Goal: Task Accomplishment & Management: Manage account settings

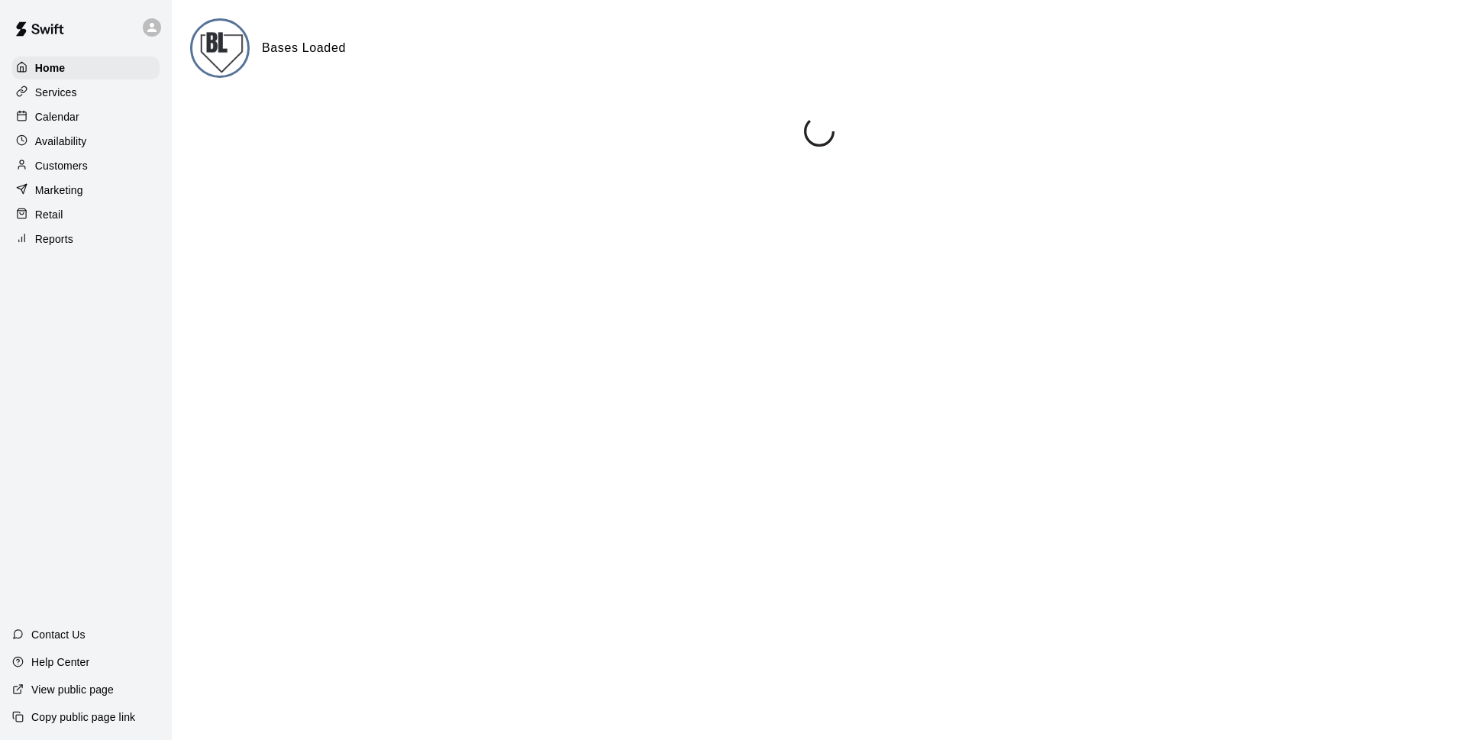
click at [62, 115] on p "Calendar" at bounding box center [57, 116] width 44 height 15
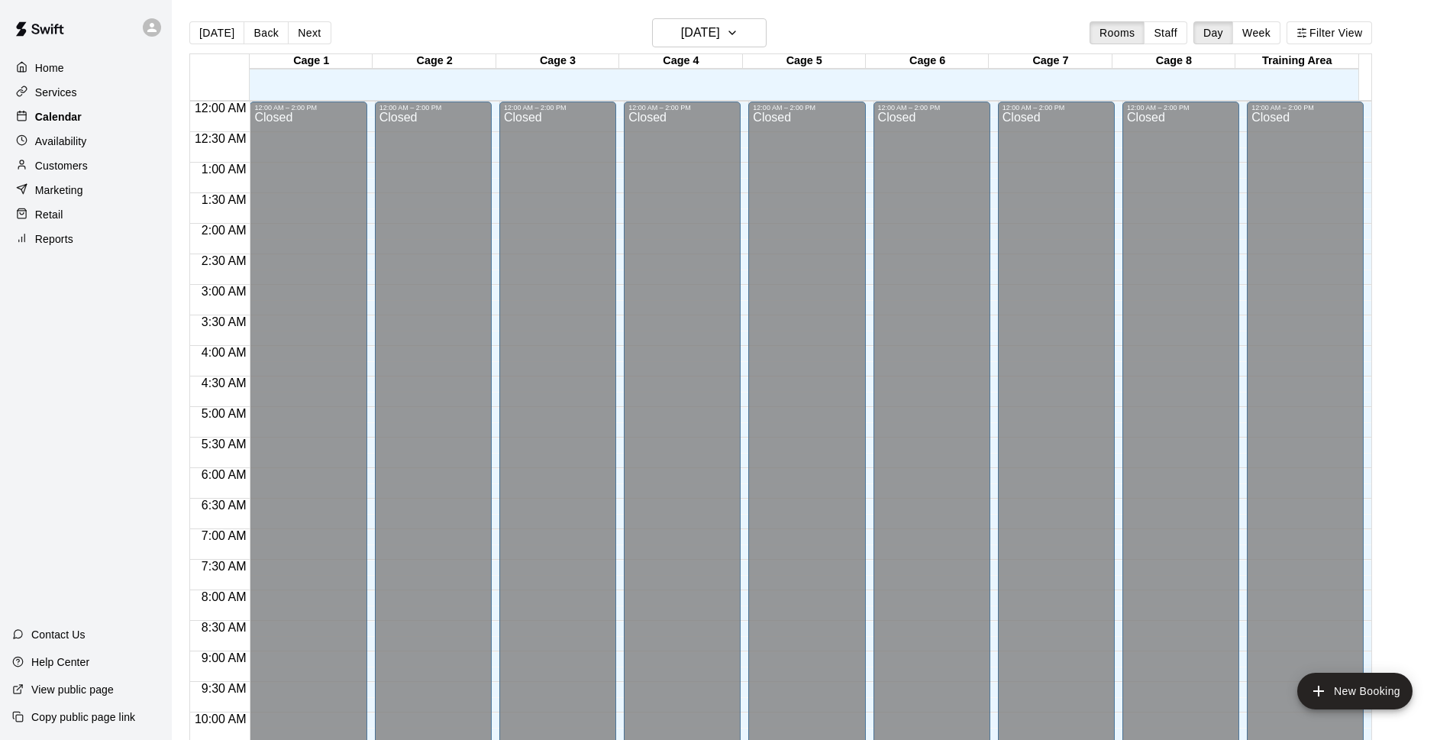
scroll to position [764, 0]
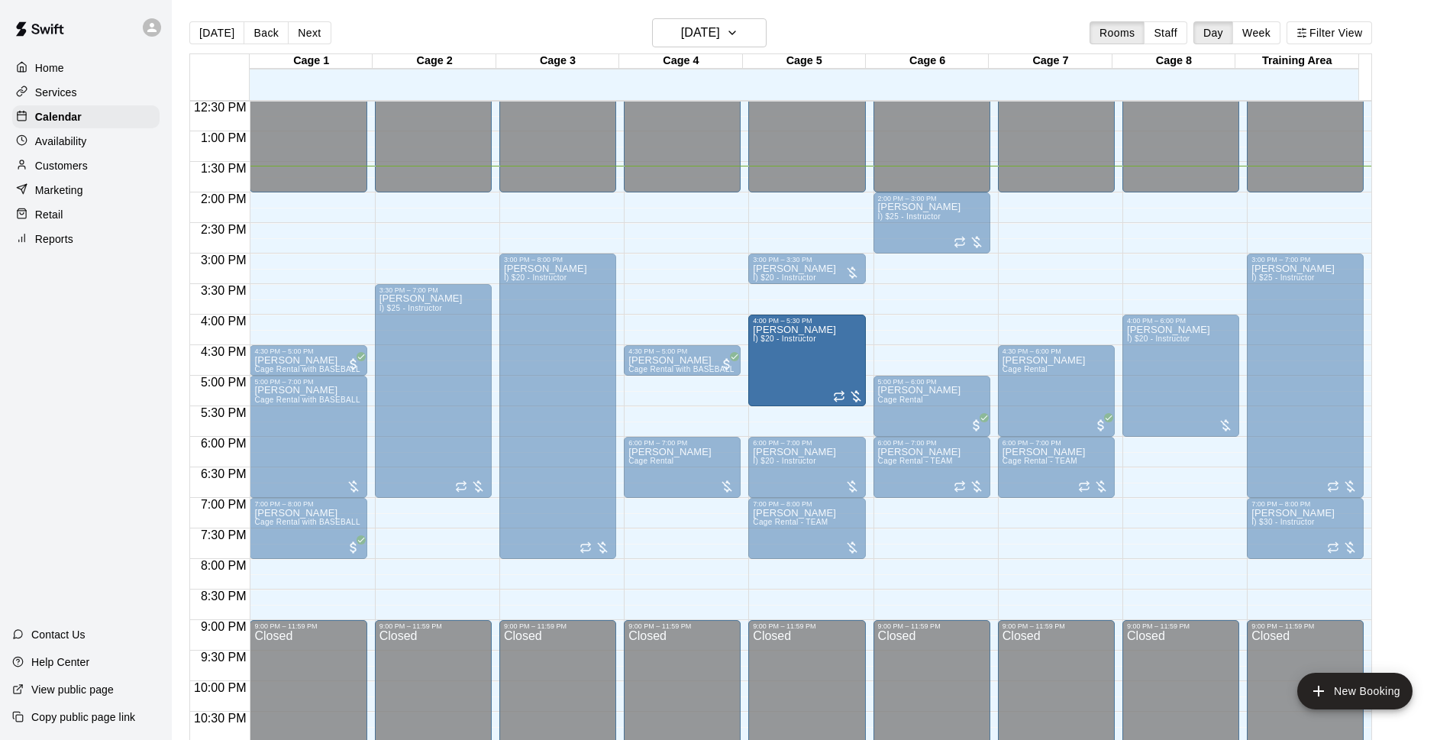
drag, startPoint x: 801, startPoint y: 382, endPoint x: 801, endPoint y: 412, distance: 29.8
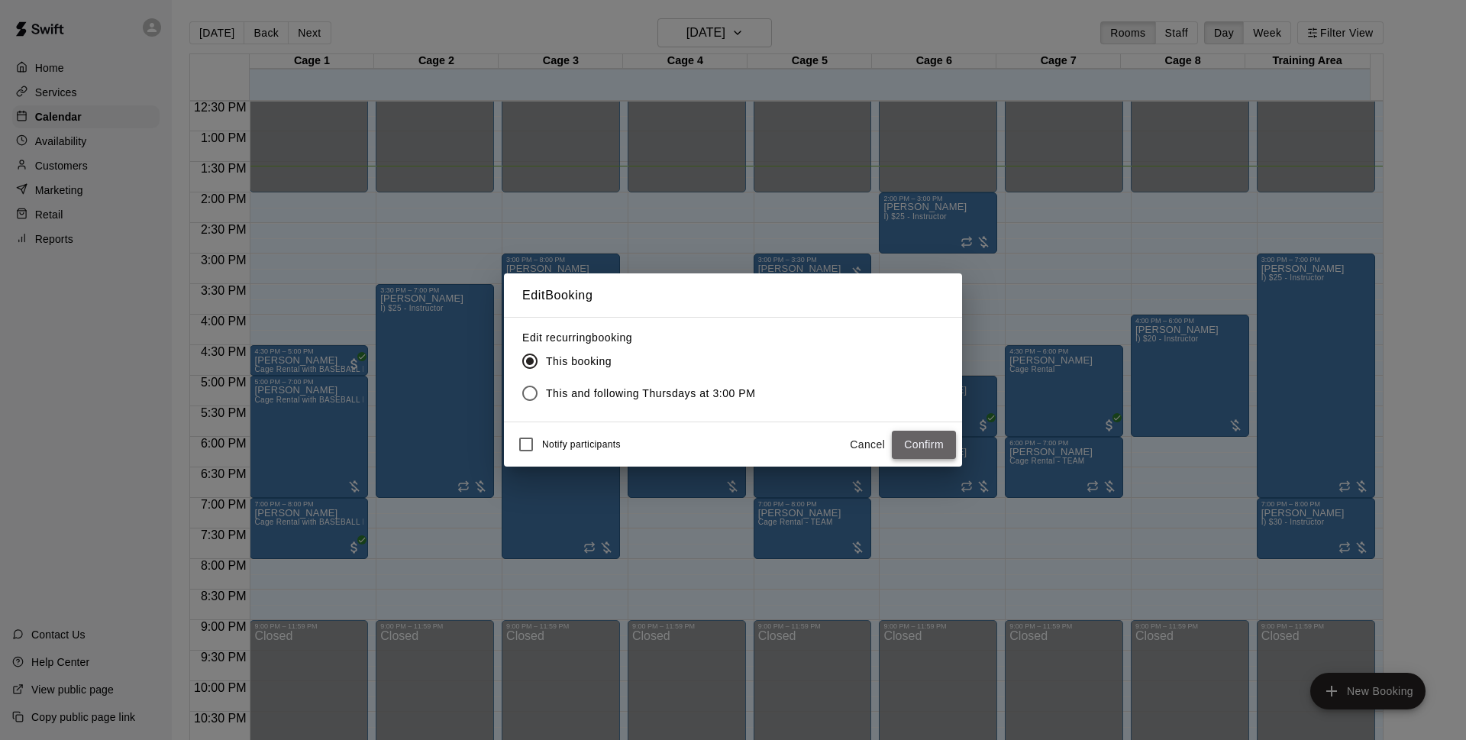
click at [940, 442] on button "Confirm" at bounding box center [924, 445] width 64 height 28
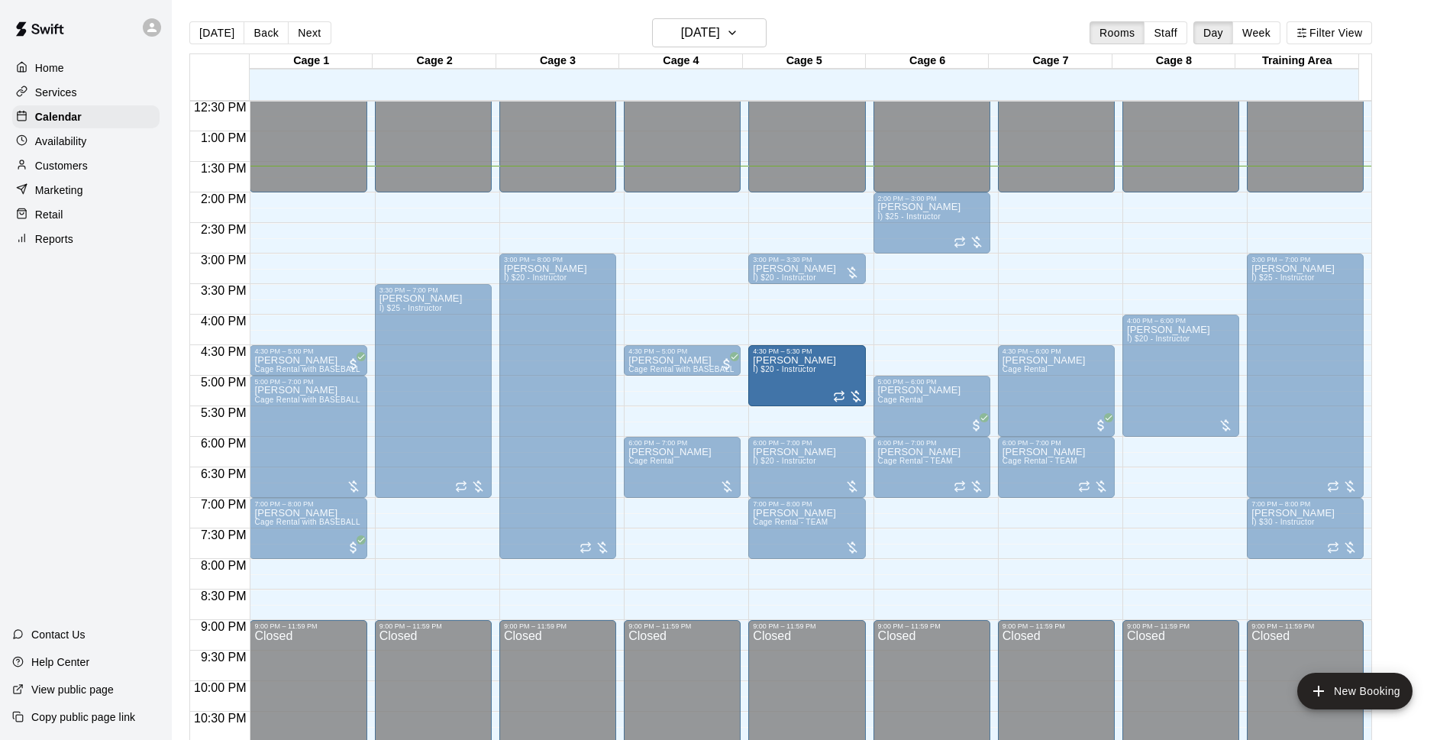
drag, startPoint x: 804, startPoint y: 318, endPoint x: 801, endPoint y: 350, distance: 32.2
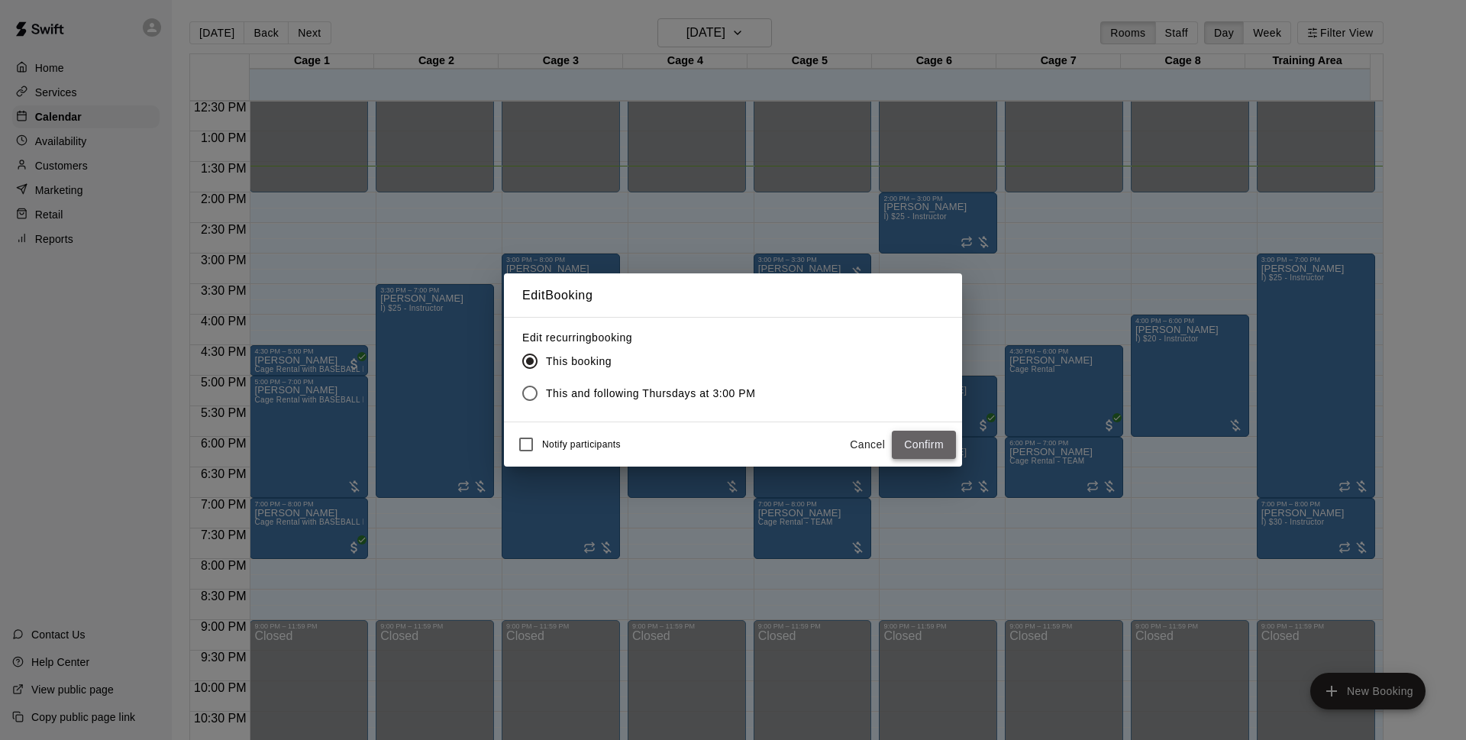
click at [929, 440] on button "Confirm" at bounding box center [924, 445] width 64 height 28
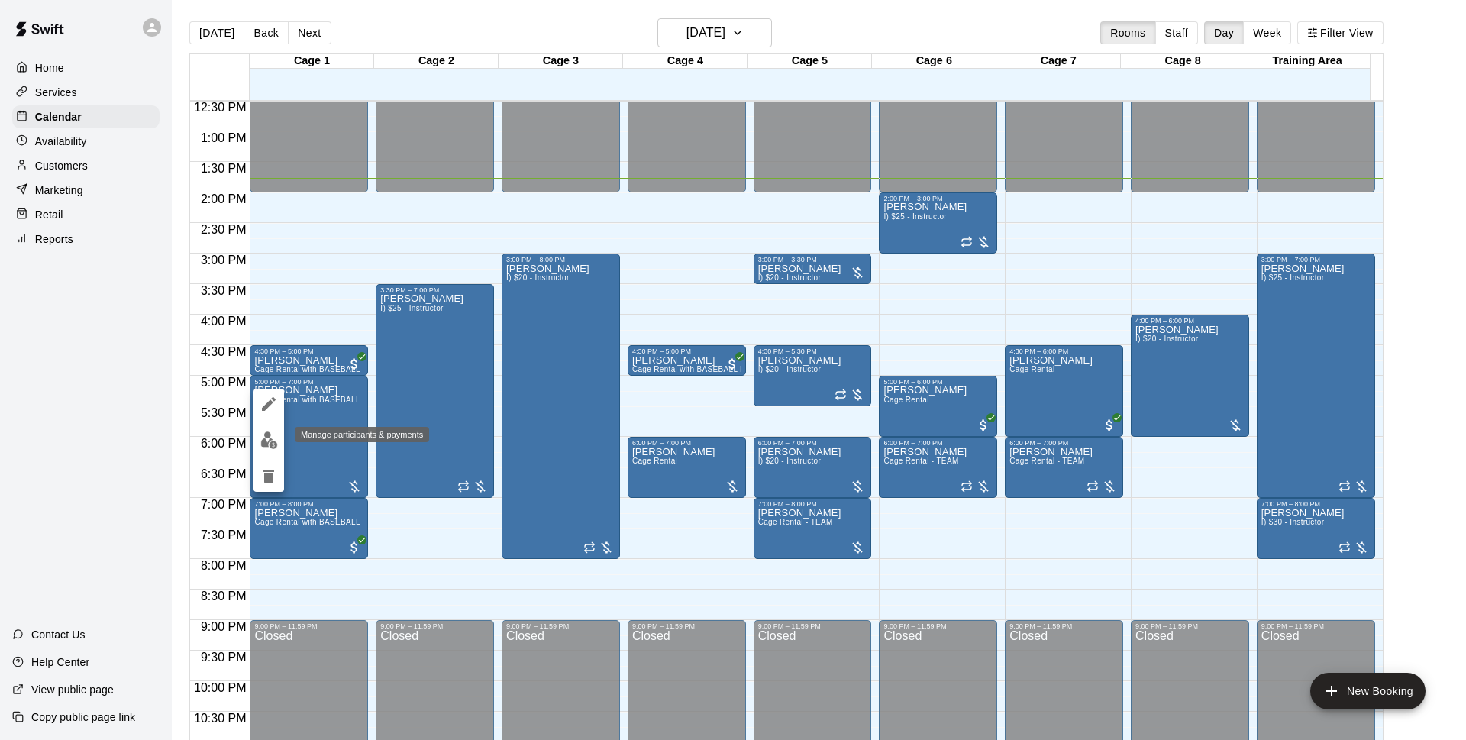
click at [279, 440] on button "edit" at bounding box center [268, 440] width 31 height 30
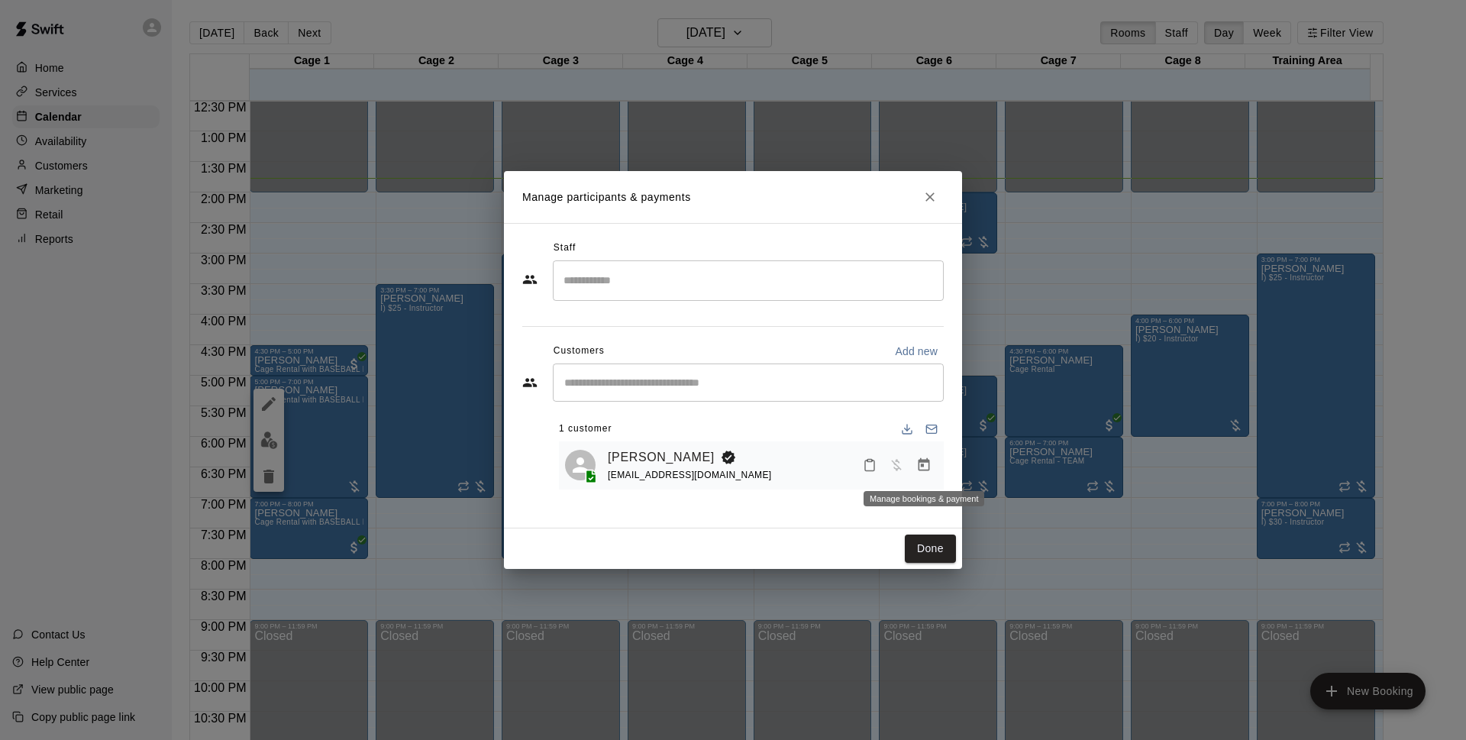
click at [921, 470] on icon "Manage bookings & payment" at bounding box center [923, 464] width 15 height 15
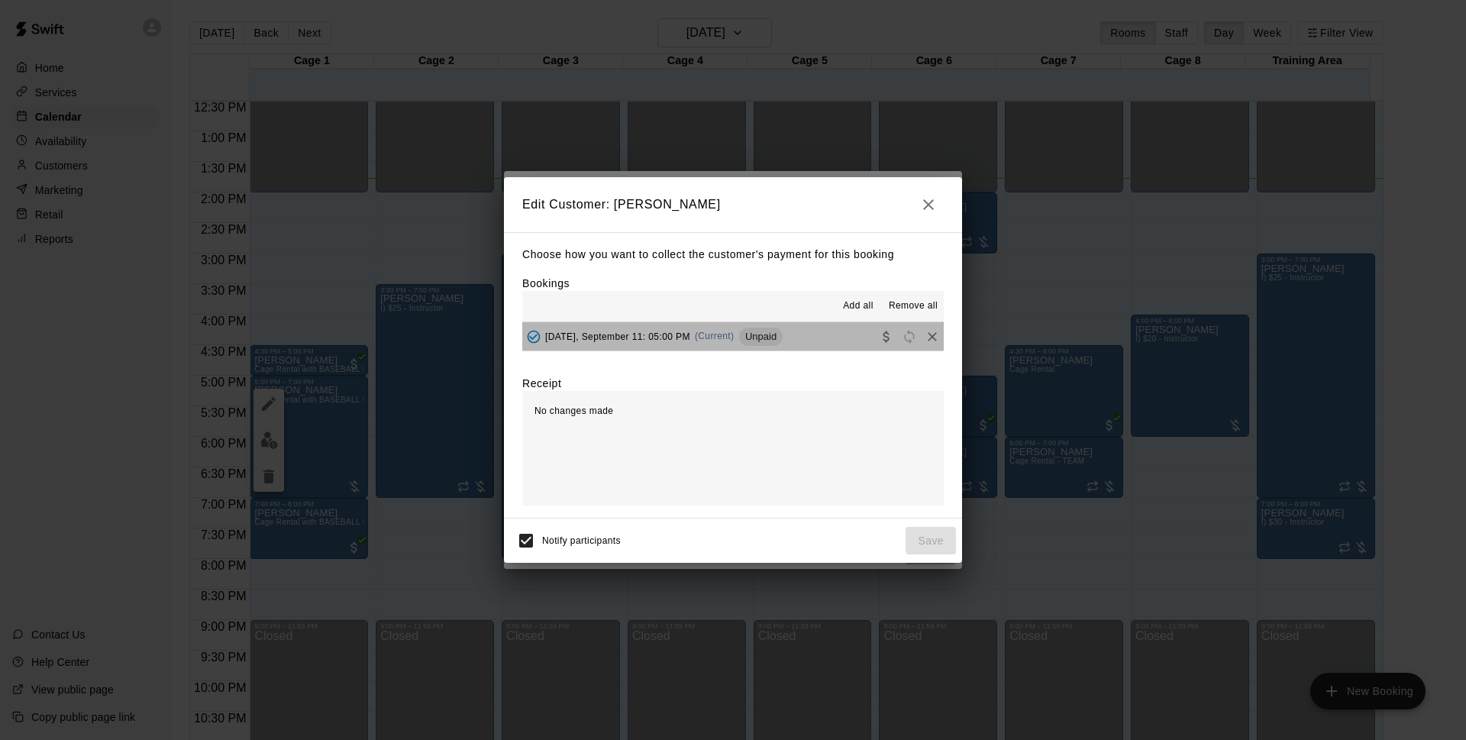
click at [764, 337] on span "Unpaid" at bounding box center [761, 336] width 44 height 11
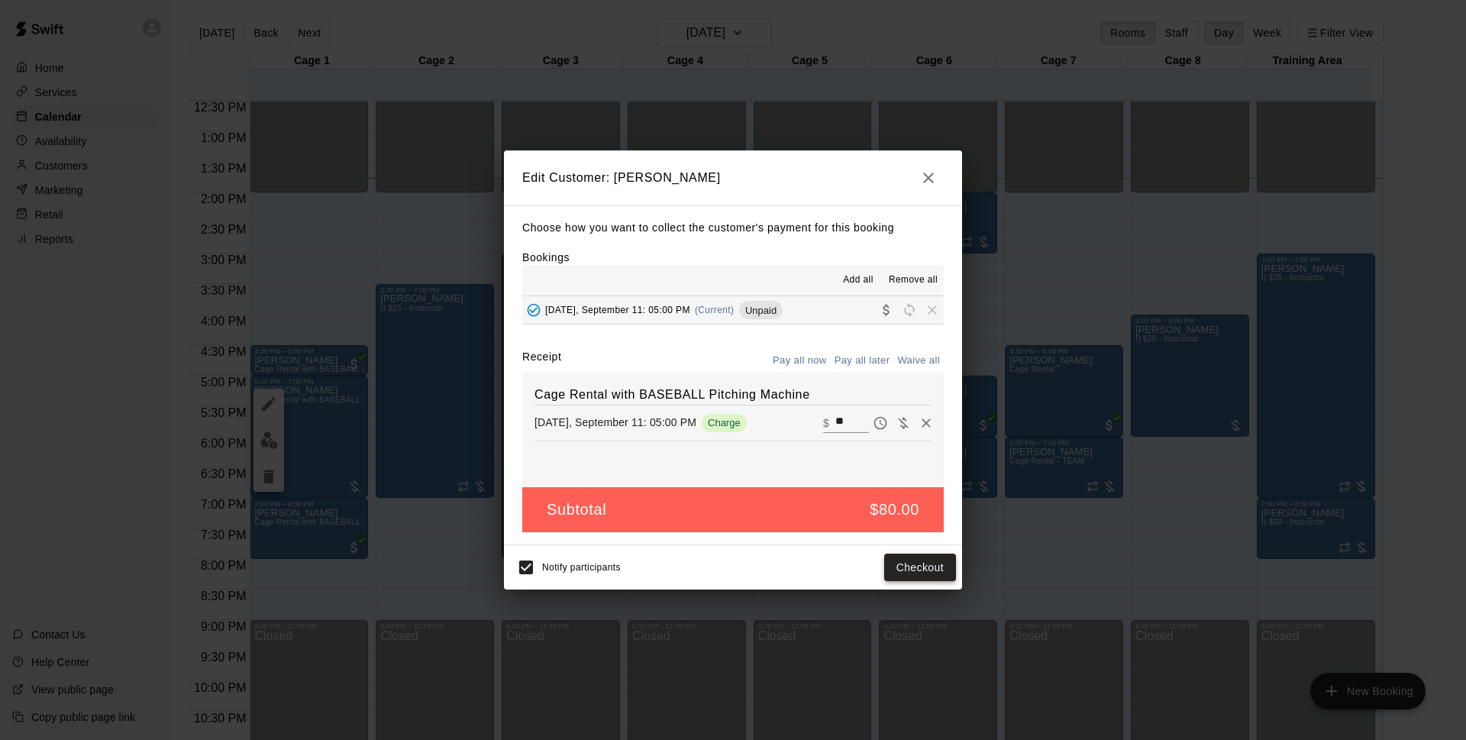
click at [937, 557] on button "Checkout" at bounding box center [920, 567] width 72 height 28
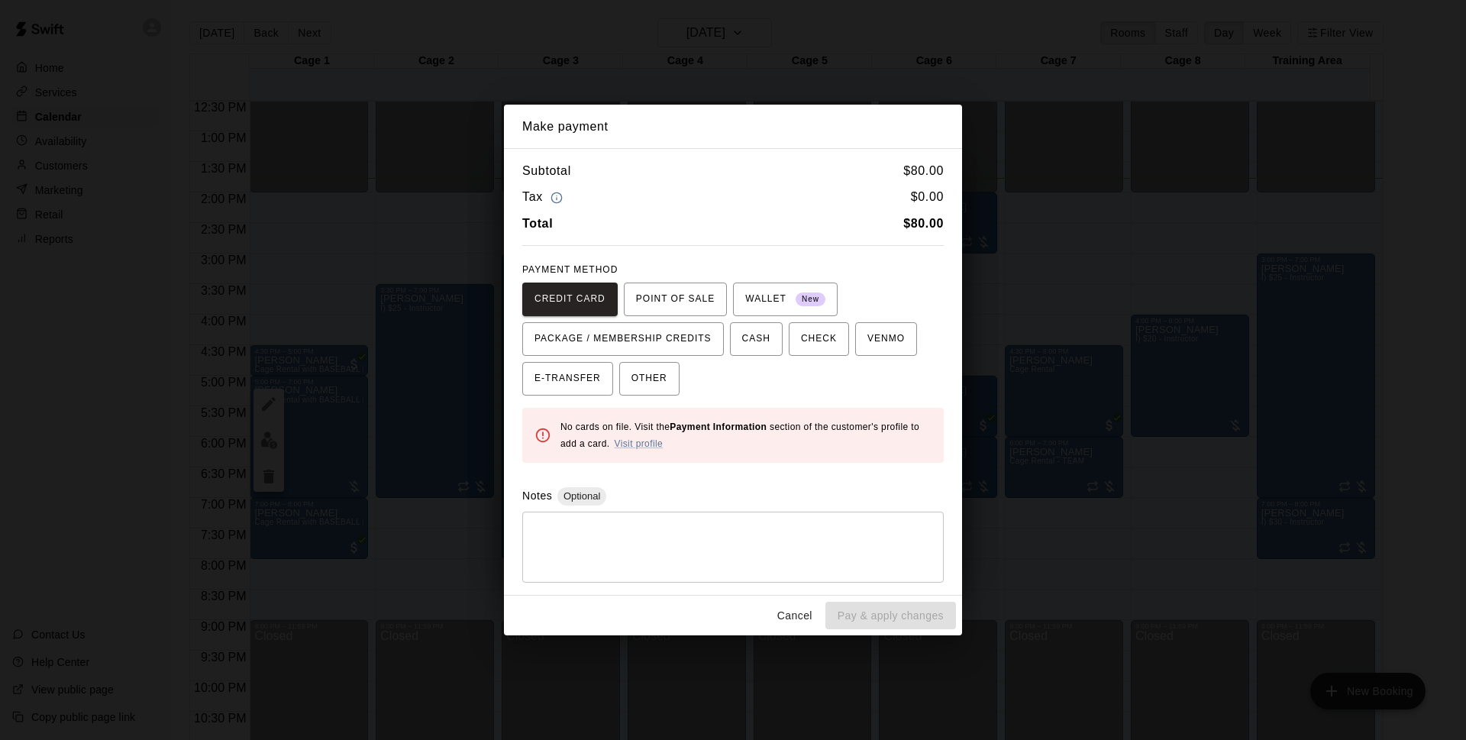
drag, startPoint x: 815, startPoint y: 607, endPoint x: 830, endPoint y: 607, distance: 15.3
click at [814, 607] on button "Cancel" at bounding box center [794, 616] width 49 height 28
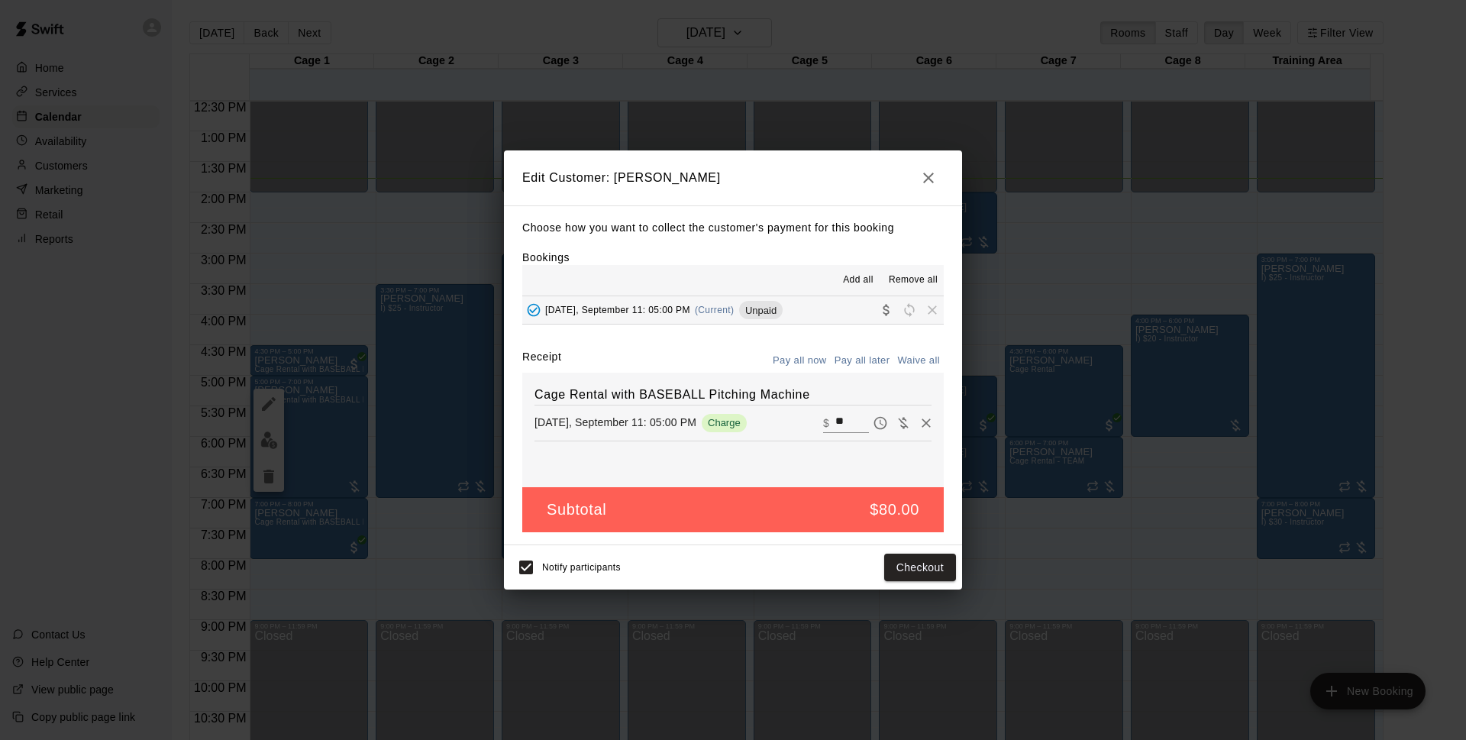
click at [928, 189] on button "button" at bounding box center [928, 178] width 31 height 31
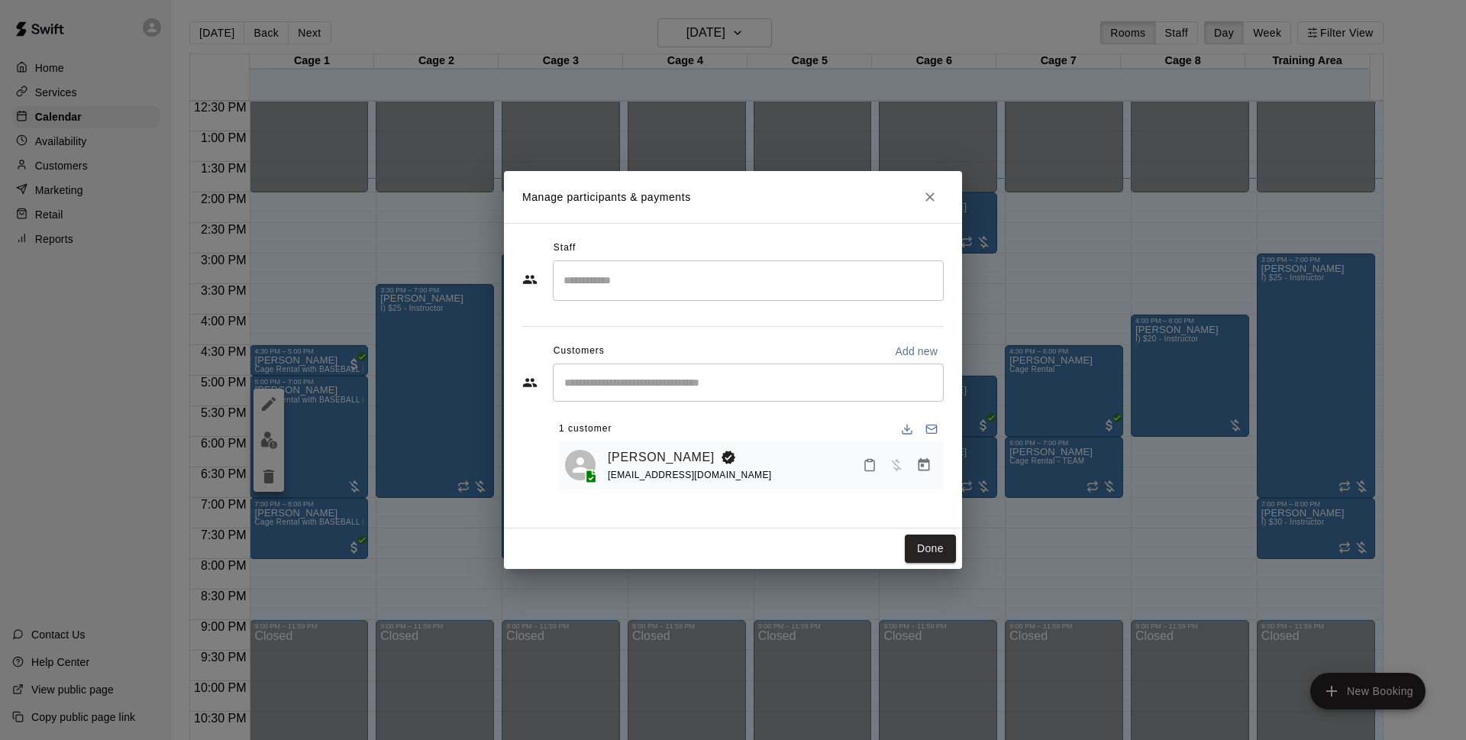
drag, startPoint x: 922, startPoint y: 194, endPoint x: 166, endPoint y: 172, distance: 756.1
click at [923, 194] on icon "Close" at bounding box center [929, 196] width 15 height 15
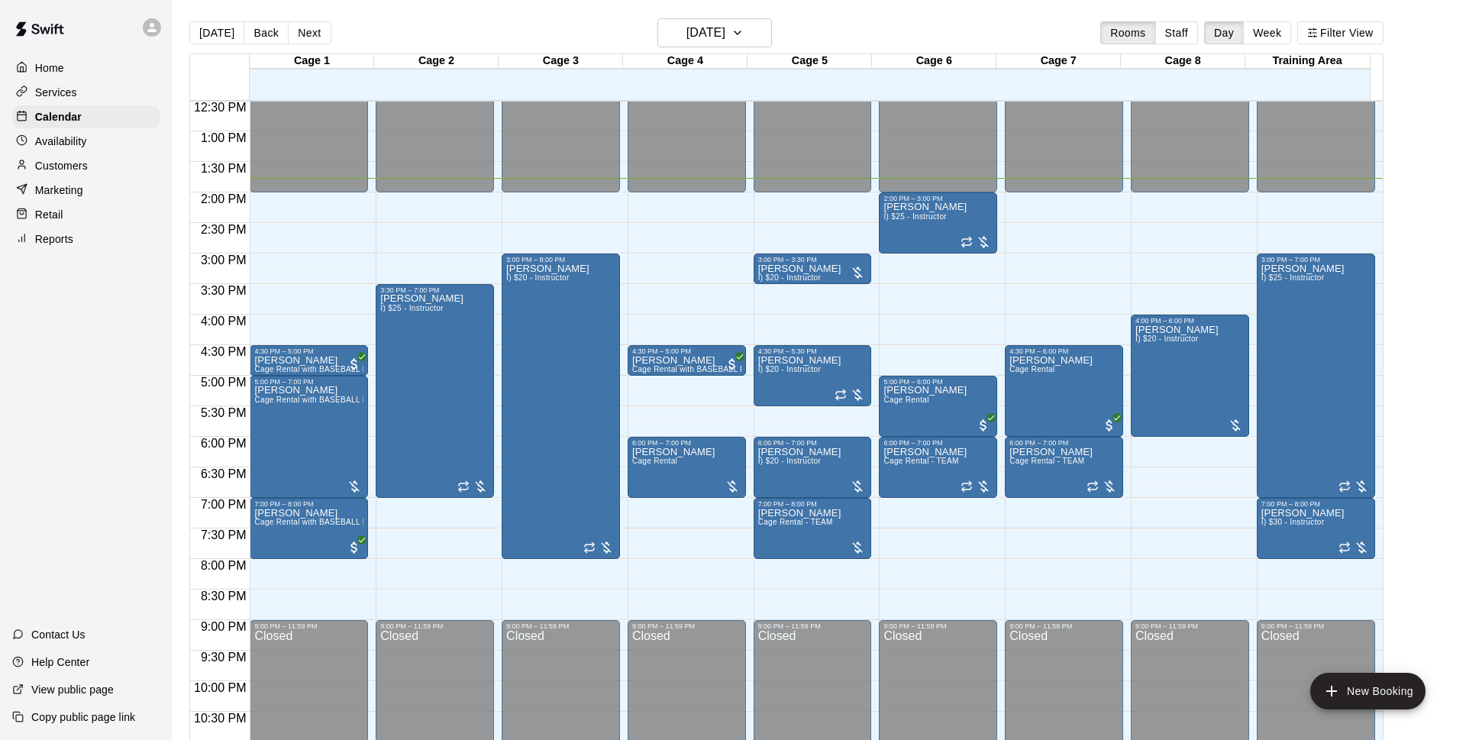
click at [82, 164] on p "Customers" at bounding box center [61, 165] width 53 height 15
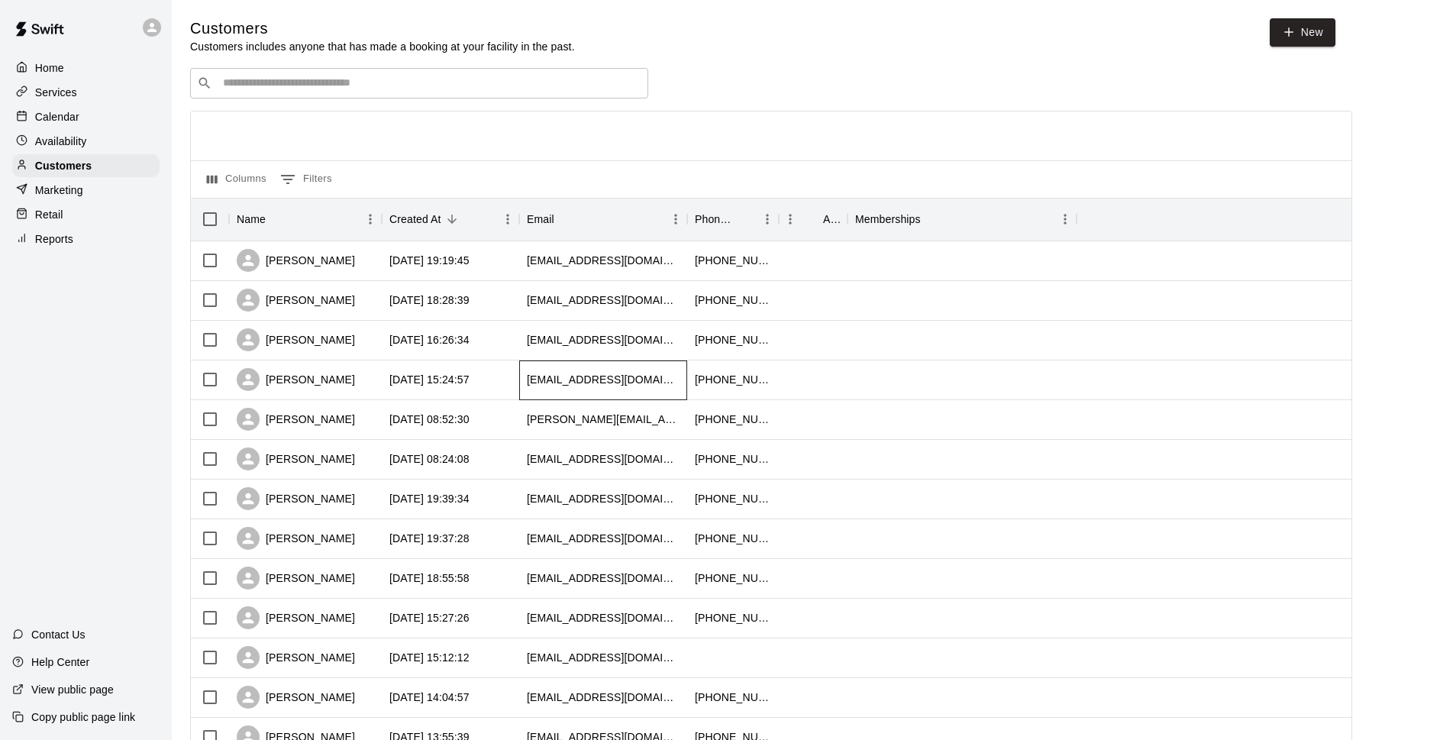
click at [520, 382] on div "[EMAIL_ADDRESS][DOMAIN_NAME]" at bounding box center [603, 380] width 168 height 40
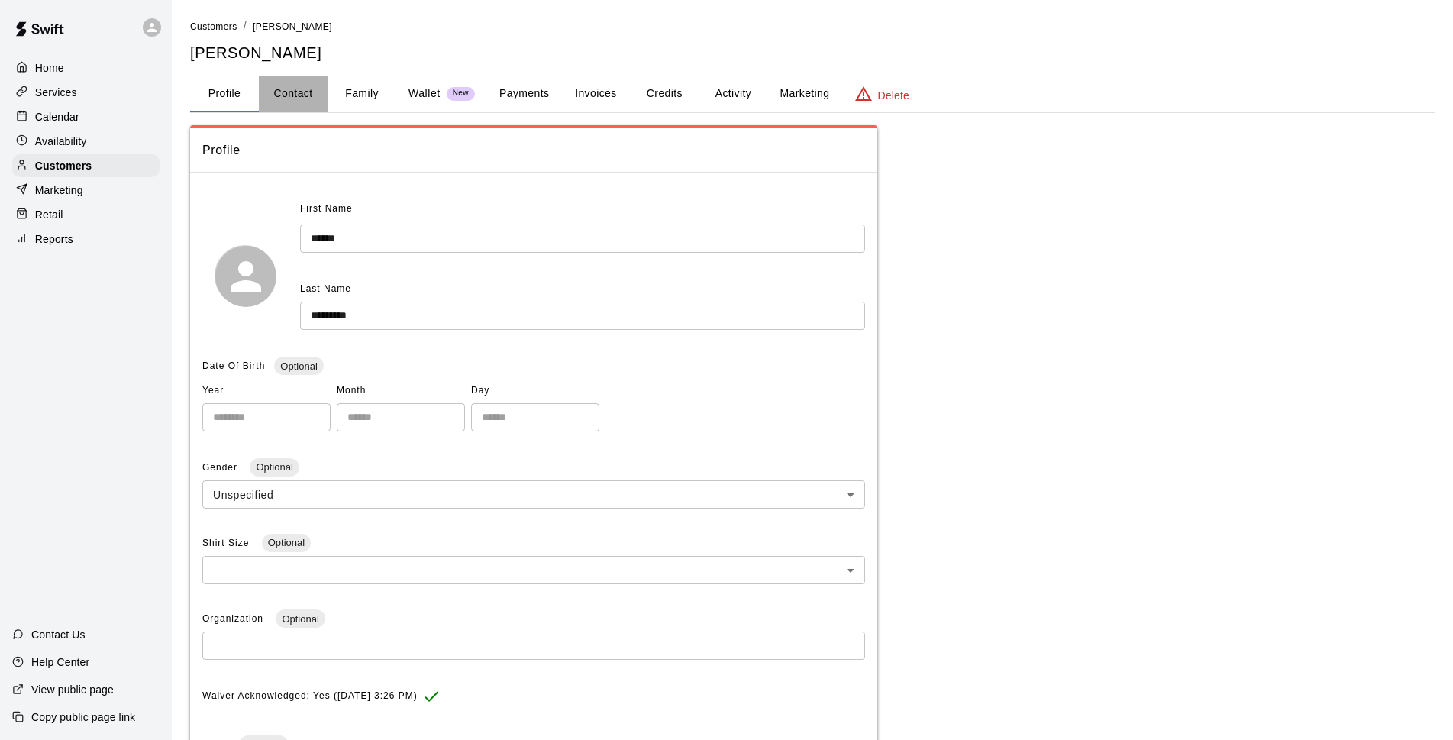
click at [295, 97] on button "Contact" at bounding box center [293, 94] width 69 height 37
select select "**"
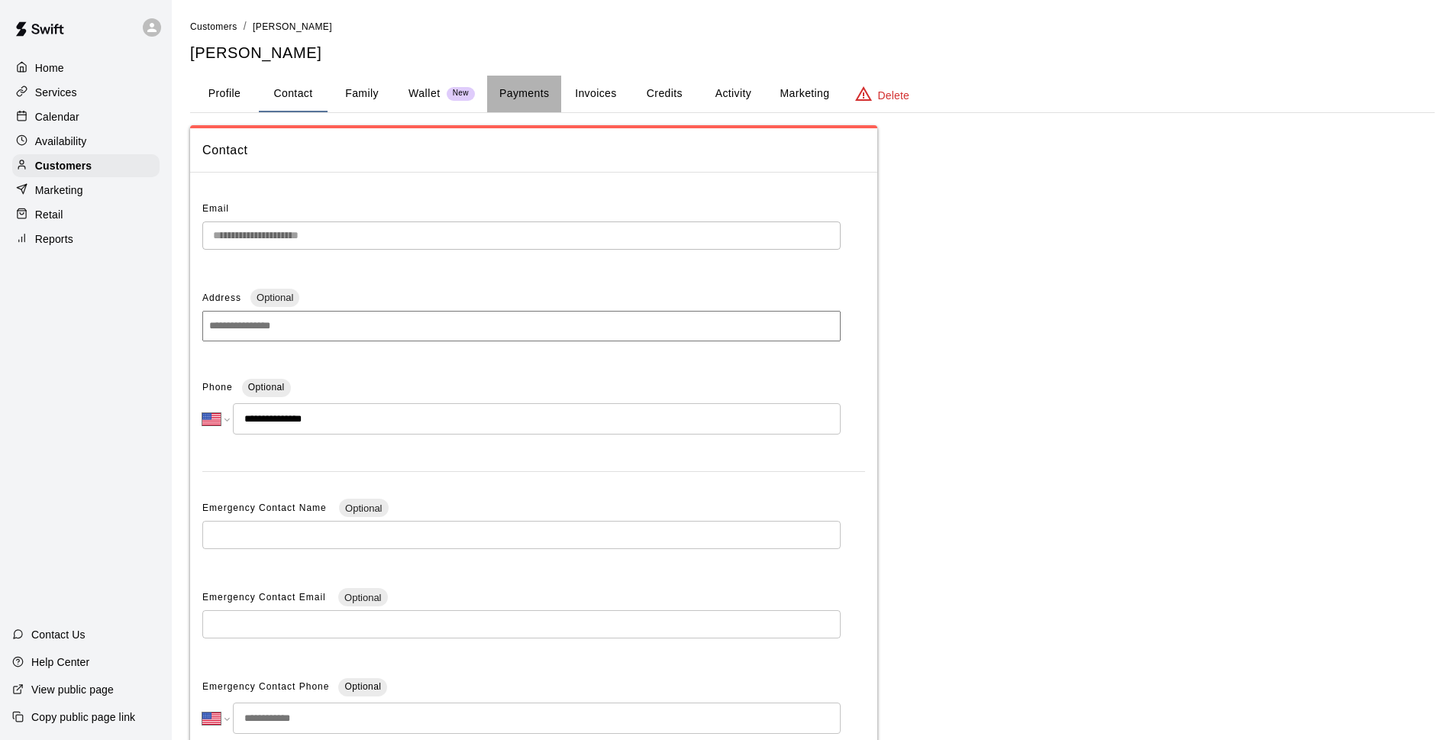
click at [540, 98] on button "Payments" at bounding box center [524, 94] width 74 height 37
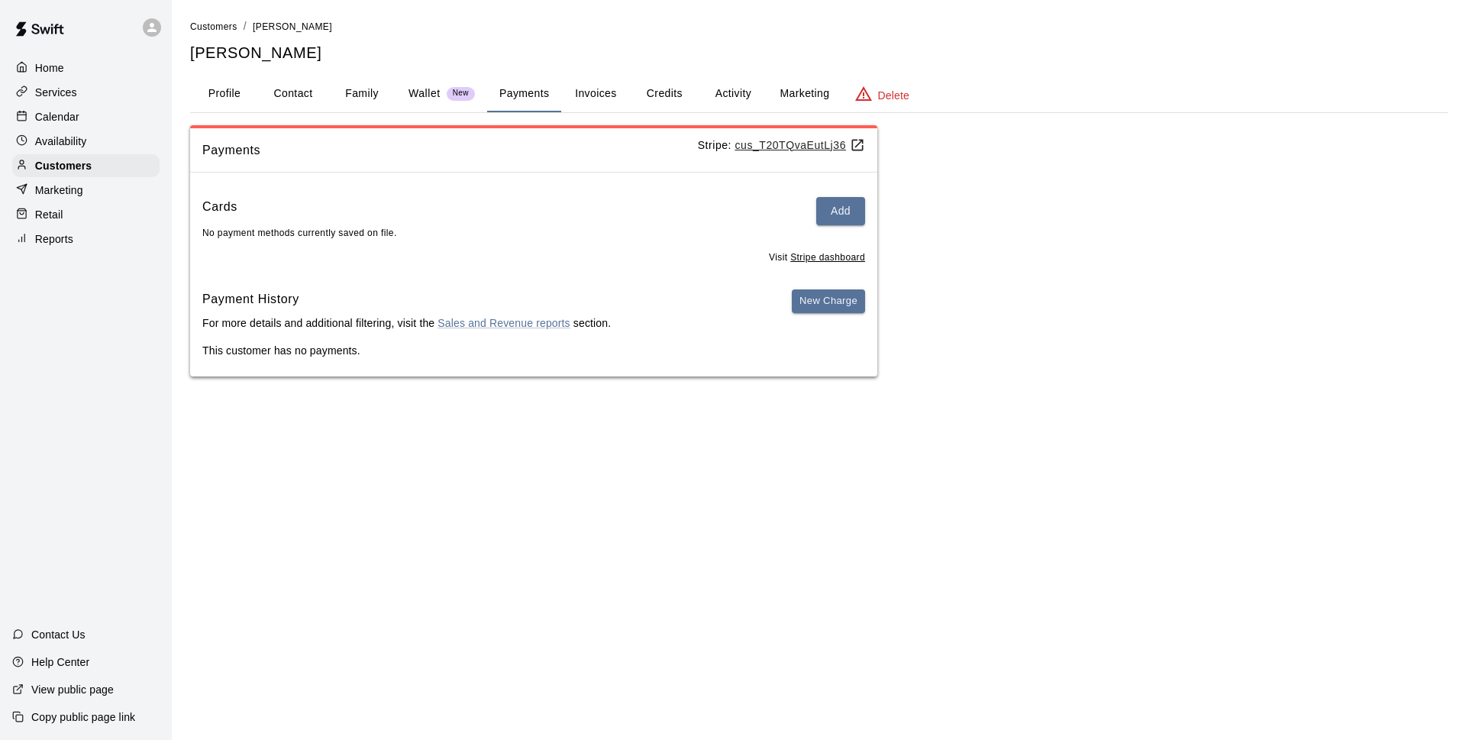
click at [80, 111] on div "Calendar" at bounding box center [85, 116] width 147 height 23
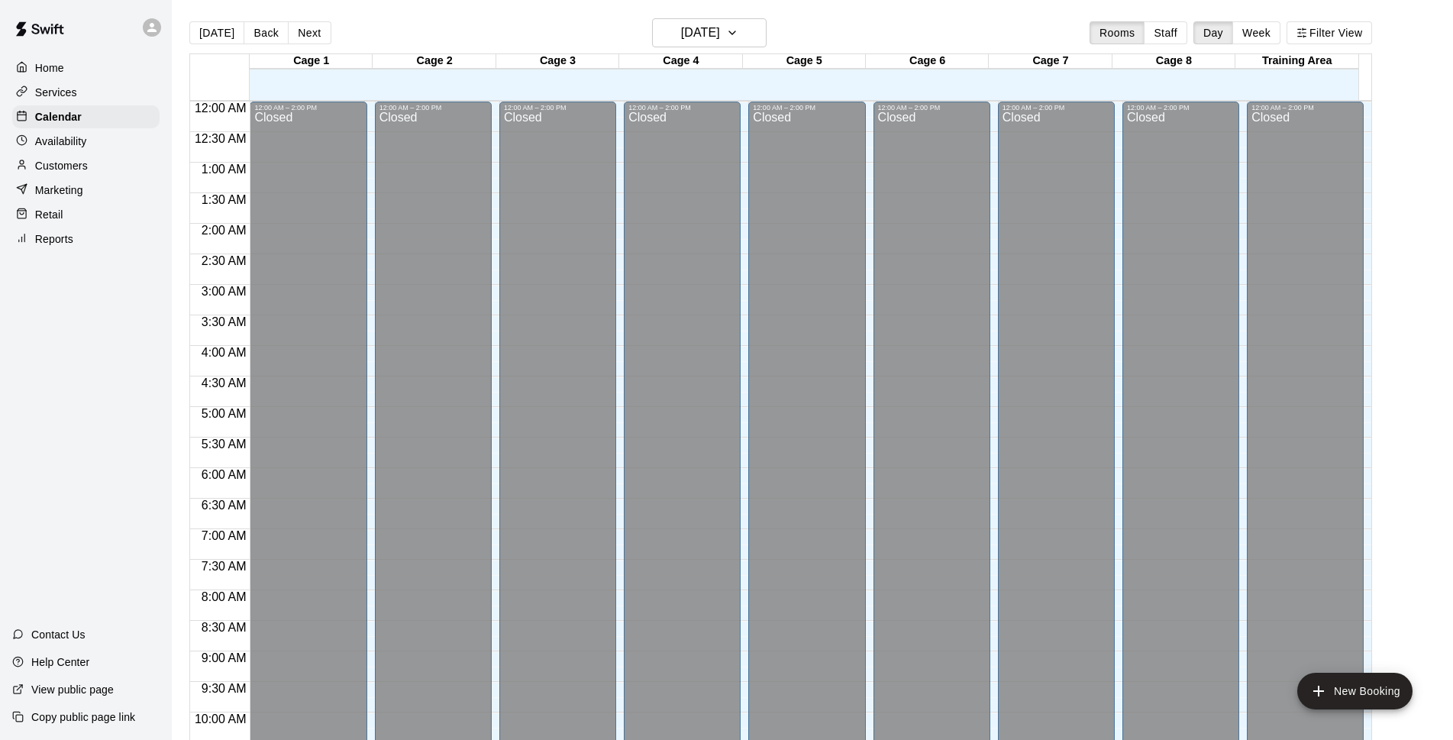
scroll to position [764, 0]
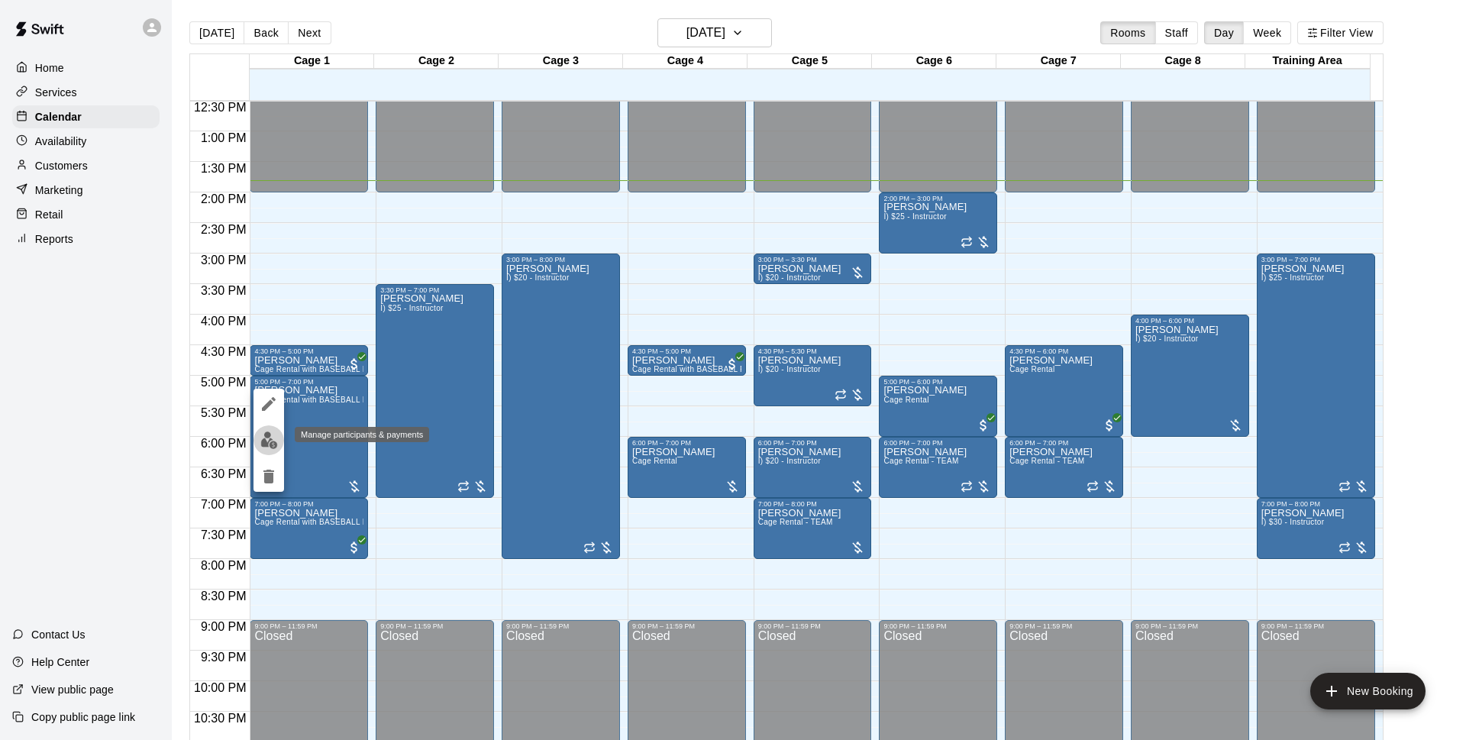
click at [264, 432] on img "edit" at bounding box center [269, 440] width 18 height 18
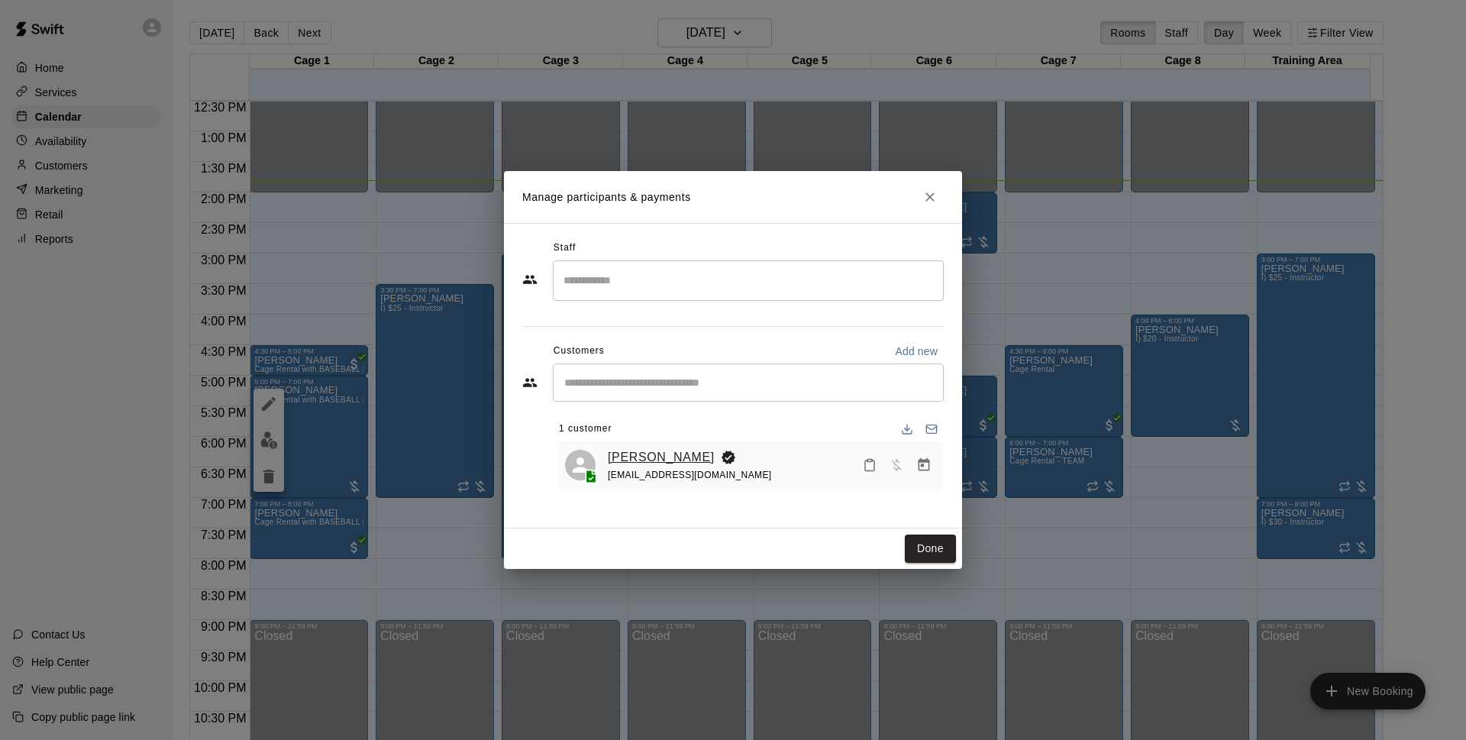
click at [628, 458] on link "[PERSON_NAME]" at bounding box center [661, 457] width 107 height 20
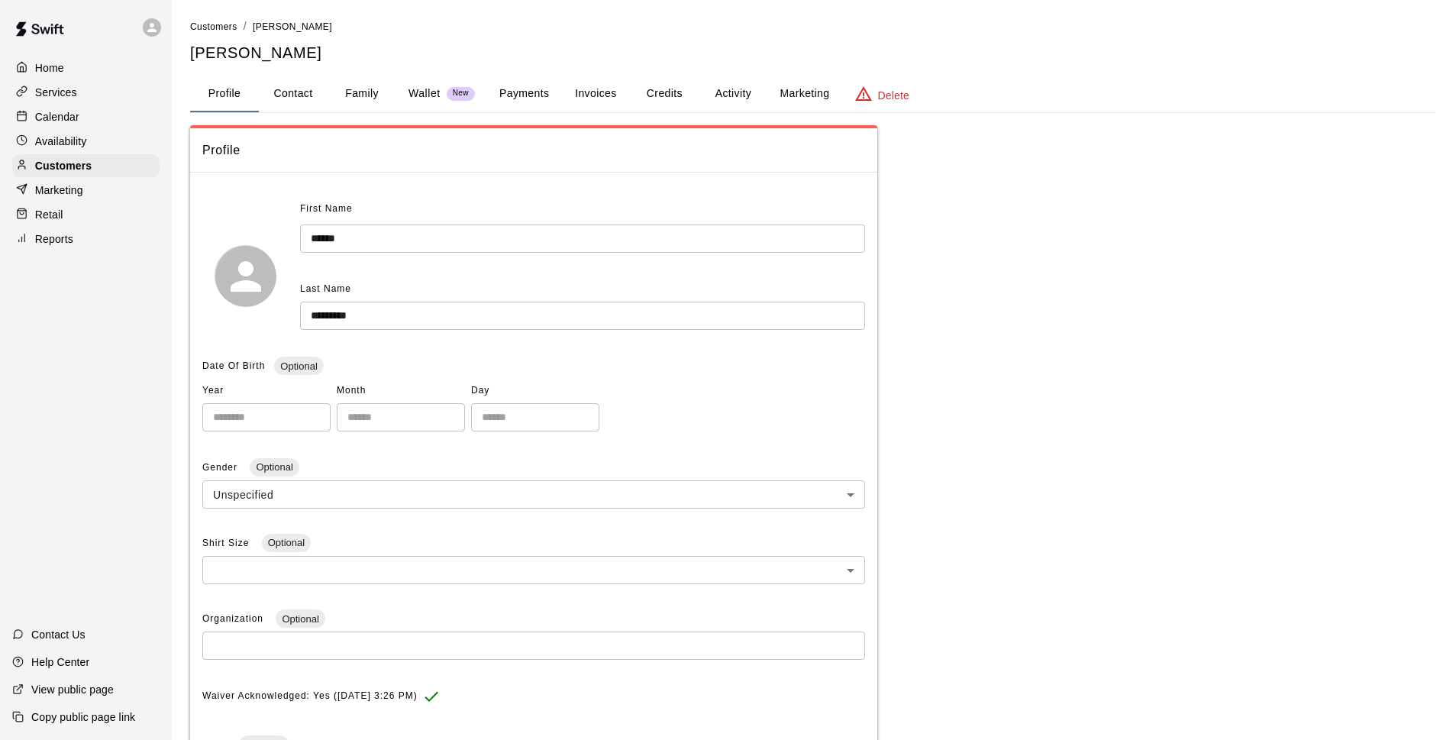
click at [546, 95] on button "Payments" at bounding box center [524, 94] width 74 height 37
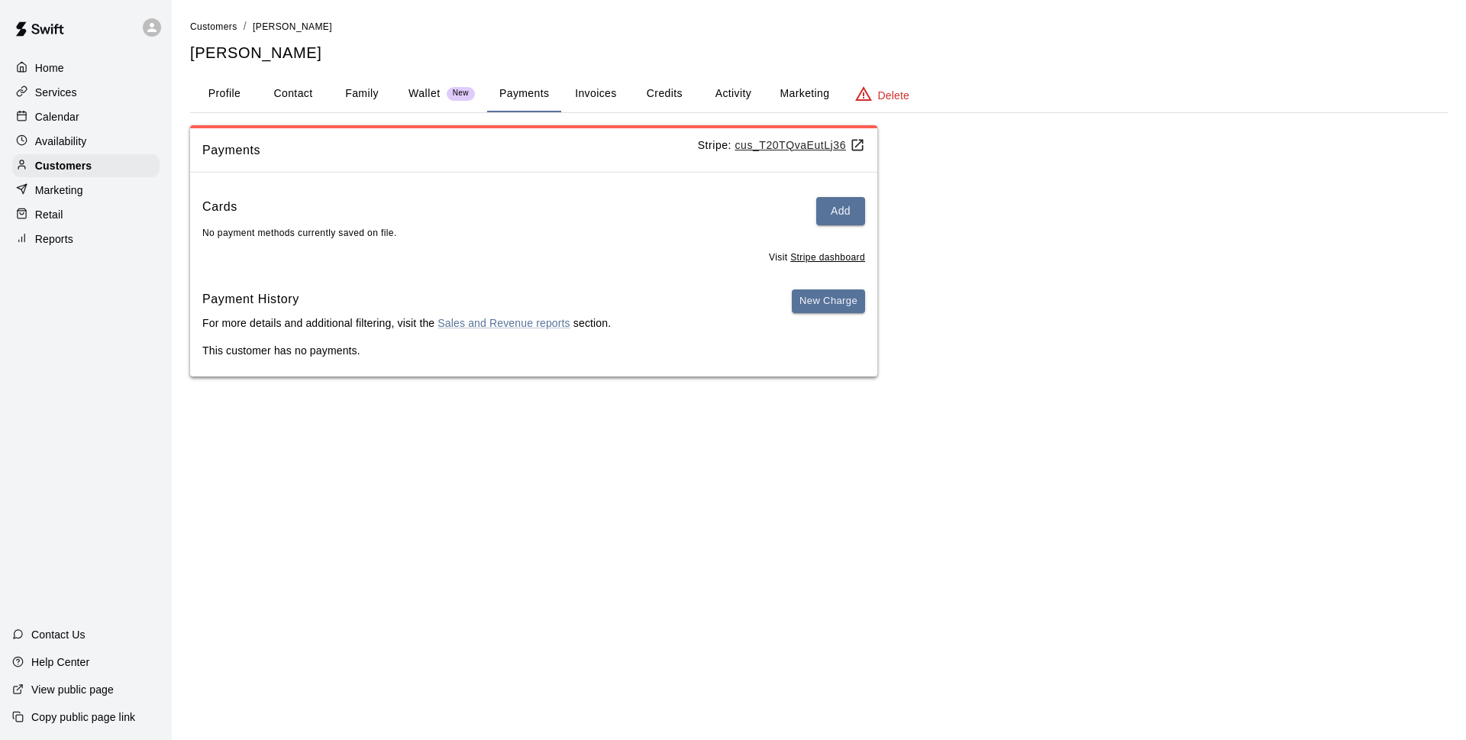
click at [334, 224] on div "Cards Add" at bounding box center [533, 211] width 663 height 28
drag, startPoint x: 426, startPoint y: 247, endPoint x: 266, endPoint y: 247, distance: 160.3
click at [266, 247] on div "Visit Stripe dashboard" at bounding box center [533, 253] width 663 height 24
click at [427, 77] on button "Wallet New" at bounding box center [441, 94] width 91 height 37
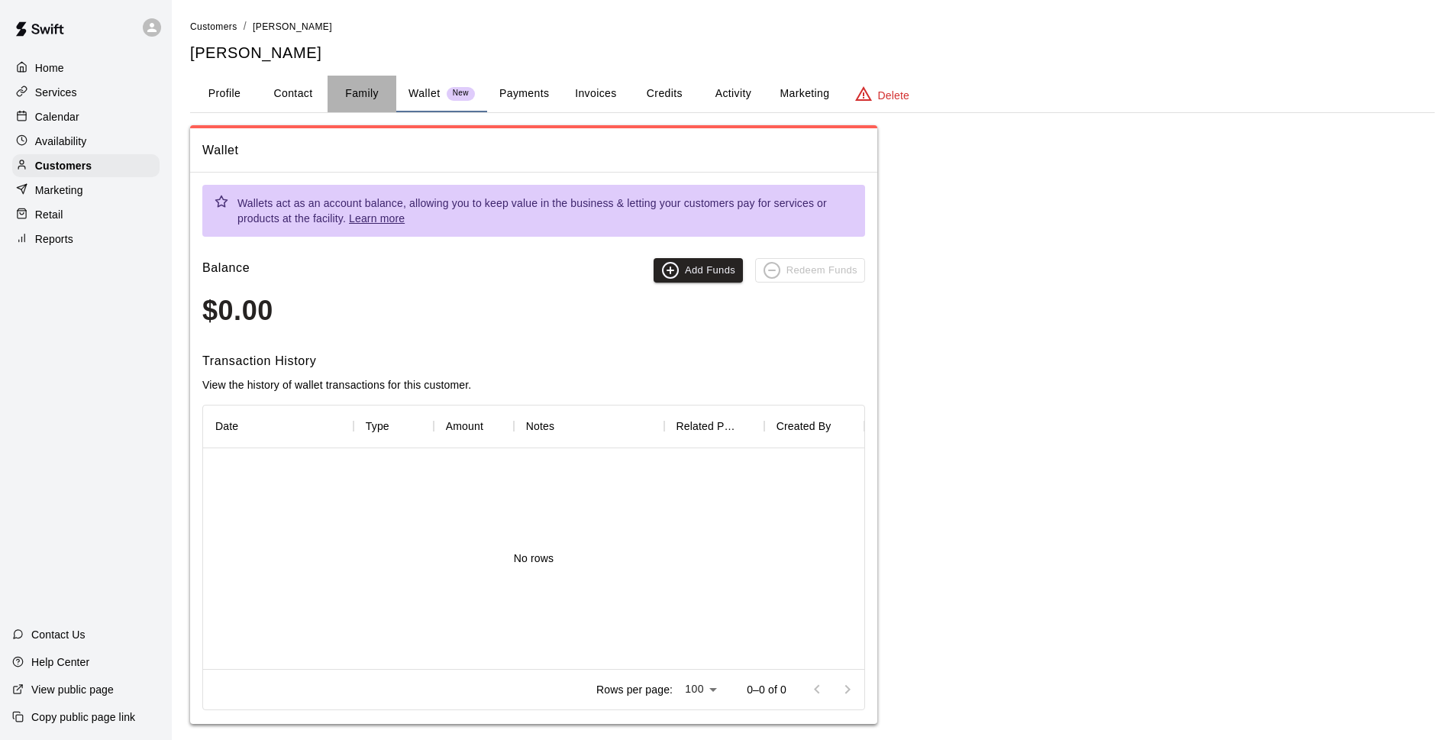
click at [384, 103] on button "Family" at bounding box center [361, 94] width 69 height 37
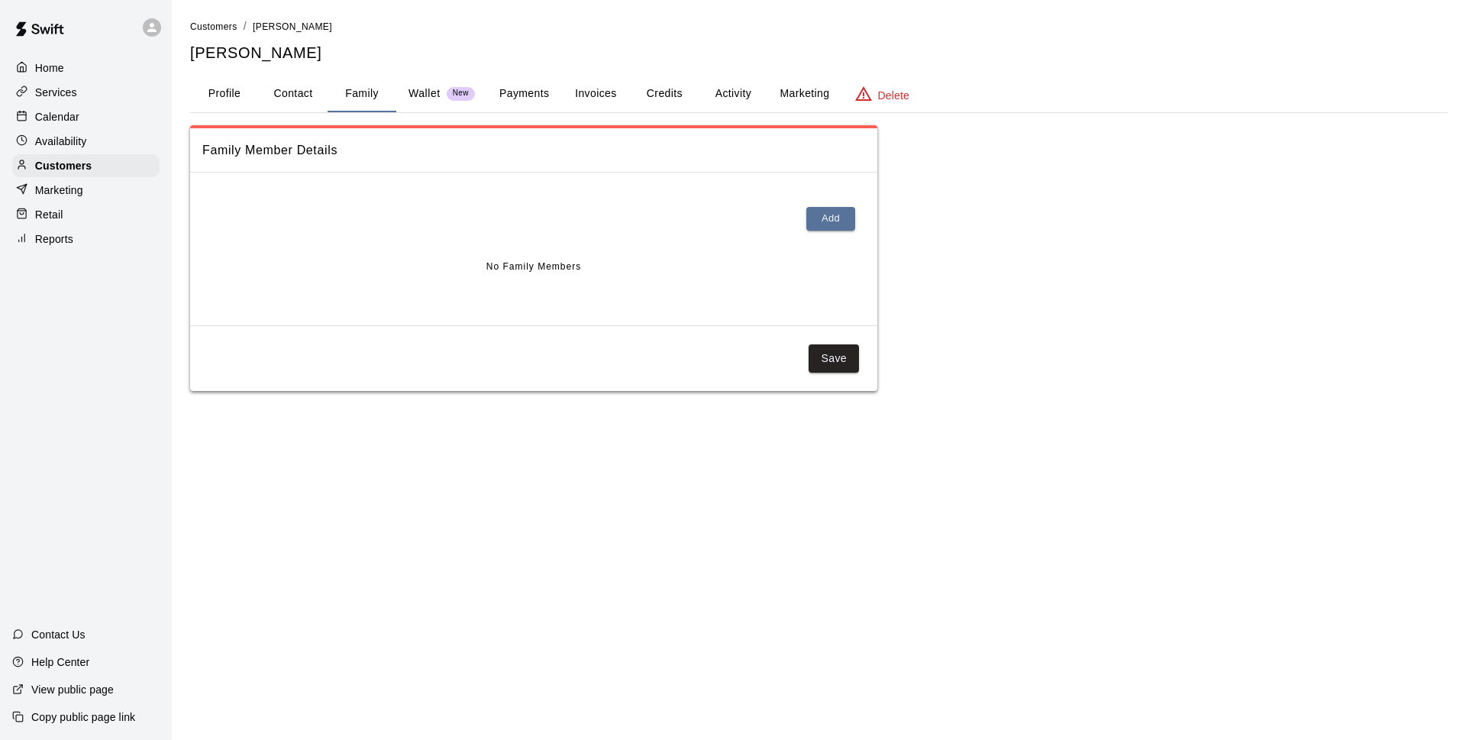
click at [473, 102] on div "Wallet New" at bounding box center [441, 93] width 66 height 16
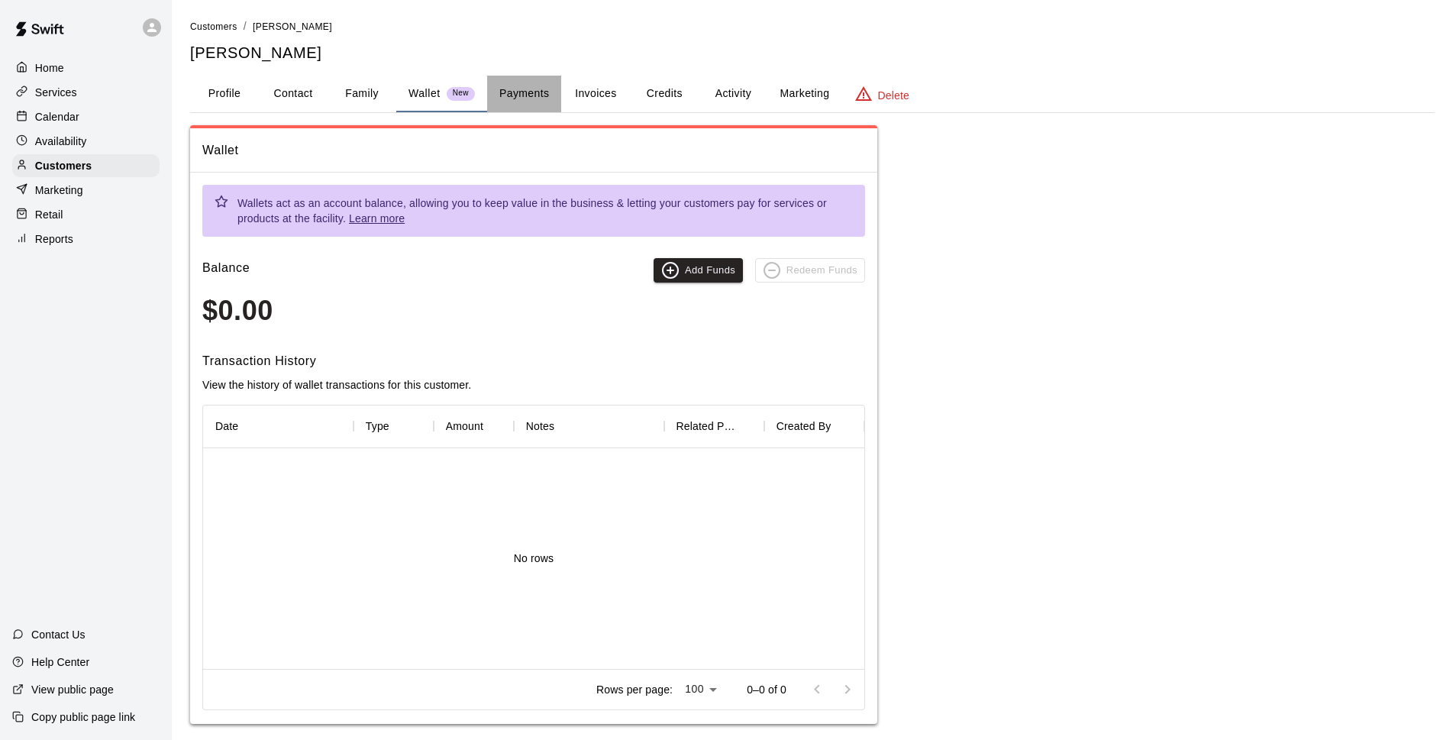
click at [525, 100] on button "Payments" at bounding box center [524, 94] width 74 height 37
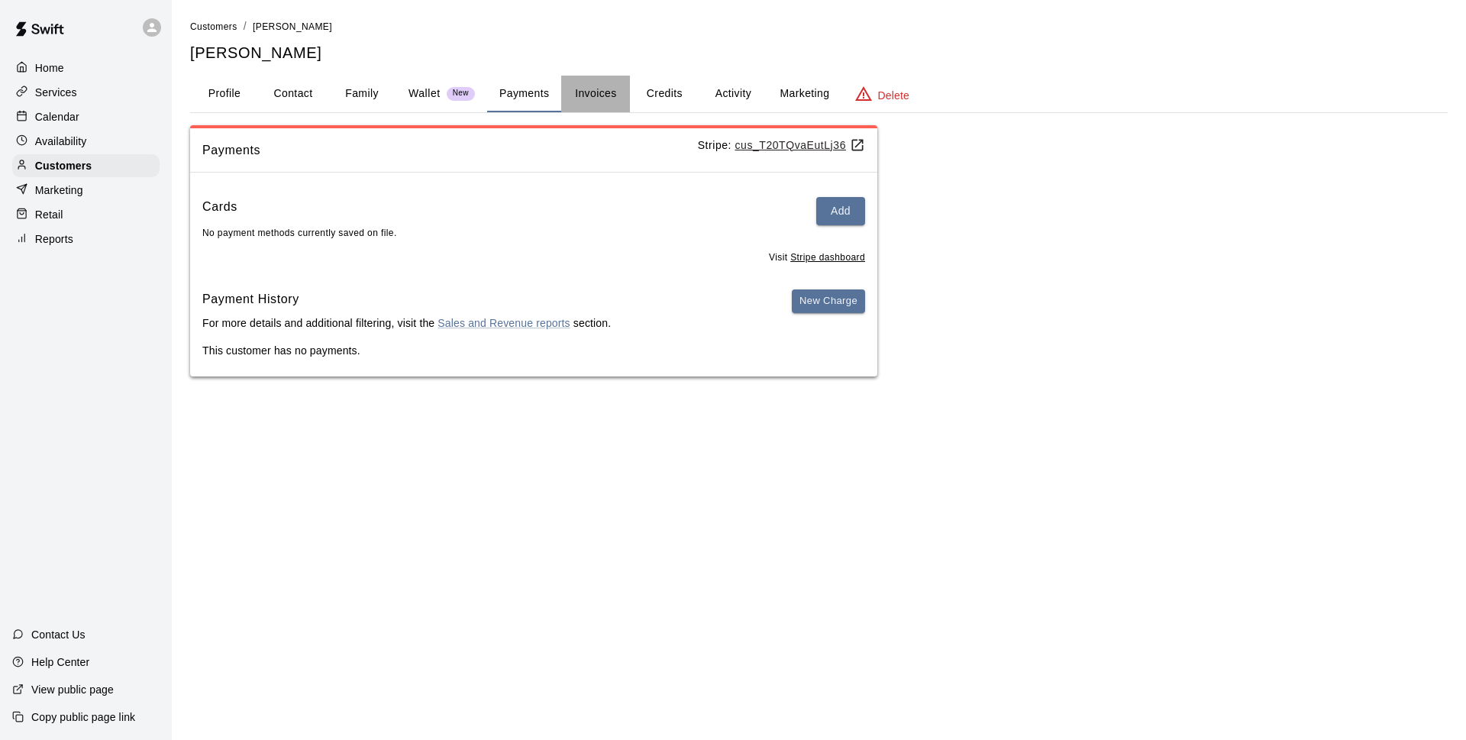
click at [629, 80] on button "Invoices" at bounding box center [595, 94] width 69 height 37
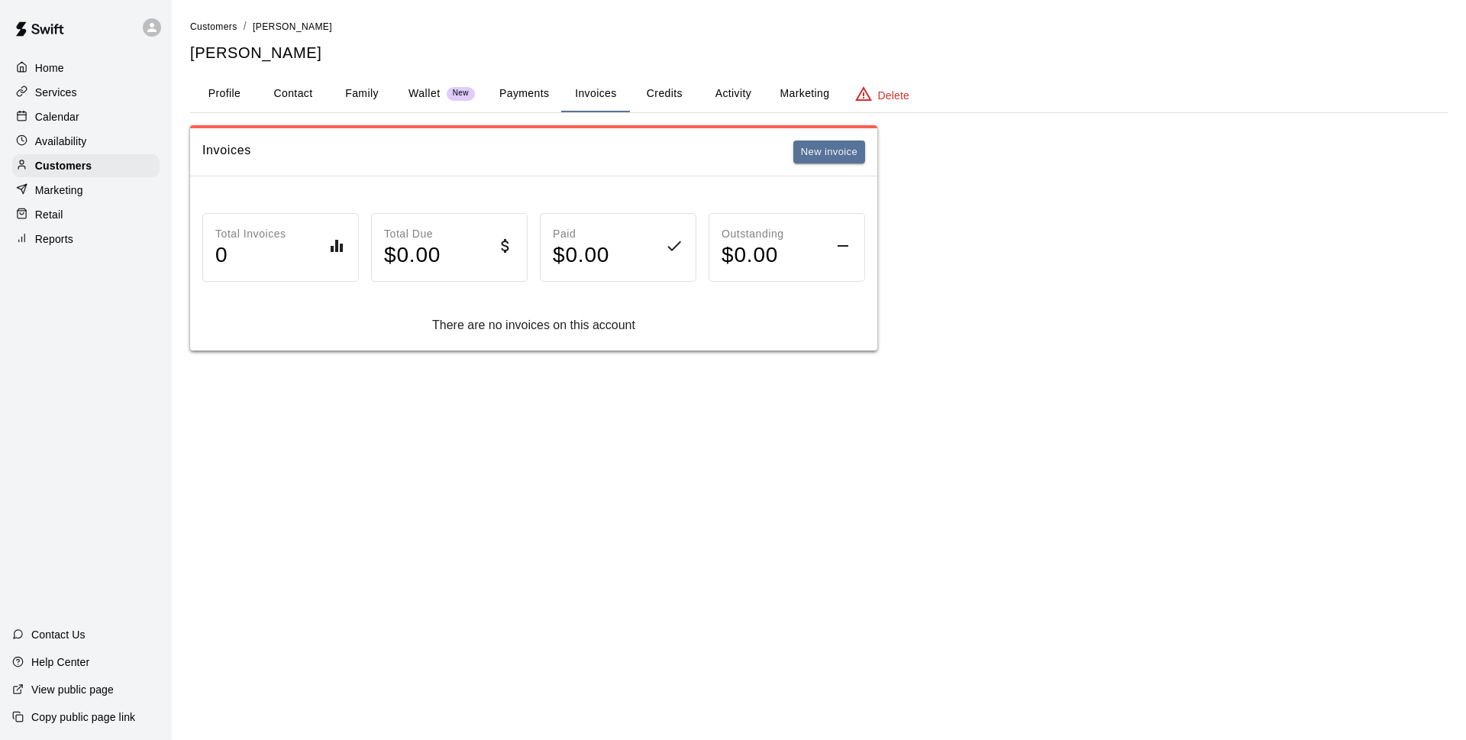
click at [671, 89] on button "Credits" at bounding box center [664, 94] width 69 height 37
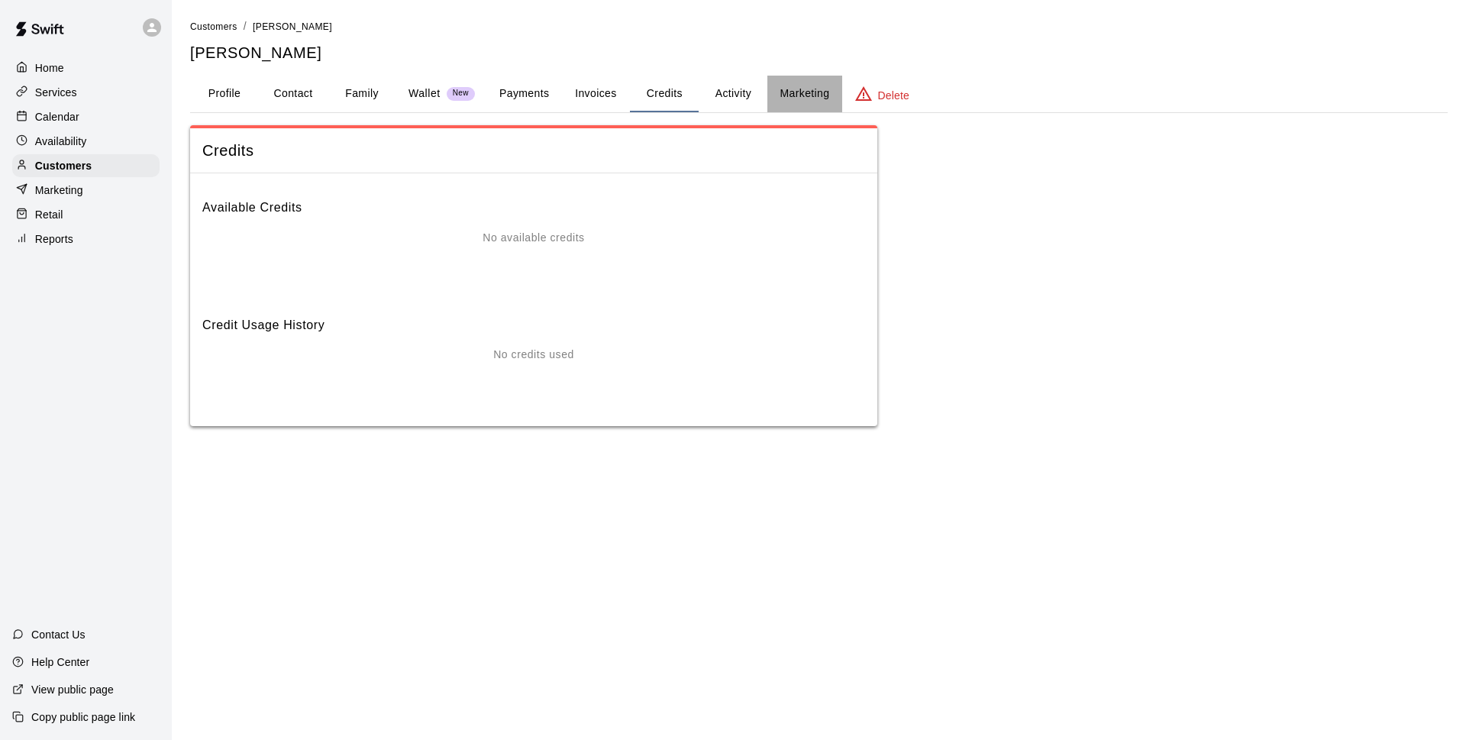
click at [773, 102] on button "Marketing" at bounding box center [804, 94] width 74 height 37
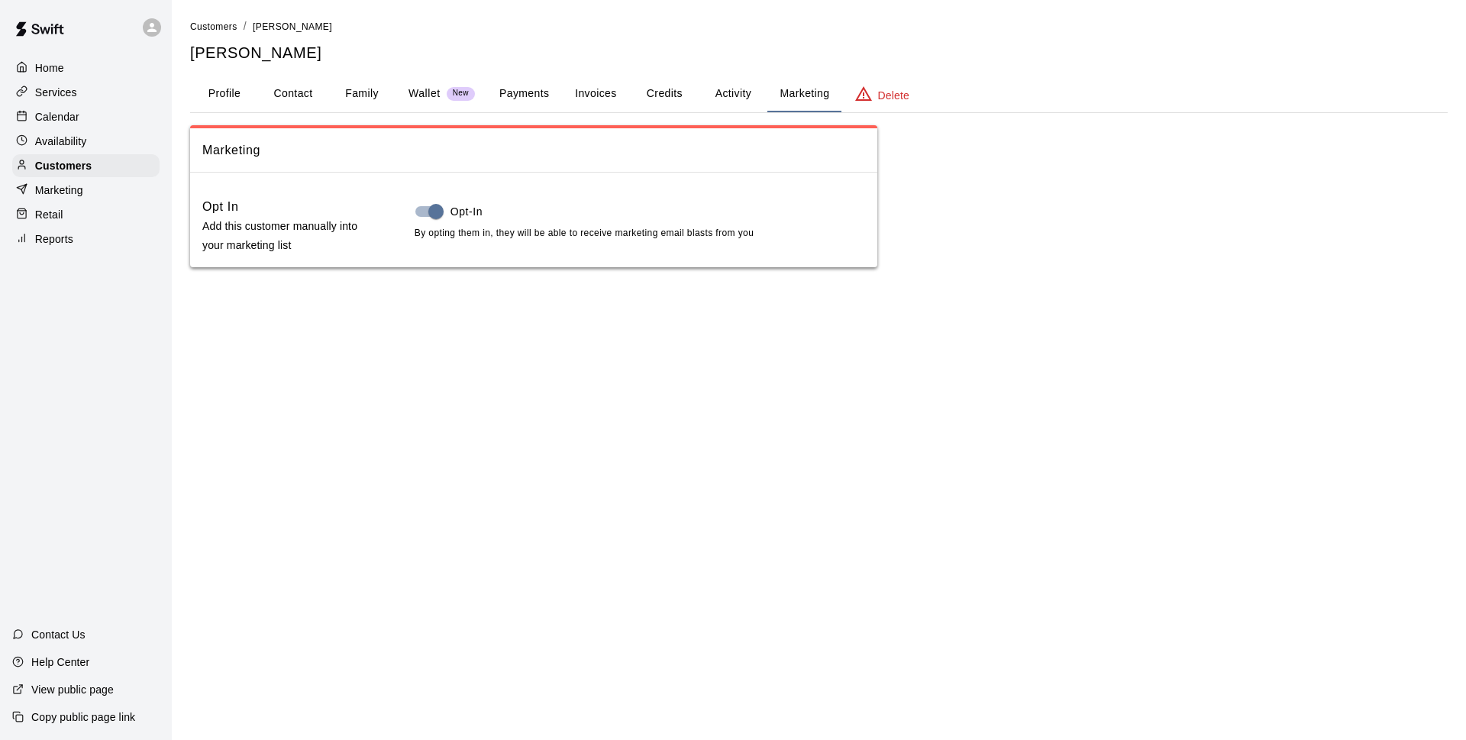
click at [734, 94] on button "Activity" at bounding box center [732, 94] width 69 height 37
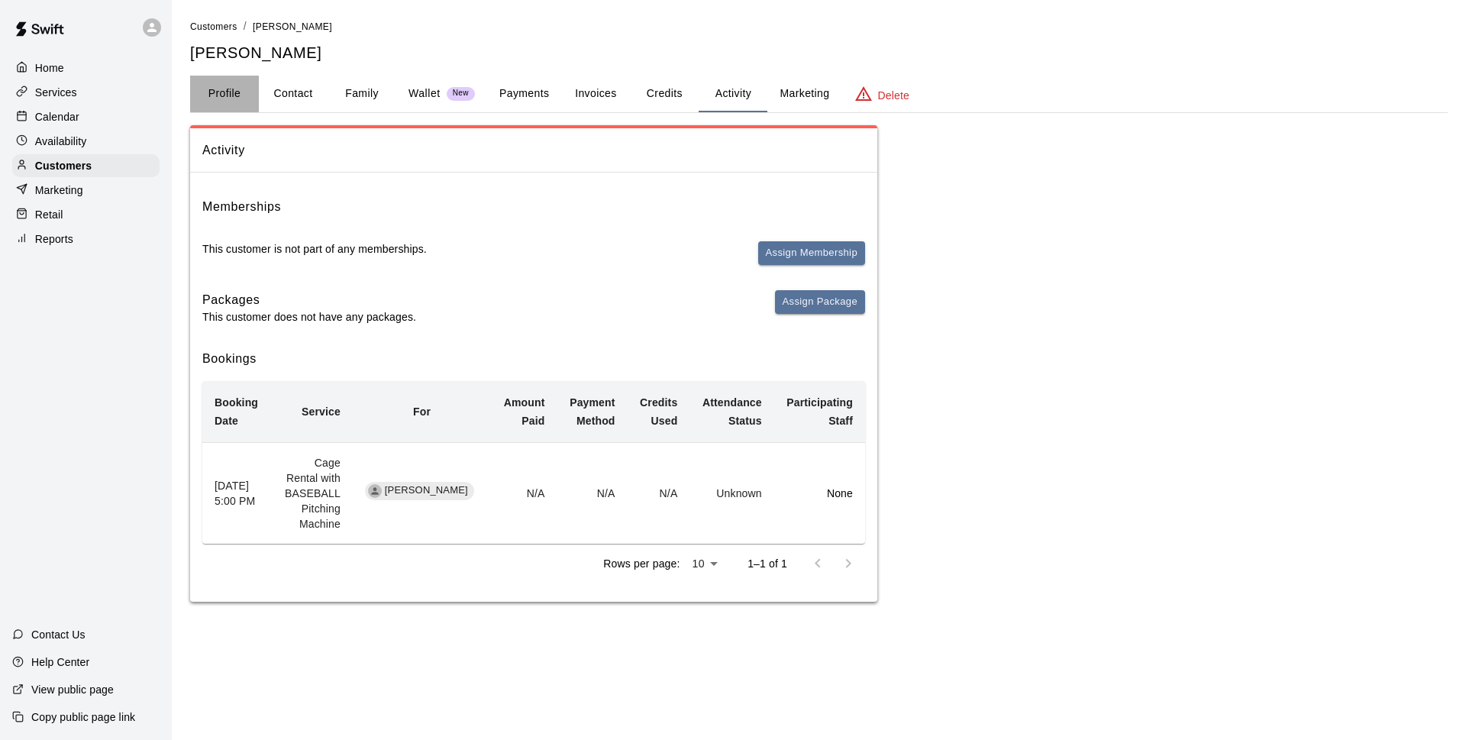
click at [218, 98] on button "Profile" at bounding box center [224, 94] width 69 height 37
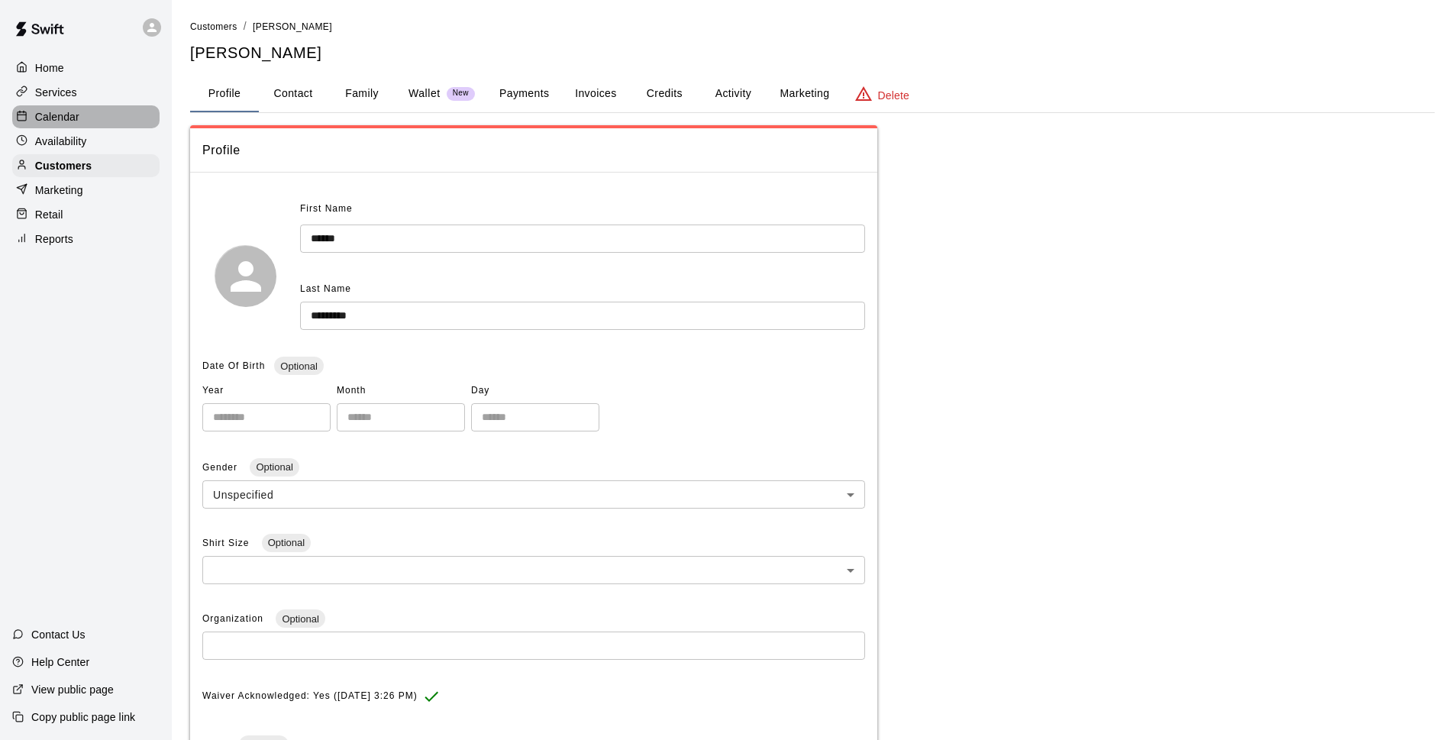
click at [96, 121] on div "Calendar" at bounding box center [85, 116] width 147 height 23
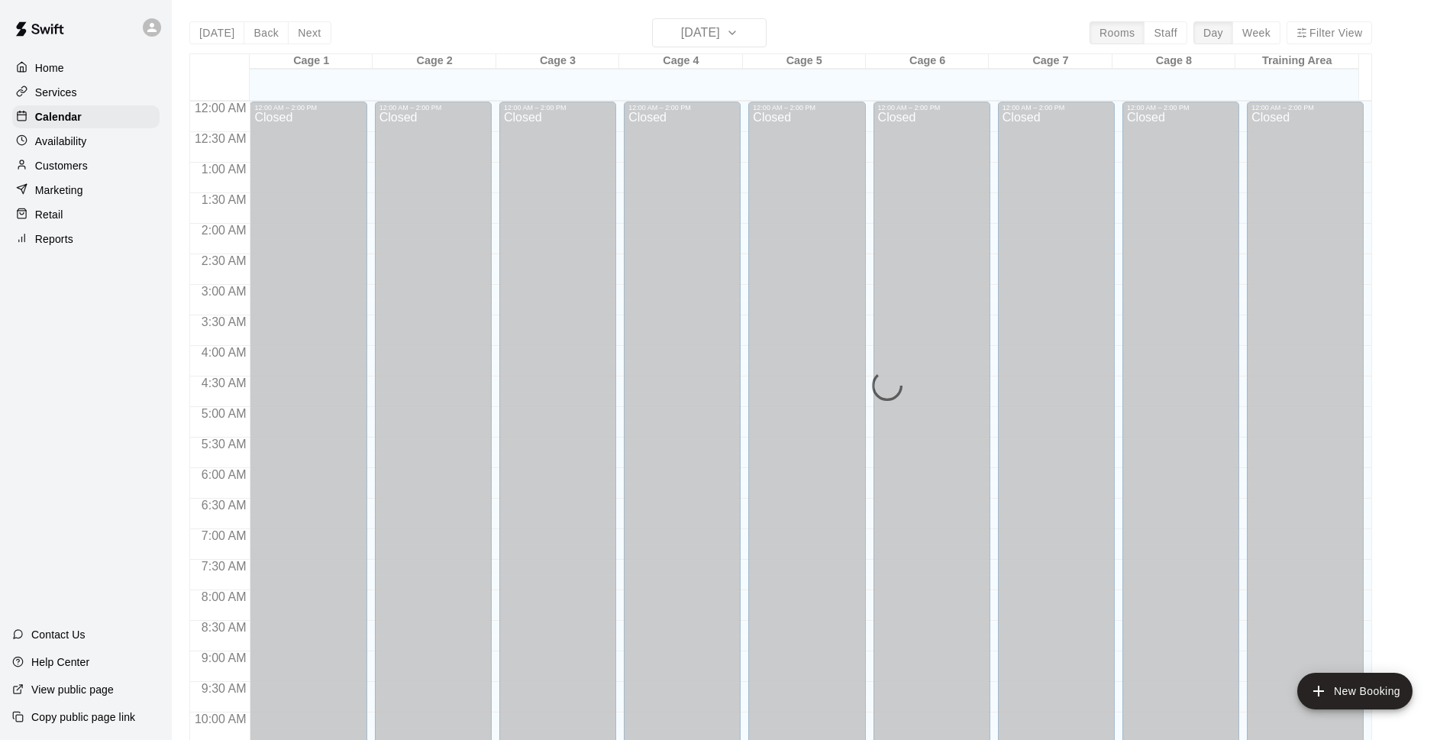
scroll to position [764, 0]
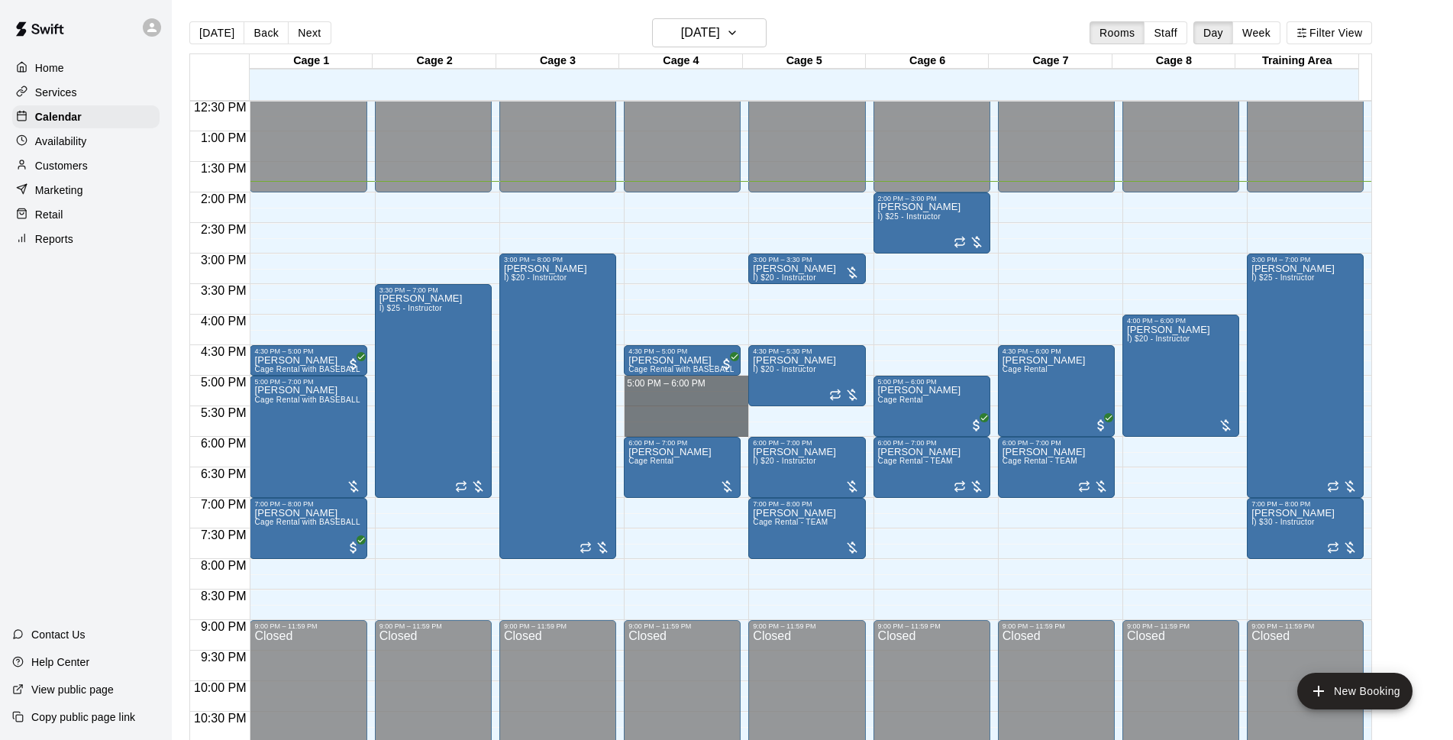
drag, startPoint x: 722, startPoint y: 381, endPoint x: 729, endPoint y: 431, distance: 50.1
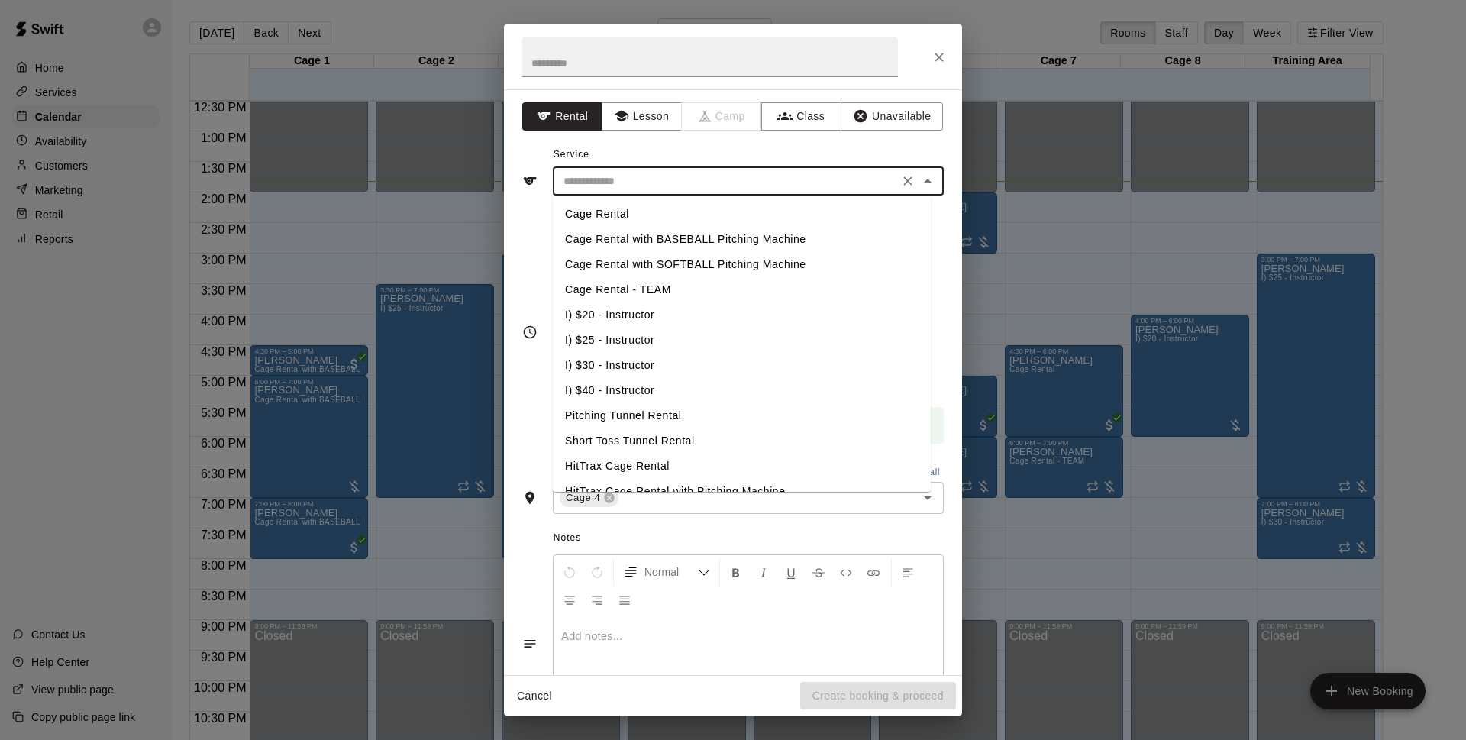
click at [626, 185] on input "text" at bounding box center [725, 181] width 337 height 19
drag, startPoint x: 620, startPoint y: 312, endPoint x: 686, endPoint y: 364, distance: 83.7
click at [621, 311] on li "I) $20 - Instructor" at bounding box center [742, 314] width 378 height 25
type input "**********"
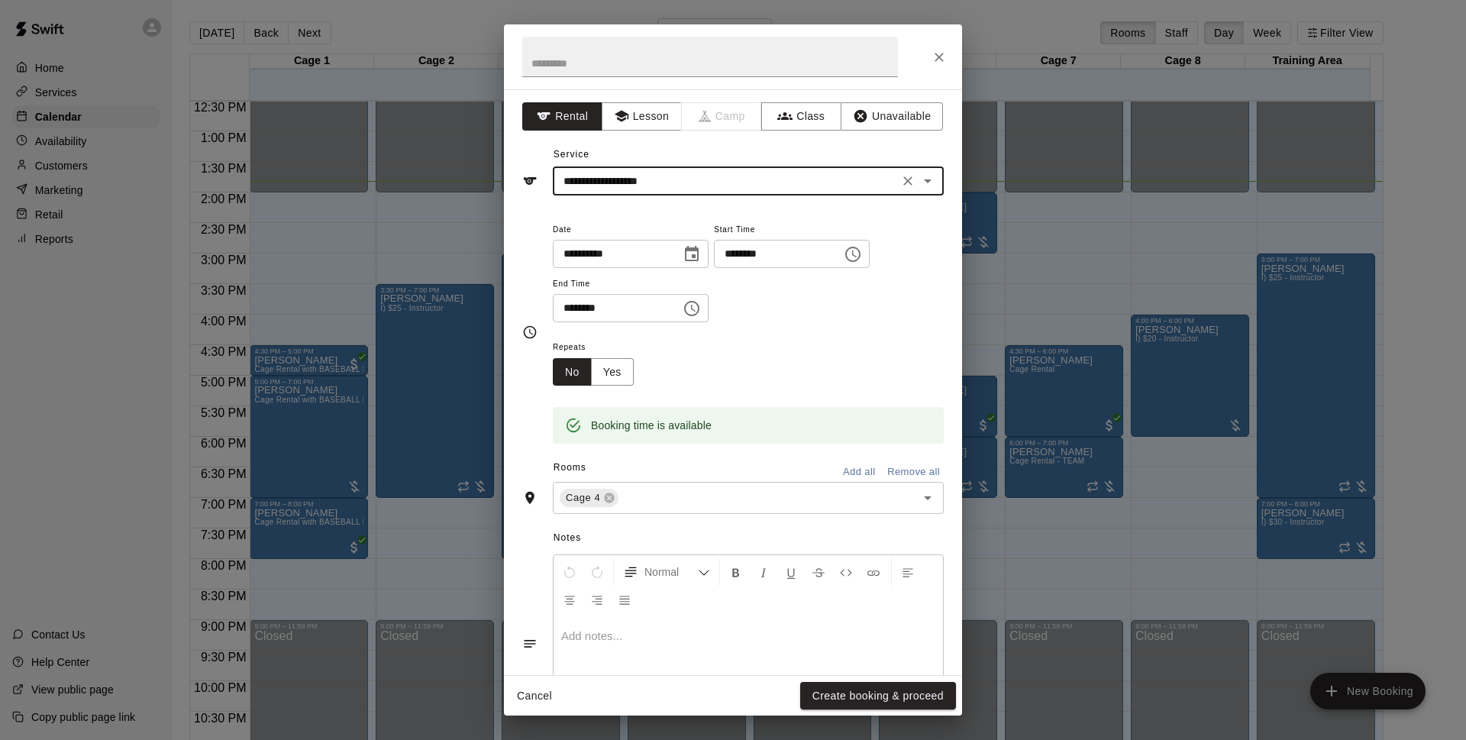
drag, startPoint x: 882, startPoint y: 701, endPoint x: 1024, endPoint y: 363, distance: 366.4
click at [882, 701] on button "Create booking & proceed" at bounding box center [878, 696] width 156 height 28
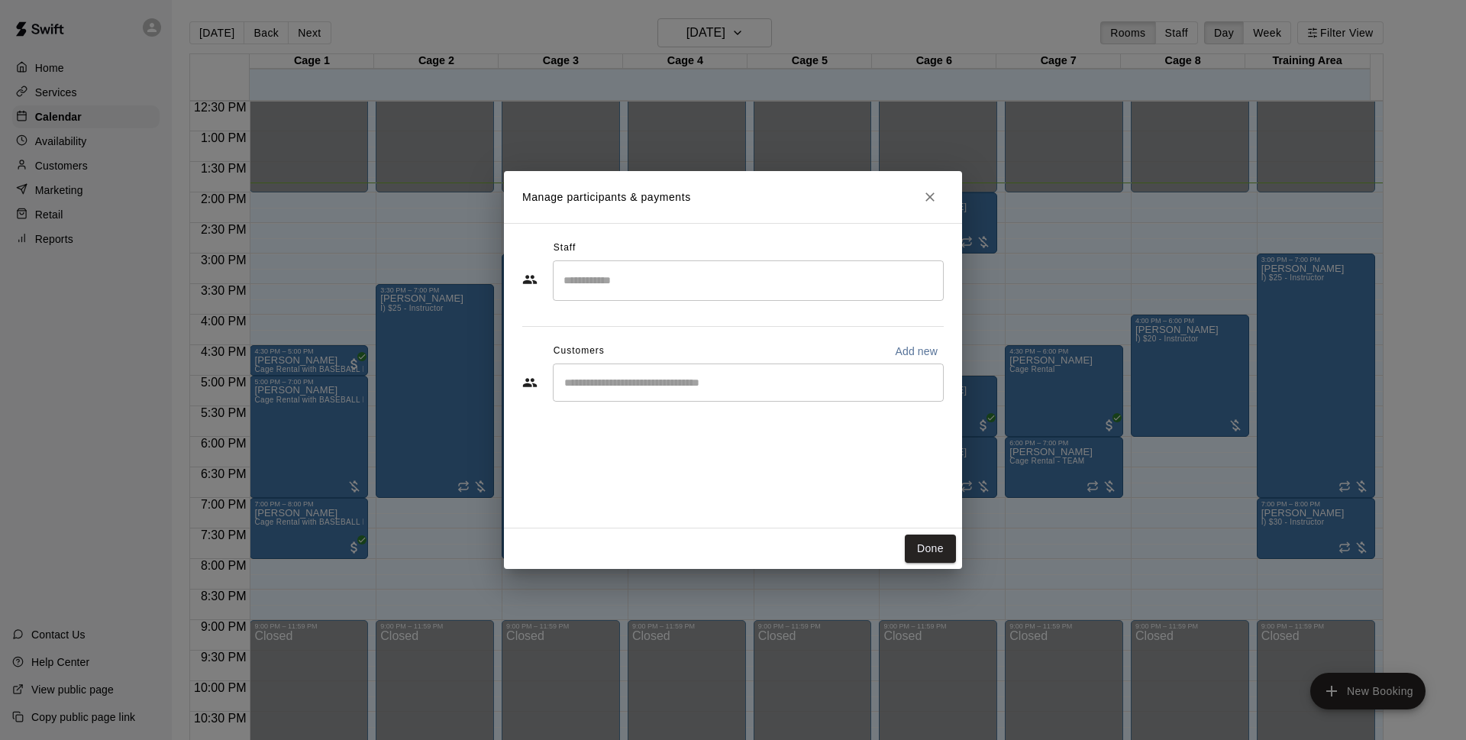
click at [741, 397] on div "​" at bounding box center [748, 382] width 391 height 38
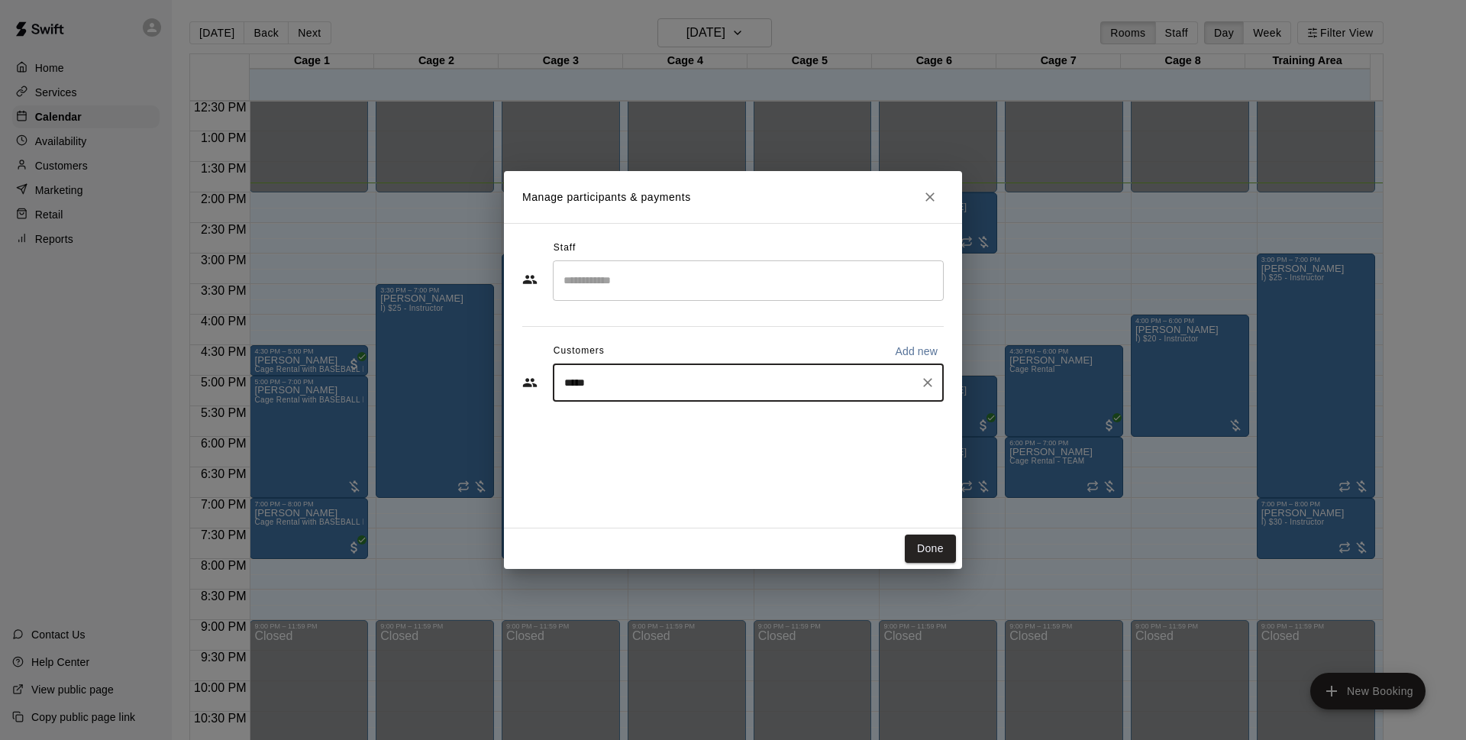
type input "******"
click at [739, 431] on div "Shane Taylor shanewtaylor55@gmail.com" at bounding box center [763, 426] width 336 height 33
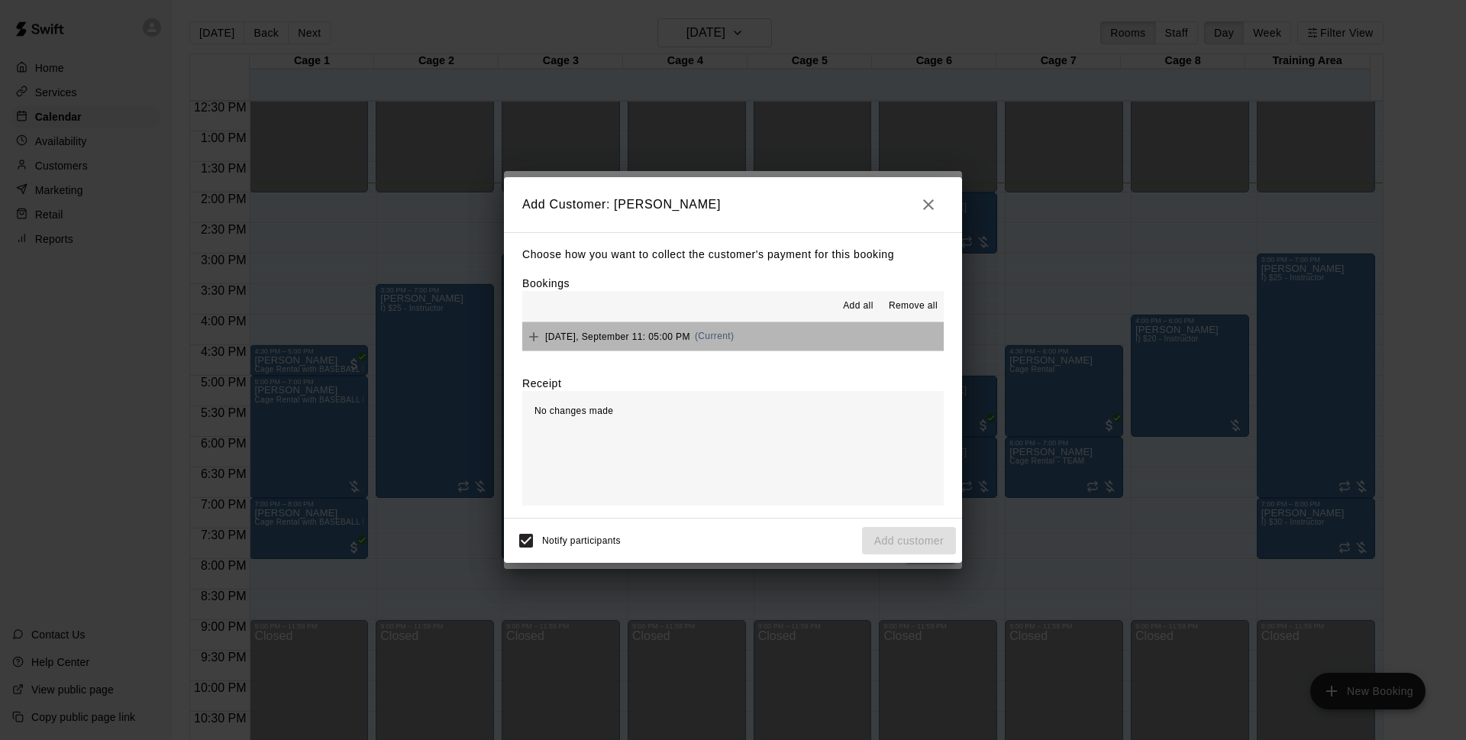
click at [770, 340] on button "Thursday, September 11: 05:00 PM (Current)" at bounding box center [732, 336] width 421 height 28
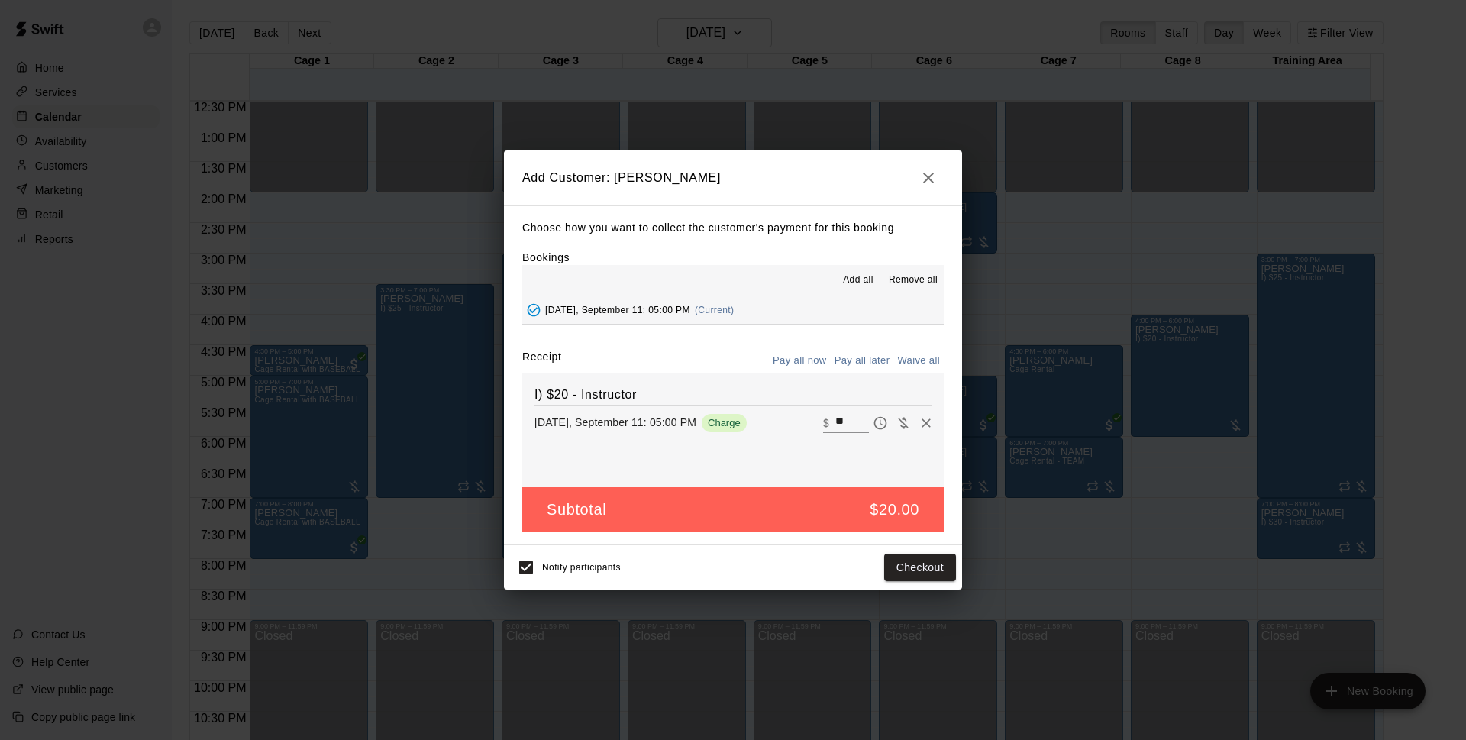
click at [875, 366] on button "Pay all later" at bounding box center [862, 361] width 63 height 24
click at [952, 570] on button "Add customer" at bounding box center [909, 567] width 94 height 28
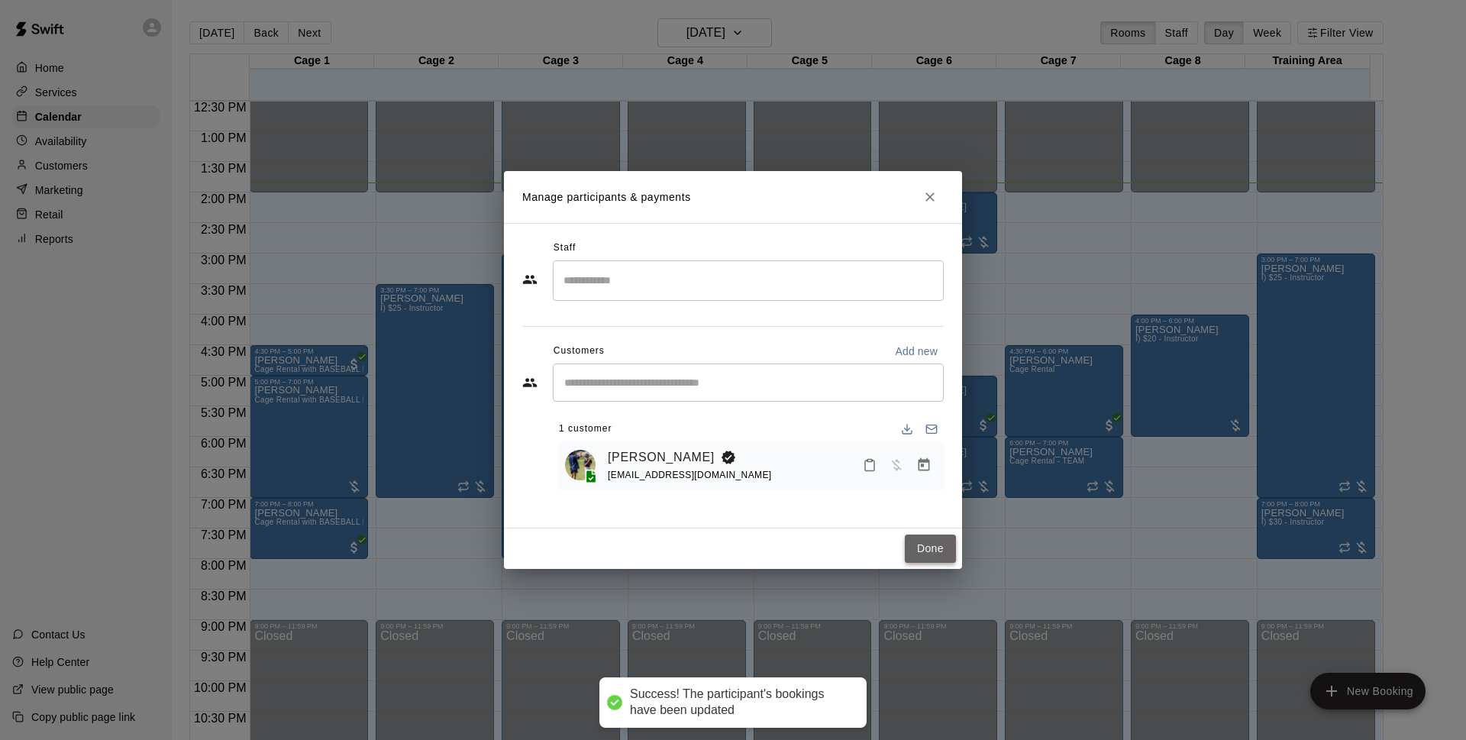
click at [944, 548] on button "Done" at bounding box center [930, 548] width 51 height 28
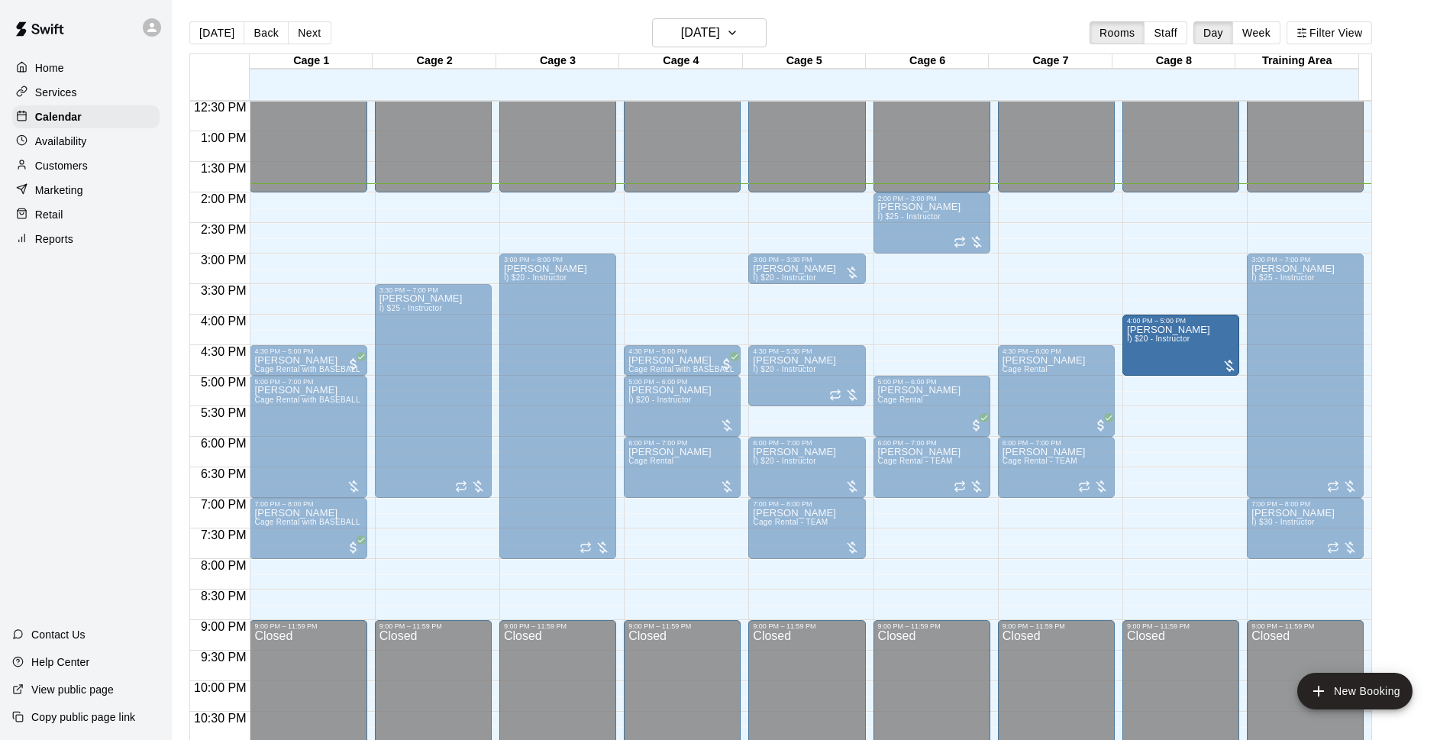
drag, startPoint x: 1177, startPoint y: 434, endPoint x: 1166, endPoint y: 387, distance: 47.8
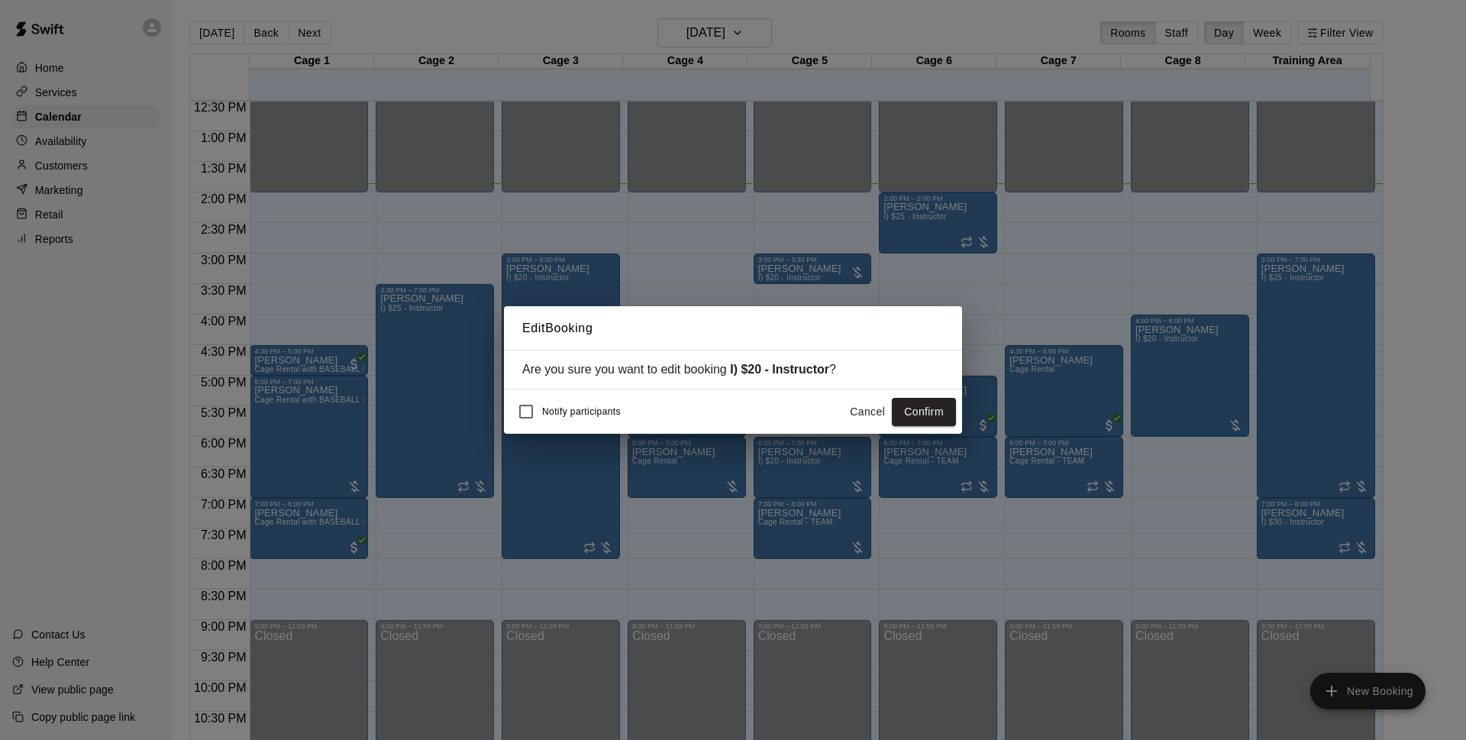
click at [907, 414] on button "Confirm" at bounding box center [924, 412] width 64 height 28
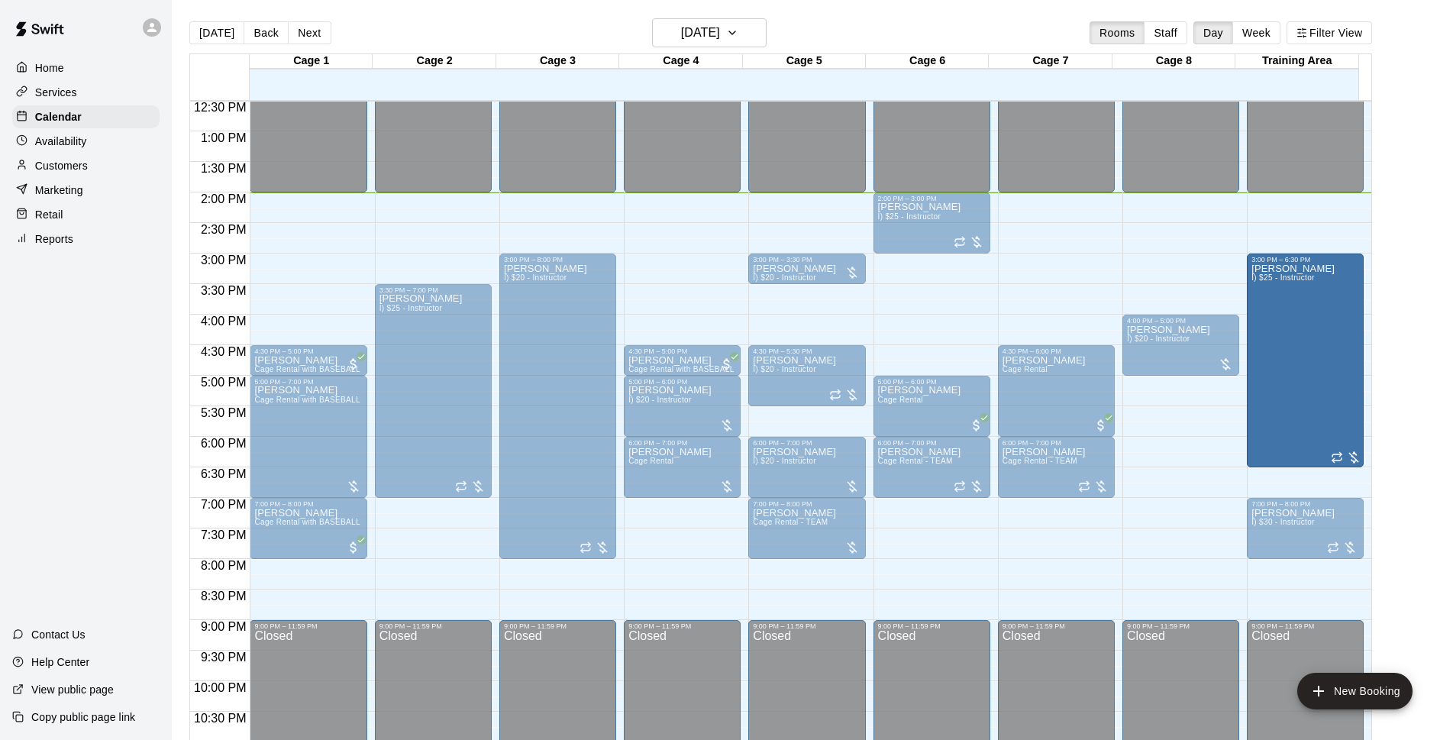
drag, startPoint x: 1304, startPoint y: 496, endPoint x: 1297, endPoint y: 486, distance: 12.7
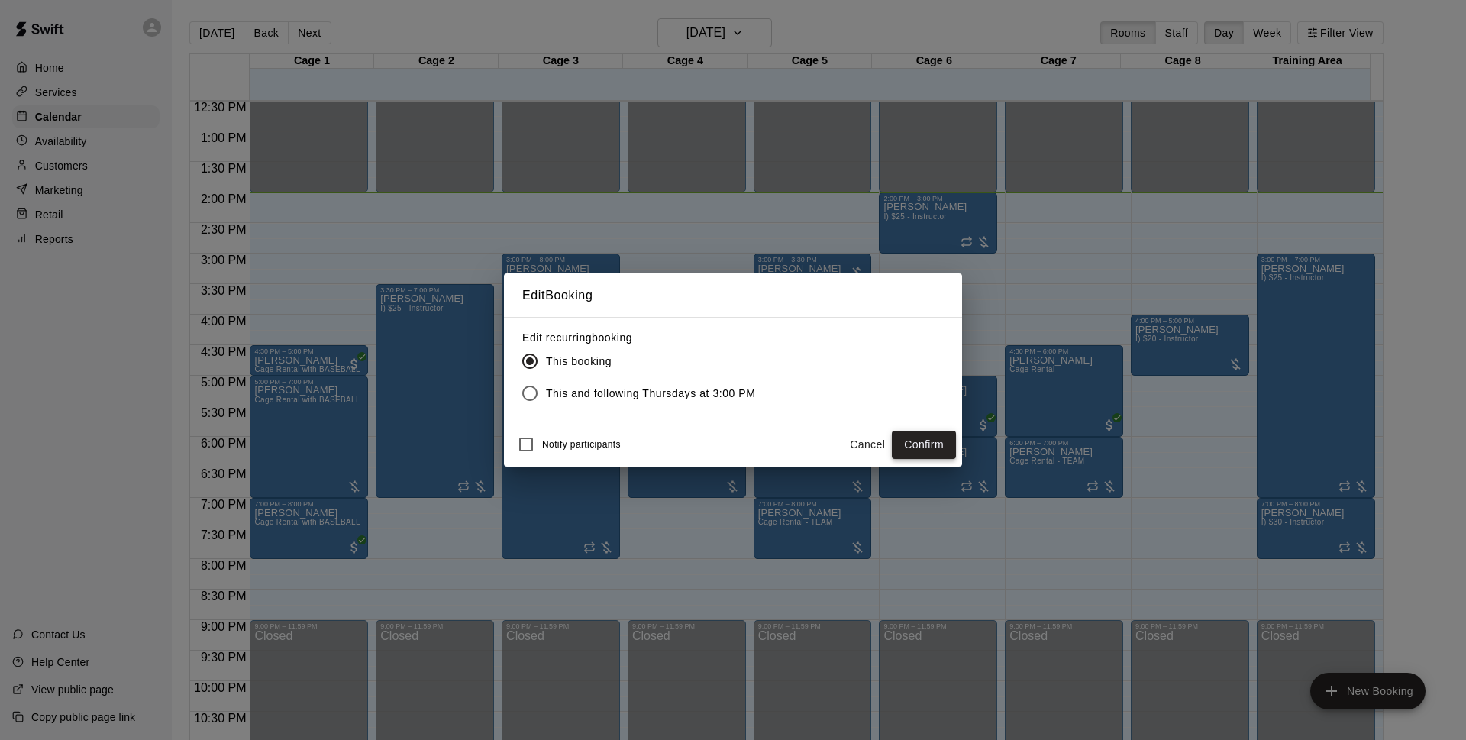
click at [934, 443] on button "Confirm" at bounding box center [924, 445] width 64 height 28
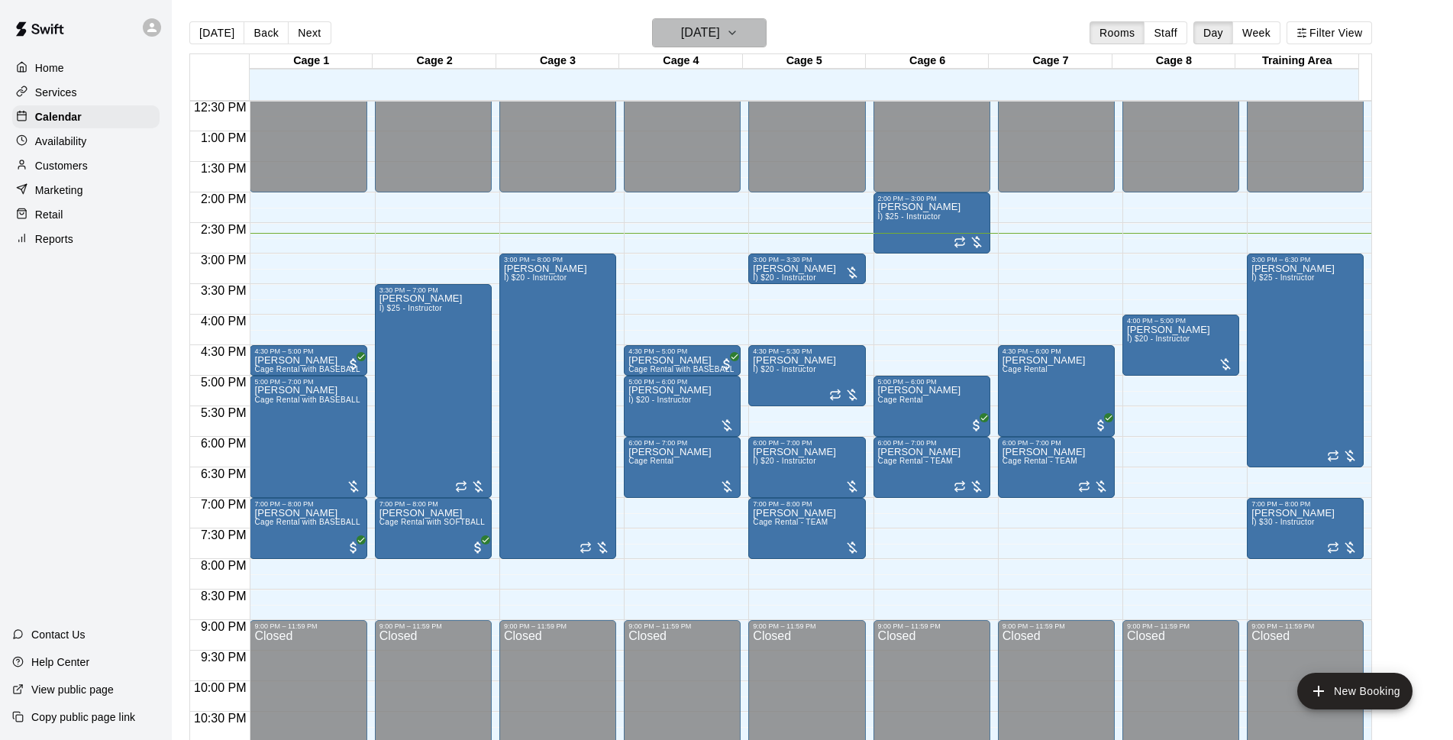
click at [715, 31] on h6 "[DATE]" at bounding box center [700, 32] width 39 height 21
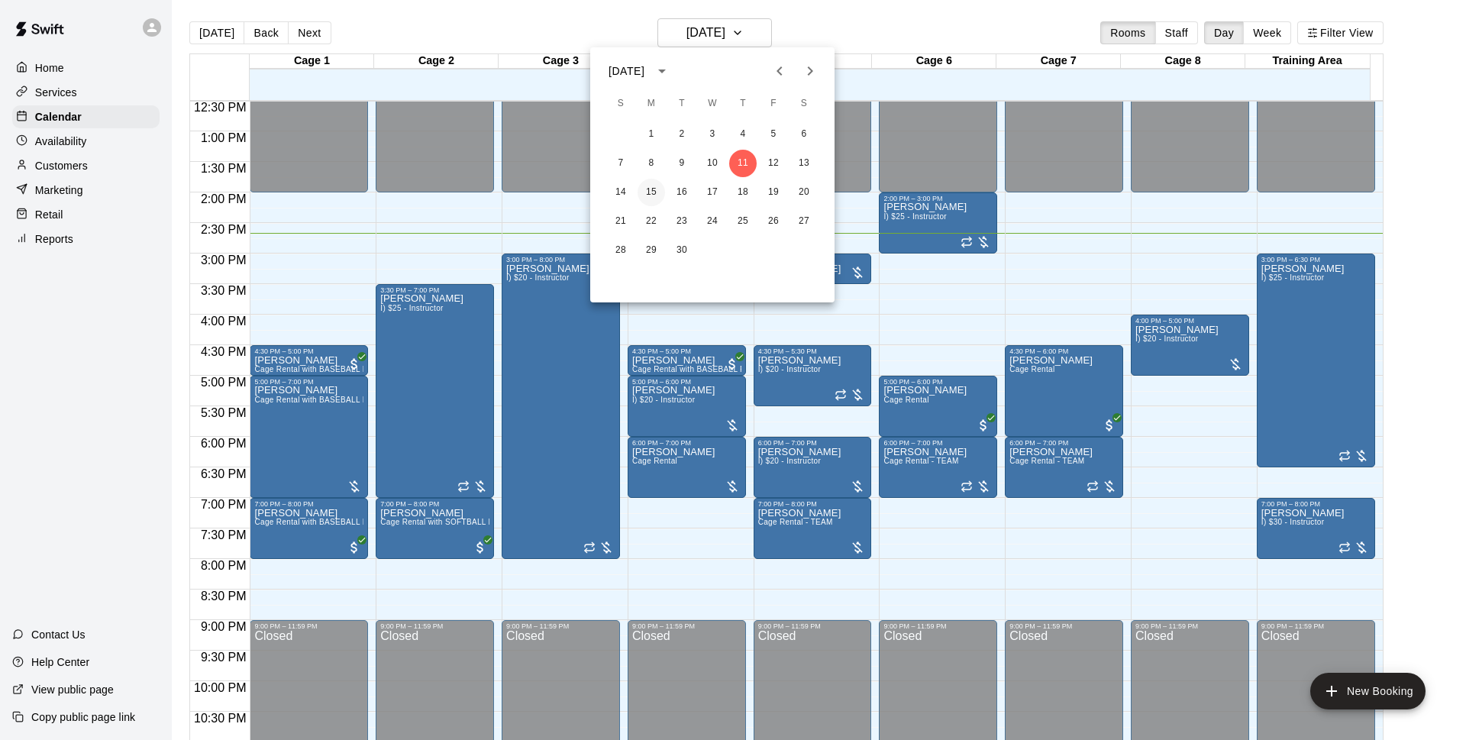
click at [645, 189] on button "15" at bounding box center [650, 192] width 27 height 27
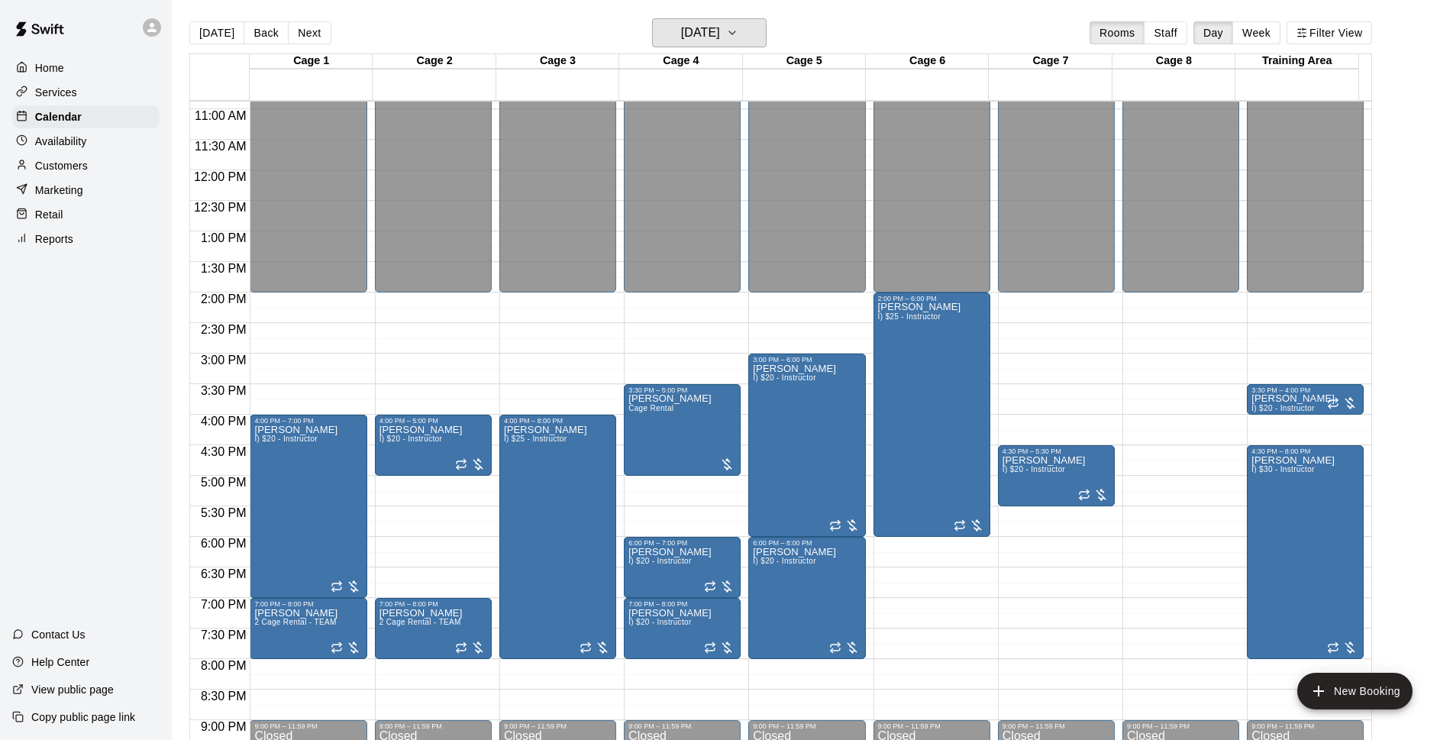
scroll to position [666, 0]
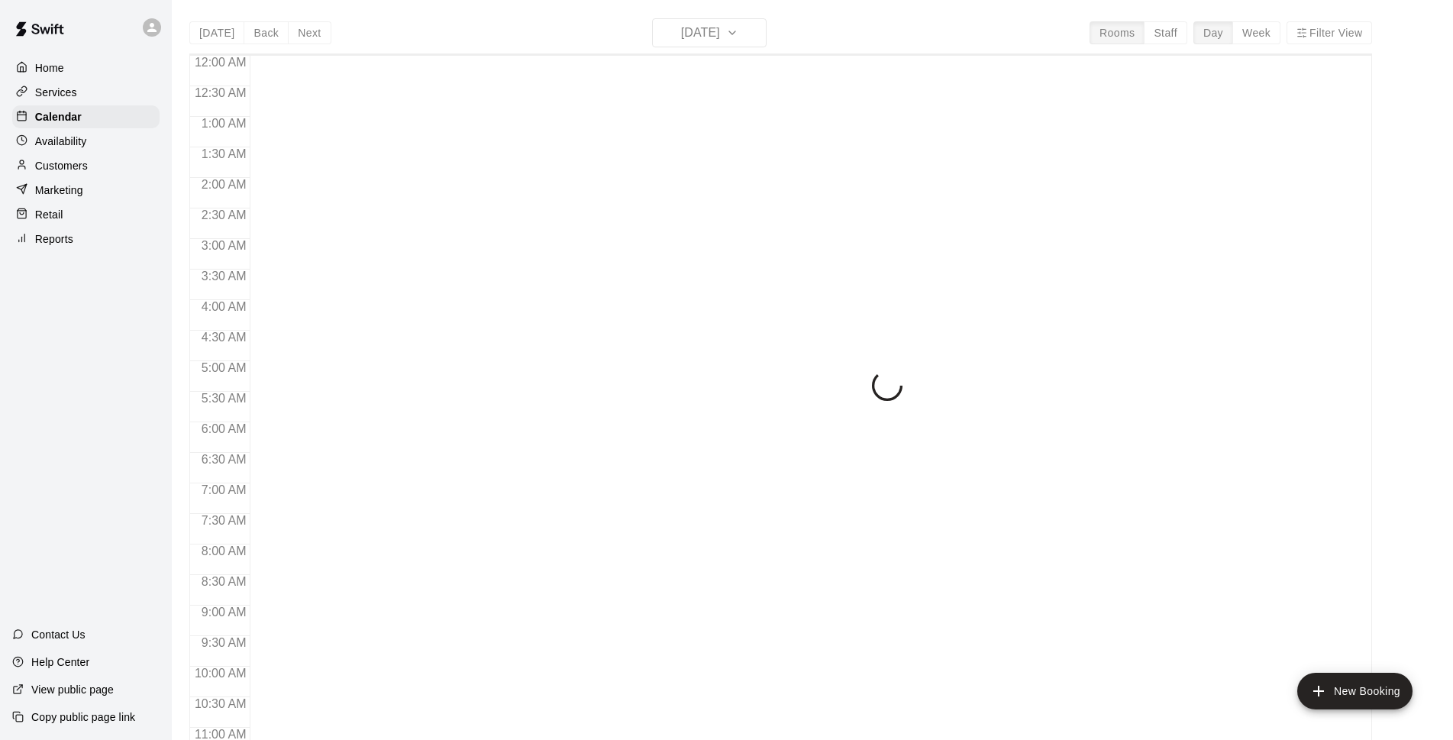
scroll to position [764, 0]
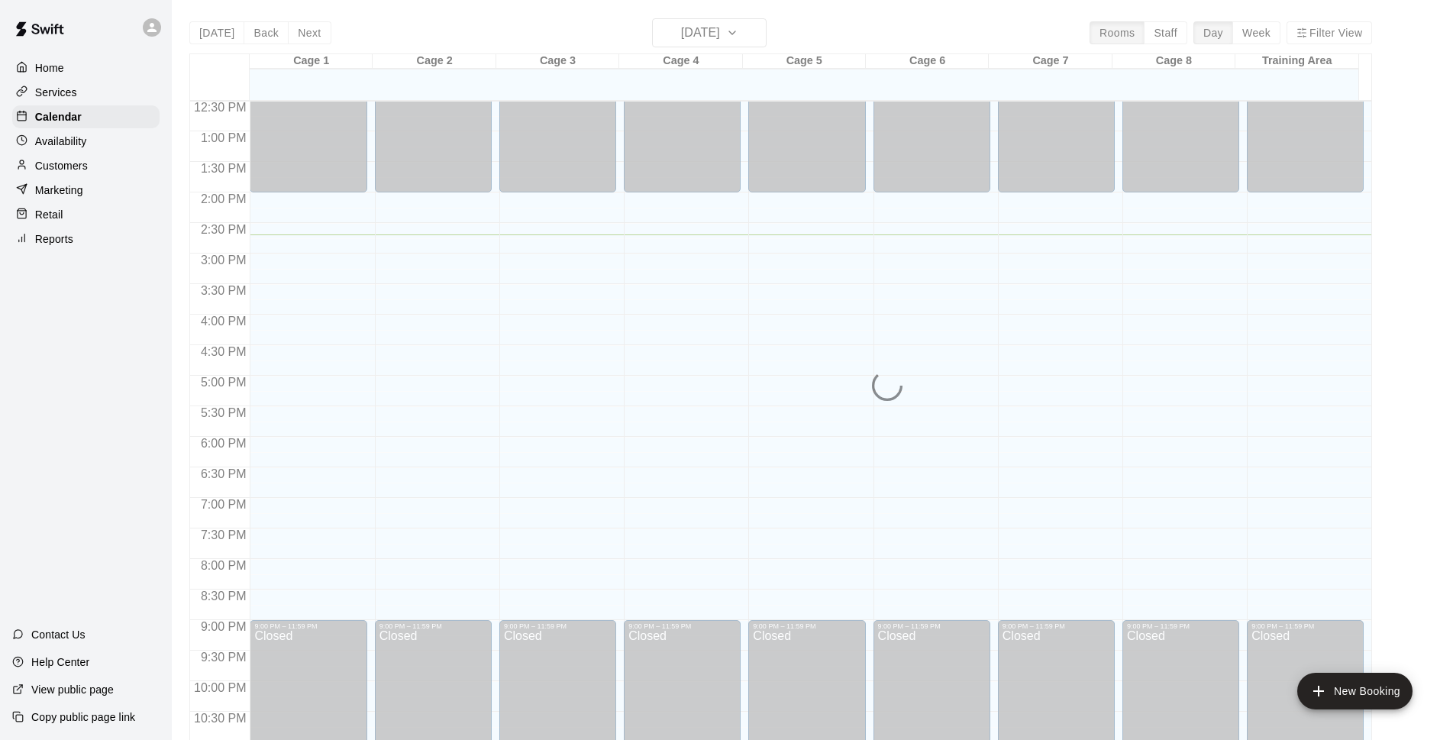
click at [424, 29] on div "Today Back Next Thursday Sep 11 Rooms Staff Day Week Filter View" at bounding box center [780, 35] width 1182 height 35
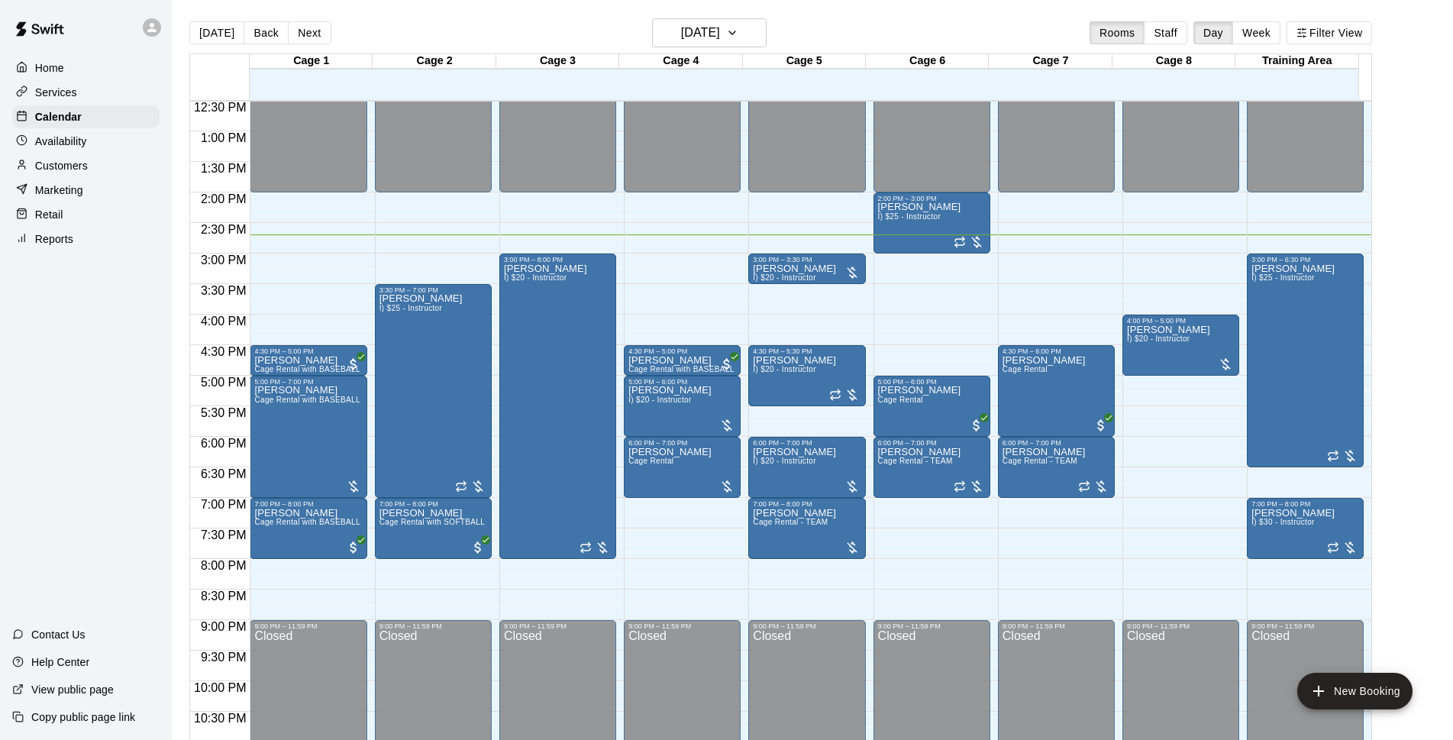
click at [580, 19] on div "Today Back Next Thursday Sep 11 Rooms Staff Day Week Filter View" at bounding box center [780, 35] width 1182 height 35
click at [576, 21] on div "Today Back Next Thursday Sep 11 Rooms Staff Day Week Filter View" at bounding box center [780, 35] width 1182 height 35
click at [738, 25] on icon "button" at bounding box center [732, 33] width 12 height 18
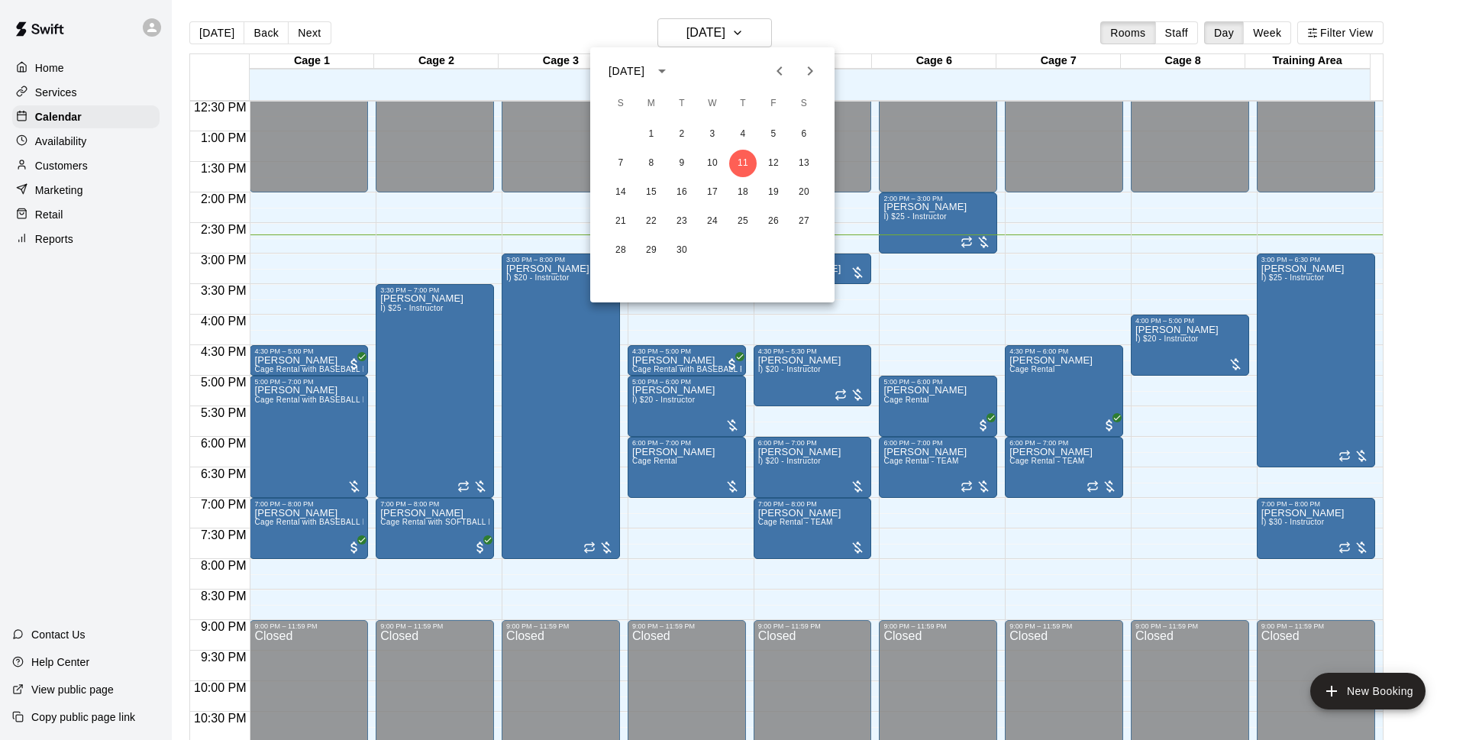
click at [886, 18] on div at bounding box center [733, 370] width 1466 height 740
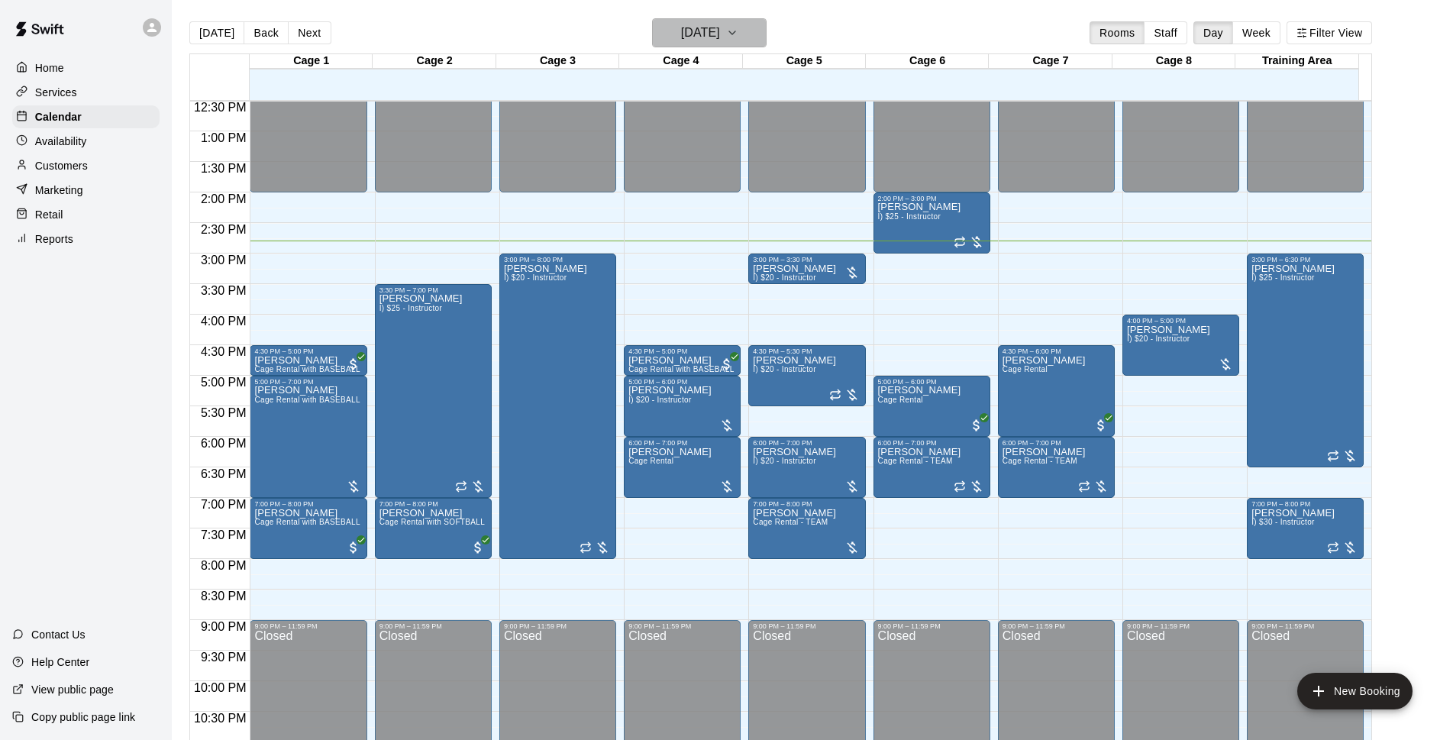
click at [766, 27] on button "[DATE]" at bounding box center [709, 32] width 115 height 29
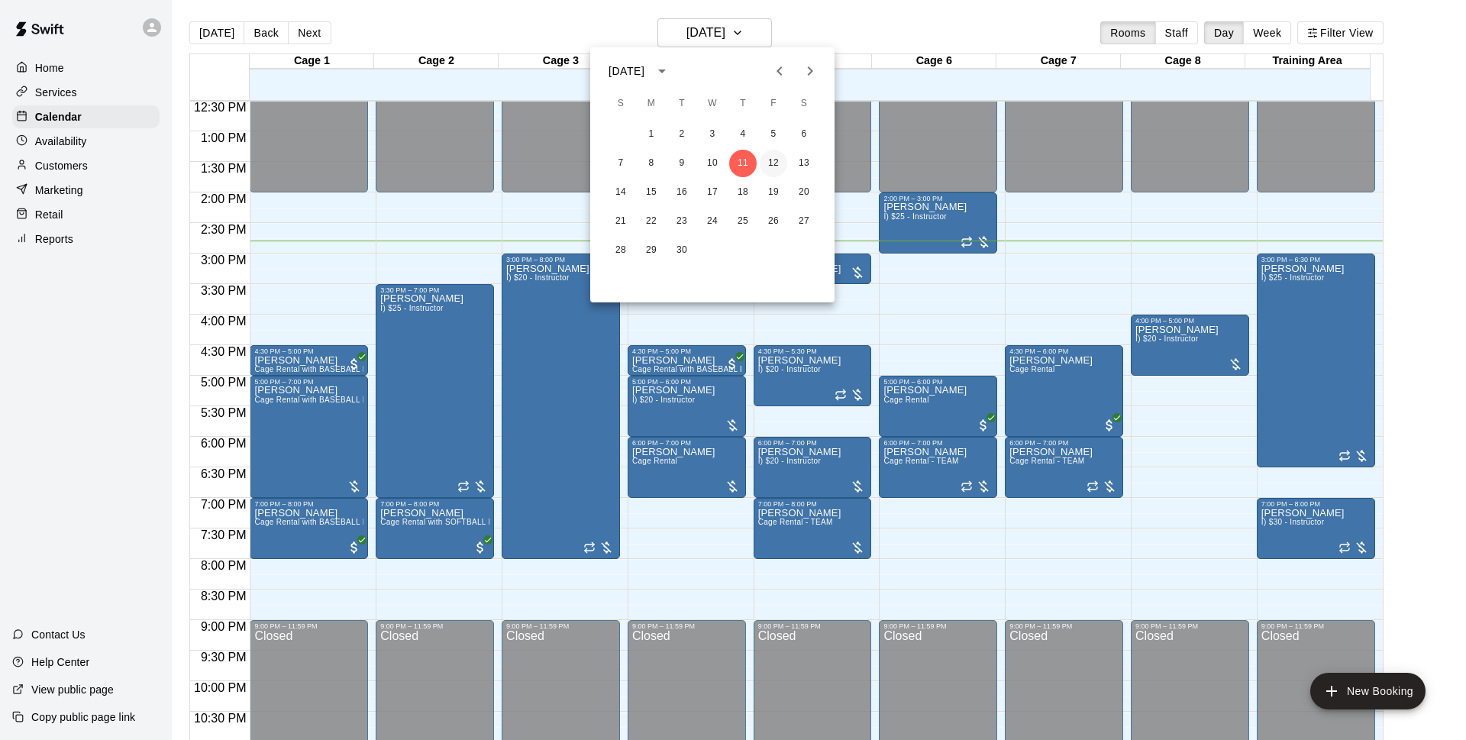
click at [776, 168] on button "12" at bounding box center [773, 163] width 27 height 27
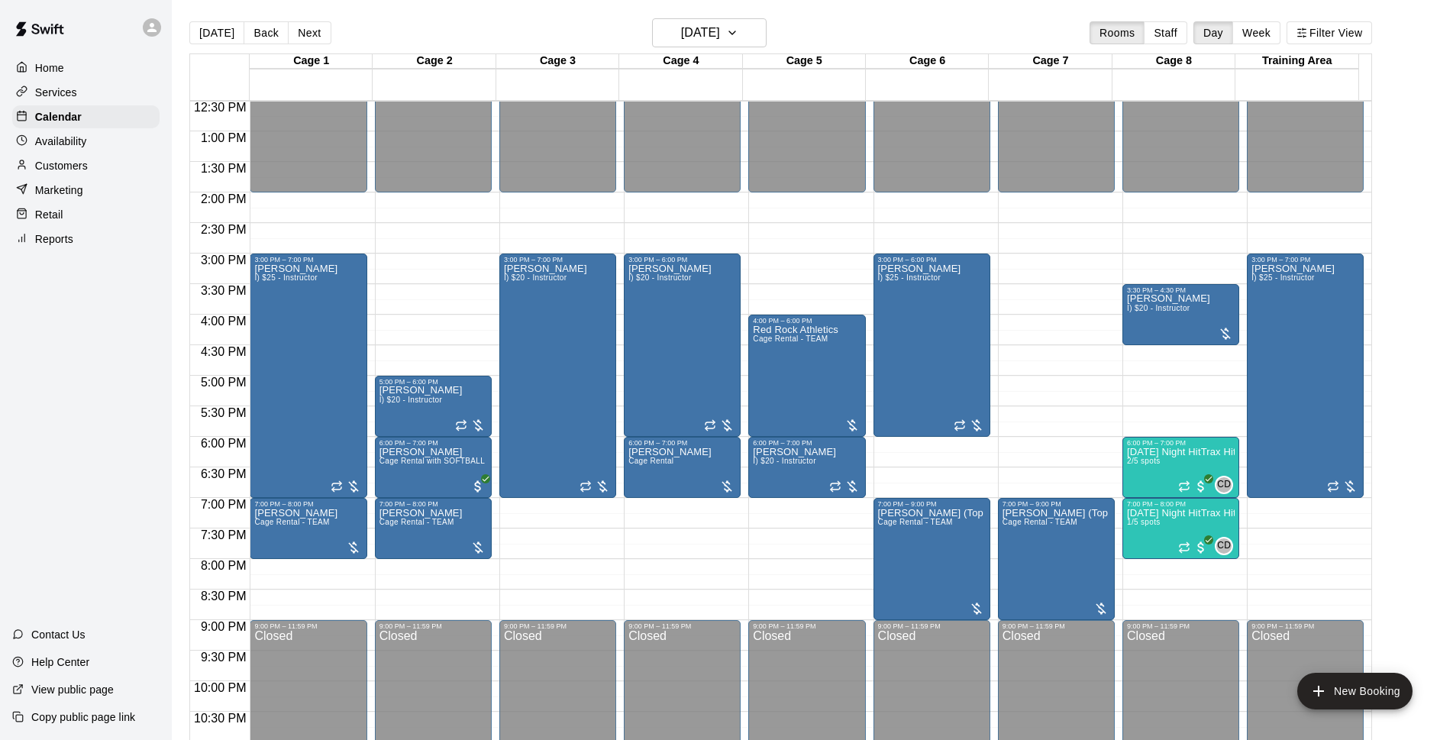
click at [1406, 181] on main "Today Back Next Friday Sep 12 Rooms Staff Day Week Filter View Cage 1 12 Fri Ca…" at bounding box center [812, 388] width 1269 height 740
click at [991, 35] on div "Today Back Next Friday Sep 12 Rooms Staff Day Week Filter View" at bounding box center [780, 35] width 1182 height 35
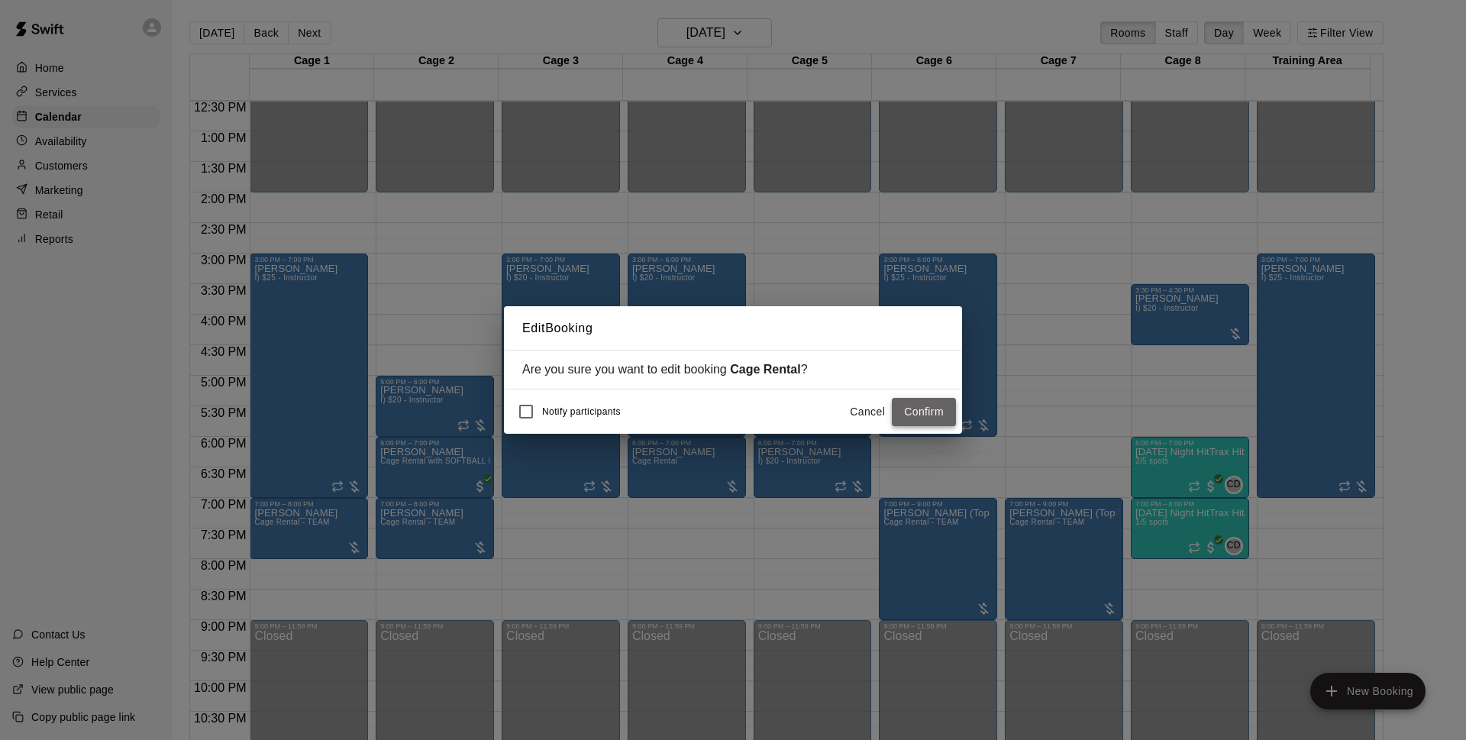
click at [916, 418] on button "Confirm" at bounding box center [924, 412] width 64 height 28
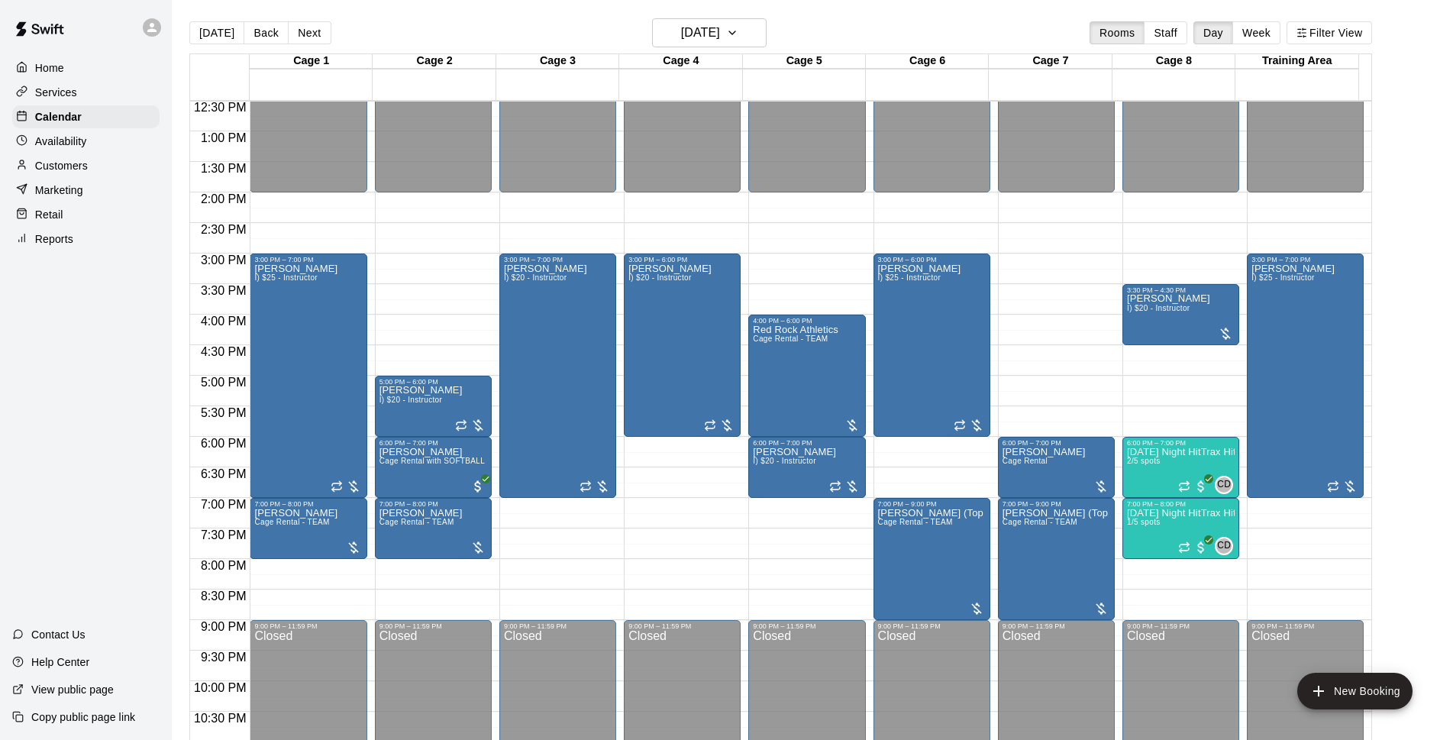
click at [1401, 278] on main "Today Back Next Friday Sep 12 Rooms Staff Day Week Filter View Cage 1 12 Fri Ca…" at bounding box center [812, 388] width 1269 height 740
click at [738, 27] on icon "button" at bounding box center [732, 33] width 12 height 18
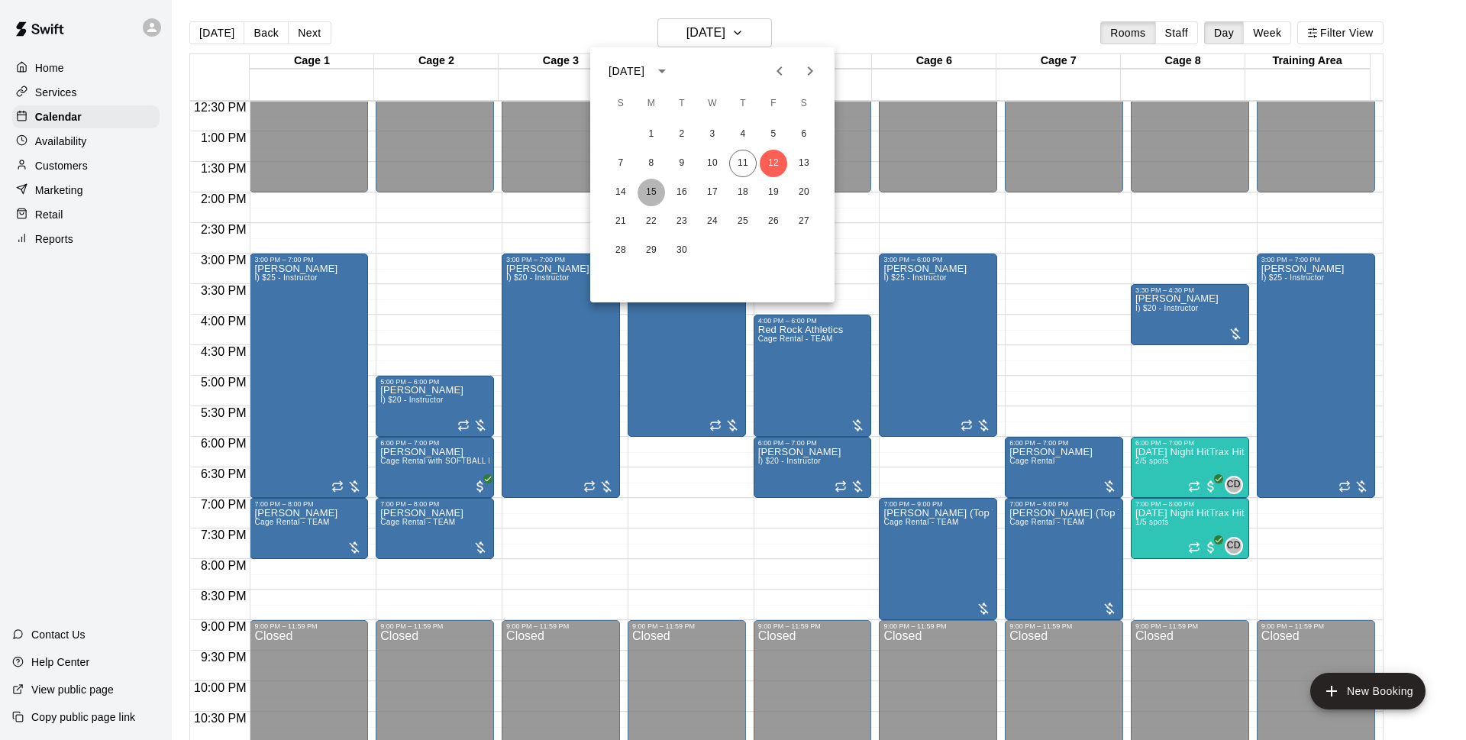
click at [653, 186] on button "15" at bounding box center [650, 192] width 27 height 27
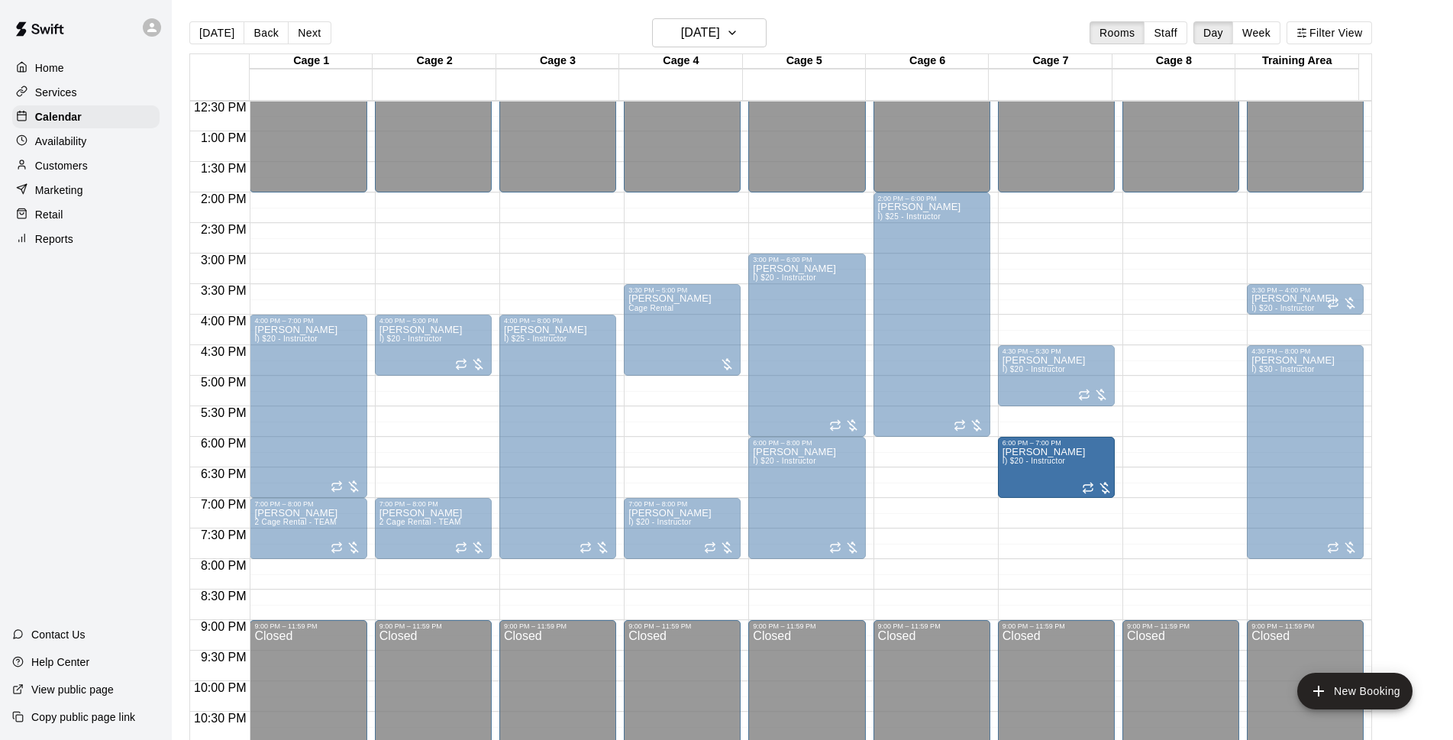
drag, startPoint x: 669, startPoint y: 467, endPoint x: 1077, endPoint y: 469, distance: 407.7
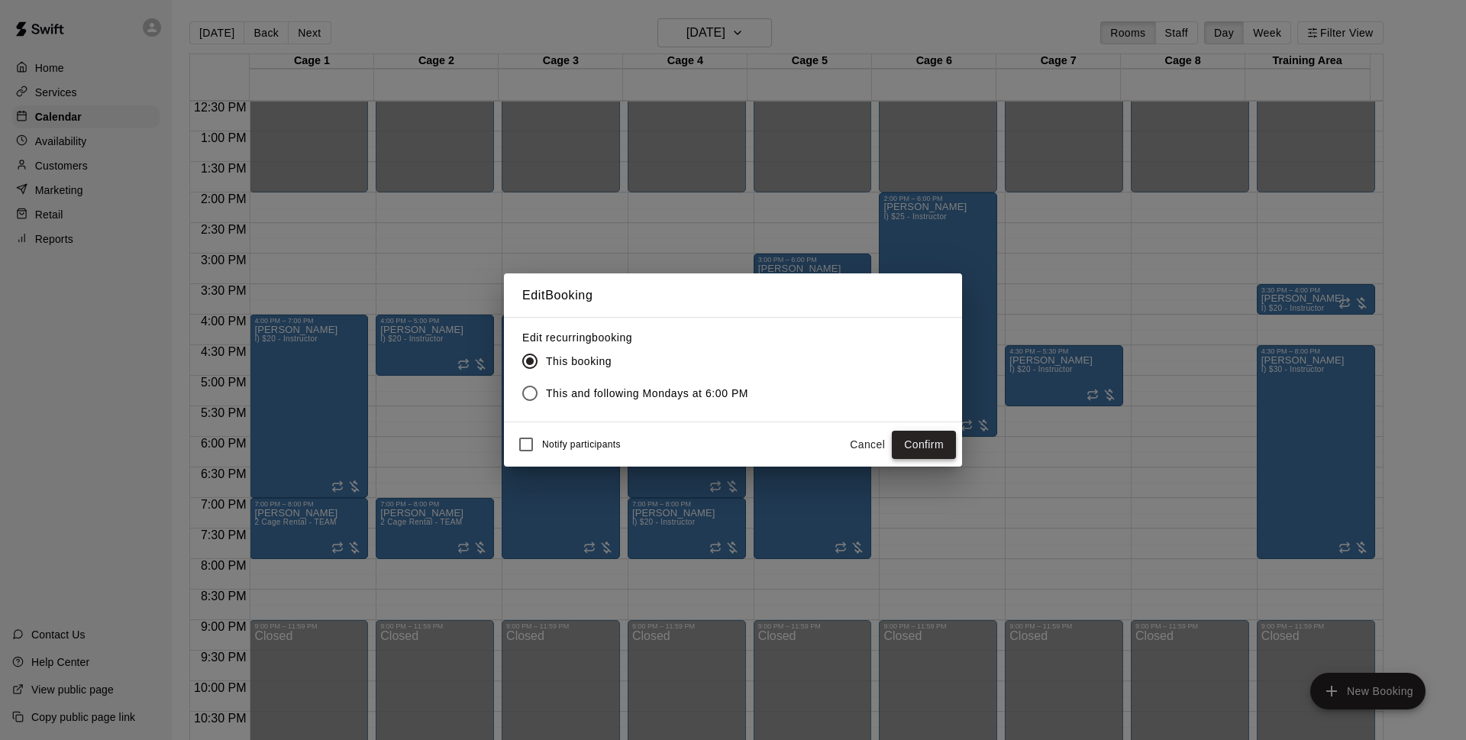
click at [919, 448] on button "Confirm" at bounding box center [924, 445] width 64 height 28
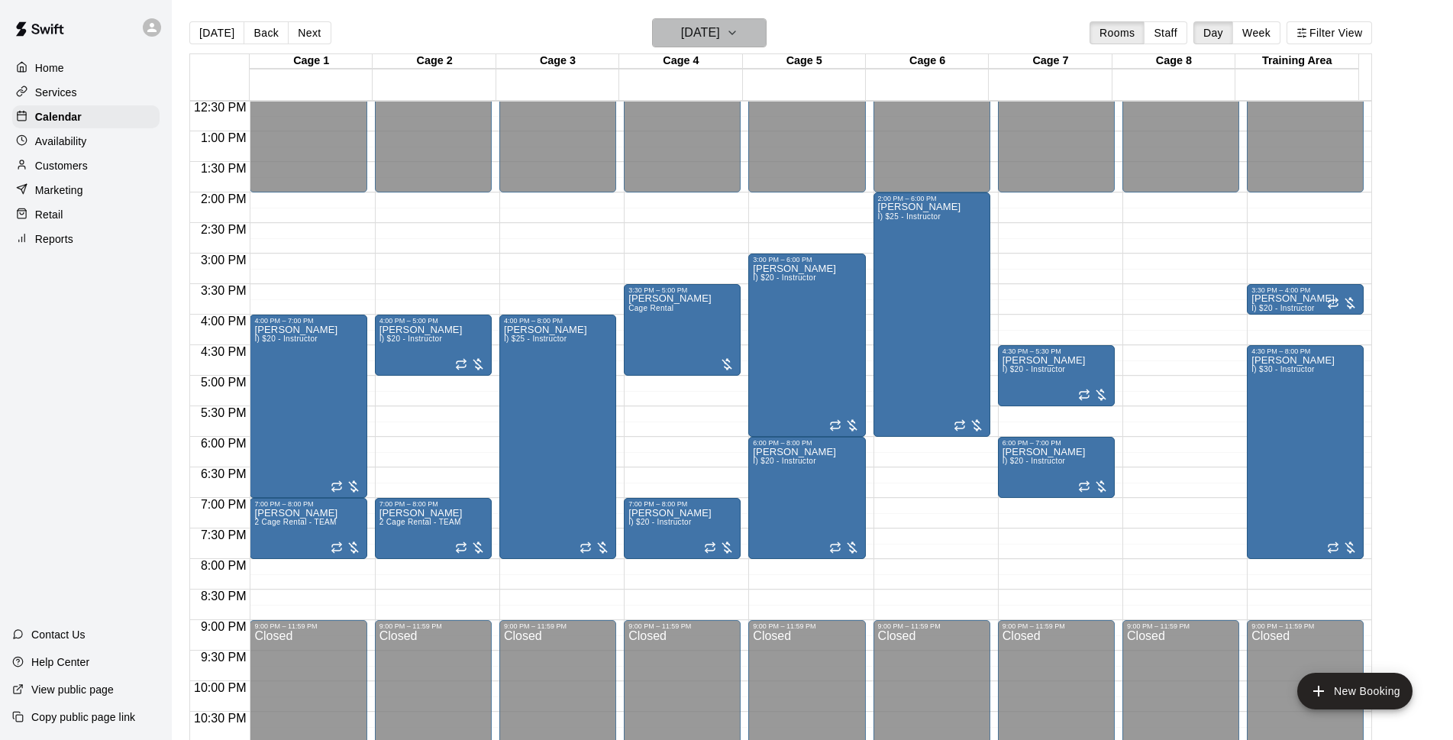
click at [720, 39] on h6 "[DATE]" at bounding box center [700, 32] width 39 height 21
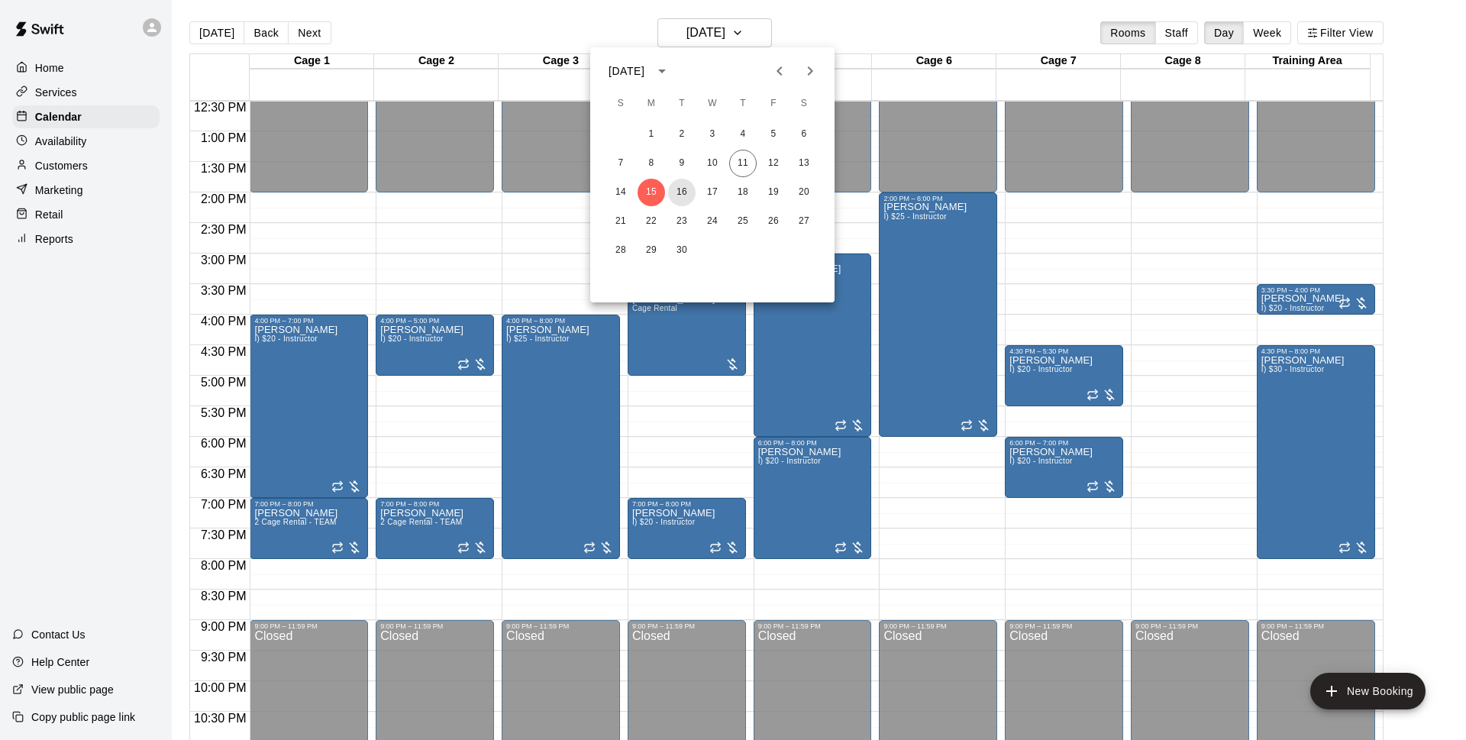
click at [679, 202] on button "16" at bounding box center [681, 192] width 27 height 27
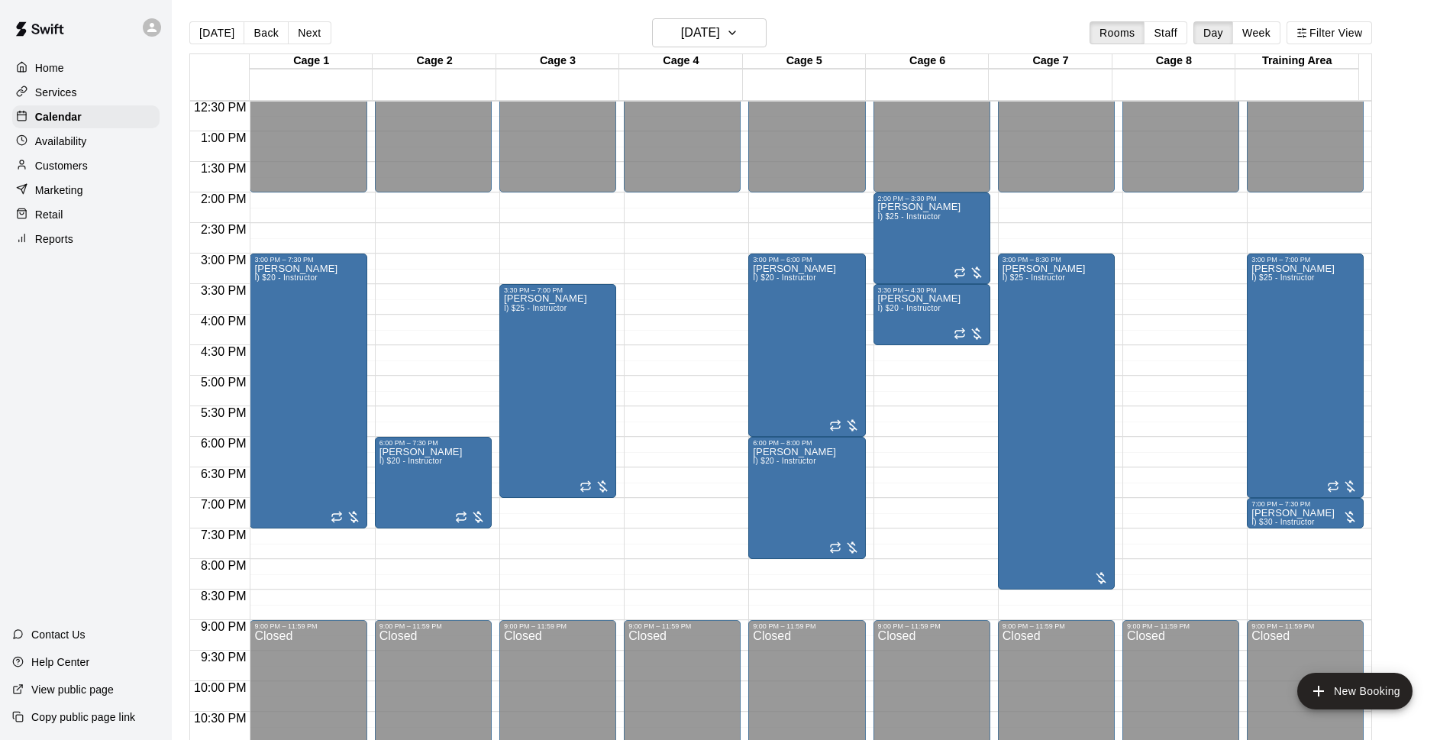
click at [934, 15] on main "Today Back Next Tuesday Sep 16 Rooms Staff Day Week Filter View Cage 1 16 Tue C…" at bounding box center [812, 382] width 1281 height 764
click at [716, 29] on h6 "Tuesday Sep 16" at bounding box center [700, 32] width 39 height 21
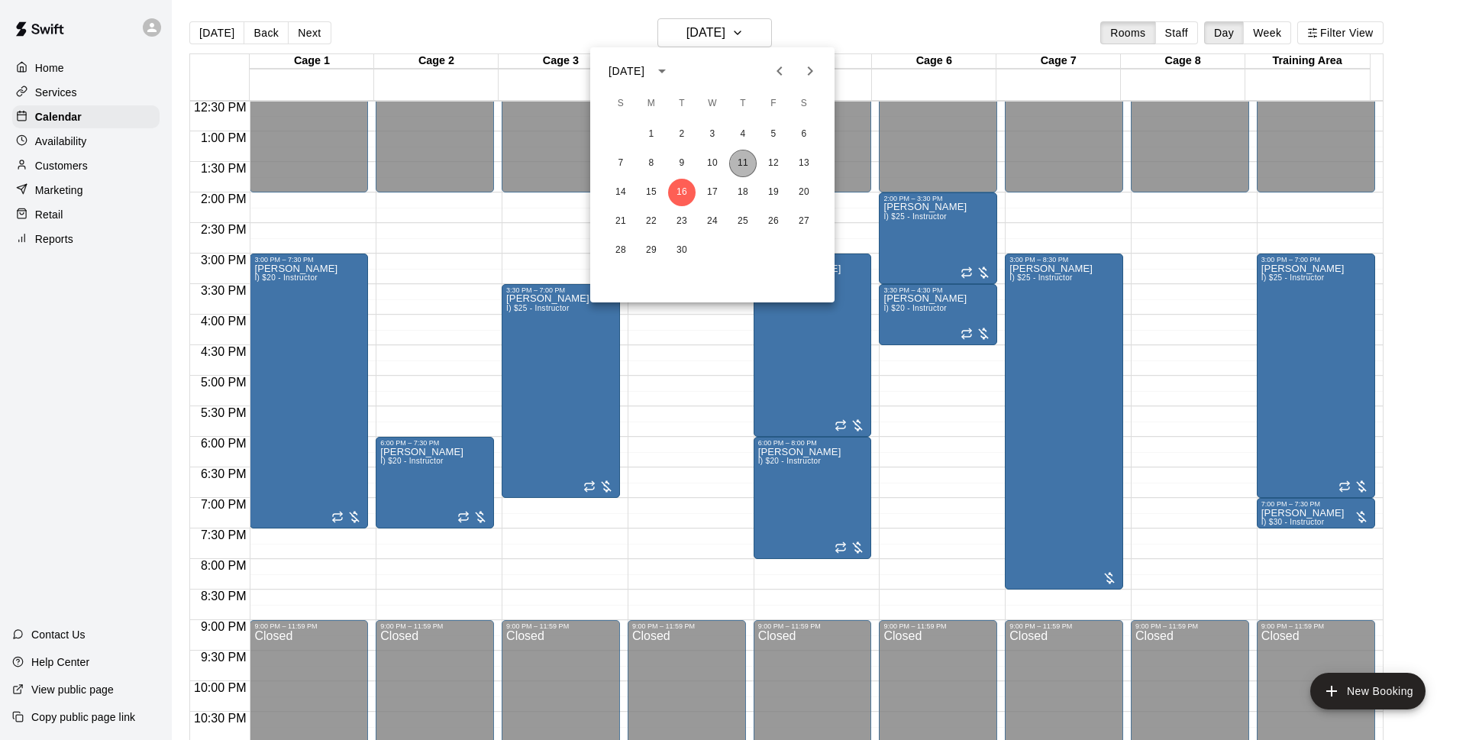
click at [744, 169] on button "11" at bounding box center [742, 163] width 27 height 27
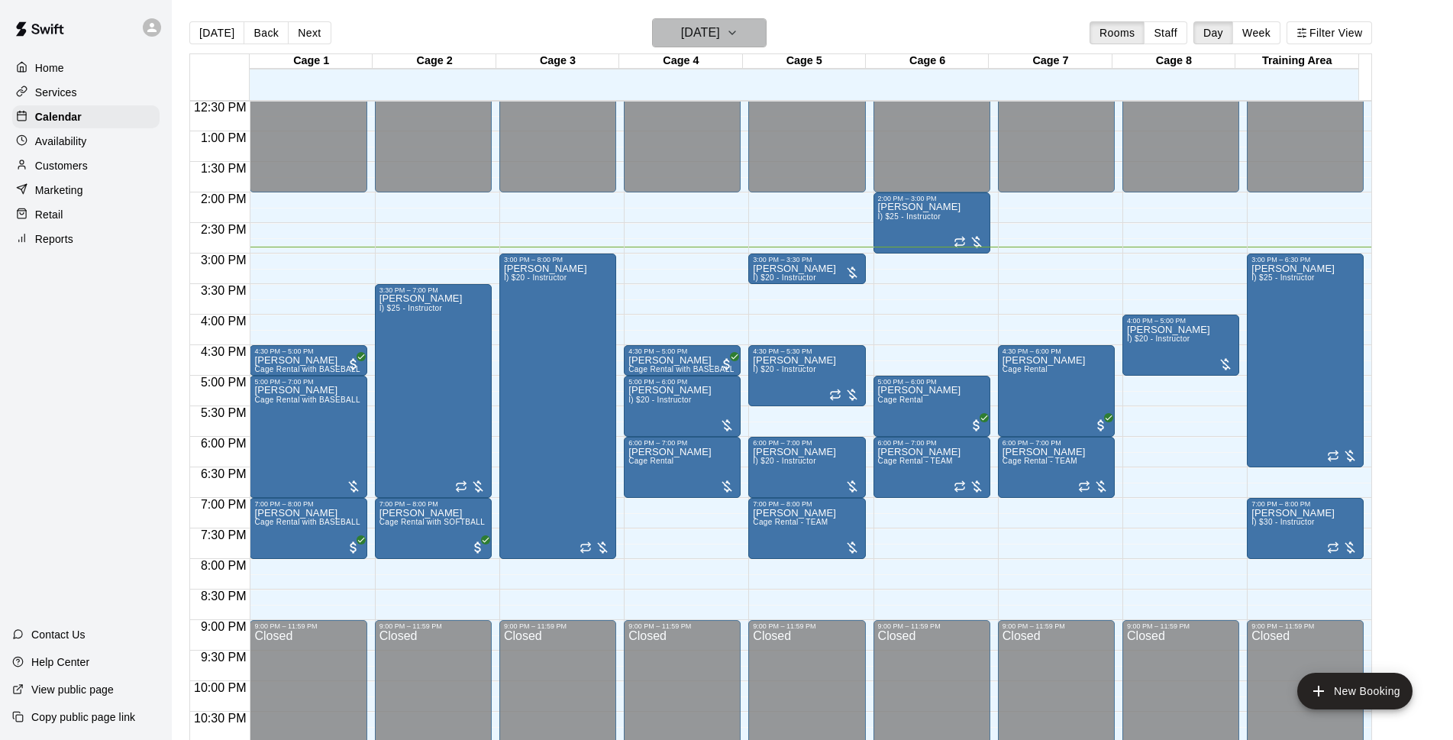
click at [720, 29] on h6 "[DATE]" at bounding box center [700, 32] width 39 height 21
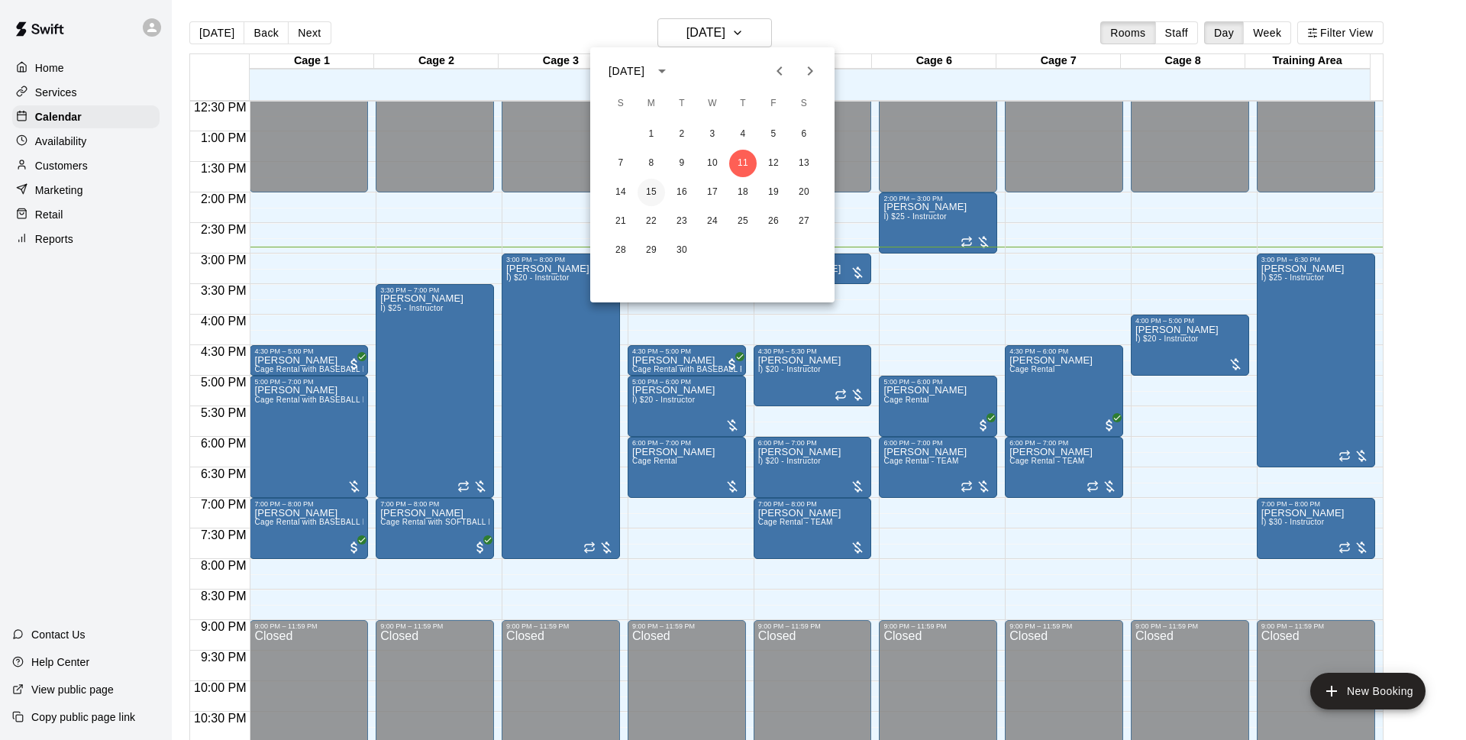
click at [661, 195] on button "15" at bounding box center [650, 192] width 27 height 27
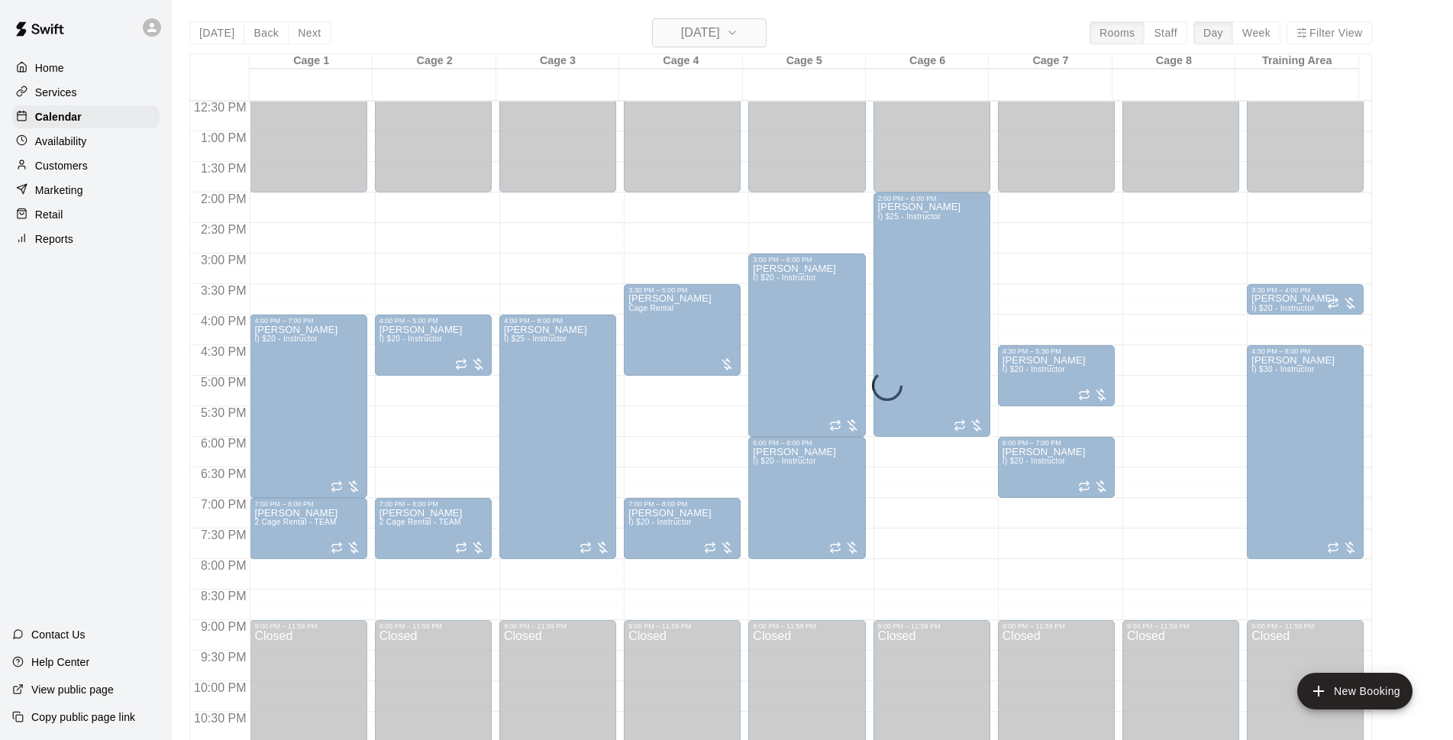
click at [720, 31] on h6 "[DATE]" at bounding box center [700, 32] width 39 height 21
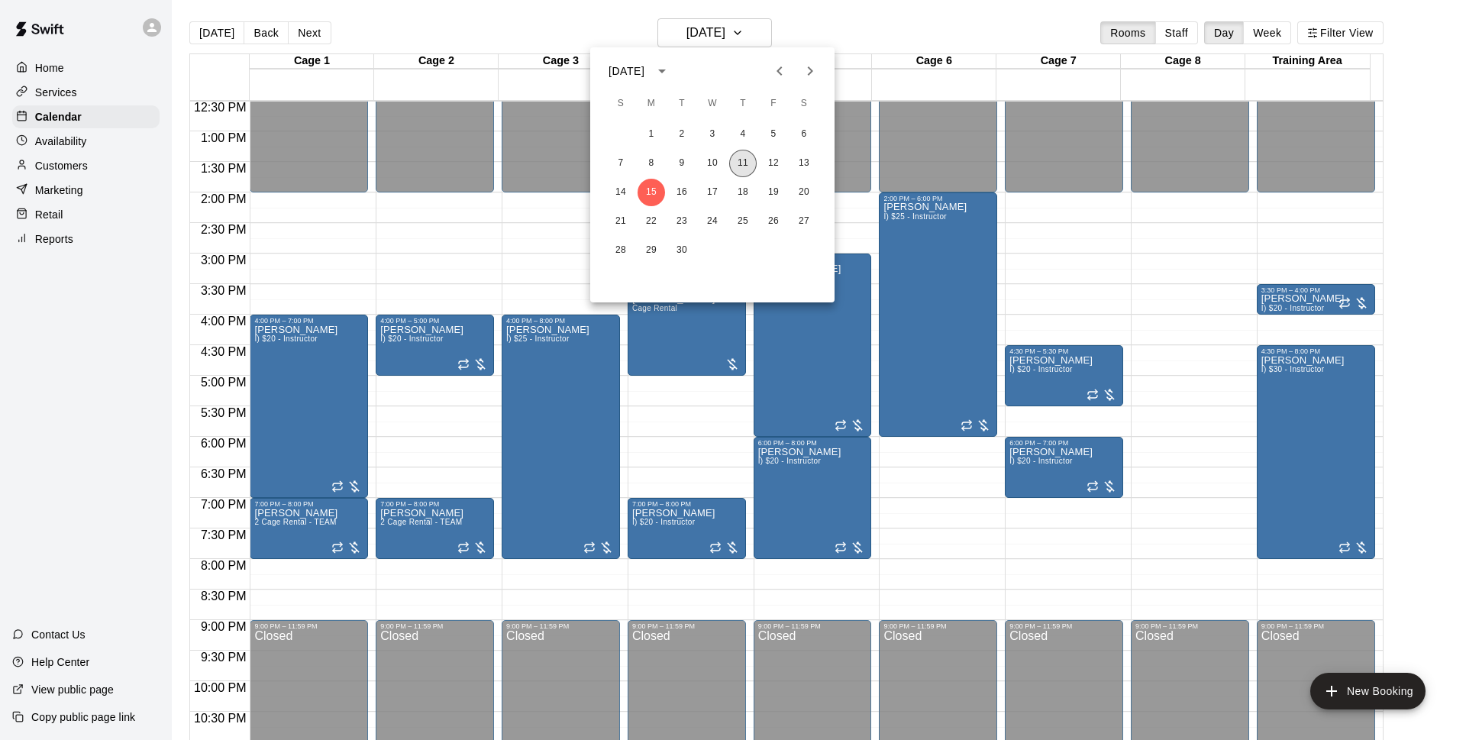
click at [744, 163] on button "11" at bounding box center [742, 163] width 27 height 27
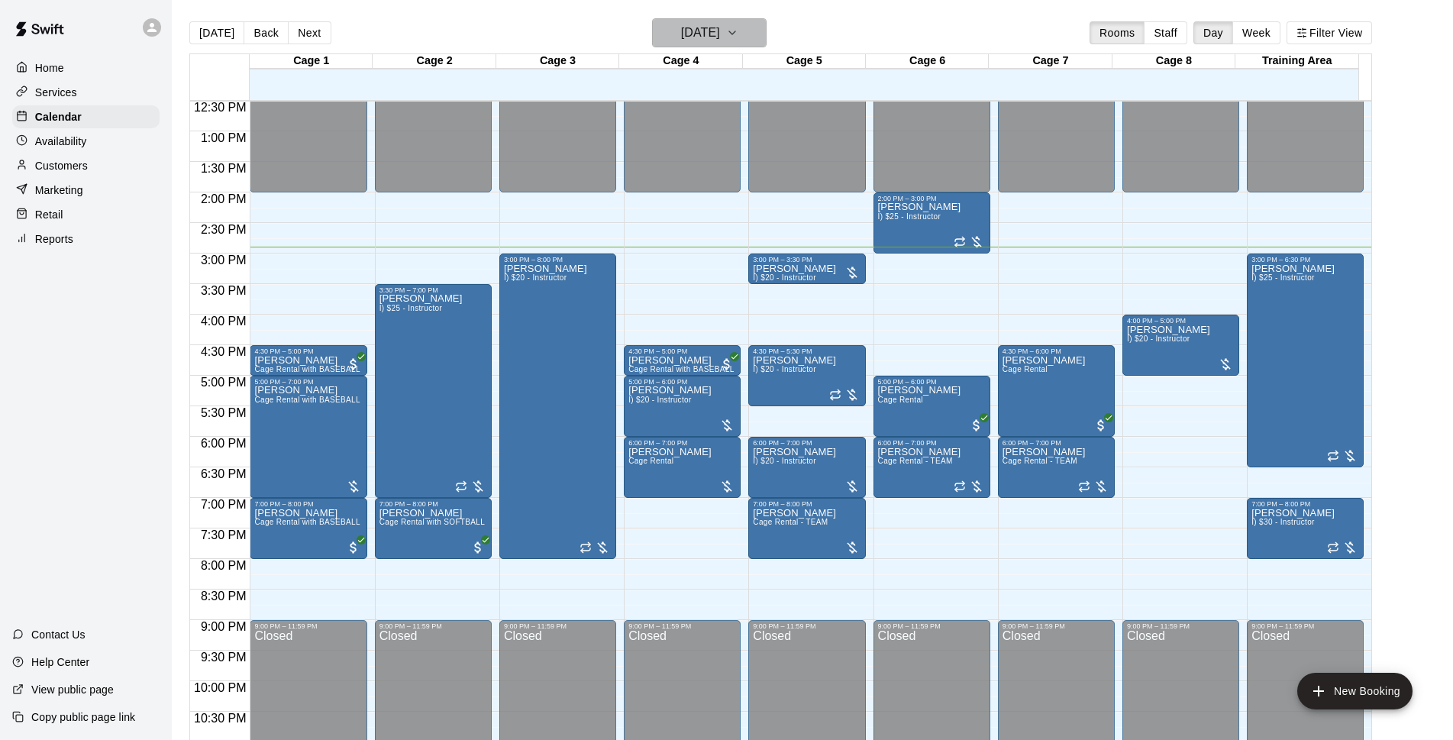
click at [681, 30] on h6 "[DATE]" at bounding box center [700, 32] width 39 height 21
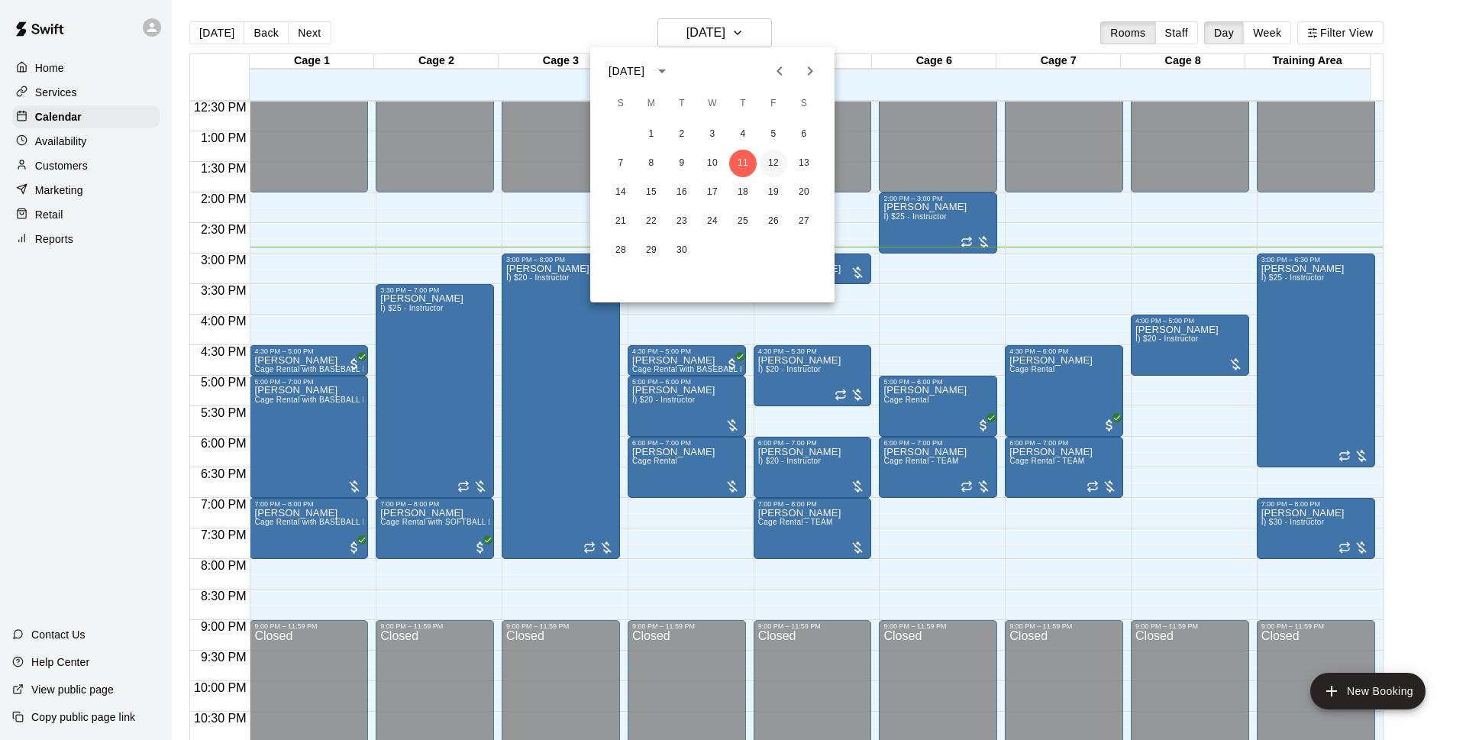
click at [769, 169] on button "12" at bounding box center [773, 163] width 27 height 27
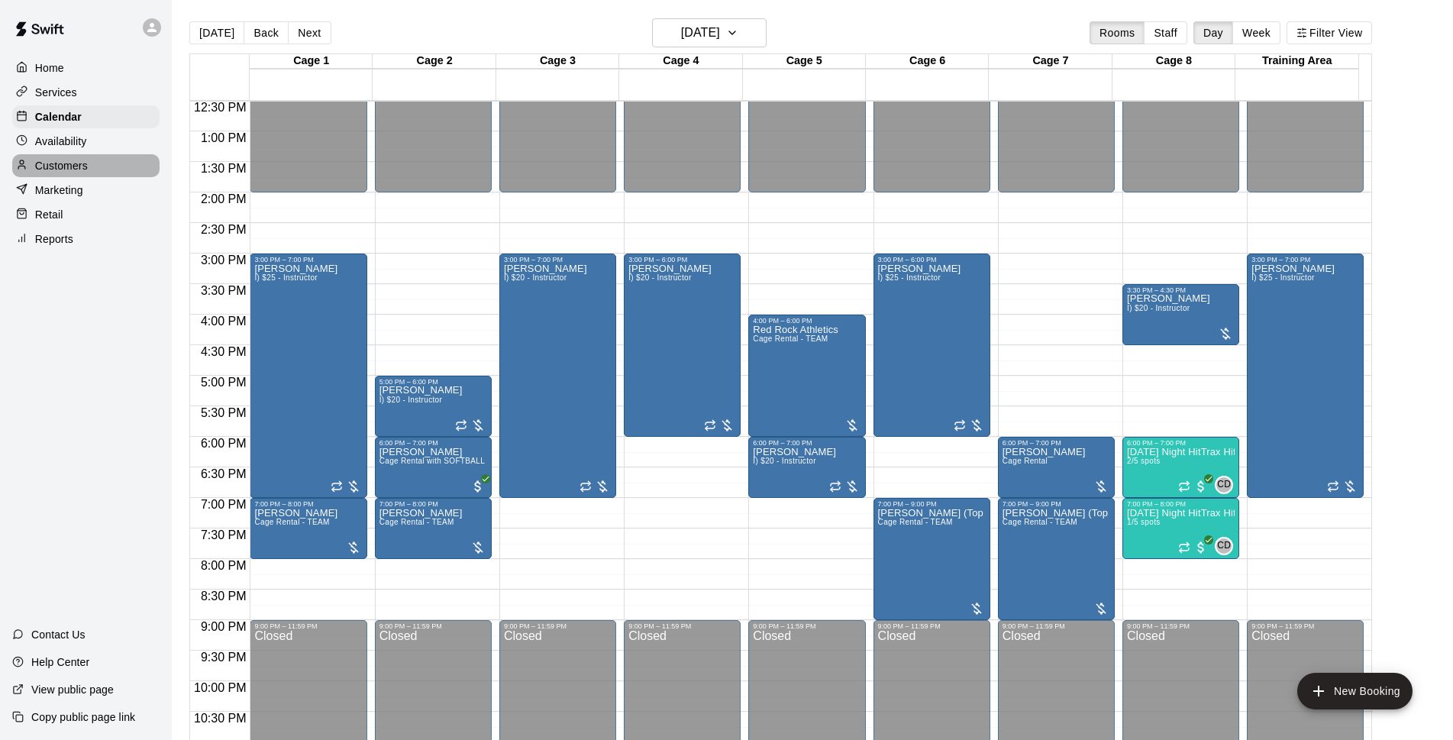
click at [111, 177] on div "Customers" at bounding box center [85, 165] width 147 height 23
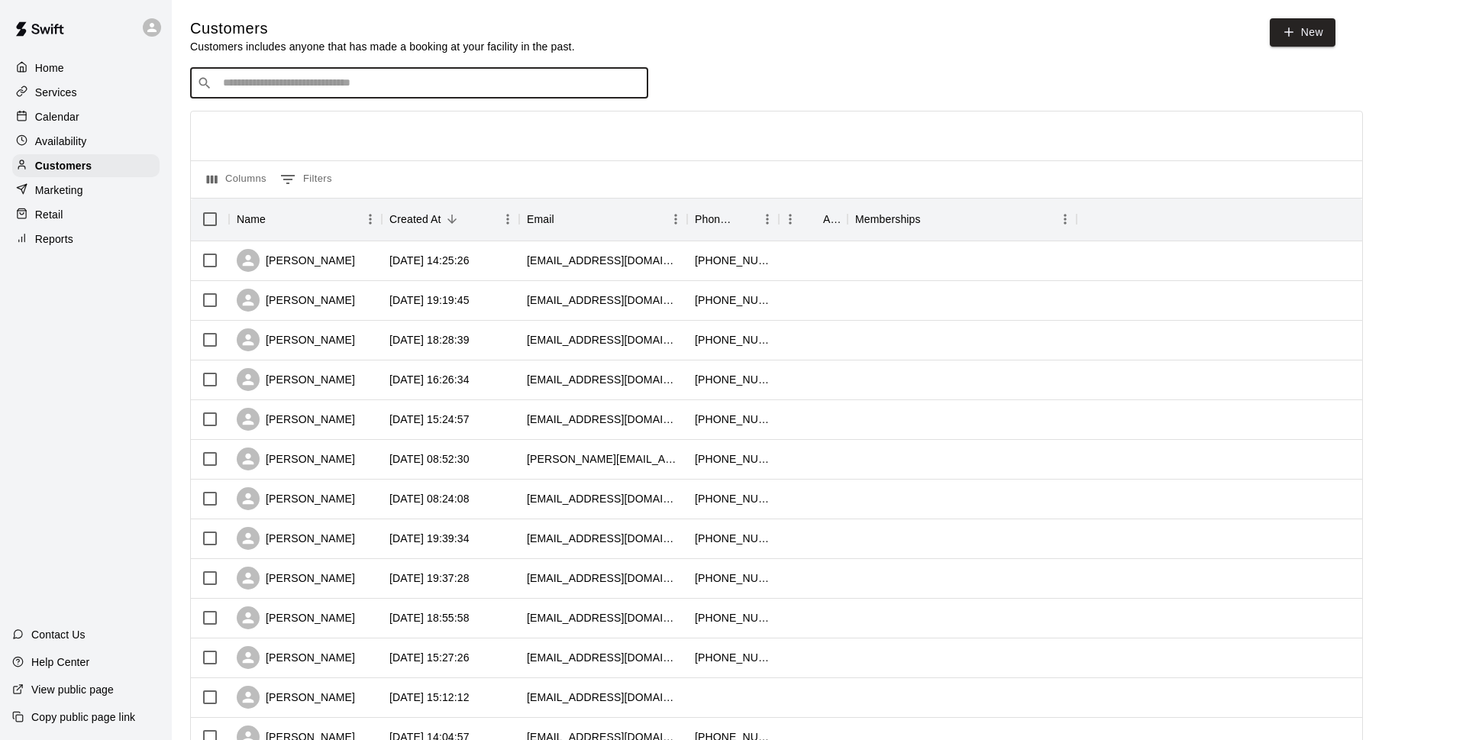
click at [380, 89] on input "Search customers by name or email" at bounding box center [429, 83] width 423 height 15
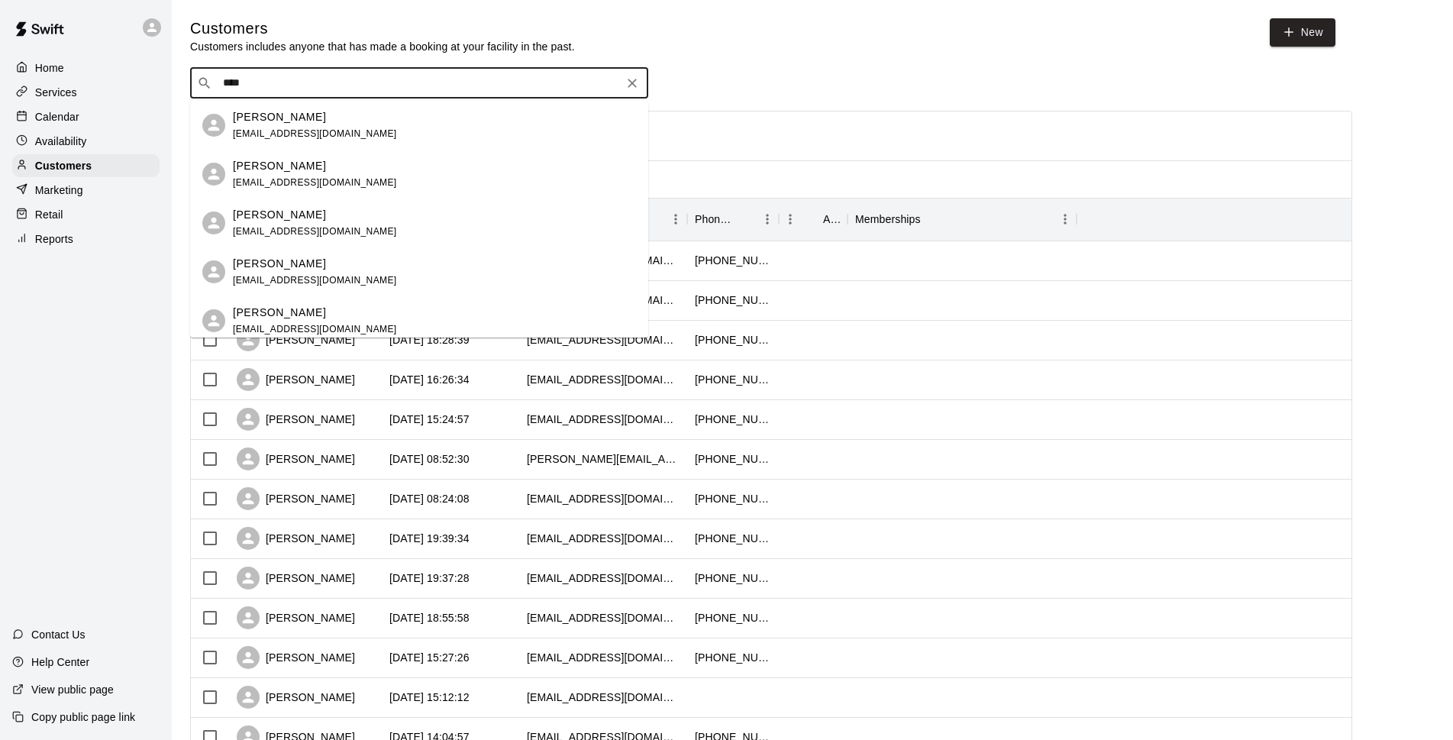
type input "****"
click at [144, 118] on div "Calendar" at bounding box center [85, 116] width 147 height 23
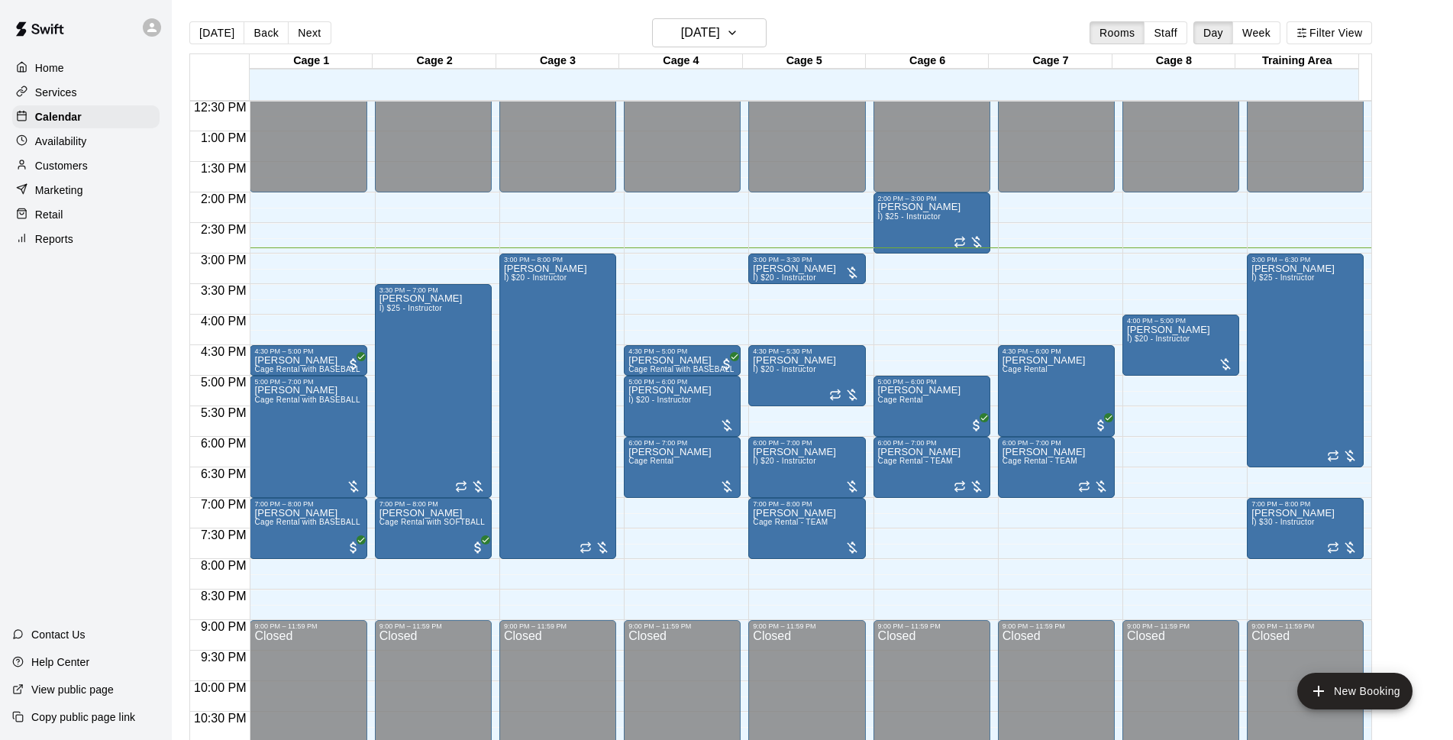
scroll to position [811, 0]
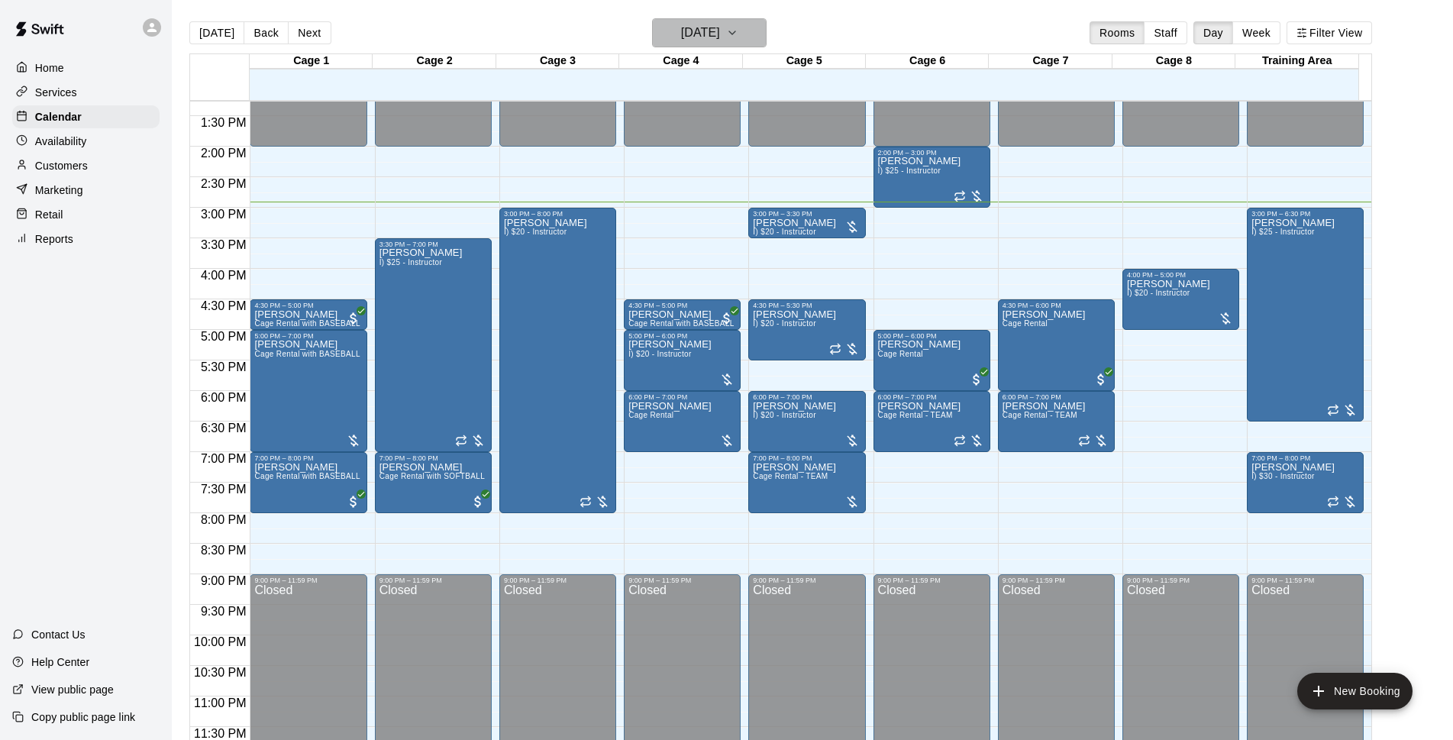
click at [720, 25] on h6 "[DATE]" at bounding box center [700, 32] width 39 height 21
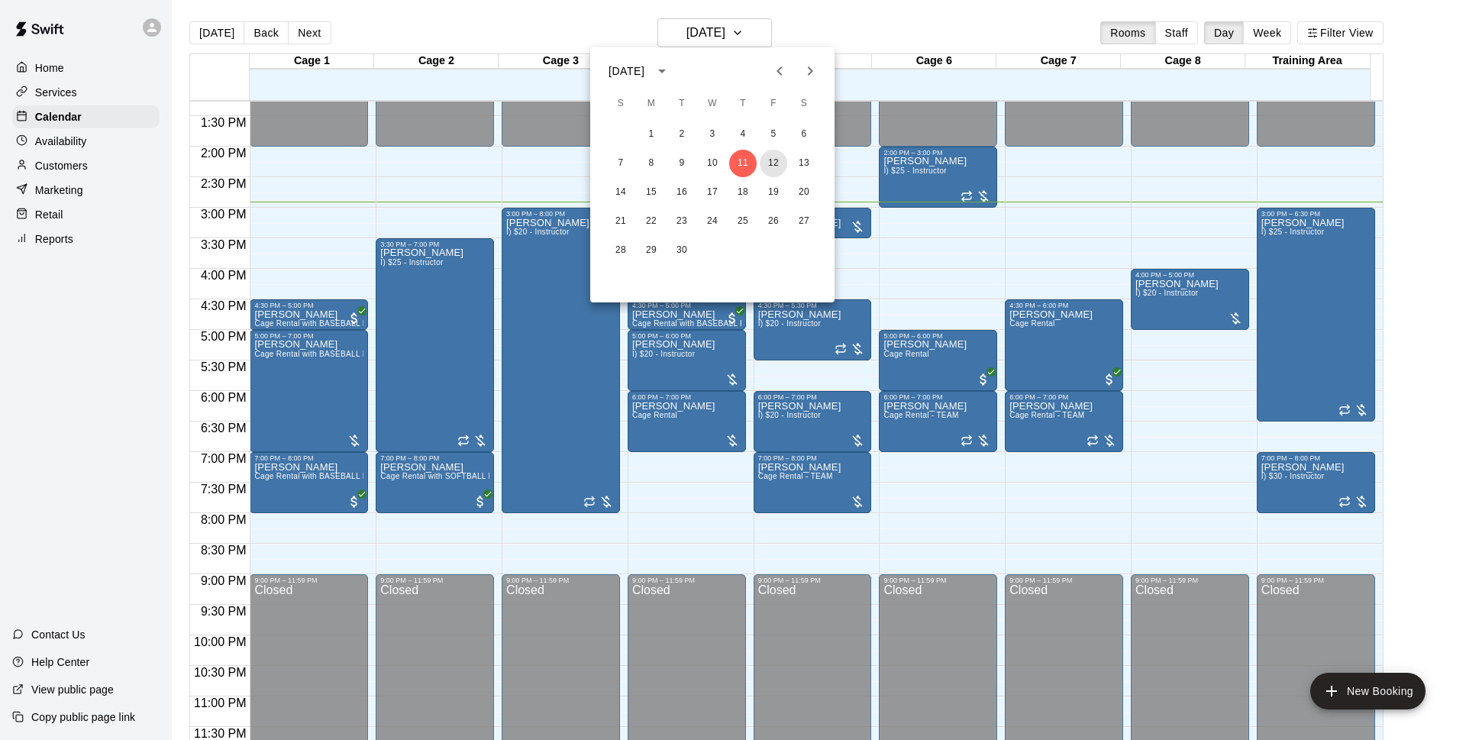
click at [782, 153] on button "12" at bounding box center [773, 163] width 27 height 27
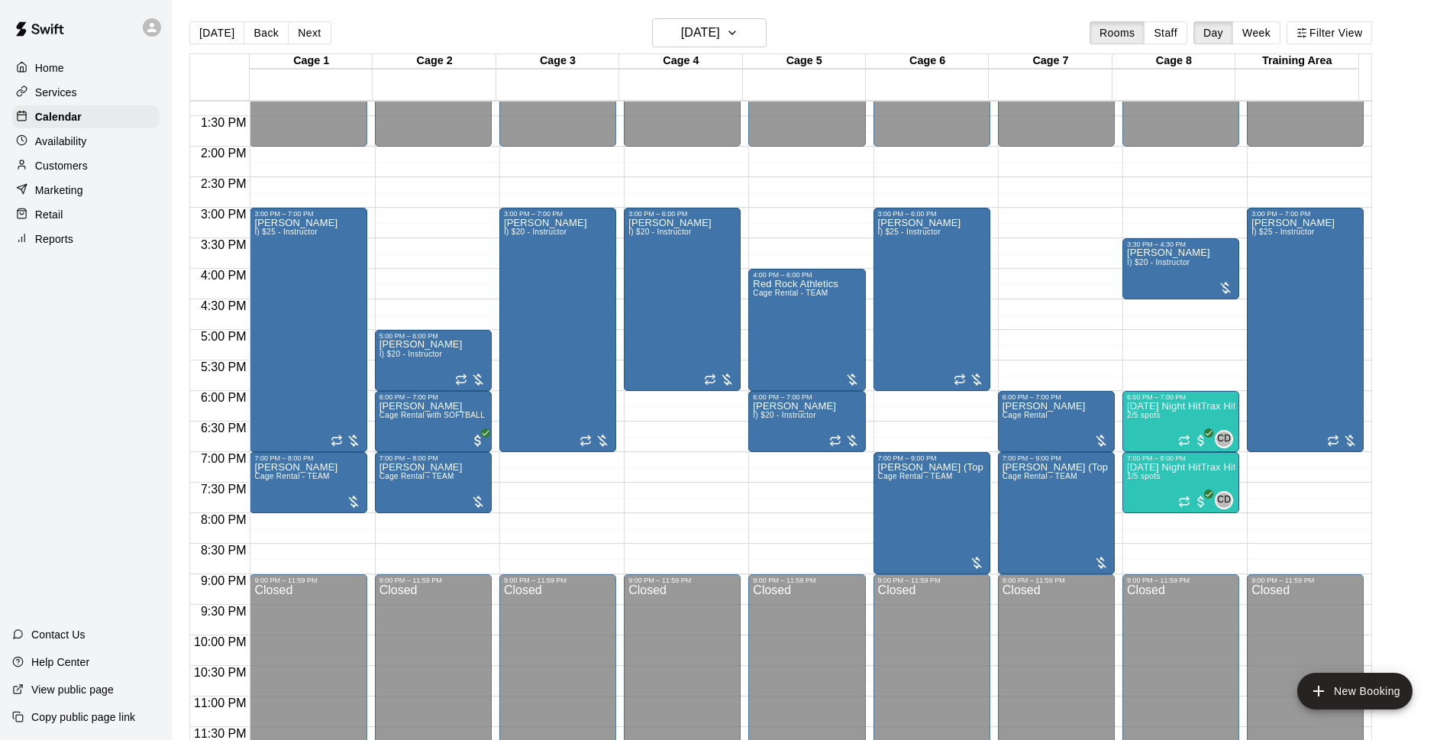
click at [1021, 19] on div "Today Back Next Friday Sep 12 Rooms Staff Day Week Filter View" at bounding box center [780, 35] width 1182 height 35
click at [894, 24] on div "Today Back Next Friday Sep 12 Rooms Staff Day Week Filter View" at bounding box center [780, 35] width 1182 height 35
click at [919, 32] on div "Today Back Next Friday Sep 12 Rooms Staff Day Week Filter View" at bounding box center [780, 35] width 1182 height 35
click at [952, 36] on div "Today Back Next Friday Sep 12 Rooms Staff Day Week Filter View" at bounding box center [780, 35] width 1182 height 35
drag, startPoint x: 906, startPoint y: 22, endPoint x: 918, endPoint y: 31, distance: 15.3
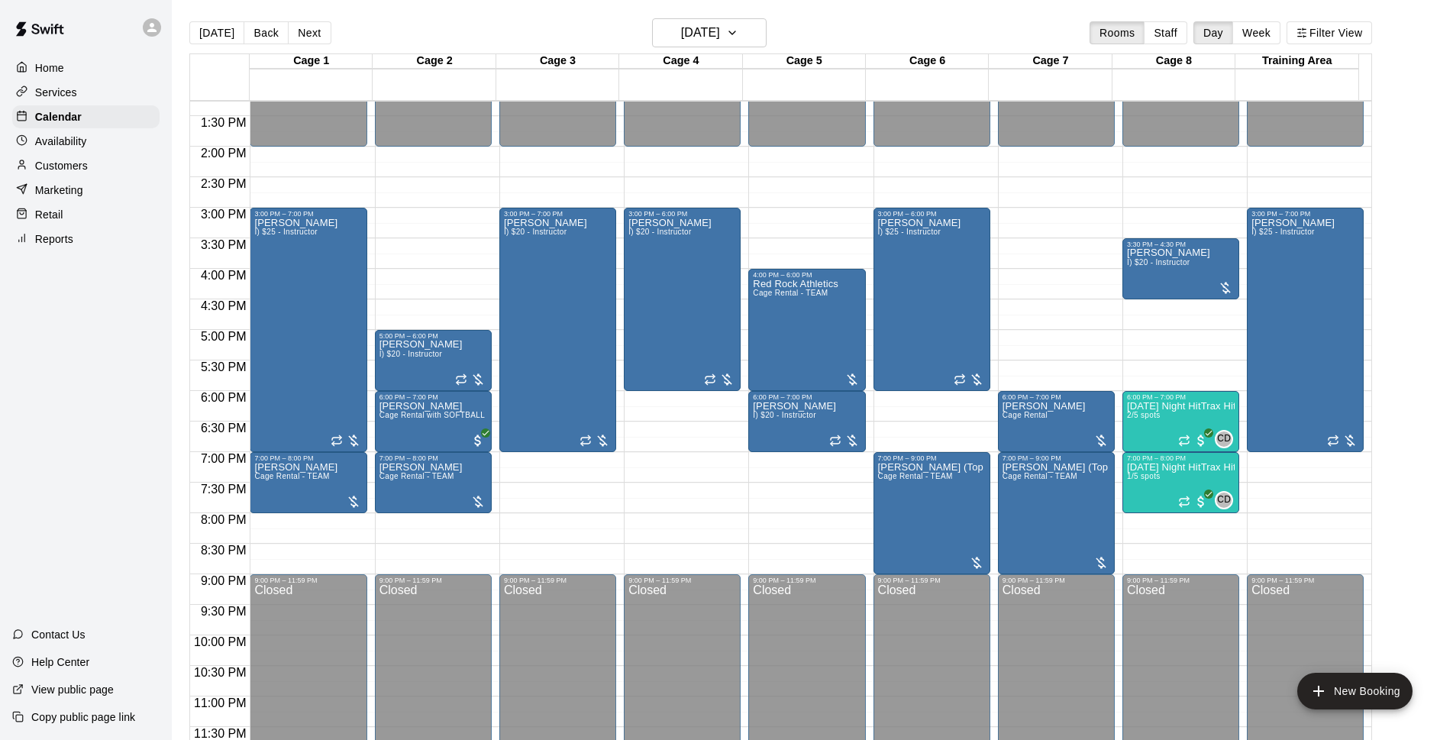
click at [906, 23] on div "Today Back Next Friday Sep 12 Rooms Staff Day Week Filter View" at bounding box center [780, 35] width 1182 height 35
click at [950, 21] on div "Today Back Next Friday Sep 12 Rooms Staff Day Week Filter View" at bounding box center [780, 35] width 1182 height 35
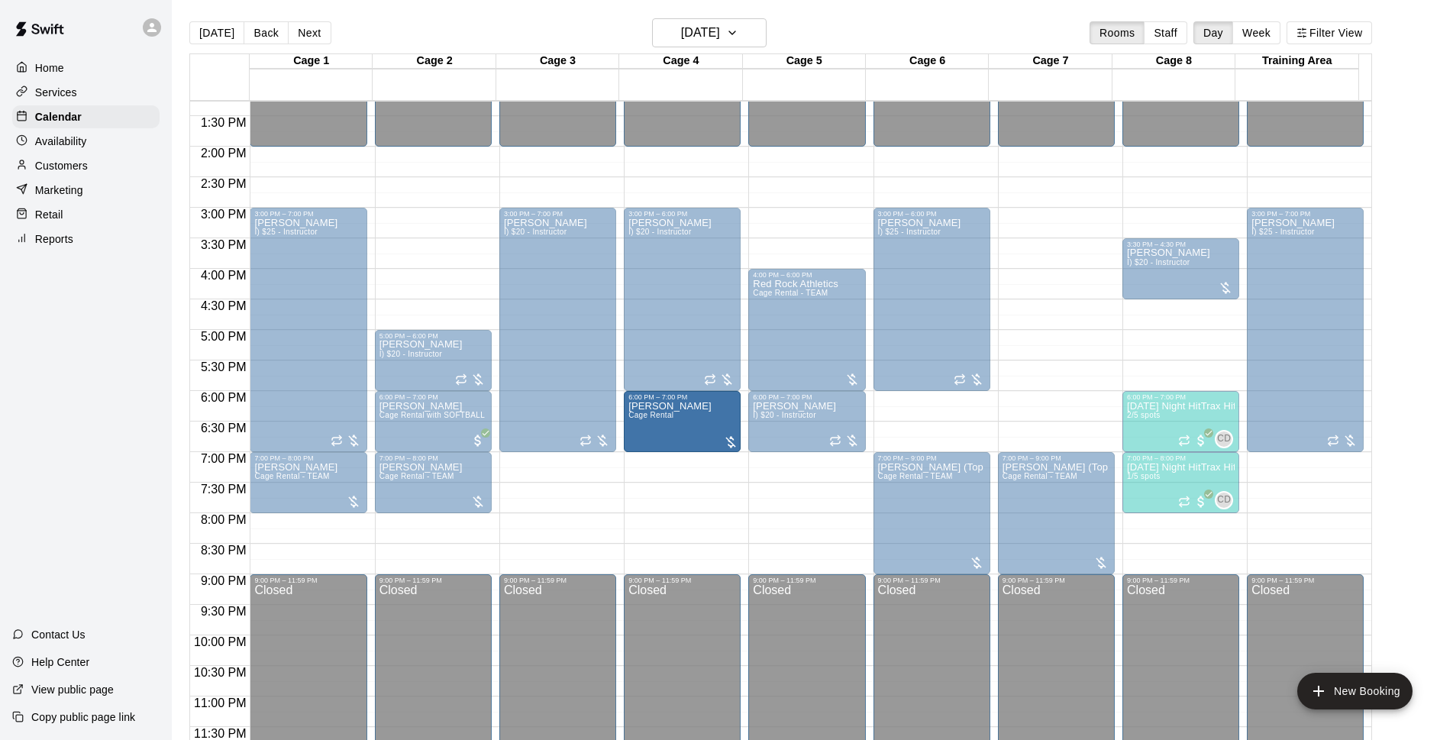
drag, startPoint x: 1040, startPoint y: 426, endPoint x: 695, endPoint y: 439, distance: 345.3
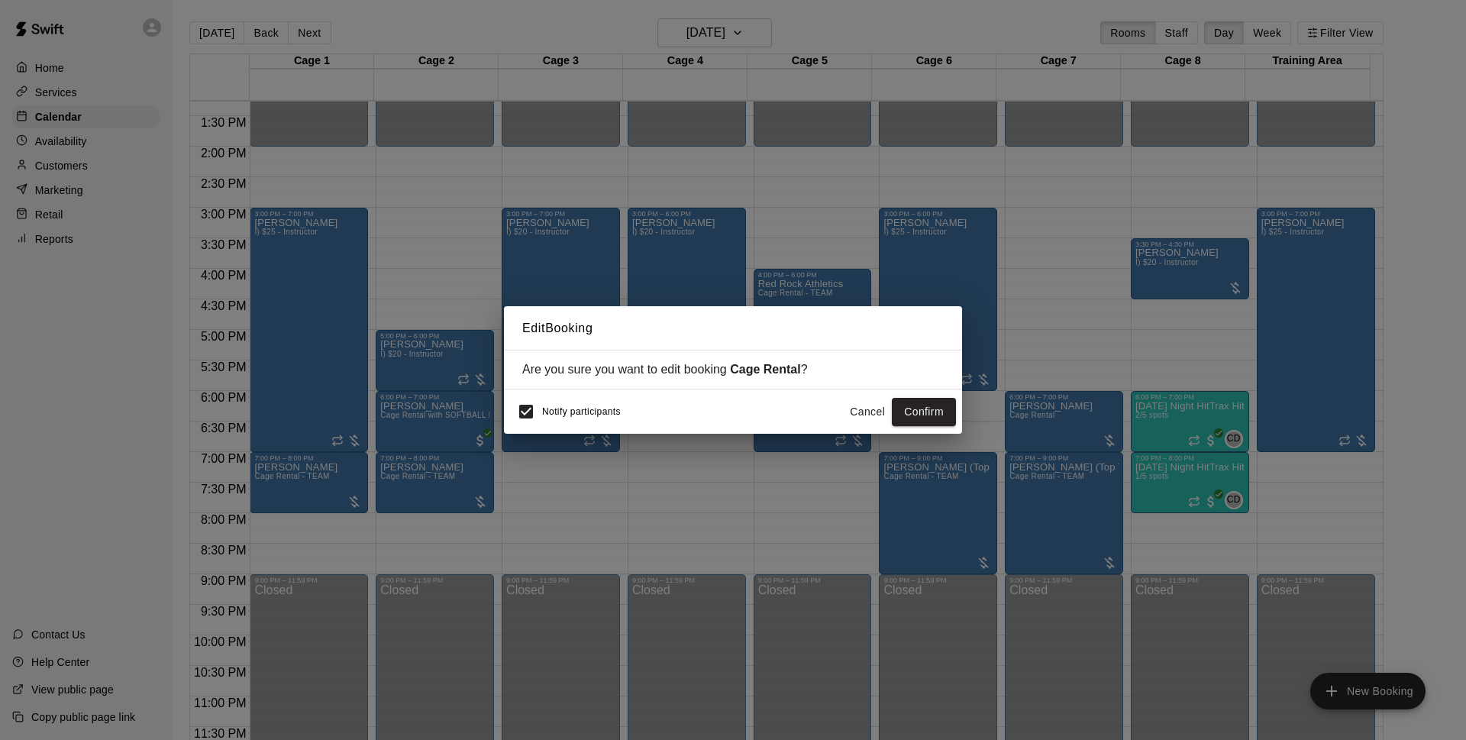
click at [544, 410] on span "Notify participants" at bounding box center [581, 412] width 79 height 11
click at [935, 411] on button "Confirm" at bounding box center [924, 412] width 64 height 28
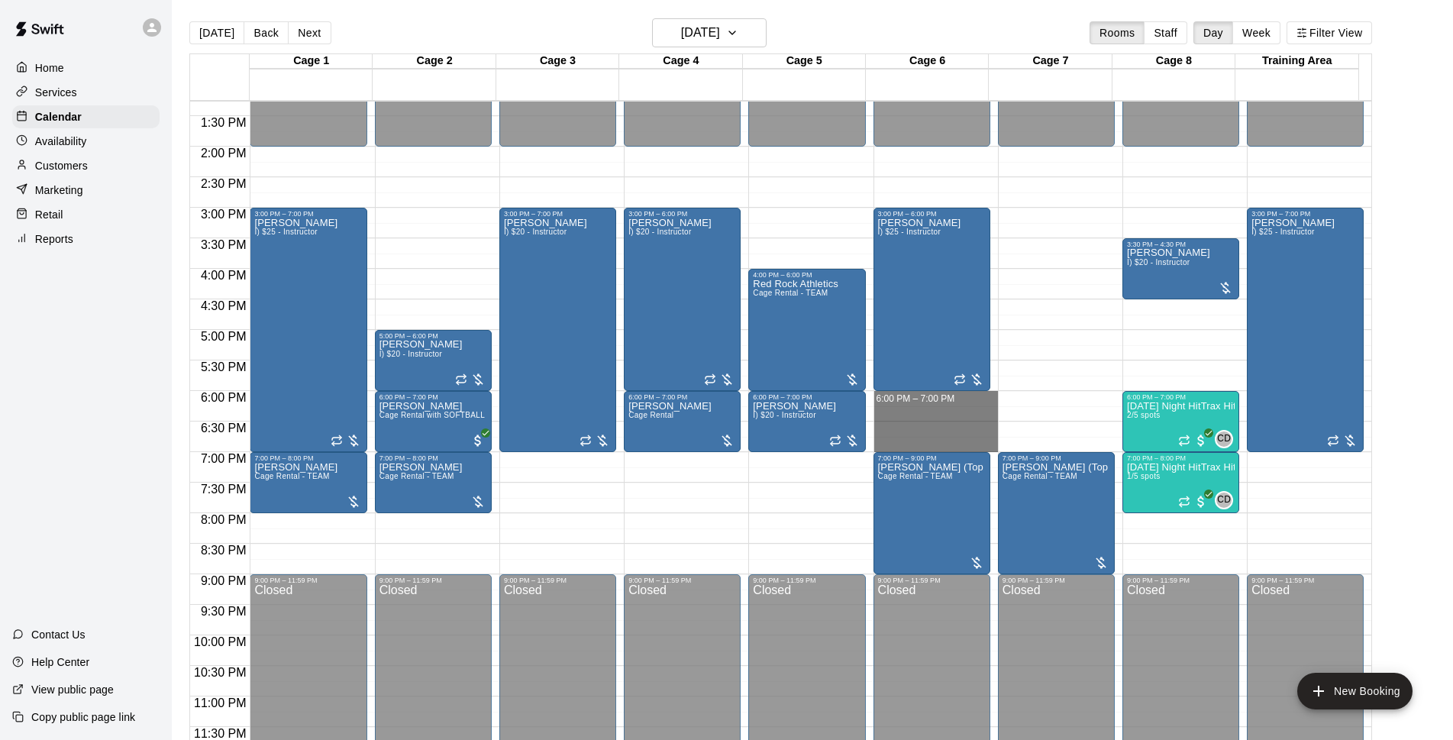
drag, startPoint x: 950, startPoint y: 396, endPoint x: 1390, endPoint y: 308, distance: 449.1
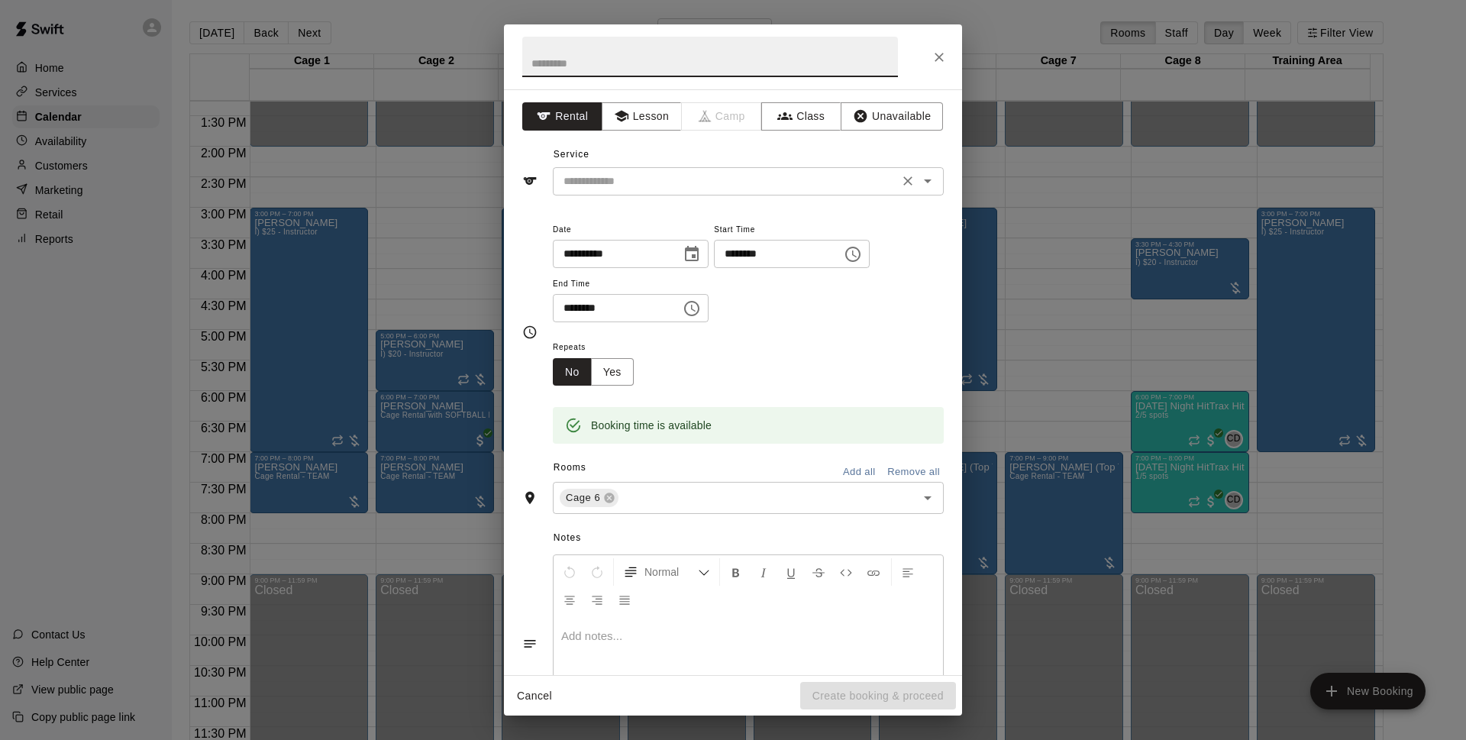
click at [826, 192] on div "​" at bounding box center [748, 181] width 391 height 28
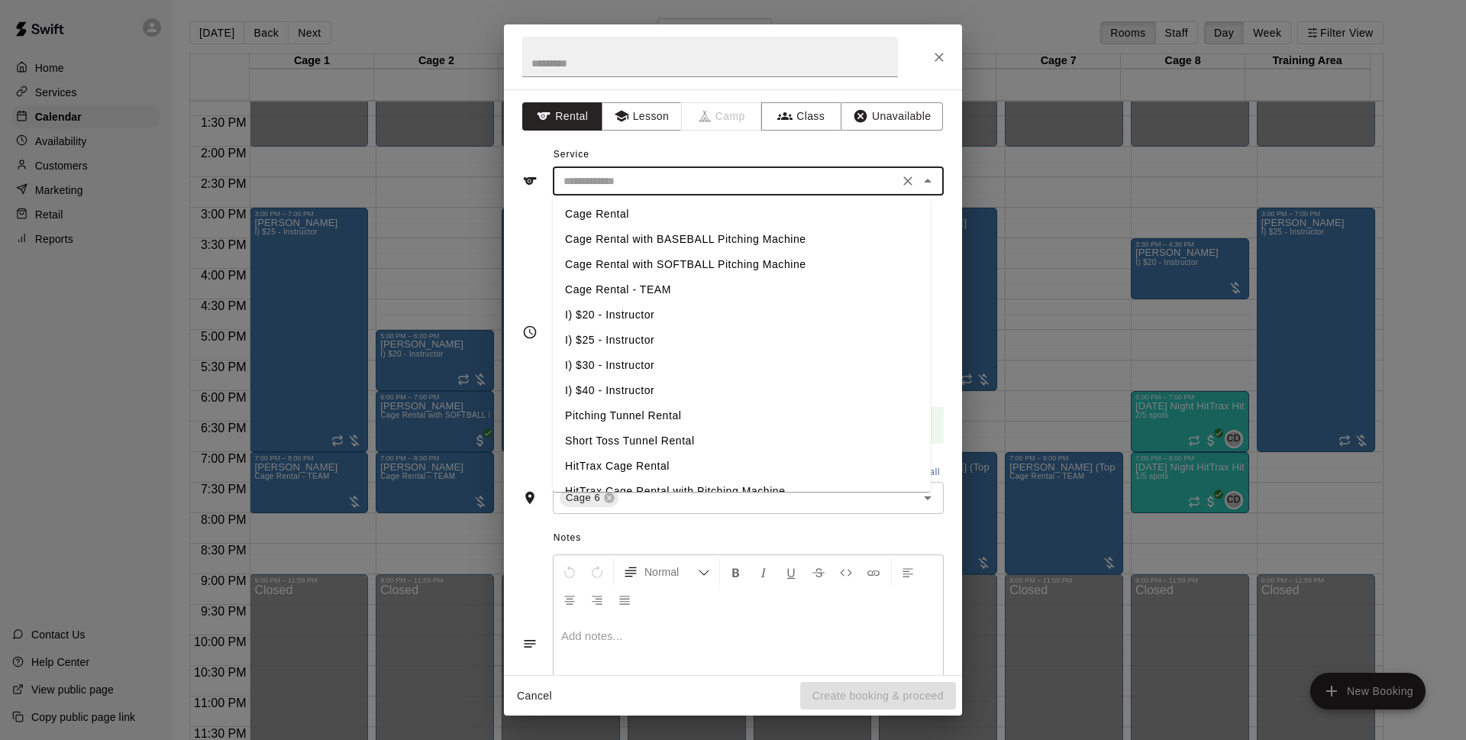
click at [692, 287] on li "Cage Rental - TEAM" at bounding box center [742, 289] width 378 height 25
type input "**********"
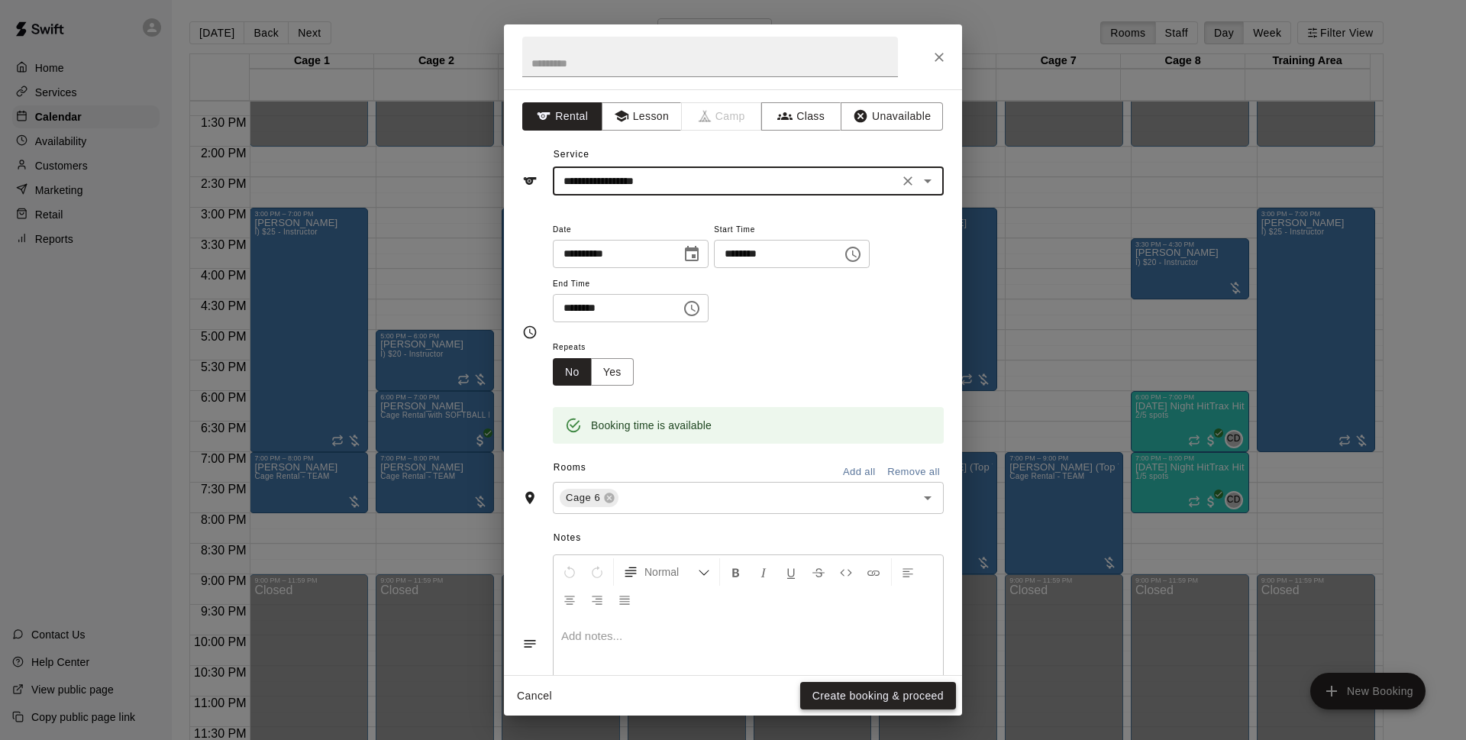
click at [905, 704] on button "Create booking & proceed" at bounding box center [878, 696] width 156 height 28
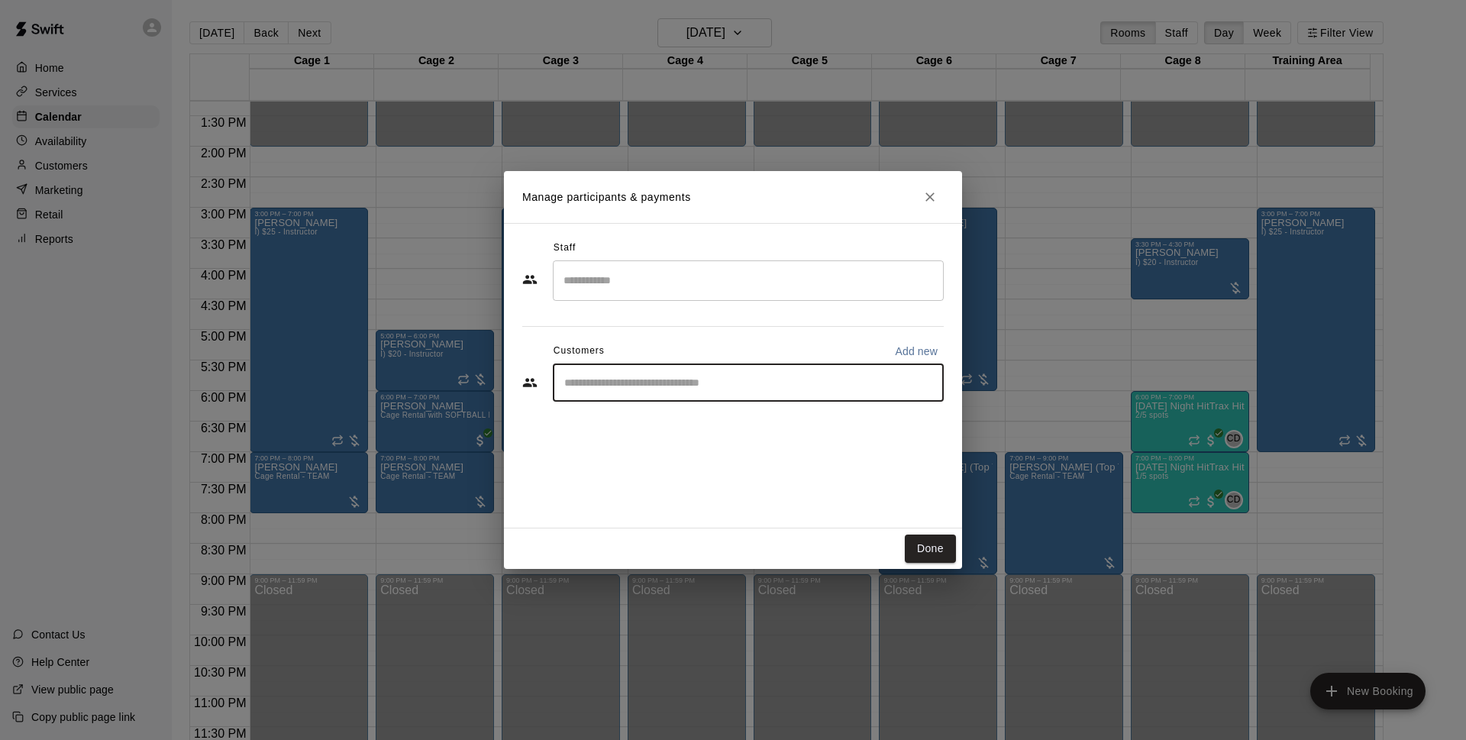
click at [692, 384] on input "Start typing to search customers..." at bounding box center [748, 382] width 377 height 15
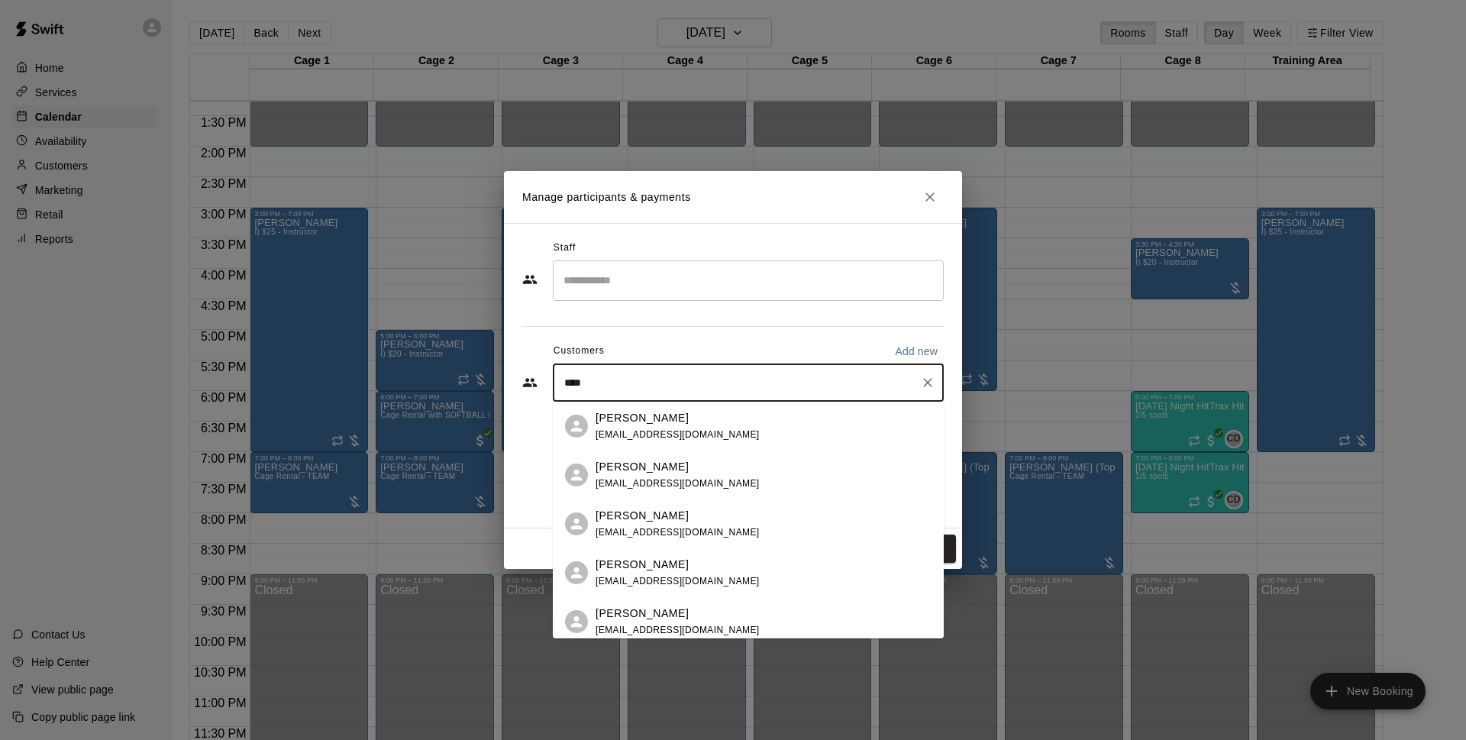
type input "****"
click at [740, 421] on div "Luis Linares ls_linares@yahoo.com" at bounding box center [763, 426] width 336 height 33
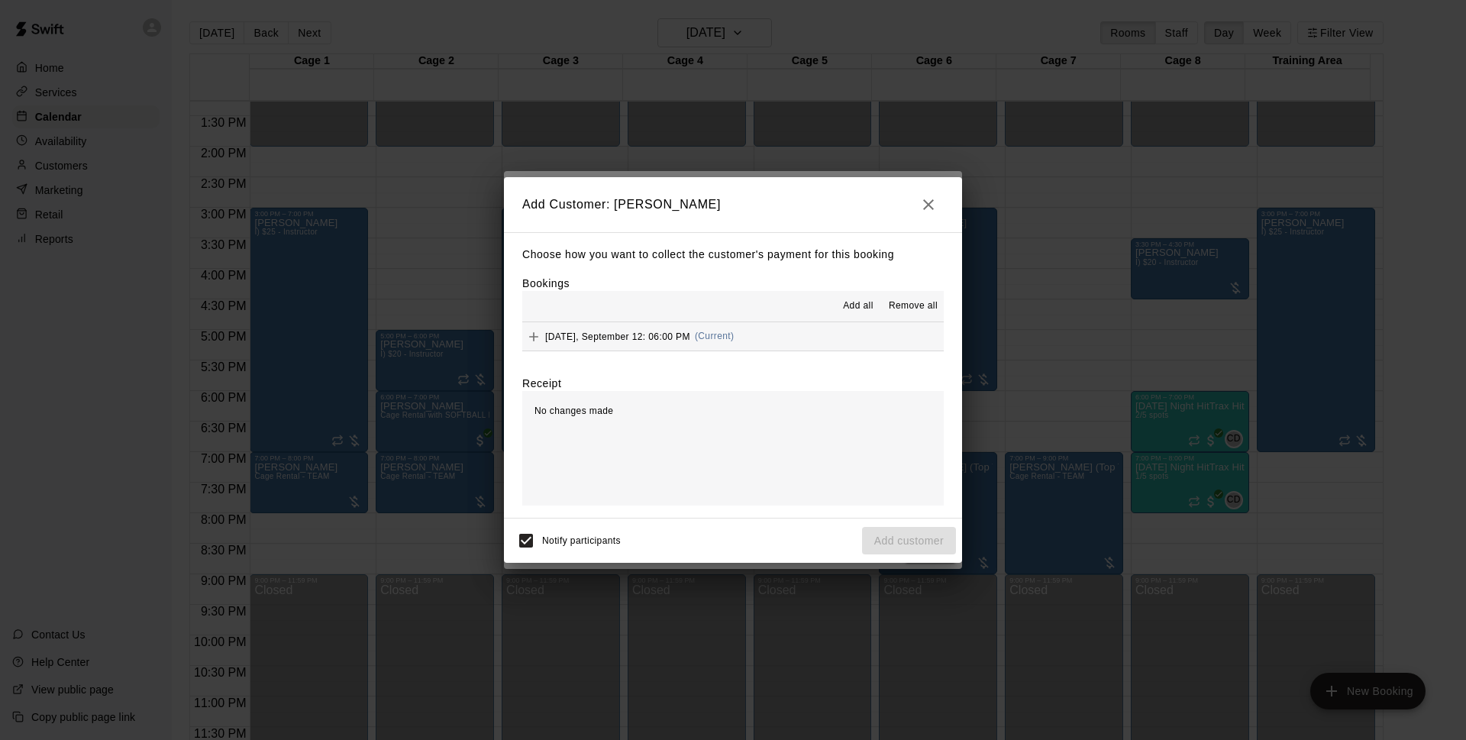
click at [772, 327] on div "Add all Remove all Friday, September 12: 06:00 PM (Current)" at bounding box center [732, 321] width 421 height 60
drag, startPoint x: 772, startPoint y: 327, endPoint x: 776, endPoint y: 335, distance: 8.5
click at [776, 335] on button "Friday, September 12: 06:00 PM (Current)" at bounding box center [732, 336] width 421 height 28
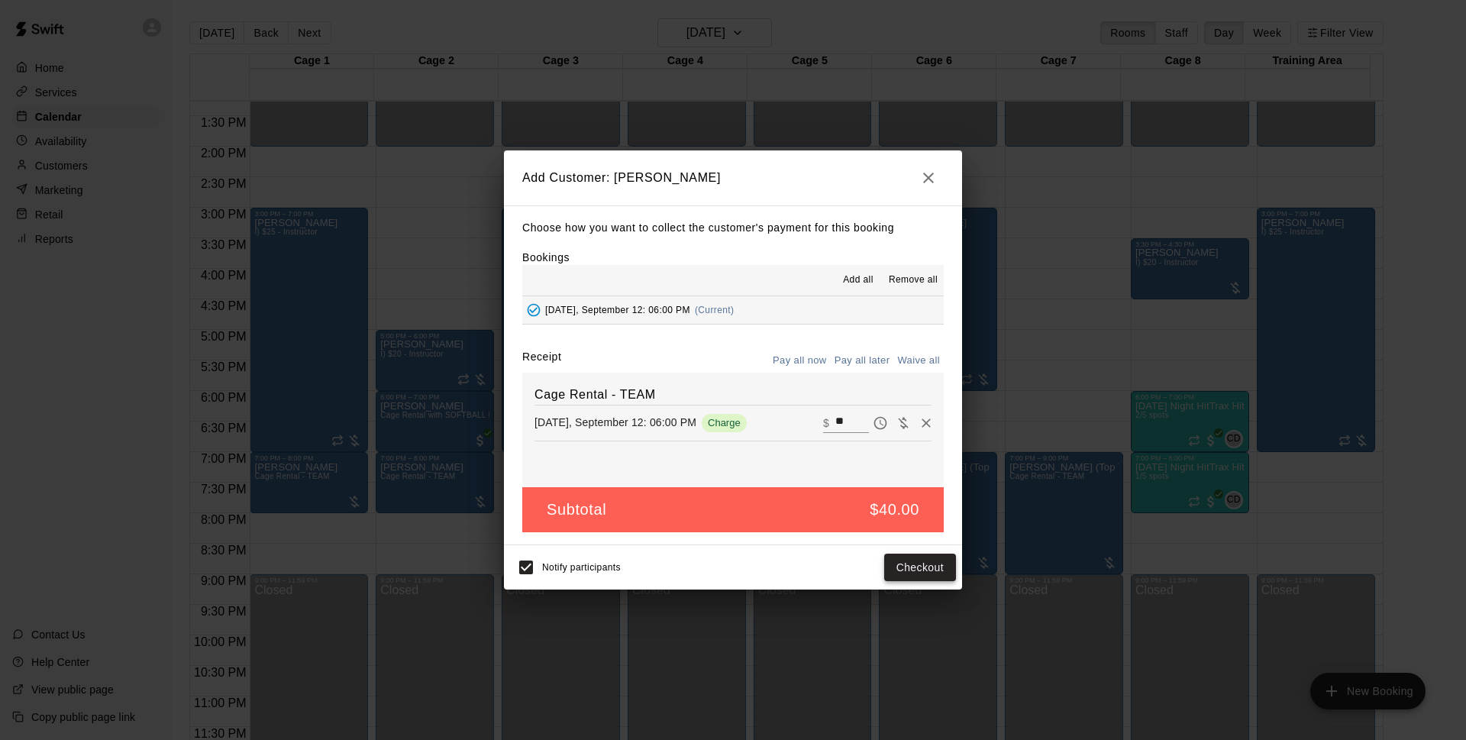
click at [931, 568] on button "Checkout" at bounding box center [920, 567] width 72 height 28
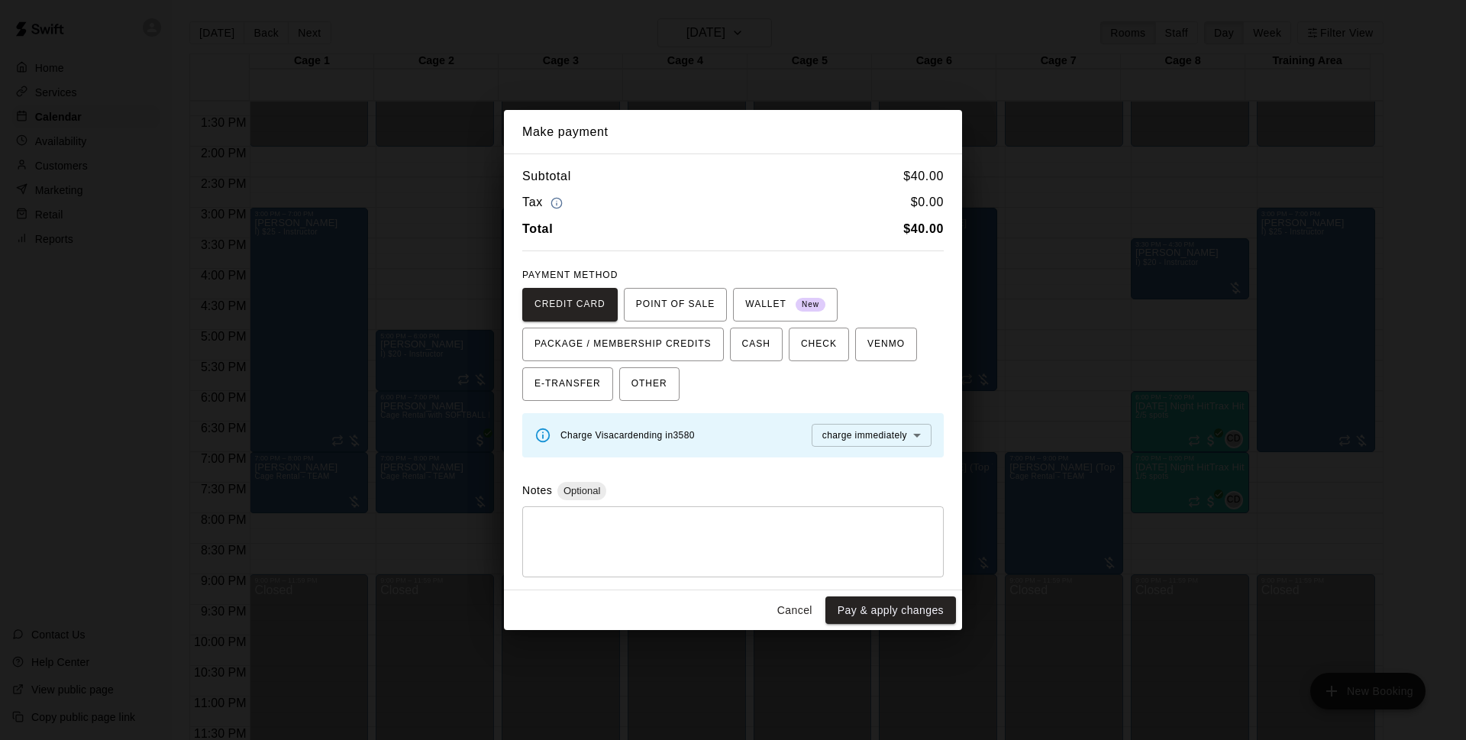
drag, startPoint x: 791, startPoint y: 608, endPoint x: 809, endPoint y: 601, distance: 19.8
click at [791, 609] on button "Cancel" at bounding box center [794, 610] width 49 height 28
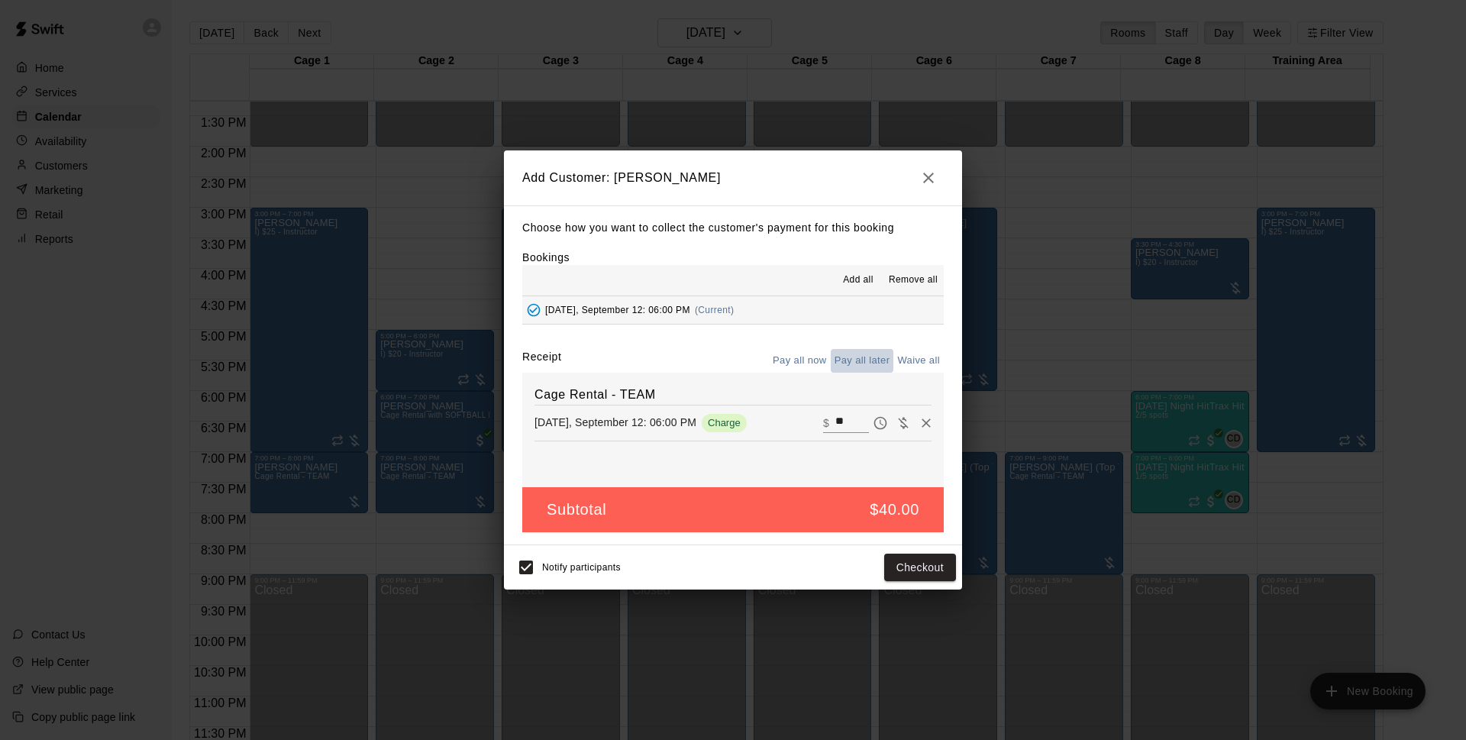
click at [873, 360] on button "Pay all later" at bounding box center [862, 361] width 63 height 24
click at [805, 360] on button "Pay all now" at bounding box center [800, 361] width 62 height 24
click at [848, 175] on h2 "Add Customer: Luis Linares" at bounding box center [733, 177] width 458 height 55
click at [927, 176] on icon "button" at bounding box center [928, 178] width 11 height 11
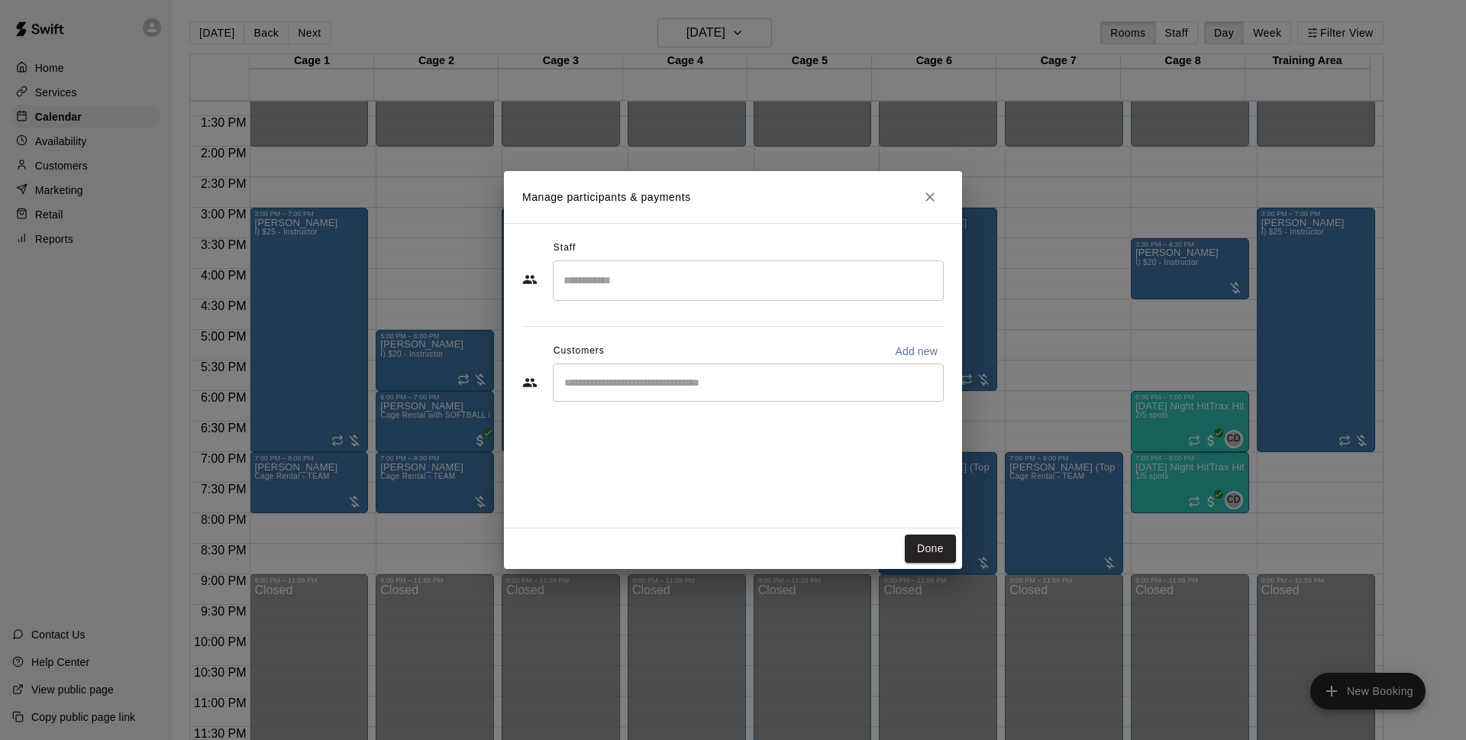
click at [940, 193] on button "Close" at bounding box center [929, 196] width 27 height 27
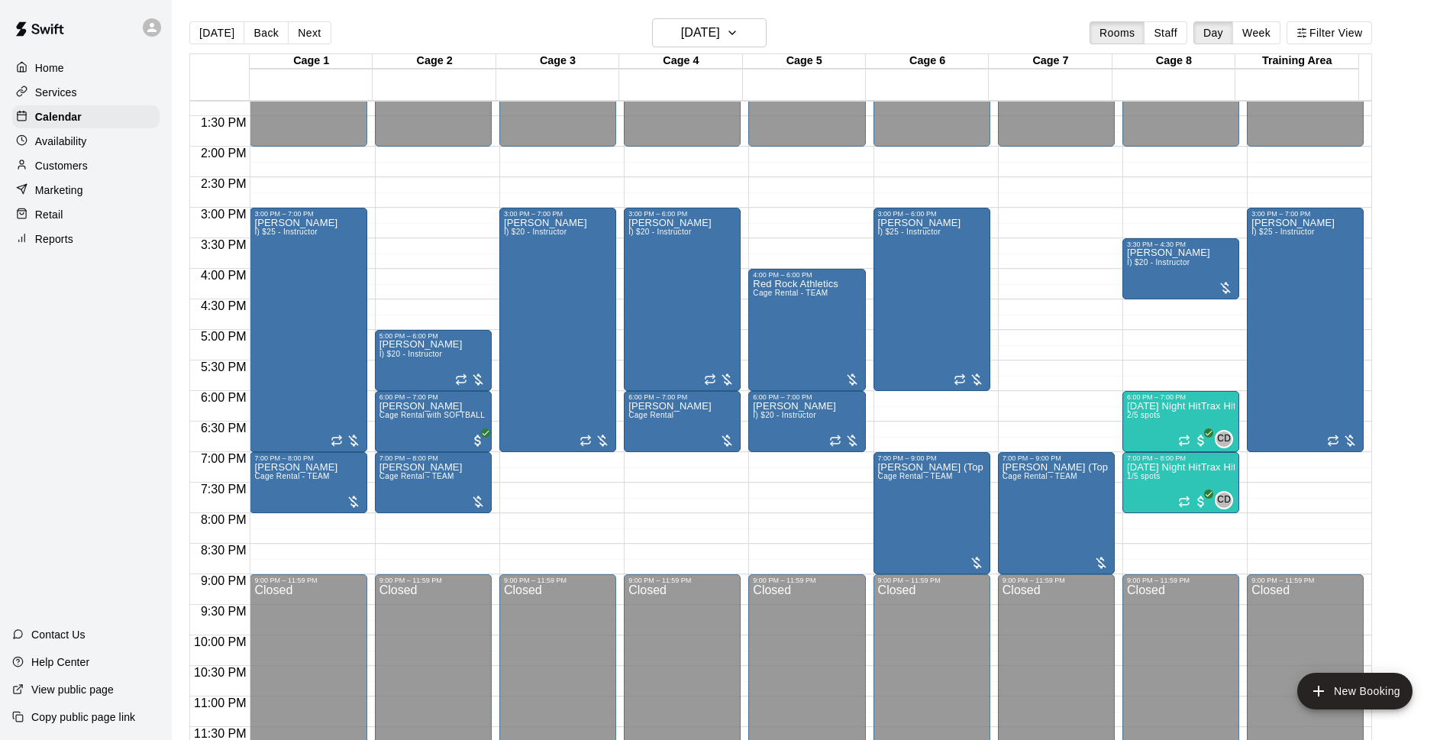
click at [795, 15] on main "Today Back Next Friday Sep 12 Rooms Staff Day Week Filter View Cage 1 12 Fri Ca…" at bounding box center [812, 382] width 1281 height 764
click at [814, 38] on div "Today Back Next Friday Sep 12 Rooms Staff Day Week Filter View" at bounding box center [780, 35] width 1182 height 35
click at [847, 21] on div "Today Back Next Friday Sep 12 Rooms Staff Day Week Filter View" at bounding box center [780, 35] width 1182 height 35
click at [1421, 137] on main "Today Back Next Friday Sep 12 Rooms Staff Day Week Filter View Cage 1 12 Fri Ca…" at bounding box center [812, 388] width 1269 height 740
click at [524, 15] on main "Today Back Next Friday Sep 12 Rooms Staff Day Week Filter View Cage 1 12 Fri Ca…" at bounding box center [812, 382] width 1281 height 764
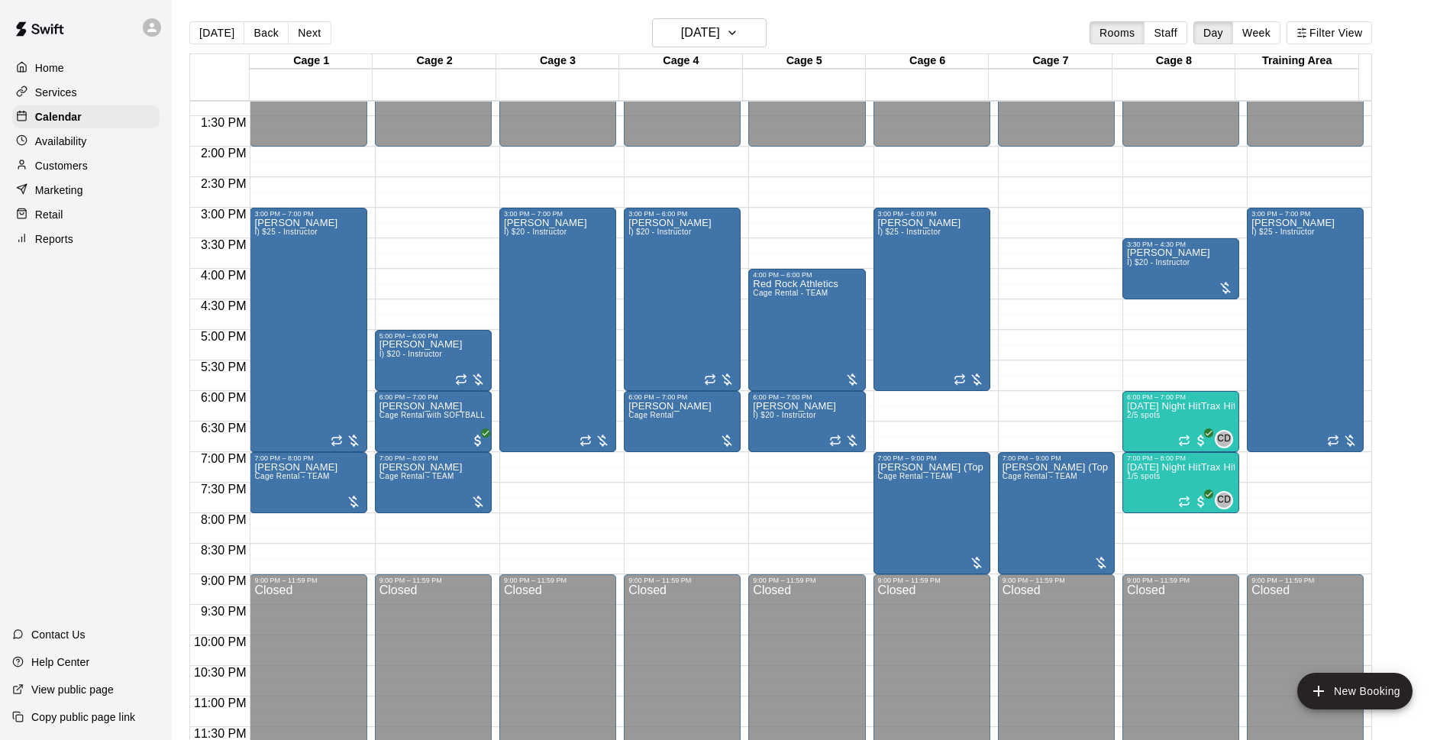
click at [531, 15] on main "Today Back Next Friday Sep 12 Rooms Staff Day Week Filter View Cage 1 12 Fri Ca…" at bounding box center [812, 382] width 1281 height 764
click at [999, 15] on main "Today Back Next Friday Sep 12 Rooms Staff Day Week Filter View Cage 1 12 Fri Ca…" at bounding box center [812, 382] width 1281 height 764
click at [924, 33] on div "Today Back Next Friday Sep 12 Rooms Staff Day Week Filter View" at bounding box center [780, 35] width 1182 height 35
click at [841, 15] on main "Today Back Next Friday Sep 12 Rooms Staff Day Week Filter View Cage 1 12 Fri Ca…" at bounding box center [812, 382] width 1281 height 764
click at [376, 24] on div "Today Back Next Friday Sep 12 Rooms Staff Day Week Filter View" at bounding box center [780, 35] width 1182 height 35
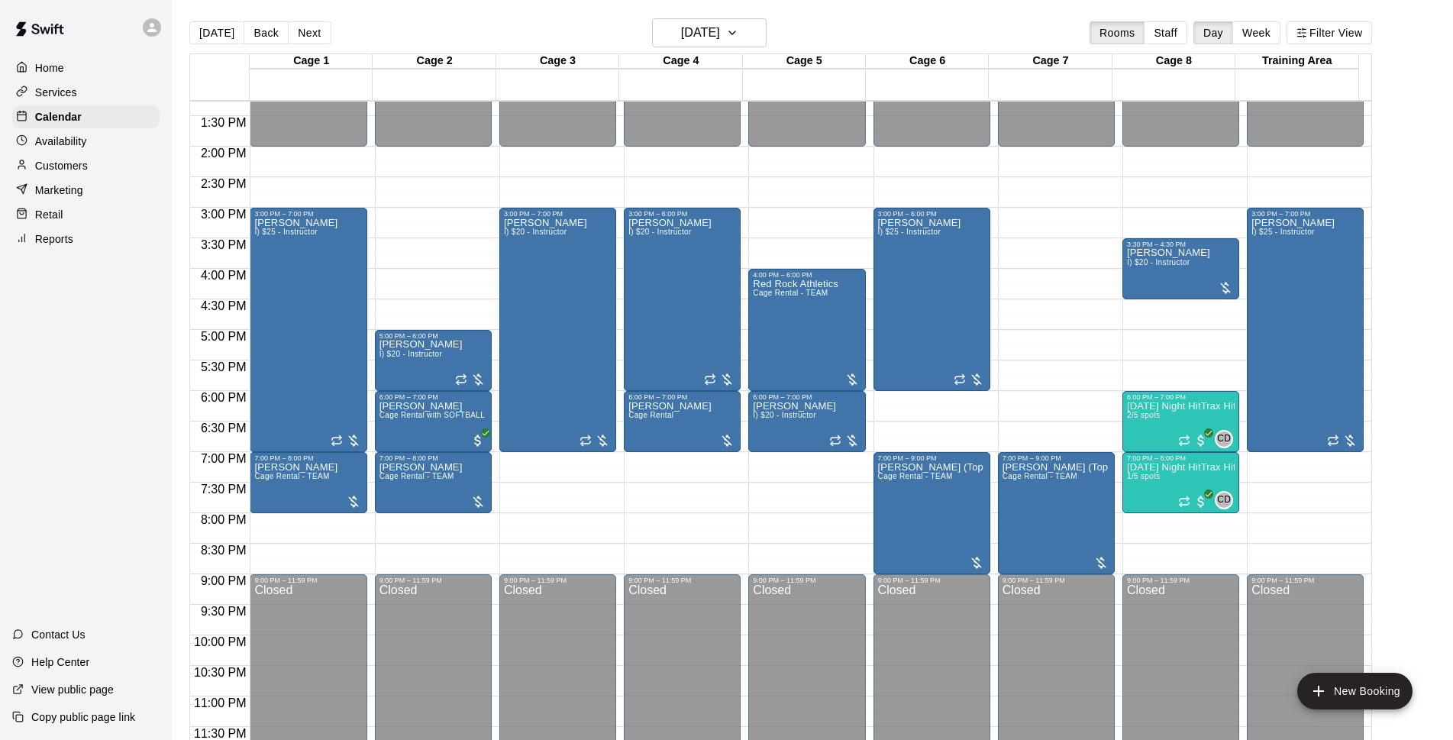
click at [848, 18] on div "Today Back Next Friday Sep 12 Rooms Staff Day Week Filter View" at bounding box center [780, 35] width 1182 height 35
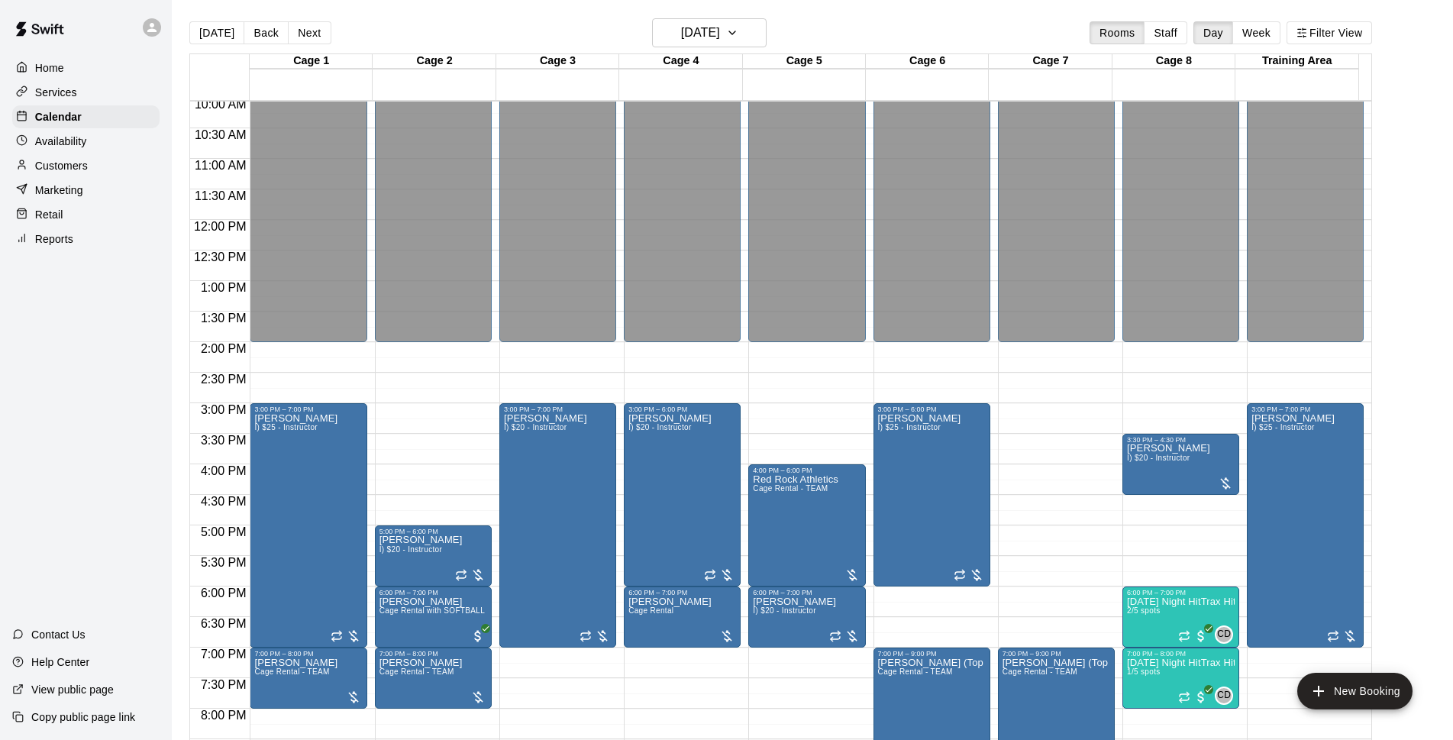
click at [1427, 460] on main "Today Back Next Friday Sep 12 Rooms Staff Day Week Filter View Cage 1 12 Fri Ca…" at bounding box center [812, 388] width 1269 height 740
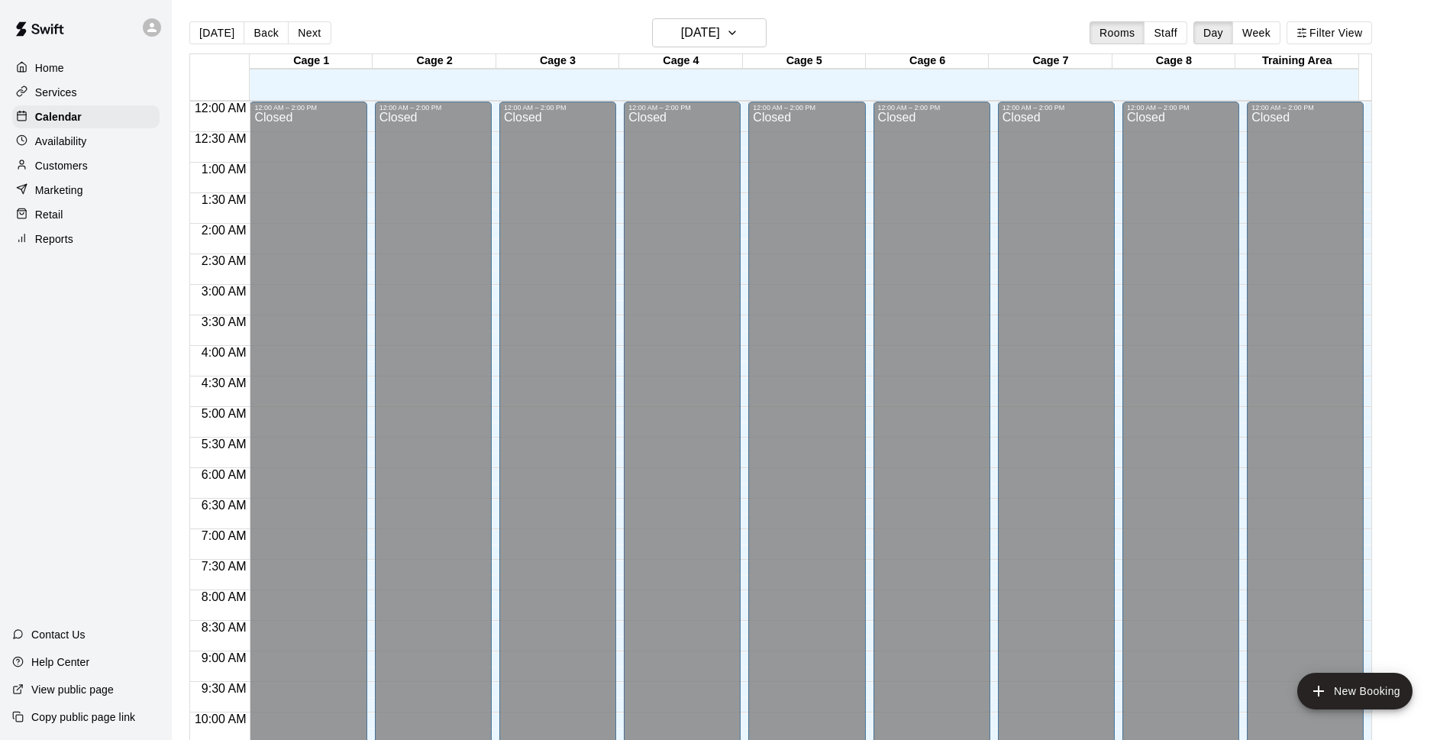
scroll to position [764, 0]
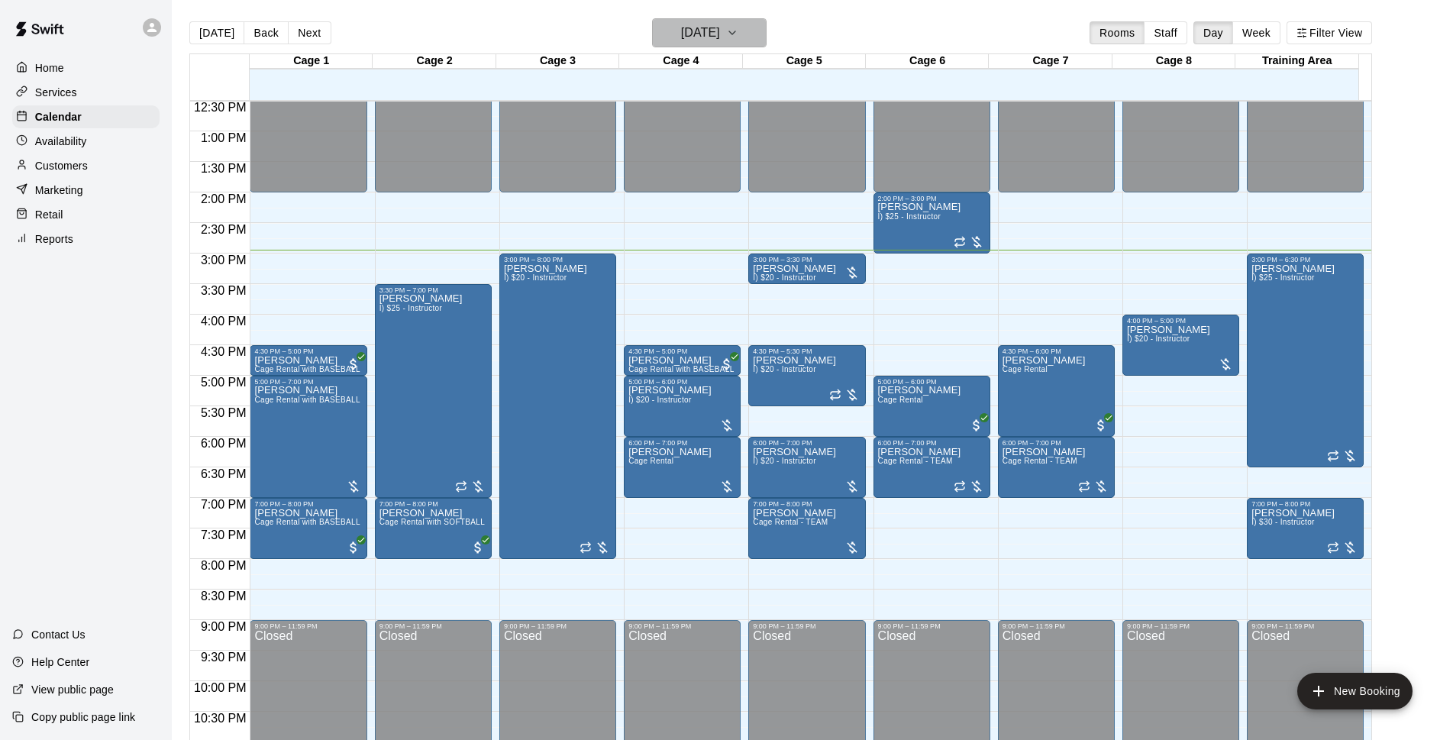
click at [754, 20] on button "[DATE]" at bounding box center [709, 32] width 115 height 29
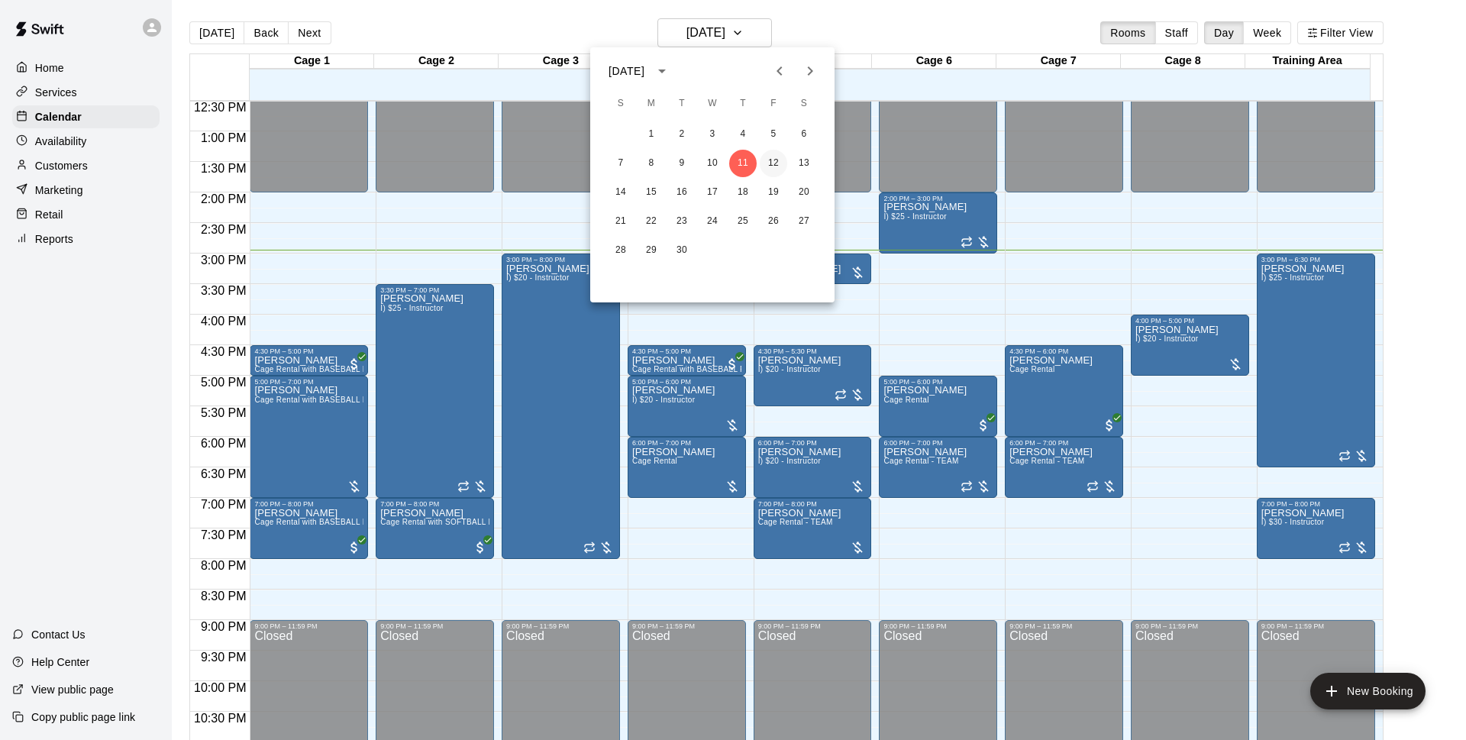
click at [782, 165] on button "12" at bounding box center [773, 163] width 27 height 27
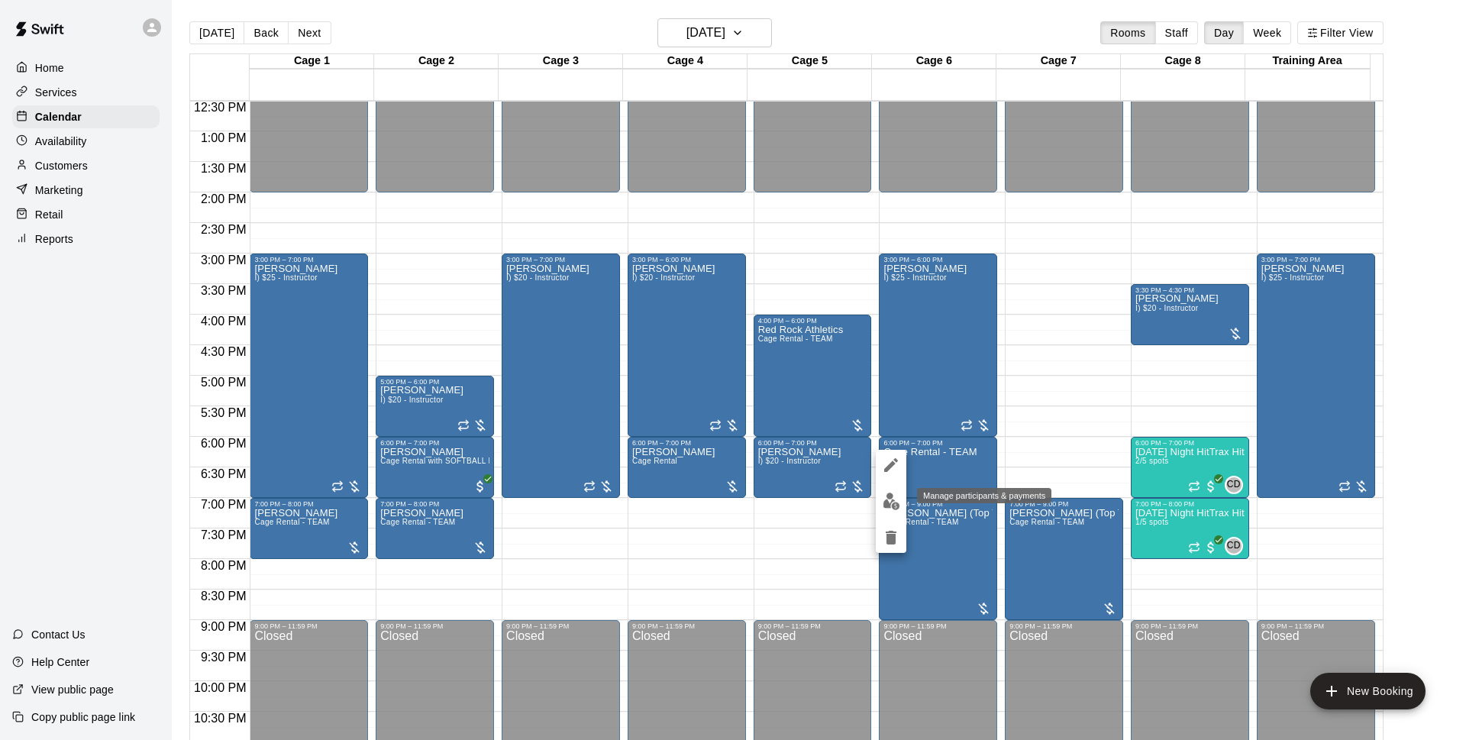
click at [895, 508] on img "edit" at bounding box center [891, 501] width 18 height 18
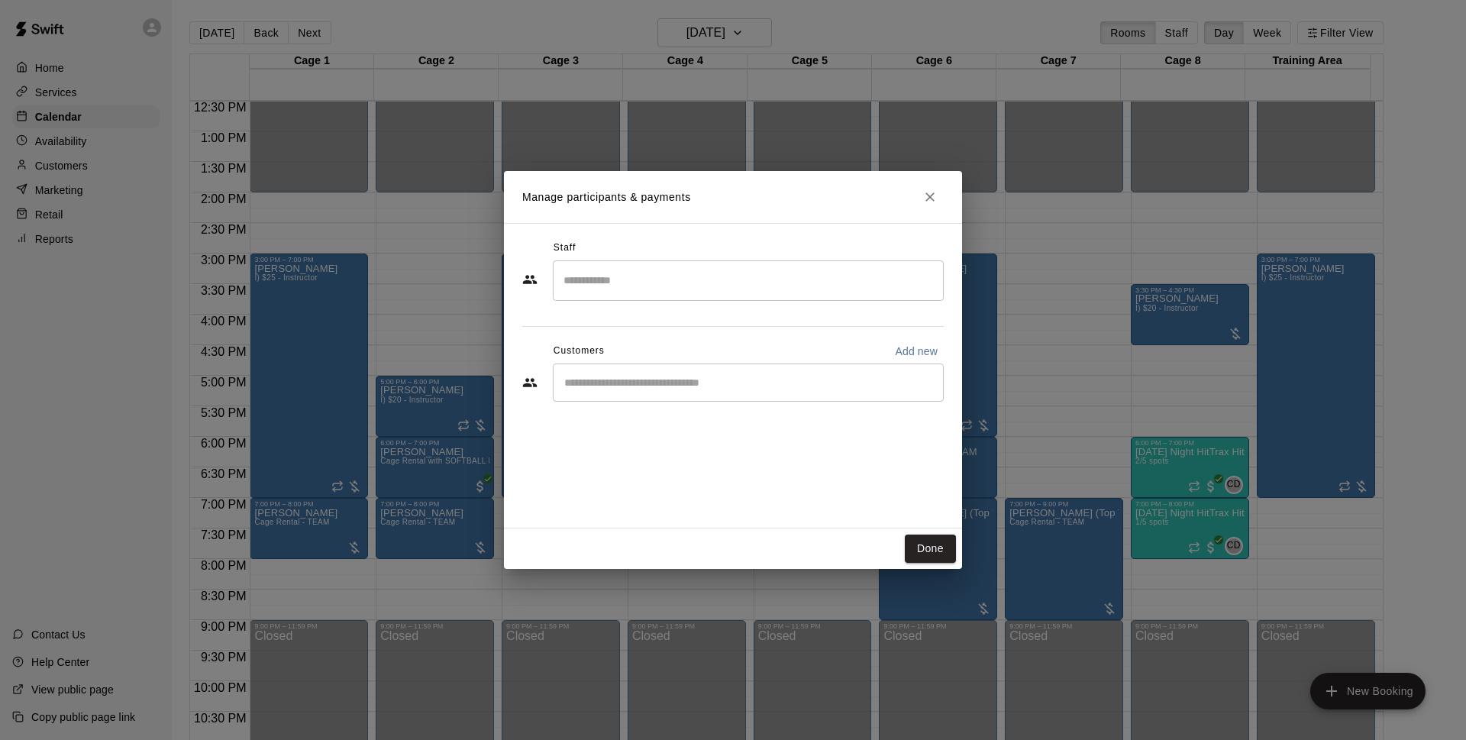
click at [869, 377] on input "Start typing to search customers..." at bounding box center [748, 382] width 377 height 15
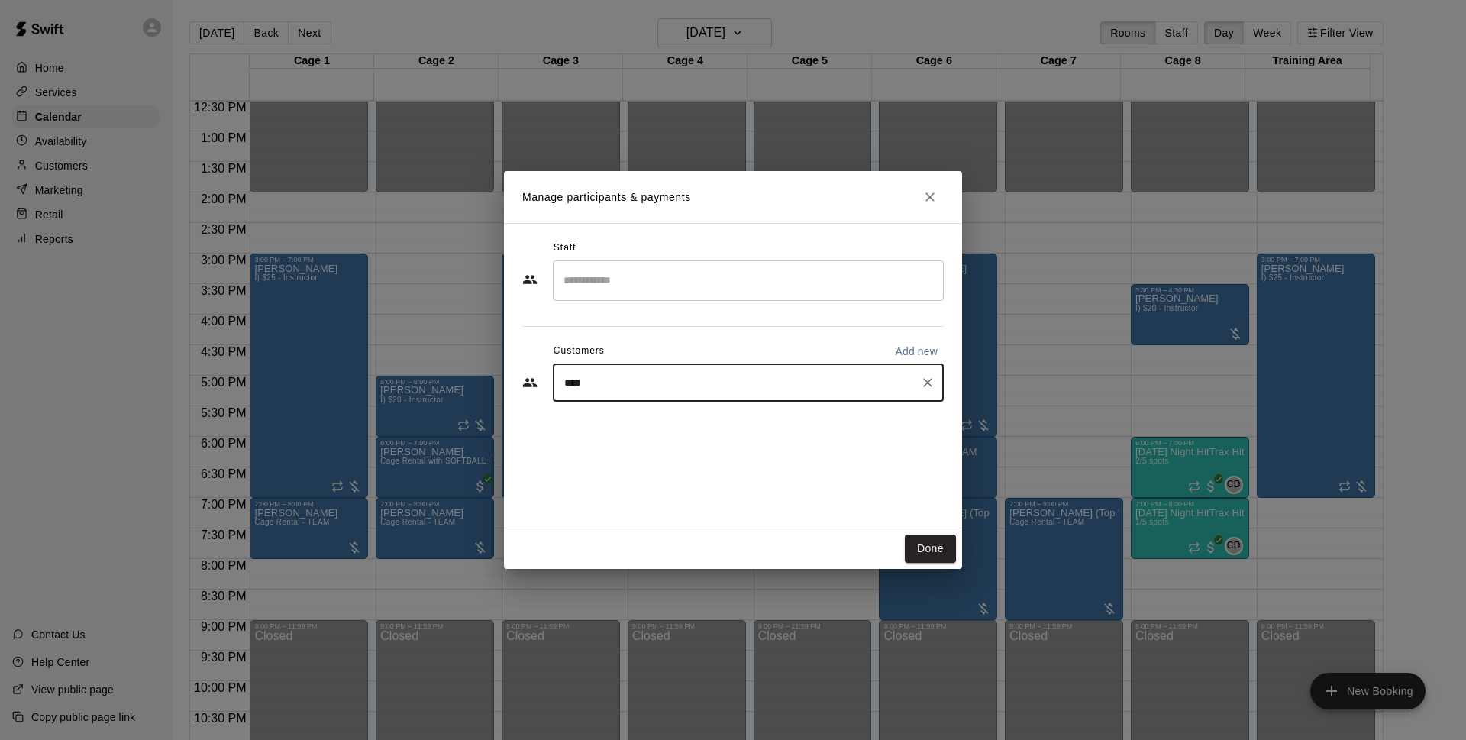
type input "****"
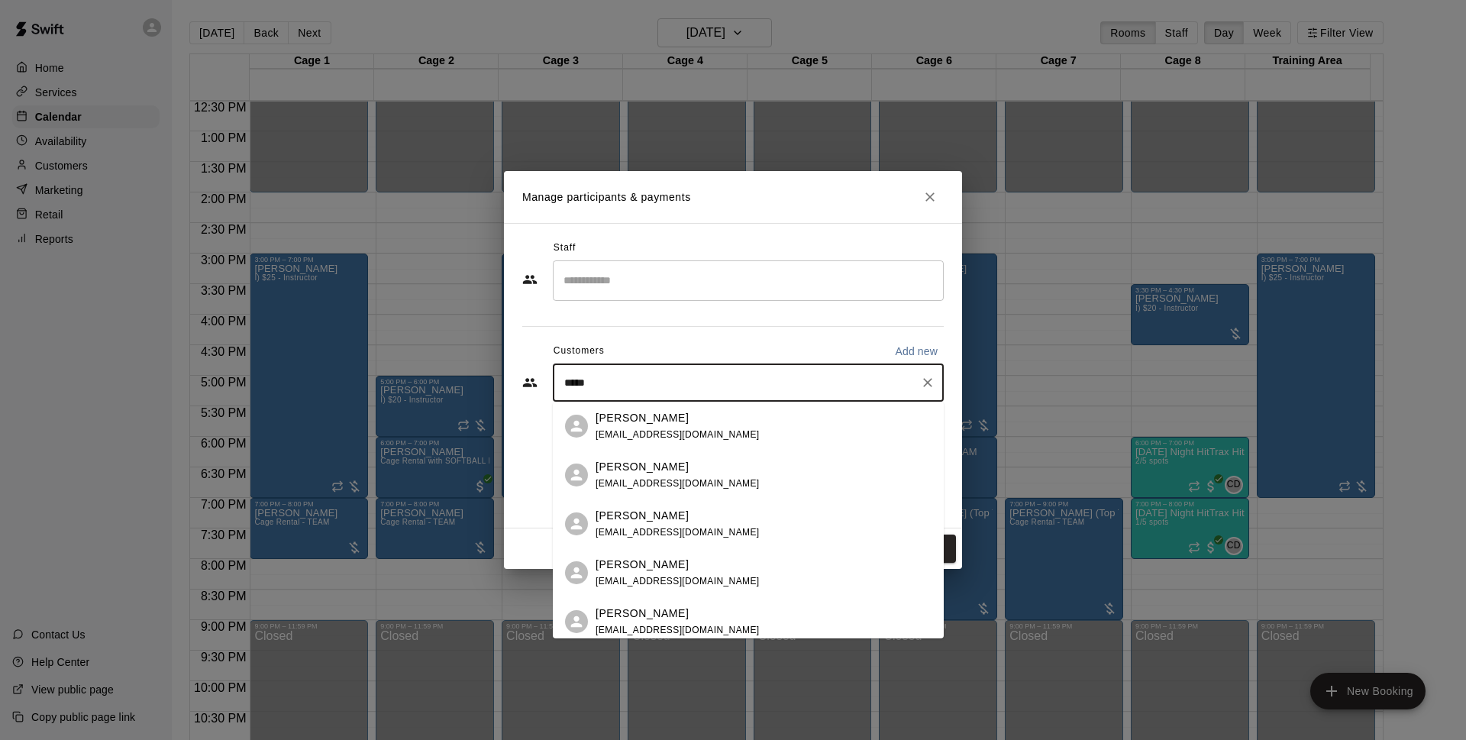
click at [795, 428] on div "Luis Linares ls_linares@yahoo.com" at bounding box center [763, 426] width 336 height 33
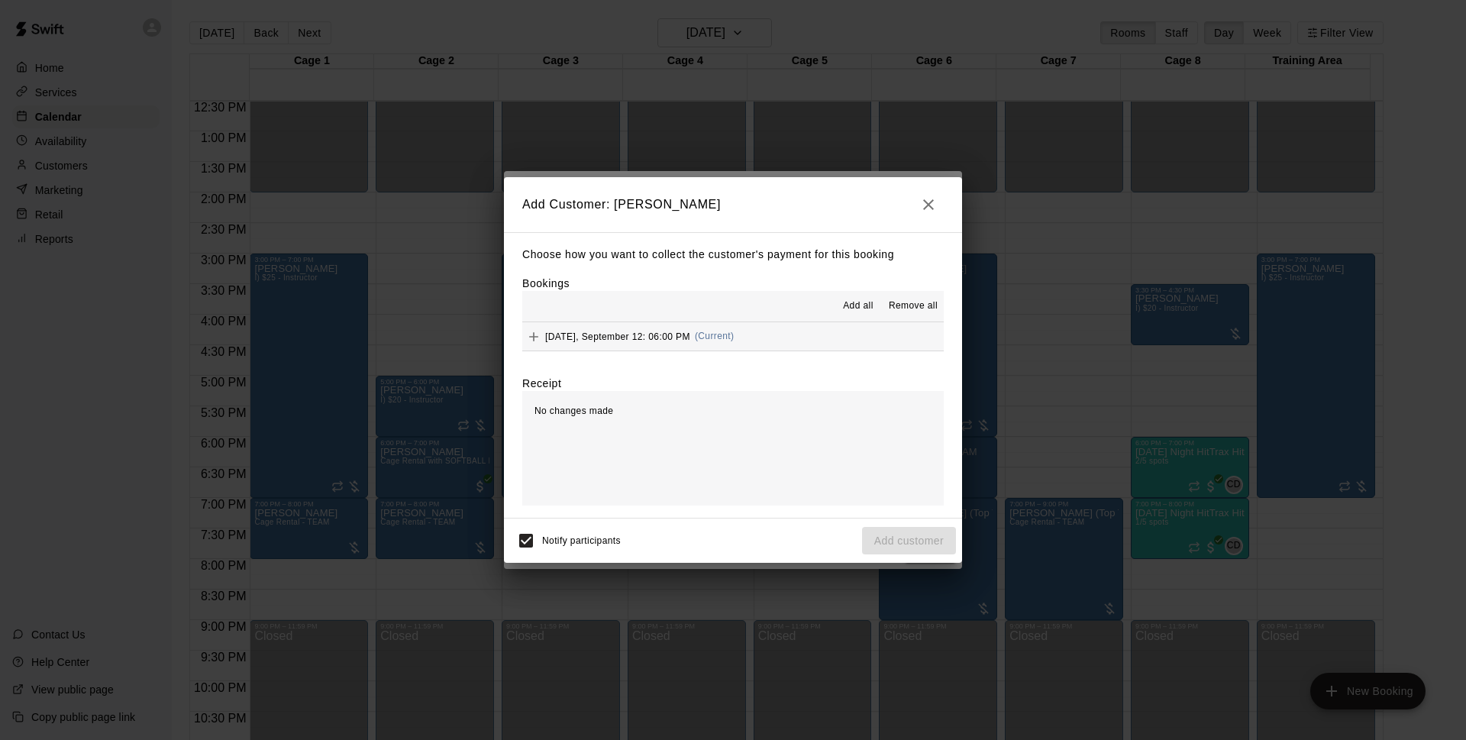
click at [776, 340] on button "Friday, September 12: 06:00 PM (Current)" at bounding box center [732, 336] width 421 height 28
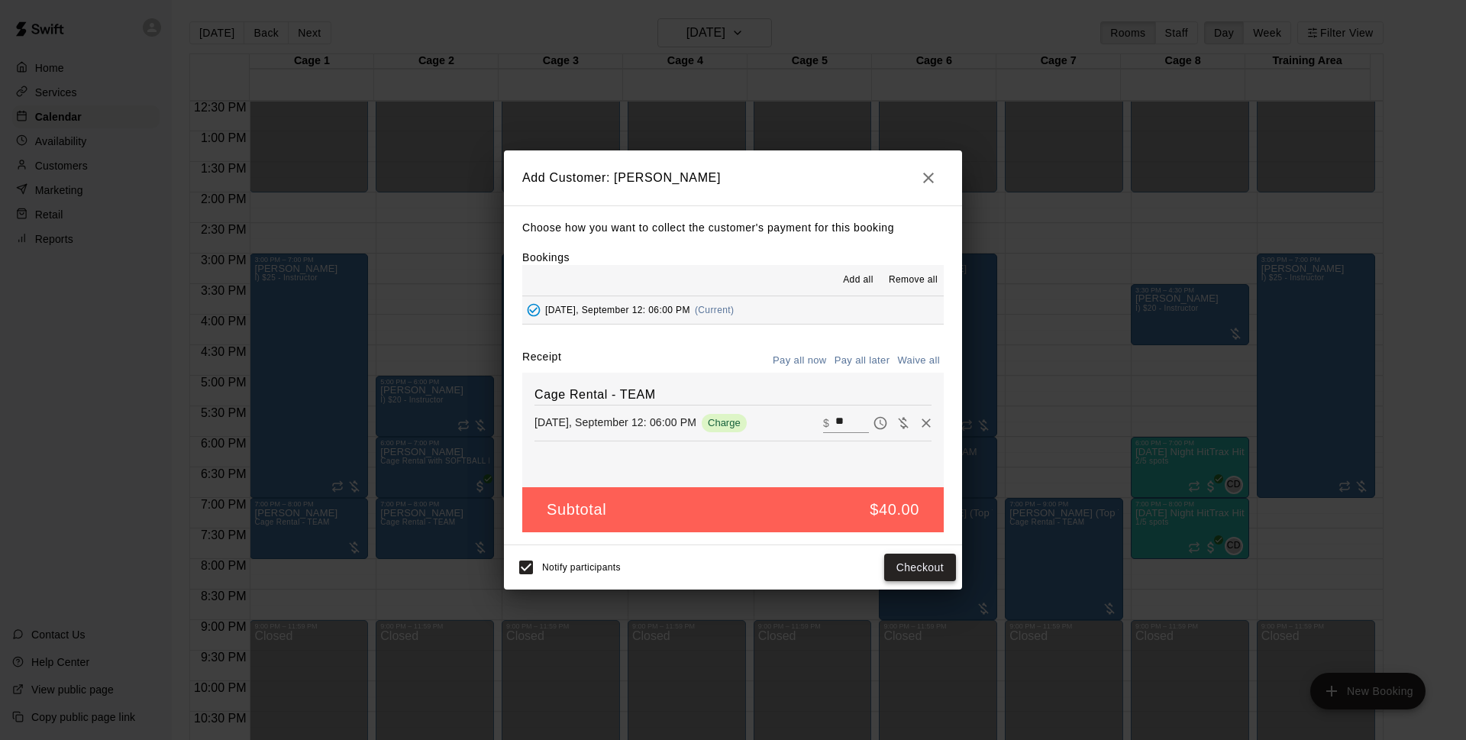
click at [912, 566] on button "Checkout" at bounding box center [920, 567] width 72 height 28
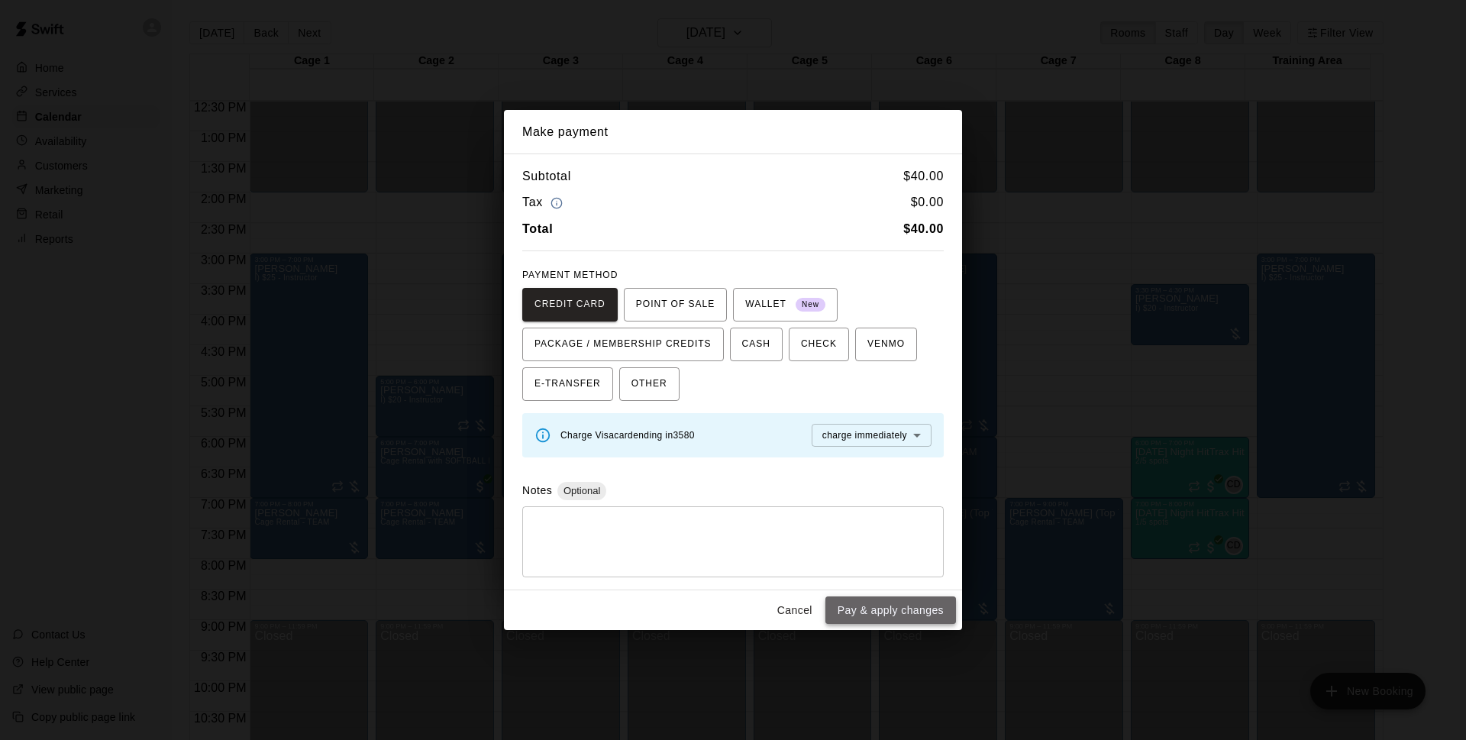
click at [896, 606] on button "Pay & apply changes" at bounding box center [890, 610] width 131 height 28
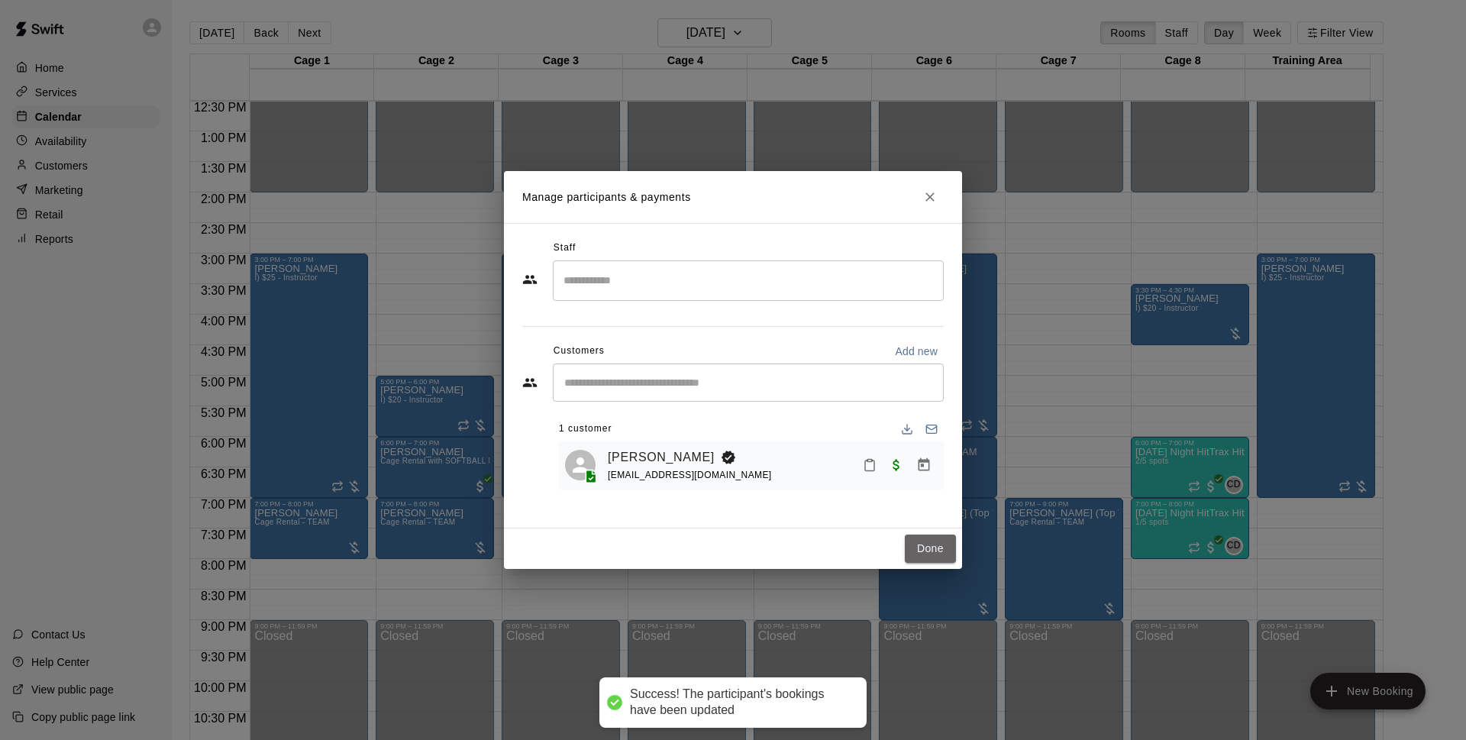
click at [941, 553] on button "Done" at bounding box center [930, 548] width 51 height 28
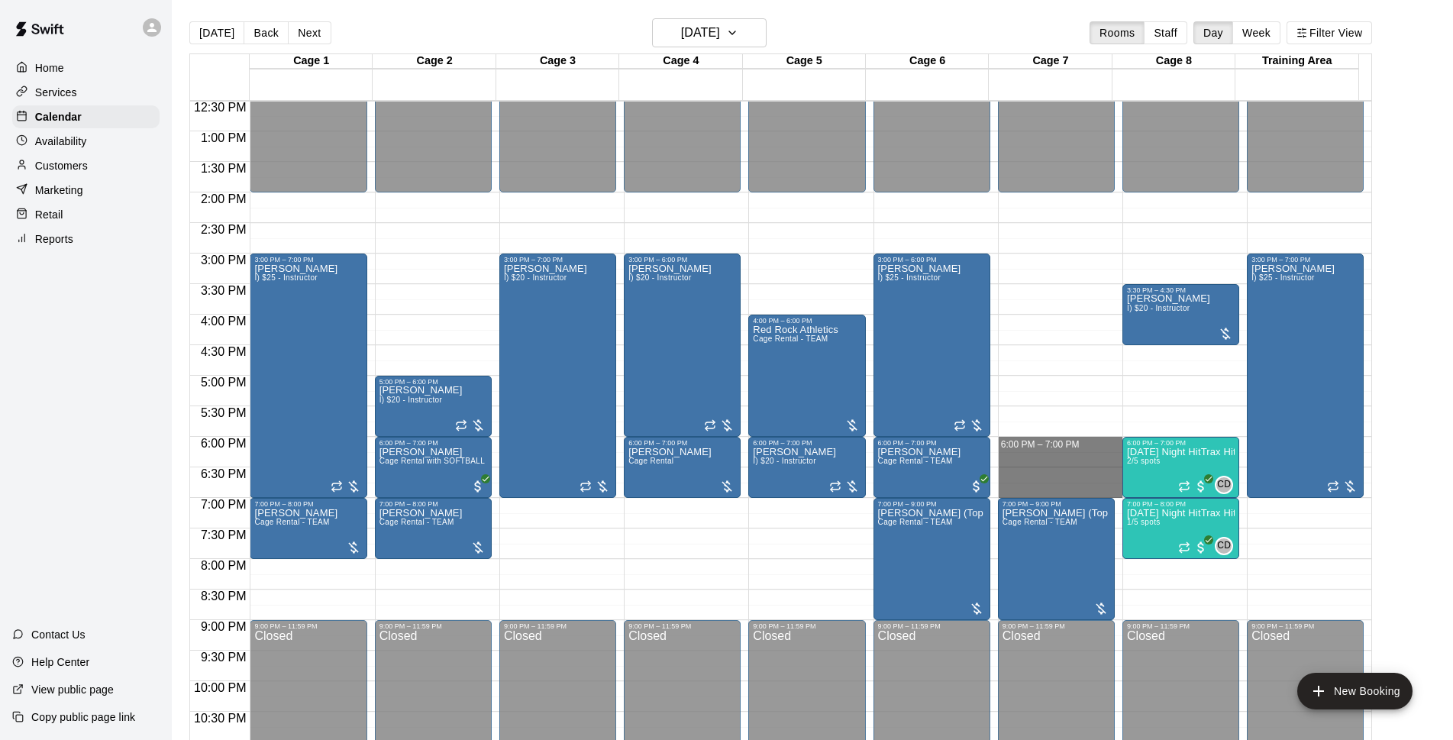
drag, startPoint x: 1017, startPoint y: 443, endPoint x: 1026, endPoint y: 489, distance: 46.7
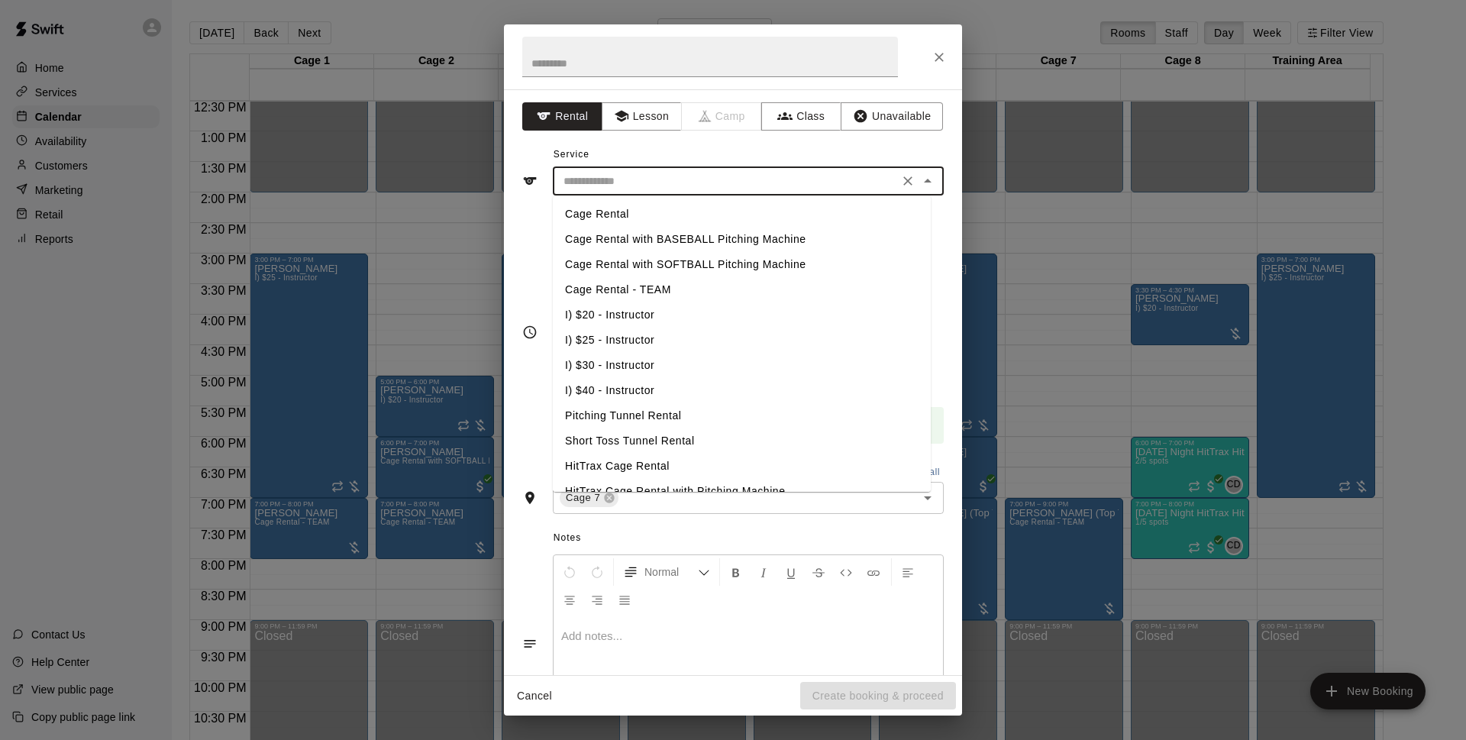
click at [660, 289] on li "Cage Rental - TEAM" at bounding box center [742, 289] width 378 height 25
type input "**********"
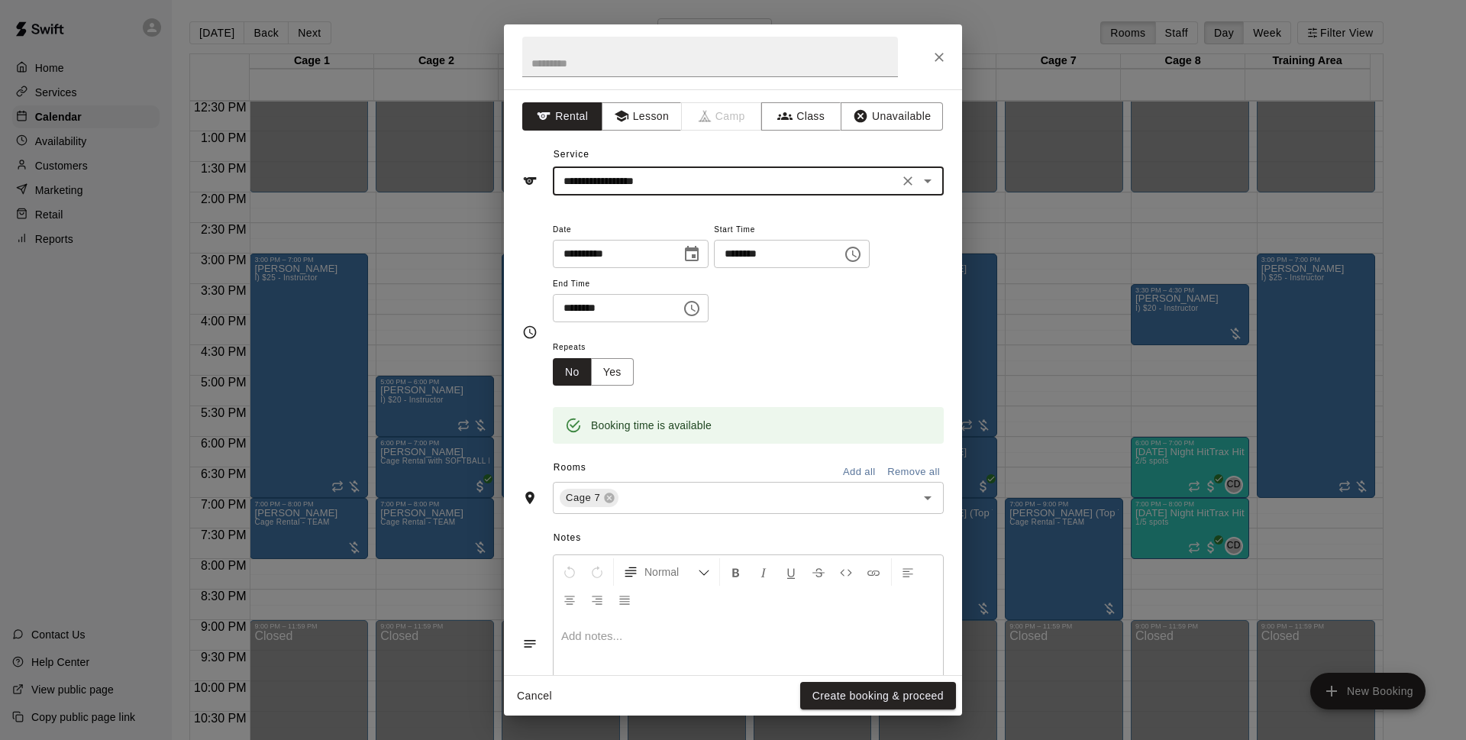
click at [883, 692] on button "Create booking & proceed" at bounding box center [878, 696] width 156 height 28
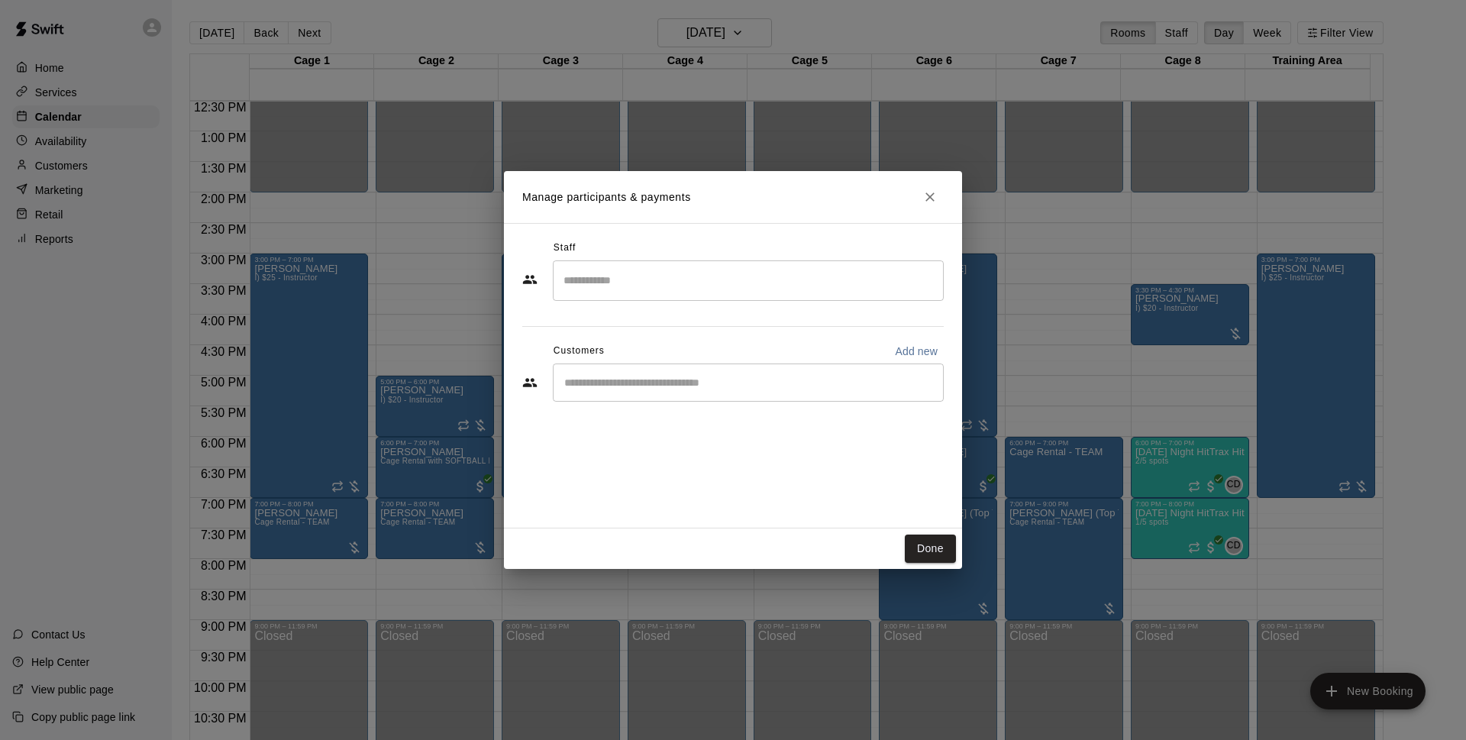
click at [669, 379] on input "Start typing to search customers..." at bounding box center [748, 382] width 377 height 15
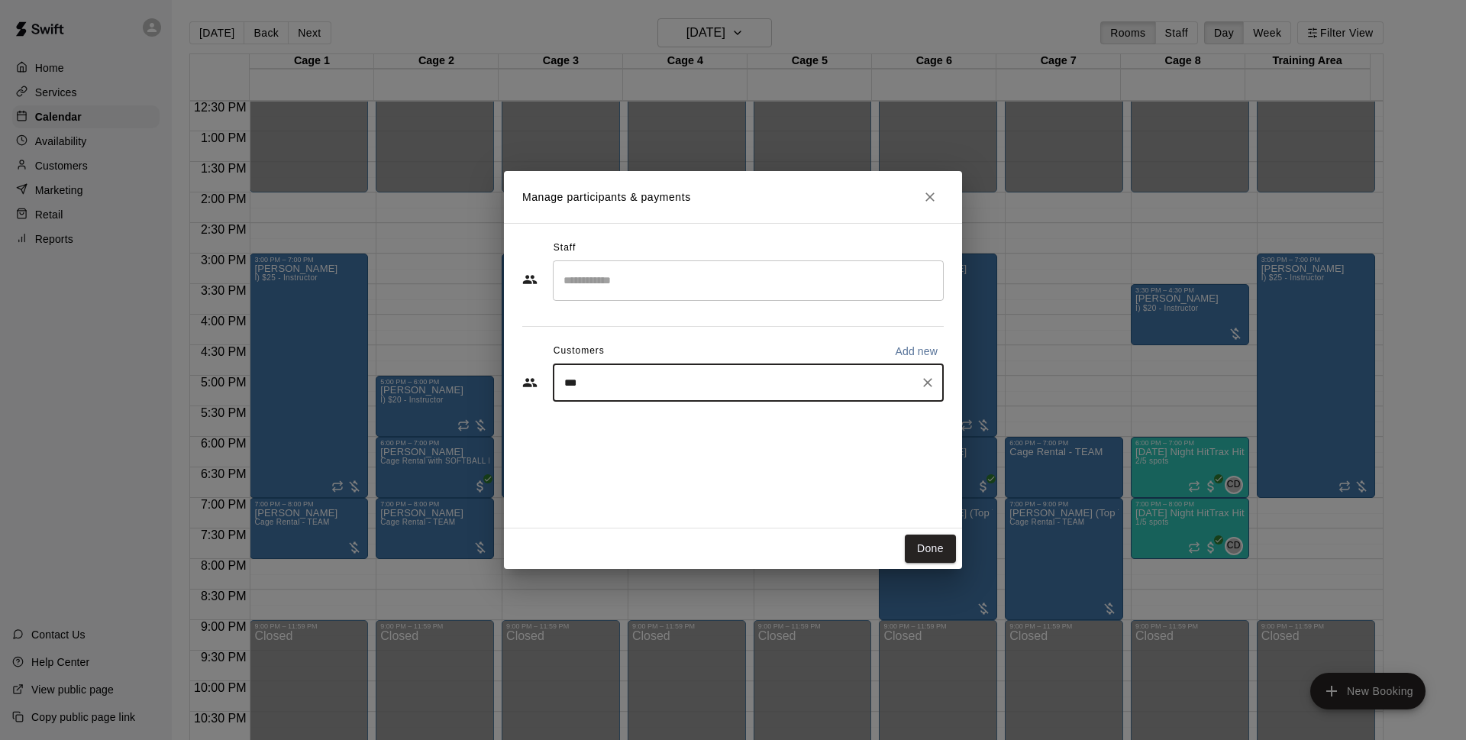
type input "****"
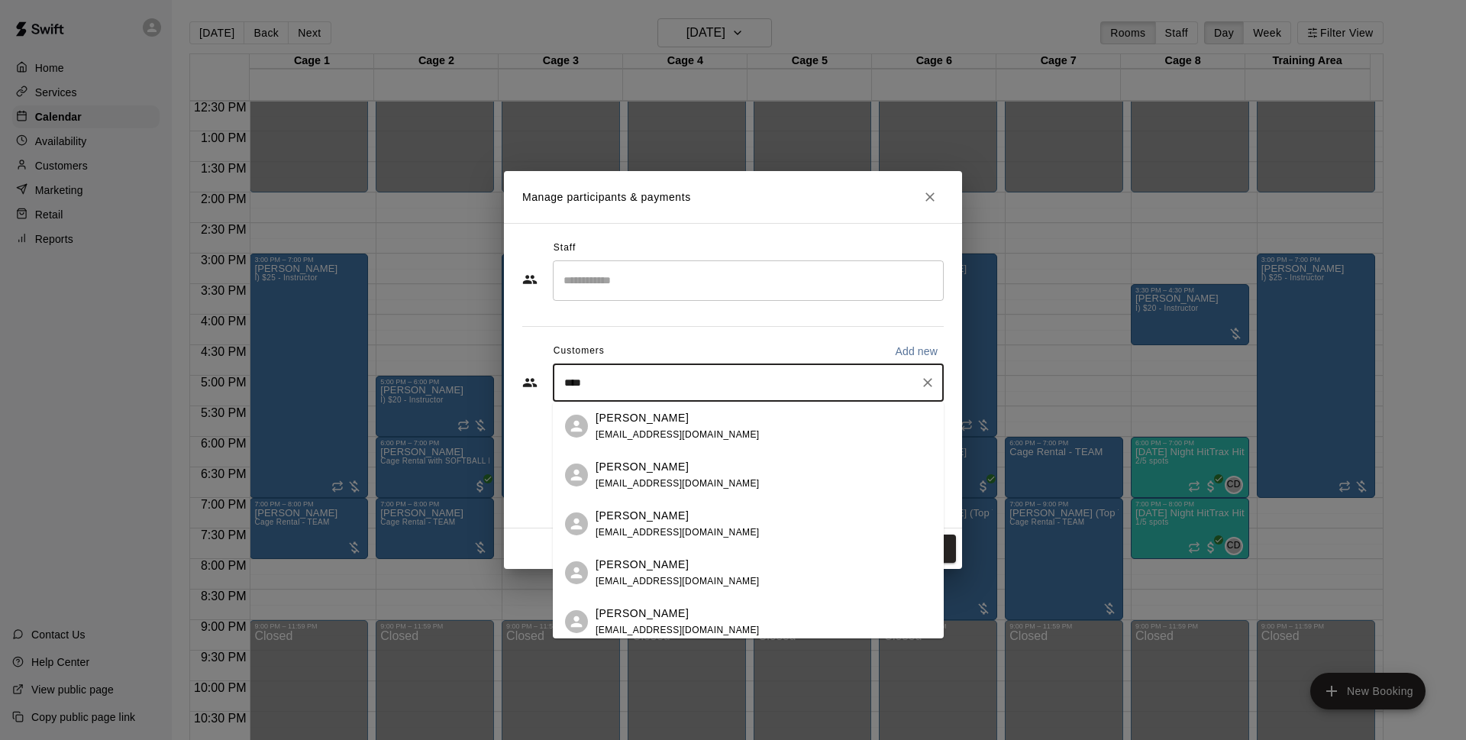
click at [679, 433] on span "ls_linares@yahoo.com" at bounding box center [677, 434] width 164 height 11
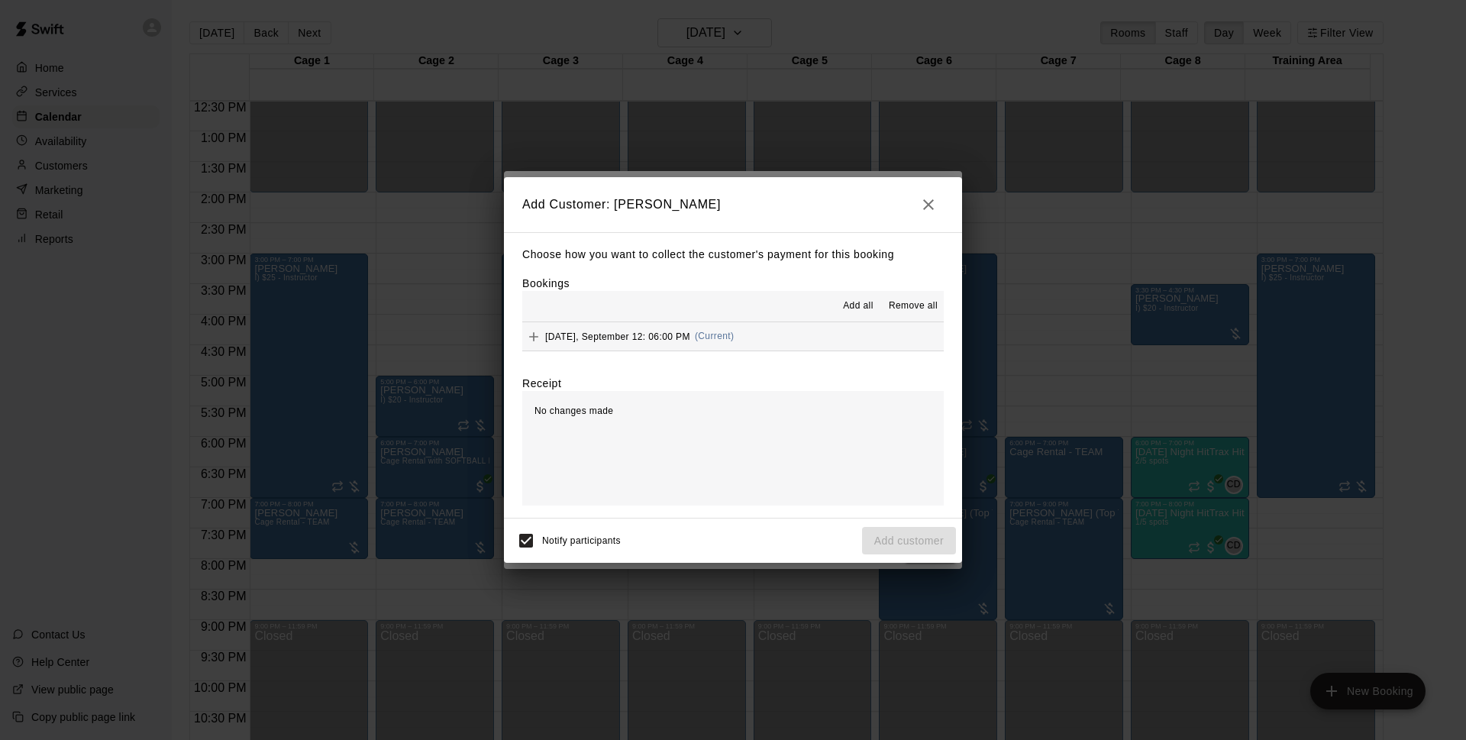
click at [741, 346] on button "Friday, September 12: 06:00 PM (Current)" at bounding box center [732, 336] width 421 height 28
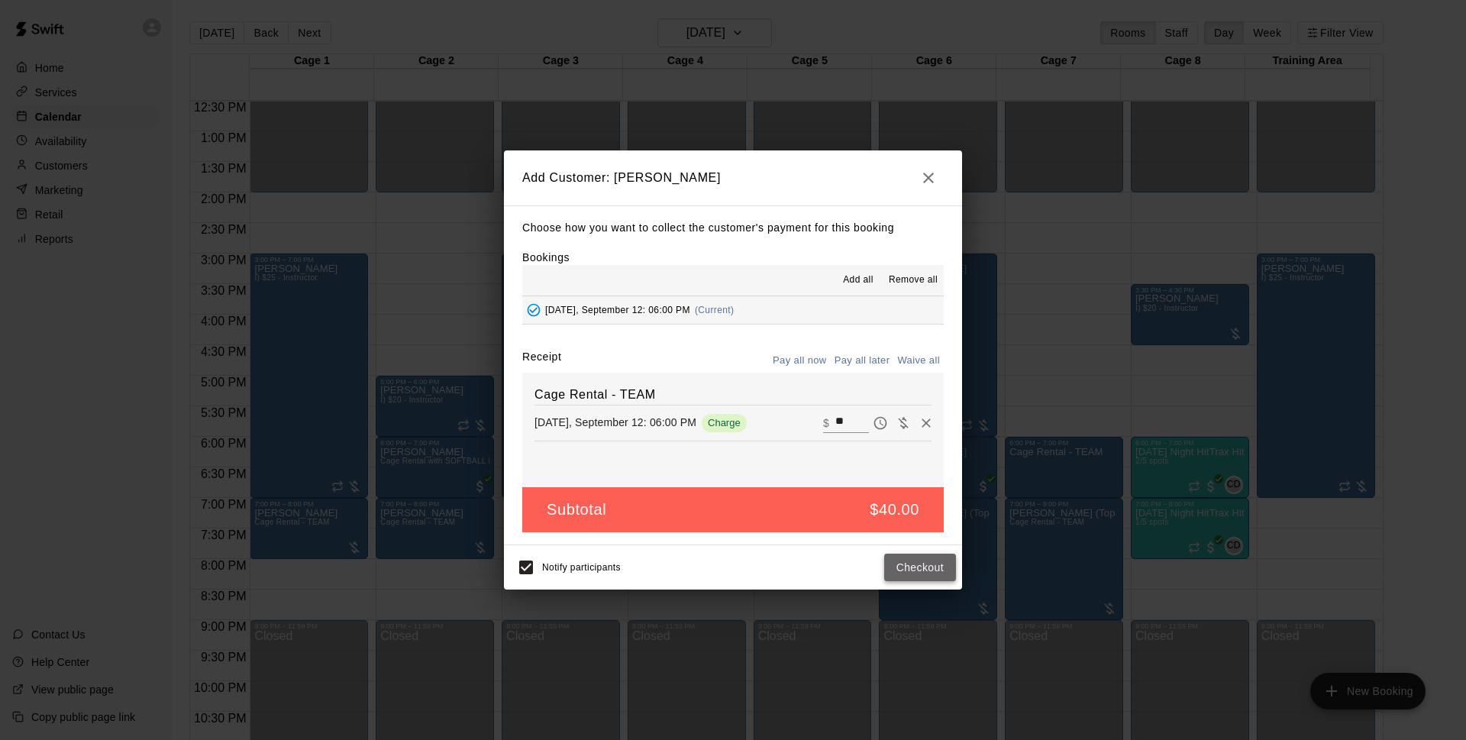
click at [908, 561] on button "Checkout" at bounding box center [920, 567] width 72 height 28
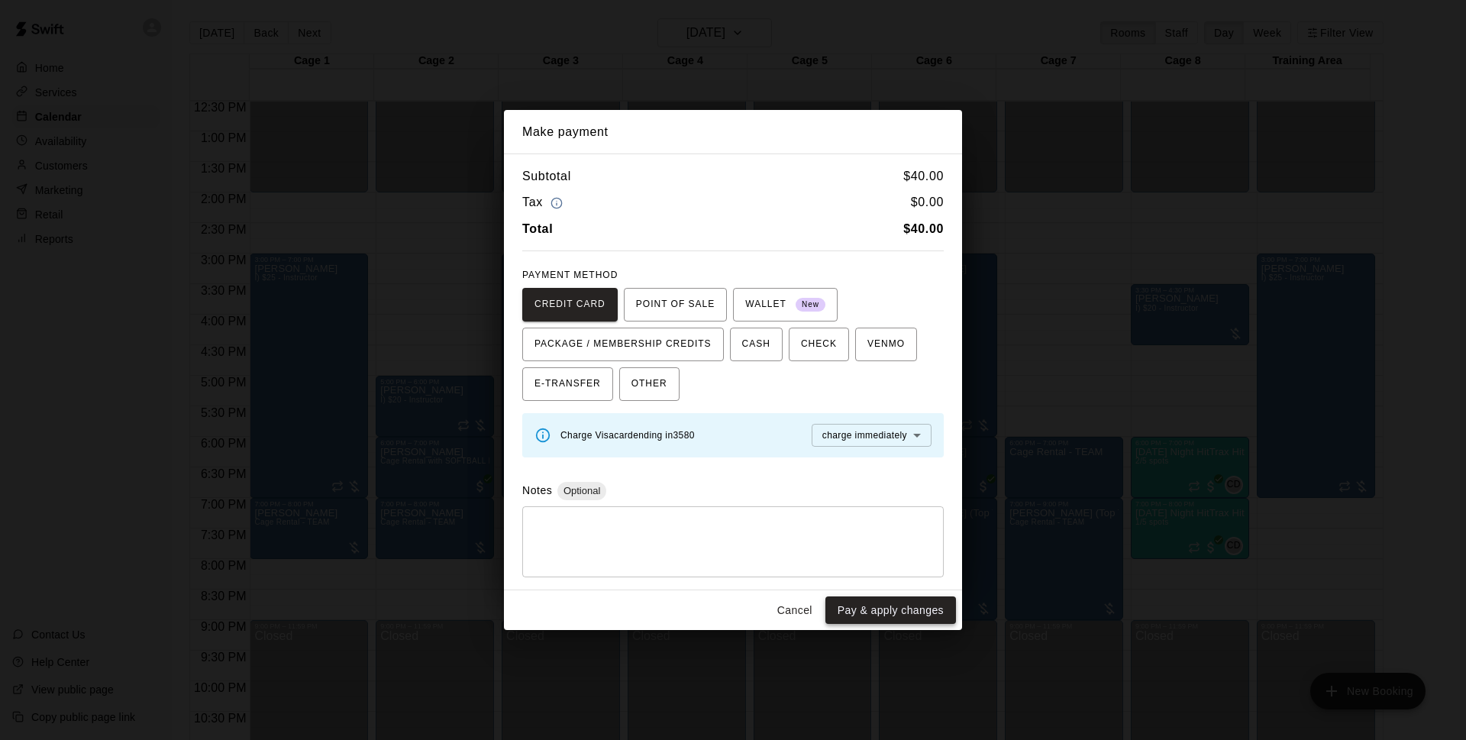
click at [897, 615] on button "Pay & apply changes" at bounding box center [890, 610] width 131 height 28
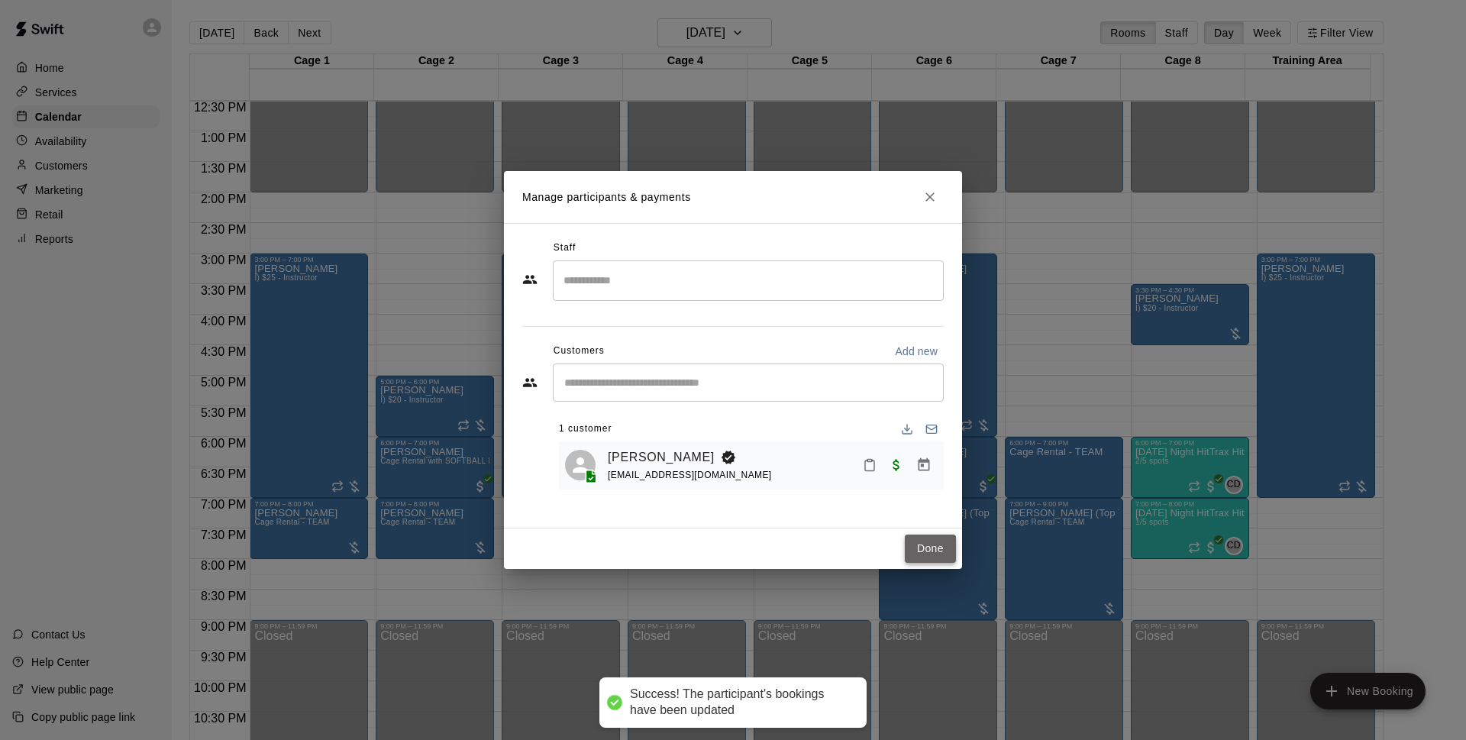
click at [931, 550] on button "Done" at bounding box center [930, 548] width 51 height 28
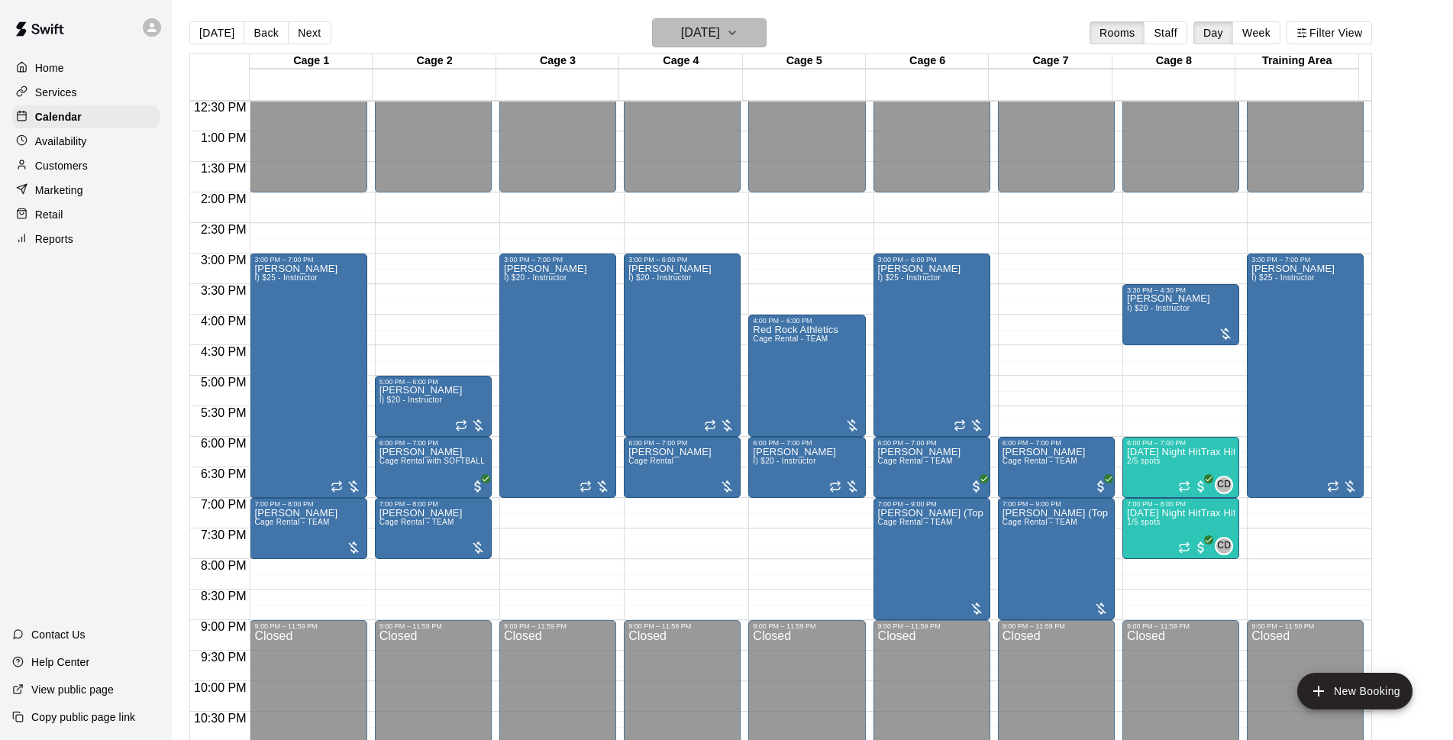
click at [702, 34] on h6 "Friday Sep 12" at bounding box center [700, 32] width 39 height 21
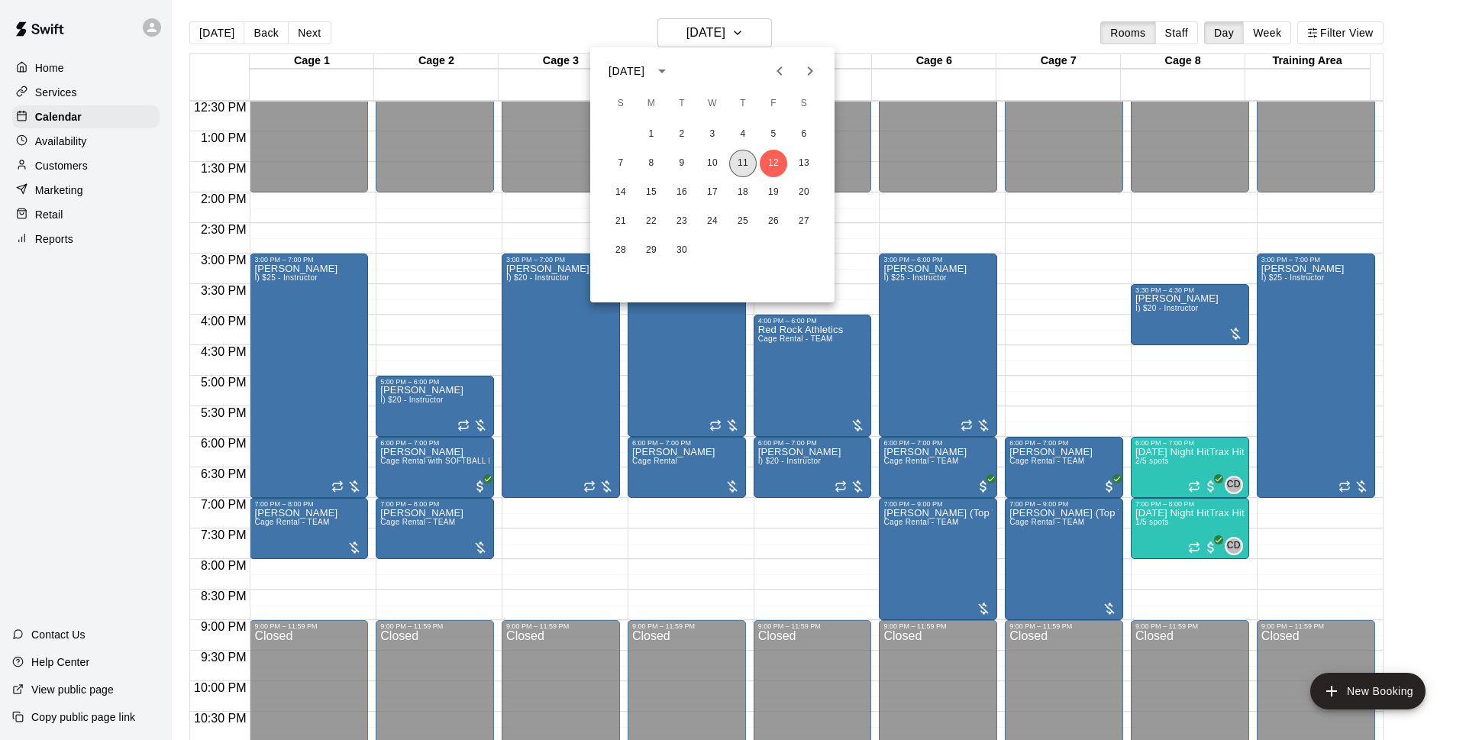
click at [747, 161] on button "11" at bounding box center [742, 163] width 27 height 27
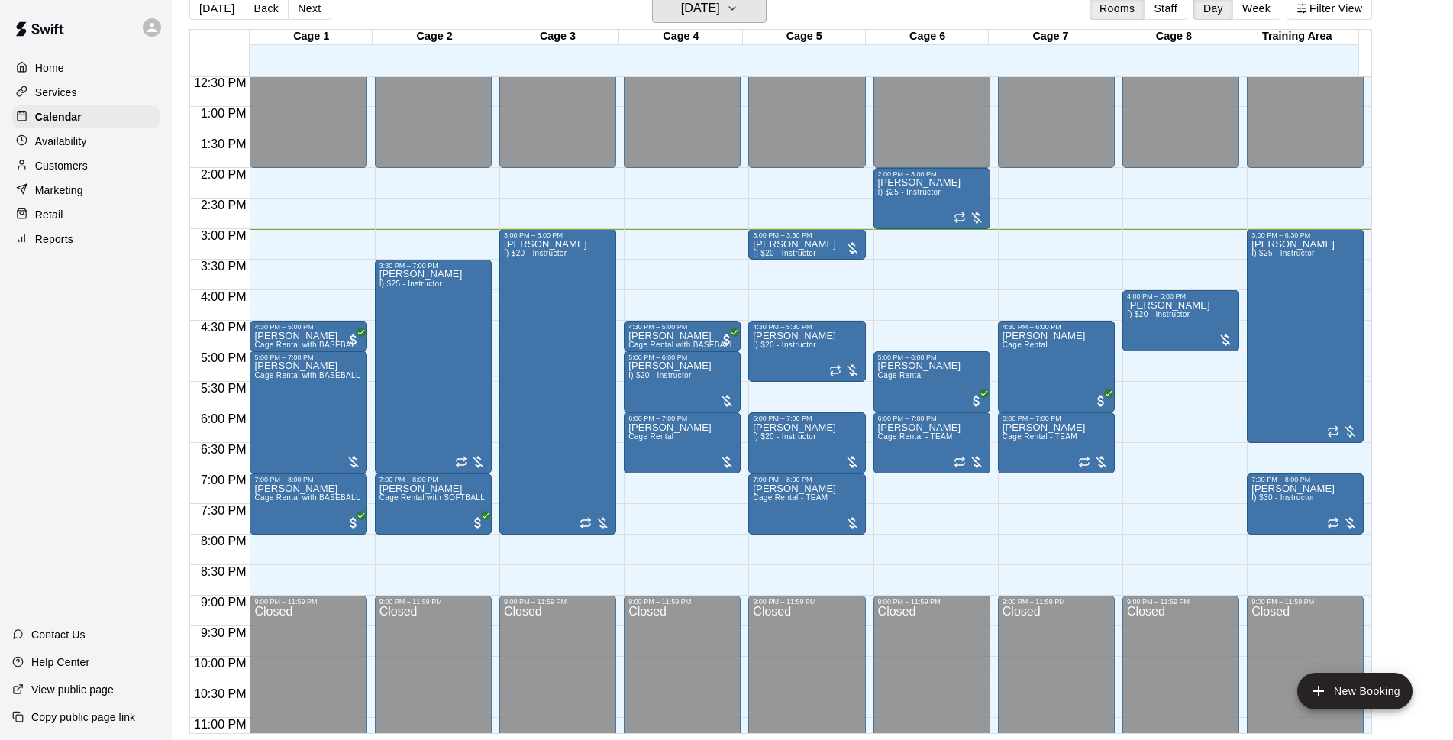
scroll to position [0, 0]
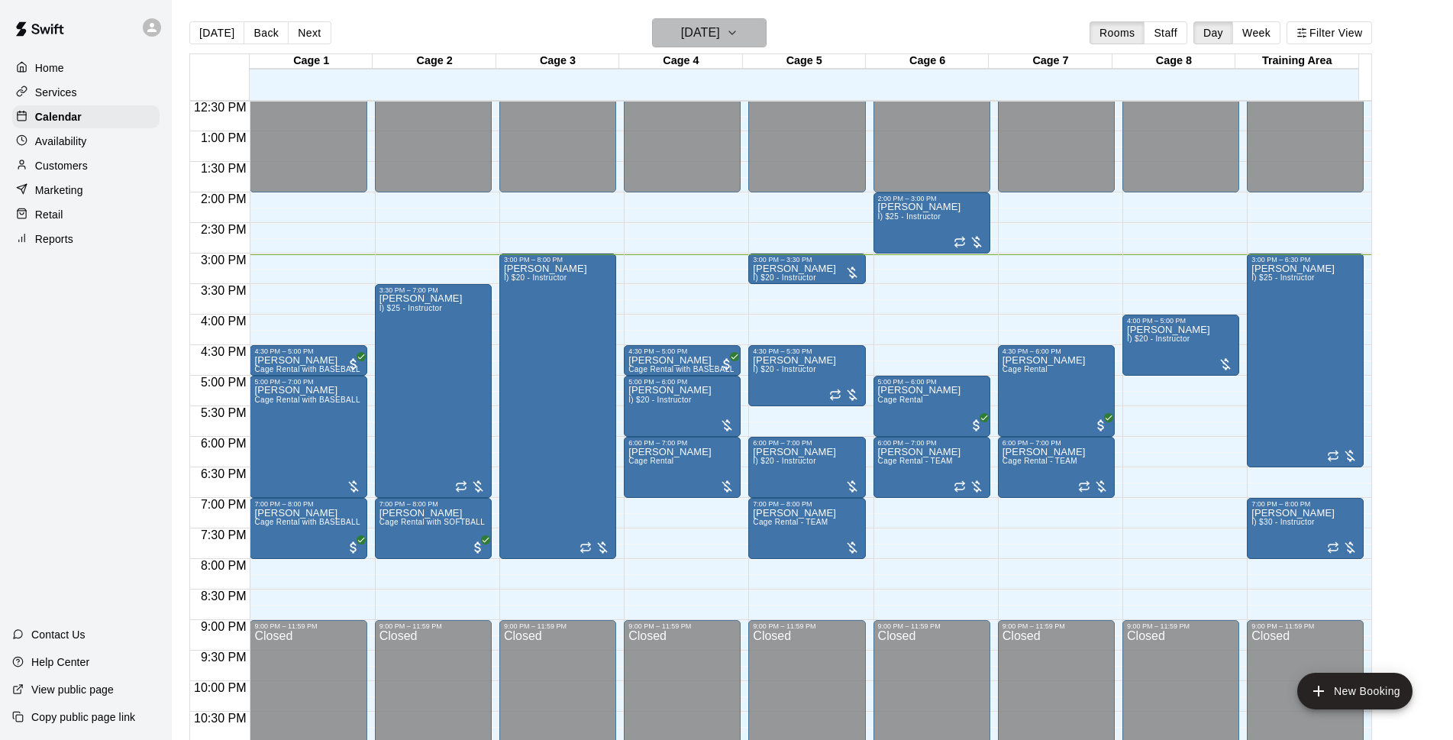
click at [718, 37] on h6 "[DATE]" at bounding box center [700, 32] width 39 height 21
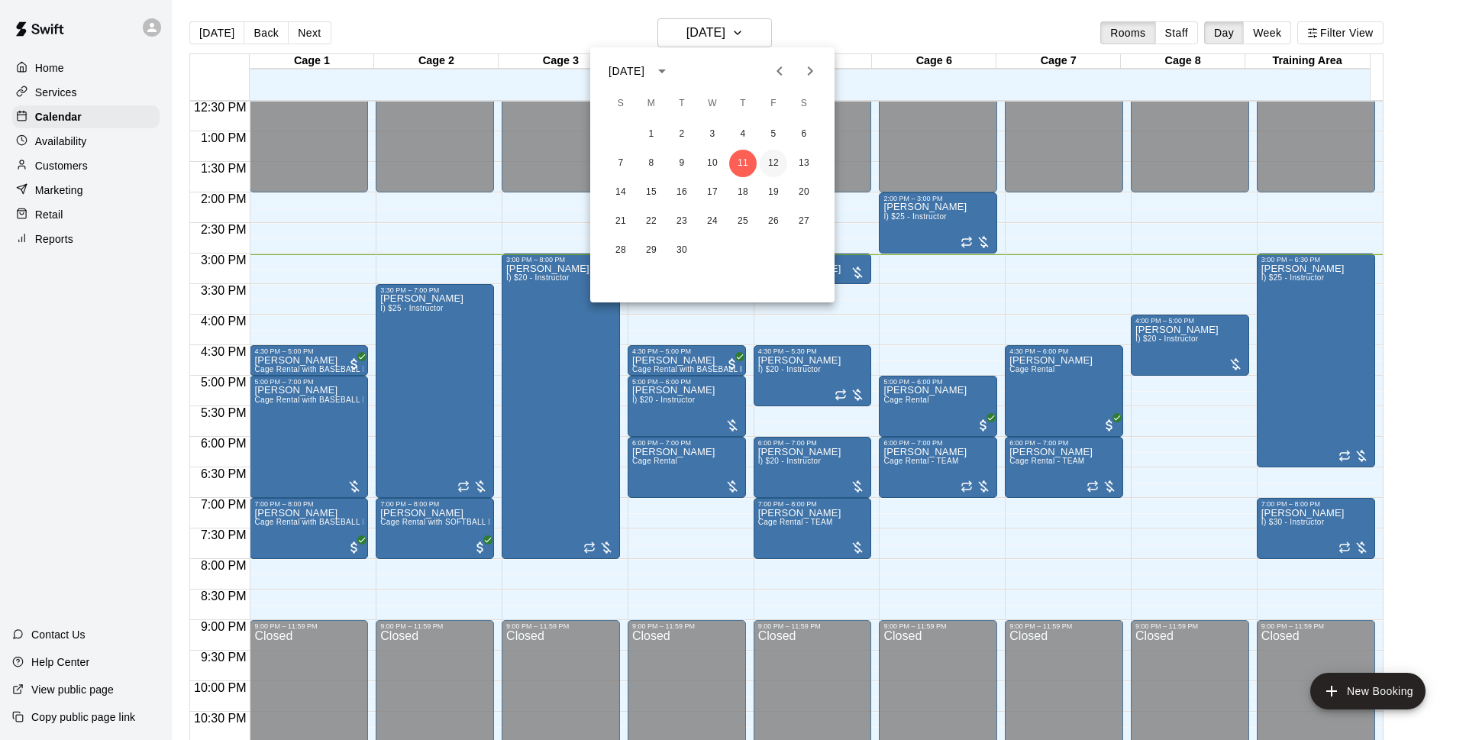
click at [782, 168] on button "12" at bounding box center [773, 163] width 27 height 27
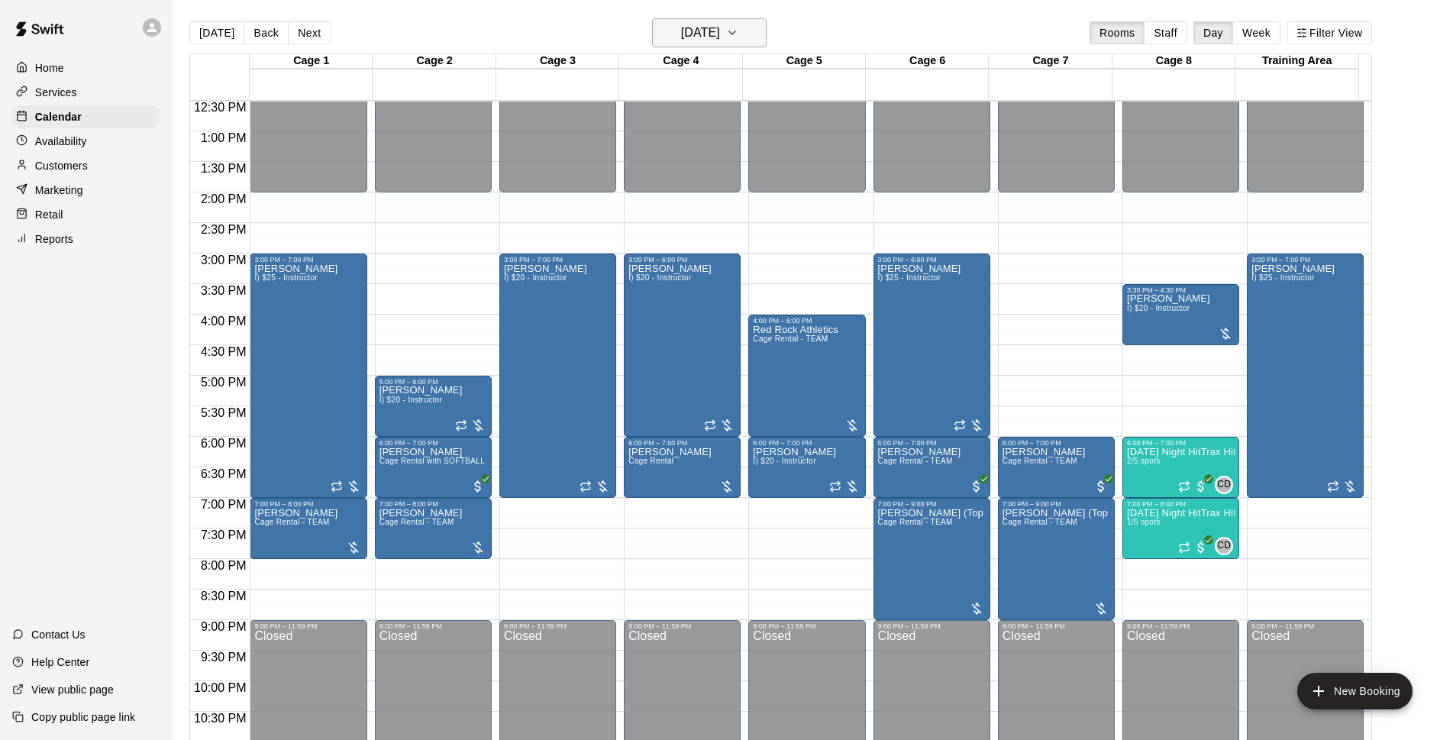
click at [720, 31] on h6 "[DATE]" at bounding box center [700, 32] width 39 height 21
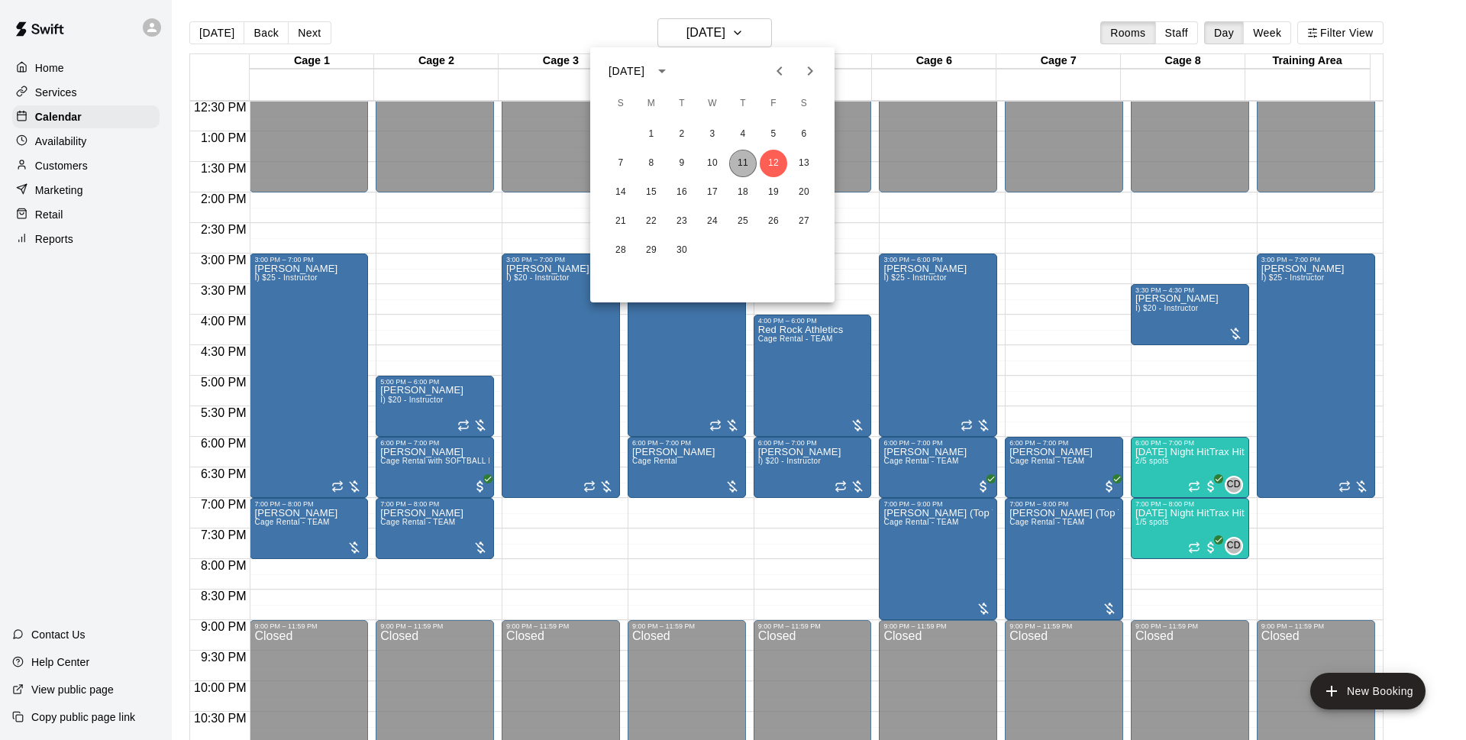
click at [751, 160] on button "11" at bounding box center [742, 163] width 27 height 27
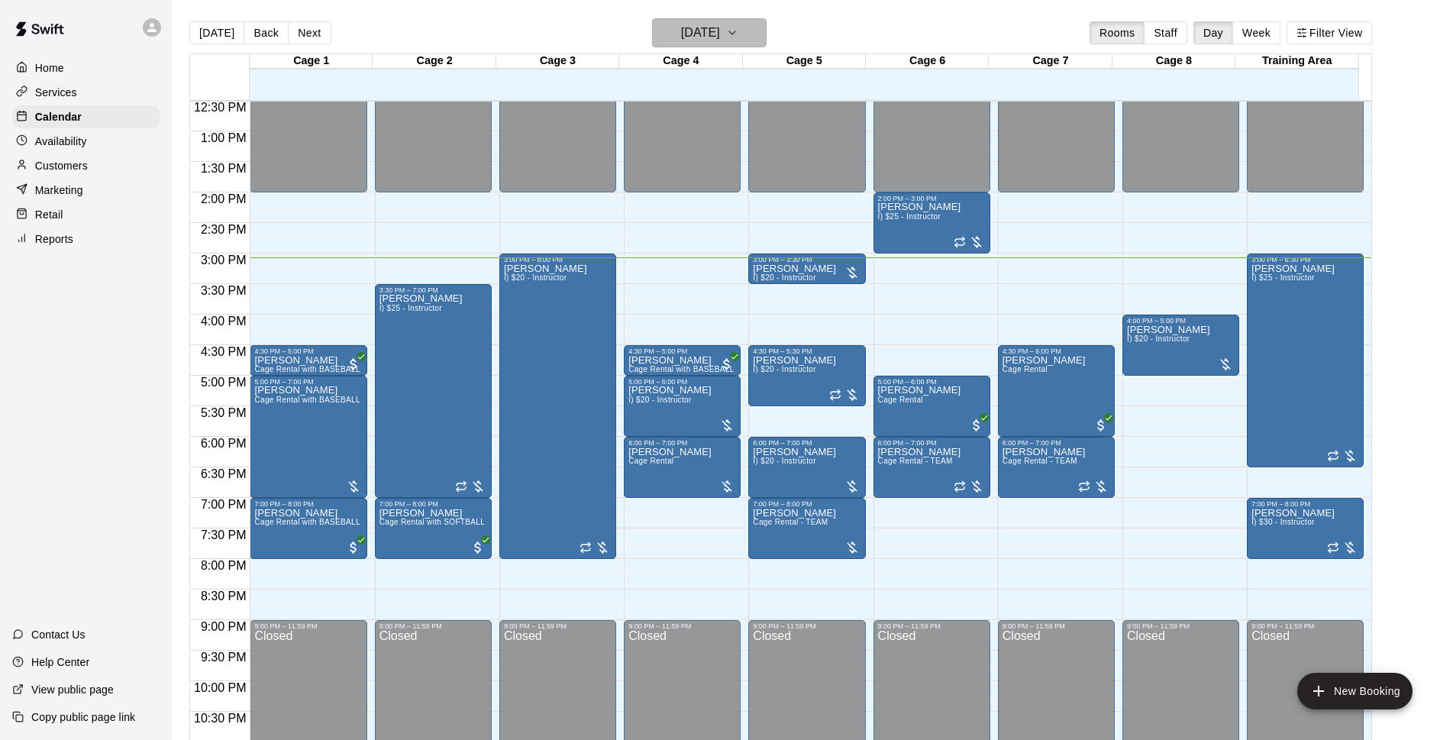
click at [712, 22] on h6 "[DATE]" at bounding box center [700, 32] width 39 height 21
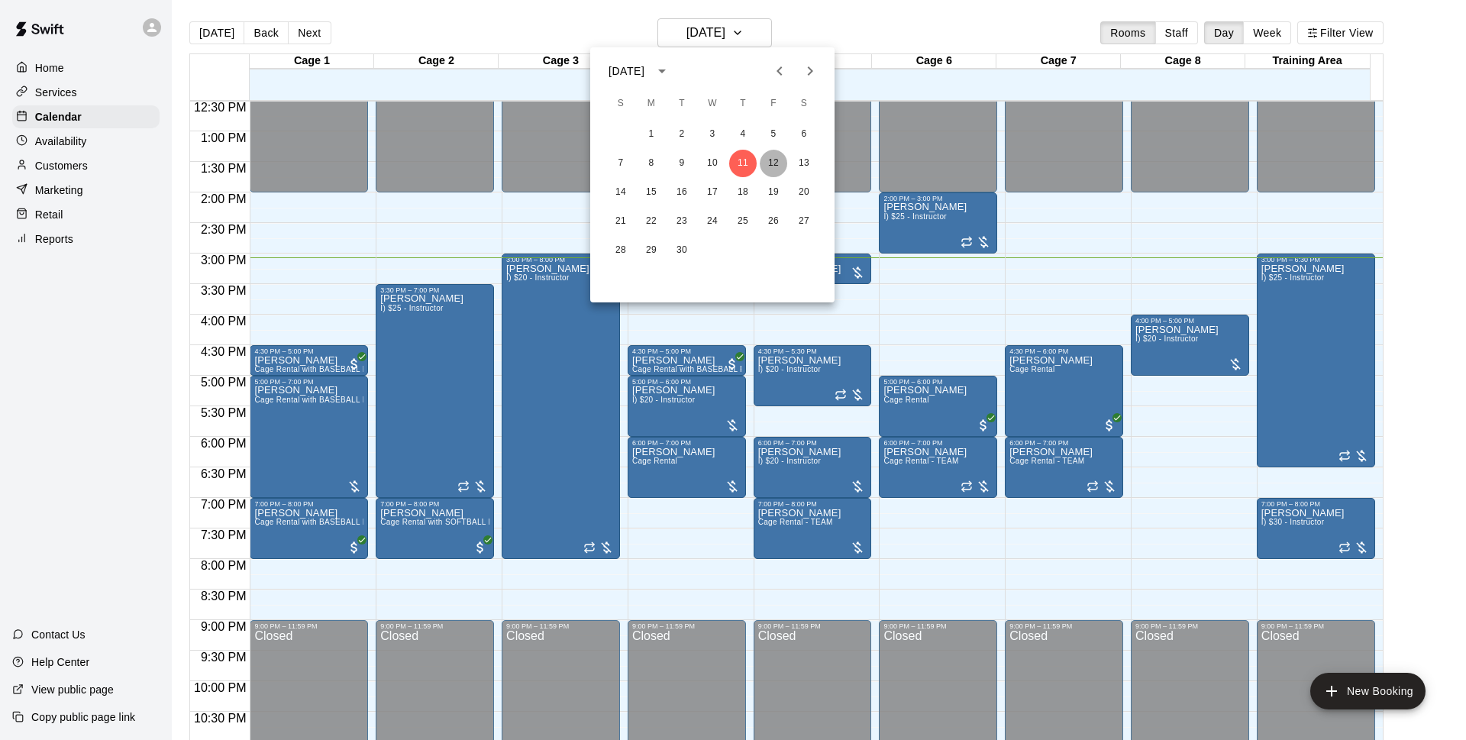
click at [778, 172] on button "12" at bounding box center [773, 163] width 27 height 27
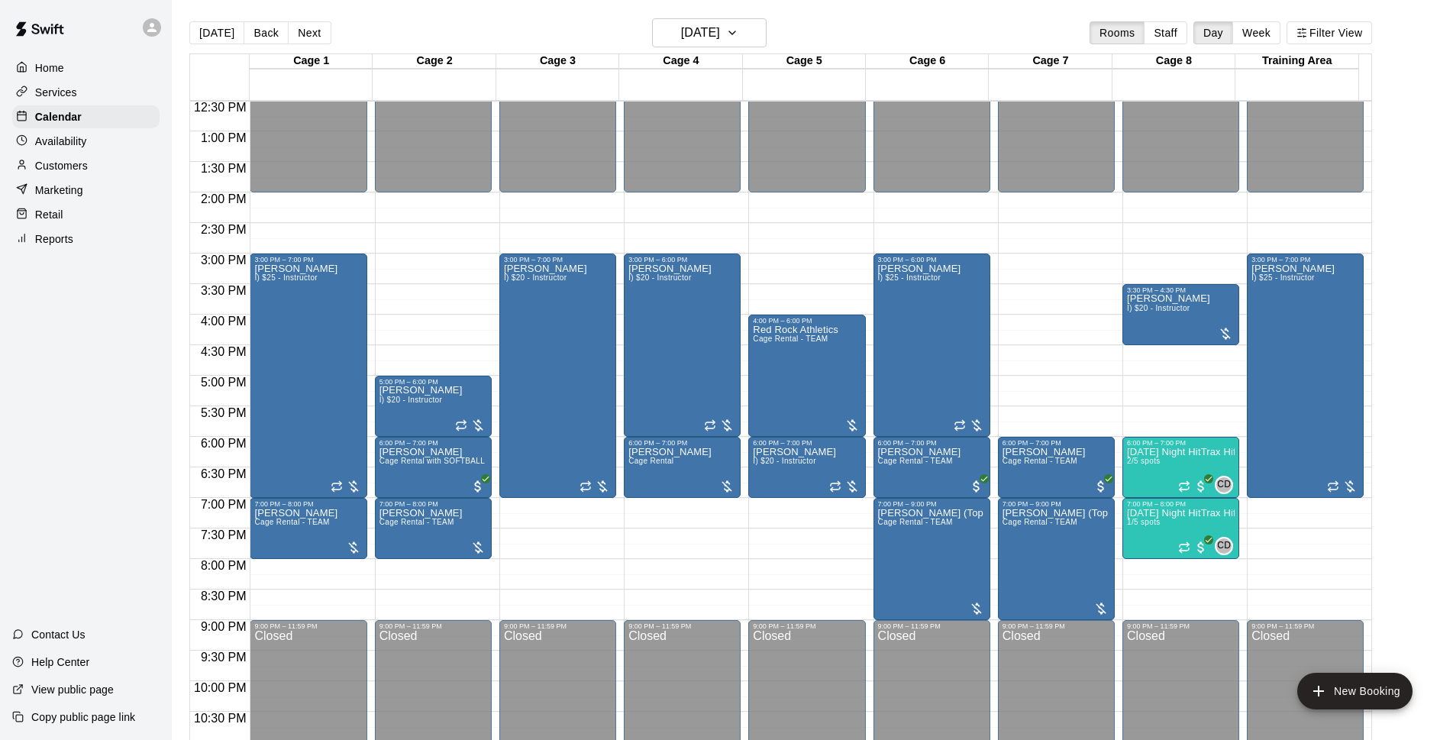
click at [750, 18] on main "Today Back Next Friday Sep 12 Rooms Staff Day Week Filter View Cage 1 12 Fri Ca…" at bounding box center [812, 382] width 1281 height 764
click at [738, 40] on icon "button" at bounding box center [732, 33] width 12 height 18
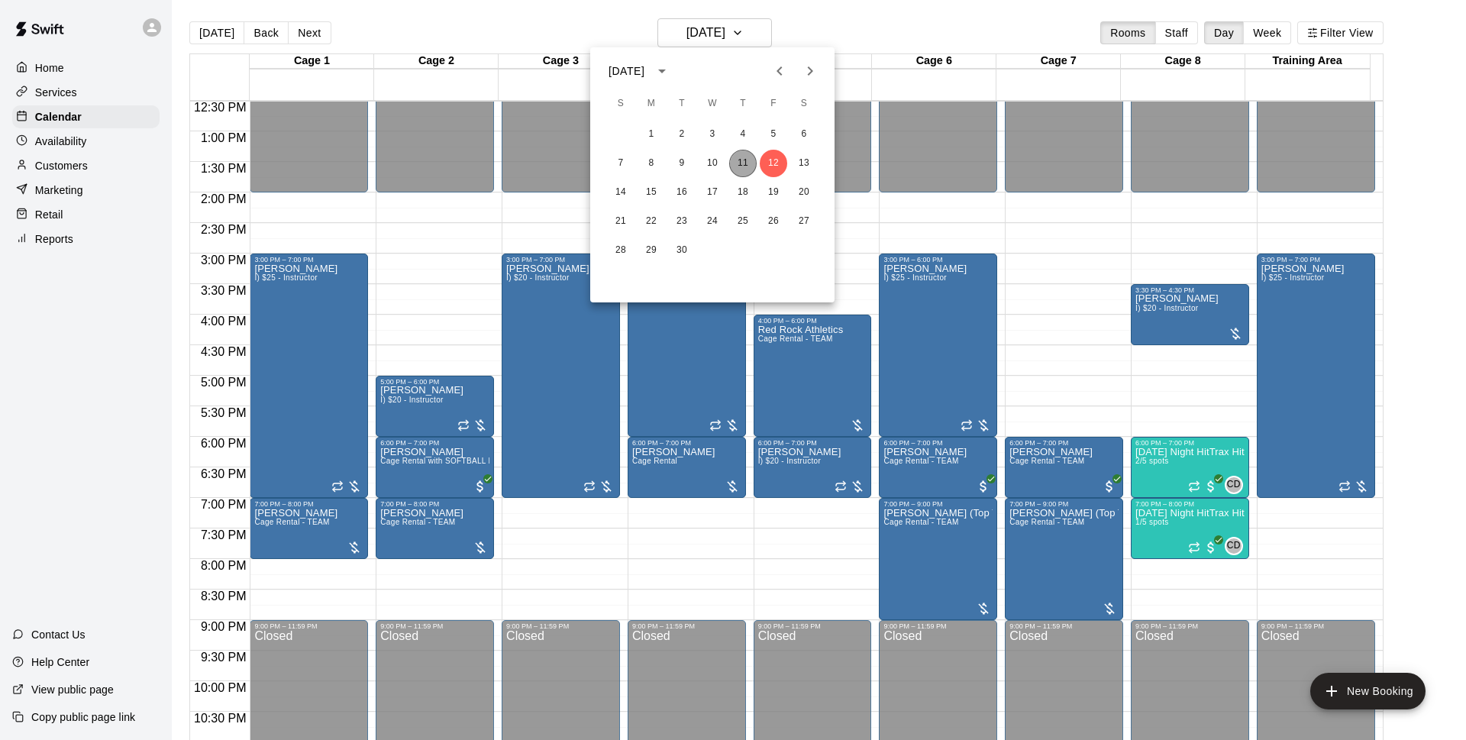
drag, startPoint x: 748, startPoint y: 163, endPoint x: 926, endPoint y: 99, distance: 189.1
click at [748, 165] on button "11" at bounding box center [742, 163] width 27 height 27
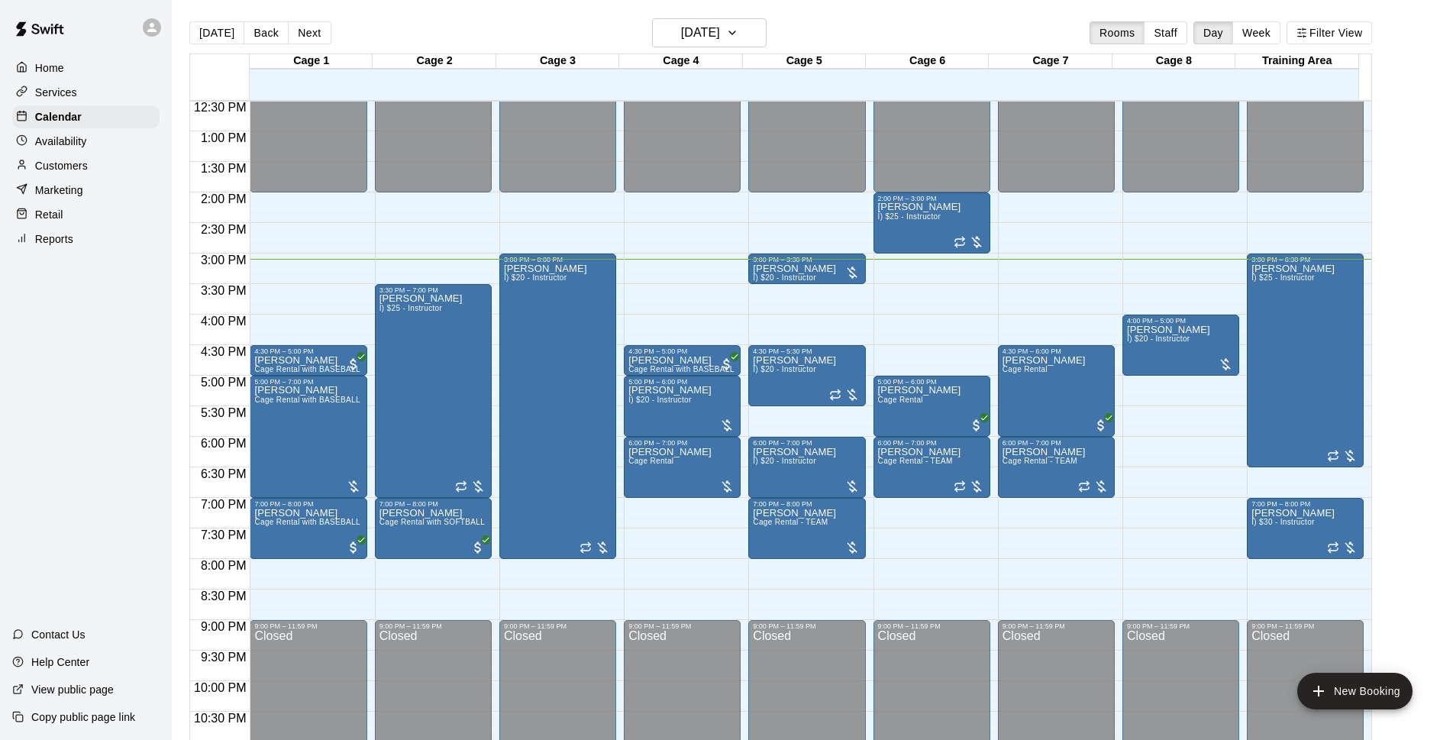
click at [974, 53] on div "Cage 1 11 Thu Cage 2 11 Thu Cage 3 11 Thu Cage 4 11 Thu Cage 5 11 Thu Cage 6 11…" at bounding box center [780, 405] width 1182 height 705
click at [986, 19] on div "[DATE] Back [DATE][DATE] Rooms Staff Day Week Filter View" at bounding box center [780, 35] width 1182 height 35
click at [940, 30] on div "[DATE] Back [DATE][DATE] Rooms Staff Day Week Filter View" at bounding box center [780, 35] width 1182 height 35
click at [721, 76] on div at bounding box center [680, 76] width 123 height 15
click at [720, 30] on h6 "[DATE]" at bounding box center [700, 32] width 39 height 21
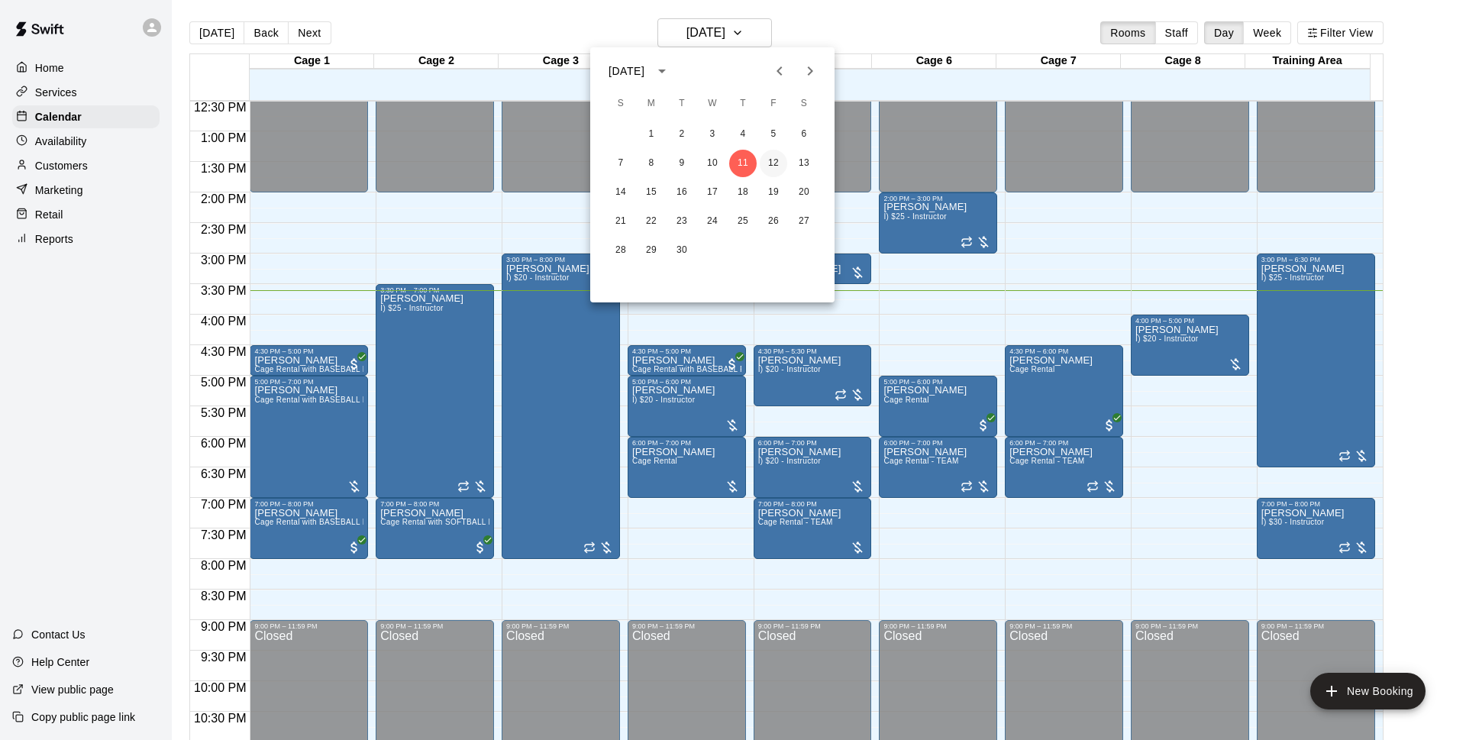
click at [770, 169] on button "12" at bounding box center [773, 163] width 27 height 27
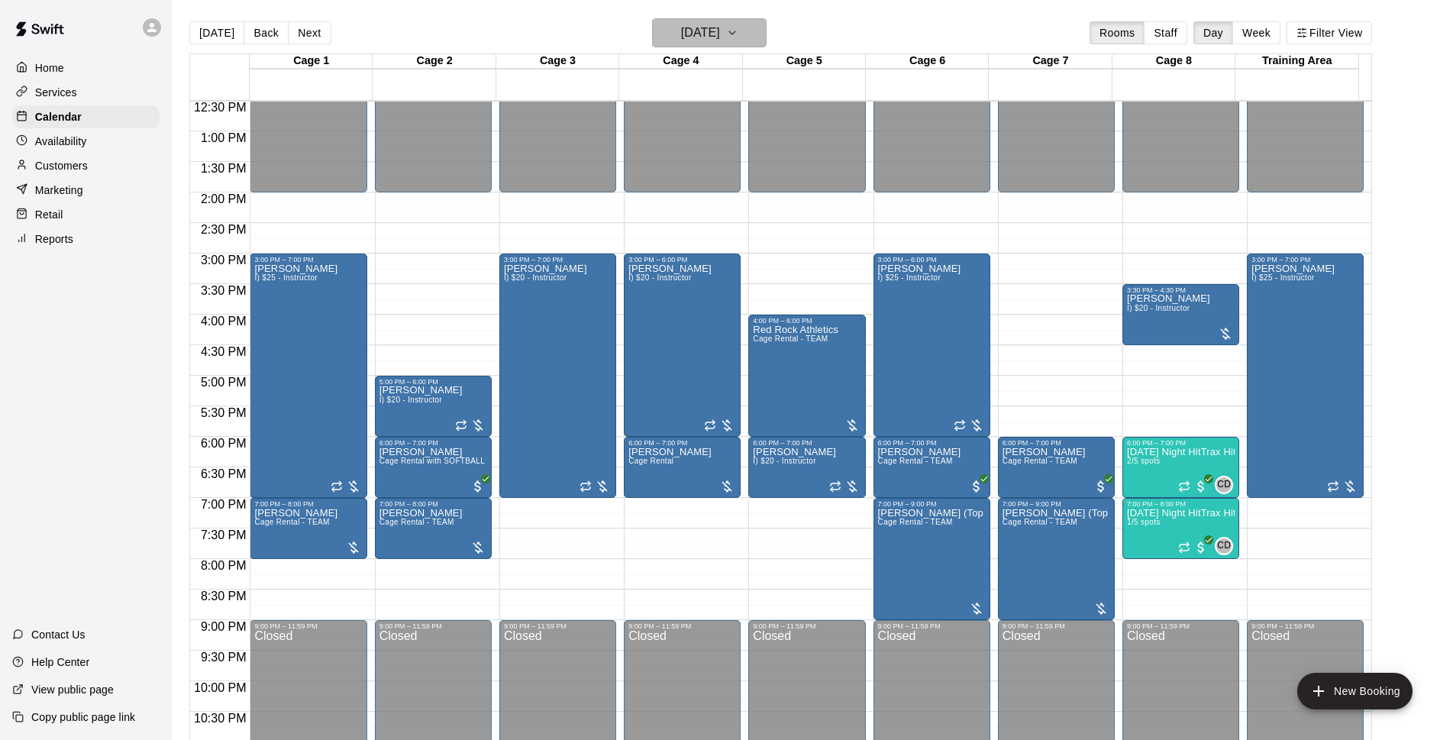
click at [751, 20] on button "[DATE]" at bounding box center [709, 32] width 115 height 29
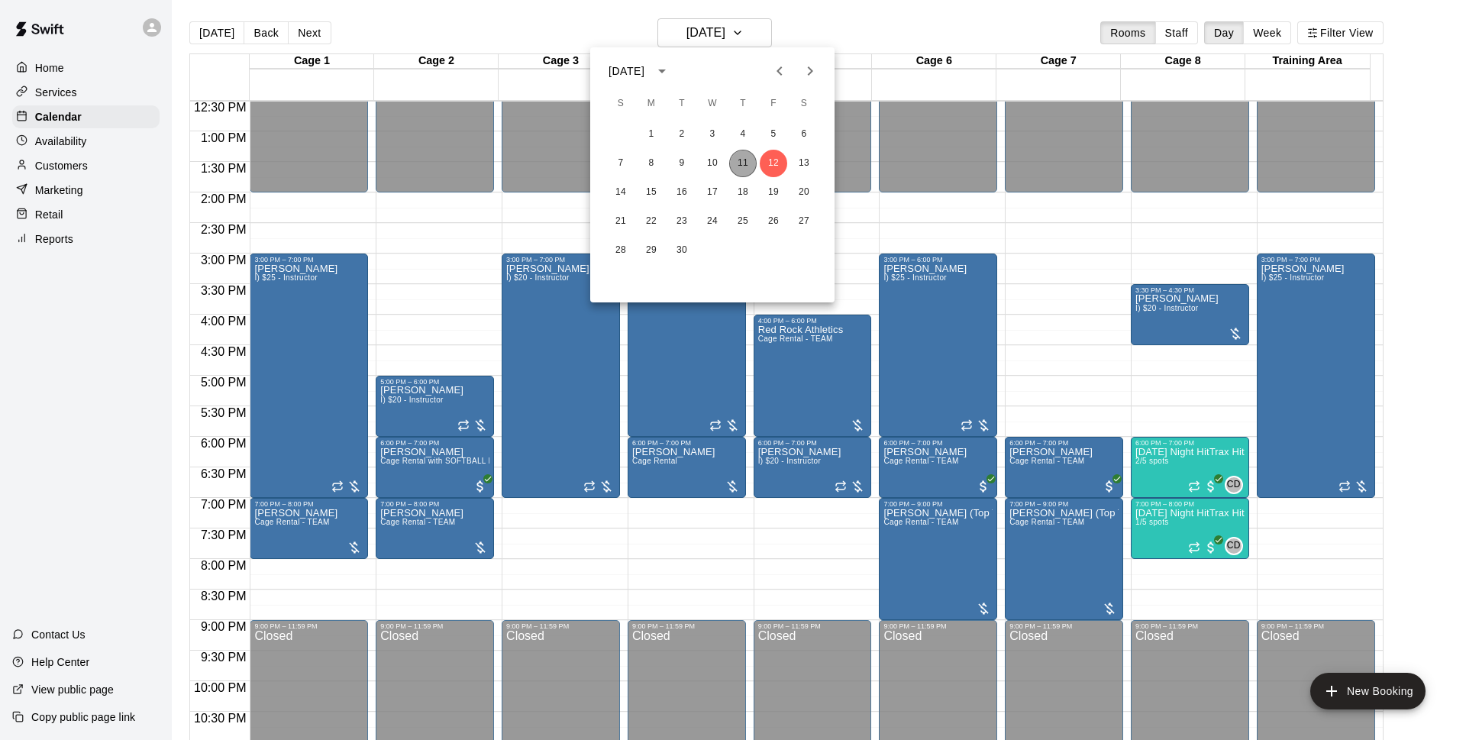
drag, startPoint x: 739, startPoint y: 159, endPoint x: 895, endPoint y: 40, distance: 195.6
click at [747, 159] on button "11" at bounding box center [742, 163] width 27 height 27
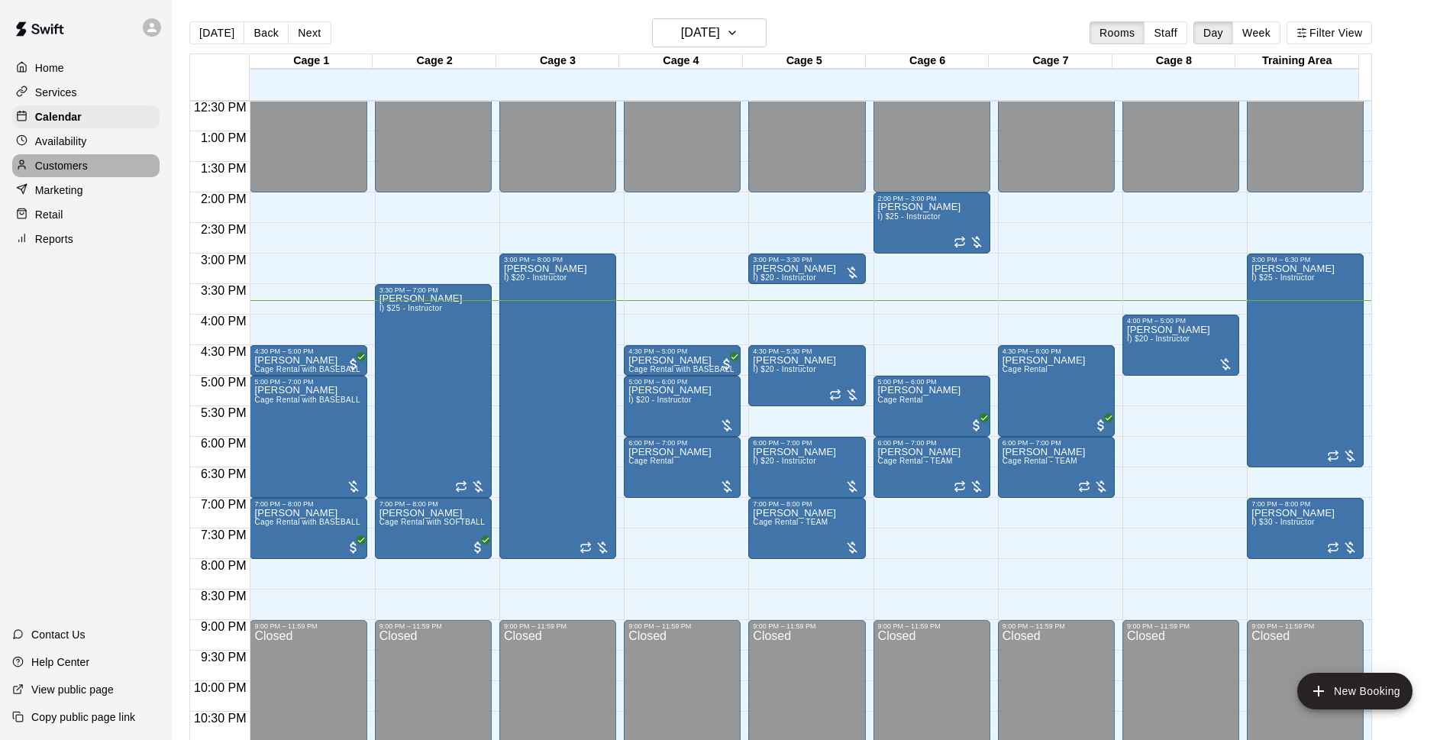
click at [47, 173] on p "Customers" at bounding box center [61, 165] width 53 height 15
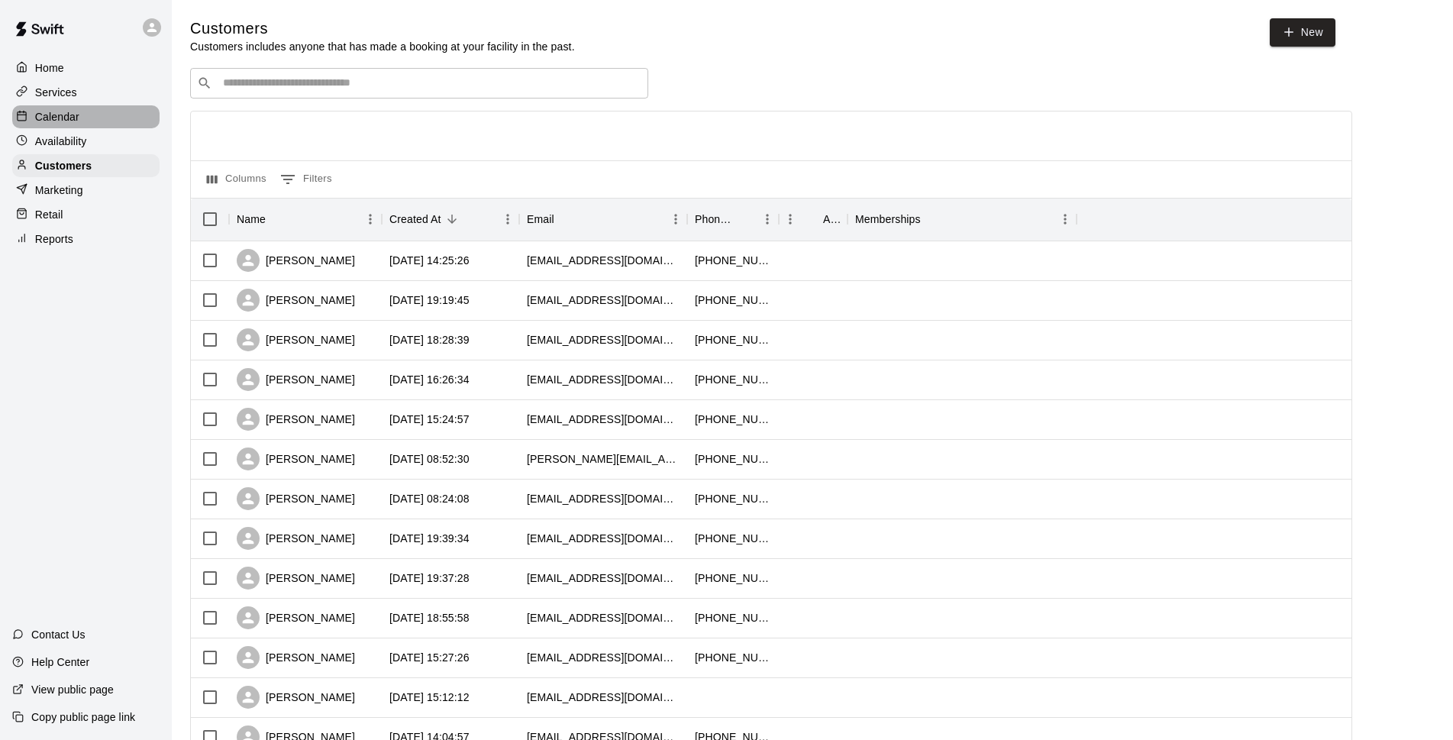
click at [134, 109] on div "Calendar" at bounding box center [85, 116] width 147 height 23
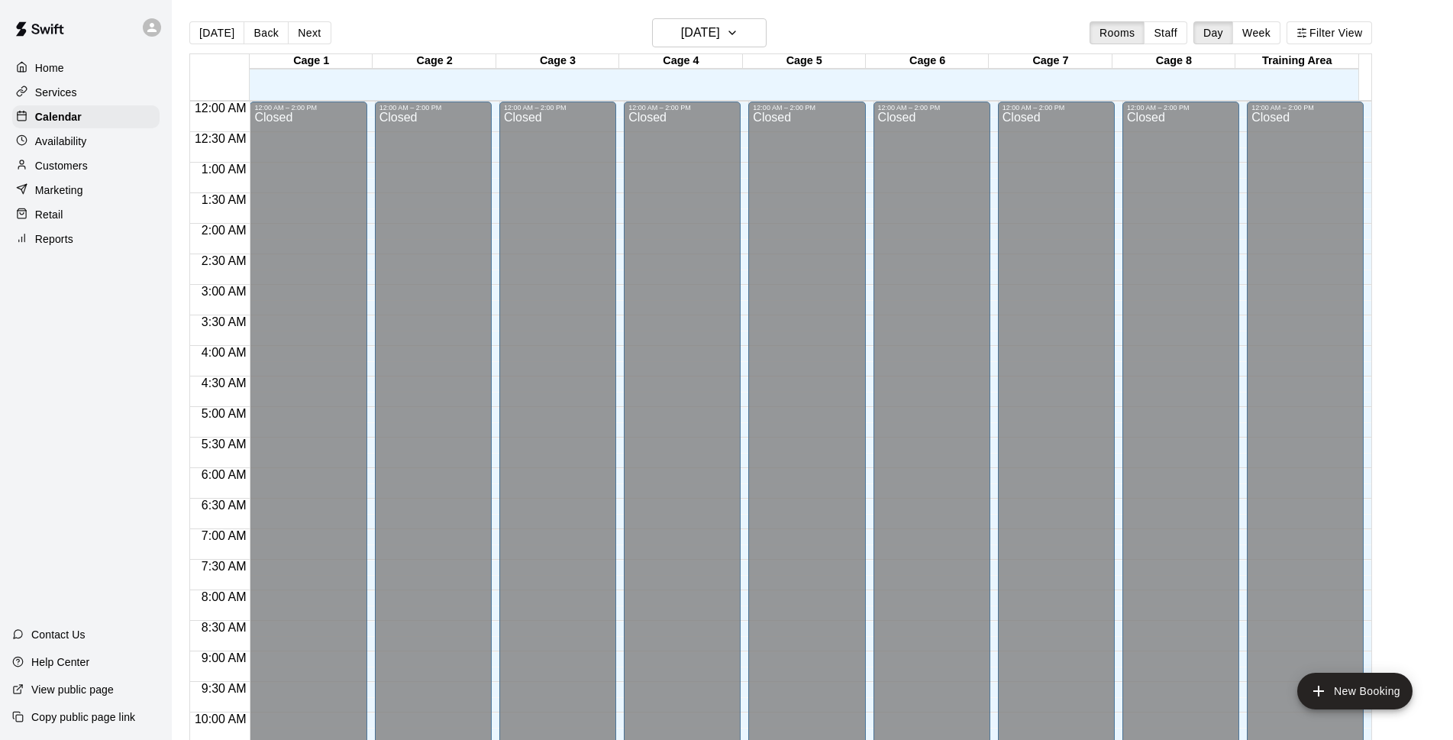
scroll to position [764, 0]
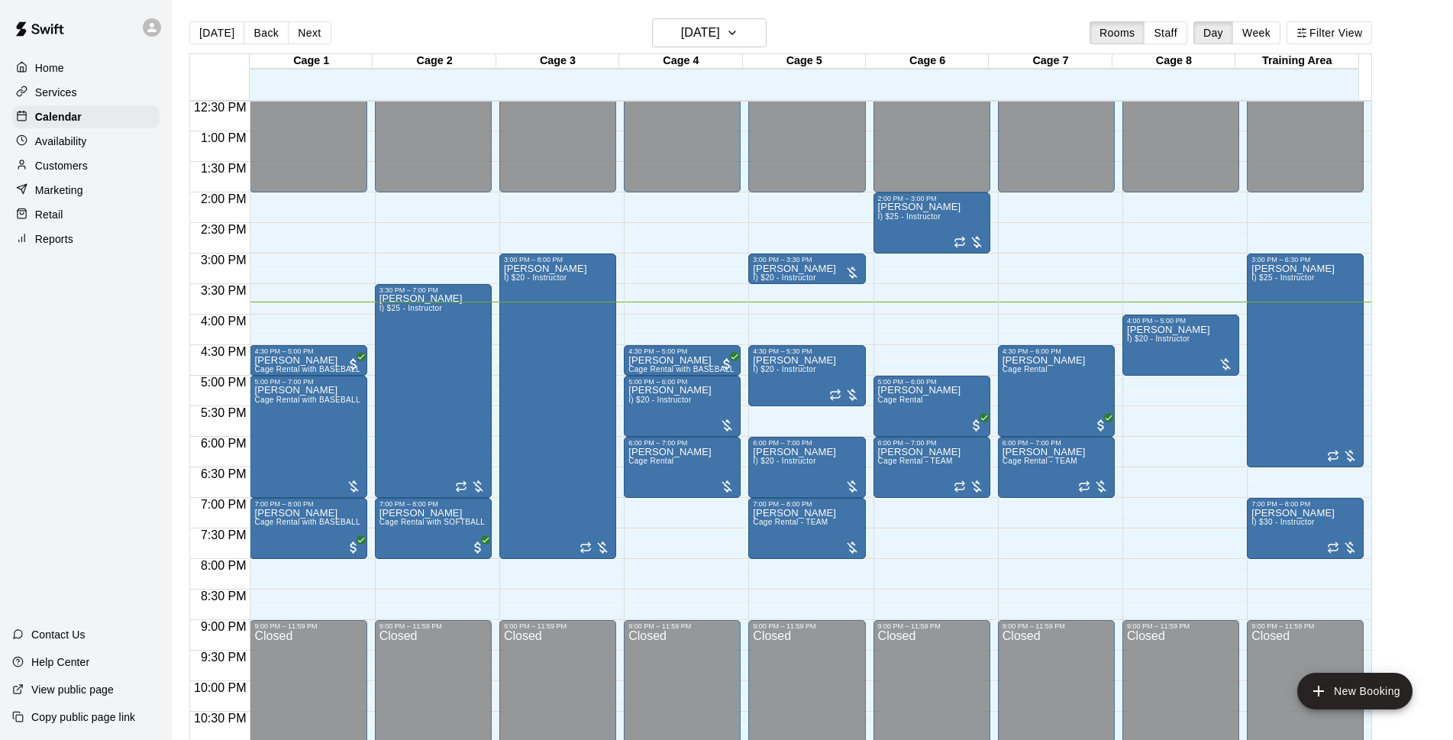
click at [456, 19] on div "[DATE] Back [DATE][DATE] Rooms Staff Day Week Filter View" at bounding box center [780, 35] width 1182 height 35
click at [66, 169] on p "Customers" at bounding box center [61, 165] width 53 height 15
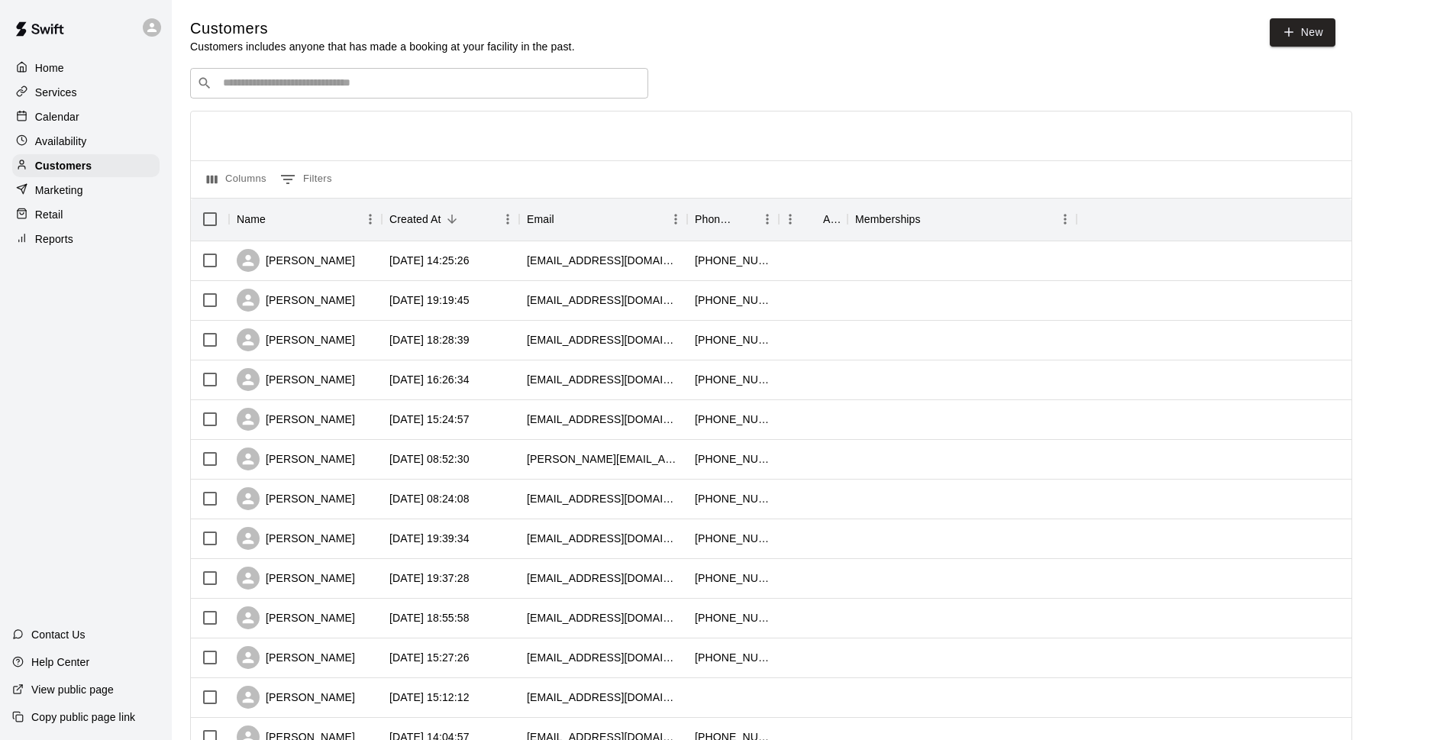
click at [305, 97] on div "​ ​" at bounding box center [419, 83] width 458 height 31
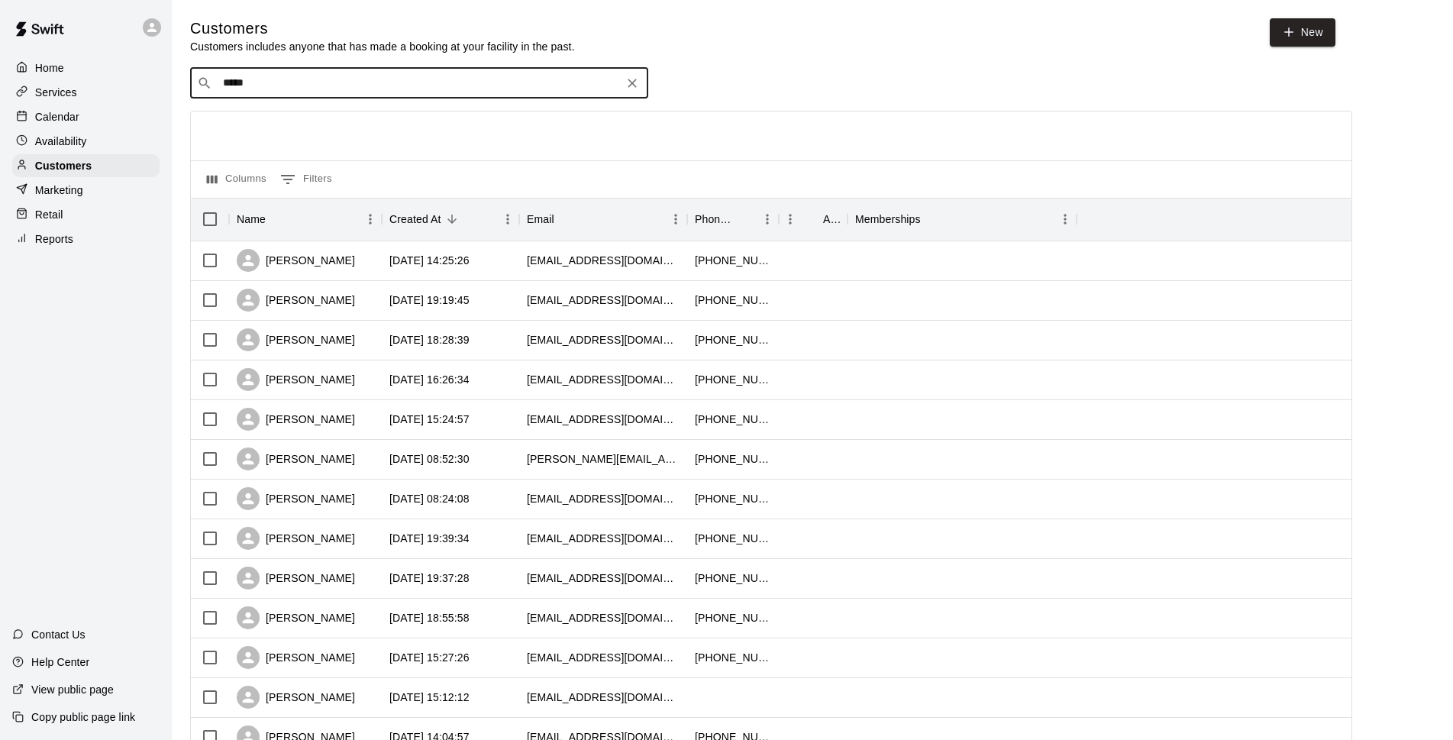
type input "*****"
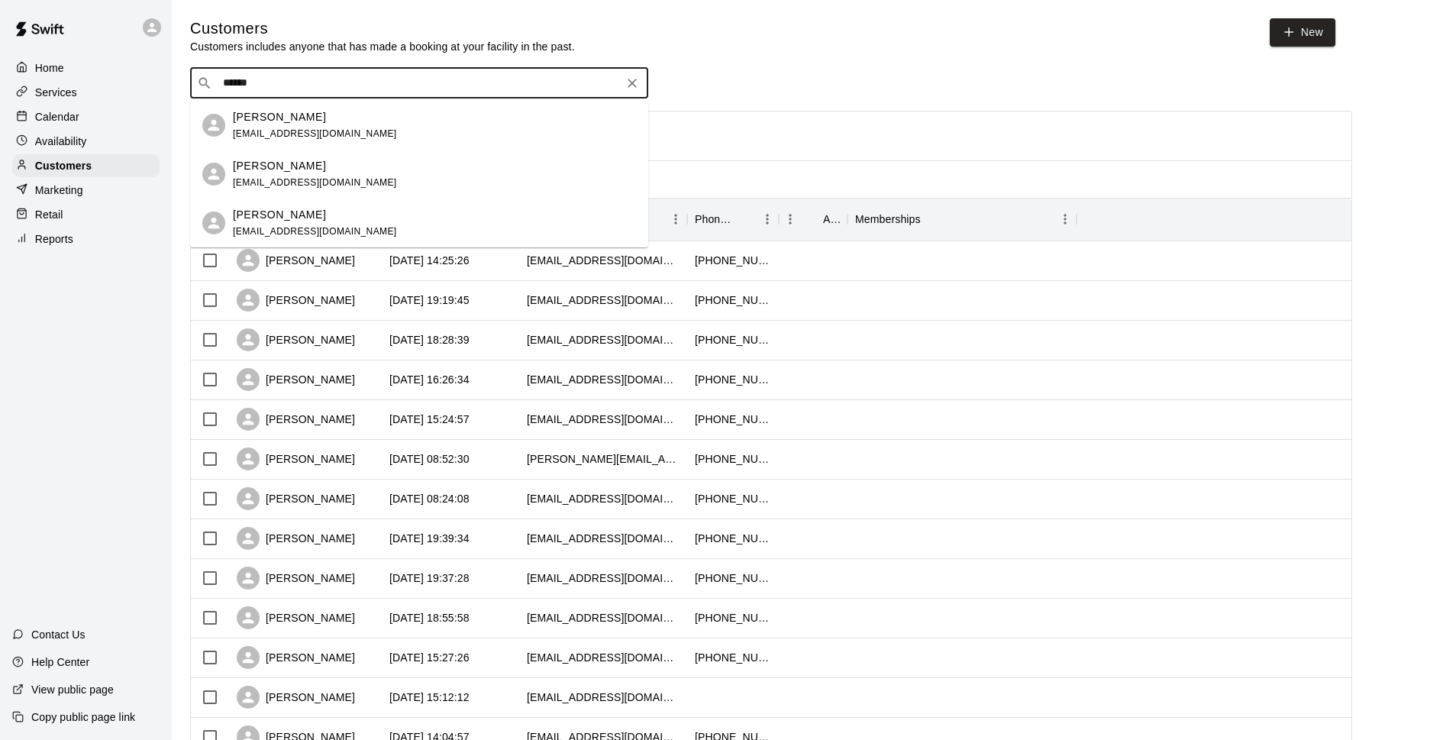
click at [434, 134] on div "Mikey York mikeyyork722@gmail.com" at bounding box center [434, 125] width 403 height 33
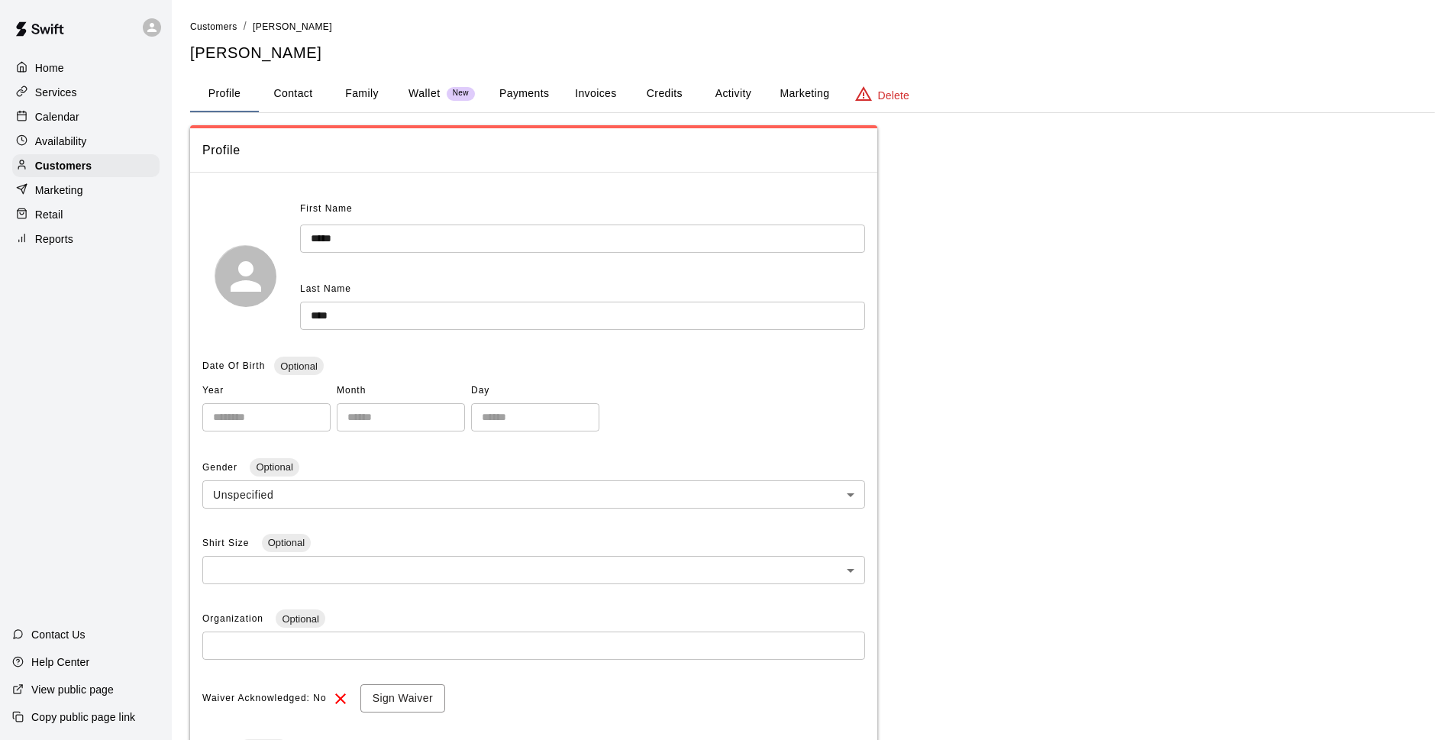
click at [308, 88] on button "Contact" at bounding box center [293, 94] width 69 height 37
select select "**"
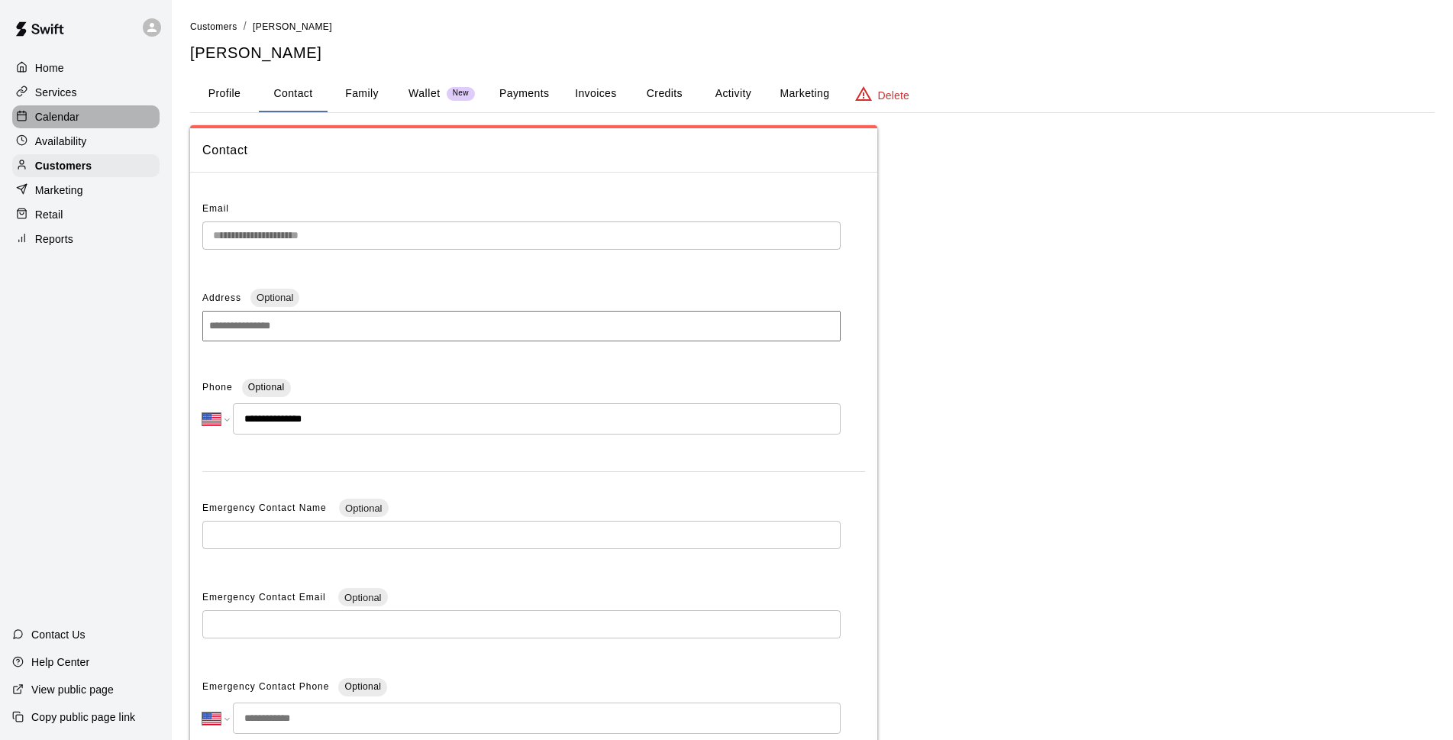
click at [72, 121] on p "Calendar" at bounding box center [57, 116] width 44 height 15
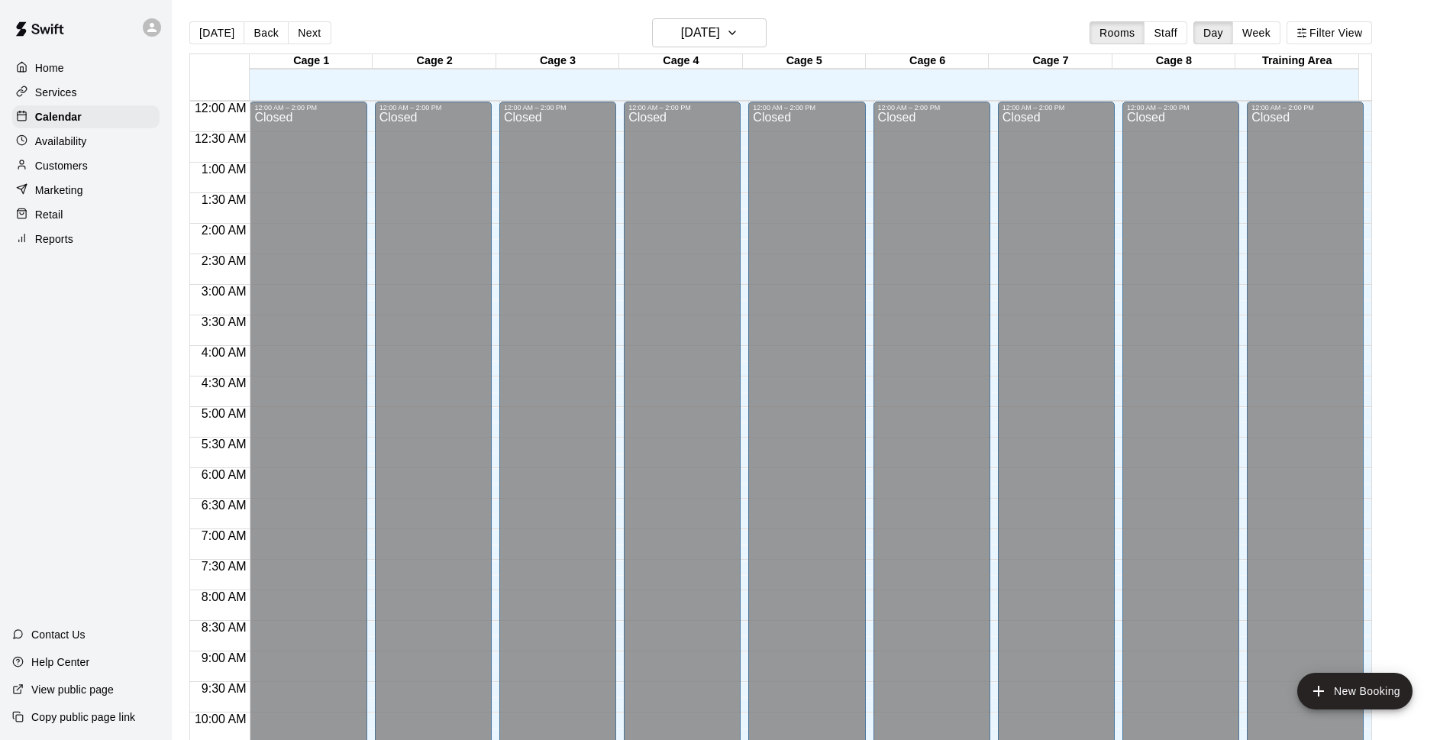
scroll to position [764, 0]
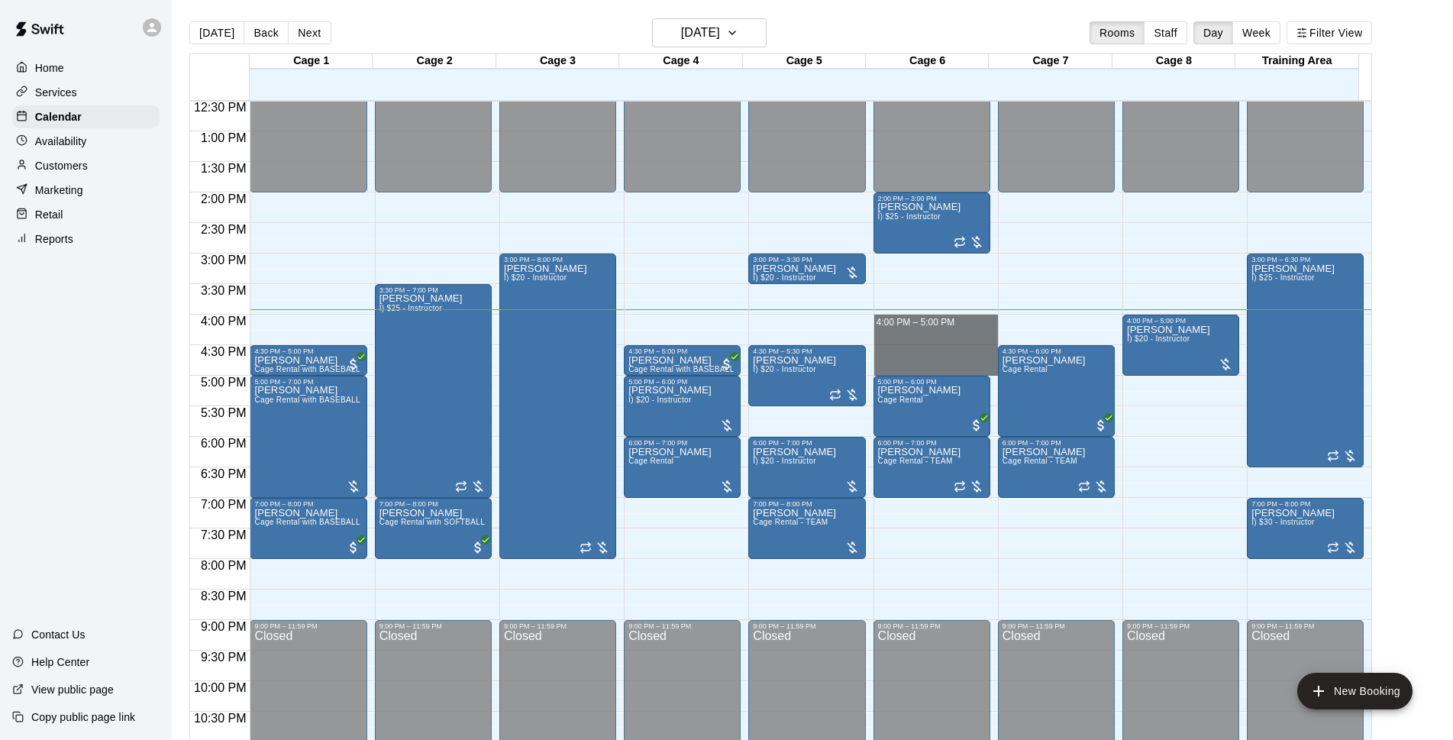
drag, startPoint x: 911, startPoint y: 317, endPoint x: 913, endPoint y: 366, distance: 49.7
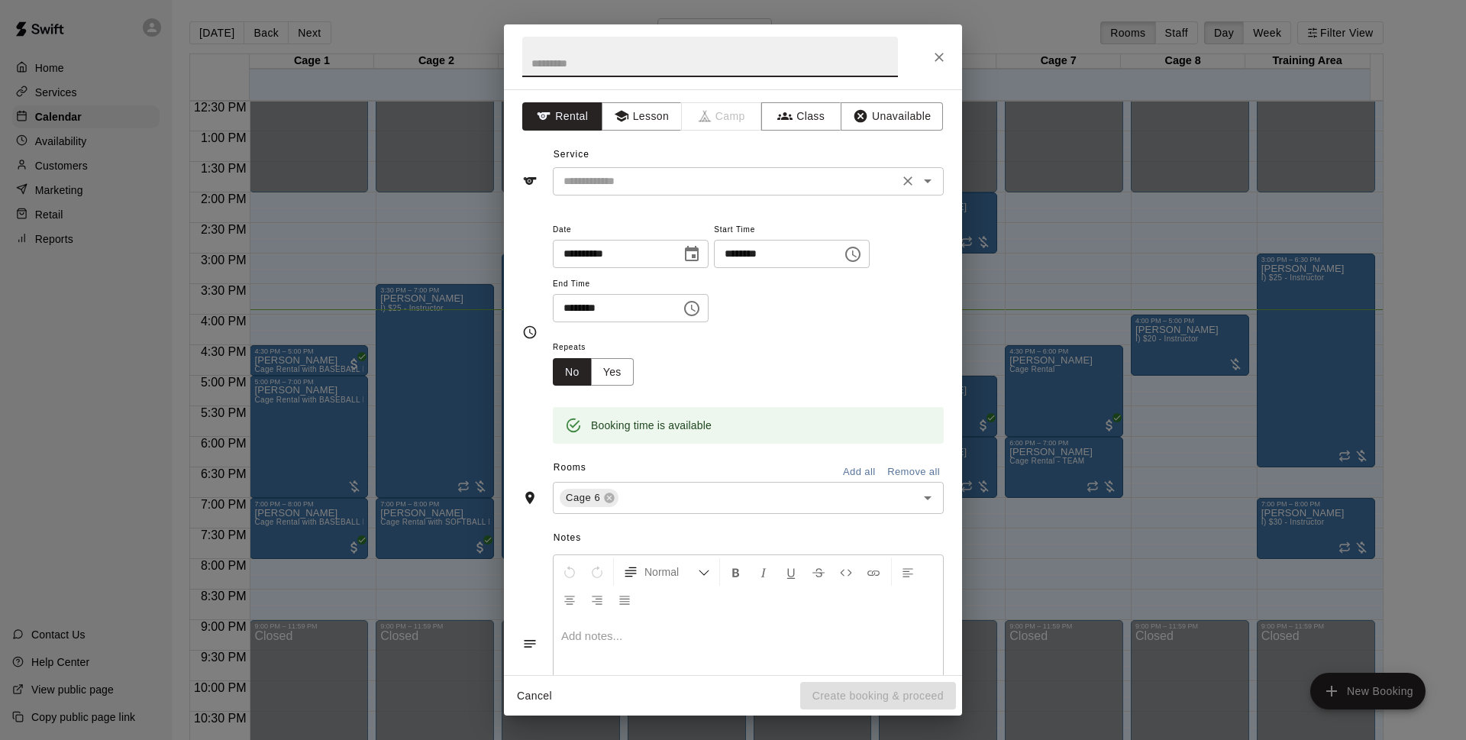
click at [696, 183] on input "text" at bounding box center [725, 181] width 337 height 19
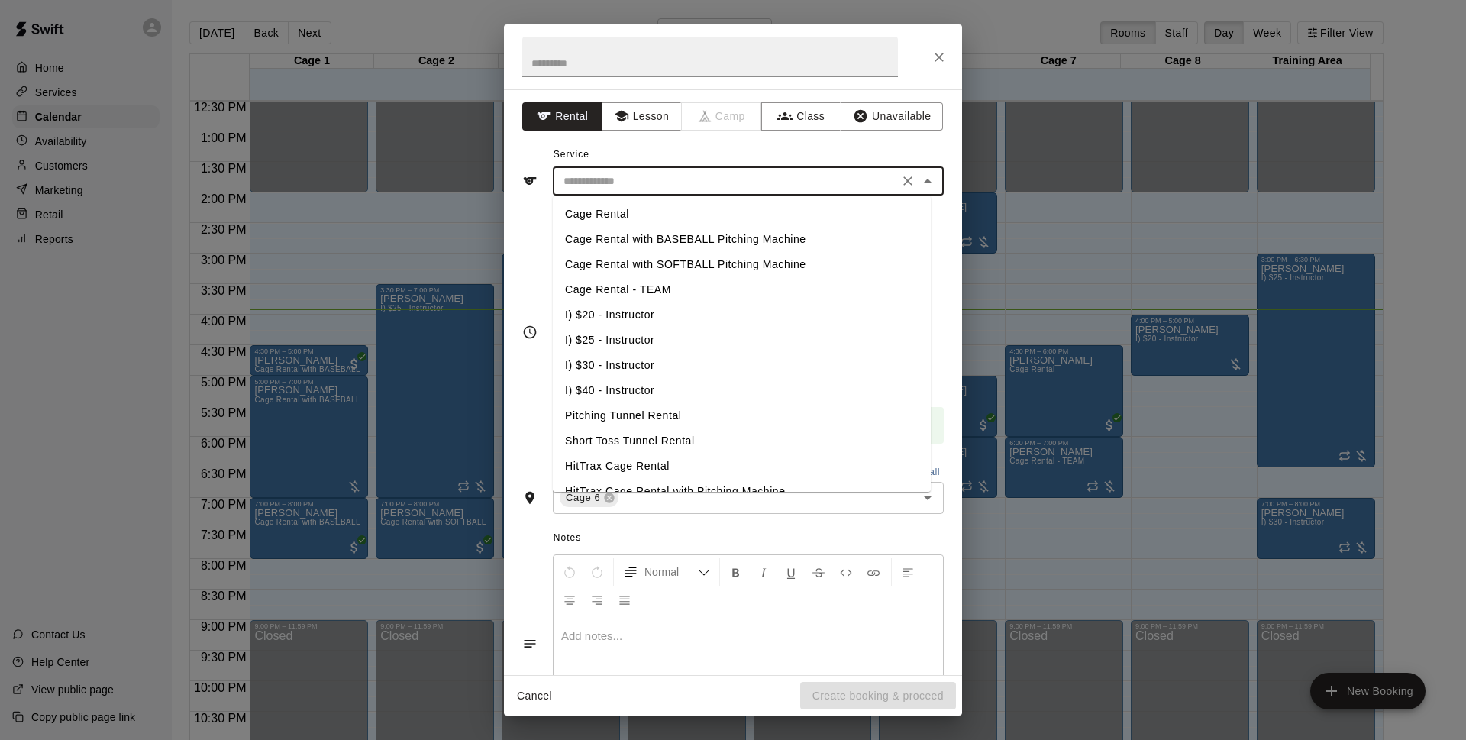
click at [715, 211] on li "Cage Rental" at bounding box center [742, 214] width 378 height 25
type input "**********"
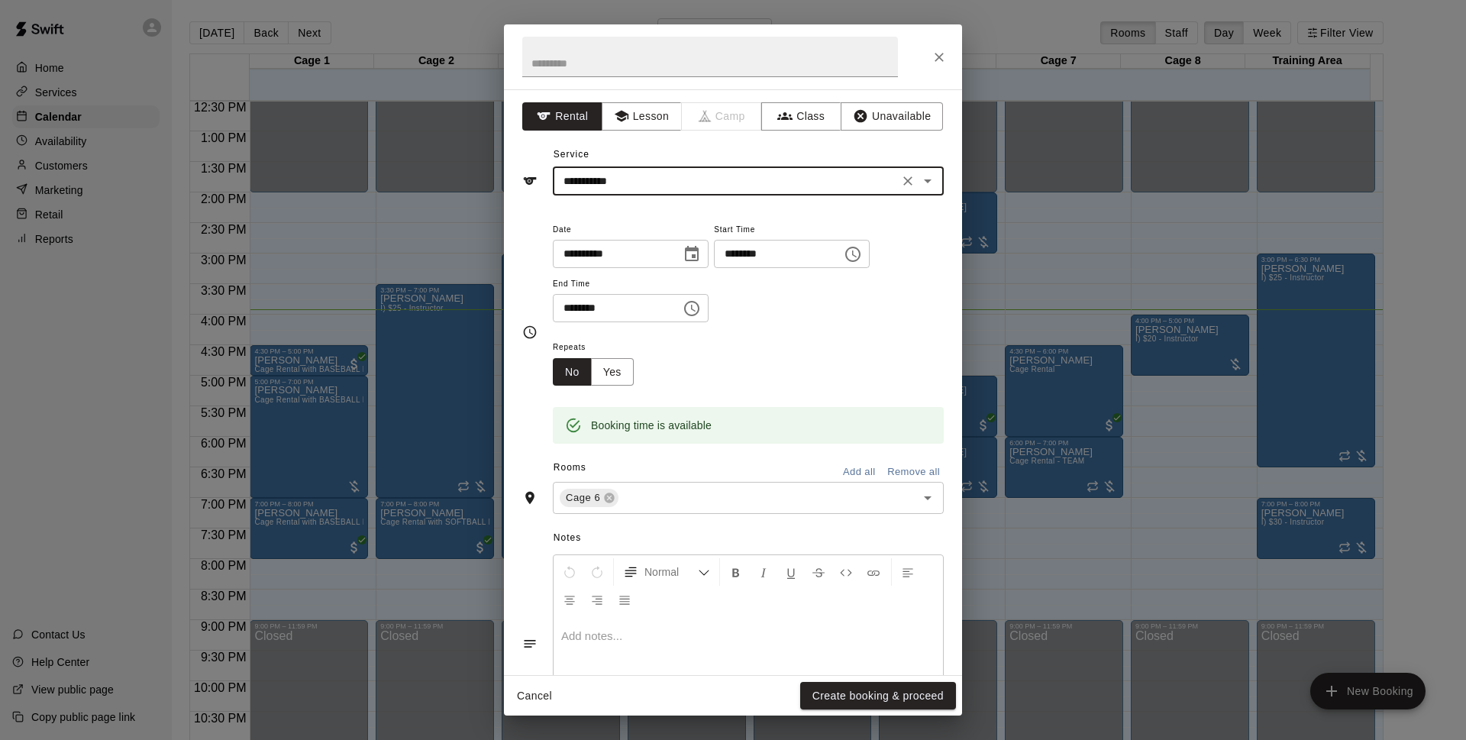
drag, startPoint x: 922, startPoint y: 694, endPoint x: 1065, endPoint y: 482, distance: 255.1
click at [921, 693] on button "Create booking & proceed" at bounding box center [878, 696] width 156 height 28
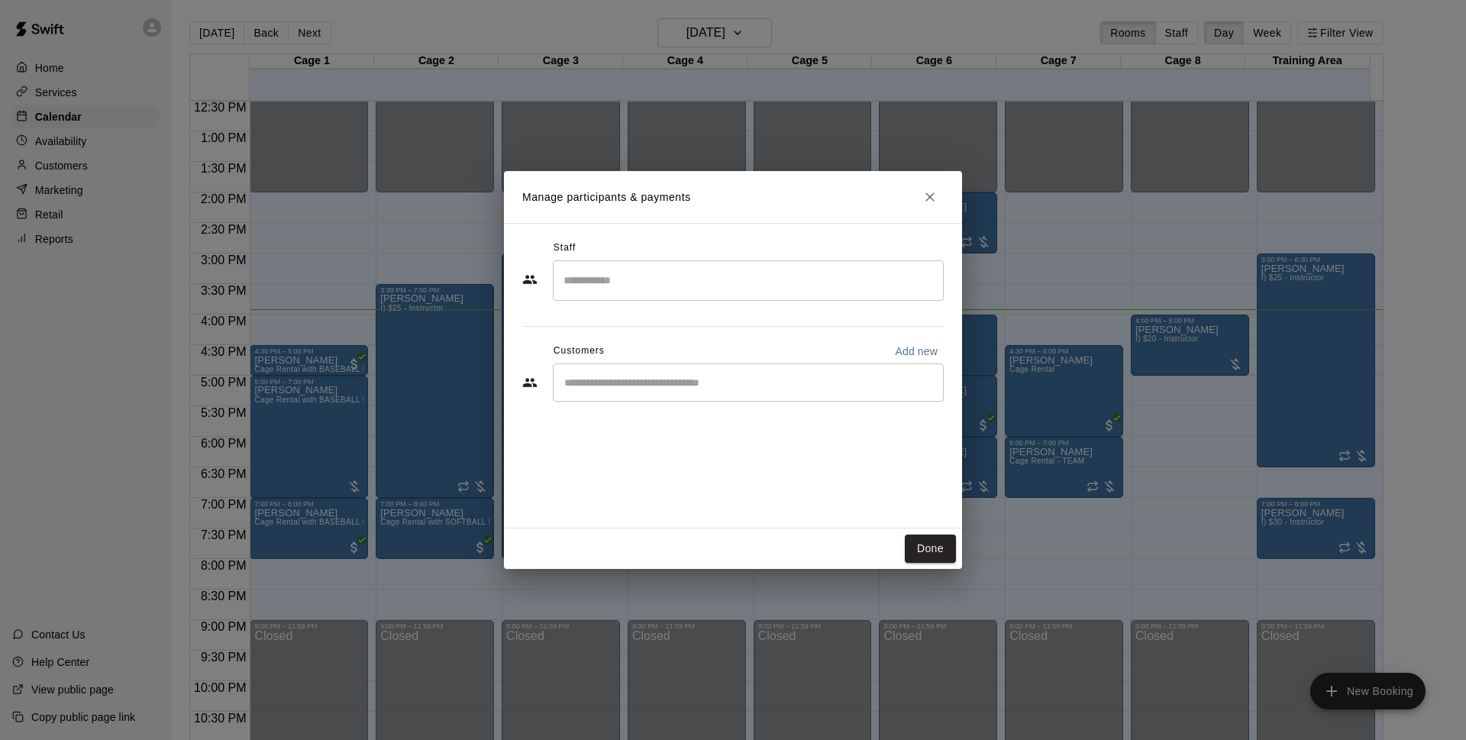
click at [705, 392] on div "​" at bounding box center [748, 382] width 391 height 38
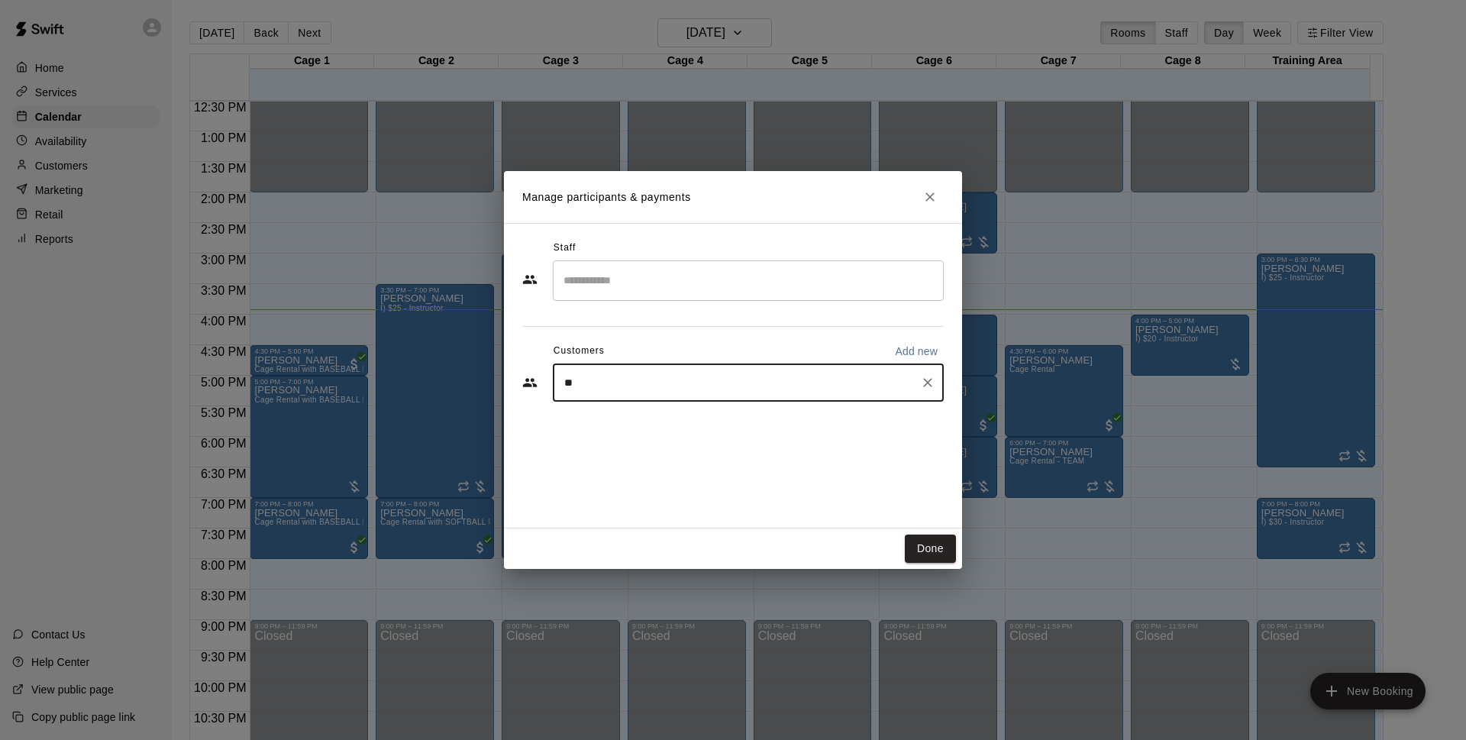
type input "***"
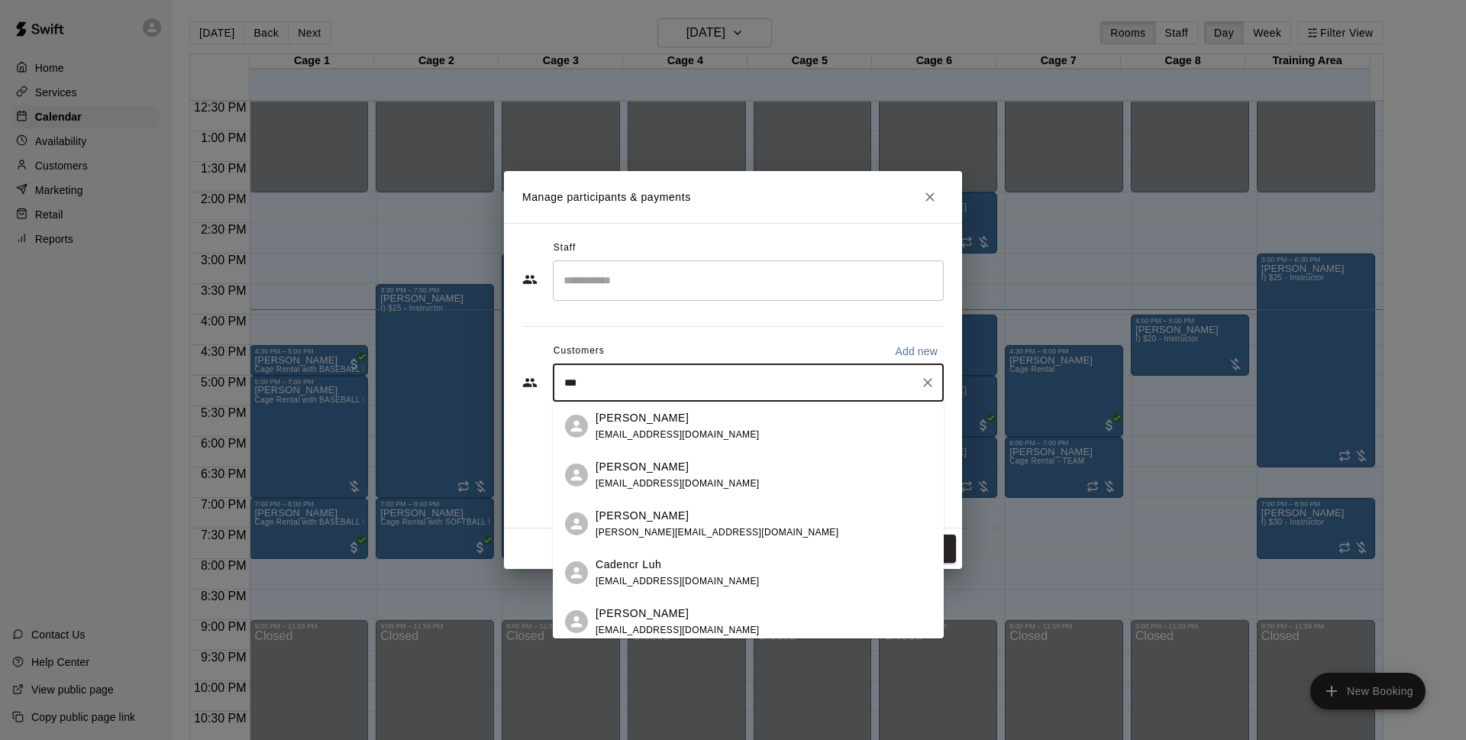
click at [688, 422] on div "Jeff Ehlert ejh@rjj.com" at bounding box center [763, 426] width 336 height 33
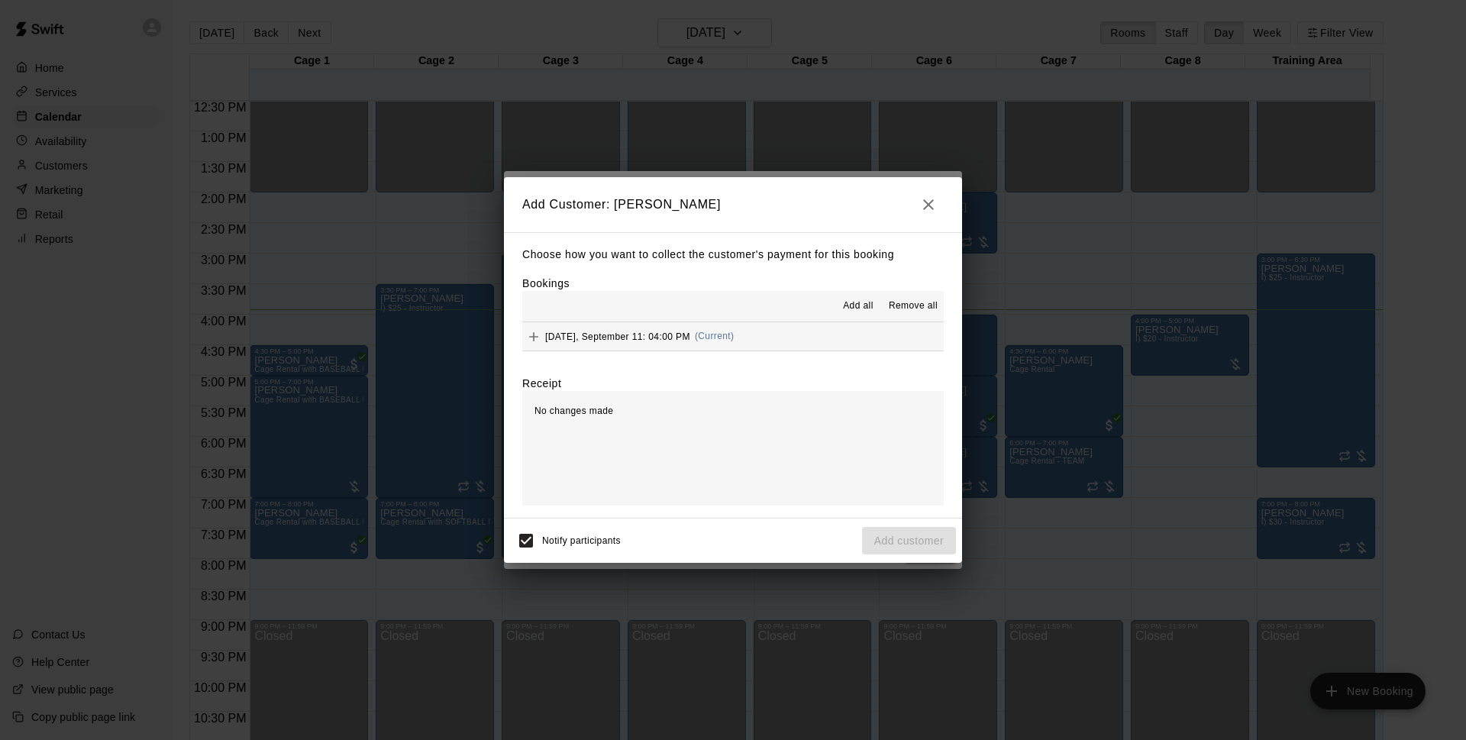
click at [775, 327] on button "Thursday, September 11: 04:00 PM (Current)" at bounding box center [732, 336] width 421 height 28
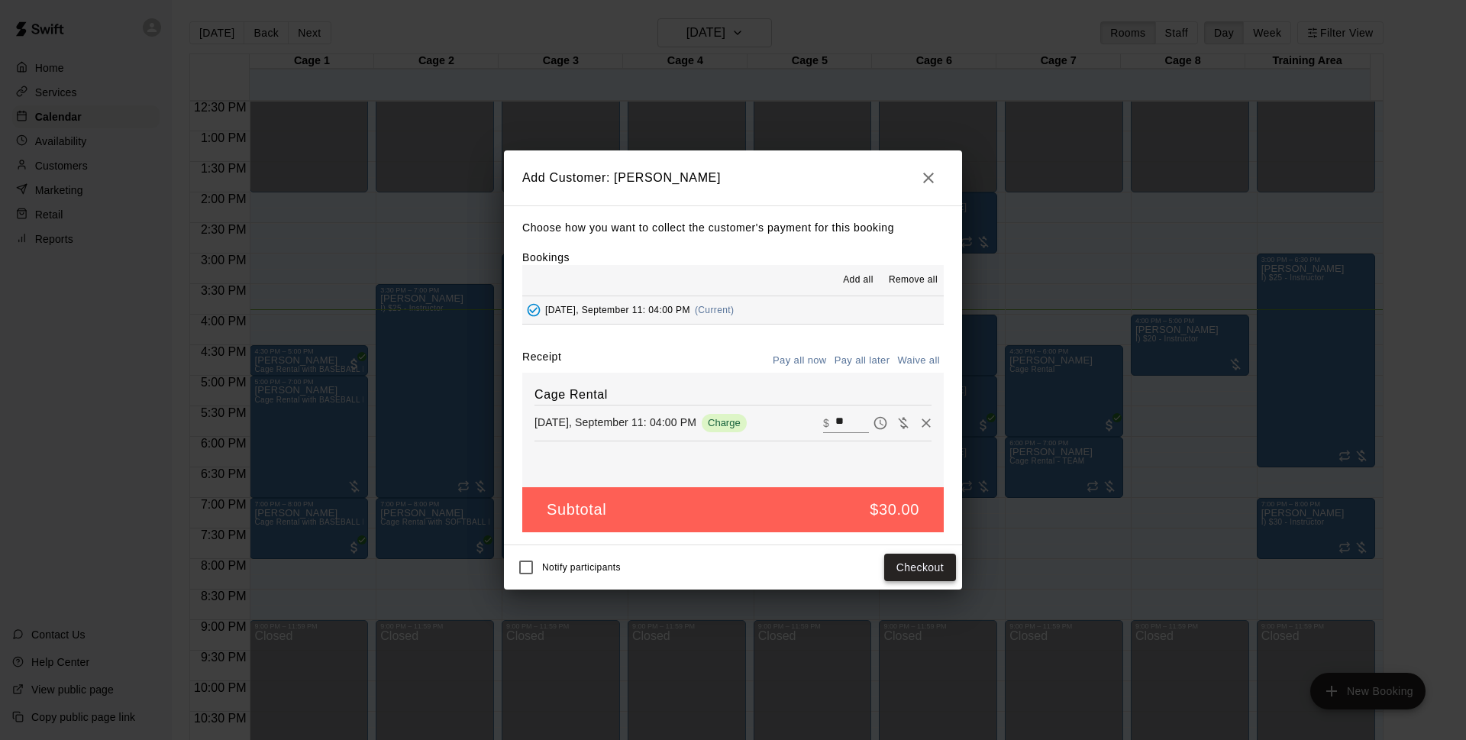
click at [902, 579] on button "Checkout" at bounding box center [920, 567] width 72 height 28
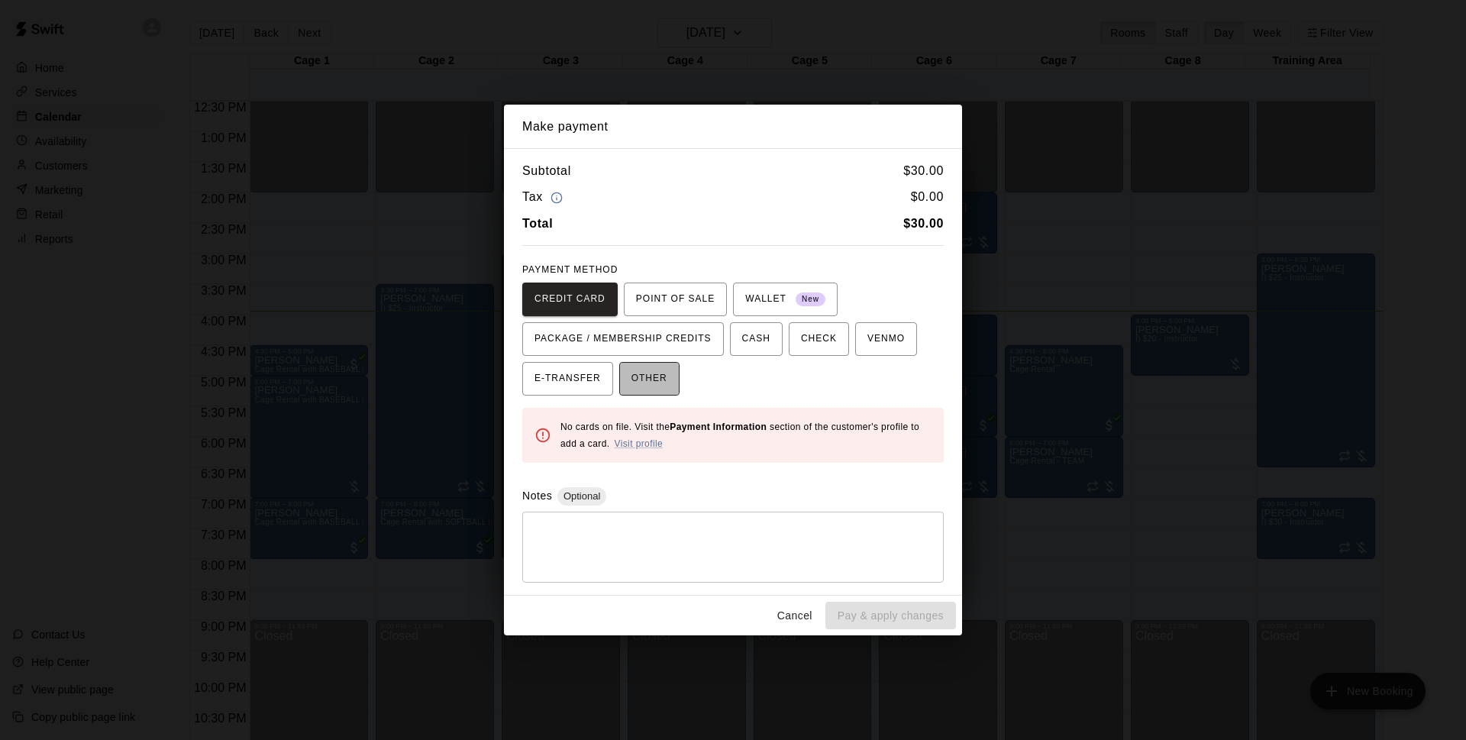
drag, startPoint x: 663, startPoint y: 379, endPoint x: 664, endPoint y: 389, distance: 10.7
click at [663, 379] on span "OTHER" at bounding box center [649, 378] width 36 height 24
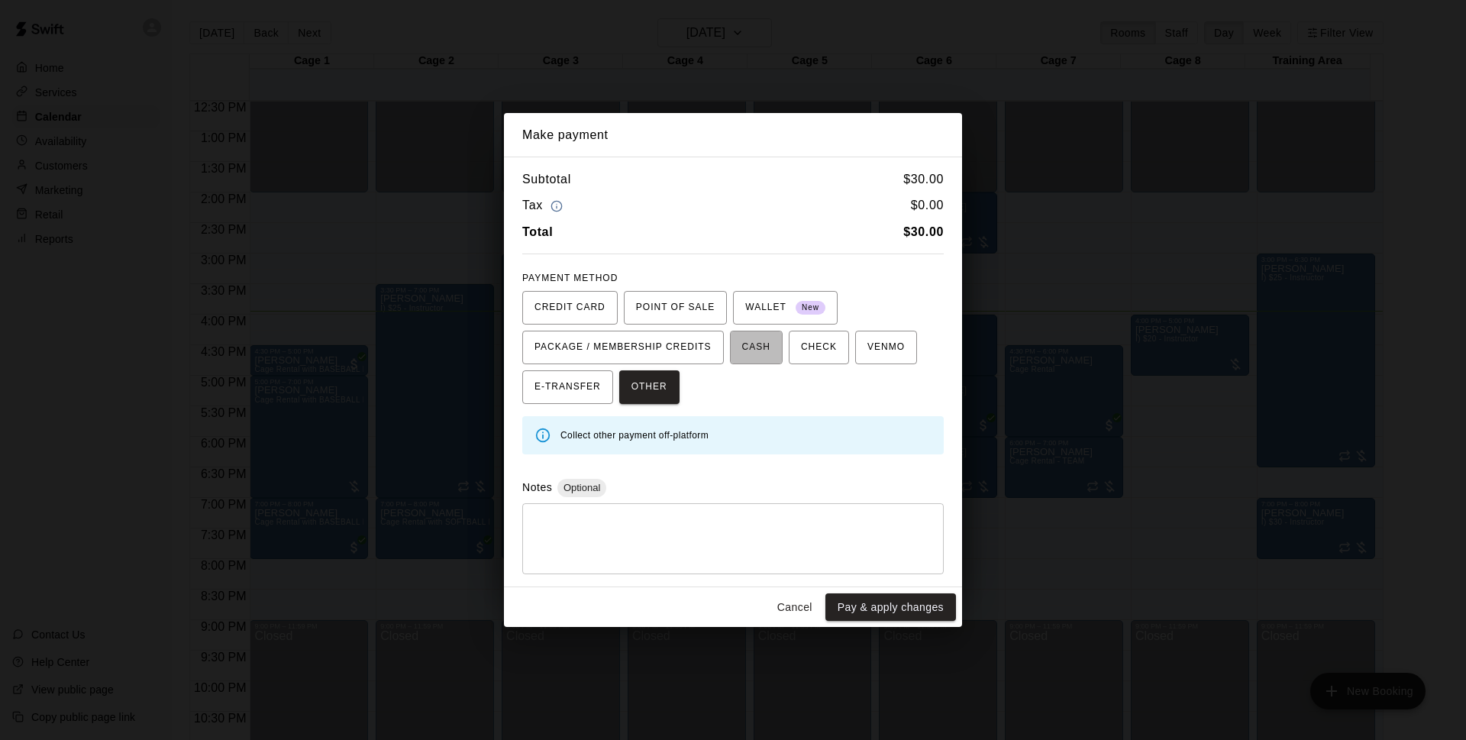
drag, startPoint x: 741, startPoint y: 342, endPoint x: 822, endPoint y: 547, distance: 220.0
click at [740, 350] on button "CASH" at bounding box center [756, 348] width 53 height 34
click at [870, 592] on div "Cancel Pay & apply changes" at bounding box center [733, 607] width 458 height 40
click at [910, 608] on button "Pay & apply changes" at bounding box center [890, 607] width 131 height 28
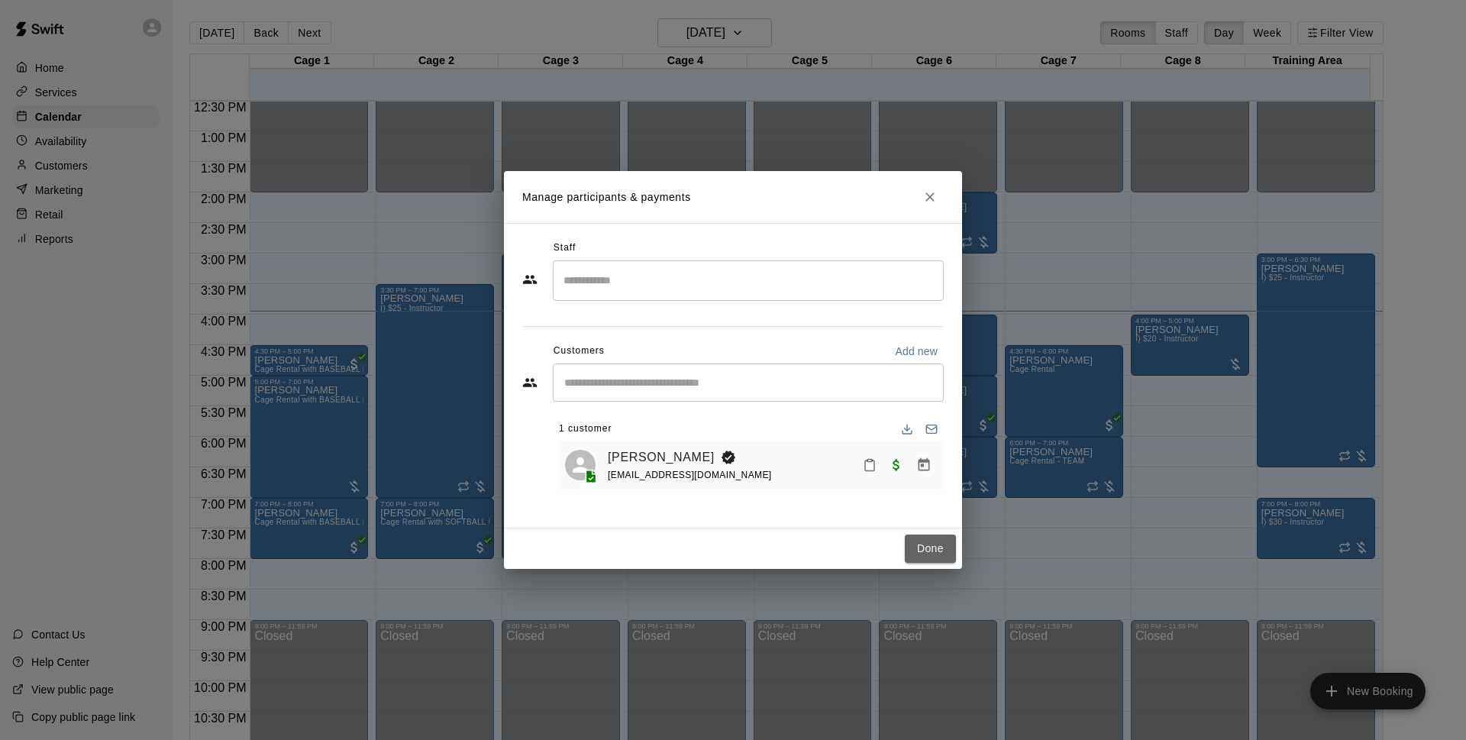
drag, startPoint x: 937, startPoint y: 543, endPoint x: 1074, endPoint y: 336, distance: 248.4
click at [937, 544] on button "Done" at bounding box center [930, 548] width 51 height 28
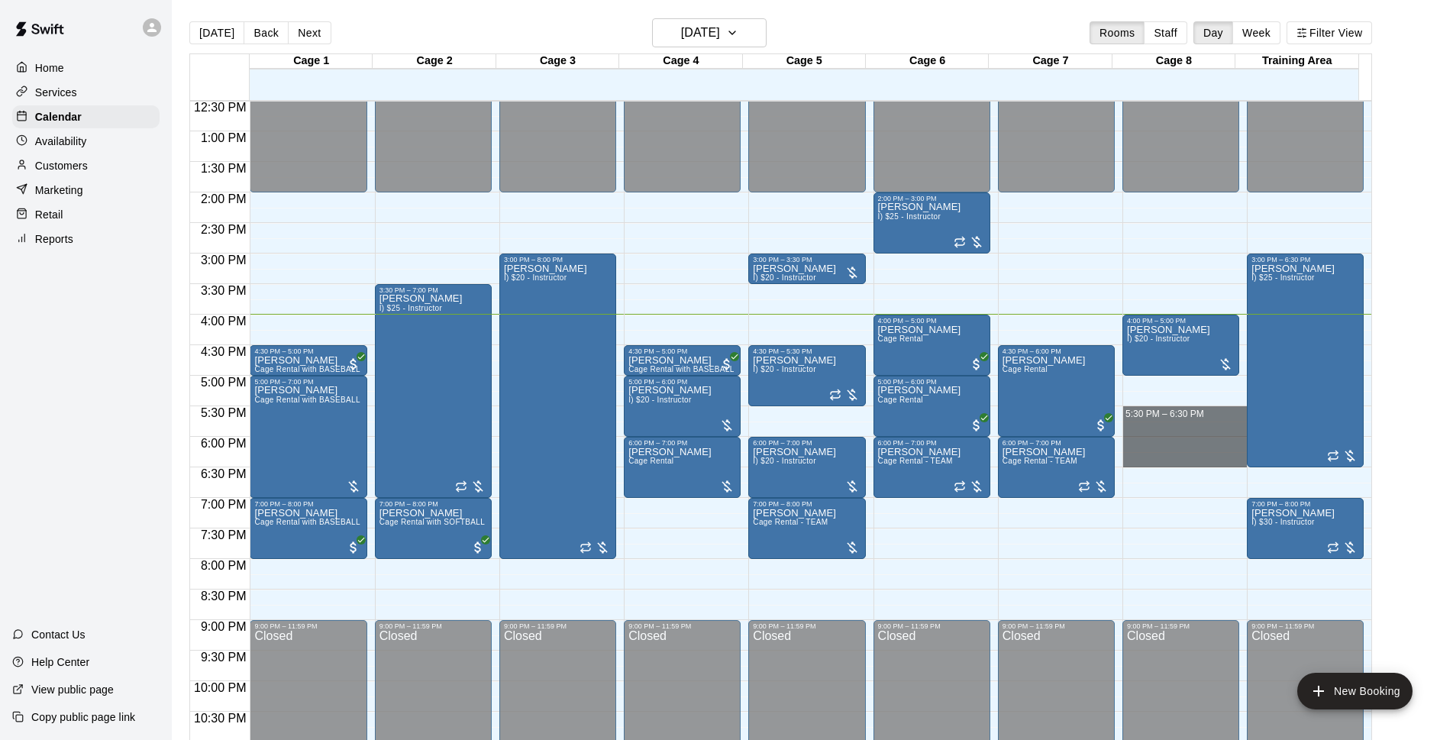
drag, startPoint x: 1138, startPoint y: 411, endPoint x: 1145, endPoint y: 458, distance: 47.1
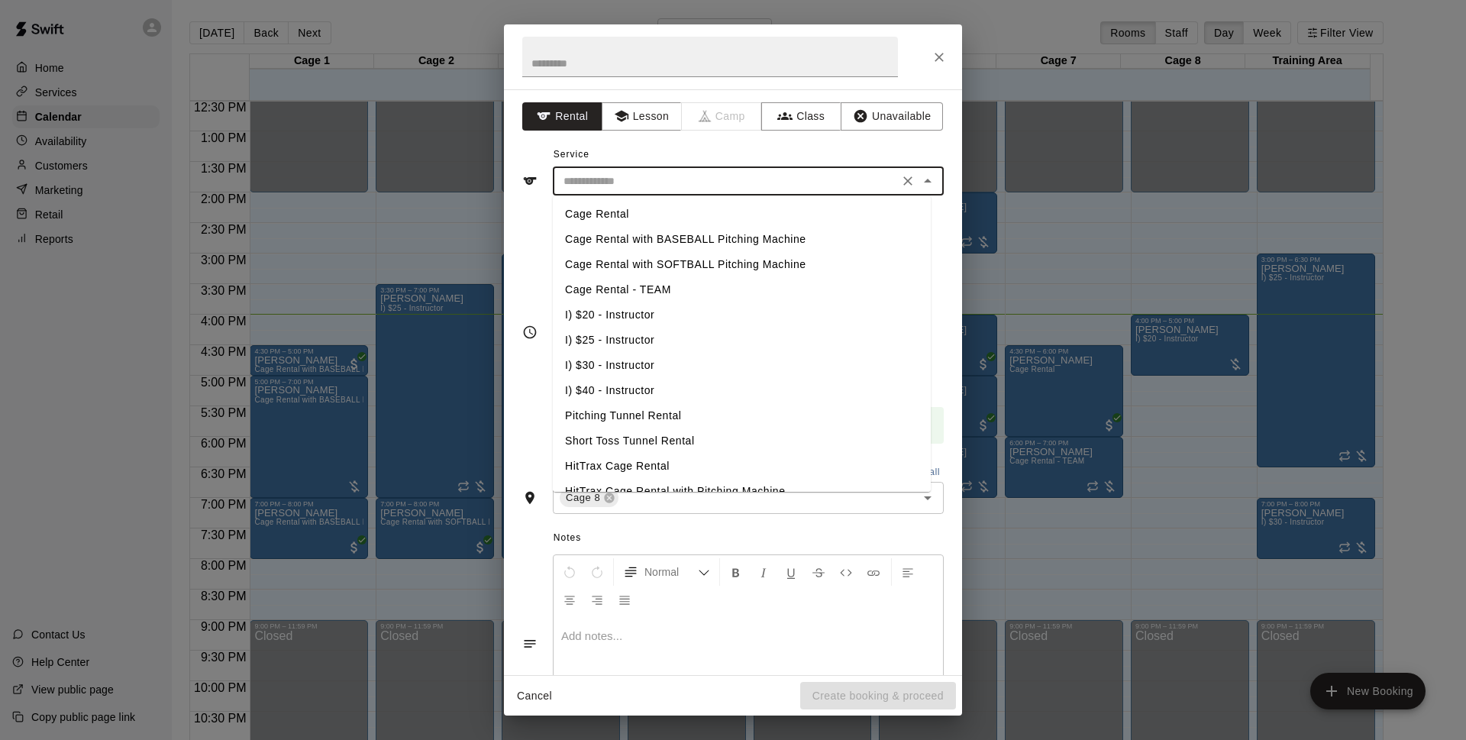
click at [786, 184] on input "text" at bounding box center [725, 181] width 337 height 19
drag, startPoint x: 644, startPoint y: 310, endPoint x: 753, endPoint y: 471, distance: 195.0
click at [645, 316] on li "I) $20 - Instructor" at bounding box center [742, 314] width 378 height 25
type input "**********"
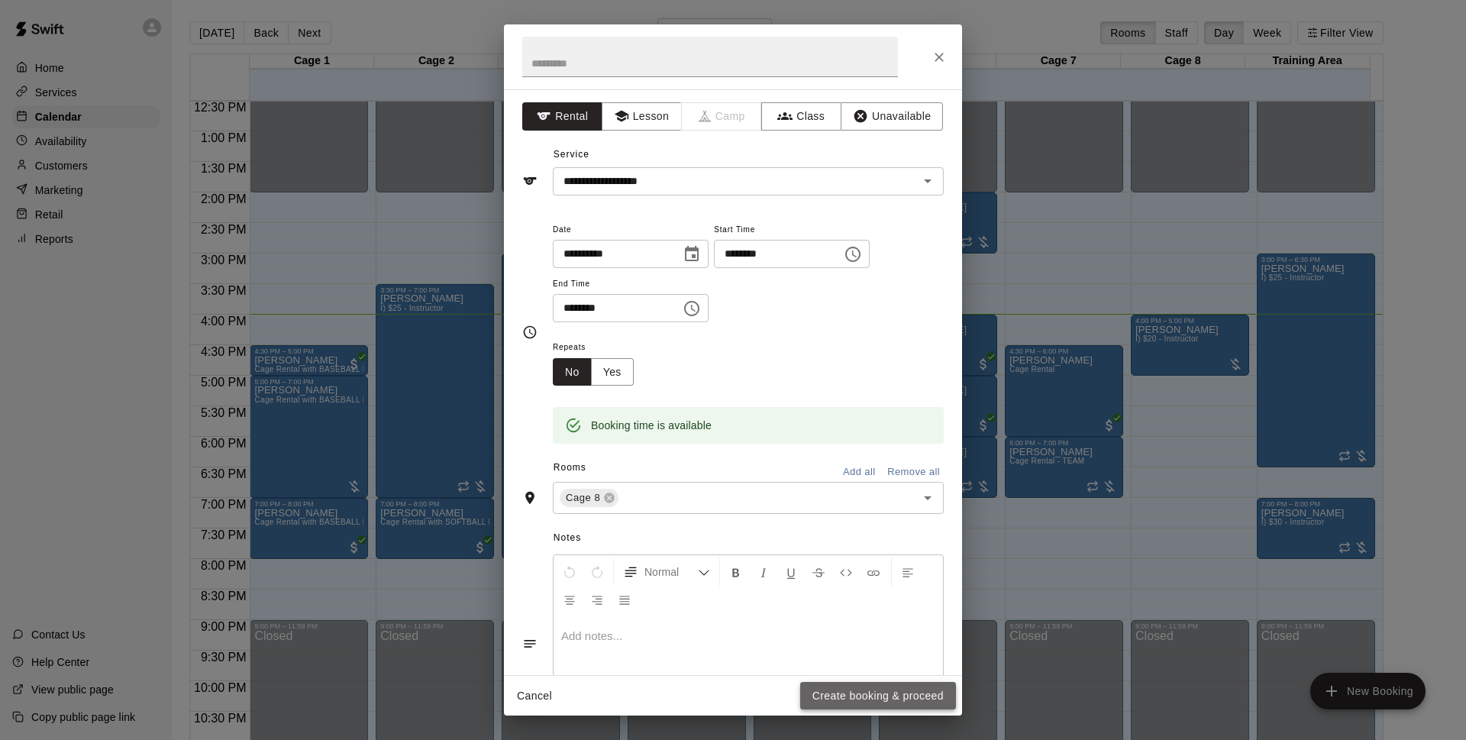
click at [921, 704] on button "Create booking & proceed" at bounding box center [878, 696] width 156 height 28
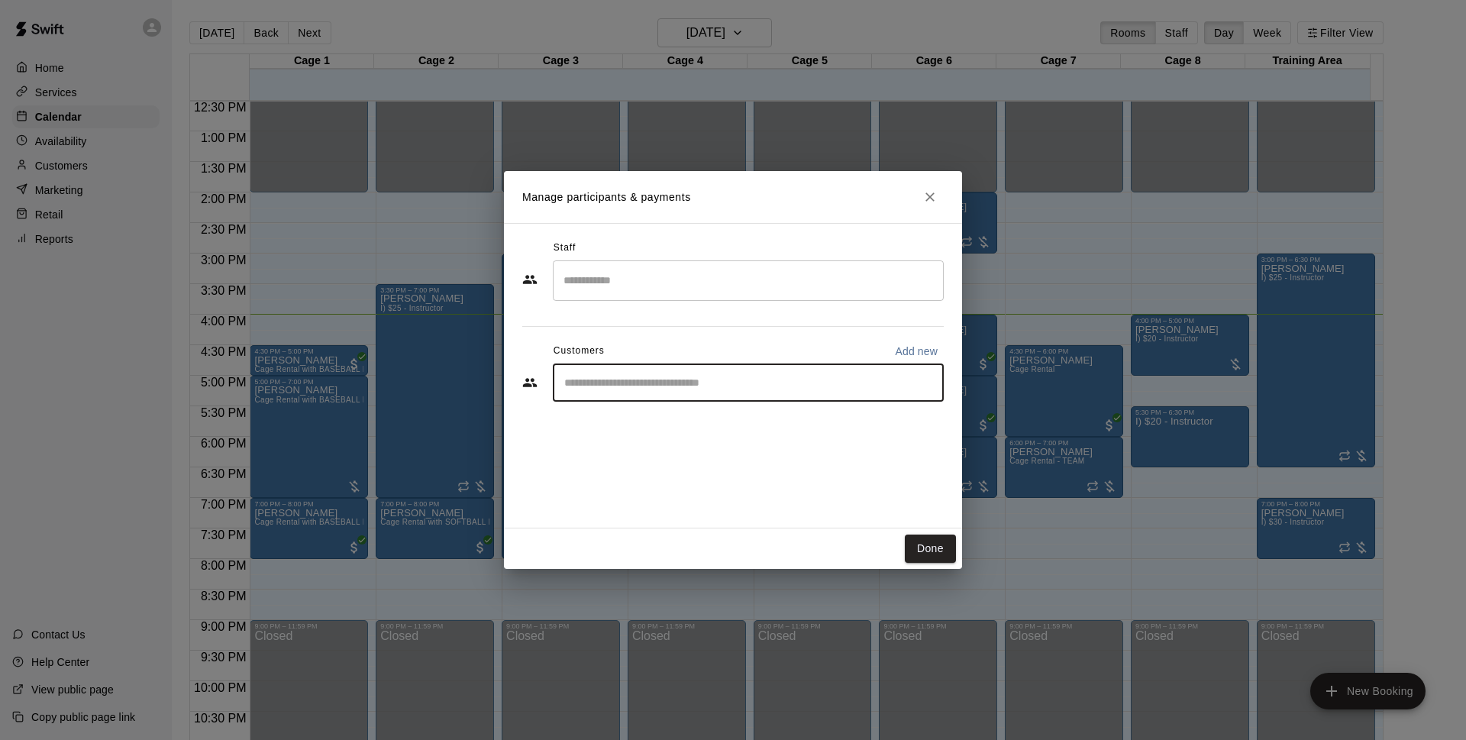
click at [663, 382] on input "Start typing to search customers..." at bounding box center [748, 382] width 377 height 15
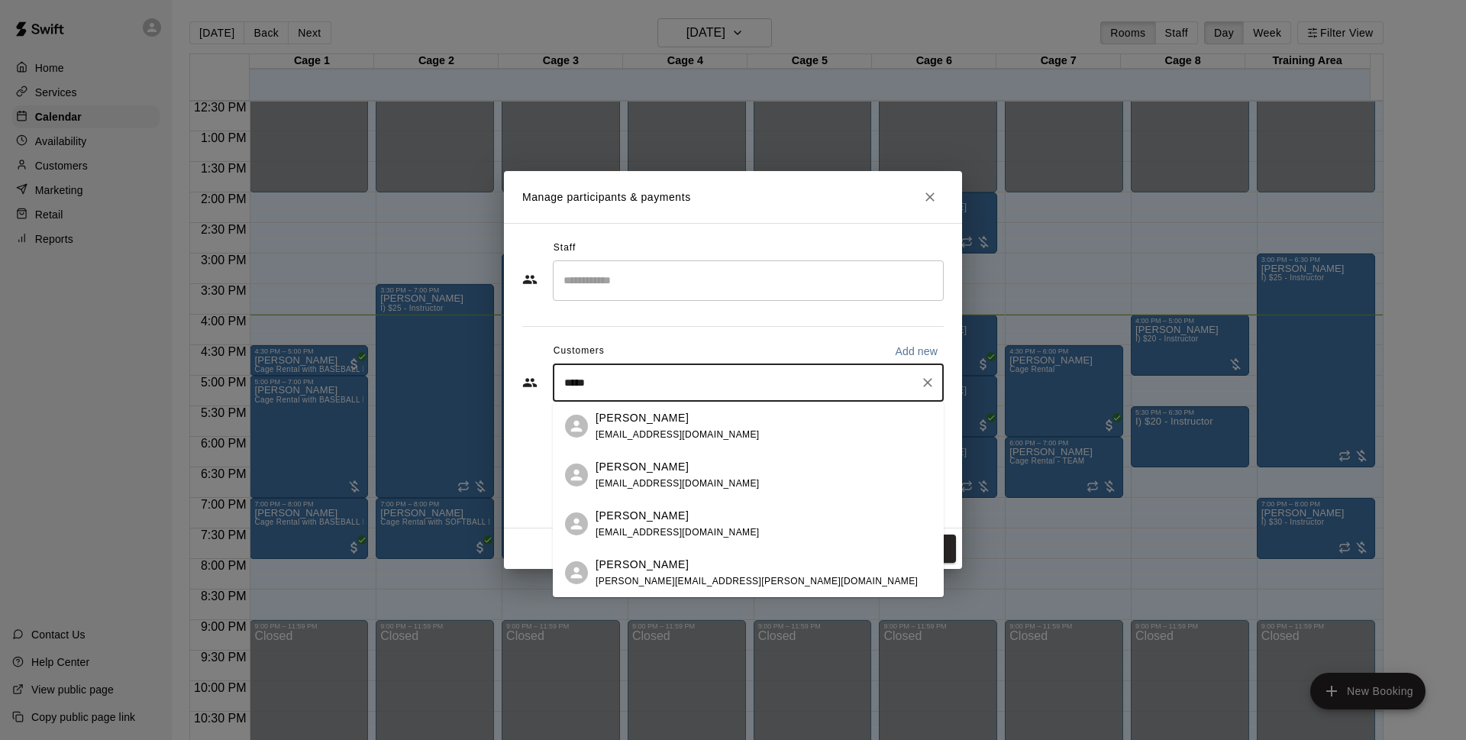
type input "*****"
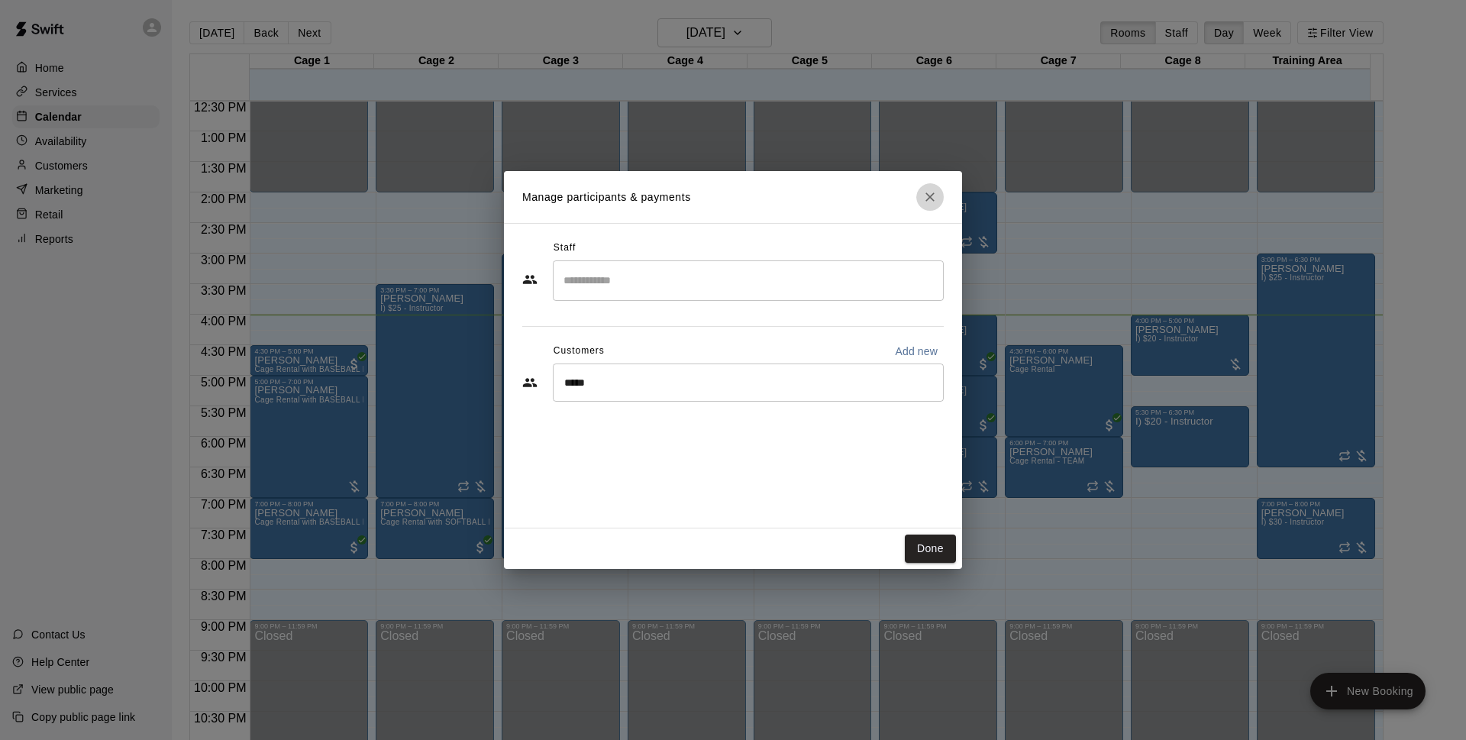
click at [921, 192] on button "Close" at bounding box center [929, 196] width 27 height 27
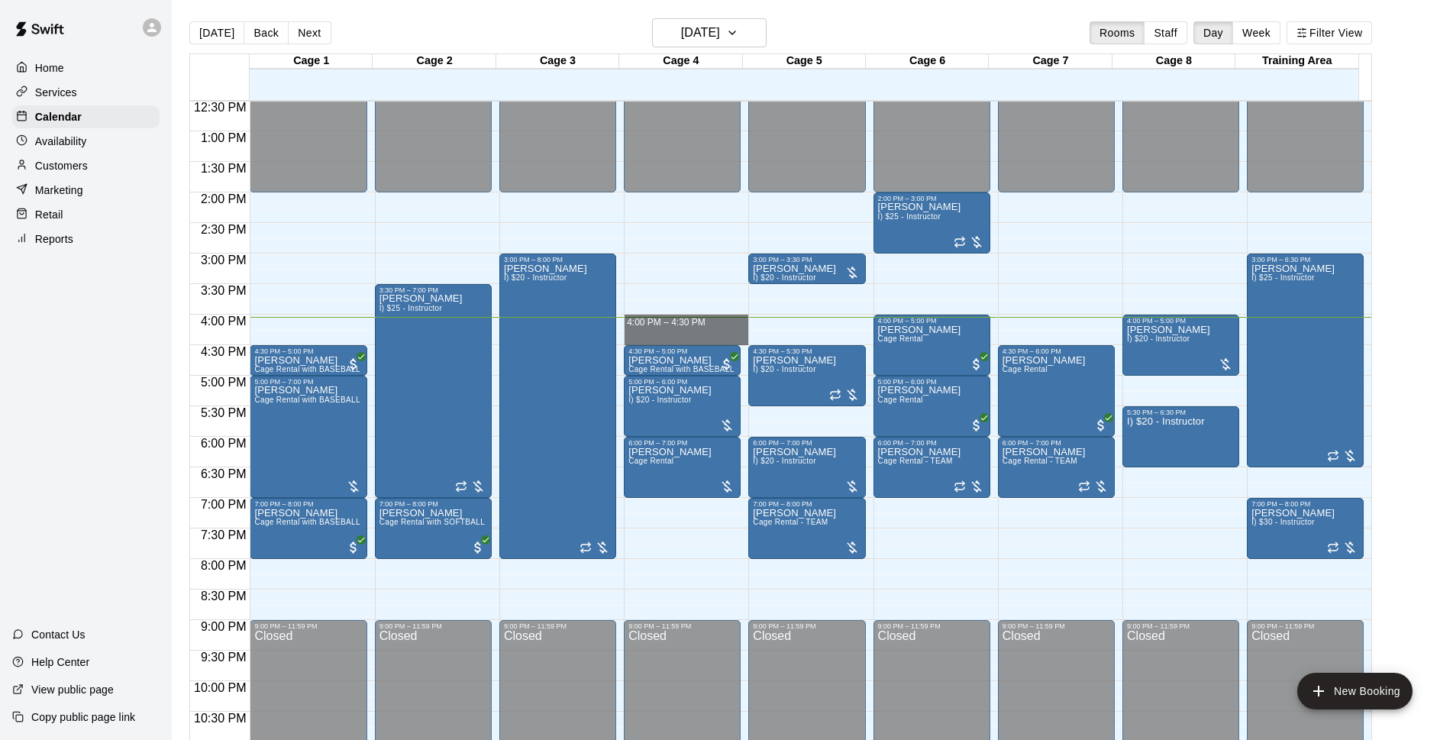
drag, startPoint x: 702, startPoint y: 319, endPoint x: 705, endPoint y: 339, distance: 20.2
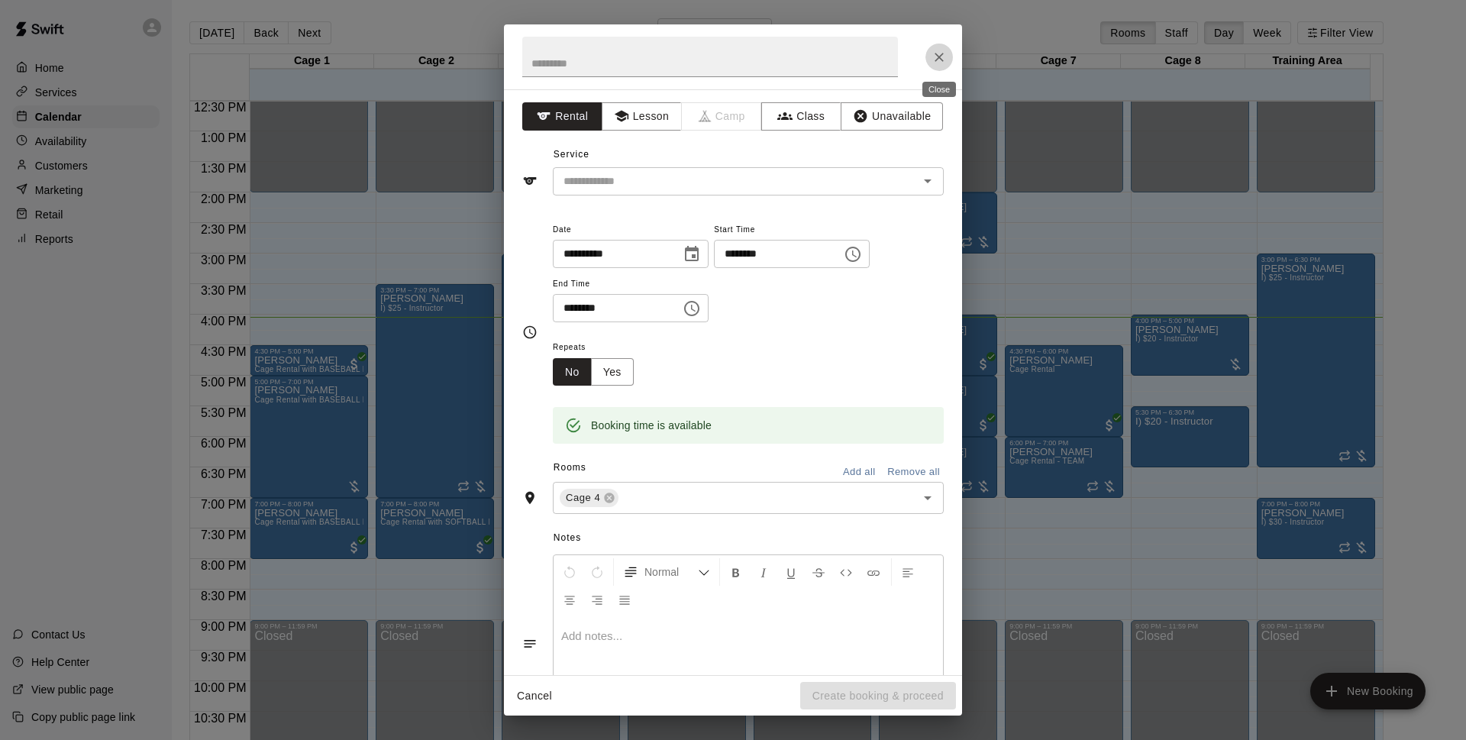
click at [947, 56] on button "Close" at bounding box center [938, 57] width 27 height 27
click at [944, 62] on icon "Close" at bounding box center [938, 57] width 15 height 15
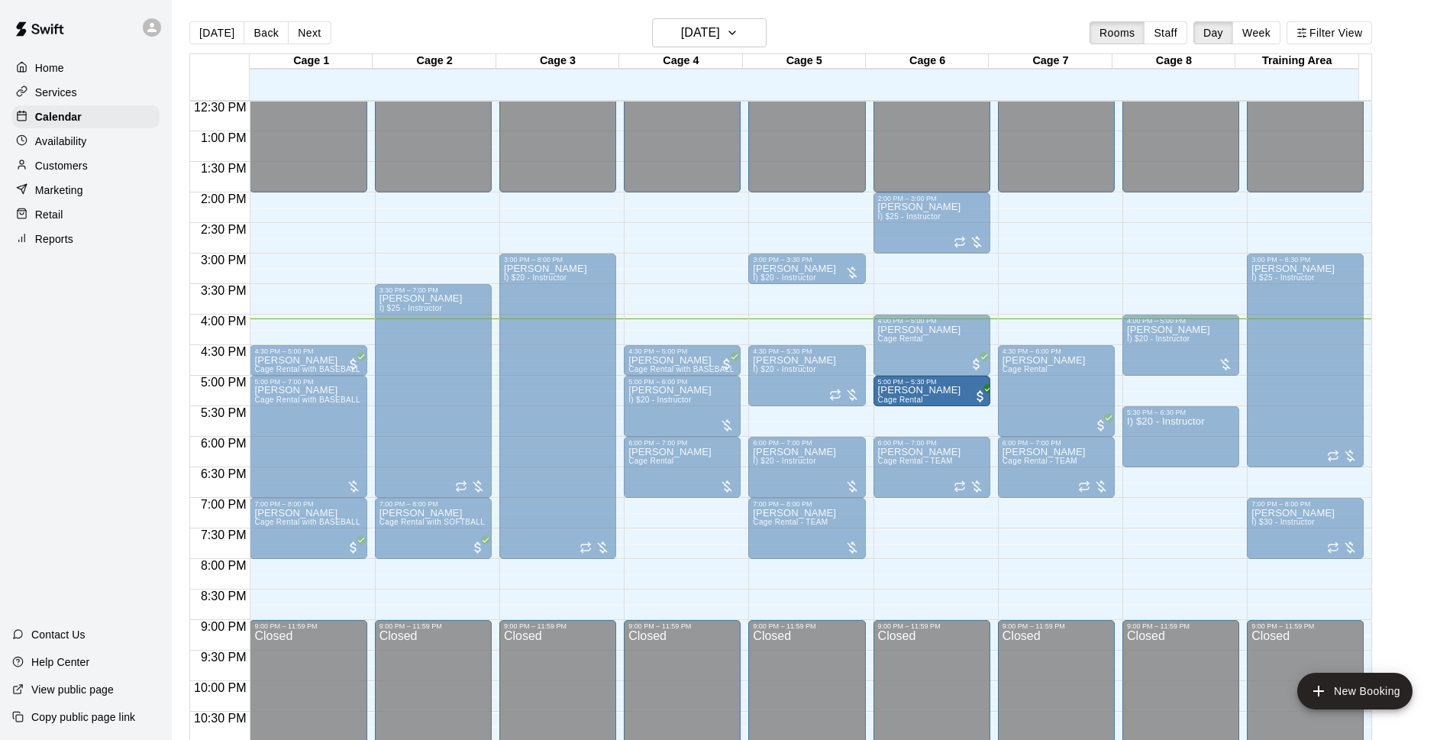
drag, startPoint x: 932, startPoint y: 434, endPoint x: 931, endPoint y: 413, distance: 20.7
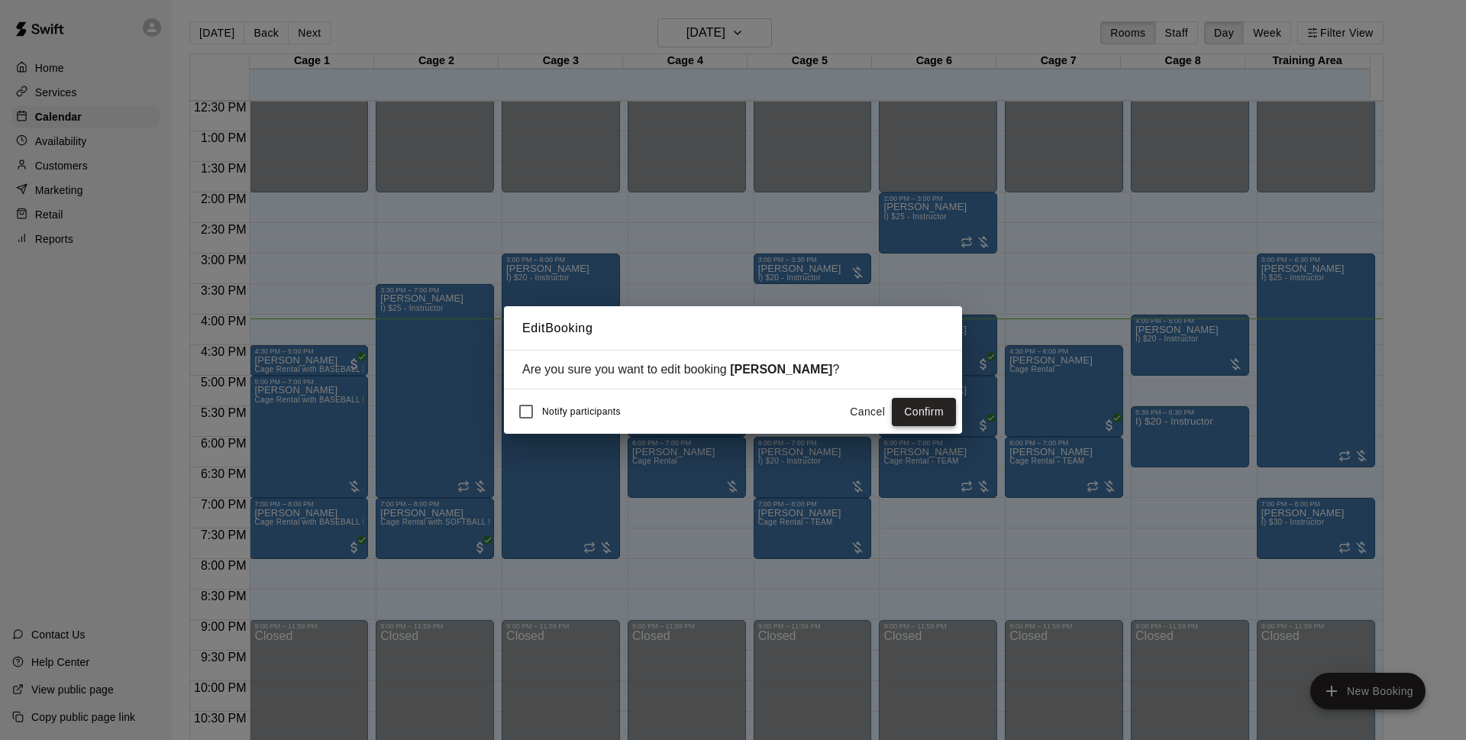
click at [928, 414] on button "Confirm" at bounding box center [924, 412] width 64 height 28
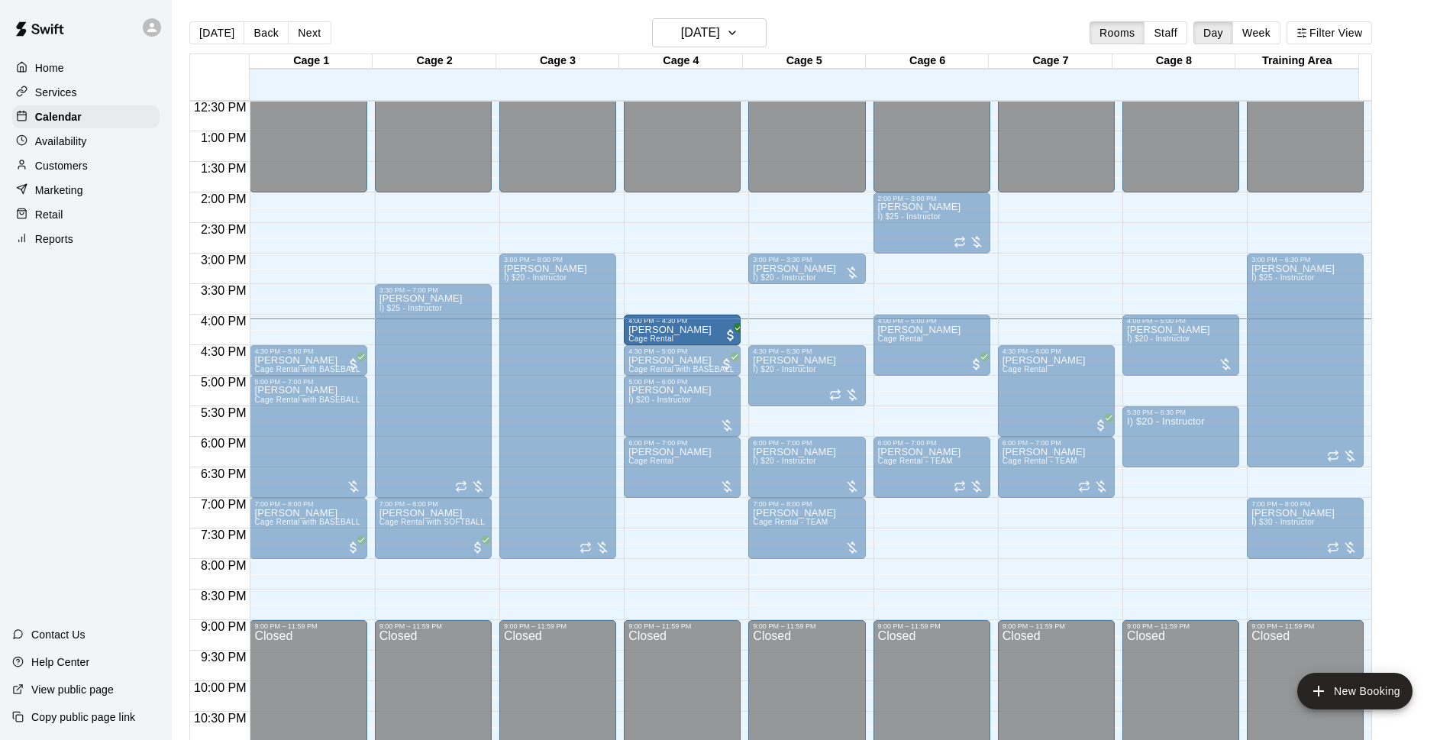
drag, startPoint x: 956, startPoint y: 400, endPoint x: 680, endPoint y: 340, distance: 281.9
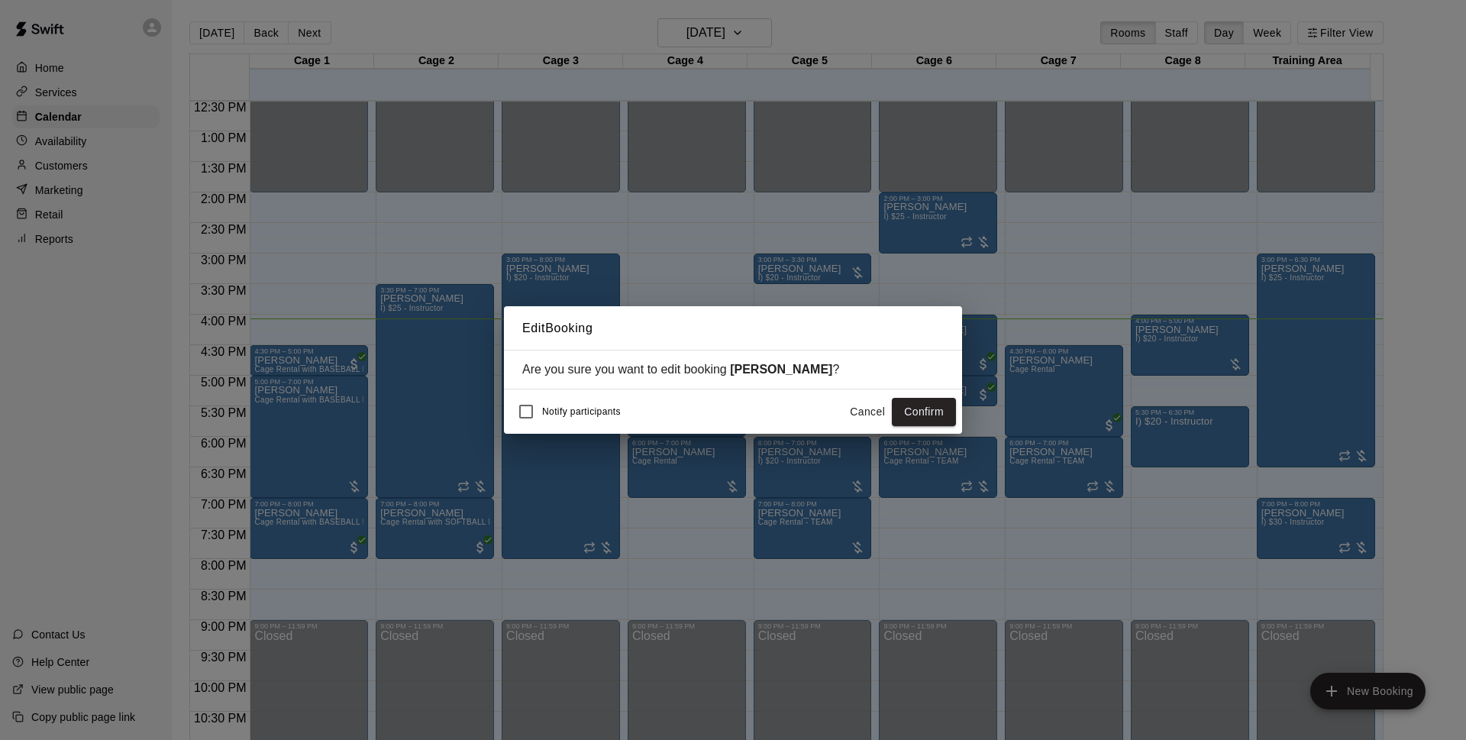
click at [912, 406] on button "Confirm" at bounding box center [924, 412] width 64 height 28
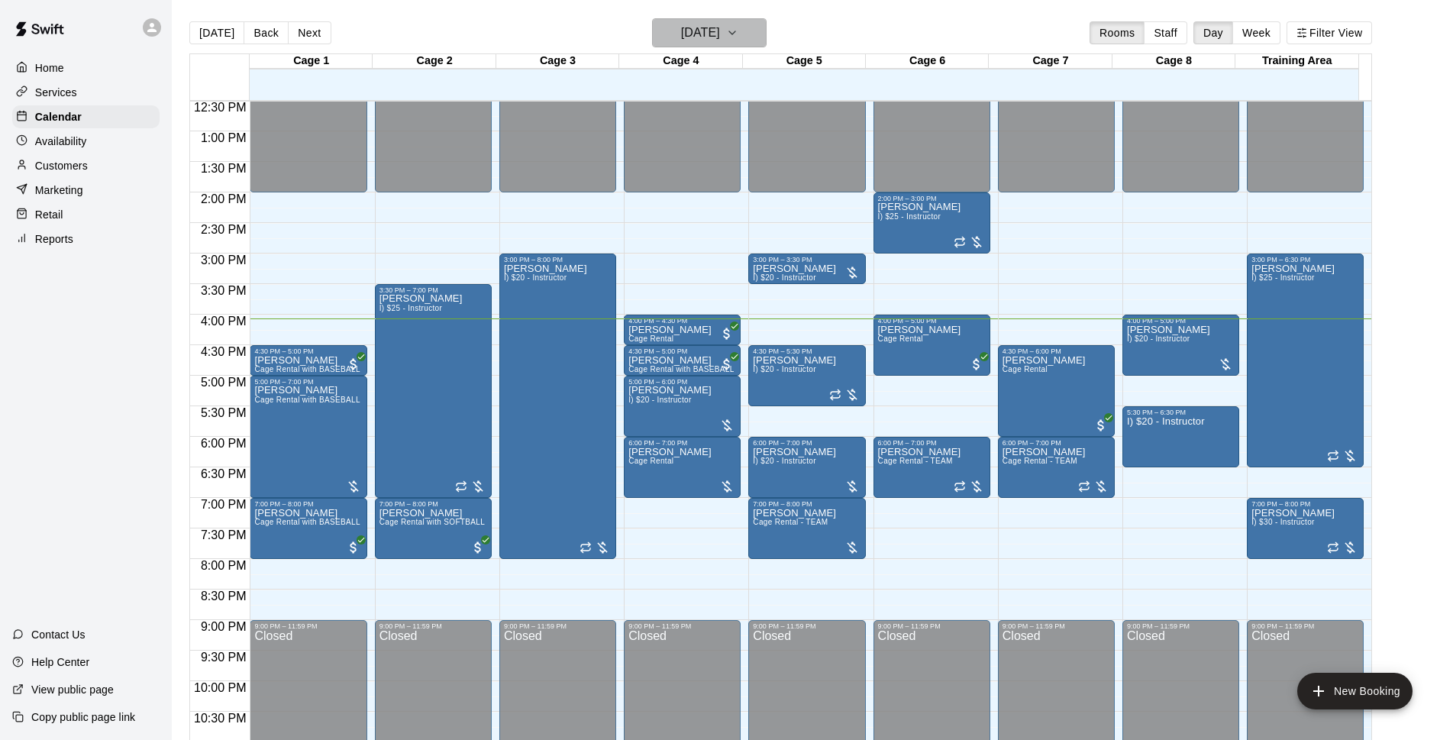
click at [708, 37] on h6 "[DATE]" at bounding box center [700, 32] width 39 height 21
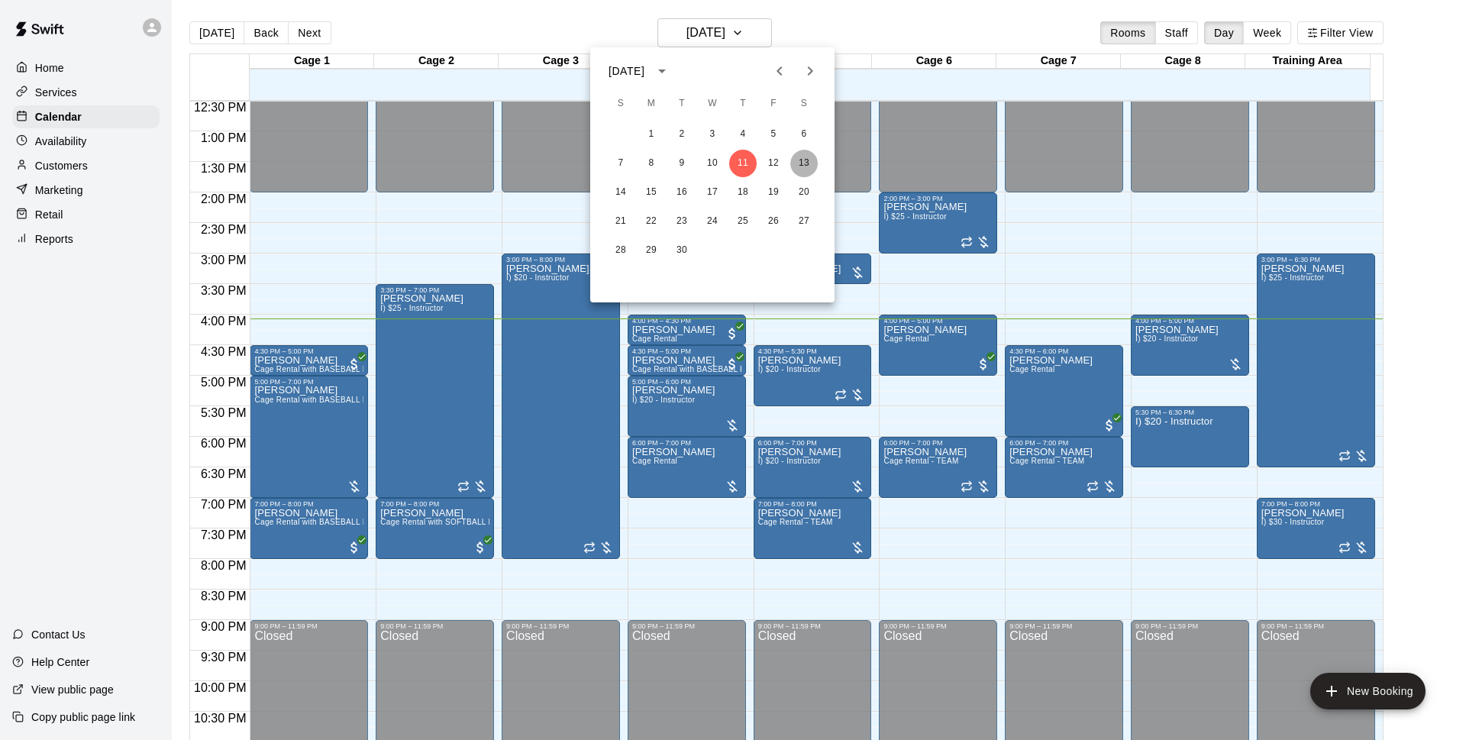
click at [801, 163] on button "13" at bounding box center [803, 163] width 27 height 27
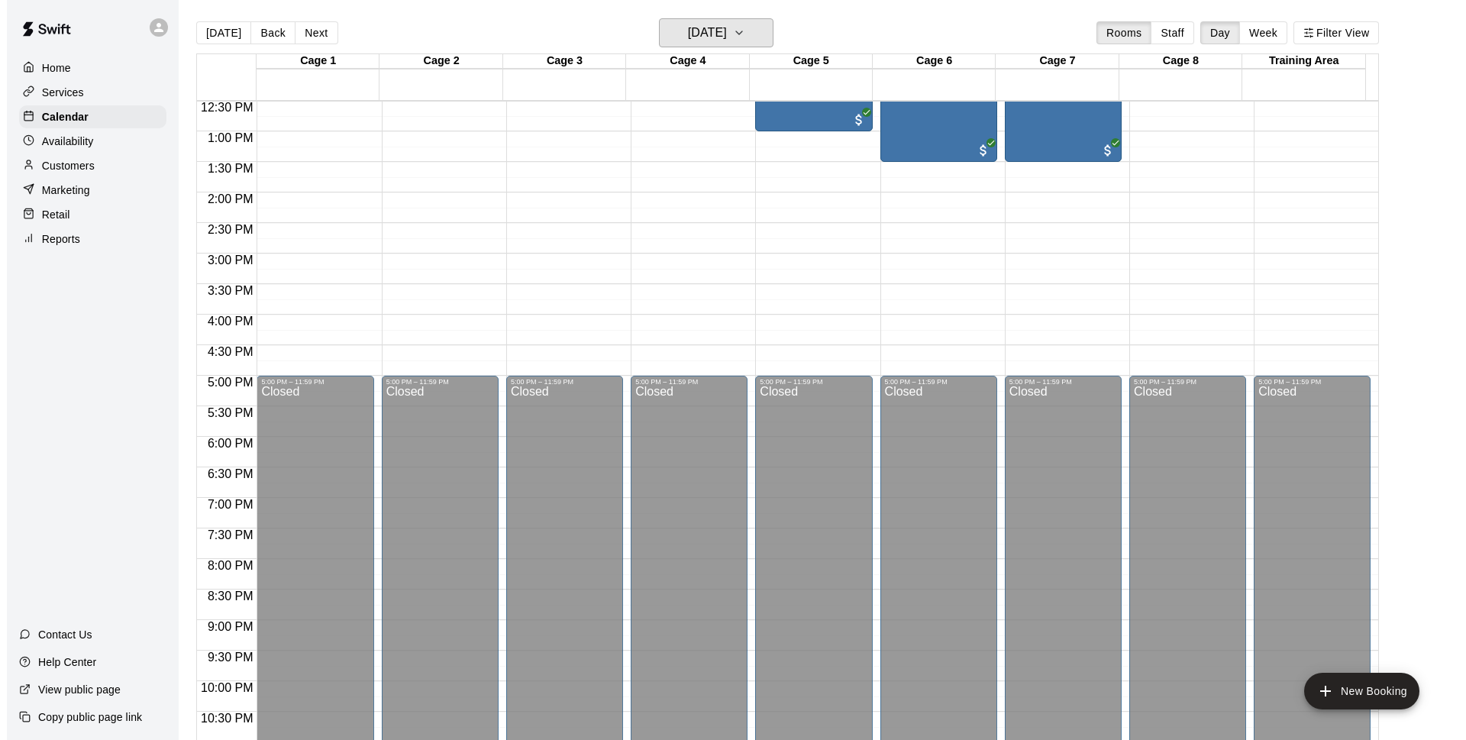
scroll to position [567, 0]
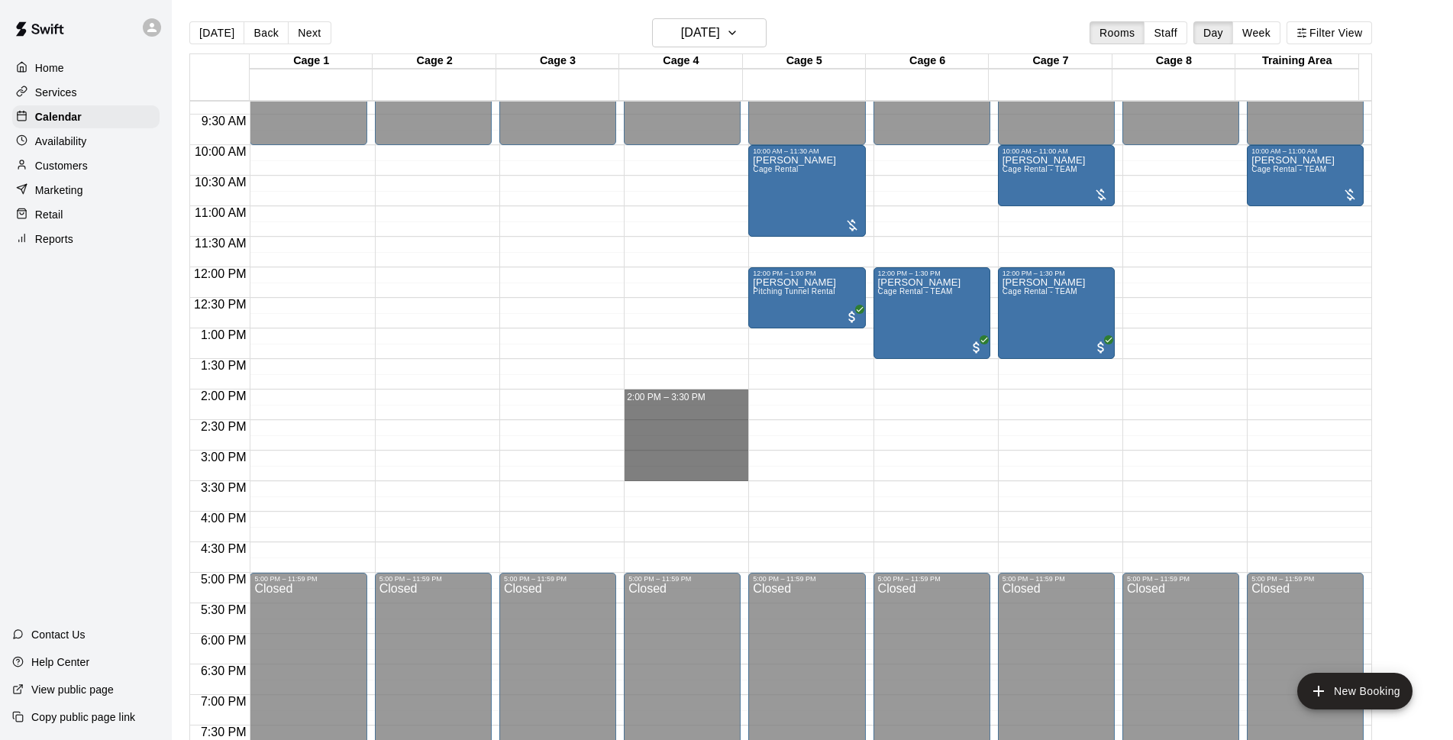
drag, startPoint x: 708, startPoint y: 396, endPoint x: 721, endPoint y: 472, distance: 76.8
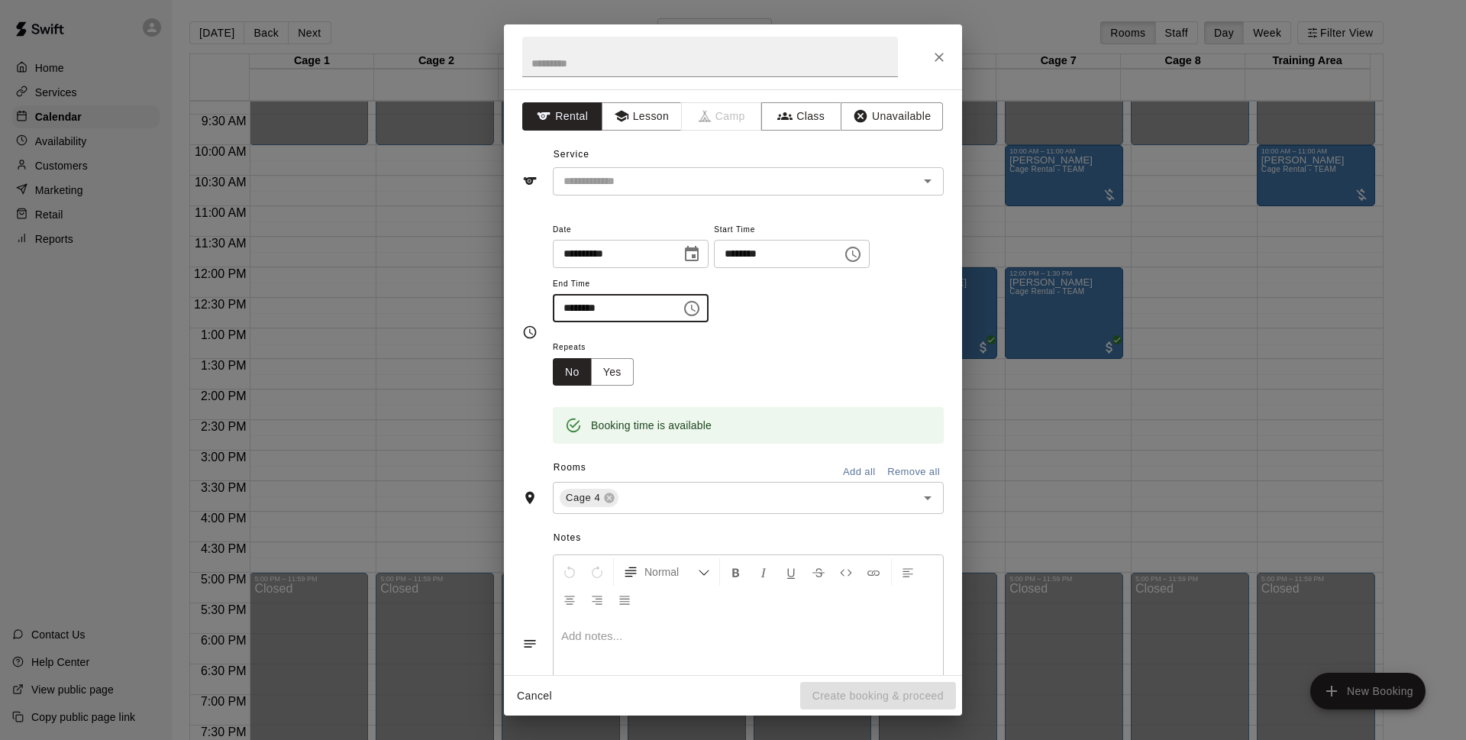
click at [574, 307] on input "********" at bounding box center [612, 308] width 118 height 28
click at [760, 196] on div "**********" at bounding box center [733, 382] width 458 height 586
click at [849, 186] on input "text" at bounding box center [725, 181] width 337 height 19
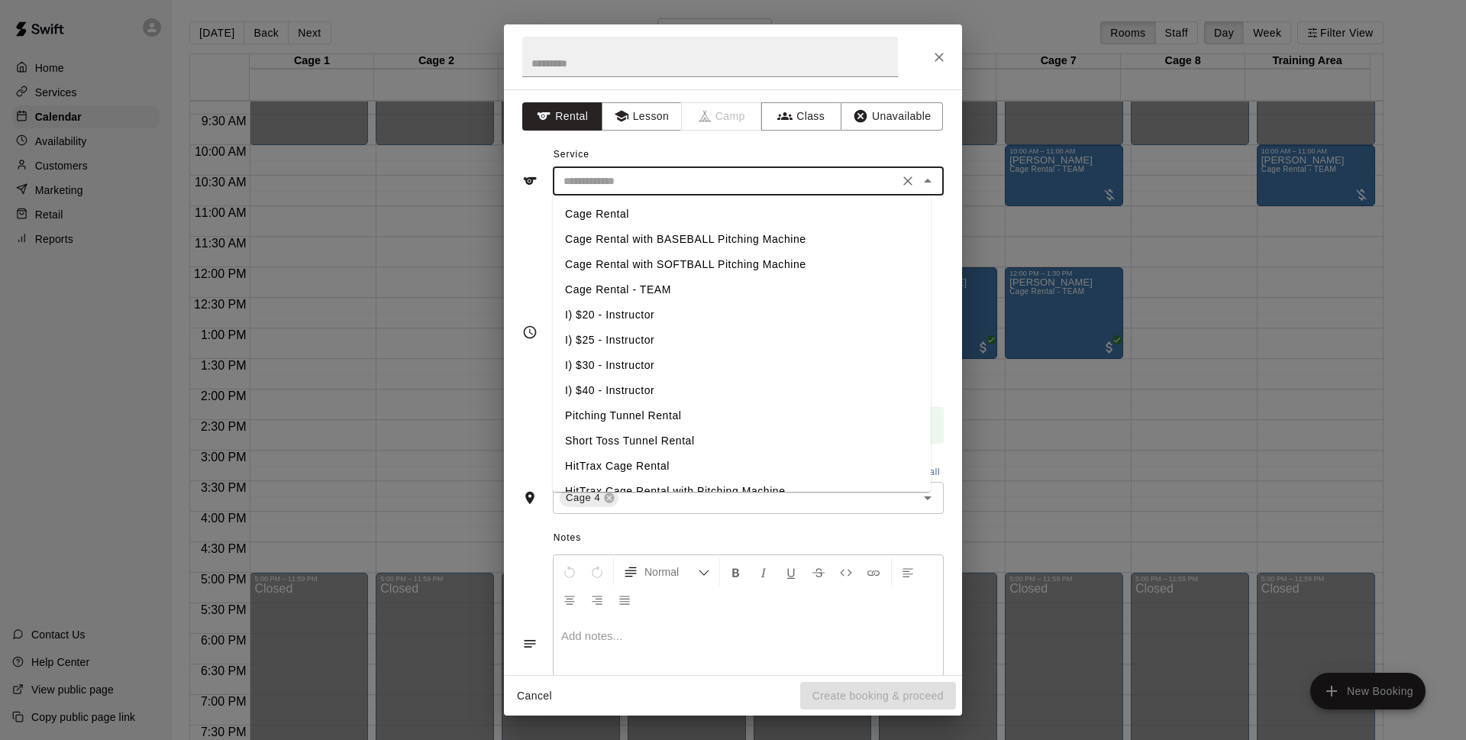
click at [828, 160] on div "Service ​ Cage Rental Cage Rental with BASEBALL Pitching Machine Cage Rental wi…" at bounding box center [732, 169] width 421 height 53
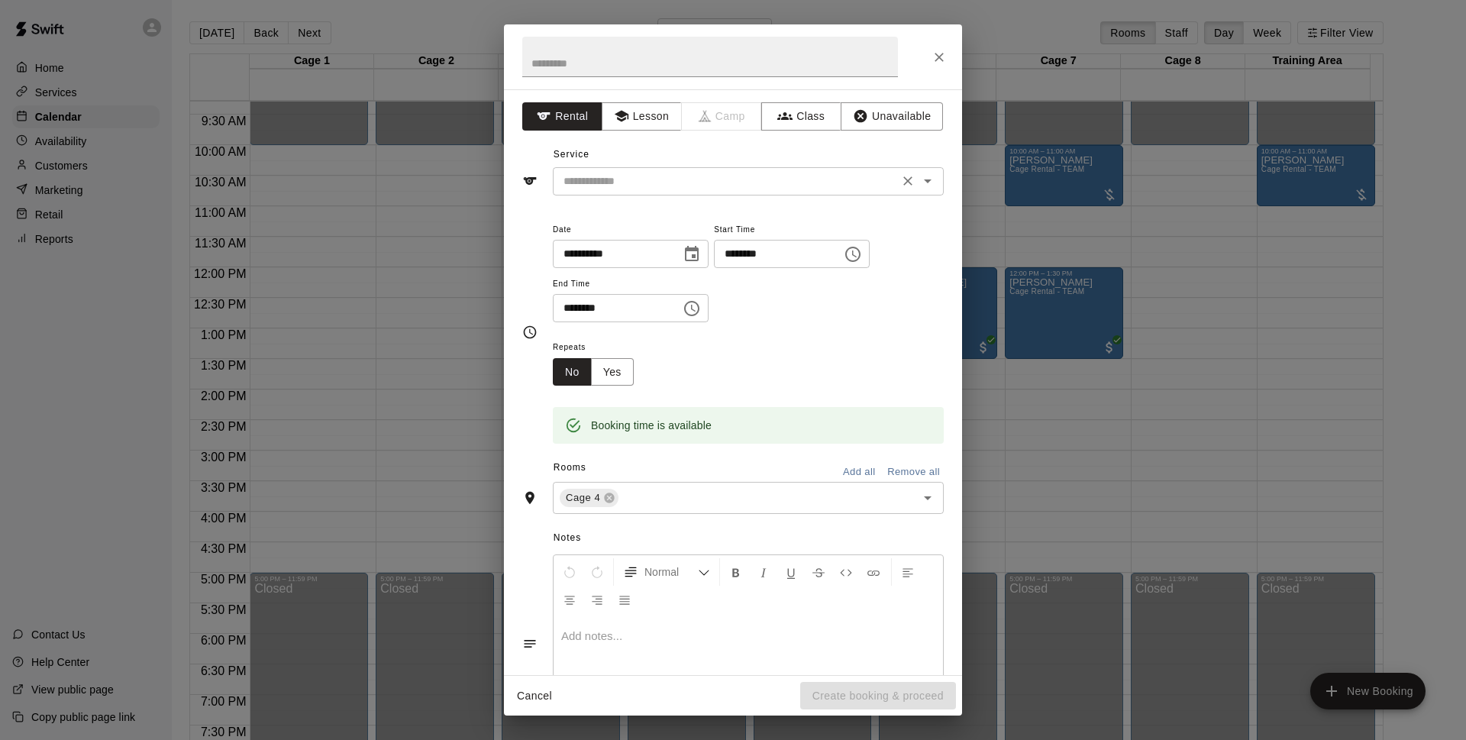
click at [827, 180] on input "text" at bounding box center [725, 181] width 337 height 19
click at [805, 153] on div "Service ​" at bounding box center [732, 169] width 421 height 53
click at [797, 192] on div "​" at bounding box center [748, 181] width 391 height 28
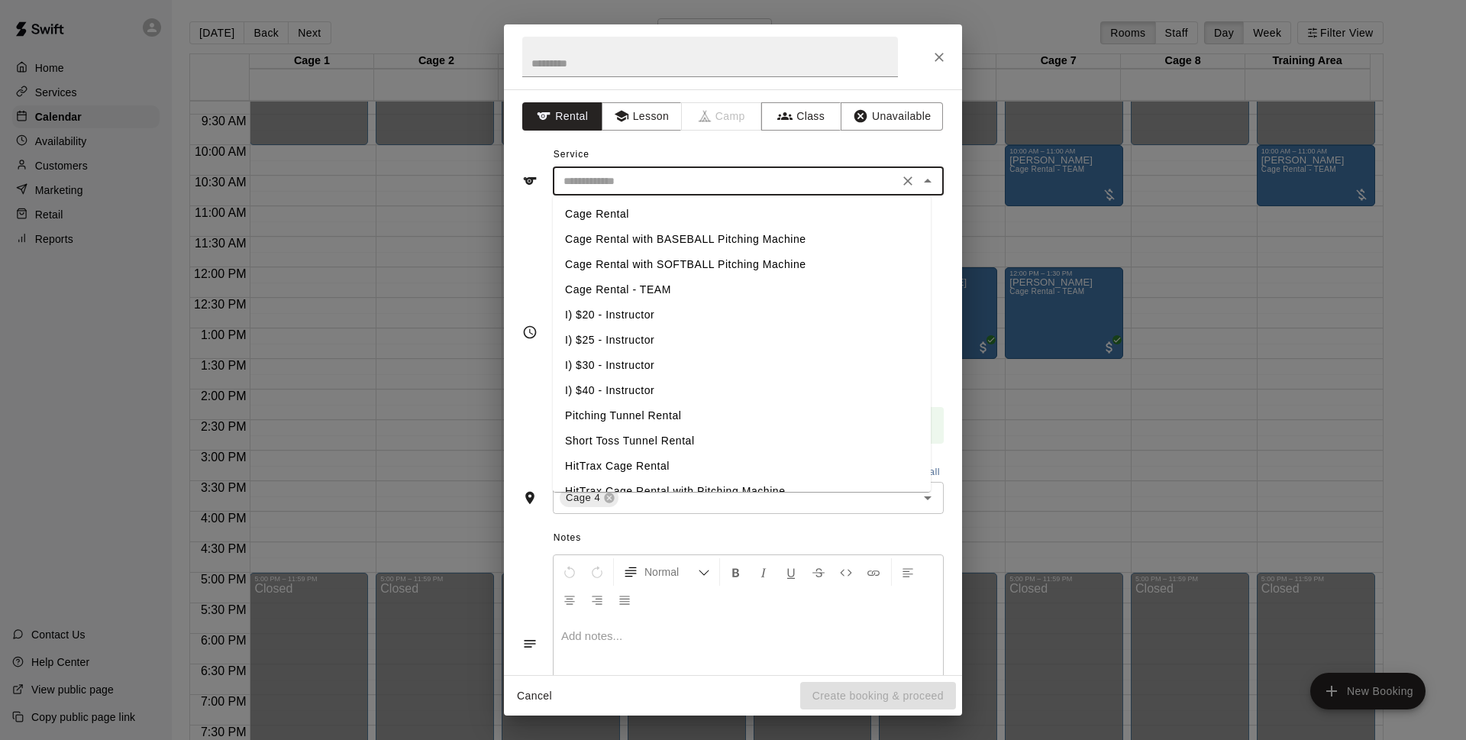
click at [705, 149] on div "Service ​ Cage Rental Cage Rental with BASEBALL Pitching Machine Cage Rental wi…" at bounding box center [732, 169] width 421 height 53
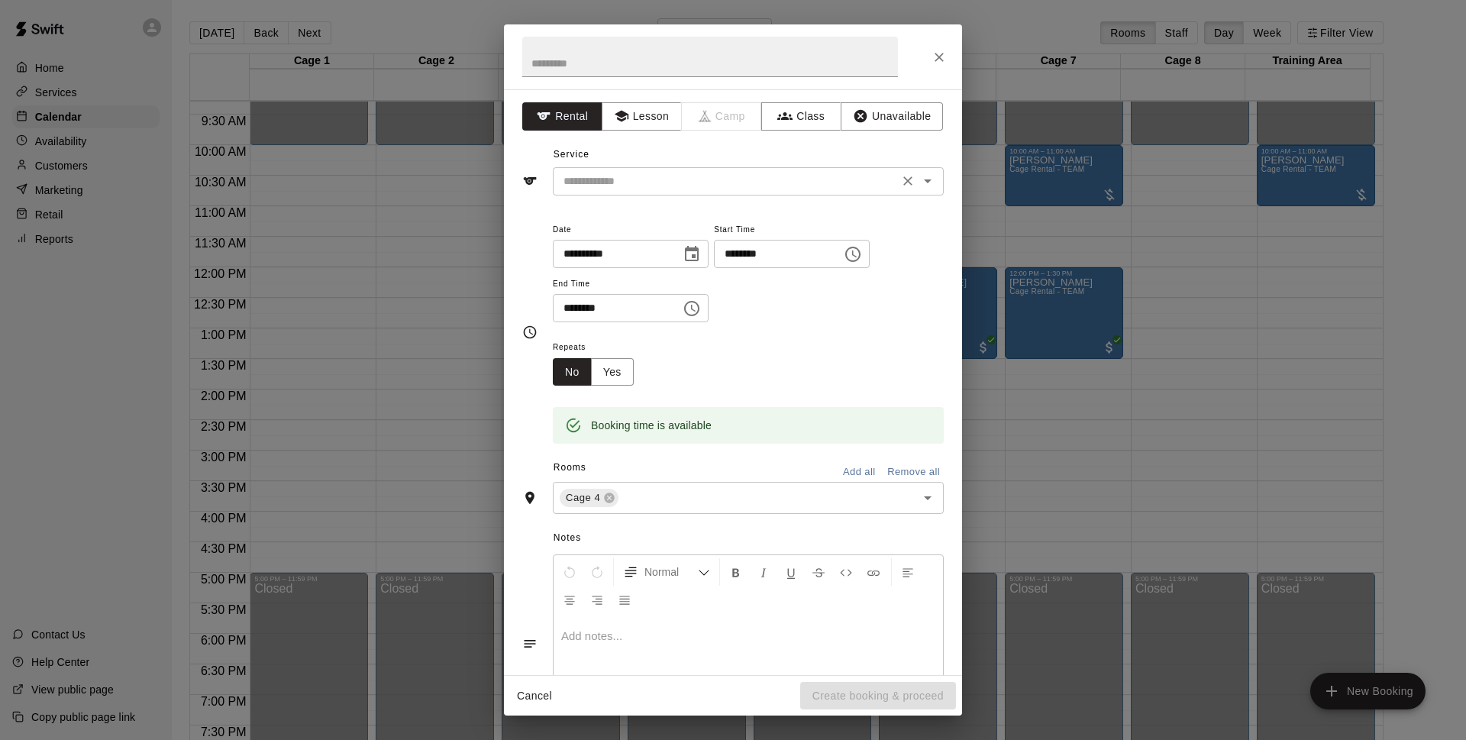
click at [631, 192] on div "​" at bounding box center [748, 181] width 391 height 28
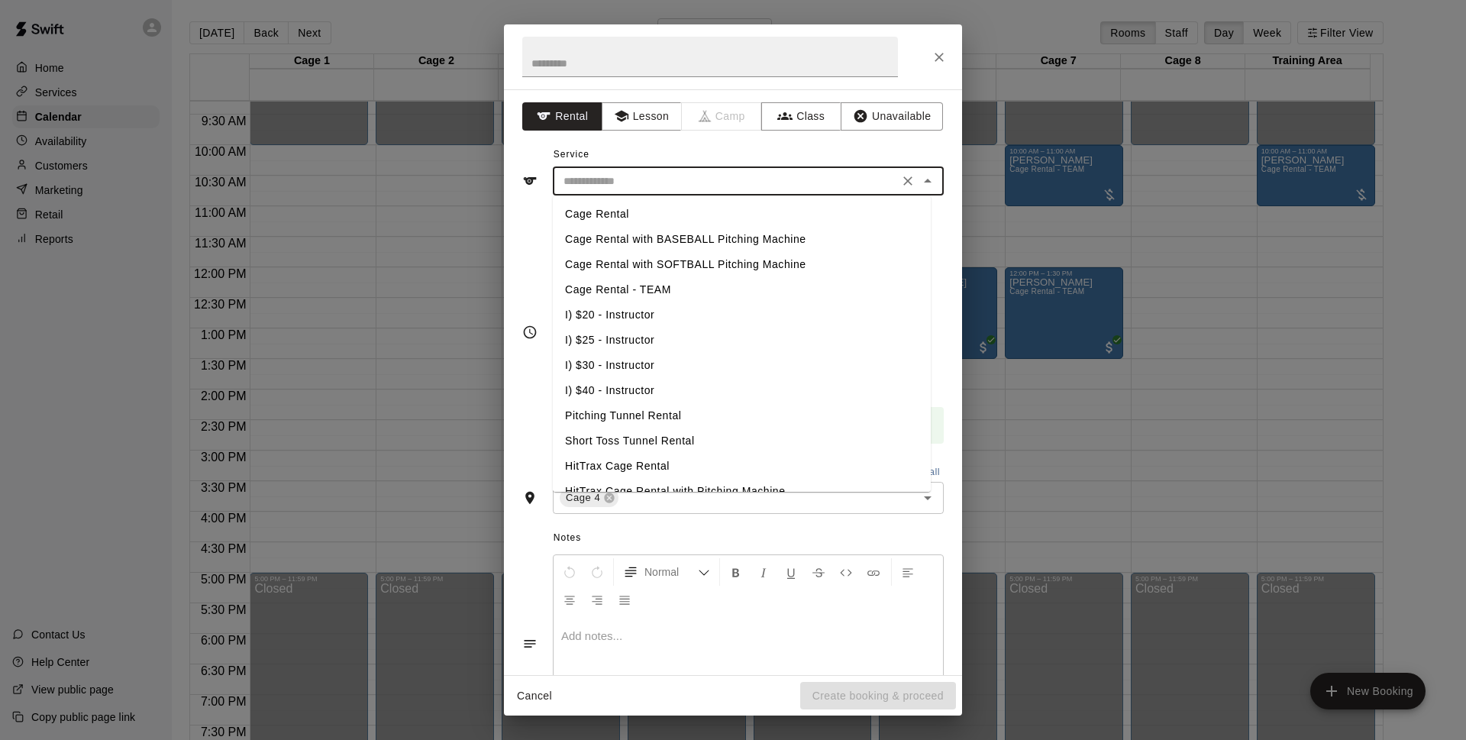
click at [669, 152] on div "Service ​ Cage Rental Cage Rental with BASEBALL Pitching Machine Cage Rental wi…" at bounding box center [732, 169] width 421 height 53
click at [676, 184] on input "text" at bounding box center [725, 181] width 337 height 19
click at [688, 155] on div "Service ​ Cage Rental Cage Rental with BASEBALL Pitching Machine Cage Rental wi…" at bounding box center [732, 169] width 421 height 53
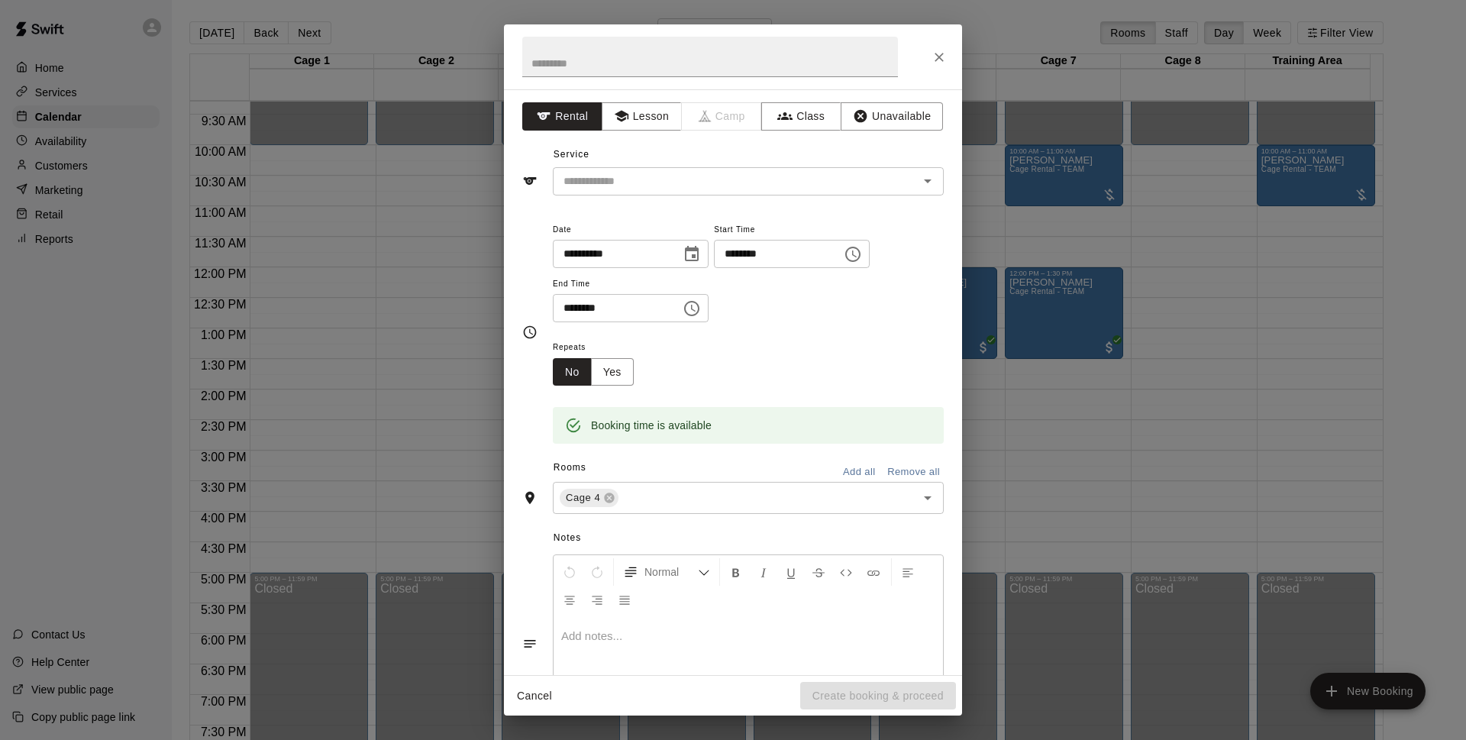
click at [706, 148] on div "Service ​" at bounding box center [732, 169] width 421 height 53
click at [575, 308] on input "********" at bounding box center [612, 308] width 118 height 28
type input "********"
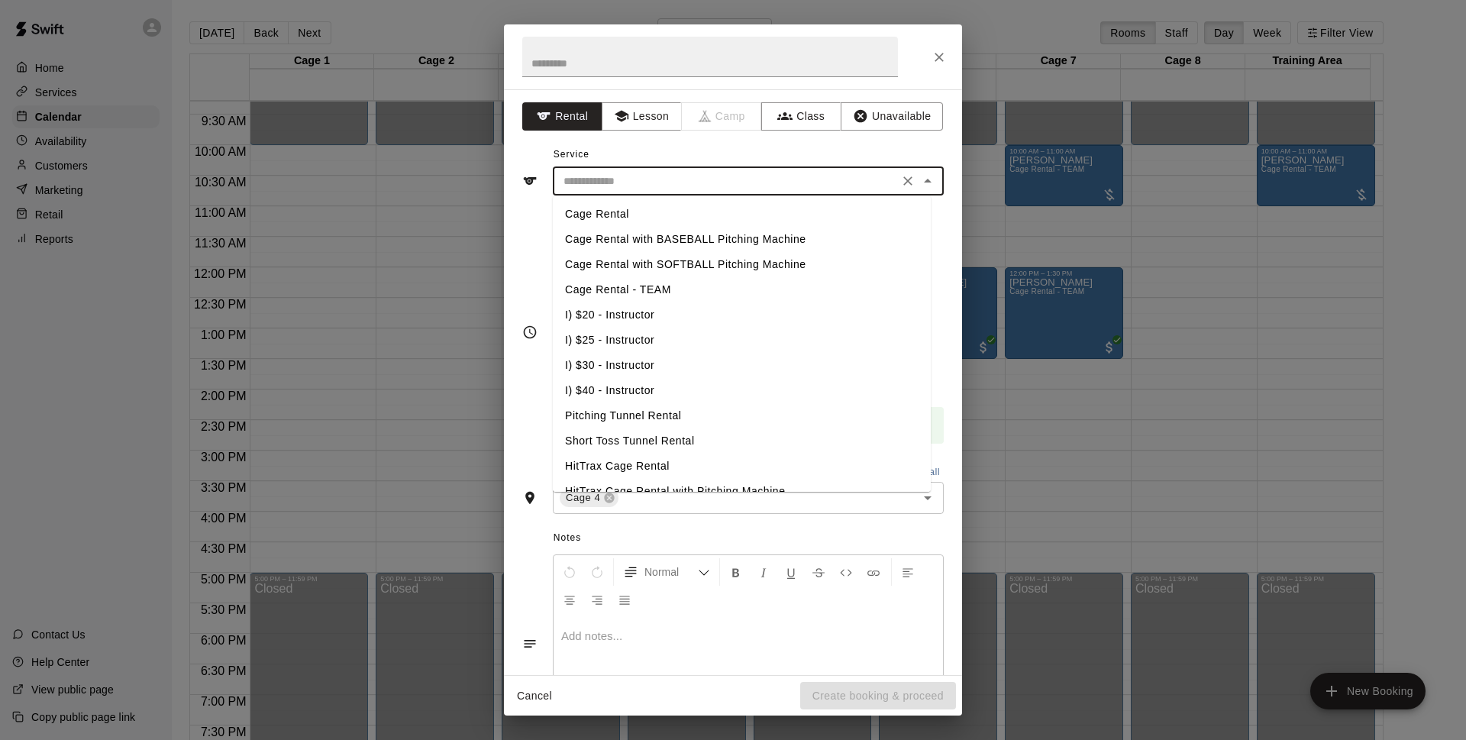
click at [868, 189] on input "text" at bounding box center [725, 181] width 337 height 19
click at [863, 149] on div "Service ​ Cage Rental Cage Rental with BASEBALL Pitching Machine Cage Rental wi…" at bounding box center [732, 169] width 421 height 53
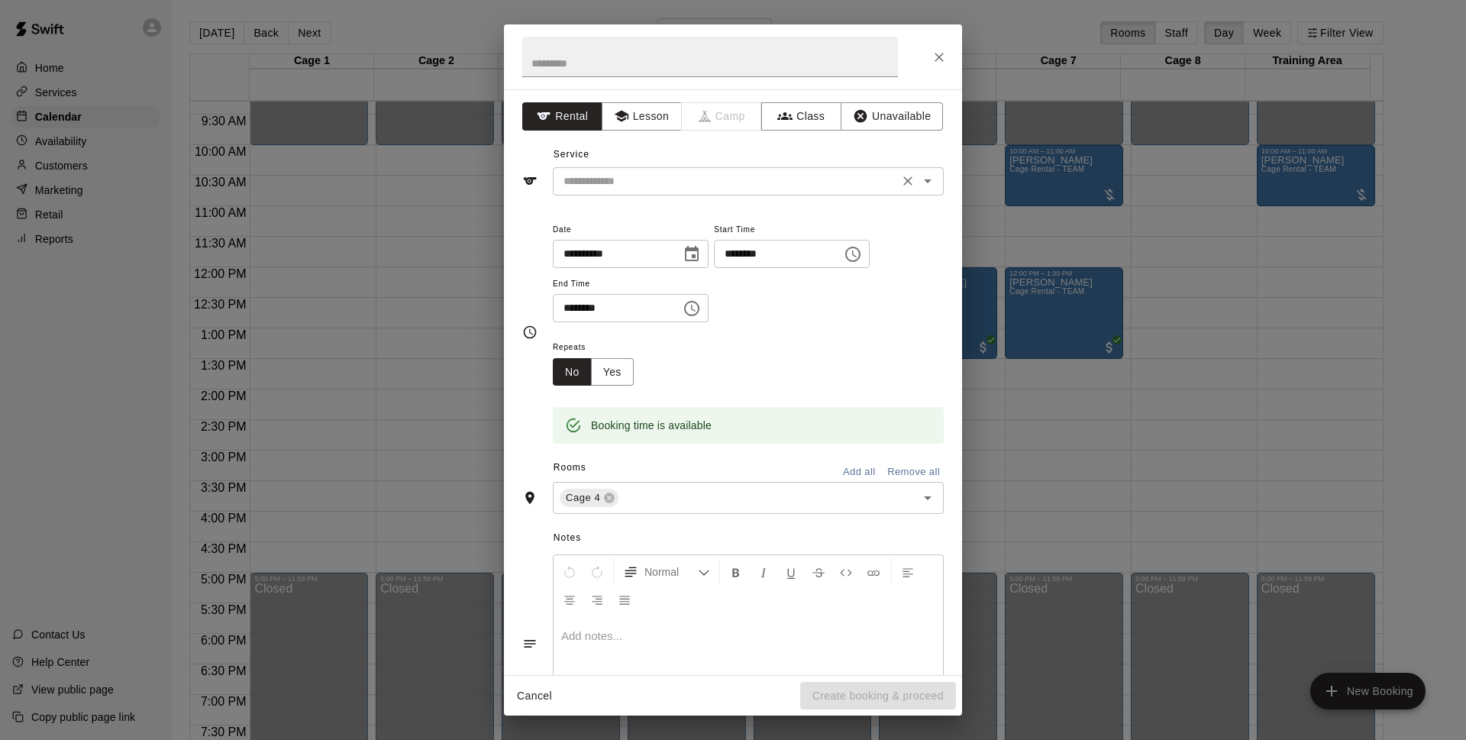
click at [848, 167] on div "​" at bounding box center [748, 181] width 391 height 28
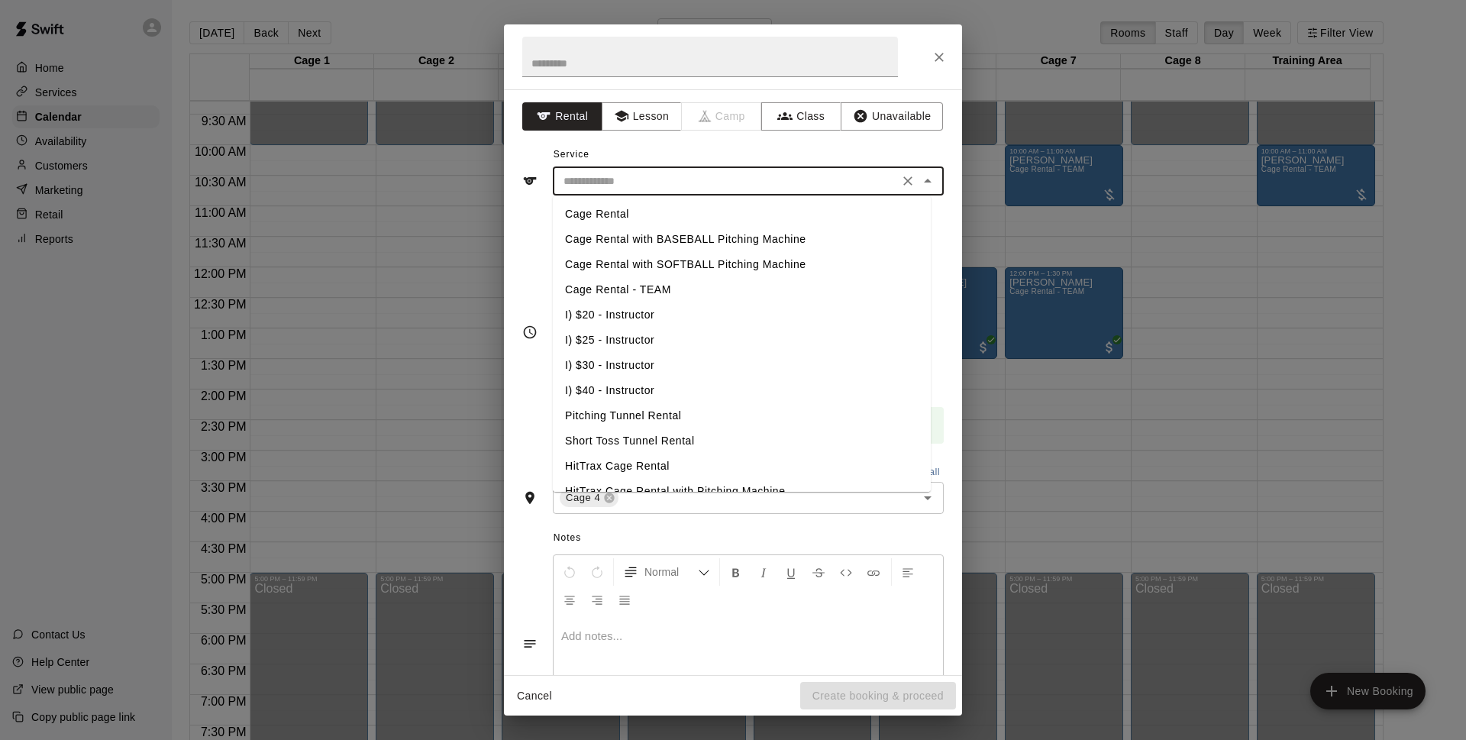
click at [711, 289] on li "Cage Rental - TEAM" at bounding box center [742, 289] width 378 height 25
type input "**********"
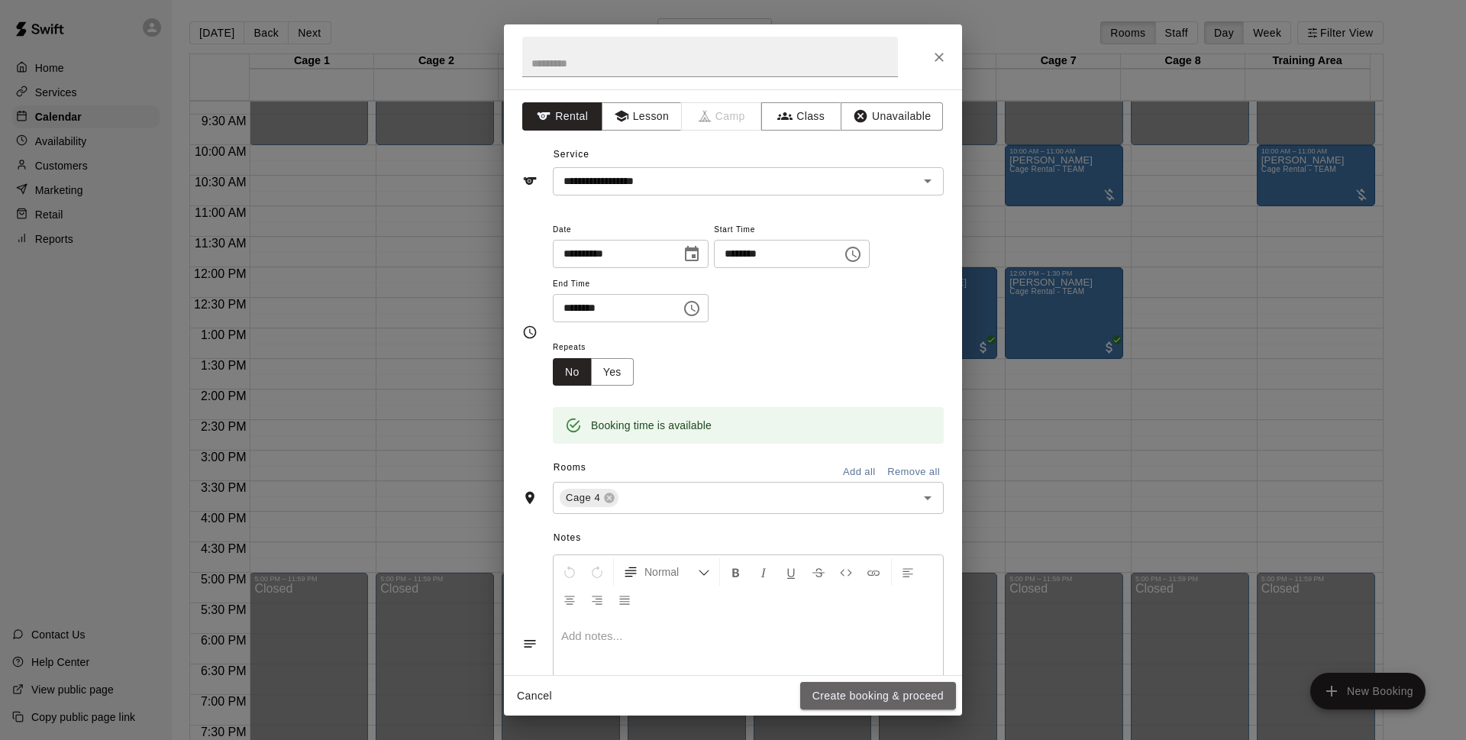
drag, startPoint x: 882, startPoint y: 696, endPoint x: 1066, endPoint y: 340, distance: 401.2
click at [883, 696] on button "Create booking & proceed" at bounding box center [878, 696] width 156 height 28
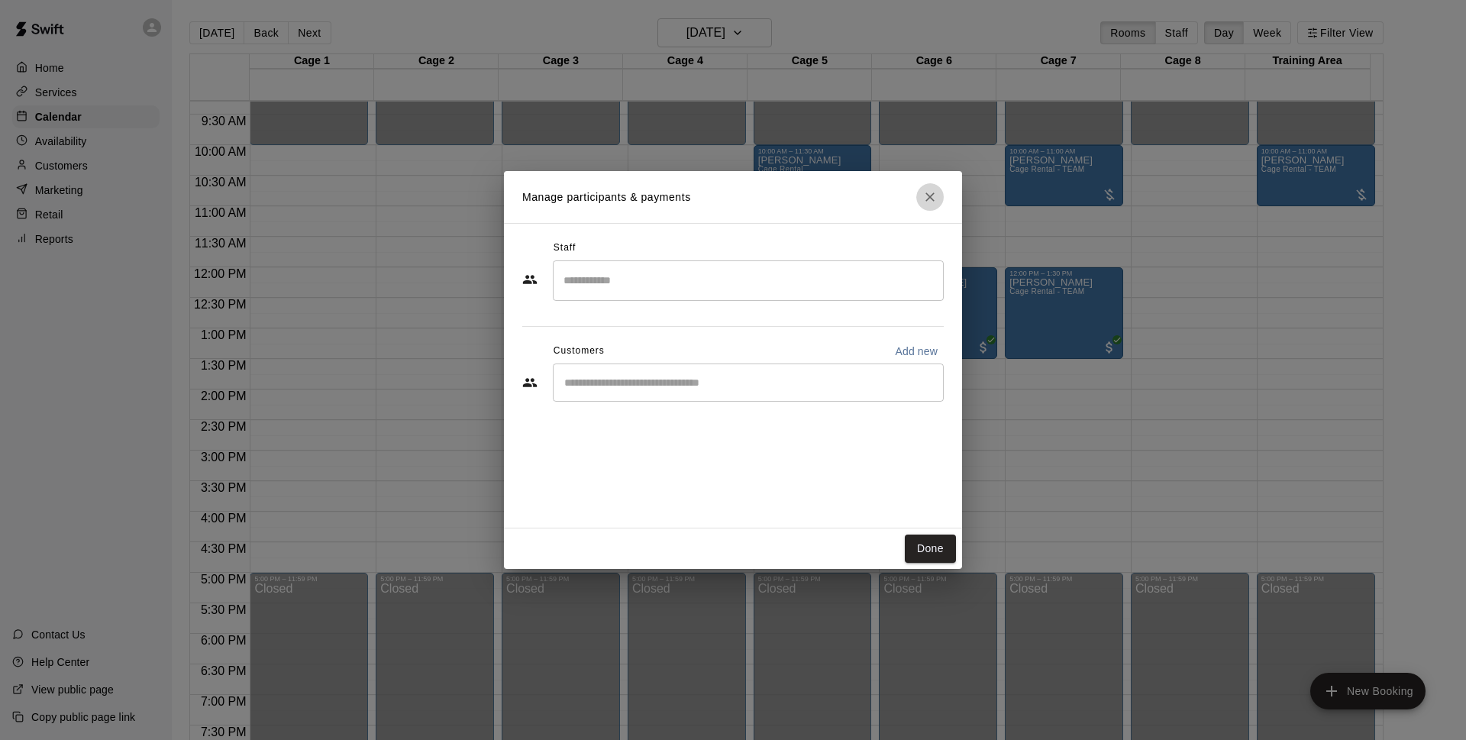
click at [920, 195] on button "Close" at bounding box center [929, 196] width 27 height 27
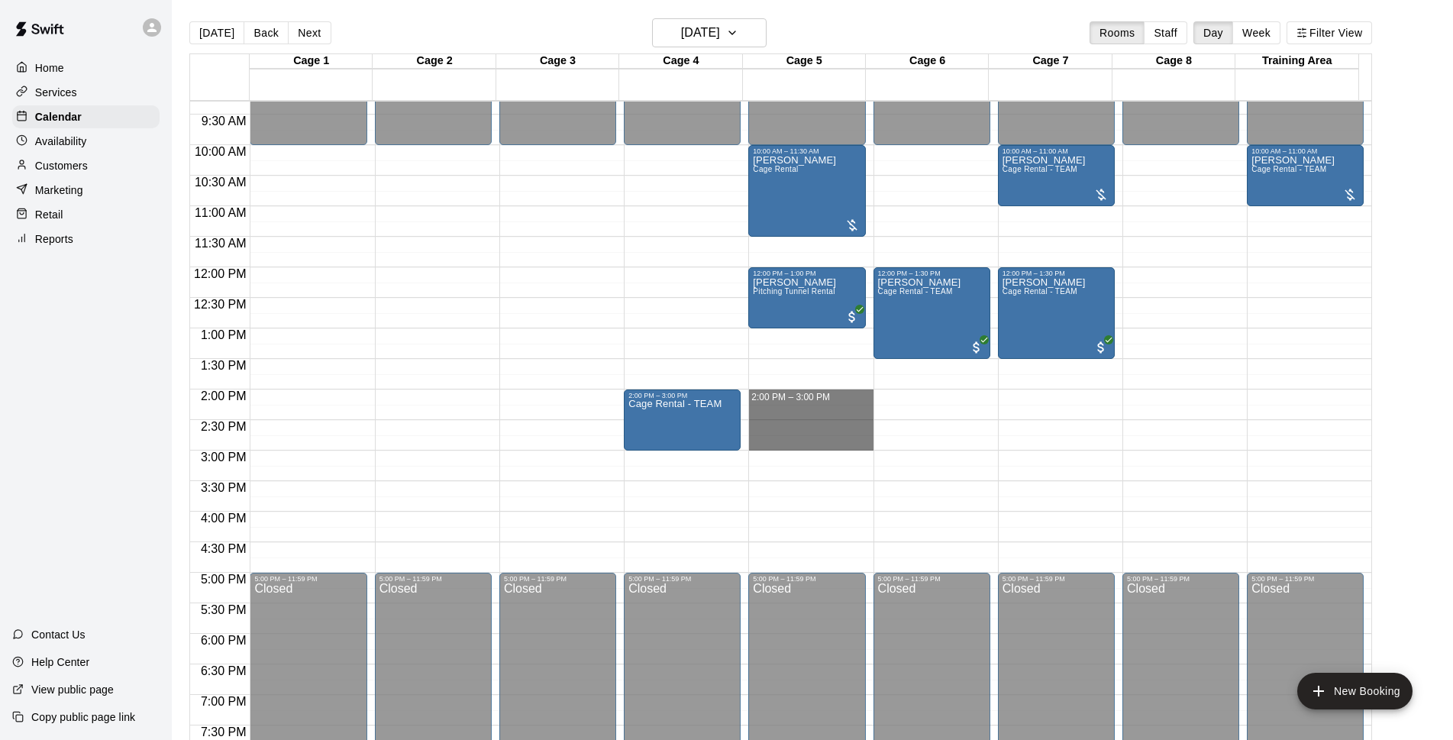
drag, startPoint x: 758, startPoint y: 395, endPoint x: 762, endPoint y: 444, distance: 49.8
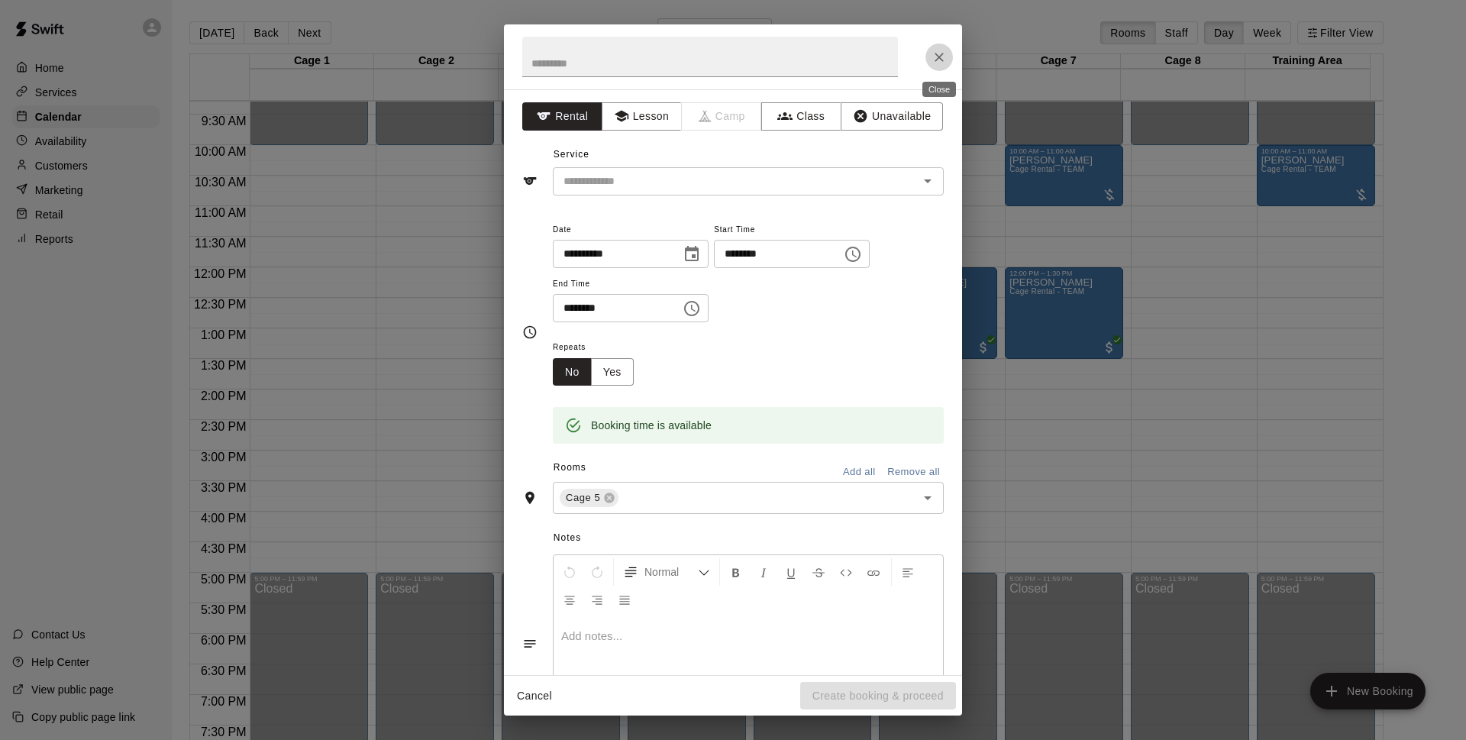
click at [947, 59] on button "Close" at bounding box center [938, 57] width 27 height 27
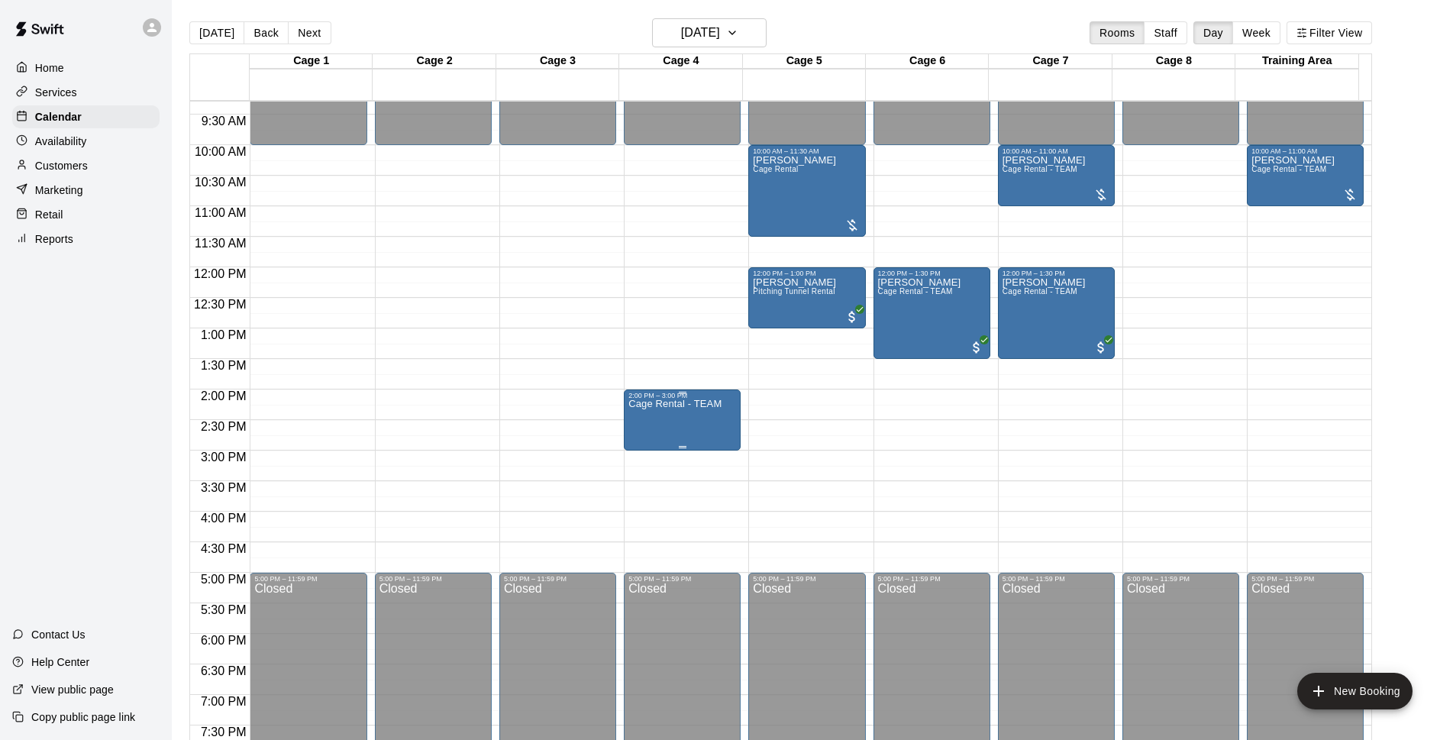
click at [702, 404] on p "Cage Rental - TEAM" at bounding box center [674, 404] width 93 height 0
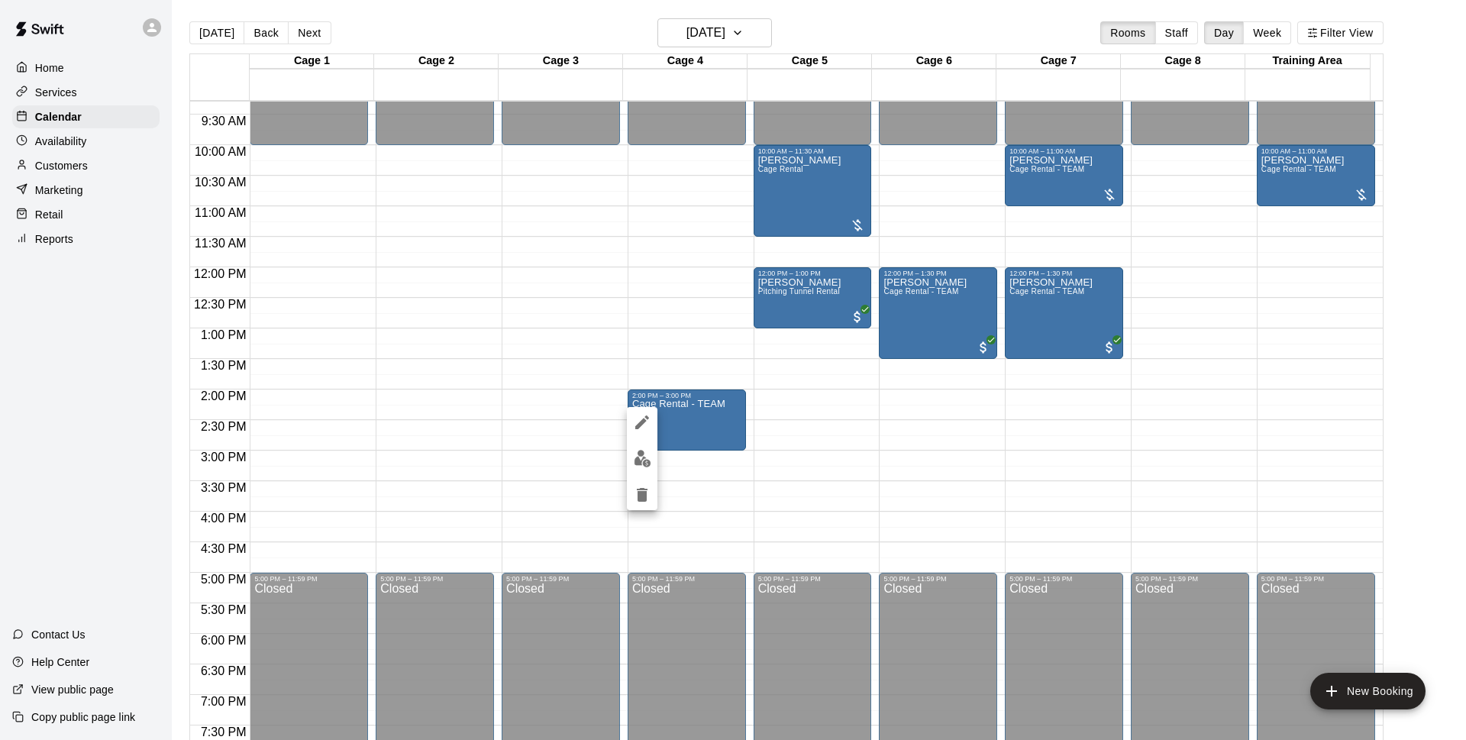
click at [650, 492] on icon "delete" at bounding box center [642, 495] width 18 height 18
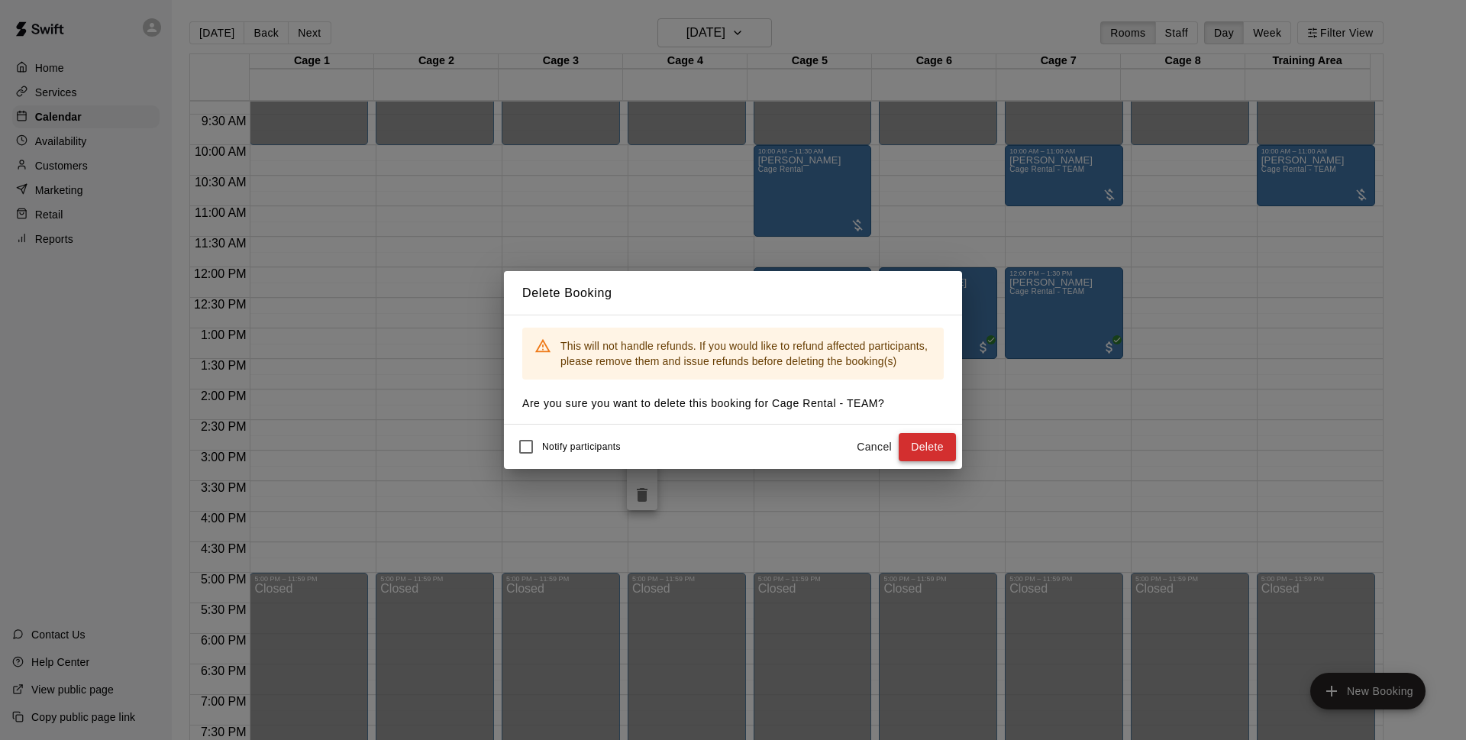
click at [944, 445] on button "Delete" at bounding box center [927, 447] width 57 height 28
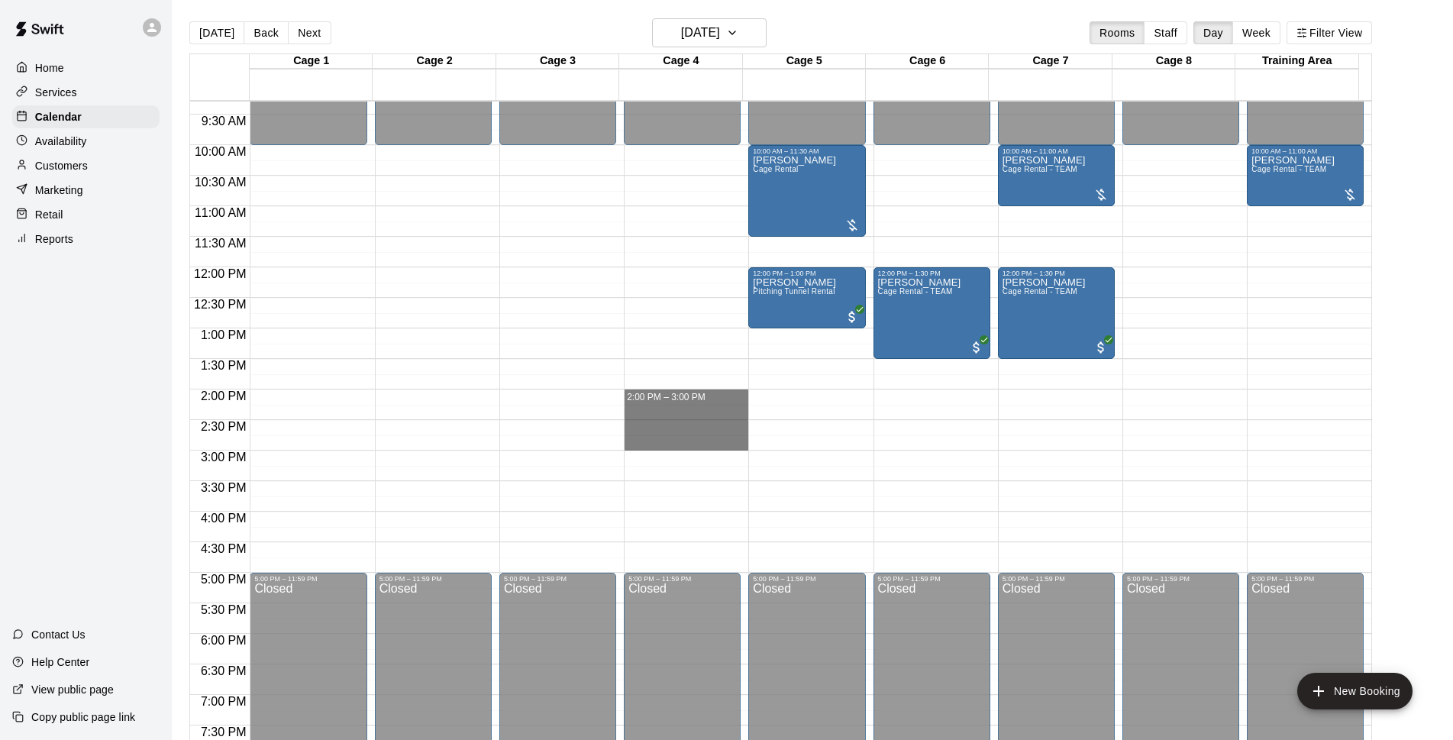
drag, startPoint x: 691, startPoint y: 395, endPoint x: 697, endPoint y: 444, distance: 49.2
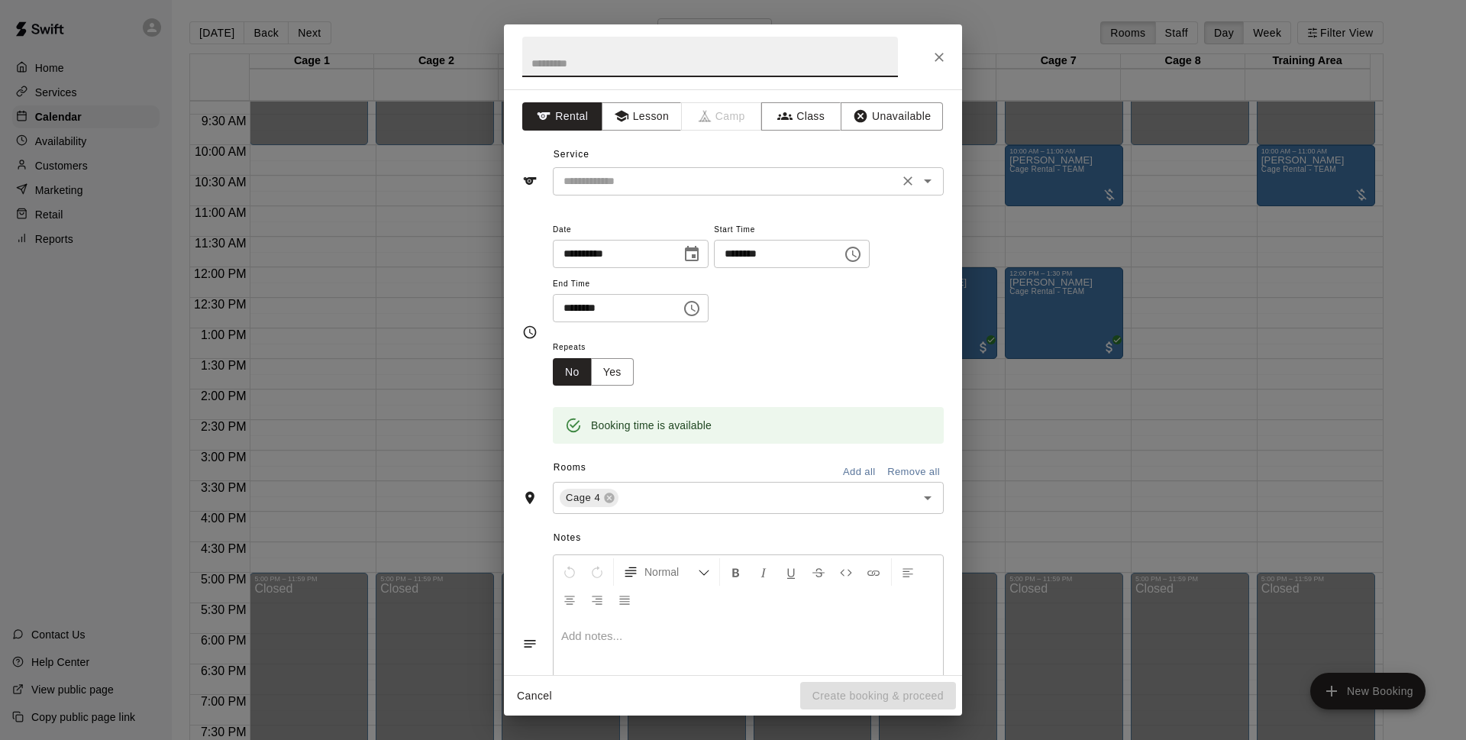
click at [724, 181] on input "text" at bounding box center [725, 181] width 337 height 19
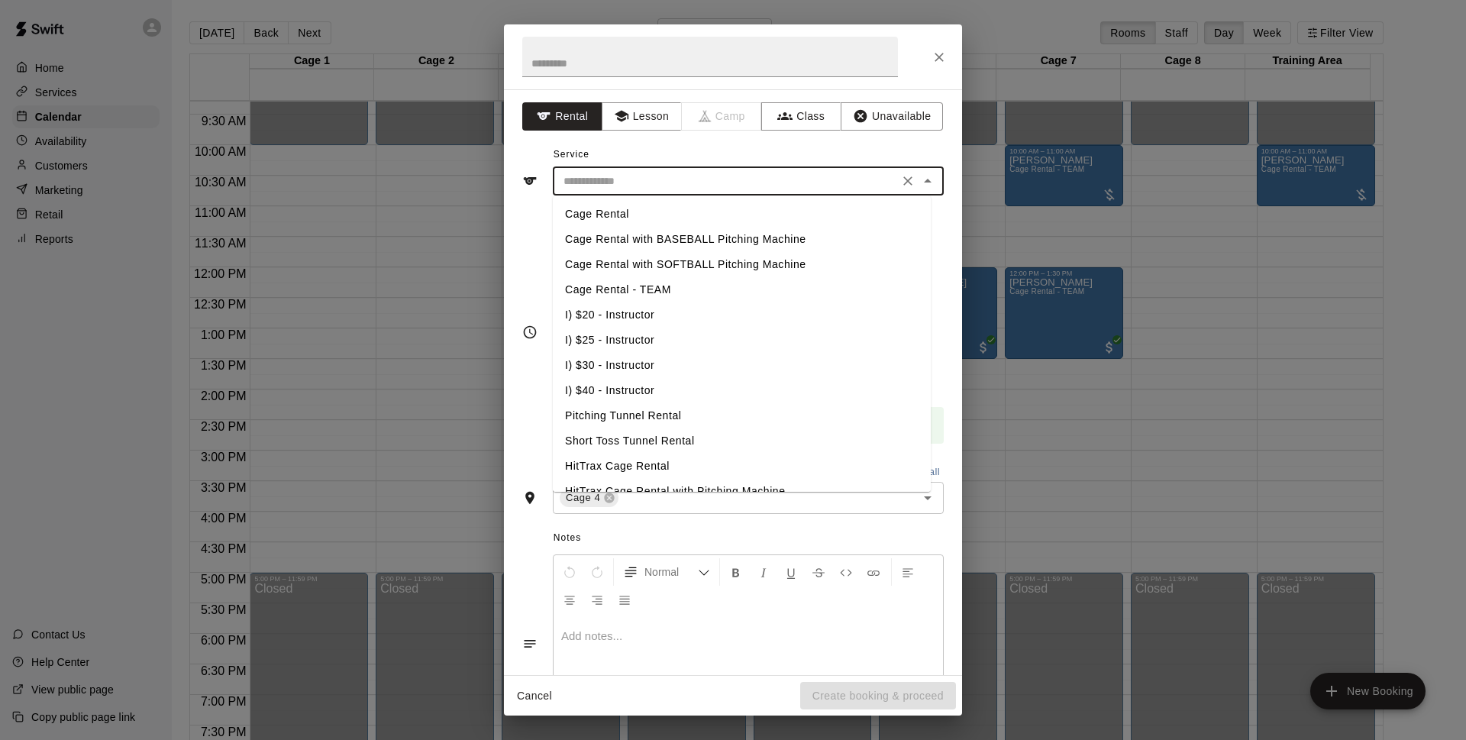
click at [724, 163] on div "Service ​ Cage Rental Cage Rental with BASEBALL Pitching Machine Cage Rental wi…" at bounding box center [732, 169] width 421 height 53
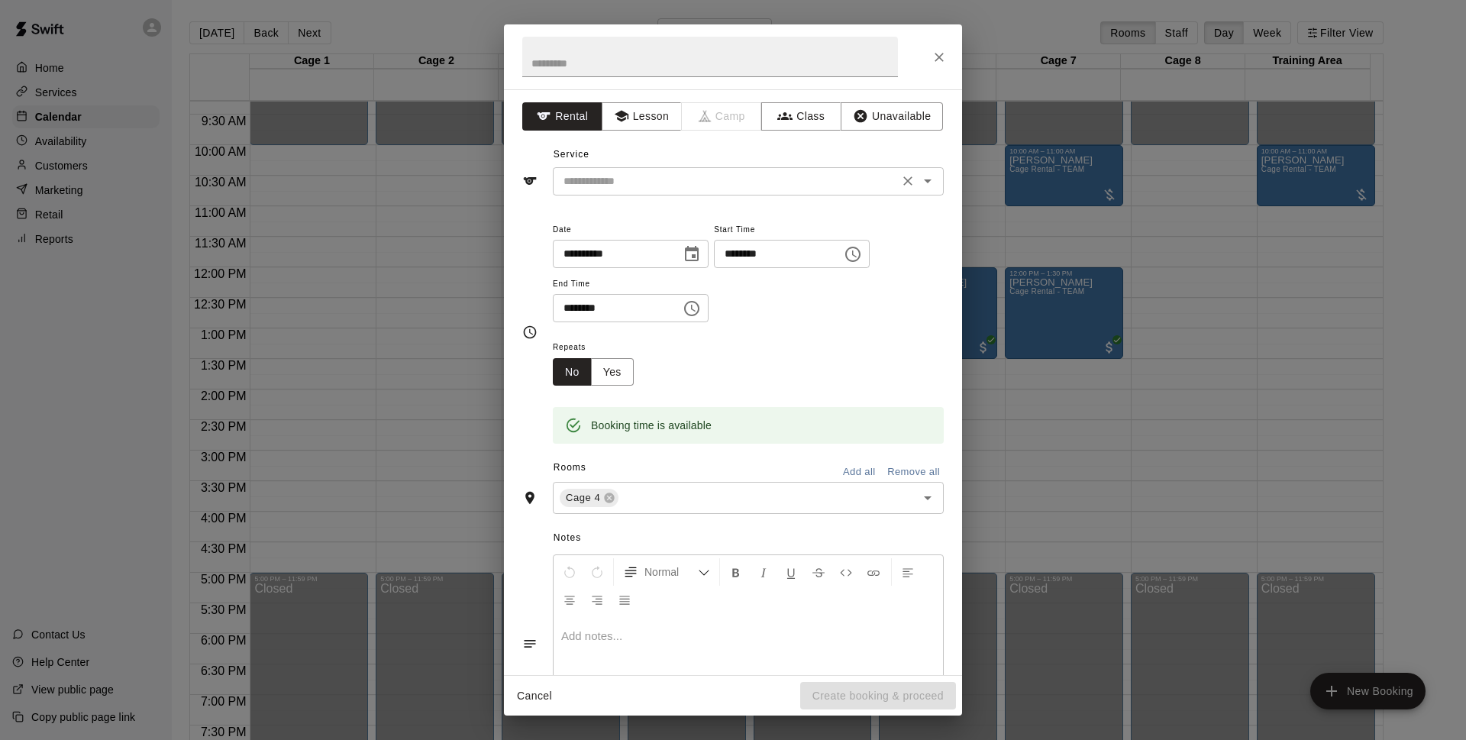
click at [733, 172] on input "text" at bounding box center [725, 181] width 337 height 19
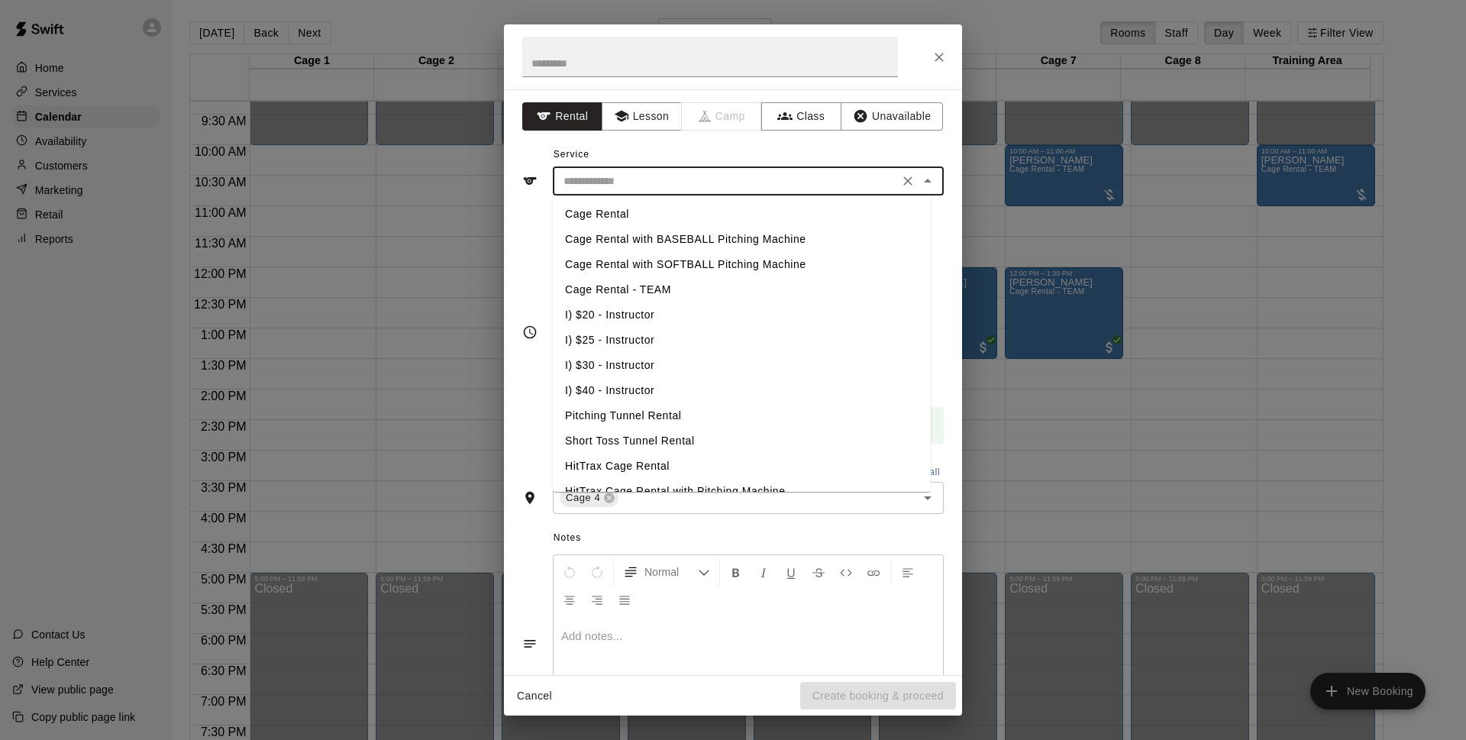
click at [743, 144] on div "Service ​ Cage Rental Cage Rental with BASEBALL Pitching Machine Cage Rental wi…" at bounding box center [732, 169] width 421 height 53
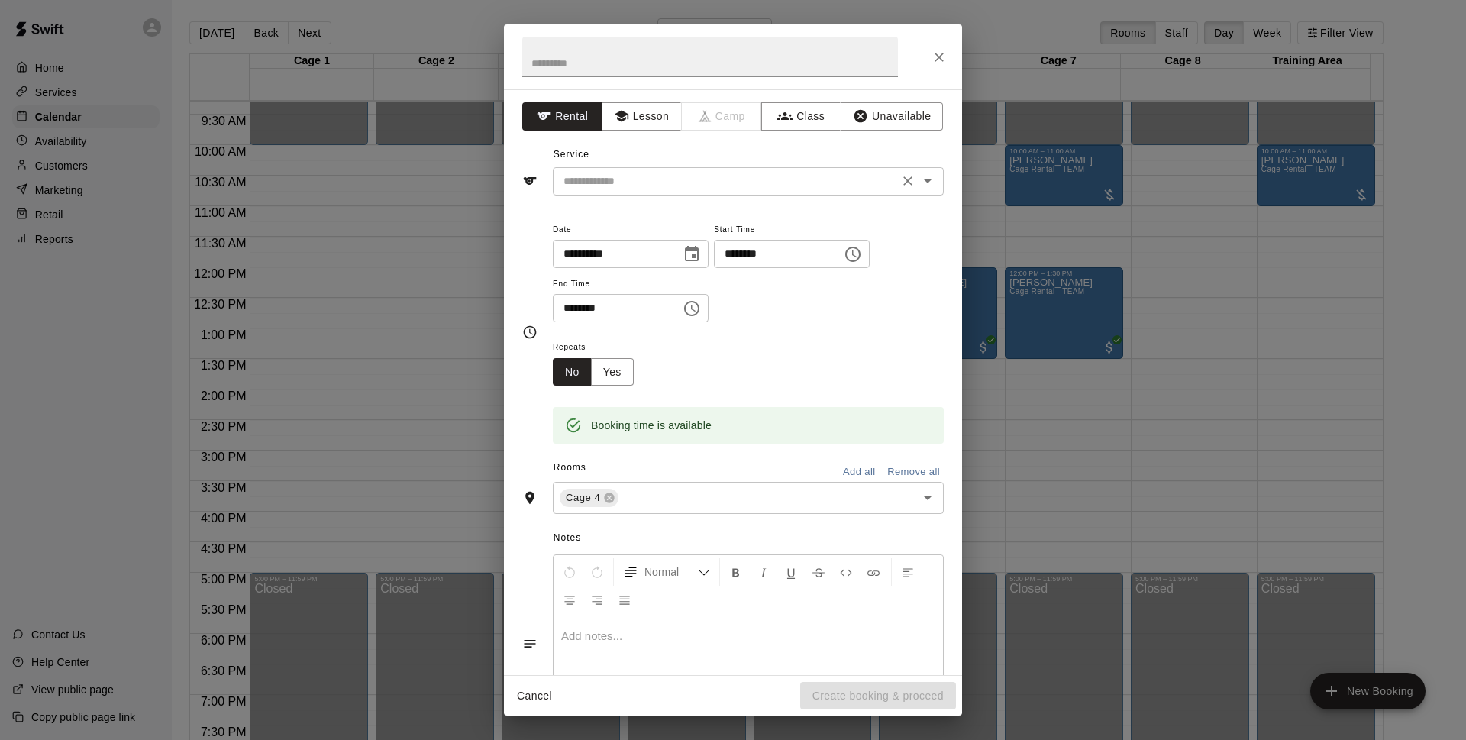
click at [734, 167] on div "​" at bounding box center [748, 181] width 391 height 28
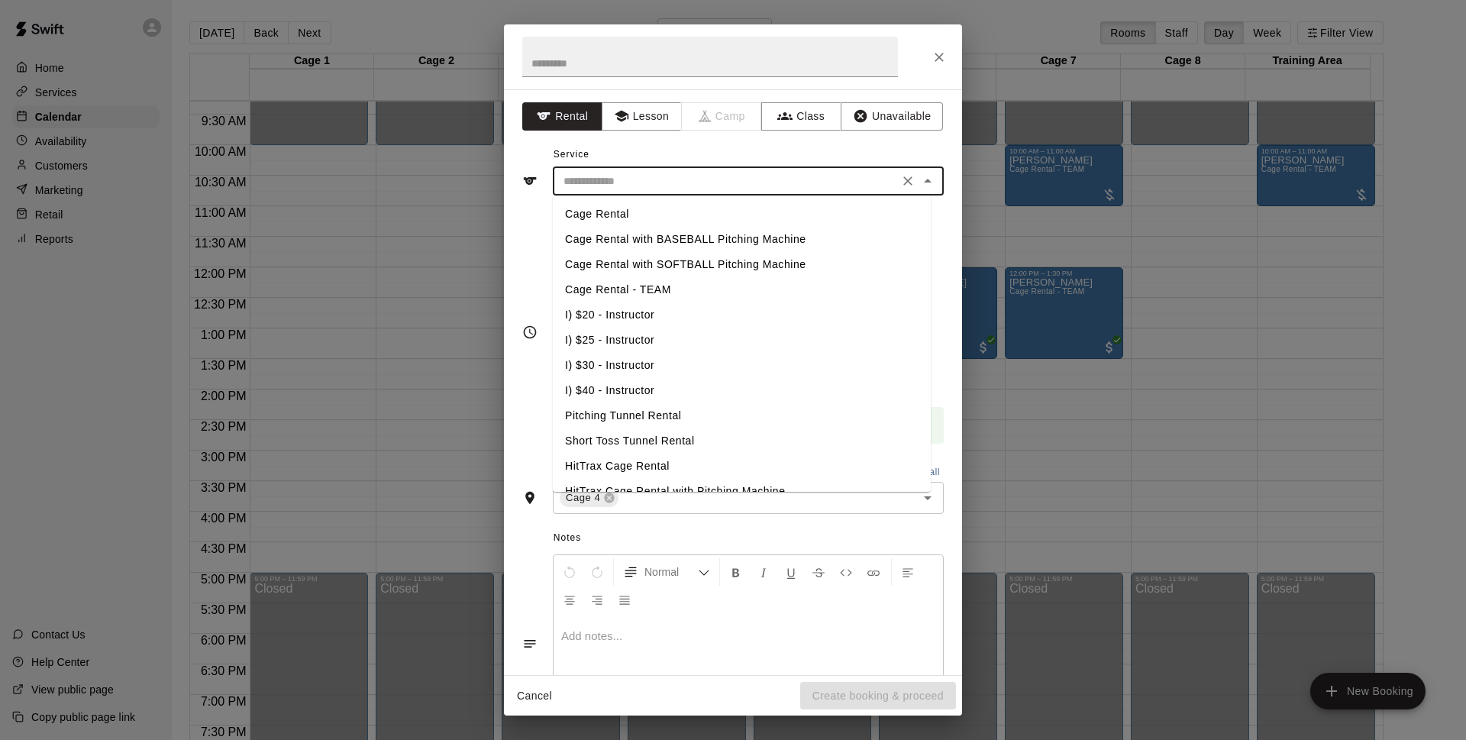
scroll to position [89, 0]
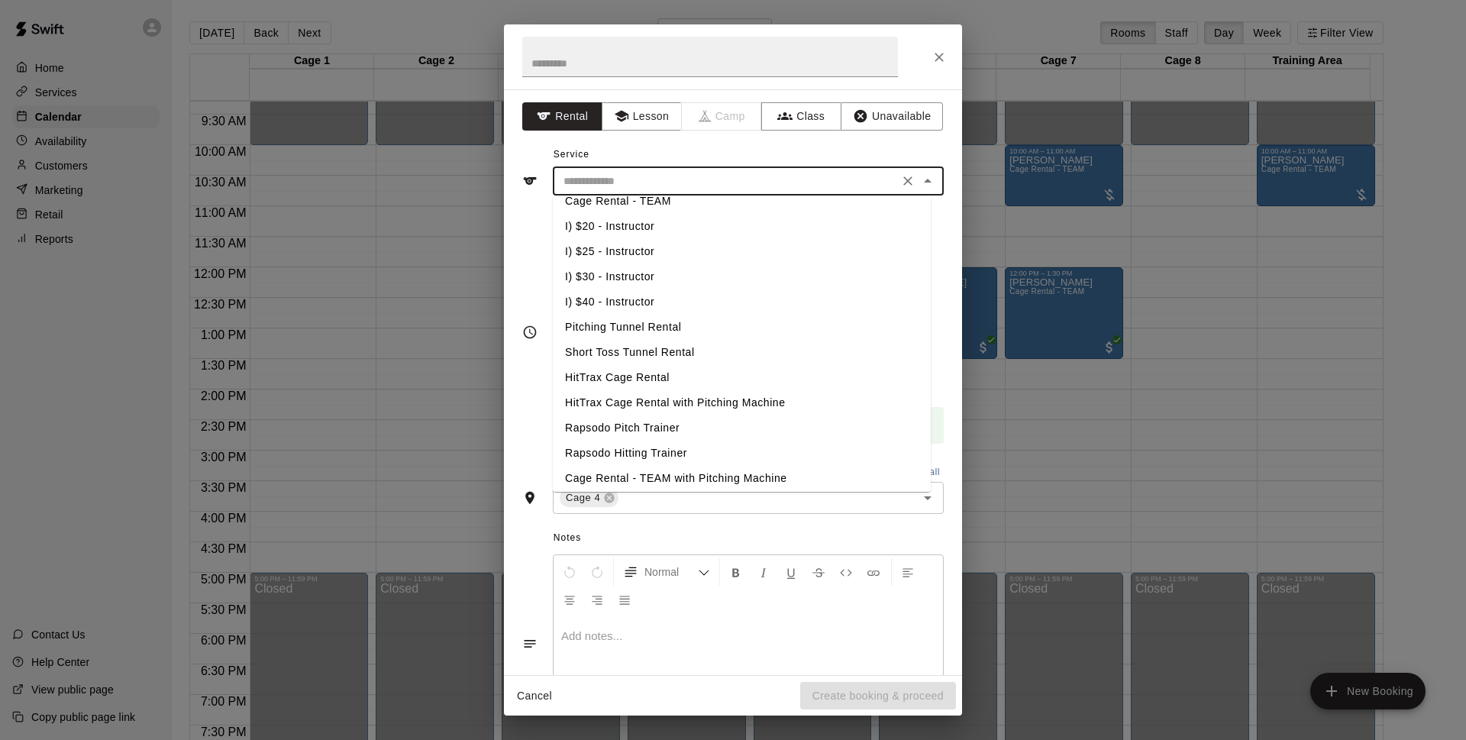
click at [682, 382] on li "HitTrax Cage Rental" at bounding box center [742, 377] width 378 height 25
type input "**********"
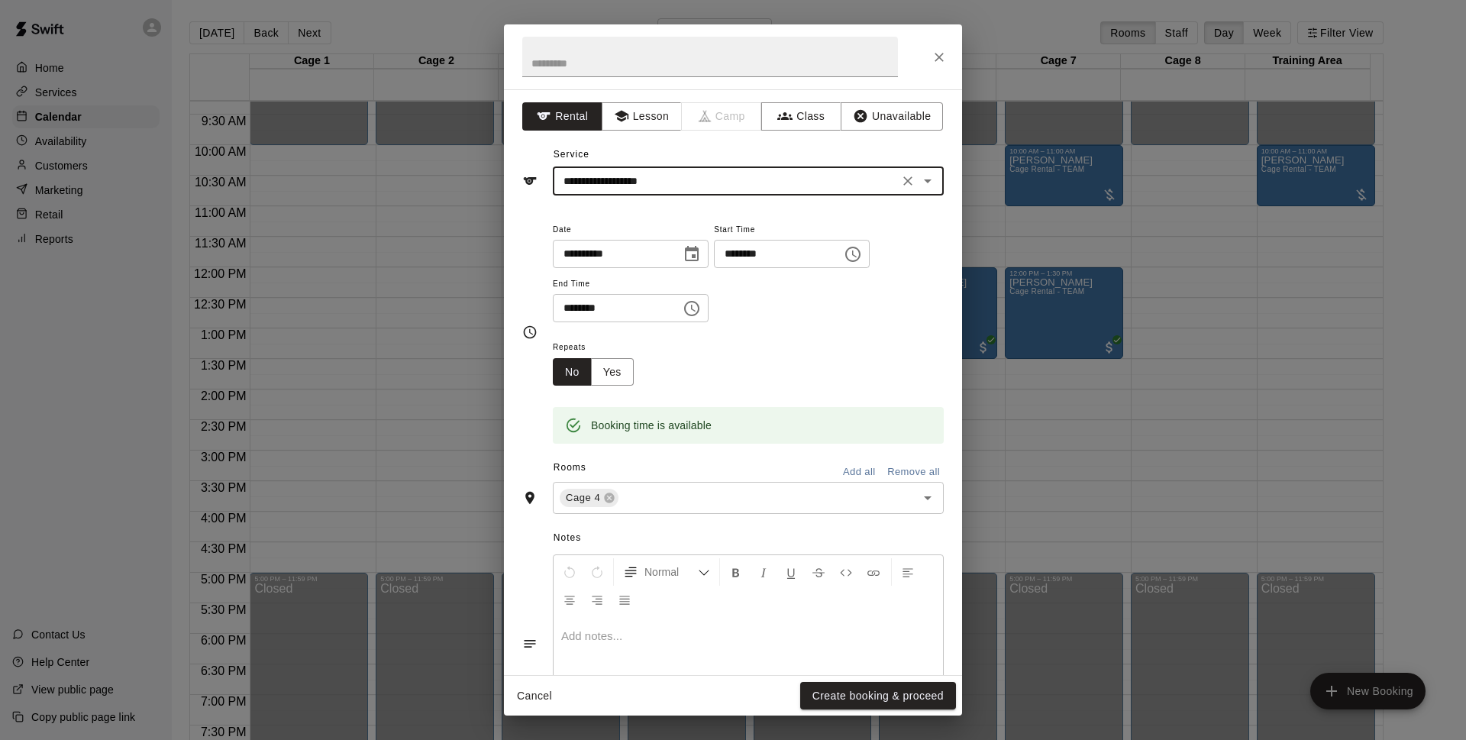
drag, startPoint x: 831, startPoint y: 690, endPoint x: 1036, endPoint y: 289, distance: 451.0
click at [834, 690] on button "Create booking & proceed" at bounding box center [878, 696] width 156 height 28
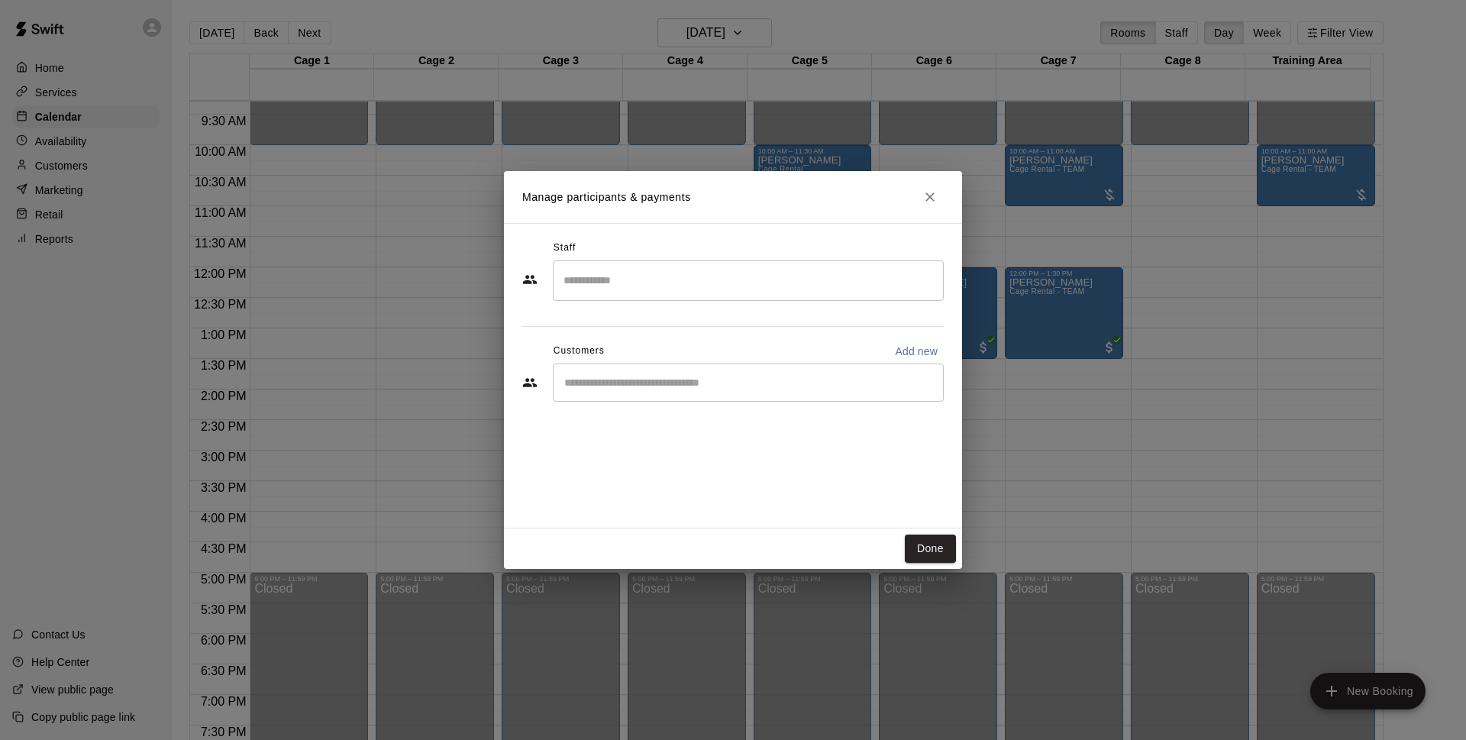
click at [744, 394] on div "​" at bounding box center [748, 382] width 391 height 38
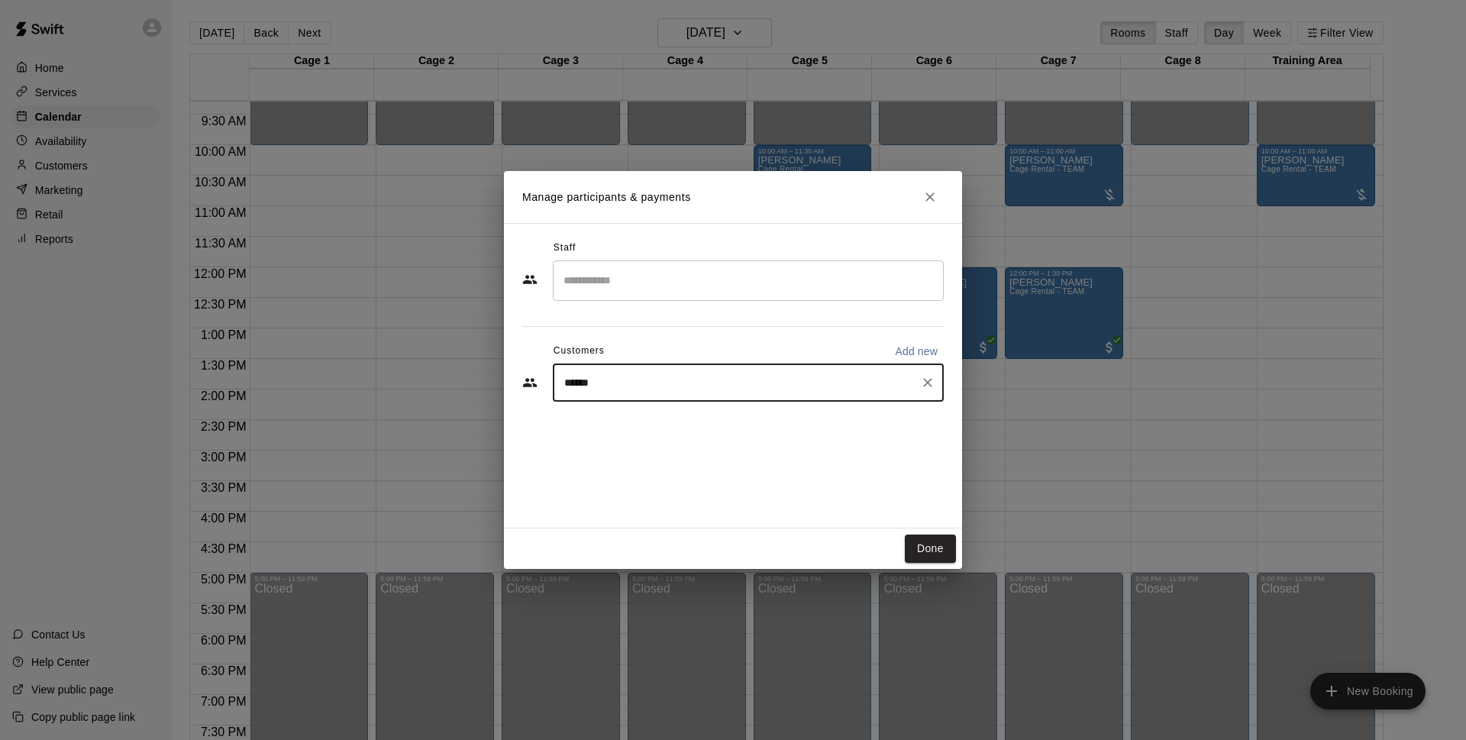
type input "*******"
click at [732, 421] on div "Walk In info@basesloadedlv.com" at bounding box center [763, 426] width 336 height 33
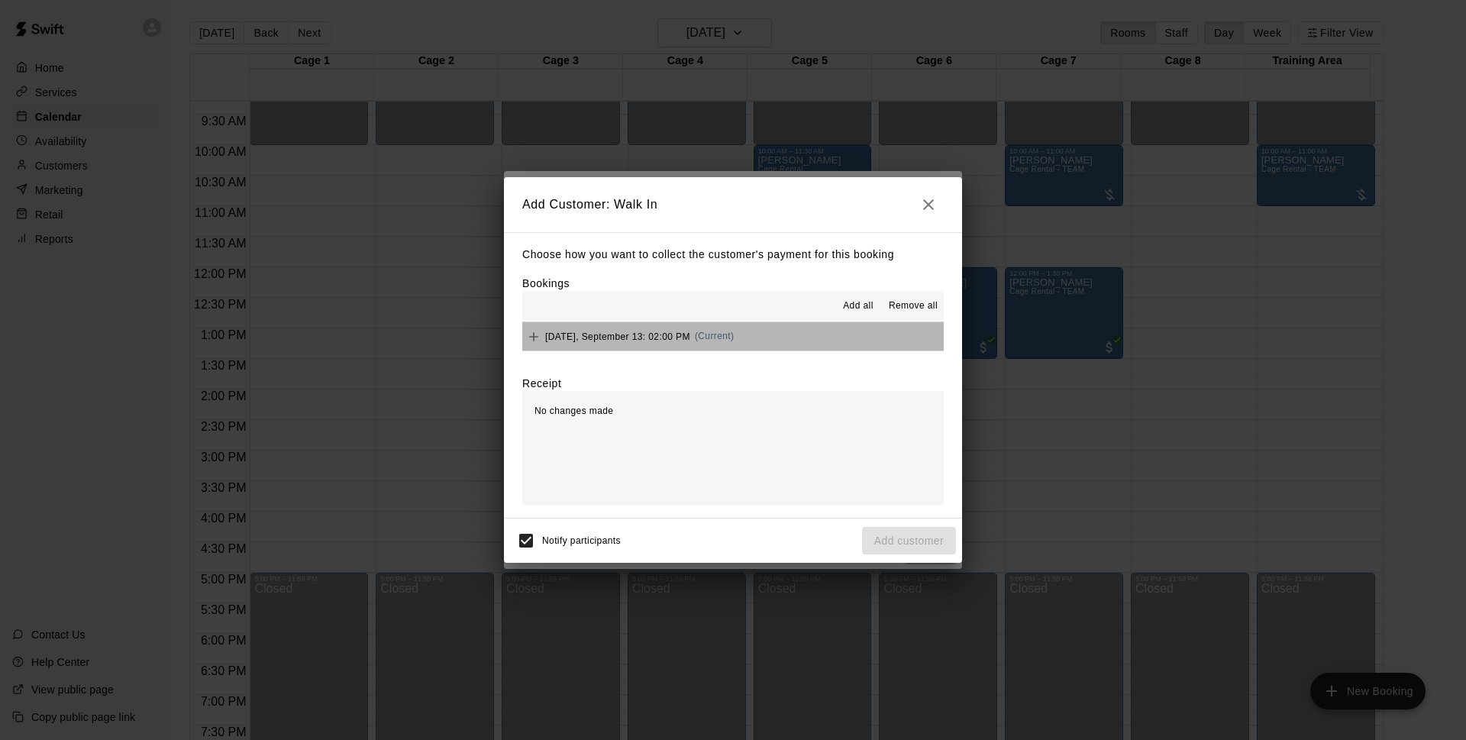
click at [815, 328] on button "Saturday, September 13: 02:00 PM (Current)" at bounding box center [732, 336] width 421 height 28
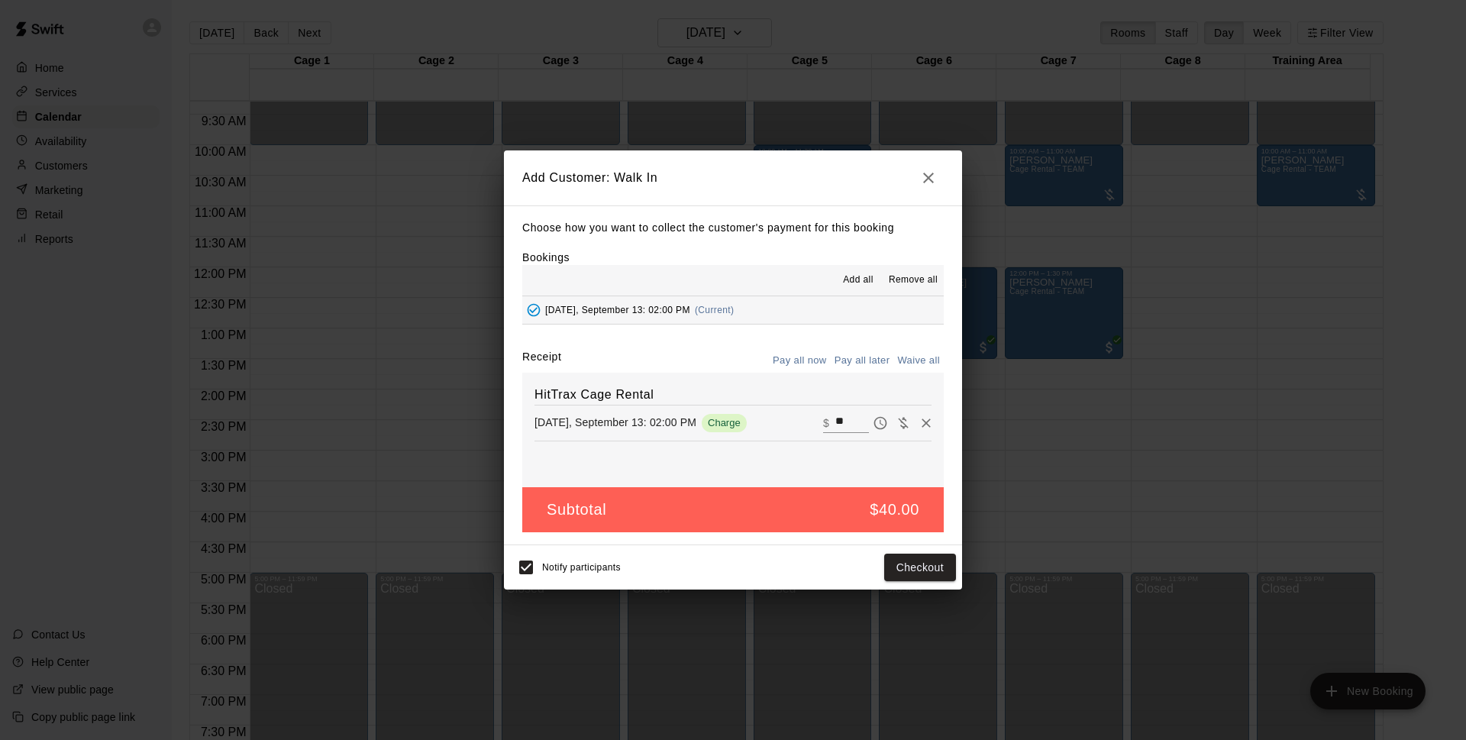
click at [862, 369] on button "Pay all later" at bounding box center [862, 361] width 63 height 24
click at [818, 367] on button "Pay all now" at bounding box center [800, 361] width 62 height 24
click at [869, 363] on button "Pay all later" at bounding box center [862, 361] width 63 height 24
click at [815, 357] on button "Pay all now" at bounding box center [800, 361] width 62 height 24
click at [847, 354] on button "Pay all later" at bounding box center [862, 361] width 63 height 24
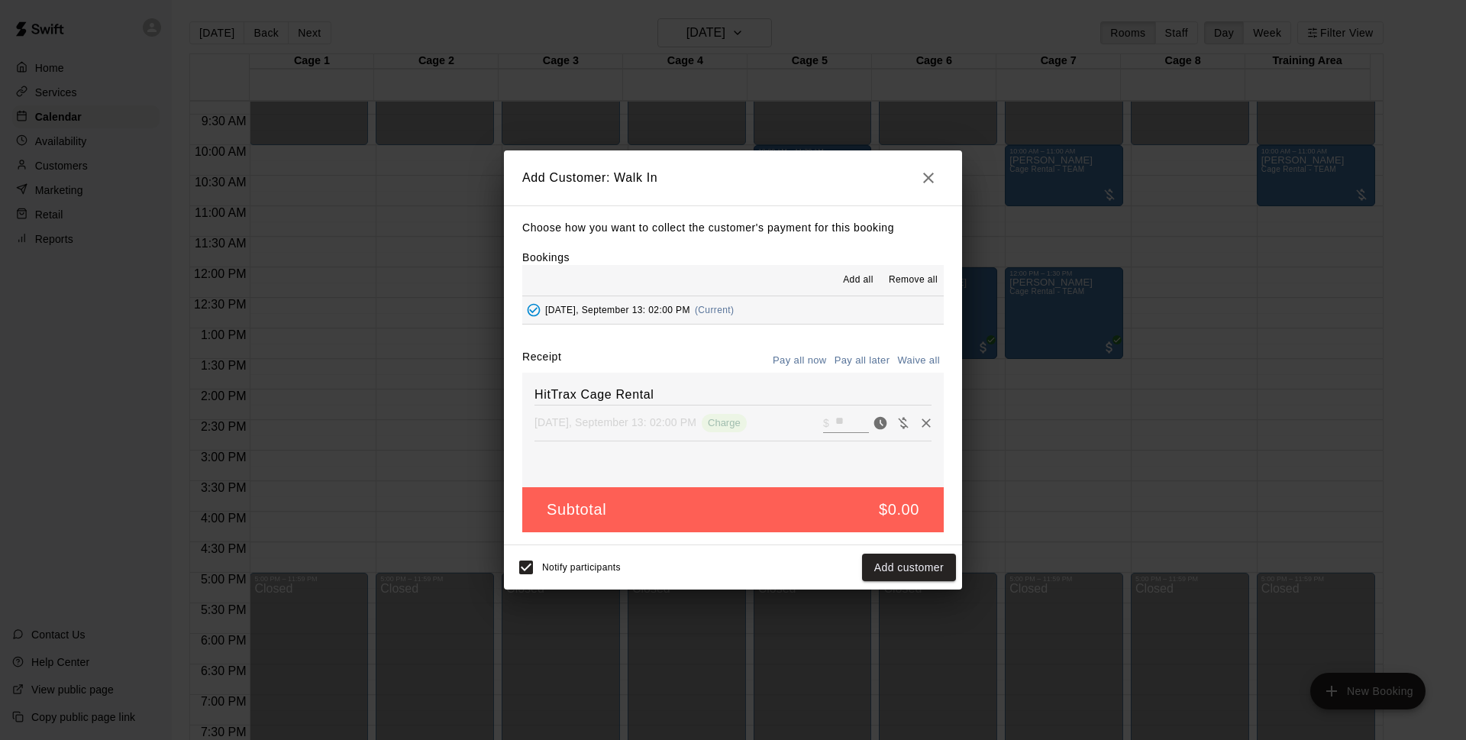
click at [705, 355] on div "Receipt Pay all now Pay all later Waive all" at bounding box center [732, 361] width 421 height 24
click at [928, 173] on icon "button" at bounding box center [928, 178] width 18 height 18
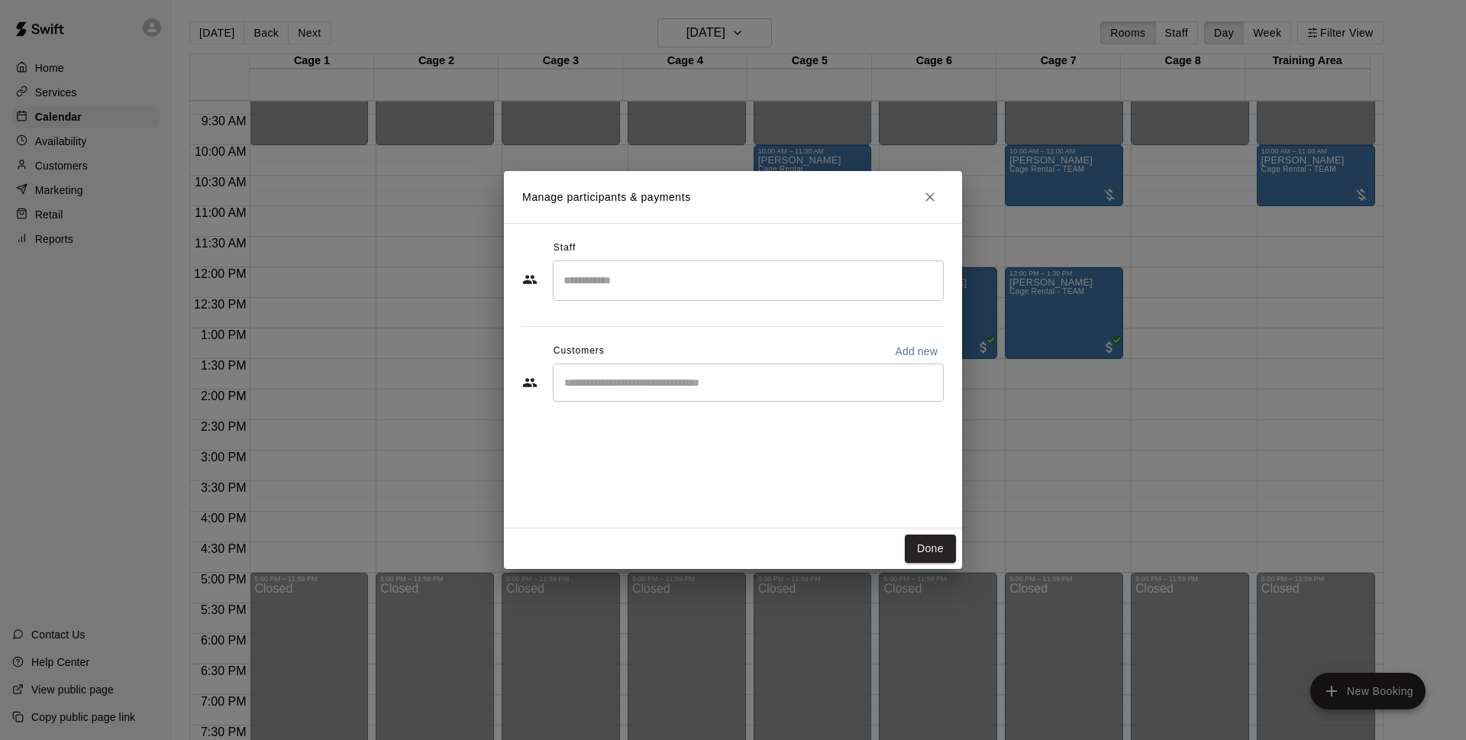
click at [922, 198] on icon "Close" at bounding box center [929, 196] width 15 height 15
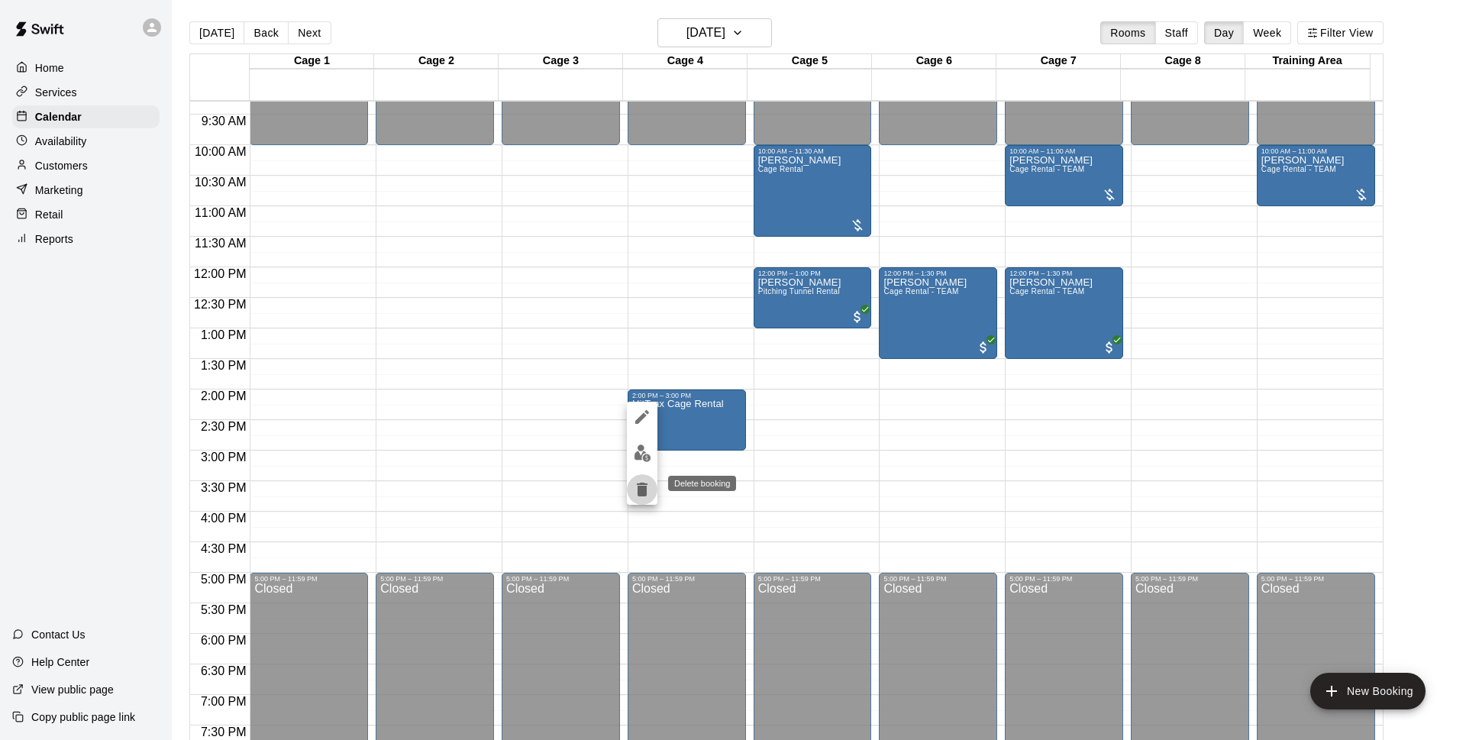
click at [643, 485] on icon "delete" at bounding box center [642, 489] width 11 height 14
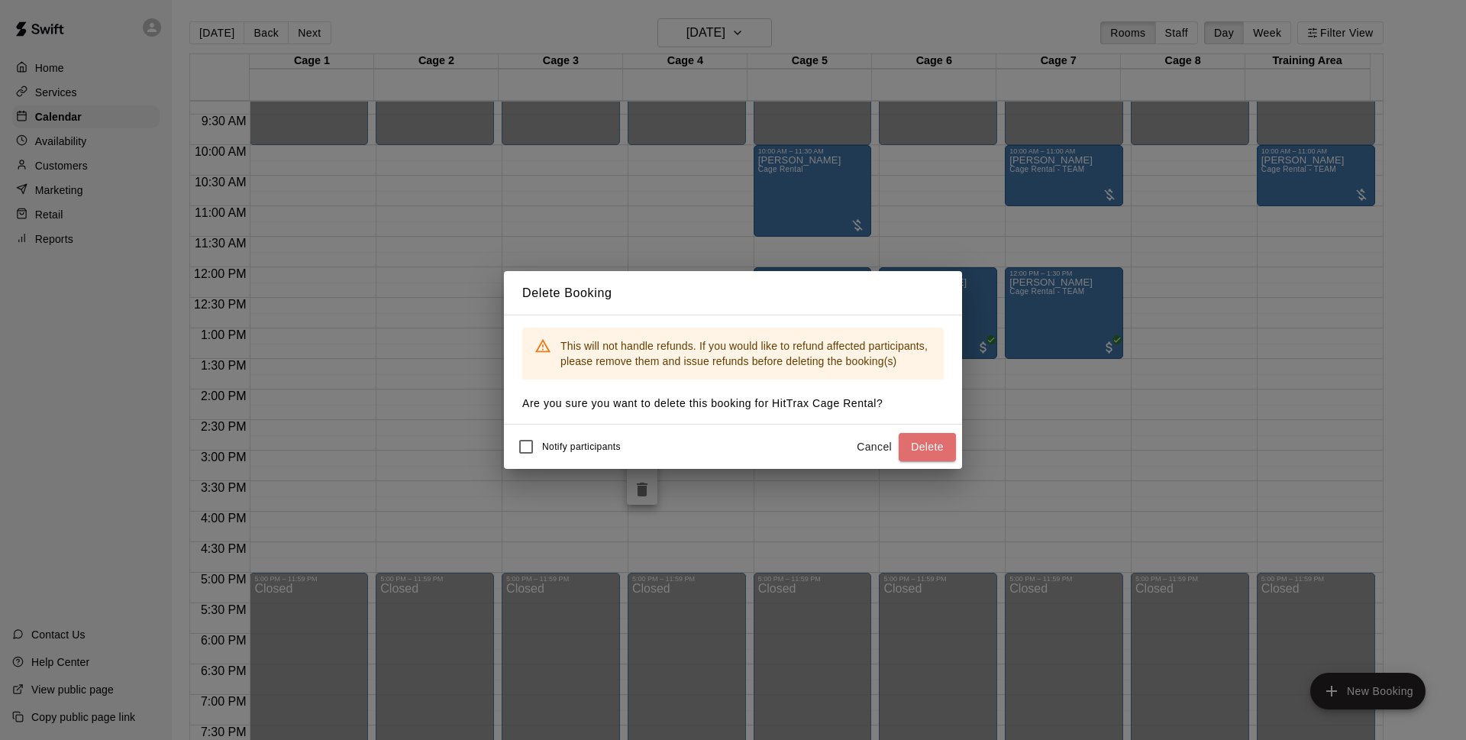
drag, startPoint x: 920, startPoint y: 448, endPoint x: 1014, endPoint y: 411, distance: 101.1
click at [921, 448] on button "Delete" at bounding box center [927, 447] width 57 height 28
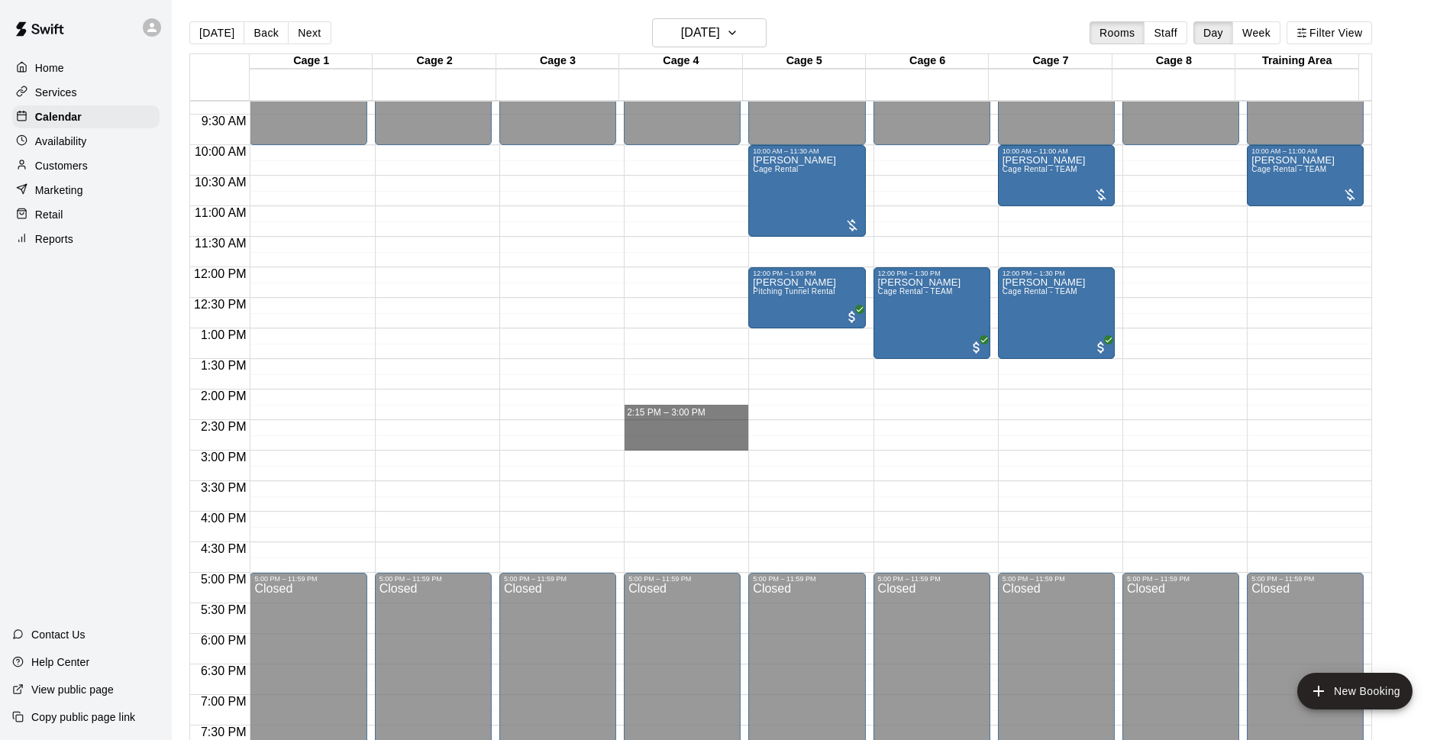
drag, startPoint x: 683, startPoint y: 393, endPoint x: 683, endPoint y: 441, distance: 48.1
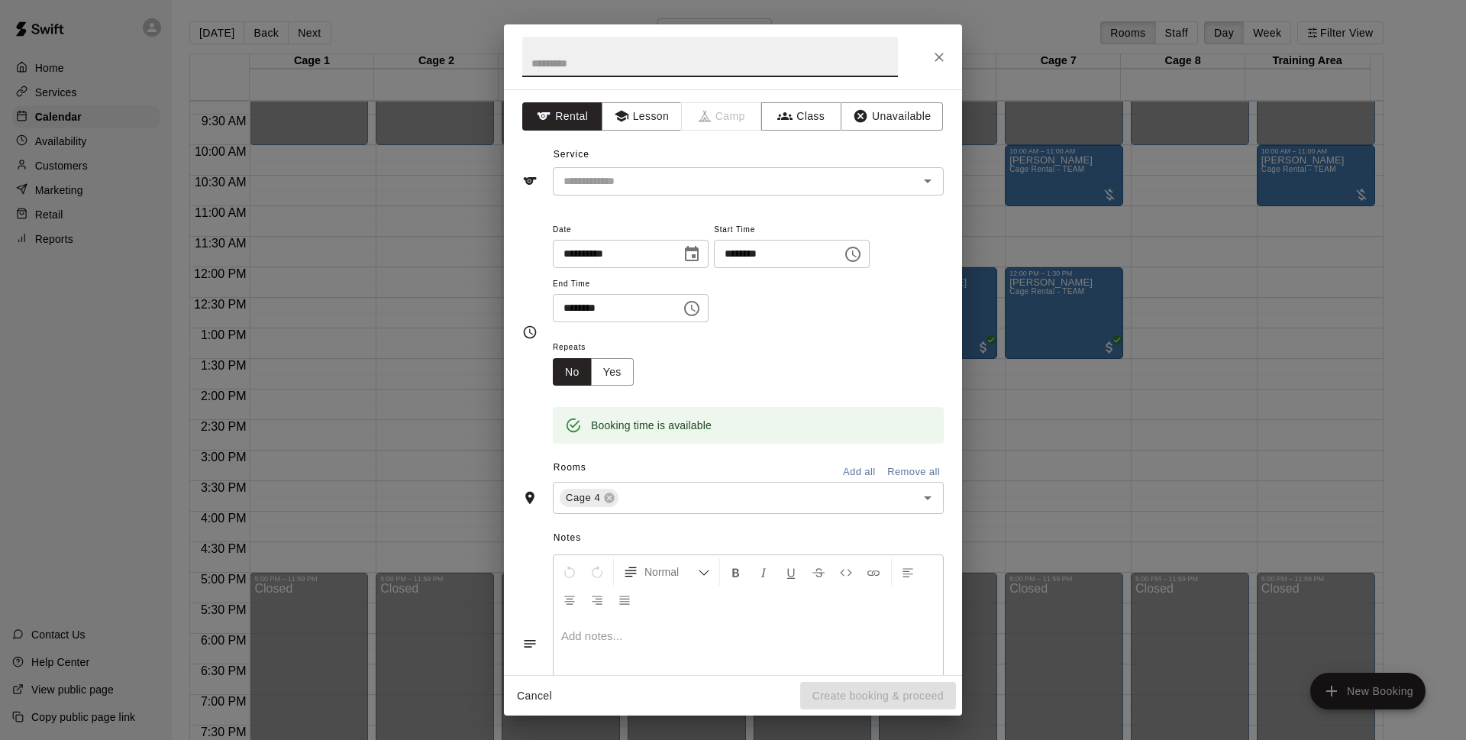
click at [773, 251] on input "********" at bounding box center [773, 254] width 118 height 28
type input "********"
drag, startPoint x: 772, startPoint y: 165, endPoint x: 779, endPoint y: 169, distance: 8.9
click at [773, 165] on div "Service ​" at bounding box center [732, 169] width 421 height 53
click at [780, 170] on div "​" at bounding box center [748, 181] width 391 height 28
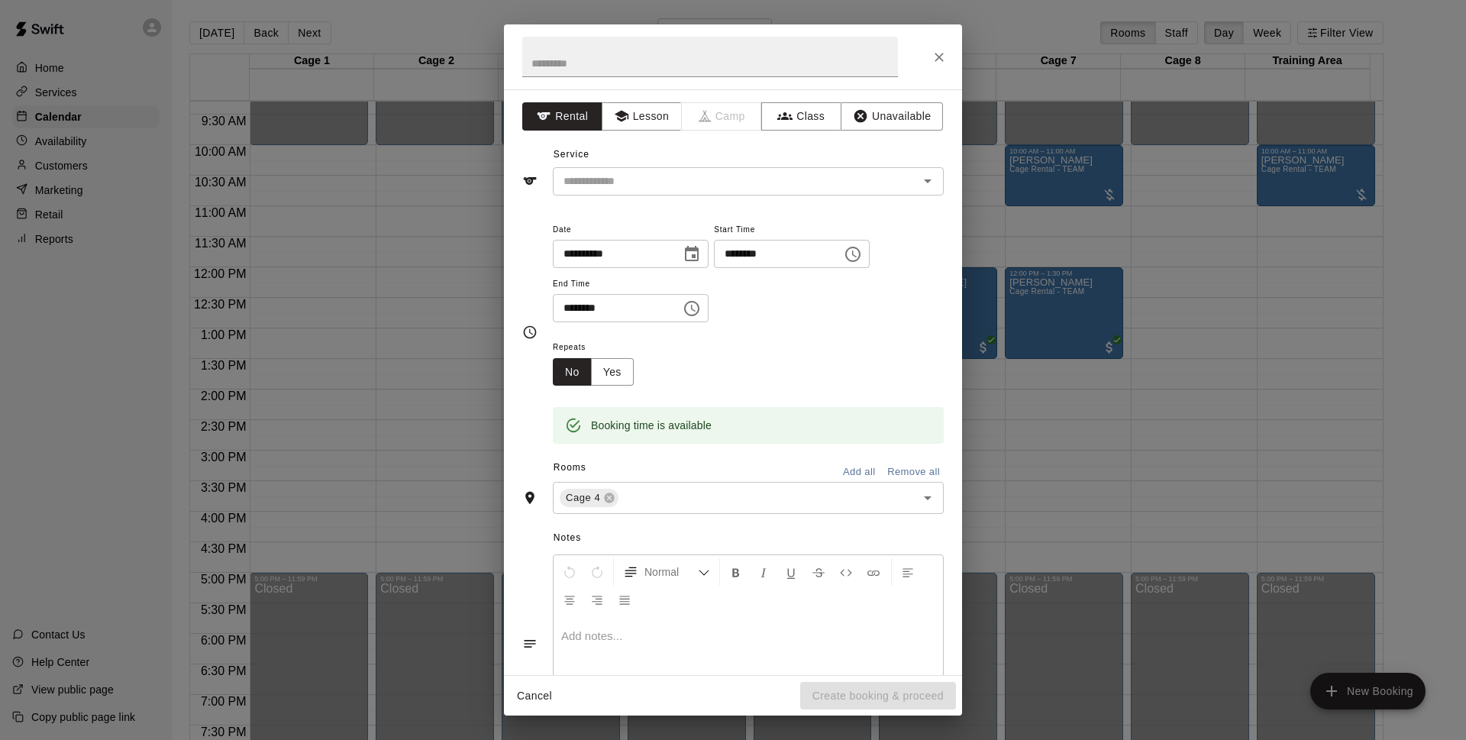
click at [839, 147] on div "Service ​" at bounding box center [732, 169] width 421 height 53
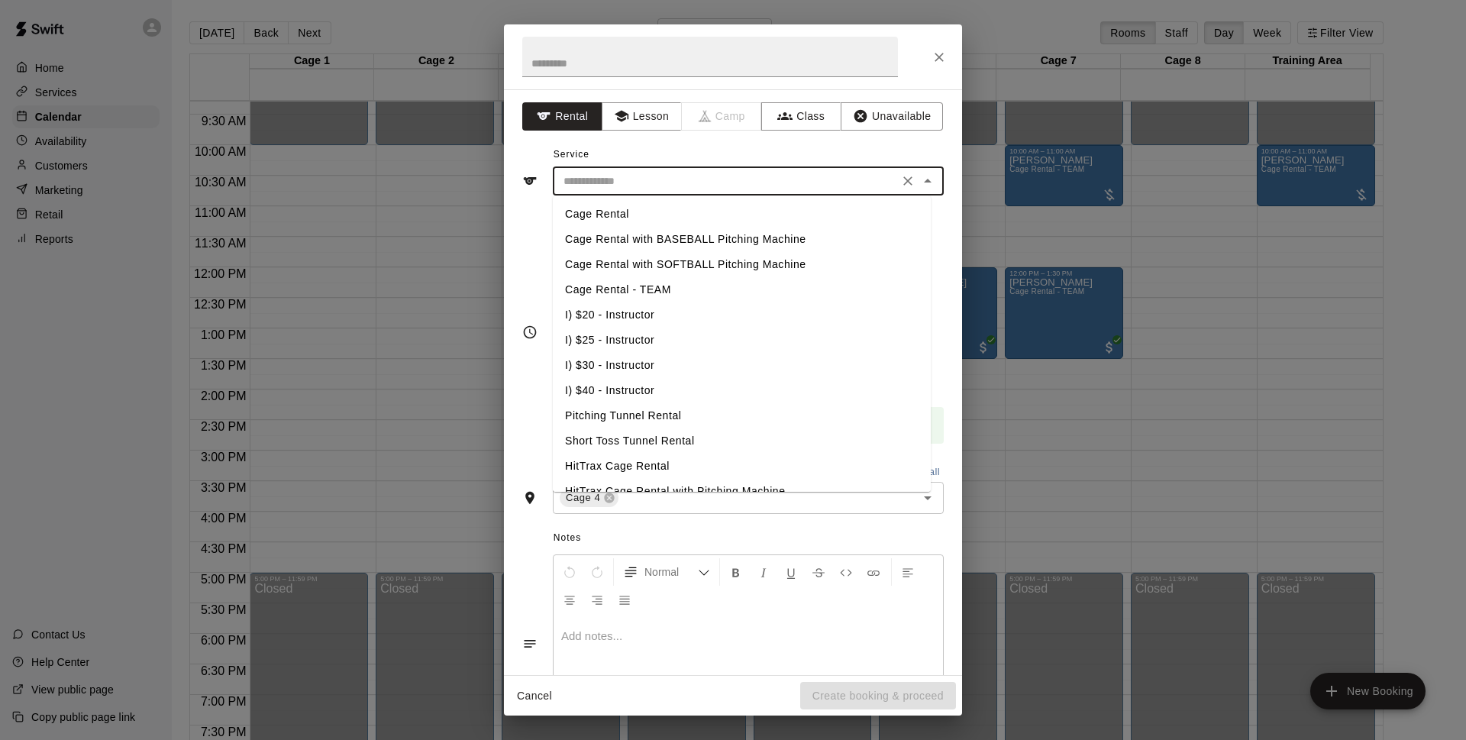
click at [836, 172] on input "text" at bounding box center [725, 181] width 337 height 19
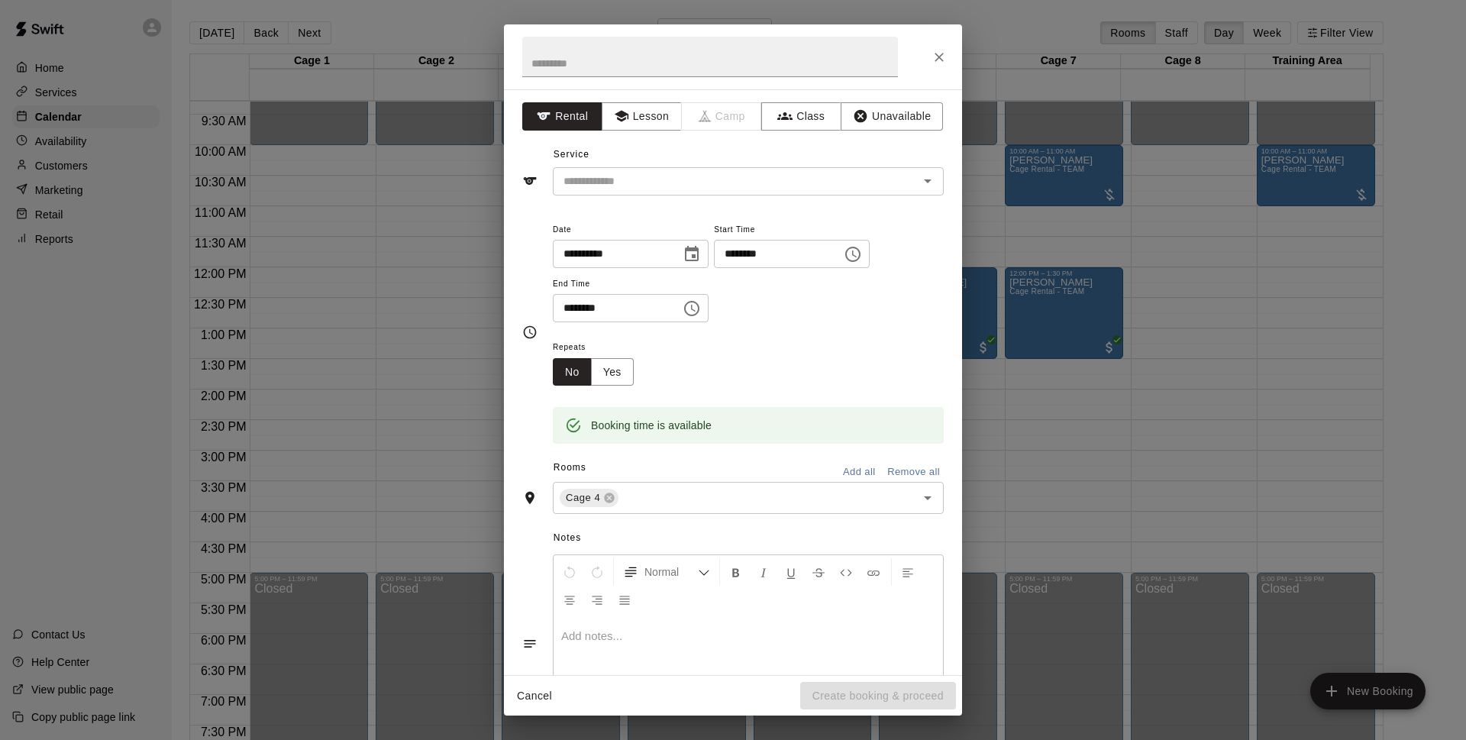
click at [828, 155] on div "Service ​" at bounding box center [732, 169] width 421 height 53
click at [828, 173] on input "text" at bounding box center [725, 181] width 337 height 19
click at [834, 156] on div "Service ​" at bounding box center [732, 169] width 421 height 53
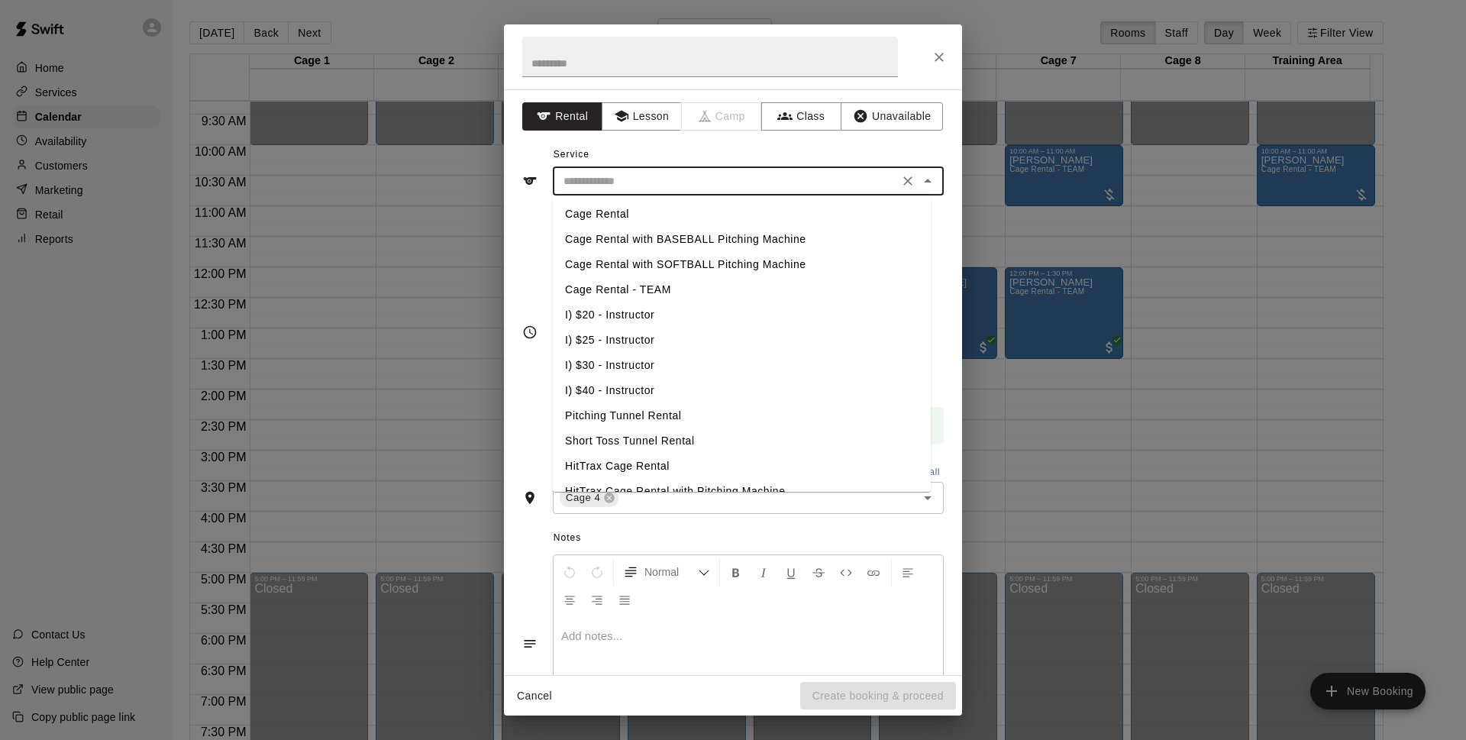
click at [828, 189] on input "text" at bounding box center [725, 181] width 337 height 19
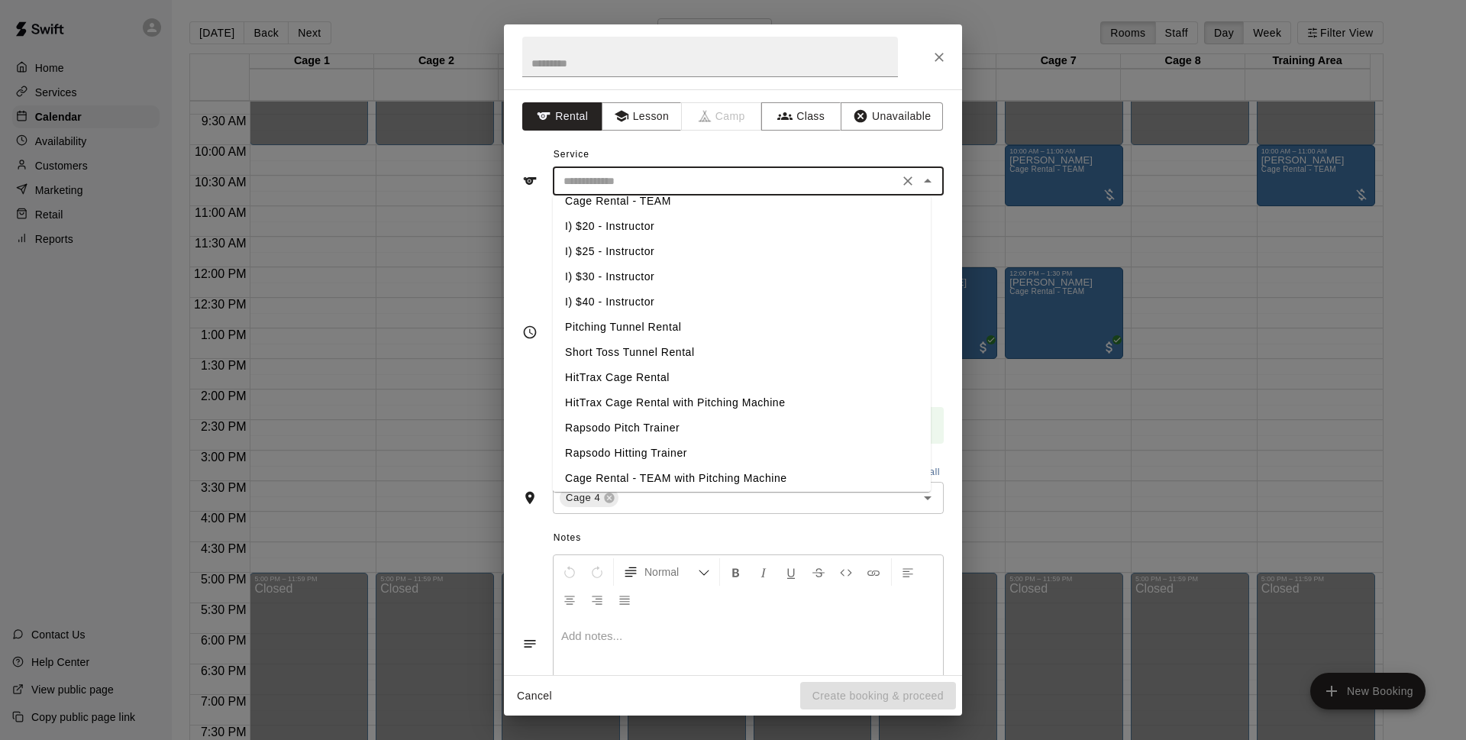
click at [677, 400] on li "HitTrax Cage Rental with Pitching Machine" at bounding box center [742, 402] width 378 height 25
type input "**********"
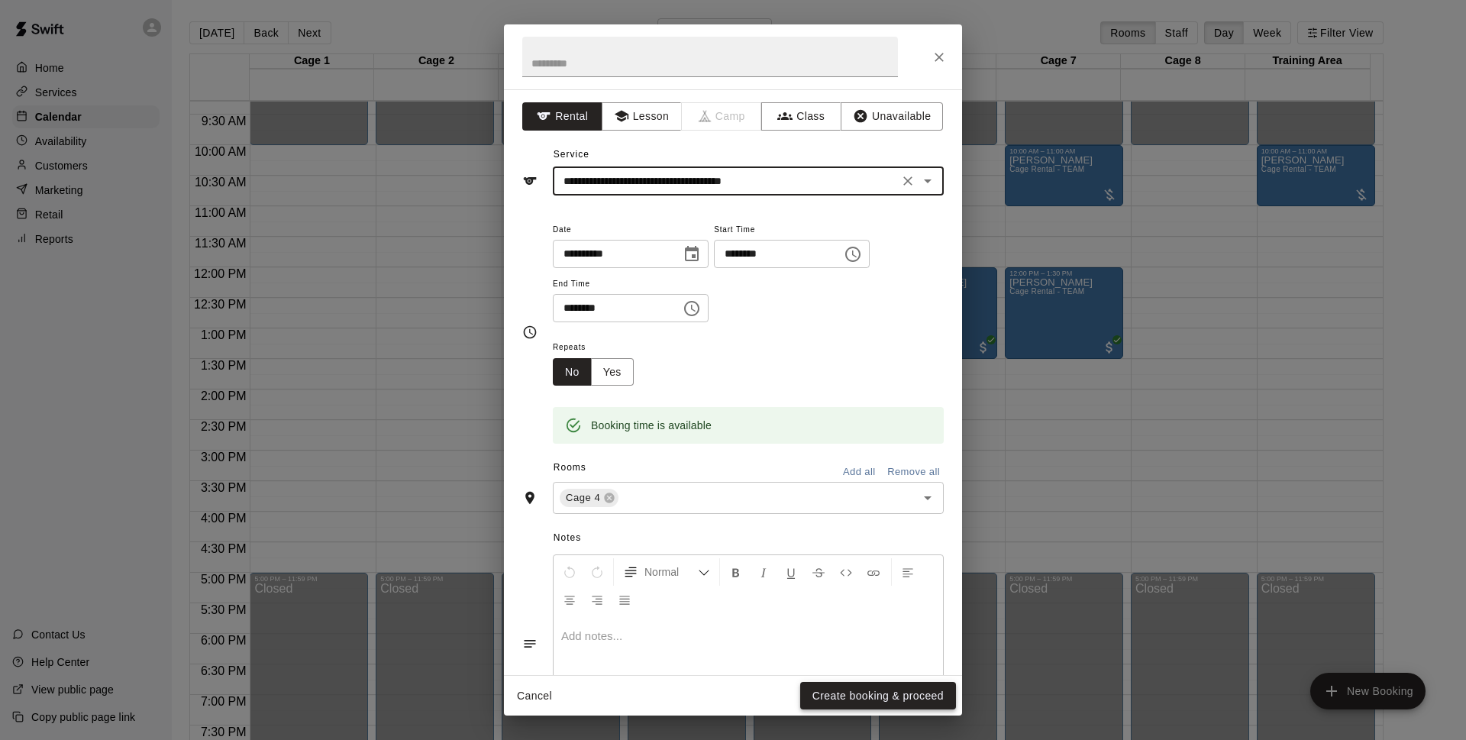
click at [831, 703] on button "Create booking & proceed" at bounding box center [878, 696] width 156 height 28
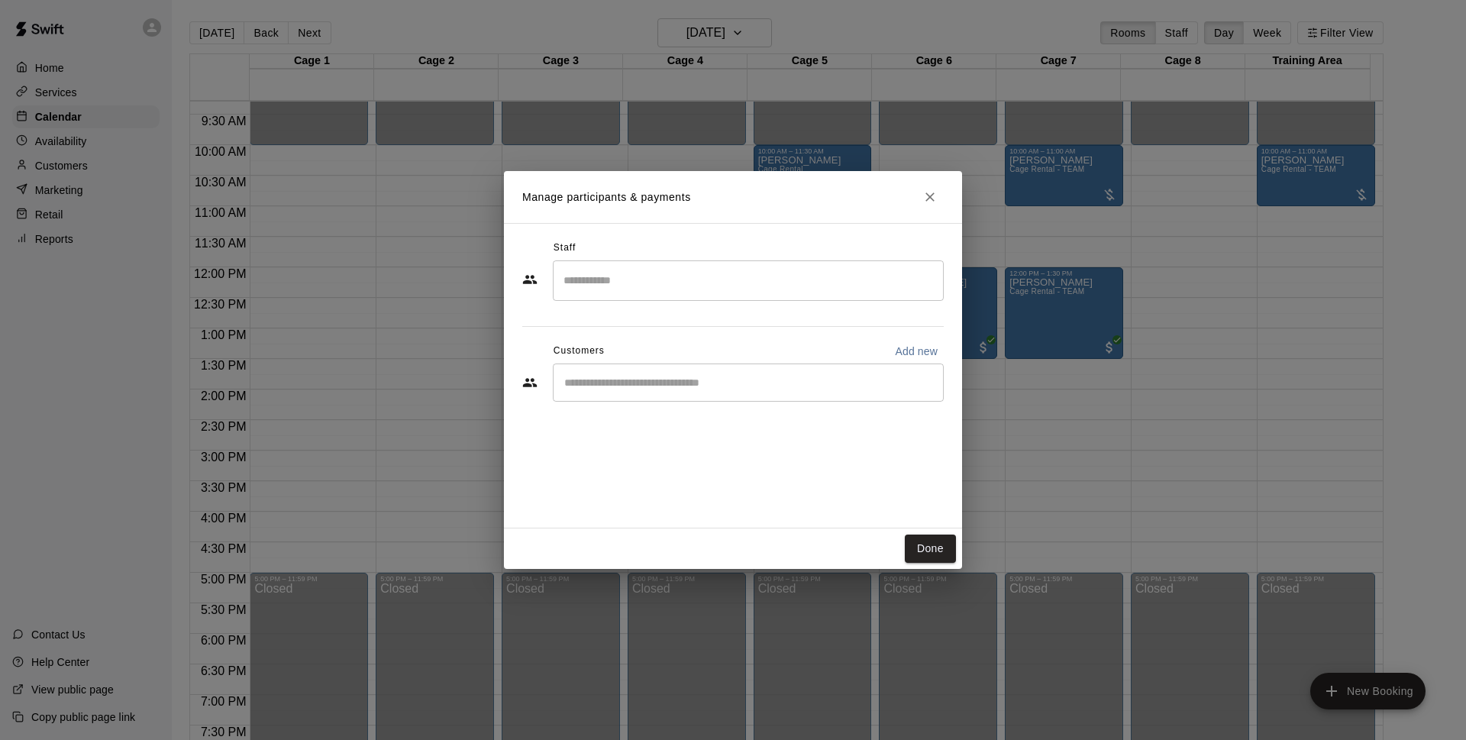
click at [771, 357] on div "Customers Add new" at bounding box center [732, 351] width 421 height 24
click at [776, 369] on div "​" at bounding box center [748, 382] width 391 height 38
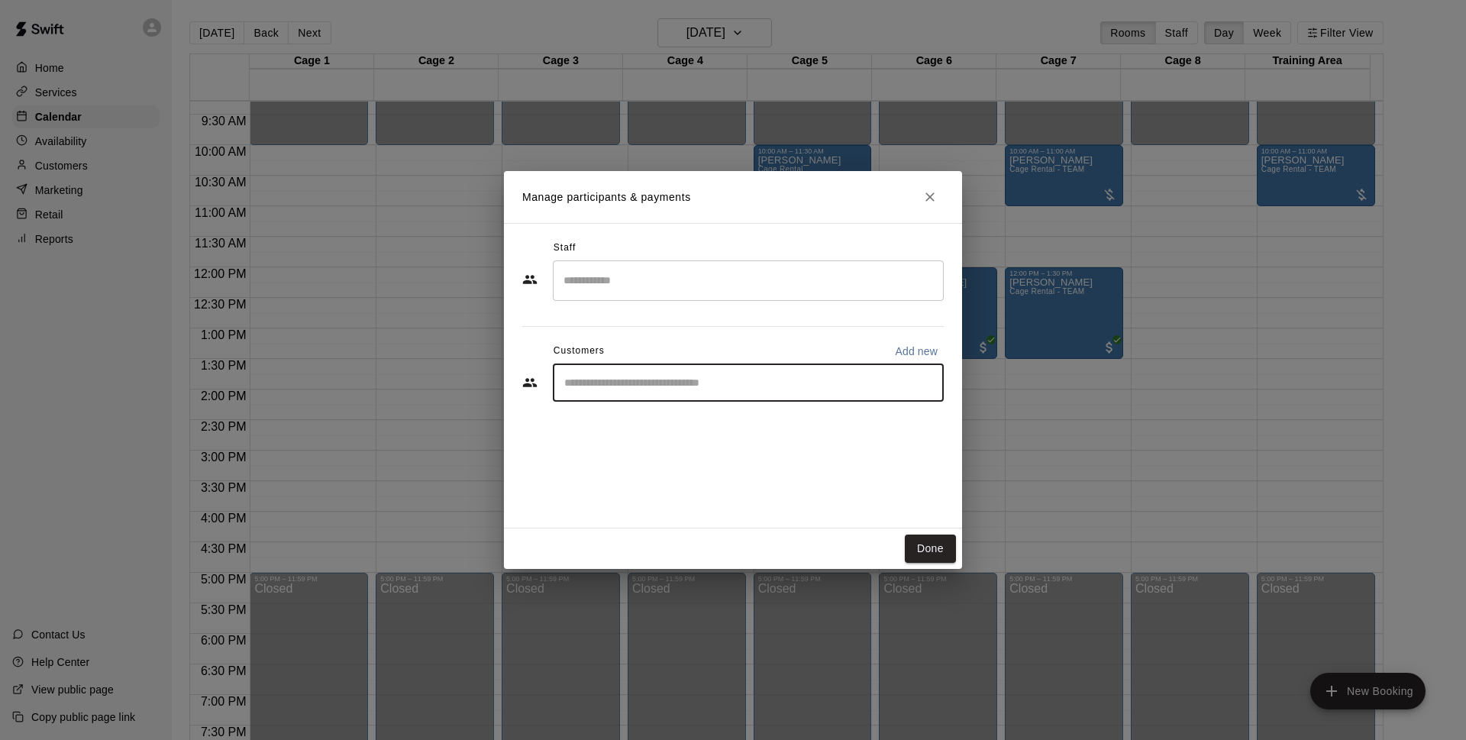
click at [793, 376] on input "Start typing to search customers..." at bounding box center [748, 382] width 377 height 15
click at [758, 373] on div "​" at bounding box center [748, 382] width 391 height 38
click at [783, 347] on div "Customers Add new" at bounding box center [732, 351] width 421 height 24
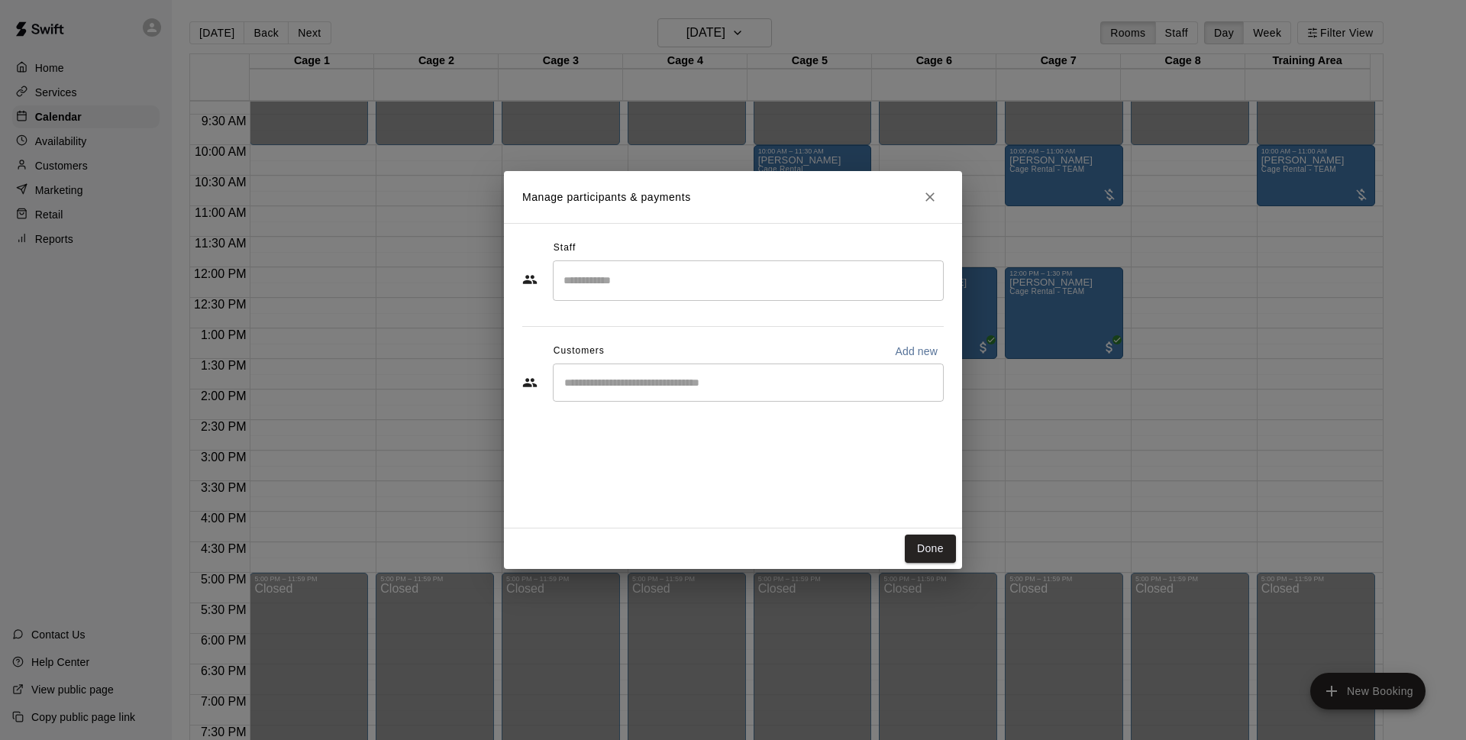
click at [761, 370] on div "​" at bounding box center [748, 382] width 391 height 38
click at [911, 356] on p "Add new" at bounding box center [916, 351] width 43 height 15
select select "**"
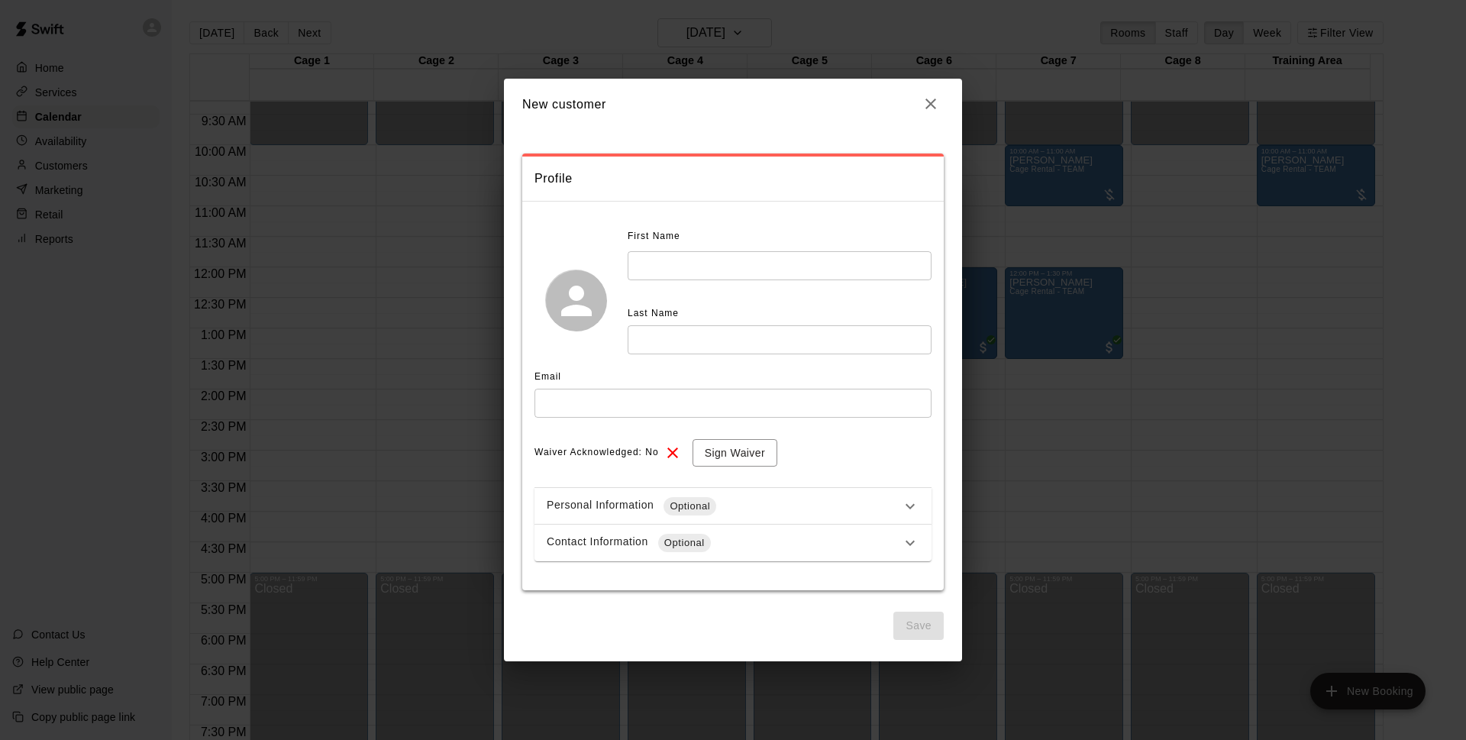
click at [772, 269] on input "text" at bounding box center [780, 265] width 304 height 28
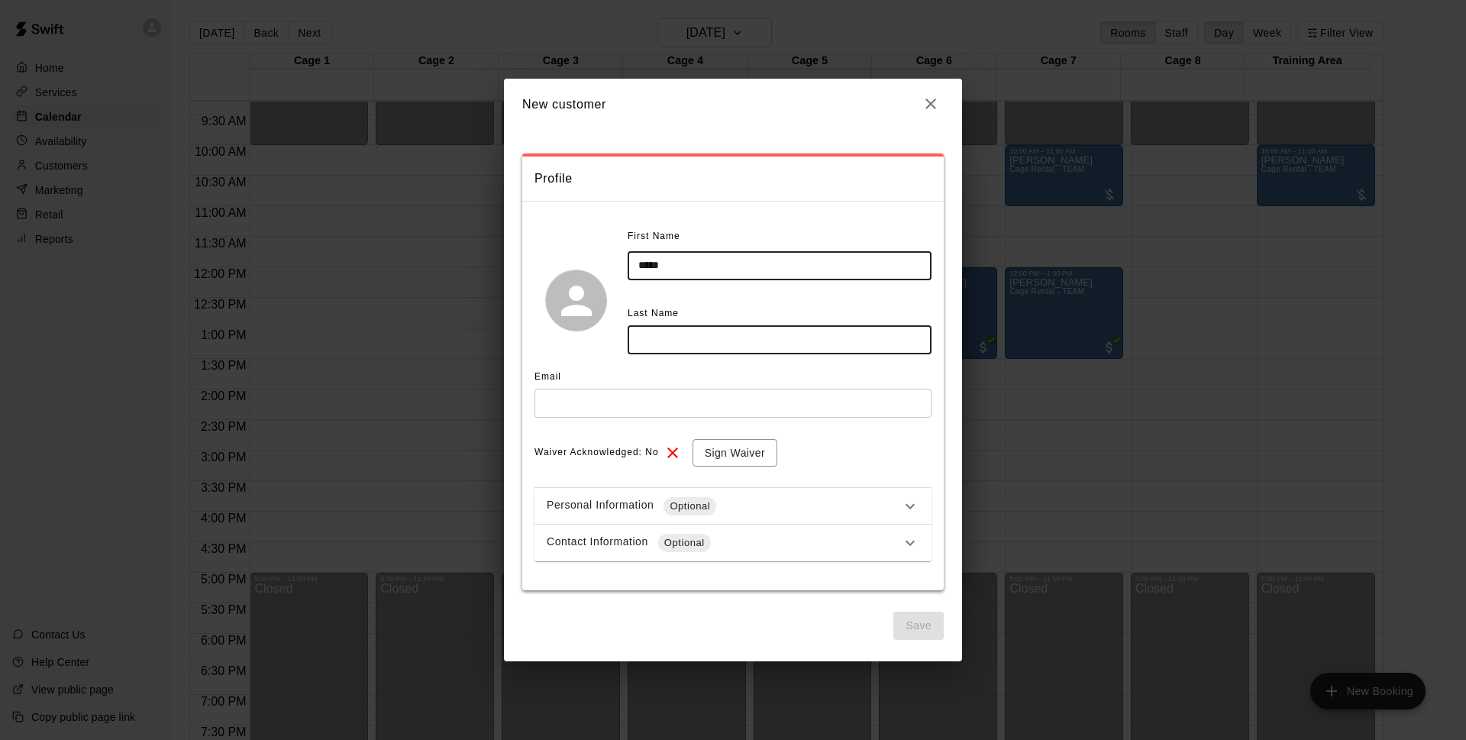
type input "*****"
type input "**********"
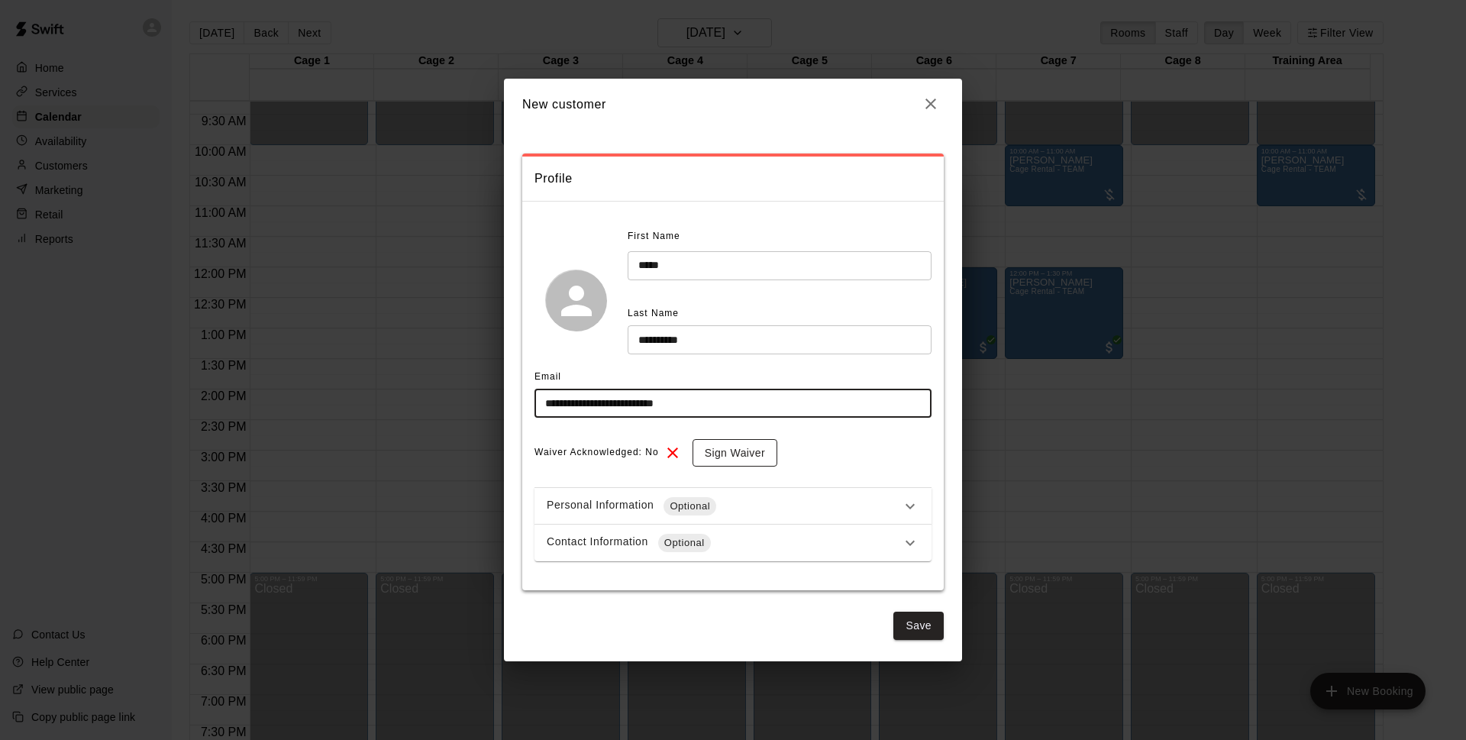
type input "**********"
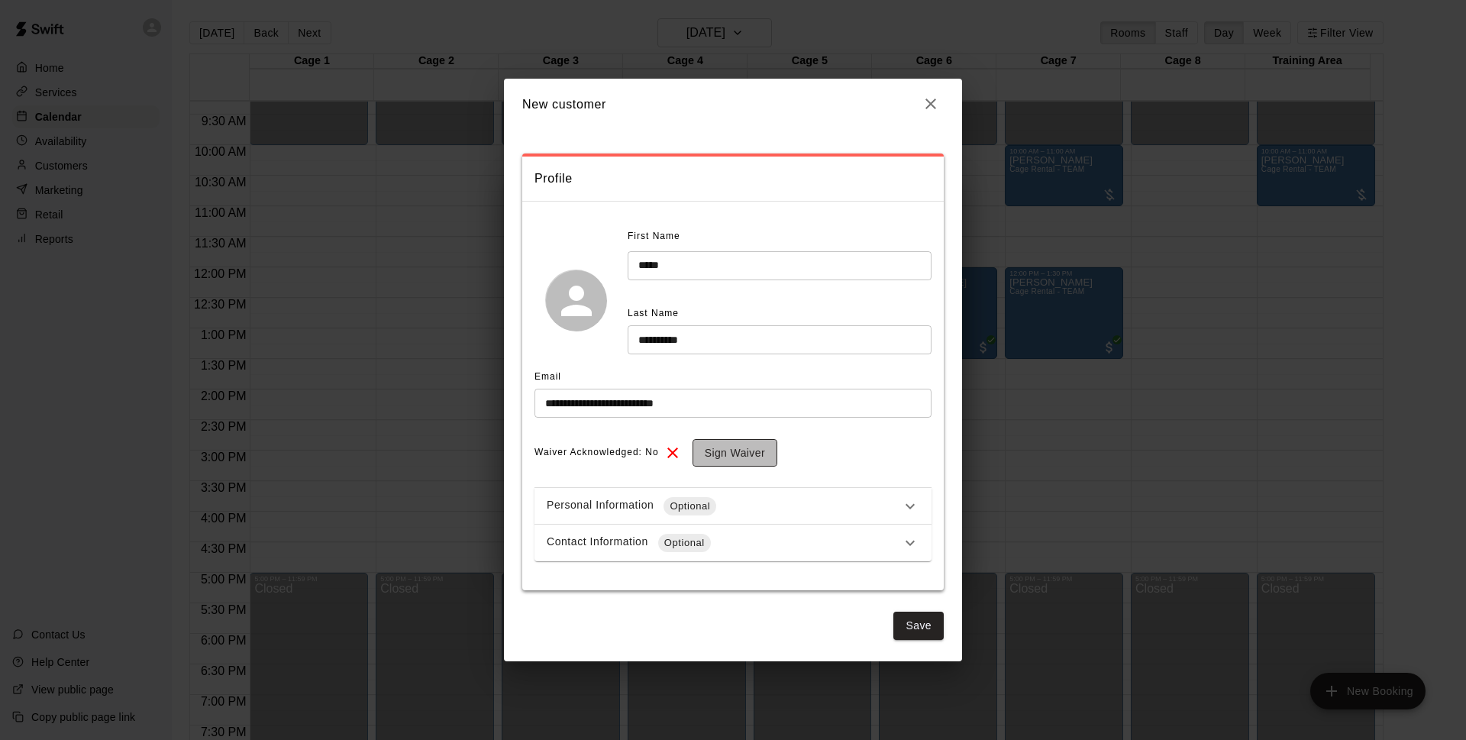
click at [708, 441] on button "Sign Waiver" at bounding box center [734, 453] width 85 height 28
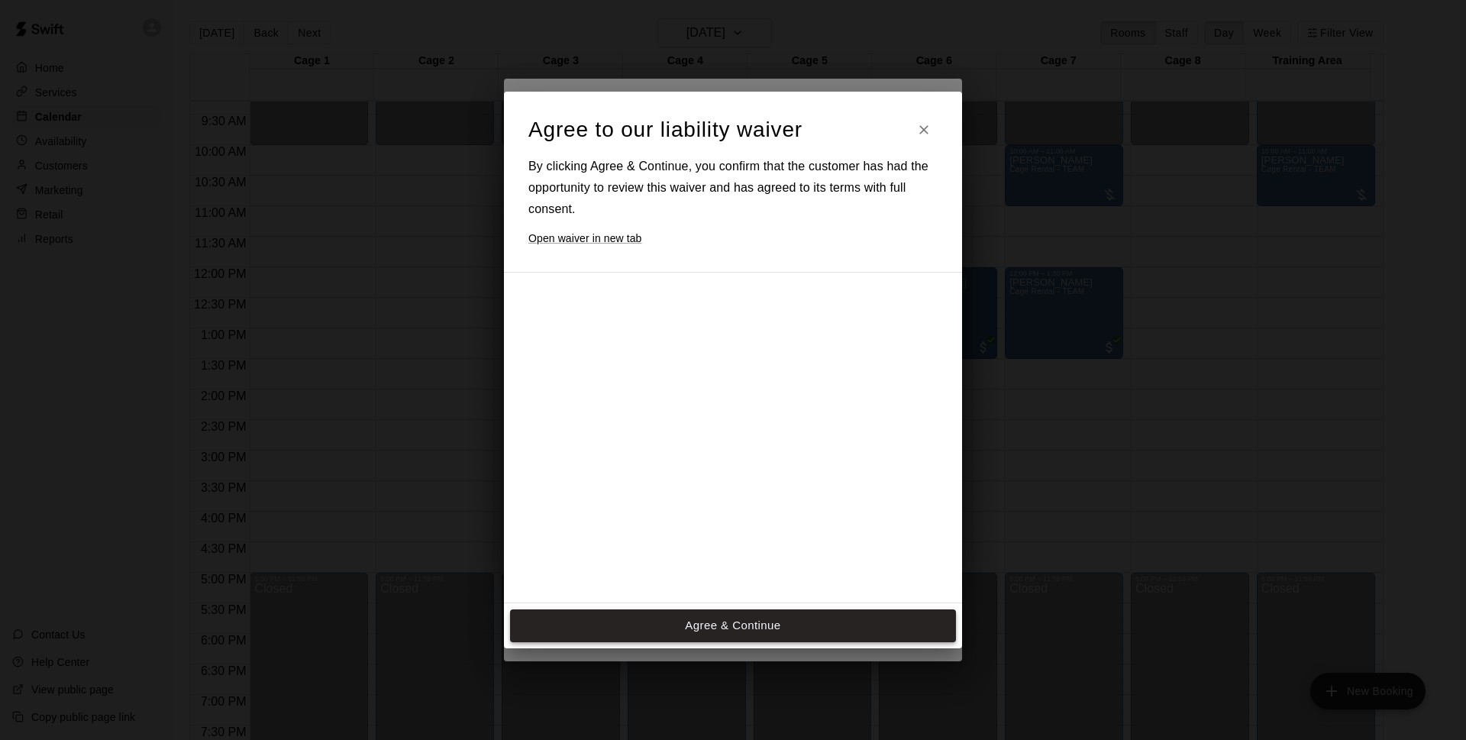
click at [788, 618] on button "Agree & Continue" at bounding box center [733, 625] width 446 height 32
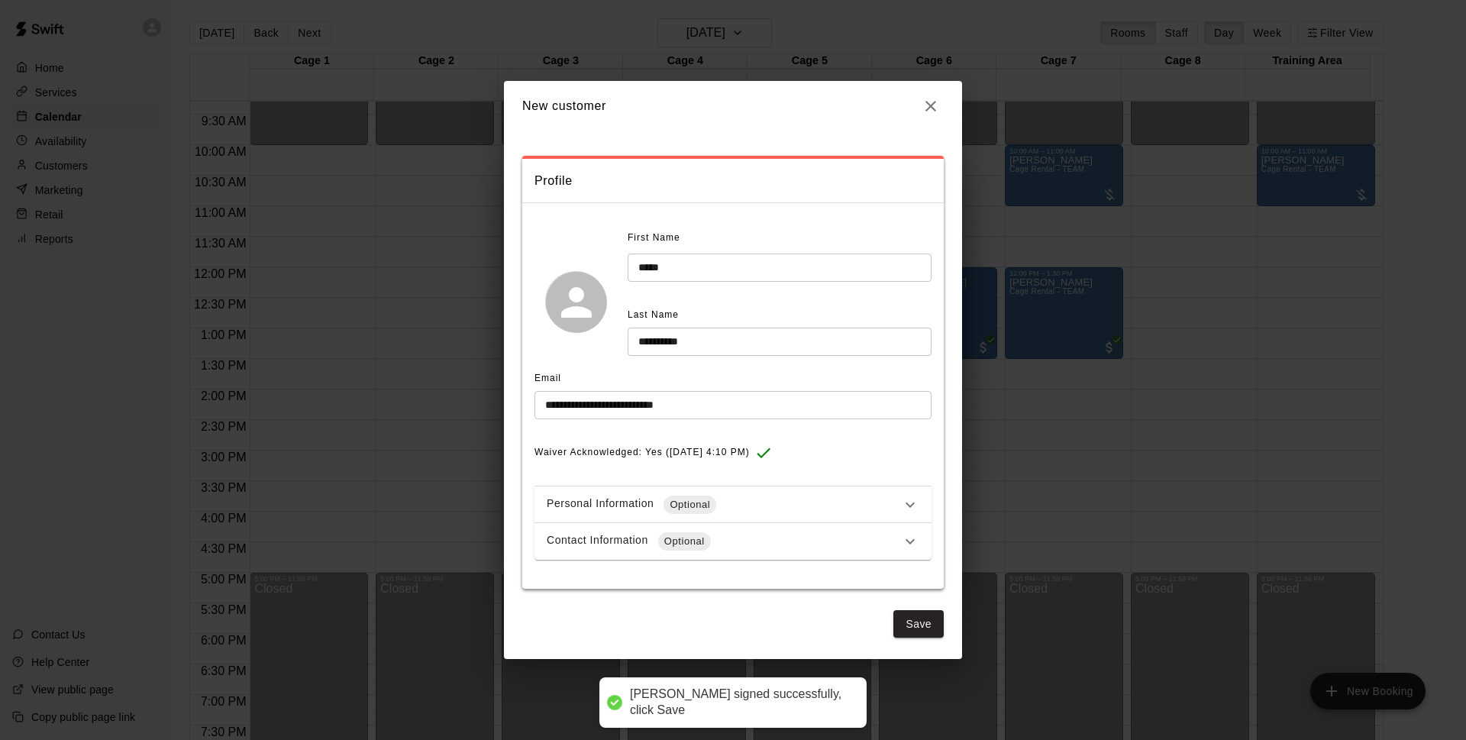
click at [755, 534] on div "Contact Information Optional" at bounding box center [724, 541] width 354 height 18
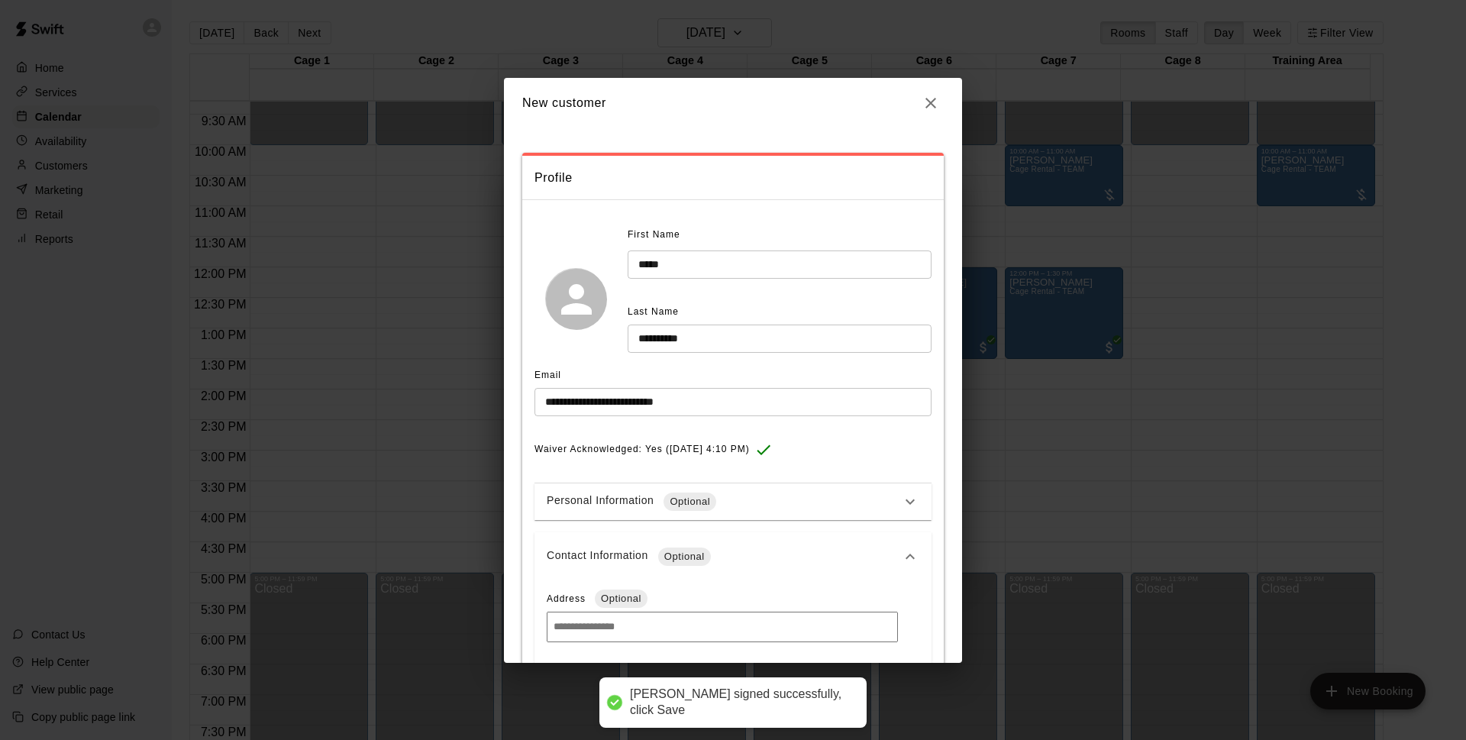
scroll to position [80, 0]
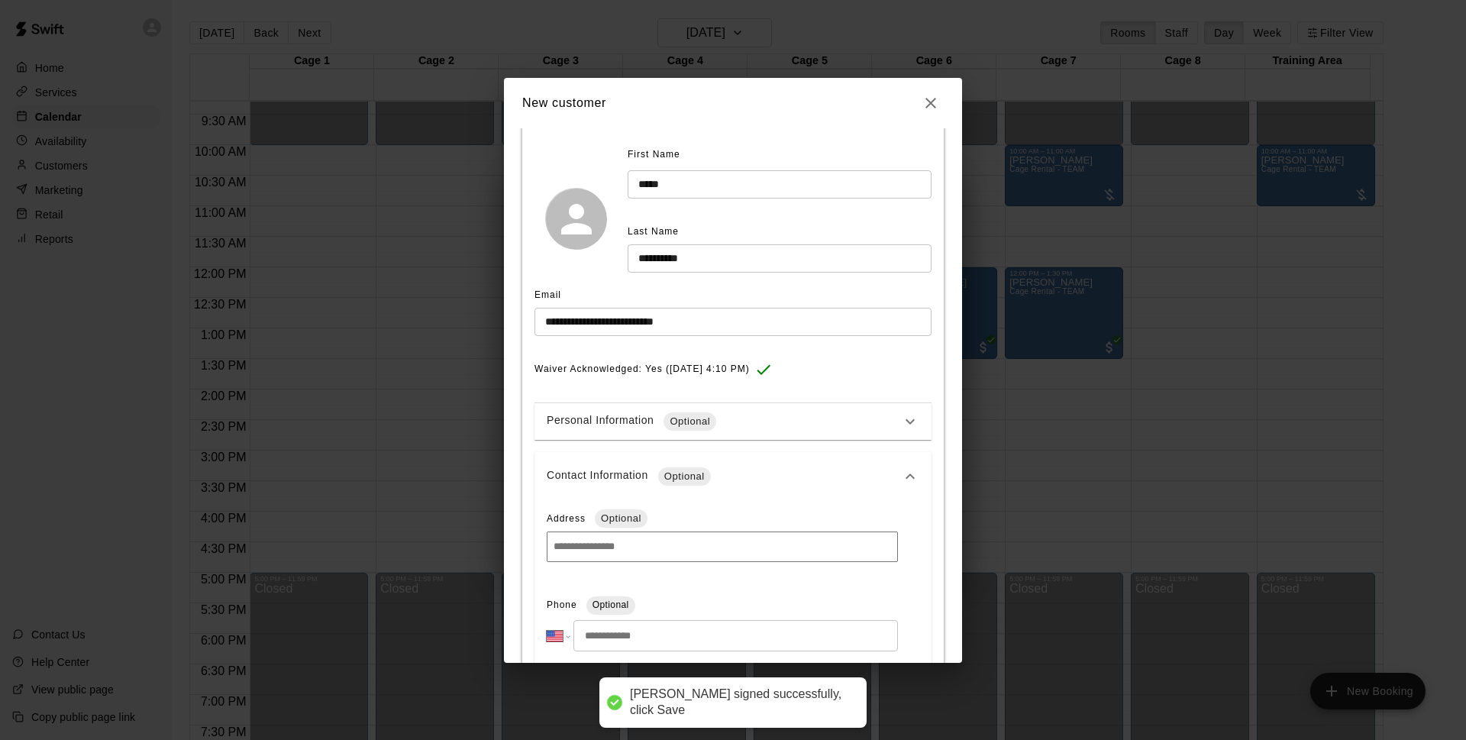
click at [684, 627] on input "tel" at bounding box center [735, 635] width 324 height 31
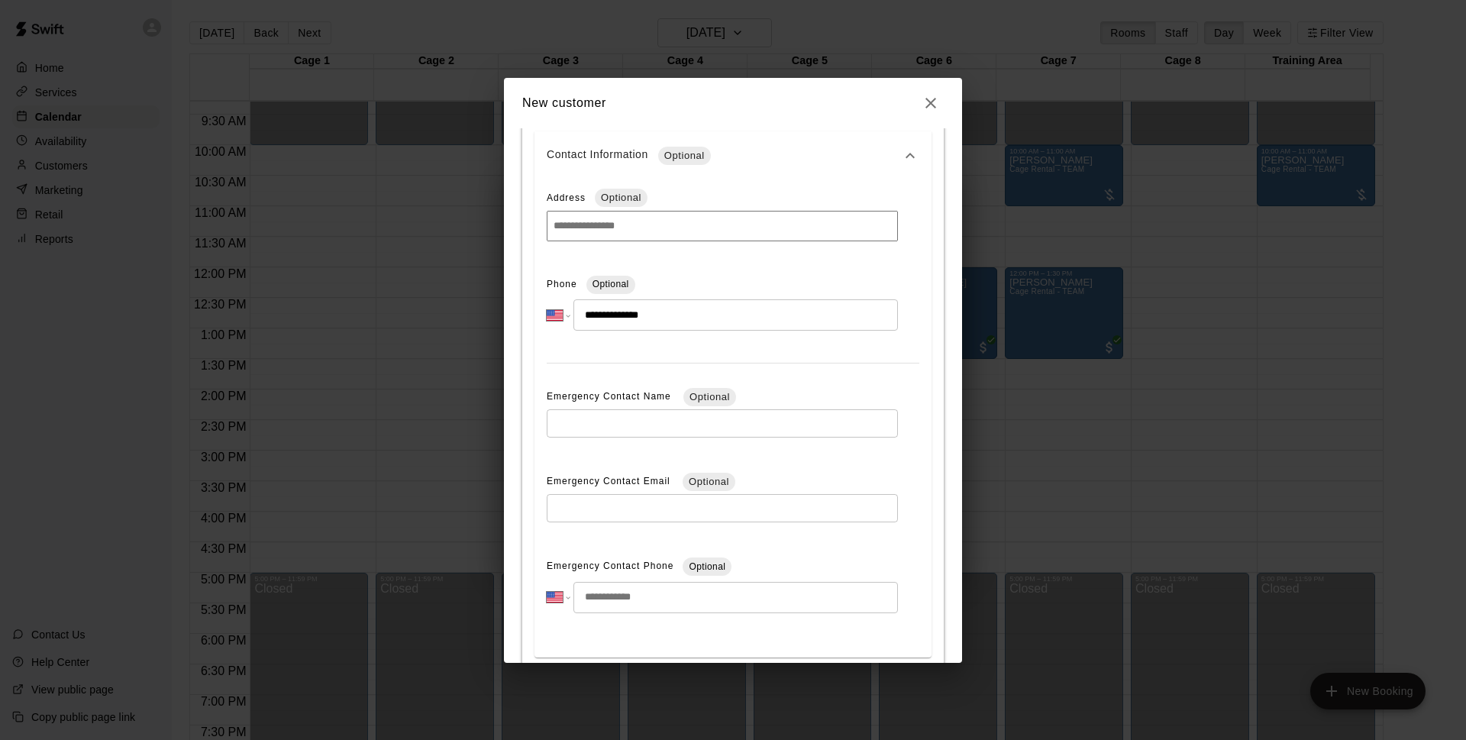
scroll to position [486, 0]
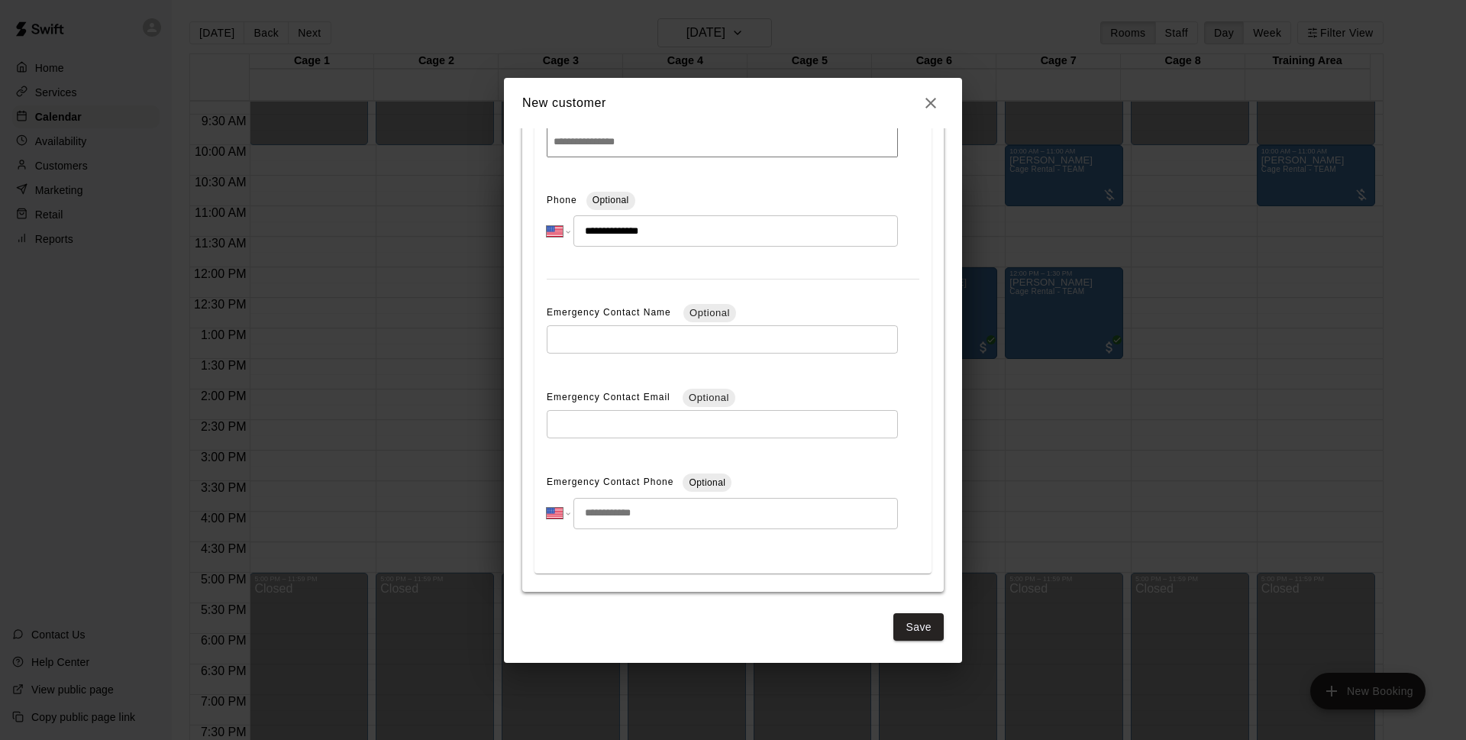
type input "**********"
drag, startPoint x: 913, startPoint y: 579, endPoint x: 911, endPoint y: 593, distance: 13.8
click at [914, 579] on div "**********" at bounding box center [732, 159] width 421 height 866
click at [908, 615] on button "Save" at bounding box center [918, 627] width 50 height 28
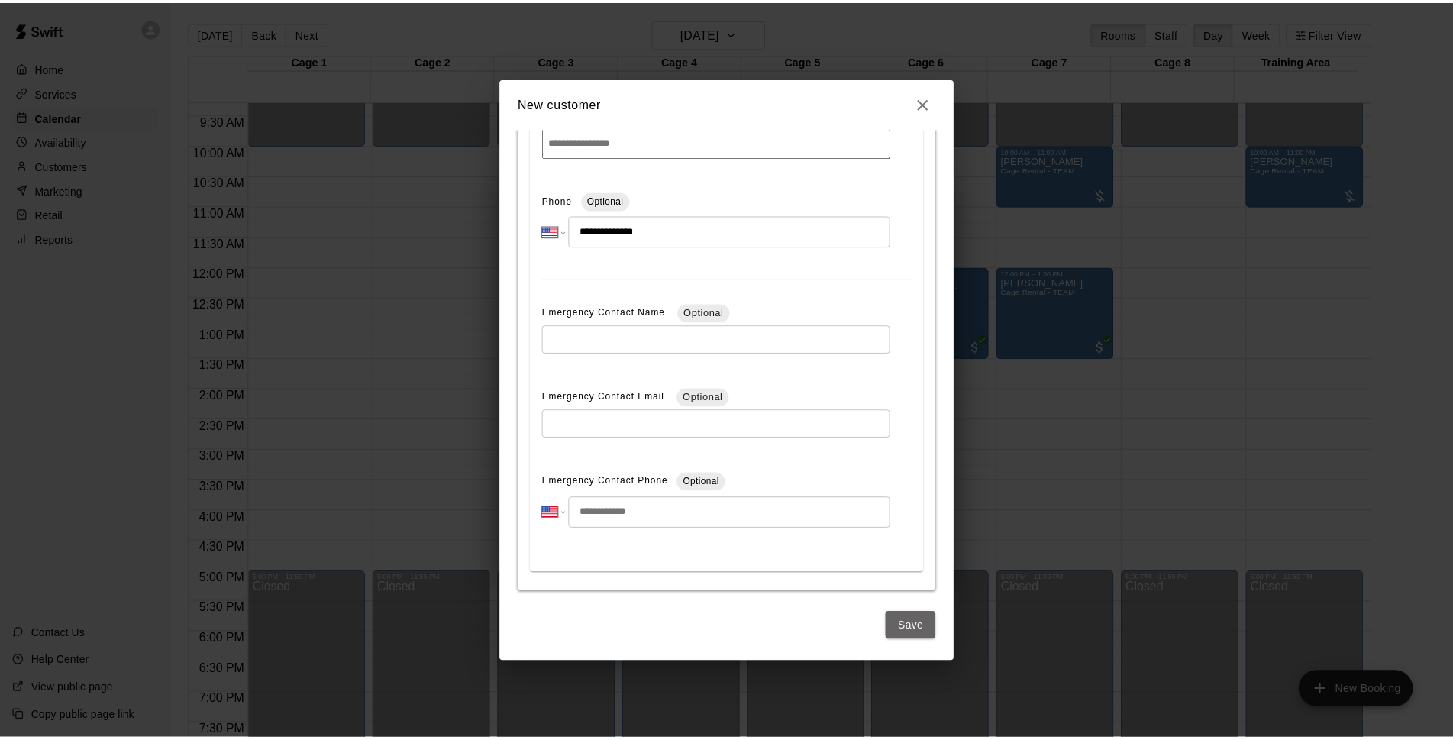
scroll to position [0, 0]
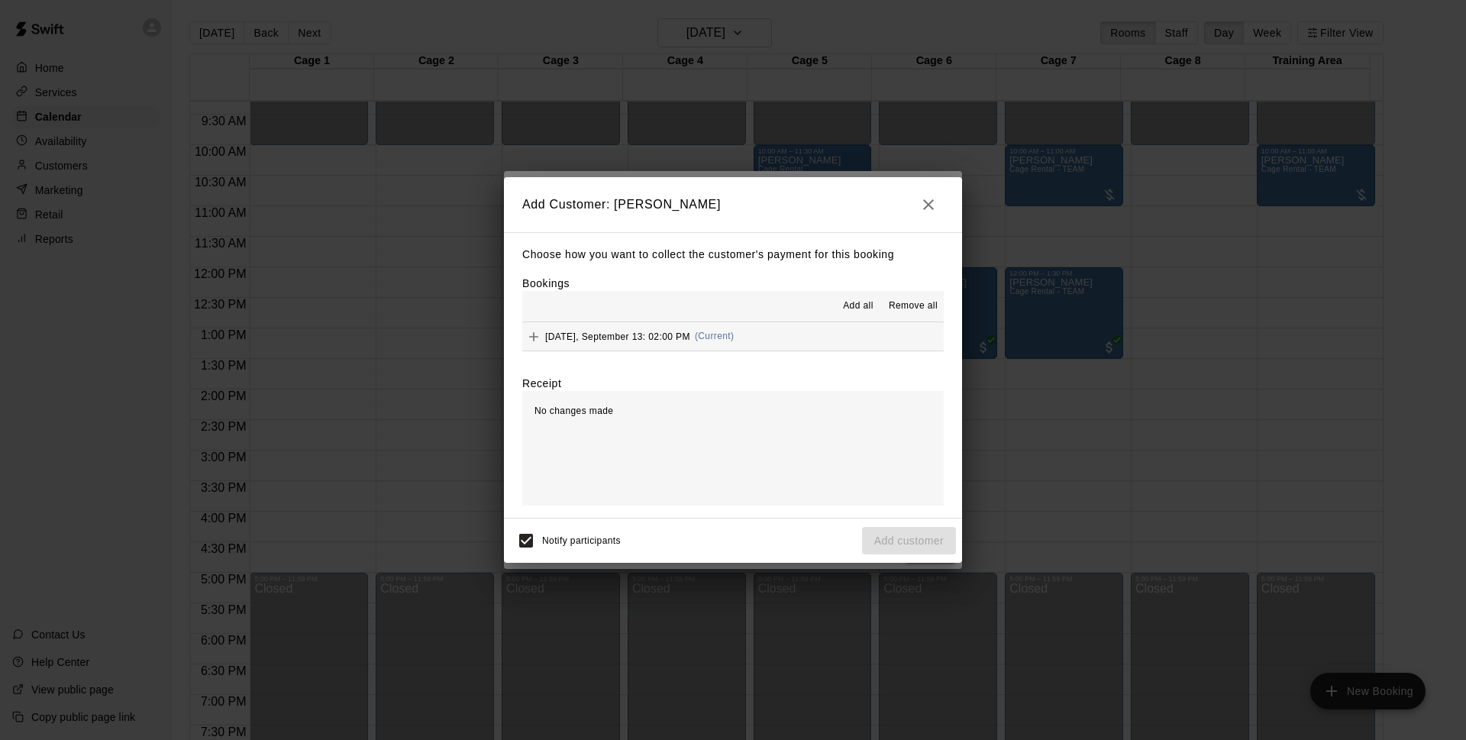
click at [732, 339] on span "(Current)" at bounding box center [715, 336] width 40 height 11
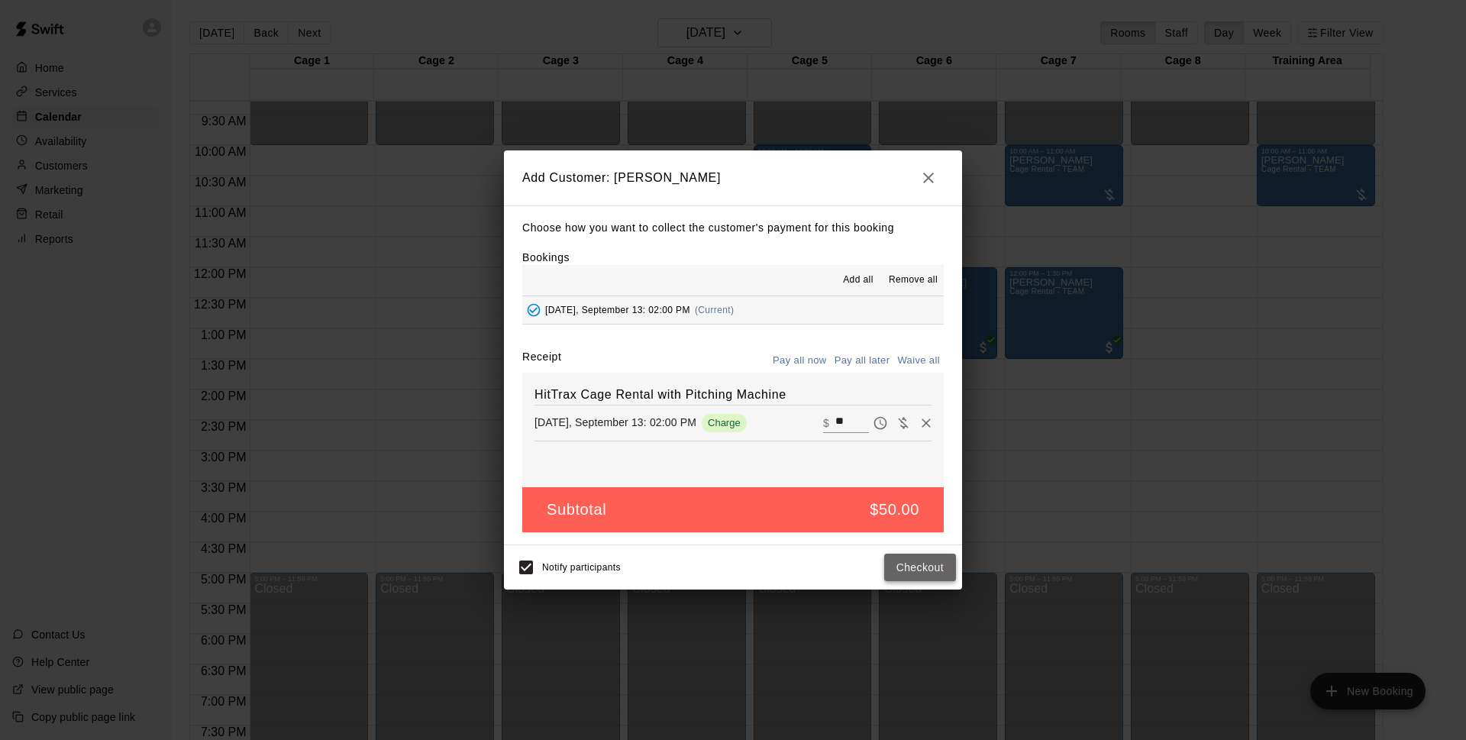
click at [917, 571] on button "Checkout" at bounding box center [920, 567] width 72 height 28
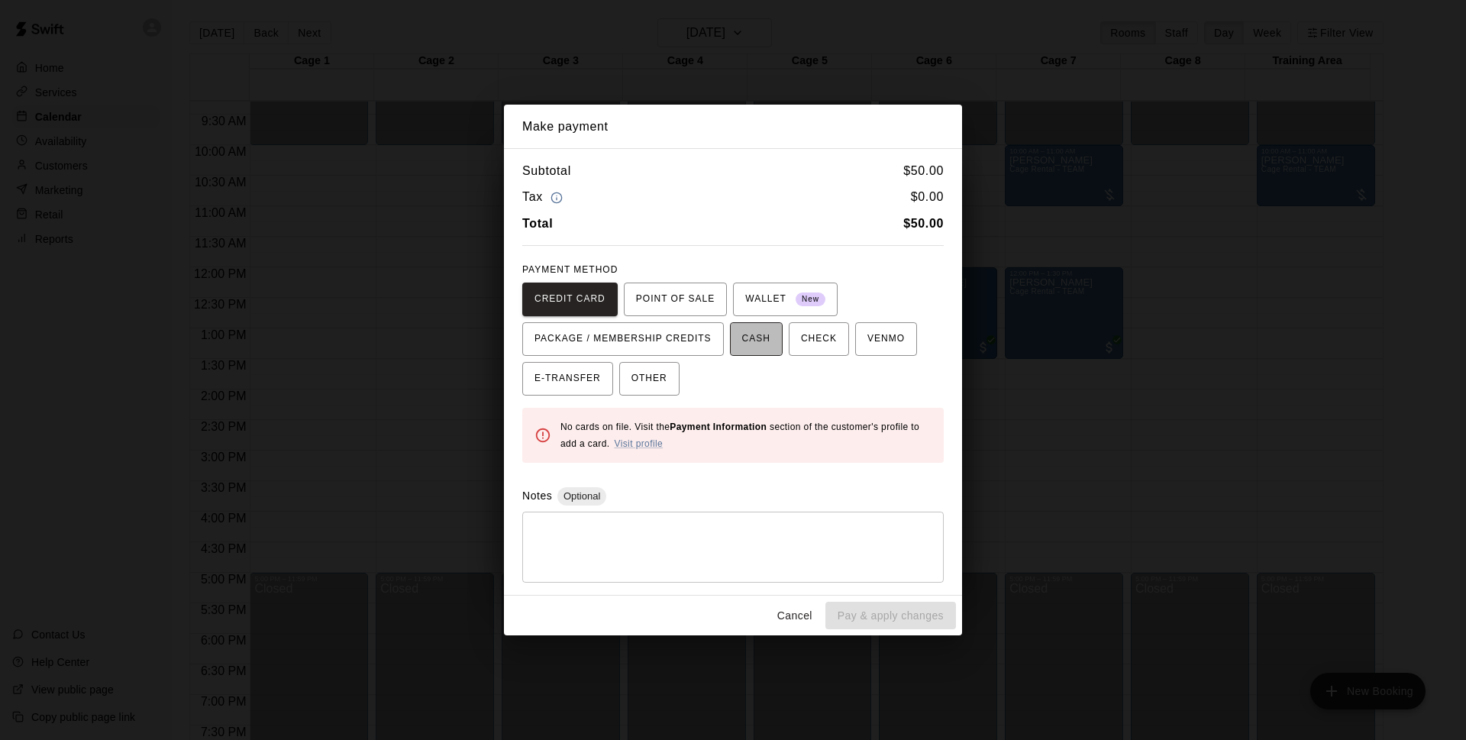
click at [746, 347] on span "CASH" at bounding box center [756, 339] width 28 height 24
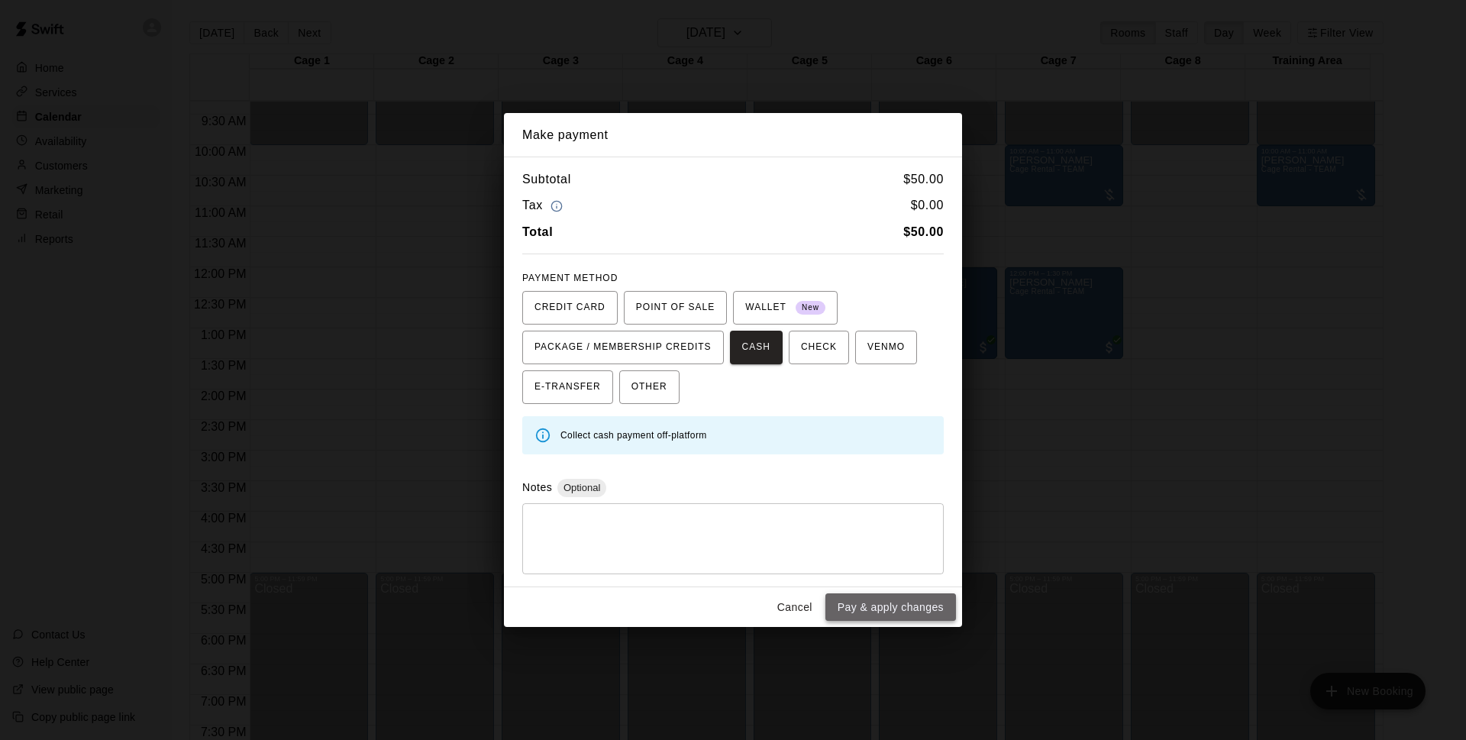
click at [884, 606] on button "Pay & apply changes" at bounding box center [890, 607] width 131 height 28
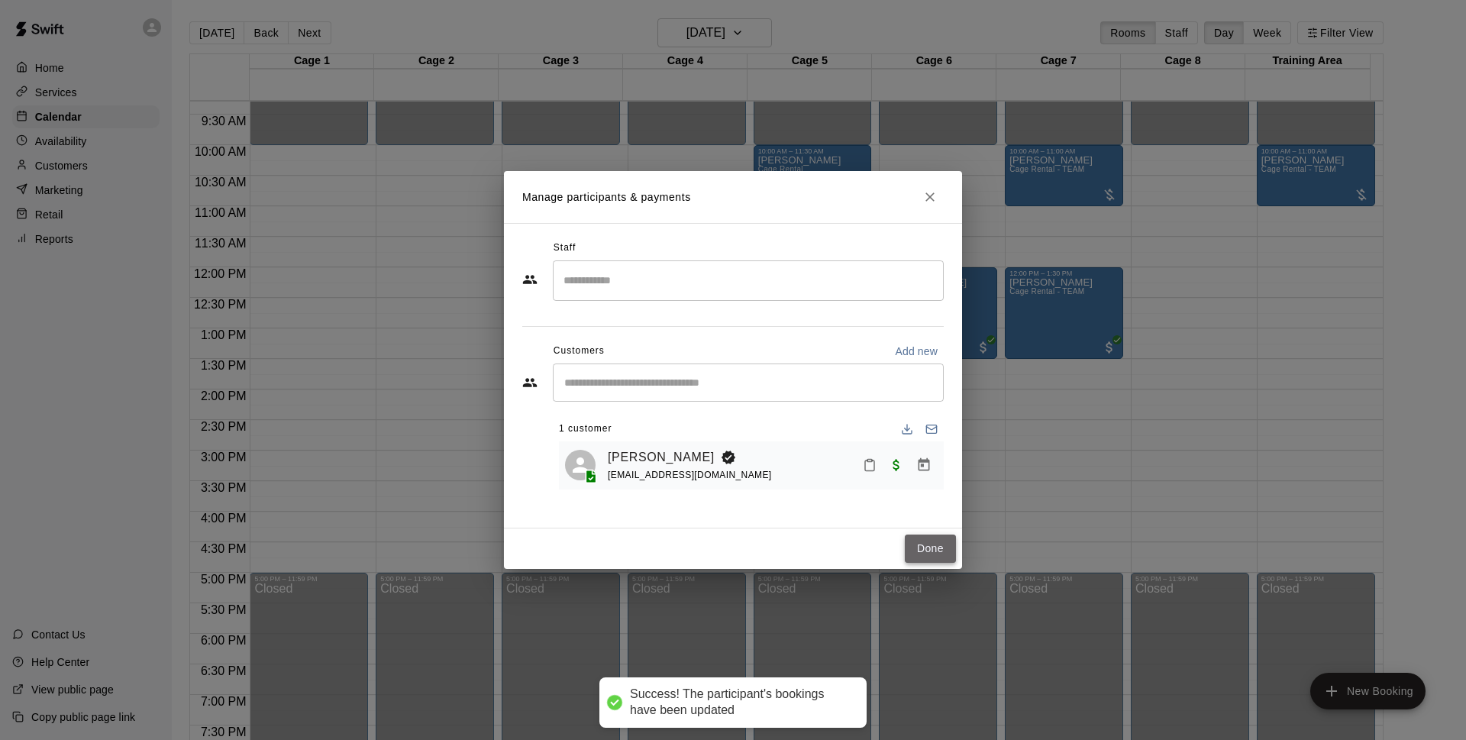
click at [928, 548] on button "Done" at bounding box center [930, 548] width 51 height 28
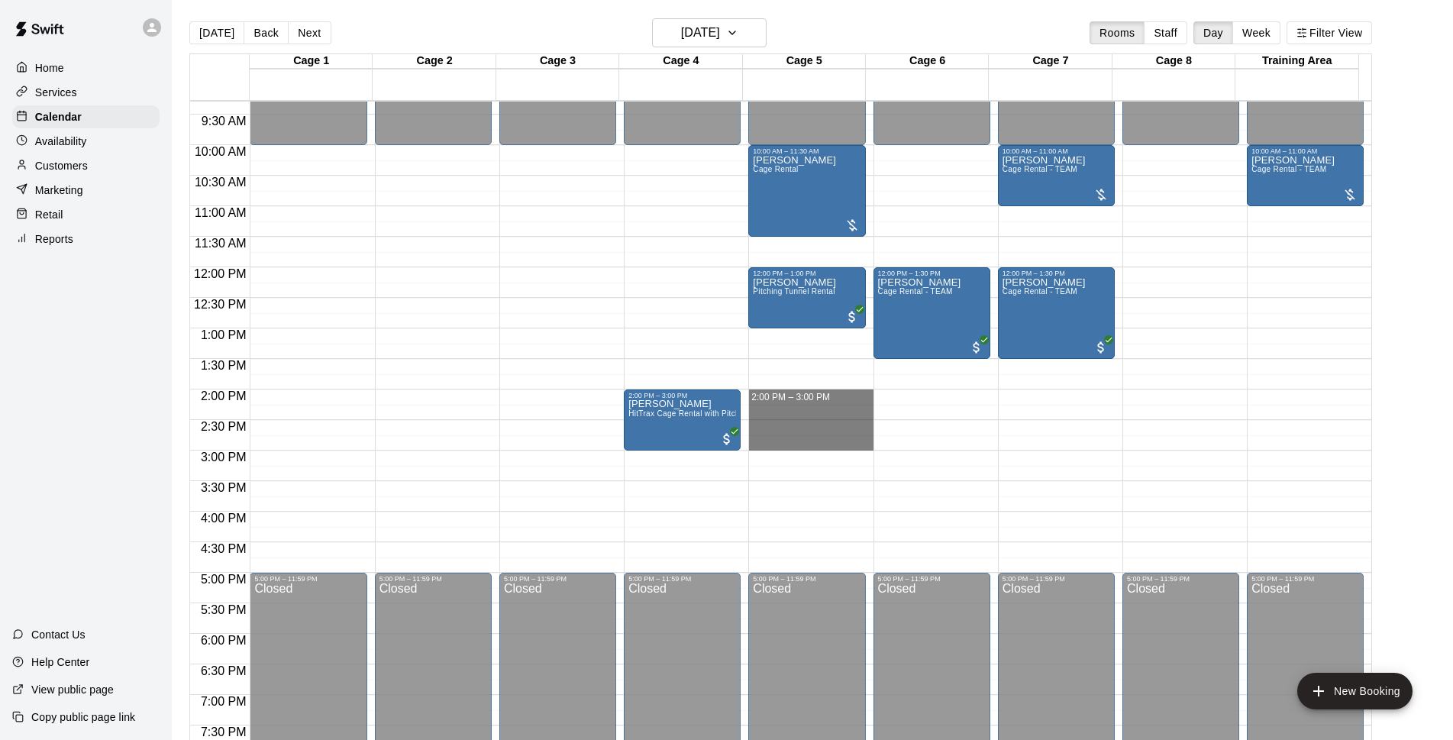
drag, startPoint x: 762, startPoint y: 395, endPoint x: 769, endPoint y: 444, distance: 49.3
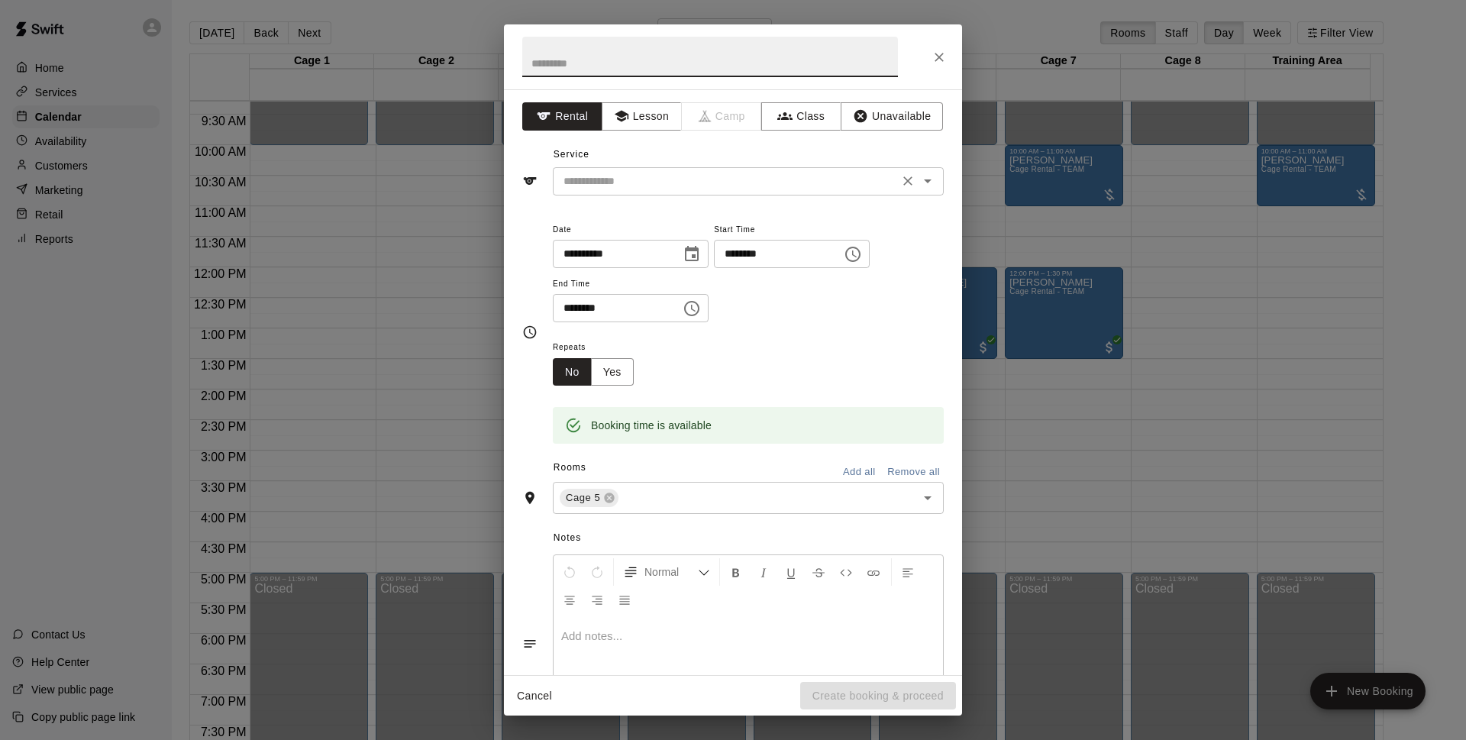
click at [671, 192] on div "​" at bounding box center [748, 181] width 391 height 28
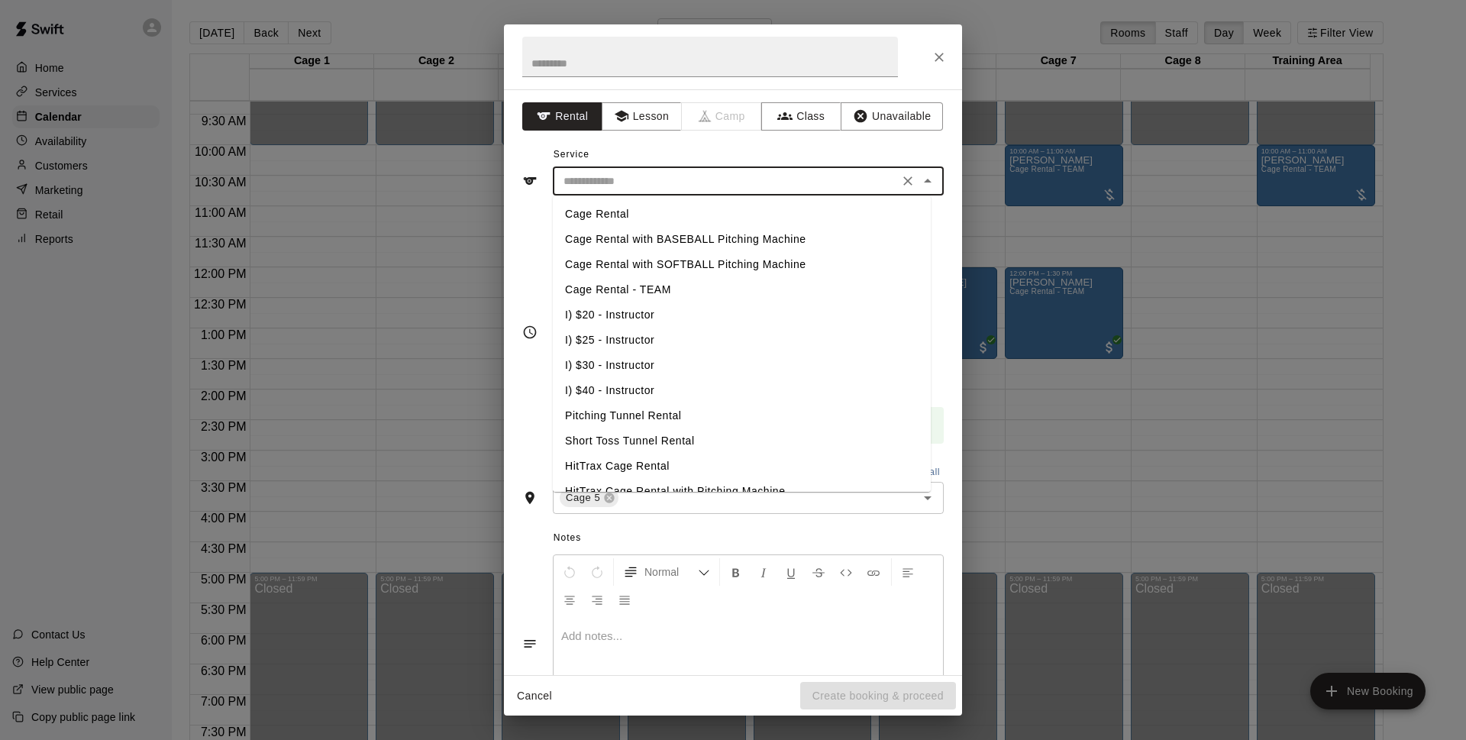
click at [662, 286] on li "Cage Rental - TEAM" at bounding box center [742, 289] width 378 height 25
type input "**********"
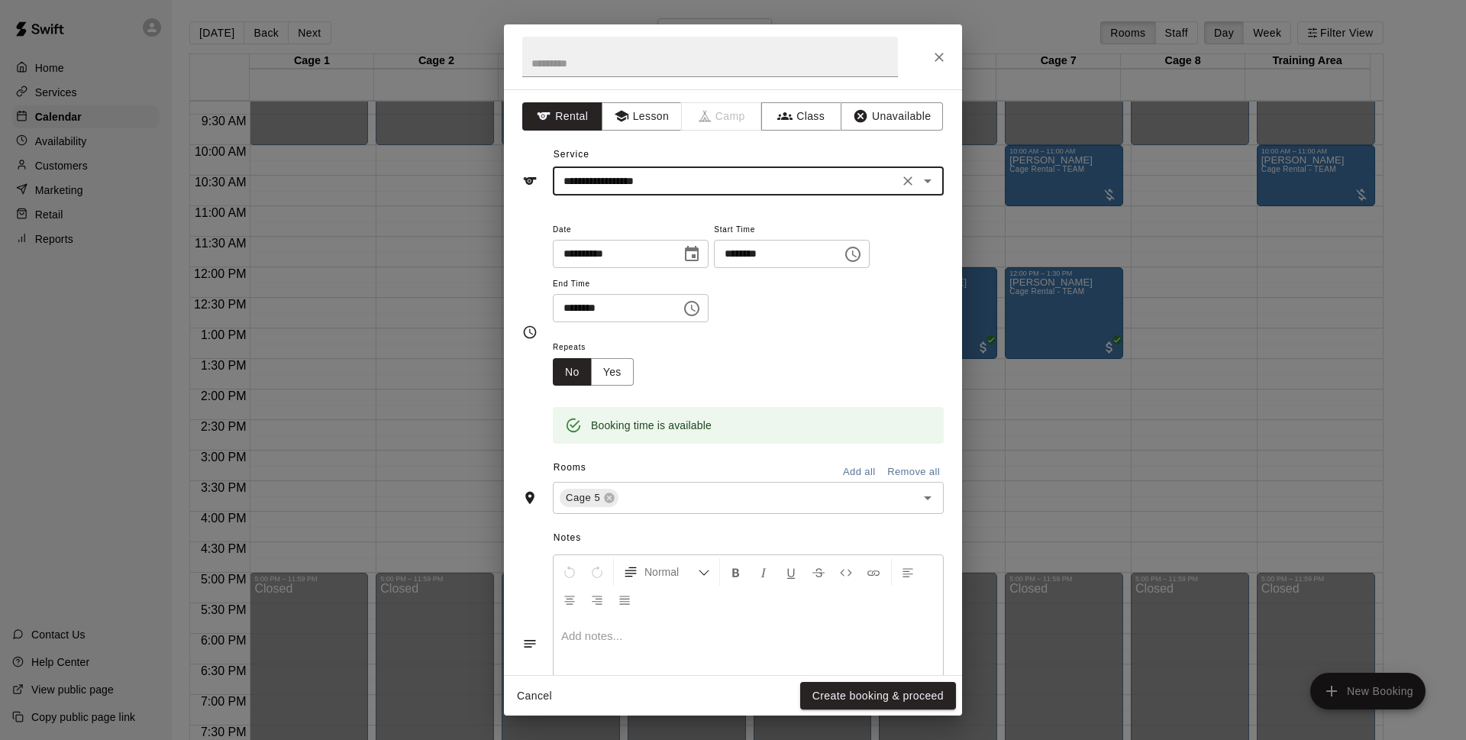
click at [896, 692] on button "Create booking & proceed" at bounding box center [878, 696] width 156 height 28
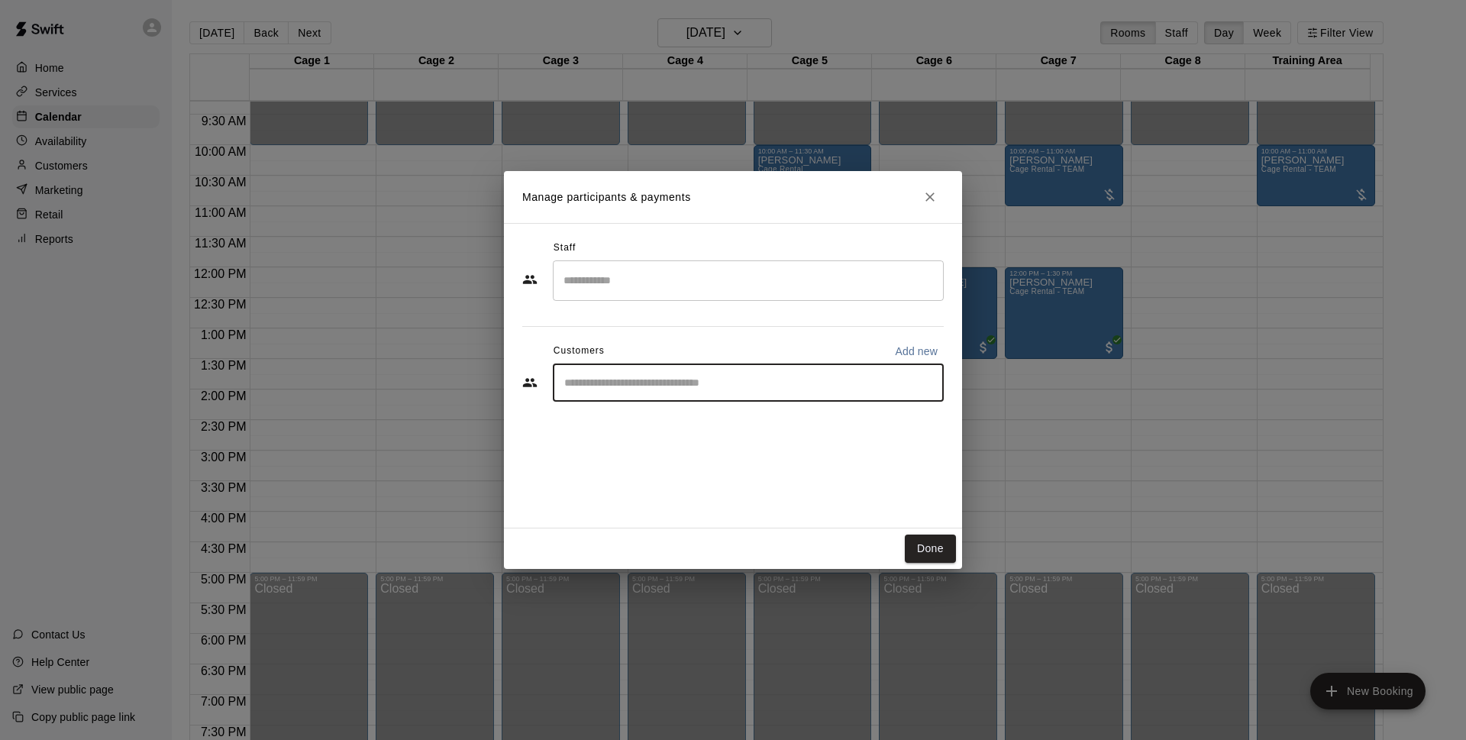
click at [673, 386] on input "Start typing to search customers..." at bounding box center [748, 382] width 377 height 15
type input "*****"
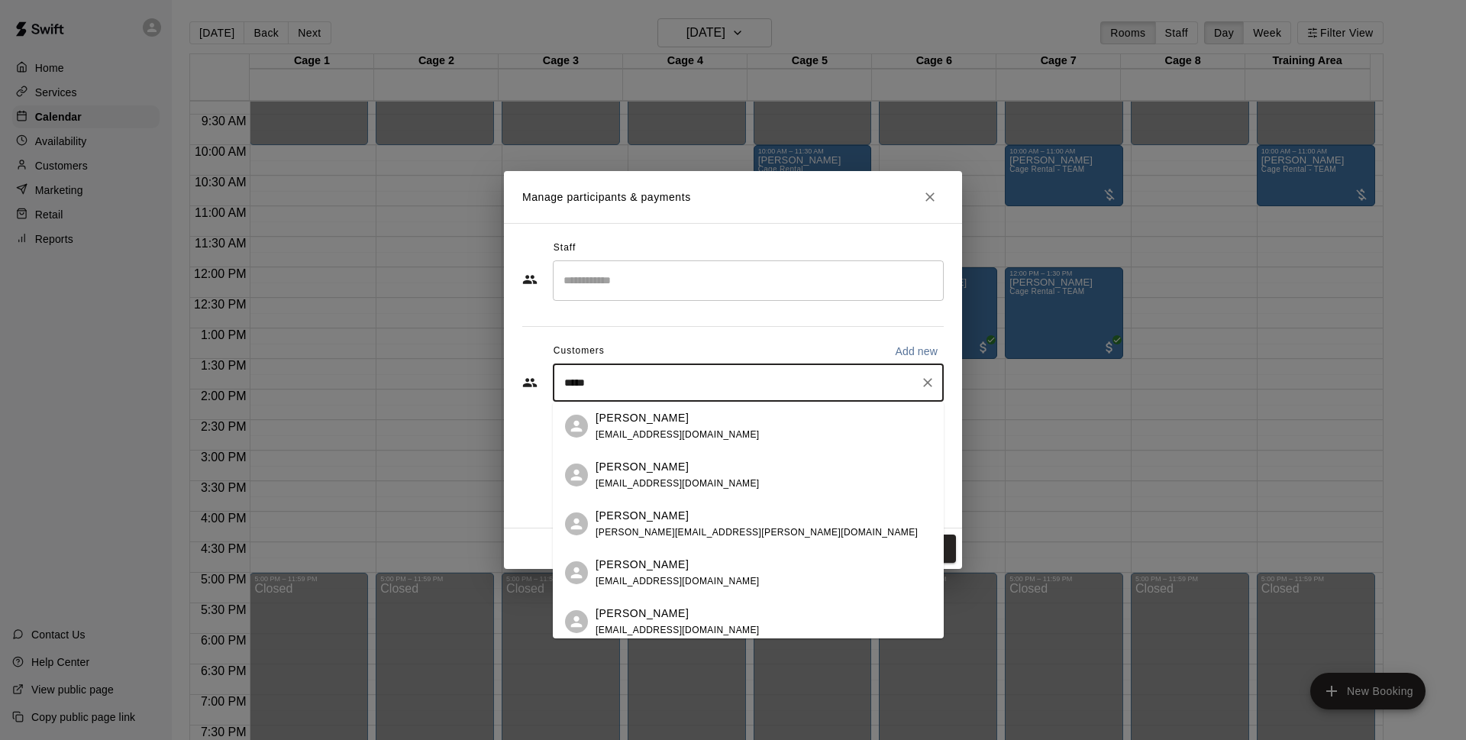
click at [665, 432] on span "henryvillanueva735@yahoo.com" at bounding box center [677, 434] width 164 height 11
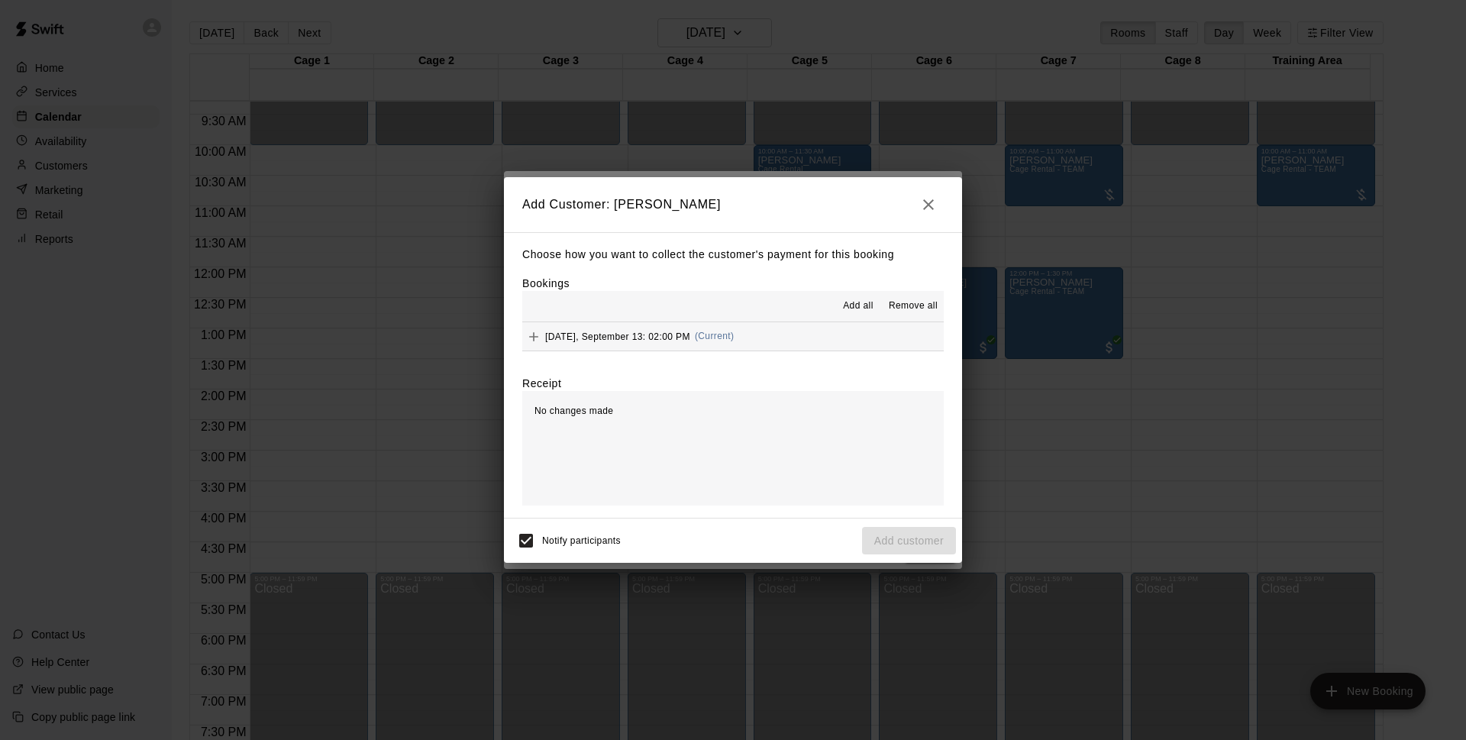
click at [756, 330] on button "Saturday, September 13: 02:00 PM (Current)" at bounding box center [732, 336] width 421 height 28
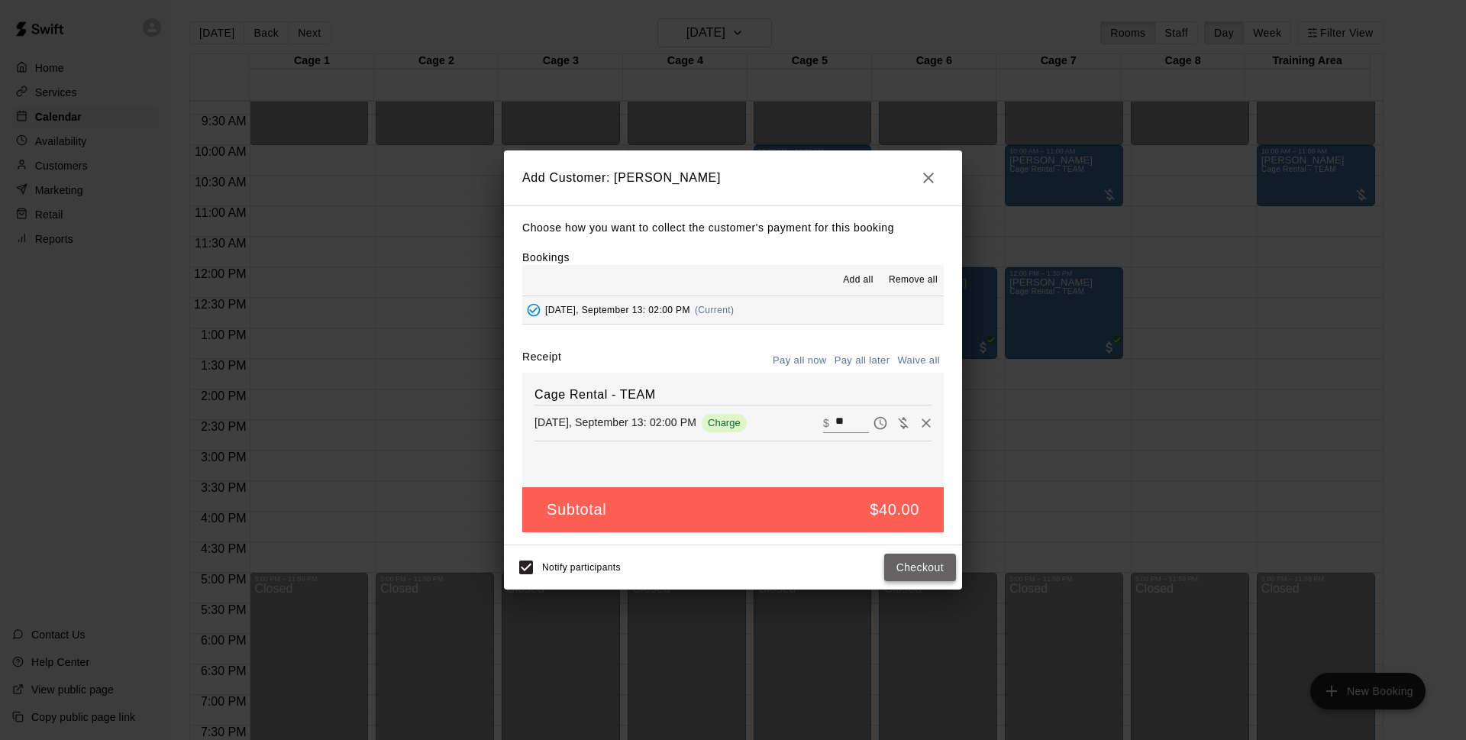
click at [927, 563] on button "Checkout" at bounding box center [920, 567] width 72 height 28
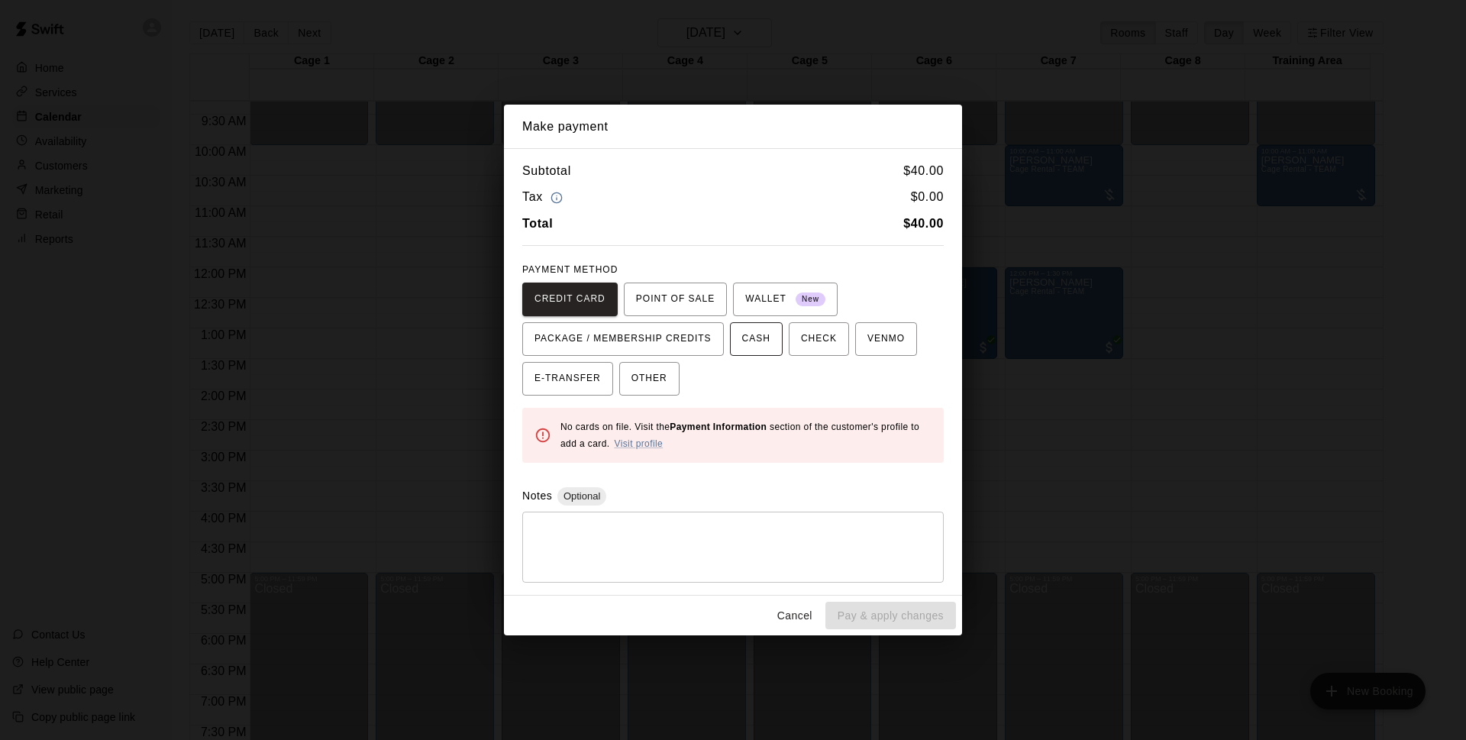
click at [740, 346] on button "CASH" at bounding box center [756, 339] width 53 height 34
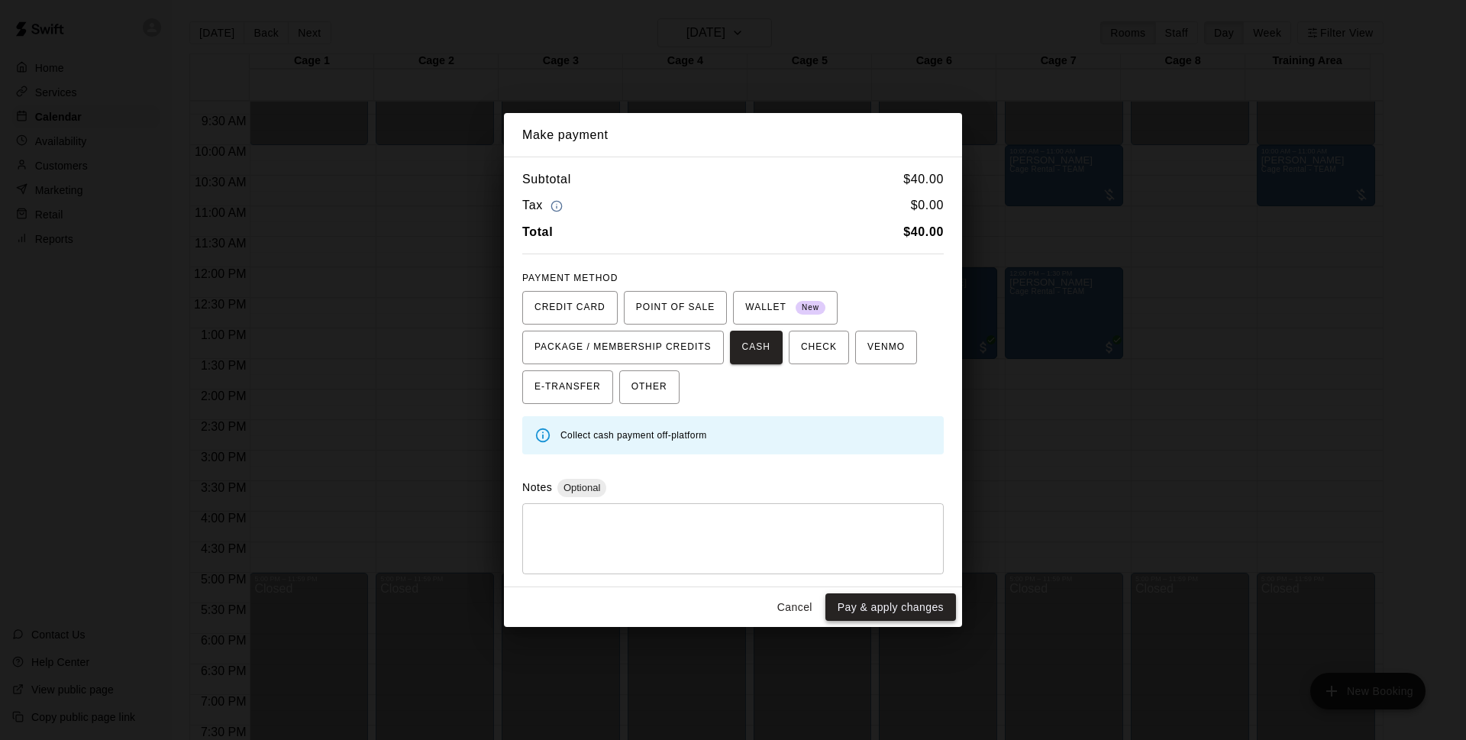
click at [902, 612] on button "Pay & apply changes" at bounding box center [890, 607] width 131 height 28
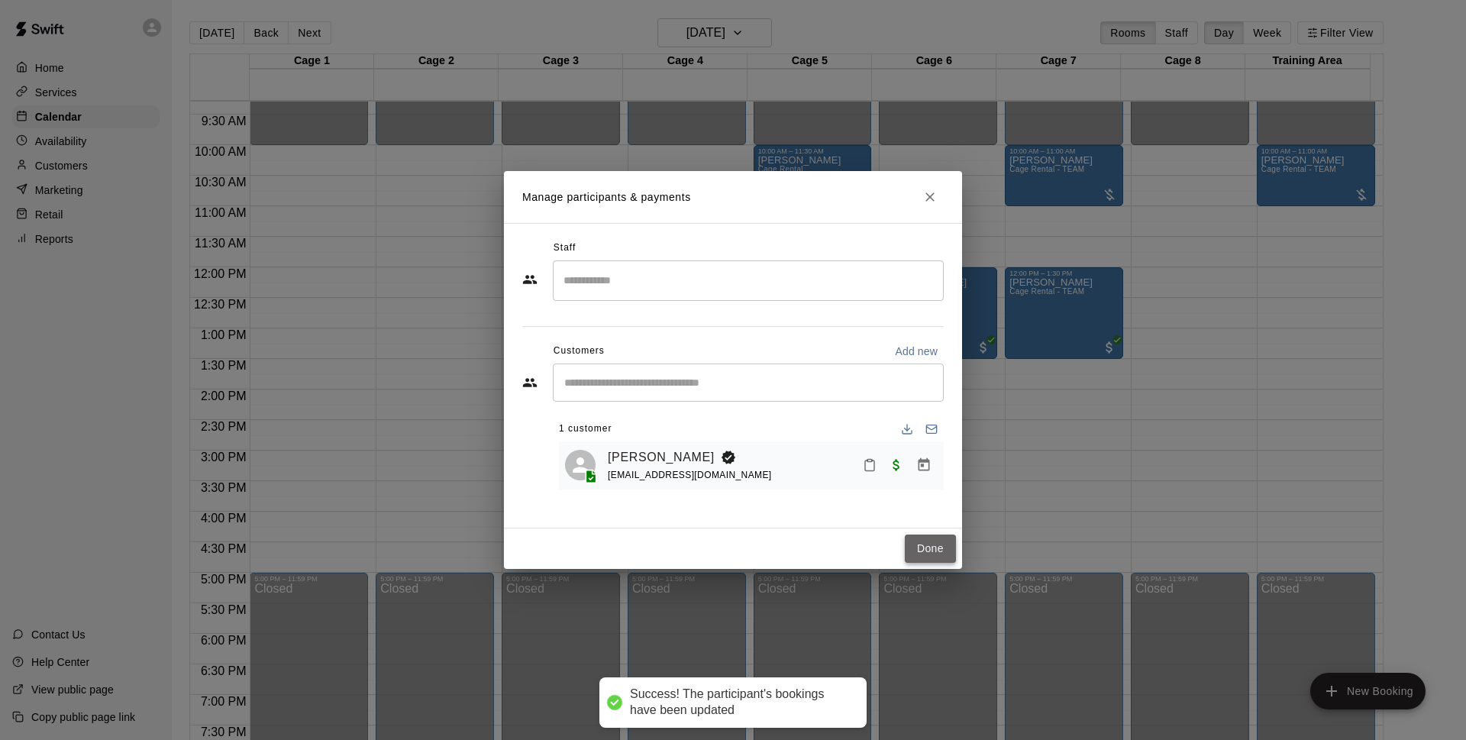
click at [930, 550] on button "Done" at bounding box center [930, 548] width 51 height 28
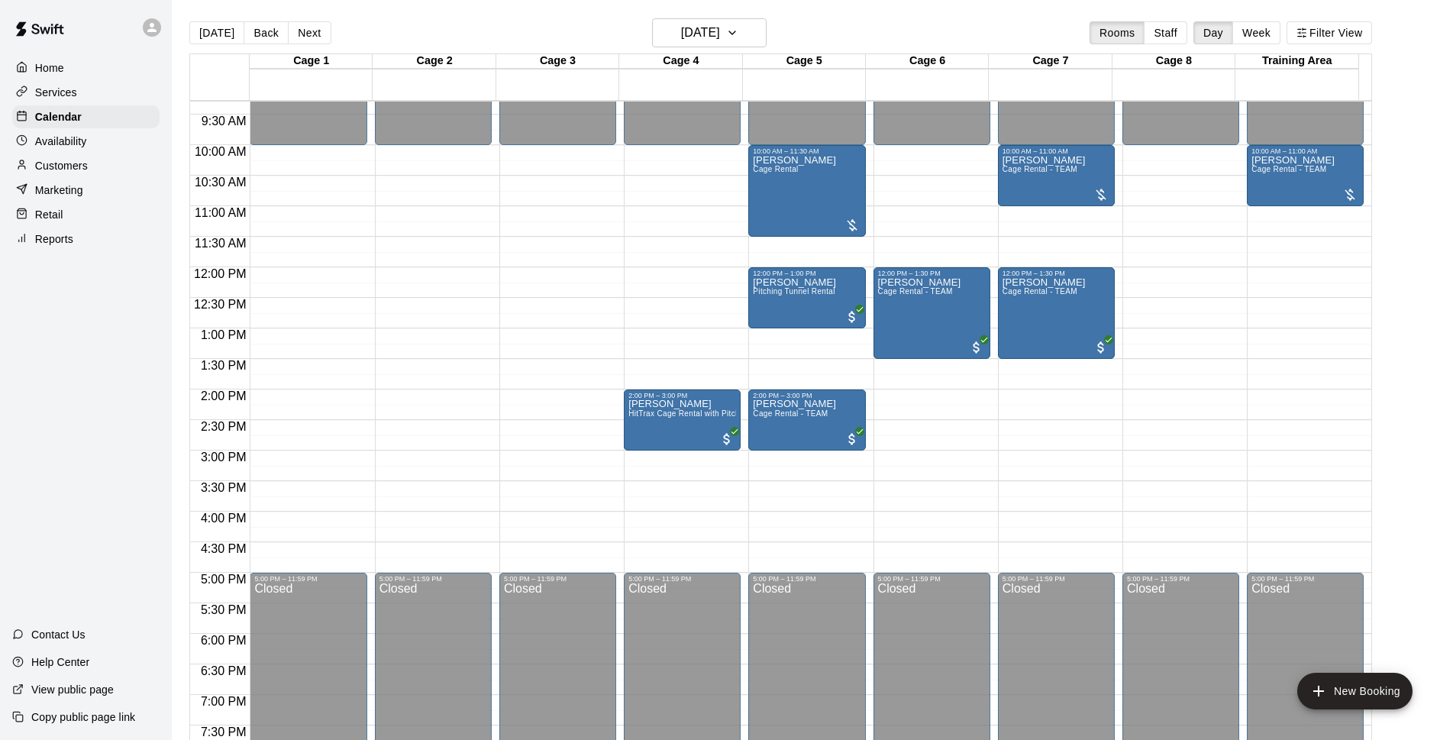
click at [105, 176] on div "Customers" at bounding box center [85, 165] width 147 height 23
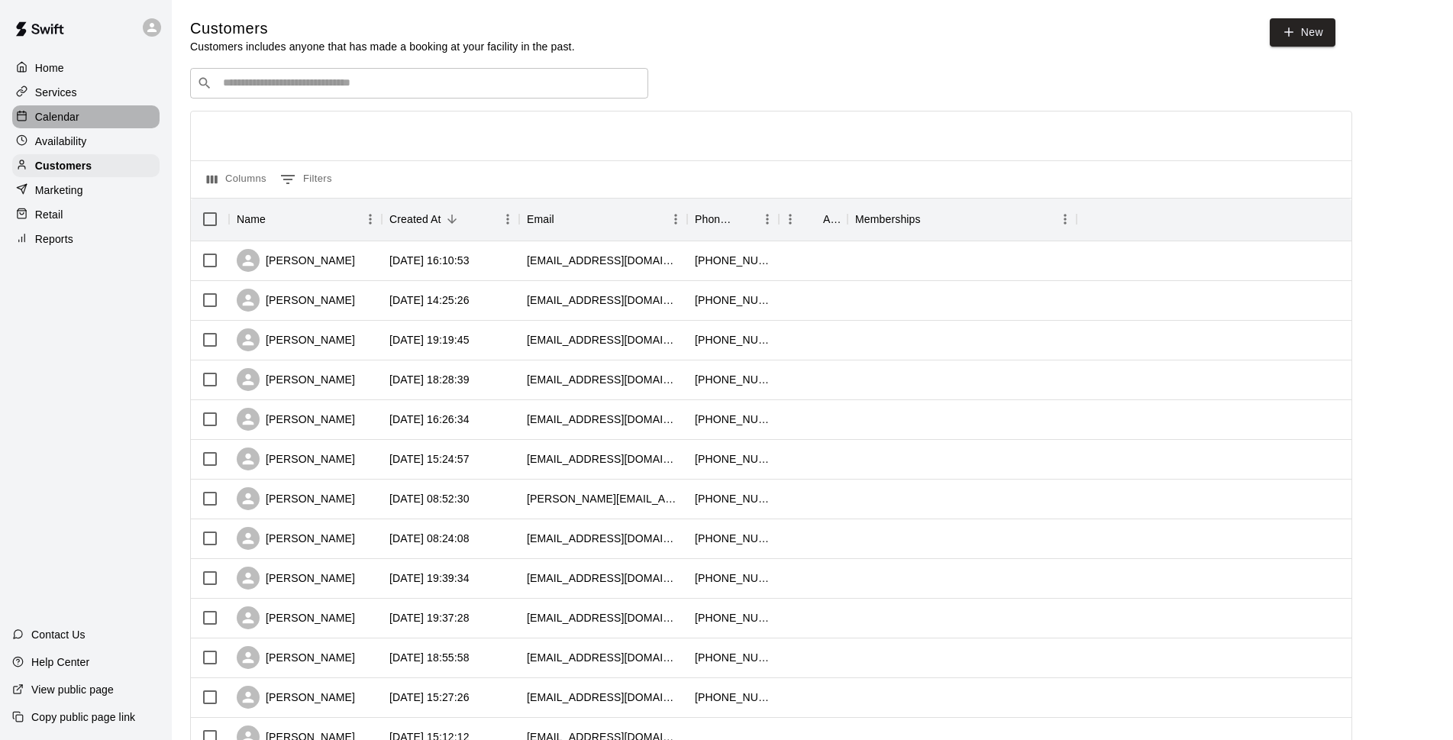
click at [84, 125] on div "Calendar" at bounding box center [85, 116] width 147 height 23
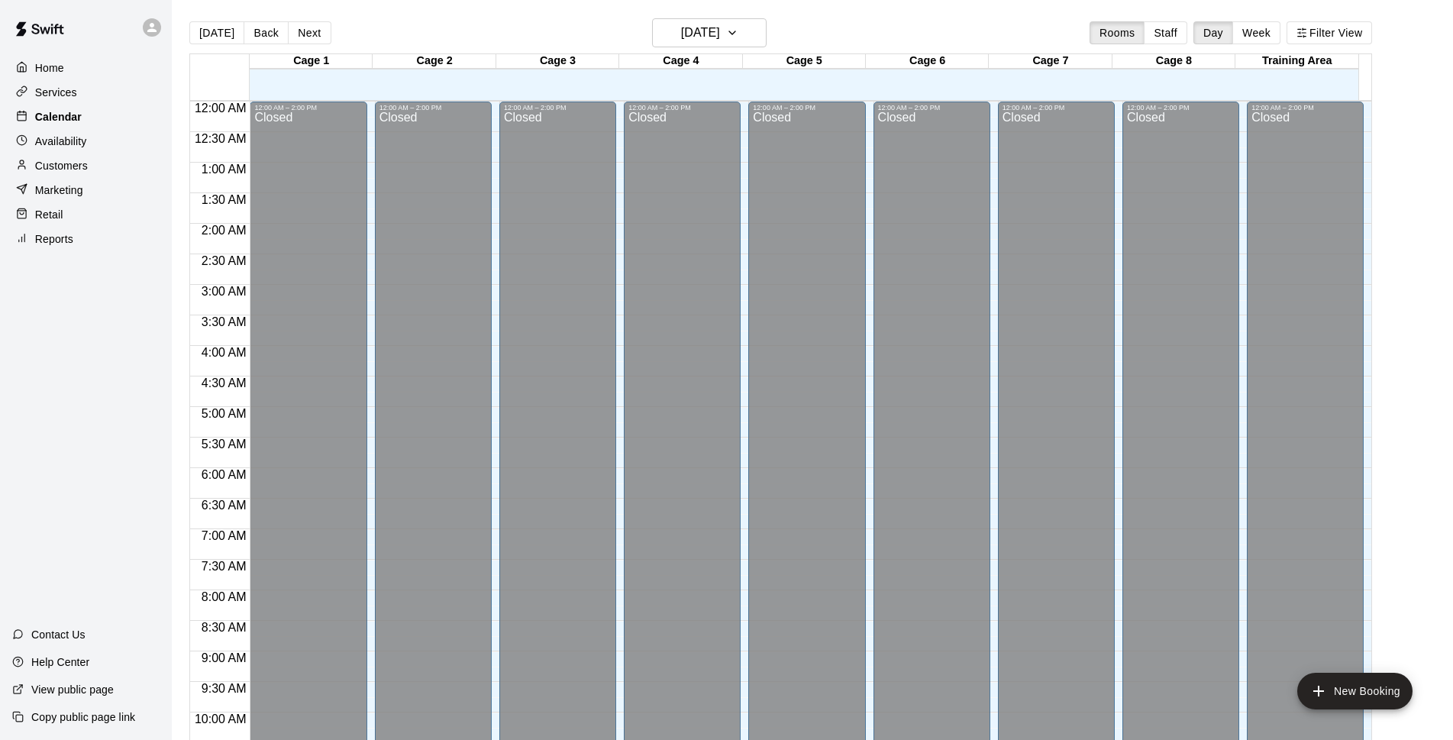
scroll to position [764, 0]
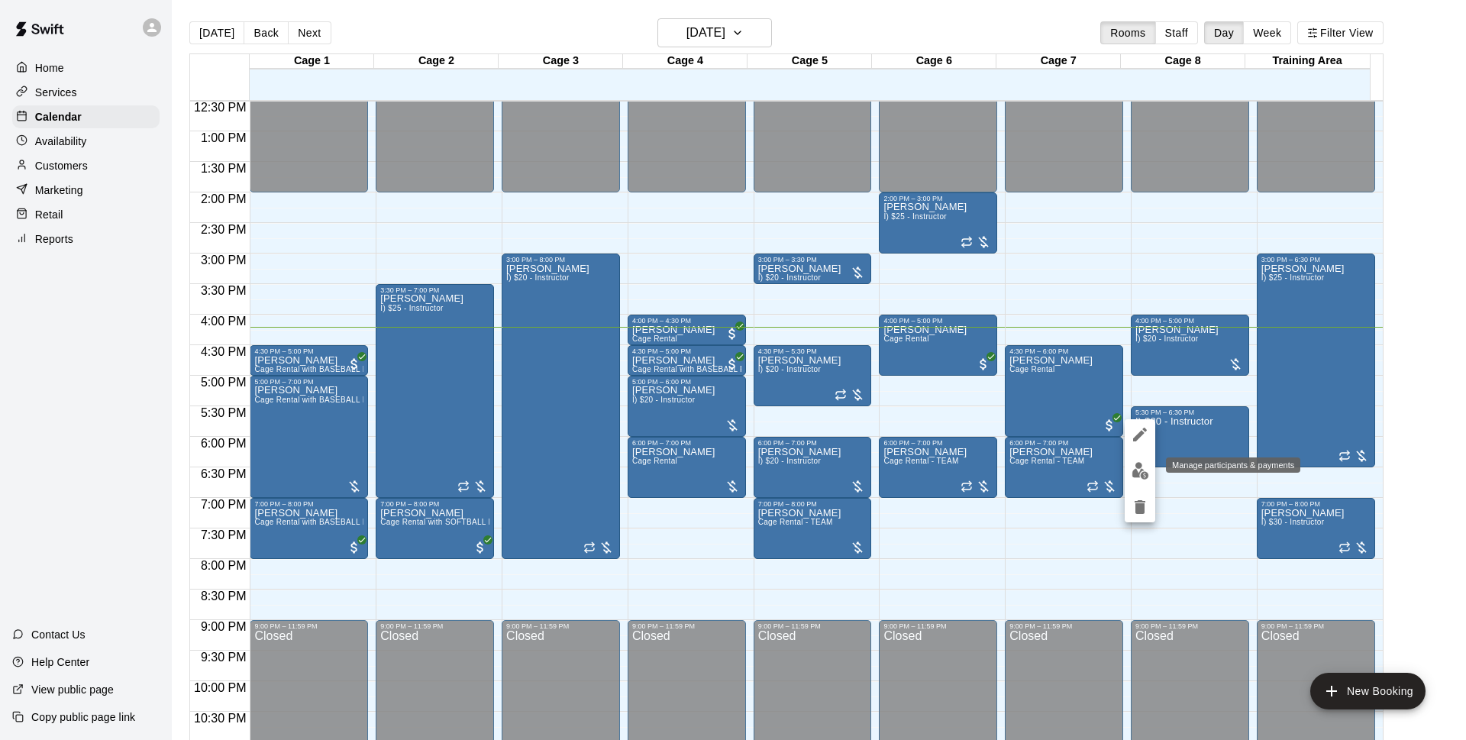
click at [1137, 474] on img "edit" at bounding box center [1140, 471] width 18 height 18
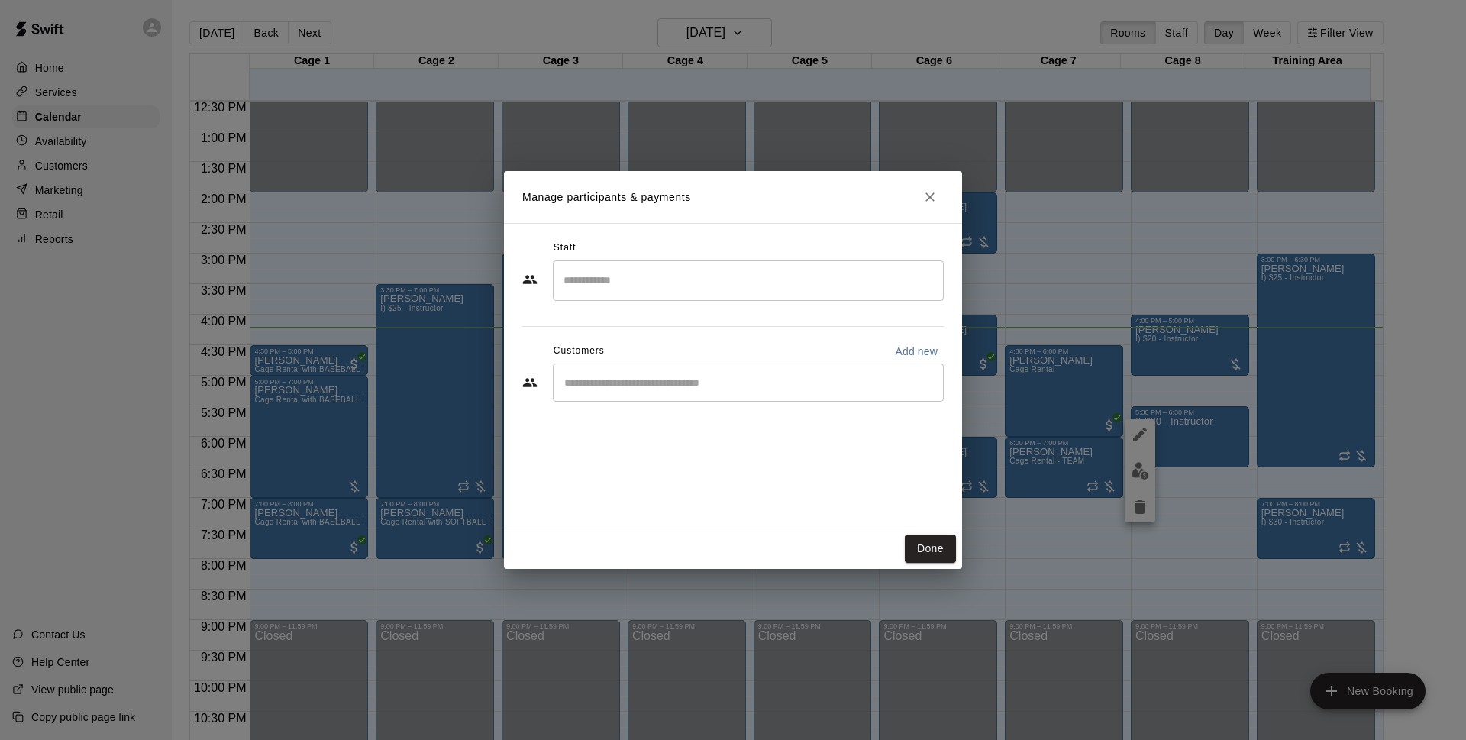
click at [674, 380] on input "Start typing to search customers..." at bounding box center [748, 382] width 377 height 15
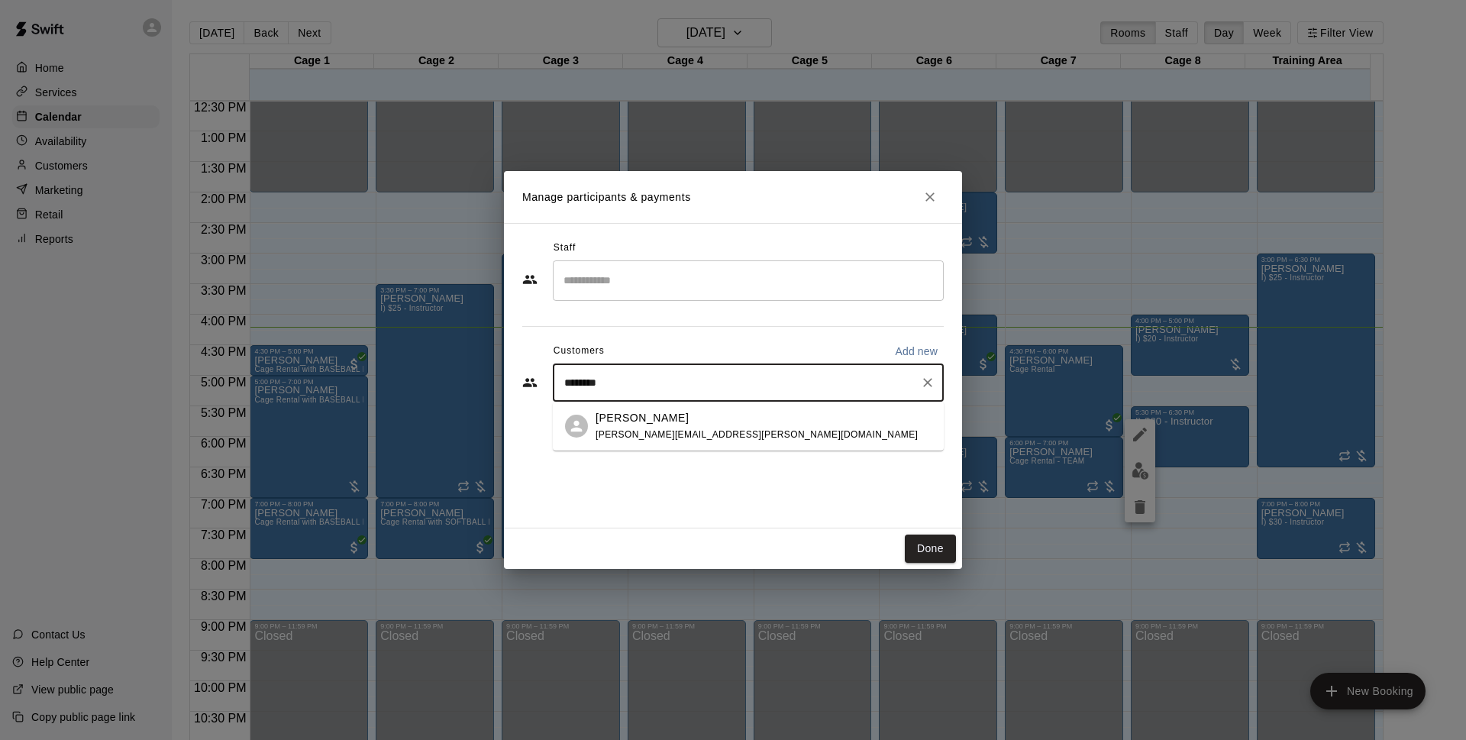
type input "*********"
click at [764, 432] on div "Chris Decolati chris.decolati@gmail.com" at bounding box center [763, 426] width 336 height 33
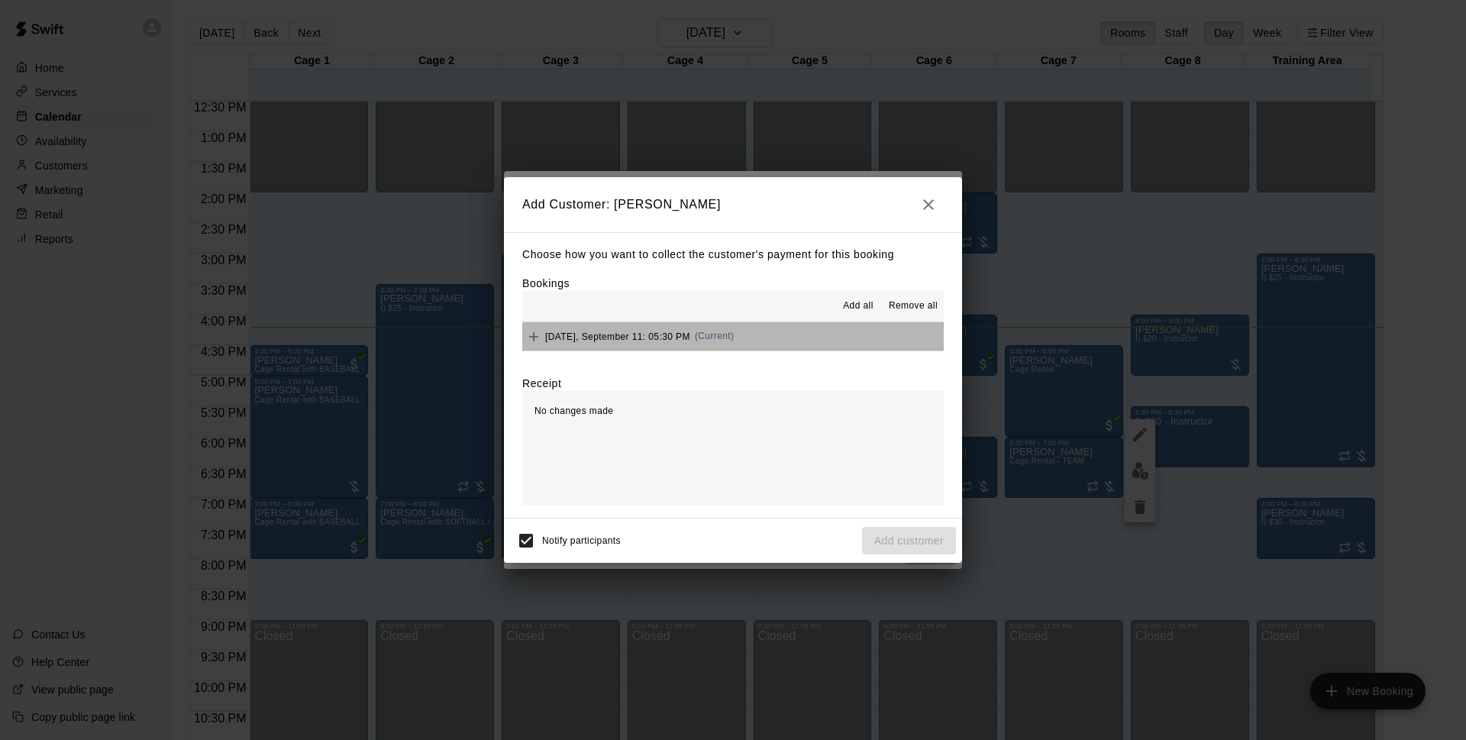
click at [820, 342] on button "Thursday, September 11: 05:30 PM (Current)" at bounding box center [732, 336] width 421 height 28
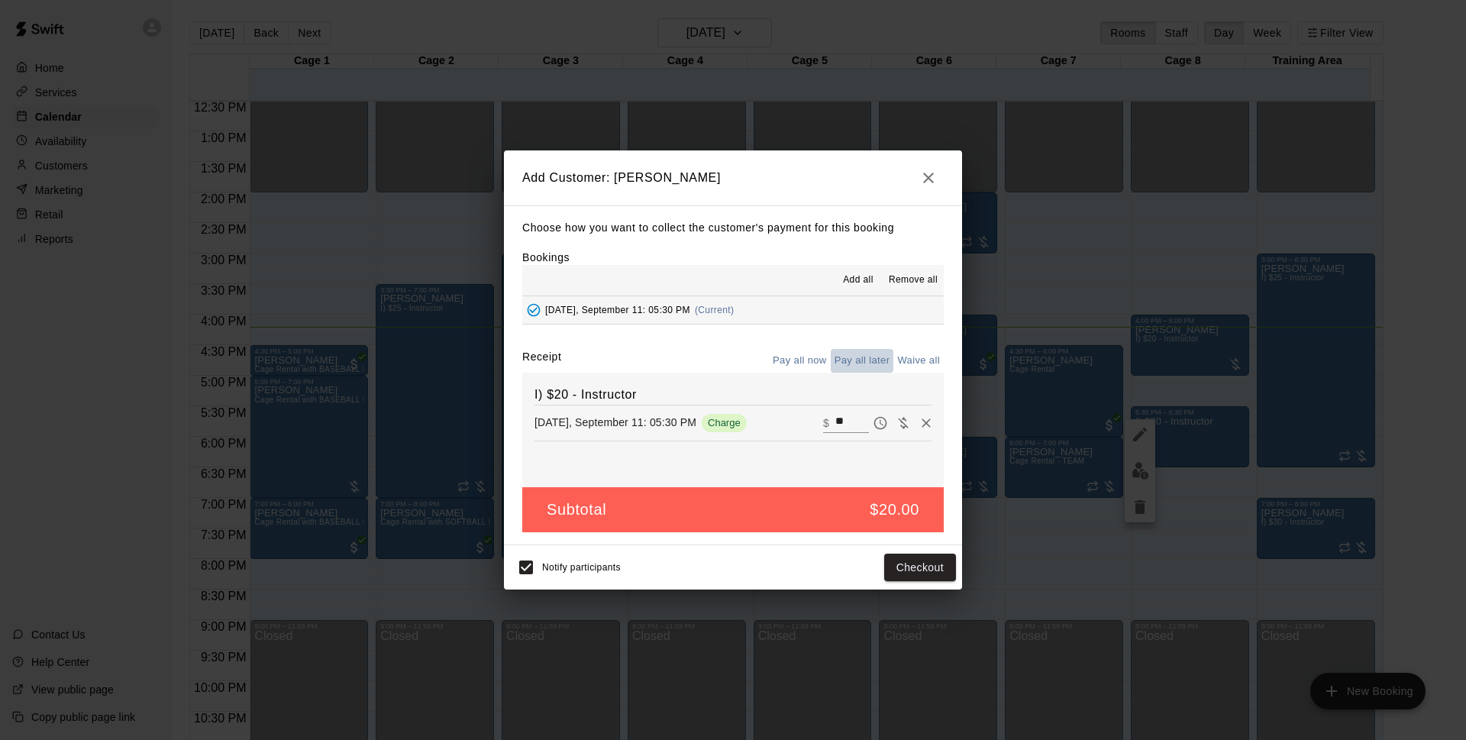
click at [889, 368] on button "Pay all later" at bounding box center [862, 361] width 63 height 24
drag, startPoint x: 881, startPoint y: 562, endPoint x: 1379, endPoint y: 283, distance: 571.1
click at [893, 565] on button "Add customer" at bounding box center [909, 567] width 94 height 28
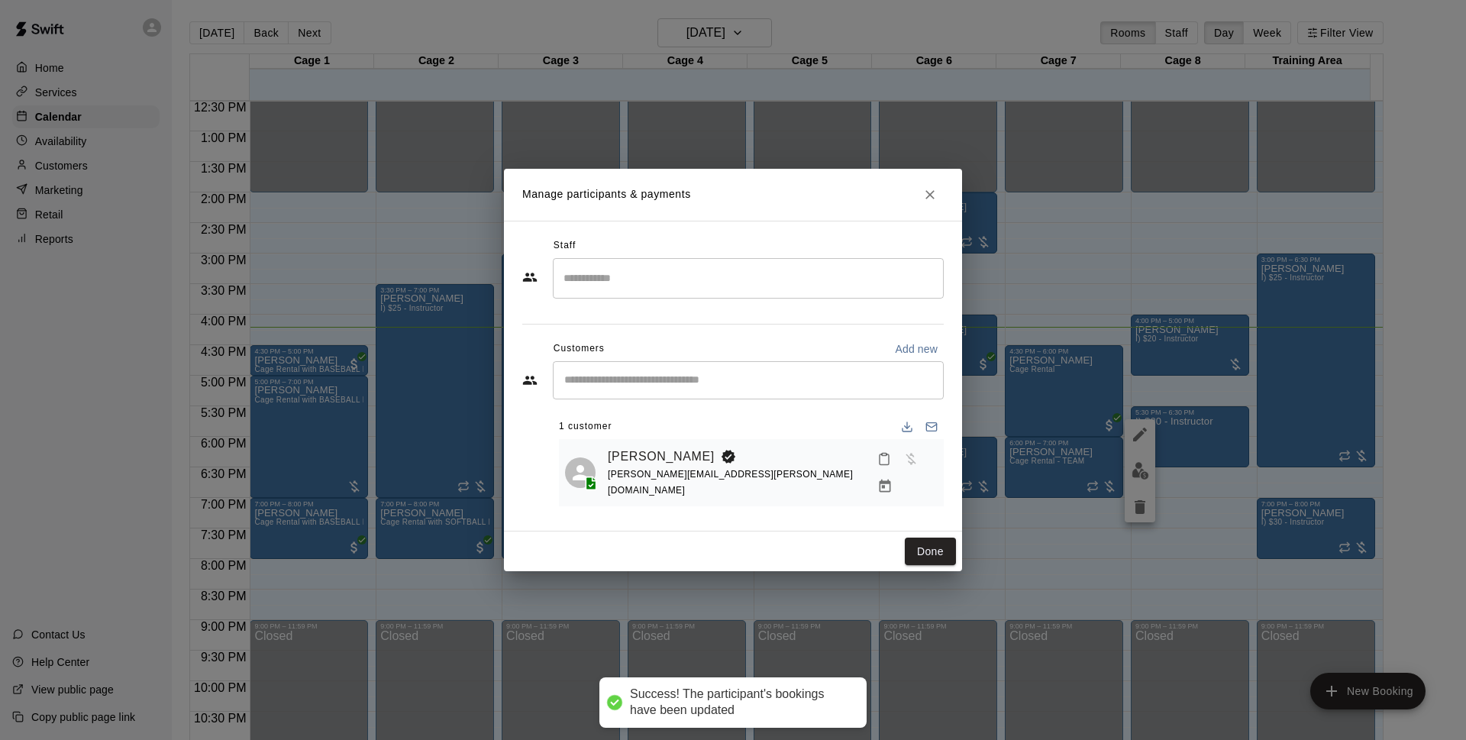
click at [927, 551] on button "Done" at bounding box center [930, 551] width 51 height 28
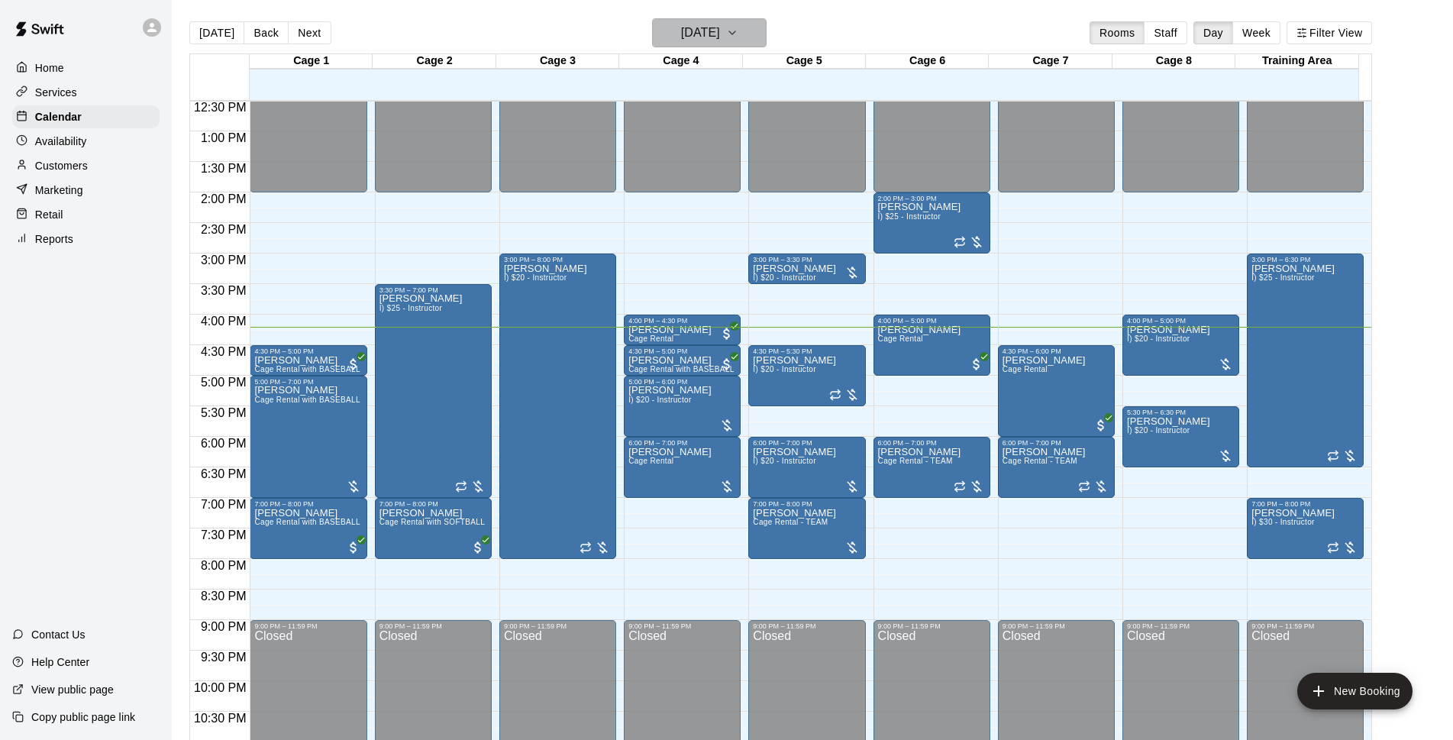
click at [760, 22] on button "[DATE]" at bounding box center [709, 32] width 115 height 29
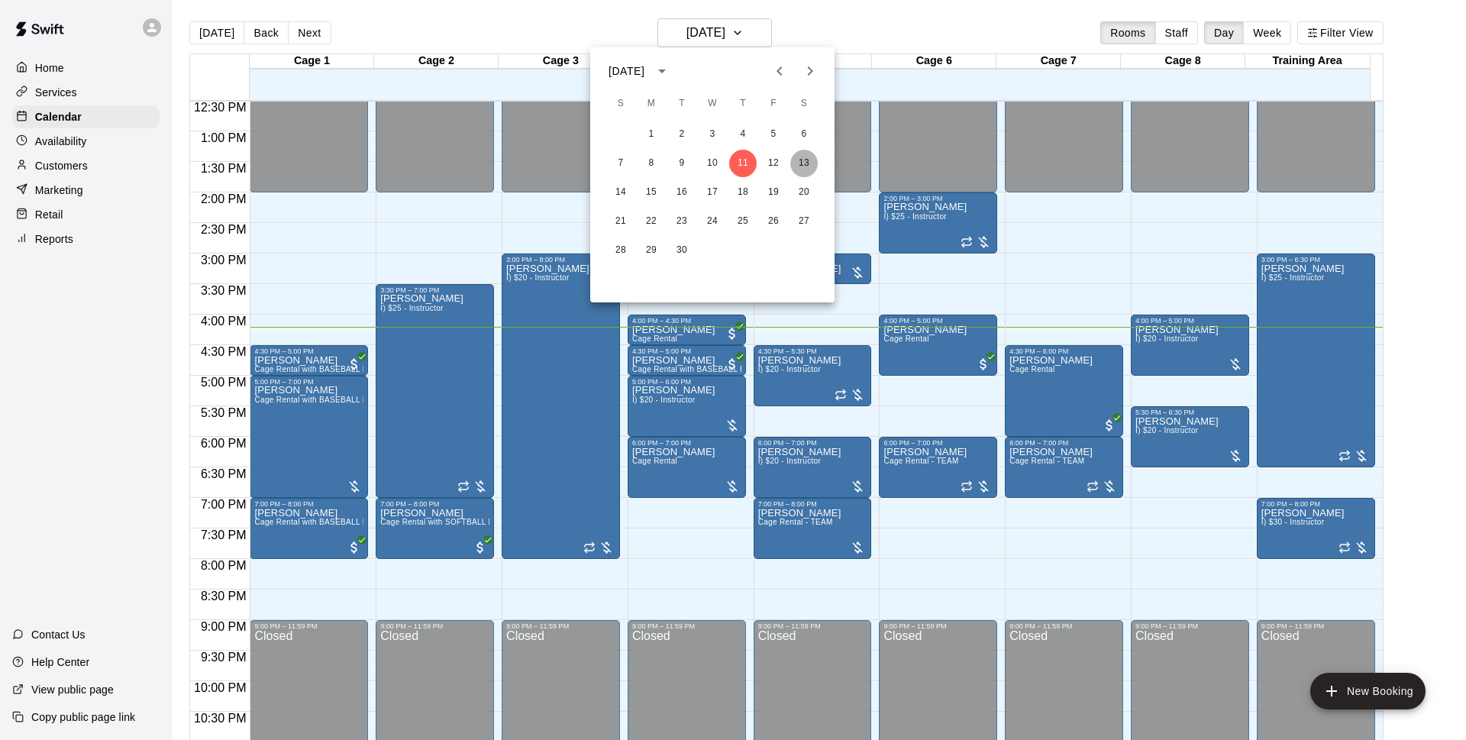
click at [812, 161] on button "13" at bounding box center [803, 163] width 27 height 27
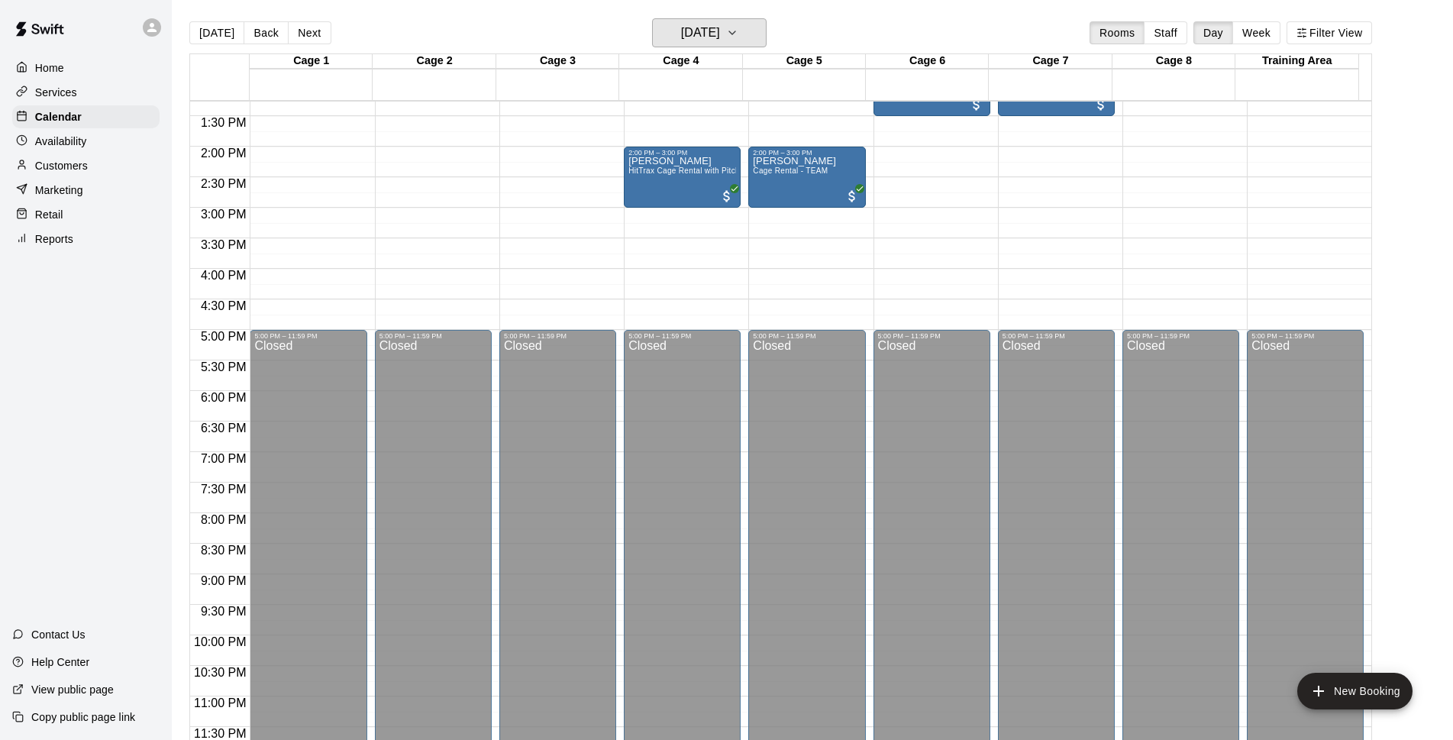
scroll to position [517, 0]
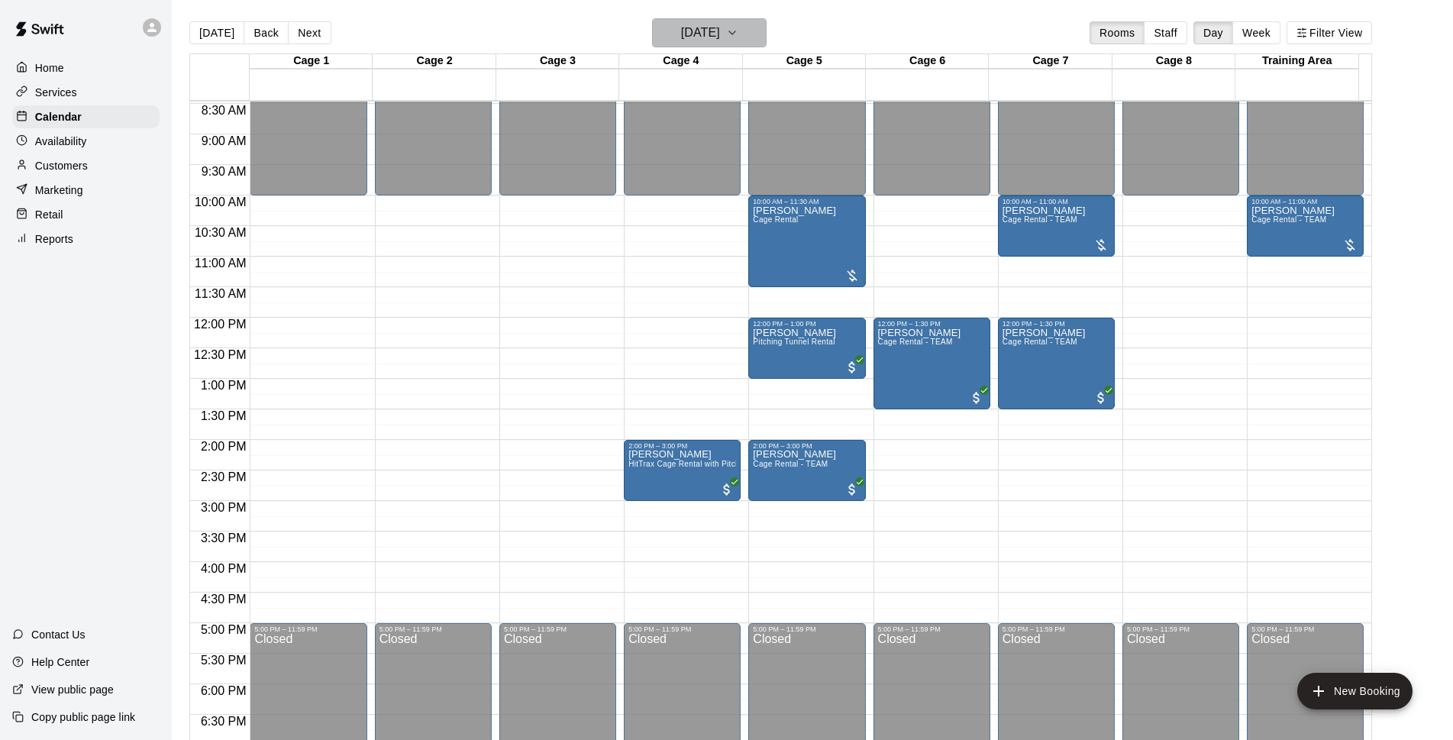
click at [713, 41] on h6 "Saturday Sep 13" at bounding box center [700, 32] width 39 height 21
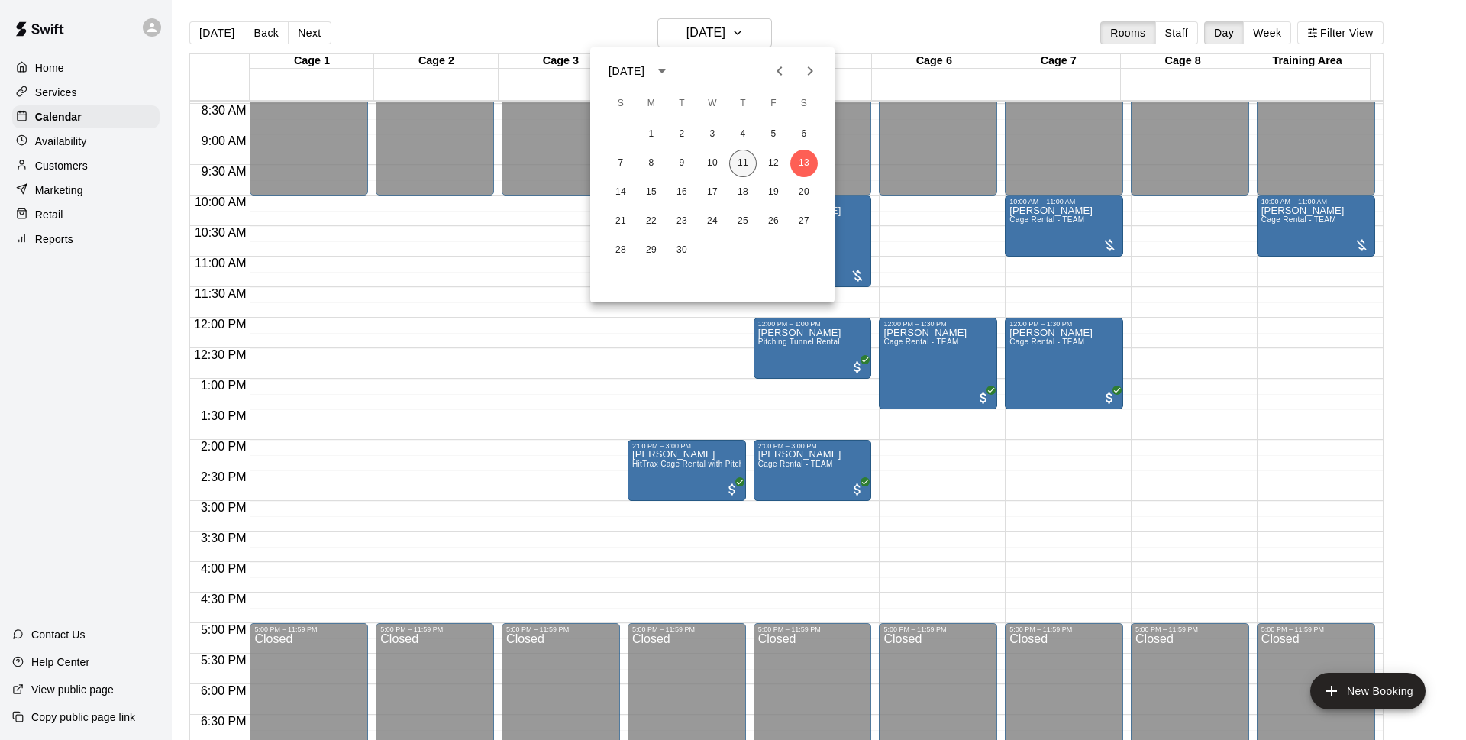
click at [737, 160] on button "11" at bounding box center [742, 163] width 27 height 27
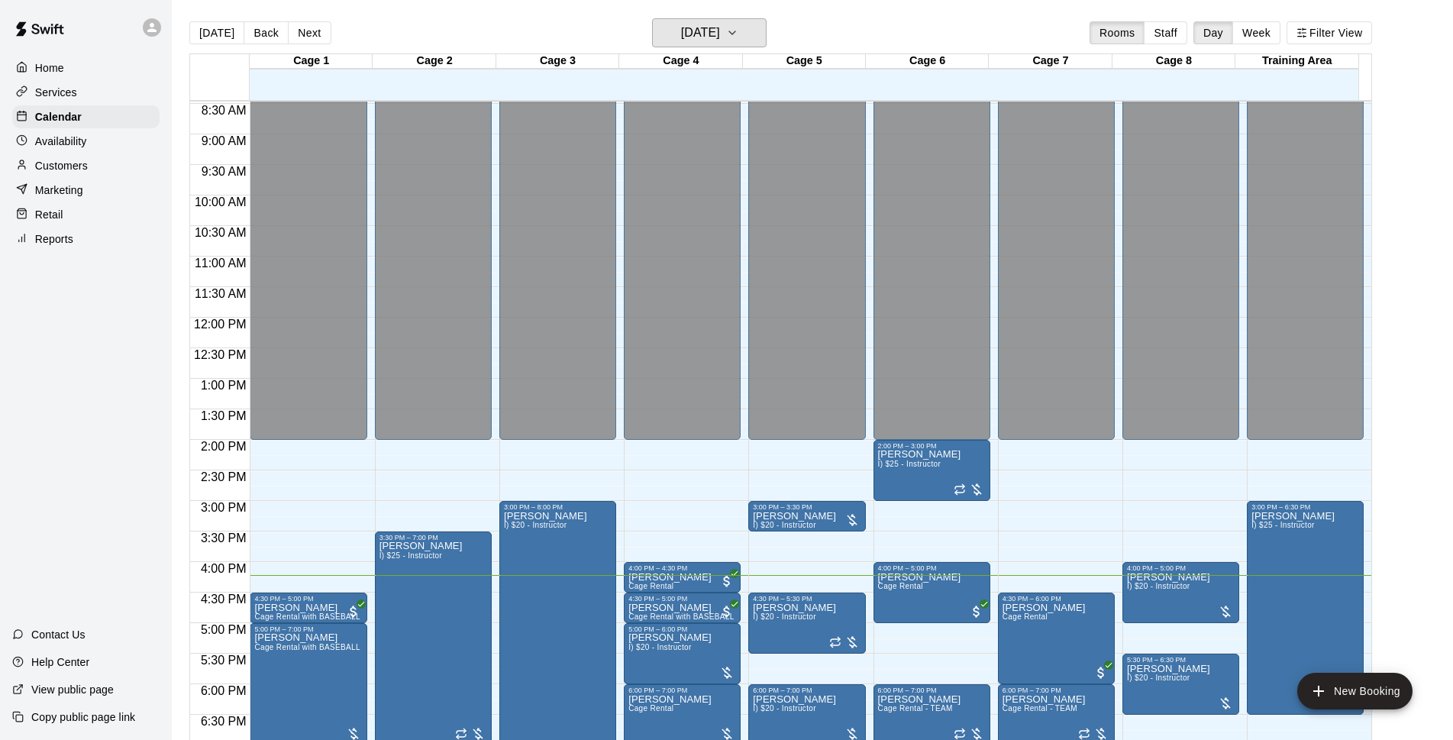
scroll to position [615, 0]
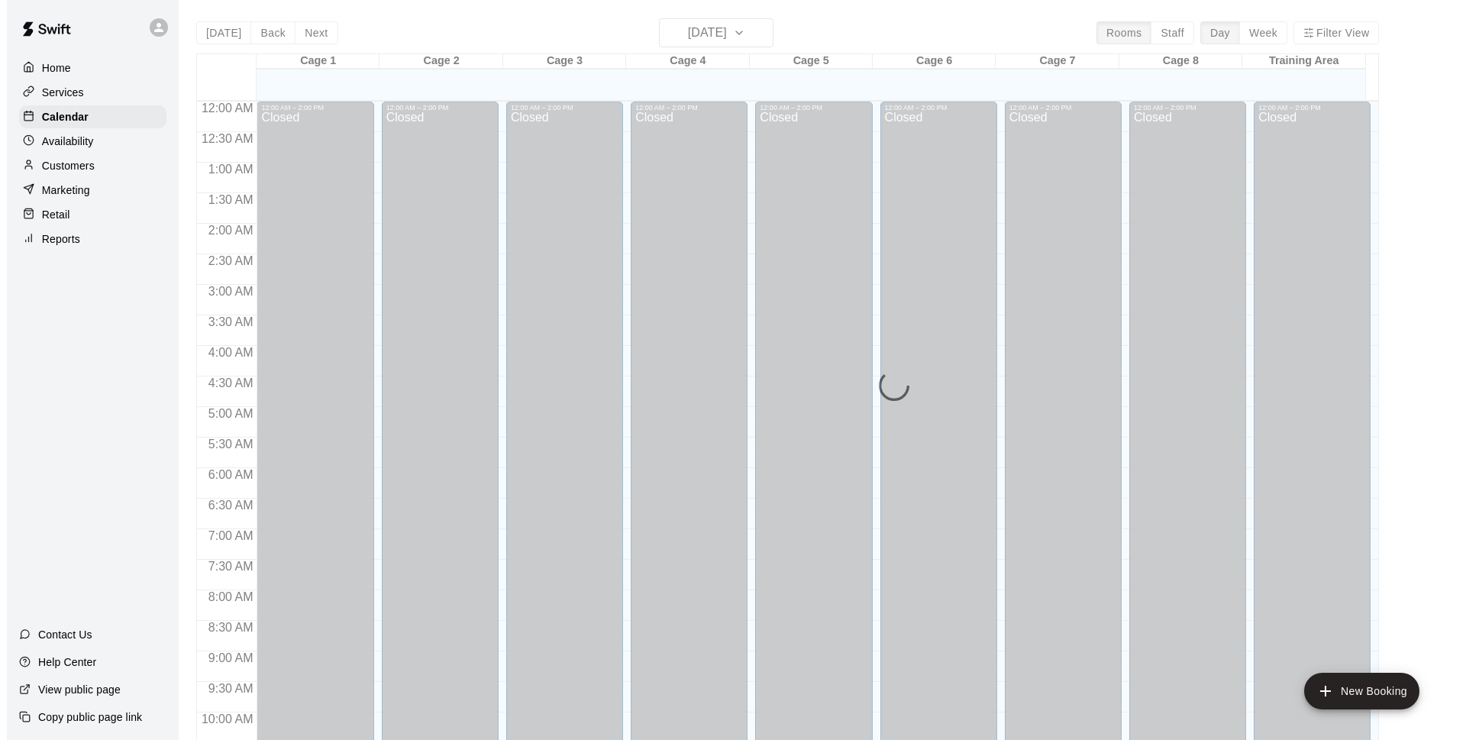
scroll to position [811, 0]
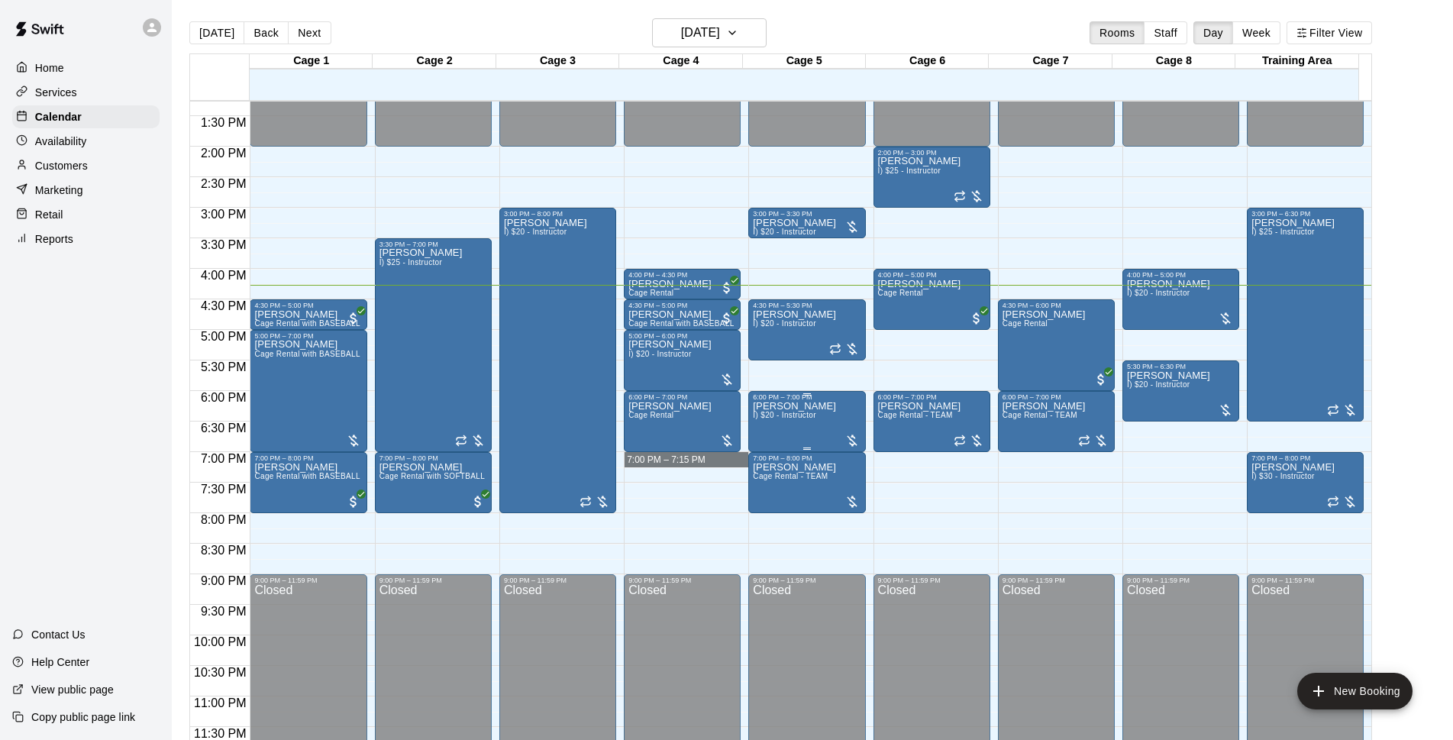
drag, startPoint x: 666, startPoint y: 458, endPoint x: 760, endPoint y: 450, distance: 94.3
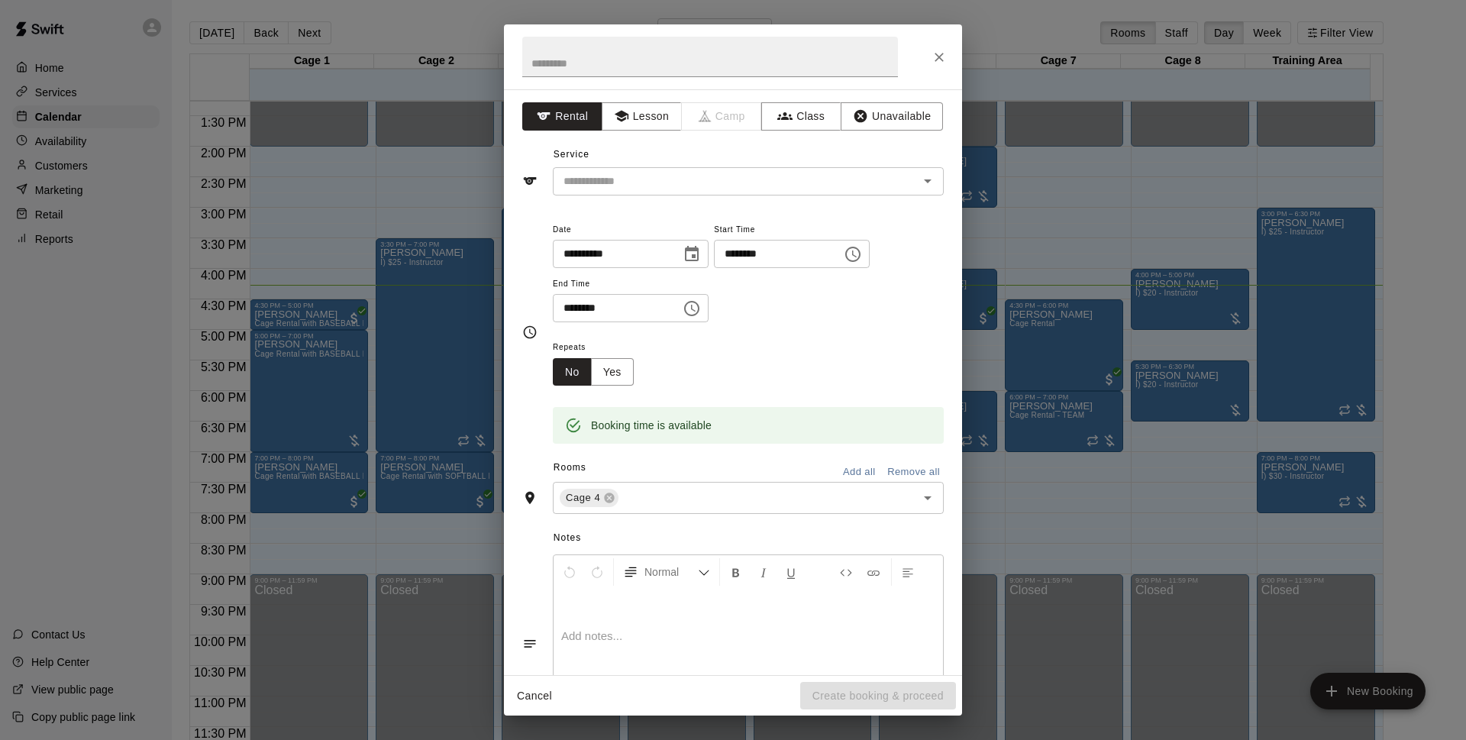
drag, startPoint x: 760, startPoint y: 450, endPoint x: 944, endPoint y: 58, distance: 433.0
click at [954, 64] on div at bounding box center [733, 56] width 458 height 65
click at [944, 58] on icon "Close" at bounding box center [938, 57] width 15 height 15
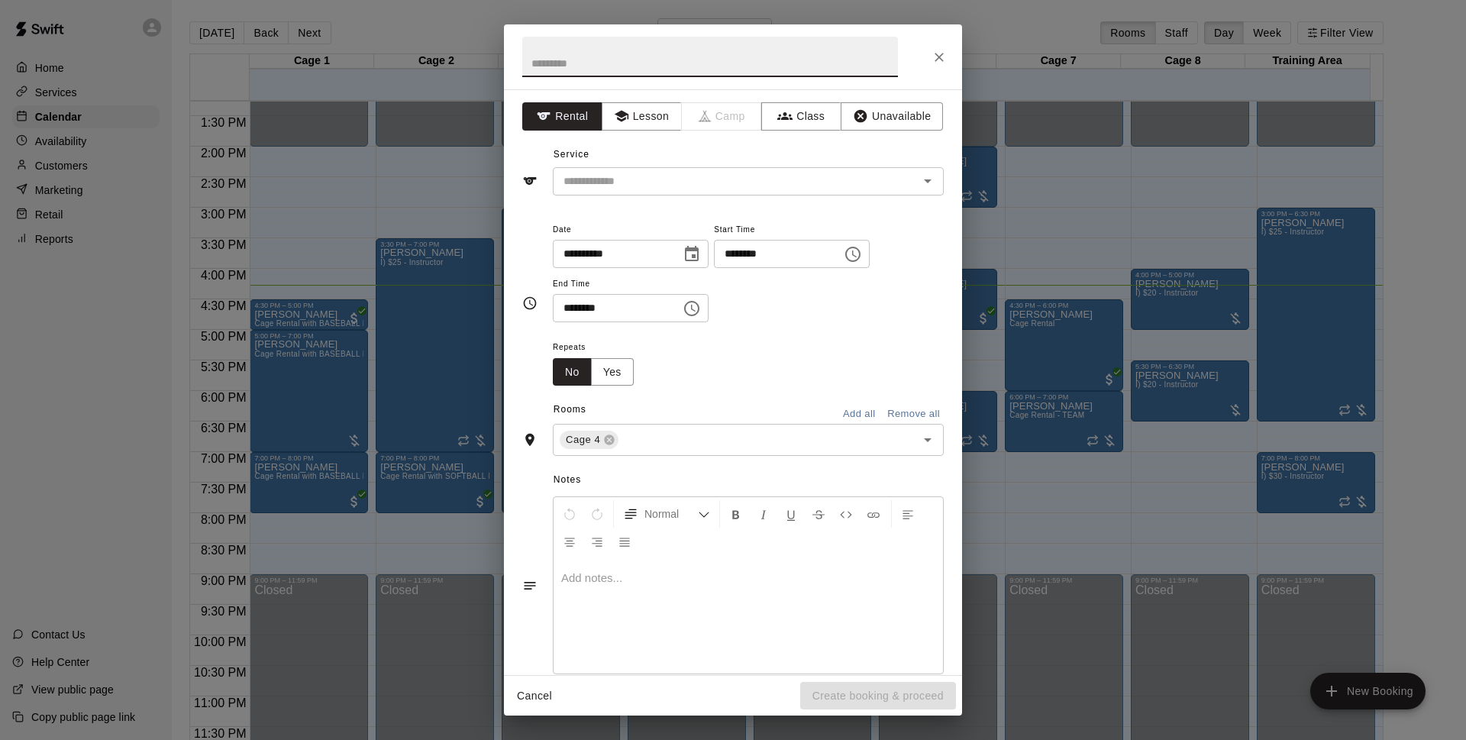
click at [680, 424] on div "Rooms Add all Remove all" at bounding box center [732, 411] width 421 height 26
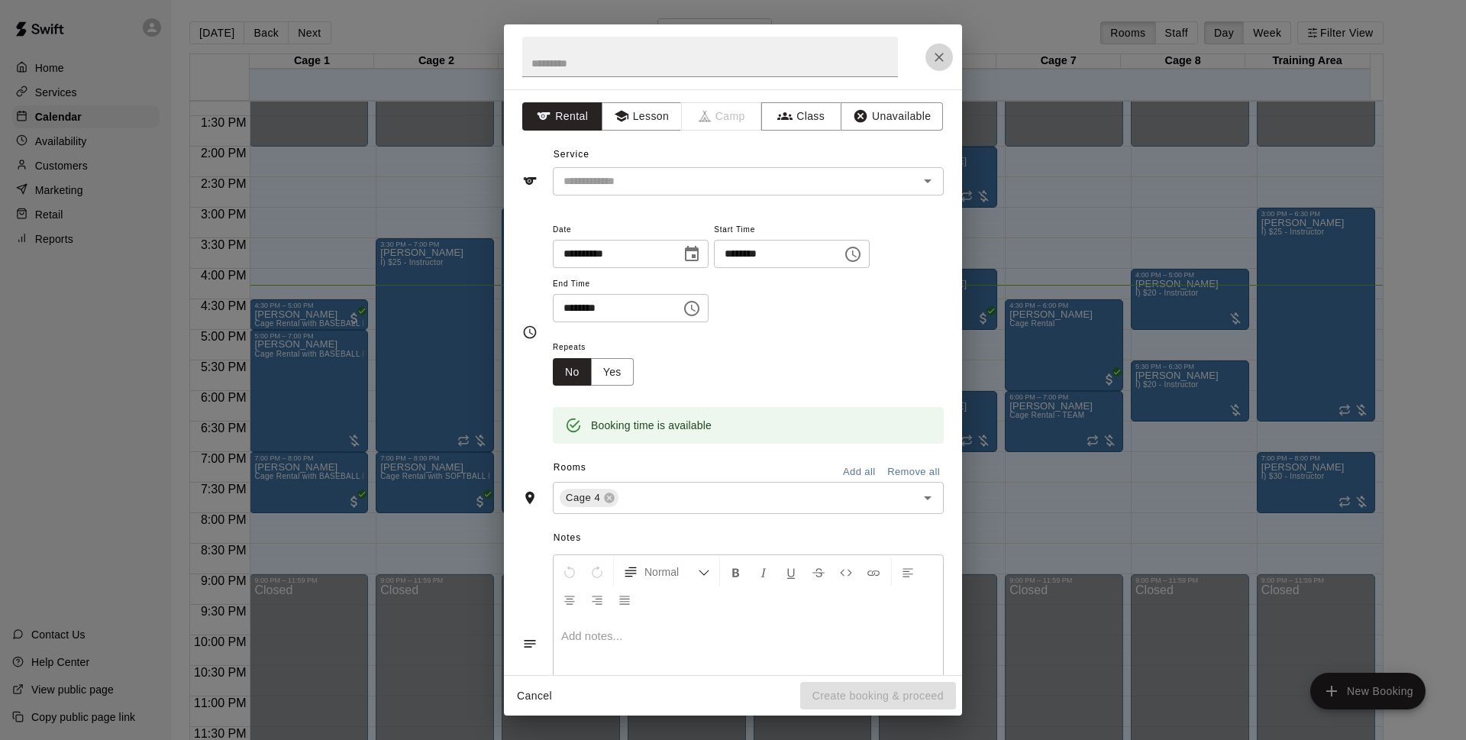
click at [937, 51] on icon "Close" at bounding box center [938, 57] width 15 height 15
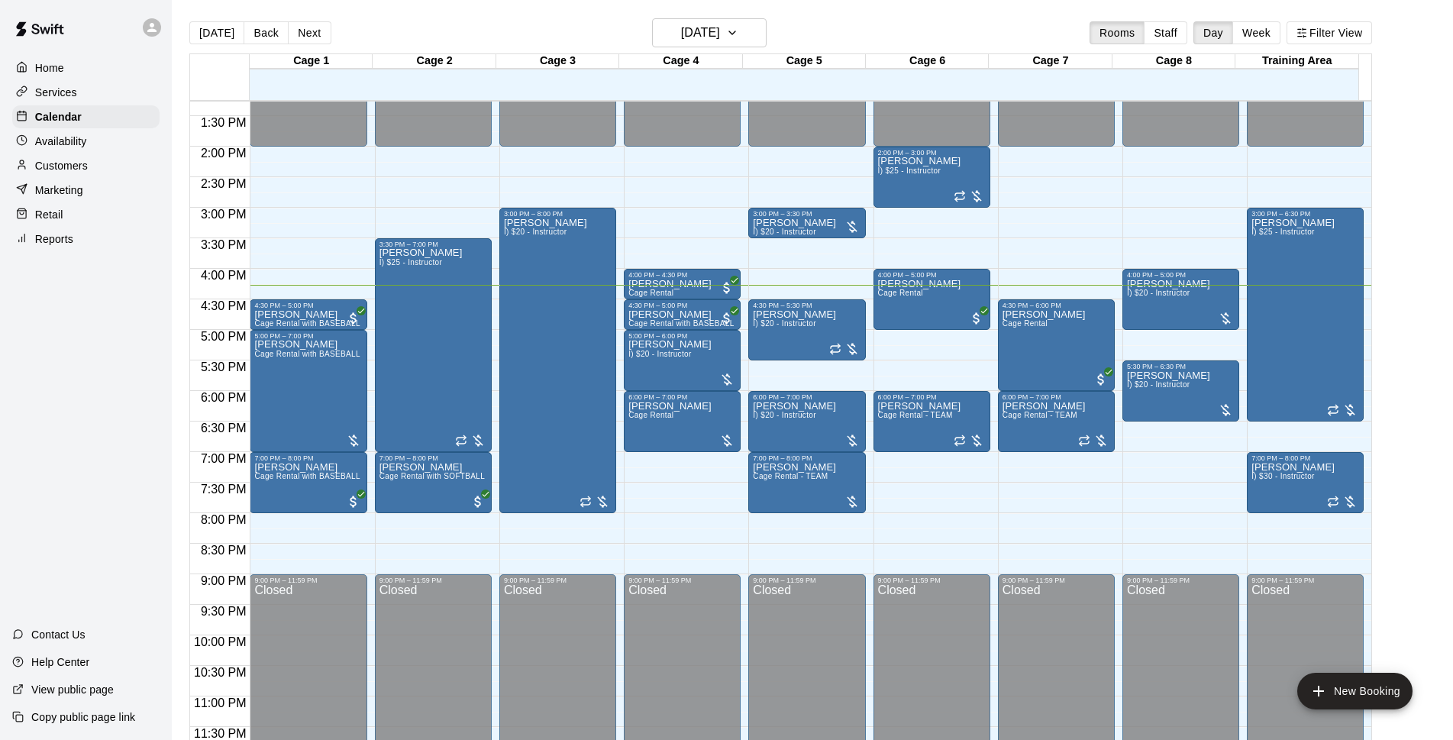
drag, startPoint x: 681, startPoint y: 456, endPoint x: 684, endPoint y: 468, distance: 12.6
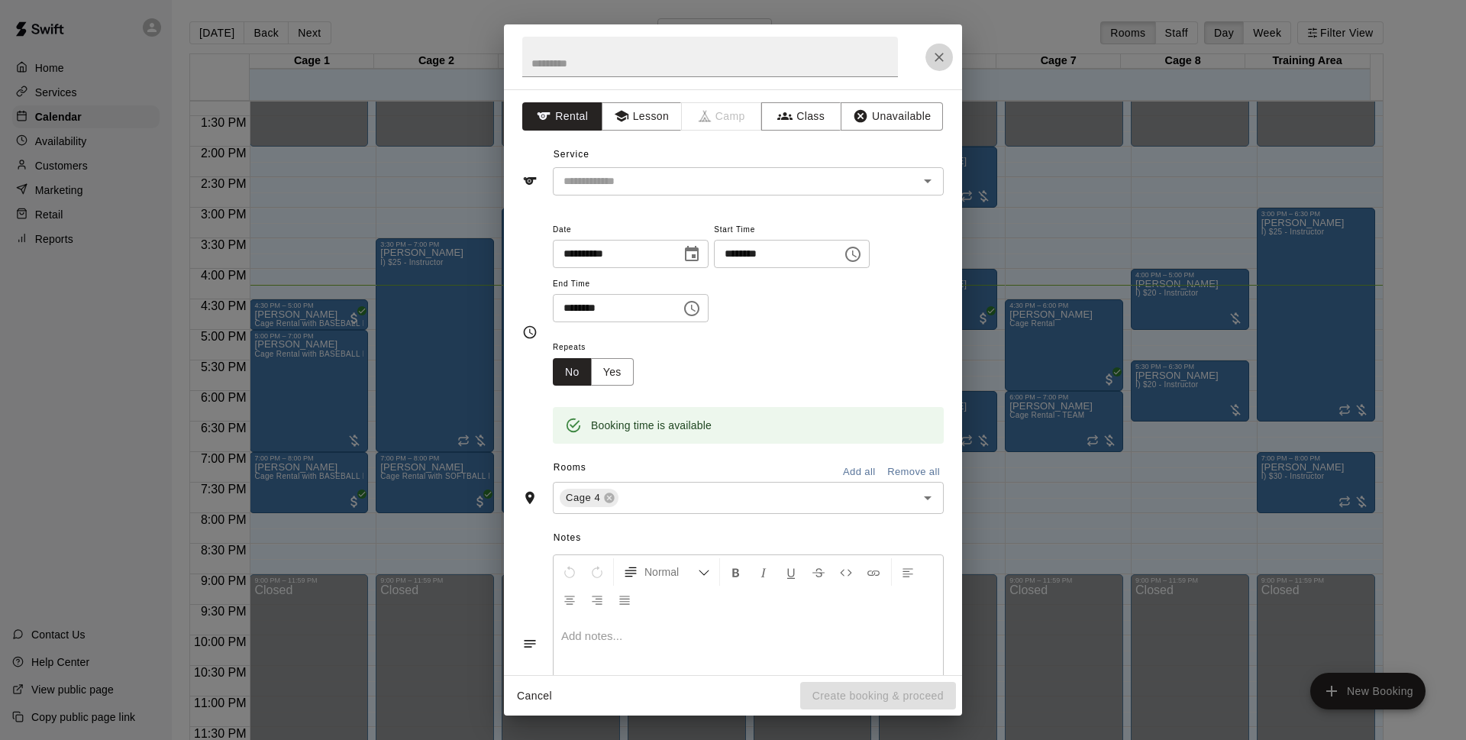
drag, startPoint x: 728, startPoint y: 476, endPoint x: 941, endPoint y: 51, distance: 475.6
click at [941, 51] on icon "Close" at bounding box center [938, 57] width 15 height 15
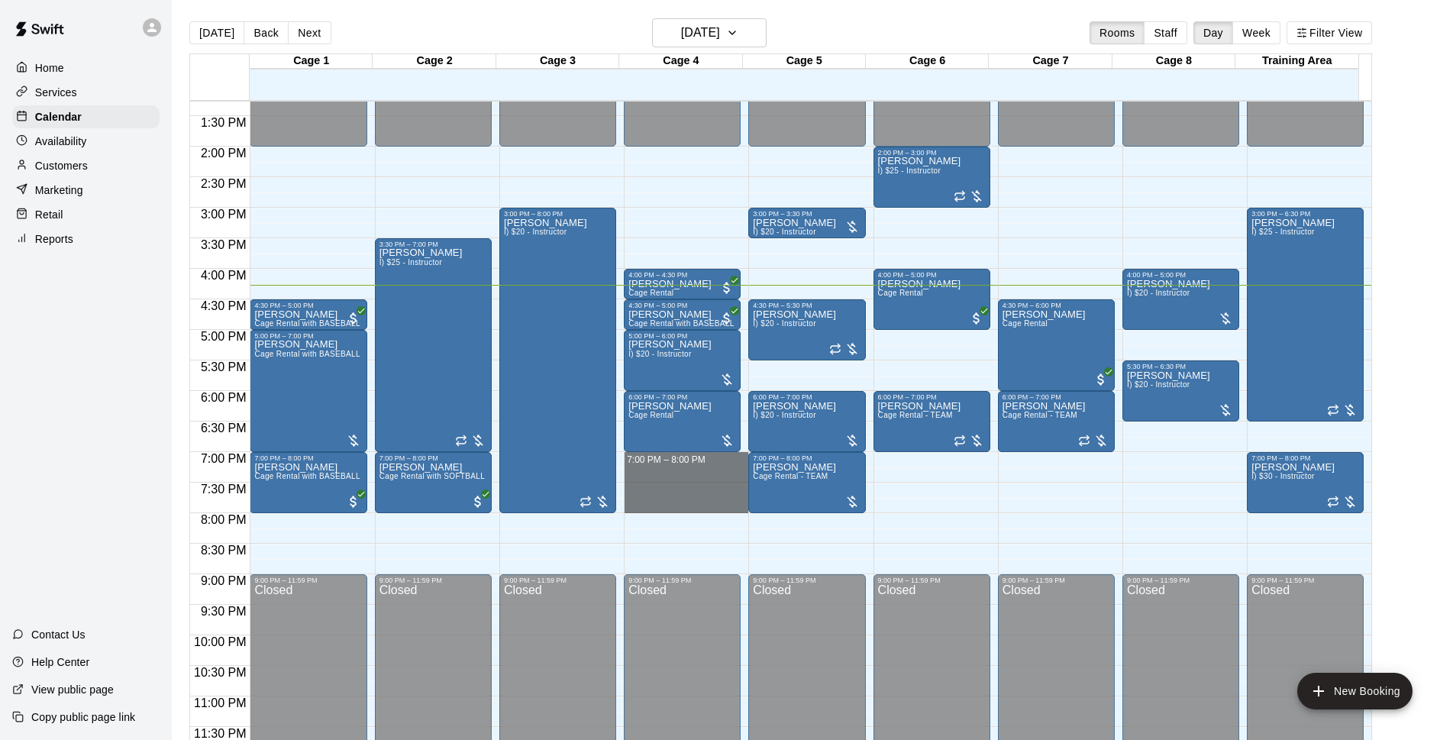
drag, startPoint x: 682, startPoint y: 457, endPoint x: 698, endPoint y: 504, distance: 49.7
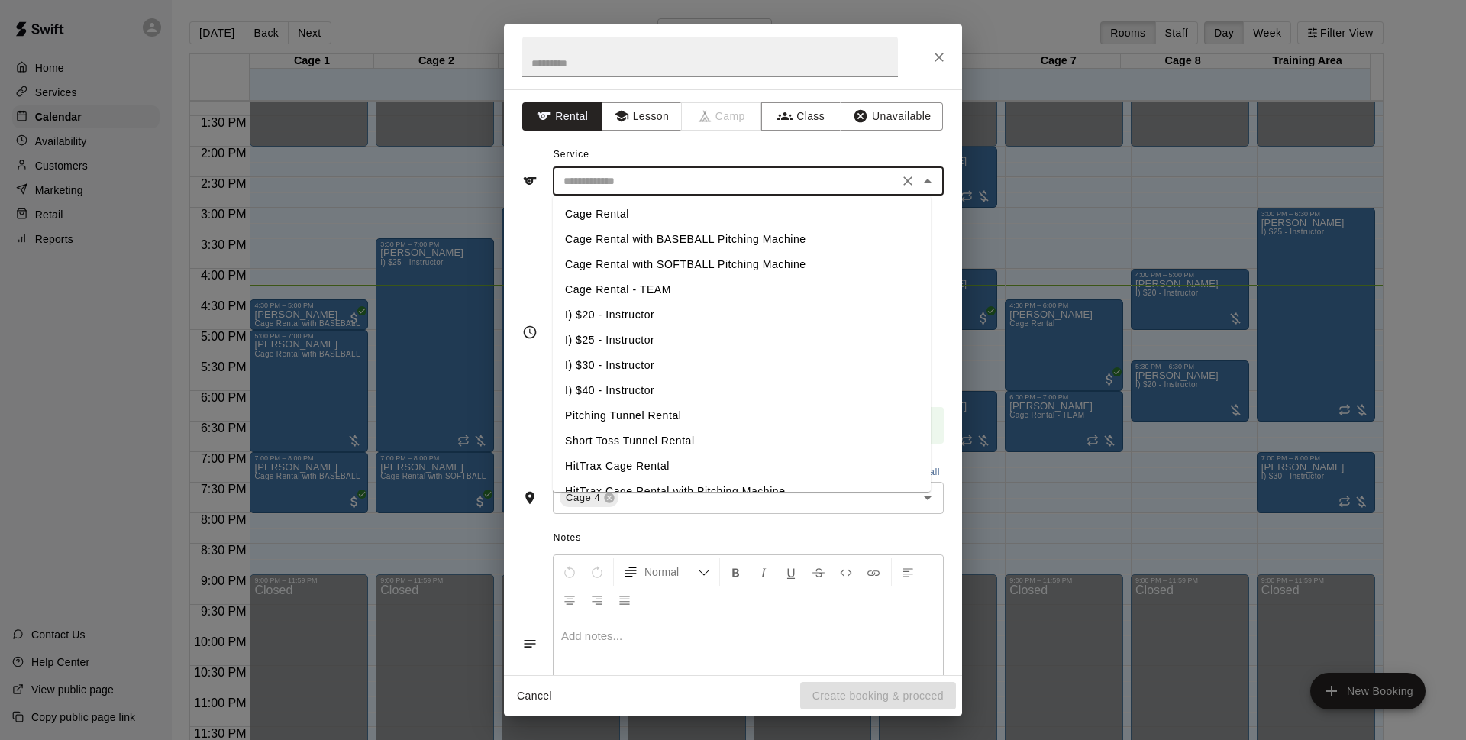
click at [679, 178] on input "text" at bounding box center [725, 181] width 337 height 19
drag, startPoint x: 731, startPoint y: 236, endPoint x: 741, endPoint y: 240, distance: 10.6
click at [732, 236] on li "Cage Rental with BASEBALL Pitching Machine" at bounding box center [742, 239] width 378 height 25
type input "**********"
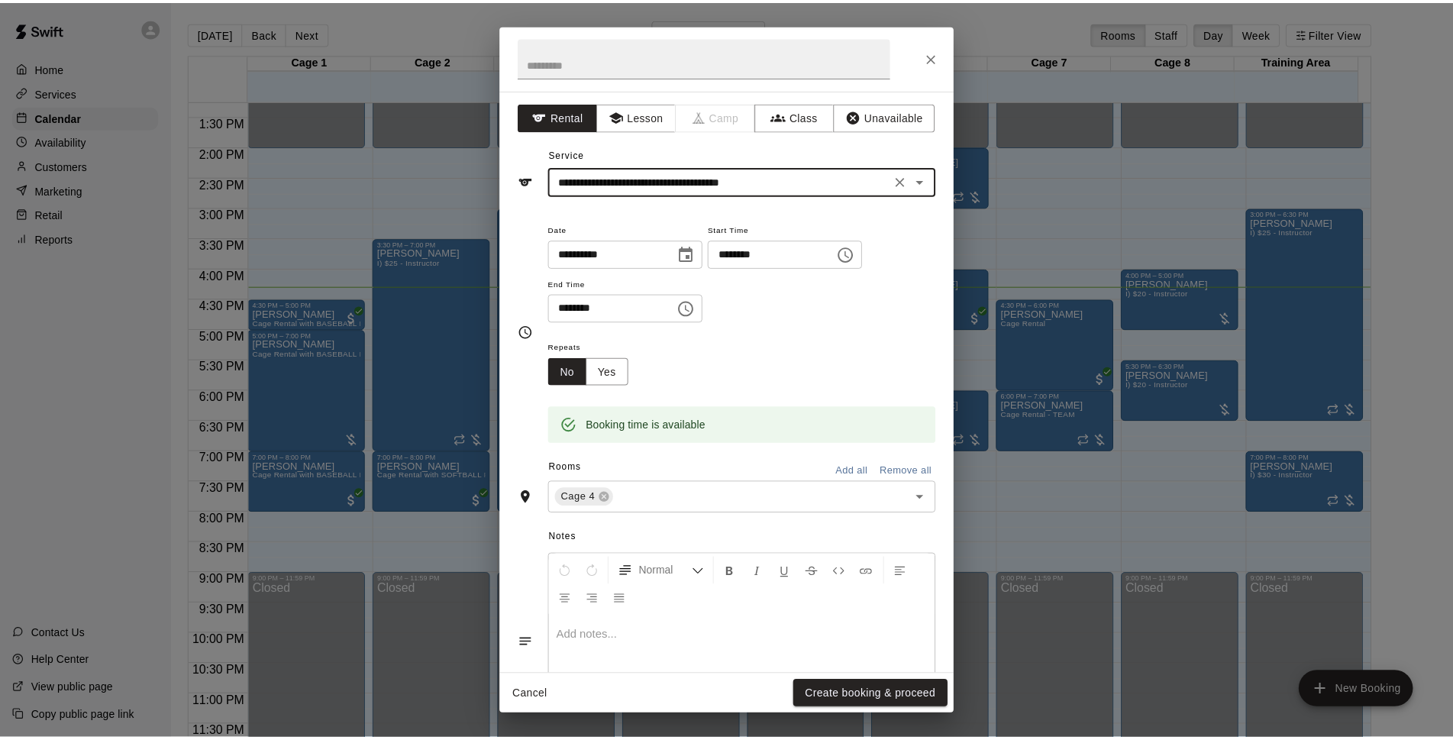
scroll to position [85, 0]
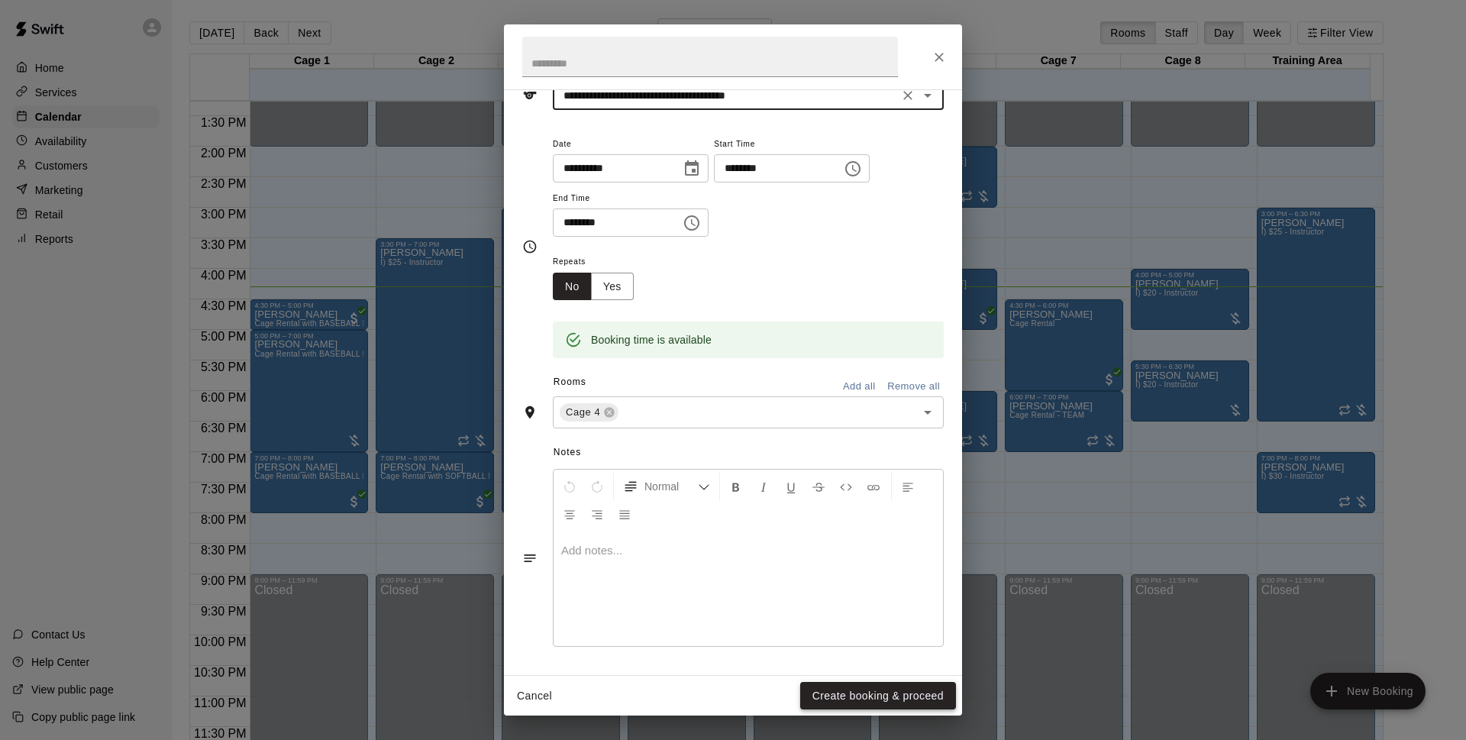
click at [833, 694] on button "Create booking & proceed" at bounding box center [878, 696] width 156 height 28
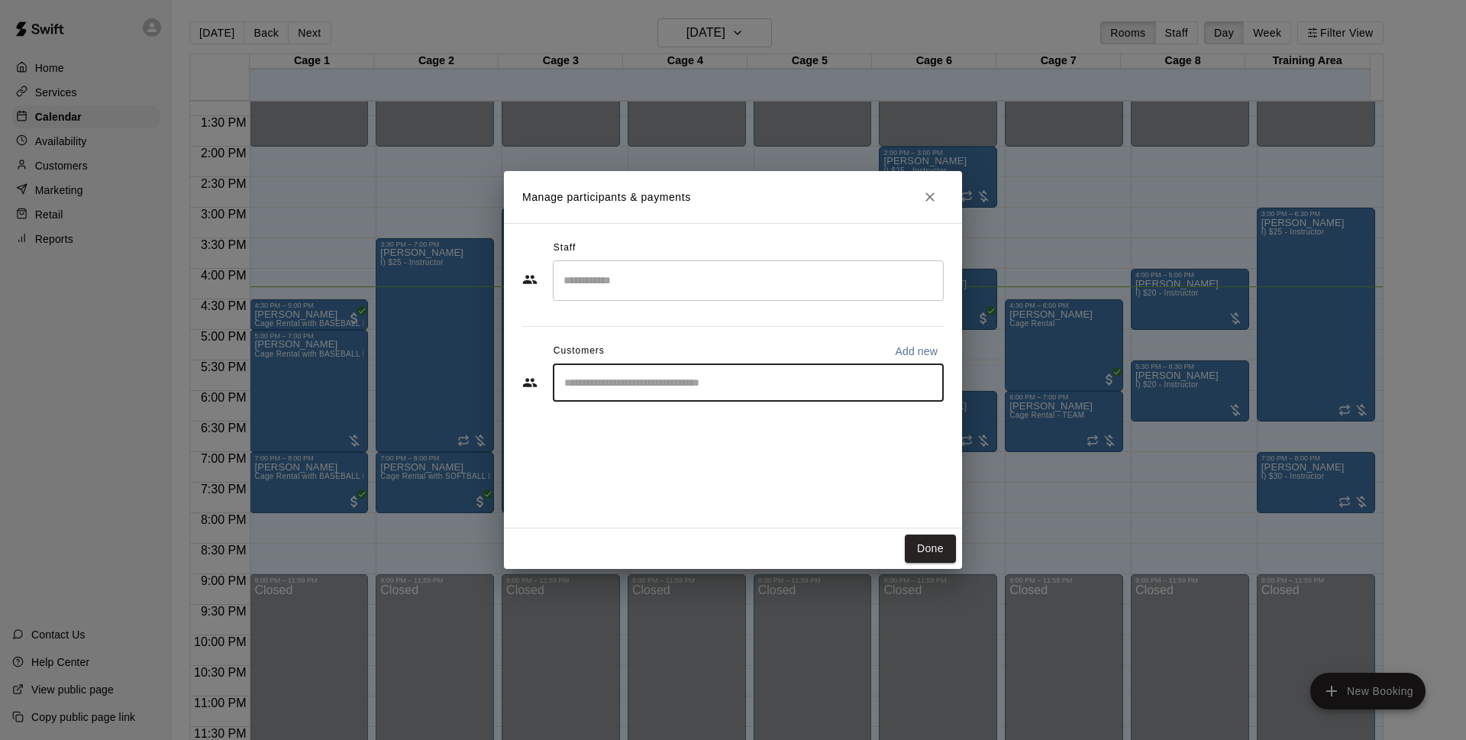
click at [678, 386] on input "Start typing to search customers..." at bounding box center [748, 382] width 377 height 15
type input "*******"
click at [781, 422] on div "Walk In info@basesloadedlv.com" at bounding box center [763, 426] width 336 height 33
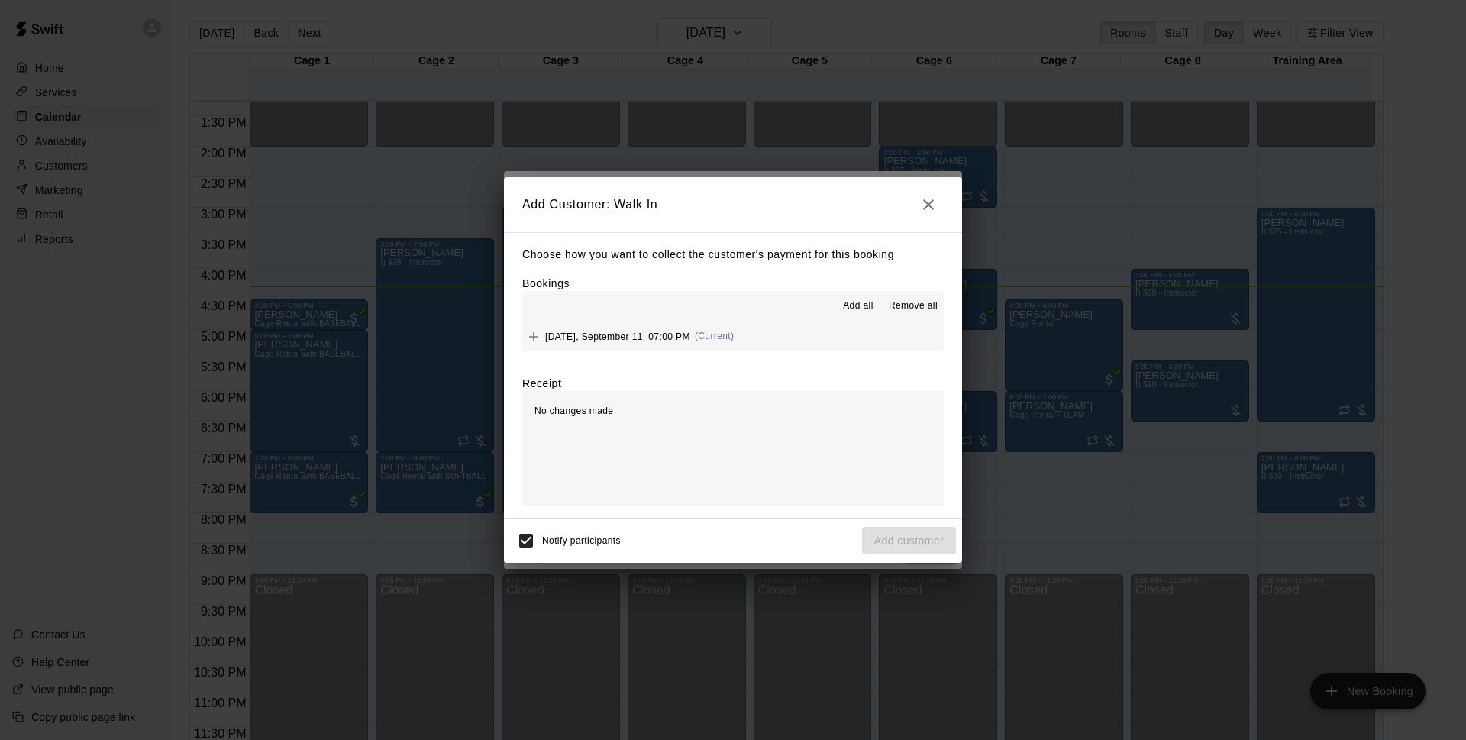
click at [787, 347] on button "Thursday, September 11: 07:00 PM (Current)" at bounding box center [732, 336] width 421 height 28
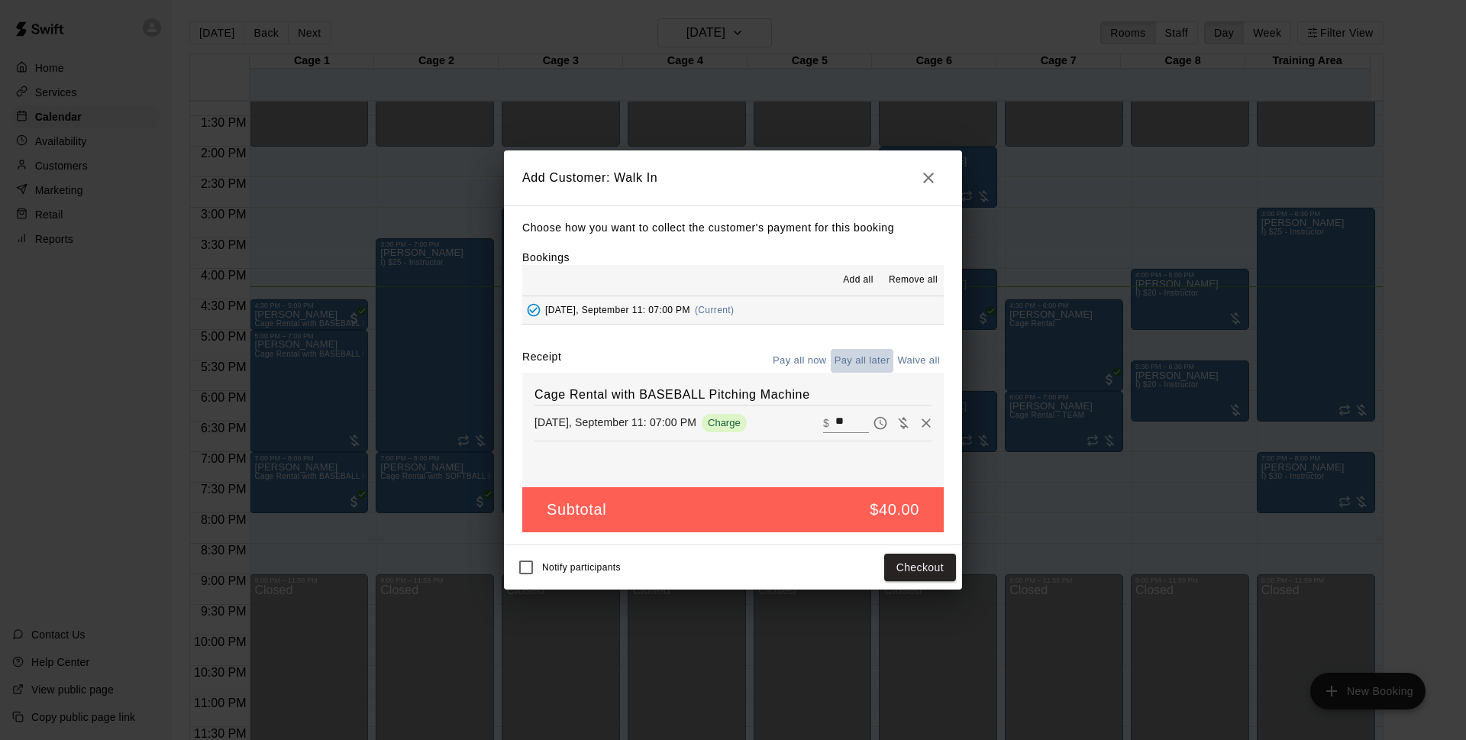
click at [867, 357] on button "Pay all later" at bounding box center [862, 361] width 63 height 24
click at [903, 566] on button "Add customer" at bounding box center [909, 567] width 94 height 28
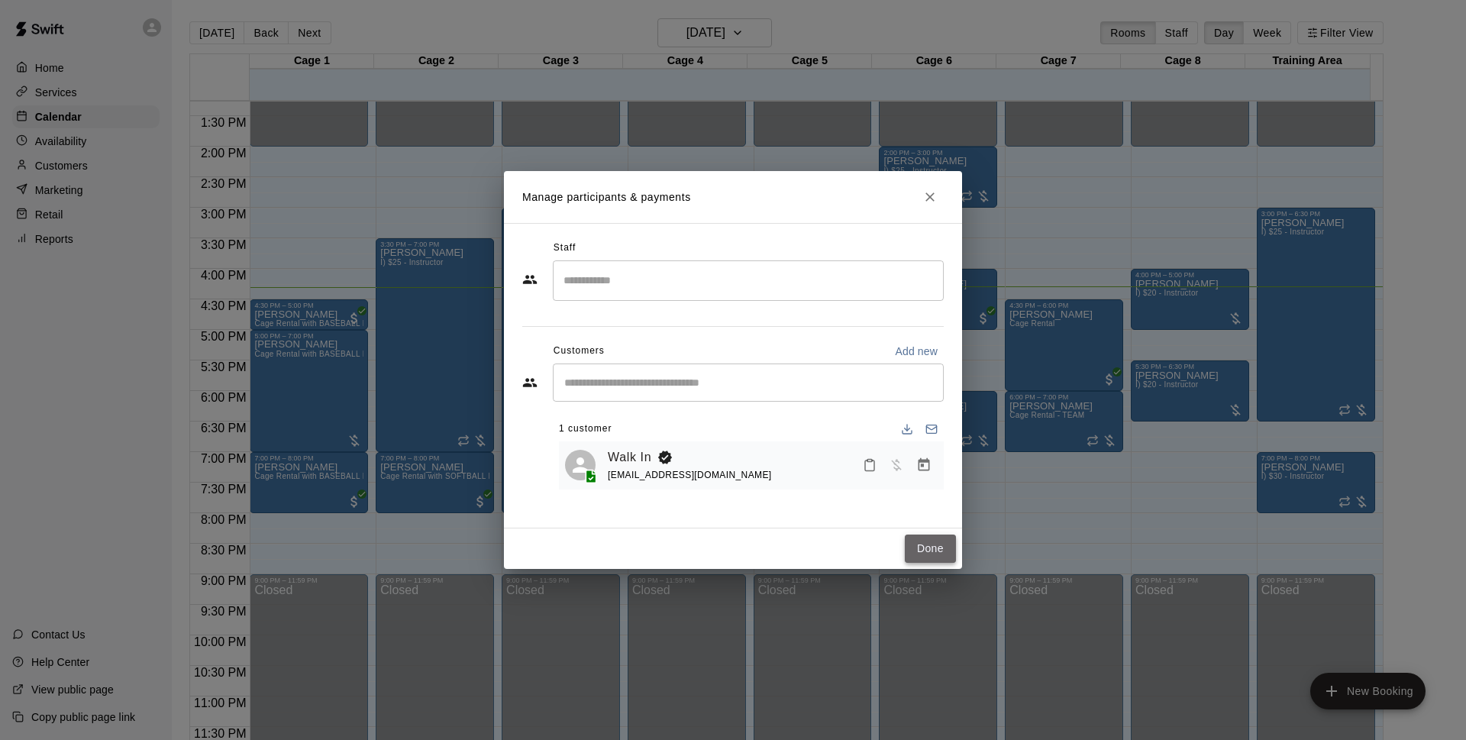
click at [945, 543] on button "Done" at bounding box center [930, 548] width 51 height 28
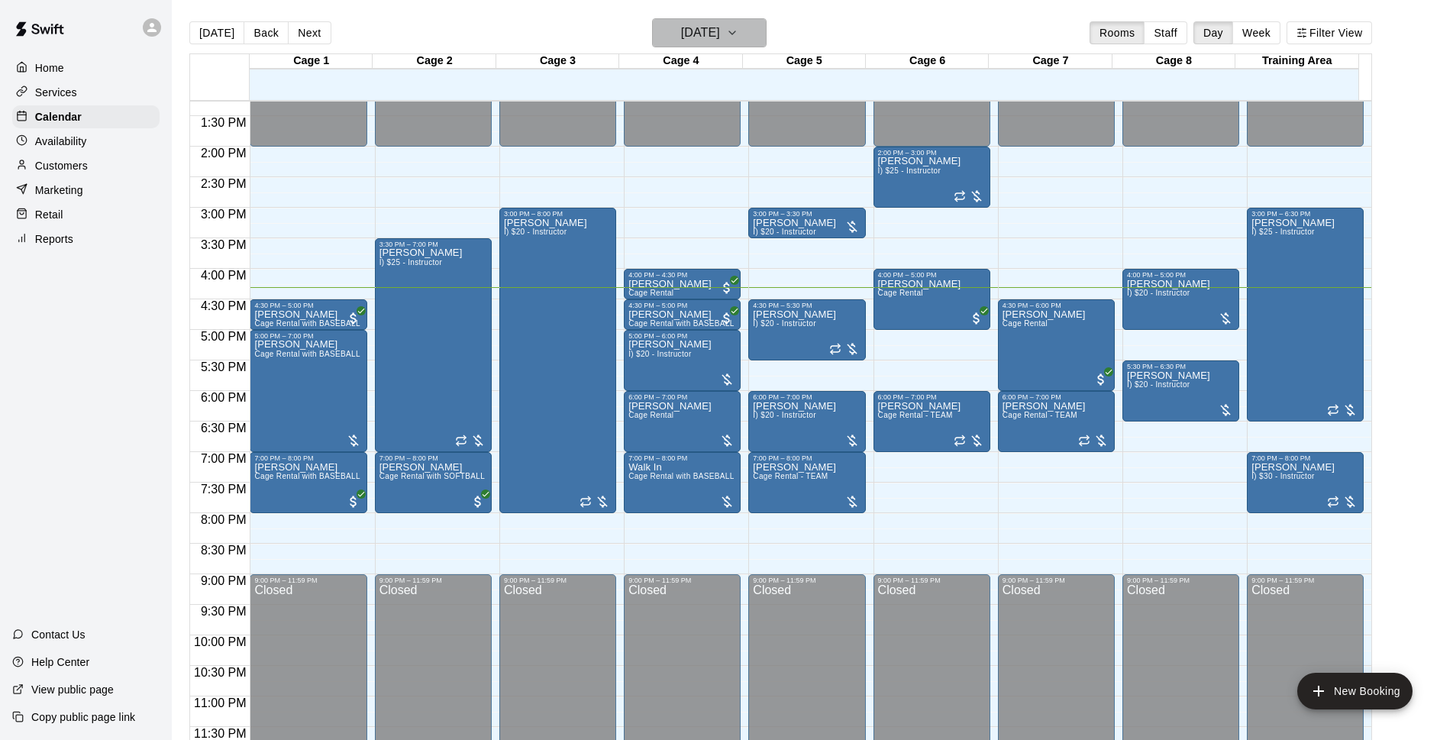
click at [738, 37] on icon "button" at bounding box center [732, 33] width 12 height 18
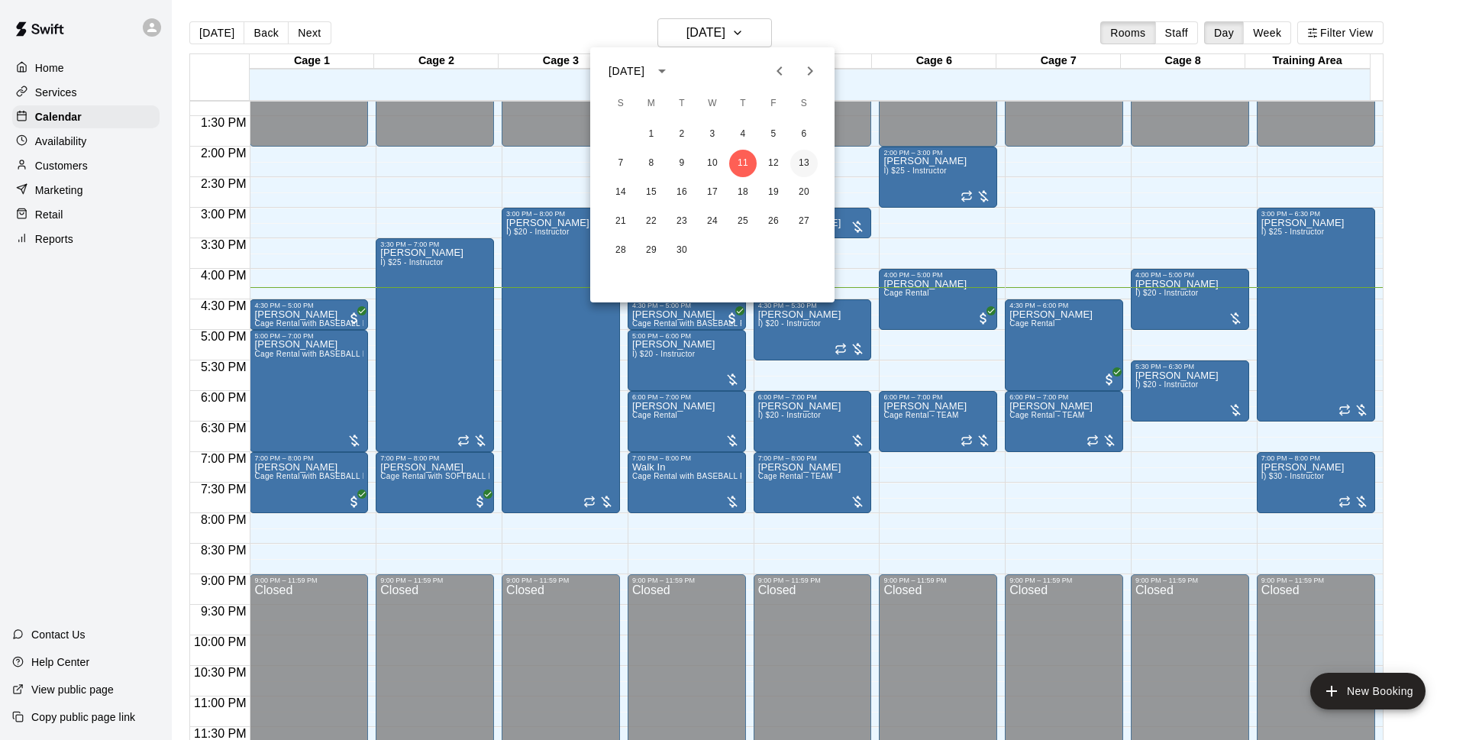
click at [794, 164] on button "13" at bounding box center [803, 163] width 27 height 27
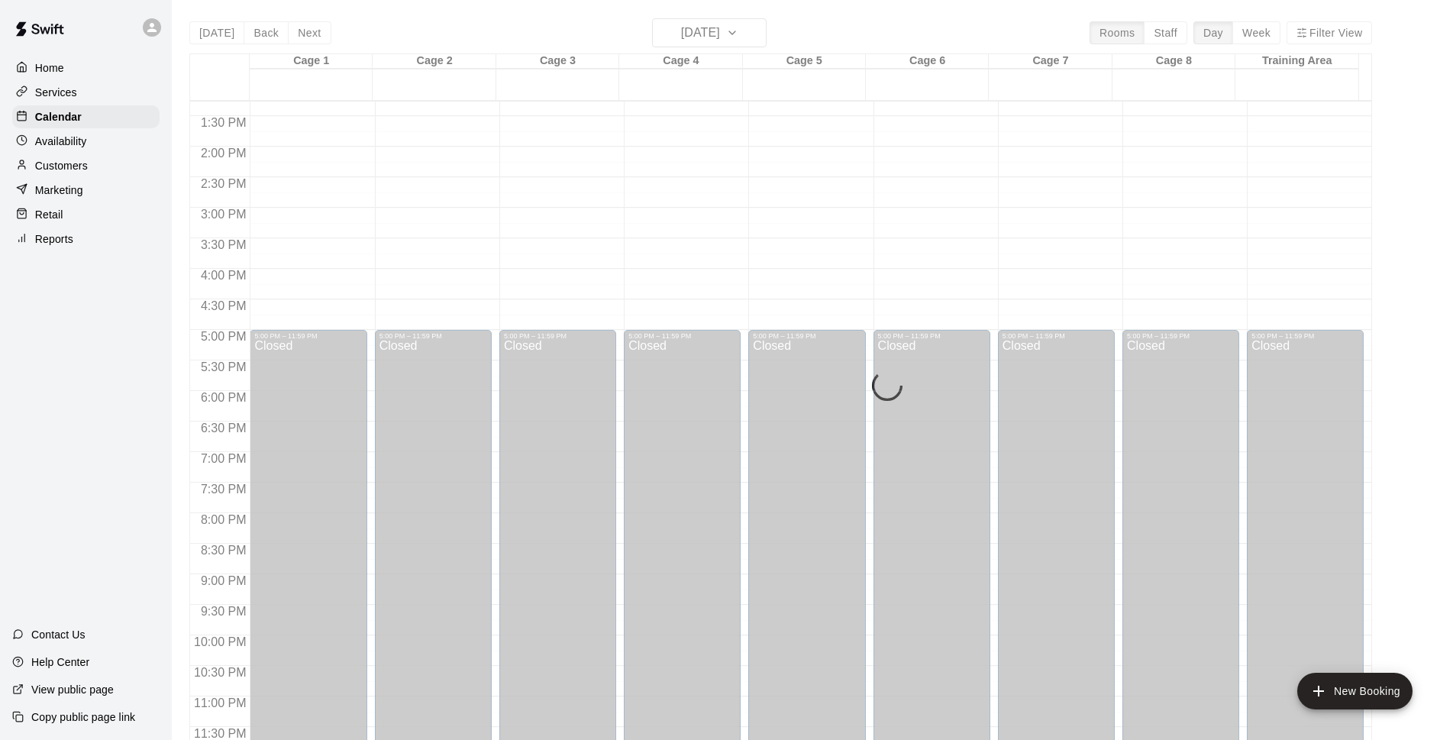
click at [869, 39] on div "Today Back Next Saturday Sep 13 Rooms Staff Day Week Filter View" at bounding box center [780, 35] width 1182 height 35
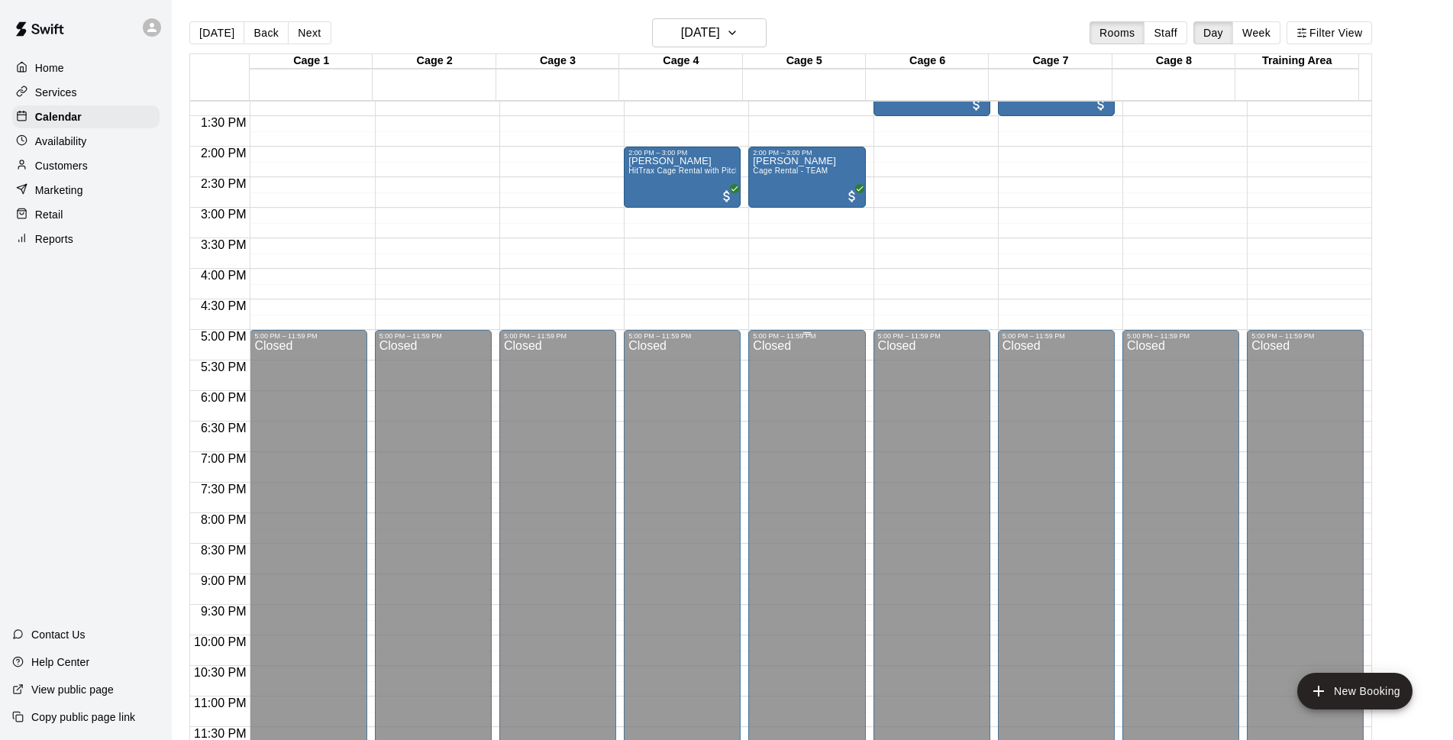
scroll to position [615, 0]
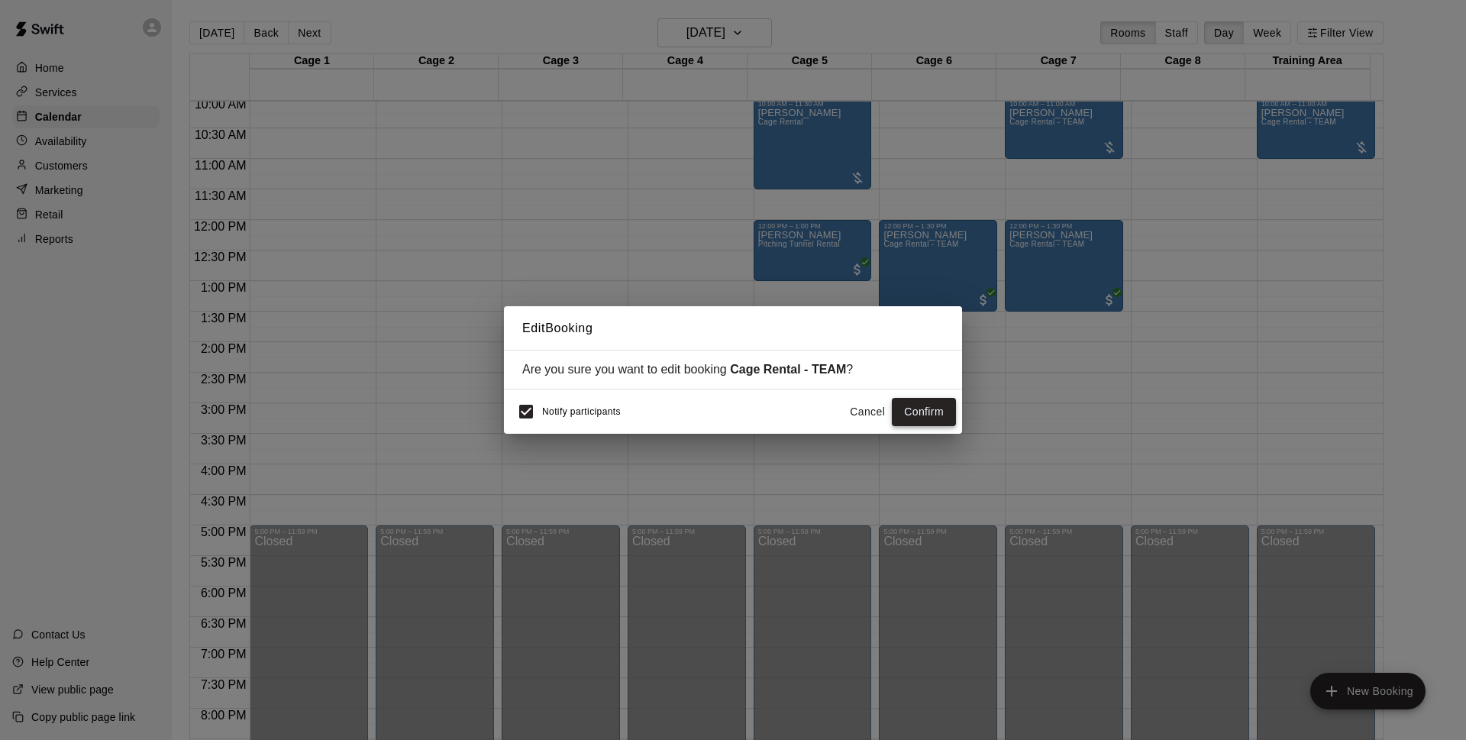
click at [902, 411] on button "Confirm" at bounding box center [924, 412] width 64 height 28
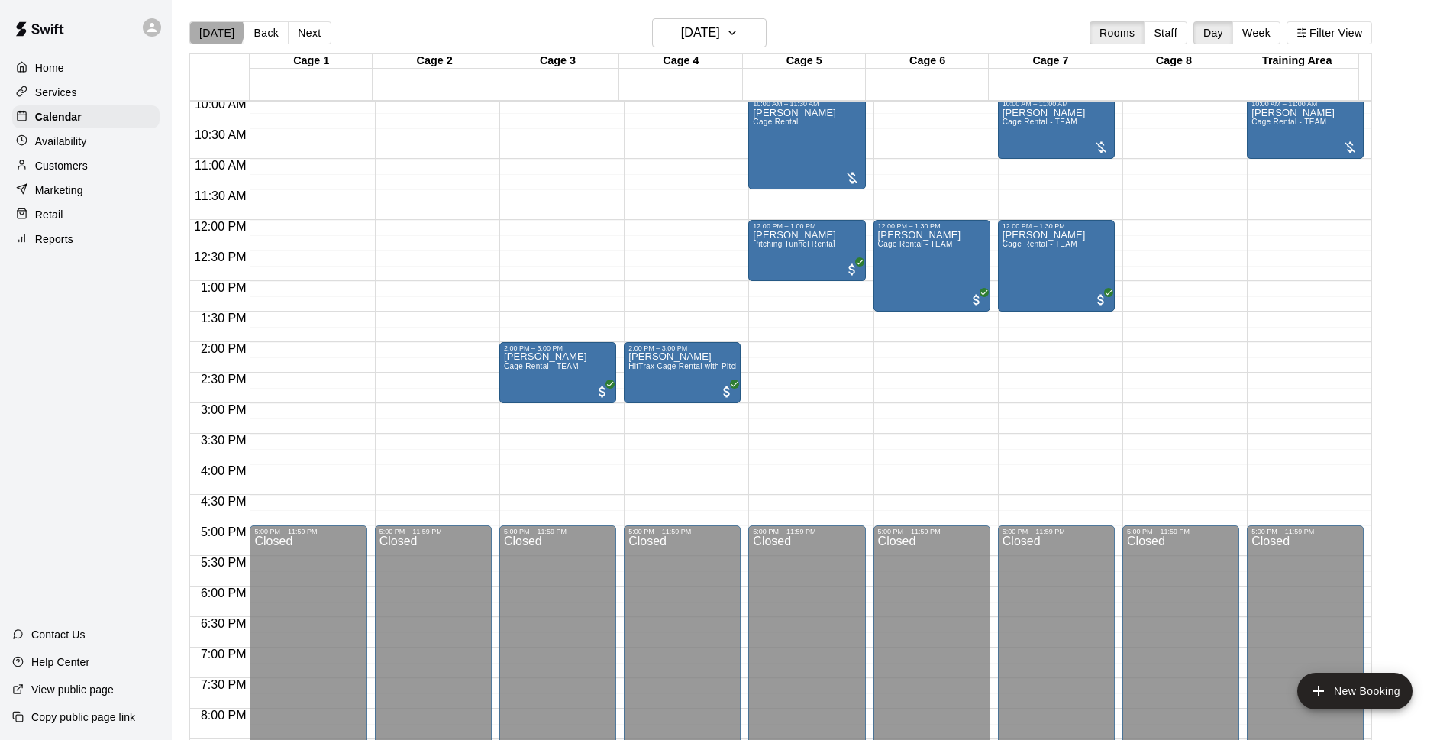
click at [215, 31] on button "[DATE]" at bounding box center [216, 32] width 55 height 23
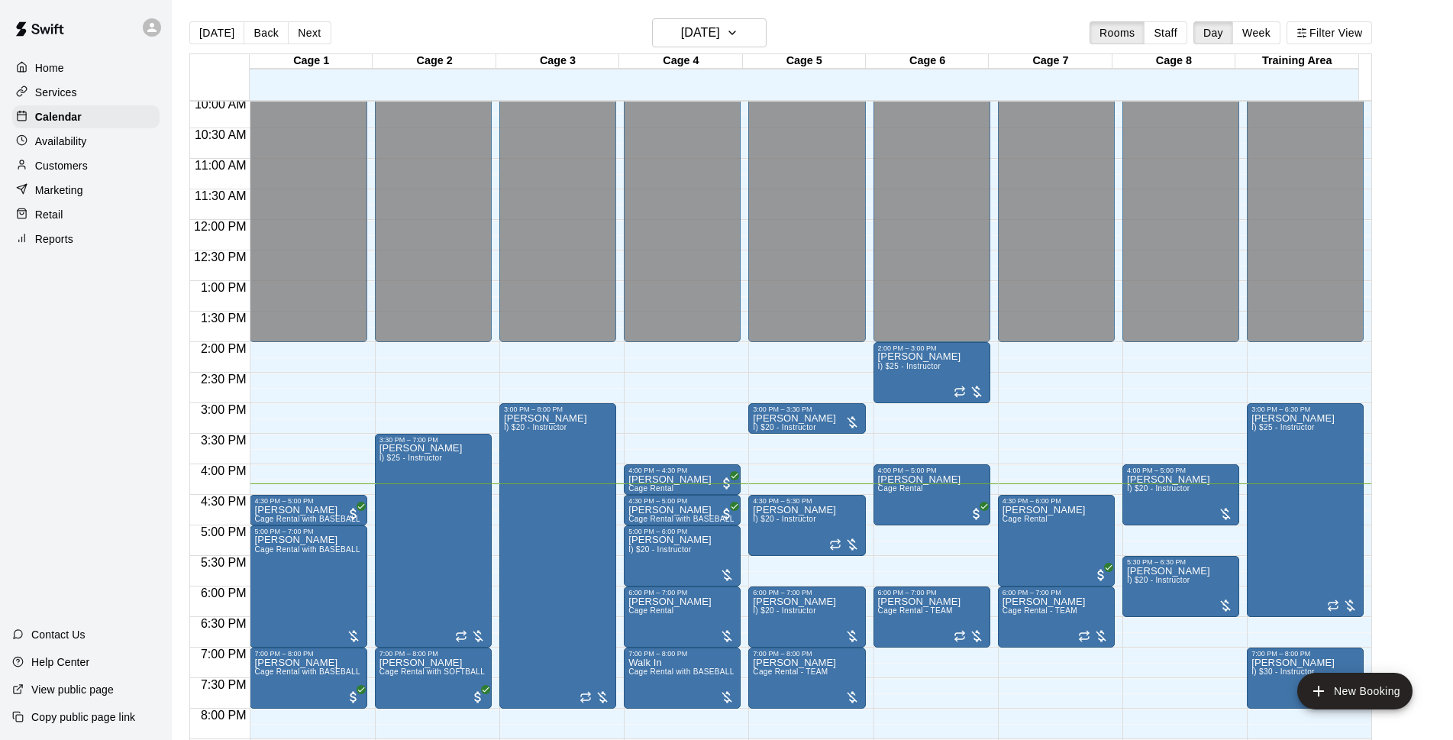
scroll to position [713, 0]
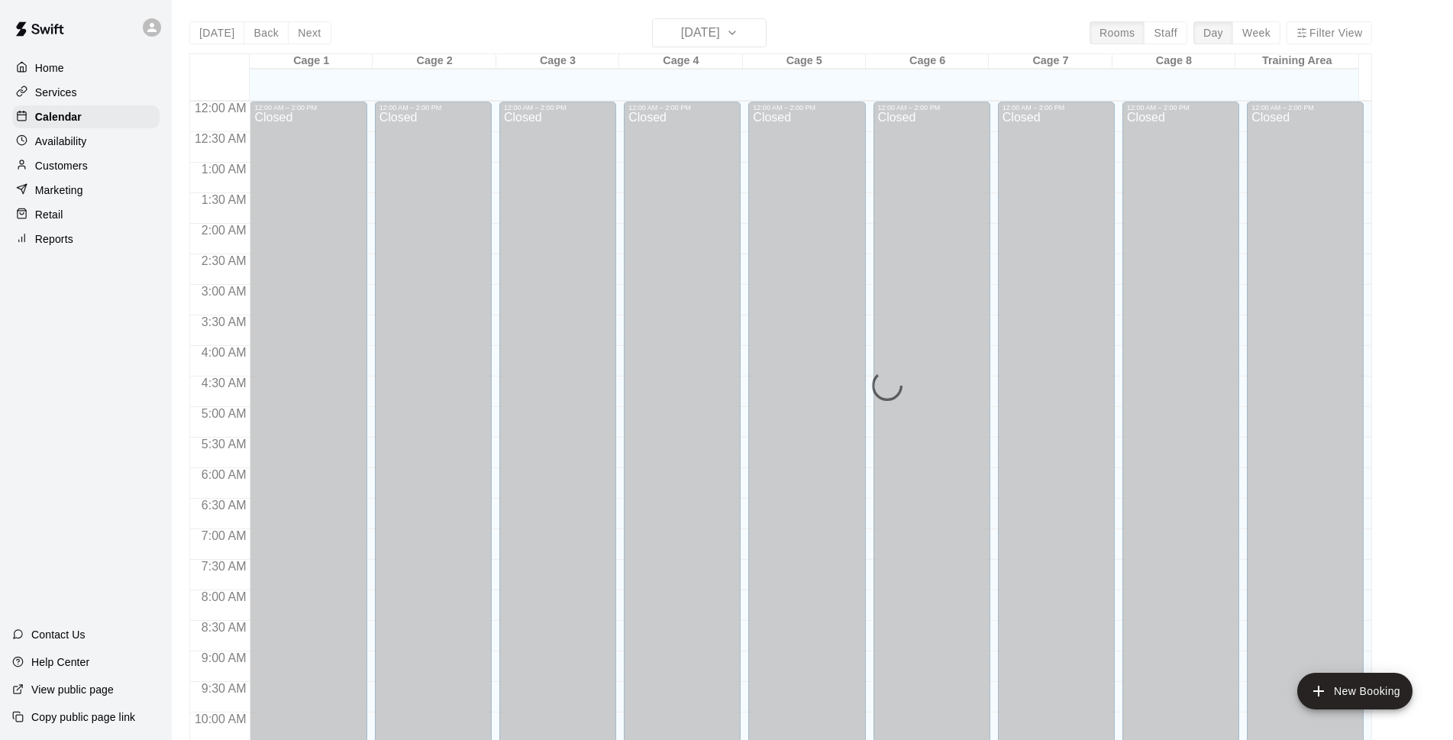
scroll to position [764, 0]
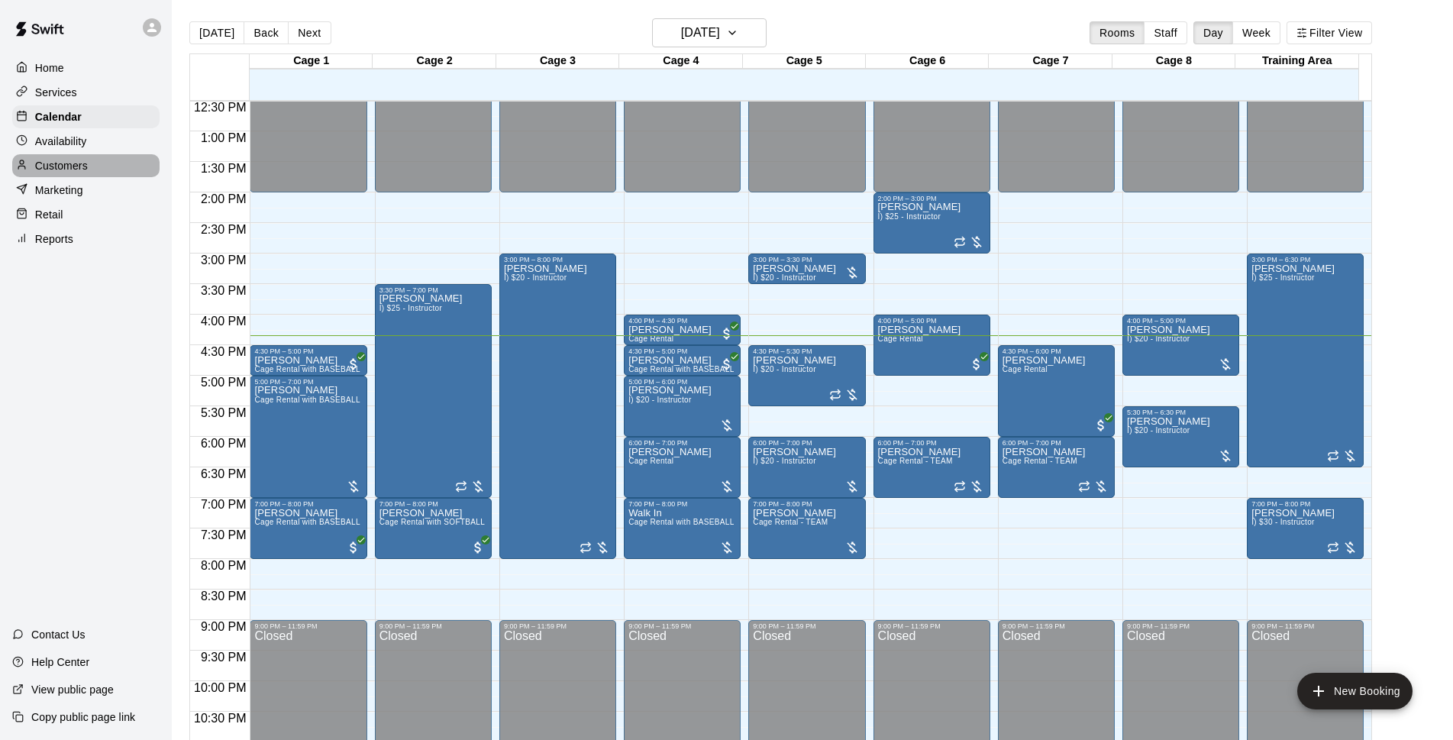
click at [133, 174] on div "Customers" at bounding box center [85, 165] width 147 height 23
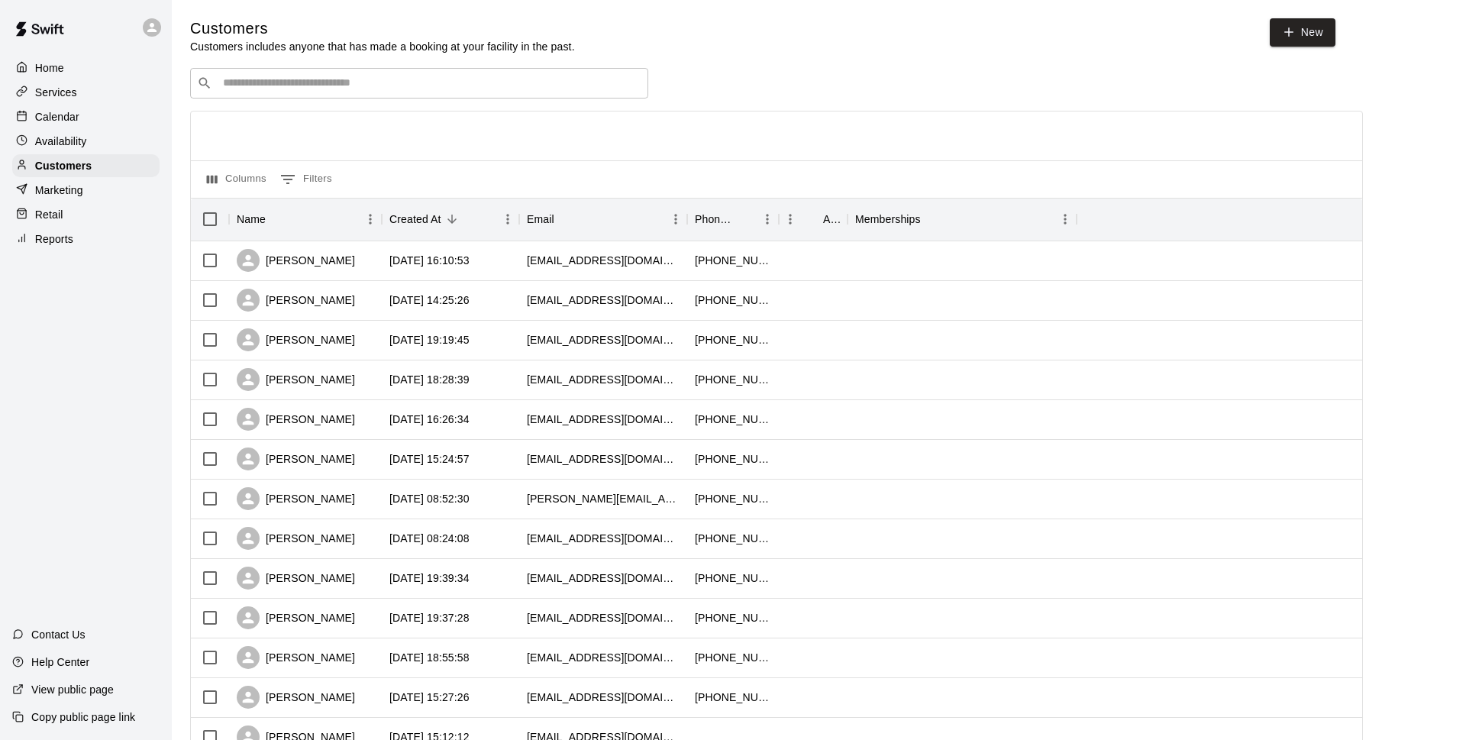
click at [306, 85] on input "Search customers by name or email" at bounding box center [429, 83] width 423 height 15
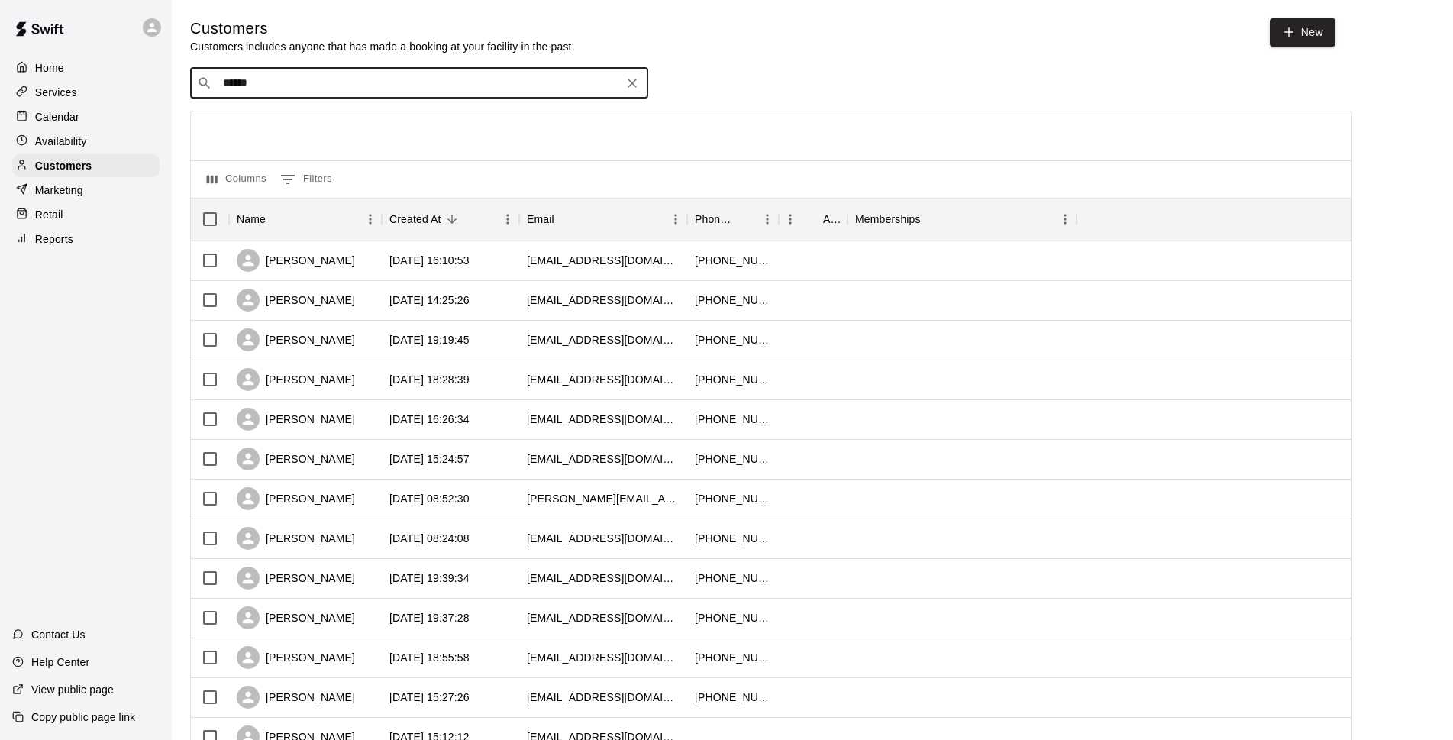
type input "*******"
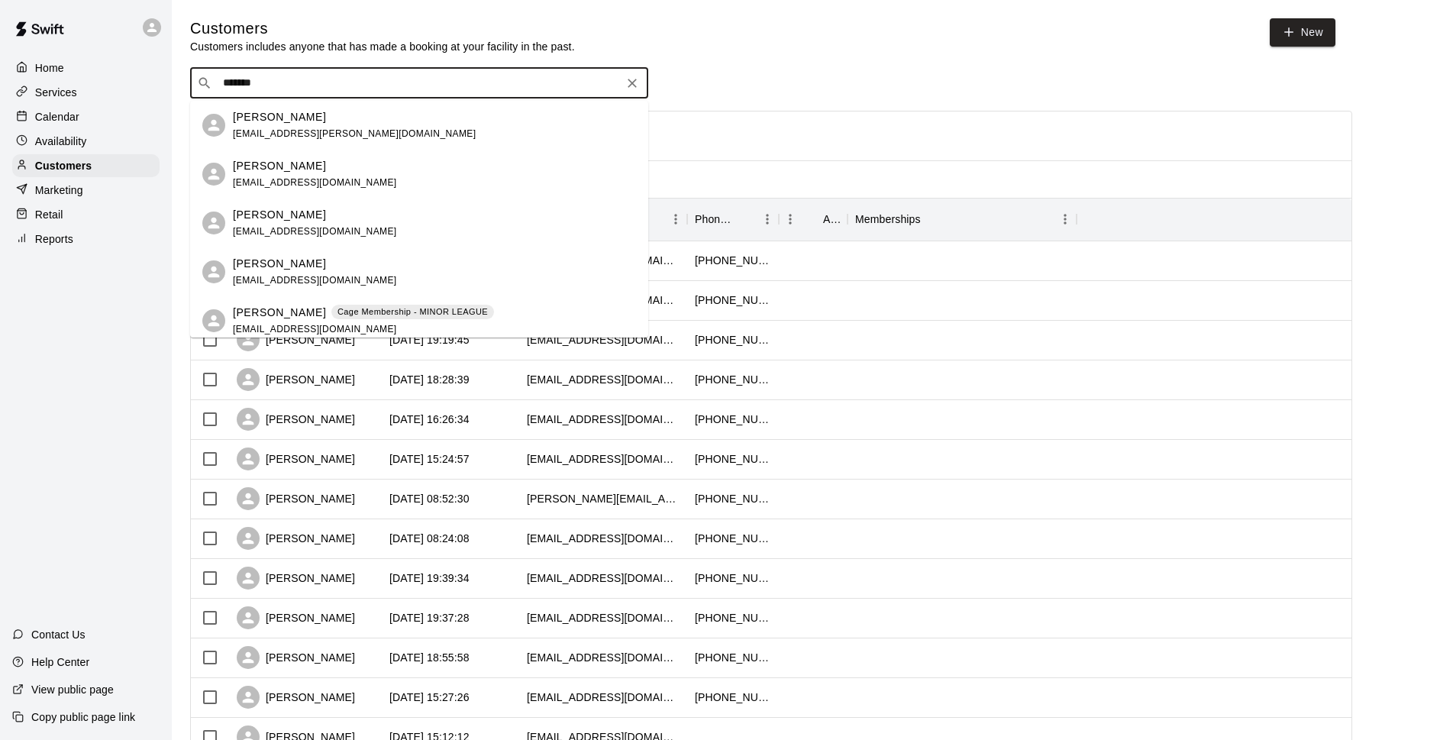
click at [330, 163] on div "[PERSON_NAME] [EMAIL_ADDRESS][DOMAIN_NAME]" at bounding box center [434, 174] width 403 height 33
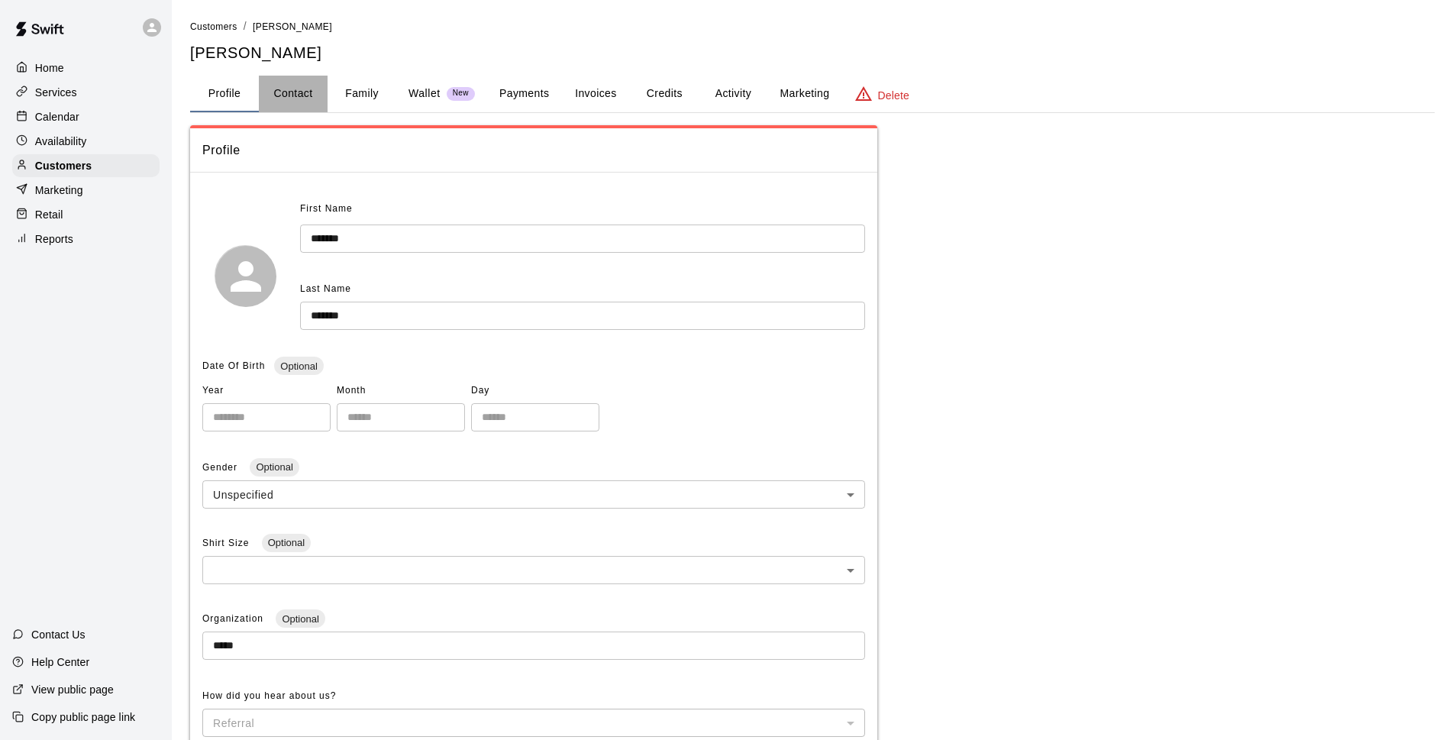
click at [292, 98] on button "Contact" at bounding box center [293, 94] width 69 height 37
select select "**"
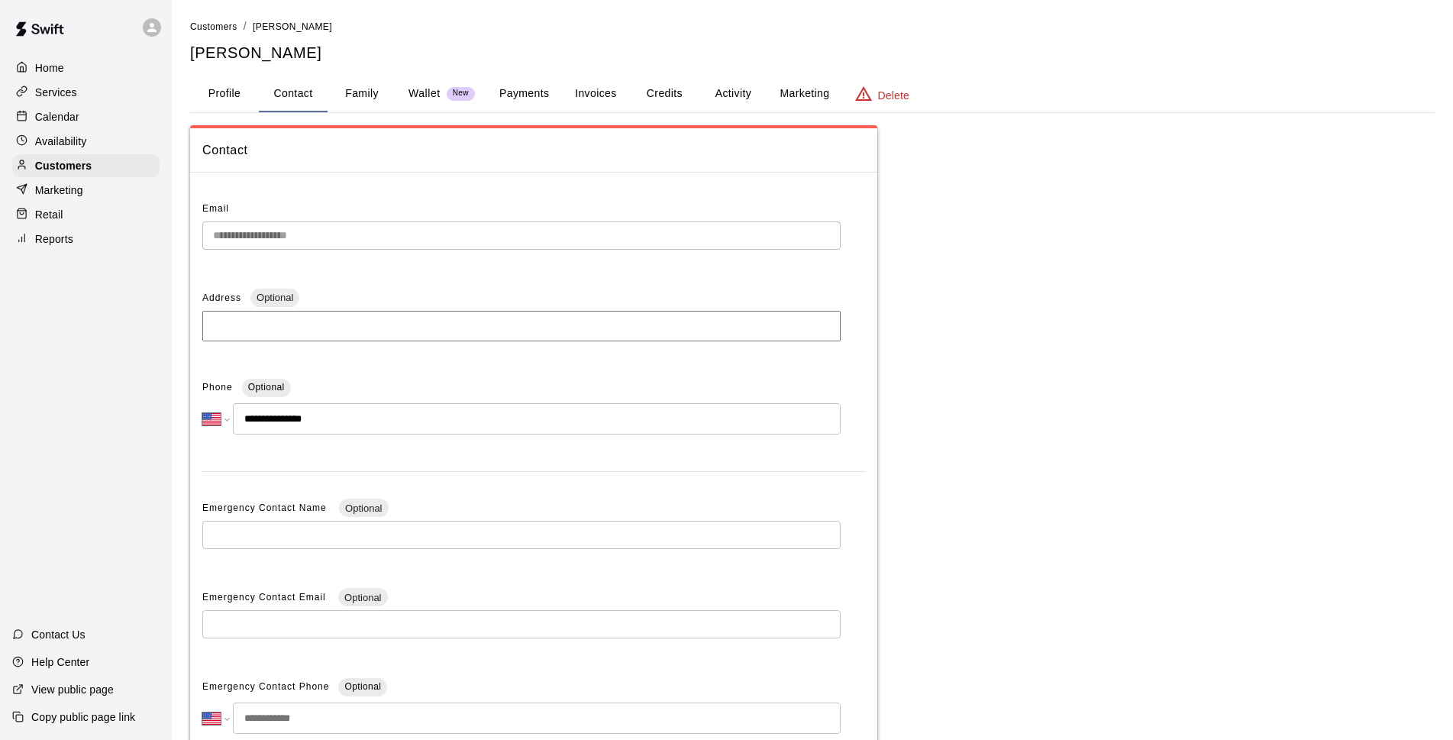
click at [226, 86] on button "Profile" at bounding box center [224, 94] width 69 height 37
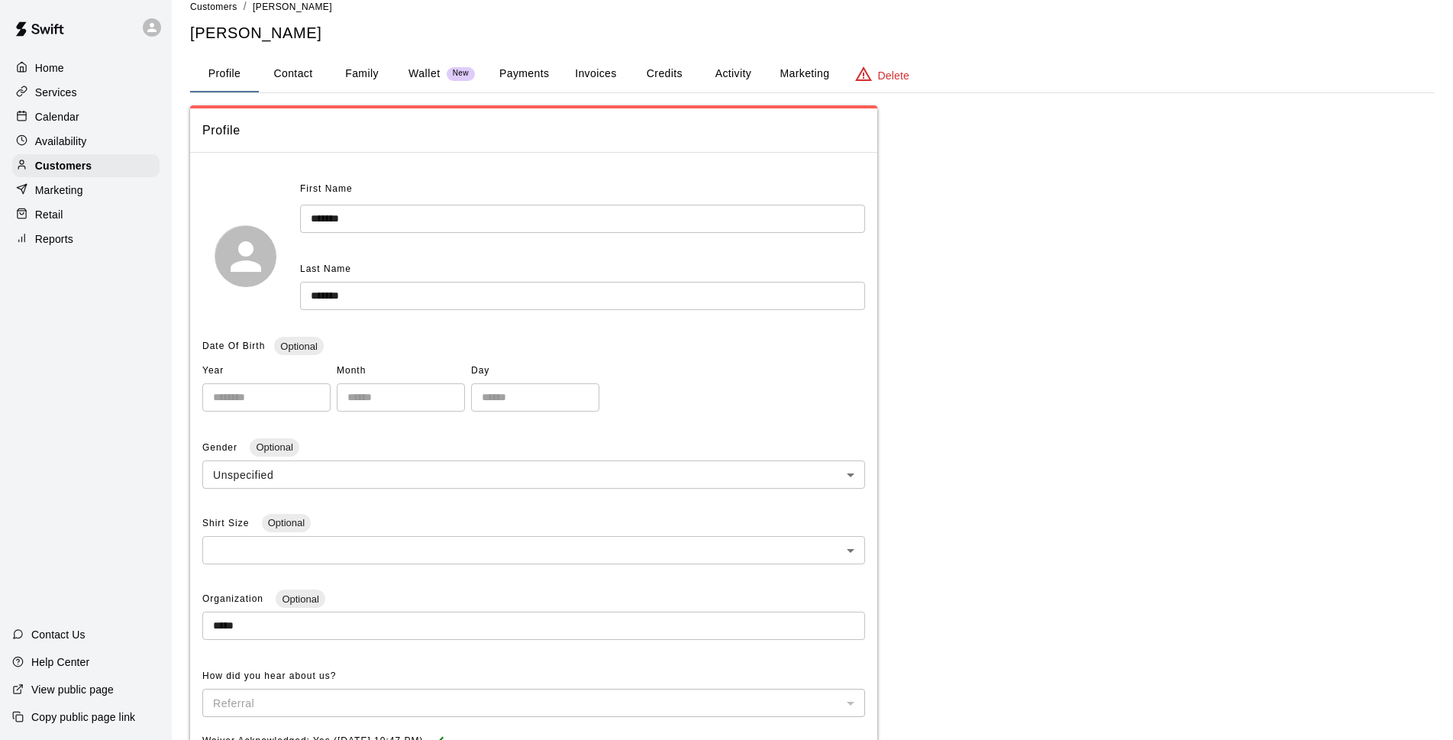
scroll to position [333, 0]
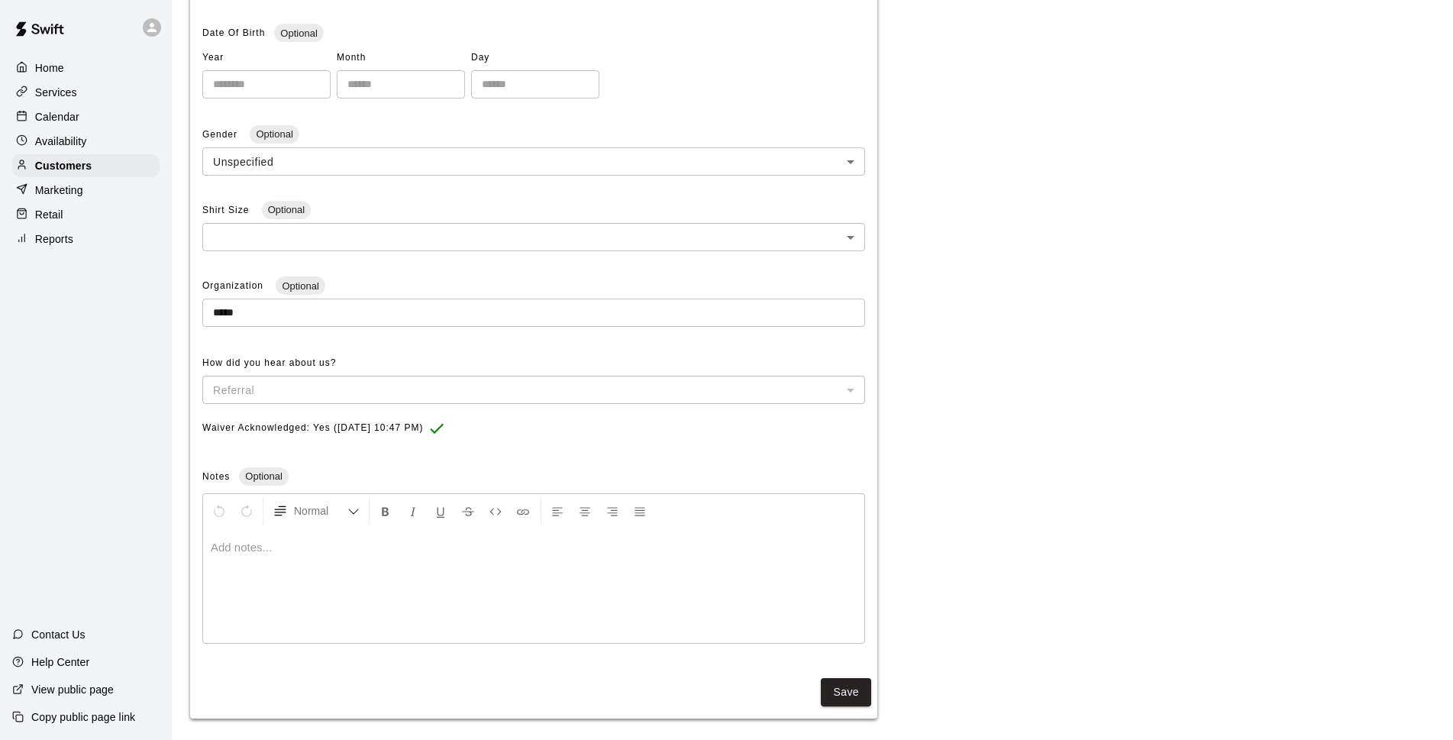
click at [361, 565] on div at bounding box center [533, 585] width 661 height 115
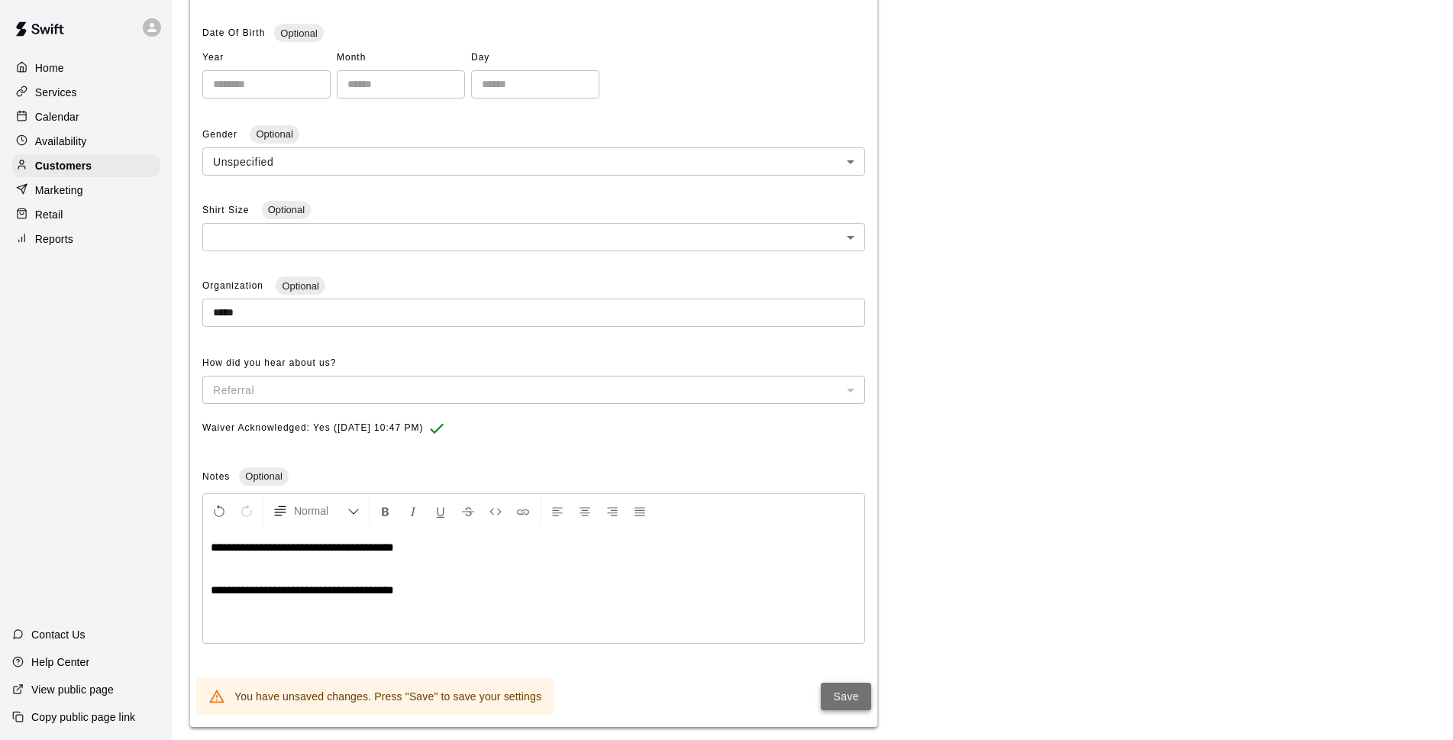
click at [837, 699] on button "Save" at bounding box center [846, 696] width 50 height 28
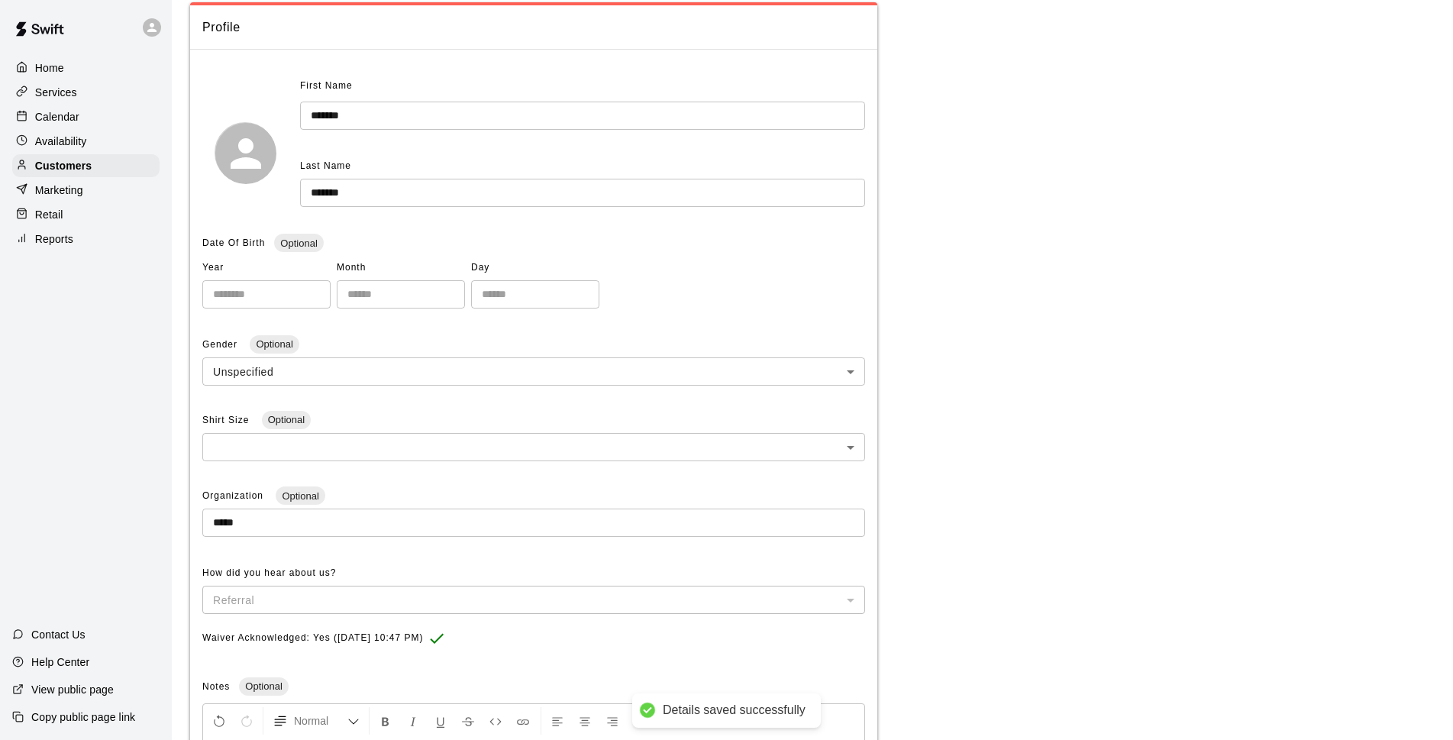
scroll to position [111, 0]
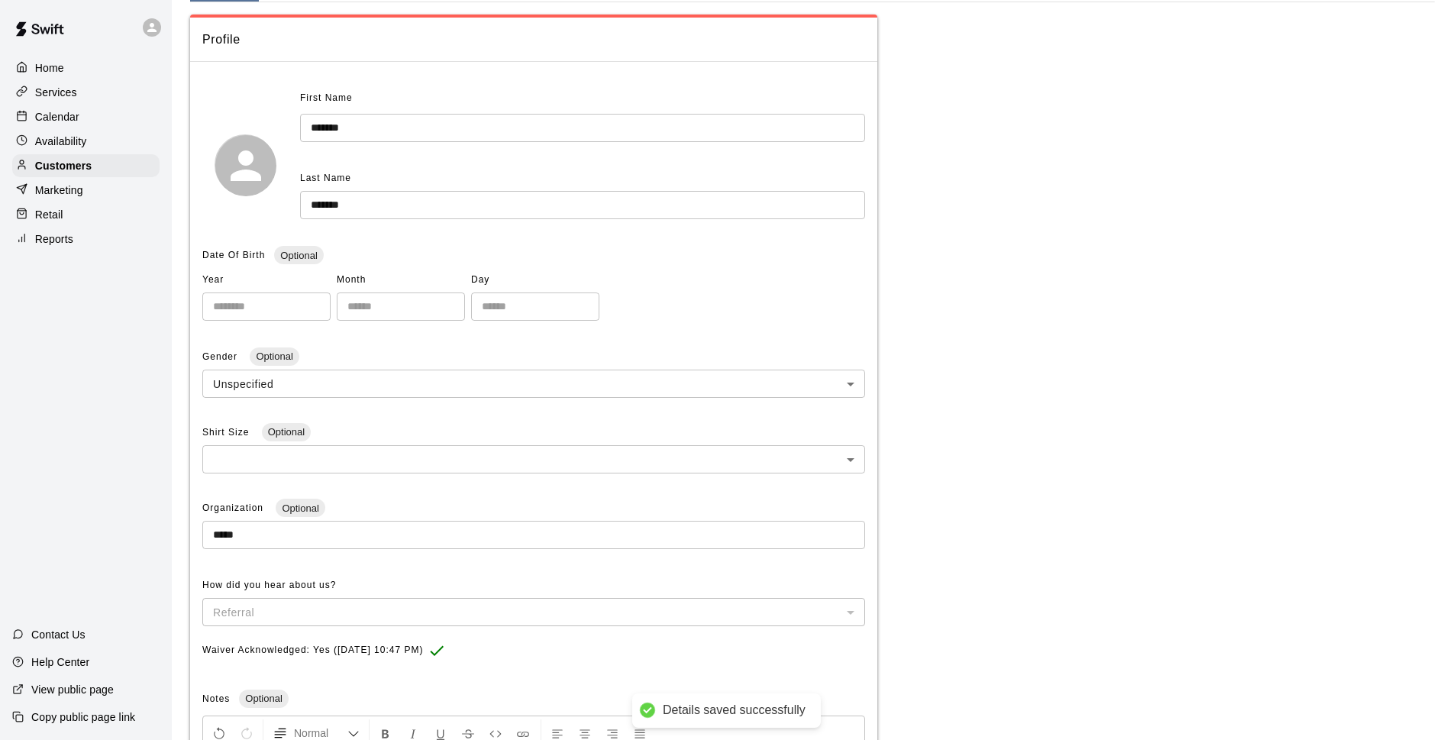
click at [71, 110] on div "Calendar" at bounding box center [85, 116] width 147 height 23
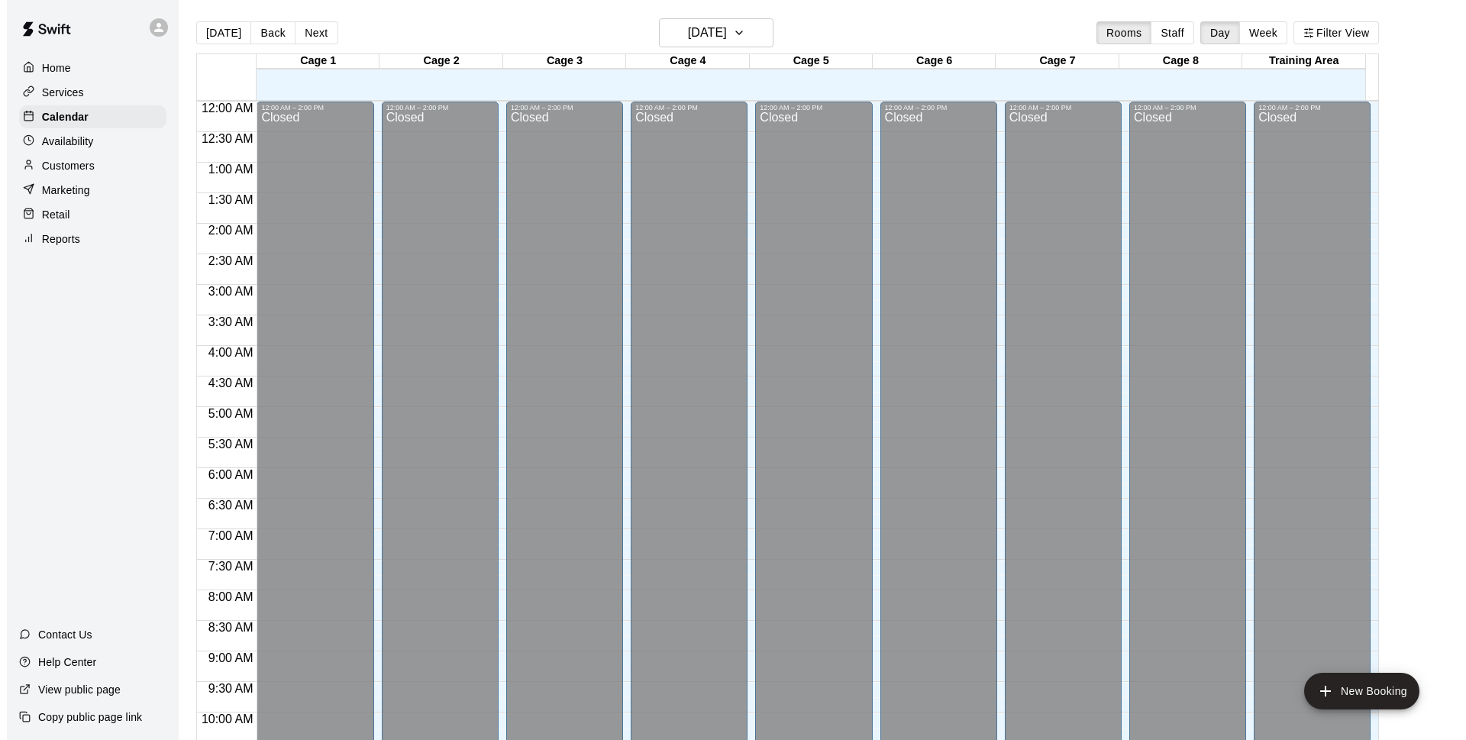
scroll to position [764, 0]
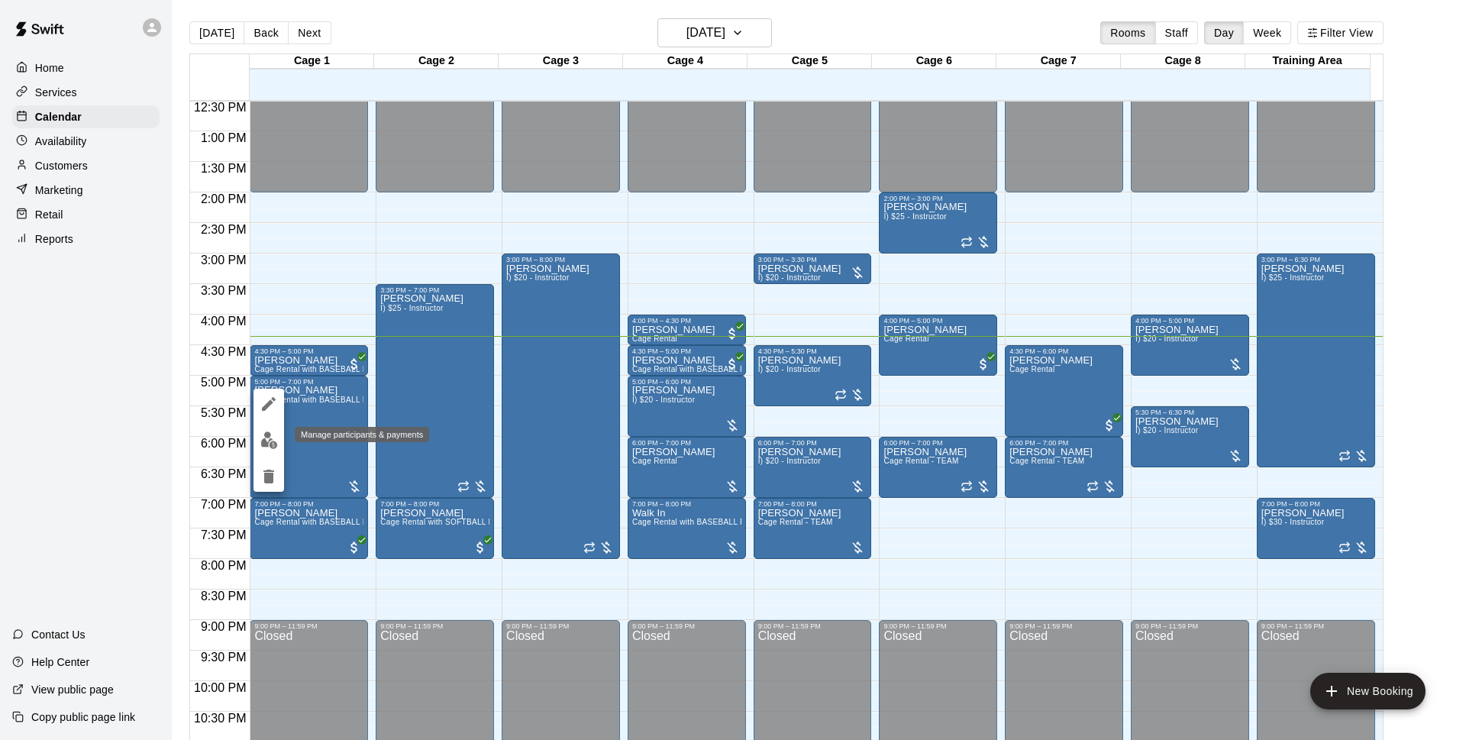
click at [270, 436] on img "edit" at bounding box center [269, 440] width 18 height 18
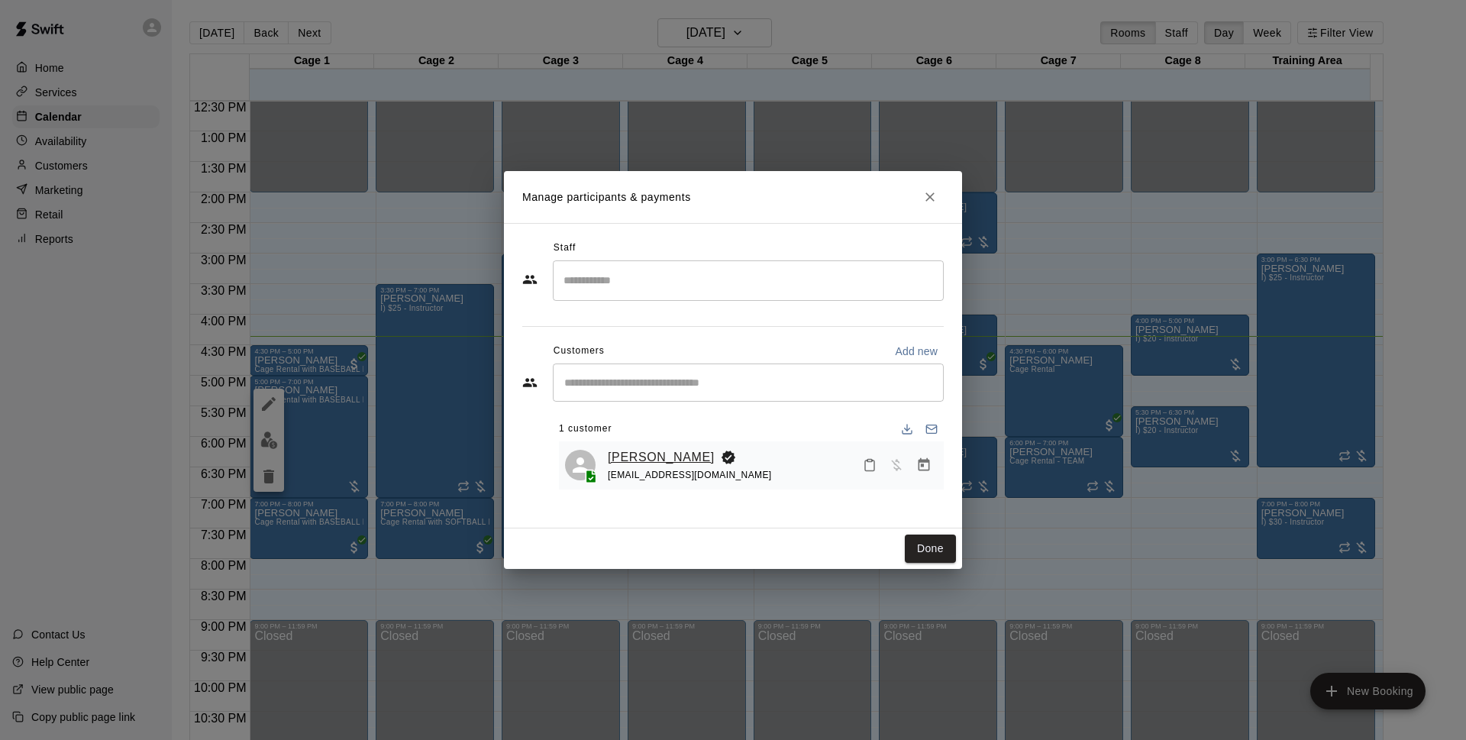
click at [638, 460] on link "[PERSON_NAME]" at bounding box center [661, 457] width 107 height 20
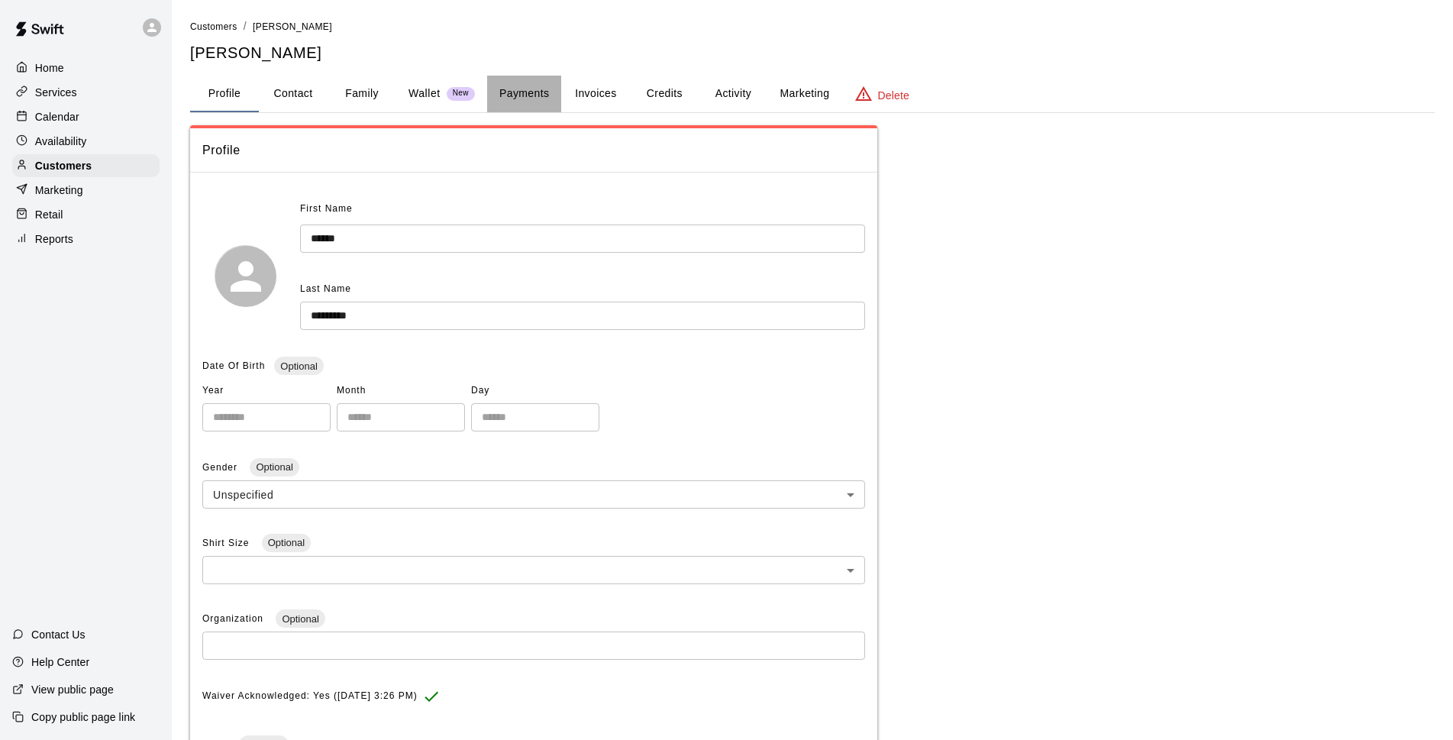
click at [520, 95] on button "Payments" at bounding box center [524, 94] width 74 height 37
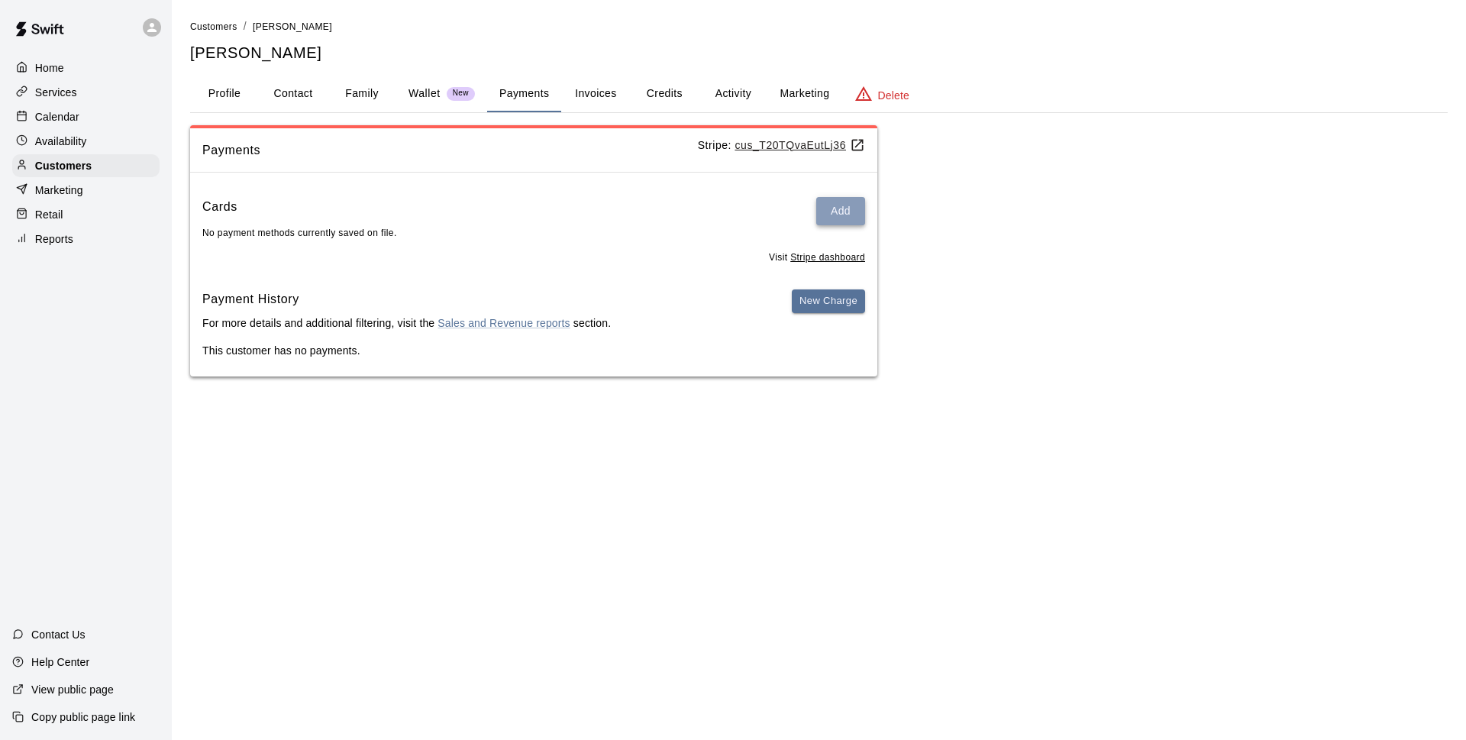
click at [837, 210] on button "Add" at bounding box center [840, 211] width 49 height 28
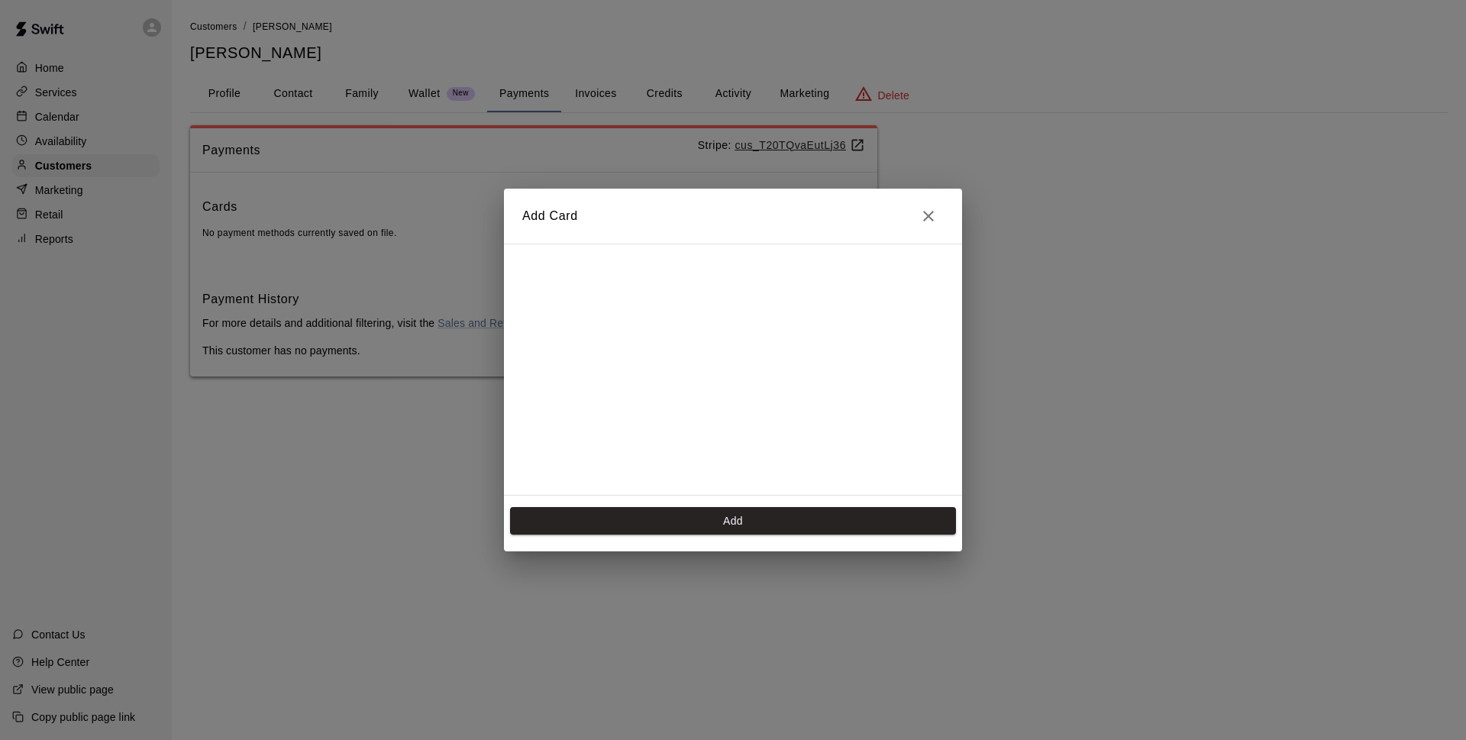
click at [753, 525] on button "Add" at bounding box center [733, 521] width 446 height 28
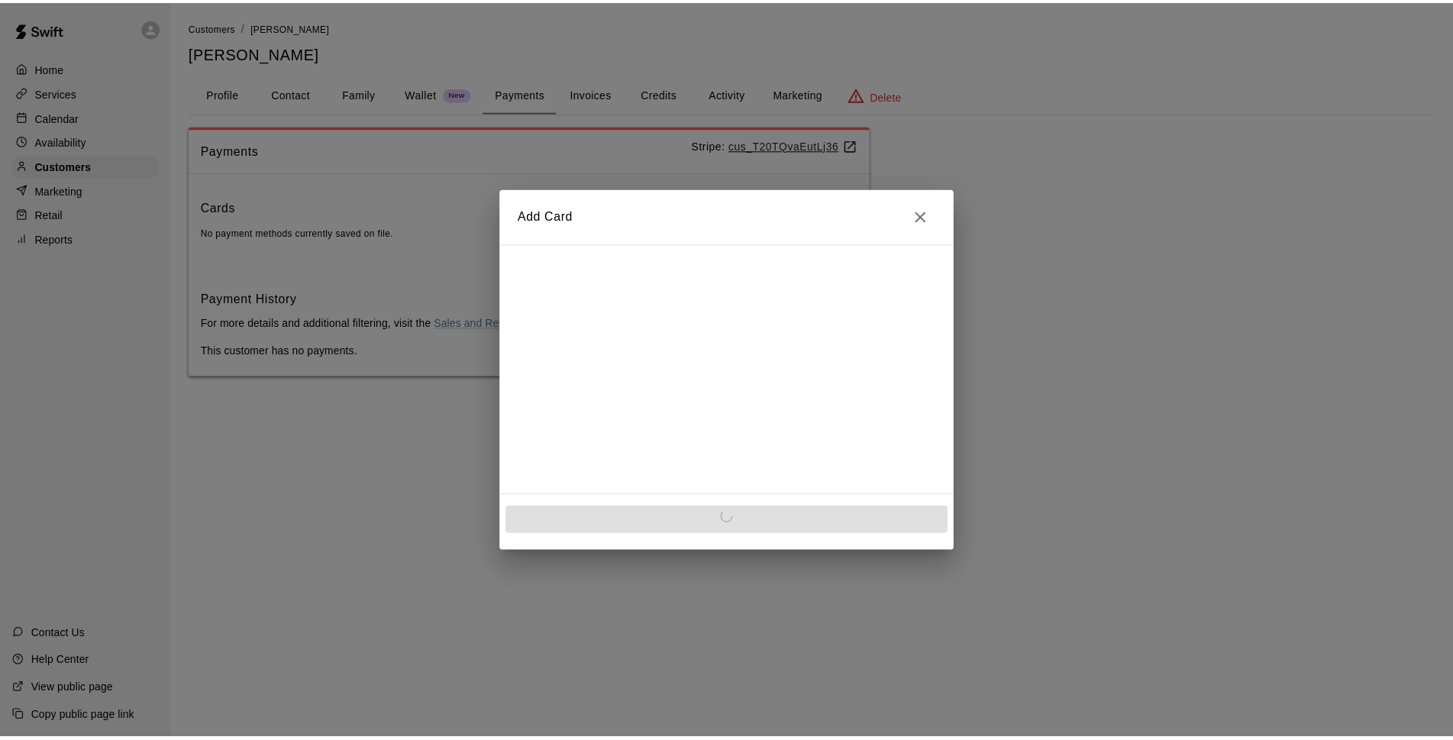
scroll to position [83, 0]
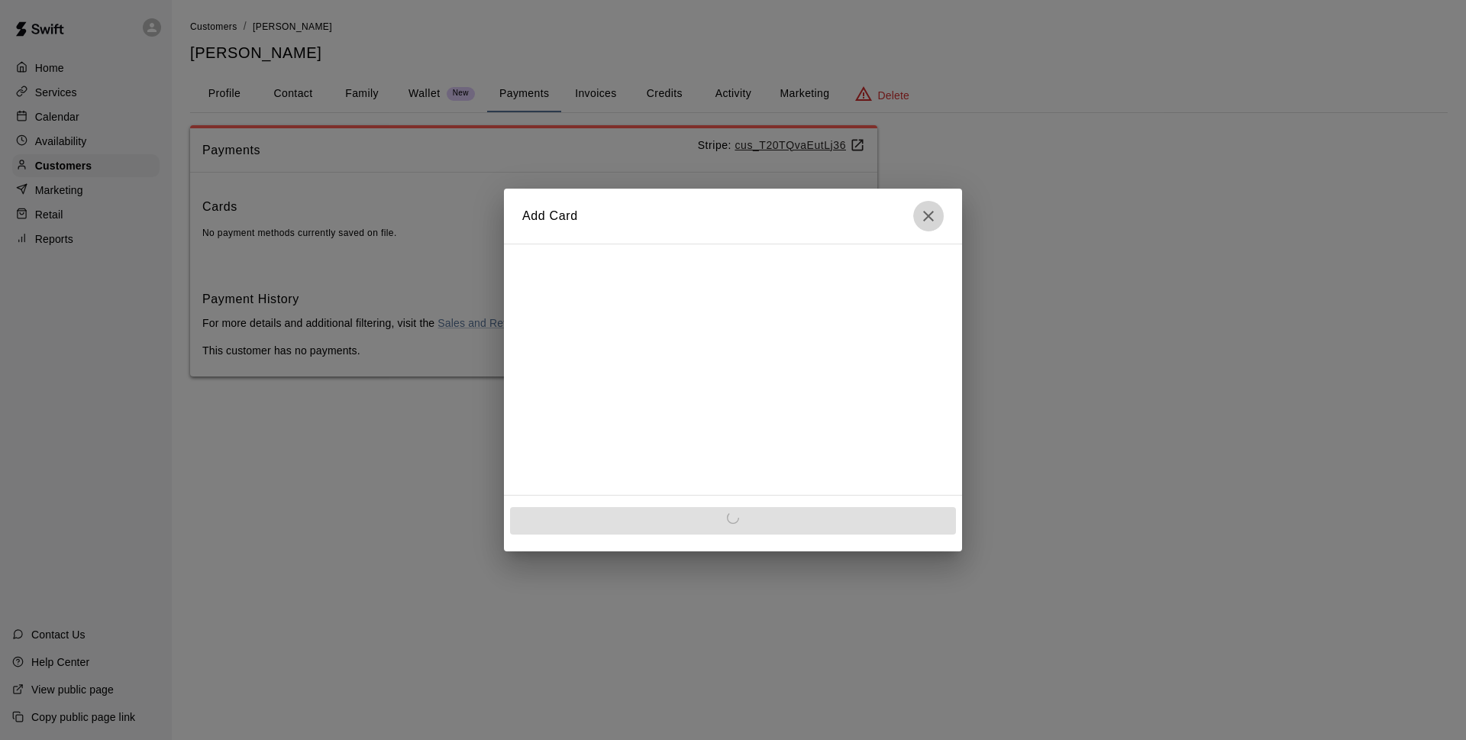
click at [928, 211] on icon "Close" at bounding box center [928, 216] width 18 height 18
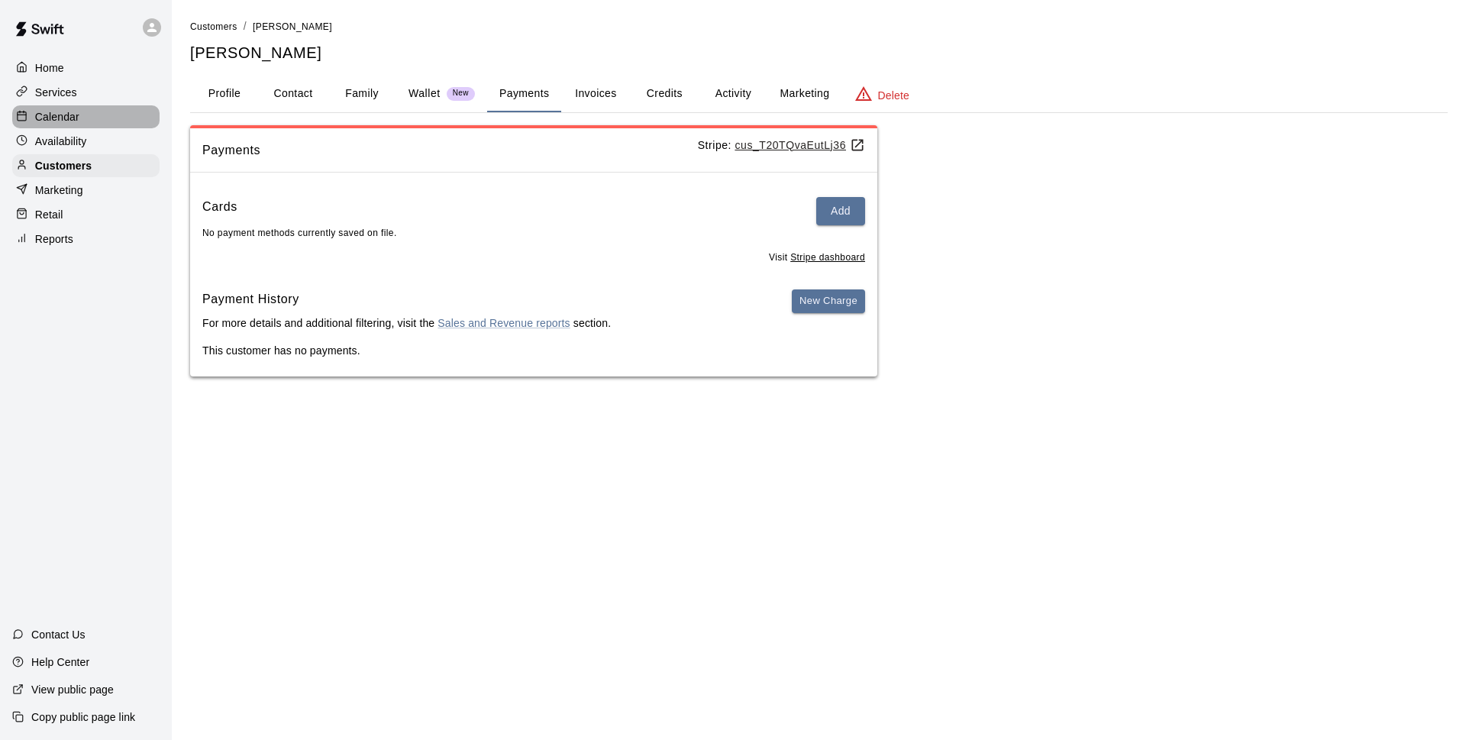
click at [77, 121] on p "Calendar" at bounding box center [57, 116] width 44 height 15
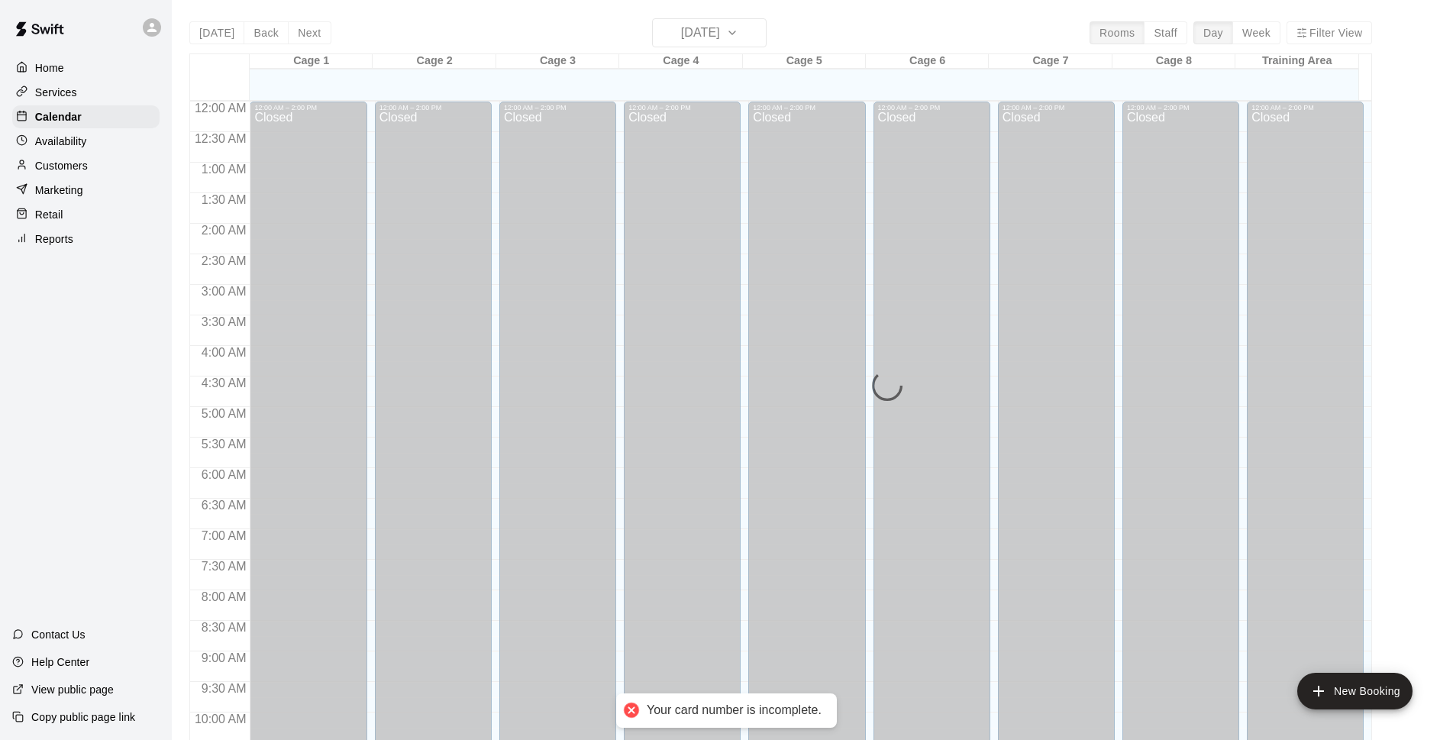
click at [543, 45] on div "[DATE] Back [DATE][DATE] Rooms Staff Day Week Filter View" at bounding box center [780, 35] width 1182 height 35
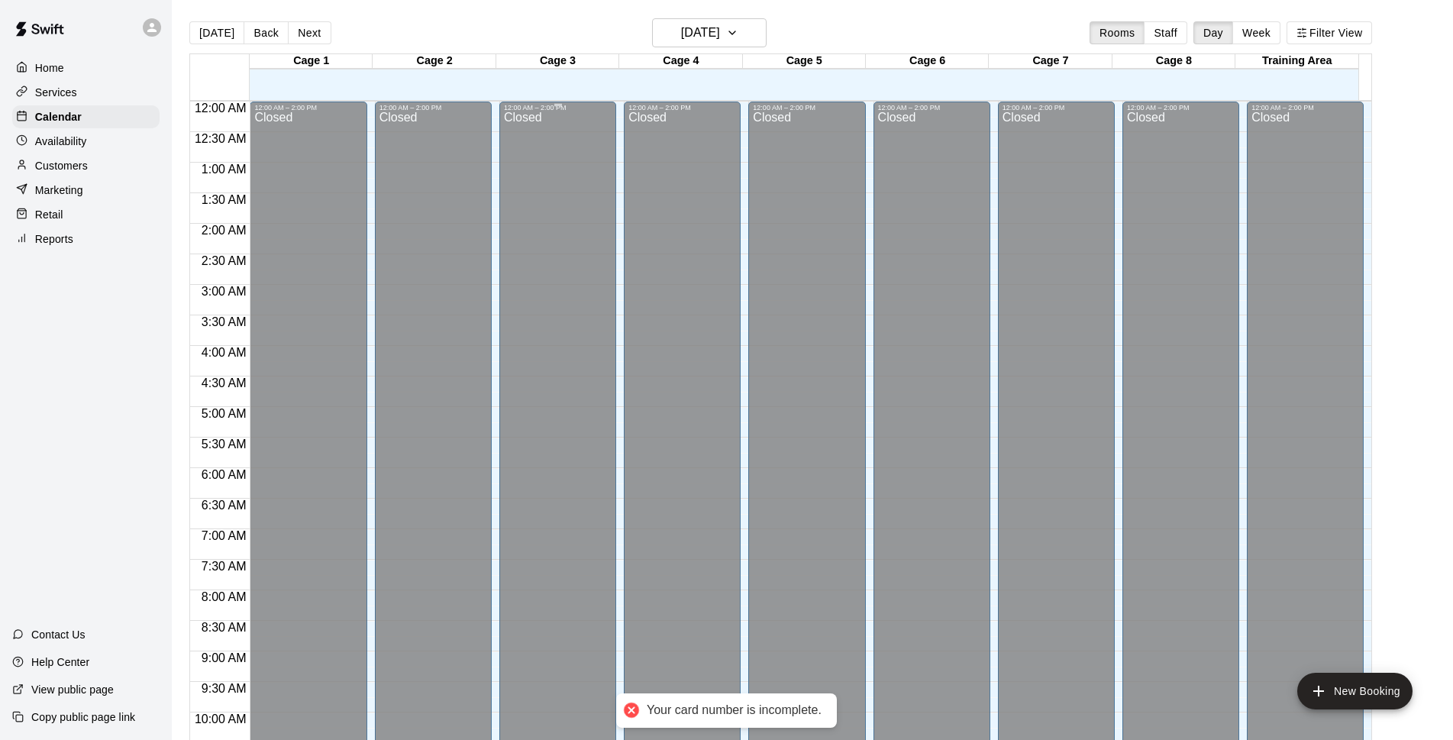
scroll to position [764, 0]
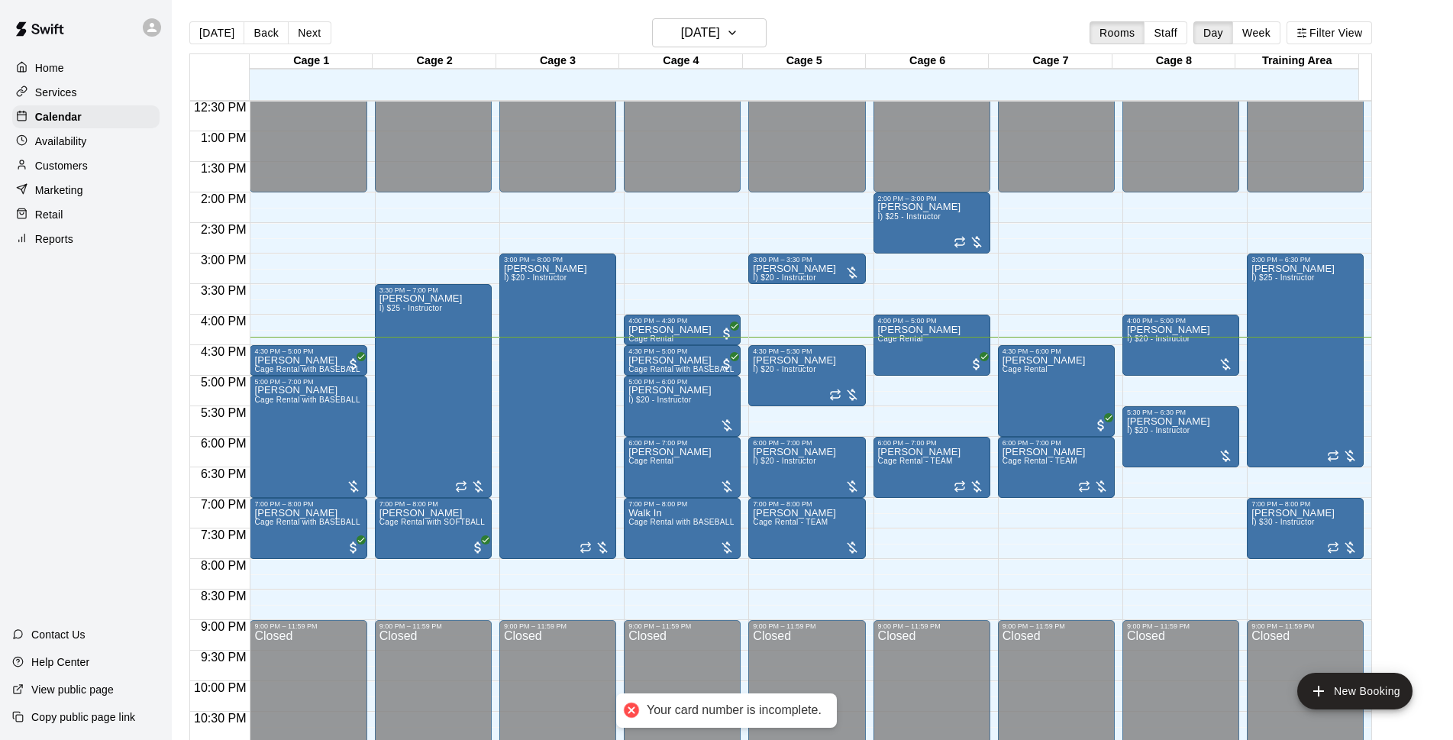
click at [530, 33] on div "[DATE] Back [DATE][DATE] Rooms Staff Day Week Filter View" at bounding box center [780, 35] width 1182 height 35
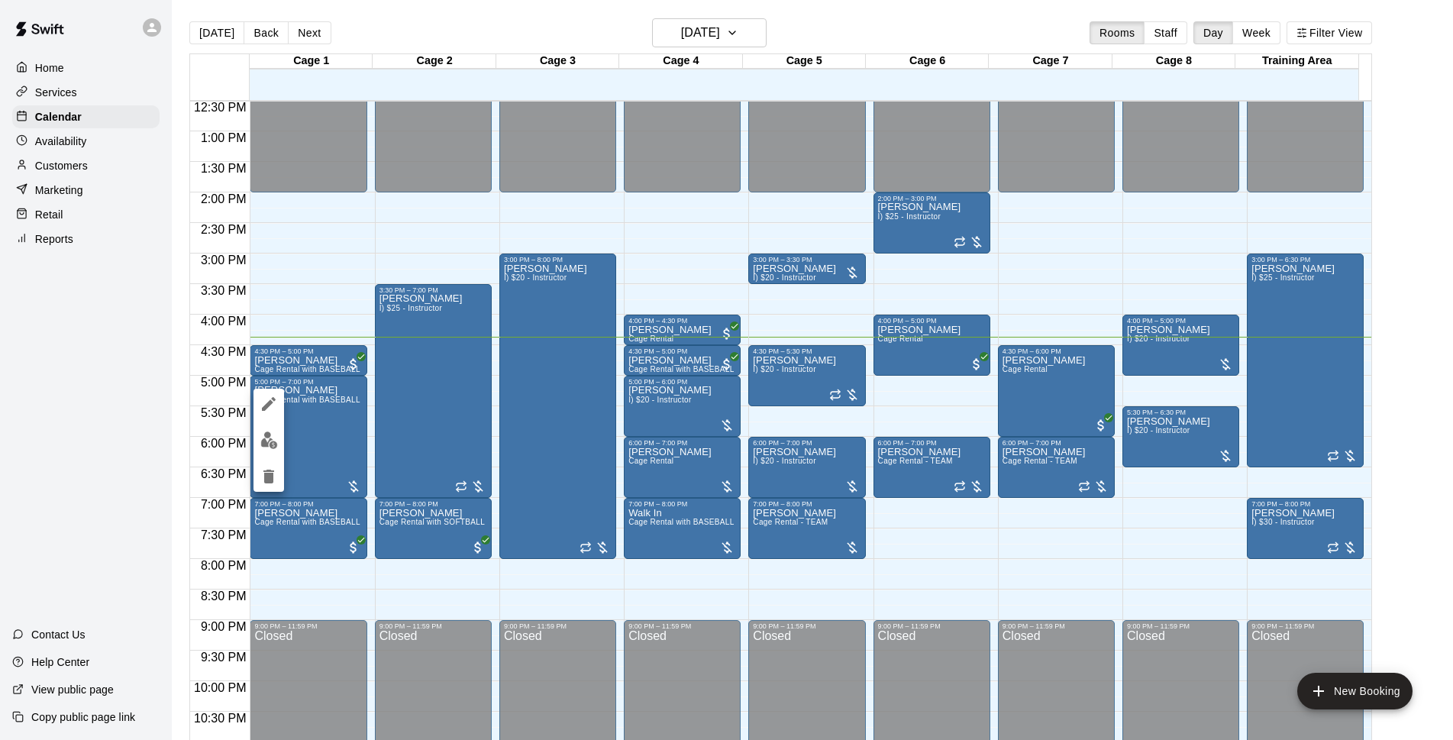
click at [666, 408] on div at bounding box center [726, 370] width 1453 height 740
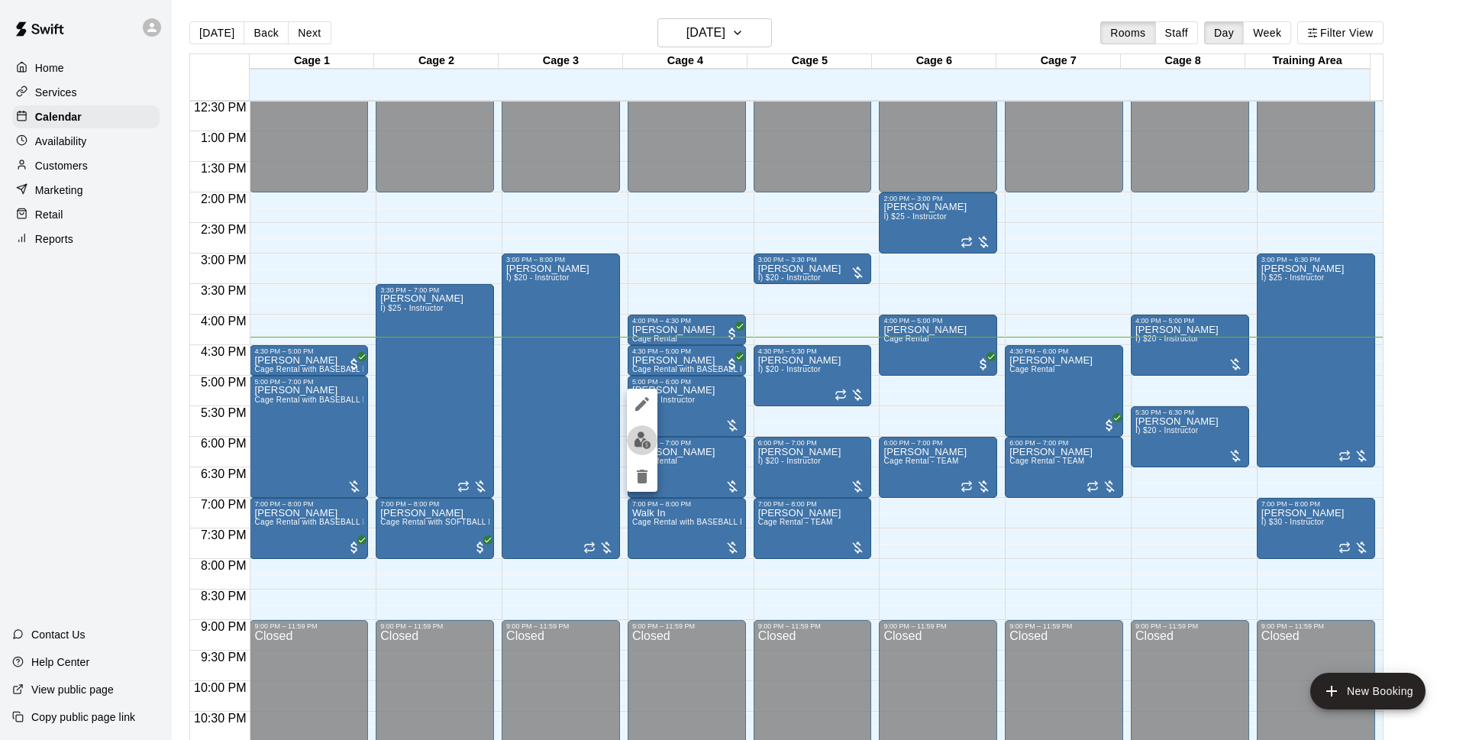
click at [650, 449] on button "edit" at bounding box center [642, 440] width 31 height 30
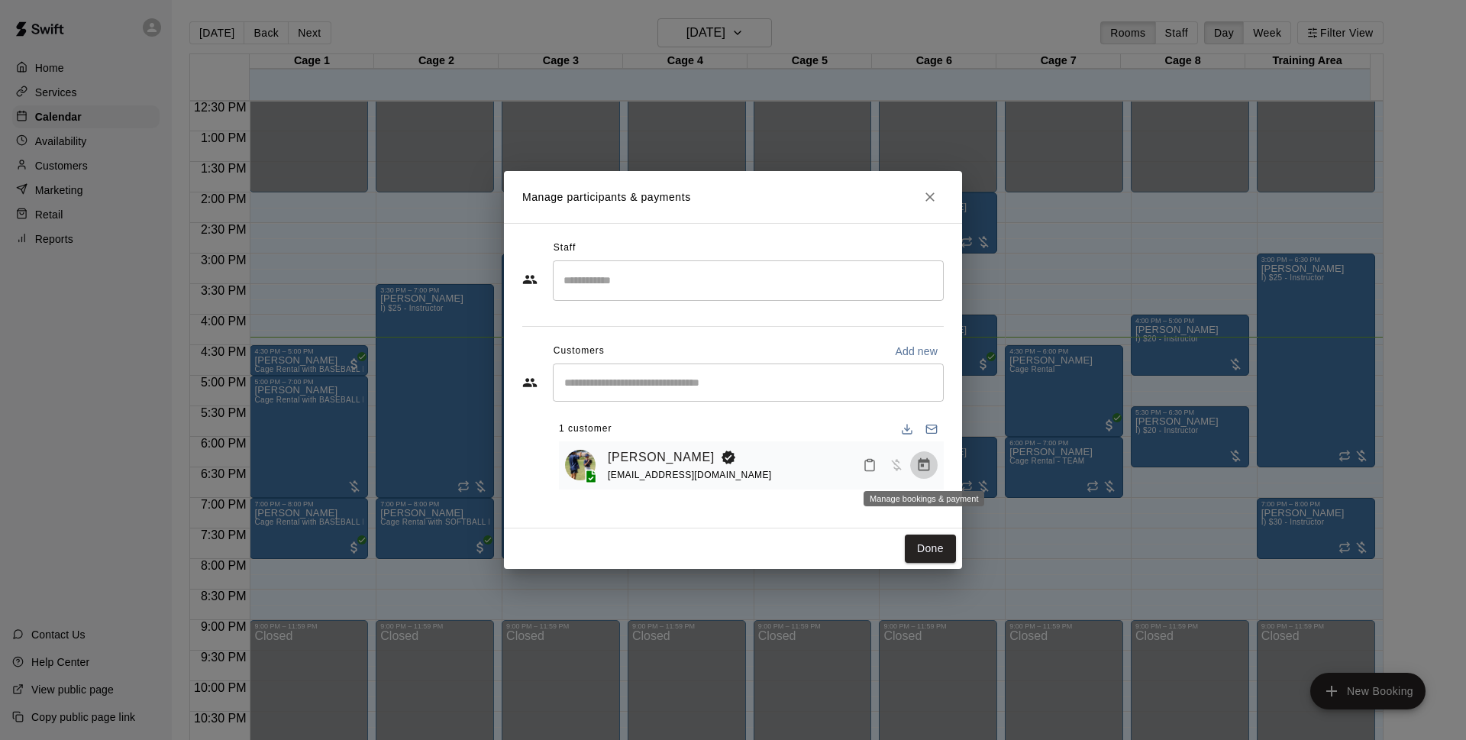
click at [928, 470] on icon "Manage bookings & payment" at bounding box center [923, 464] width 15 height 15
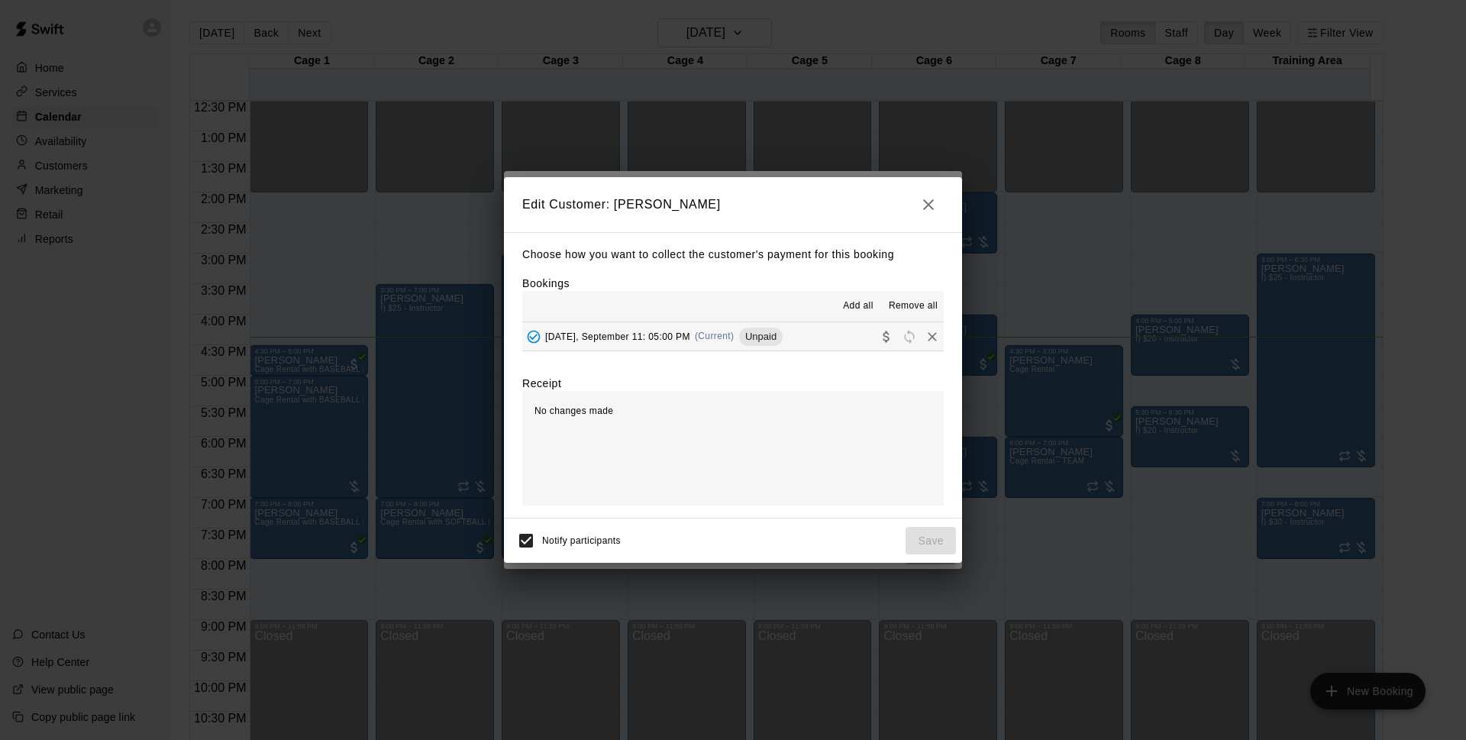
click at [717, 338] on span "(Current)" at bounding box center [715, 336] width 40 height 11
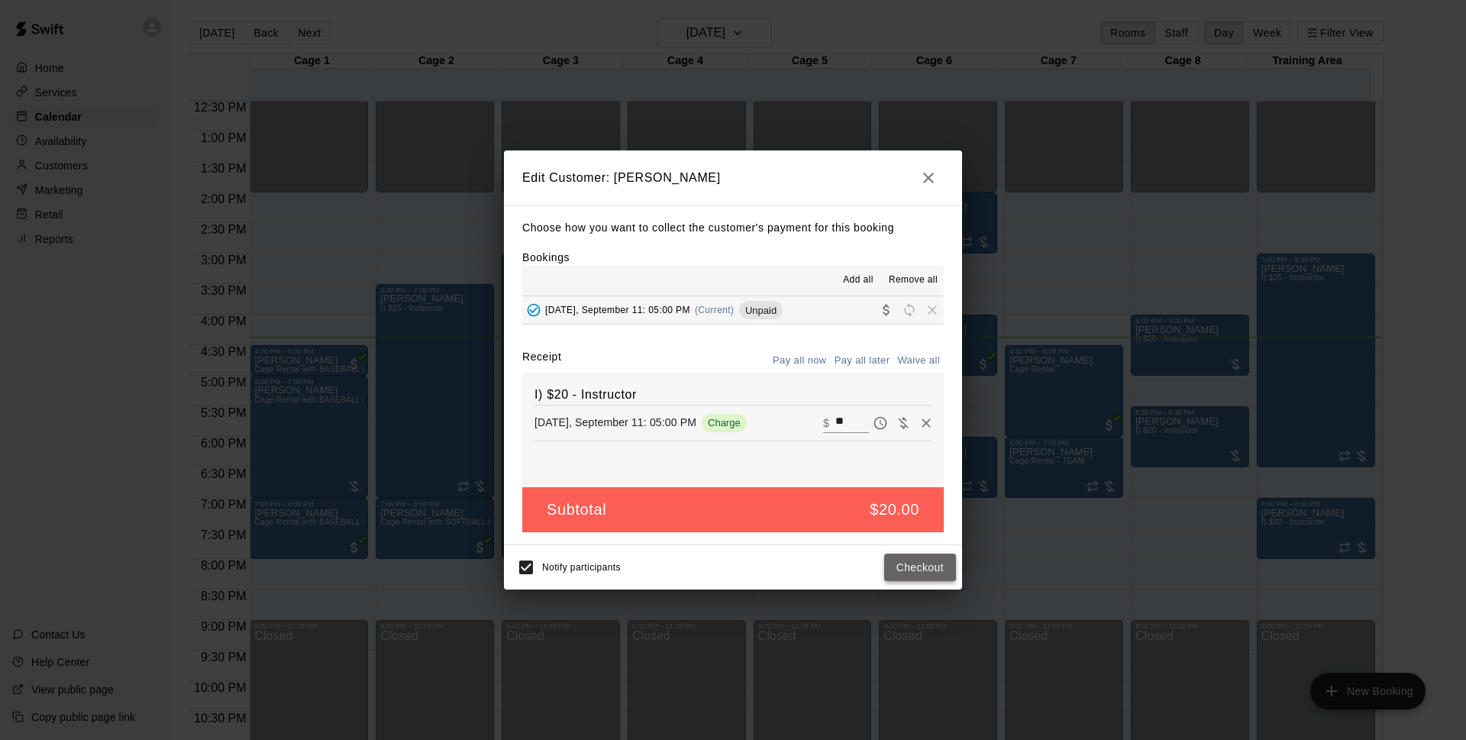
click at [919, 567] on button "Checkout" at bounding box center [920, 567] width 72 height 28
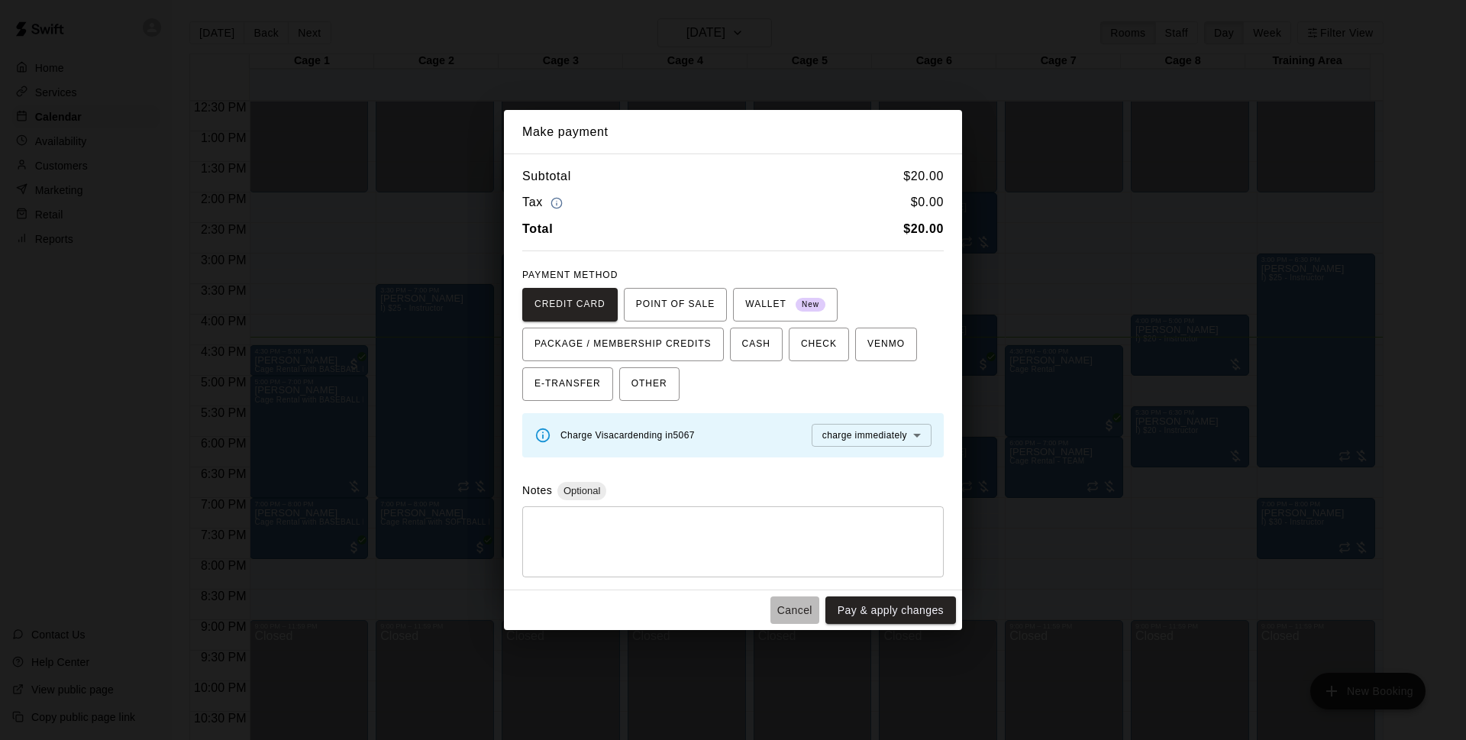
click at [803, 616] on button "Cancel" at bounding box center [794, 610] width 49 height 28
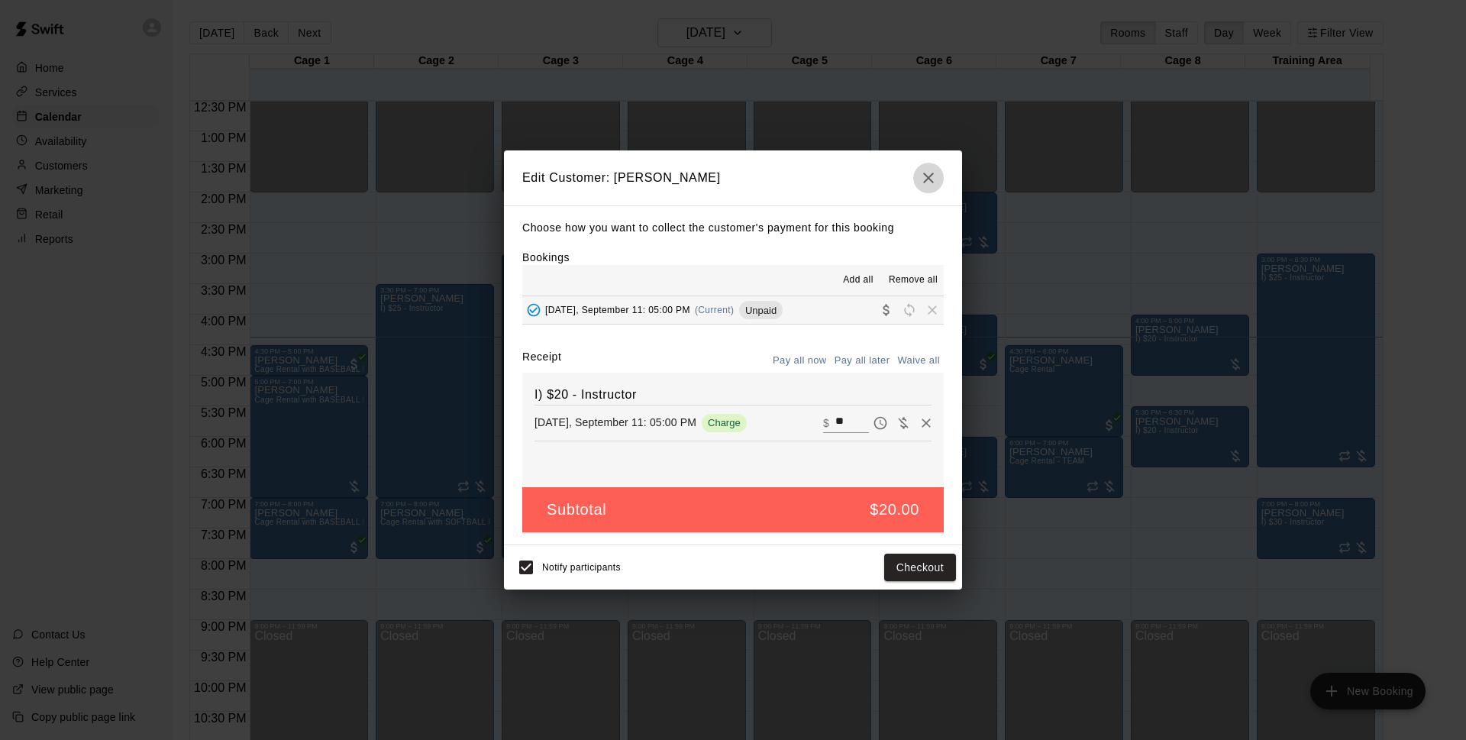
click at [924, 176] on icon "button" at bounding box center [928, 178] width 18 height 18
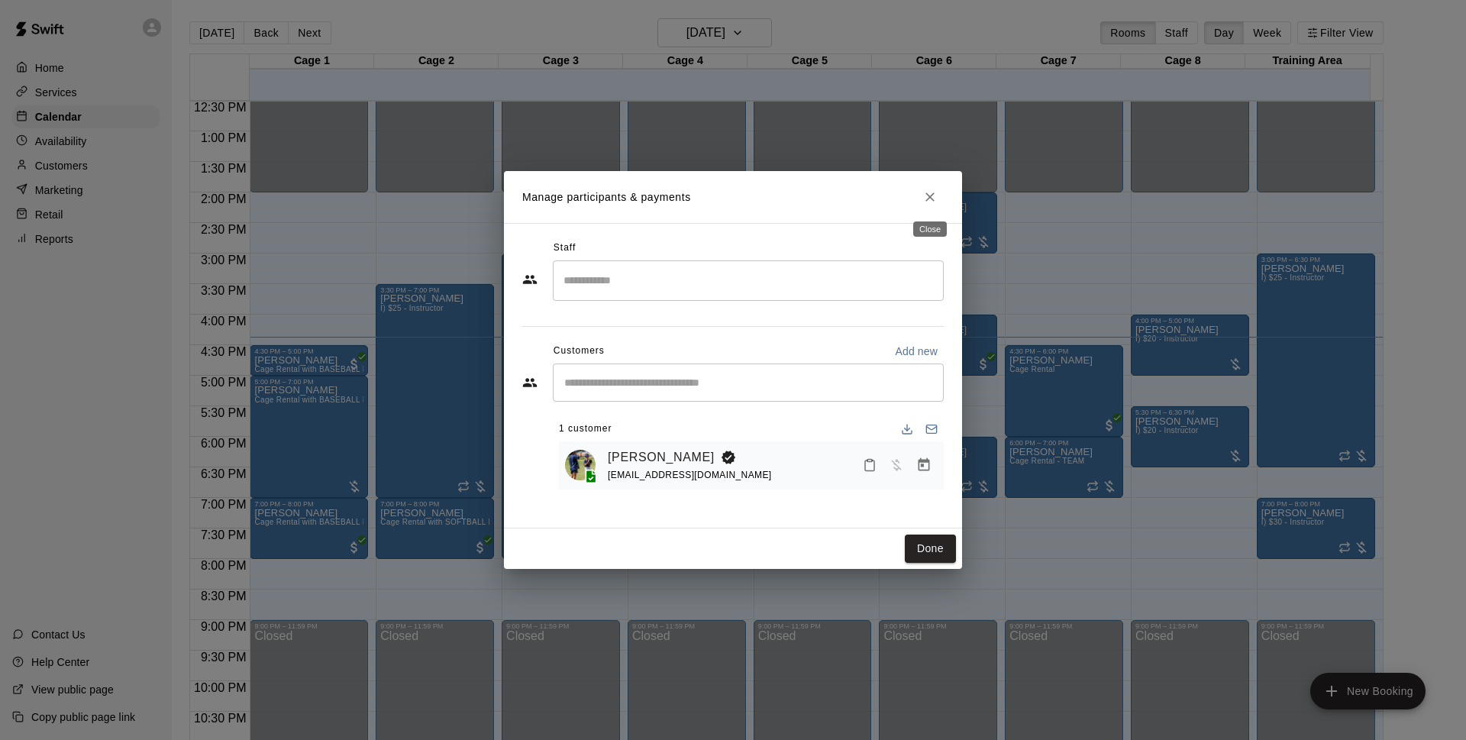
click at [927, 211] on div "Close" at bounding box center [929, 224] width 37 height 27
click at [921, 188] on button "Close" at bounding box center [929, 196] width 27 height 27
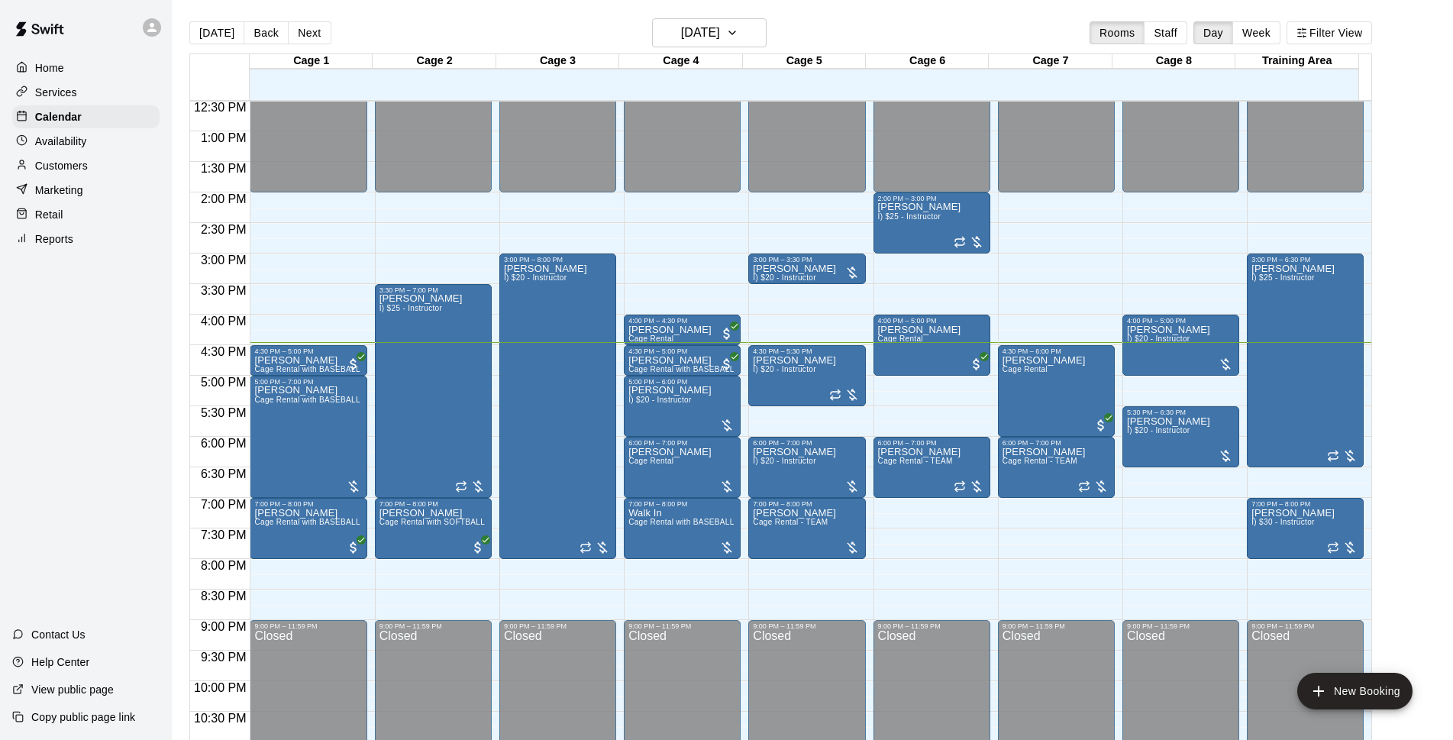
click at [1416, 273] on main "[DATE] Back [DATE][DATE] Rooms Staff Day Week Filter View Cage 1 11 Thu Cage 2 …" at bounding box center [812, 388] width 1269 height 740
click at [1024, 29] on div "[DATE] Back [DATE][DATE] Rooms Staff Day Week Filter View" at bounding box center [780, 35] width 1182 height 35
click at [917, 41] on div "[DATE] Back [DATE][DATE] Rooms Staff Day Week Filter View" at bounding box center [780, 35] width 1182 height 35
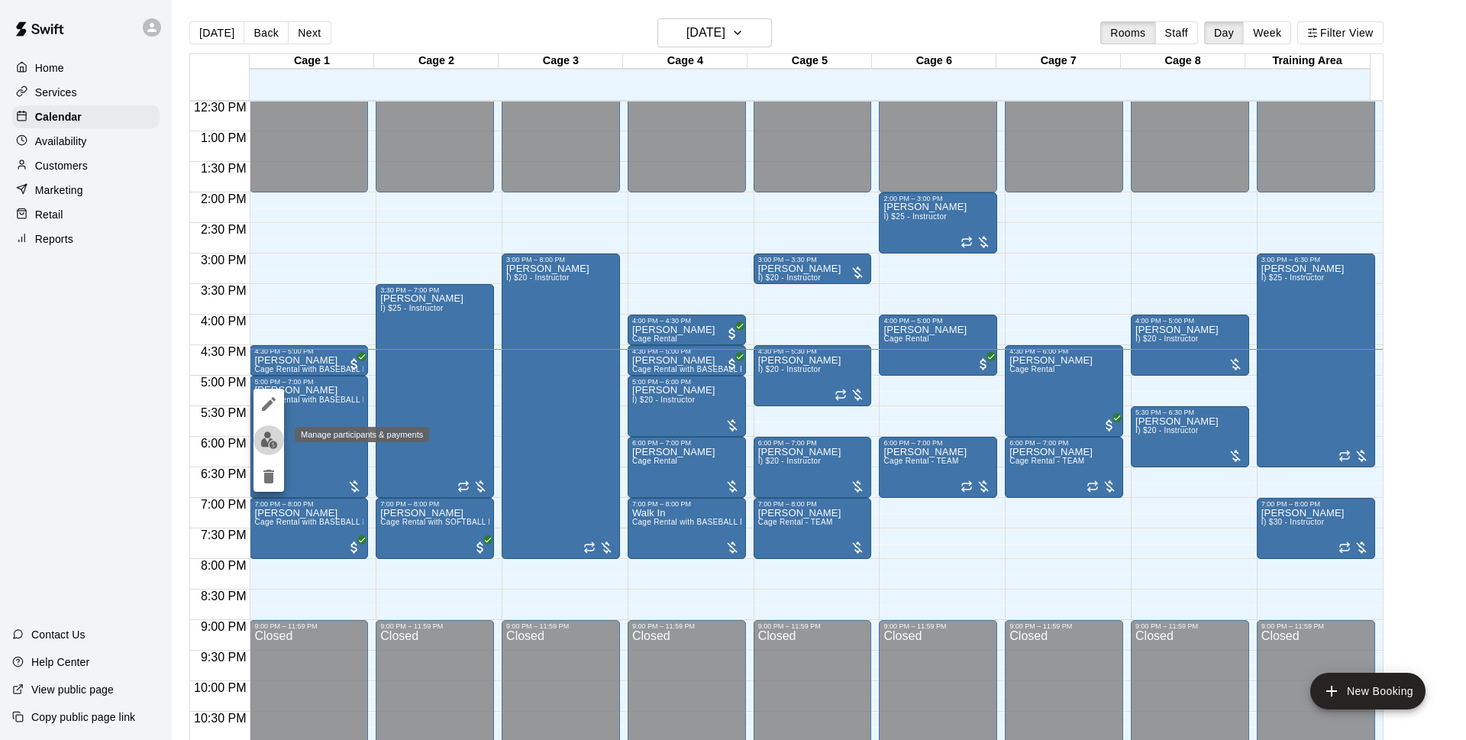
click at [267, 437] on img "edit" at bounding box center [269, 440] width 18 height 18
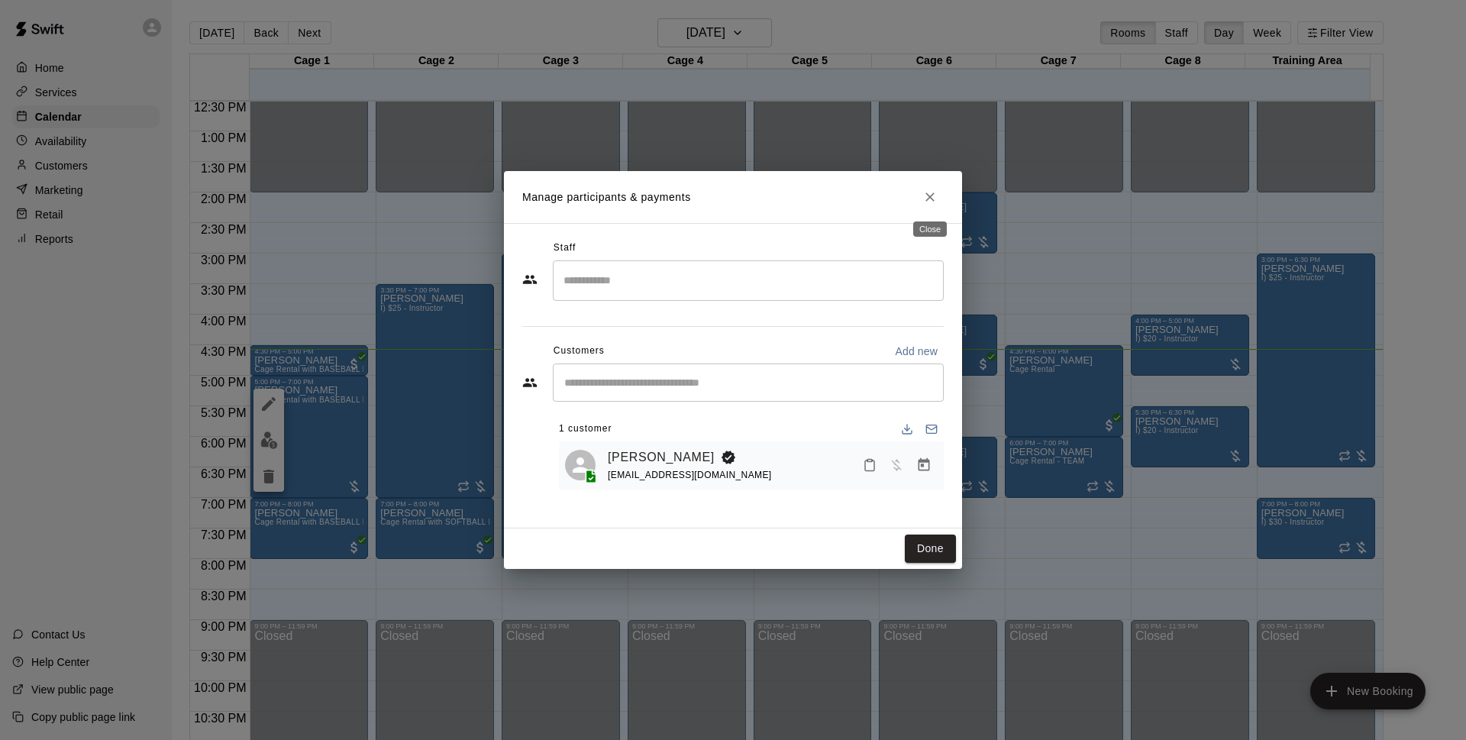
click at [937, 201] on button "Close" at bounding box center [929, 196] width 27 height 27
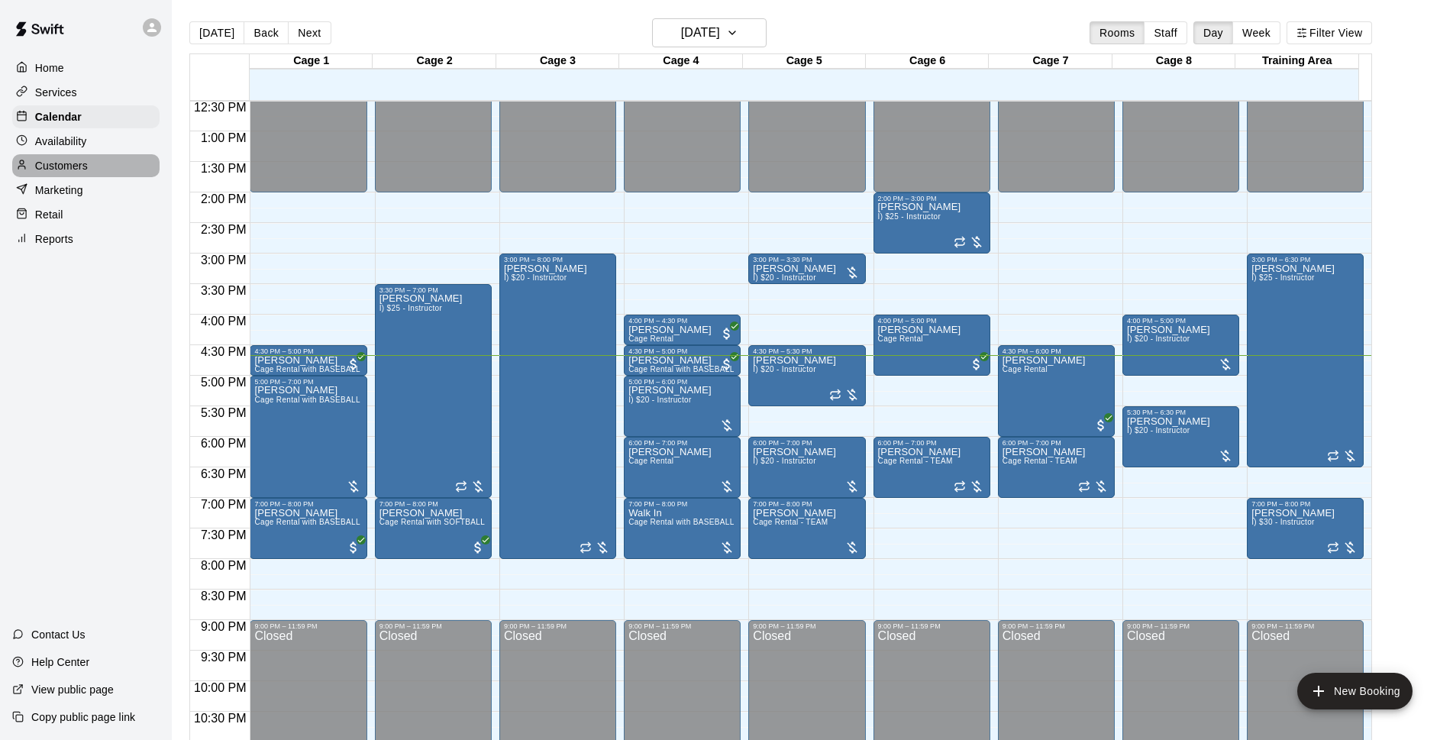
click at [88, 161] on div "Customers" at bounding box center [85, 165] width 147 height 23
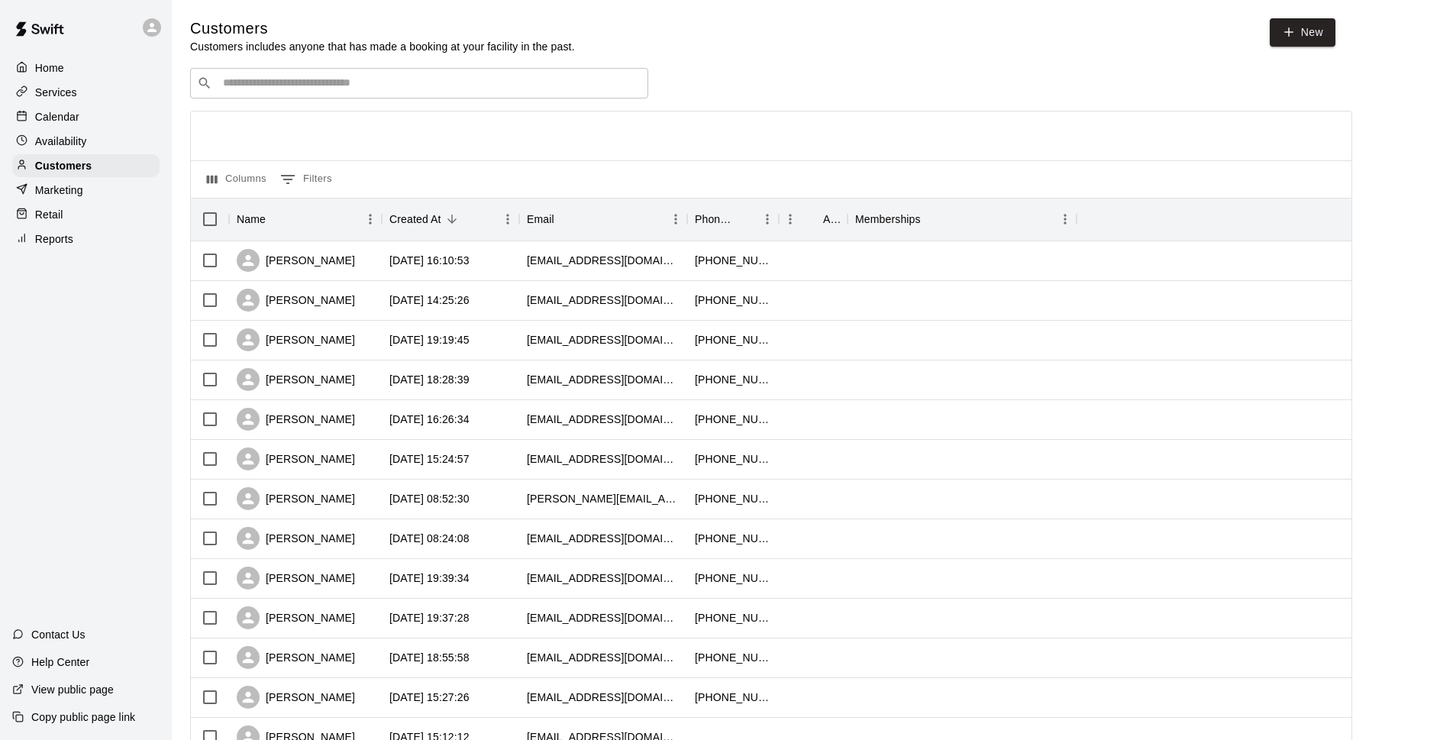
click at [482, 98] on div "​ ​" at bounding box center [419, 83] width 458 height 31
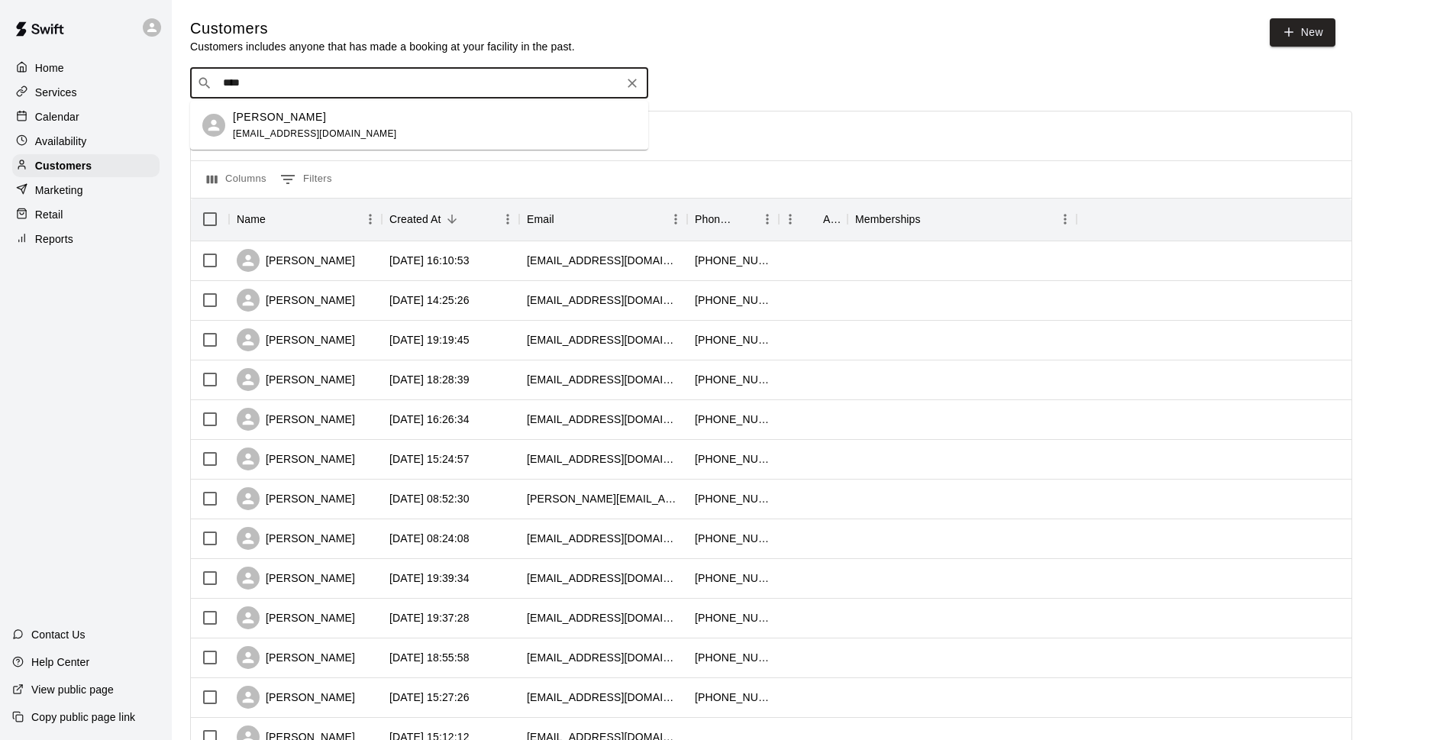
type input "****"
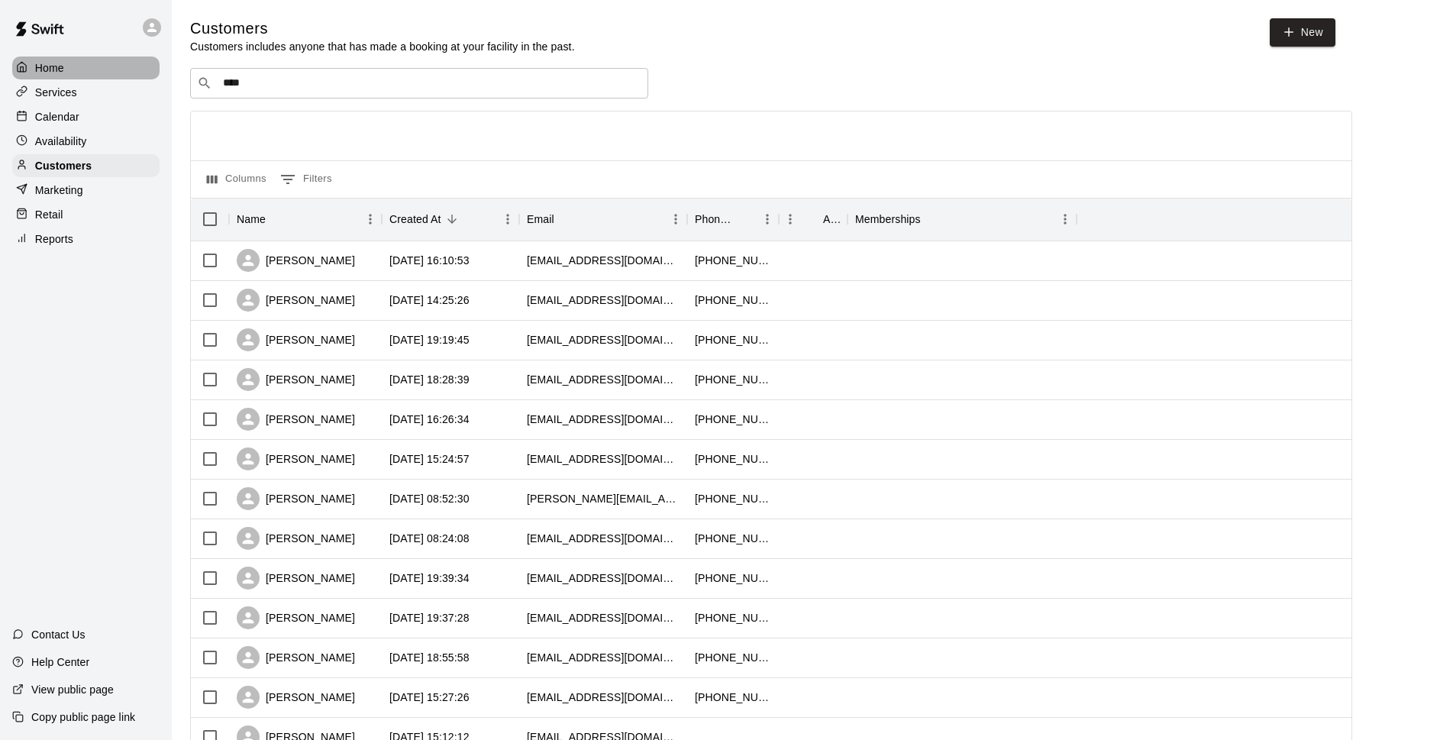
click at [72, 69] on div "Home" at bounding box center [85, 67] width 147 height 23
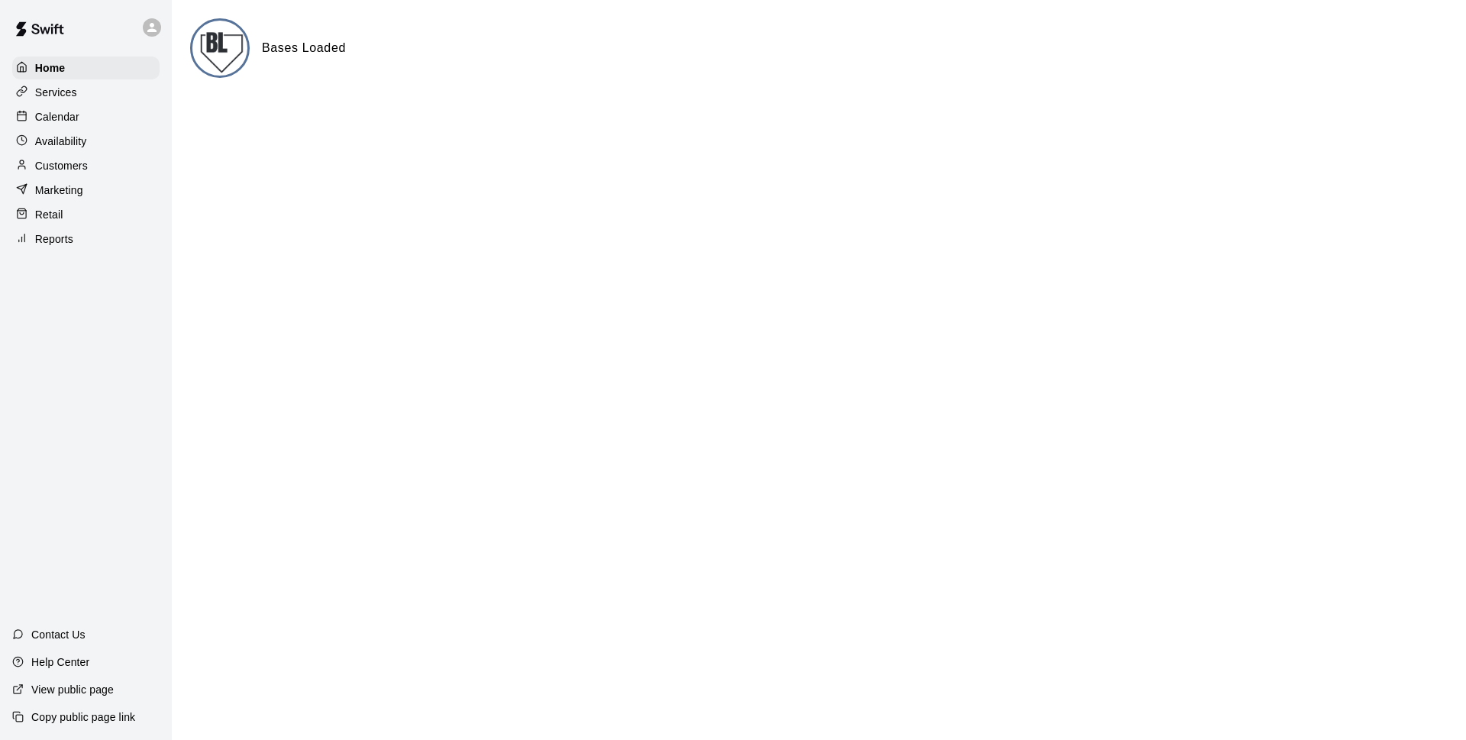
click at [124, 120] on div "Calendar" at bounding box center [85, 116] width 147 height 23
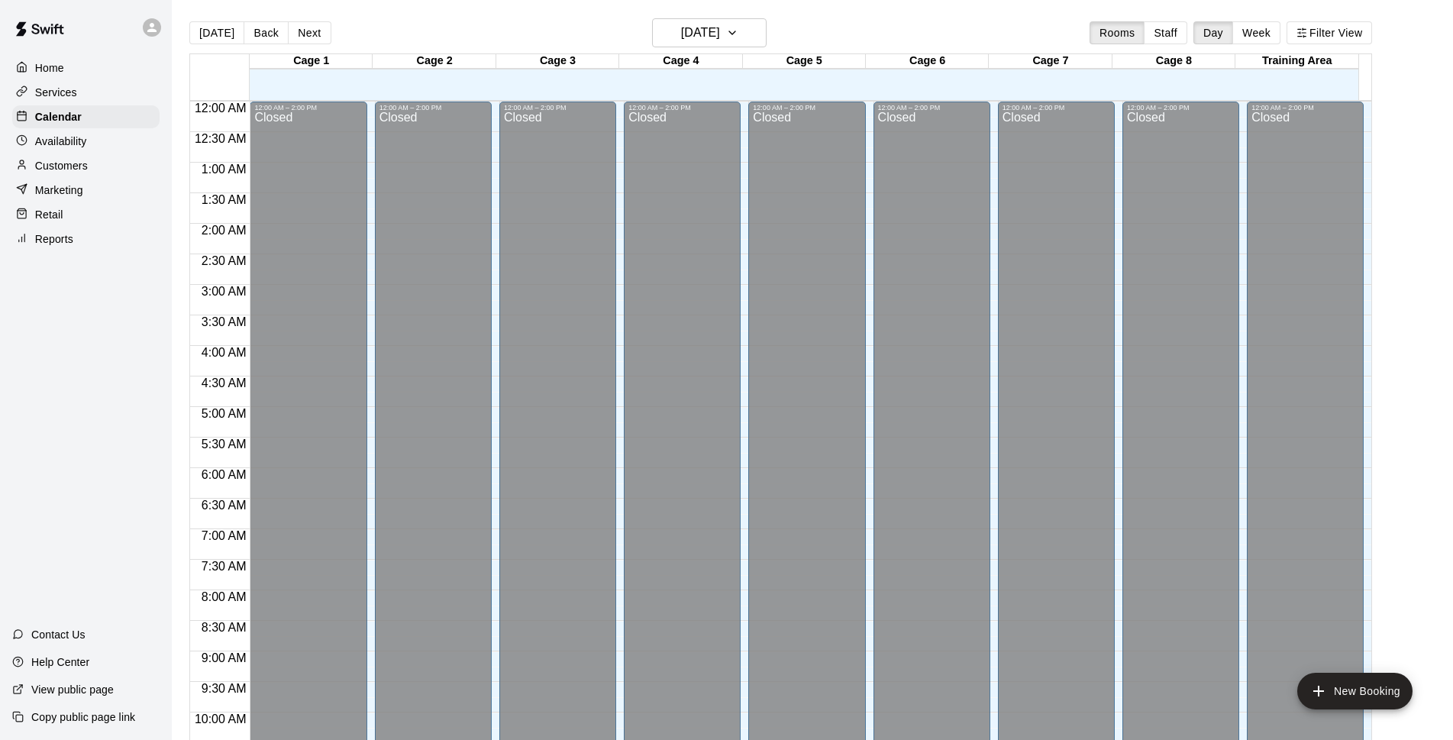
scroll to position [764, 0]
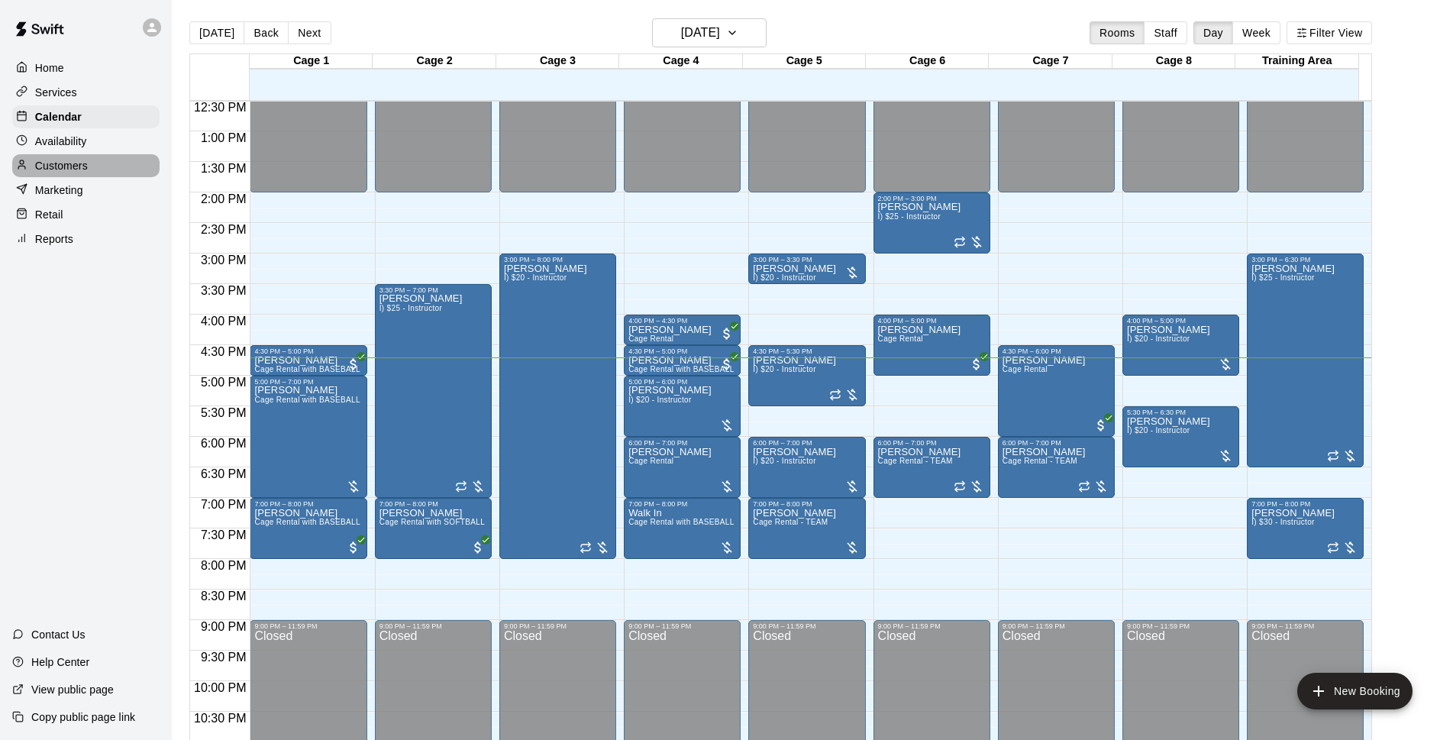
click at [85, 169] on p "Customers" at bounding box center [61, 165] width 53 height 15
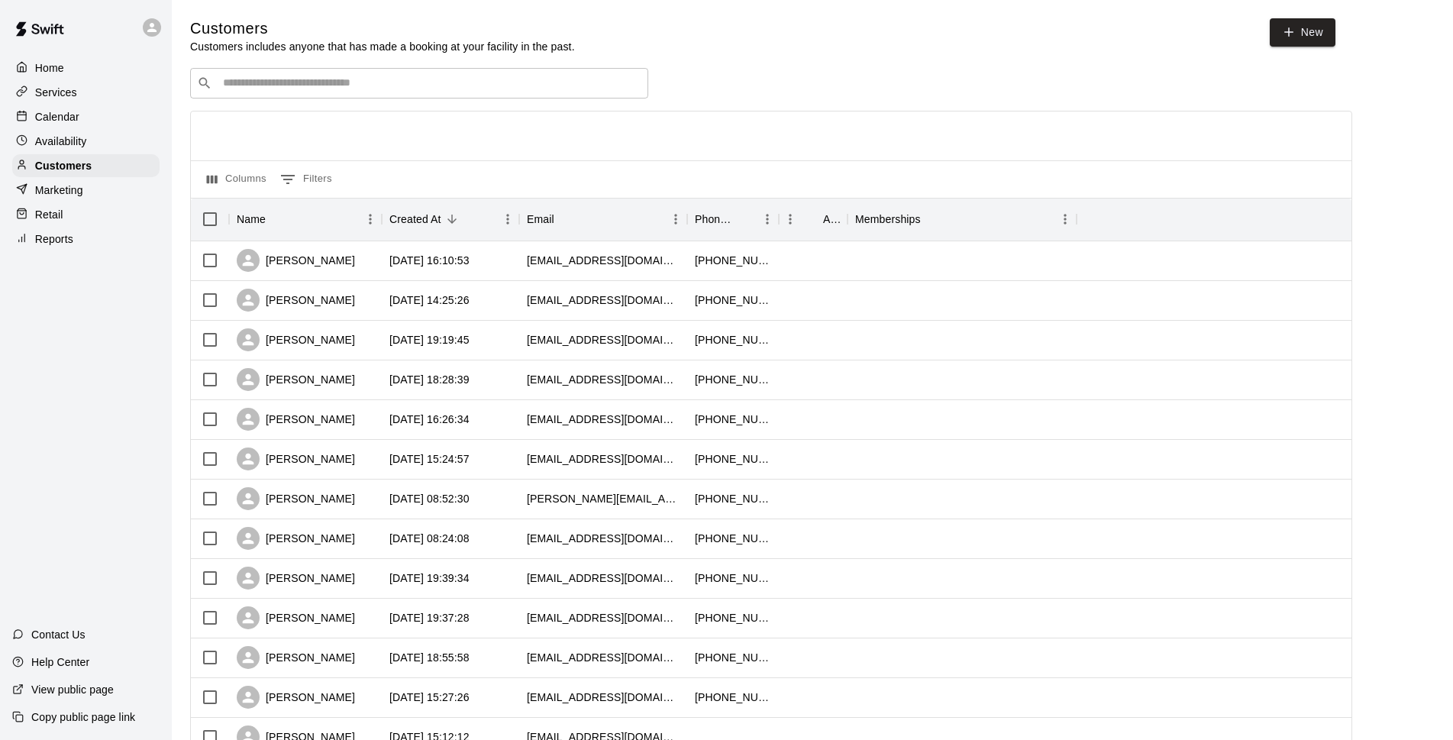
click at [238, 85] on input "Search customers by name or email" at bounding box center [429, 83] width 423 height 15
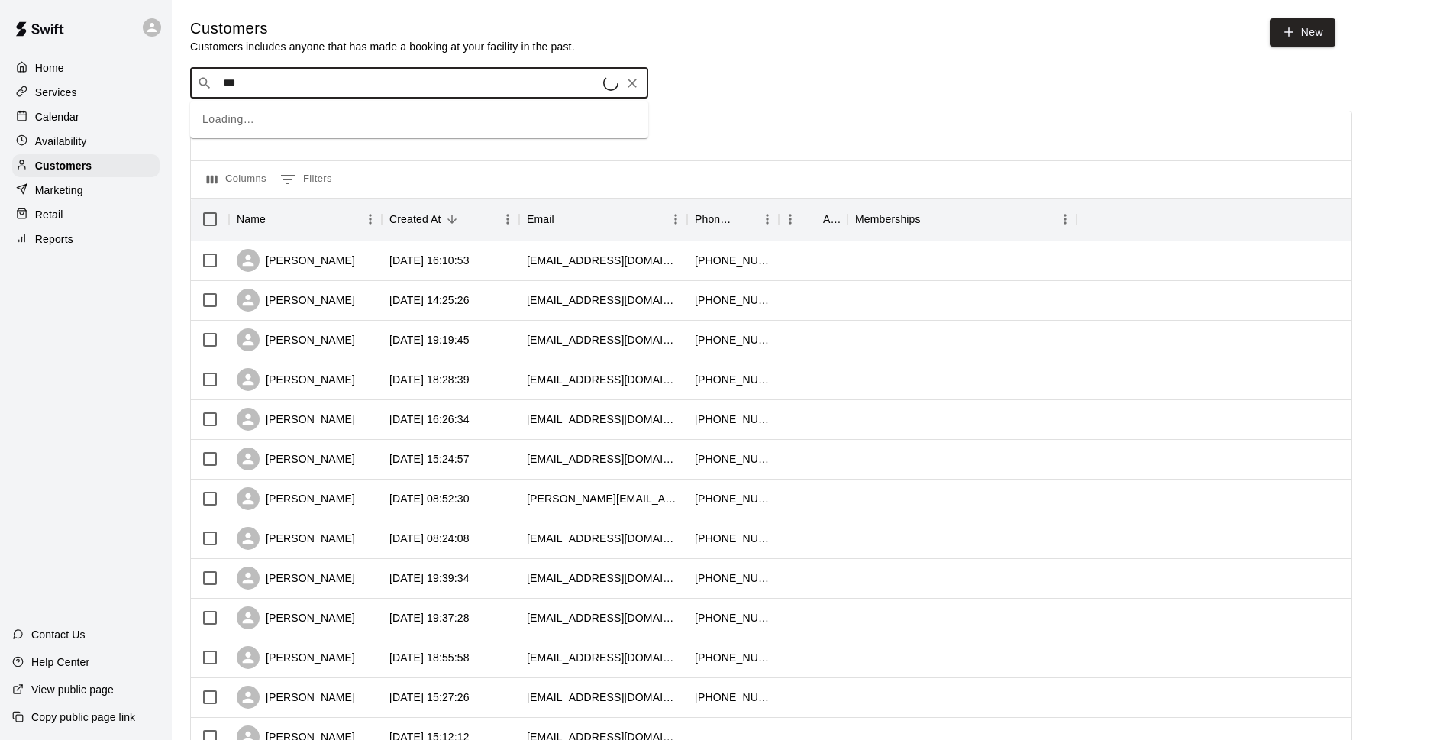
type input "****"
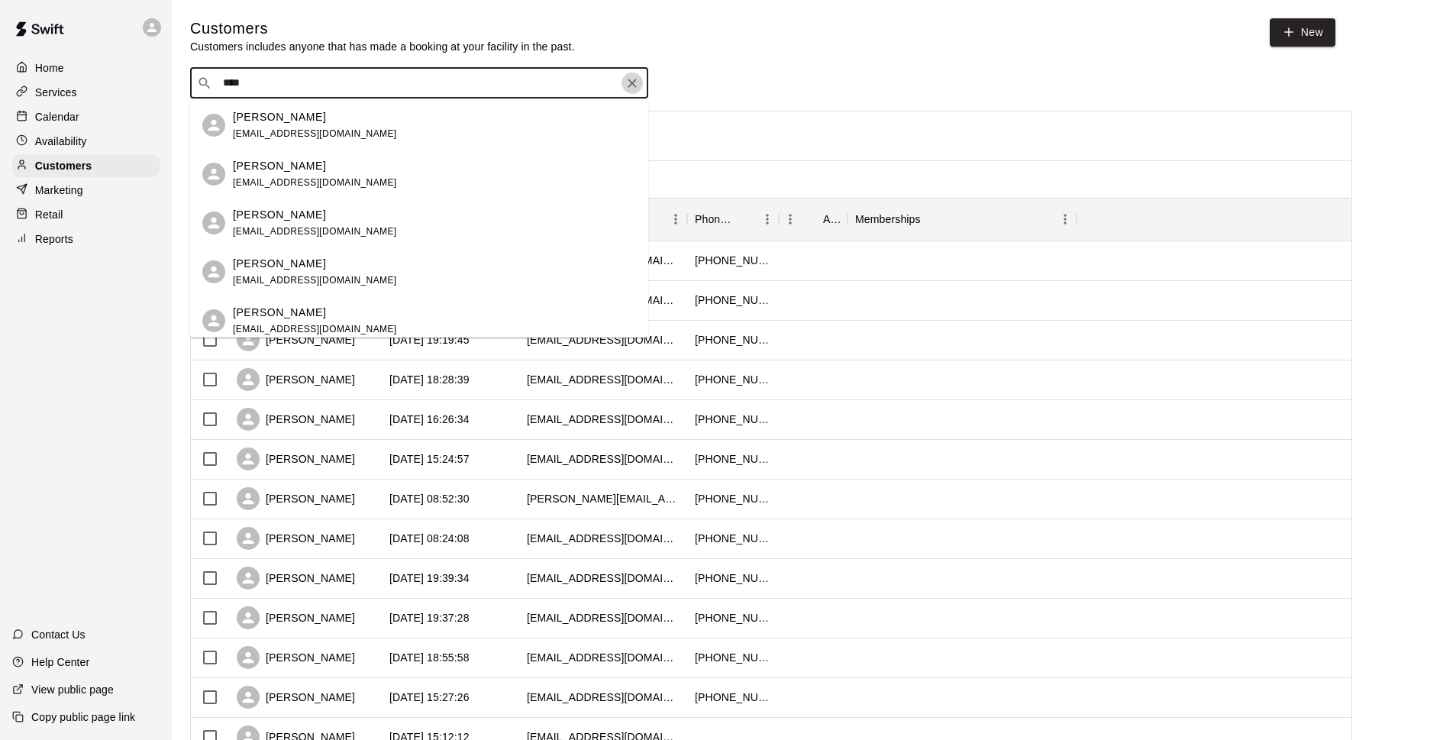
click at [636, 87] on icon "Clear" at bounding box center [631, 83] width 15 height 15
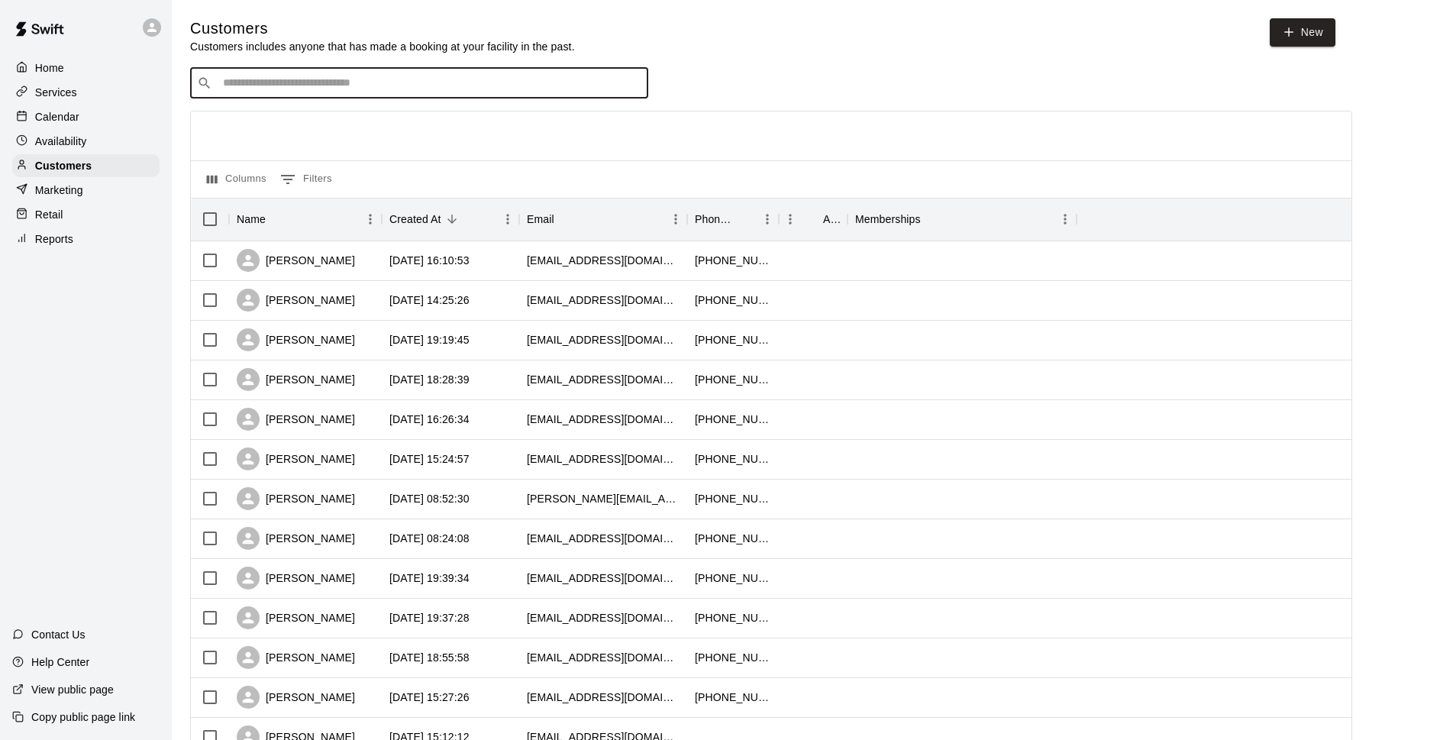
click at [70, 66] on div "Home" at bounding box center [85, 67] width 147 height 23
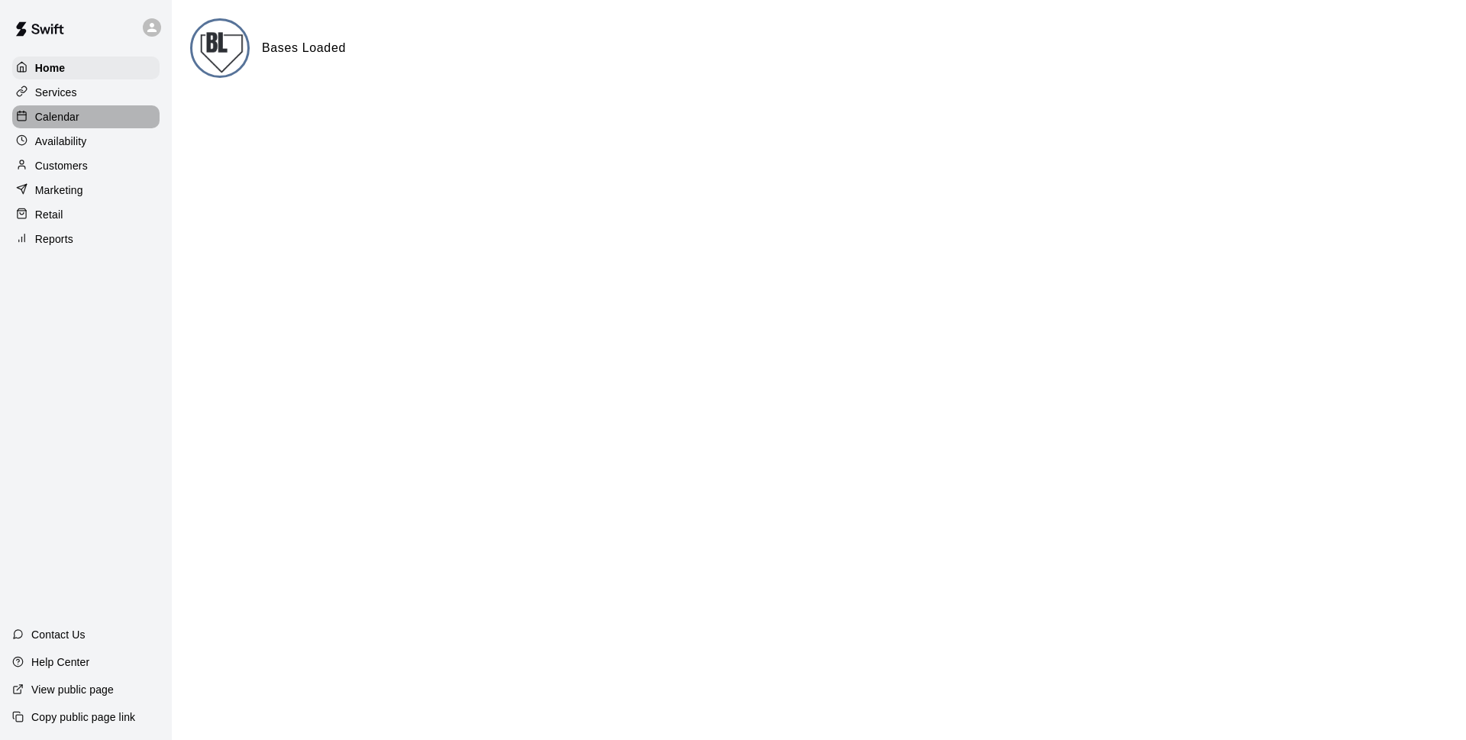
click at [108, 117] on div "Calendar" at bounding box center [85, 116] width 147 height 23
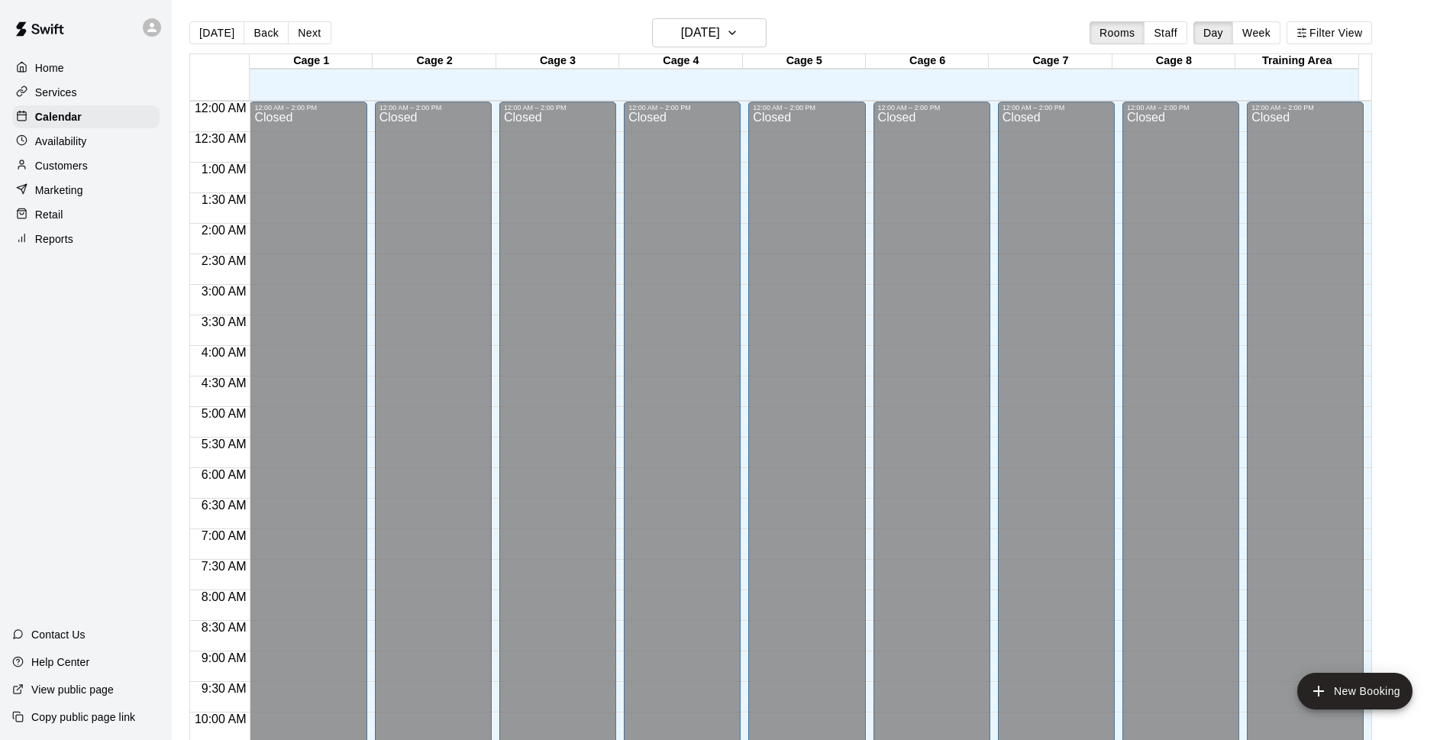
scroll to position [764, 0]
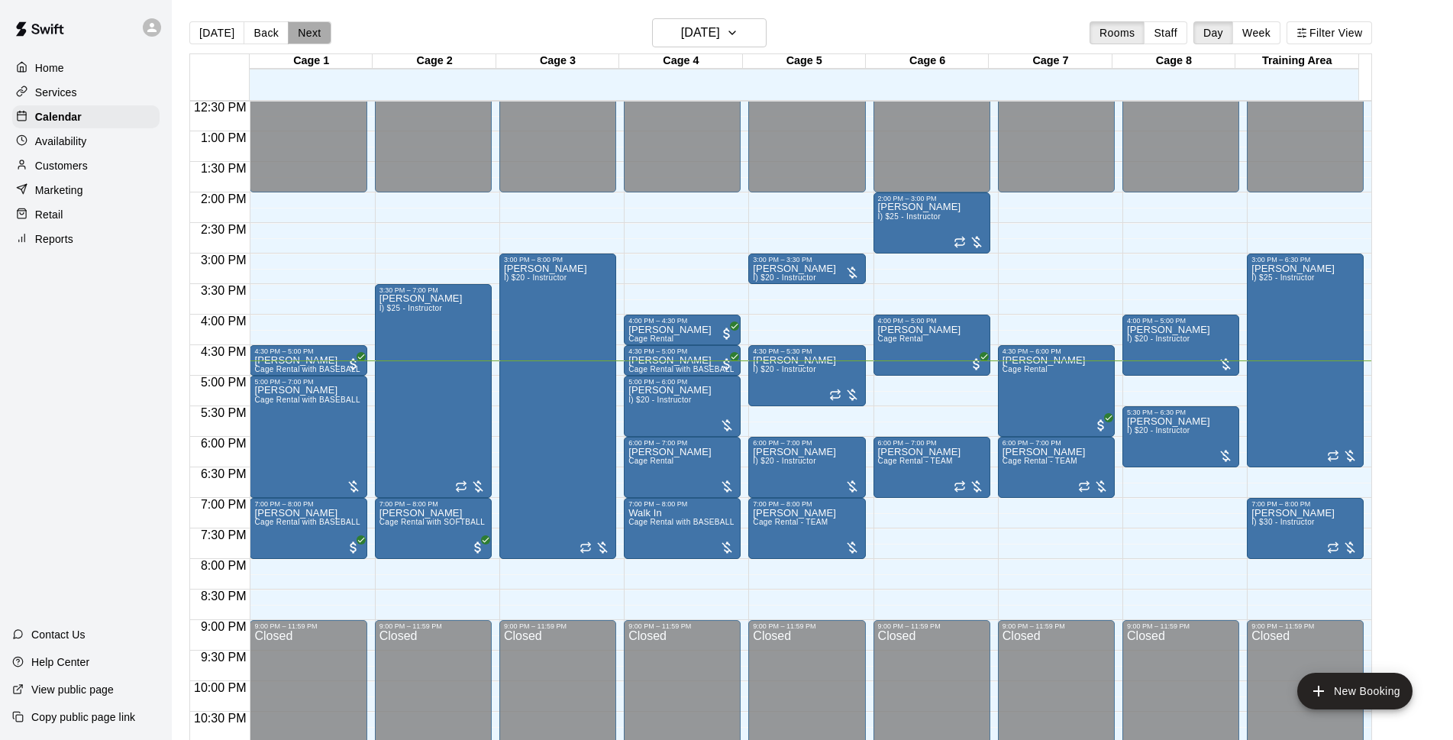
click at [299, 28] on button "Next" at bounding box center [309, 32] width 43 height 23
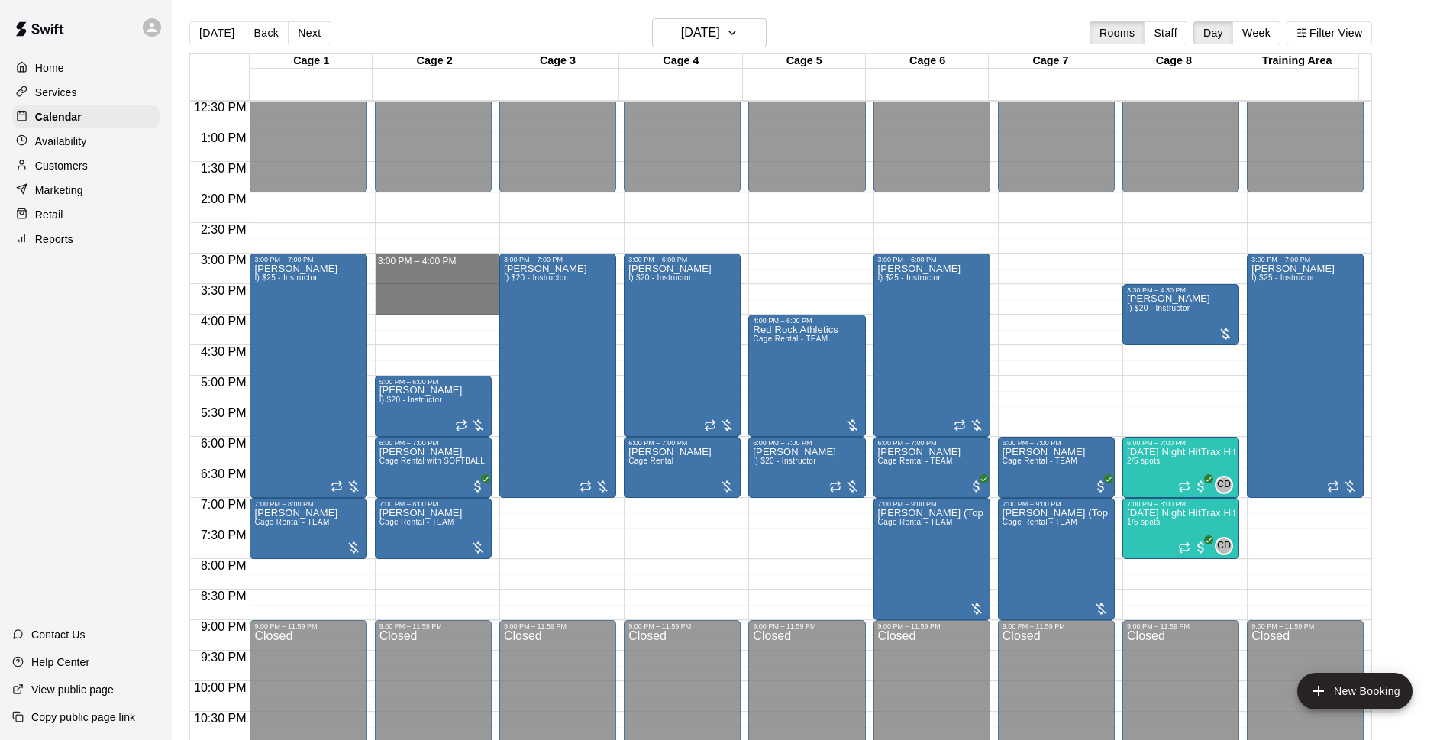
drag, startPoint x: 398, startPoint y: 260, endPoint x: 395, endPoint y: 313, distance: 52.8
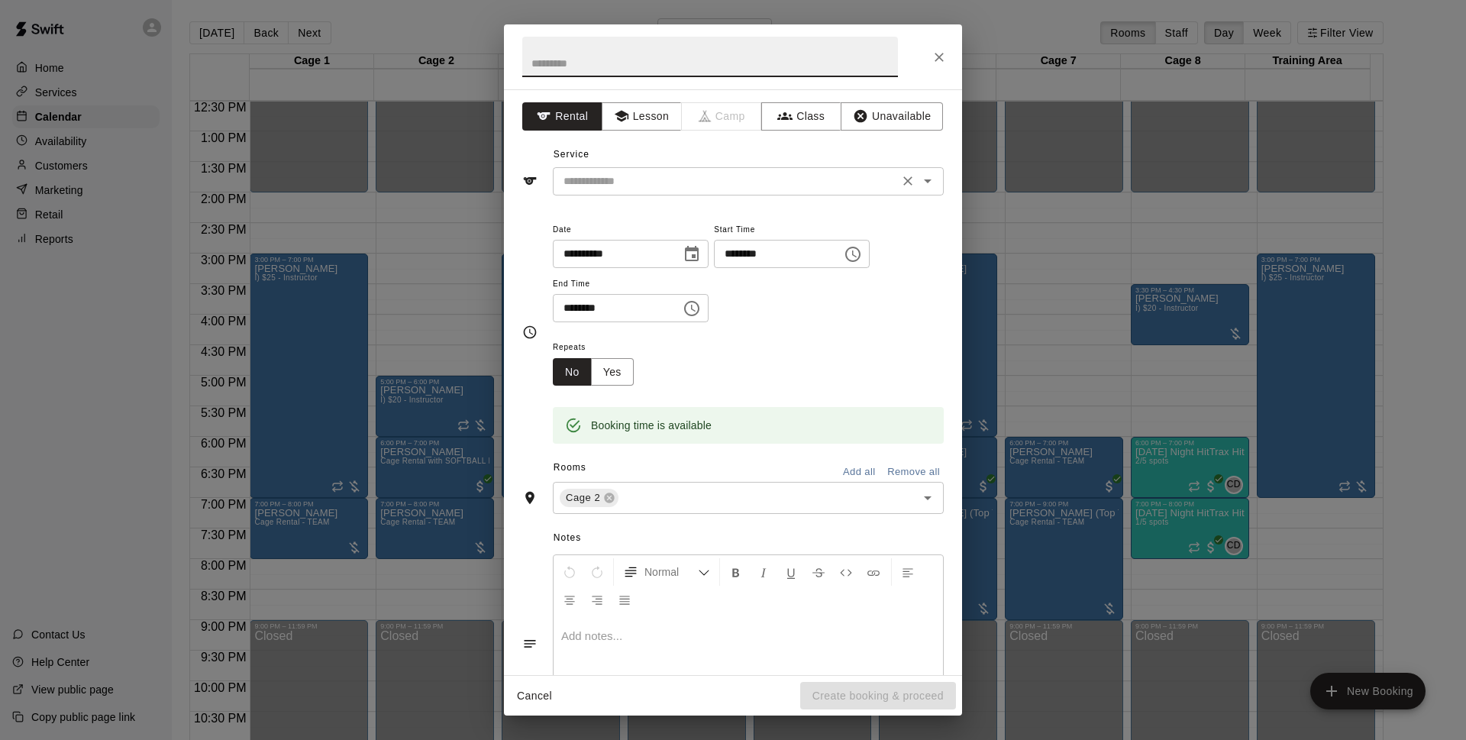
click at [634, 182] on input "text" at bounding box center [725, 181] width 337 height 19
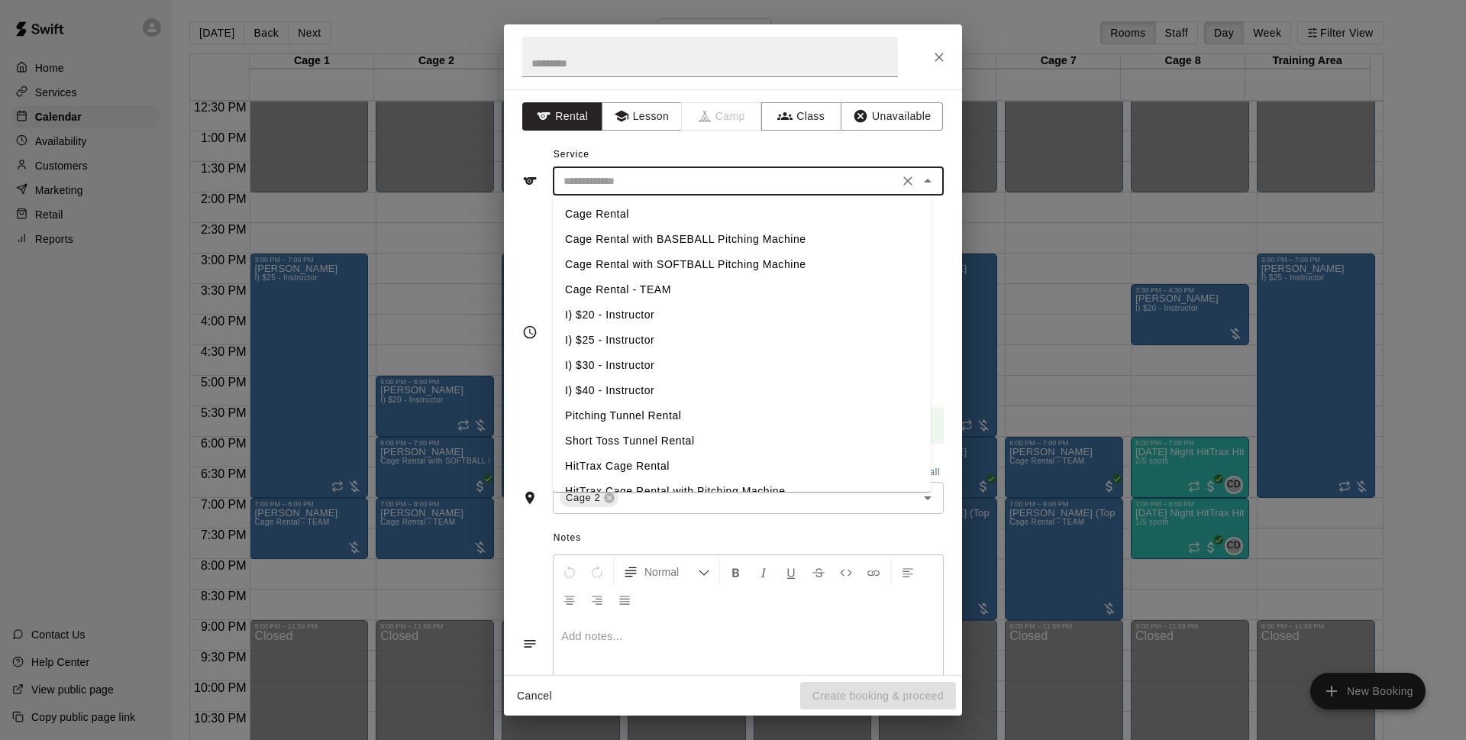
click at [642, 241] on li "Cage Rental with BASEBALL Pitching Machine" at bounding box center [742, 239] width 378 height 25
type input "**********"
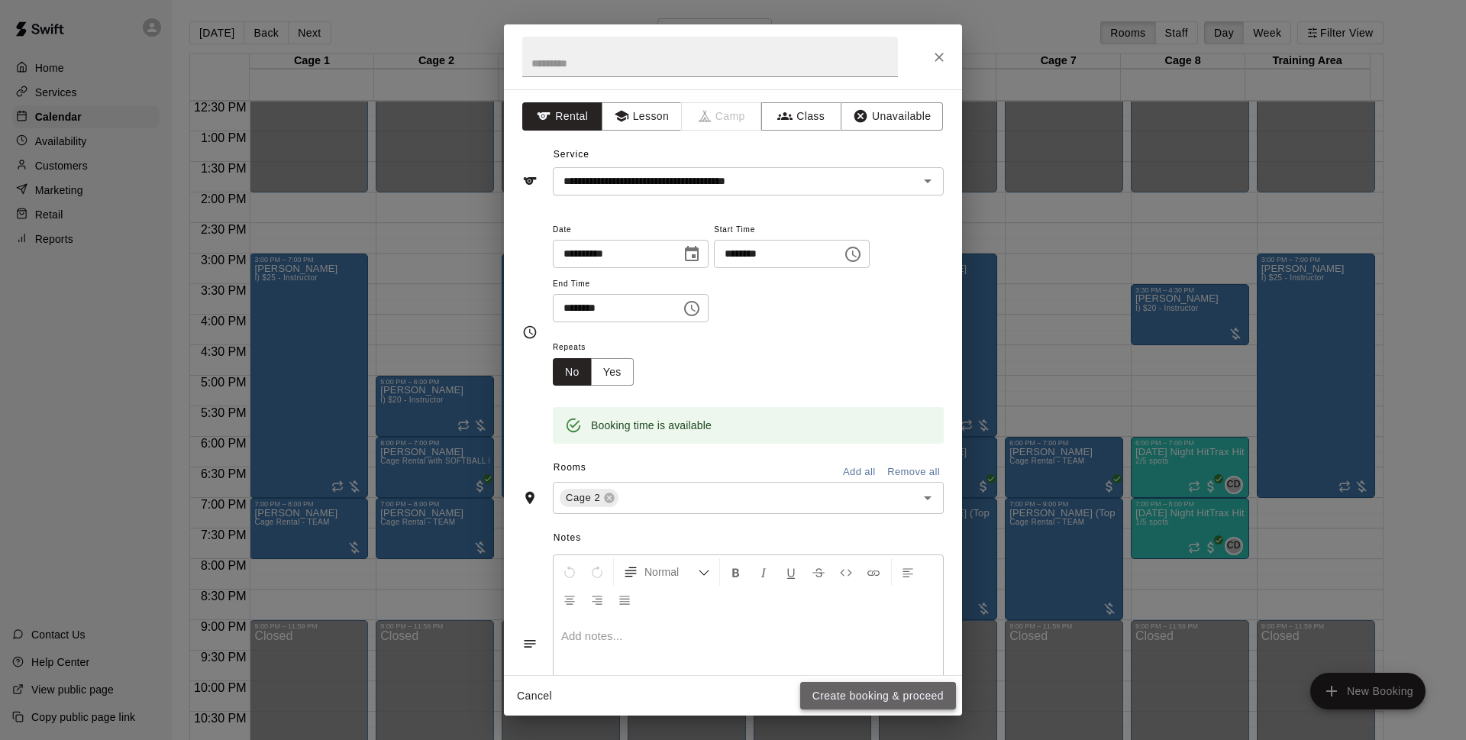
click at [866, 689] on button "Create booking & proceed" at bounding box center [878, 696] width 156 height 28
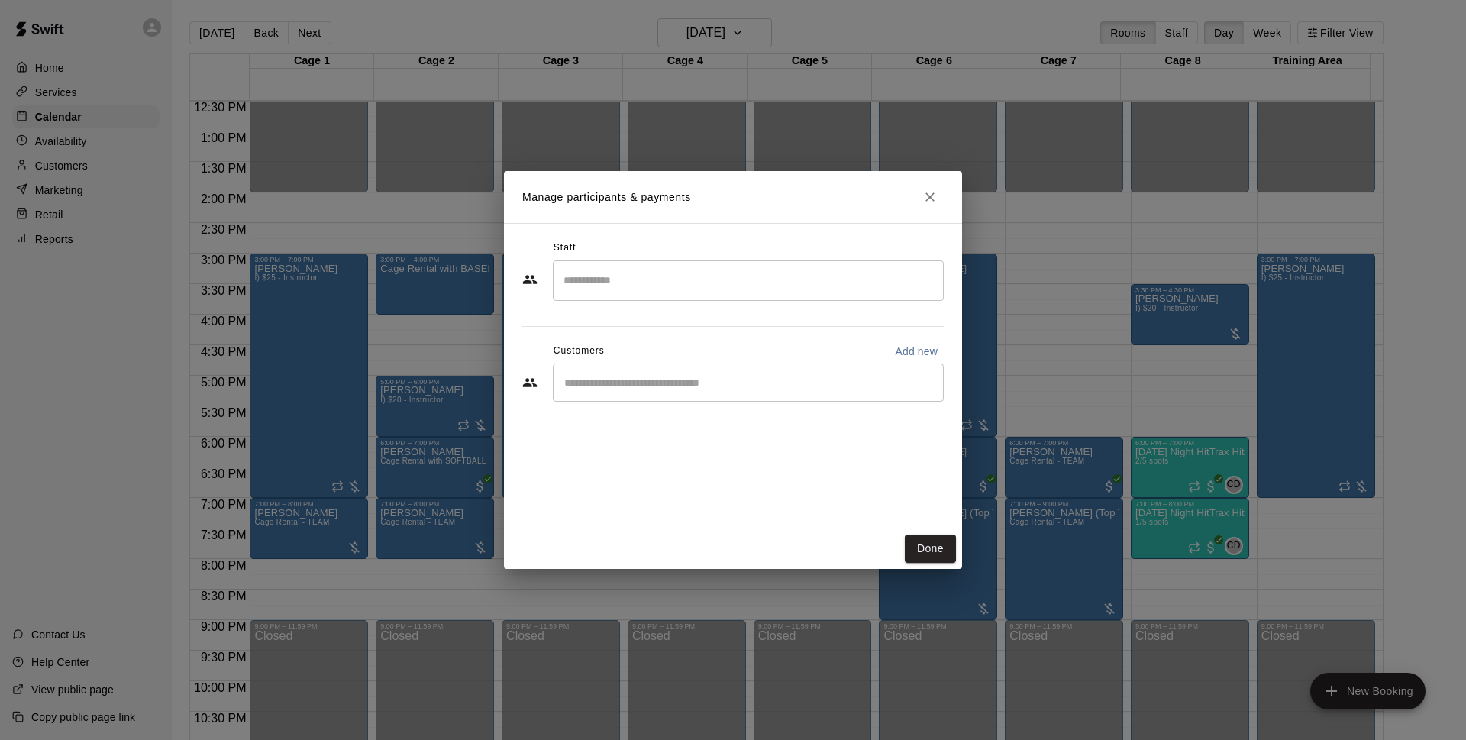
click at [672, 387] on input "Start typing to search customers..." at bounding box center [748, 382] width 377 height 15
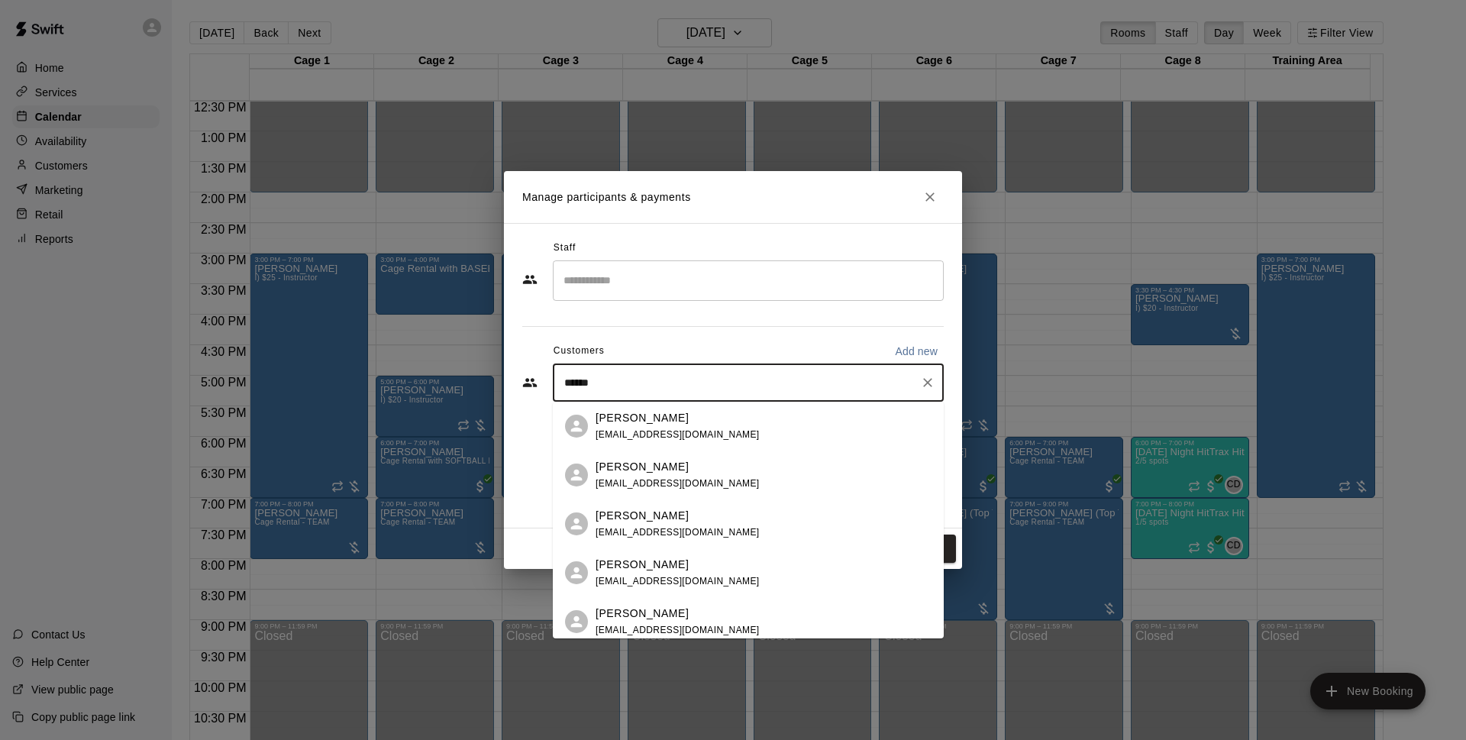
type input "******"
click at [695, 425] on div "Miguel Madera miguelmadera010@gmail.com" at bounding box center [677, 426] width 164 height 33
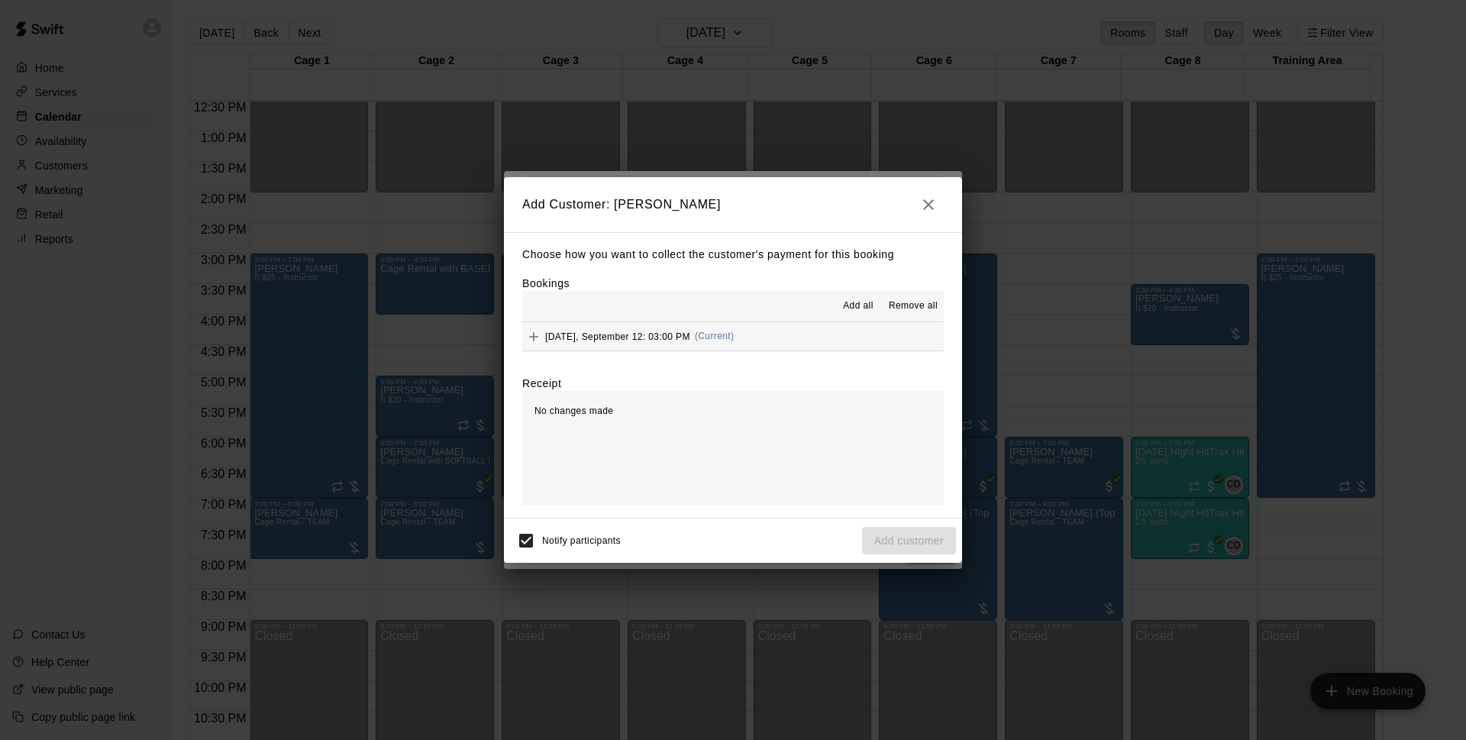
click at [708, 341] on span "(Current)" at bounding box center [715, 336] width 40 height 11
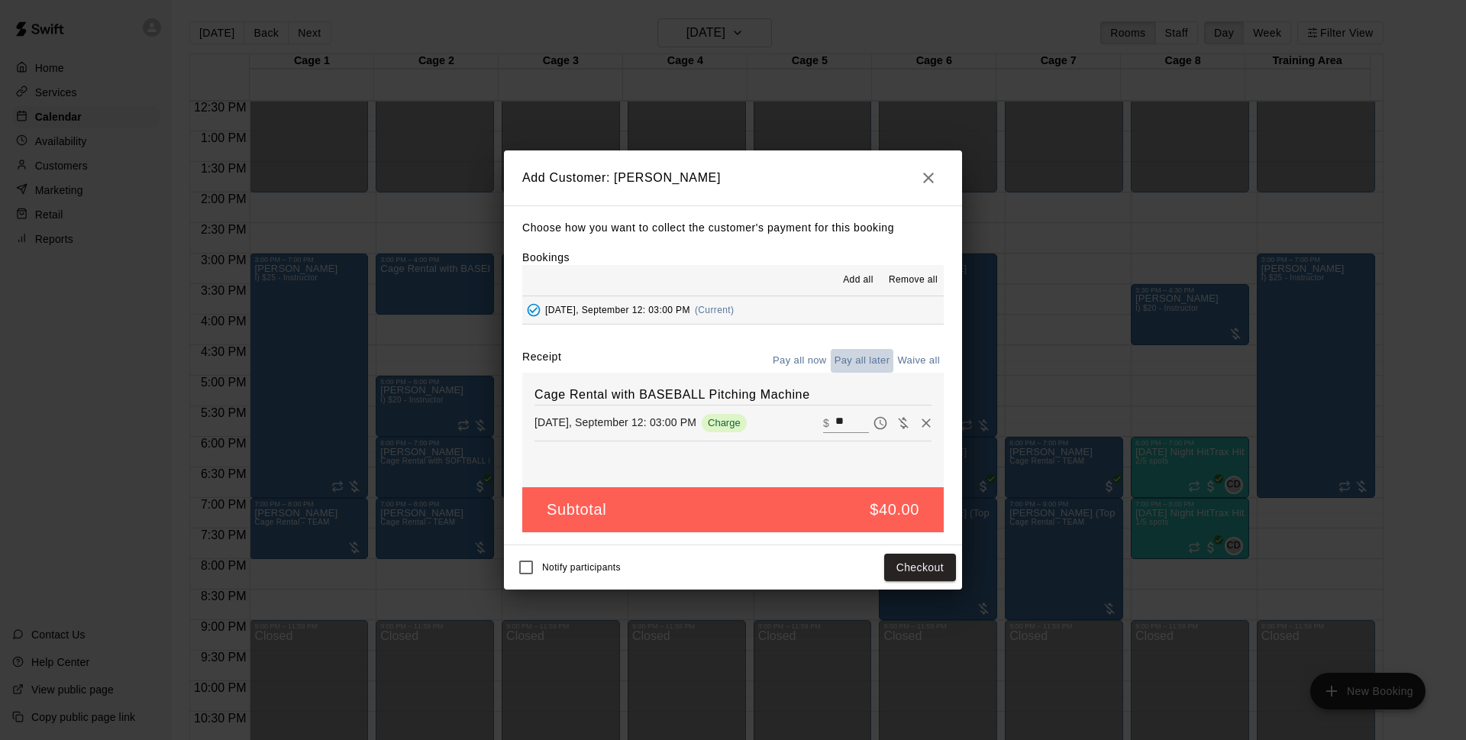
click at [860, 358] on button "Pay all later" at bounding box center [862, 361] width 63 height 24
click at [894, 564] on button "Add customer" at bounding box center [909, 567] width 94 height 28
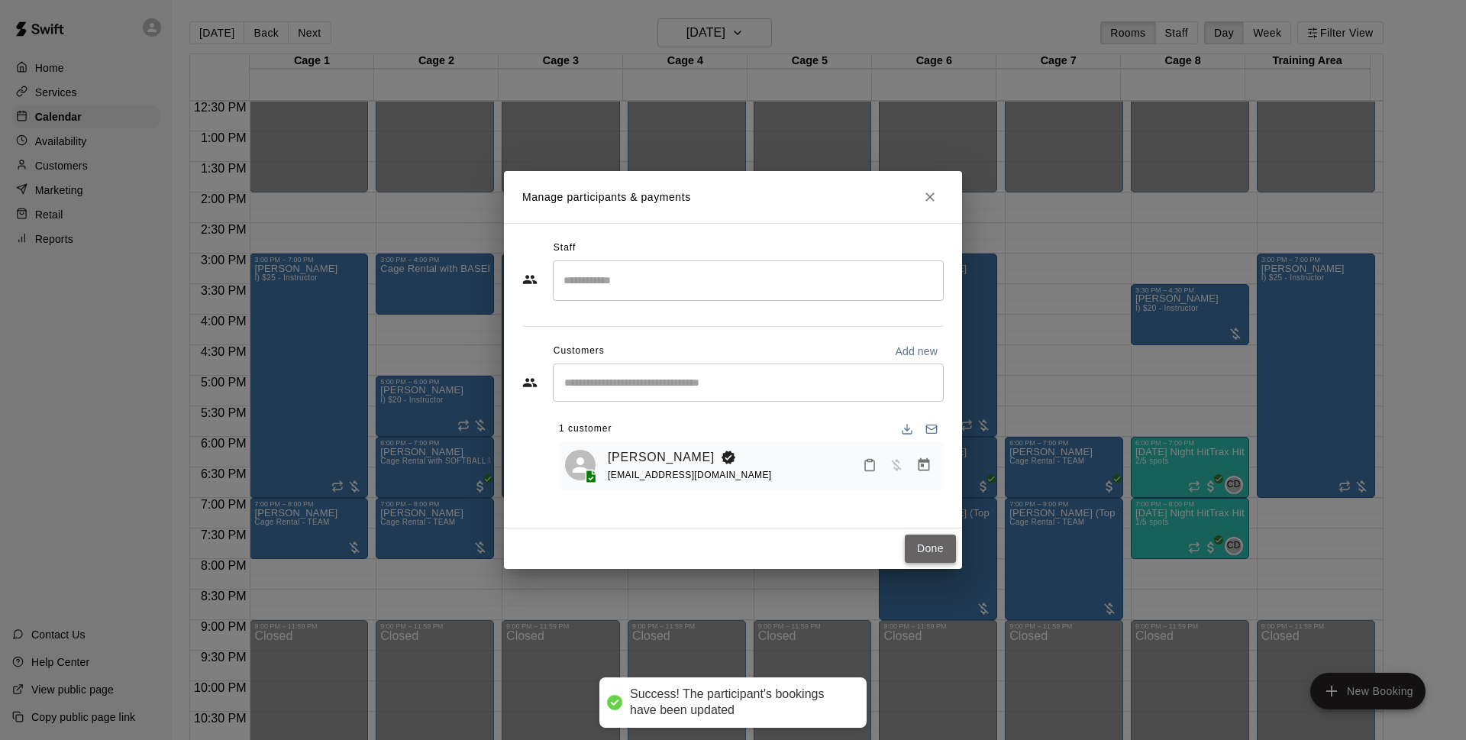
click at [938, 547] on button "Done" at bounding box center [930, 548] width 51 height 28
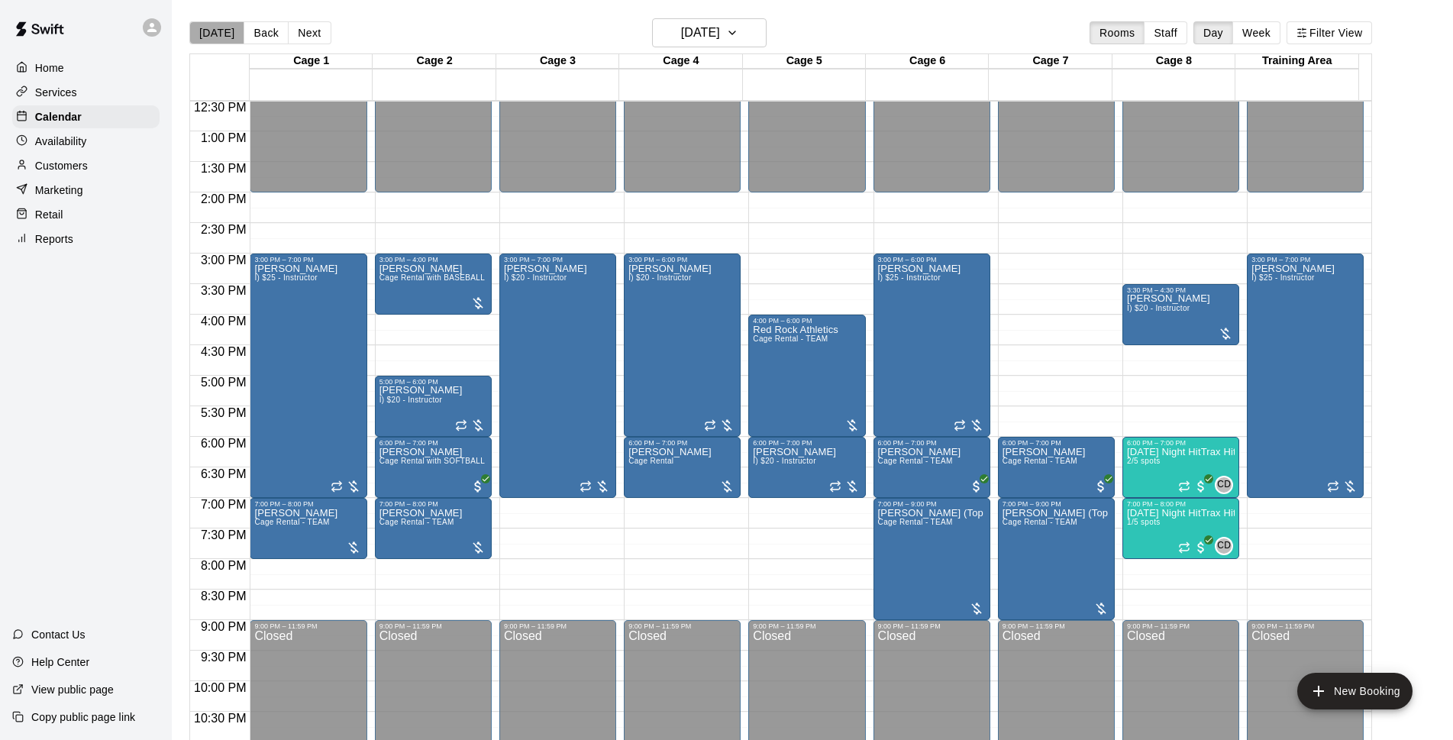
click at [219, 37] on button "[DATE]" at bounding box center [216, 32] width 55 height 23
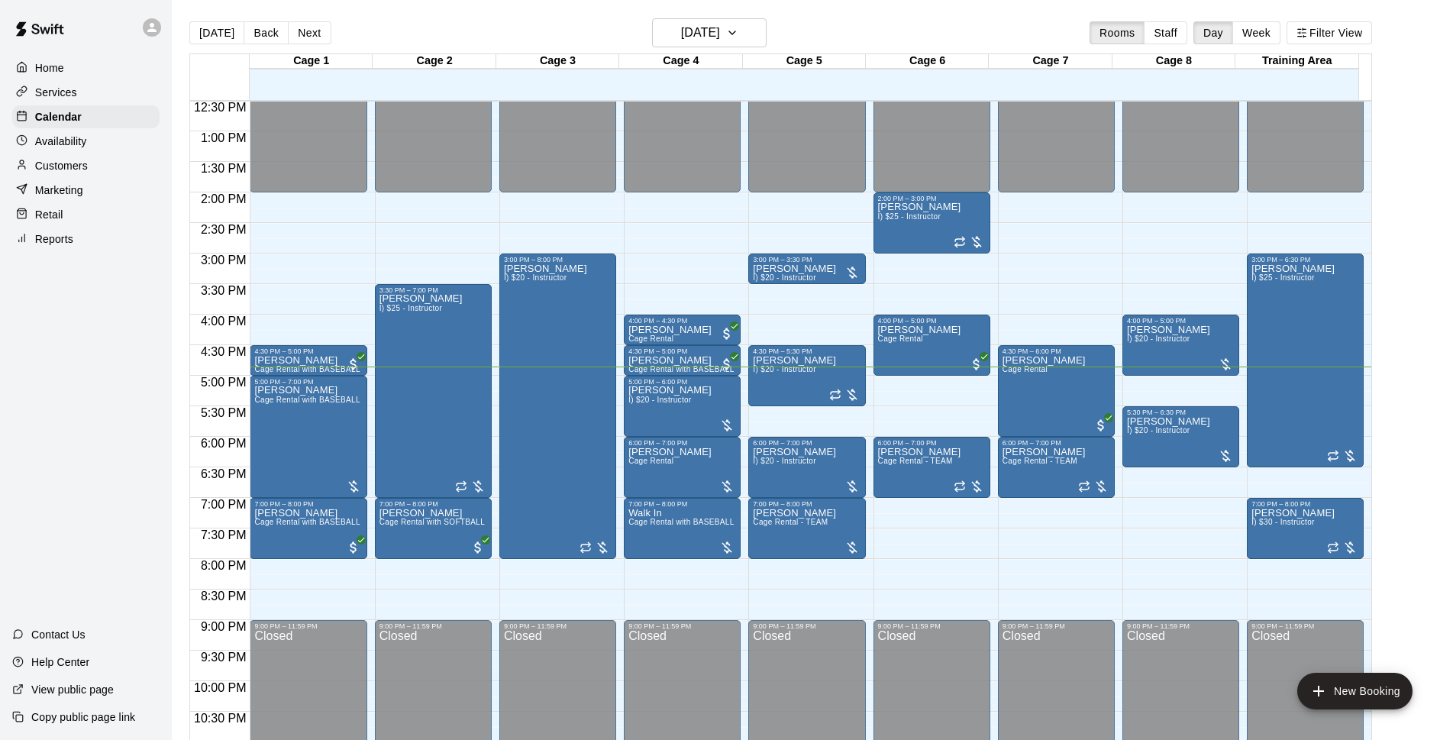
click at [1434, 314] on main "Today Back Next Thursday Sep 11 Rooms Staff Day Week Filter View Cage 1 11 Thu …" at bounding box center [812, 388] width 1269 height 740
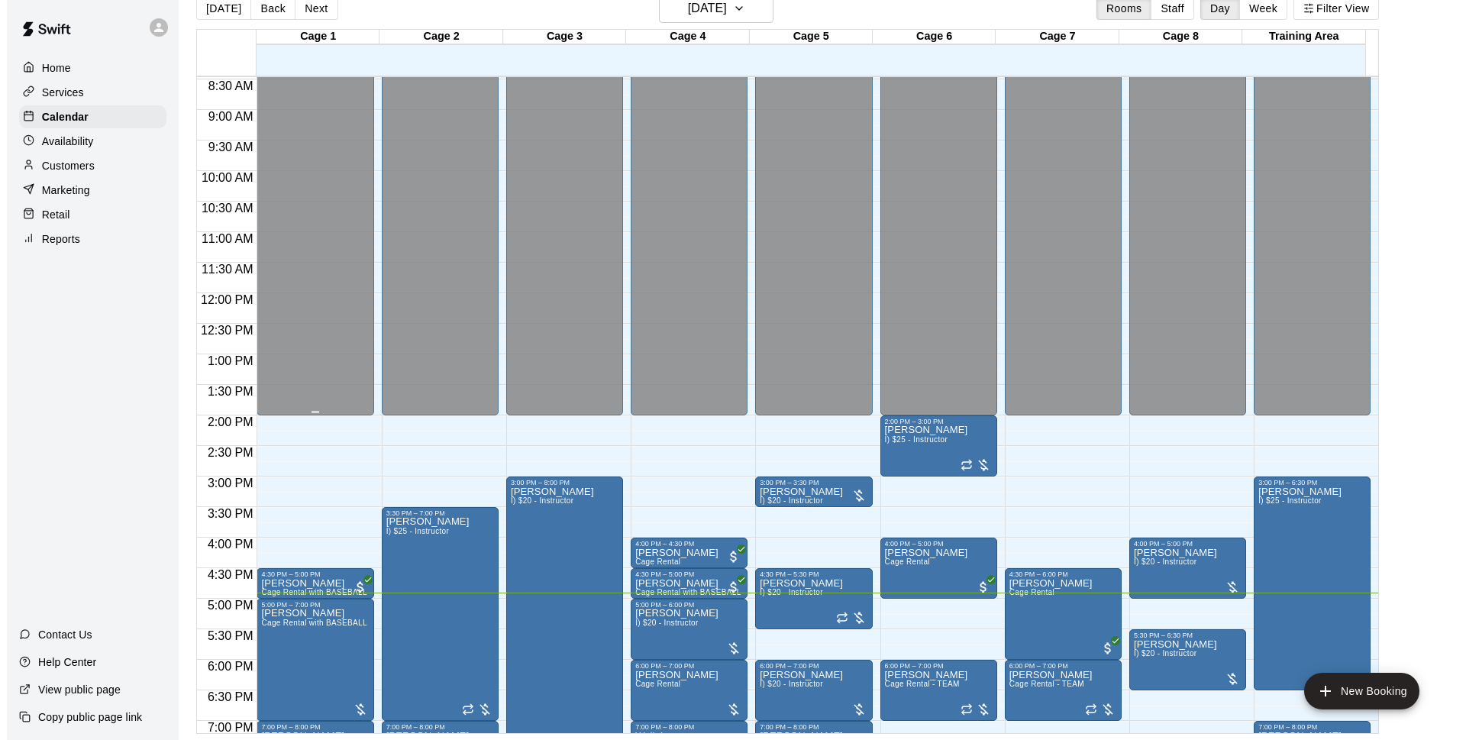
scroll to position [811, 0]
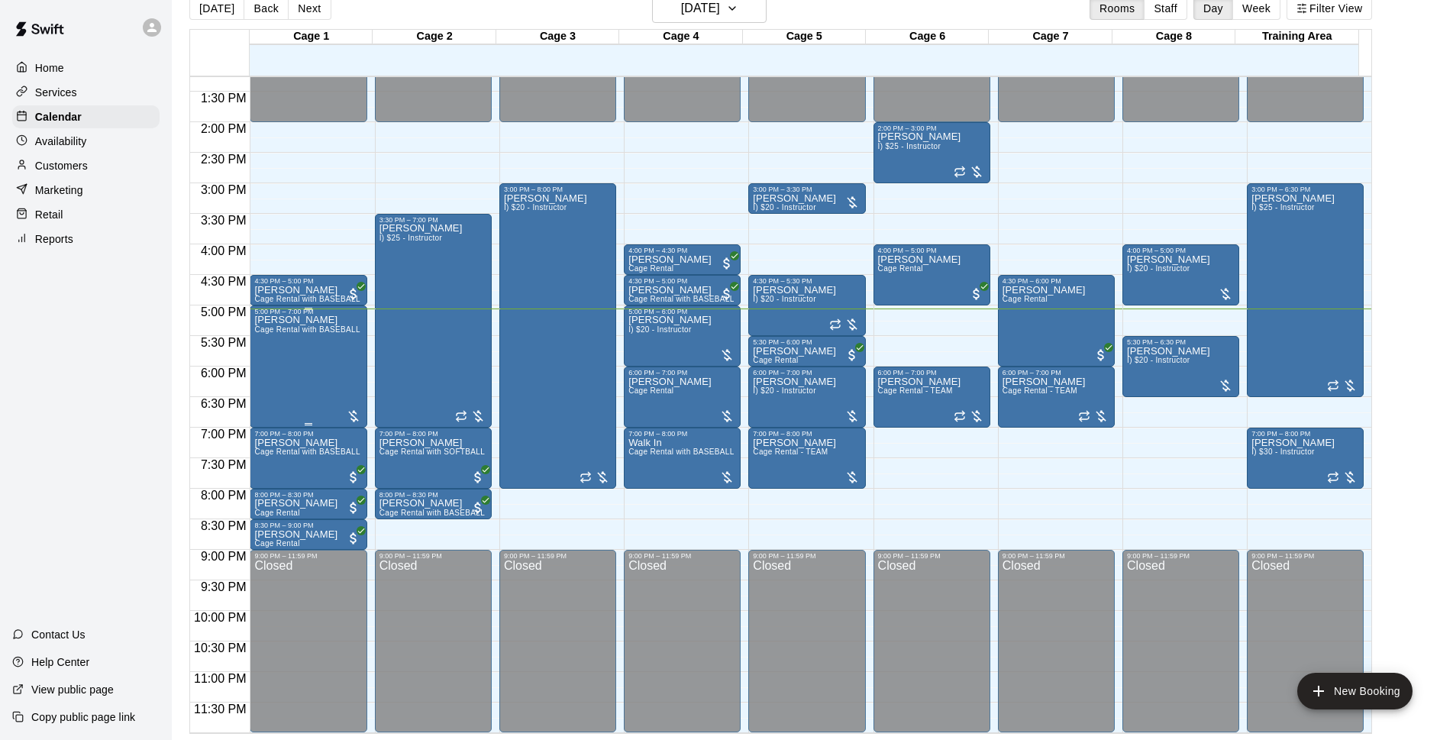
click at [279, 385] on div "Adriel Fernandez Cage Rental with BASEBALL Pitching Machine" at bounding box center [308, 685] width 108 height 740
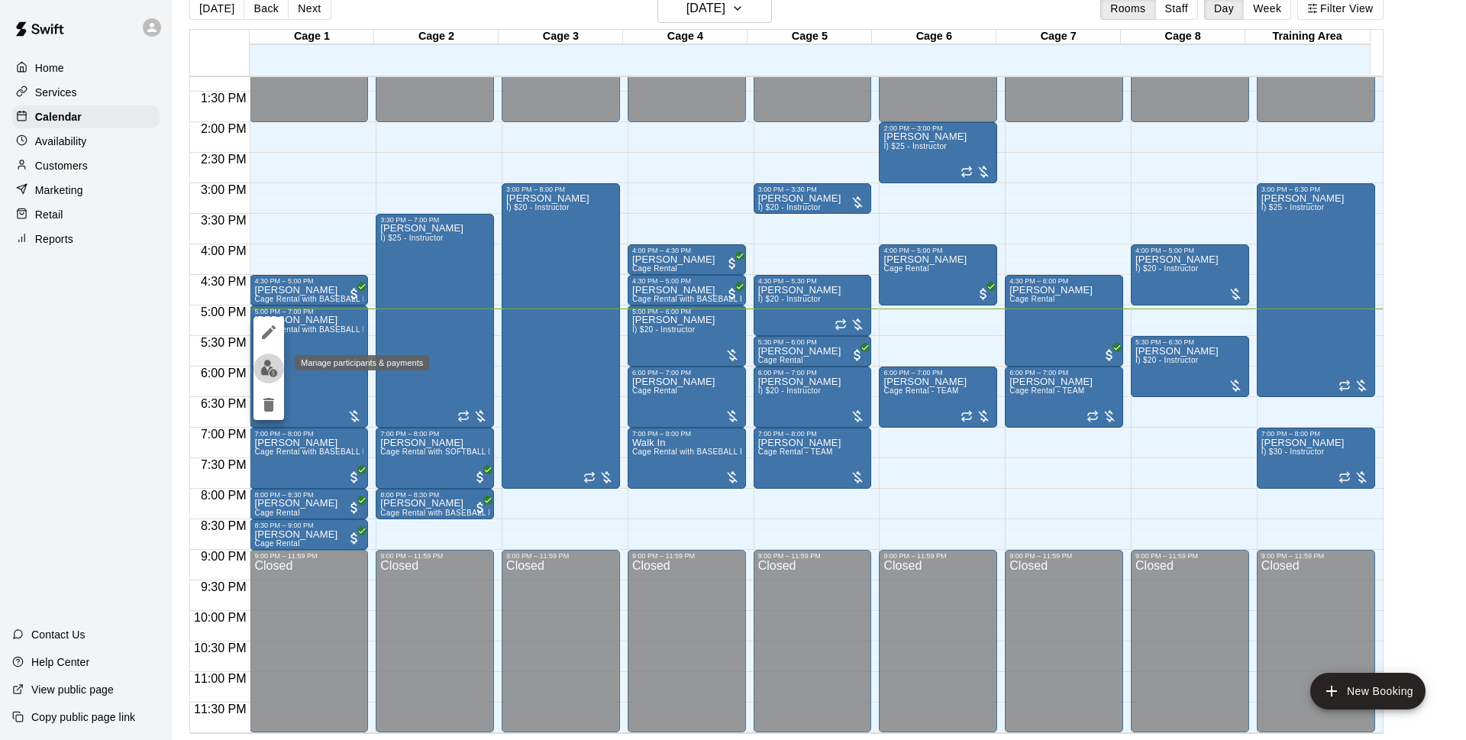
click at [278, 371] on button "edit" at bounding box center [268, 368] width 31 height 30
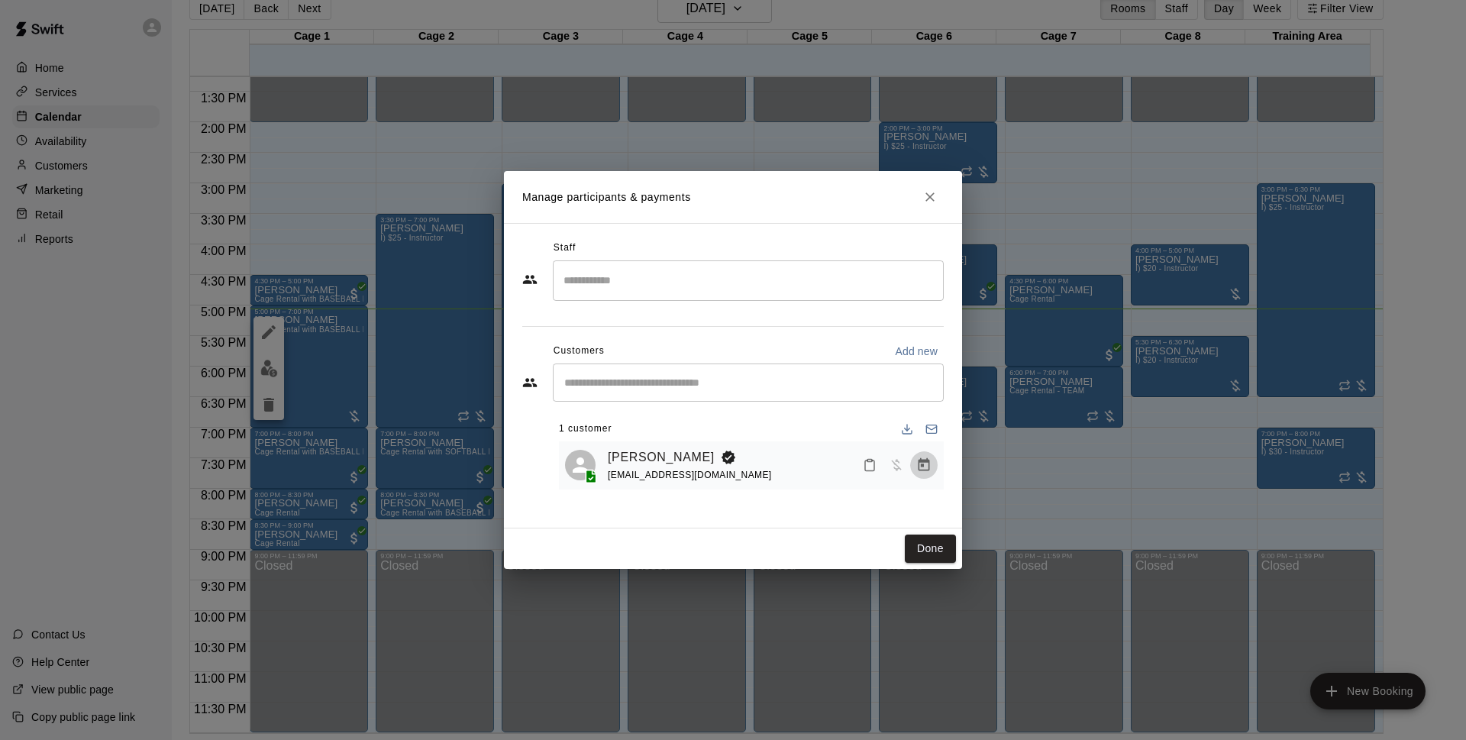
click at [925, 469] on icon "Manage bookings & payment" at bounding box center [923, 464] width 15 height 15
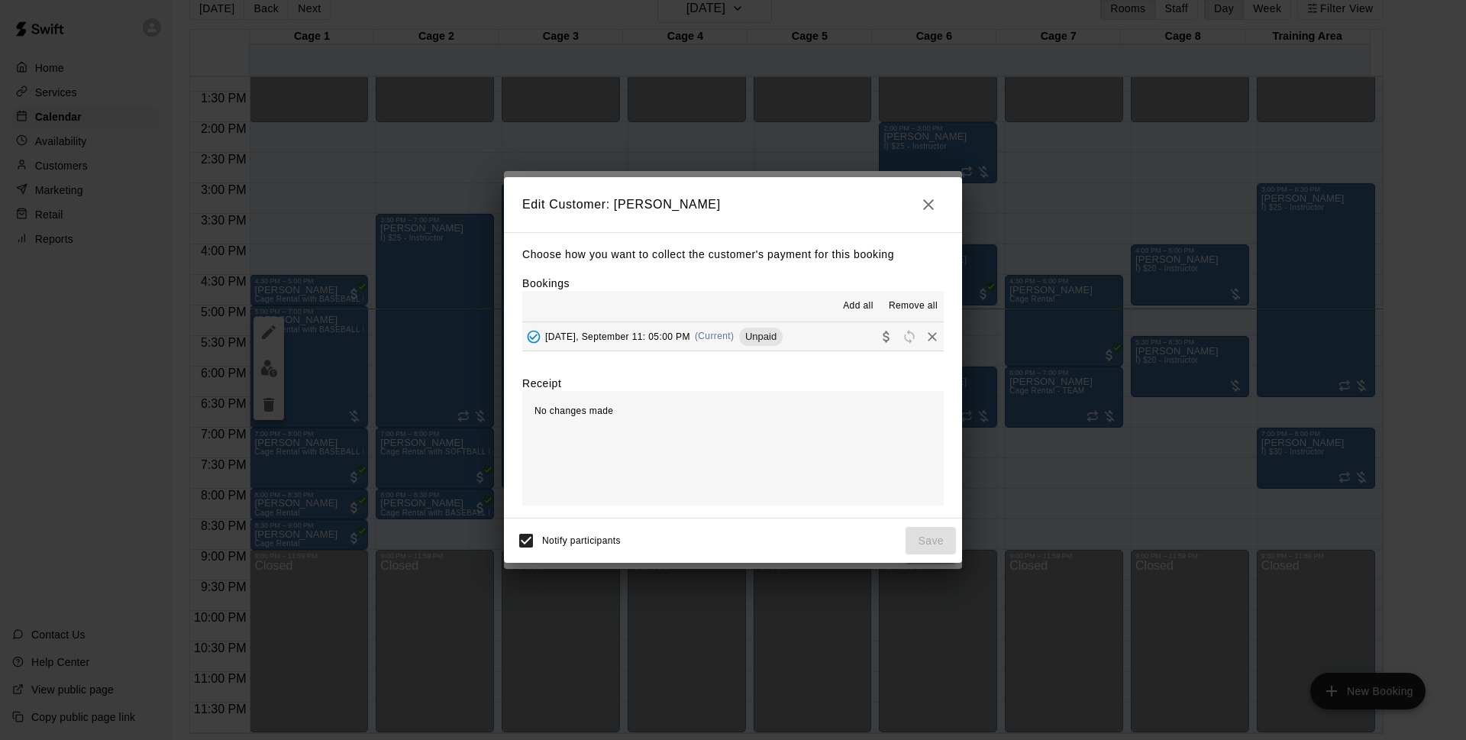
click at [809, 337] on button "Thursday, September 11: 05:00 PM (Current) Unpaid" at bounding box center [732, 336] width 421 height 28
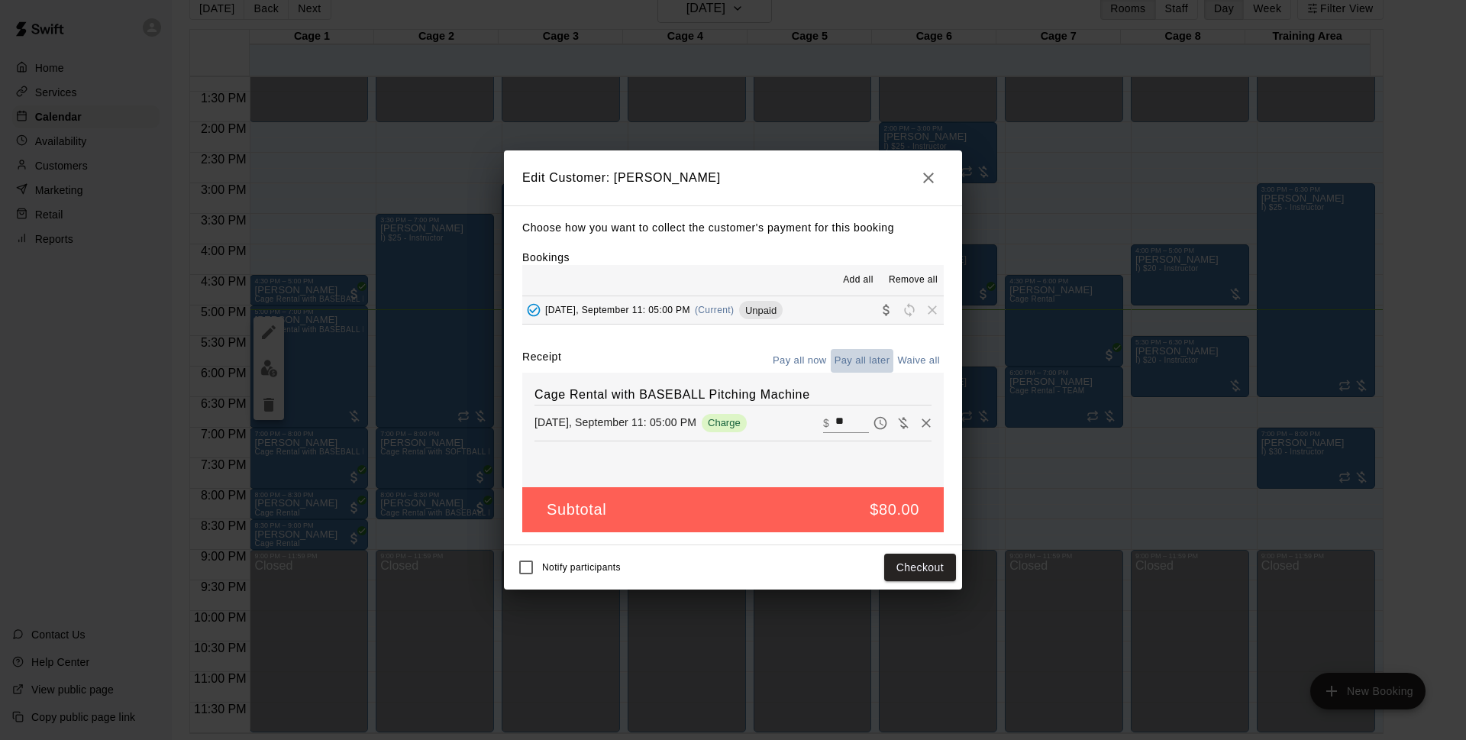
drag, startPoint x: 854, startPoint y: 362, endPoint x: 867, endPoint y: 363, distance: 13.1
click at [854, 361] on button "Pay all later" at bounding box center [862, 361] width 63 height 24
click at [934, 558] on button "Save" at bounding box center [930, 567] width 50 height 28
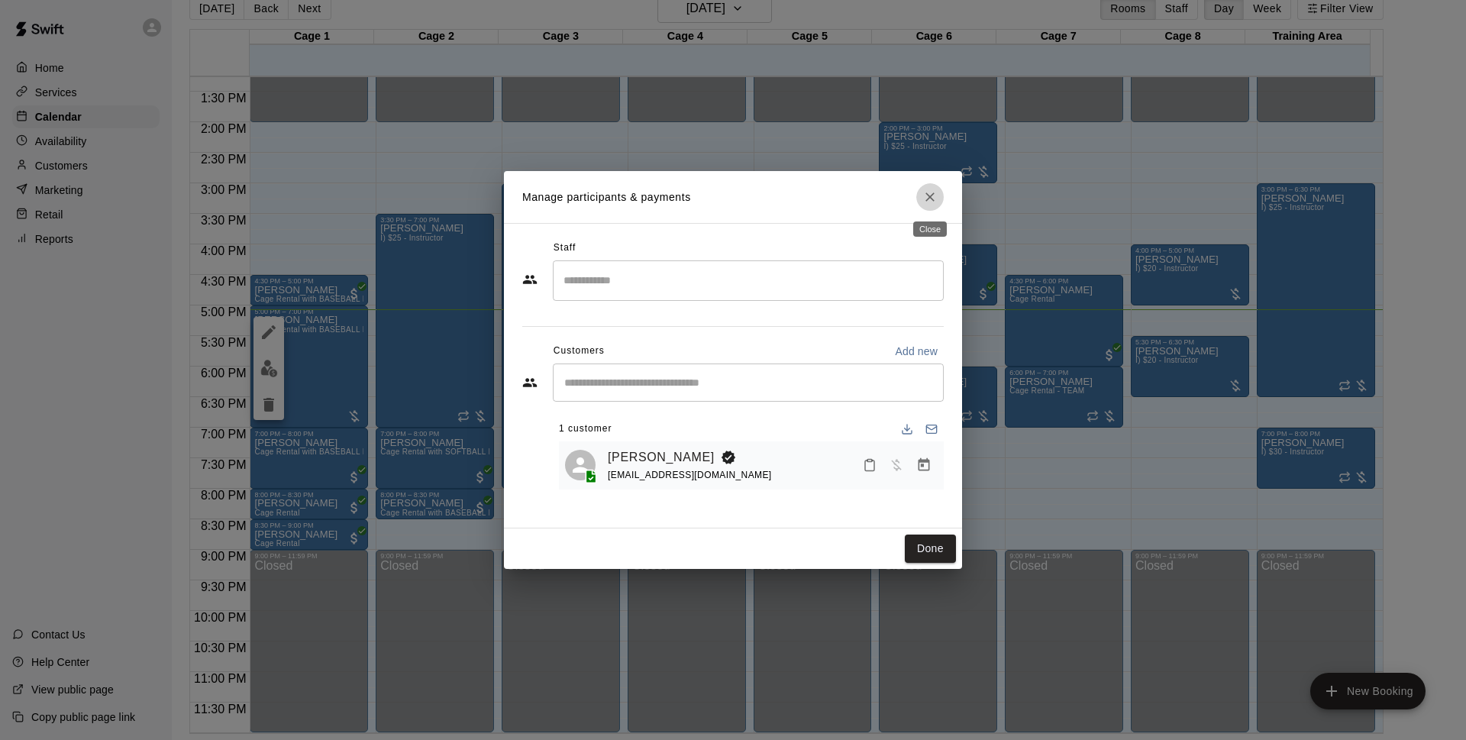
click at [934, 203] on icon "Close" at bounding box center [929, 196] width 15 height 15
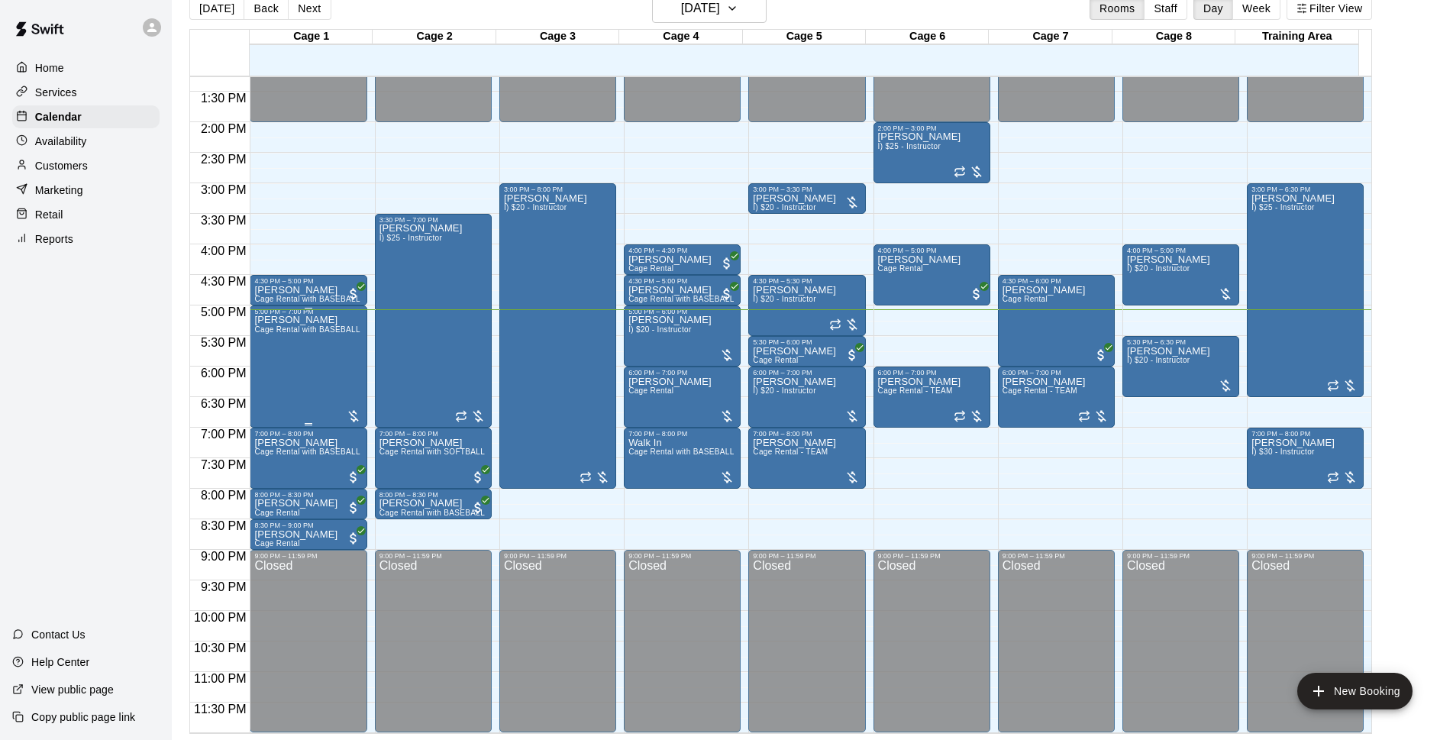
click at [291, 353] on div "Adriel Fernandez Cage Rental with BASEBALL Pitching Machine" at bounding box center [308, 685] width 108 height 740
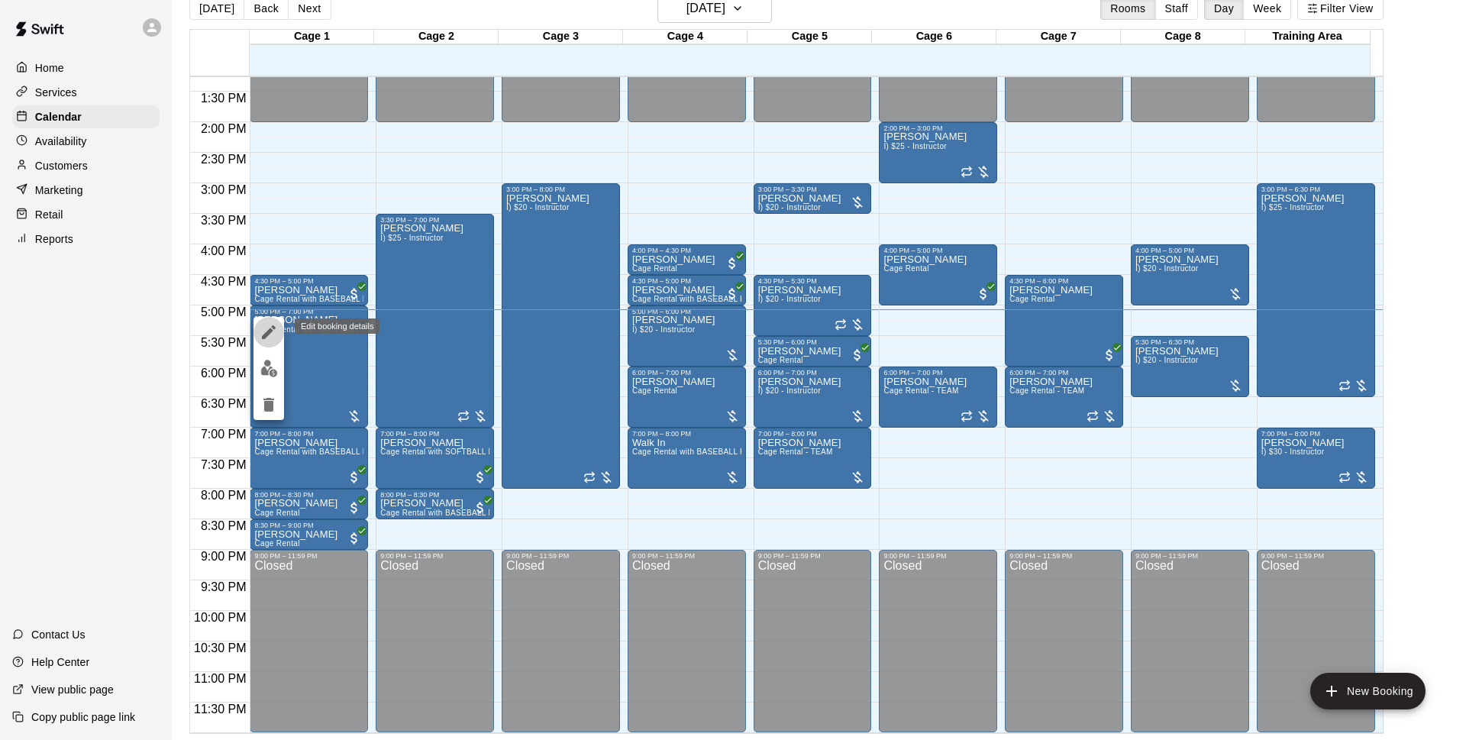
click at [266, 324] on icon "edit" at bounding box center [269, 332] width 18 height 18
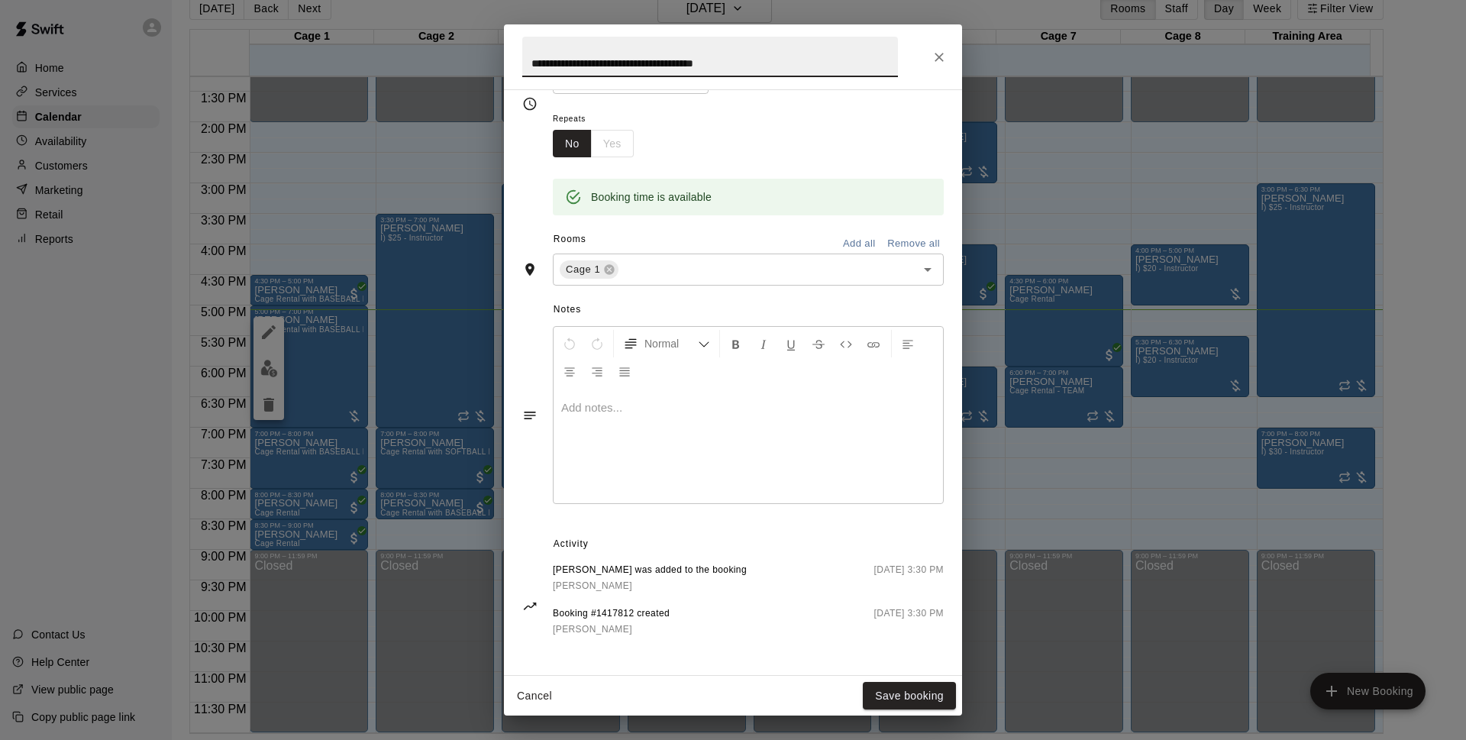
scroll to position [56, 0]
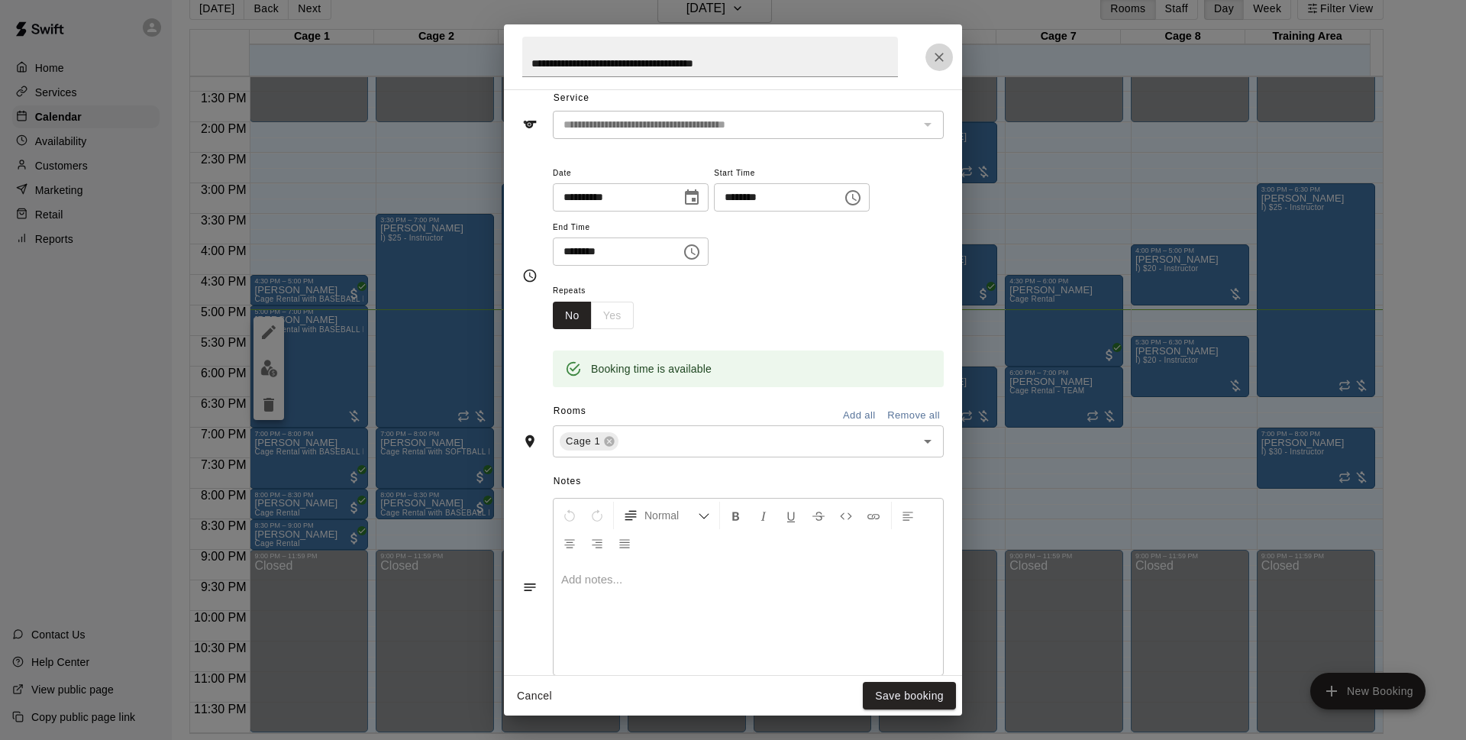
click at [950, 60] on button "Close" at bounding box center [938, 57] width 27 height 27
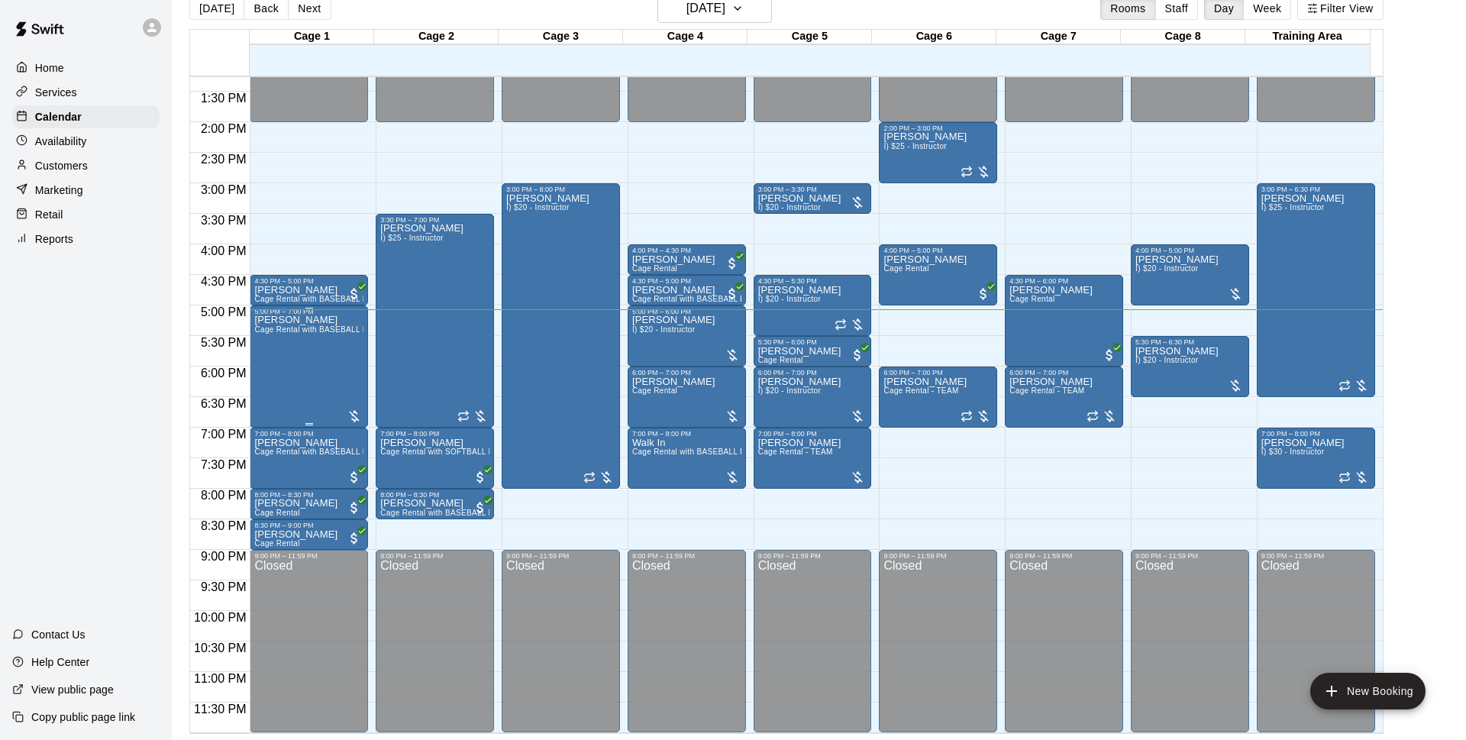
click at [318, 366] on div "Adriel Fernandez Cage Rental with BASEBALL Pitching Machine" at bounding box center [308, 685] width 109 height 740
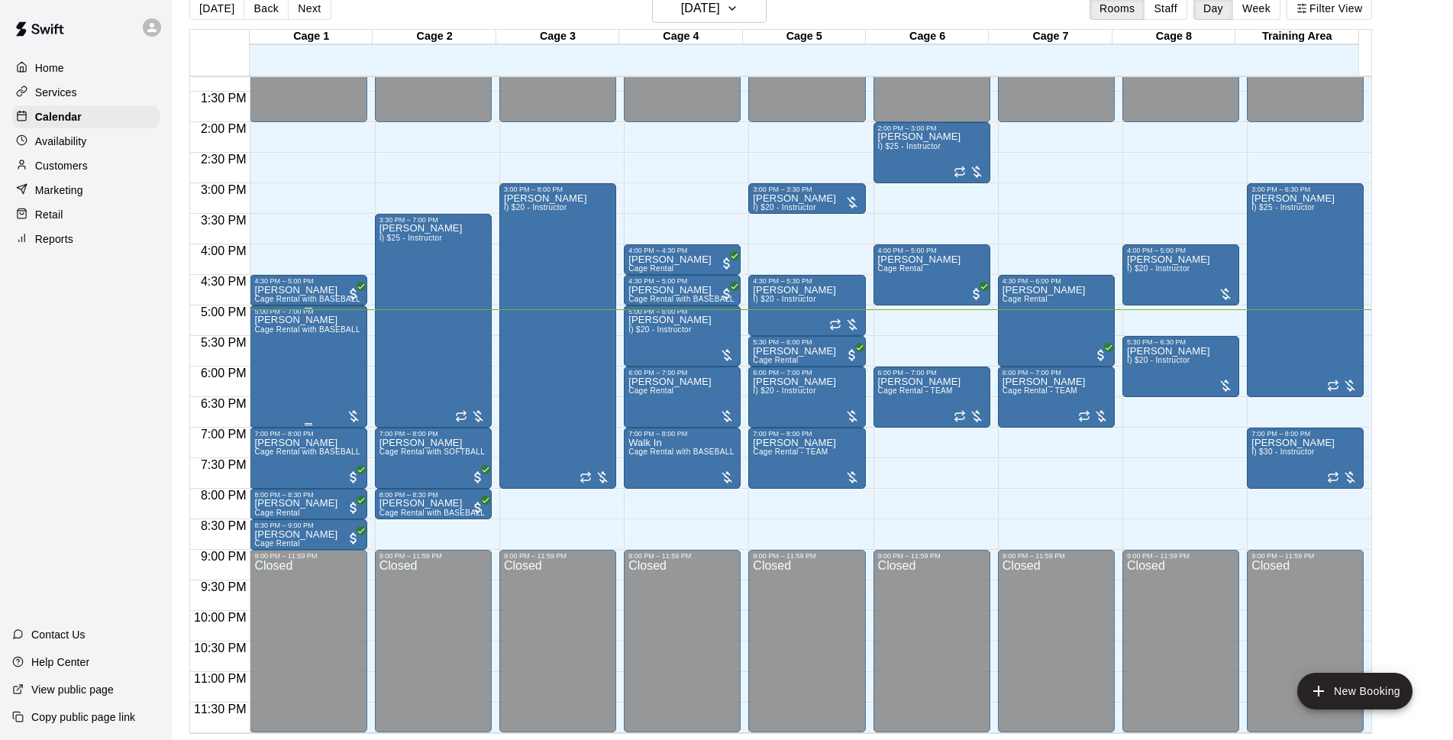
click at [265, 371] on div "Adriel Fernandez Cage Rental with BASEBALL Pitching Machine" at bounding box center [308, 685] width 108 height 740
click at [279, 348] on div "Adriel Fernandez Cage Rental with BASEBALL Pitching Machine" at bounding box center [308, 685] width 108 height 740
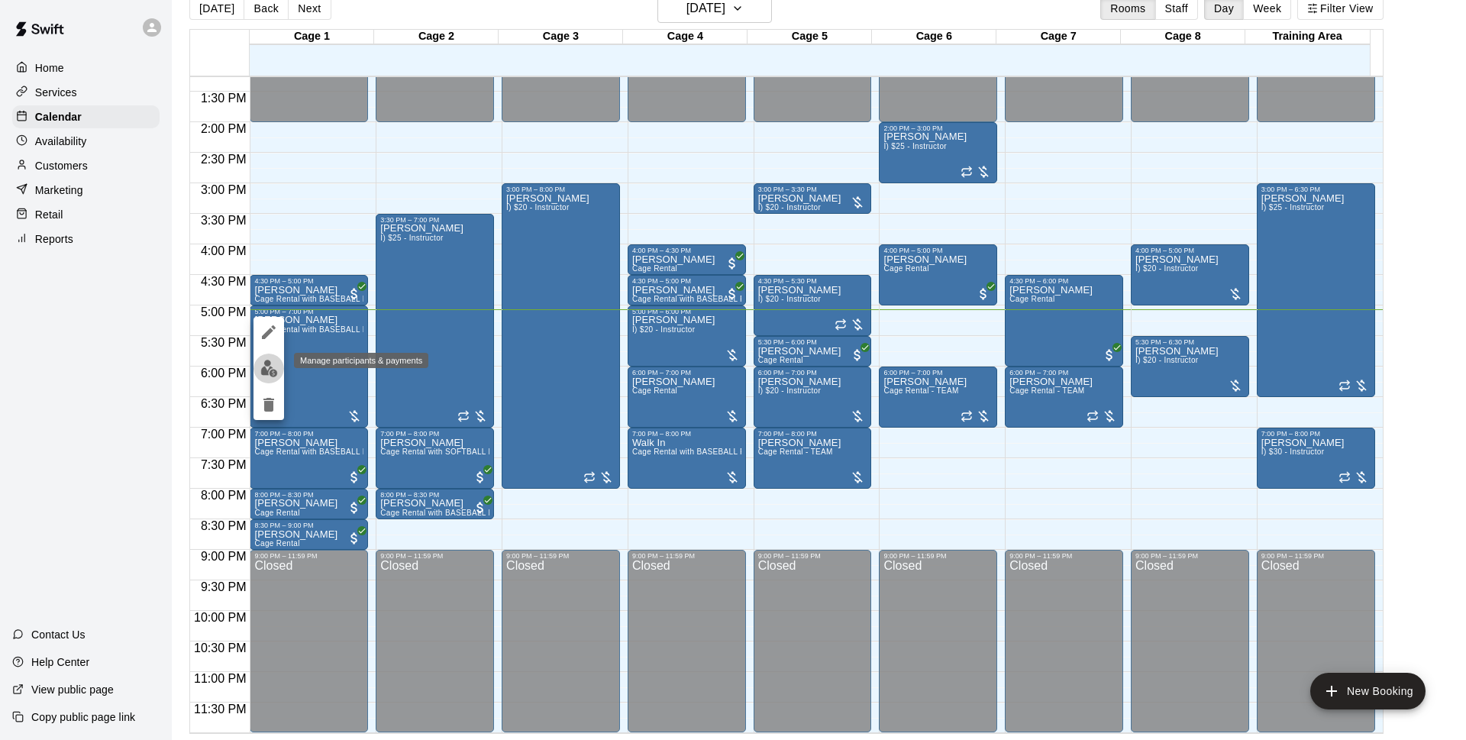
click at [266, 367] on img "edit" at bounding box center [269, 369] width 18 height 18
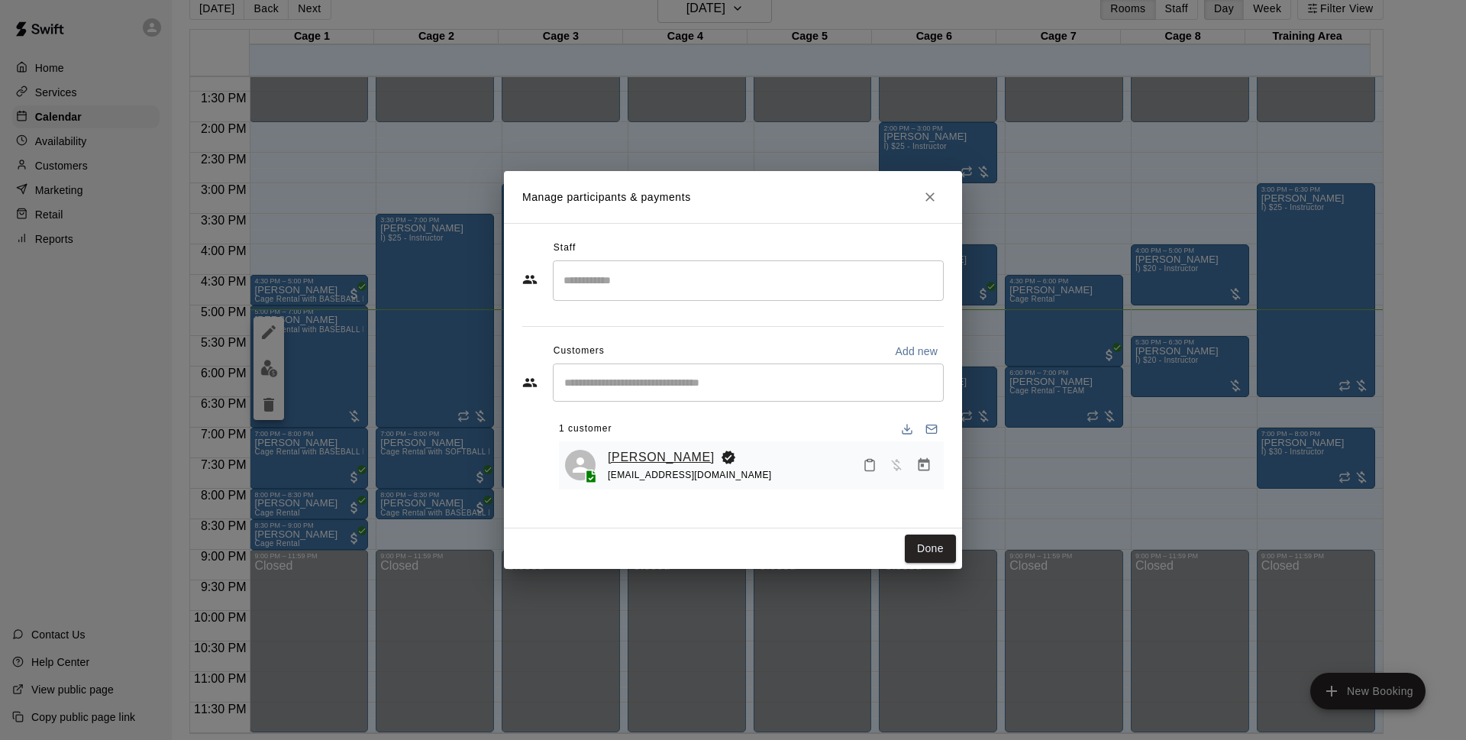
click at [617, 457] on link "[PERSON_NAME]" at bounding box center [661, 457] width 107 height 20
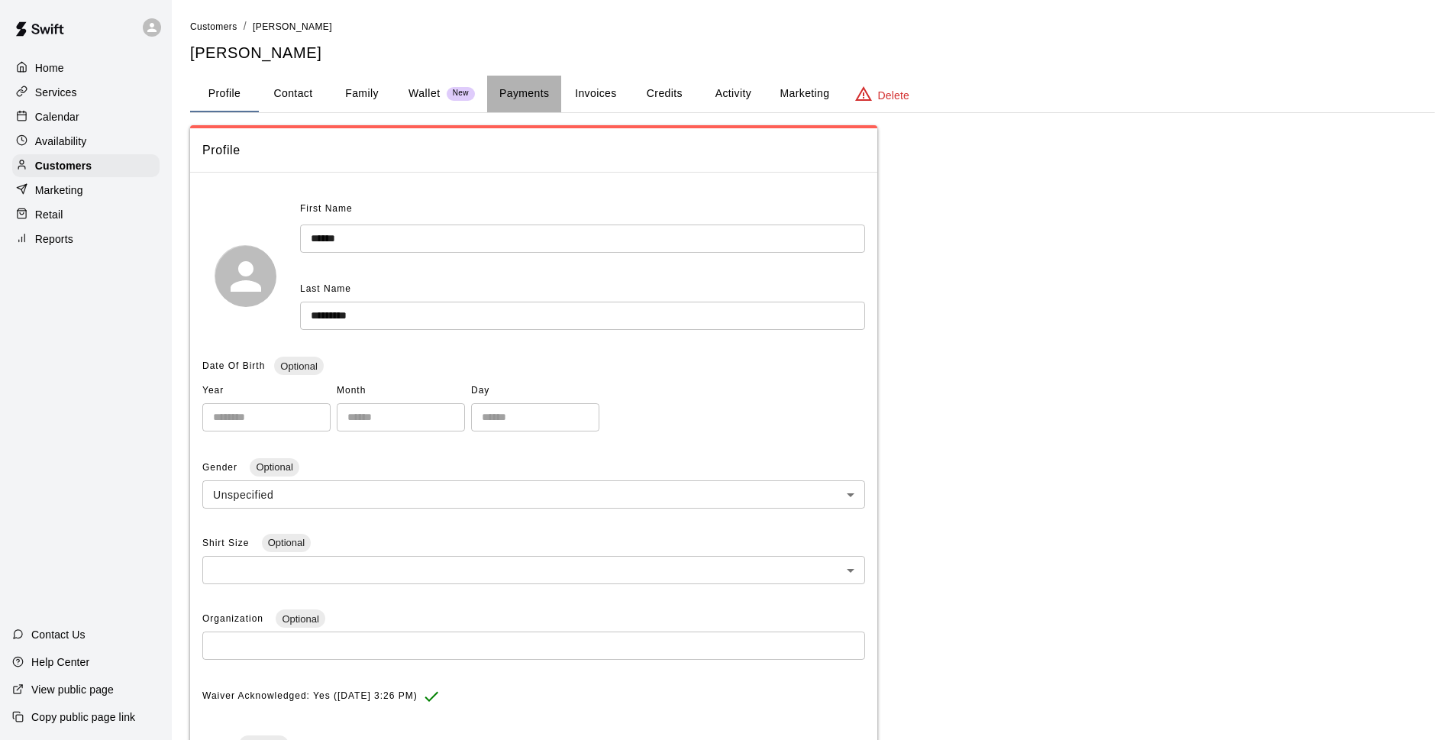
click at [514, 92] on button "Payments" at bounding box center [524, 94] width 74 height 37
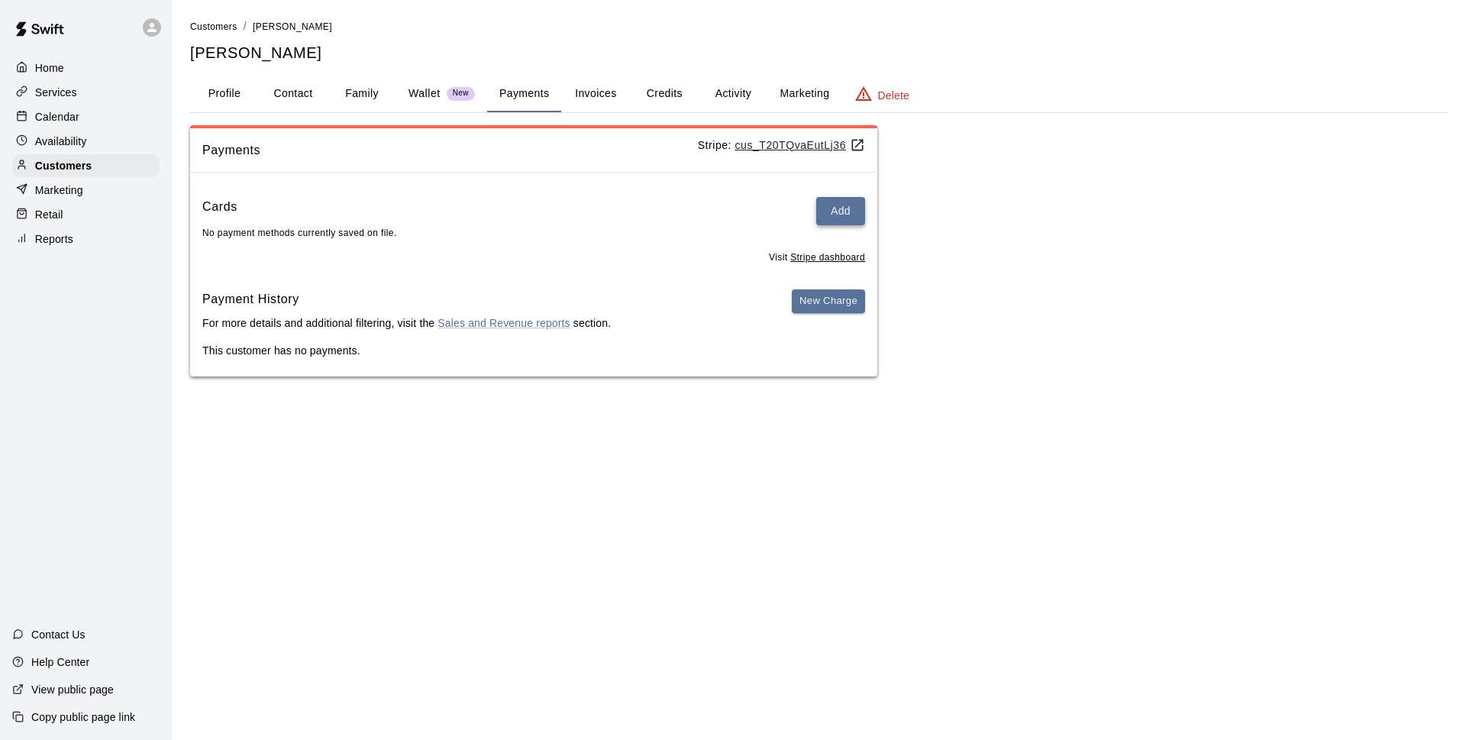
click at [845, 211] on button "Add" at bounding box center [840, 211] width 49 height 28
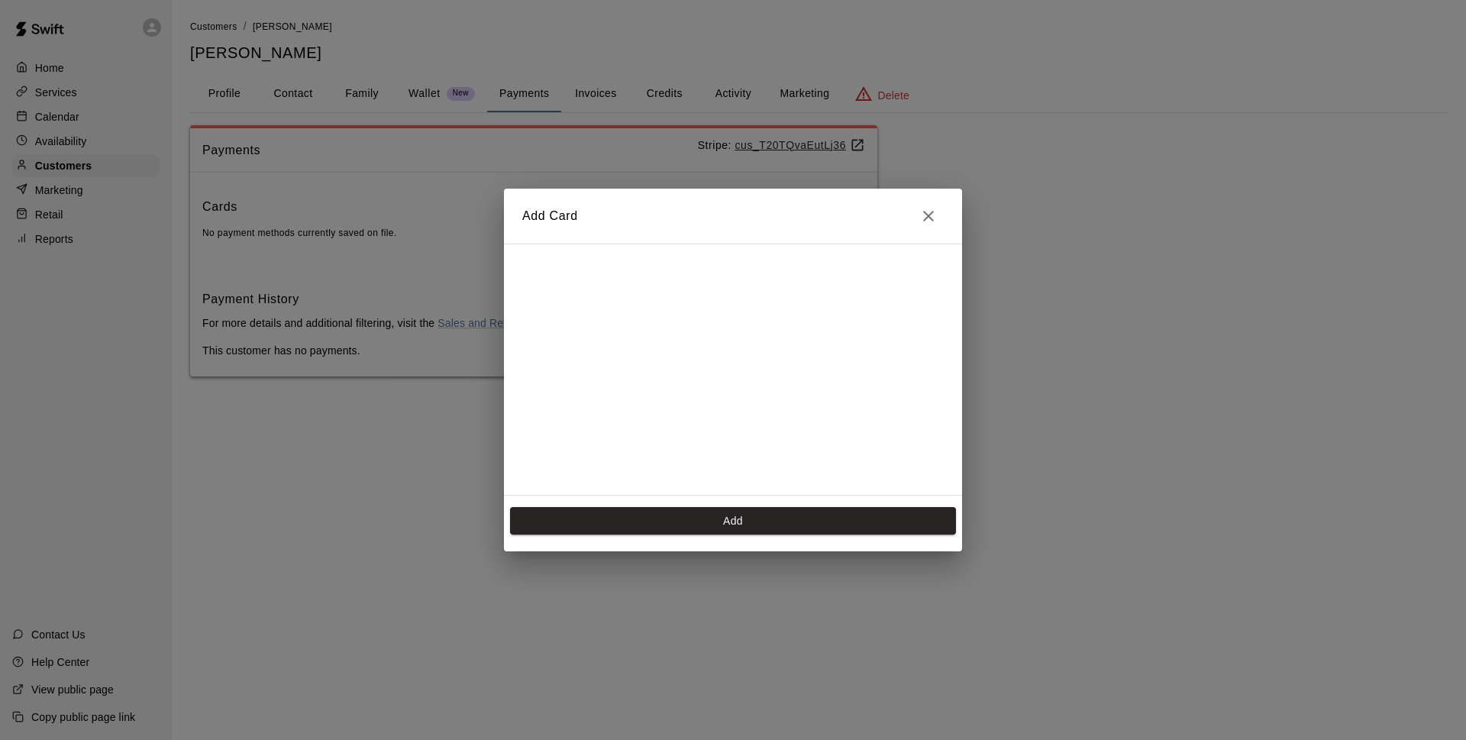
scroll to position [215, 0]
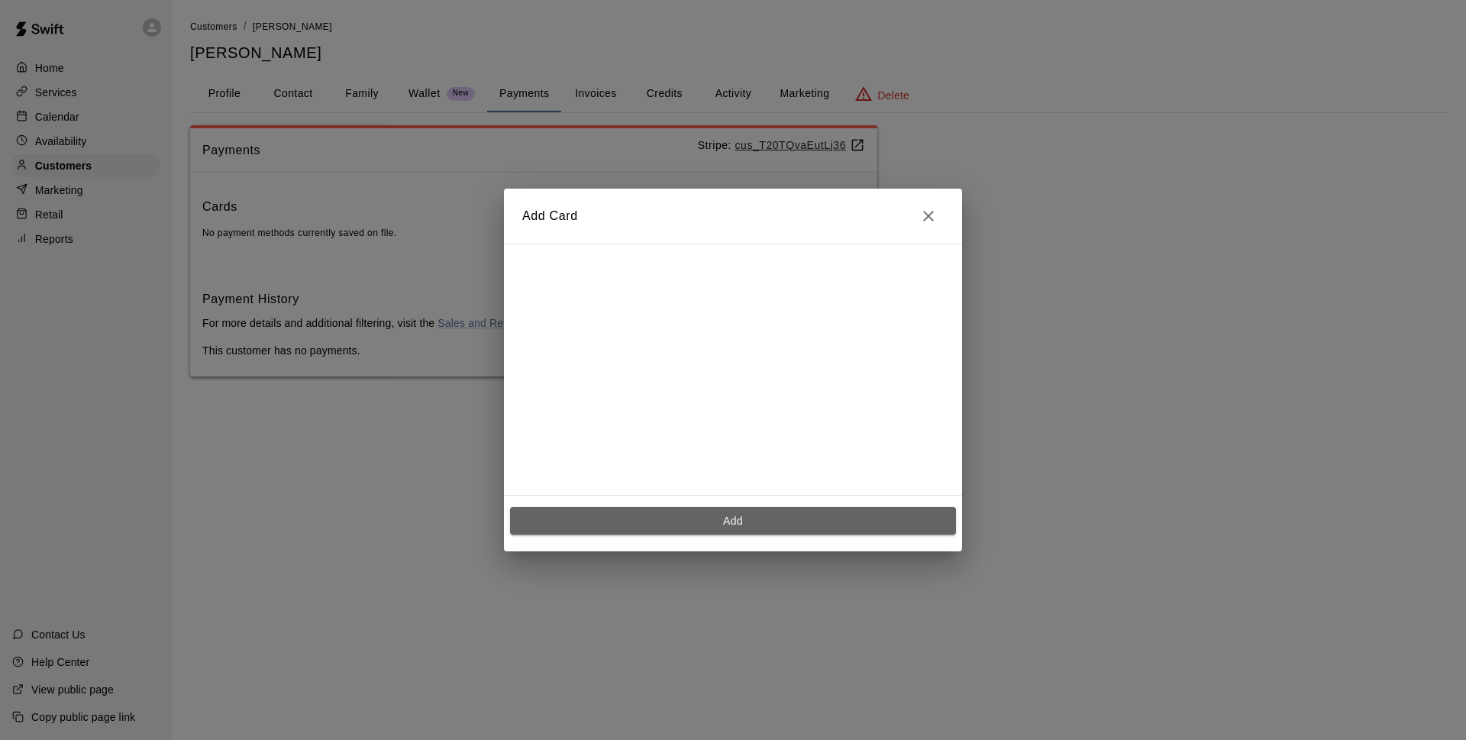
click at [709, 514] on button "Add" at bounding box center [733, 521] width 446 height 28
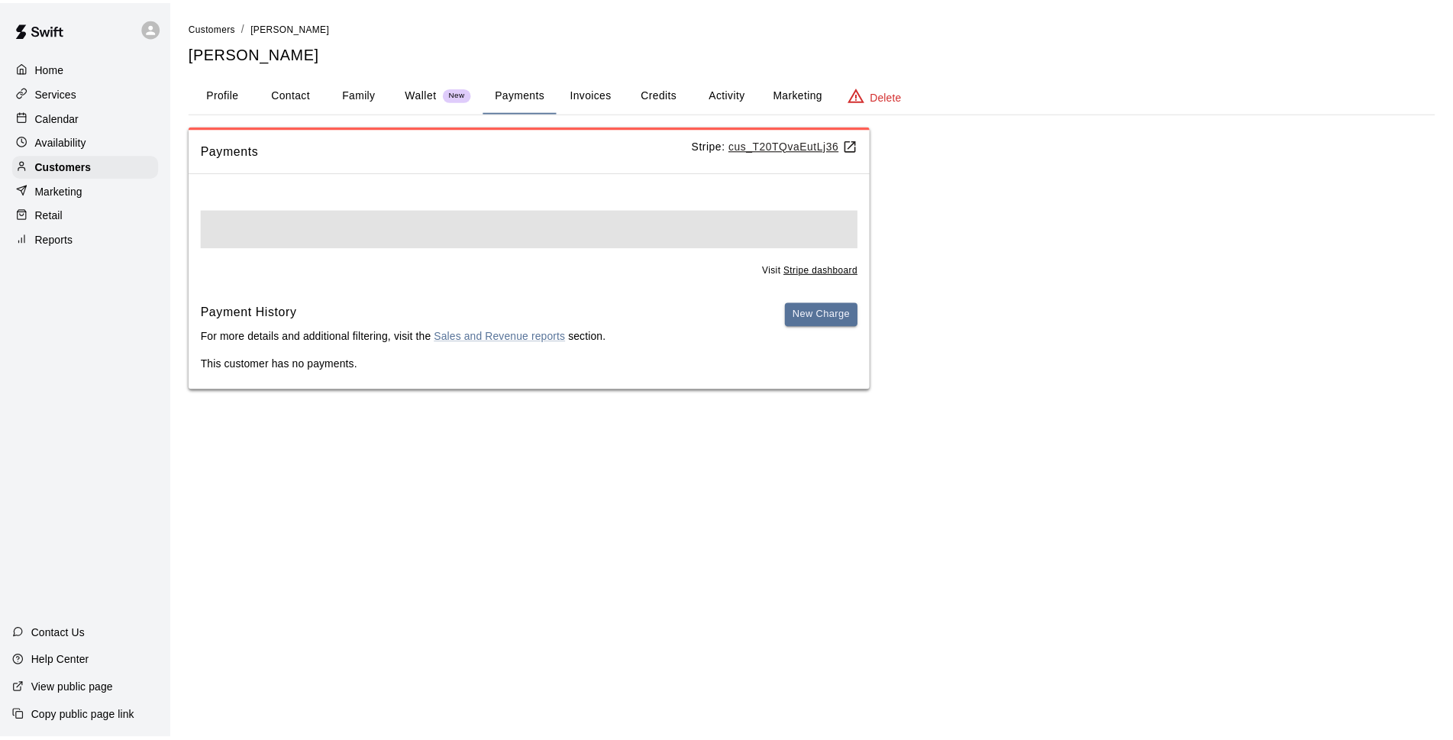
scroll to position [0, 0]
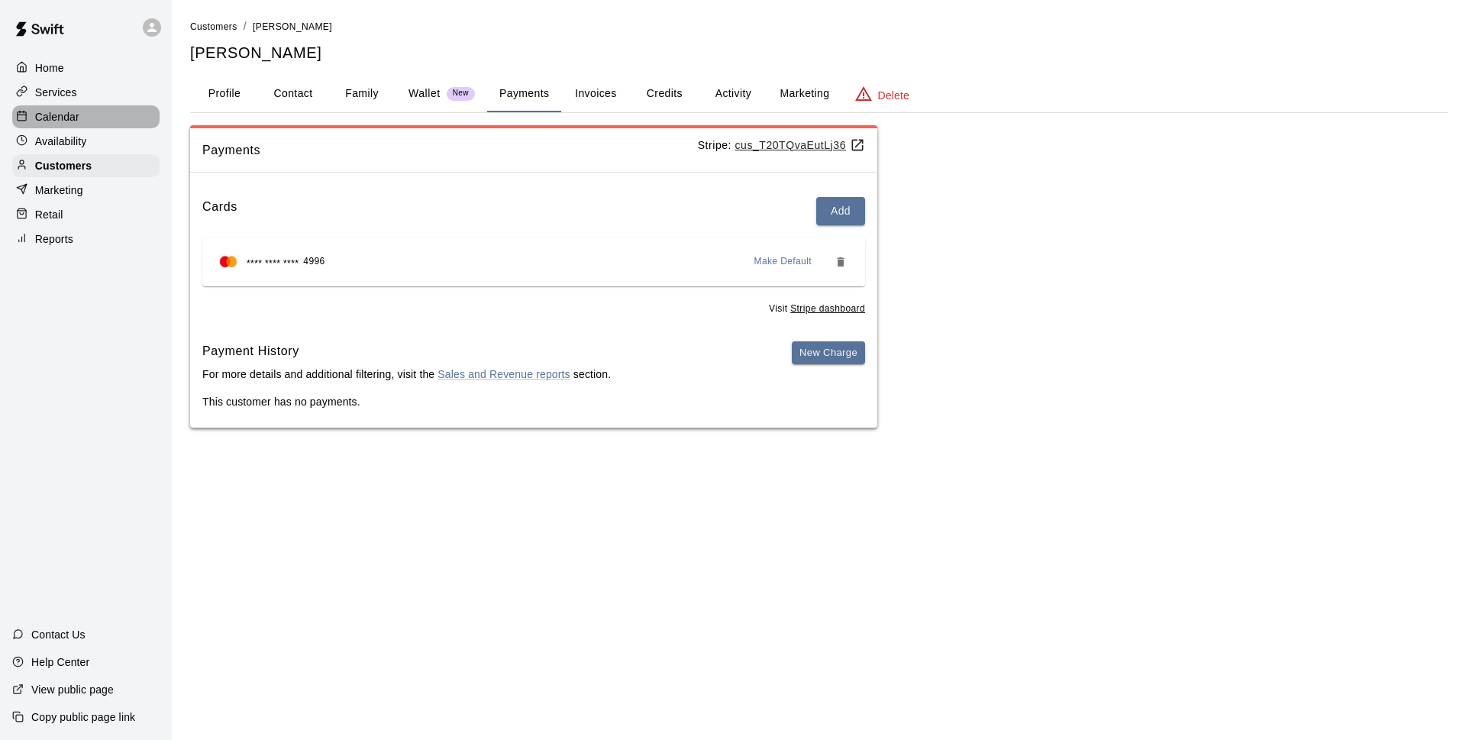
click at [66, 117] on p "Calendar" at bounding box center [57, 116] width 44 height 15
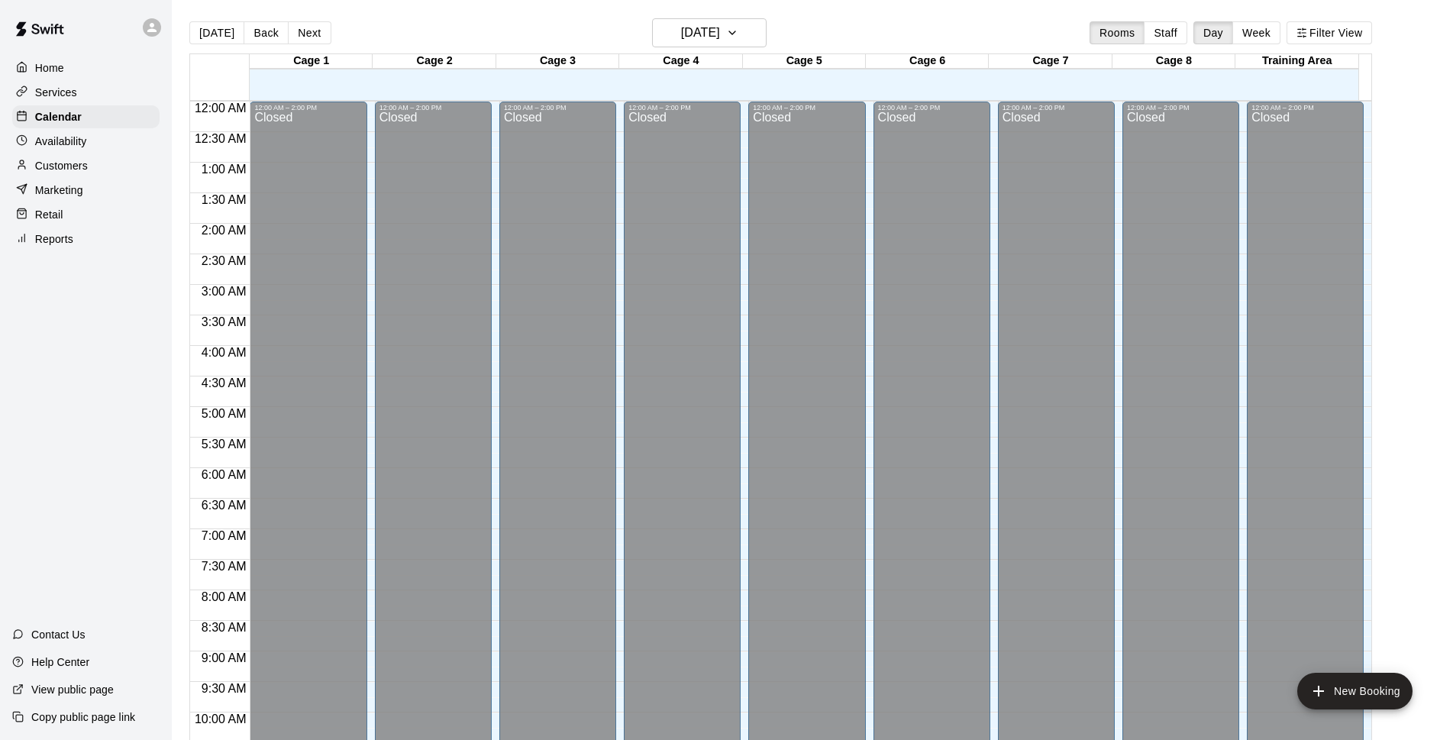
scroll to position [764, 0]
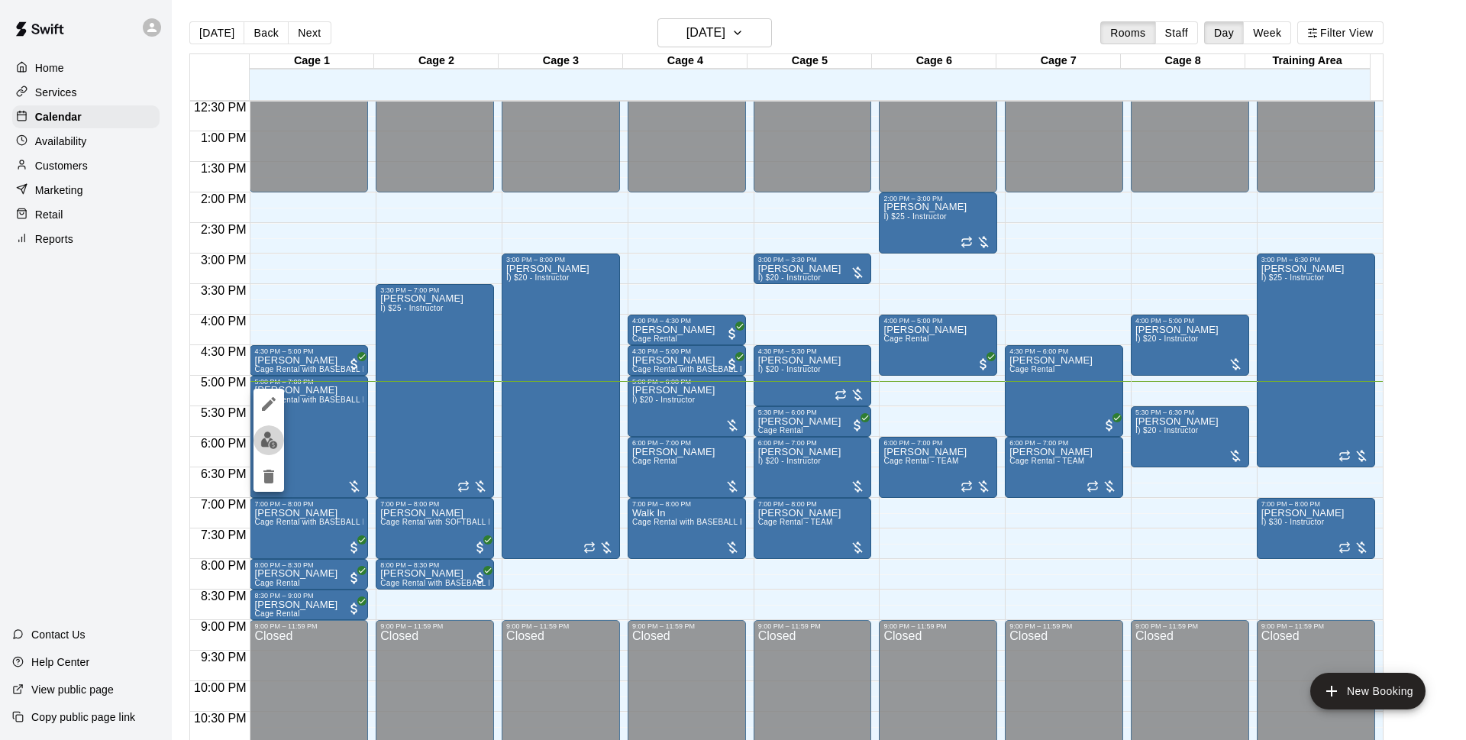
click at [275, 434] on img "edit" at bounding box center [269, 440] width 18 height 18
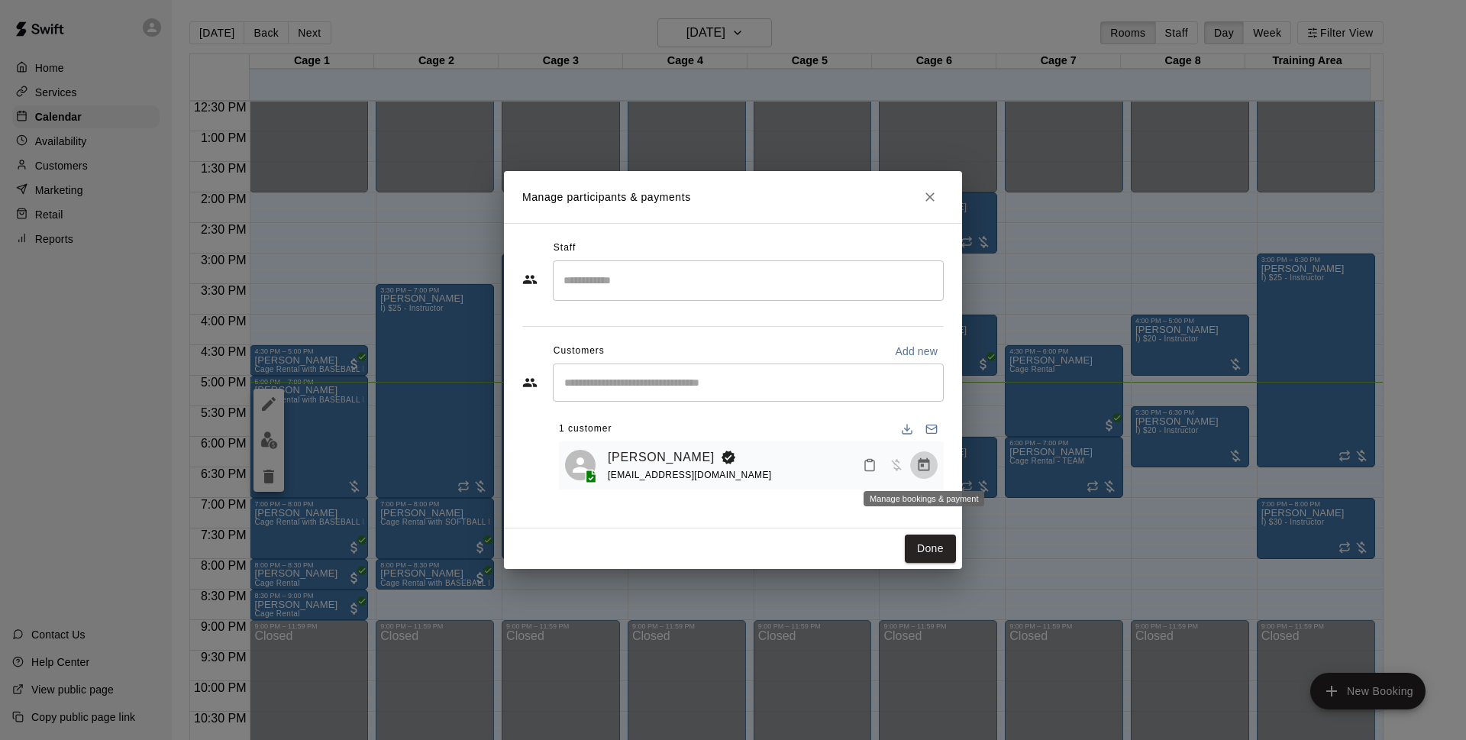
click at [919, 474] on button "Manage bookings & payment" at bounding box center [923, 464] width 27 height 27
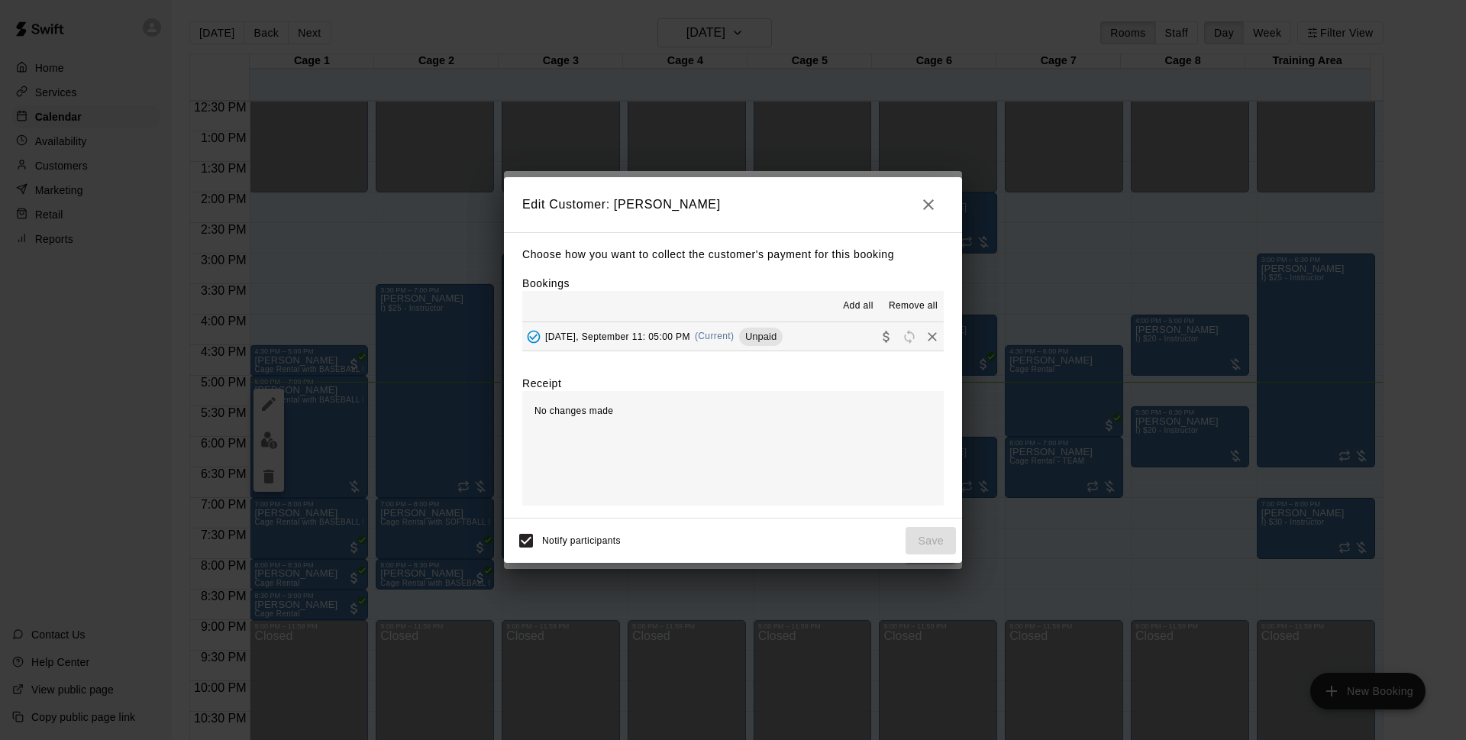
click at [731, 332] on span "(Current)" at bounding box center [715, 336] width 40 height 11
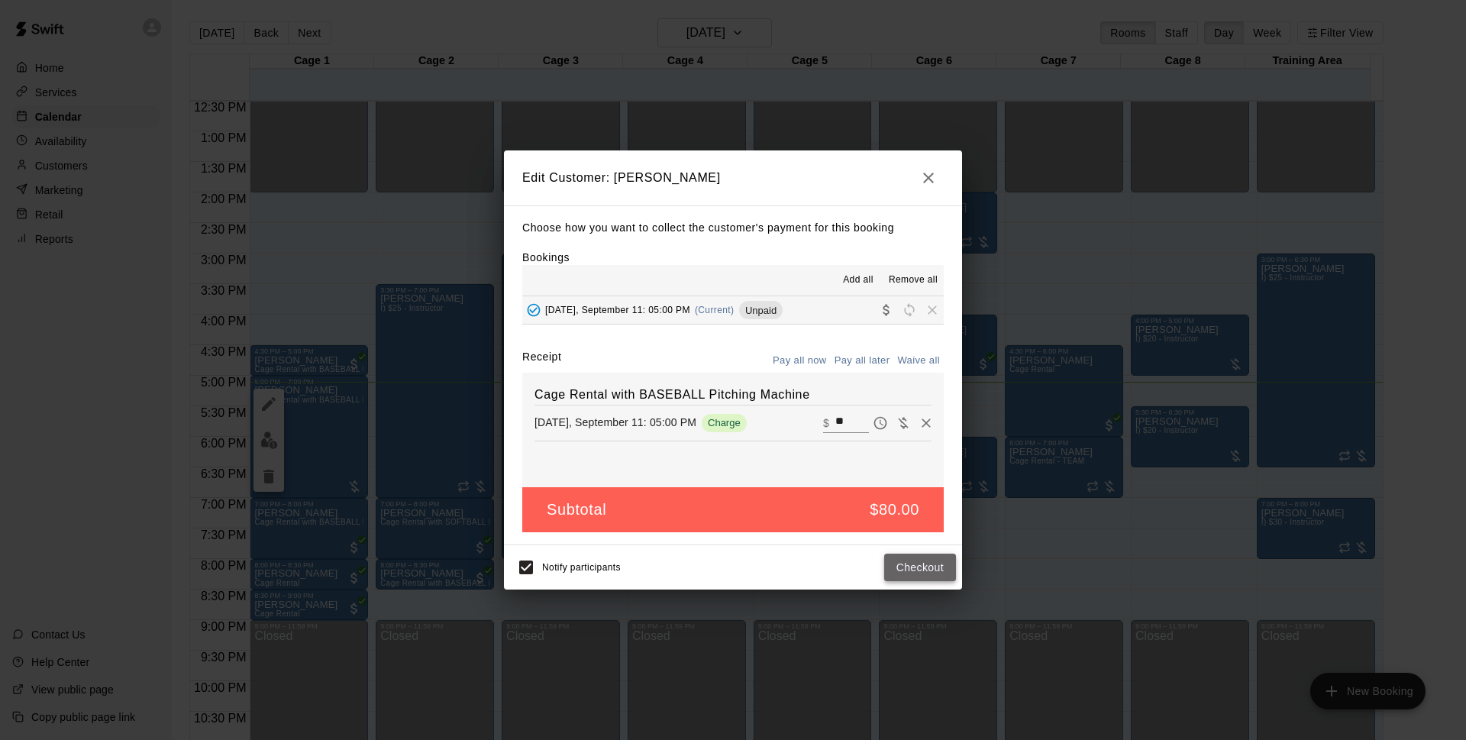
click at [919, 567] on button "Checkout" at bounding box center [920, 567] width 72 height 28
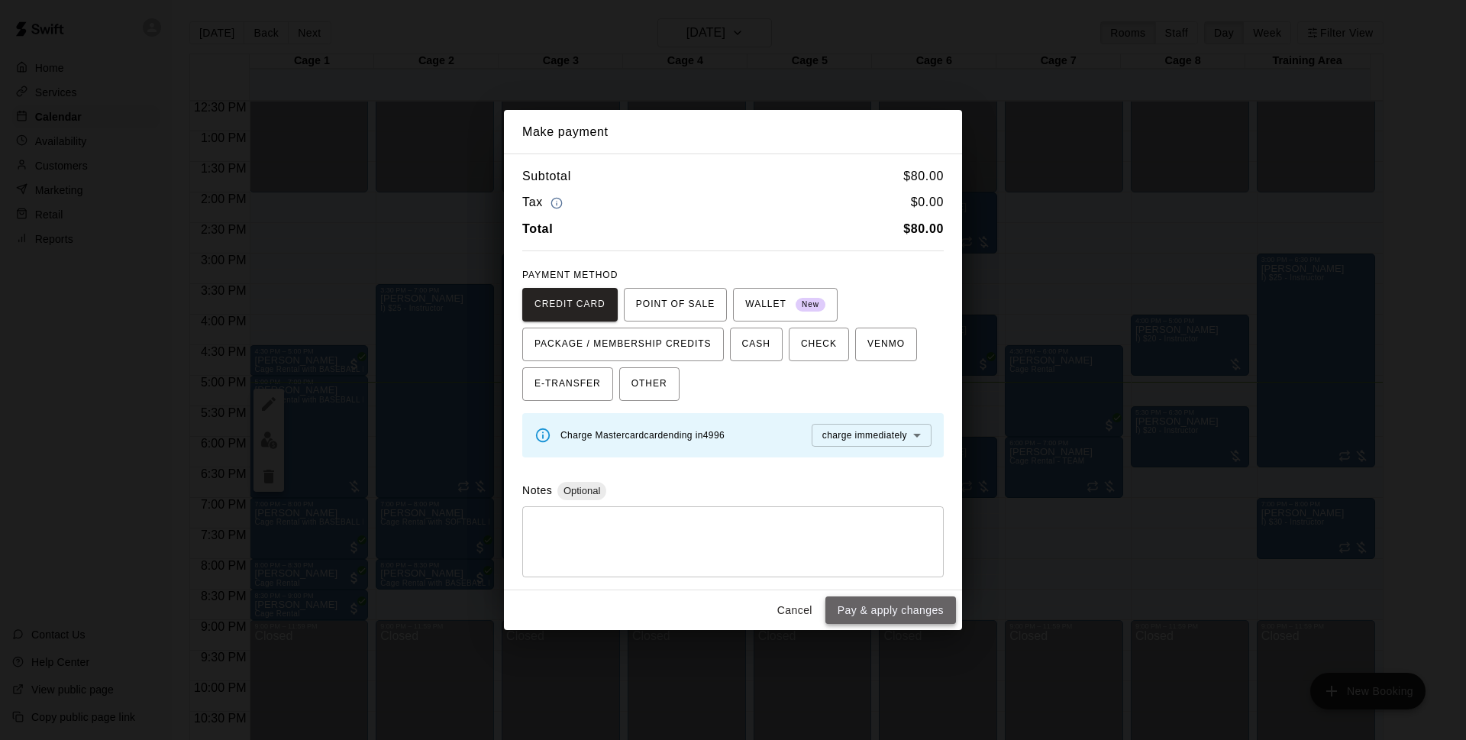
click at [898, 615] on button "Pay & apply changes" at bounding box center [890, 610] width 131 height 28
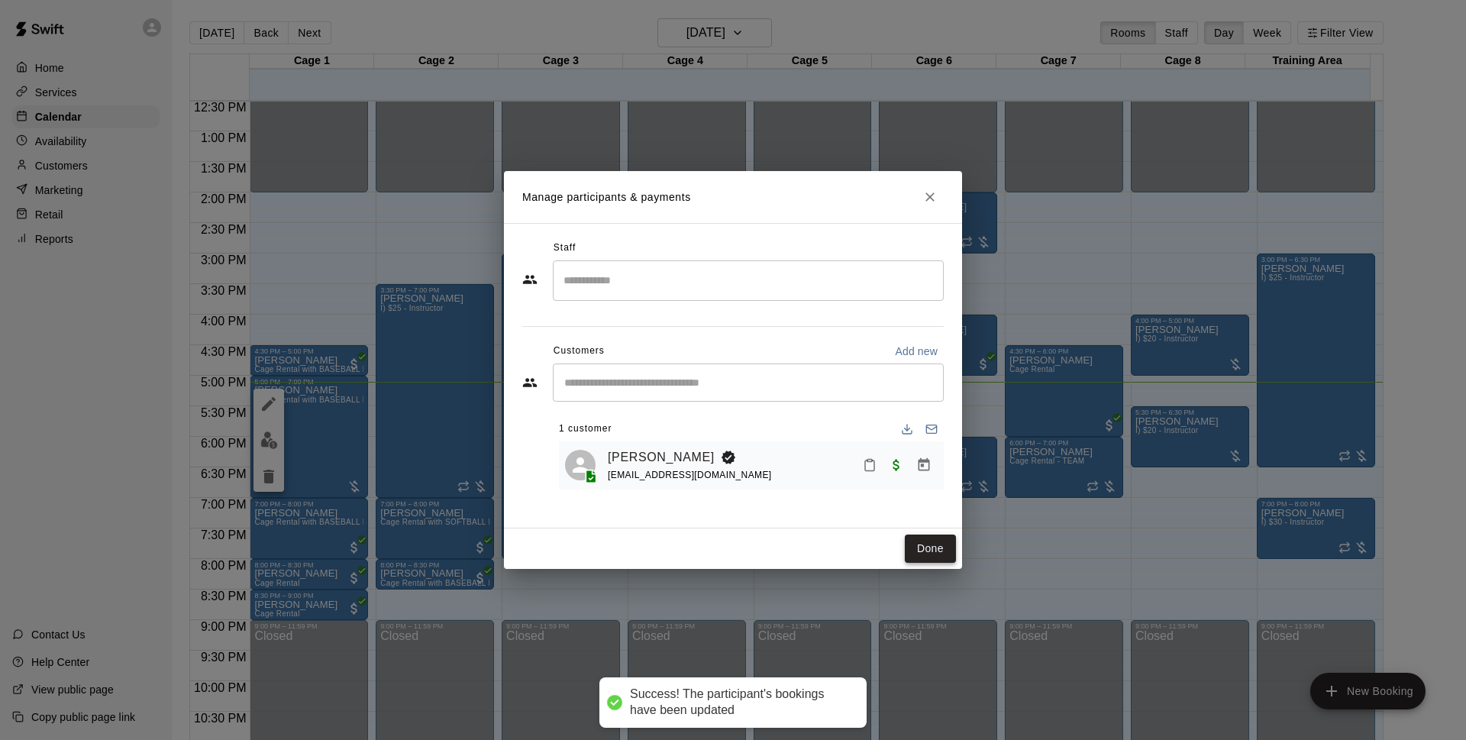
click at [943, 550] on button "Done" at bounding box center [930, 548] width 51 height 28
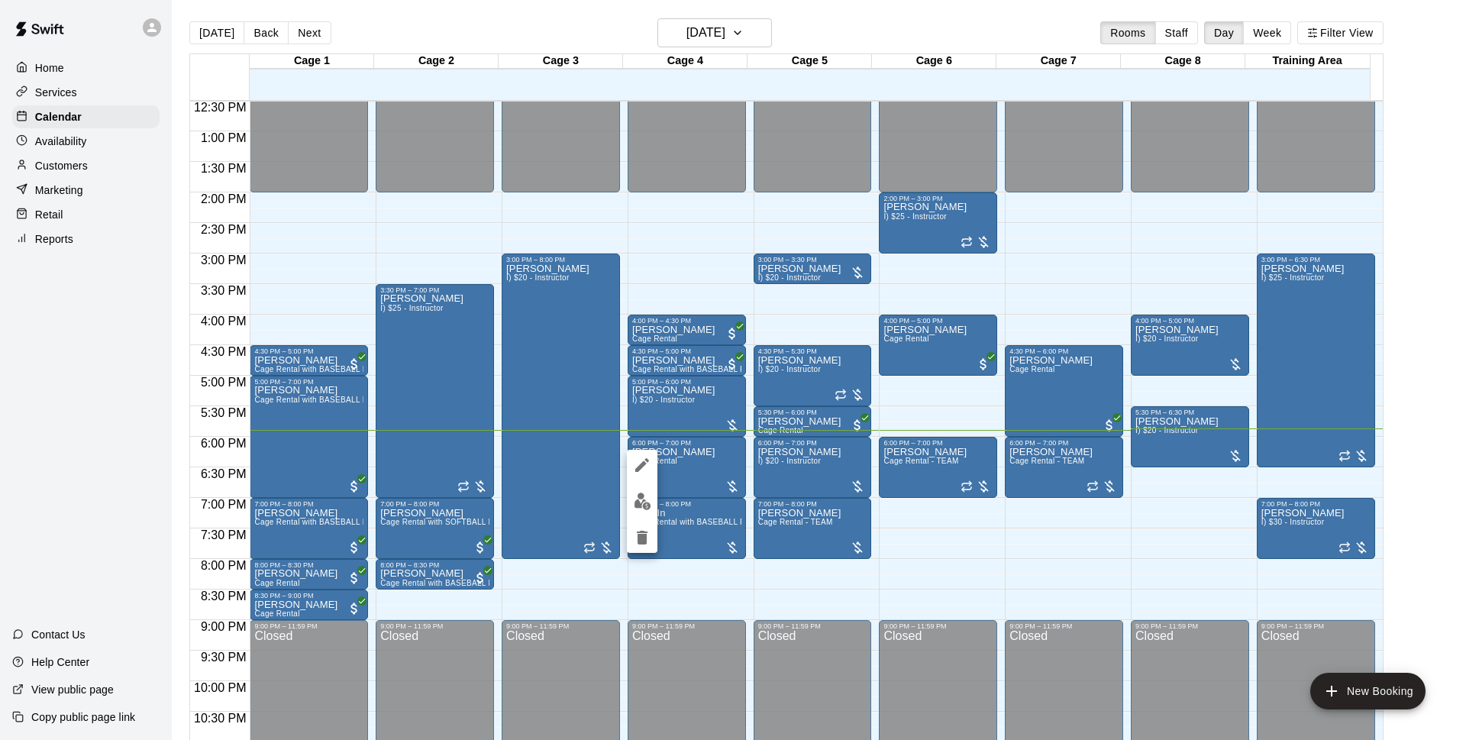
click at [644, 496] on img "edit" at bounding box center [643, 501] width 18 height 18
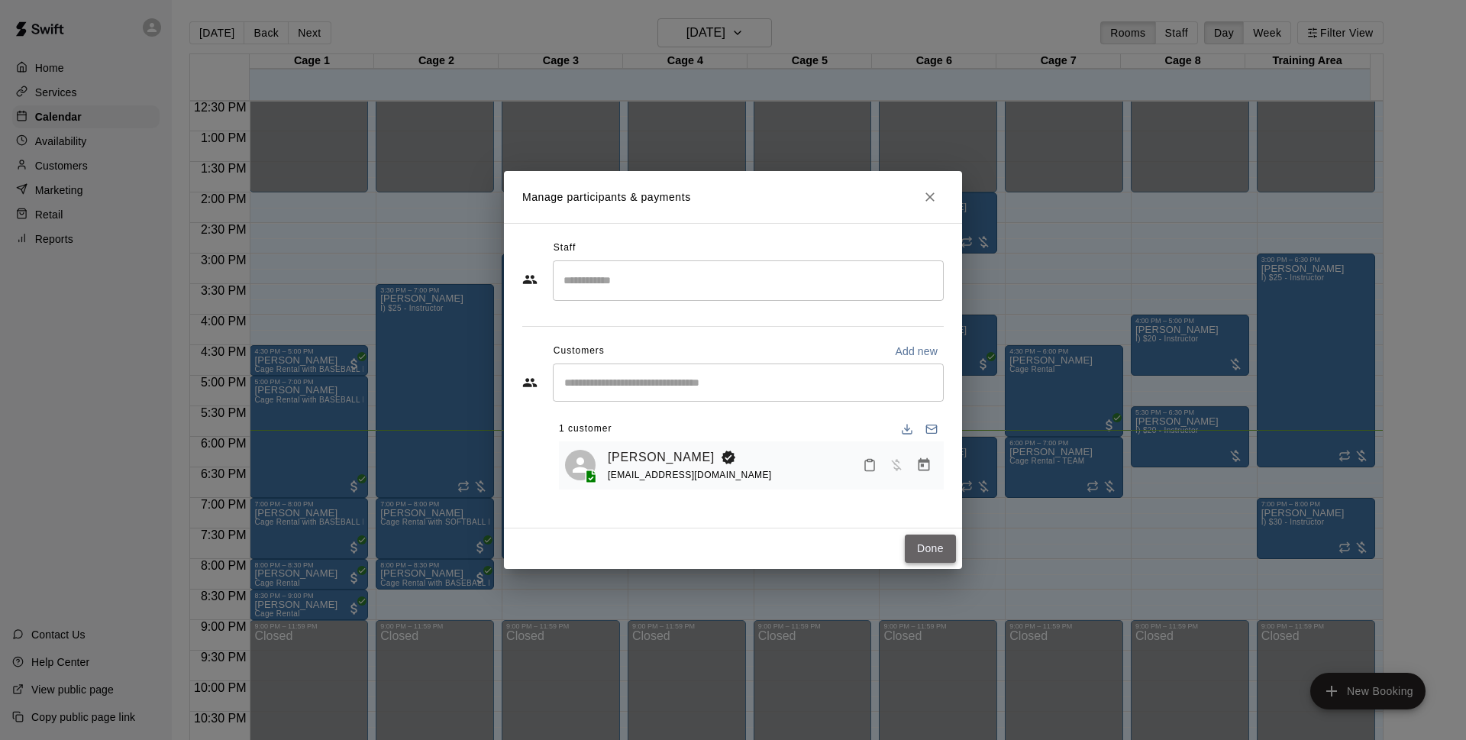
click at [928, 547] on button "Done" at bounding box center [930, 548] width 51 height 28
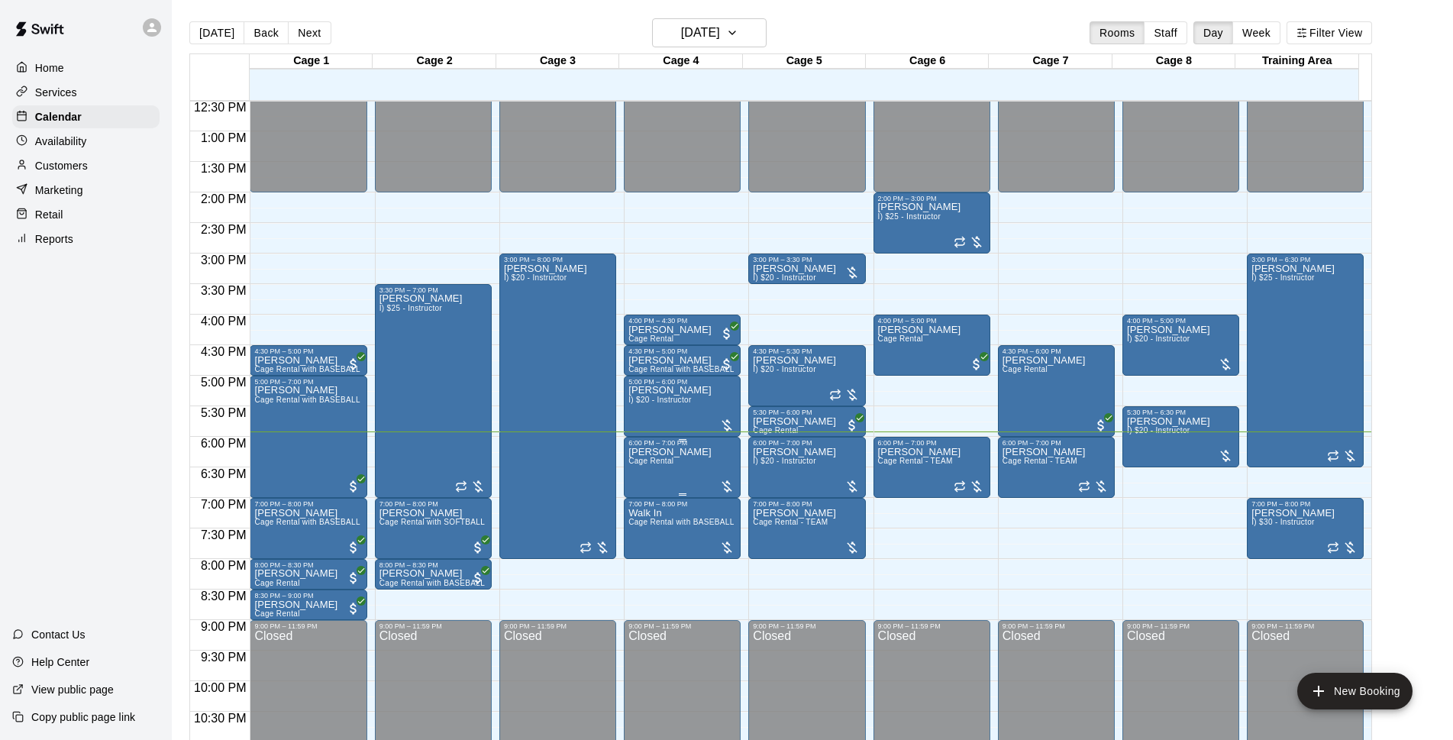
click at [668, 465] on span "Cage Rental" at bounding box center [650, 461] width 45 height 8
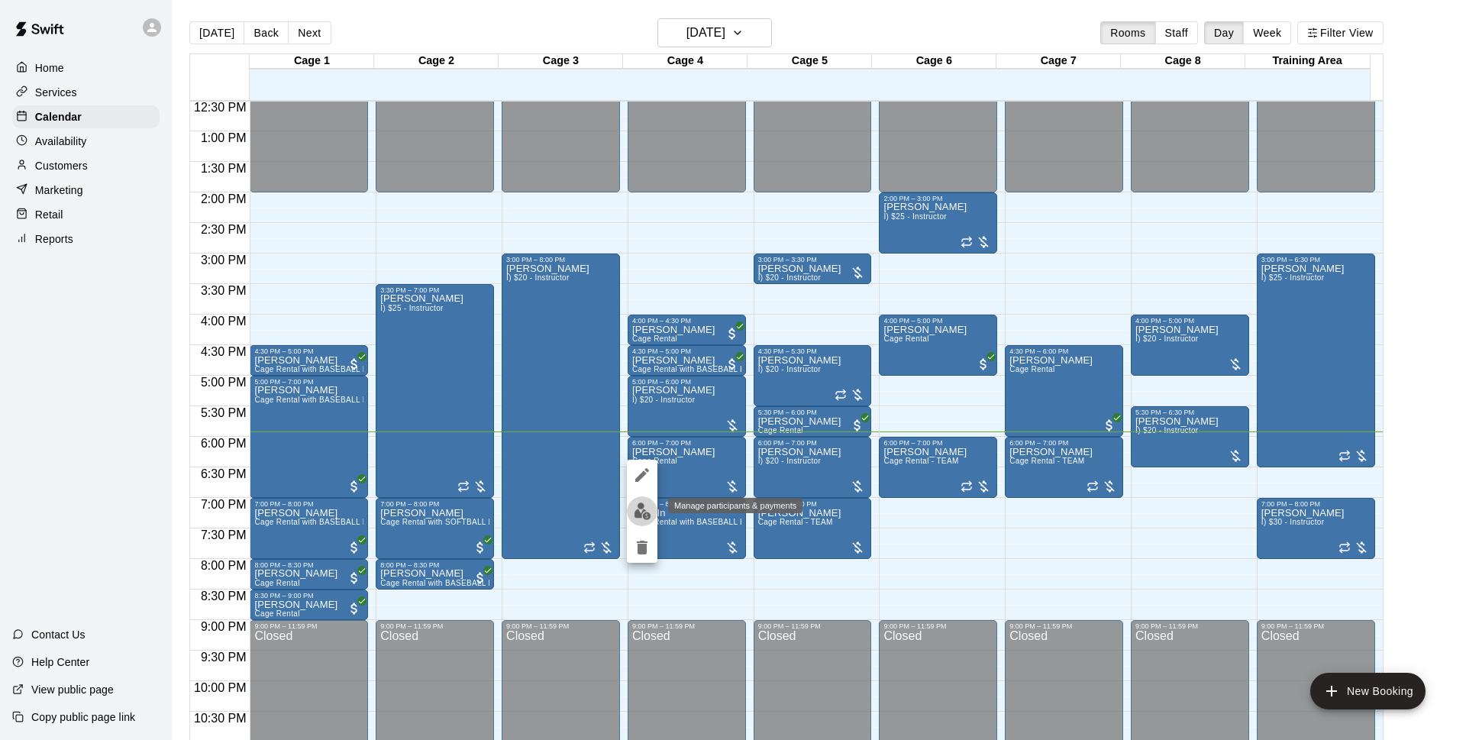
click at [635, 503] on img "edit" at bounding box center [643, 511] width 18 height 18
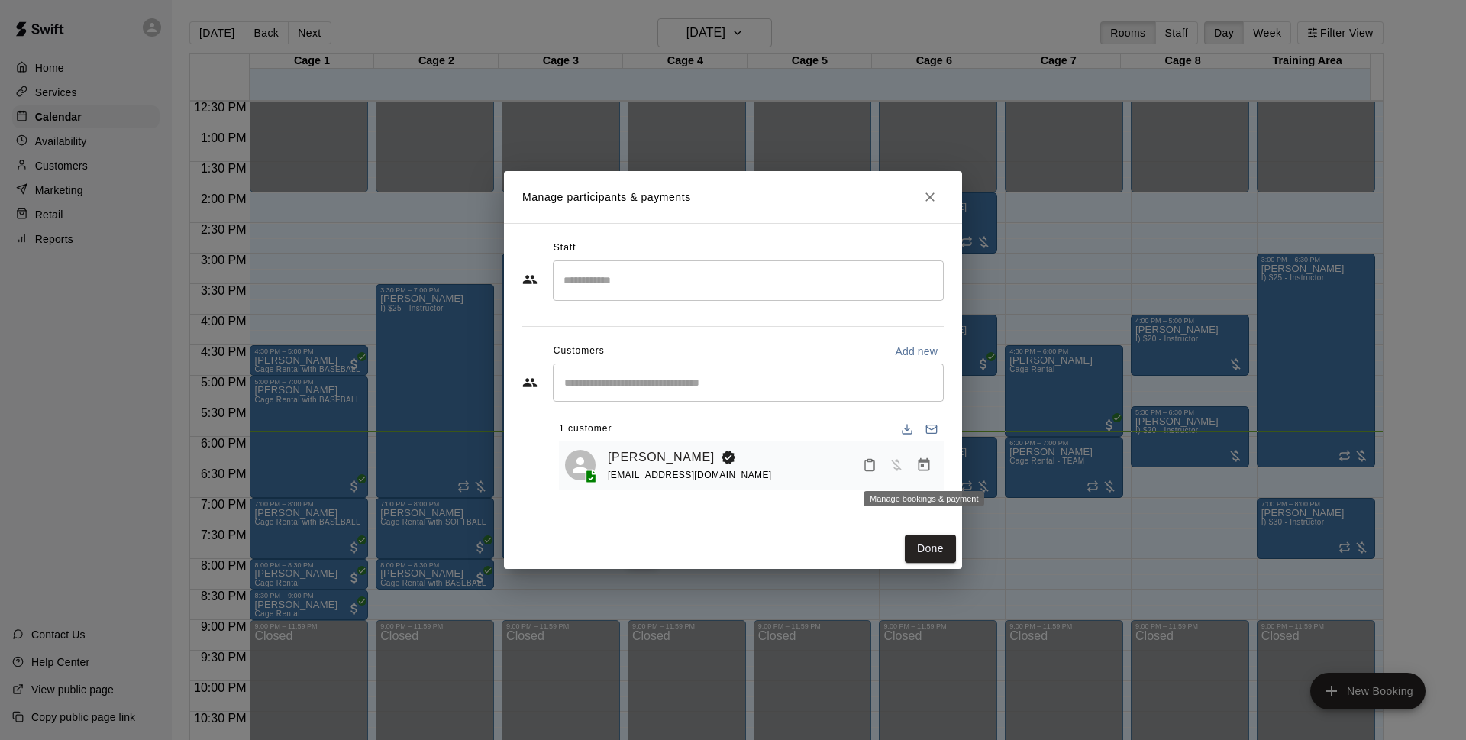
click at [920, 459] on icon "Manage bookings & payment" at bounding box center [923, 464] width 15 height 15
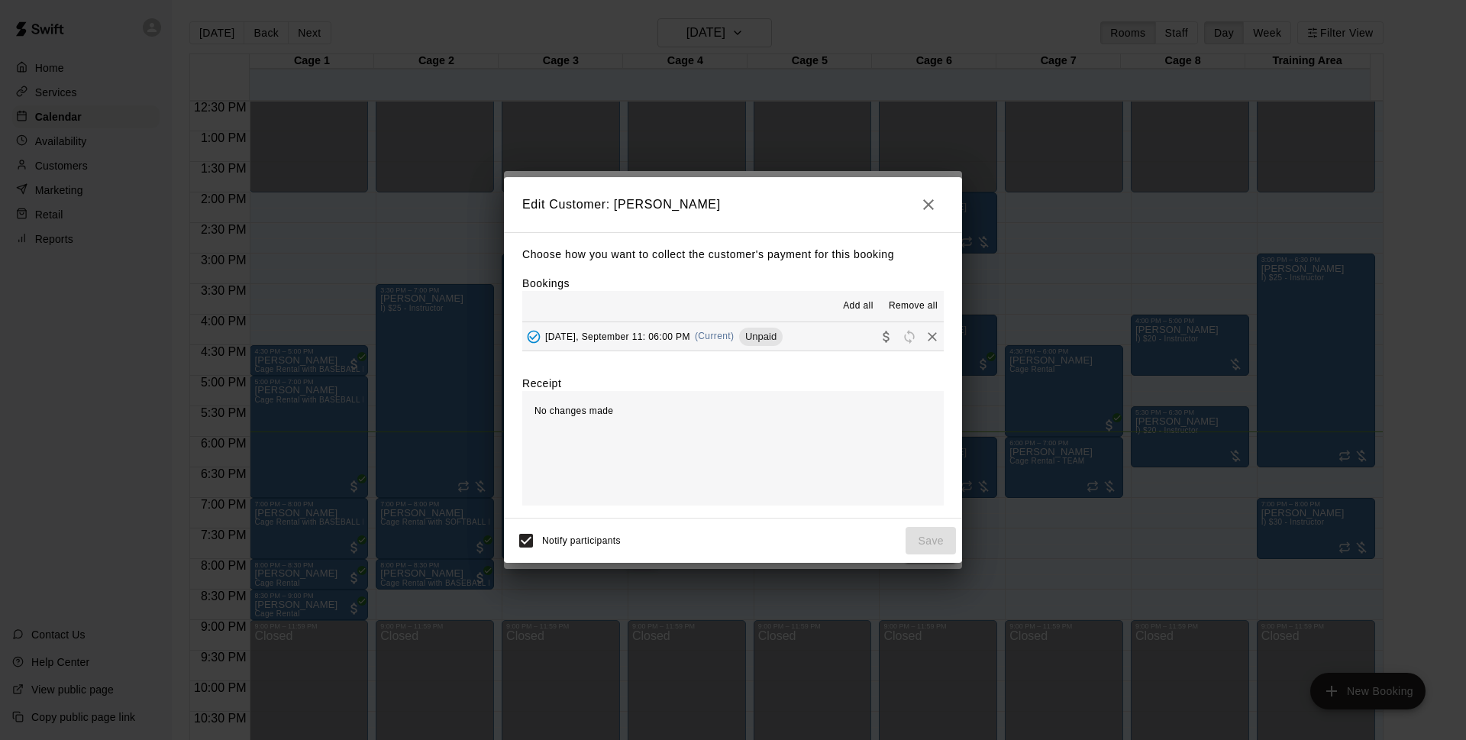
click at [734, 321] on div "Add all Remove all" at bounding box center [732, 306] width 421 height 31
click at [734, 340] on span "(Current)" at bounding box center [715, 336] width 40 height 11
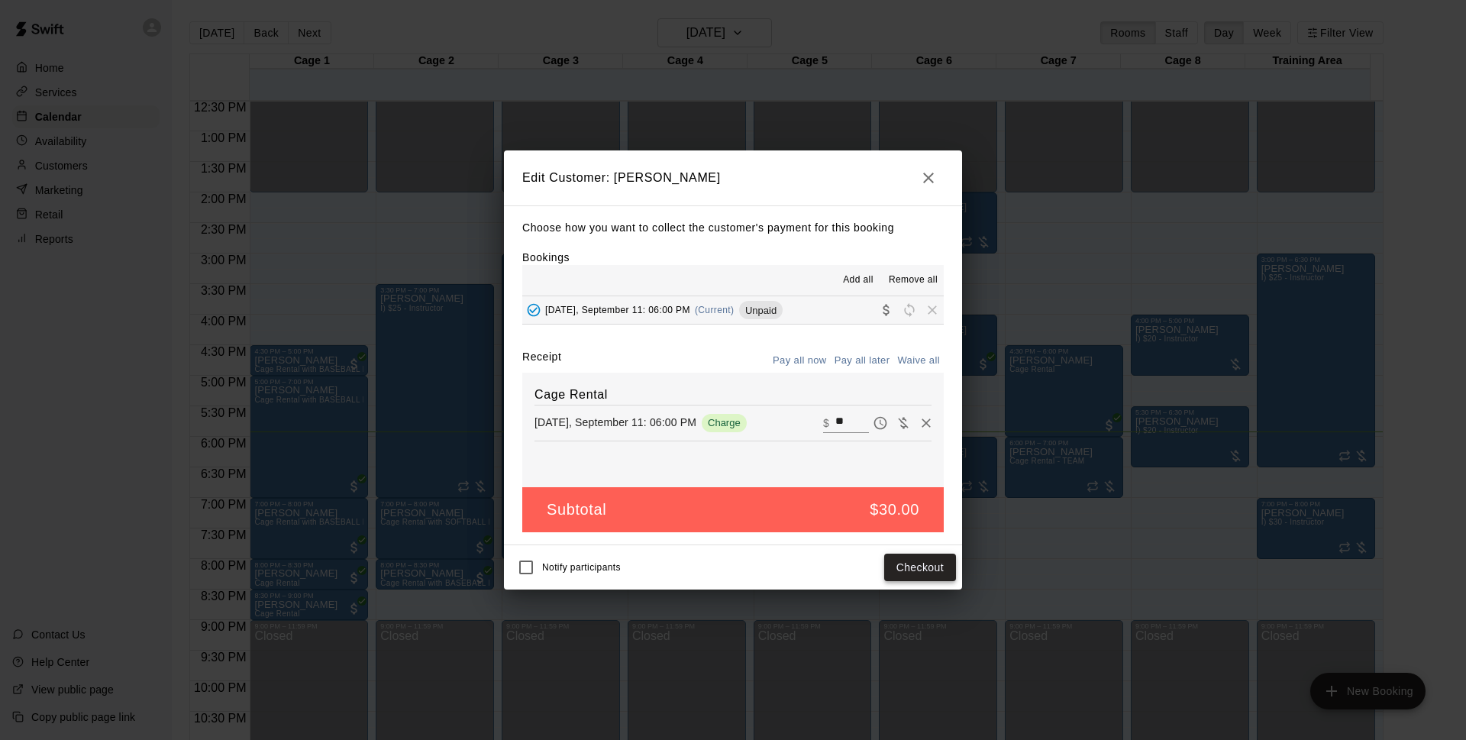
click at [938, 560] on button "Checkout" at bounding box center [920, 567] width 72 height 28
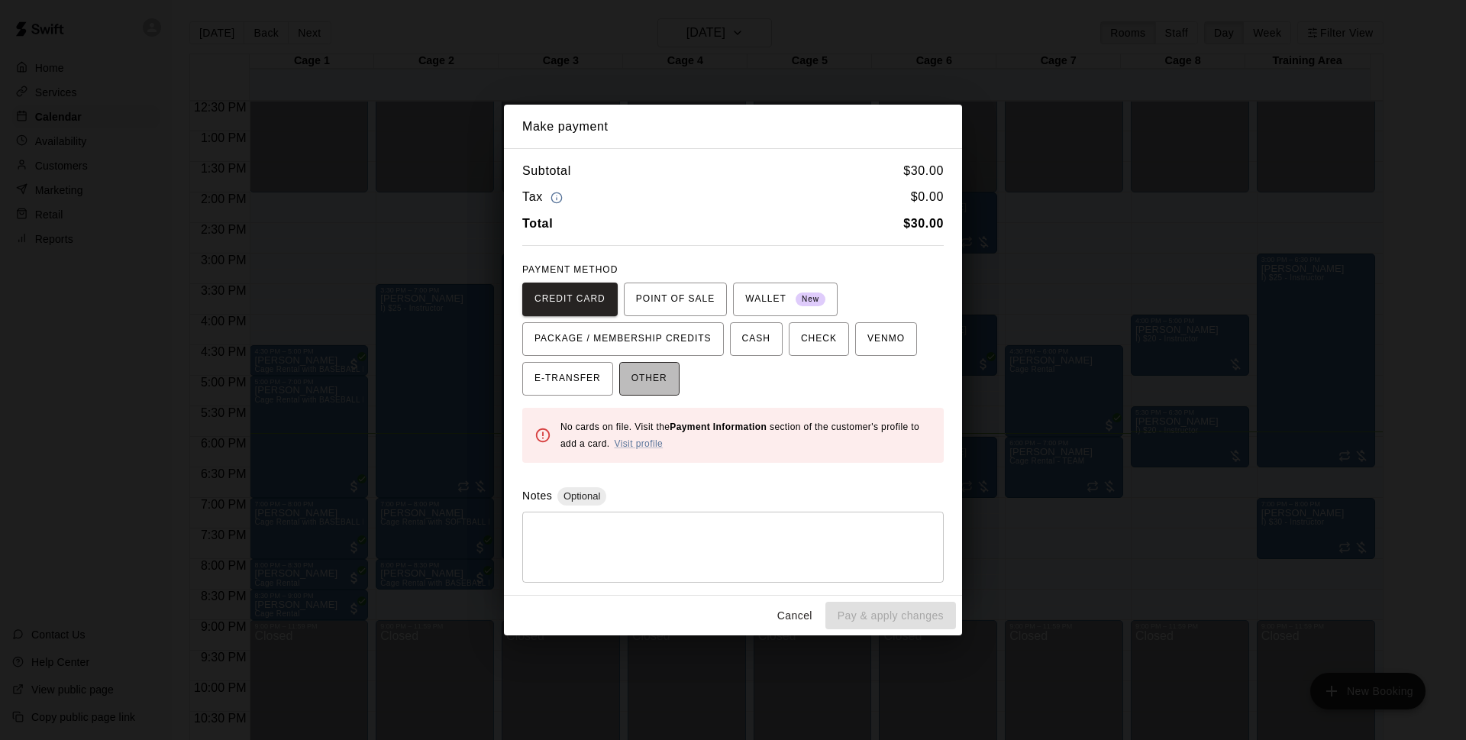
click at [666, 379] on span "OTHER" at bounding box center [649, 378] width 36 height 24
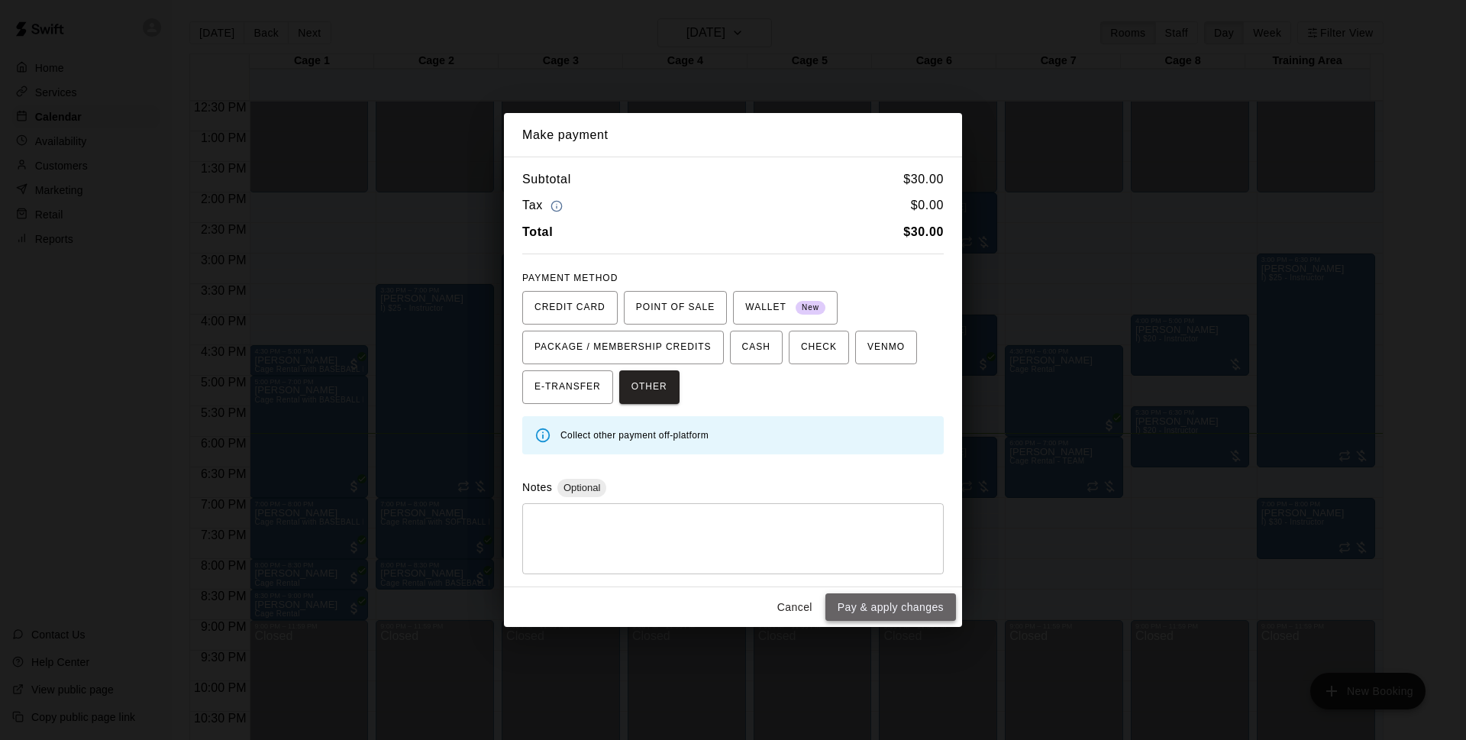
click at [895, 609] on button "Pay & apply changes" at bounding box center [890, 607] width 131 height 28
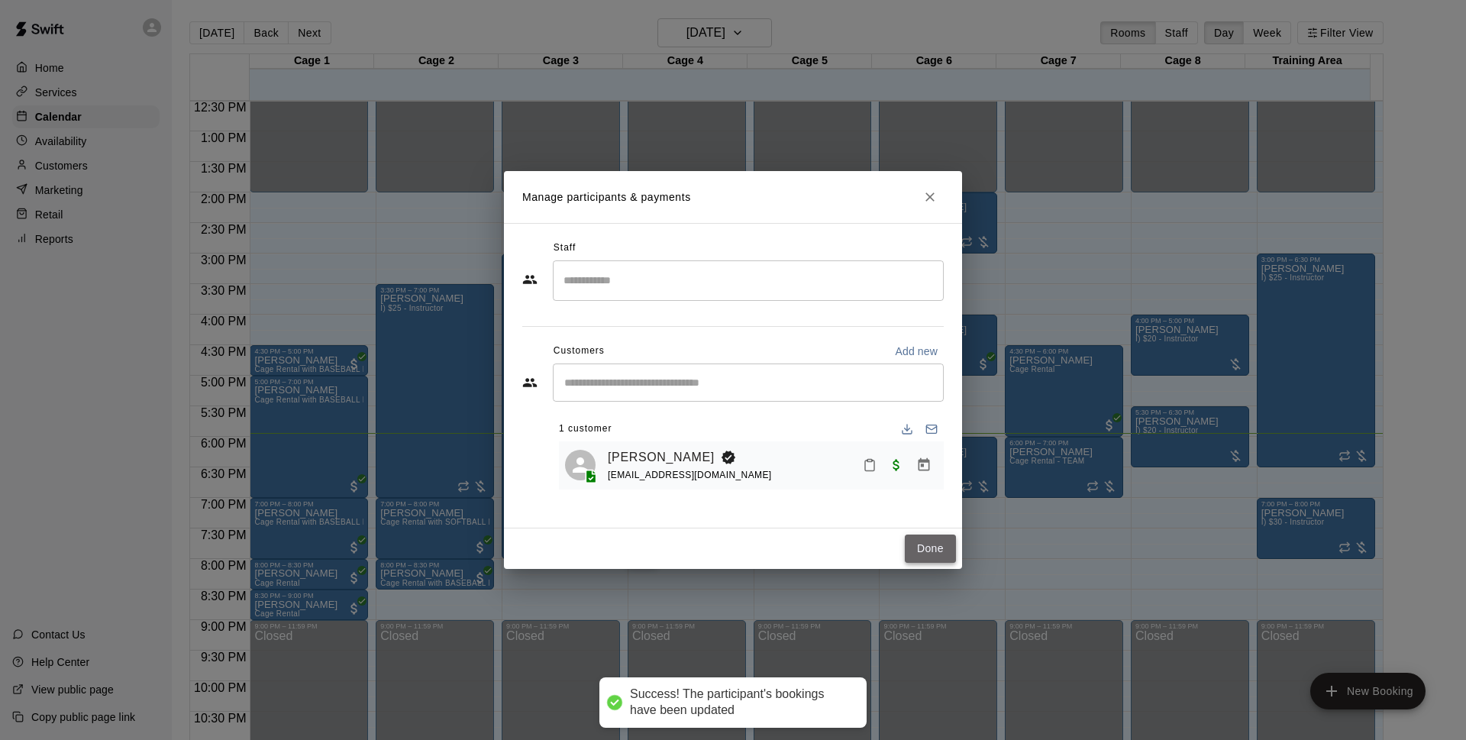
click at [917, 556] on button "Done" at bounding box center [930, 548] width 51 height 28
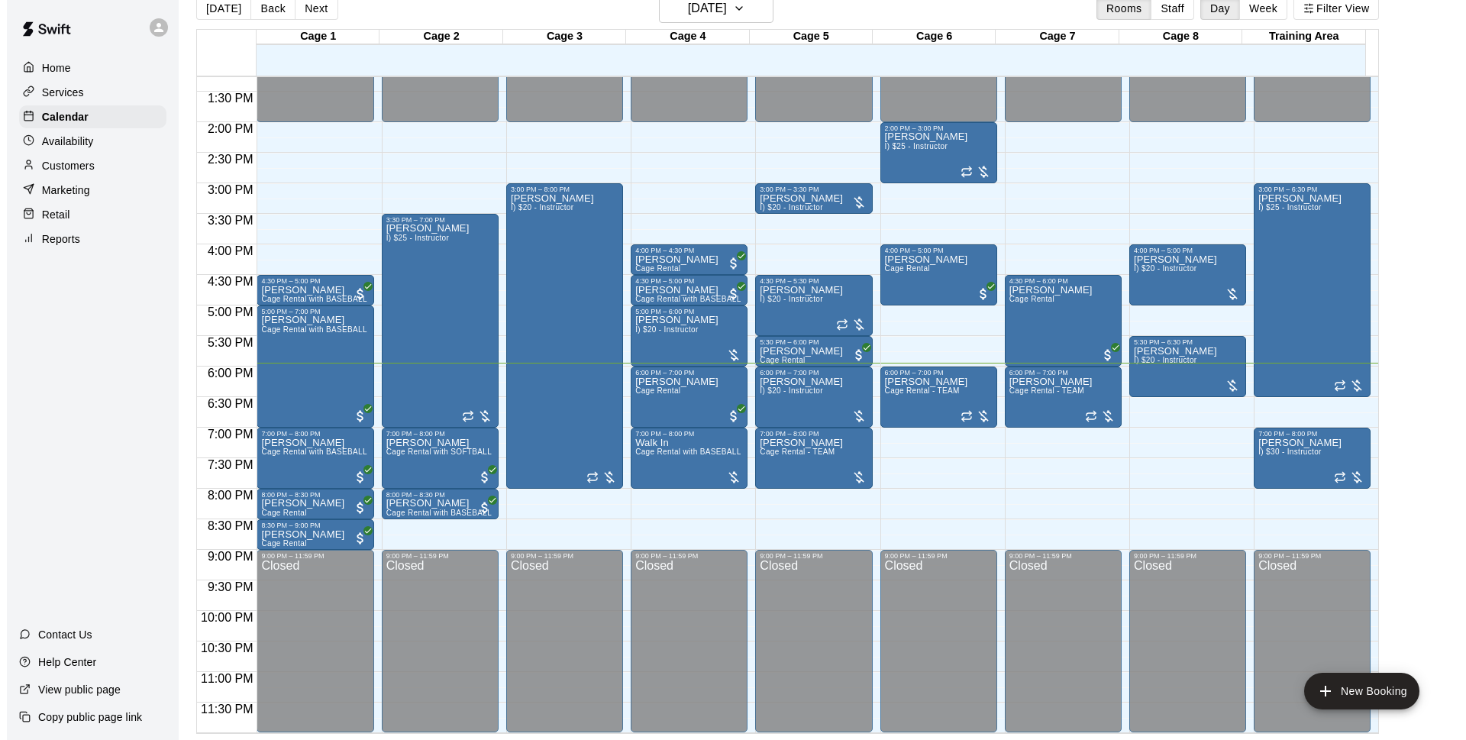
scroll to position [0, 0]
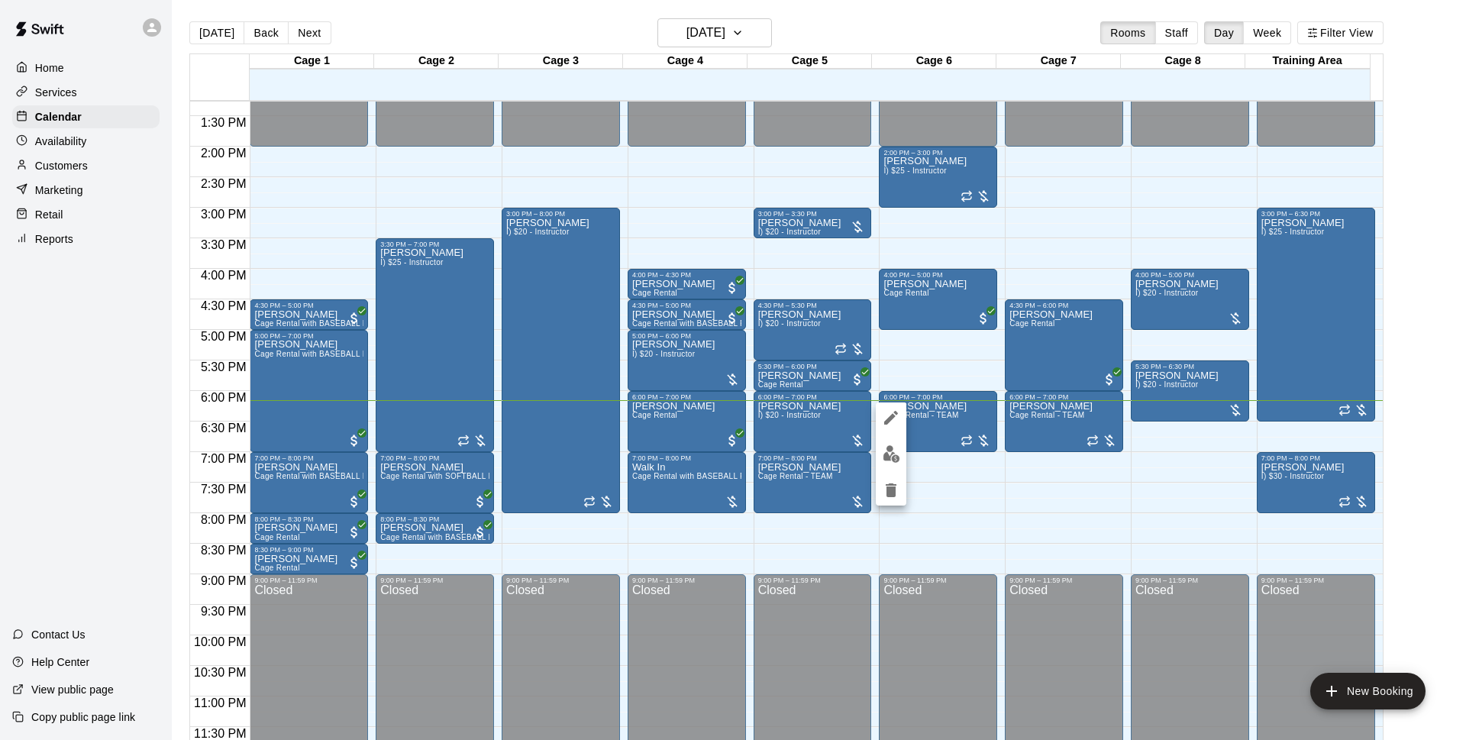
click at [887, 447] on img "edit" at bounding box center [891, 454] width 18 height 18
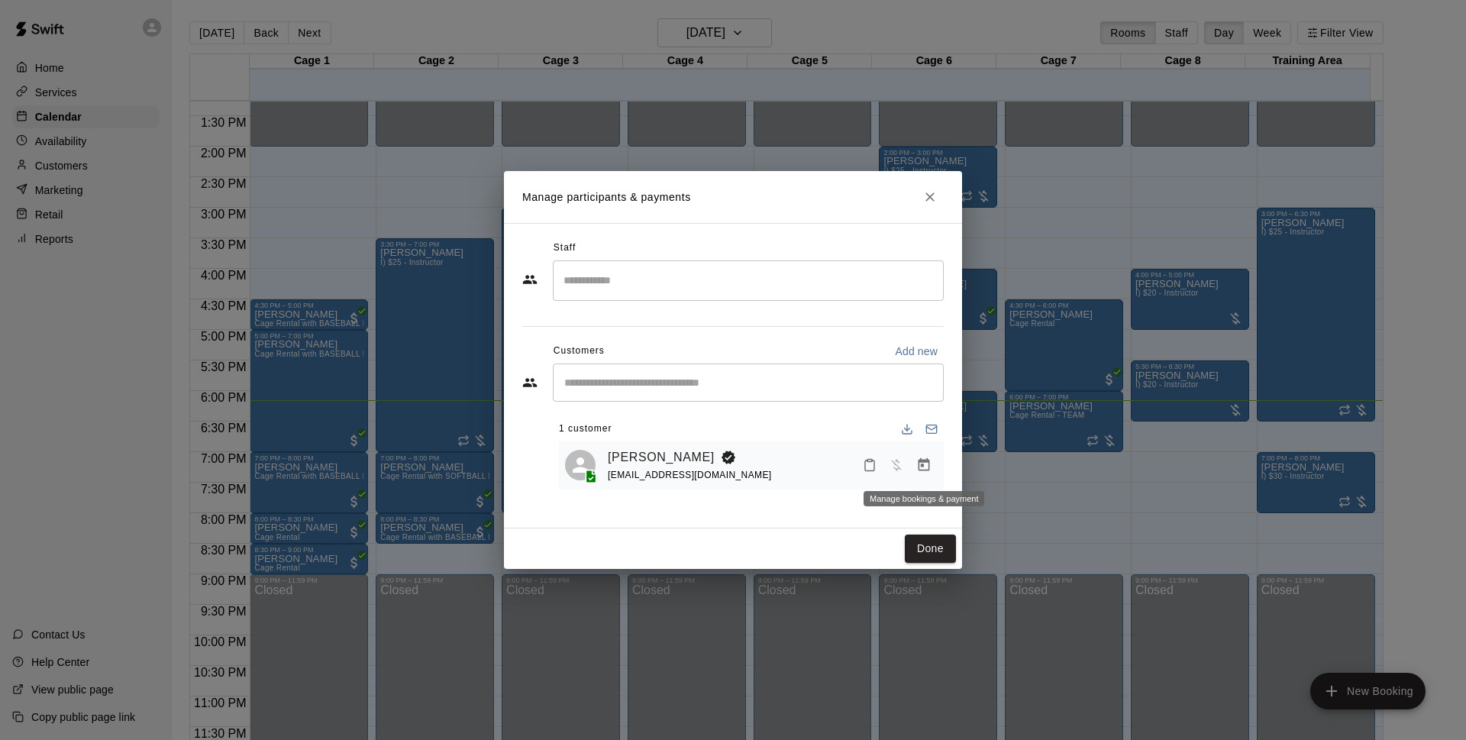
click at [911, 469] on button "Manage bookings & payment" at bounding box center [923, 464] width 27 height 27
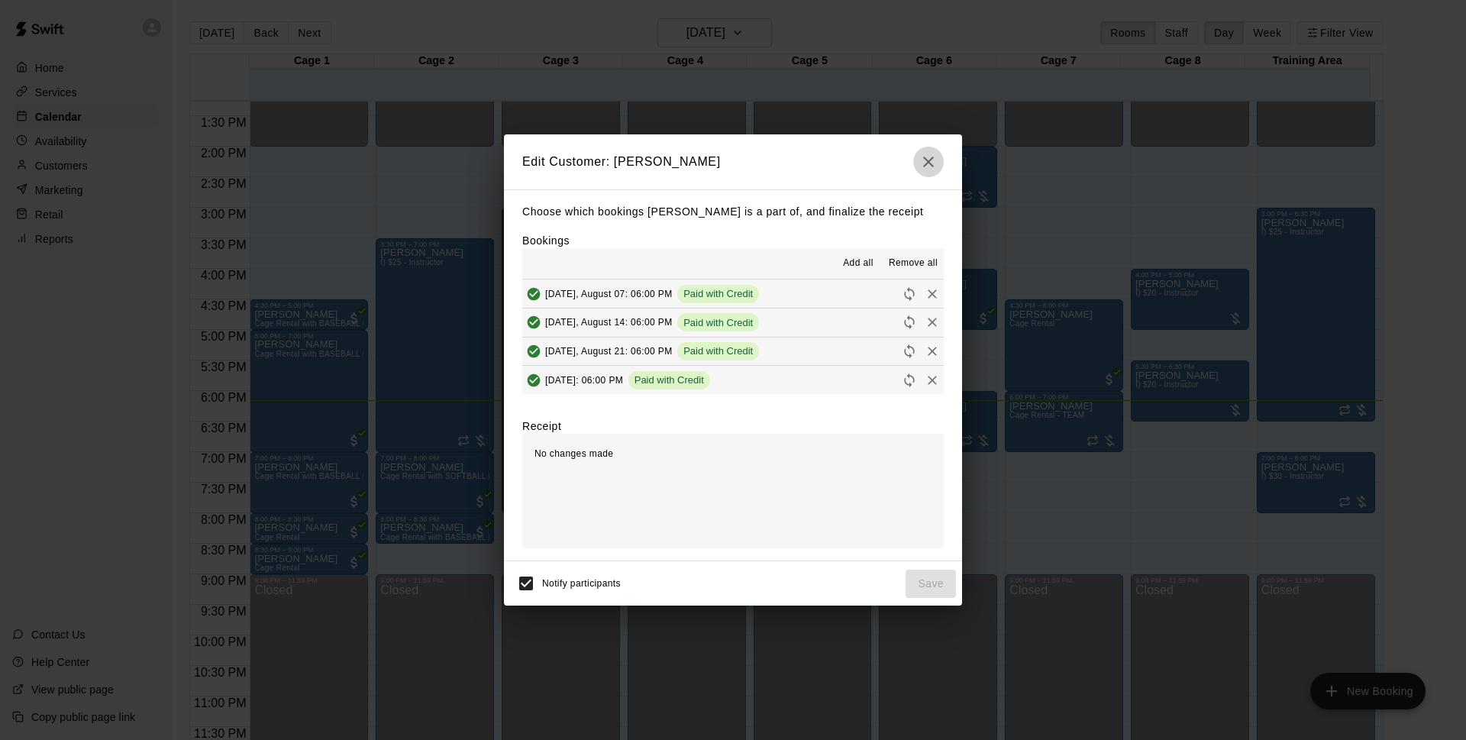
click at [923, 150] on button "button" at bounding box center [928, 162] width 31 height 31
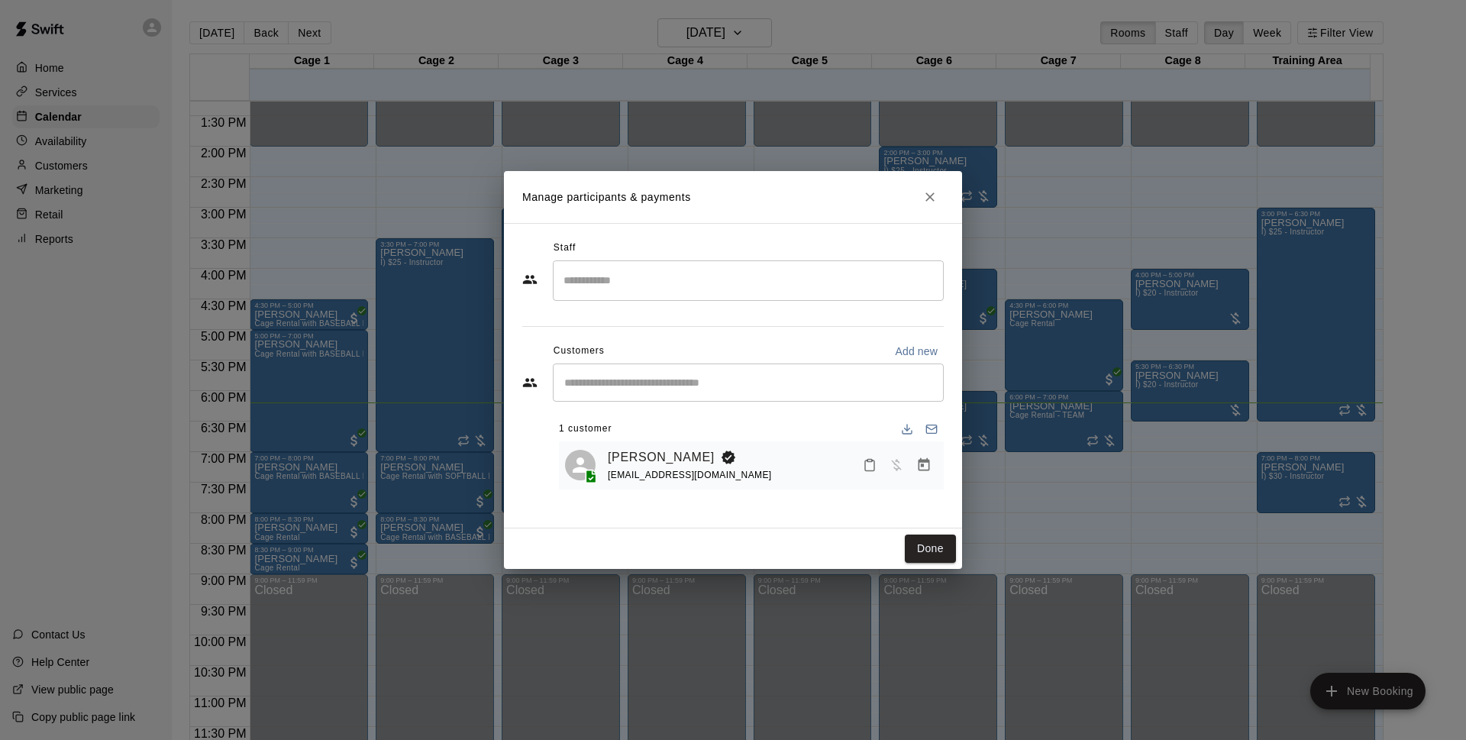
click at [927, 460] on icon "Manage bookings & payment" at bounding box center [923, 464] width 11 height 13
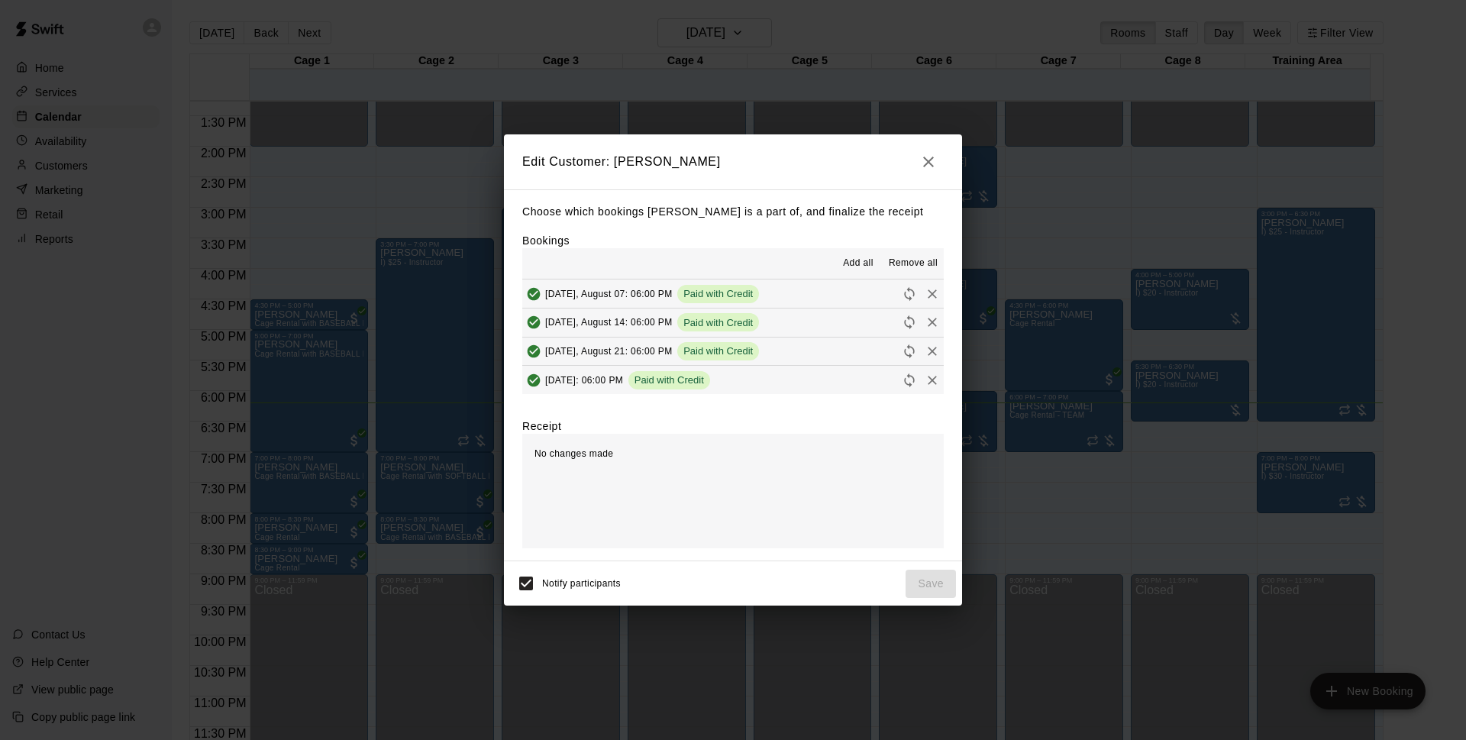
click at [809, 375] on button "Thursday, August 28: 06:00 PM Paid with Credit" at bounding box center [732, 380] width 421 height 28
click at [928, 162] on icon "button" at bounding box center [928, 161] width 11 height 11
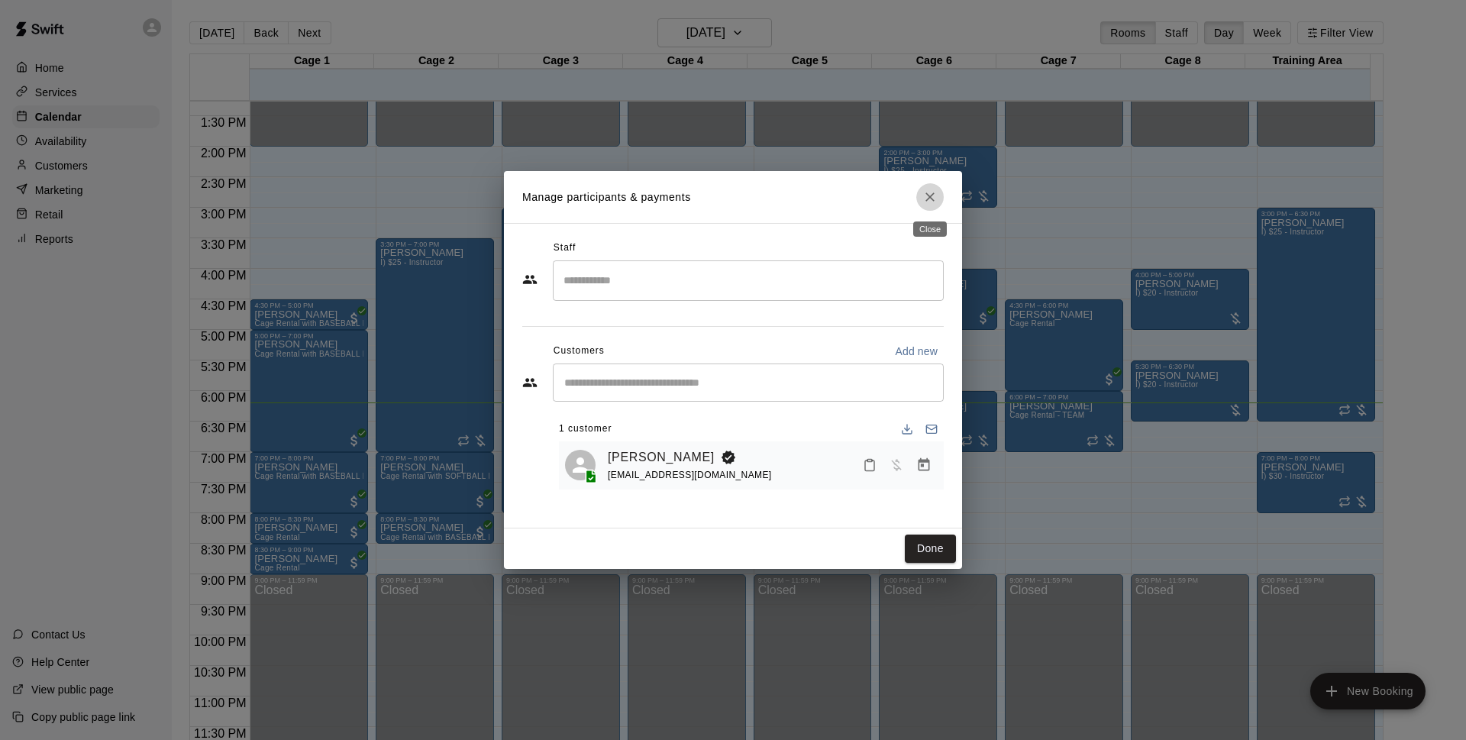
click at [931, 203] on icon "Close" at bounding box center [929, 196] width 15 height 15
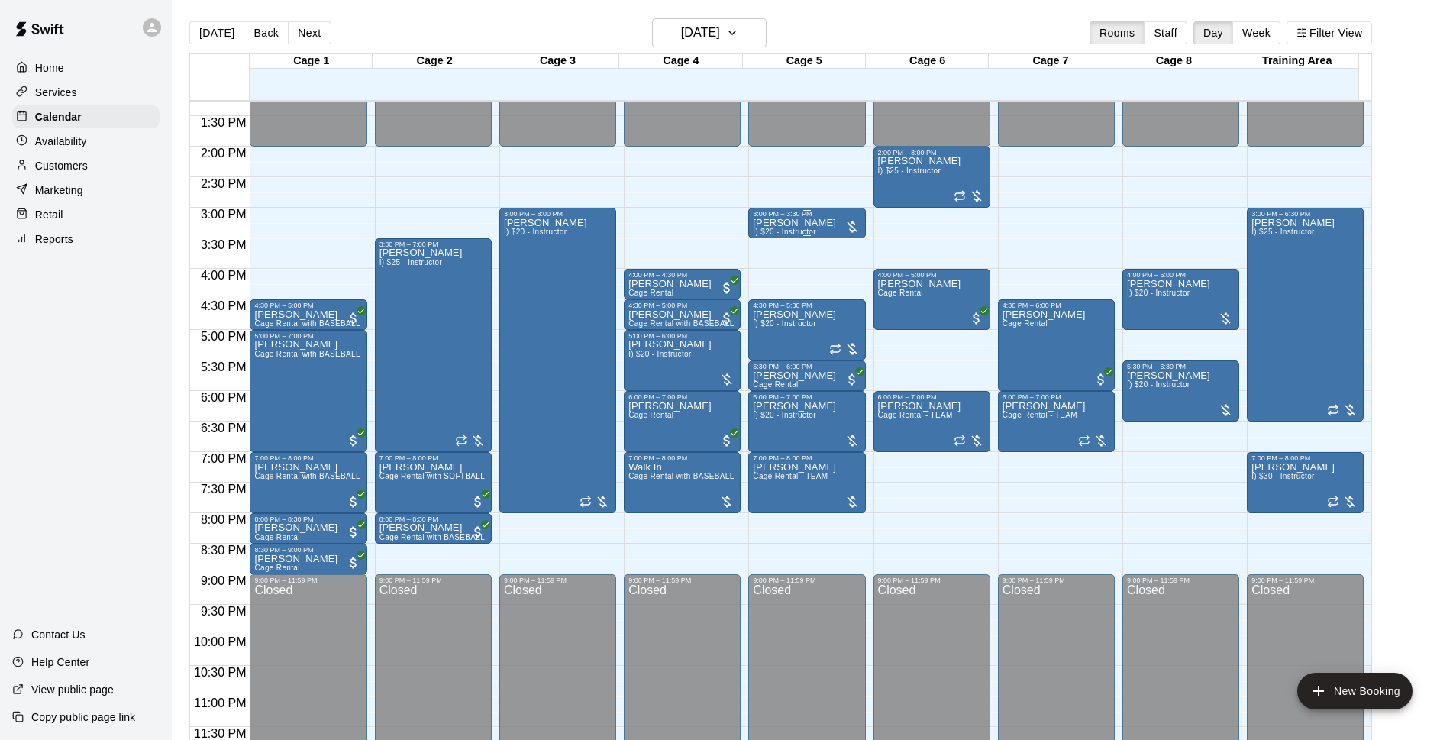
click at [834, 211] on div at bounding box center [807, 211] width 108 height 2
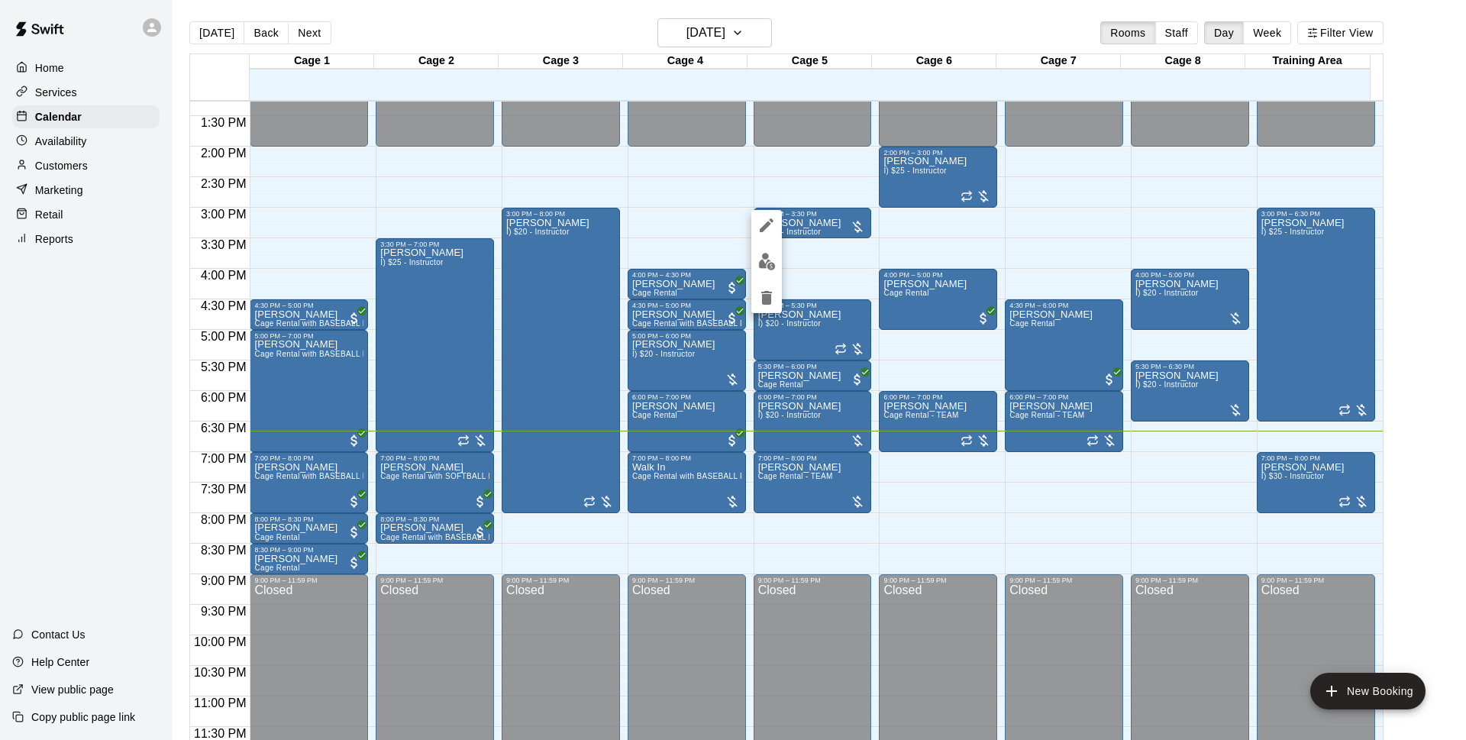
click at [758, 253] on img "edit" at bounding box center [767, 262] width 18 height 18
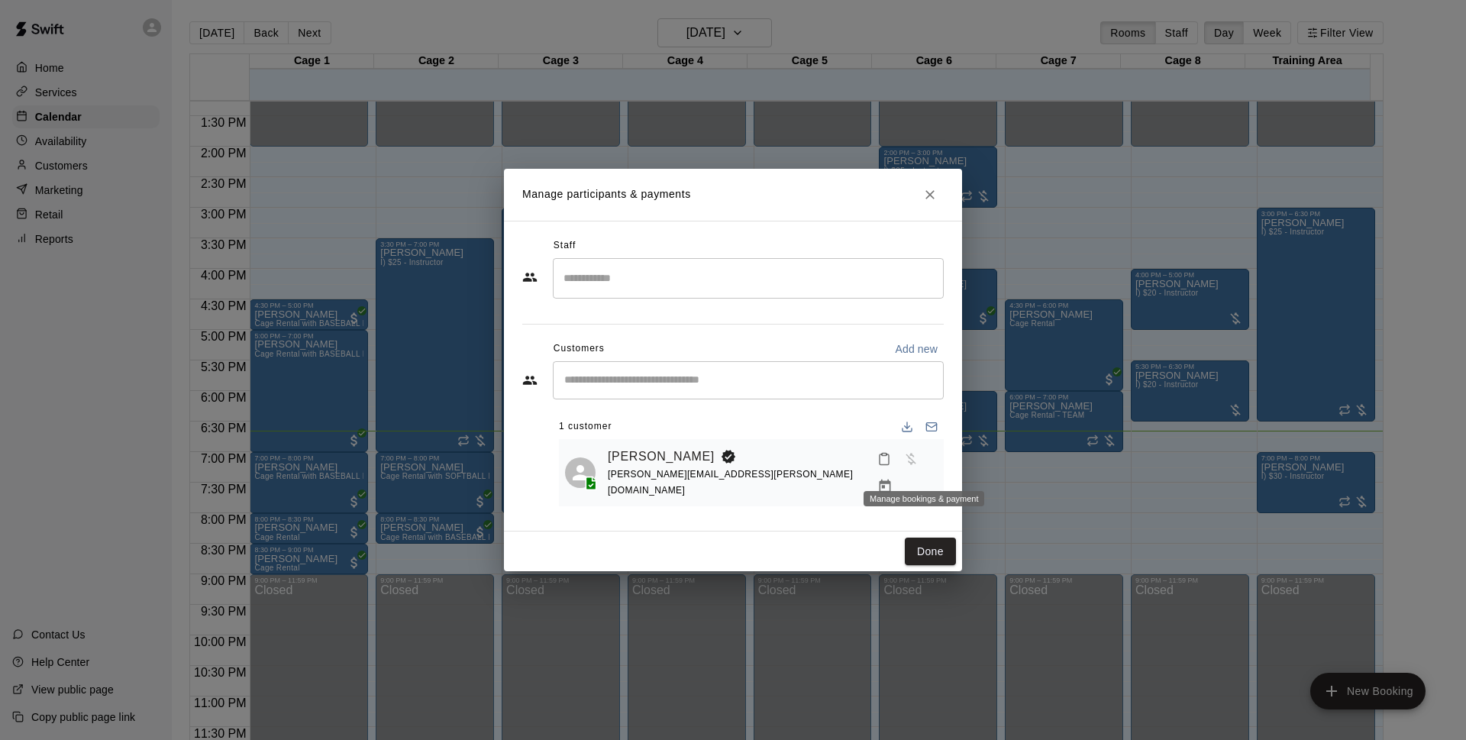
click at [899, 473] on button "Manage bookings & payment" at bounding box center [884, 486] width 27 height 27
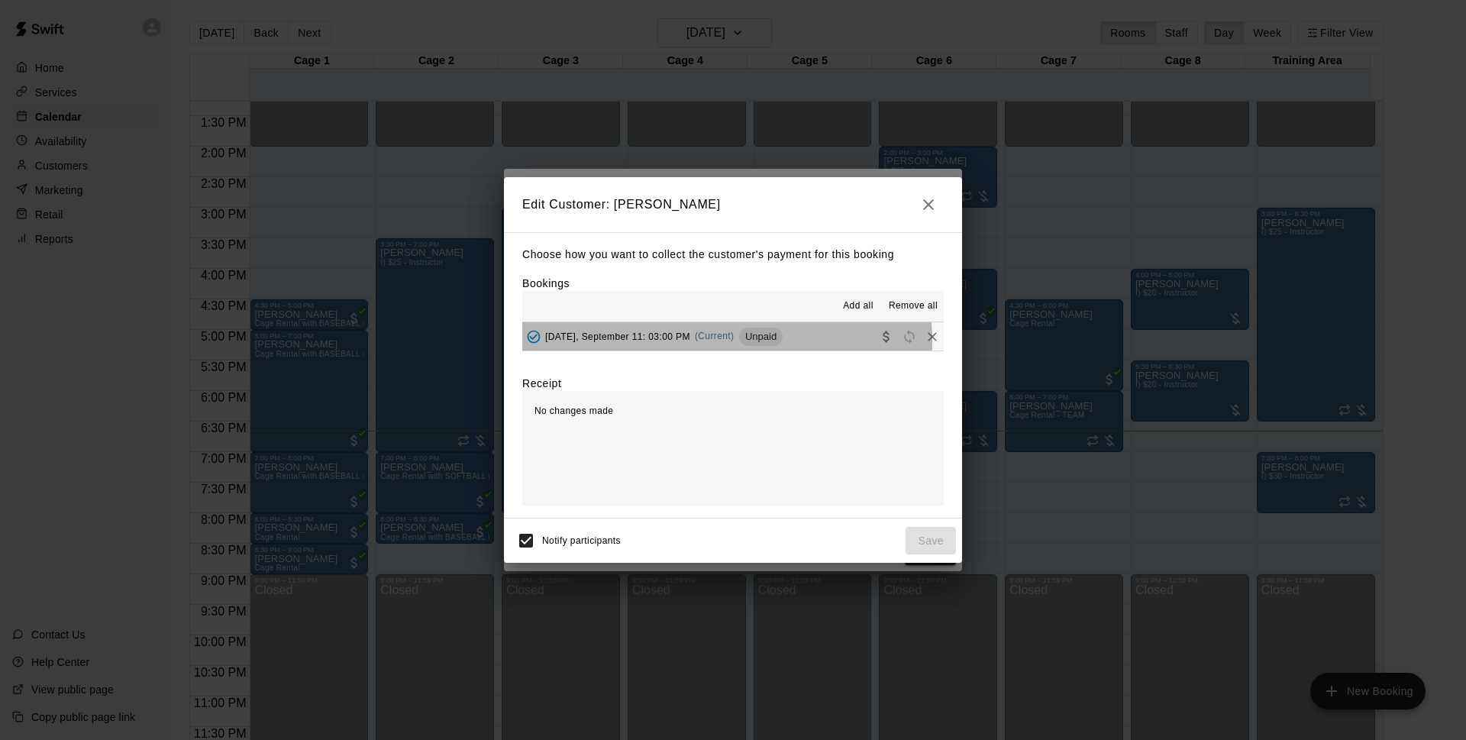
click at [711, 342] on div "Thursday, September 11: 03:00 PM (Current) Unpaid" at bounding box center [652, 336] width 260 height 23
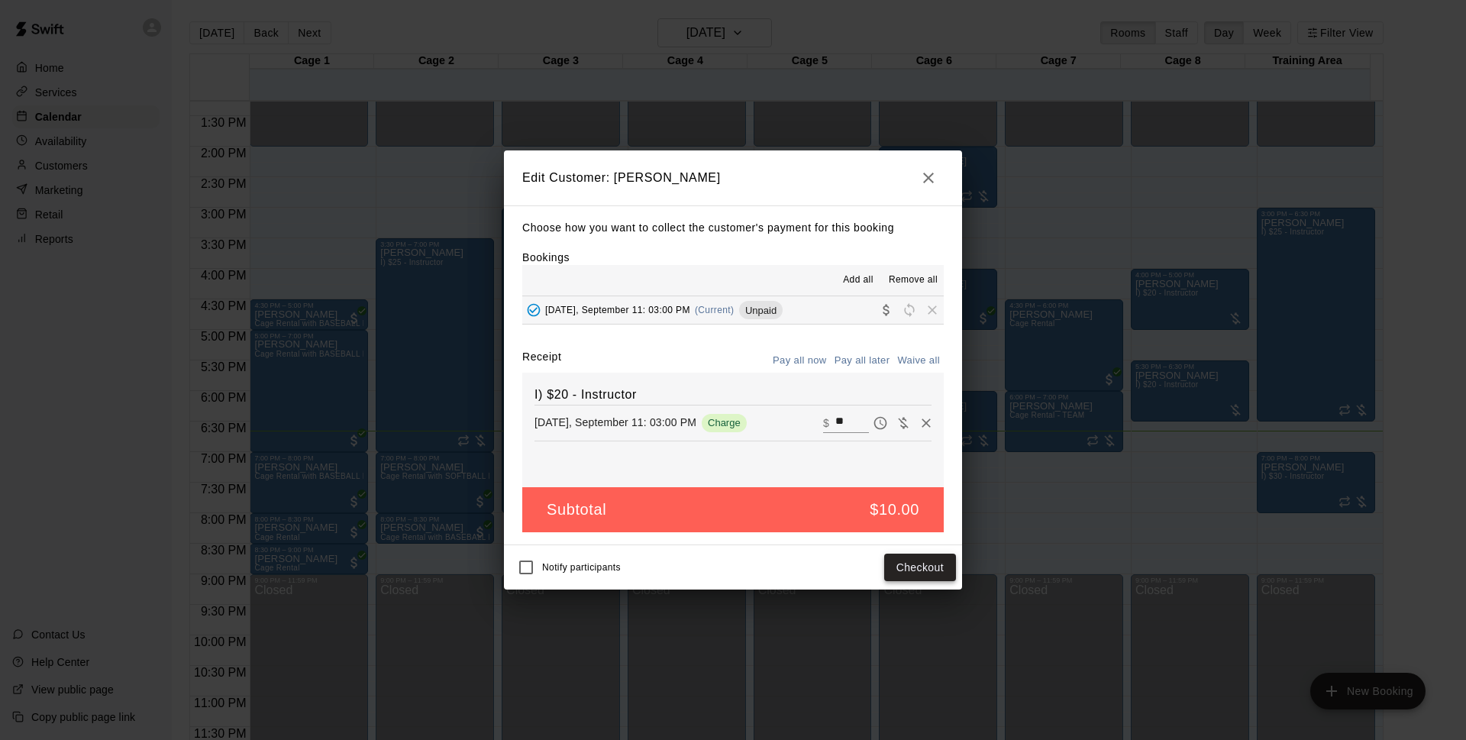
click at [937, 566] on button "Checkout" at bounding box center [920, 567] width 72 height 28
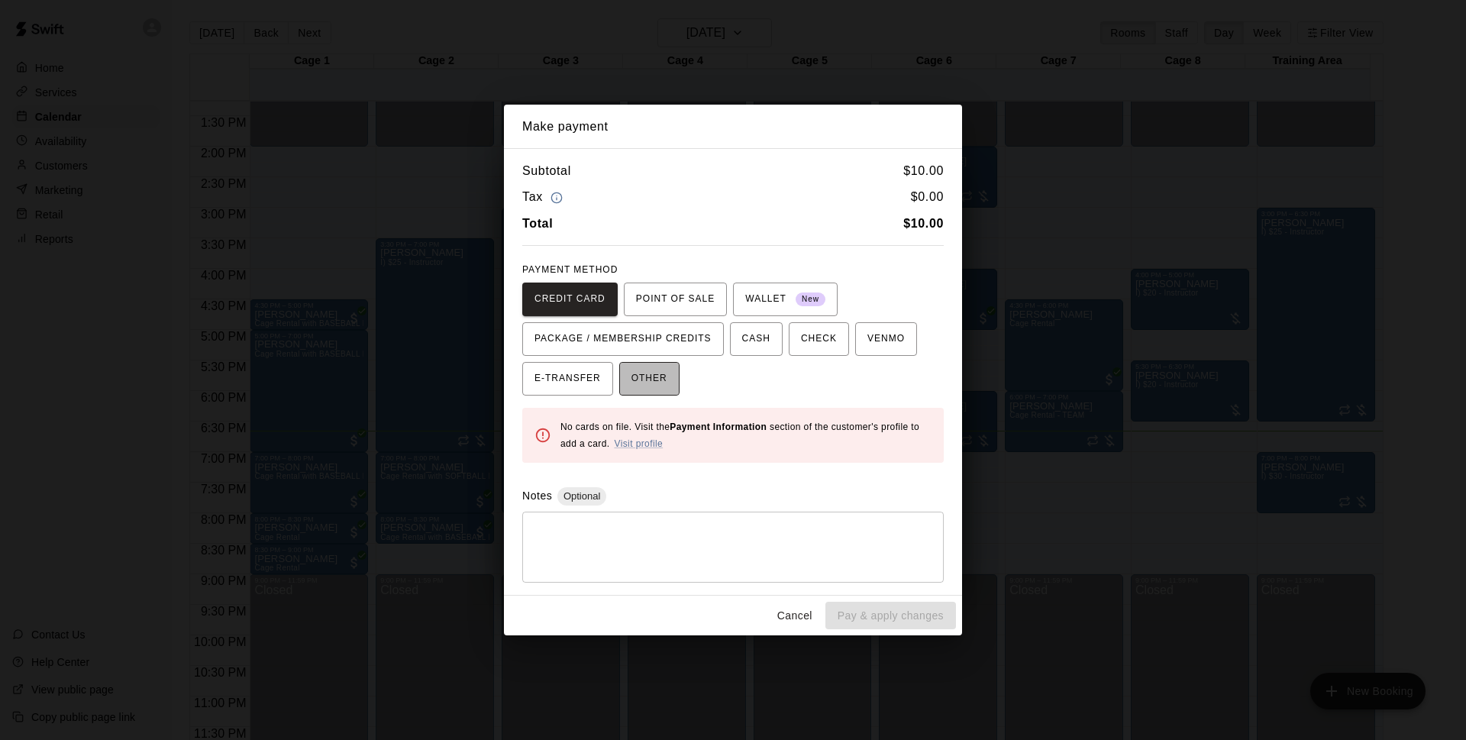
drag, startPoint x: 656, startPoint y: 374, endPoint x: 637, endPoint y: 372, distance: 19.2
click at [637, 372] on span "OTHER" at bounding box center [649, 378] width 36 height 24
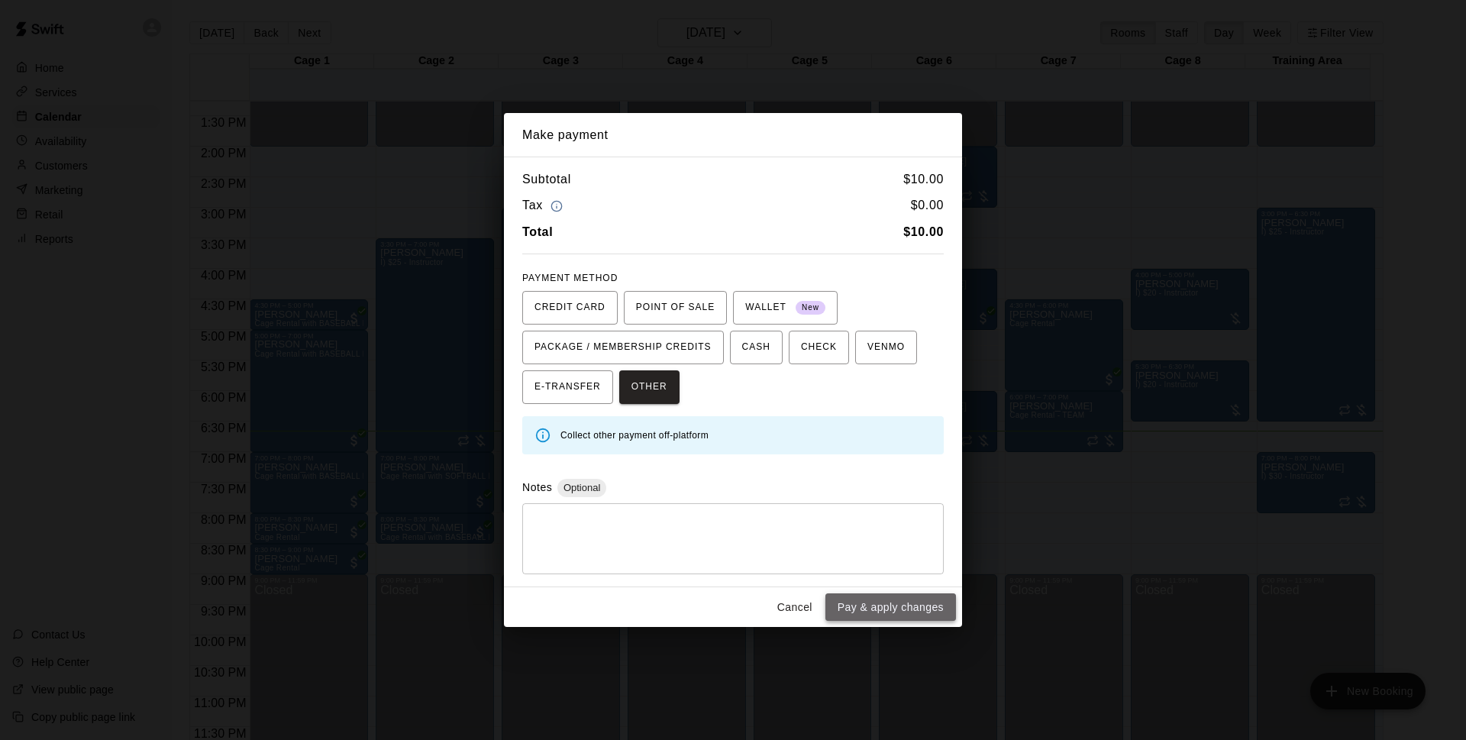
click at [917, 602] on button "Pay & apply changes" at bounding box center [890, 607] width 131 height 28
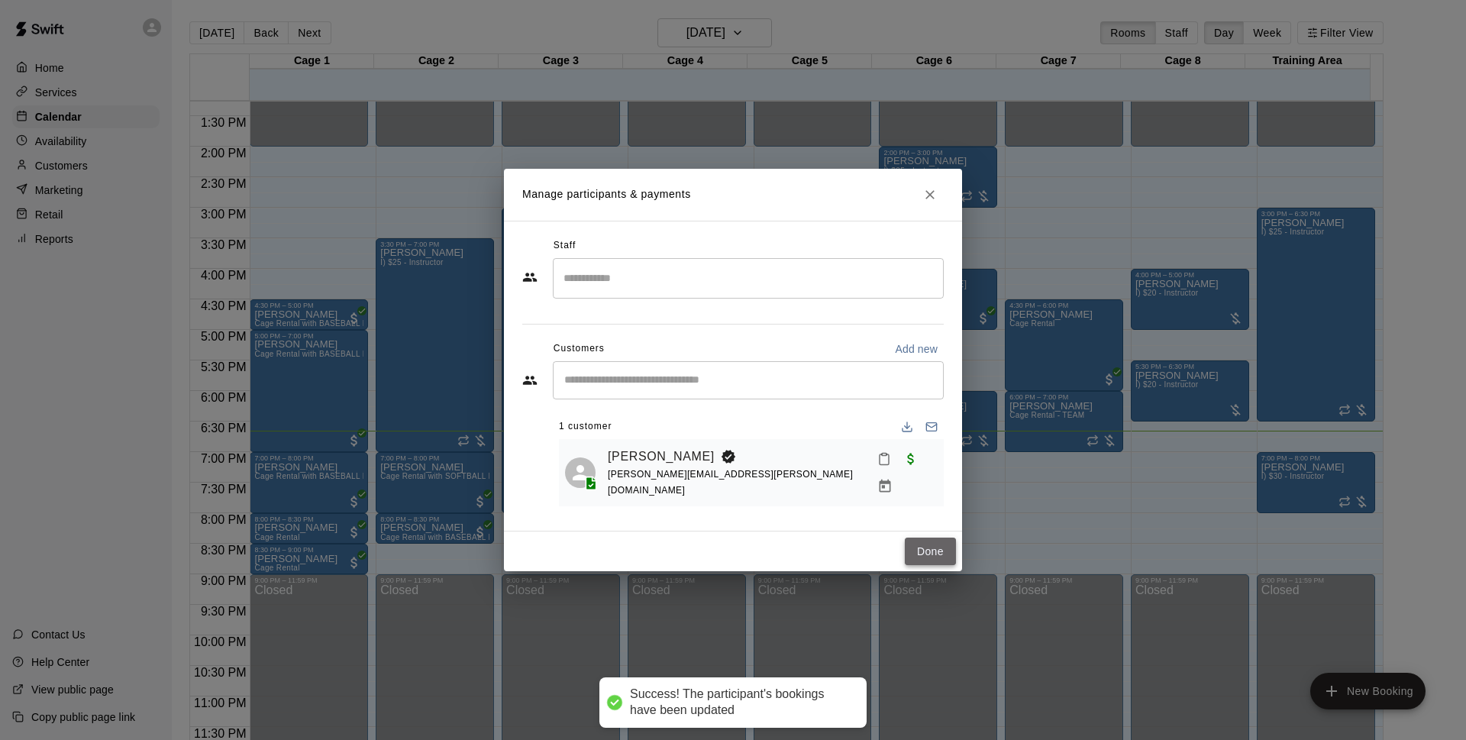
click at [911, 544] on button "Done" at bounding box center [930, 551] width 51 height 28
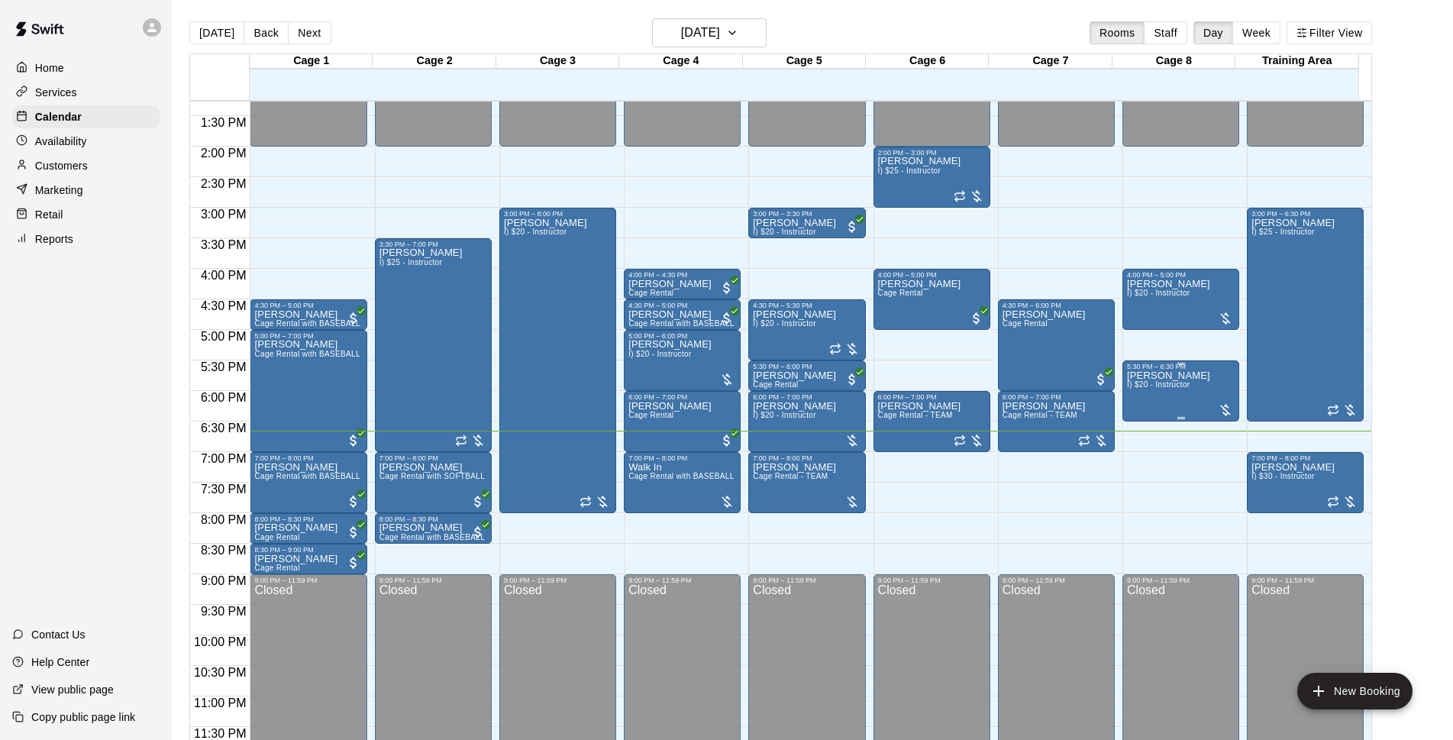
click at [1167, 376] on p "[PERSON_NAME]" at bounding box center [1168, 376] width 83 height 0
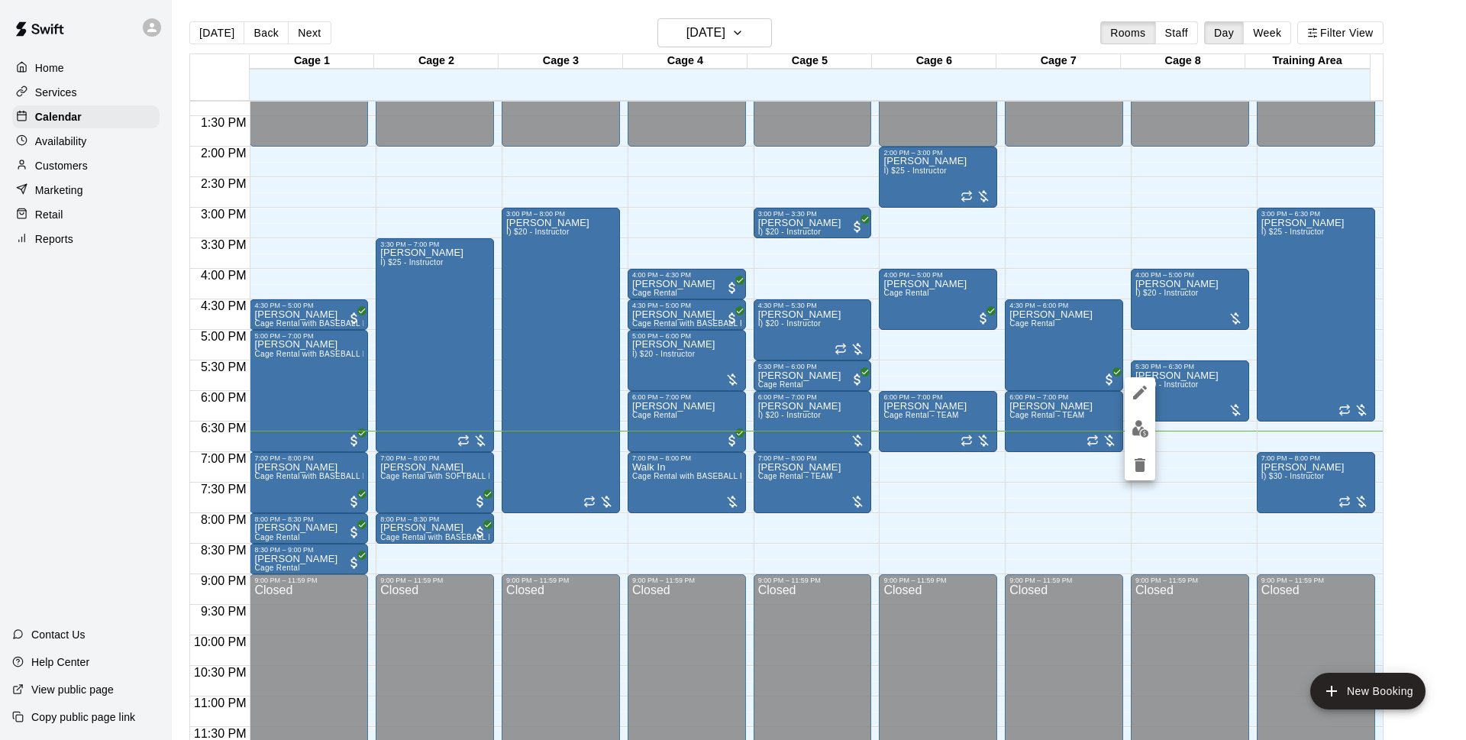
click at [1138, 420] on img "edit" at bounding box center [1140, 429] width 18 height 18
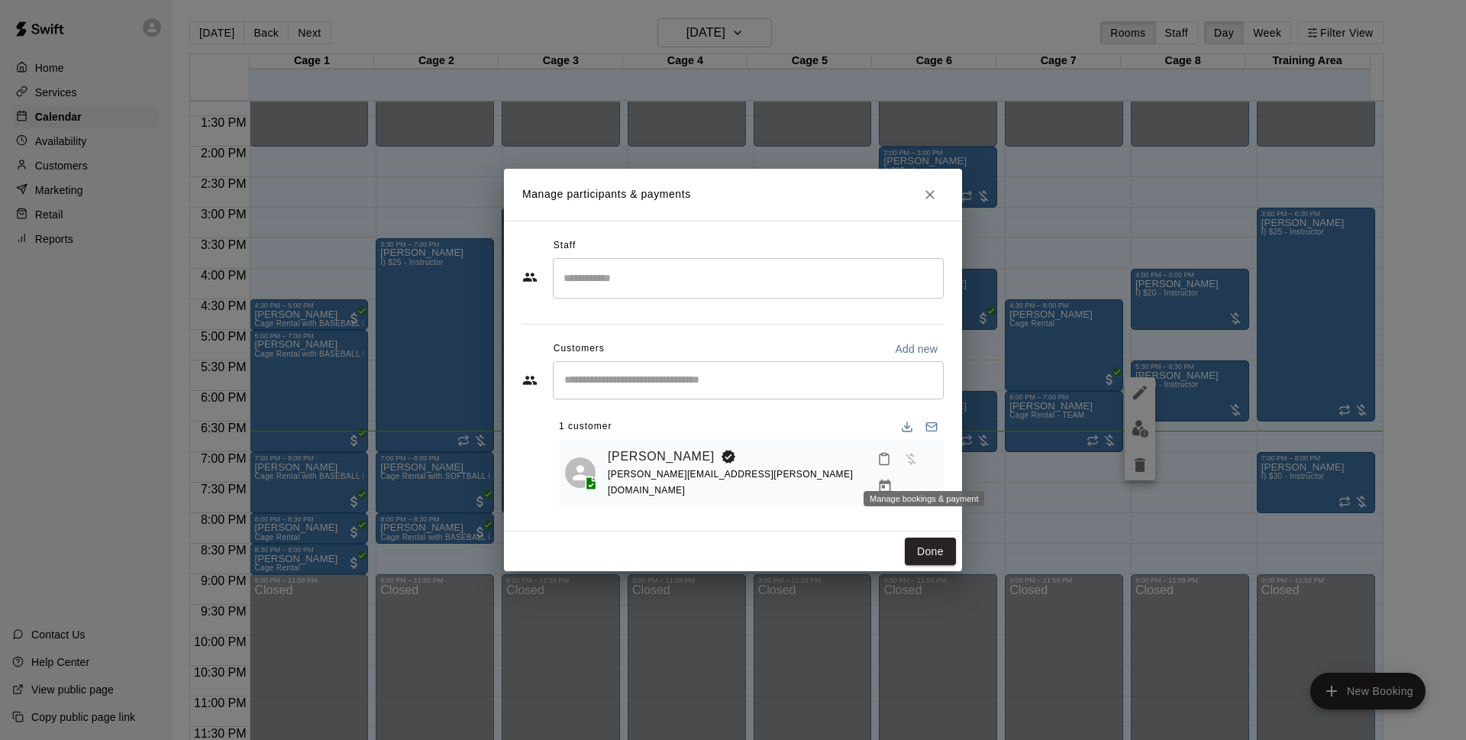
click at [899, 473] on button "Manage bookings & payment" at bounding box center [884, 486] width 27 height 27
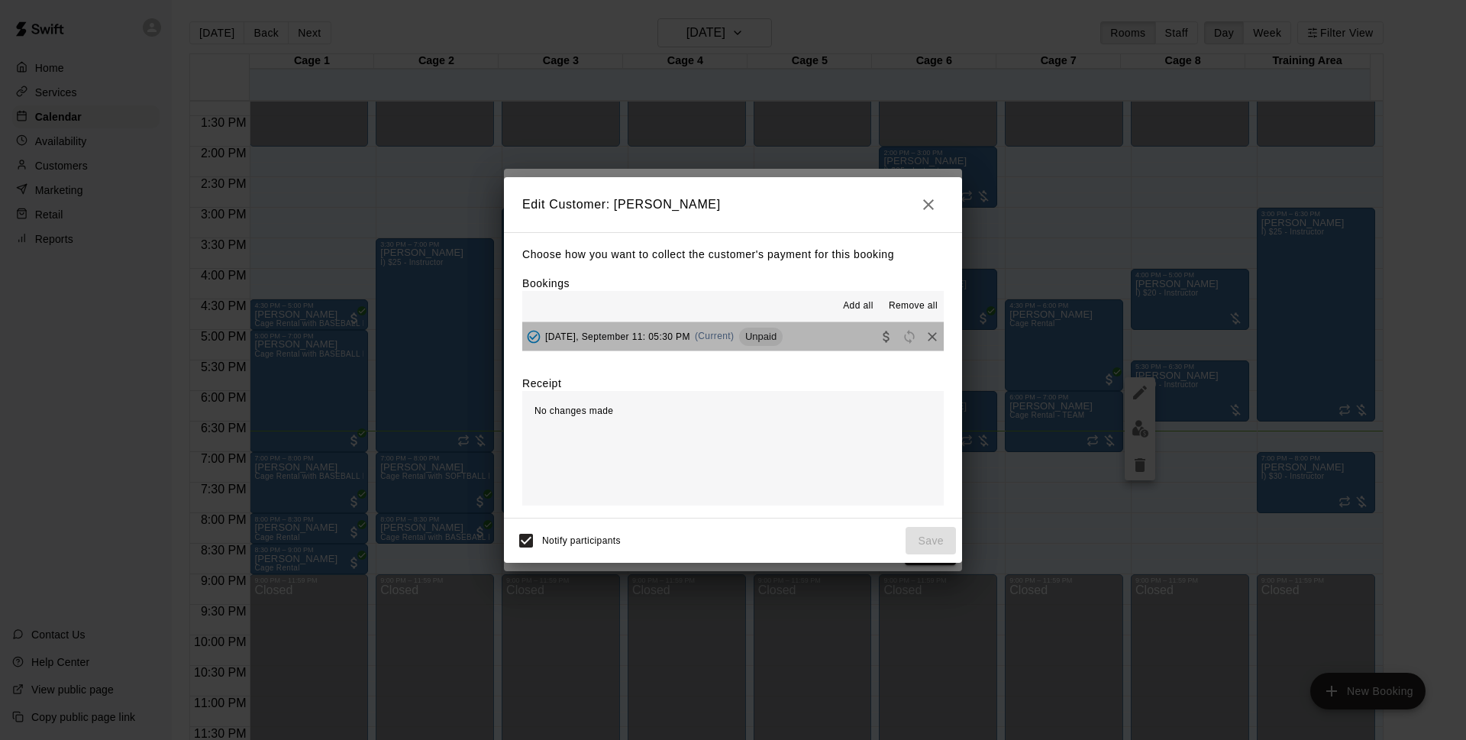
click at [809, 346] on button "Thursday, September 11: 05:30 PM (Current) Unpaid" at bounding box center [732, 336] width 421 height 28
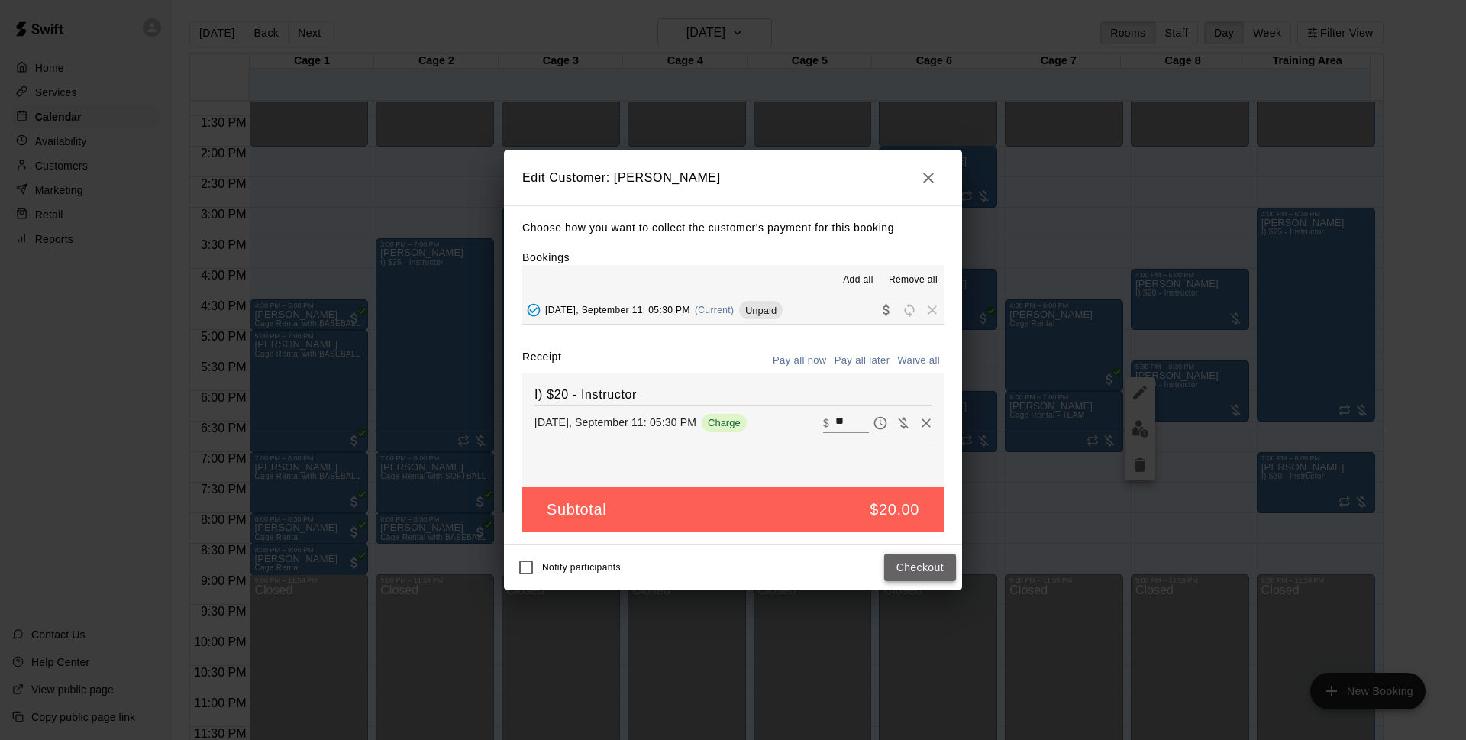
click at [913, 566] on button "Checkout" at bounding box center [920, 567] width 72 height 28
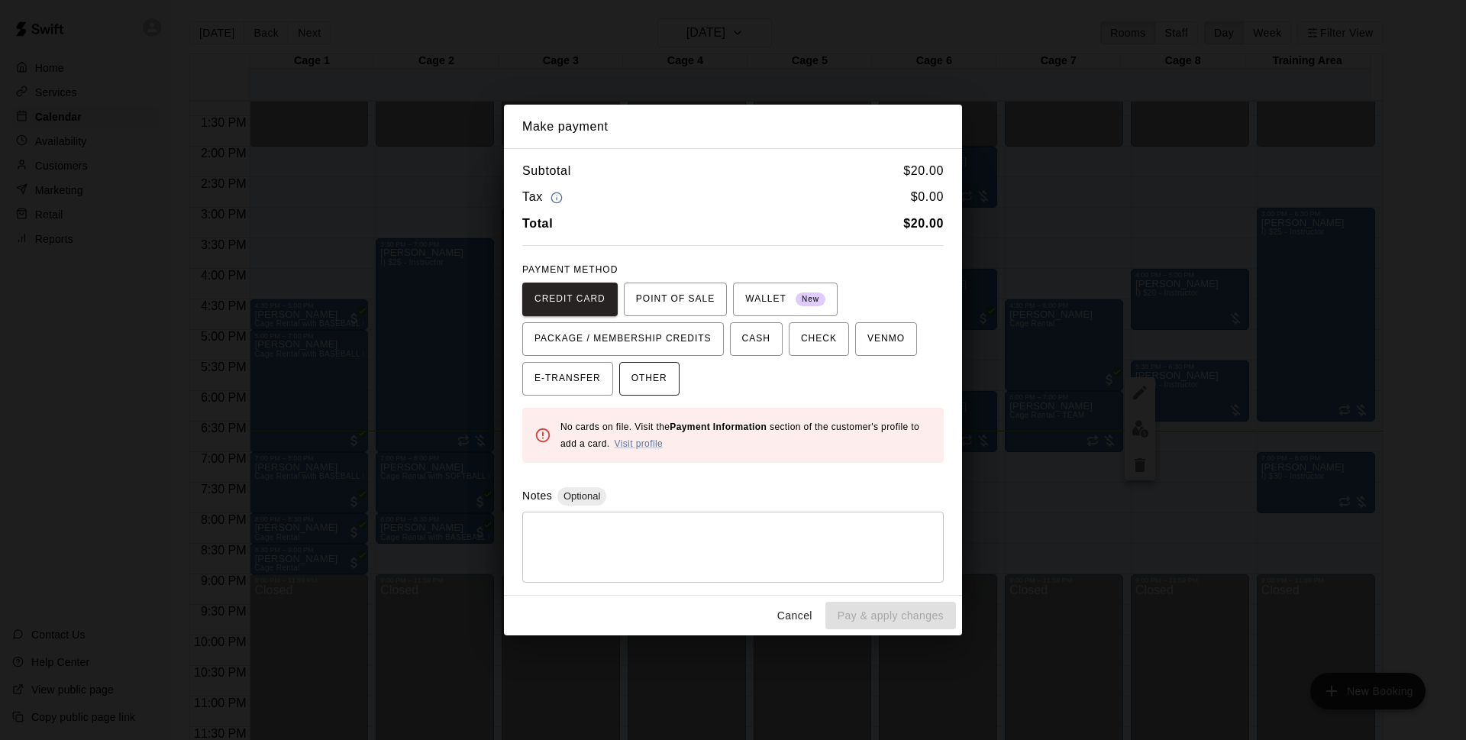
drag, startPoint x: 636, startPoint y: 373, endPoint x: 674, endPoint y: 385, distance: 40.1
click at [636, 373] on span "OTHER" at bounding box center [649, 378] width 36 height 24
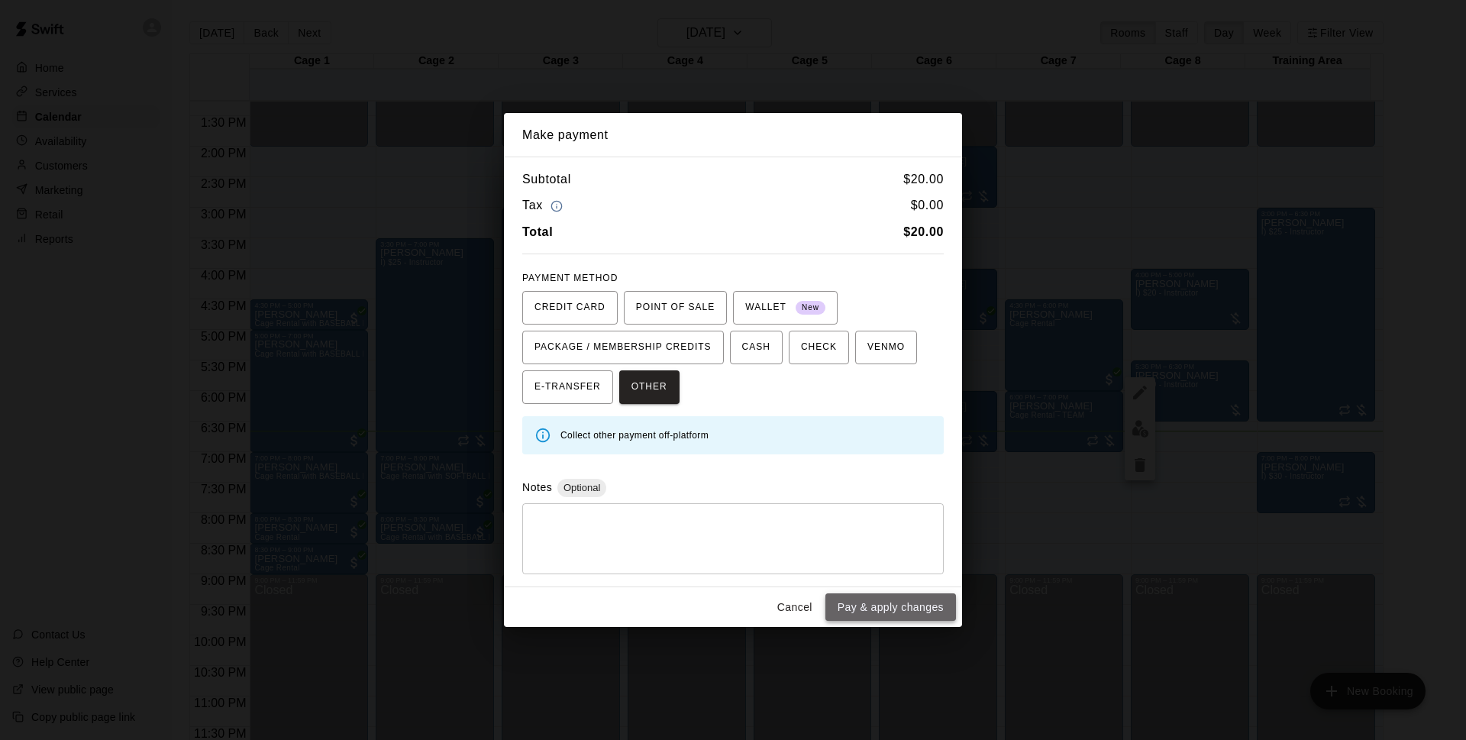
click at [930, 600] on button "Pay & apply changes" at bounding box center [890, 607] width 131 height 28
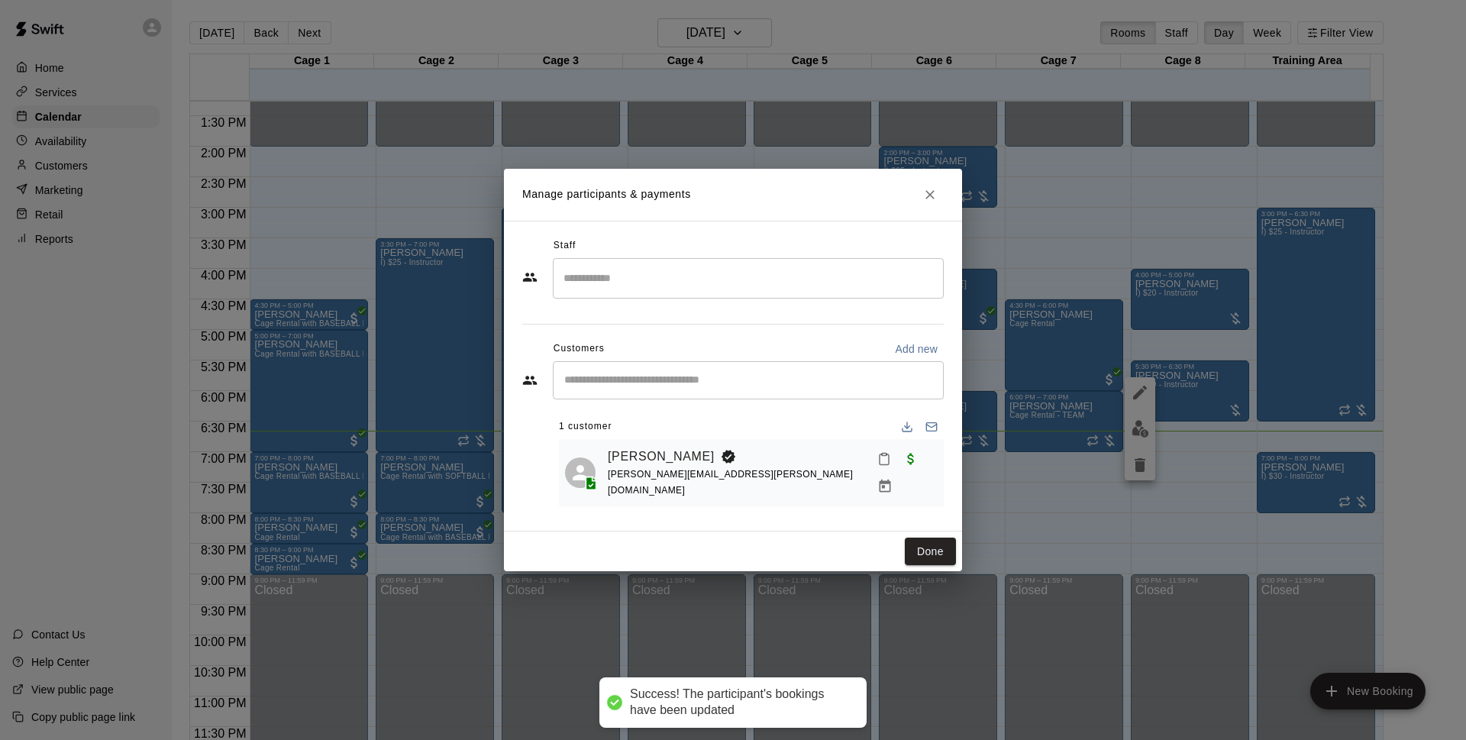
click at [931, 547] on button "Done" at bounding box center [930, 551] width 51 height 28
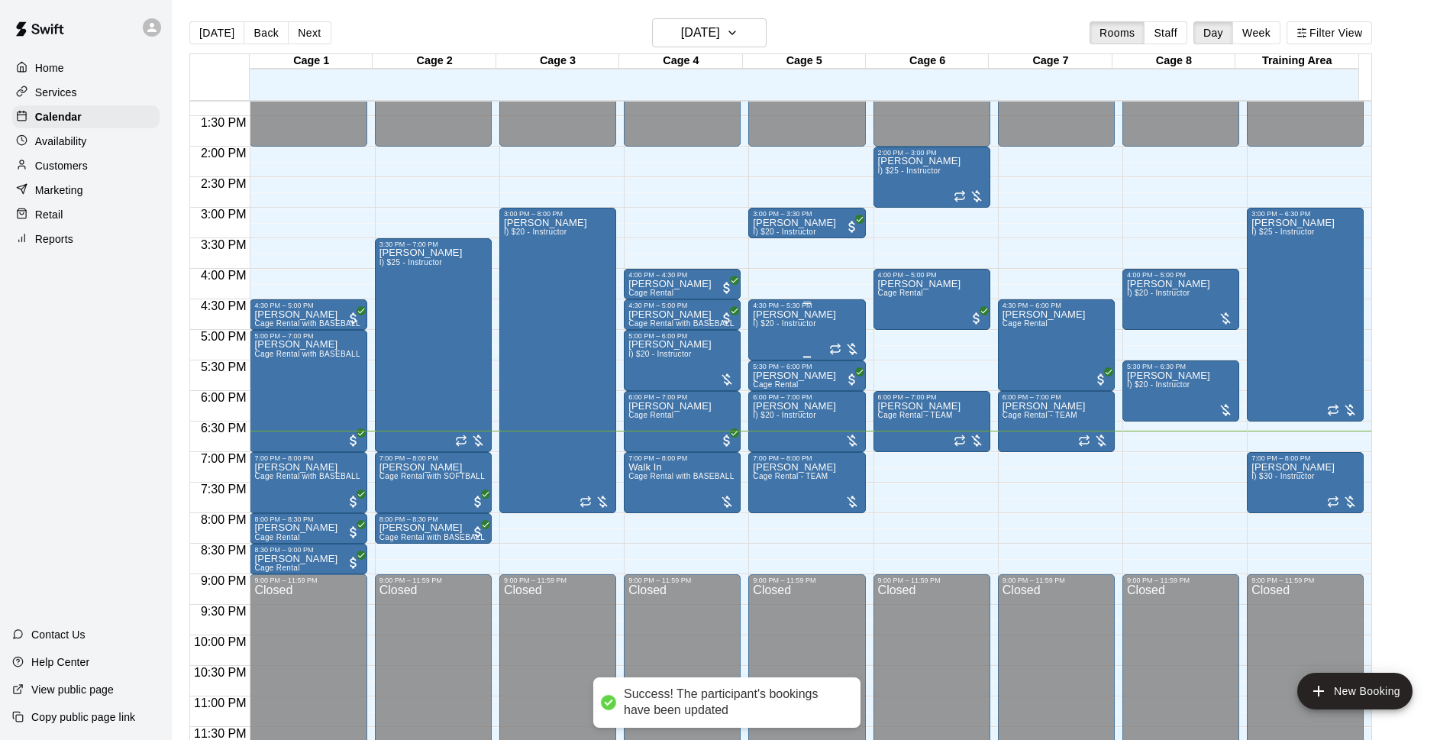
click at [817, 325] on div "Chris Decolati I) $20 - Instructor" at bounding box center [807, 679] width 108 height 740
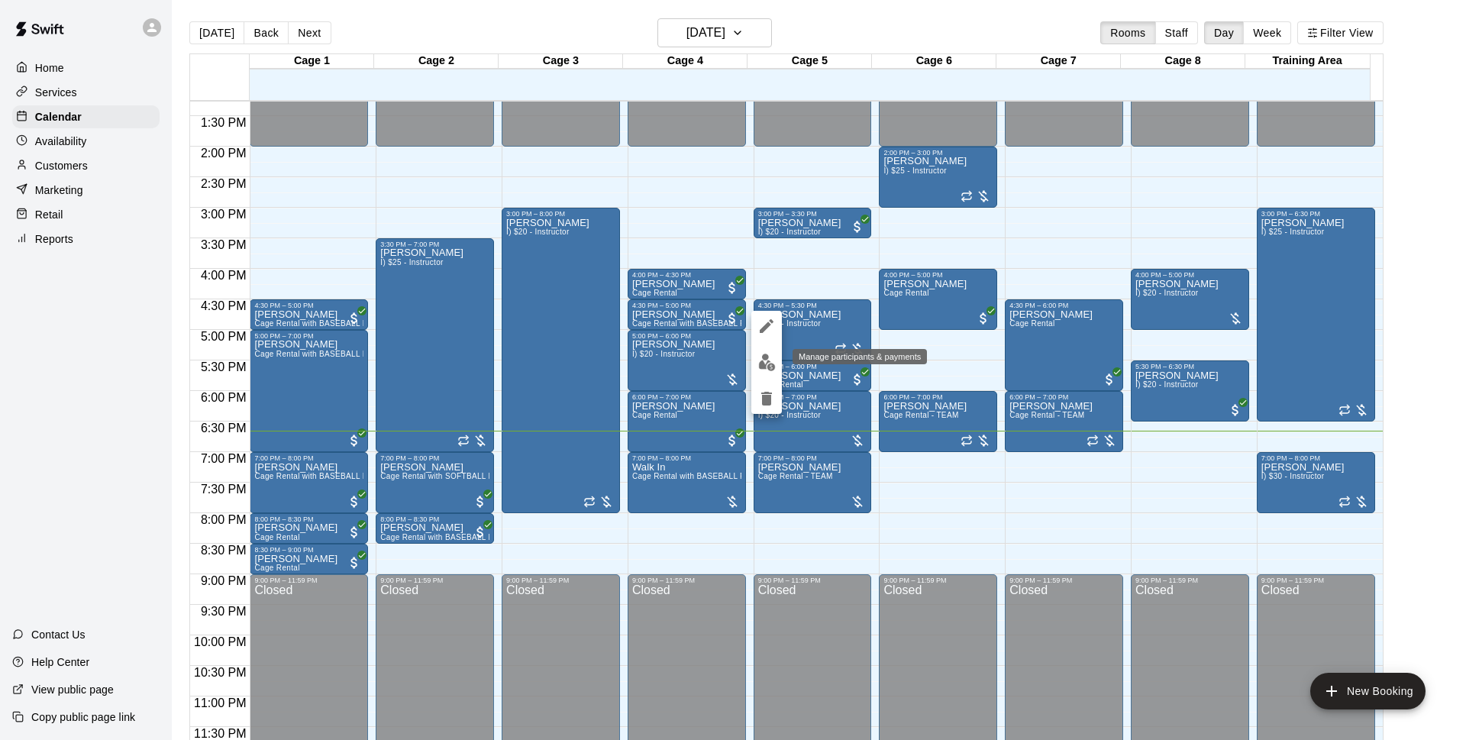
drag, startPoint x: 772, startPoint y: 366, endPoint x: 764, endPoint y: 360, distance: 9.8
click at [764, 360] on img "edit" at bounding box center [767, 362] width 18 height 18
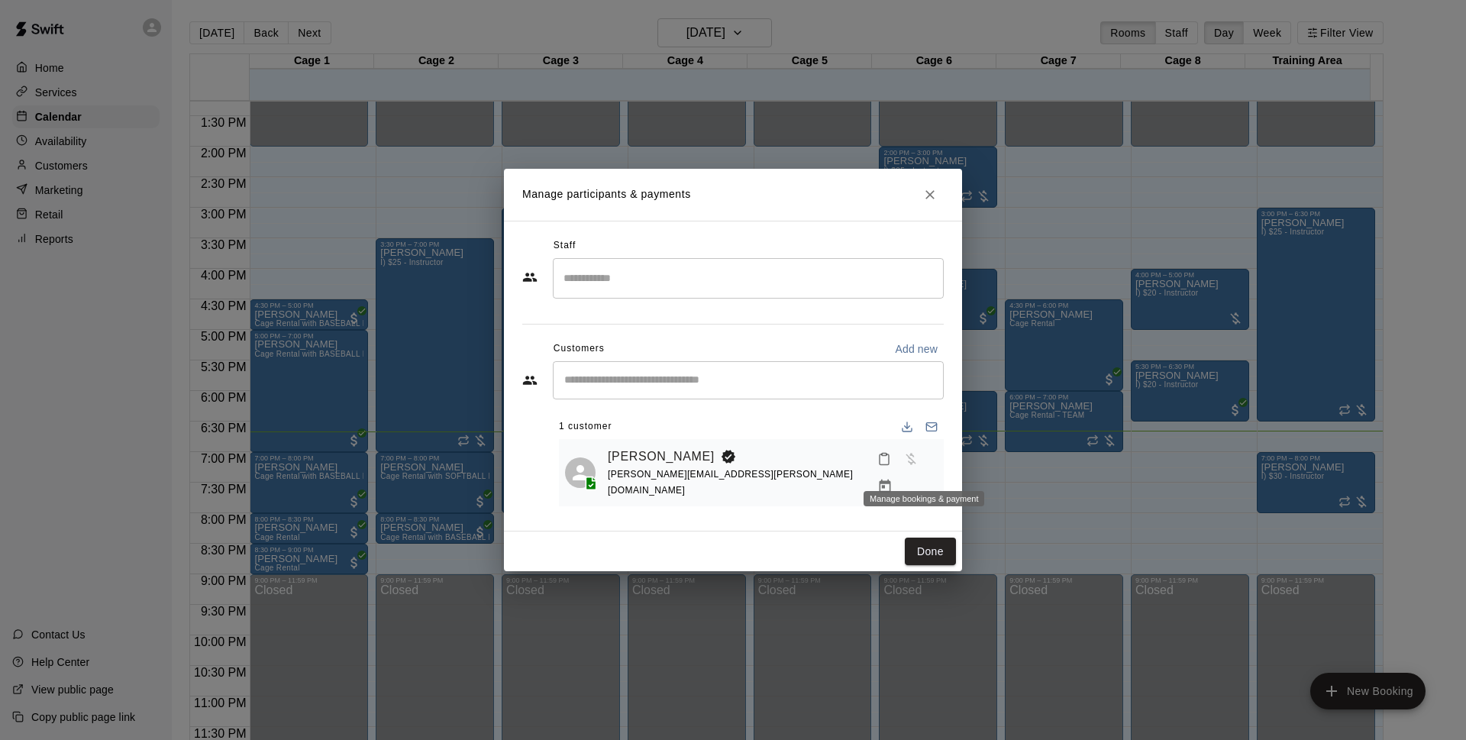
click at [892, 479] on icon "Manage bookings & payment" at bounding box center [884, 486] width 15 height 15
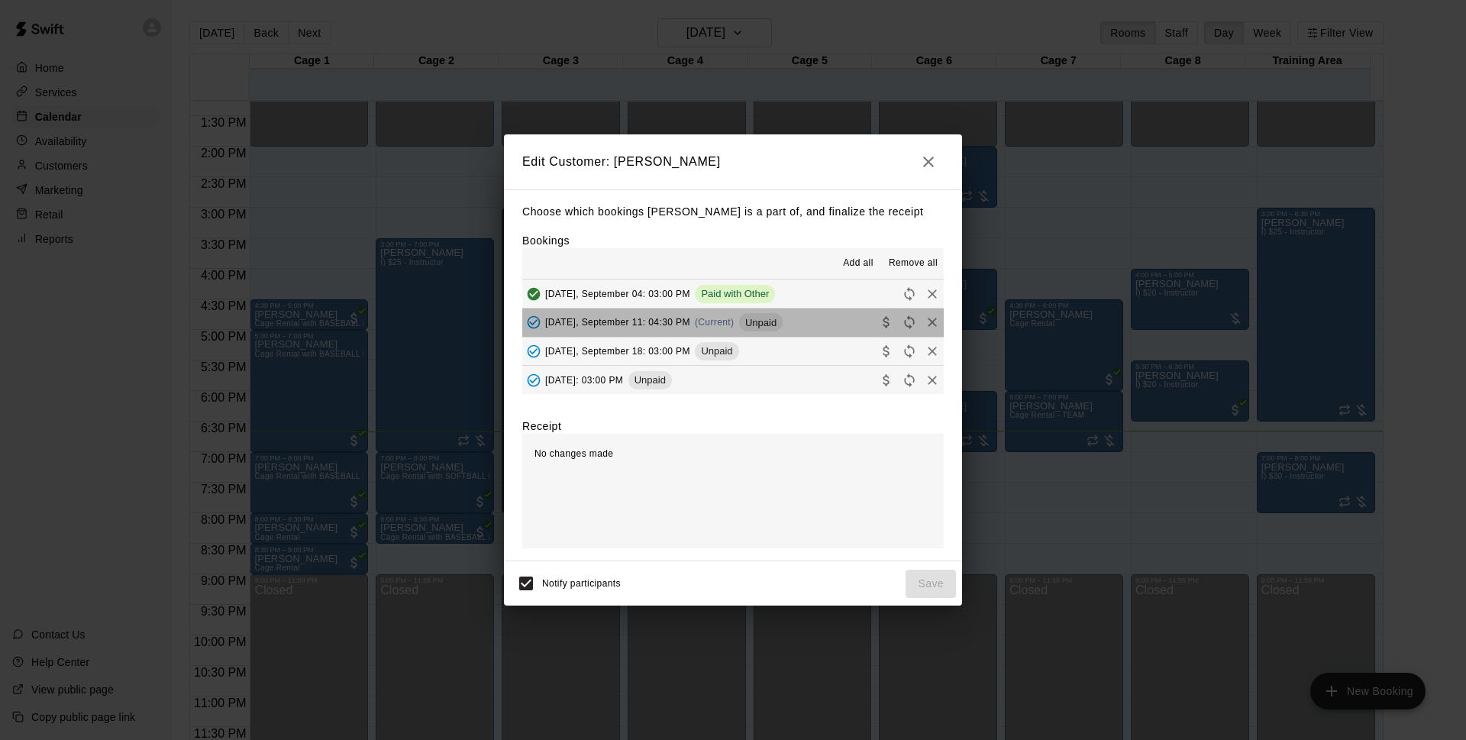
click at [815, 322] on button "Thursday, September 11: 04:30 PM (Current) Unpaid" at bounding box center [732, 322] width 421 height 28
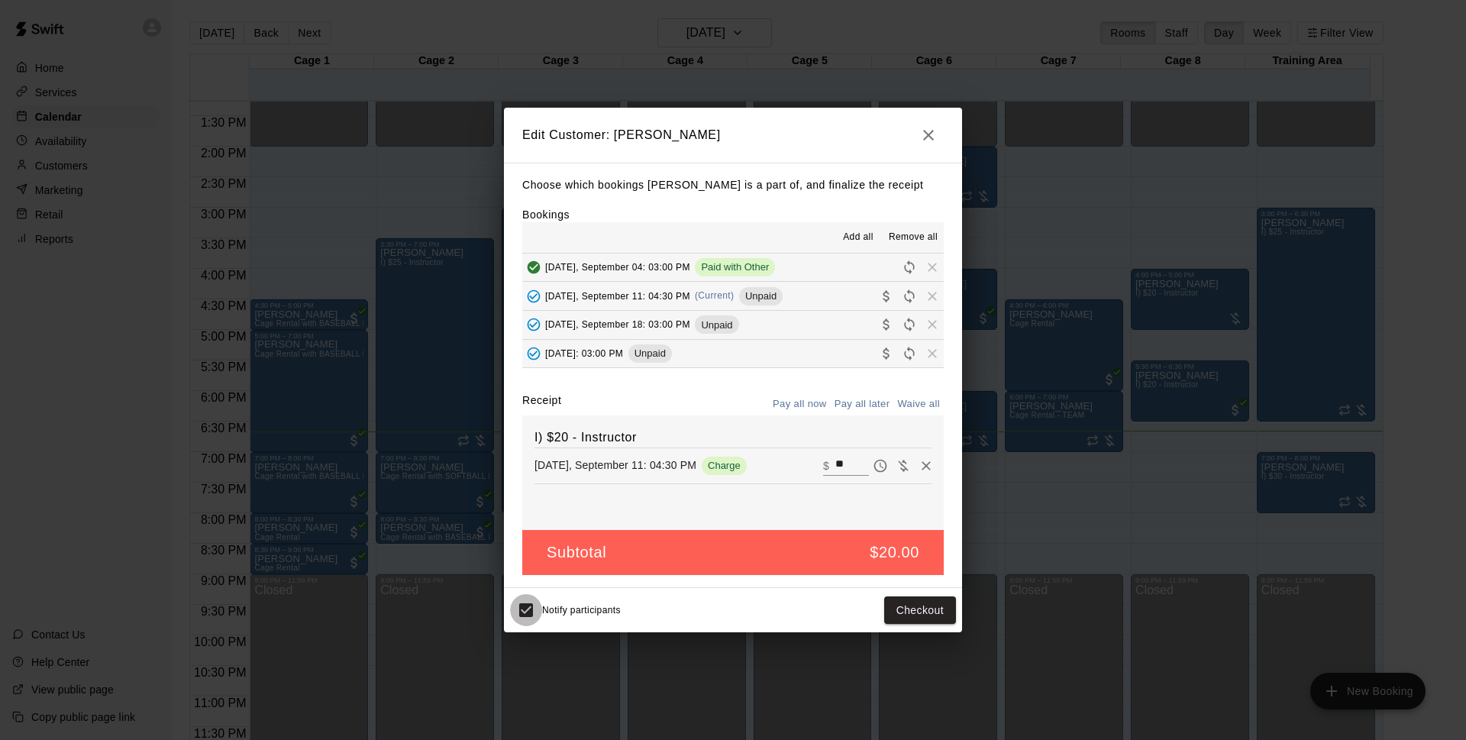
click at [546, 602] on div "Notify participants" at bounding box center [565, 610] width 111 height 32
click at [920, 606] on button "Checkout" at bounding box center [920, 610] width 72 height 28
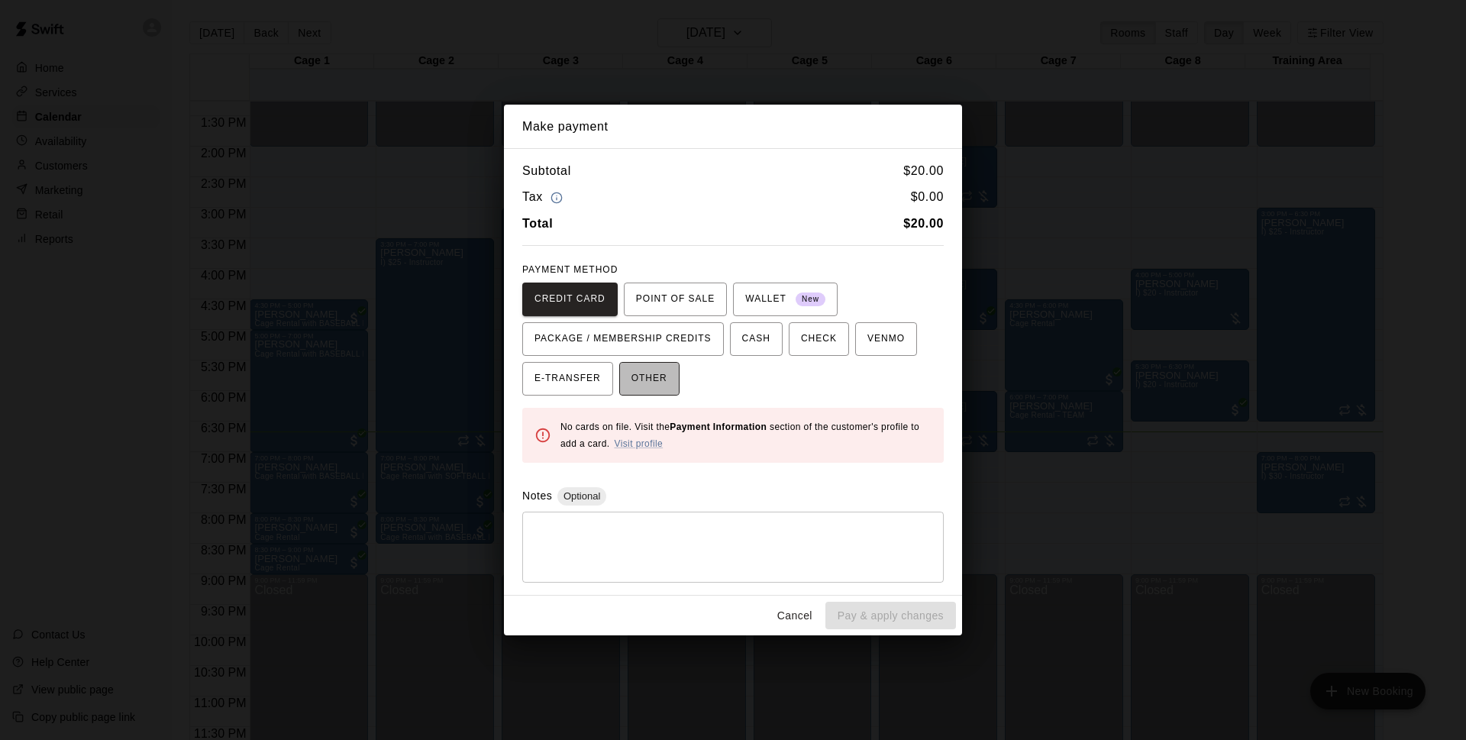
click at [657, 363] on button "OTHER" at bounding box center [649, 379] width 60 height 34
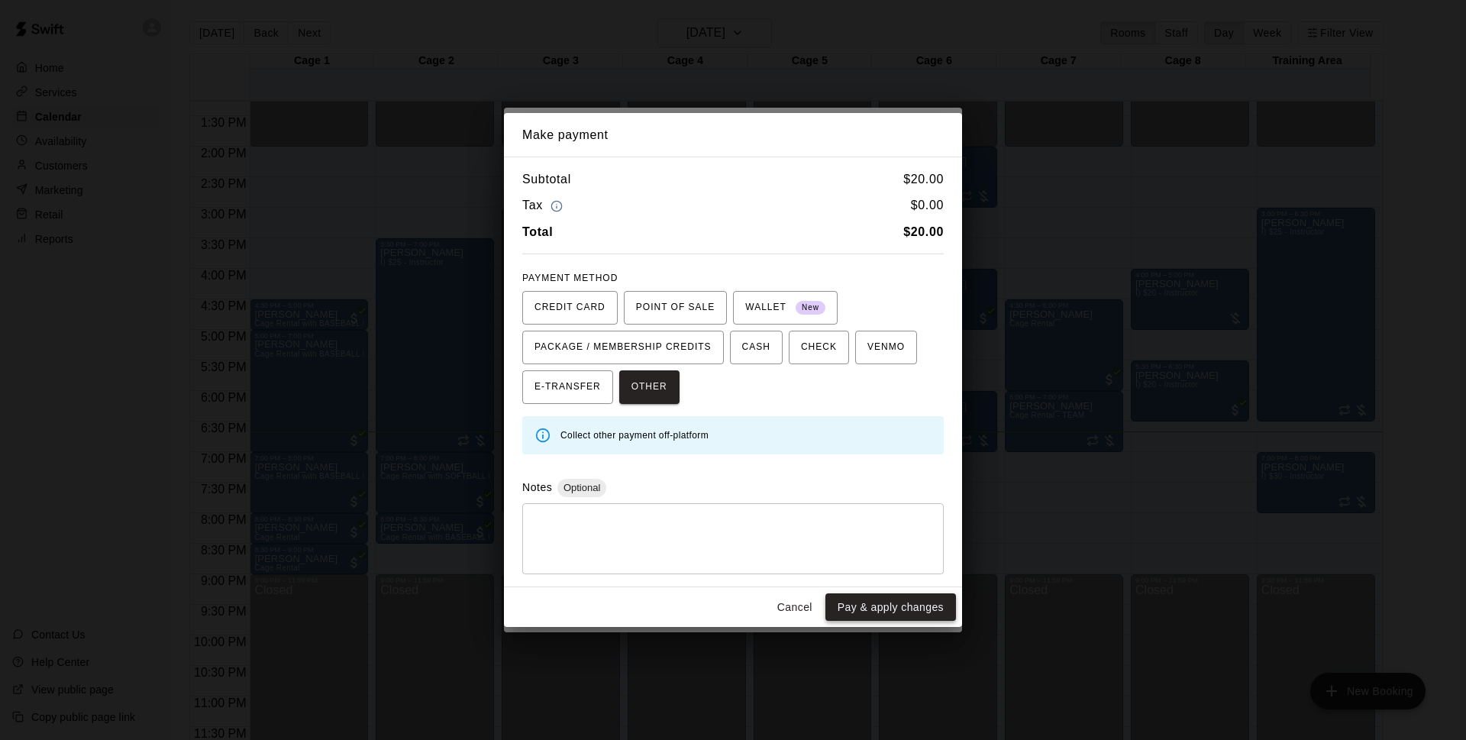
click at [892, 613] on button "Pay & apply changes" at bounding box center [890, 607] width 131 height 28
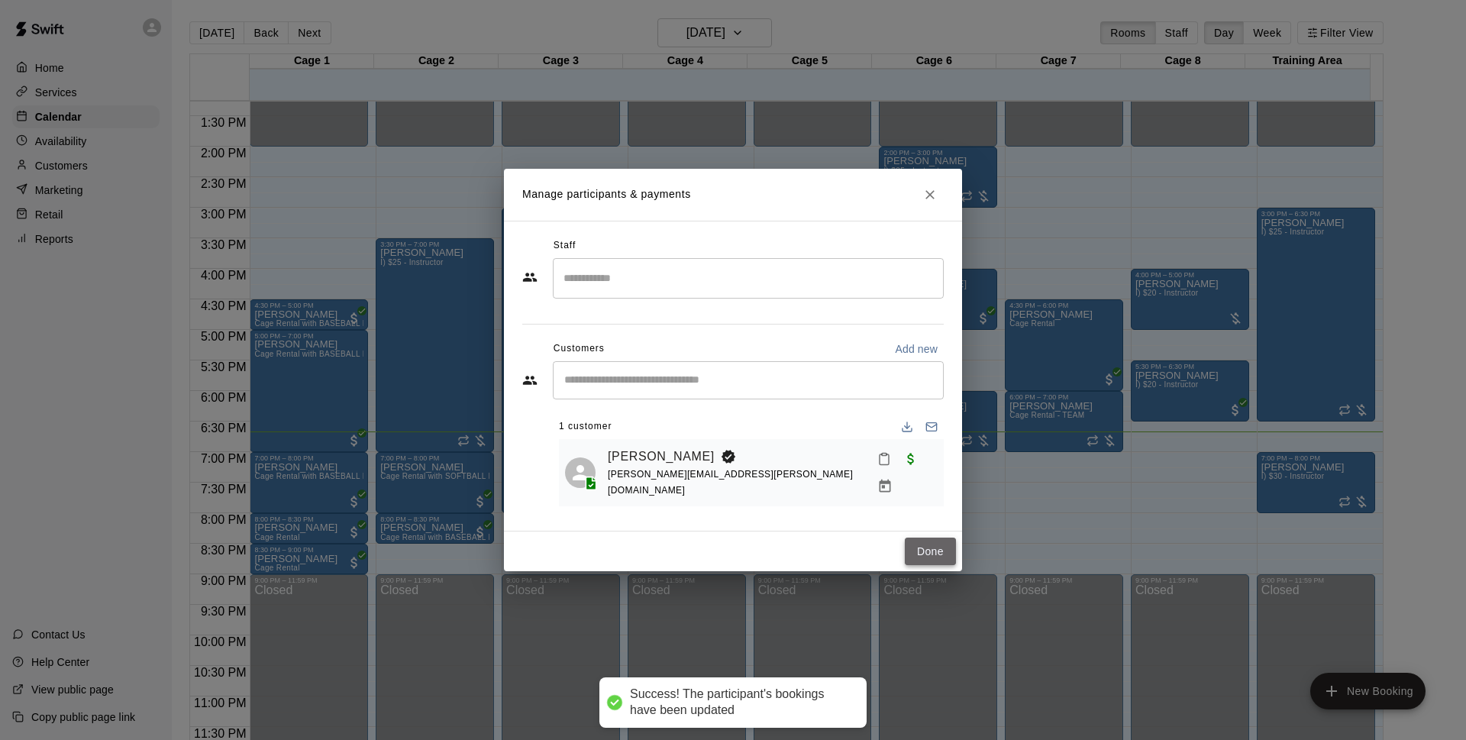
click at [930, 556] on button "Done" at bounding box center [930, 551] width 51 height 28
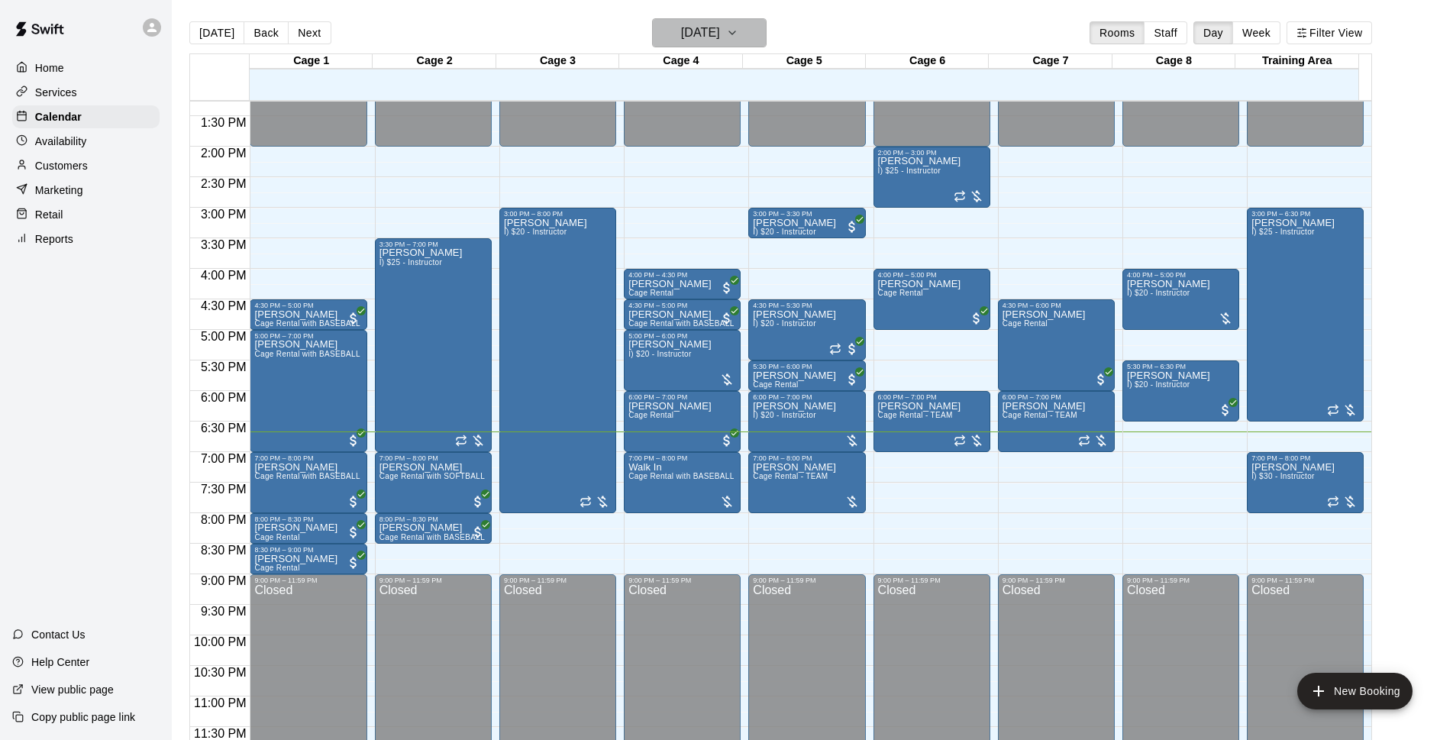
click at [696, 26] on h6 "[DATE]" at bounding box center [700, 32] width 39 height 21
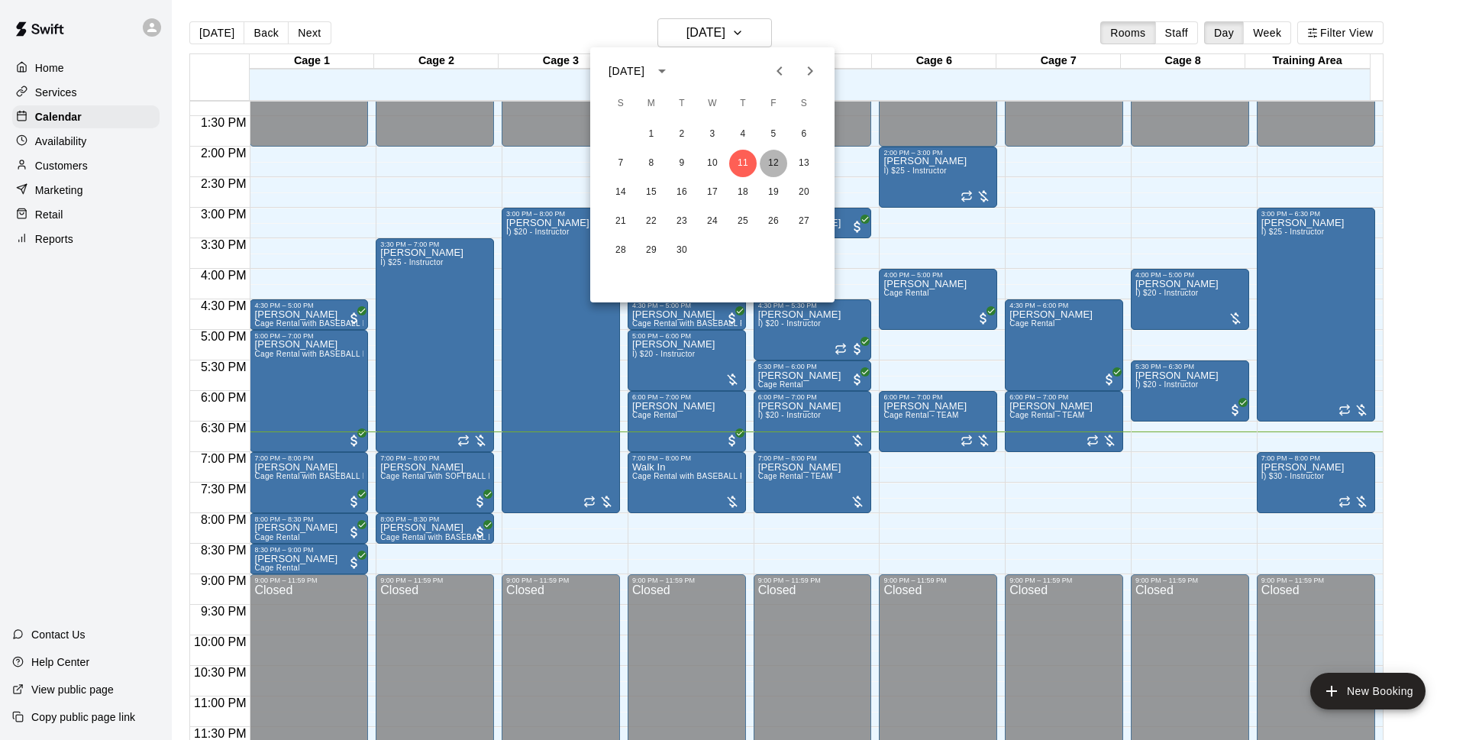
click at [768, 157] on button "12" at bounding box center [773, 163] width 27 height 27
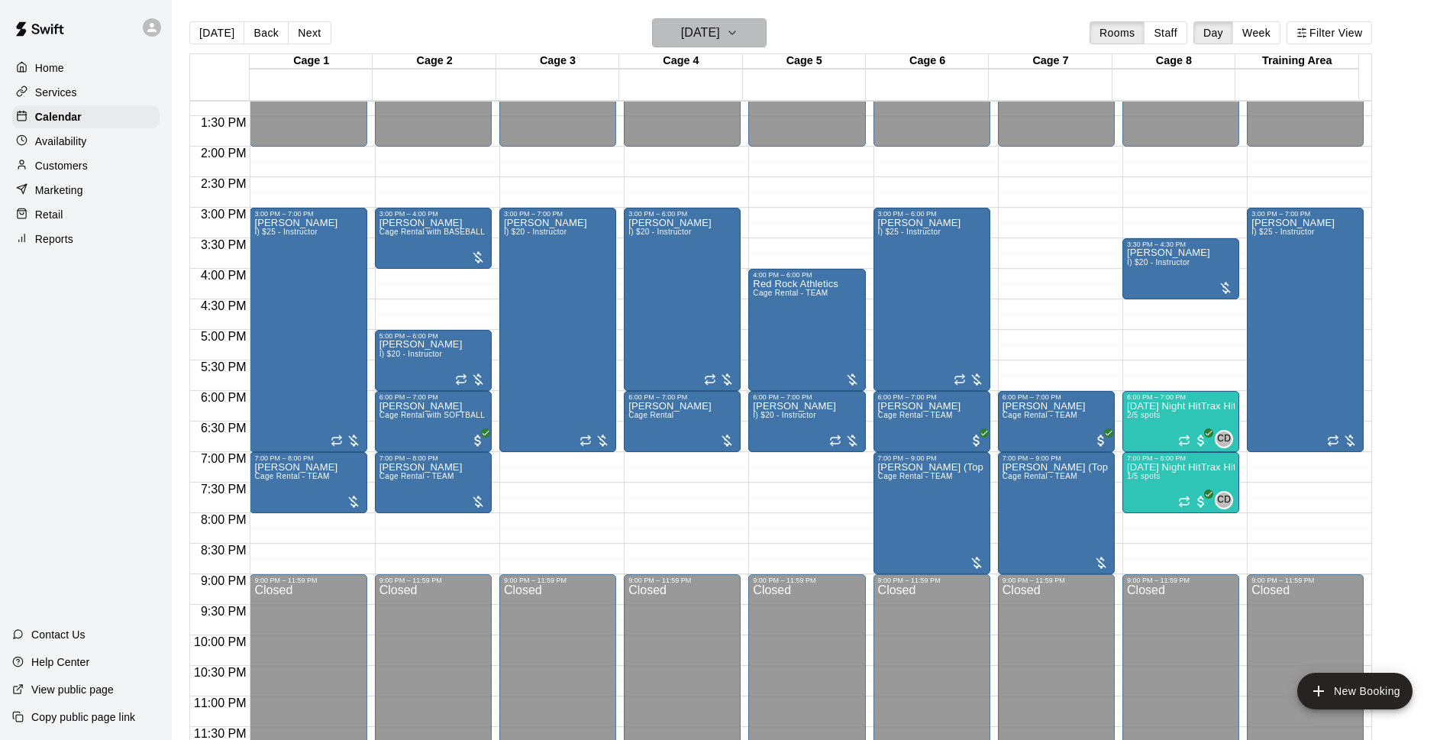
click at [720, 35] on h6 "[DATE]" at bounding box center [700, 32] width 39 height 21
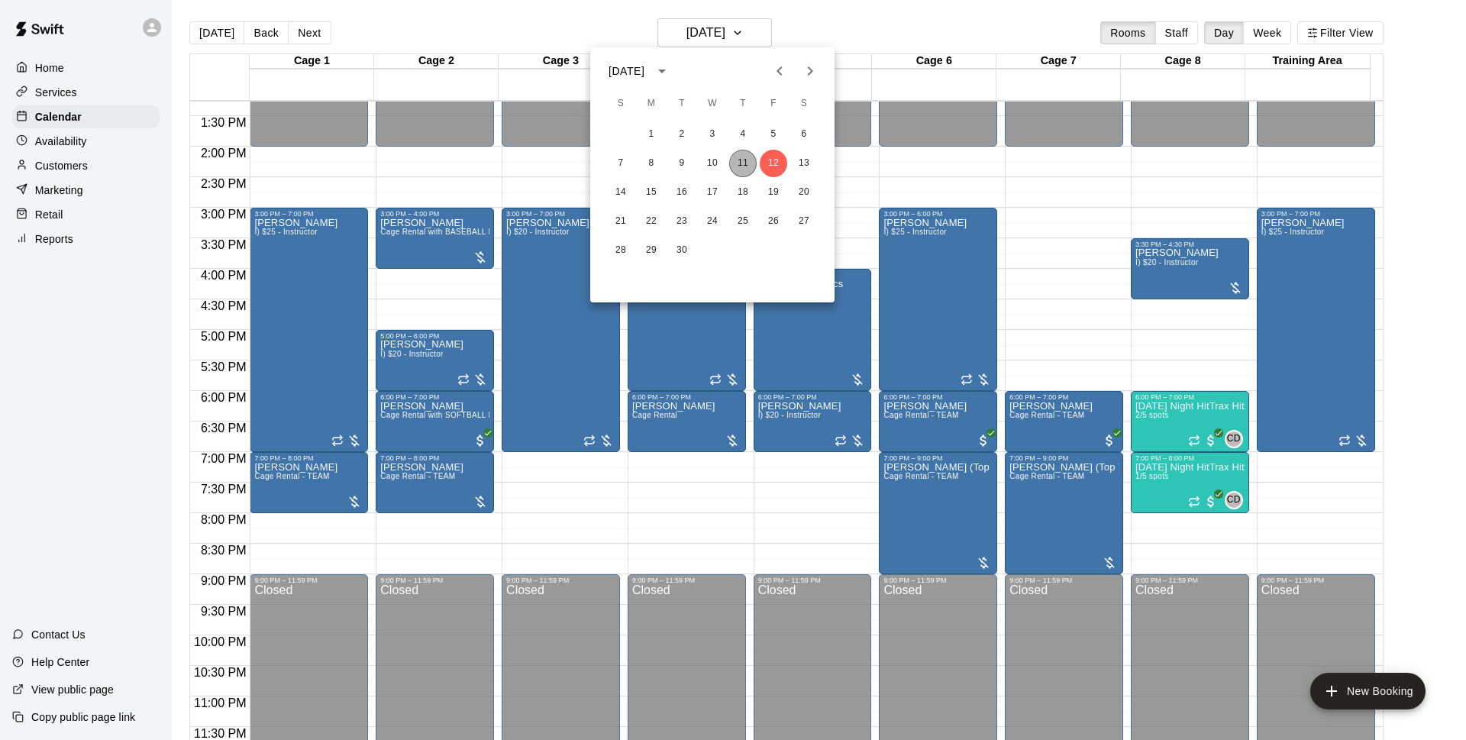
click at [735, 157] on button "11" at bounding box center [742, 163] width 27 height 27
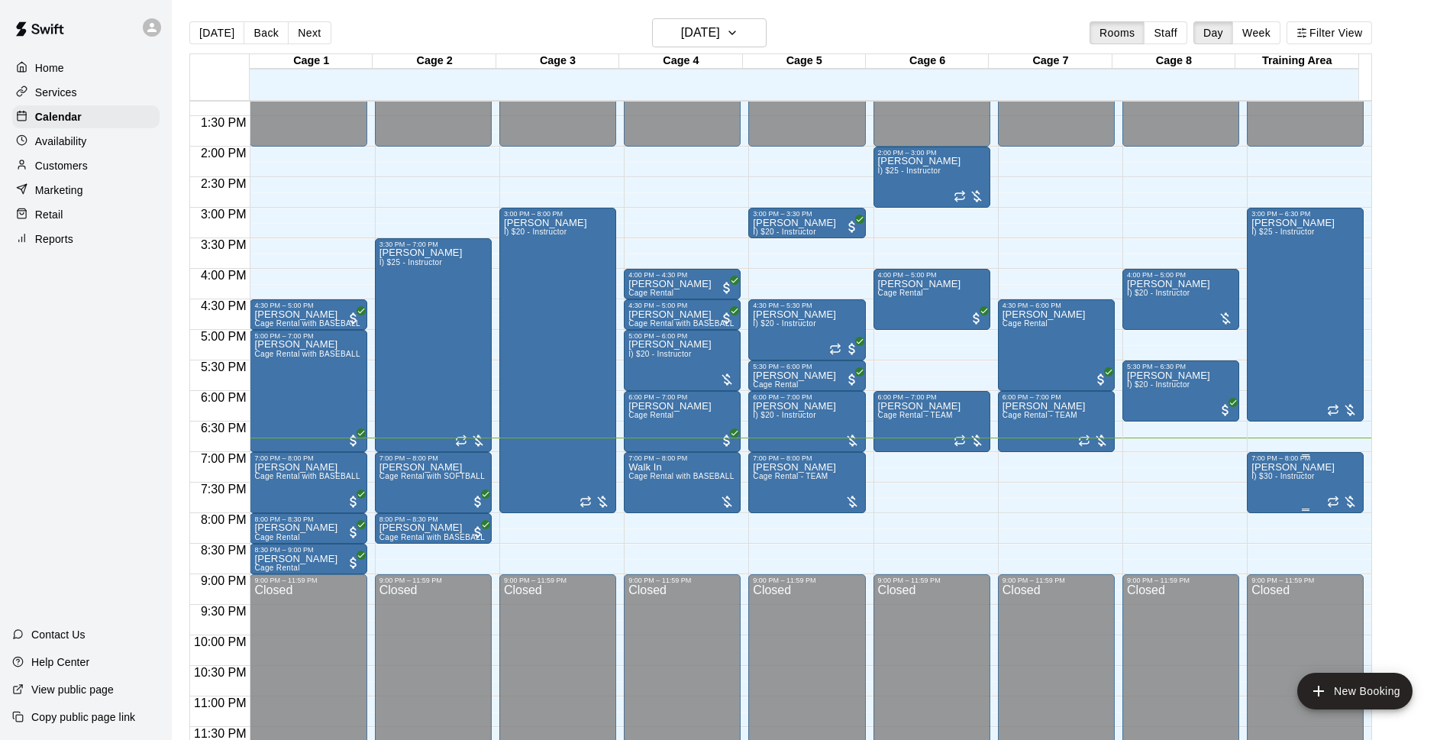
click at [1272, 467] on p "[PERSON_NAME]" at bounding box center [1292, 467] width 83 height 0
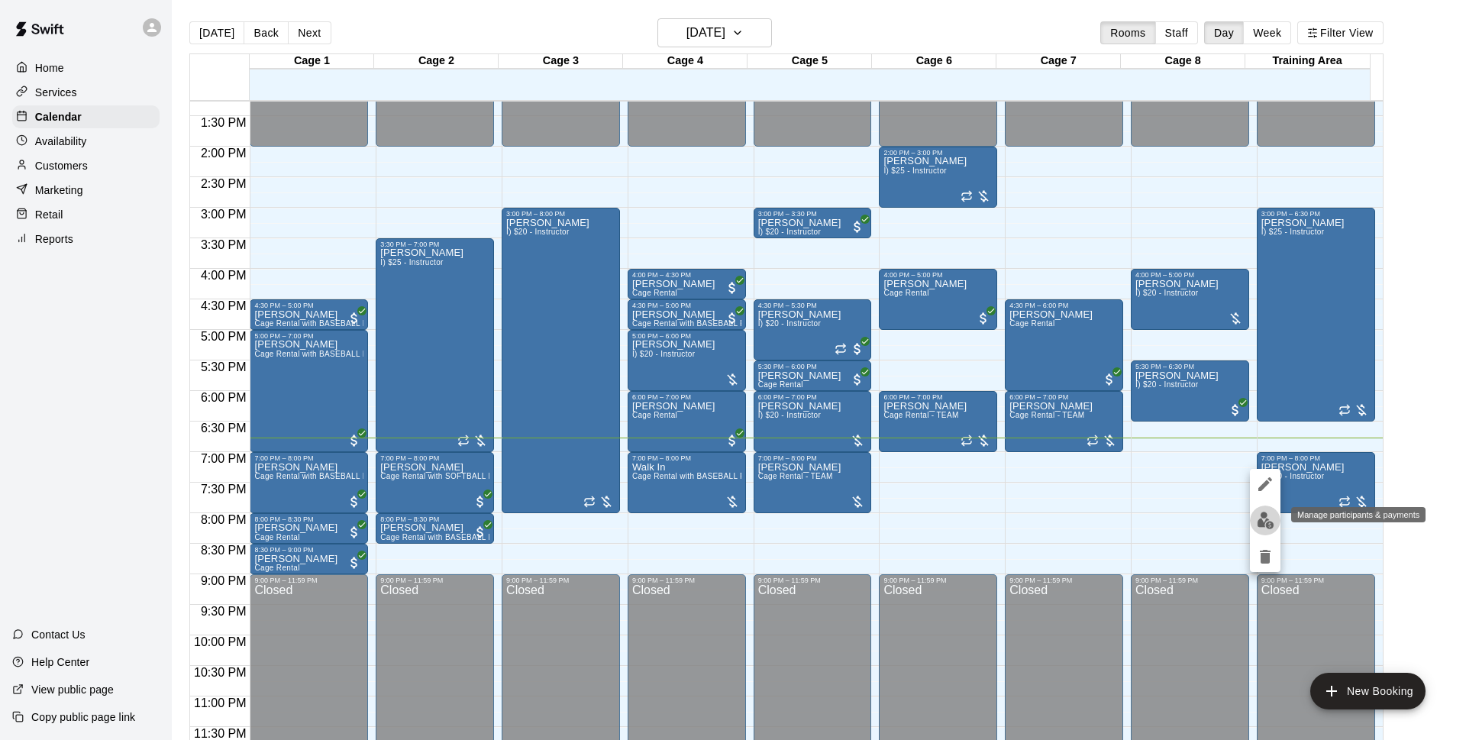
click at [1267, 518] on img "edit" at bounding box center [1266, 520] width 18 height 18
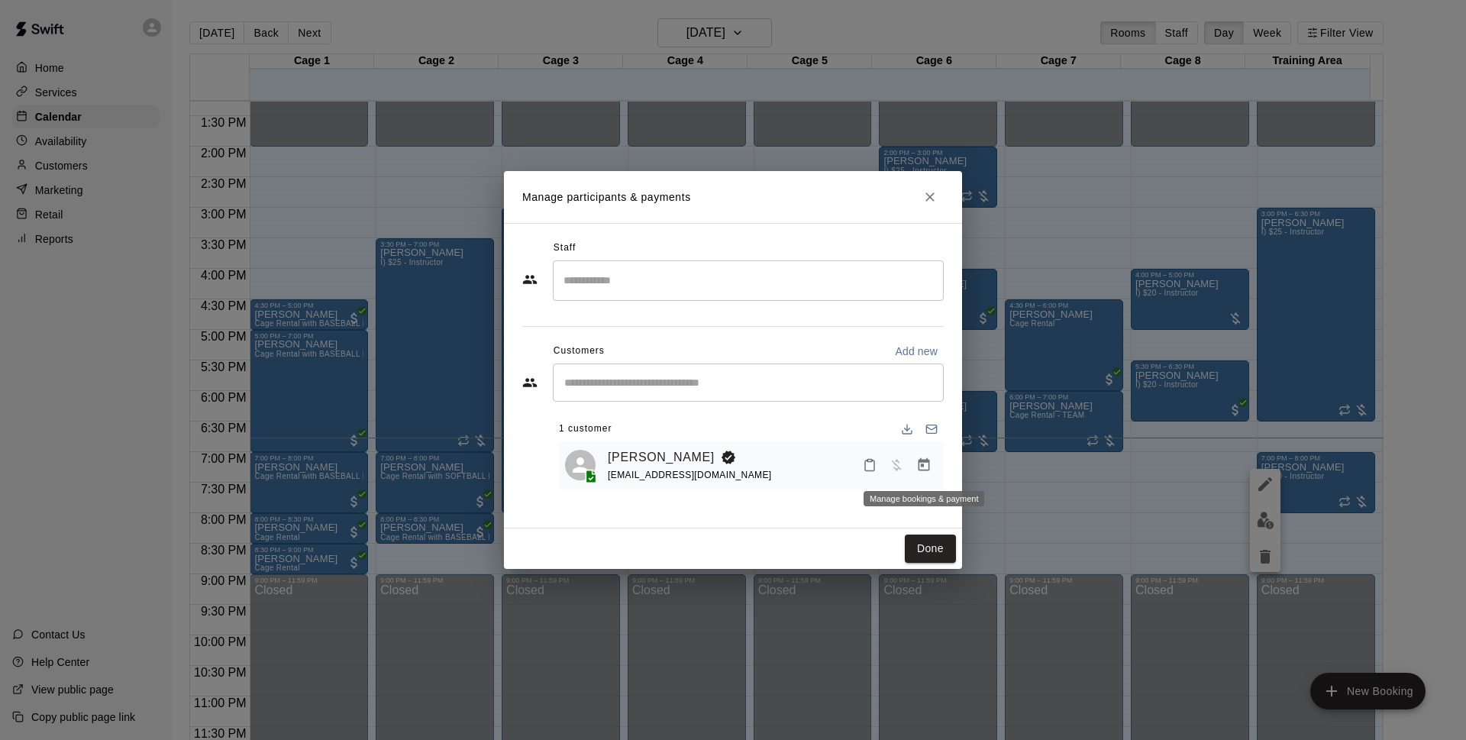
click at [921, 469] on icon "Manage bookings & payment" at bounding box center [923, 464] width 15 height 15
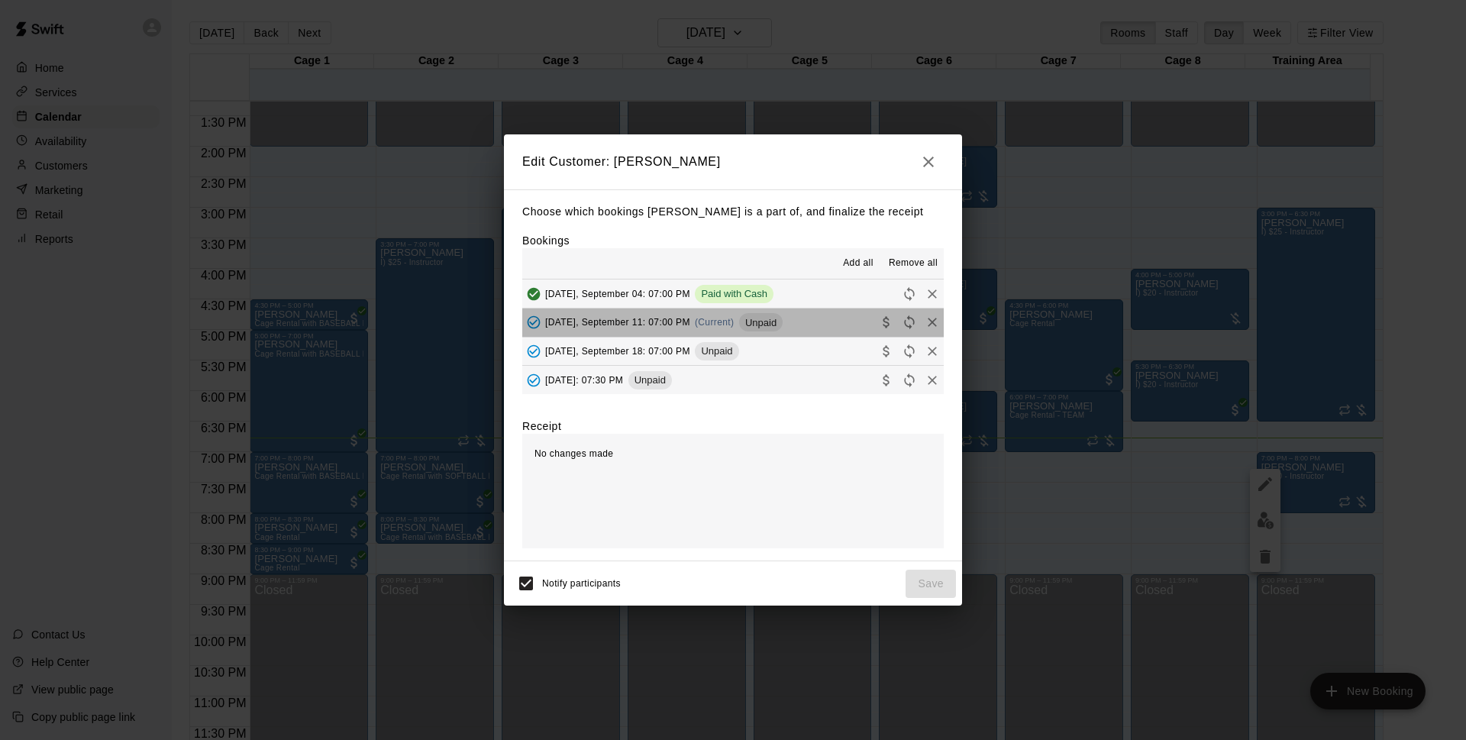
click at [827, 324] on button "Thursday, September 11: 07:00 PM (Current) Unpaid" at bounding box center [732, 322] width 421 height 28
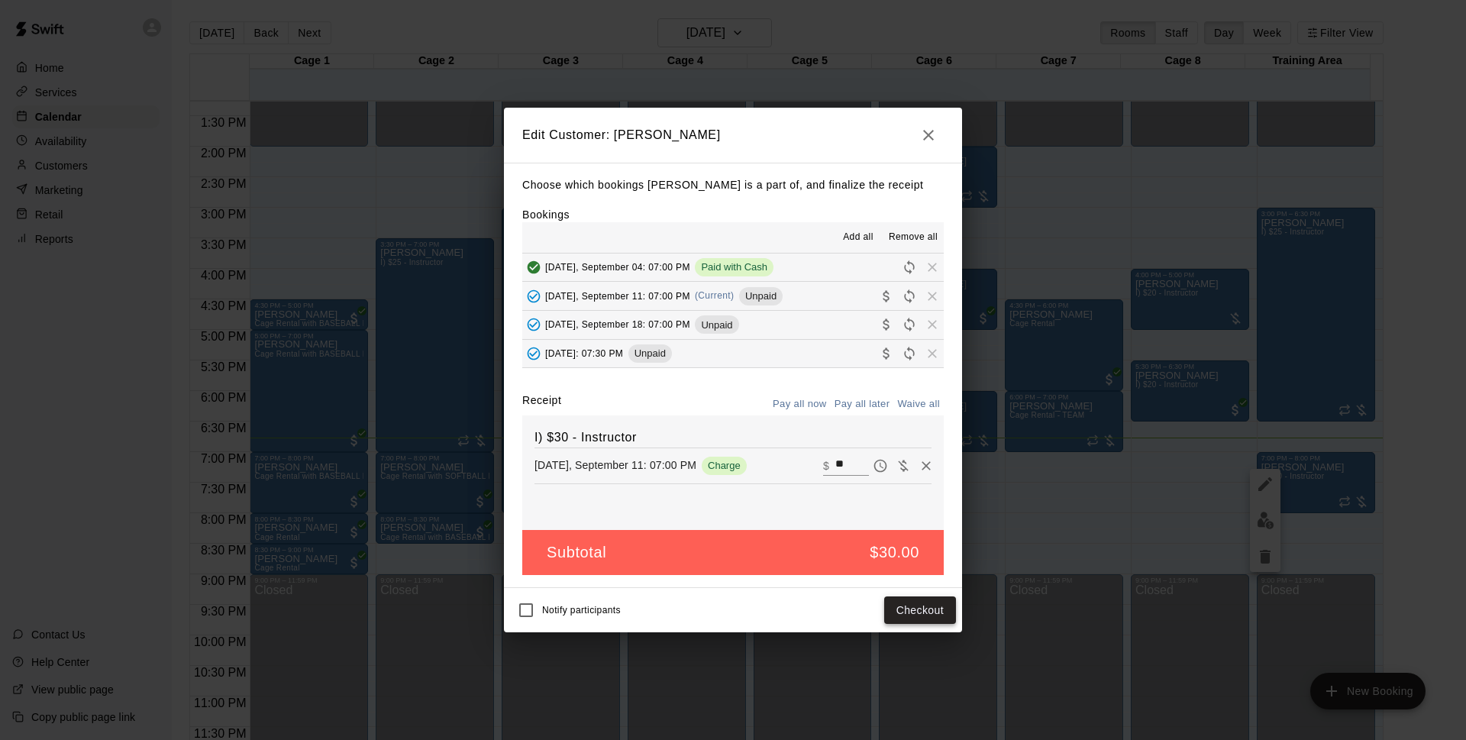
click at [905, 600] on button "Checkout" at bounding box center [920, 610] width 72 height 28
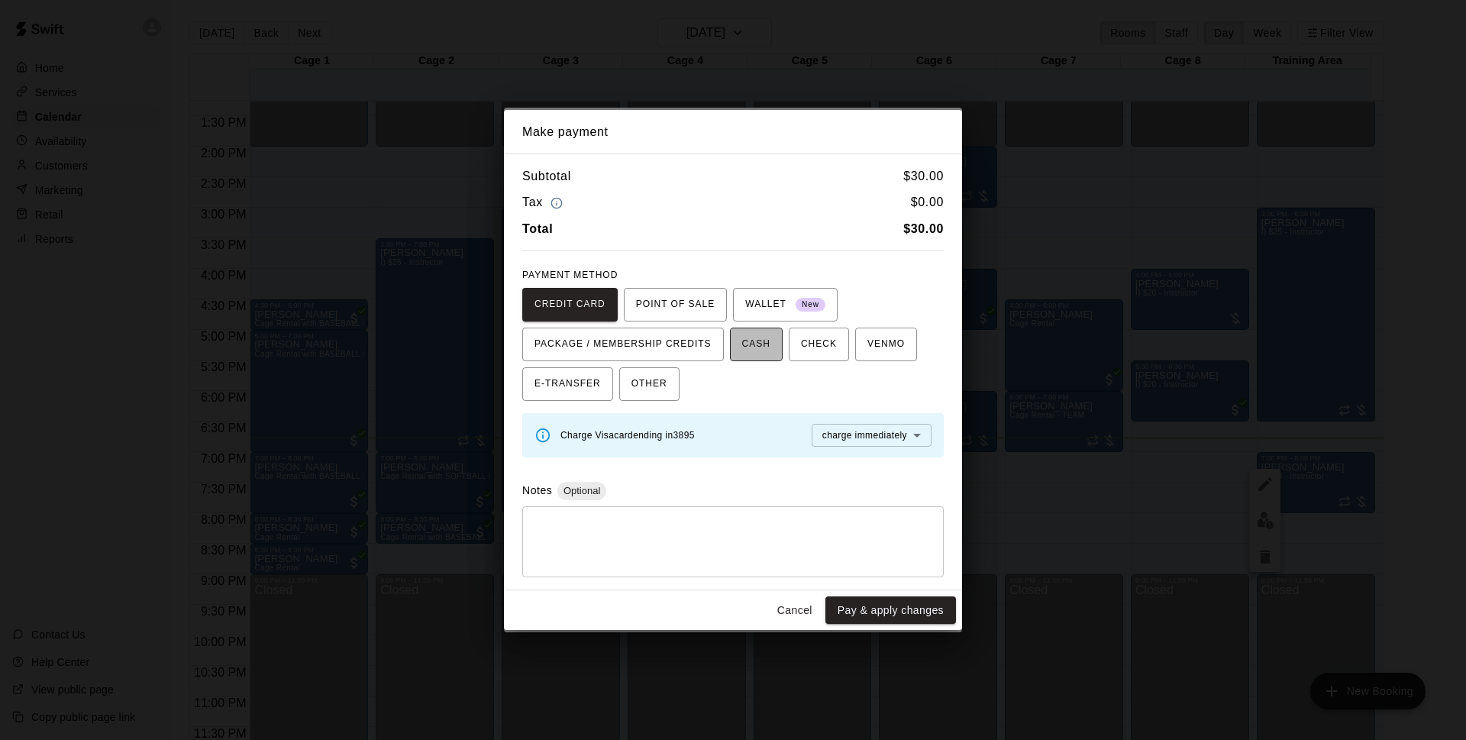
click at [764, 344] on span "CASH" at bounding box center [756, 344] width 28 height 24
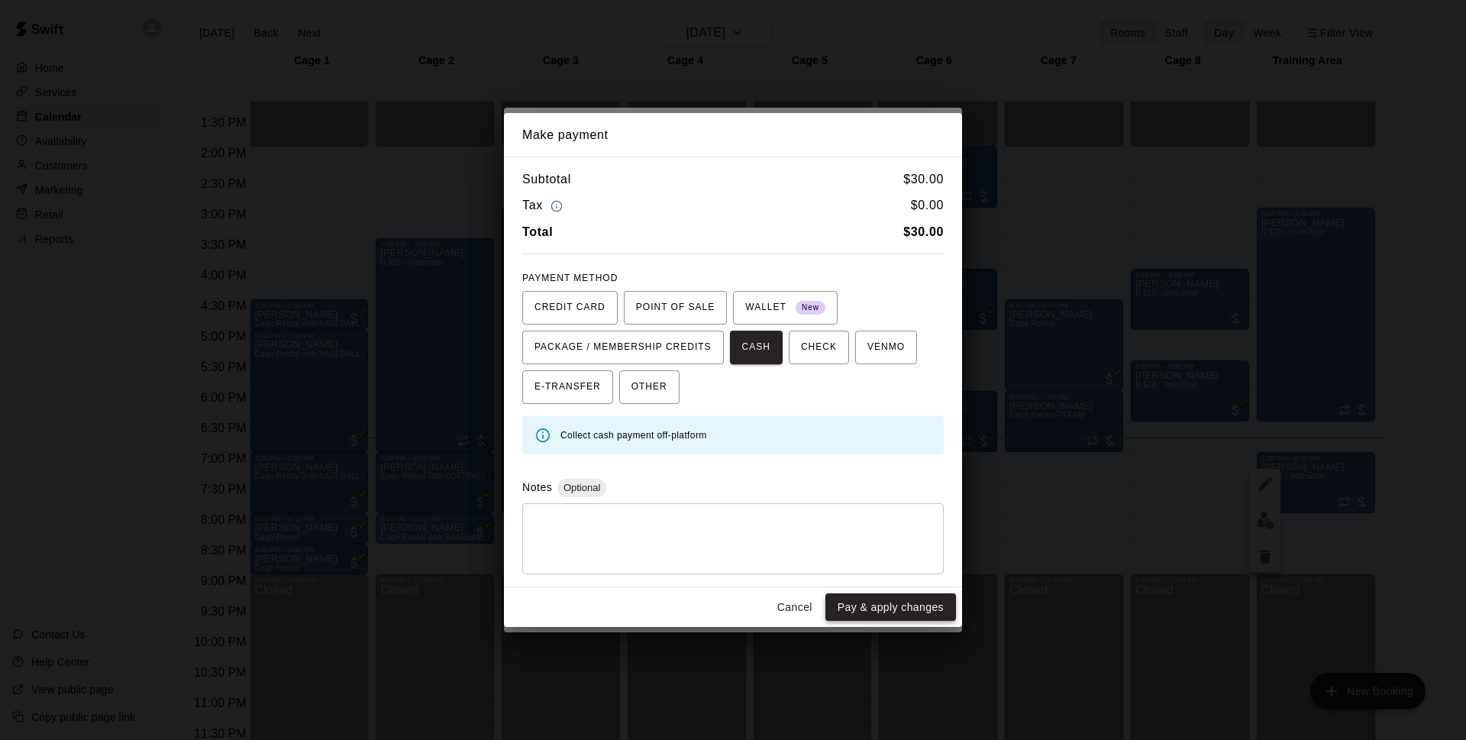
click at [895, 608] on button "Pay & apply changes" at bounding box center [890, 607] width 131 height 28
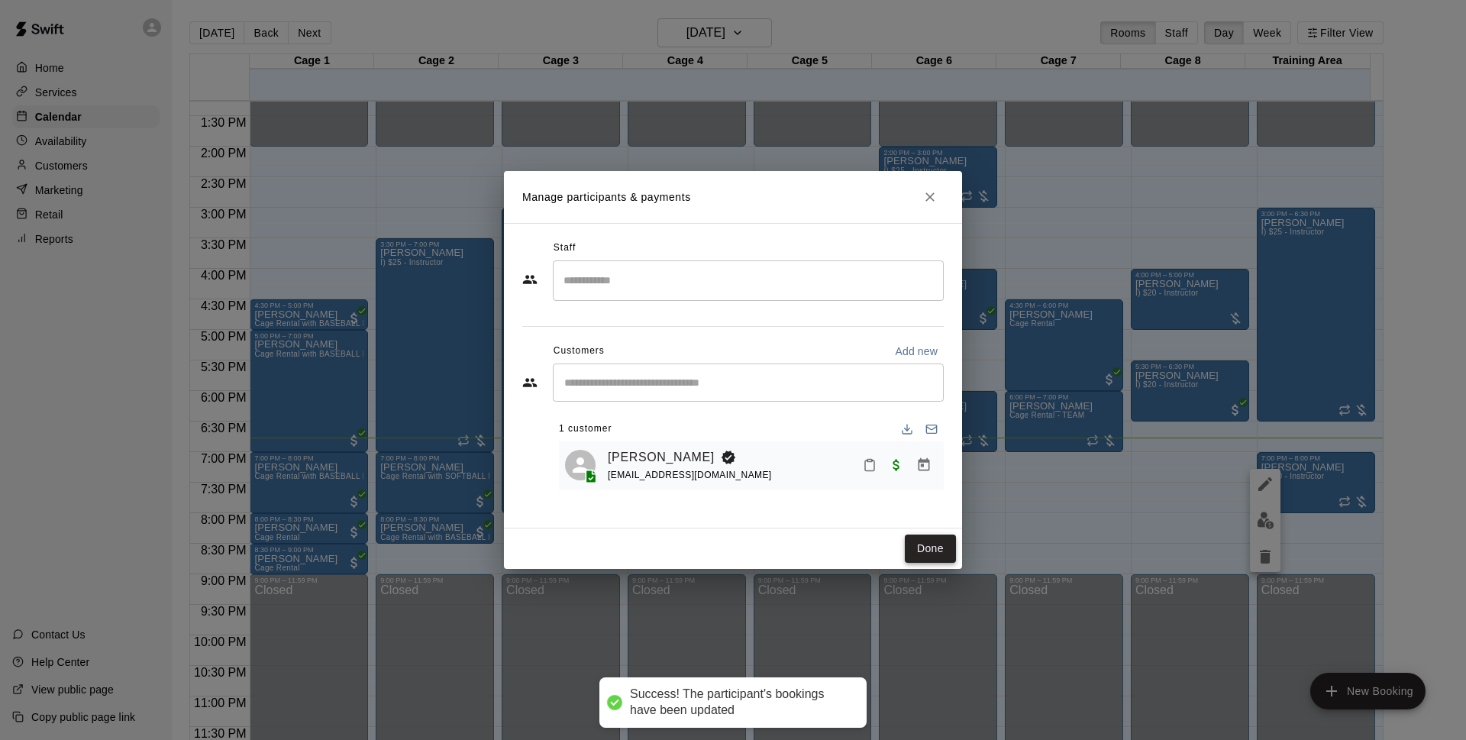
click at [925, 560] on button "Done" at bounding box center [930, 548] width 51 height 28
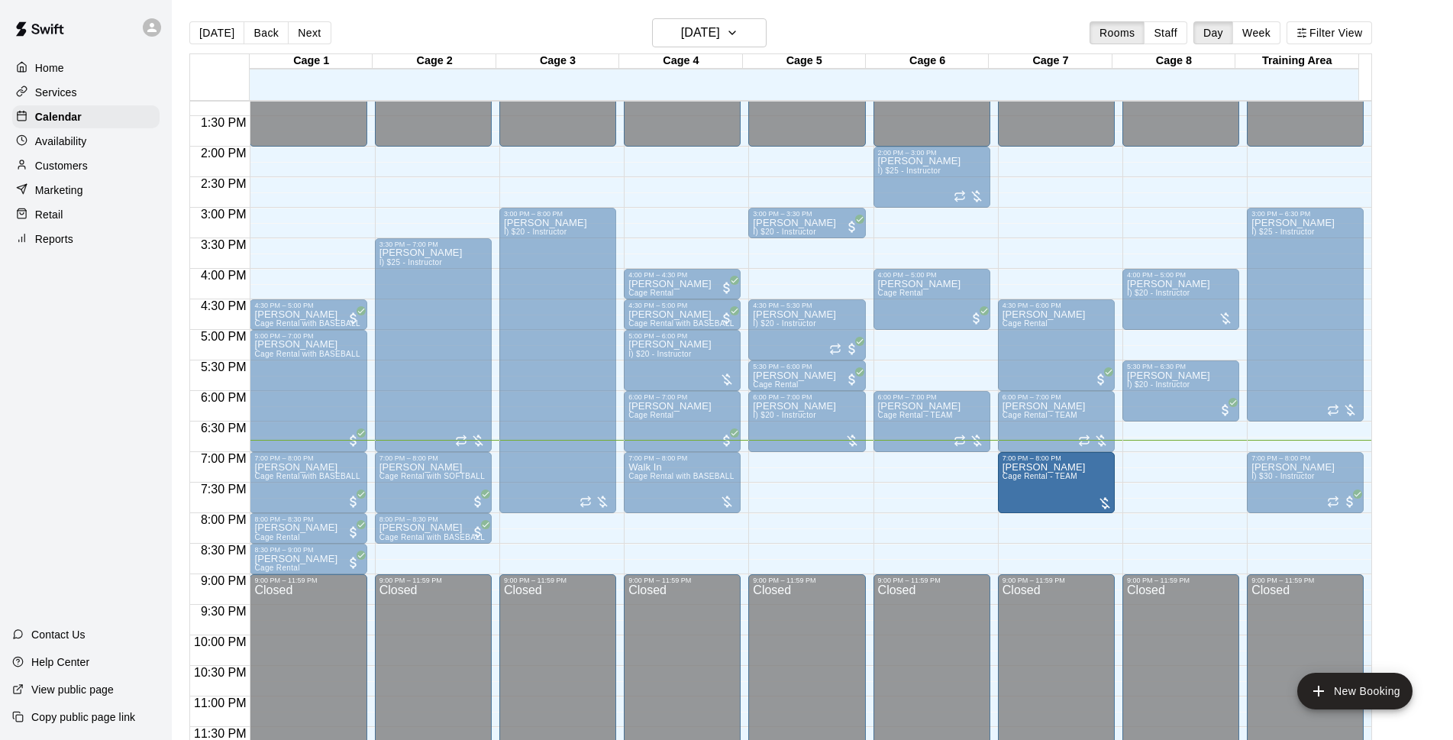
drag, startPoint x: 805, startPoint y: 489, endPoint x: 1038, endPoint y: 501, distance: 233.9
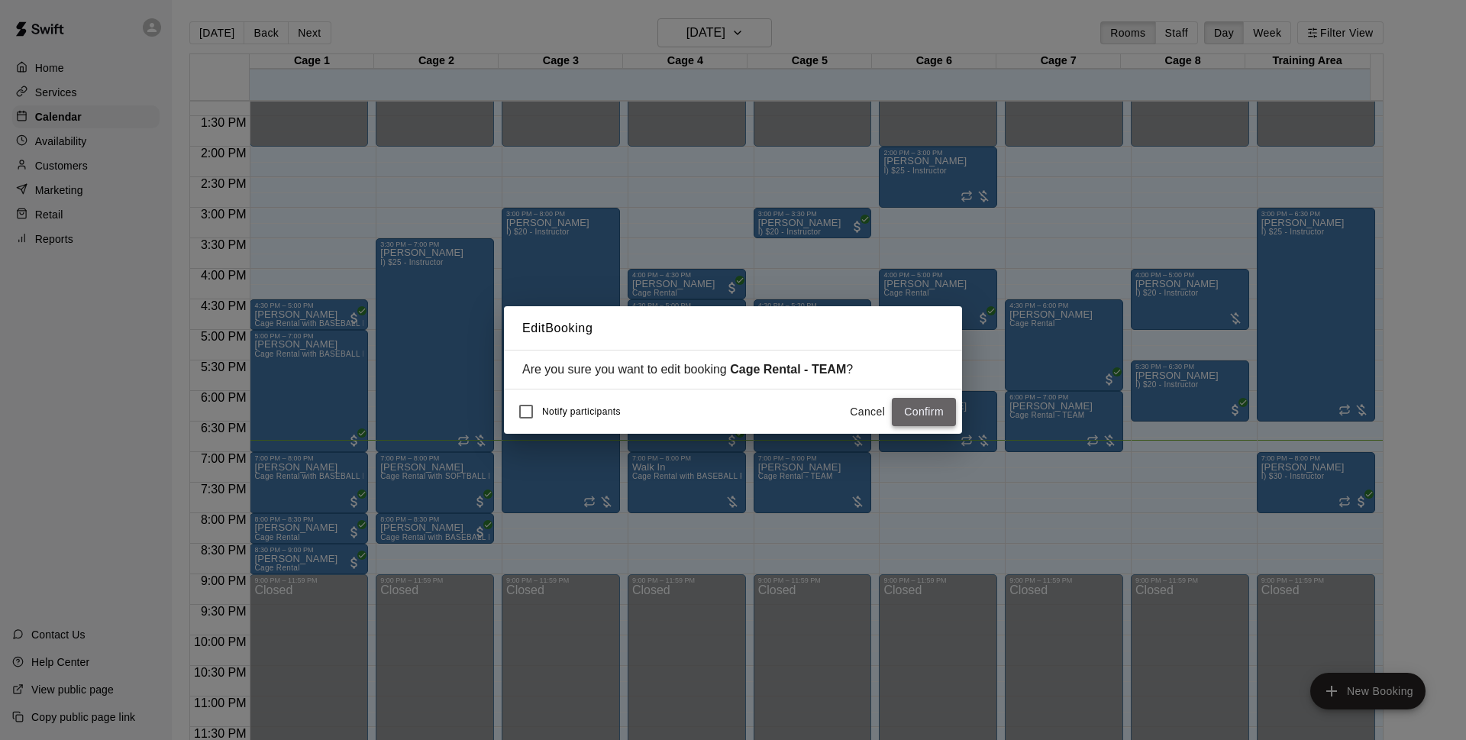
click at [904, 408] on button "Confirm" at bounding box center [924, 412] width 64 height 28
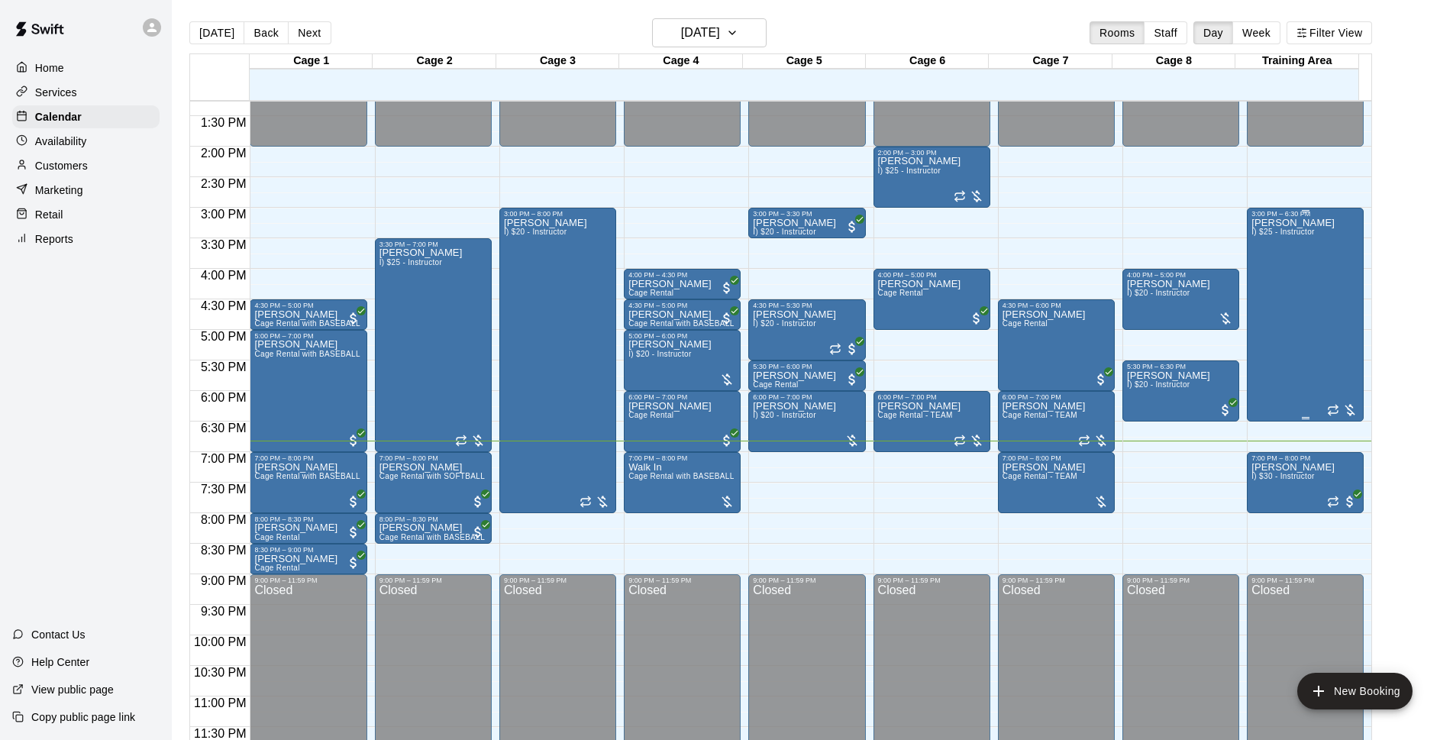
click at [1341, 309] on div "Michael Blazek I) $25 - Instructor" at bounding box center [1305, 588] width 108 height 740
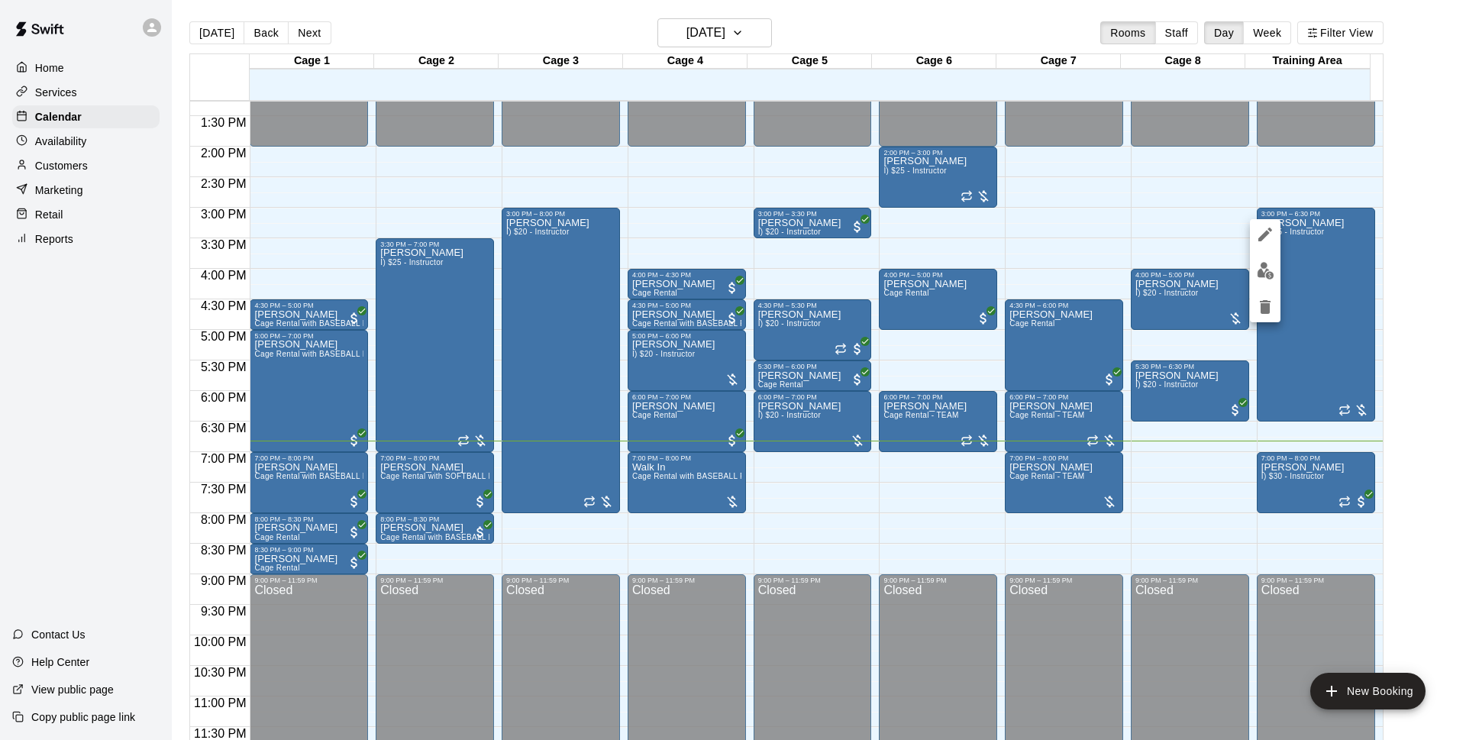
click at [1266, 268] on img "edit" at bounding box center [1266, 271] width 18 height 18
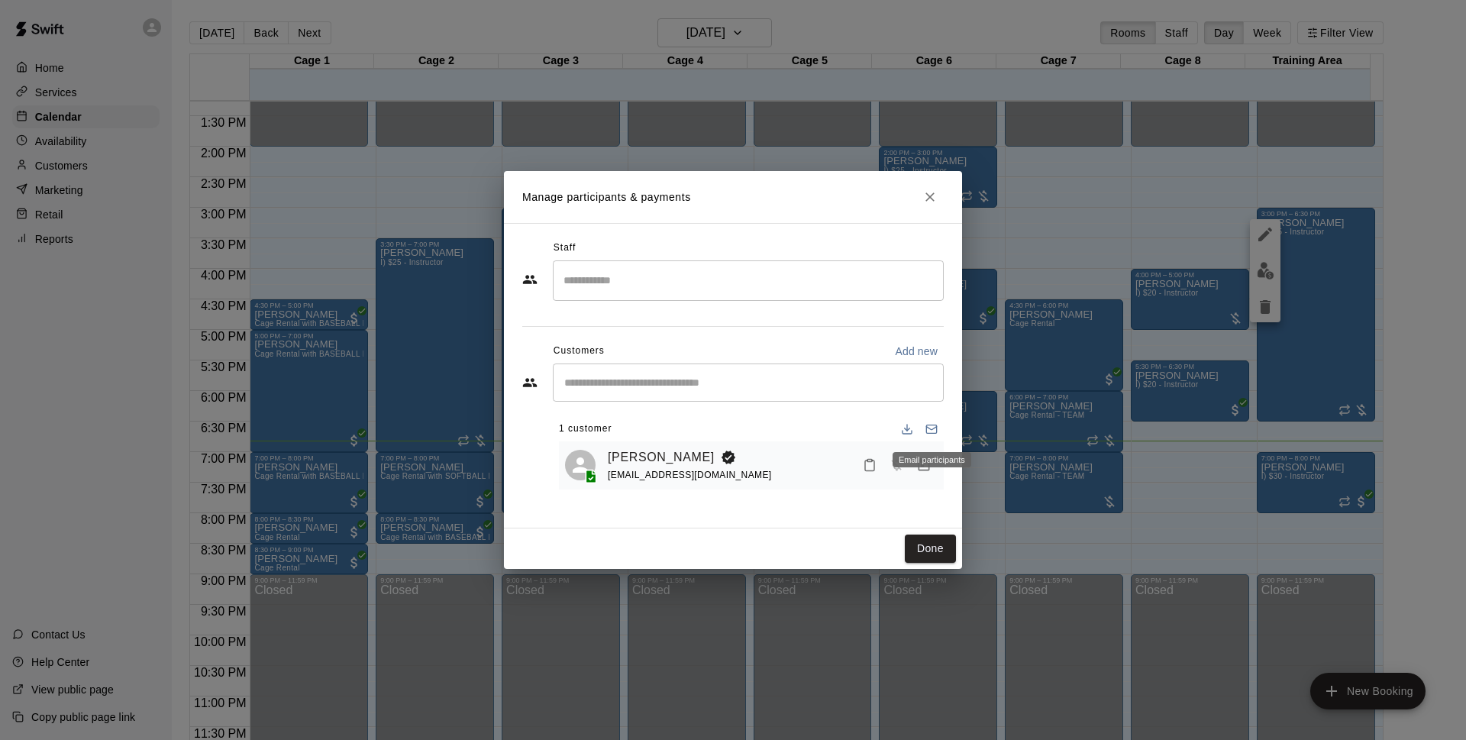
click at [926, 466] on div "Email participants" at bounding box center [931, 459] width 79 height 15
click at [925, 468] on icon "Manage bookings & payment" at bounding box center [923, 464] width 15 height 15
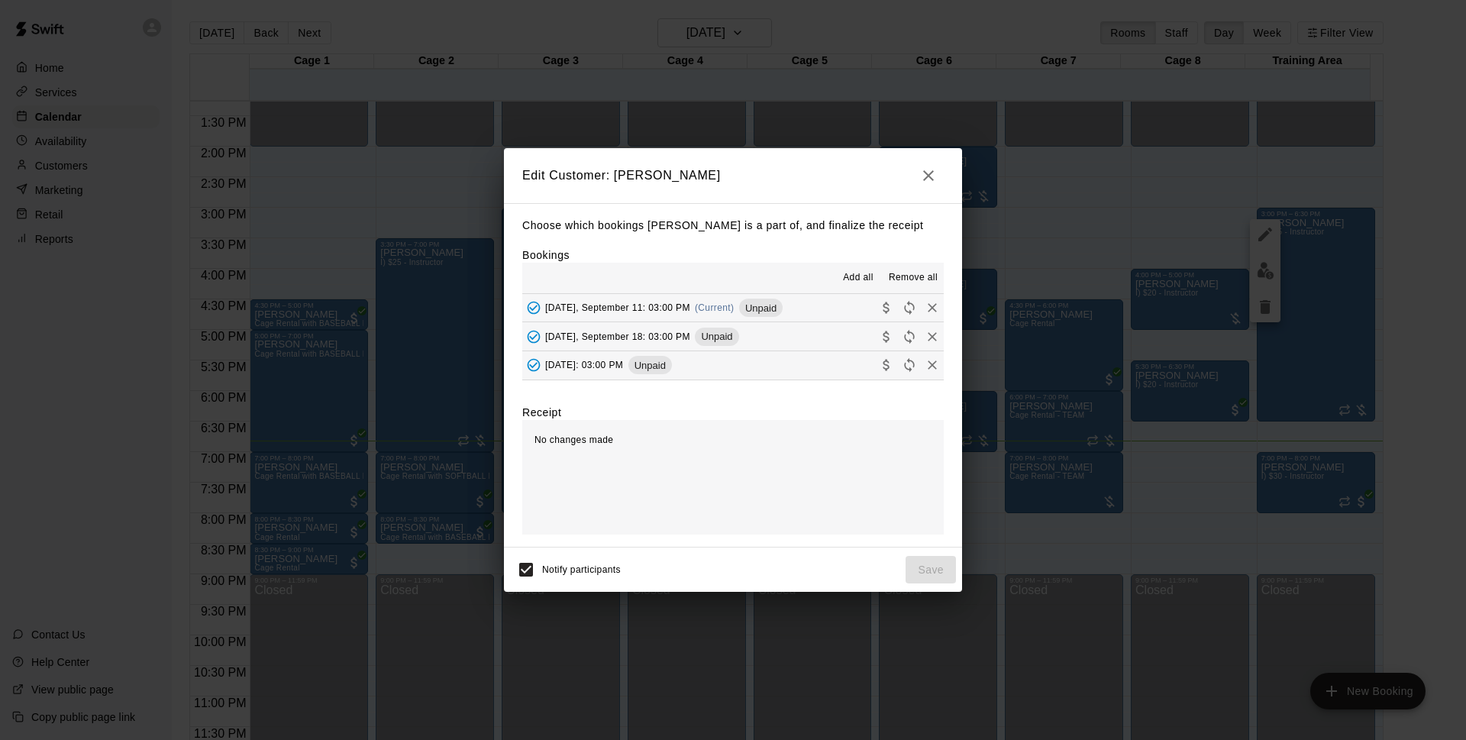
click at [810, 315] on button "Thursday, September 11: 03:00 PM (Current) Unpaid" at bounding box center [732, 308] width 421 height 28
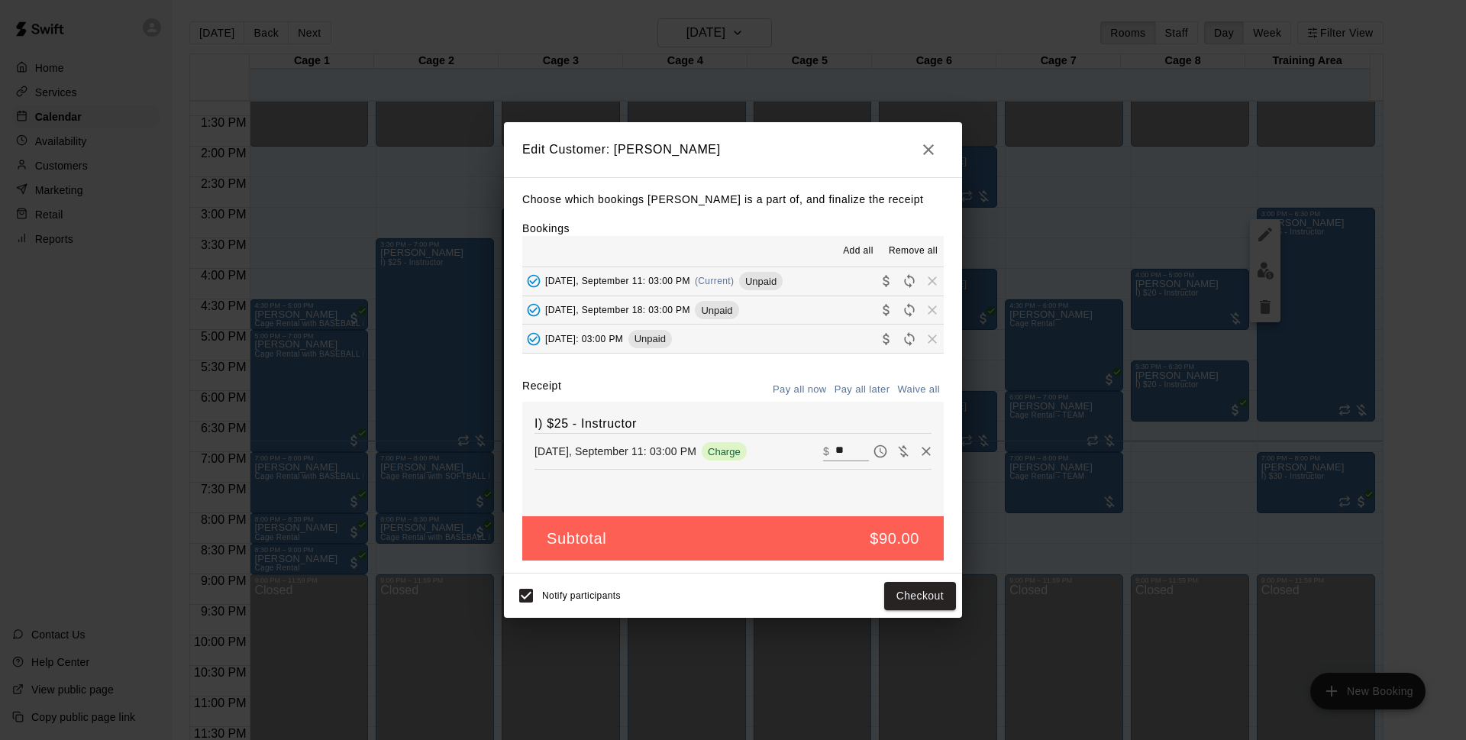
click at [941, 140] on h2 "Edit Customer: Michael Blazek" at bounding box center [733, 149] width 458 height 55
click at [935, 145] on icon "button" at bounding box center [928, 149] width 18 height 18
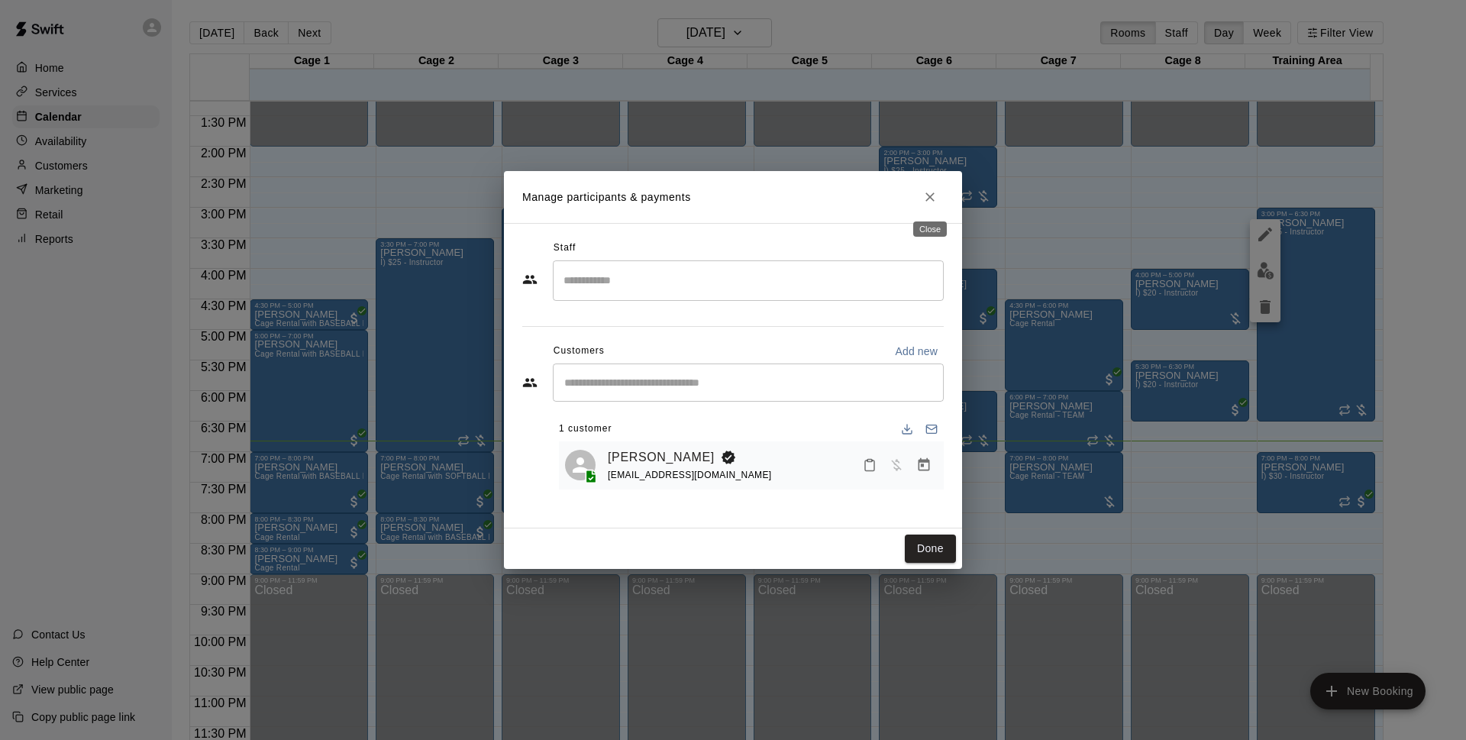
click at [924, 192] on icon "Close" at bounding box center [929, 196] width 15 height 15
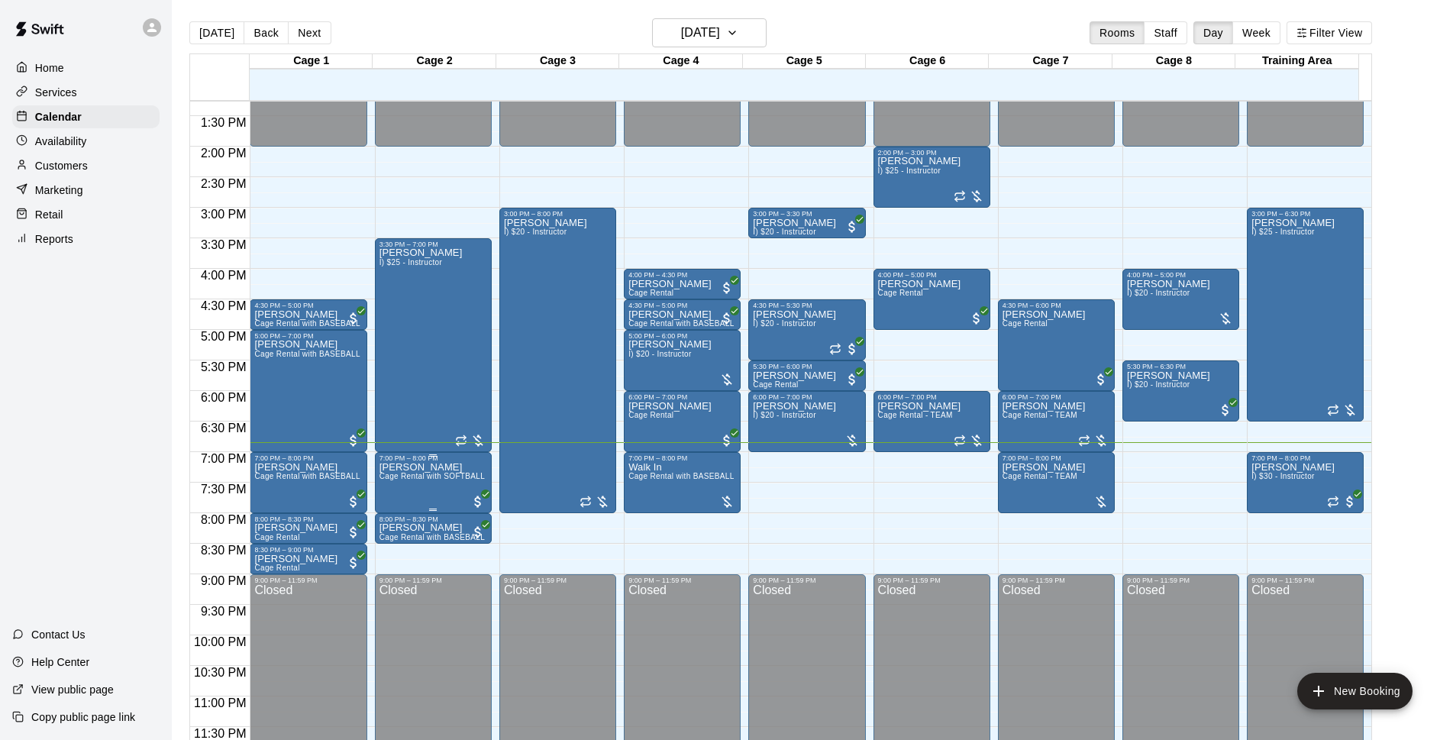
click at [395, 462] on div "7:00 PM – 8:00 PM" at bounding box center [433, 458] width 108 height 8
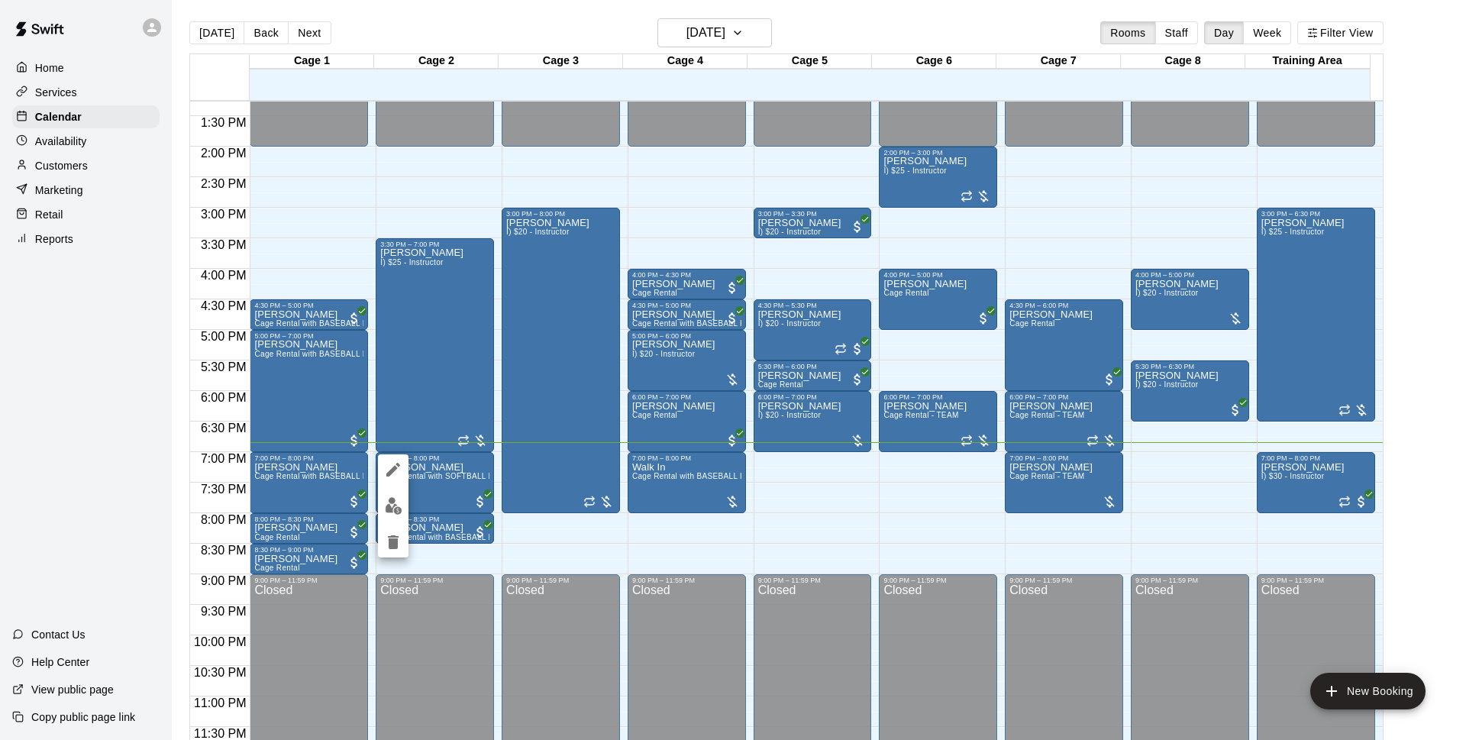
click at [764, 528] on div at bounding box center [733, 370] width 1466 height 740
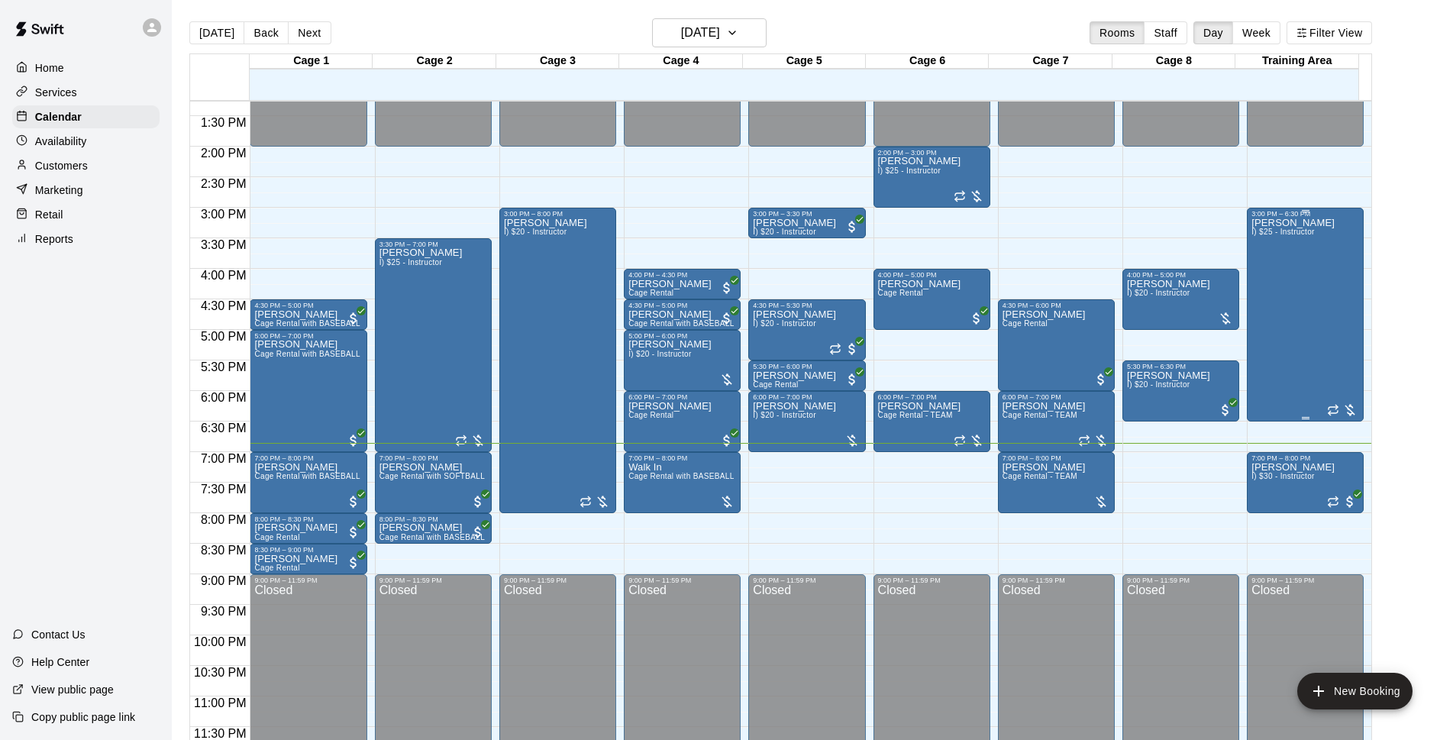
click at [1334, 361] on div "Michael Blazek I) $25 - Instructor" at bounding box center [1305, 588] width 108 height 740
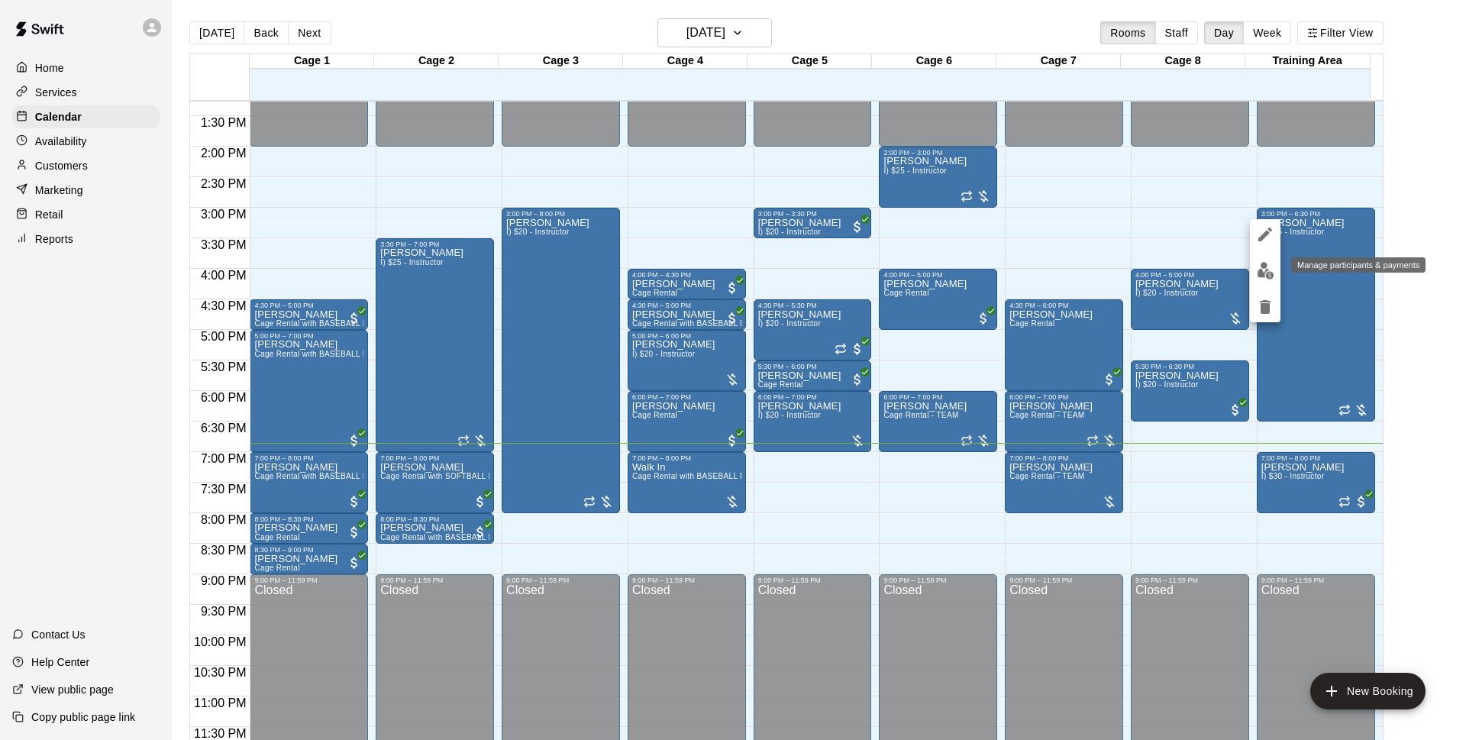
click at [1254, 269] on button "edit" at bounding box center [1265, 271] width 31 height 30
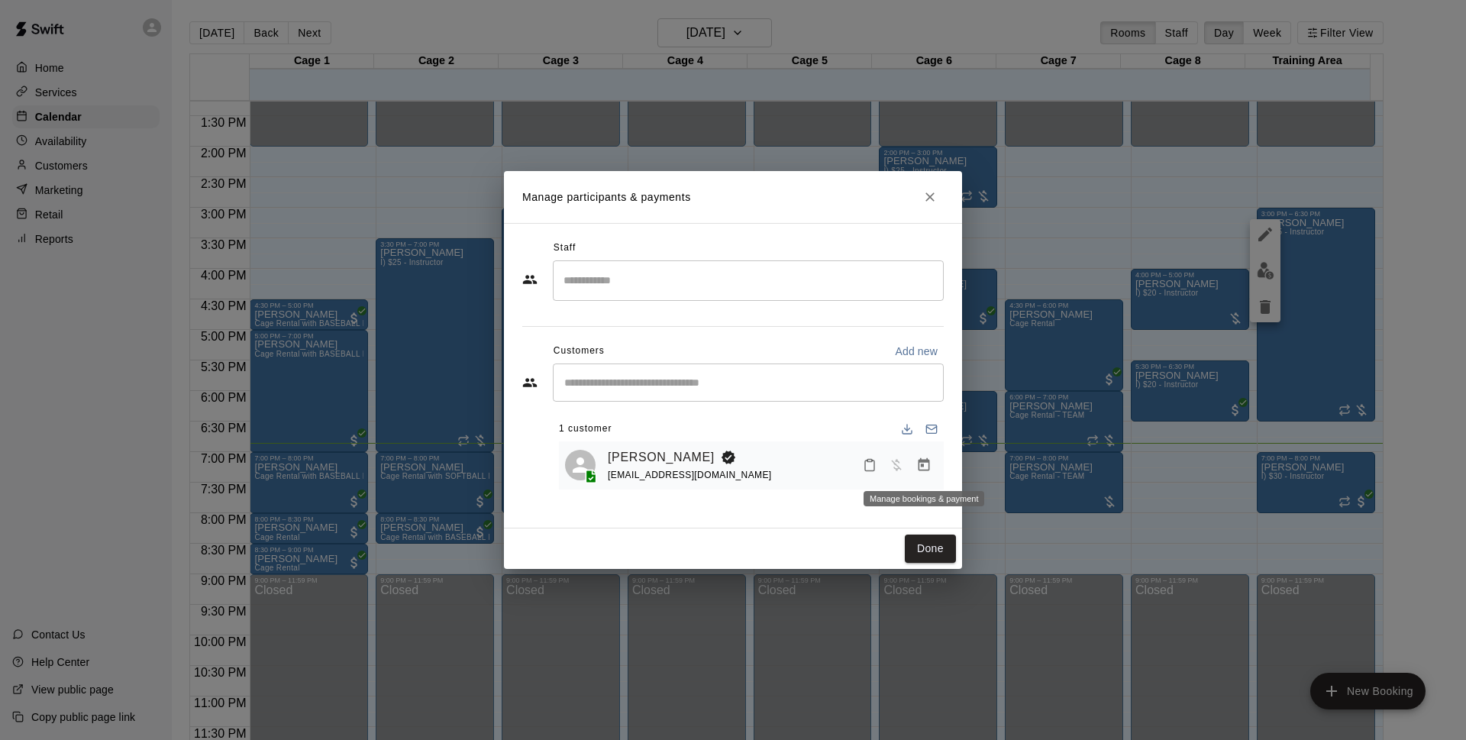
click at [920, 466] on icon "Manage bookings & payment" at bounding box center [923, 464] width 15 height 15
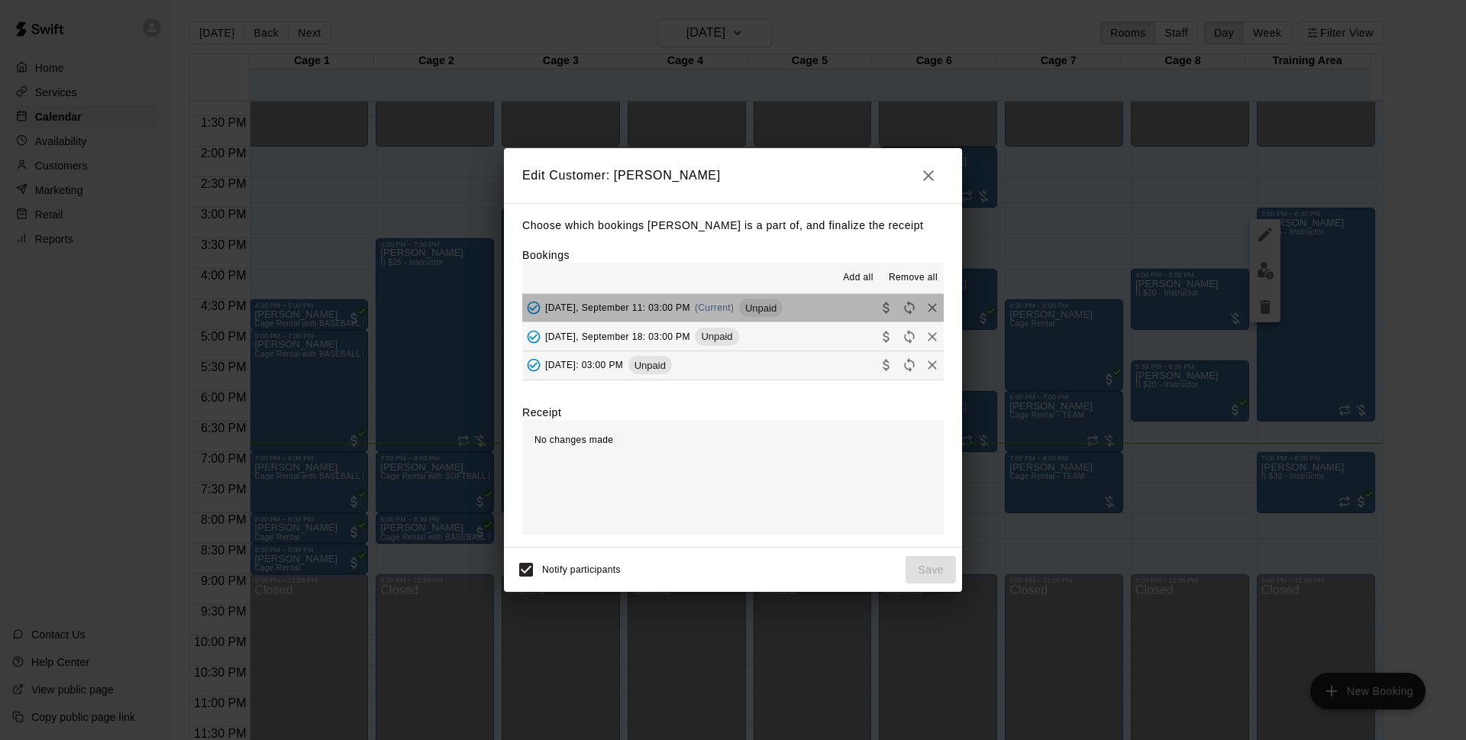
click at [801, 302] on button "Thursday, September 11: 03:00 PM (Current) Unpaid" at bounding box center [732, 308] width 421 height 28
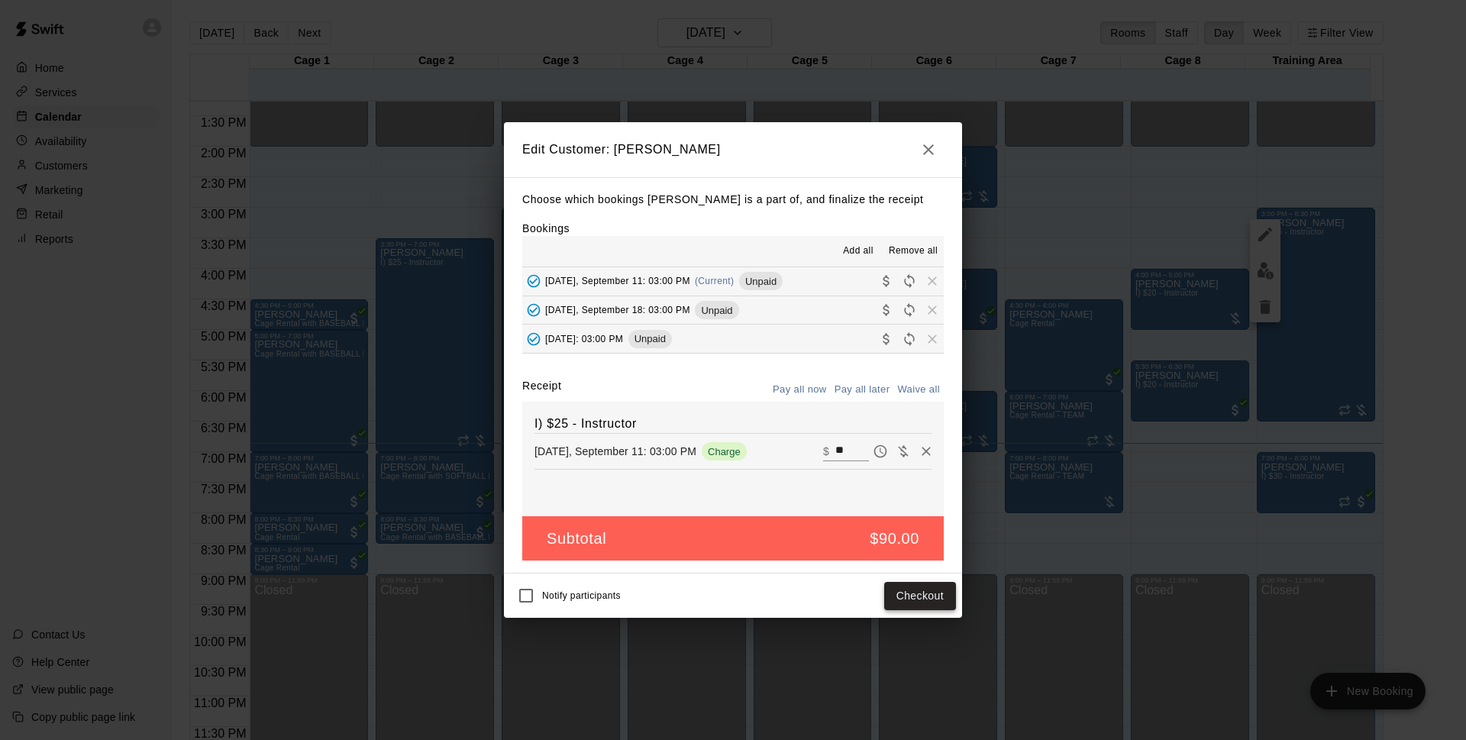
click at [922, 587] on button "Checkout" at bounding box center [920, 596] width 72 height 28
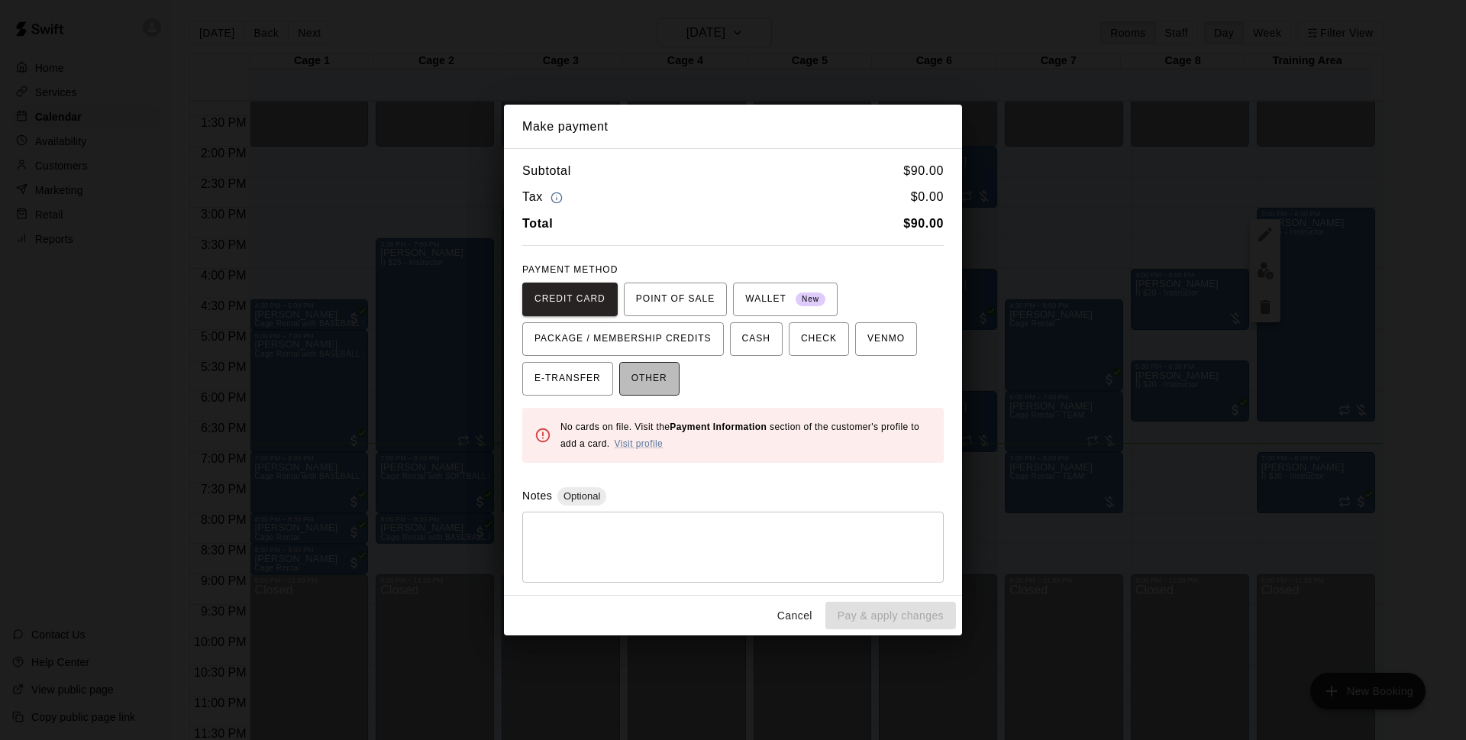
click at [658, 376] on span "OTHER" at bounding box center [649, 378] width 36 height 24
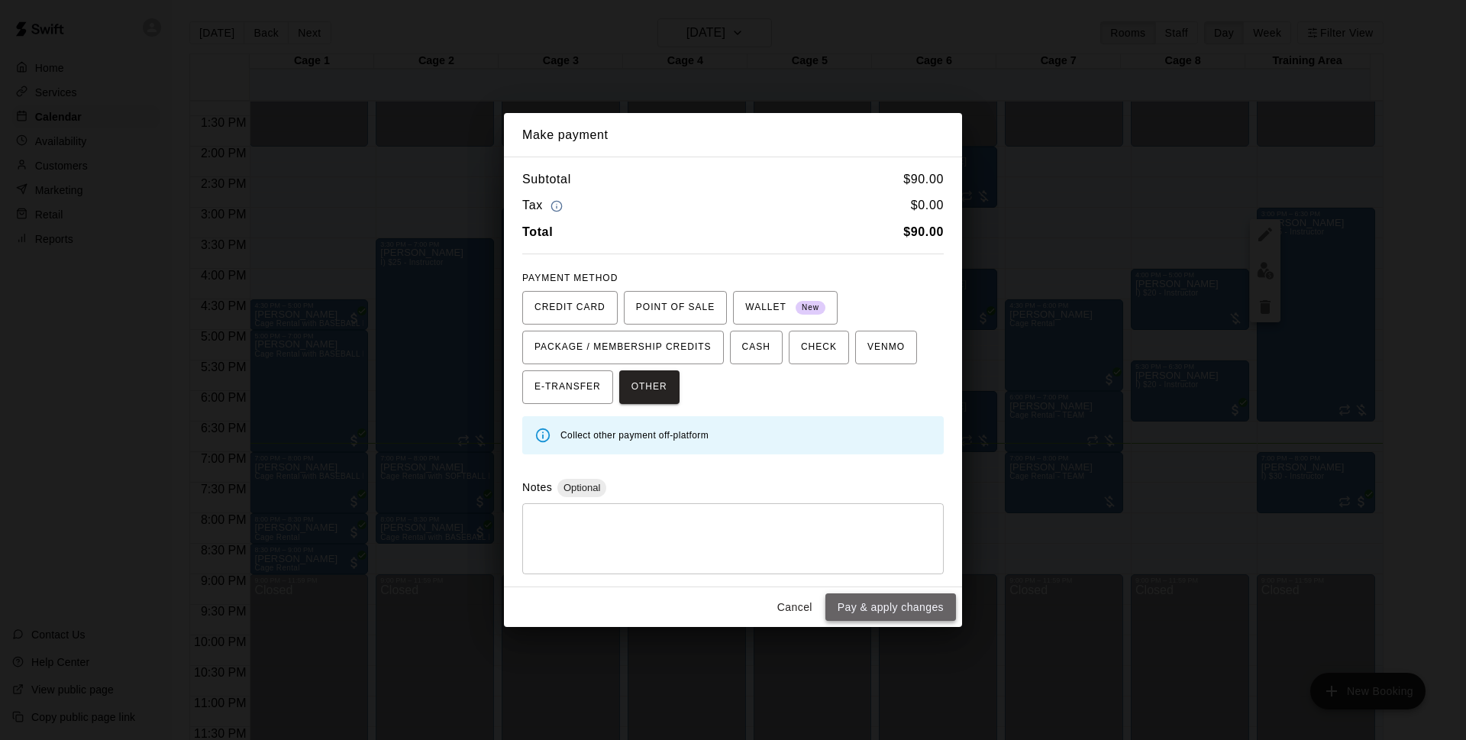
click at [888, 600] on button "Pay & apply changes" at bounding box center [890, 607] width 131 height 28
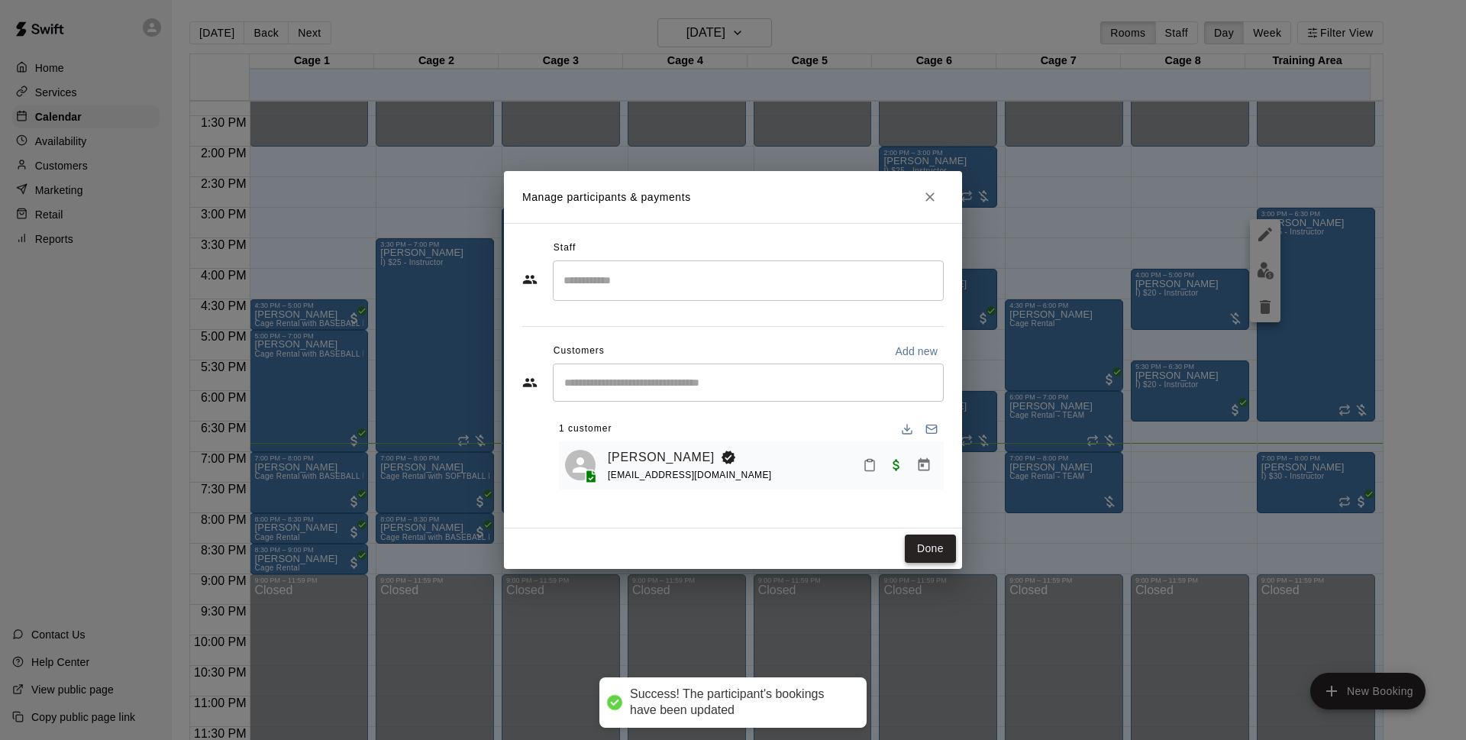
click at [924, 545] on button "Done" at bounding box center [930, 548] width 51 height 28
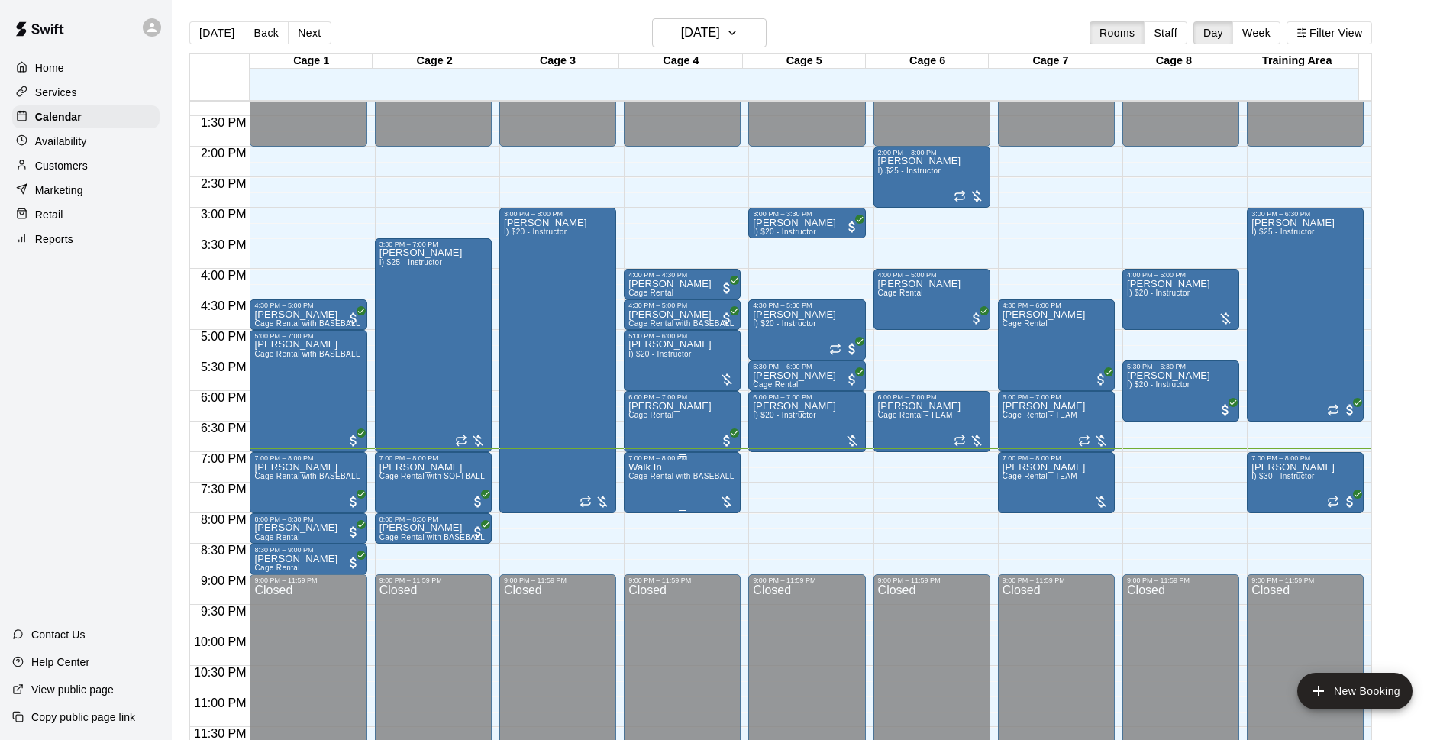
click at [639, 456] on div at bounding box center [682, 455] width 108 height 2
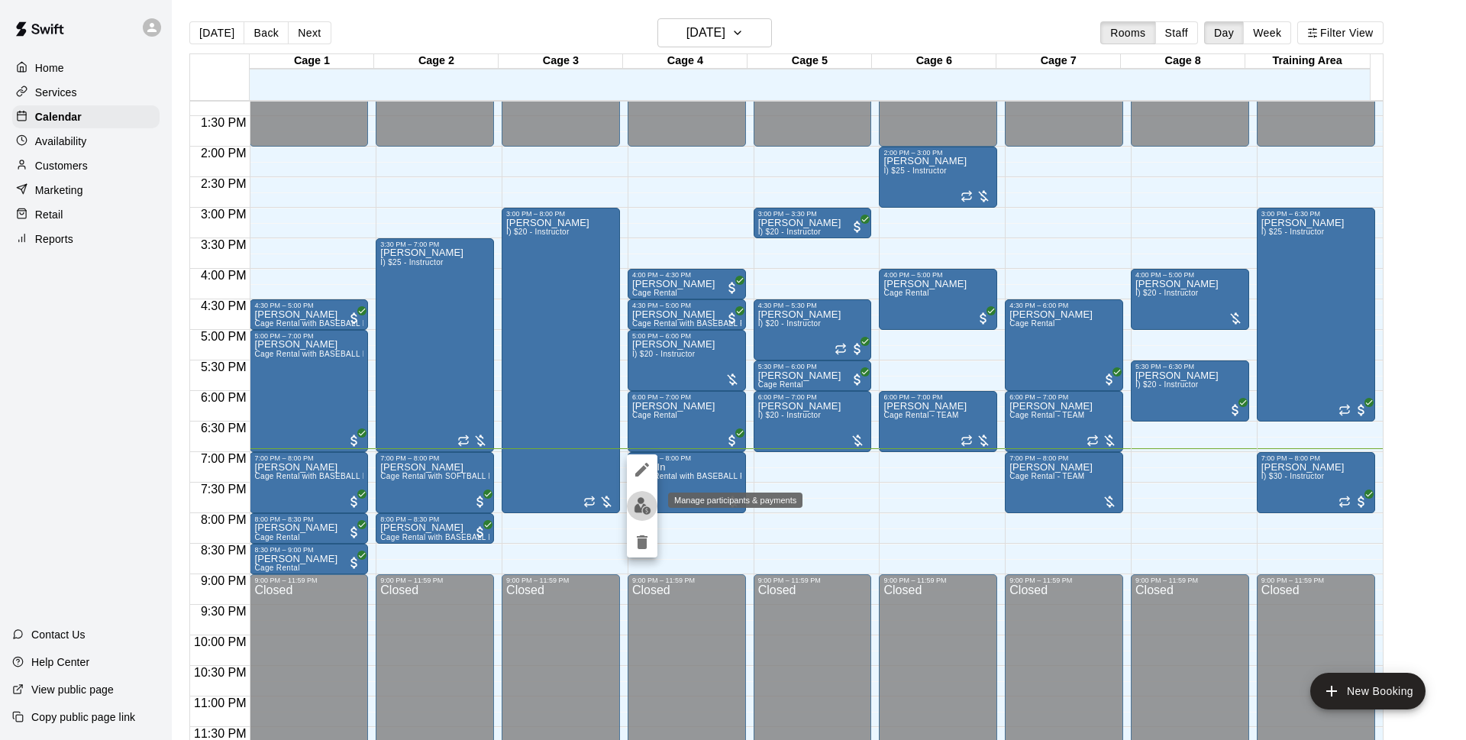
click at [638, 507] on img "edit" at bounding box center [643, 506] width 18 height 18
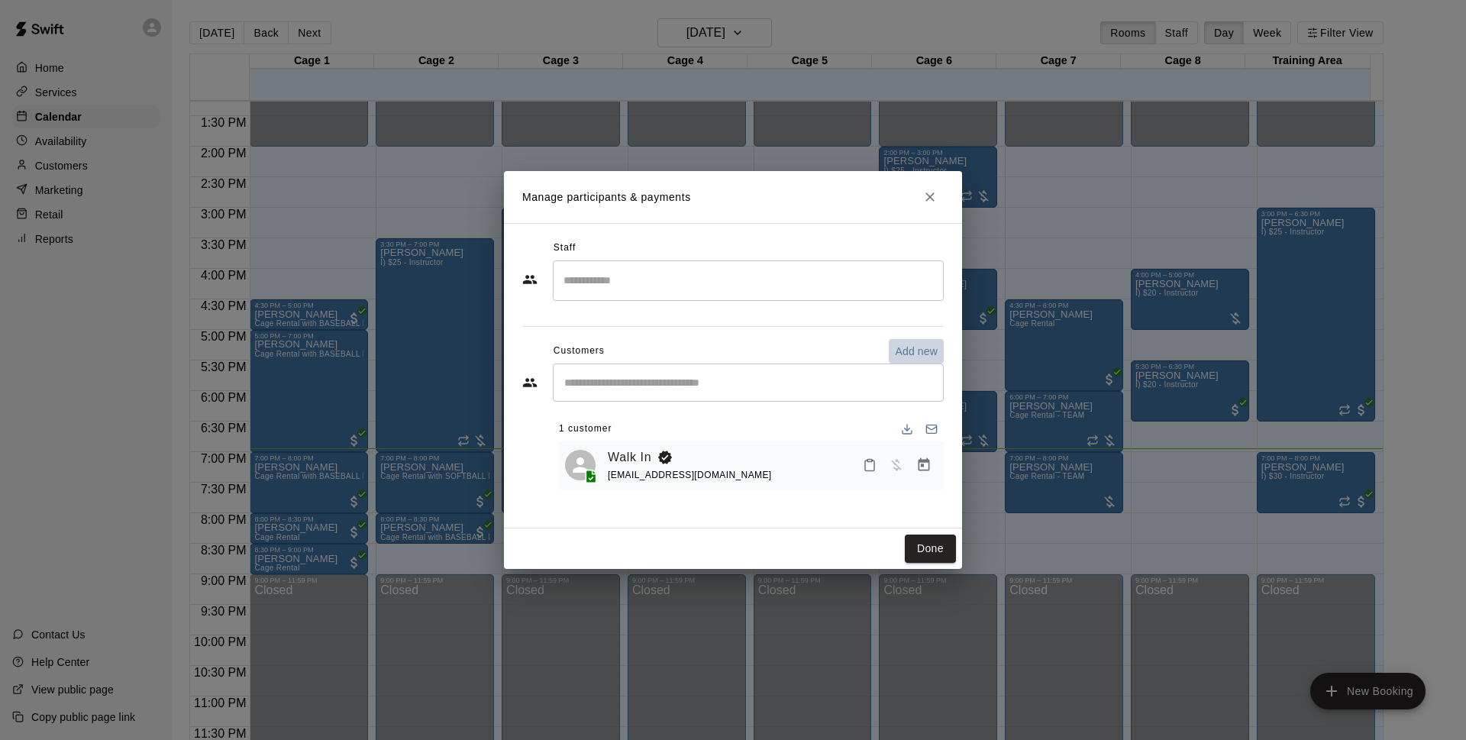
click at [924, 344] on p "Add new" at bounding box center [916, 351] width 43 height 15
select select "**"
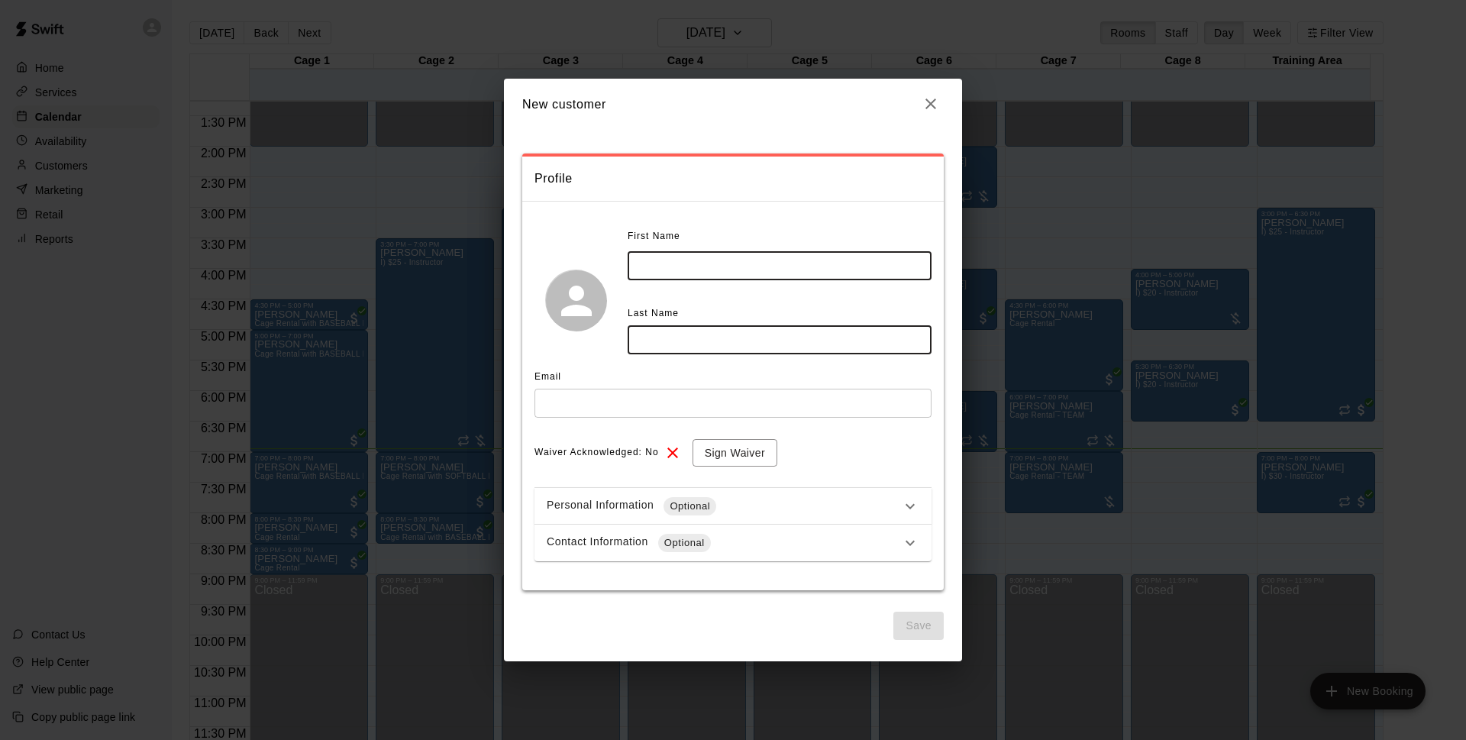
click at [684, 263] on input "text" at bounding box center [780, 265] width 304 height 28
type input "****"
click at [676, 332] on input "text" at bounding box center [780, 339] width 304 height 28
type input "********"
click at [747, 405] on input "text" at bounding box center [732, 403] width 397 height 28
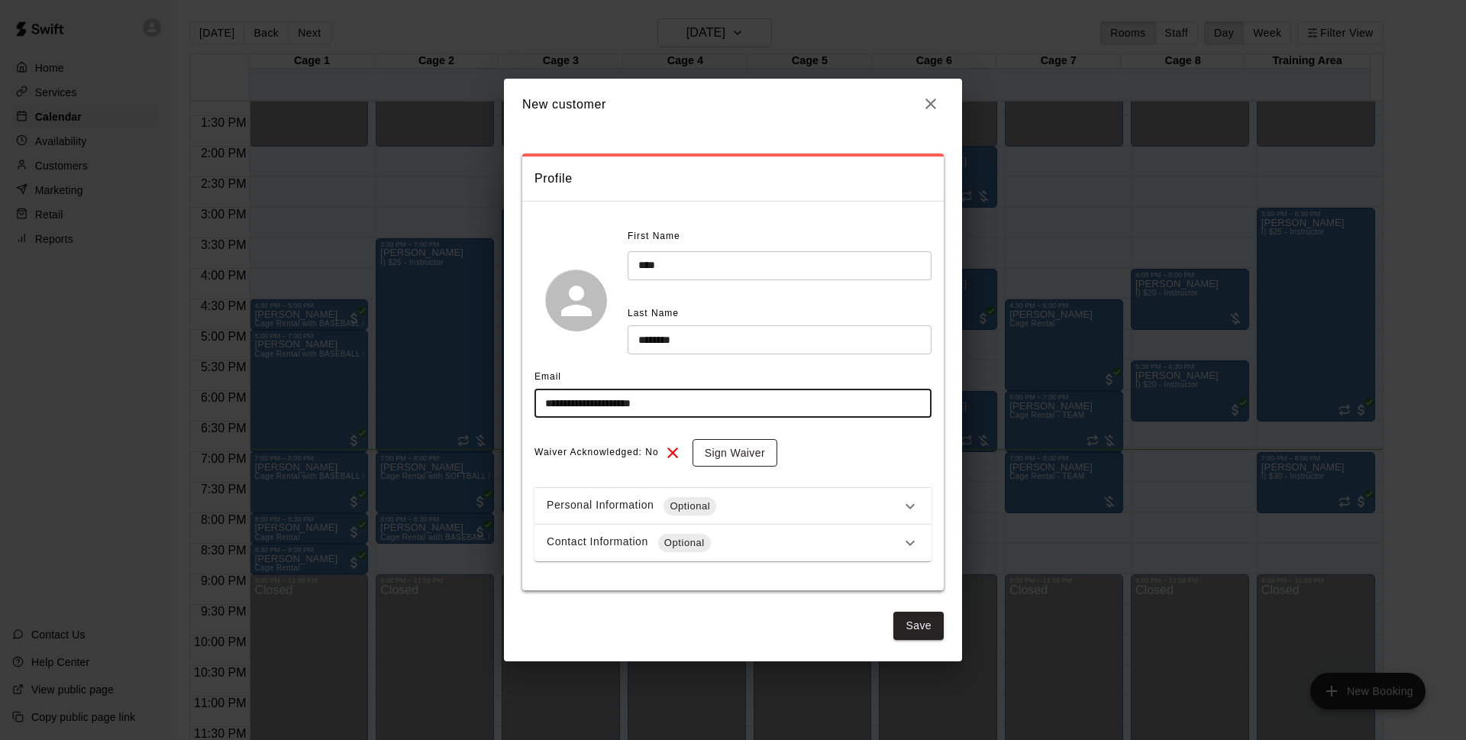
type input "**********"
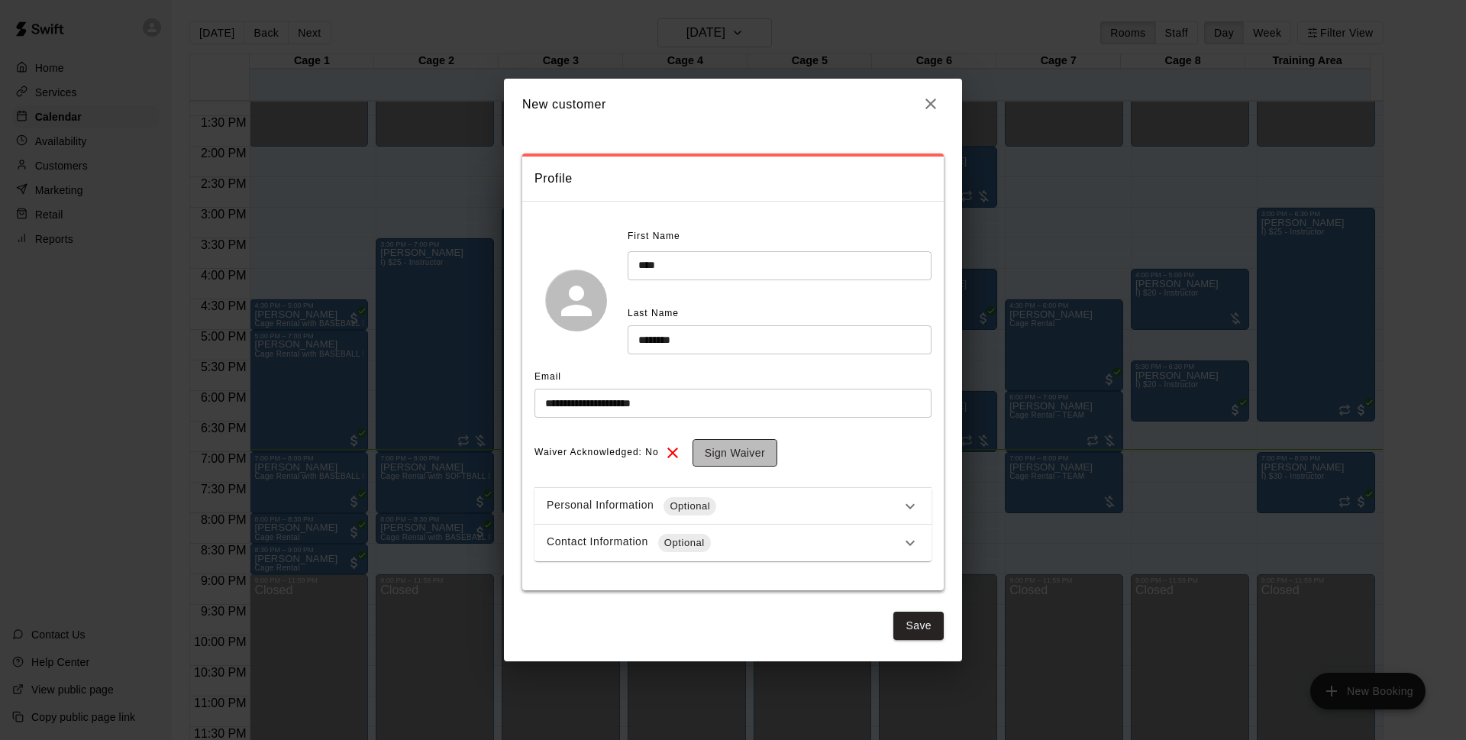
click at [708, 457] on button "Sign Waiver" at bounding box center [734, 453] width 85 height 28
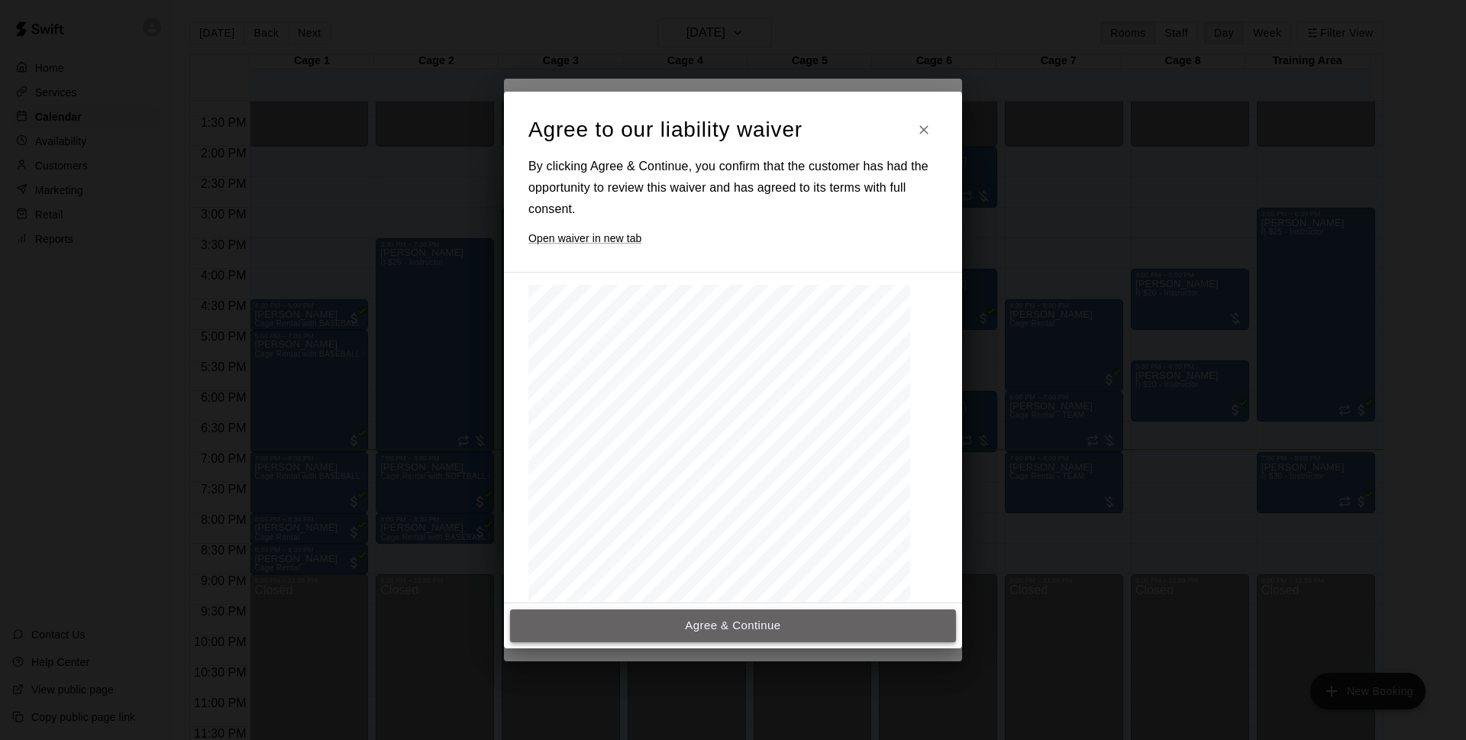
click at [730, 624] on button "Agree & Continue" at bounding box center [733, 625] width 446 height 32
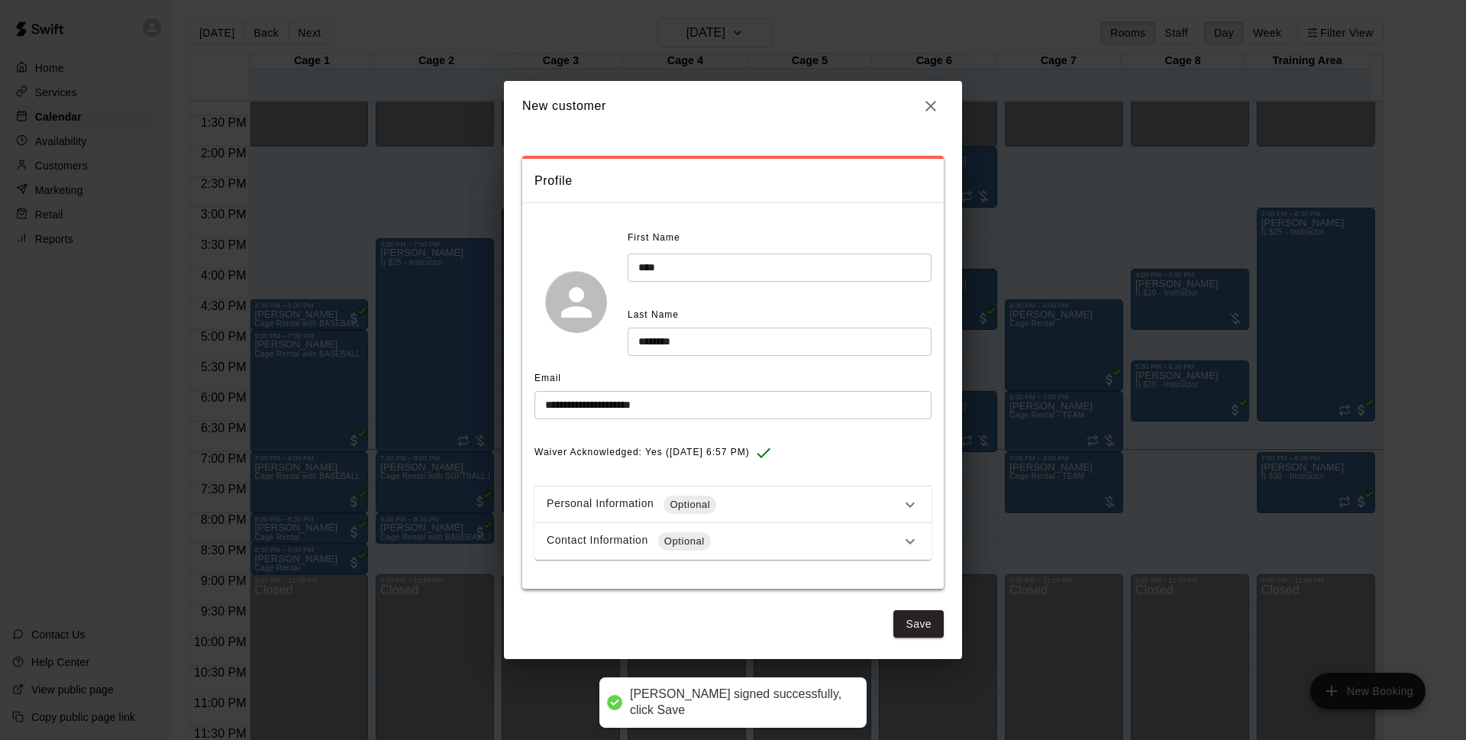
click at [723, 532] on div "Contact Information Optional" at bounding box center [724, 541] width 354 height 18
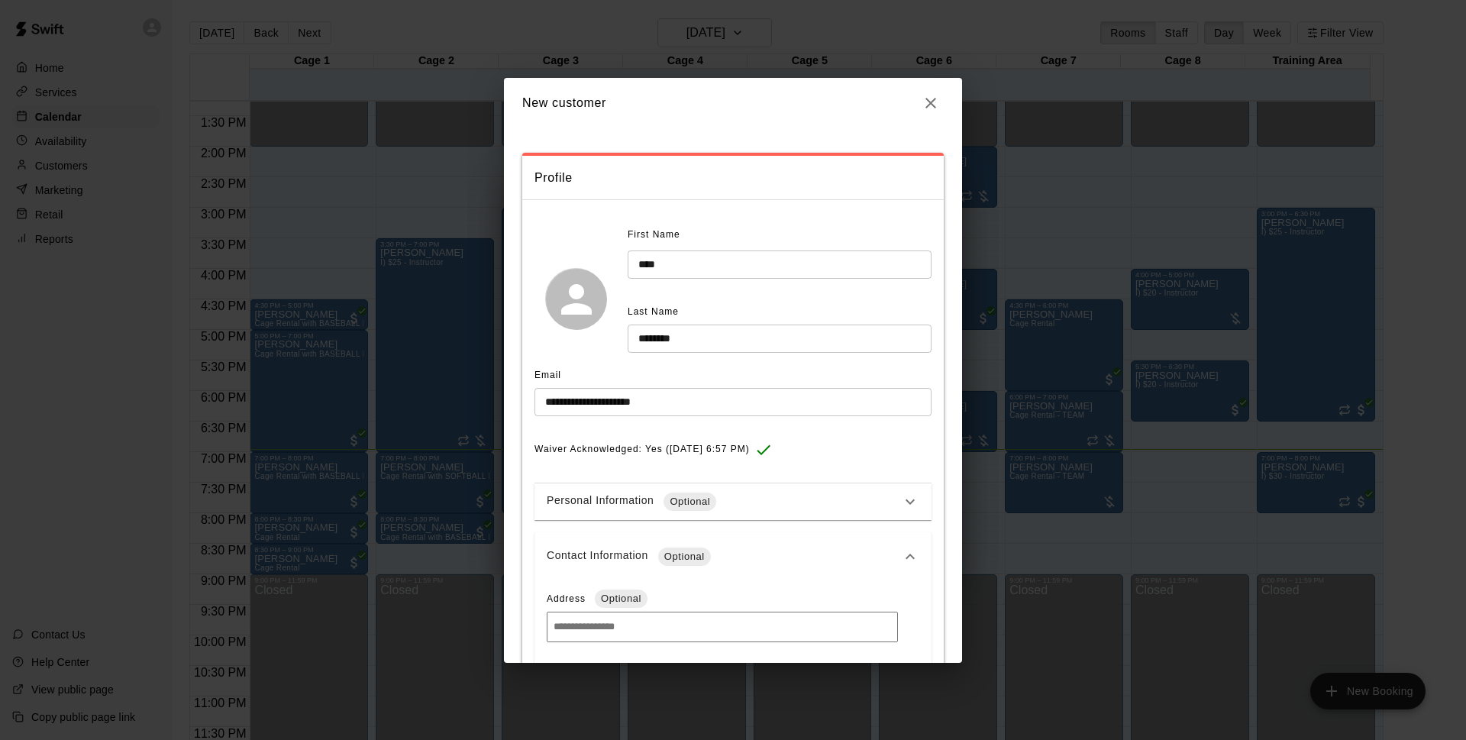
scroll to position [160, 0]
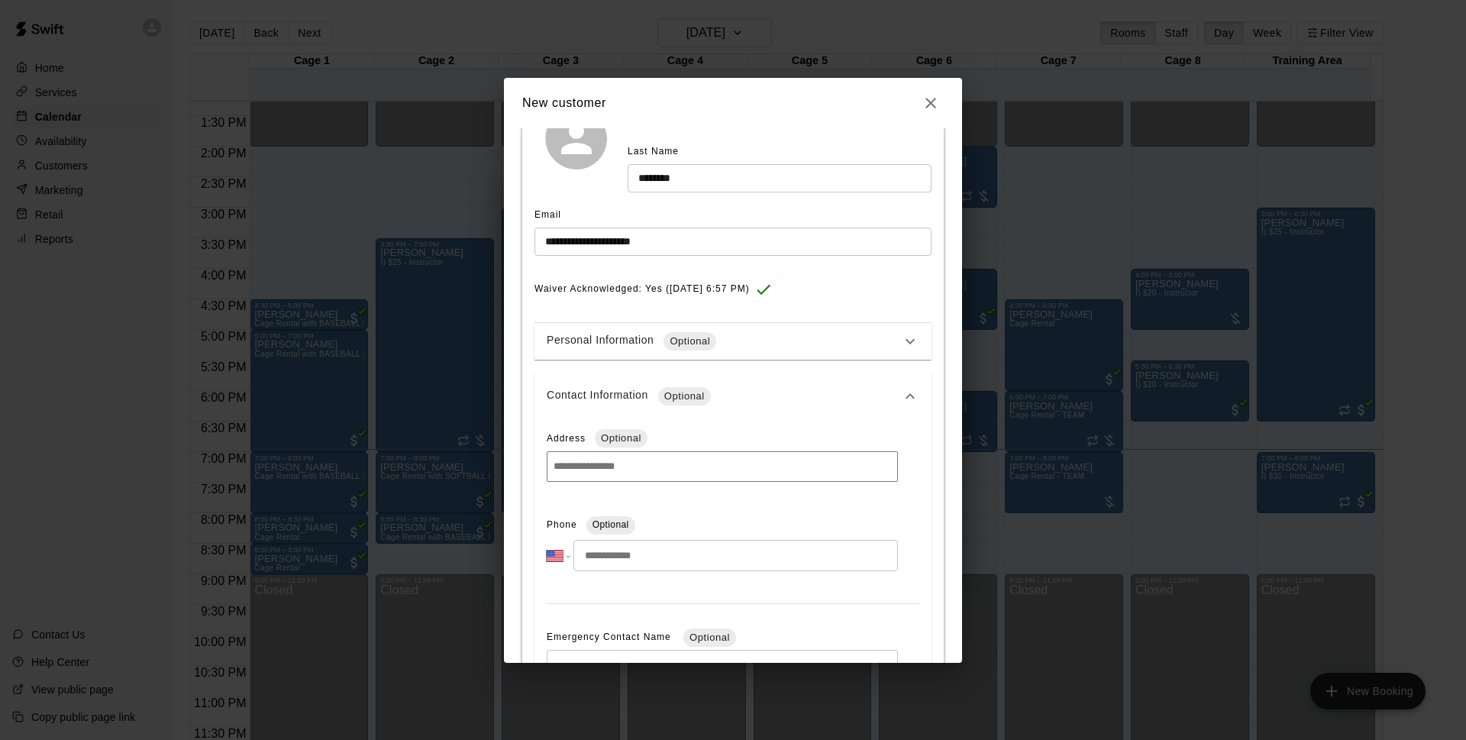
click at [706, 562] on input "tel" at bounding box center [735, 555] width 324 height 31
type input "**********"
click at [932, 104] on icon "button" at bounding box center [930, 103] width 11 height 11
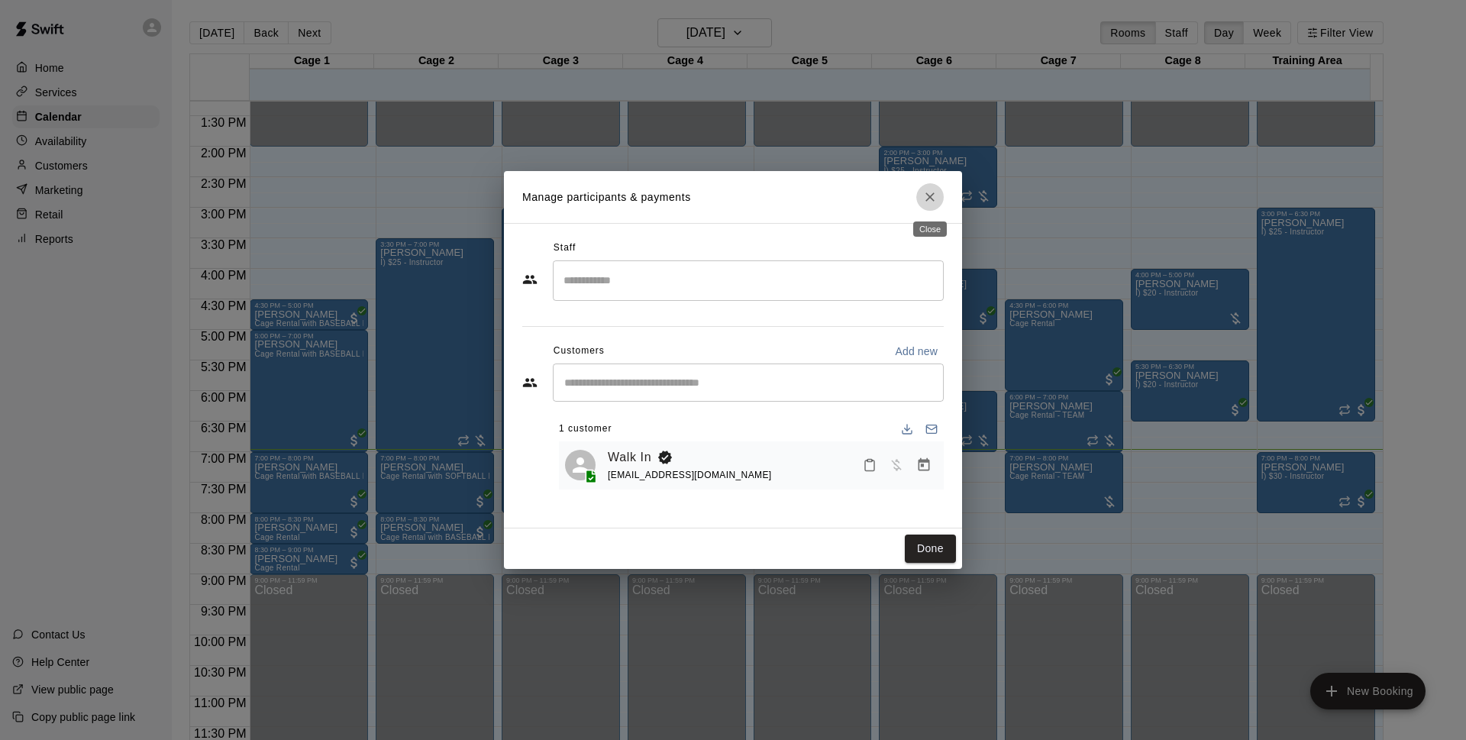
click at [928, 194] on icon "Close" at bounding box center [929, 196] width 15 height 15
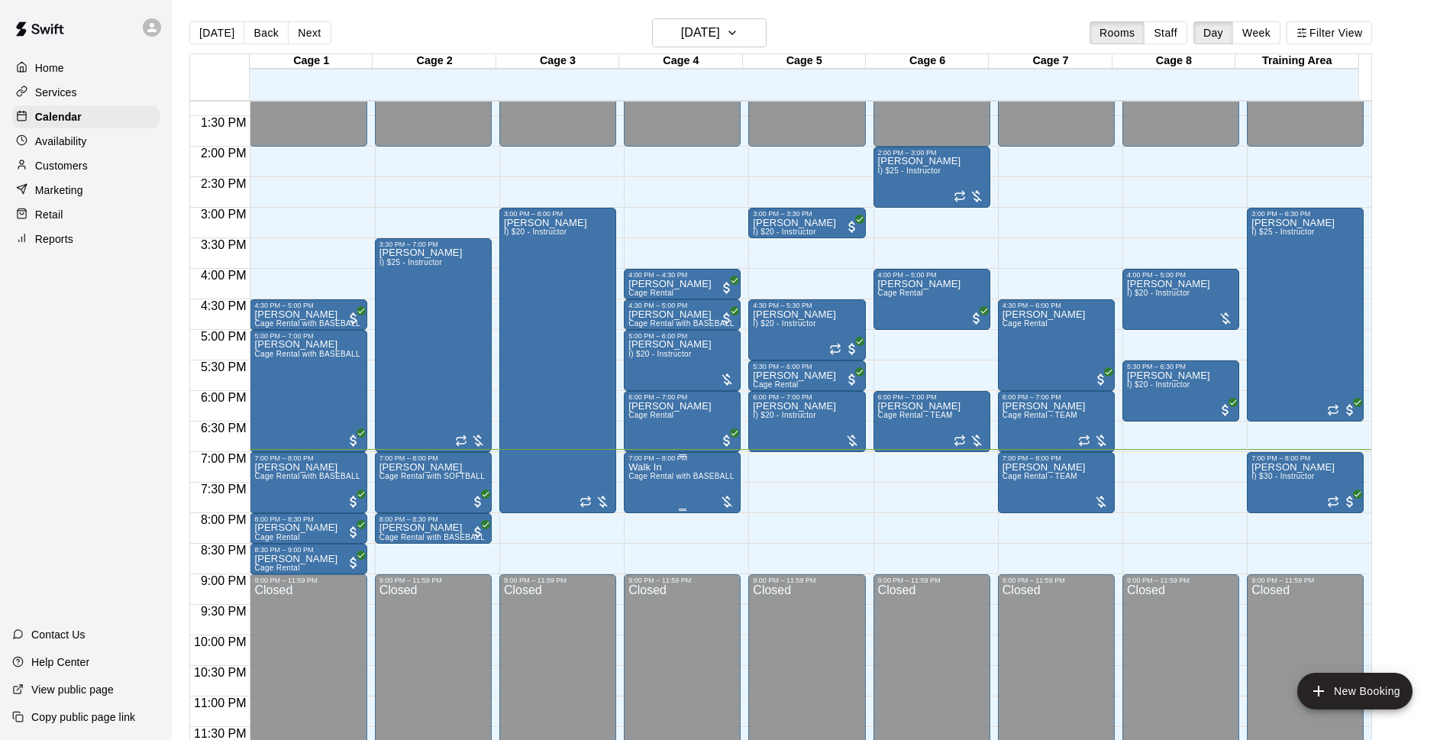
click at [718, 462] on div "7:00 PM – 8:00 PM" at bounding box center [682, 458] width 108 height 8
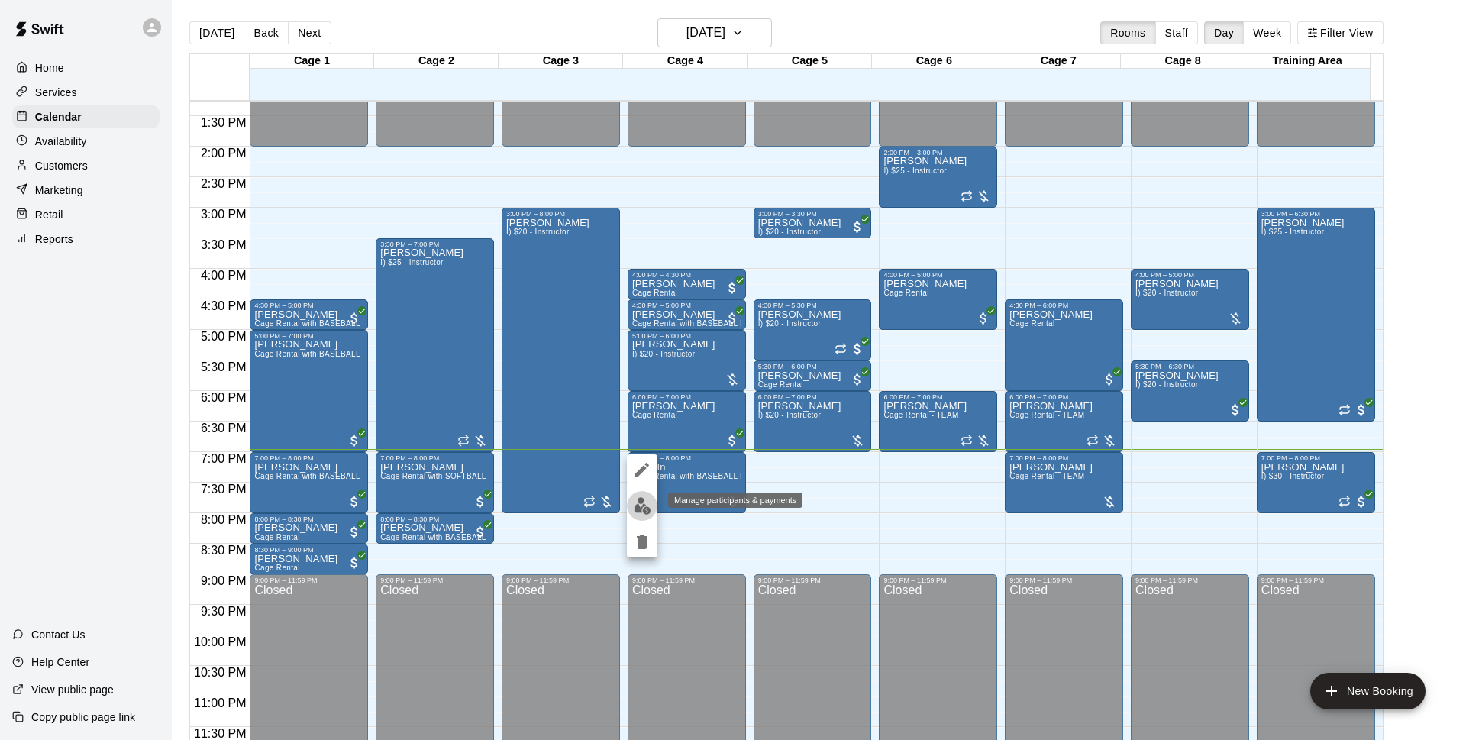
click at [647, 505] on img "edit" at bounding box center [643, 506] width 18 height 18
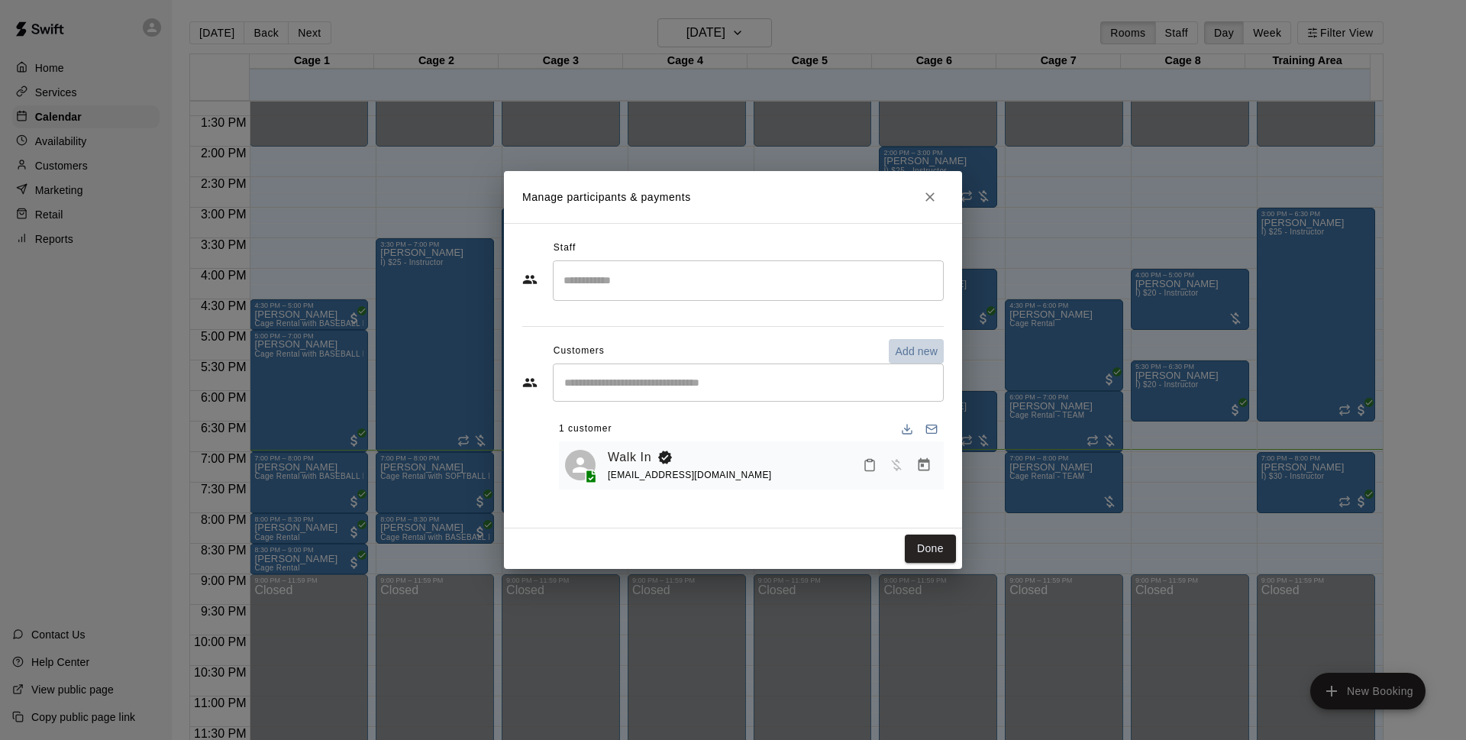
click at [897, 349] on p "Add new" at bounding box center [916, 351] width 43 height 15
select select "**"
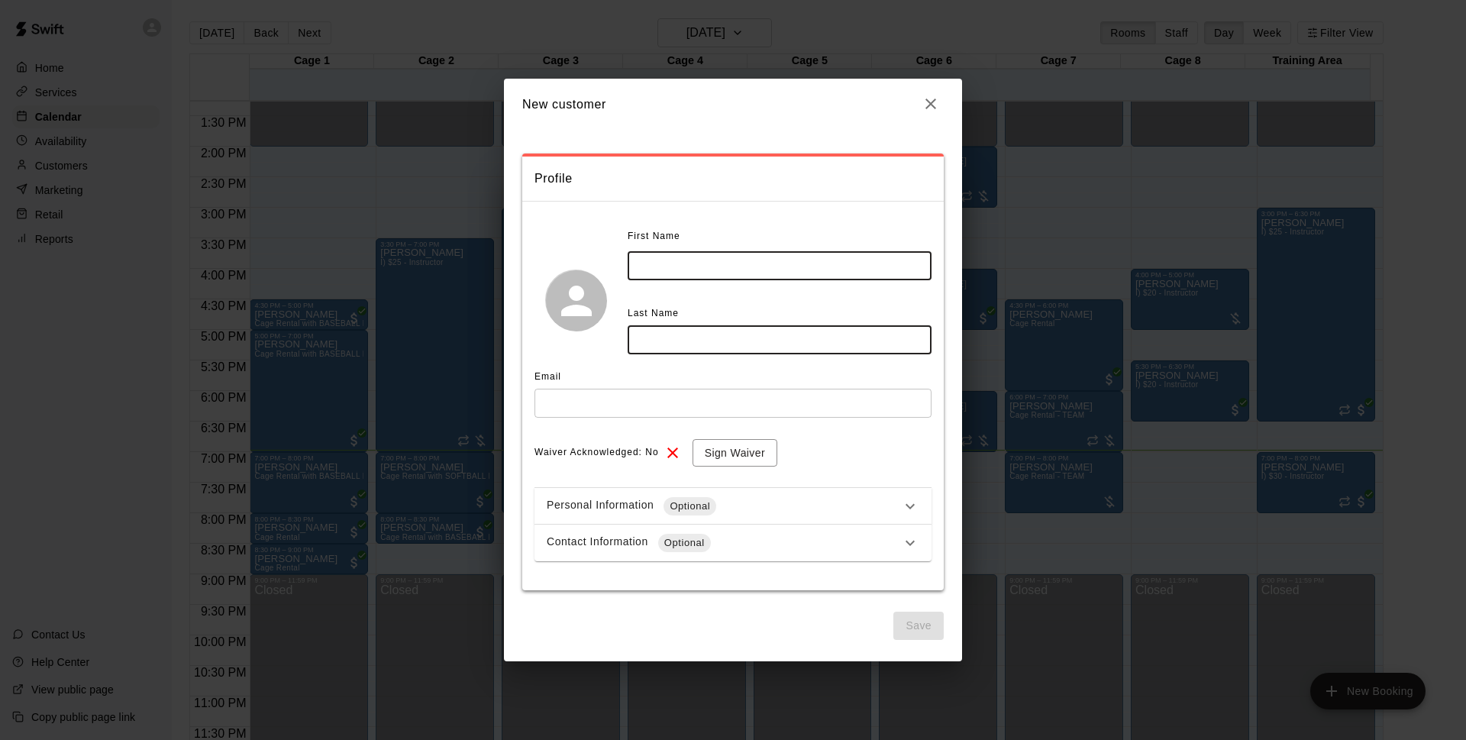
click at [693, 267] on input "text" at bounding box center [780, 265] width 304 height 28
type input "****"
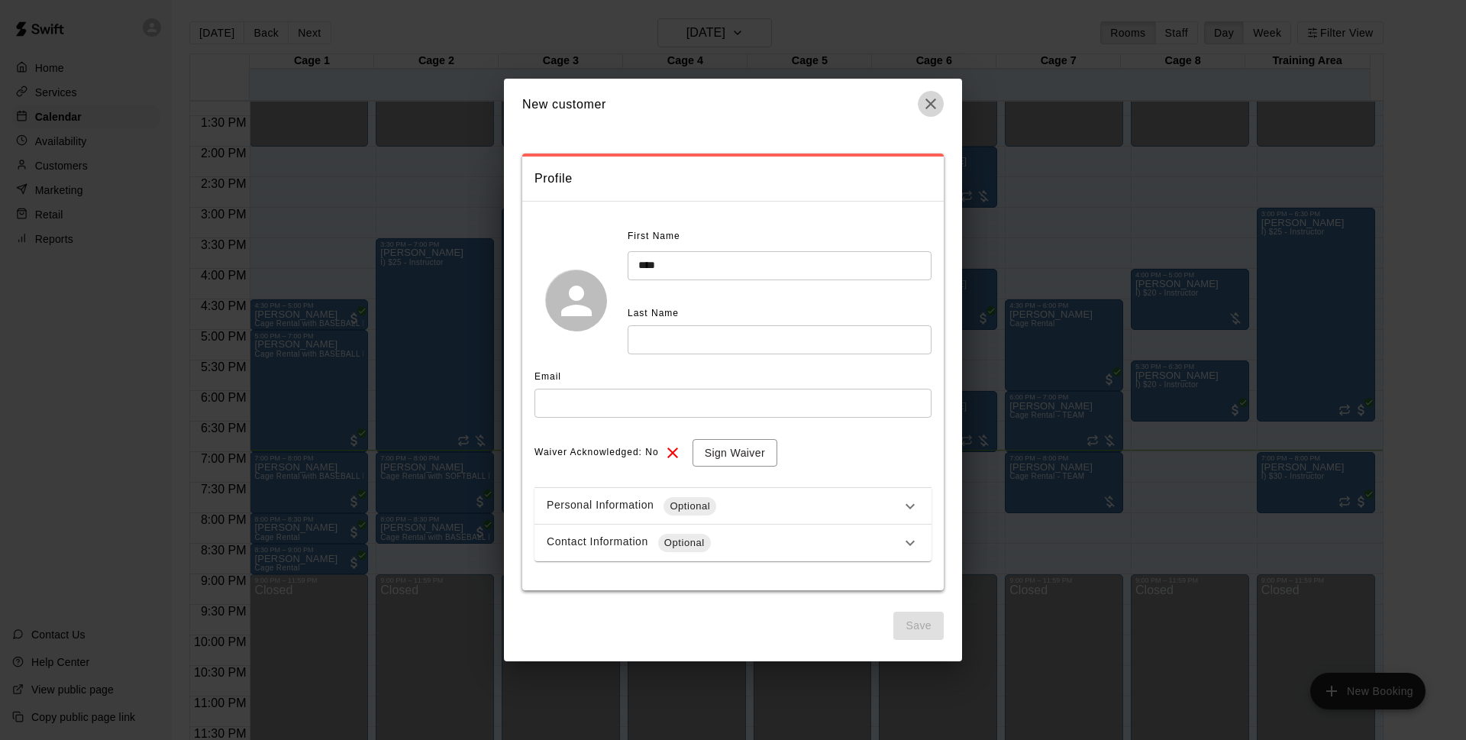
click at [936, 98] on icon "button" at bounding box center [930, 104] width 18 height 18
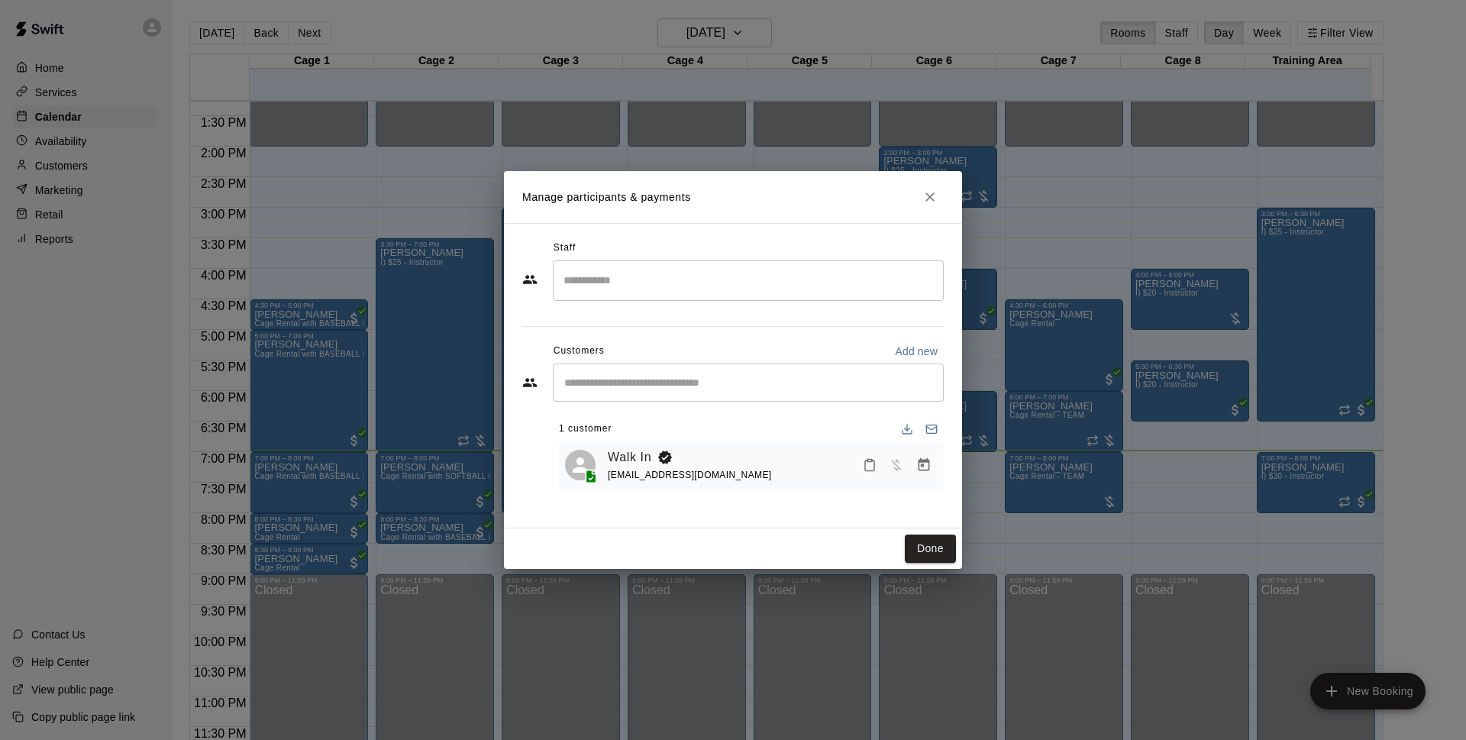
click at [933, 193] on icon "Close" at bounding box center [929, 196] width 15 height 15
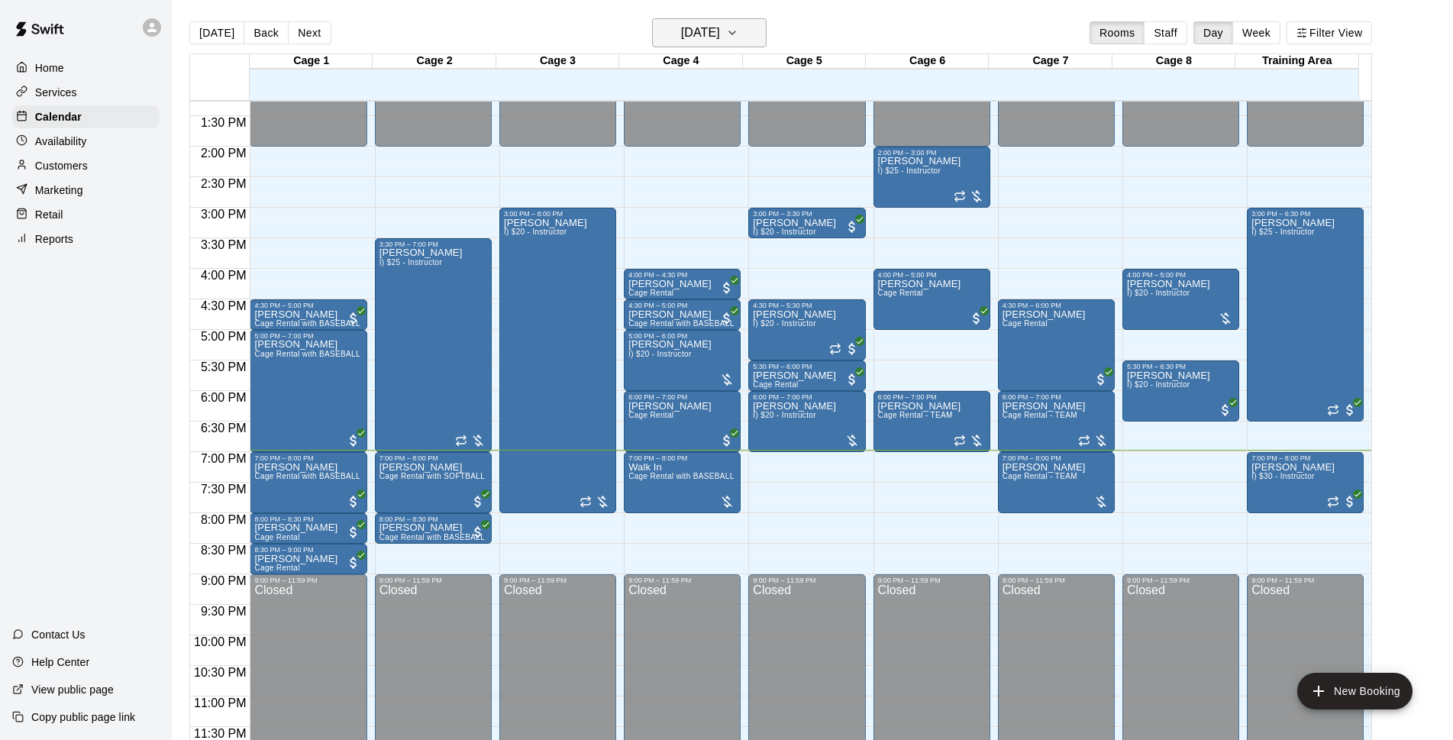
click at [706, 19] on button "[DATE]" at bounding box center [709, 32] width 115 height 29
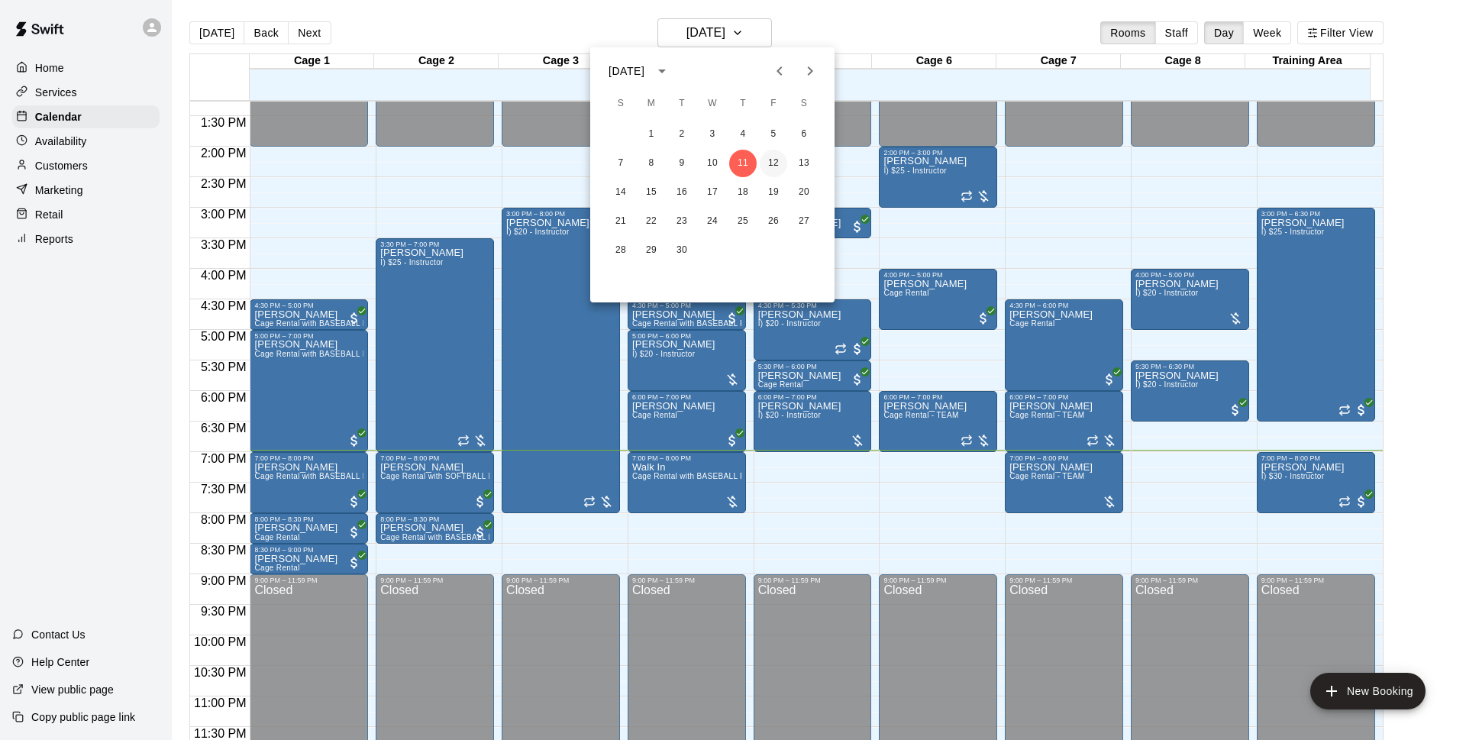
click at [766, 160] on button "12" at bounding box center [773, 163] width 27 height 27
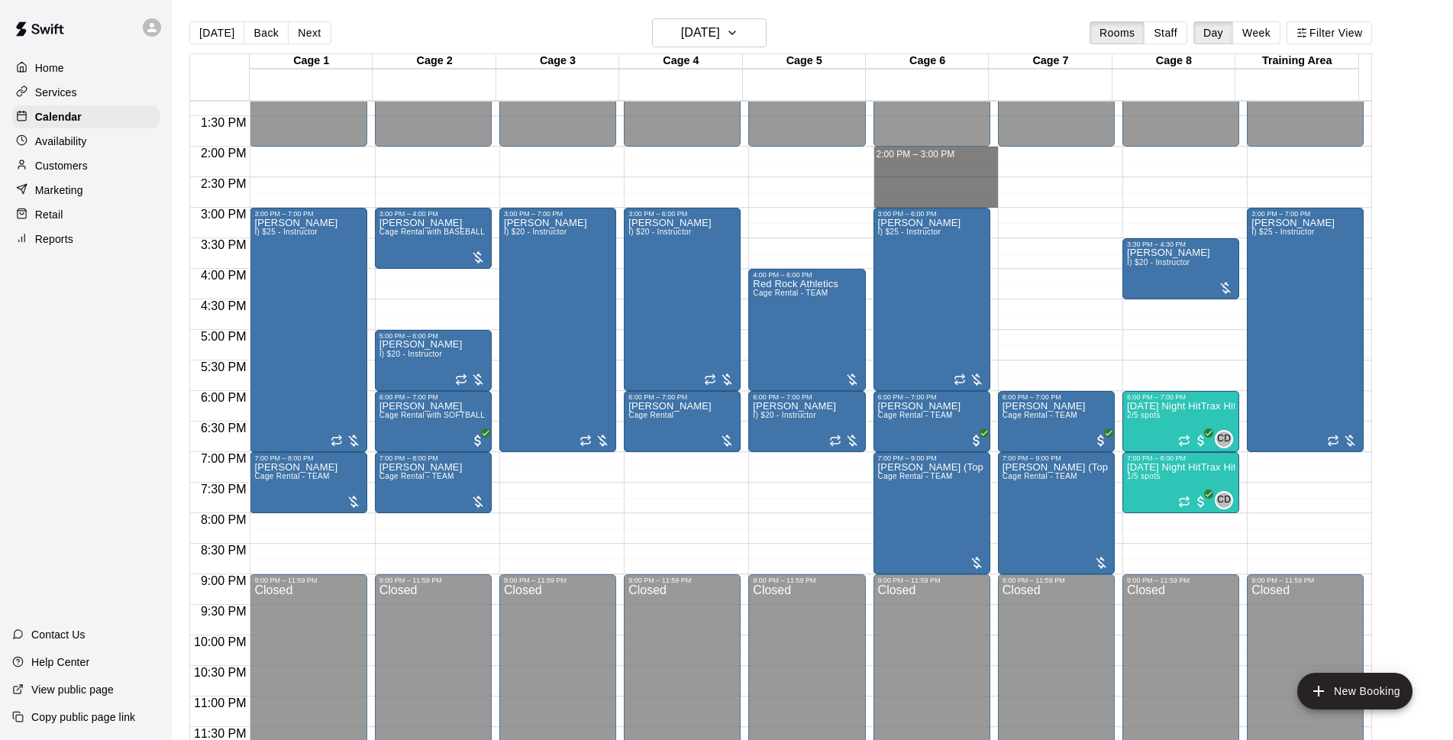
drag, startPoint x: 919, startPoint y: 150, endPoint x: 929, endPoint y: 196, distance: 47.6
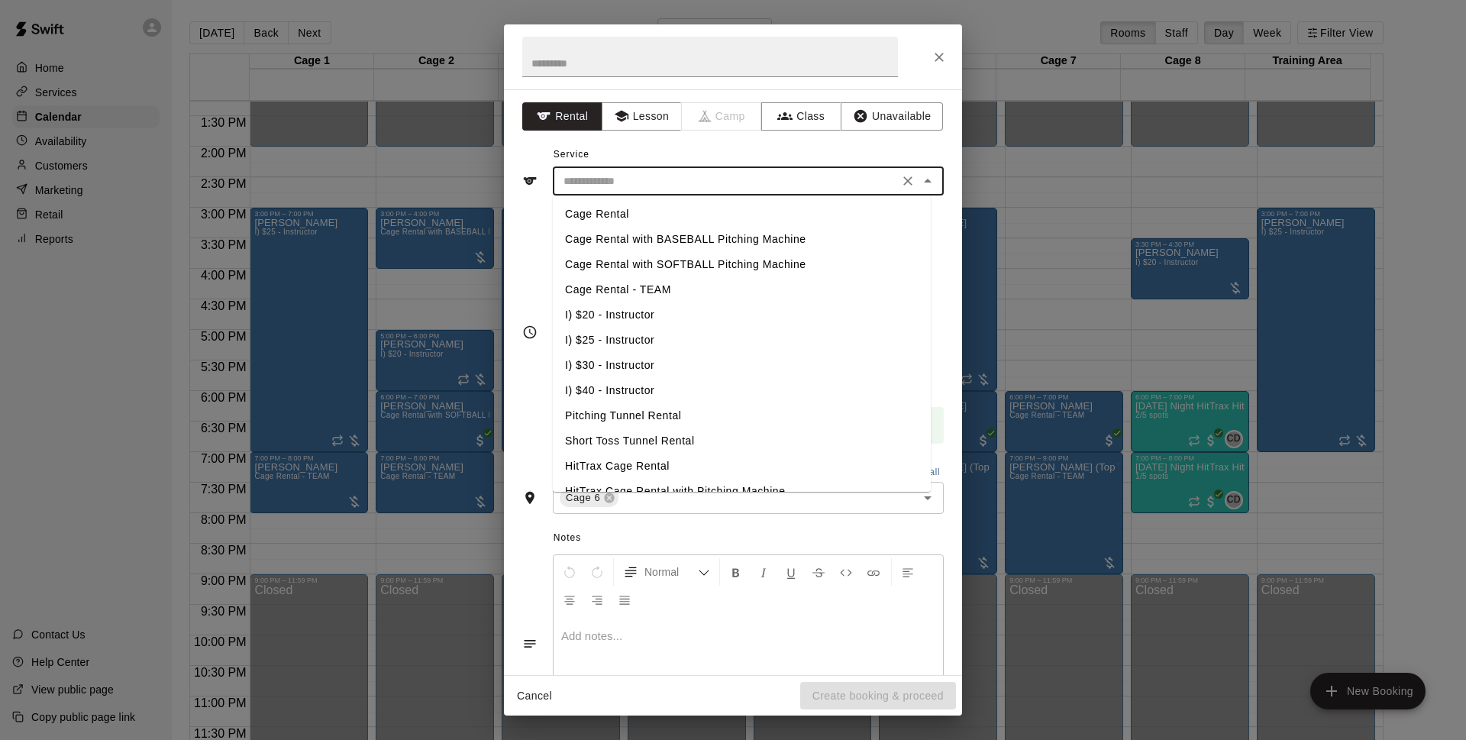
click at [763, 182] on input "text" at bounding box center [725, 181] width 337 height 19
click at [938, 60] on icon "Close" at bounding box center [938, 57] width 15 height 15
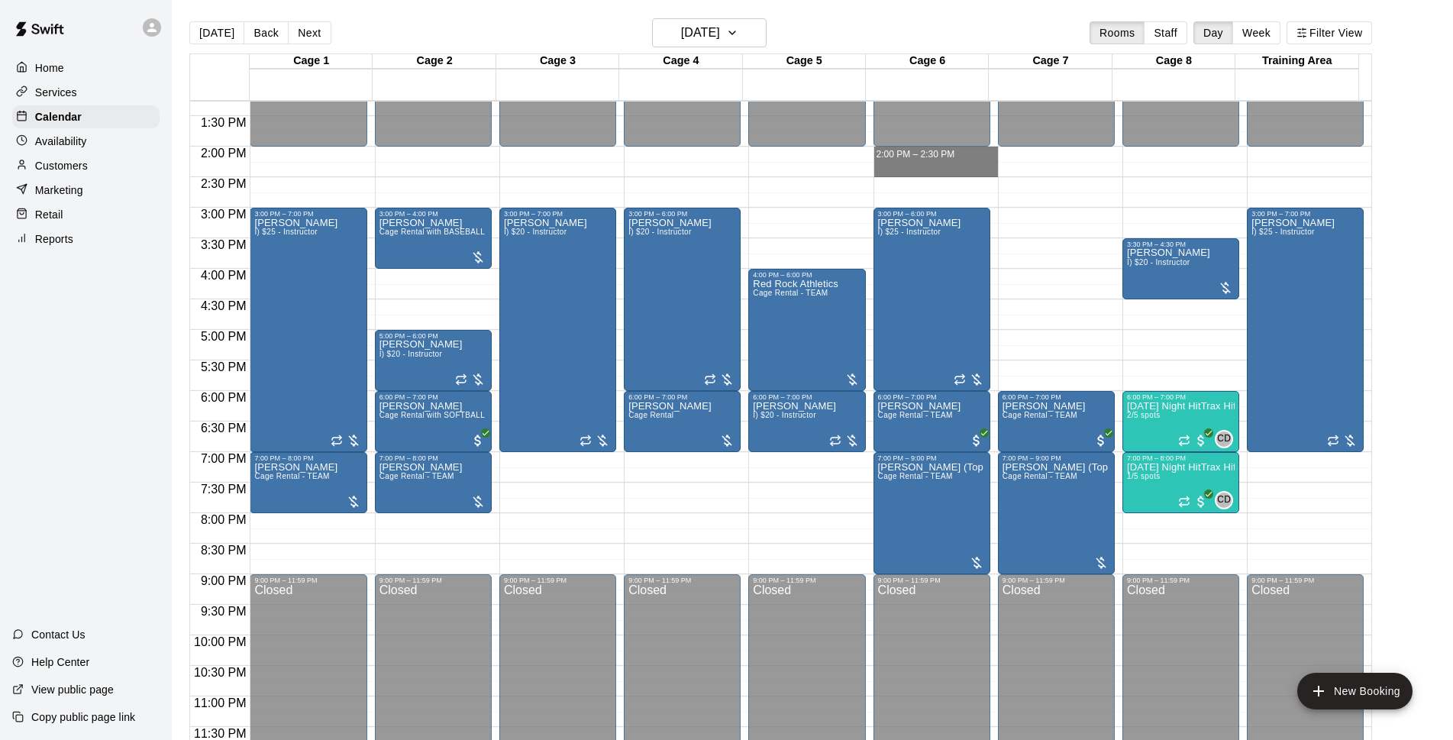
drag, startPoint x: 930, startPoint y: 148, endPoint x: 937, endPoint y: 169, distance: 22.0
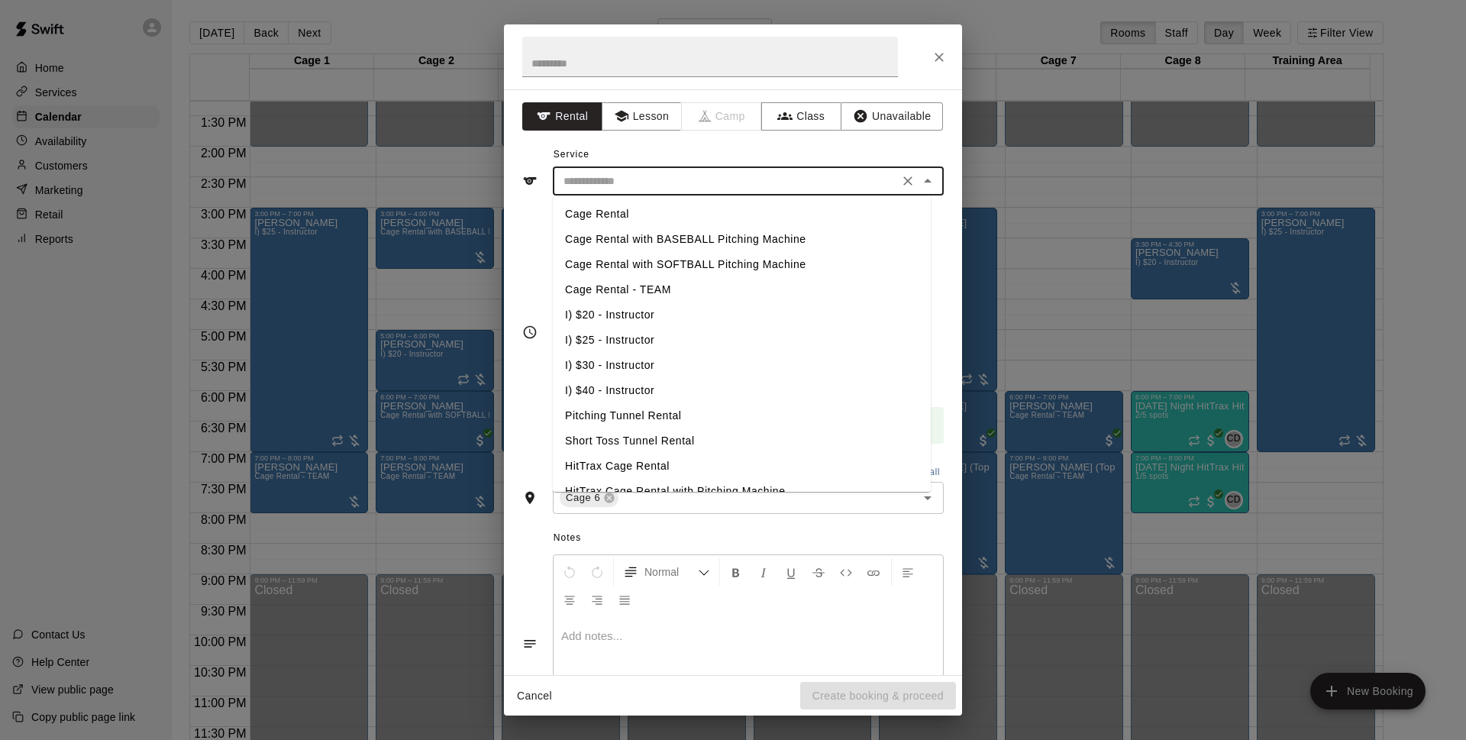
click at [767, 186] on input "text" at bounding box center [725, 181] width 337 height 19
click at [751, 205] on li "Cage Rental" at bounding box center [742, 214] width 378 height 25
type input "**********"
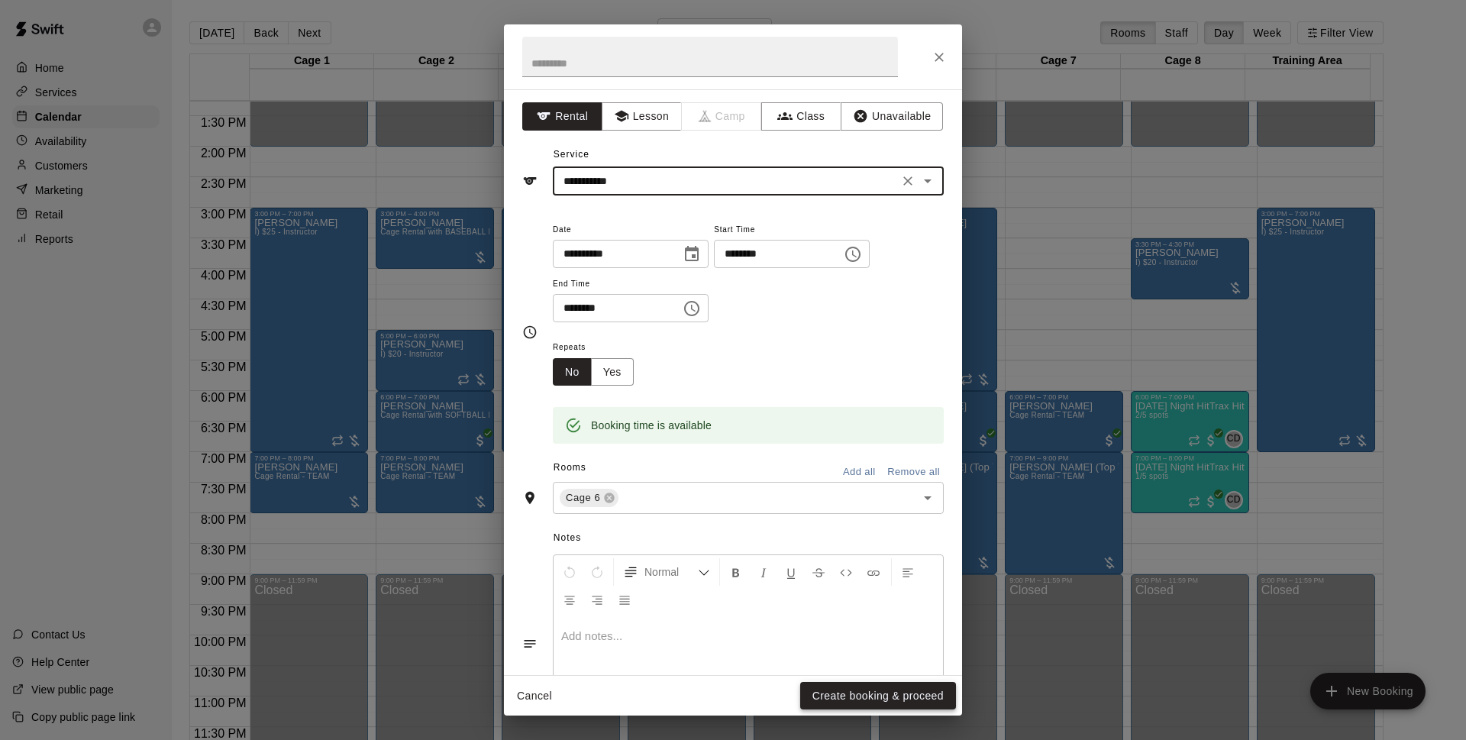
click at [834, 692] on button "Create booking & proceed" at bounding box center [878, 696] width 156 height 28
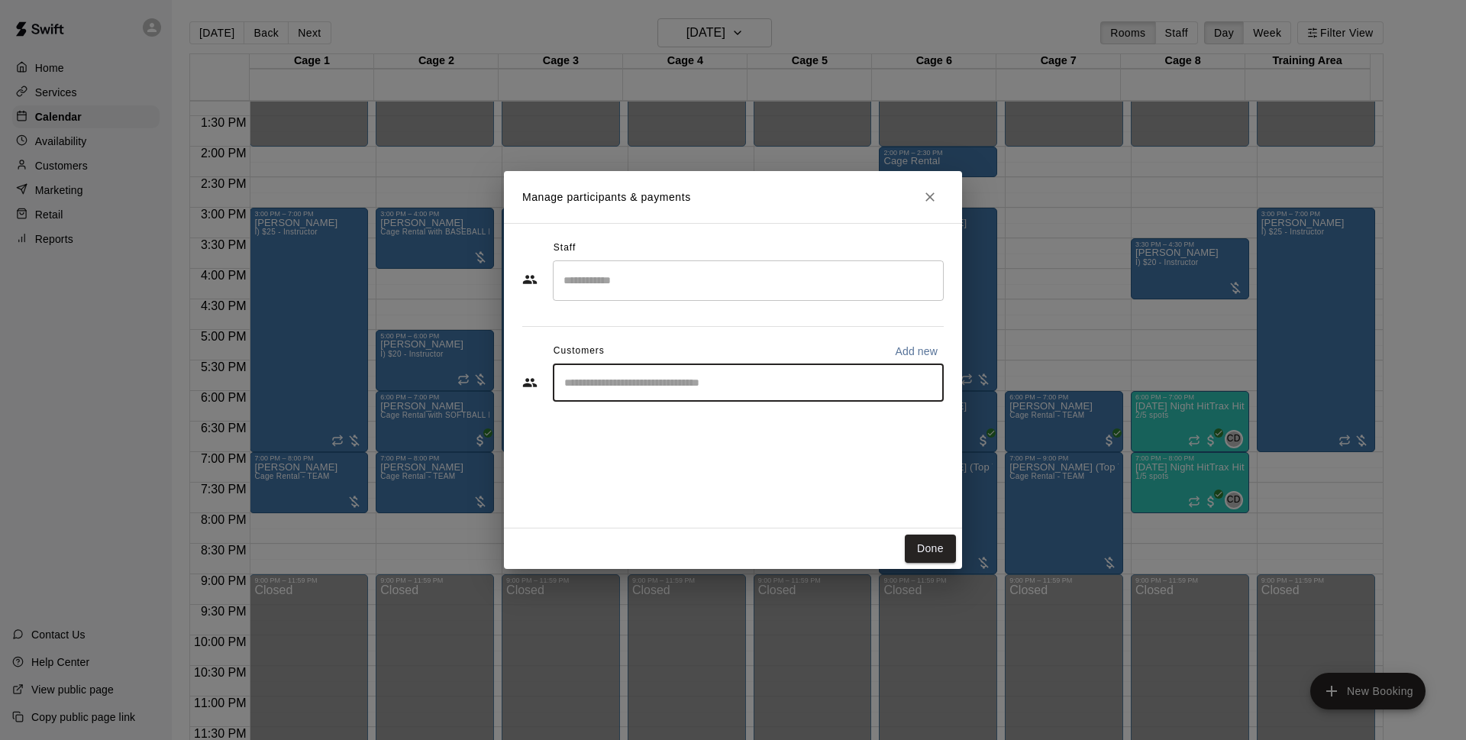
click at [649, 386] on input "Start typing to search customers..." at bounding box center [748, 382] width 377 height 15
type input "*****"
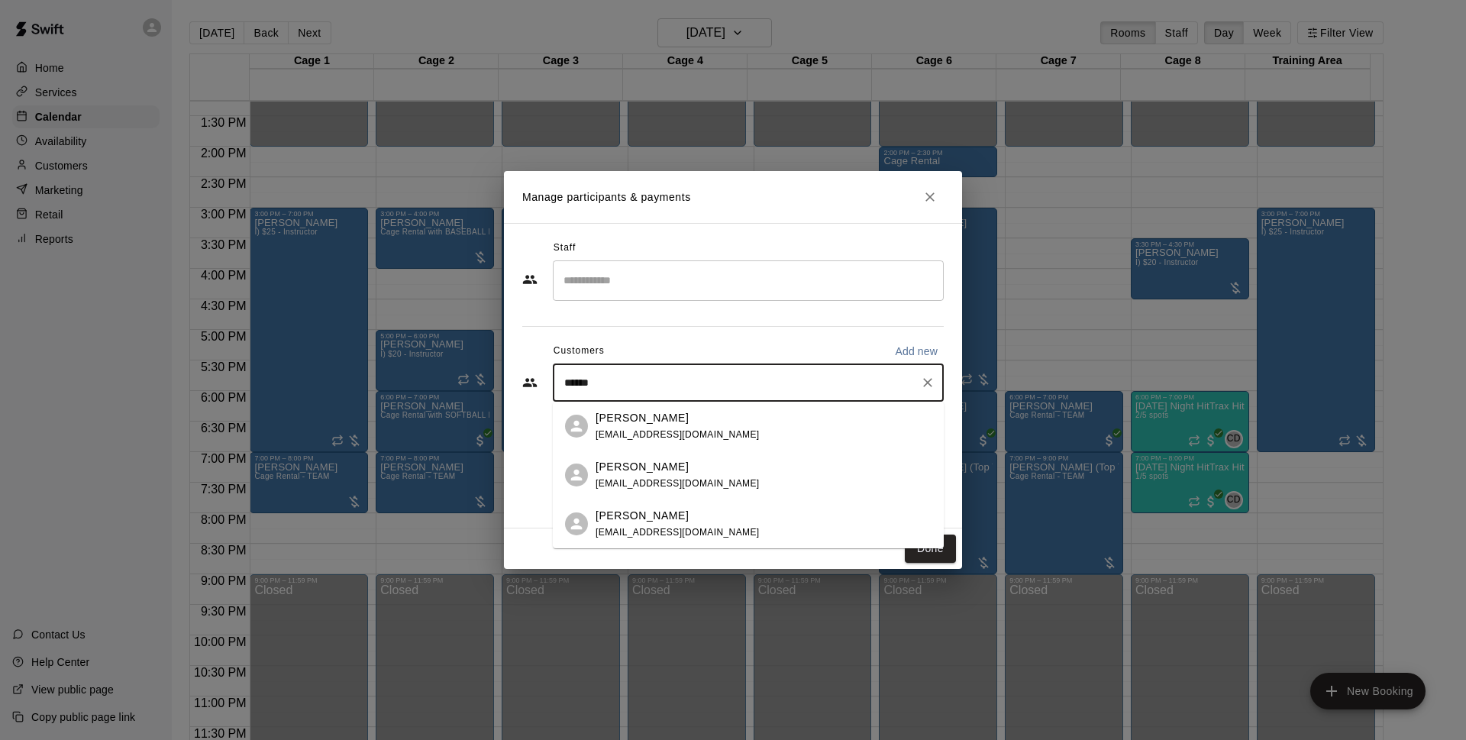
click at [637, 457] on div "Roger Ford rogerfordlv@aol.com" at bounding box center [748, 474] width 391 height 49
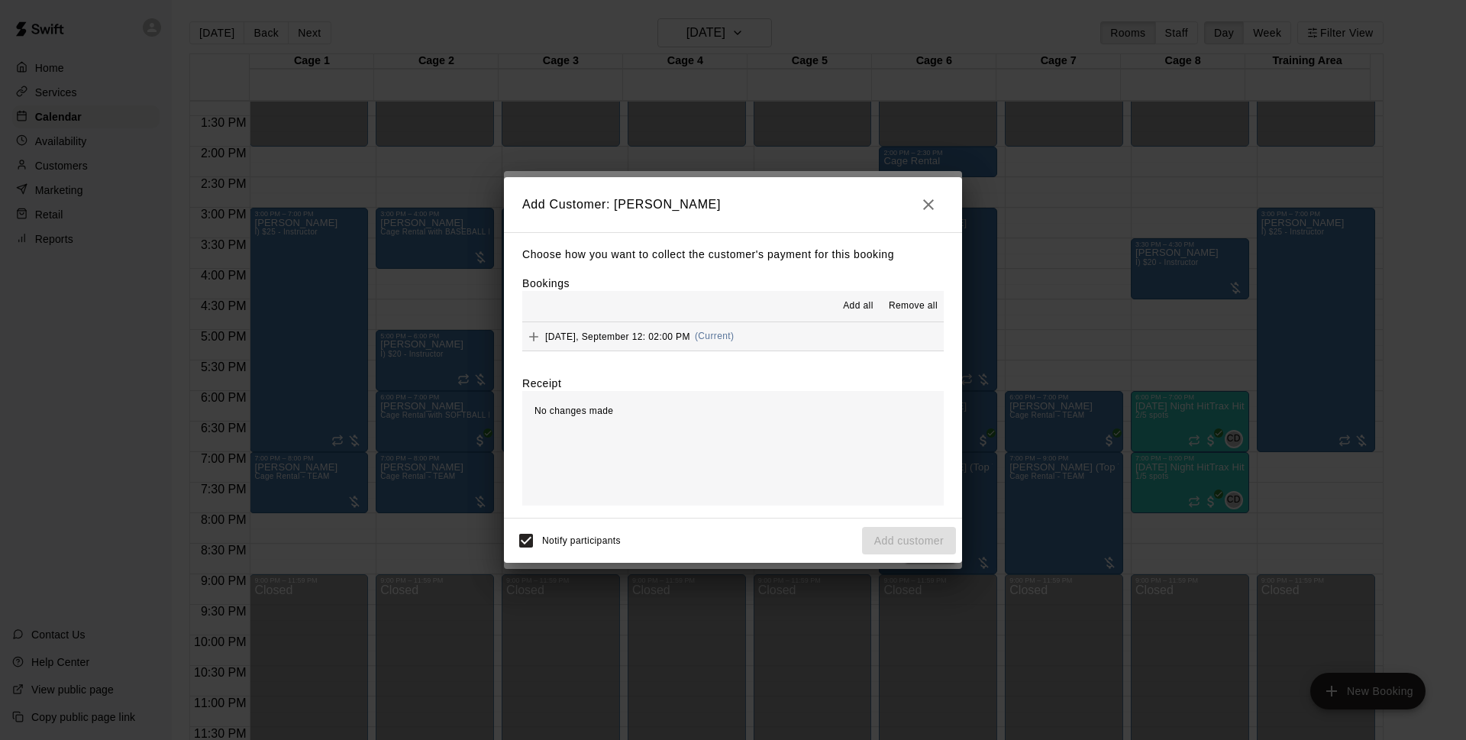
click at [818, 331] on button "[DATE], September 12: 02:00 PM (Current)" at bounding box center [732, 336] width 421 height 28
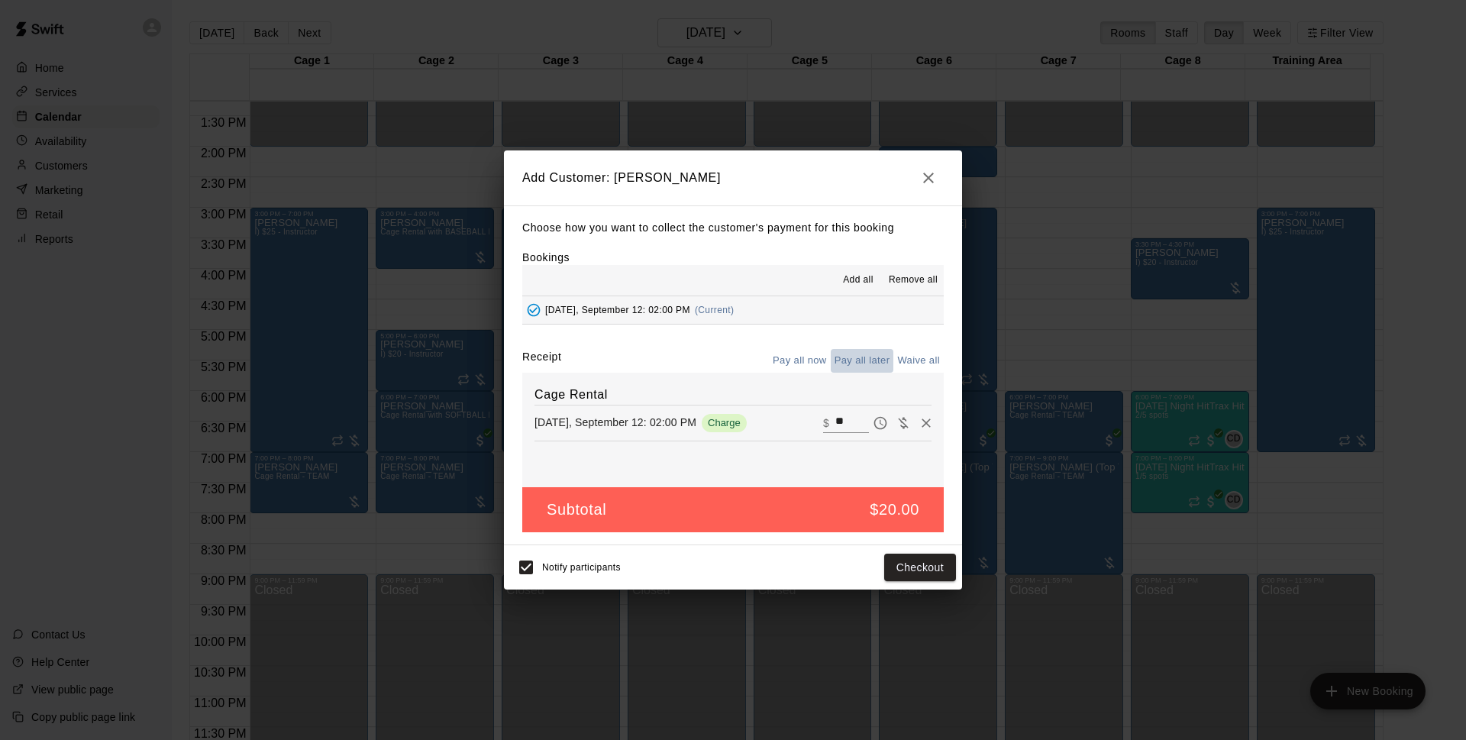
click at [862, 358] on button "Pay all later" at bounding box center [862, 361] width 63 height 24
click at [929, 563] on button "Add customer" at bounding box center [909, 567] width 94 height 28
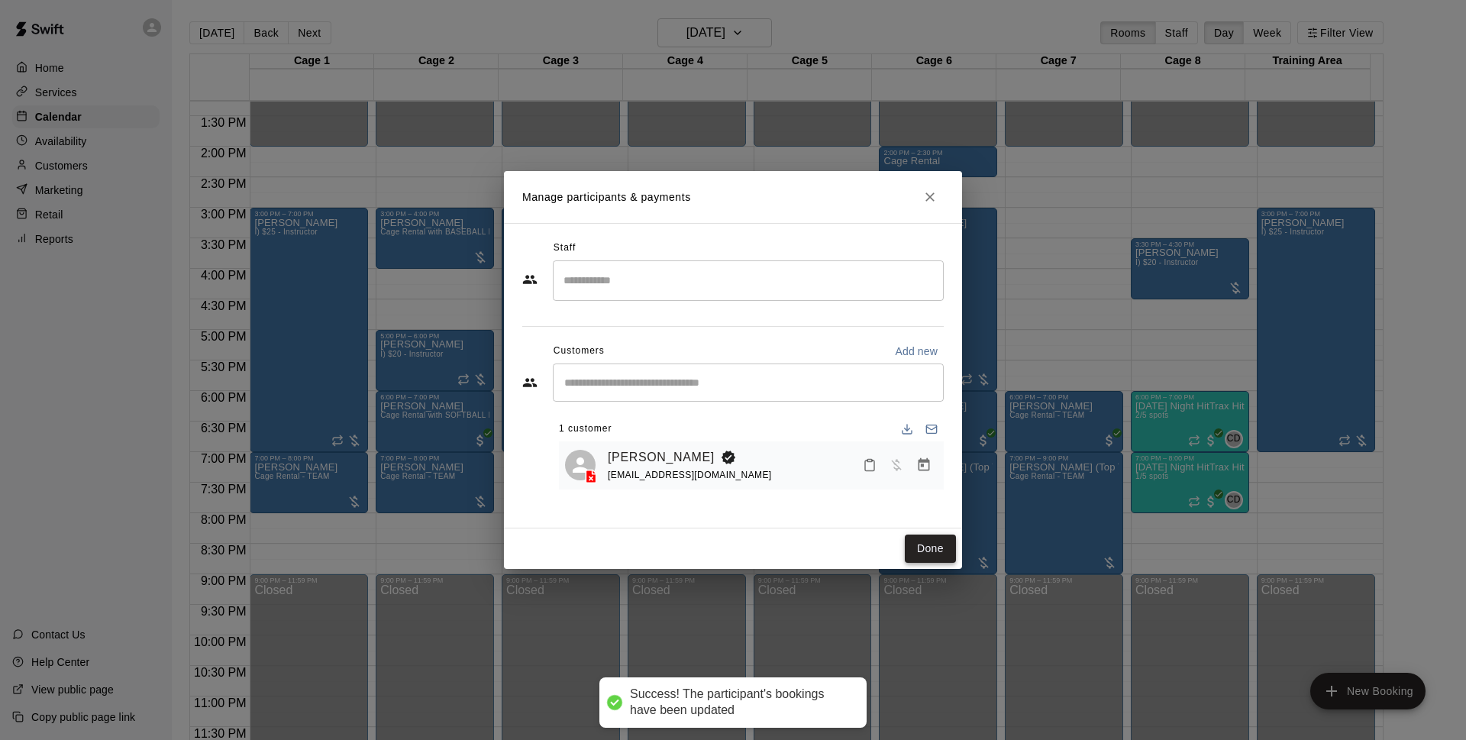
click at [911, 545] on button "Done" at bounding box center [930, 548] width 51 height 28
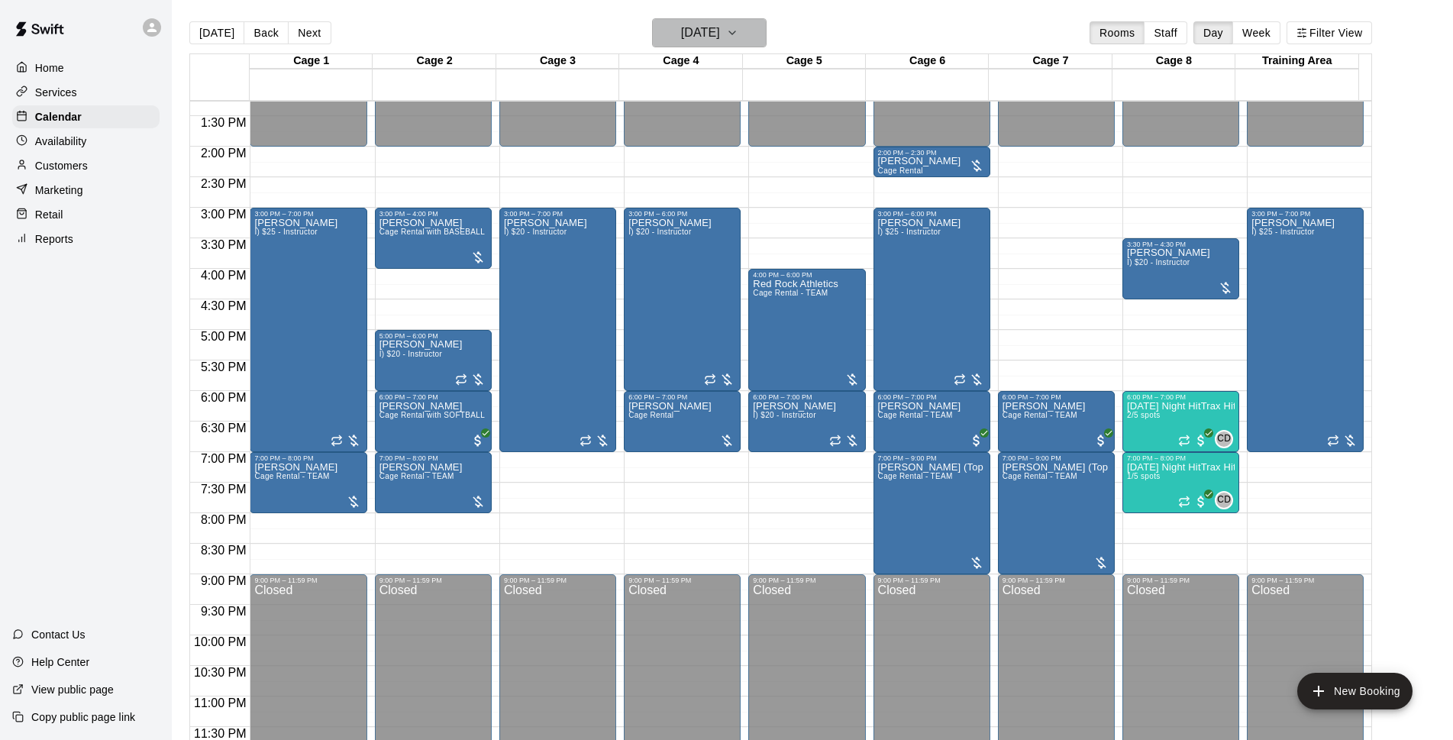
click at [720, 25] on h6 "[DATE]" at bounding box center [700, 32] width 39 height 21
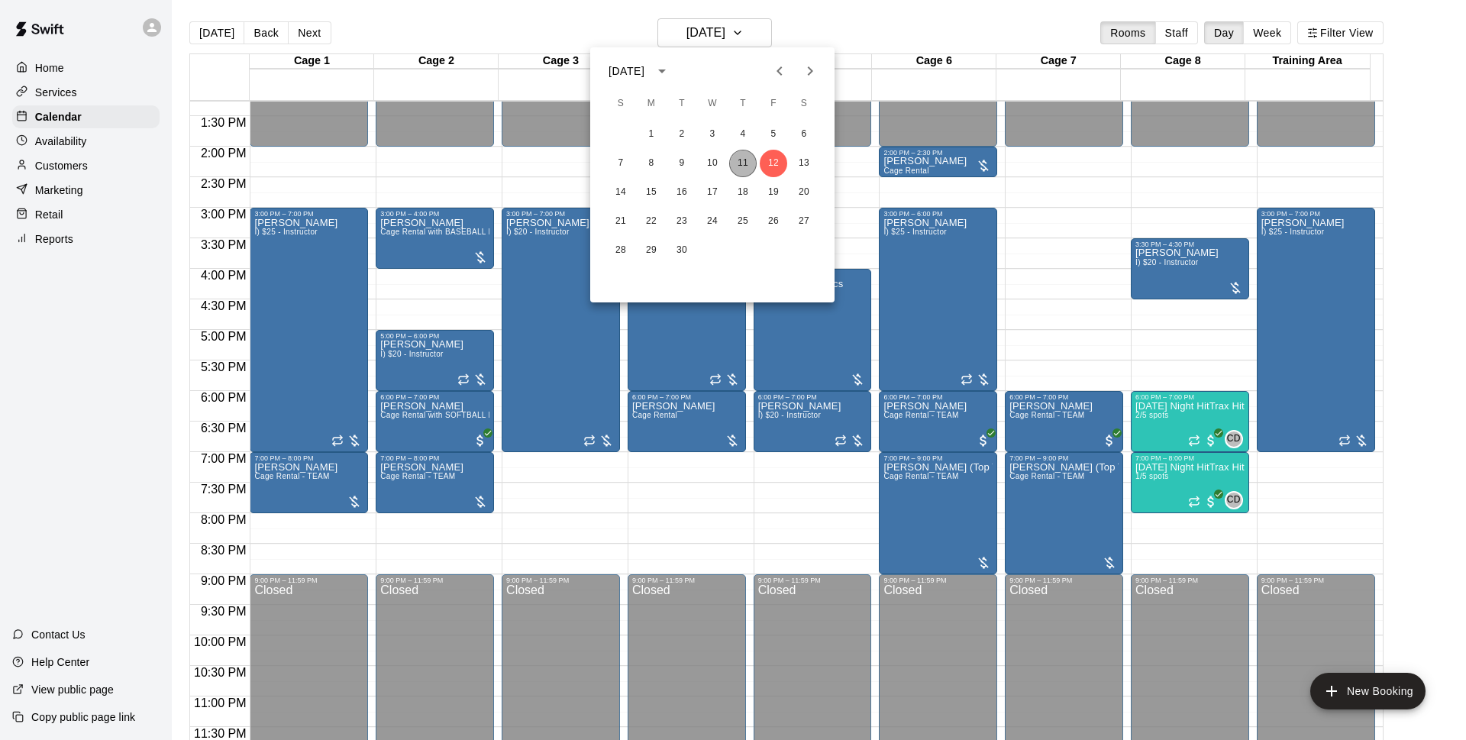
click at [744, 159] on button "11" at bounding box center [742, 163] width 27 height 27
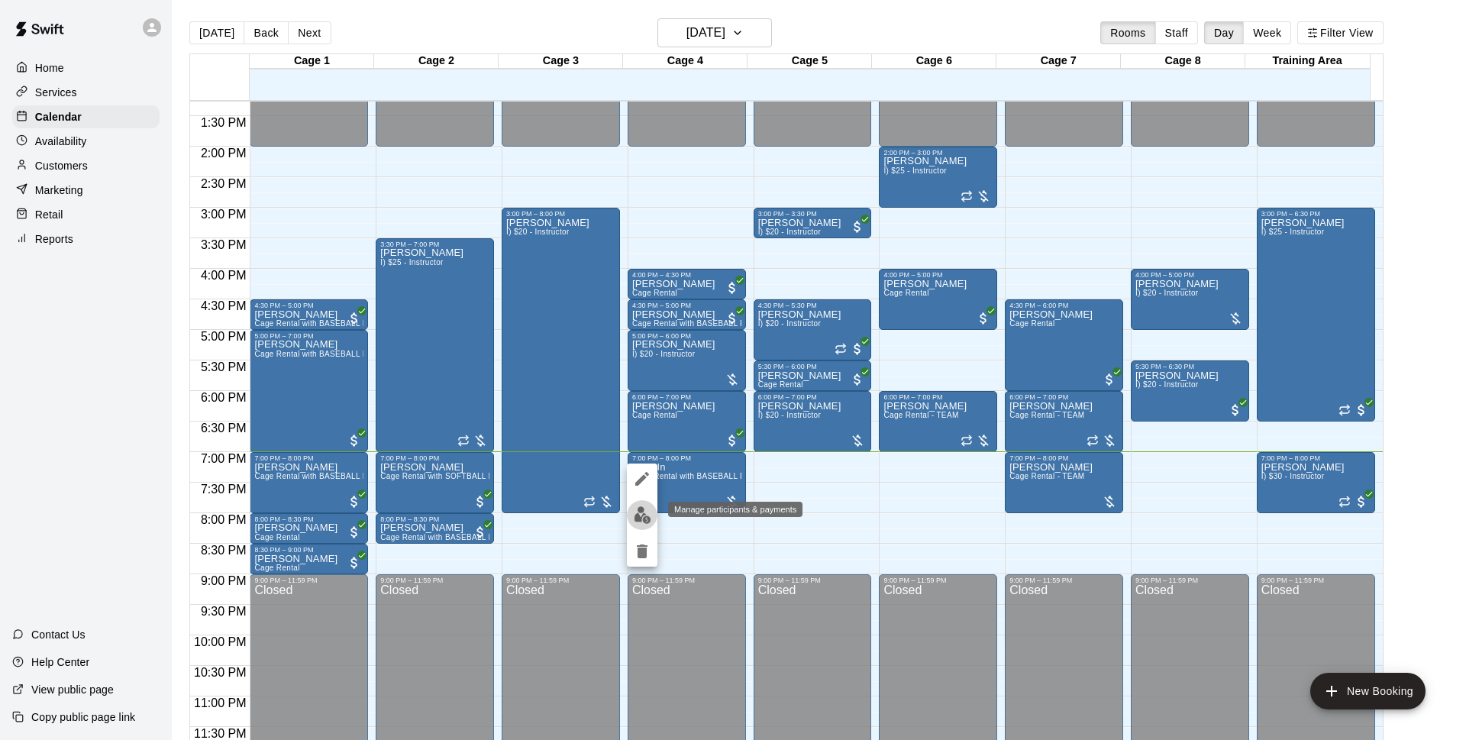
click at [640, 508] on img "edit" at bounding box center [643, 515] width 18 height 18
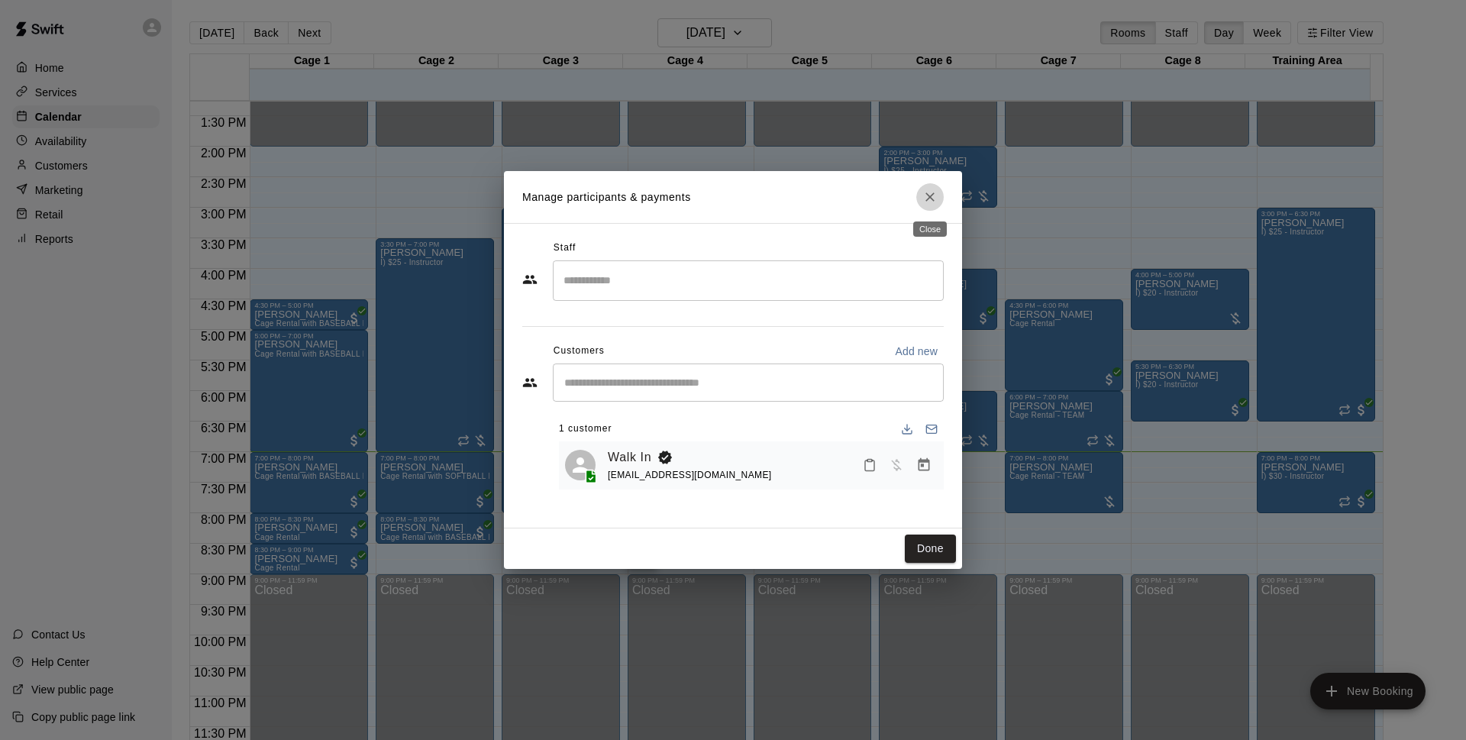
click at [930, 193] on icon "Close" at bounding box center [929, 196] width 15 height 15
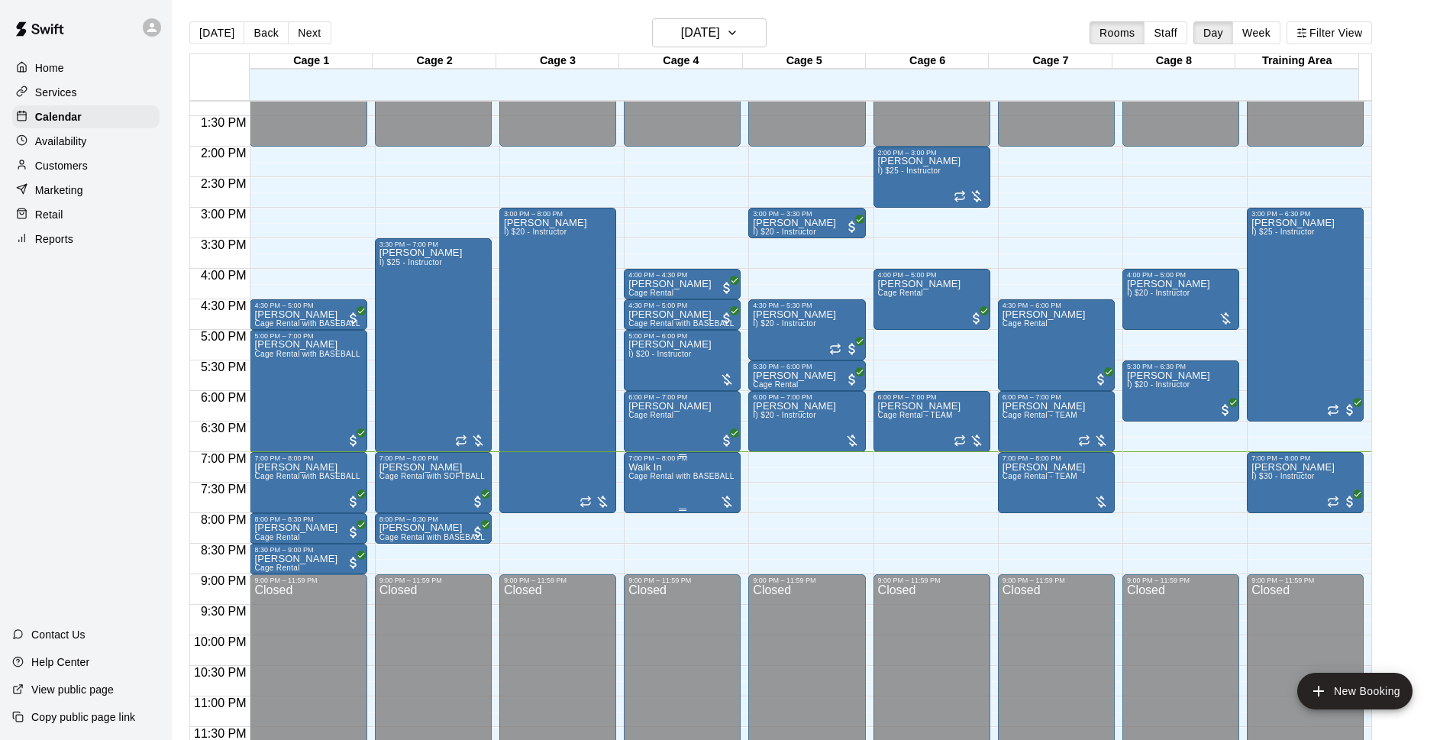
click at [663, 462] on div "7:00 PM – 8:00 PM" at bounding box center [682, 458] width 108 height 8
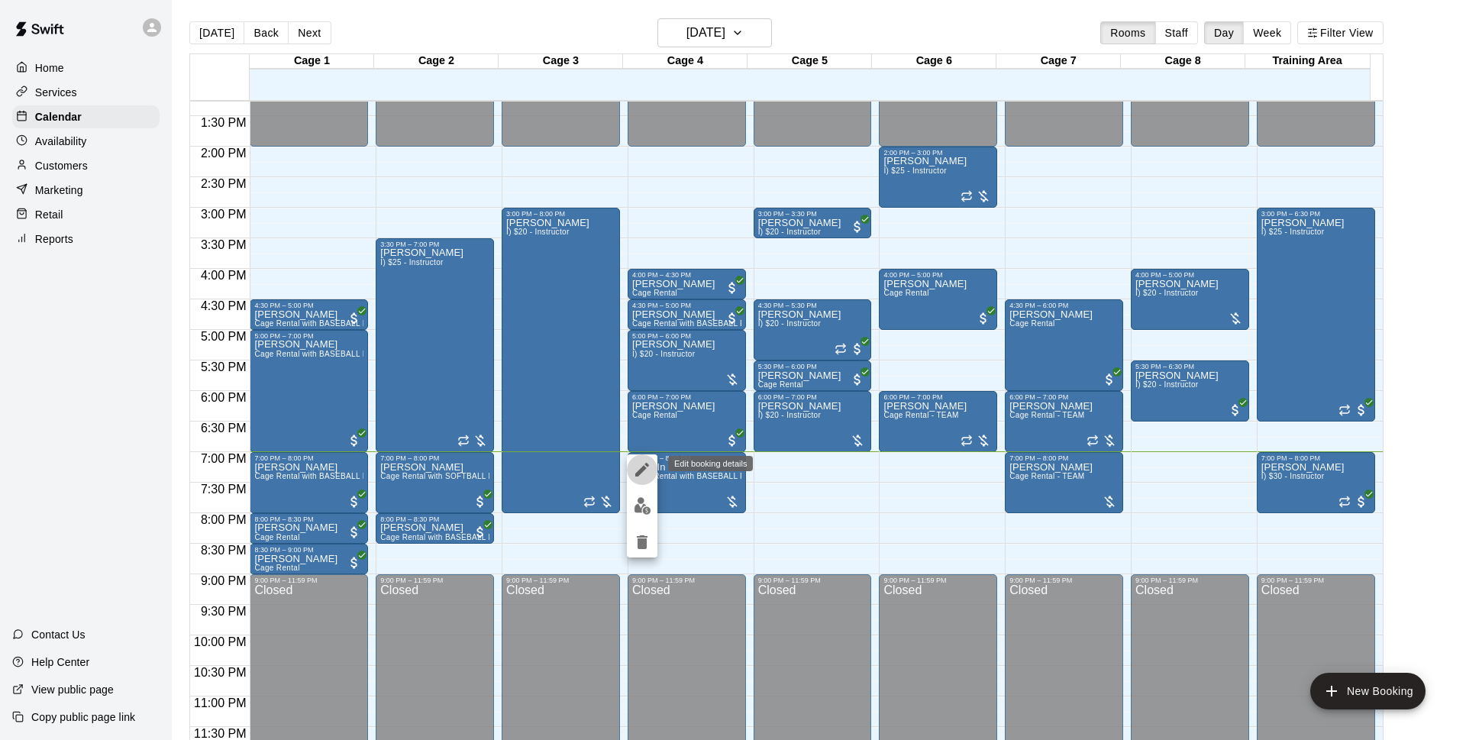
click at [640, 464] on icon "edit" at bounding box center [642, 469] width 18 height 18
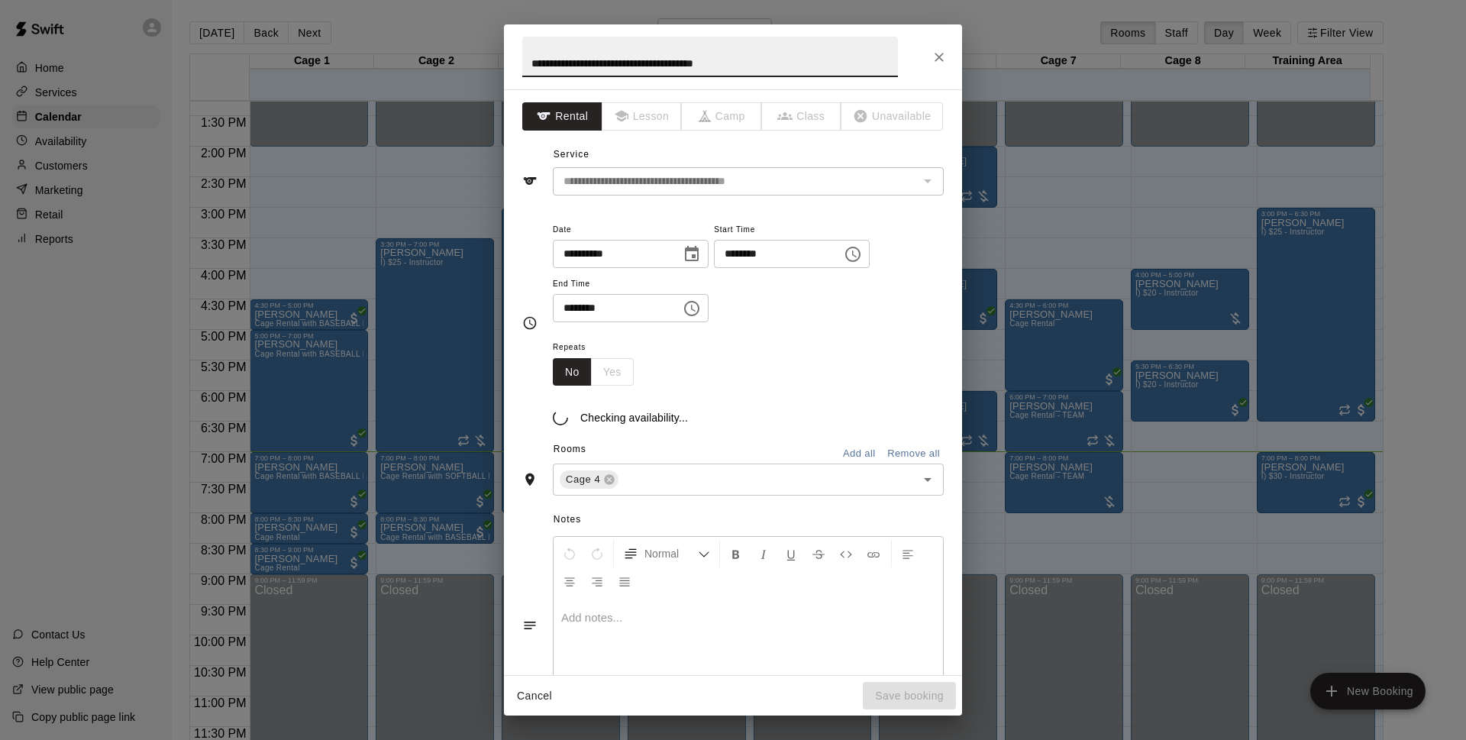
click at [940, 69] on button "Close" at bounding box center [938, 57] width 27 height 27
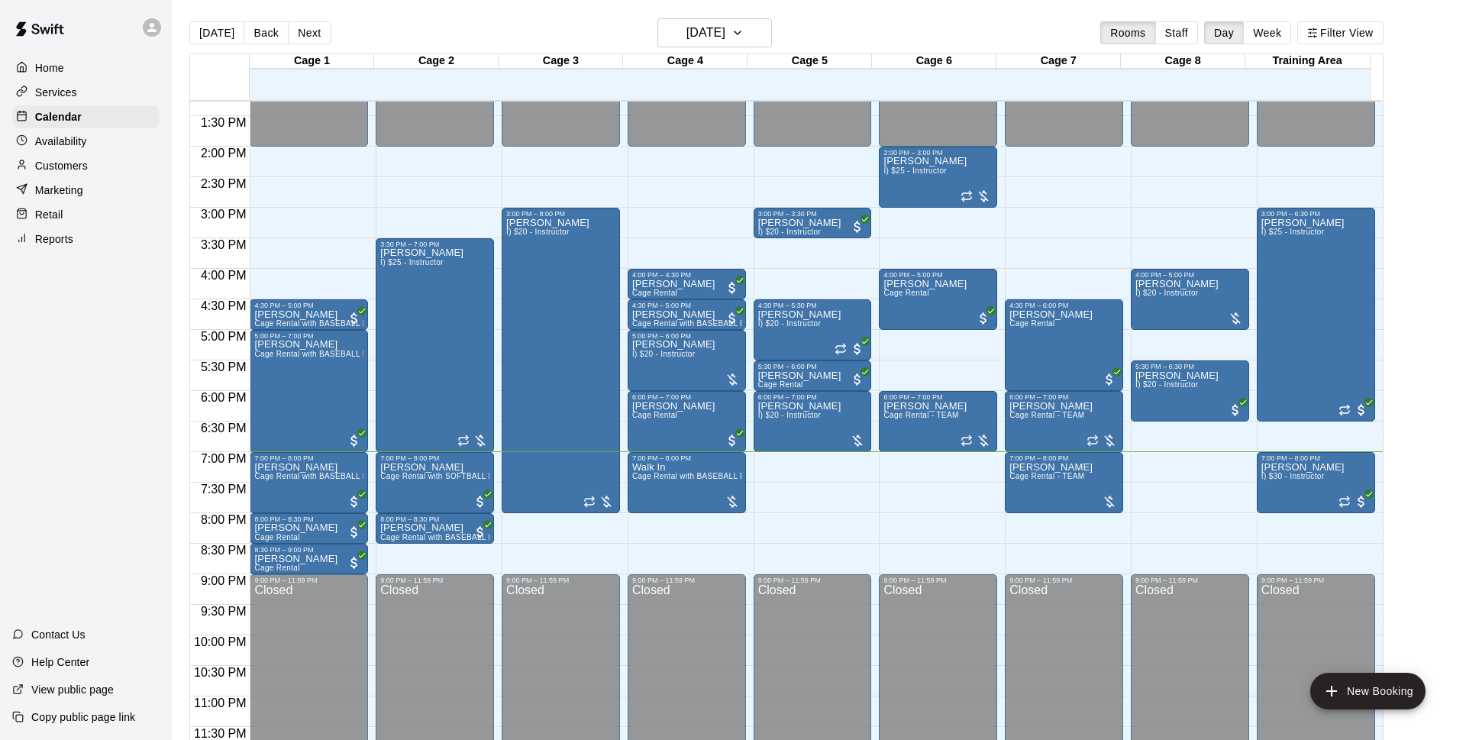
click at [668, 473] on div "Rooms Add all Remove all" at bounding box center [732, 469] width 421 height 26
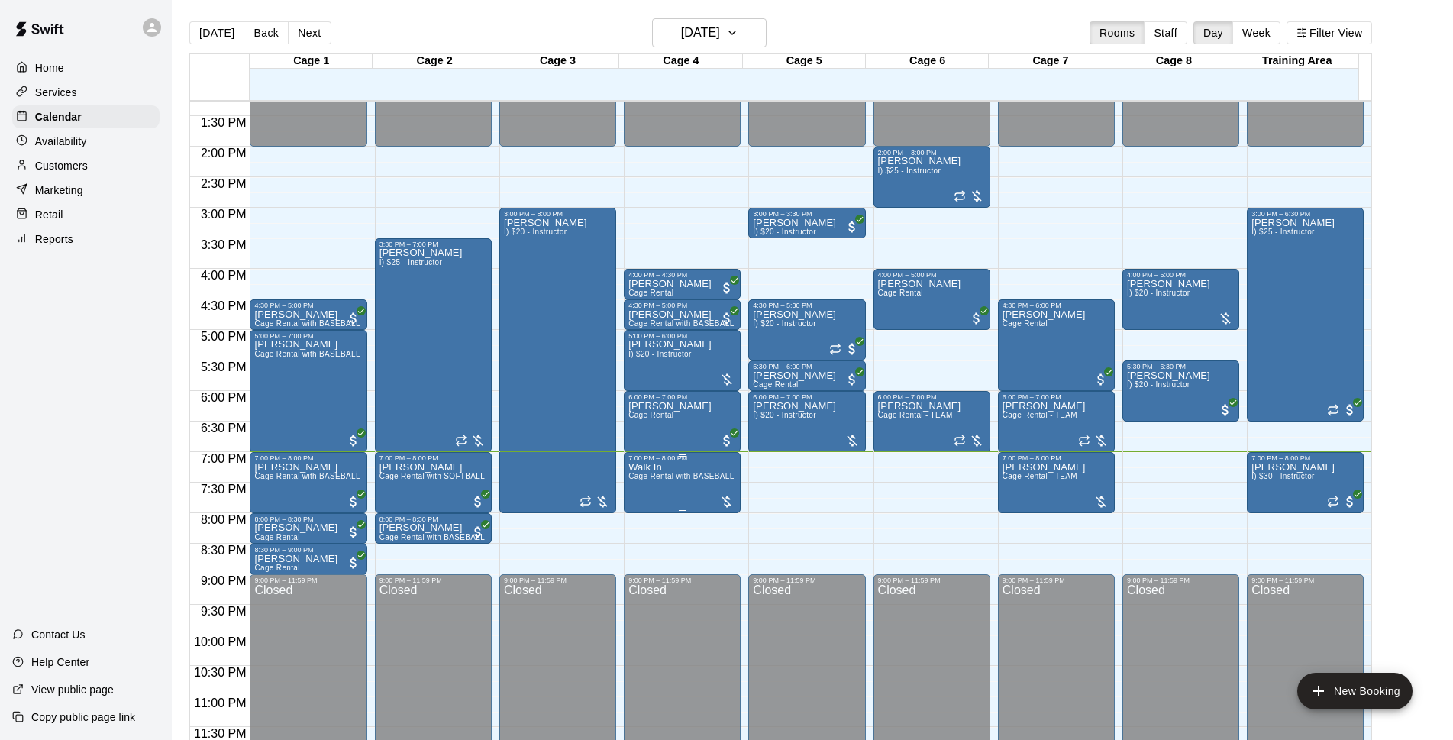
click at [665, 473] on span "Cage Rental with BASEBALL Pitching Machine" at bounding box center [713, 476] width 170 height 8
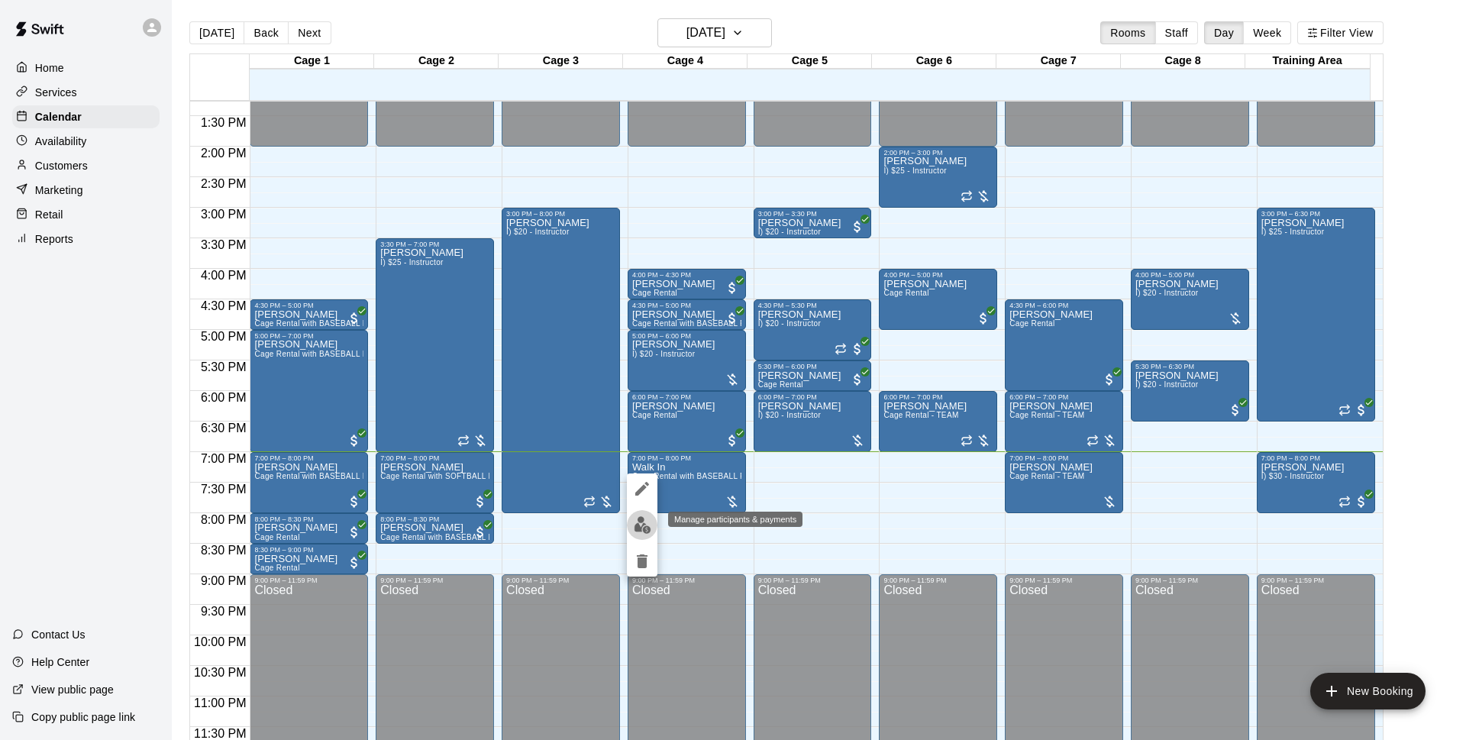
click at [640, 512] on button "edit" at bounding box center [642, 525] width 31 height 30
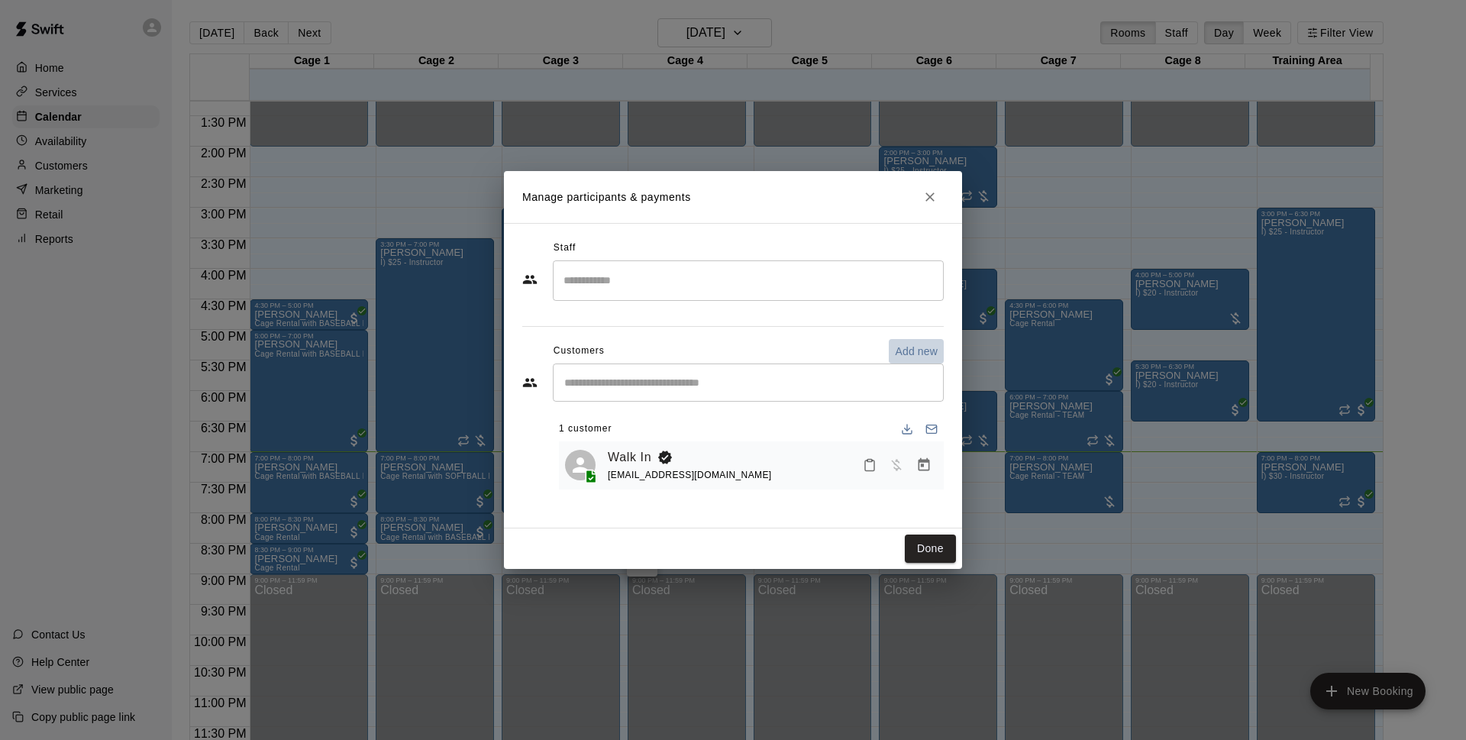
click at [902, 347] on p "Add new" at bounding box center [916, 351] width 43 height 15
select select "**"
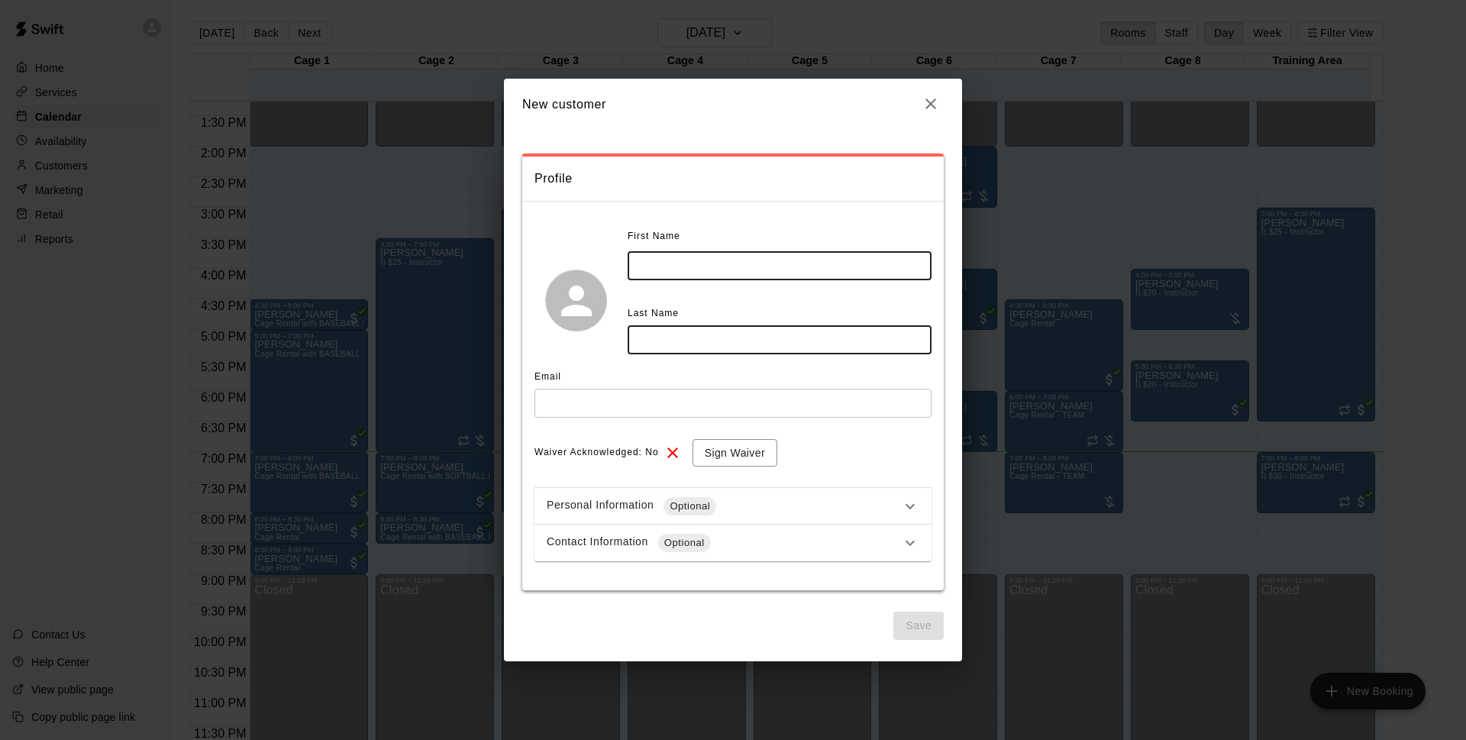
click at [700, 263] on input "text" at bounding box center [780, 265] width 304 height 28
type input "****"
click at [666, 334] on input "text" at bounding box center [780, 339] width 304 height 28
type input "********"
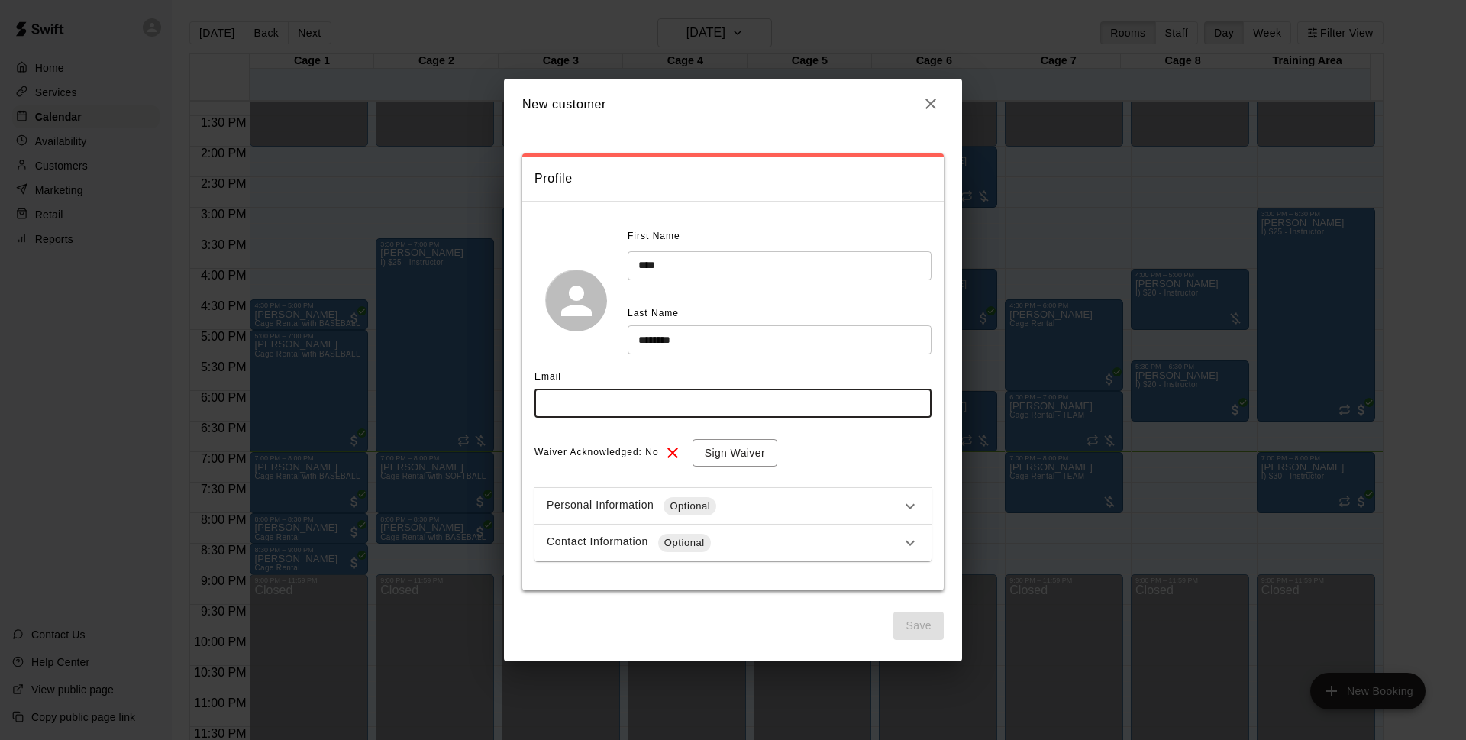
click at [672, 402] on input "text" at bounding box center [732, 403] width 397 height 28
type input "**********"
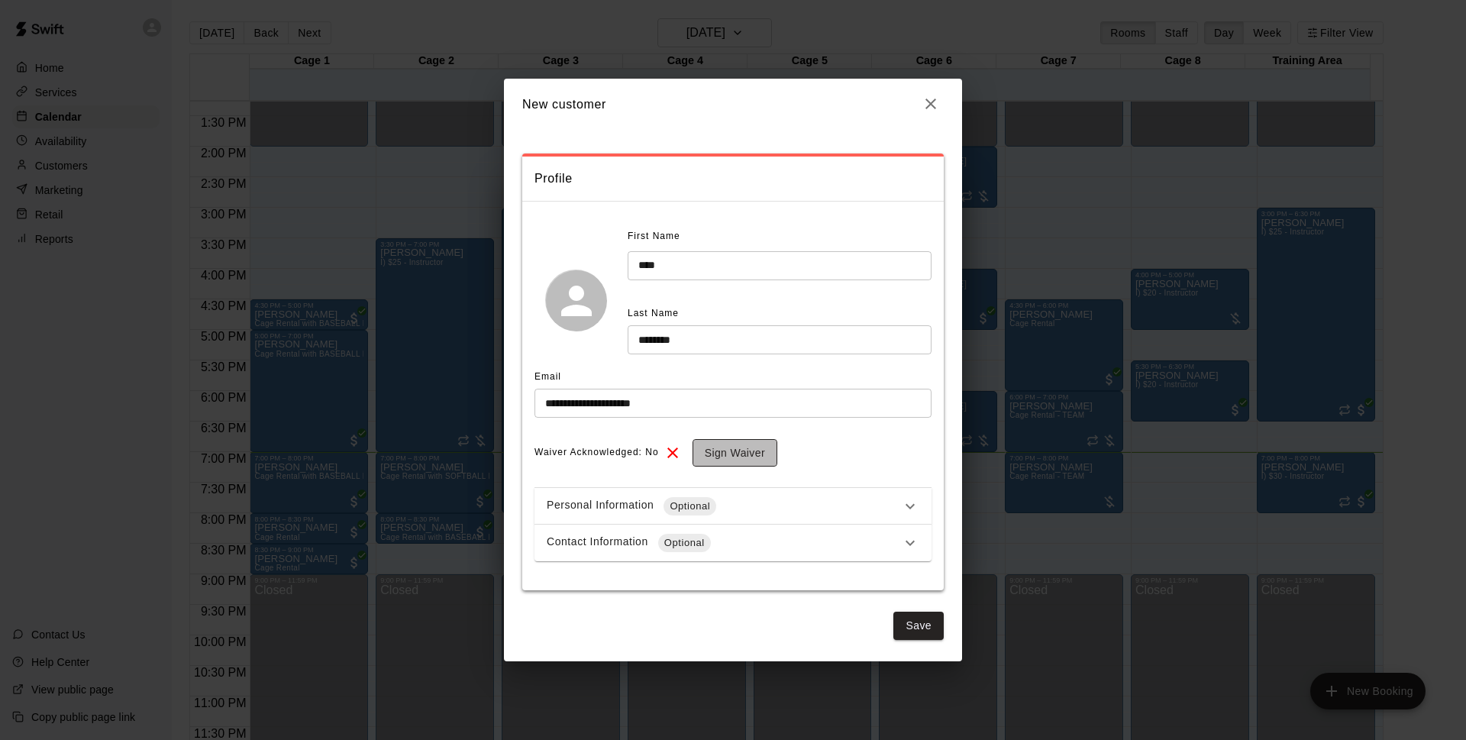
click at [722, 447] on button "Sign Waiver" at bounding box center [734, 453] width 85 height 28
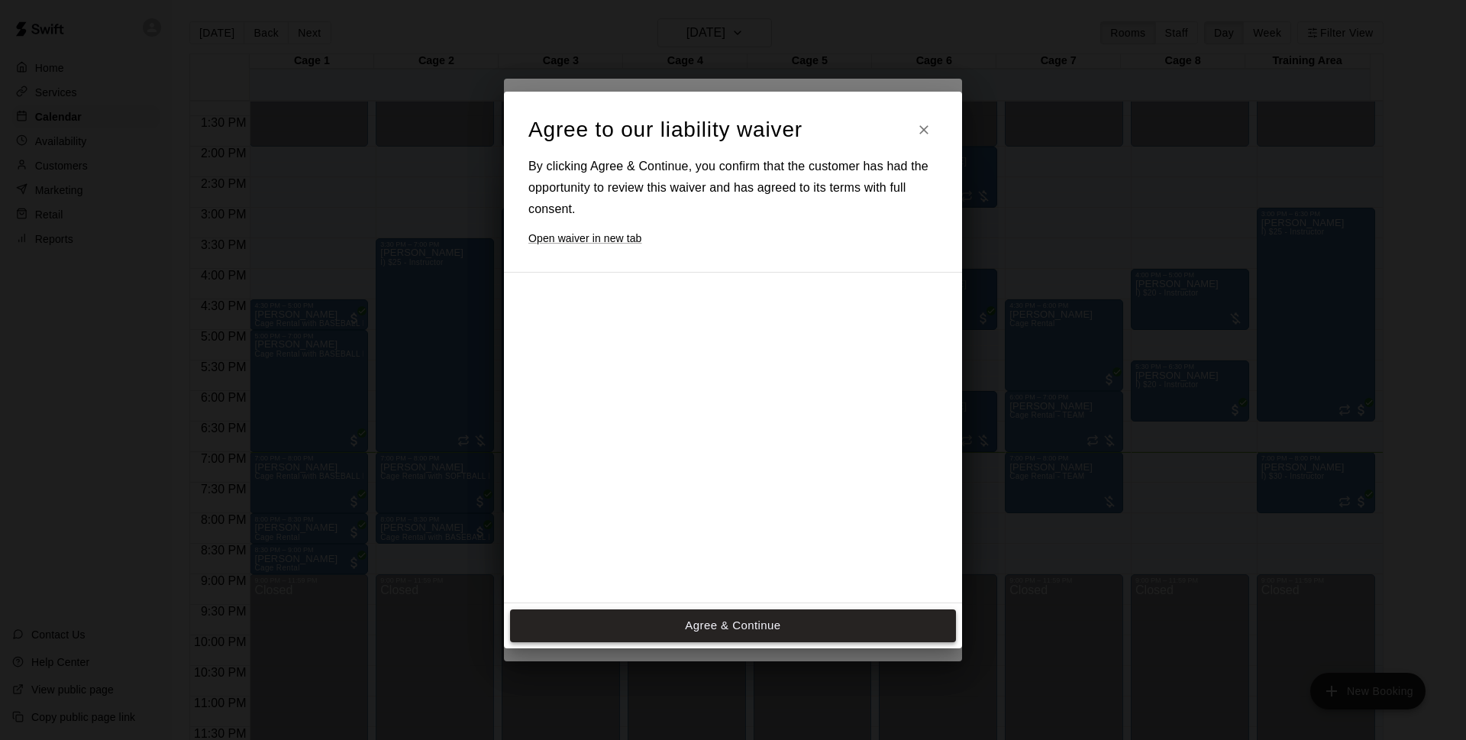
click at [743, 621] on button "Agree & Continue" at bounding box center [733, 625] width 446 height 32
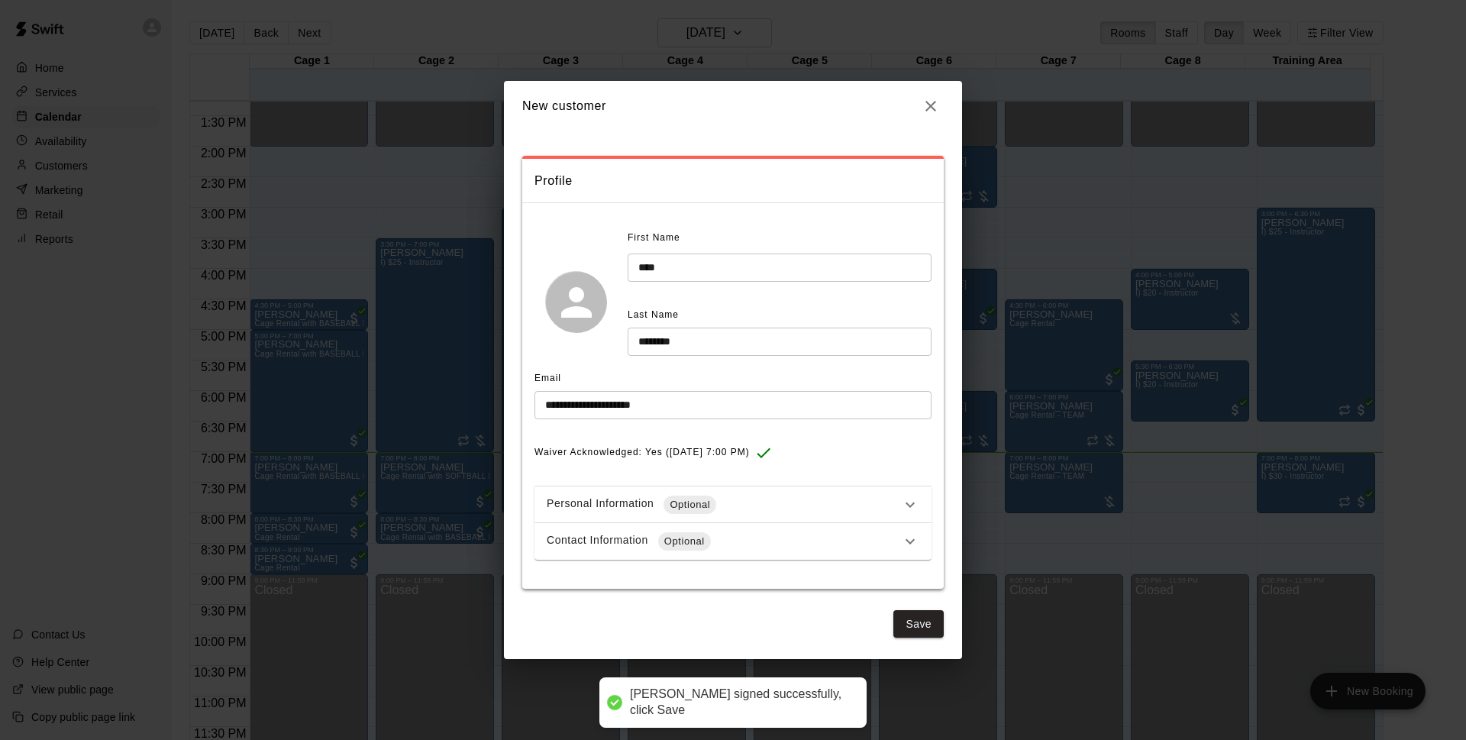
click at [824, 533] on div "Contact Information Optional" at bounding box center [724, 541] width 354 height 18
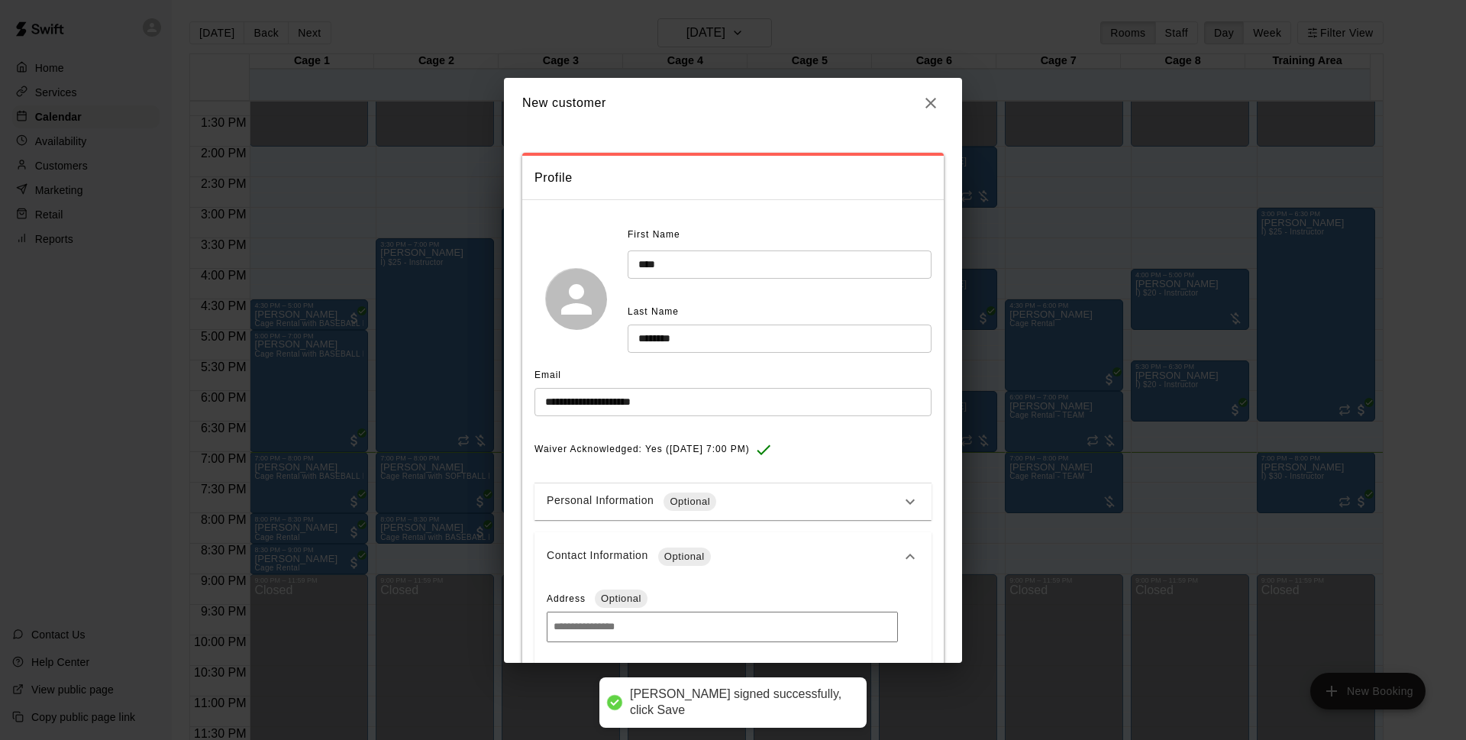
scroll to position [240, 0]
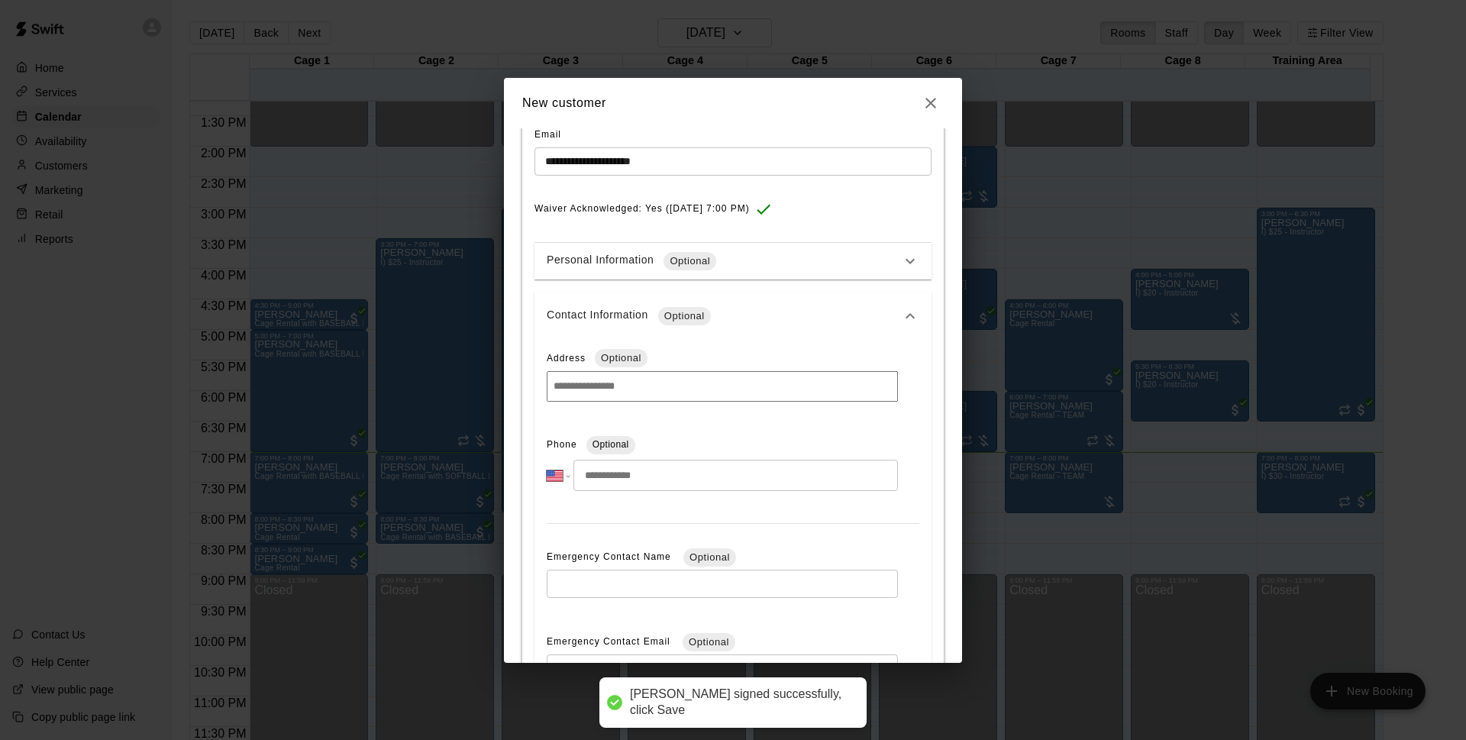
click at [696, 477] on input "tel" at bounding box center [735, 475] width 324 height 31
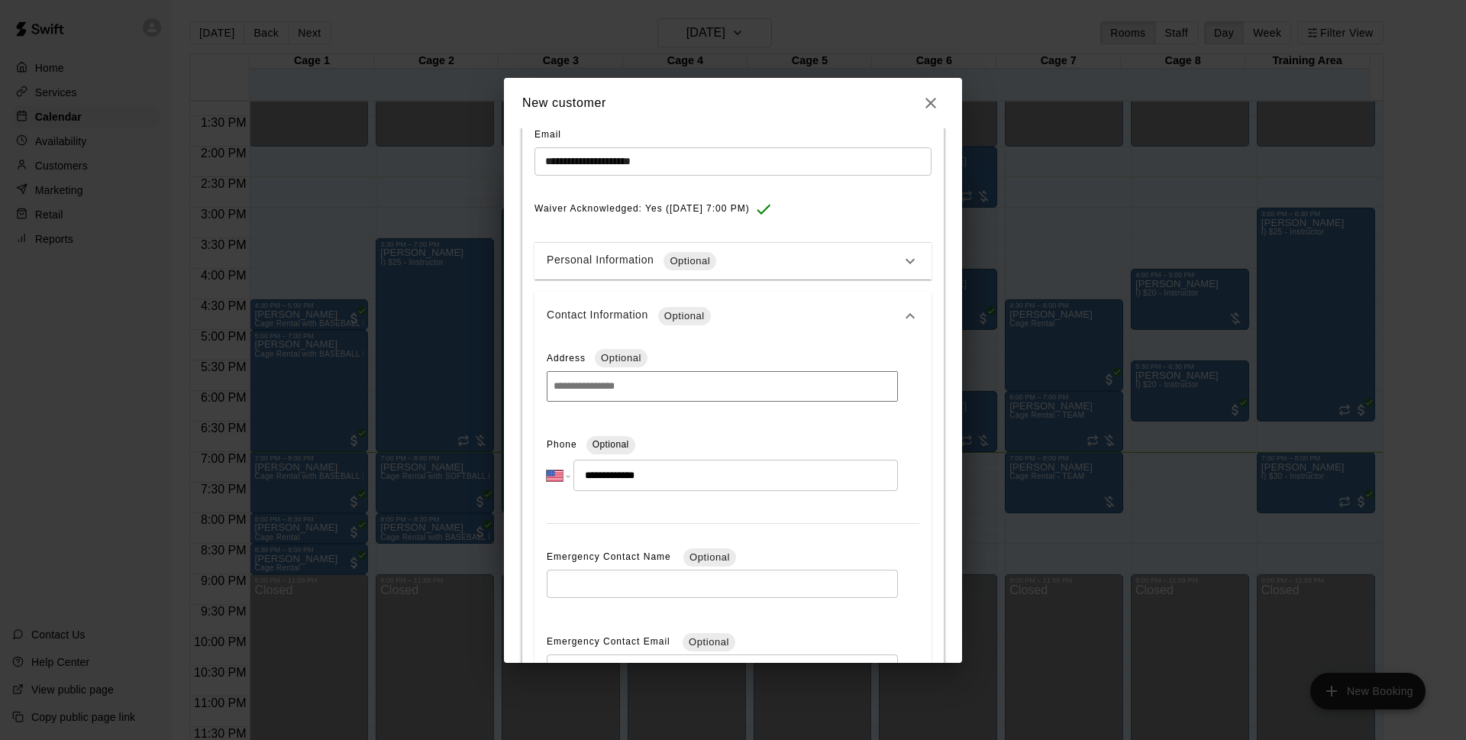
type input "**********"
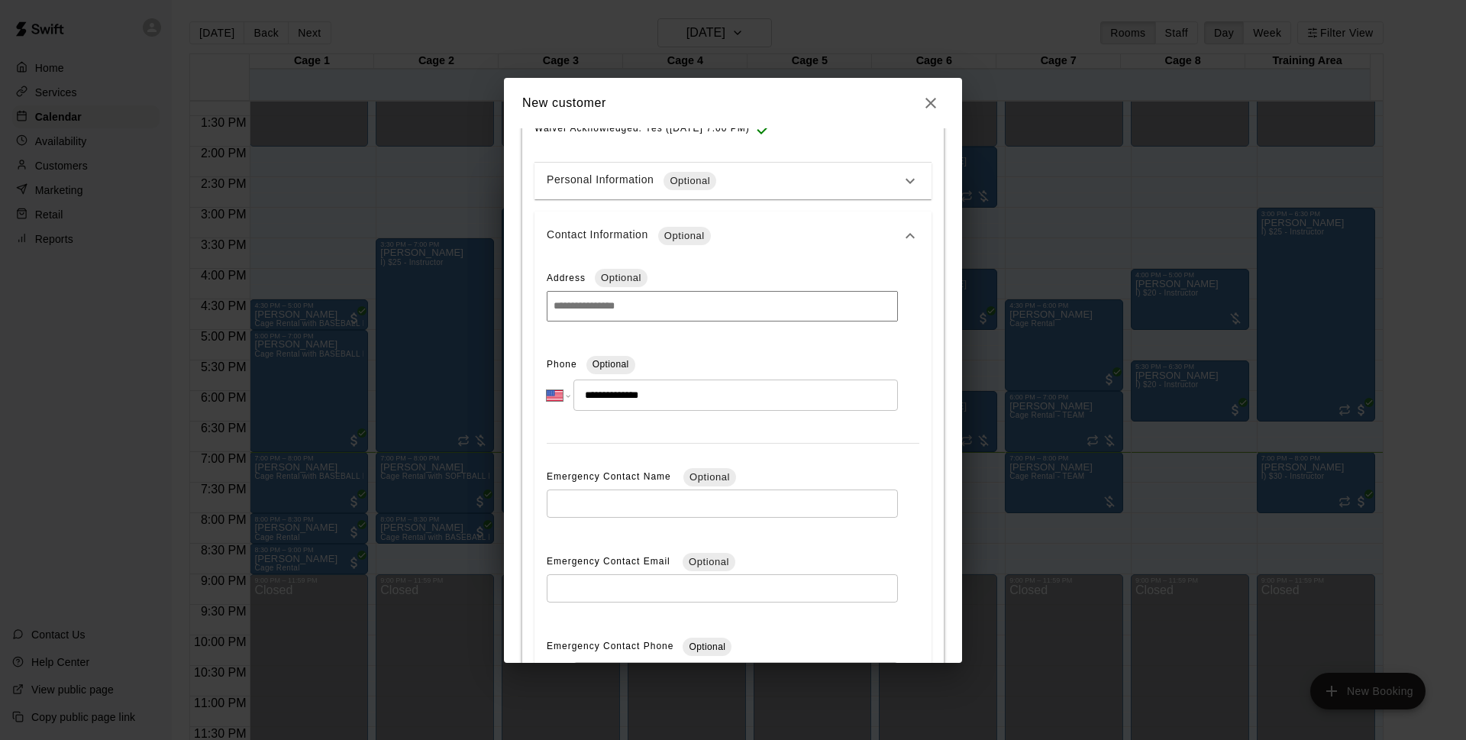
scroll to position [486, 0]
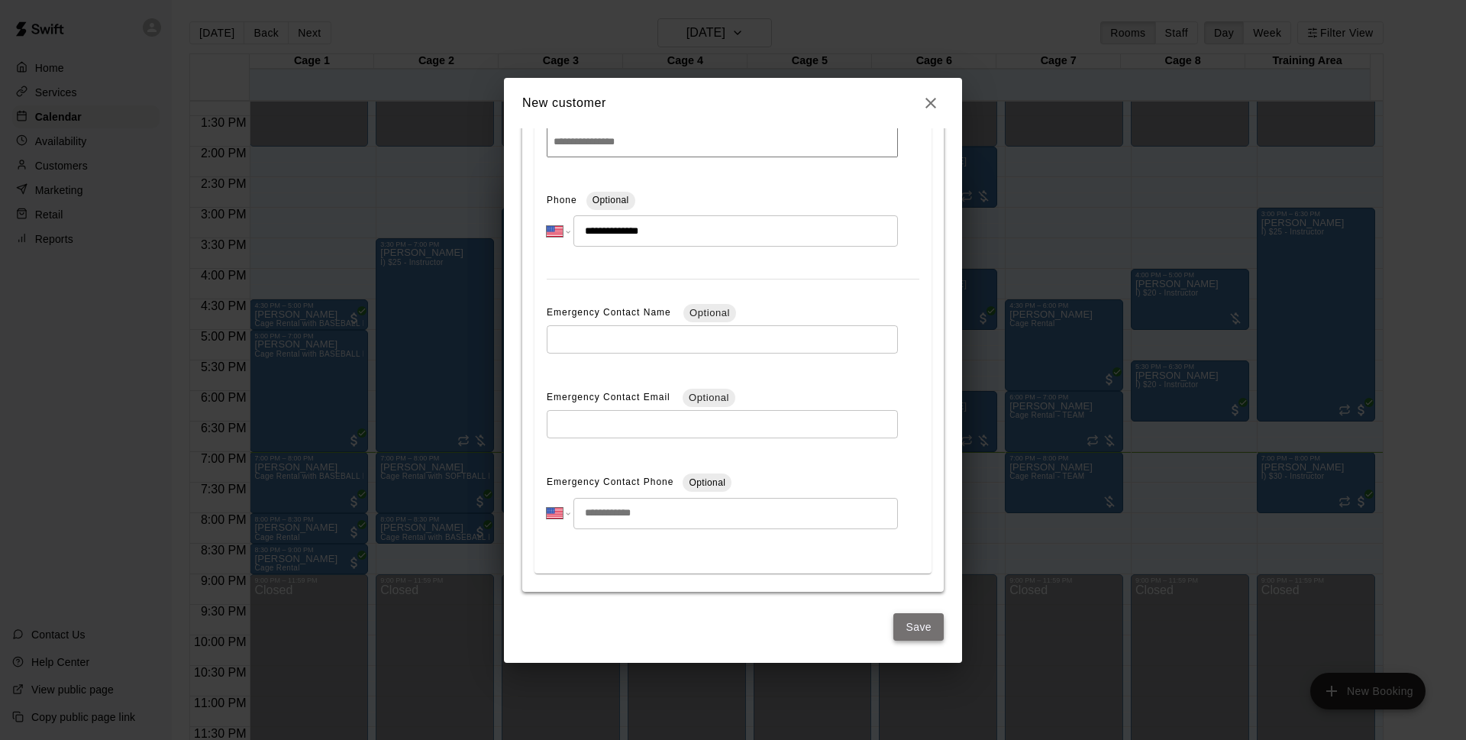
click at [902, 629] on button "Save" at bounding box center [918, 627] width 50 height 28
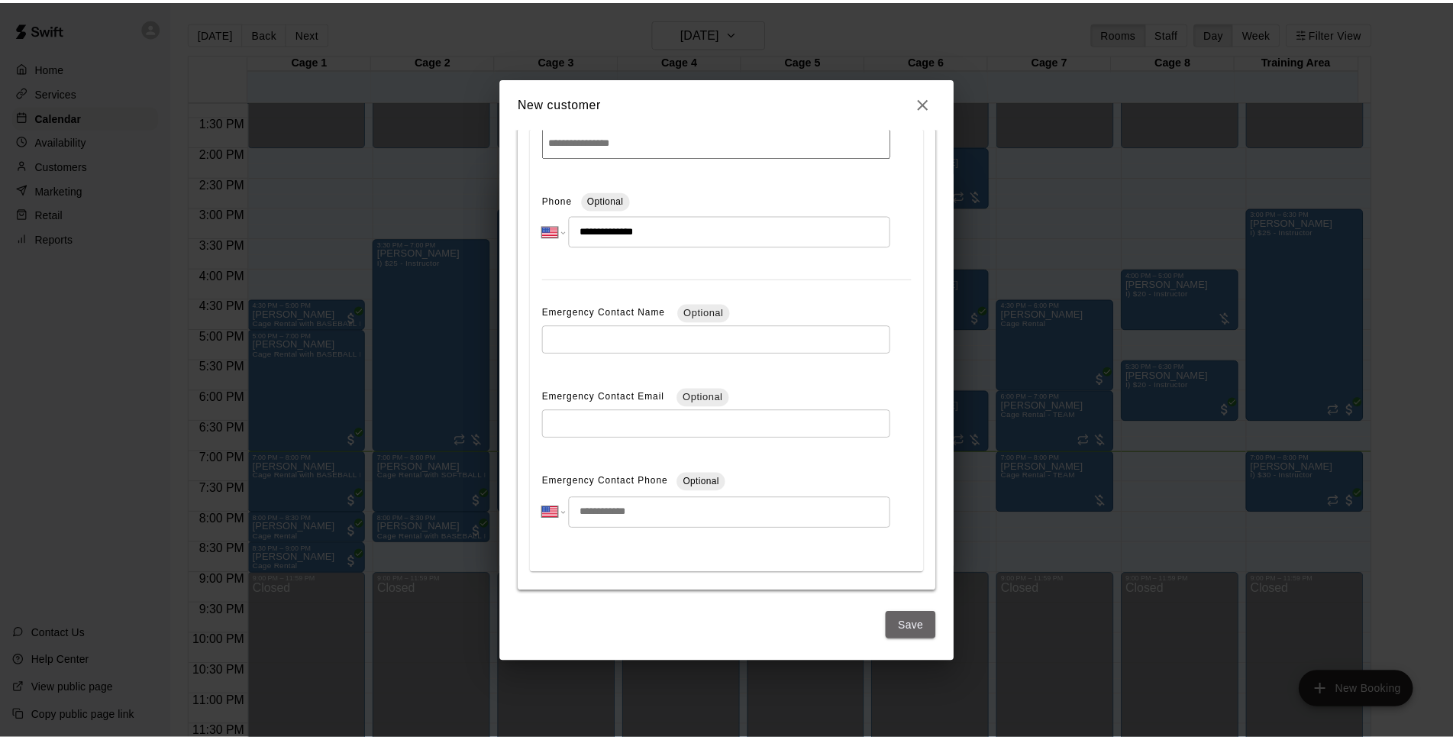
scroll to position [0, 0]
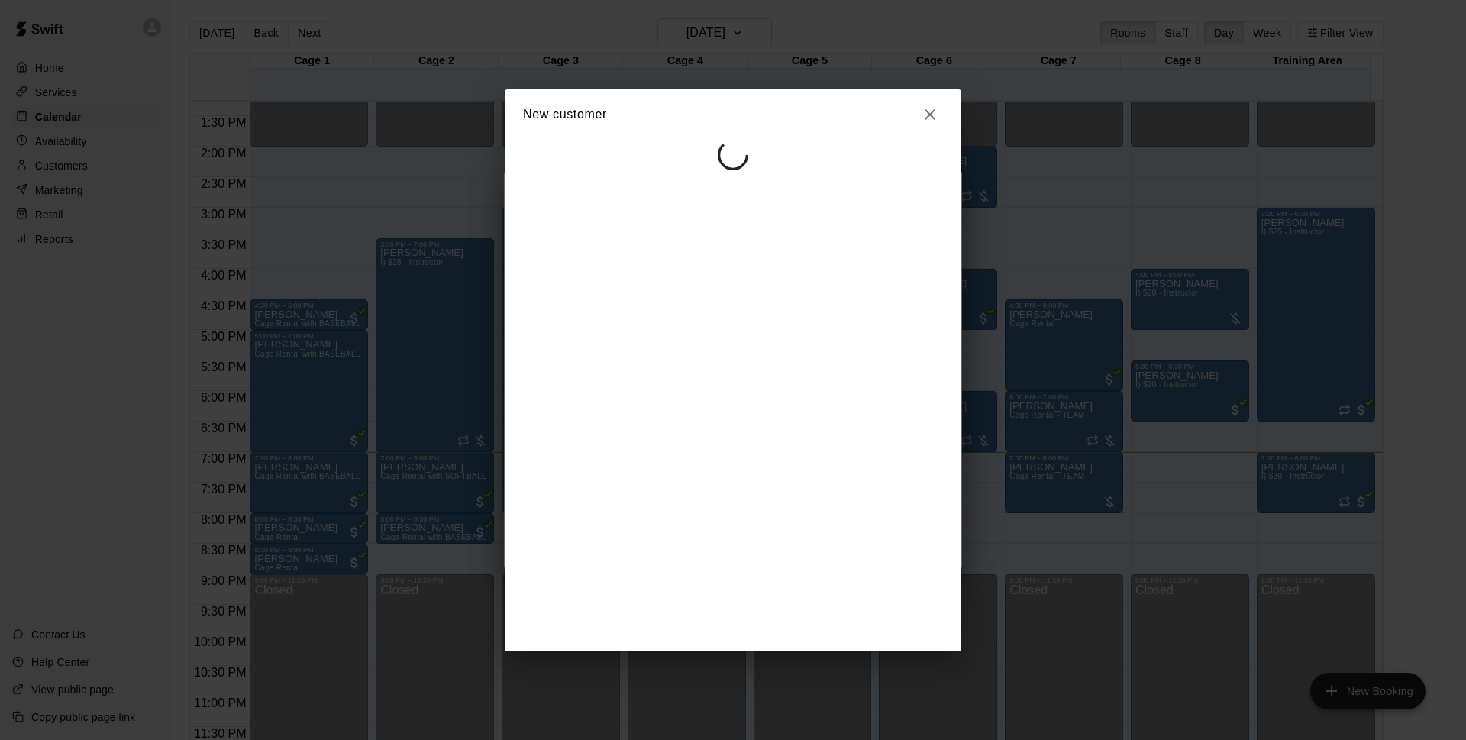
select select "**"
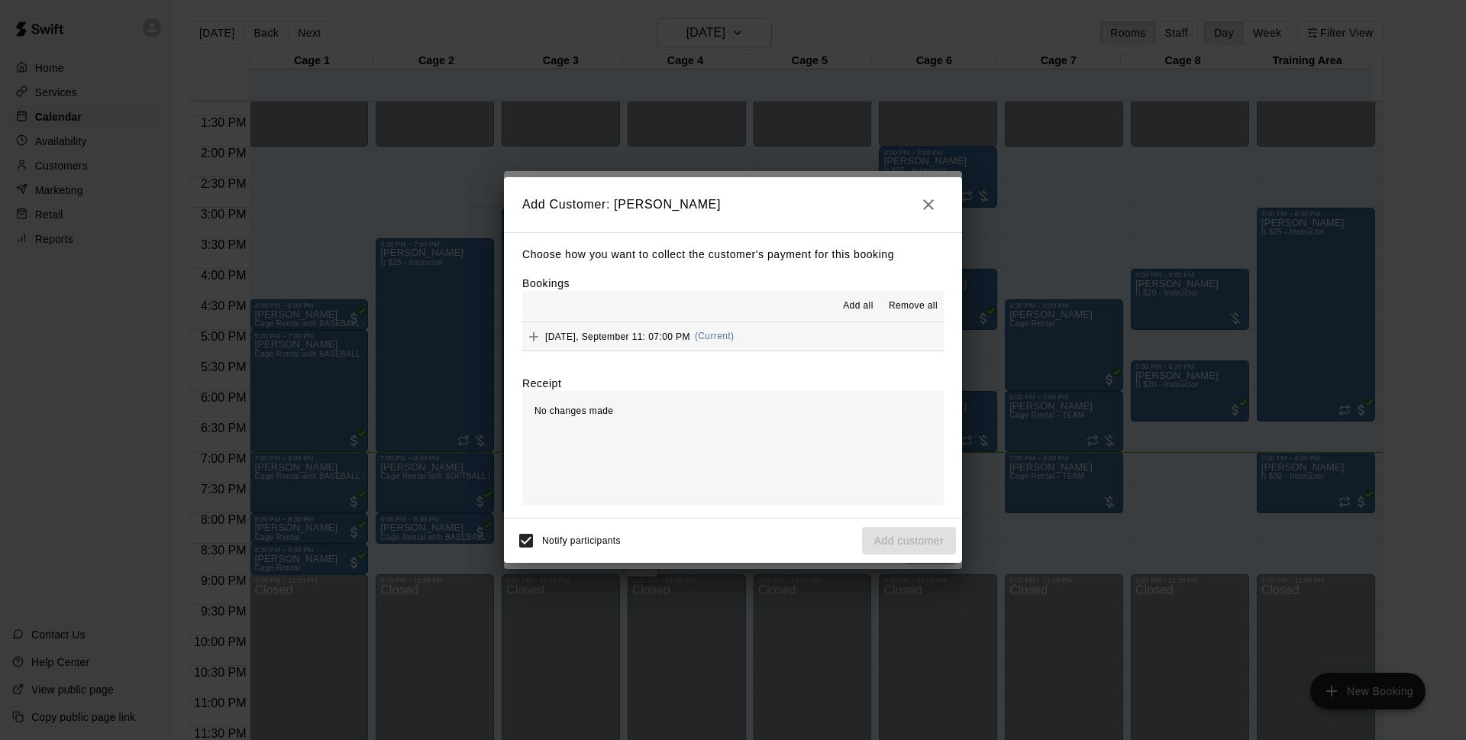
click at [782, 339] on button "Thursday, September 11: 07:00 PM (Current)" at bounding box center [732, 336] width 421 height 28
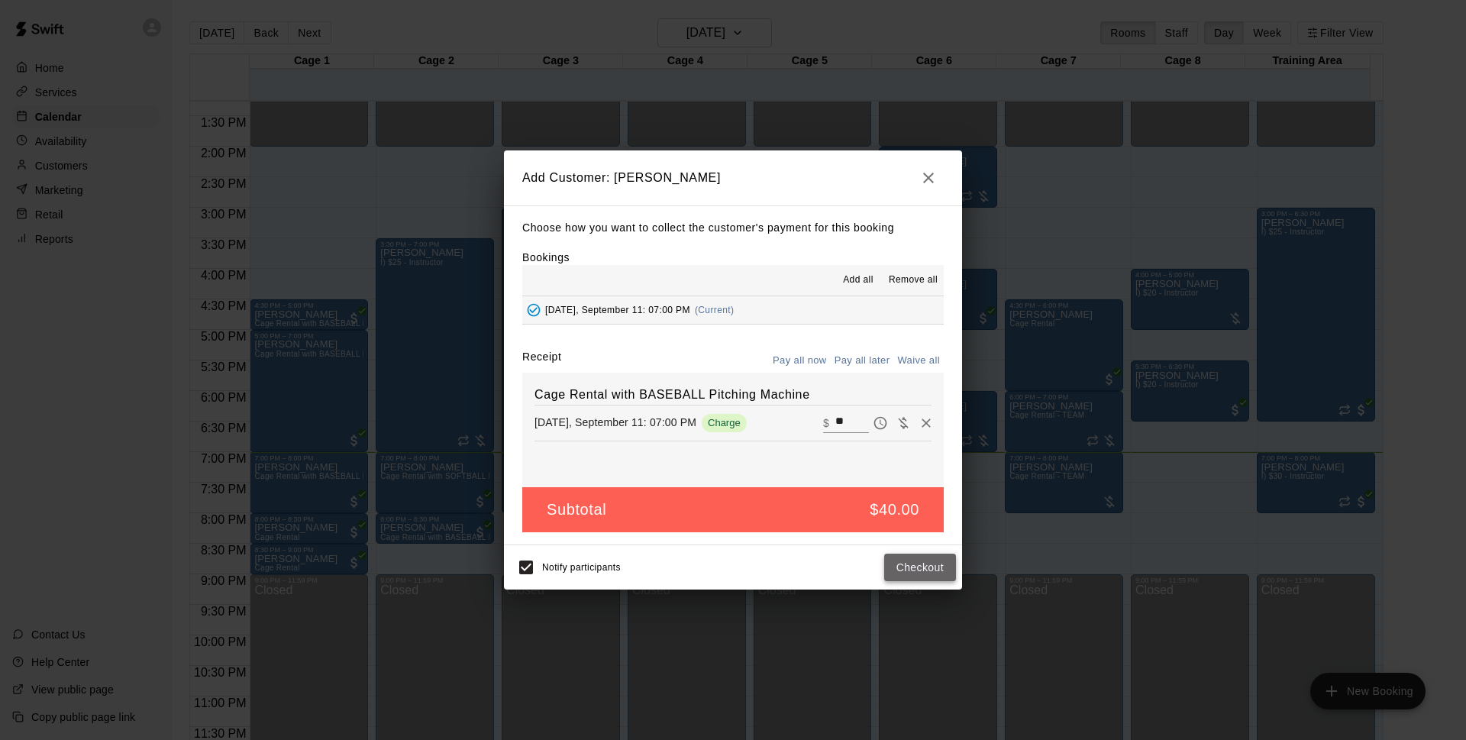
click at [904, 555] on button "Checkout" at bounding box center [920, 567] width 72 height 28
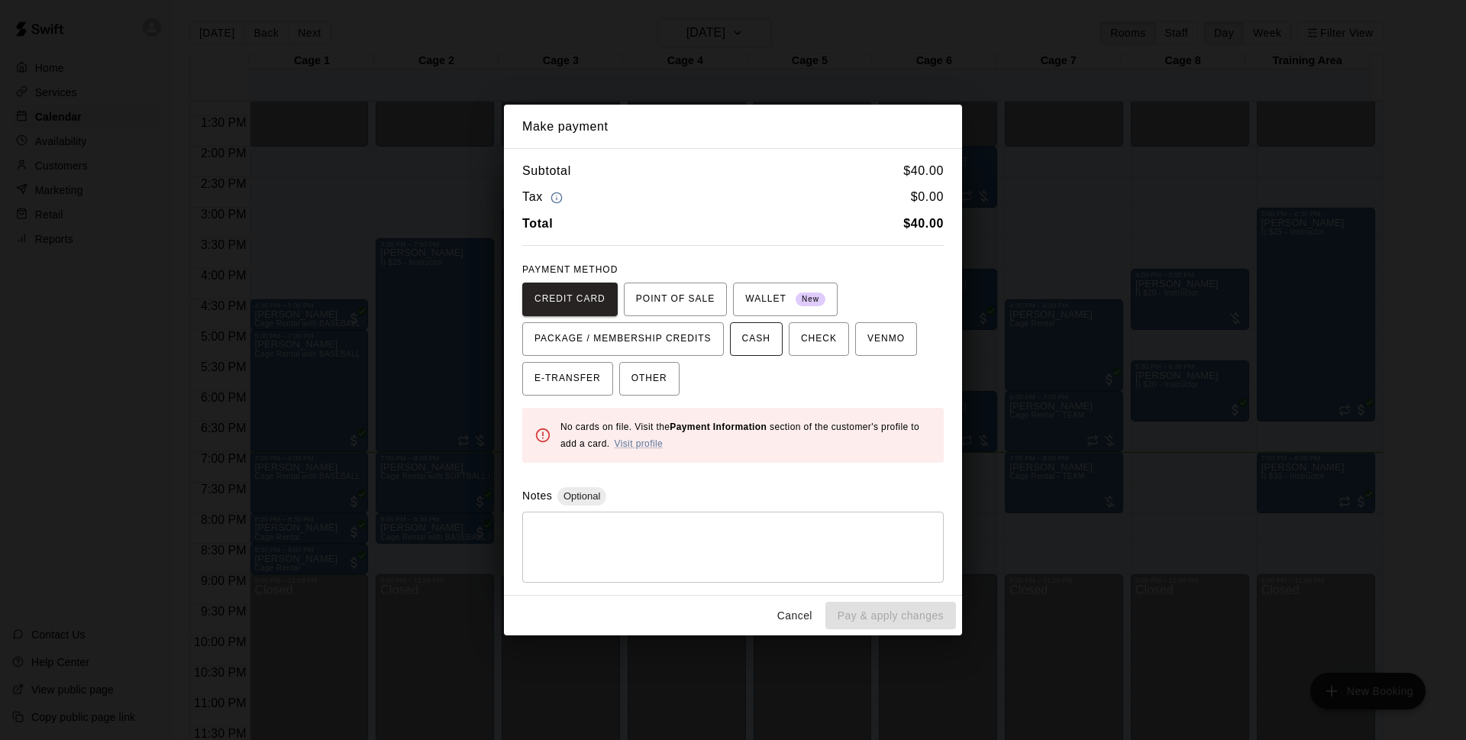
click at [748, 343] on span "CASH" at bounding box center [756, 339] width 28 height 24
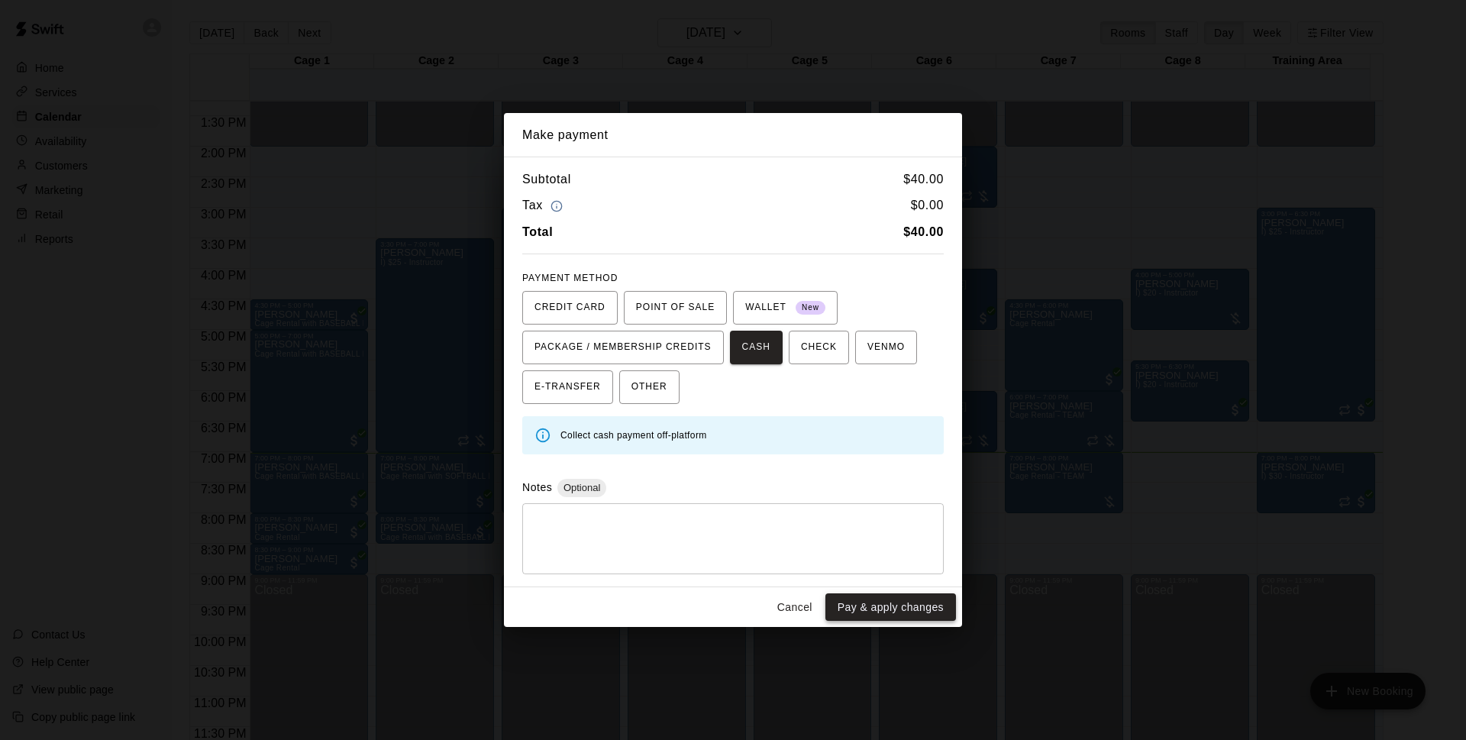
click at [914, 612] on button "Pay & apply changes" at bounding box center [890, 607] width 131 height 28
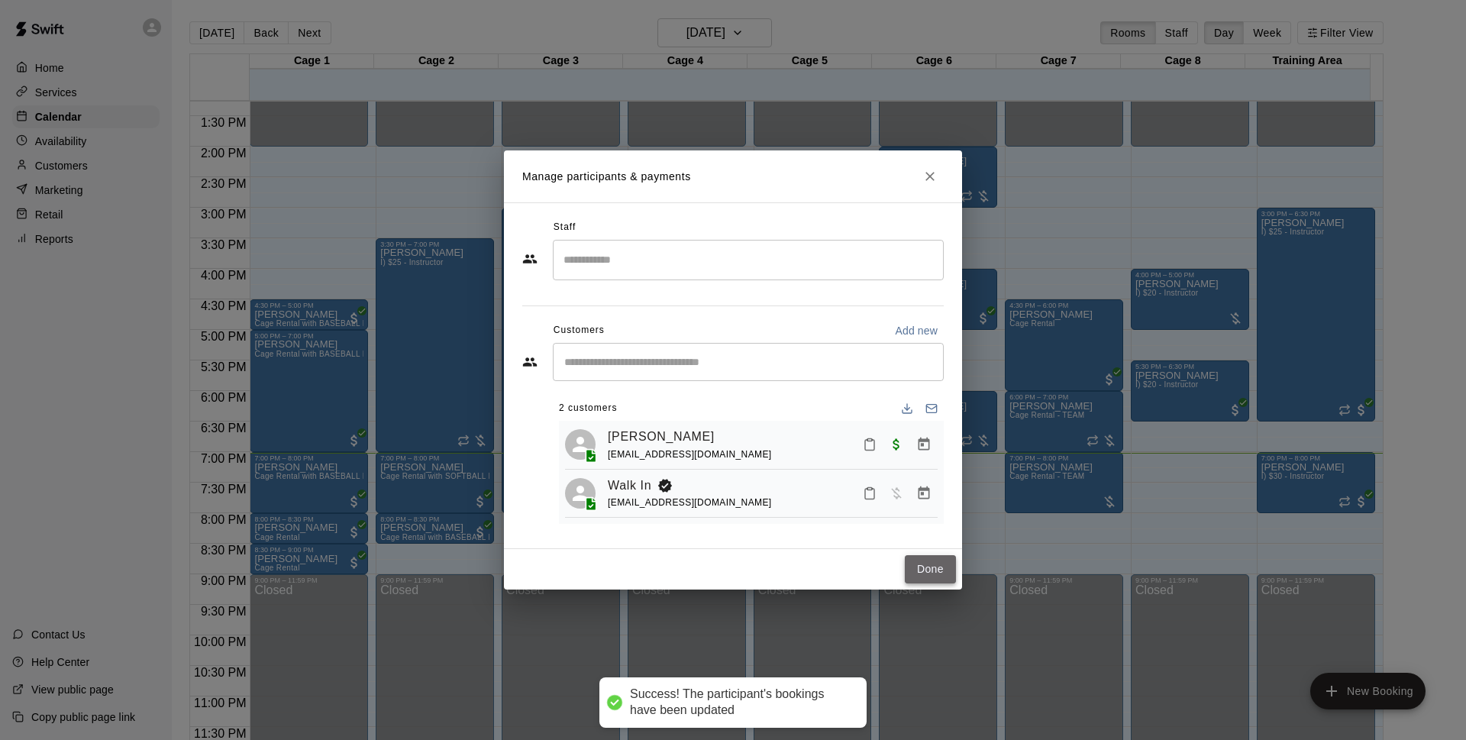
click at [916, 566] on button "Done" at bounding box center [930, 569] width 51 height 28
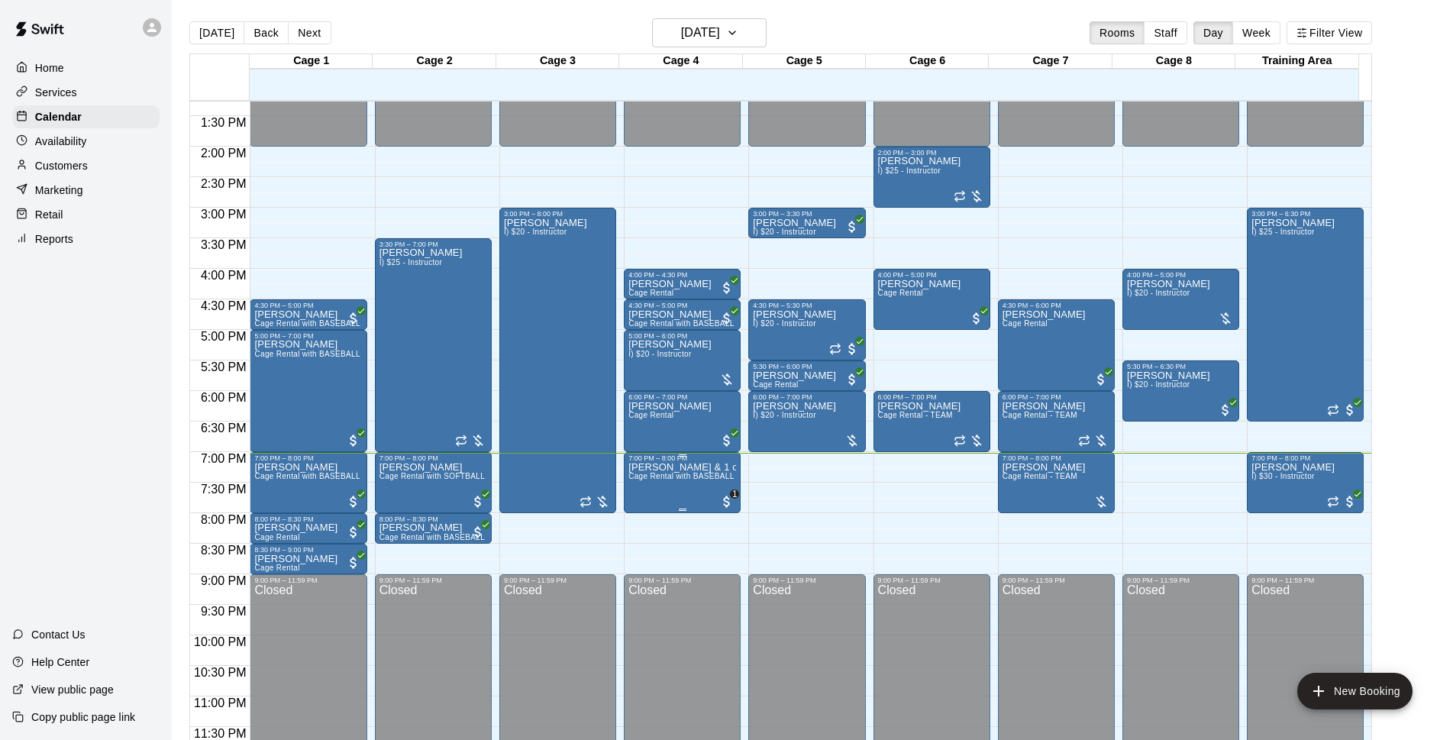
click at [662, 474] on span "Cage Rental with BASEBALL Pitching Machine" at bounding box center [713, 476] width 170 height 8
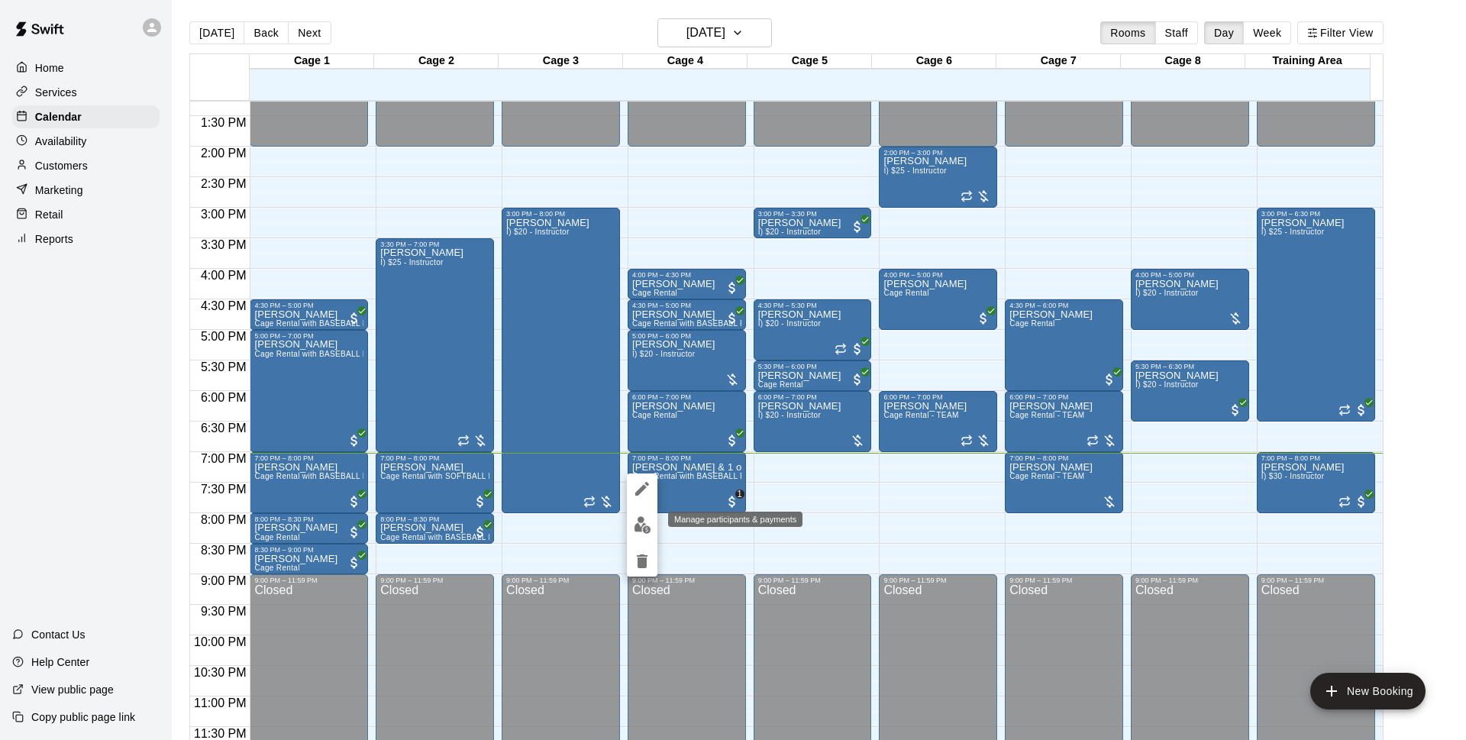
click at [640, 533] on img "edit" at bounding box center [643, 525] width 18 height 18
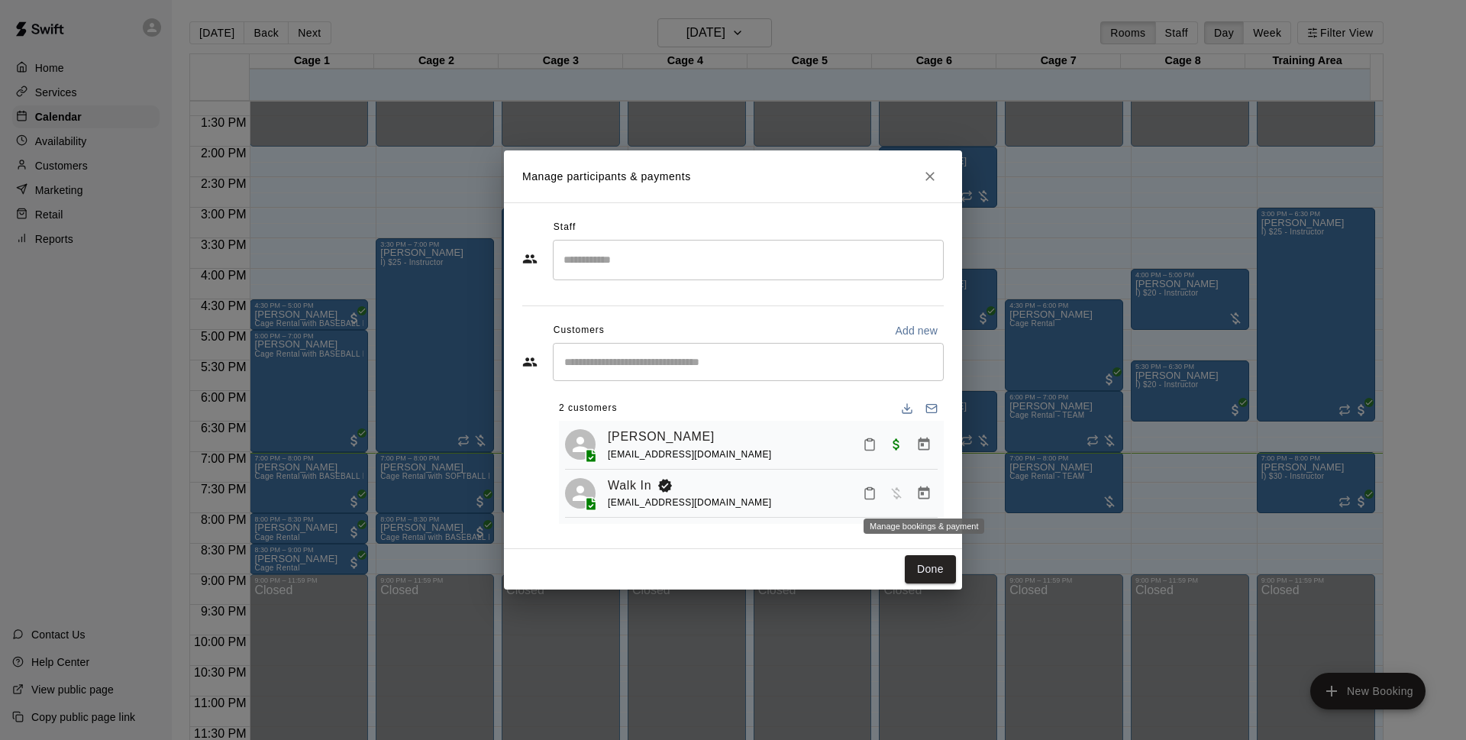
click at [926, 484] on button "Manage bookings & payment" at bounding box center [923, 492] width 27 height 27
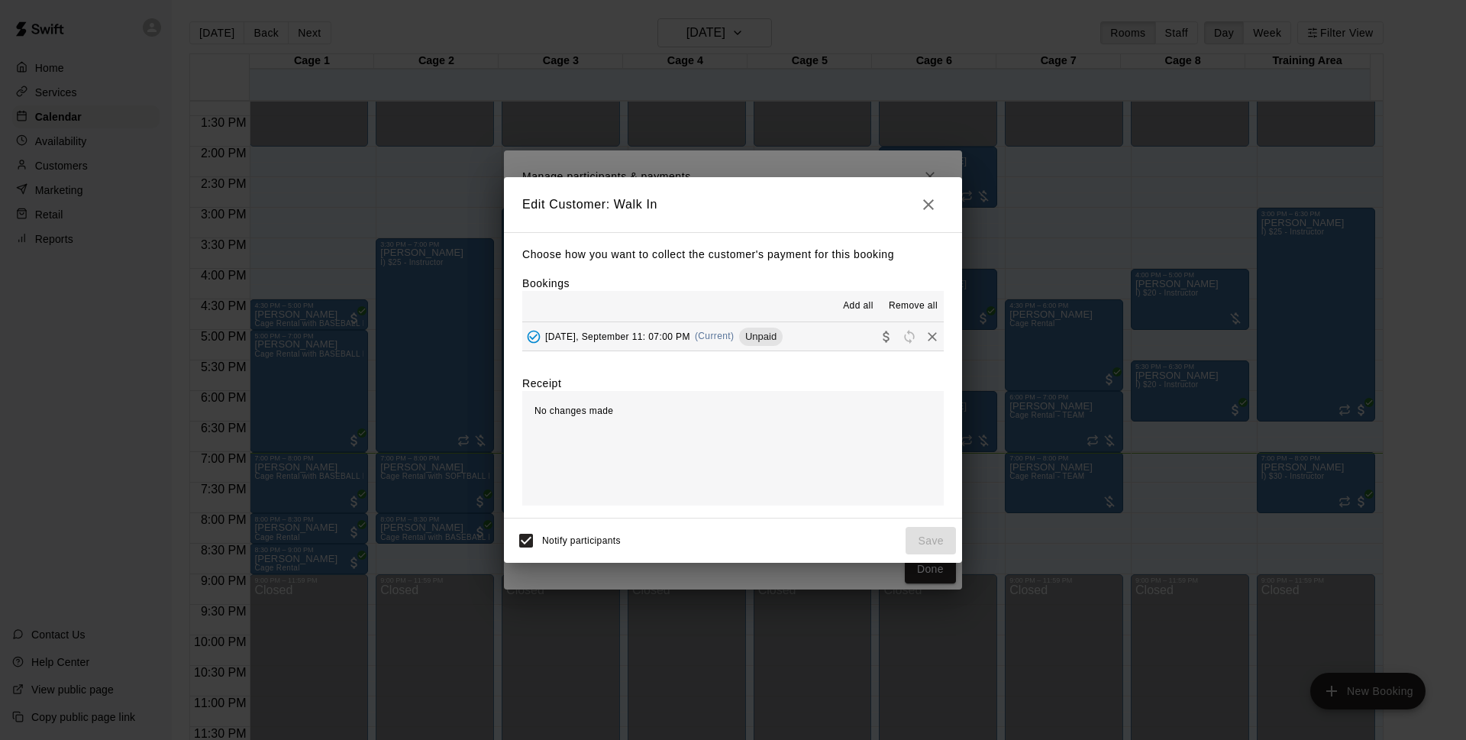
click at [915, 201] on button "button" at bounding box center [928, 204] width 31 height 31
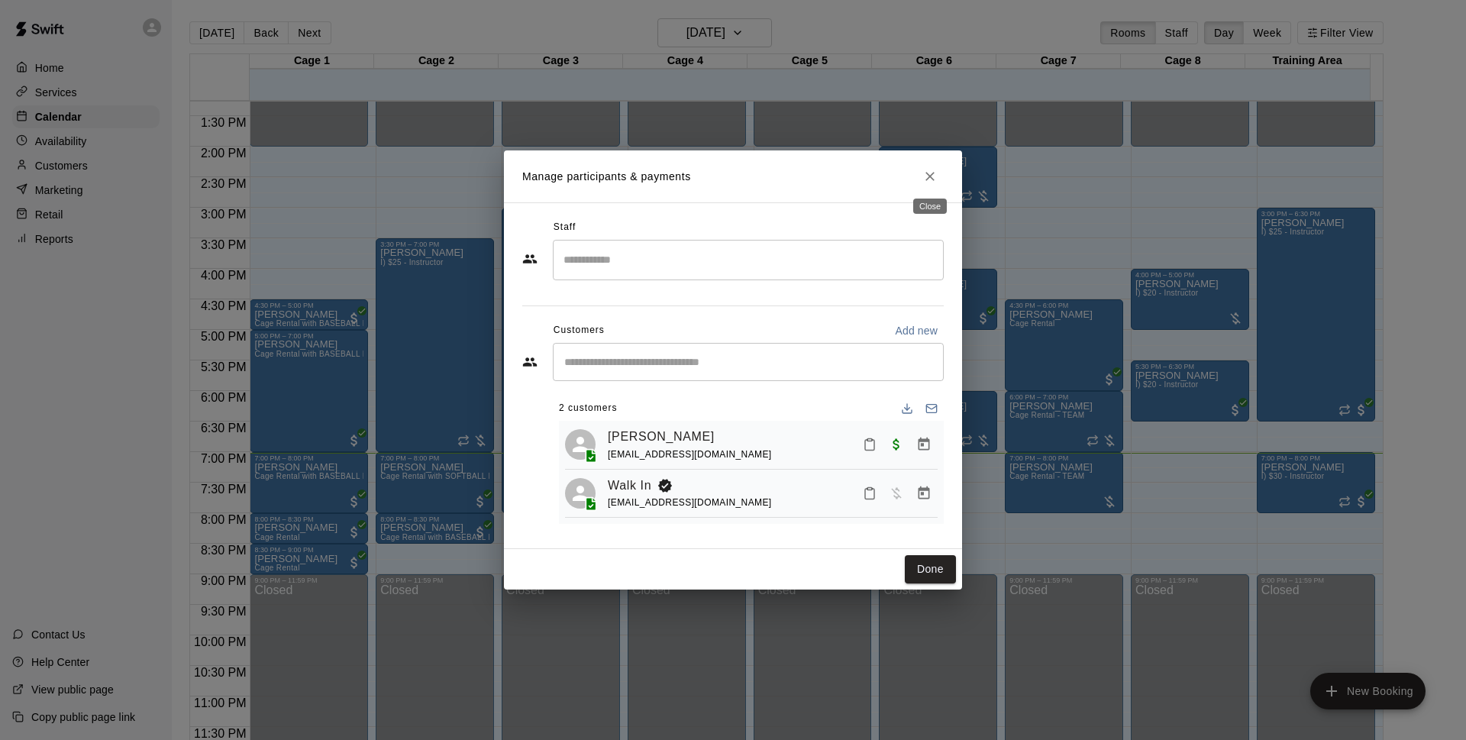
click at [929, 180] on icon "Close" at bounding box center [929, 176] width 15 height 15
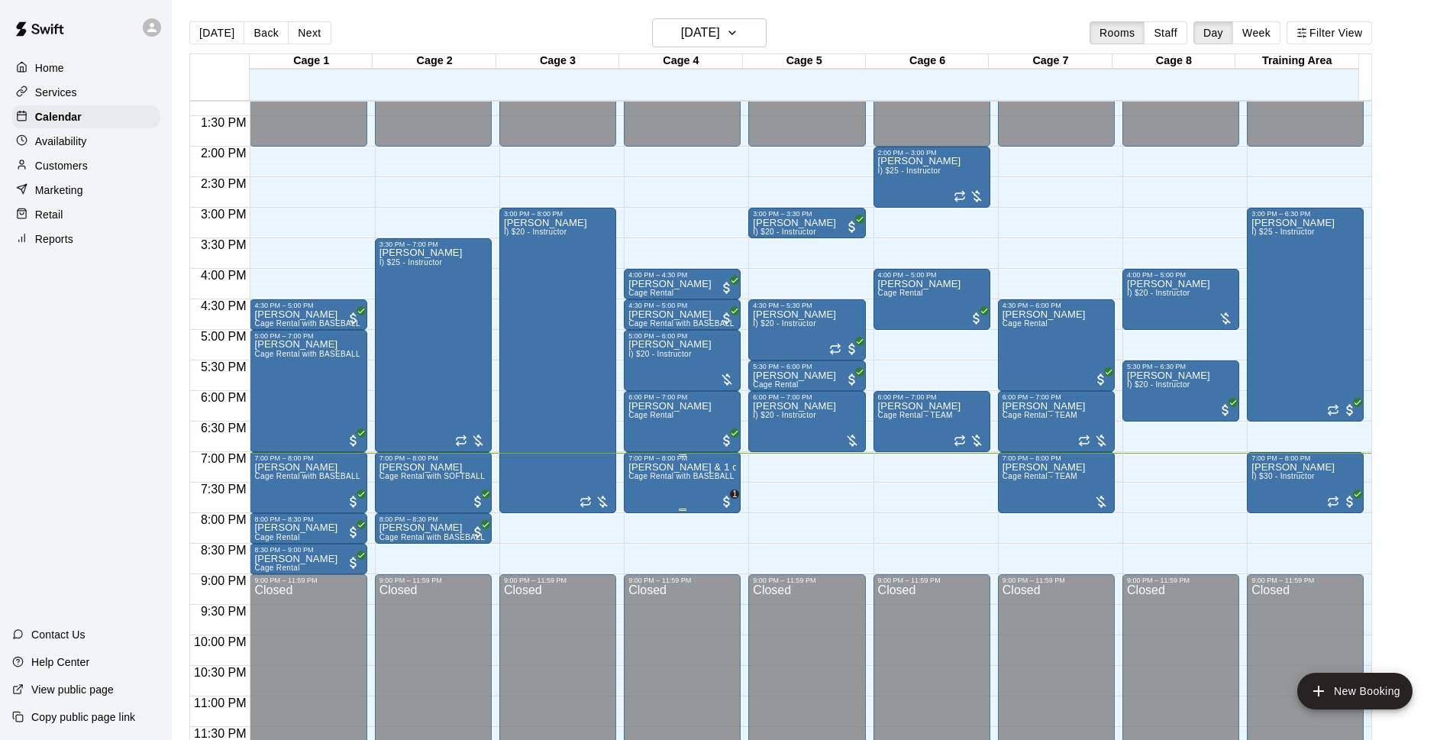
click at [692, 478] on span "Cage Rental with BASEBALL Pitching Machine" at bounding box center [713, 476] width 170 height 8
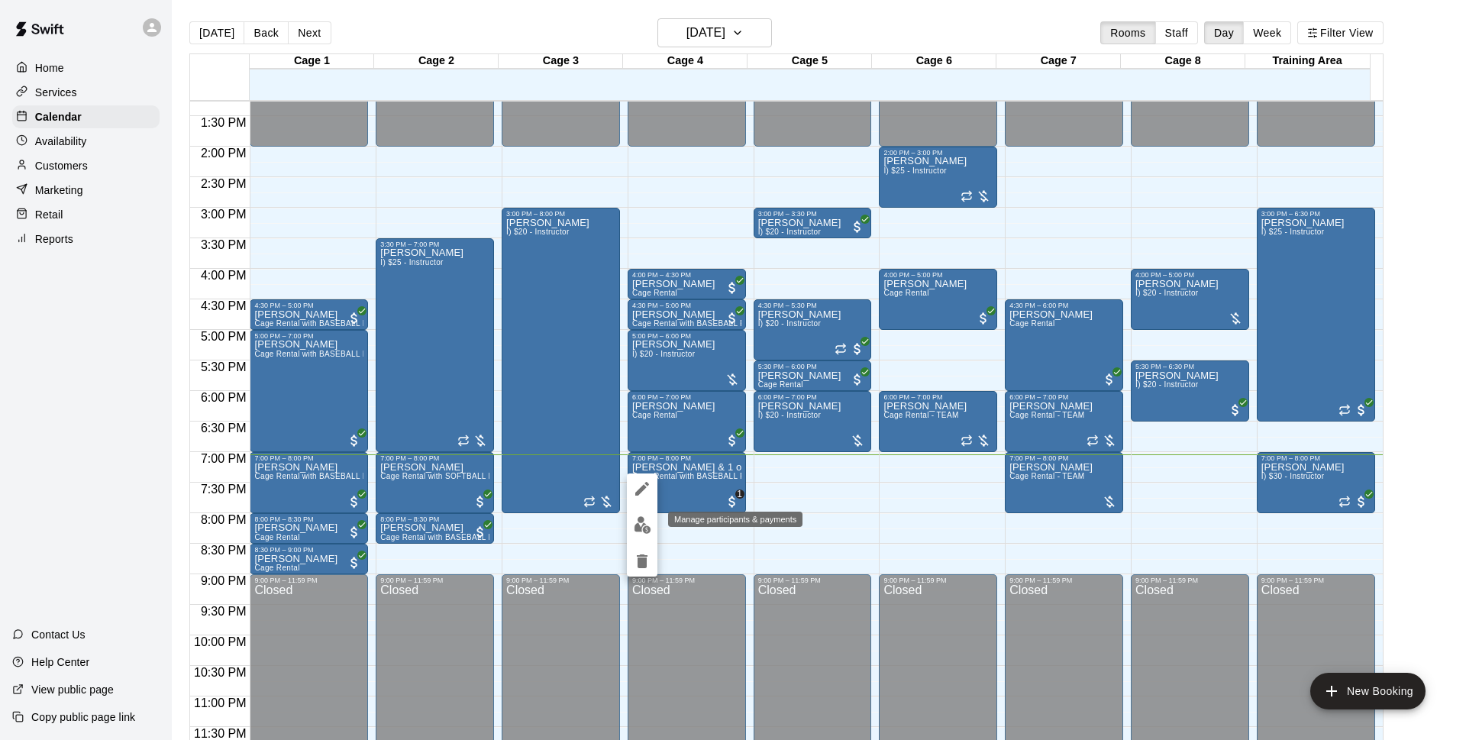
click at [650, 522] on img "edit" at bounding box center [643, 525] width 18 height 18
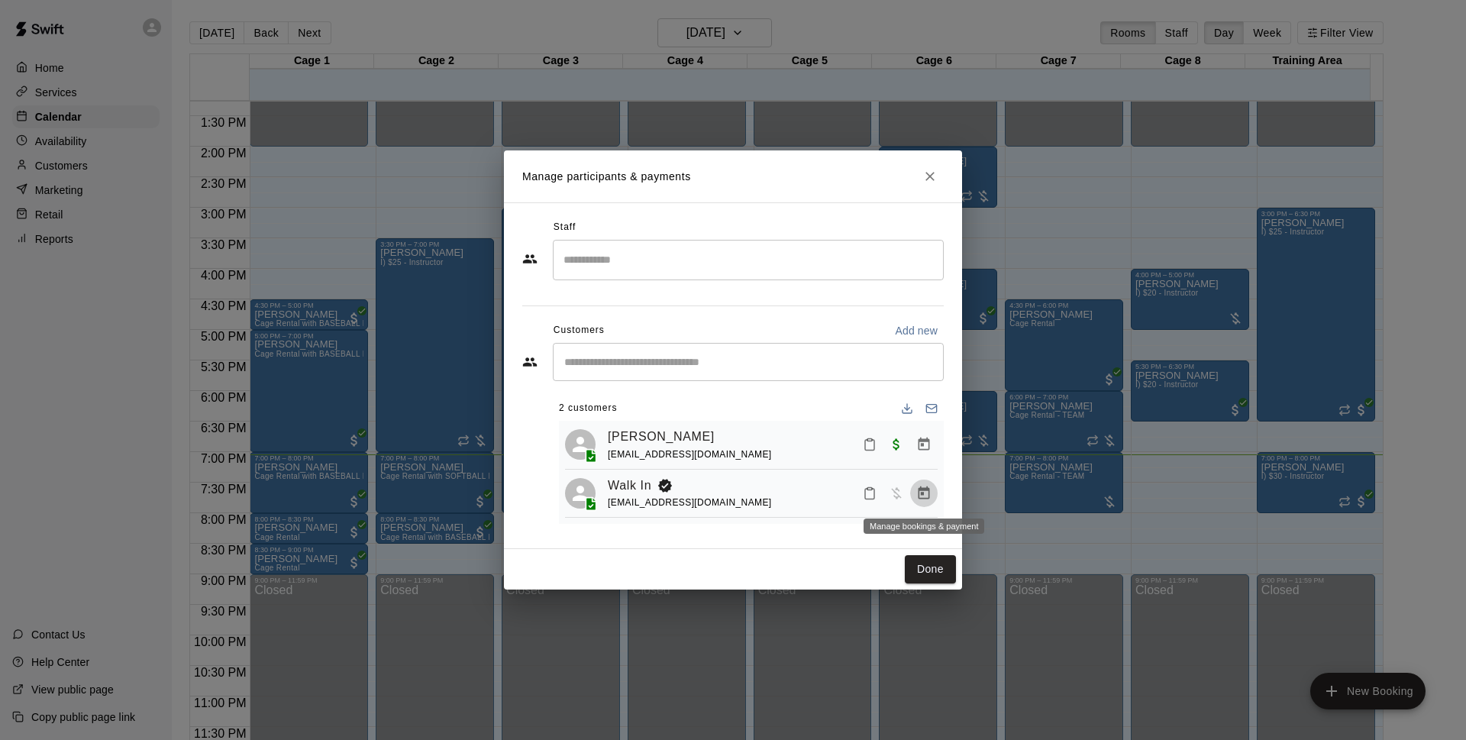
click at [919, 492] on icon "Manage bookings & payment" at bounding box center [923, 492] width 11 height 13
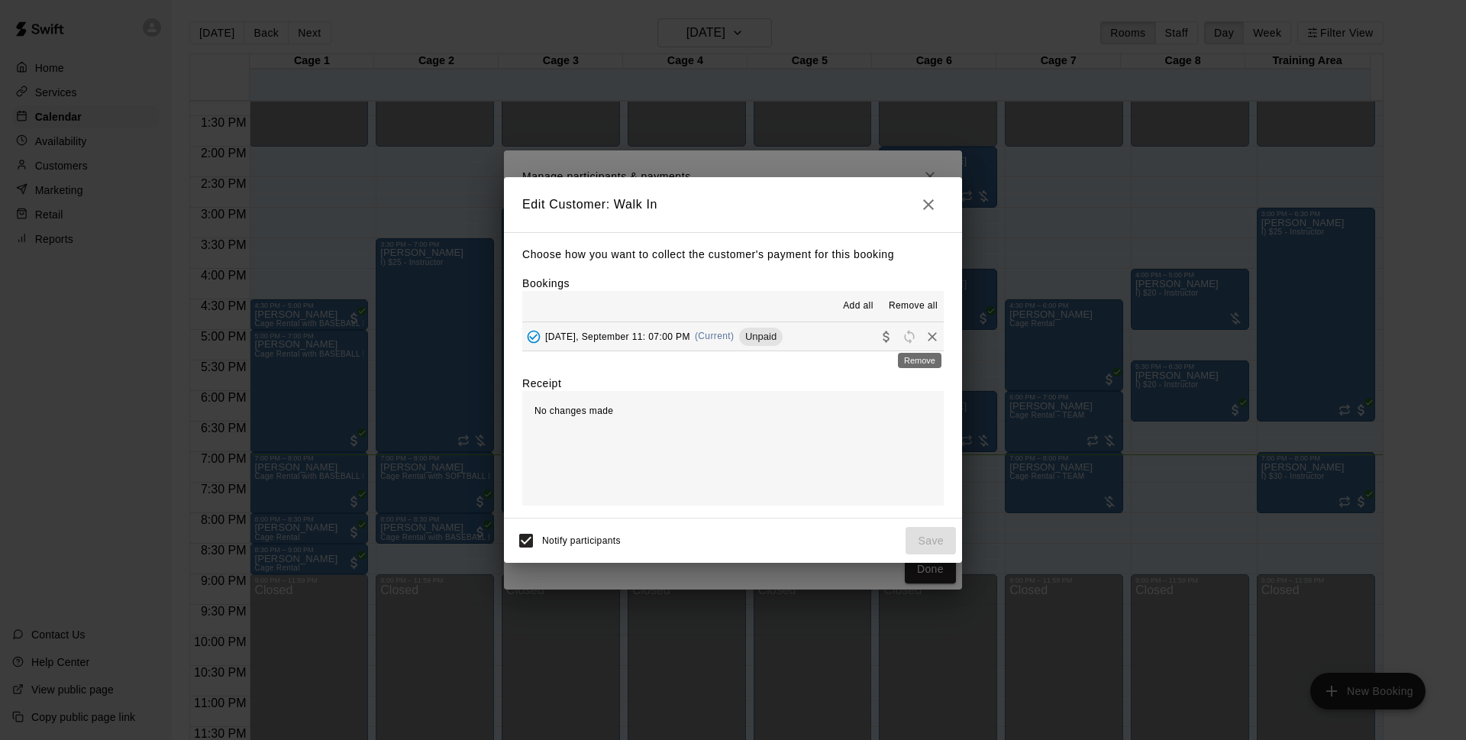
click at [924, 335] on icon "Remove" at bounding box center [931, 336] width 15 height 15
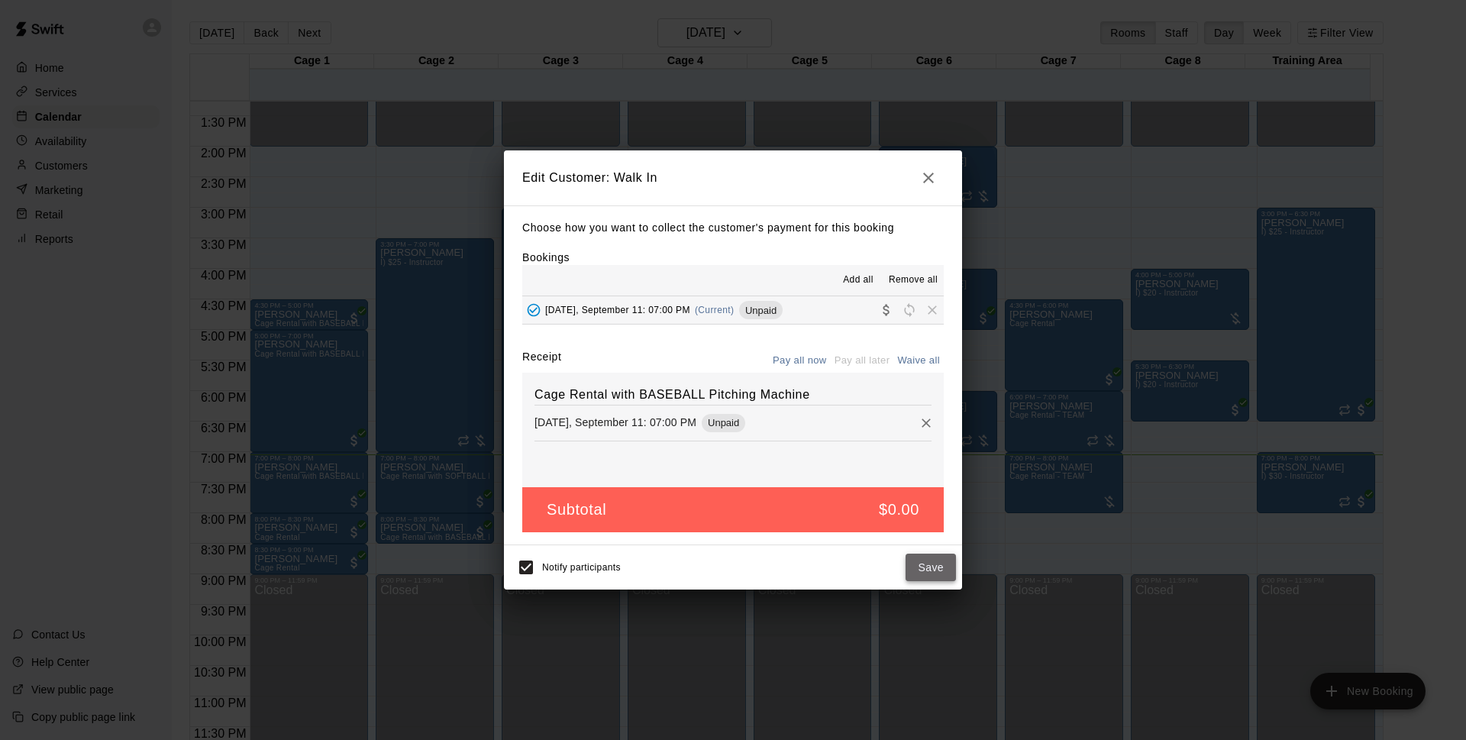
click at [940, 572] on button "Save" at bounding box center [930, 567] width 50 height 28
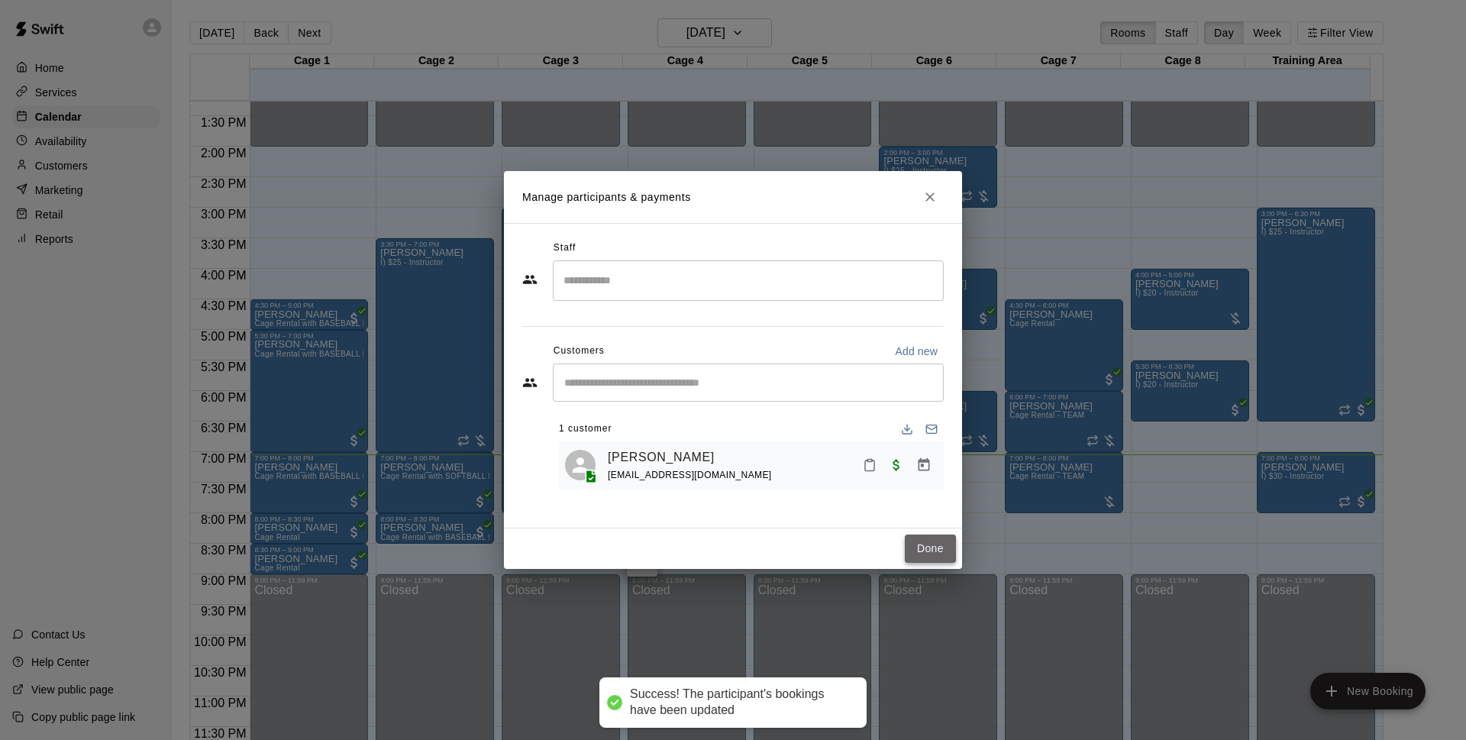
click at [928, 547] on button "Done" at bounding box center [930, 548] width 51 height 28
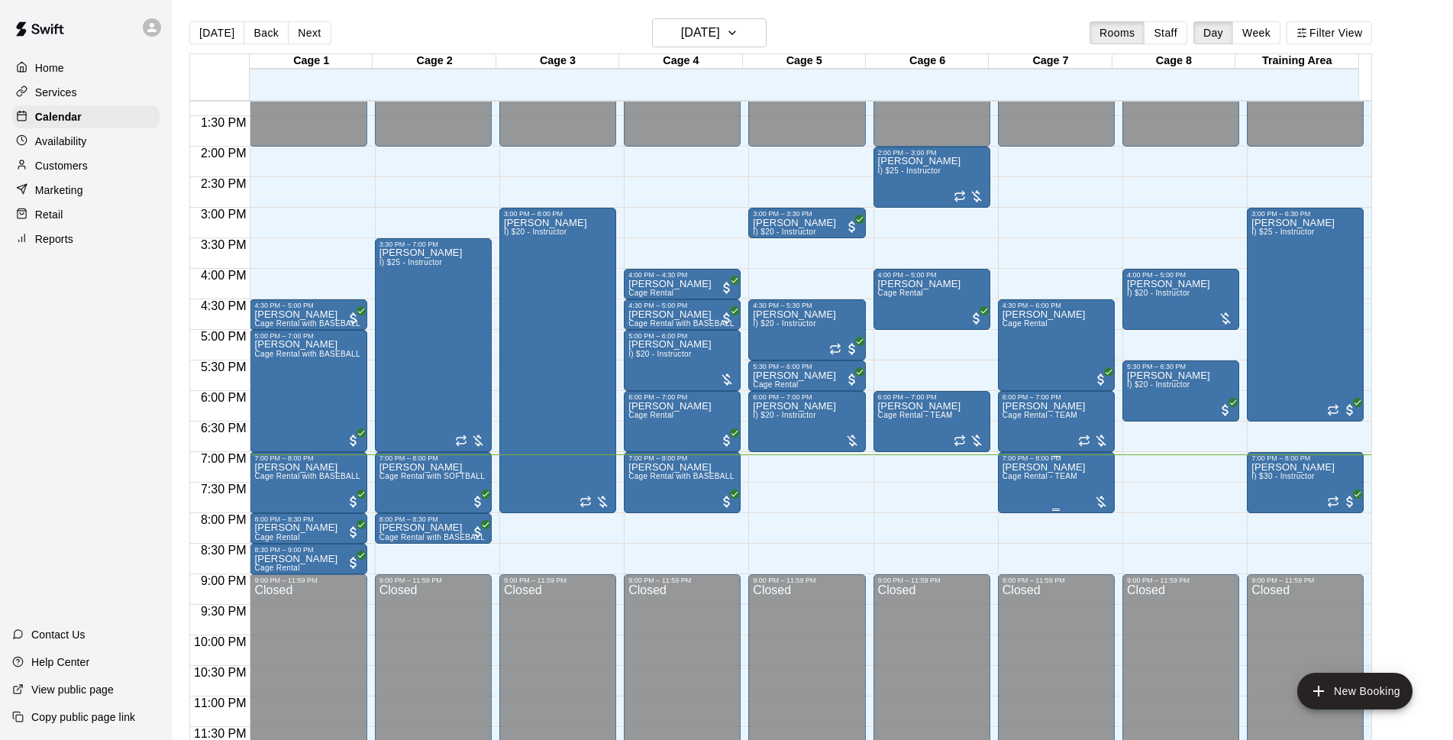
click at [1033, 475] on span "Cage Rental - TEAM" at bounding box center [1039, 476] width 75 height 8
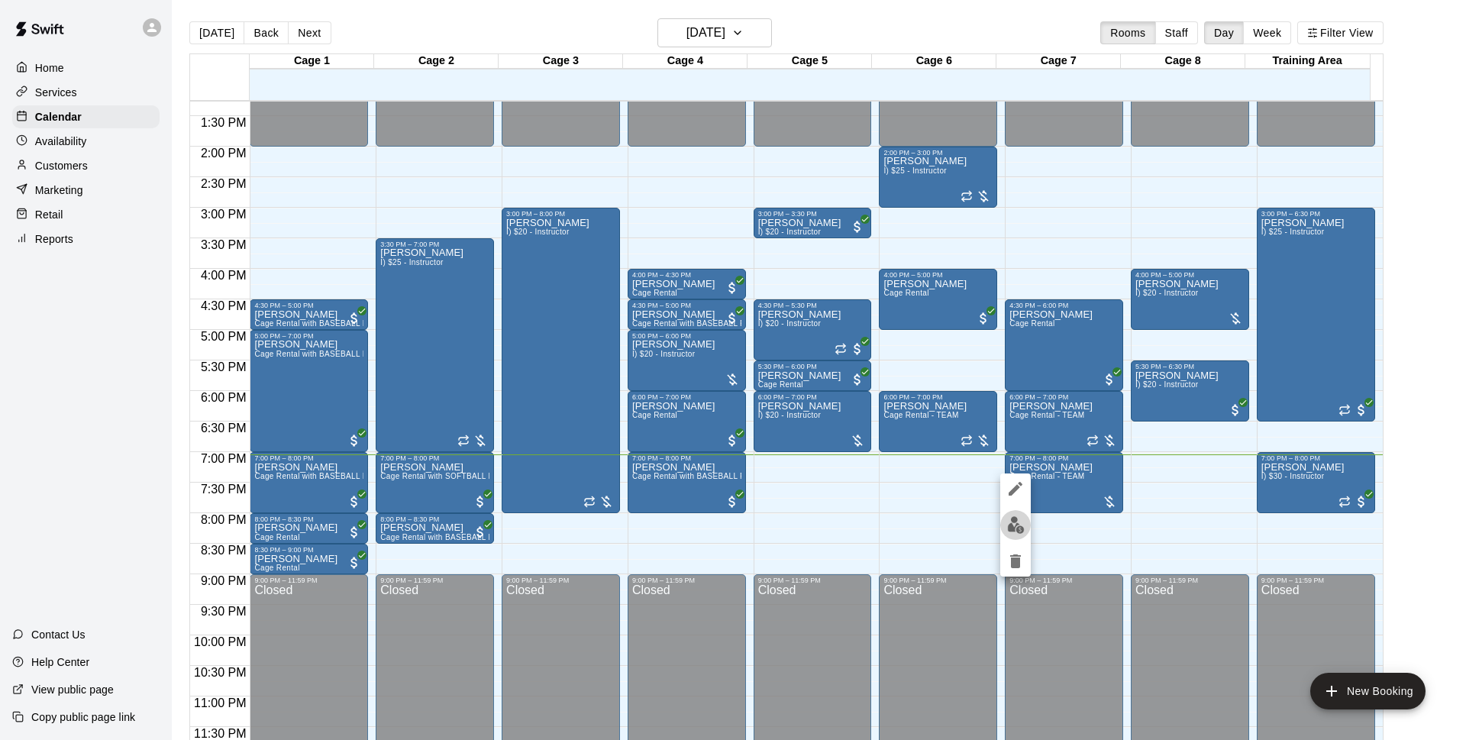
click at [1019, 528] on img "edit" at bounding box center [1016, 525] width 18 height 18
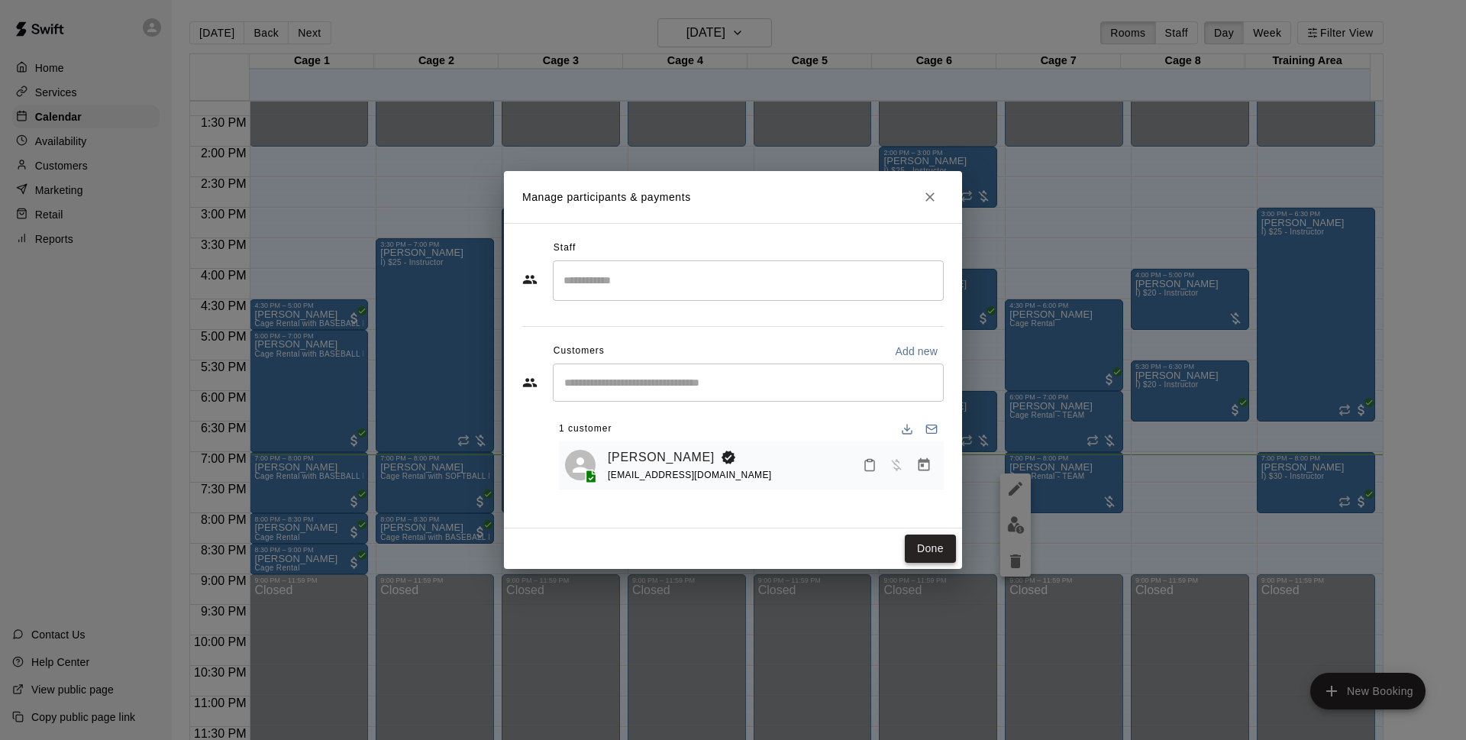
click at [925, 541] on button "Done" at bounding box center [930, 548] width 51 height 28
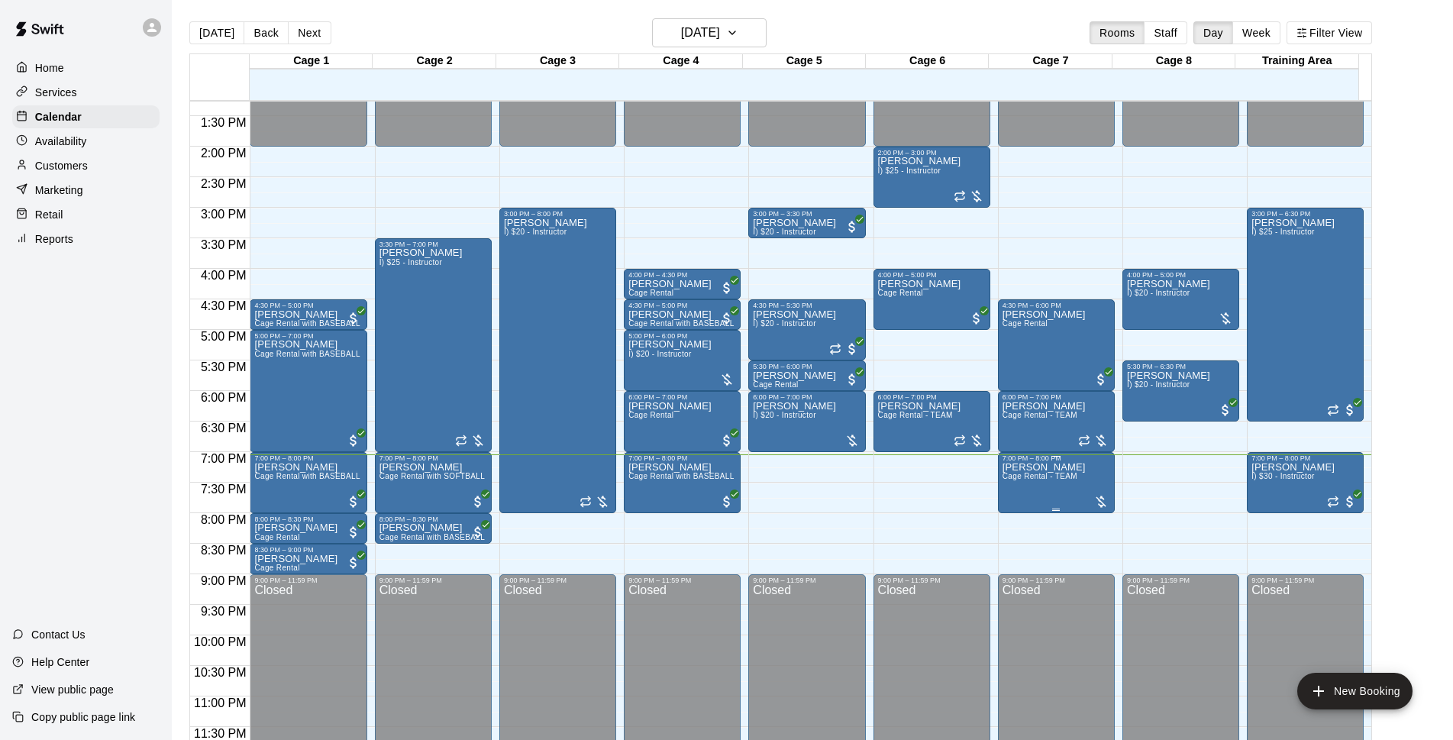
click at [1047, 467] on p "[PERSON_NAME]" at bounding box center [1043, 467] width 83 height 0
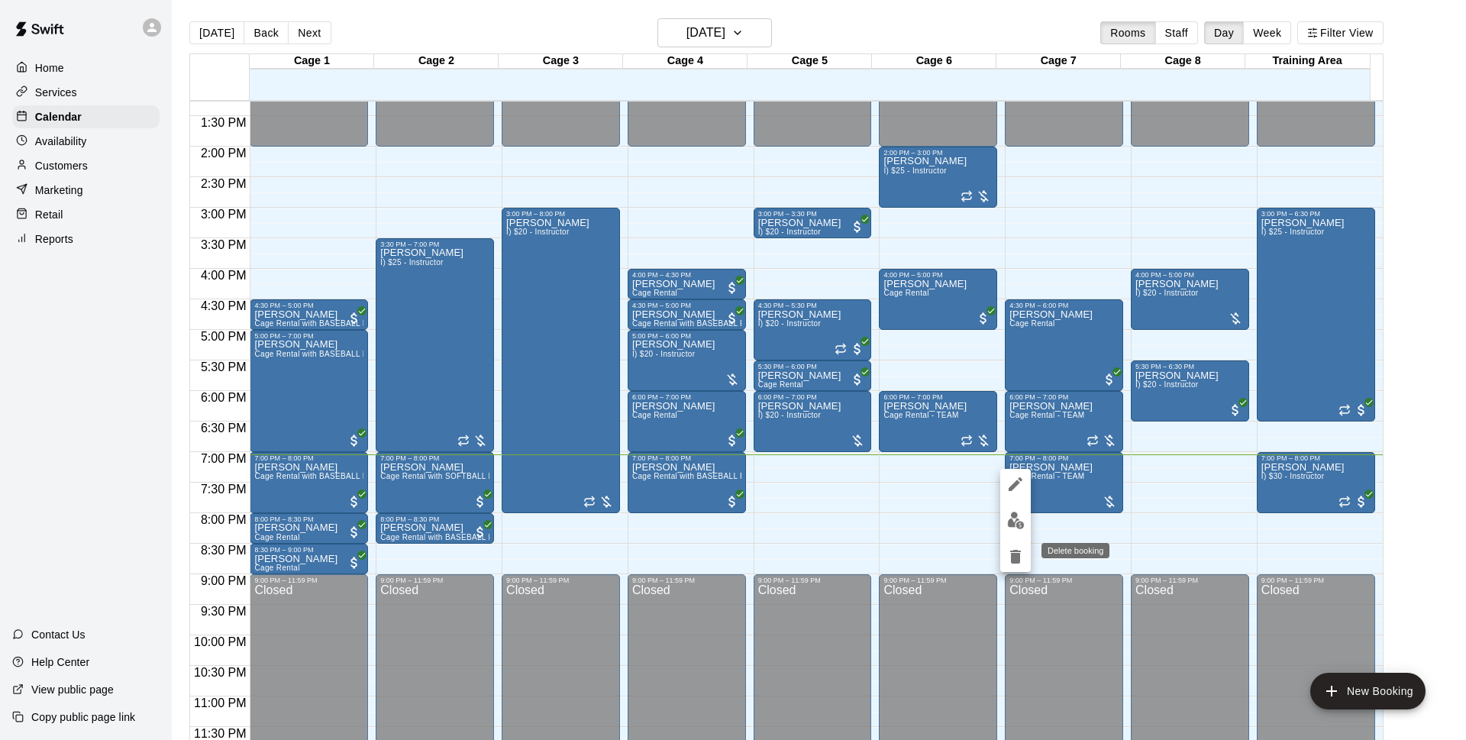
click at [1016, 551] on icon "delete" at bounding box center [1015, 557] width 11 height 14
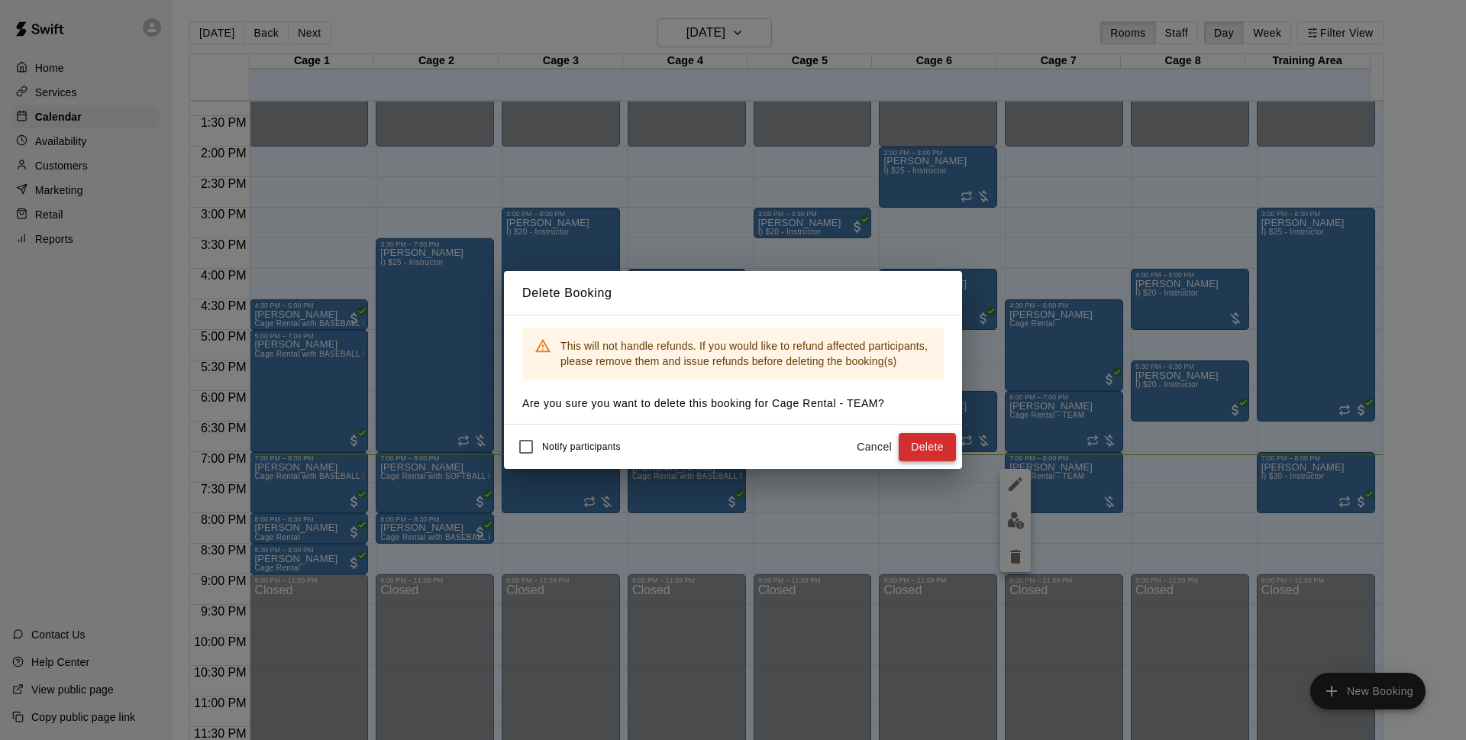
click at [923, 444] on button "Delete" at bounding box center [927, 447] width 57 height 28
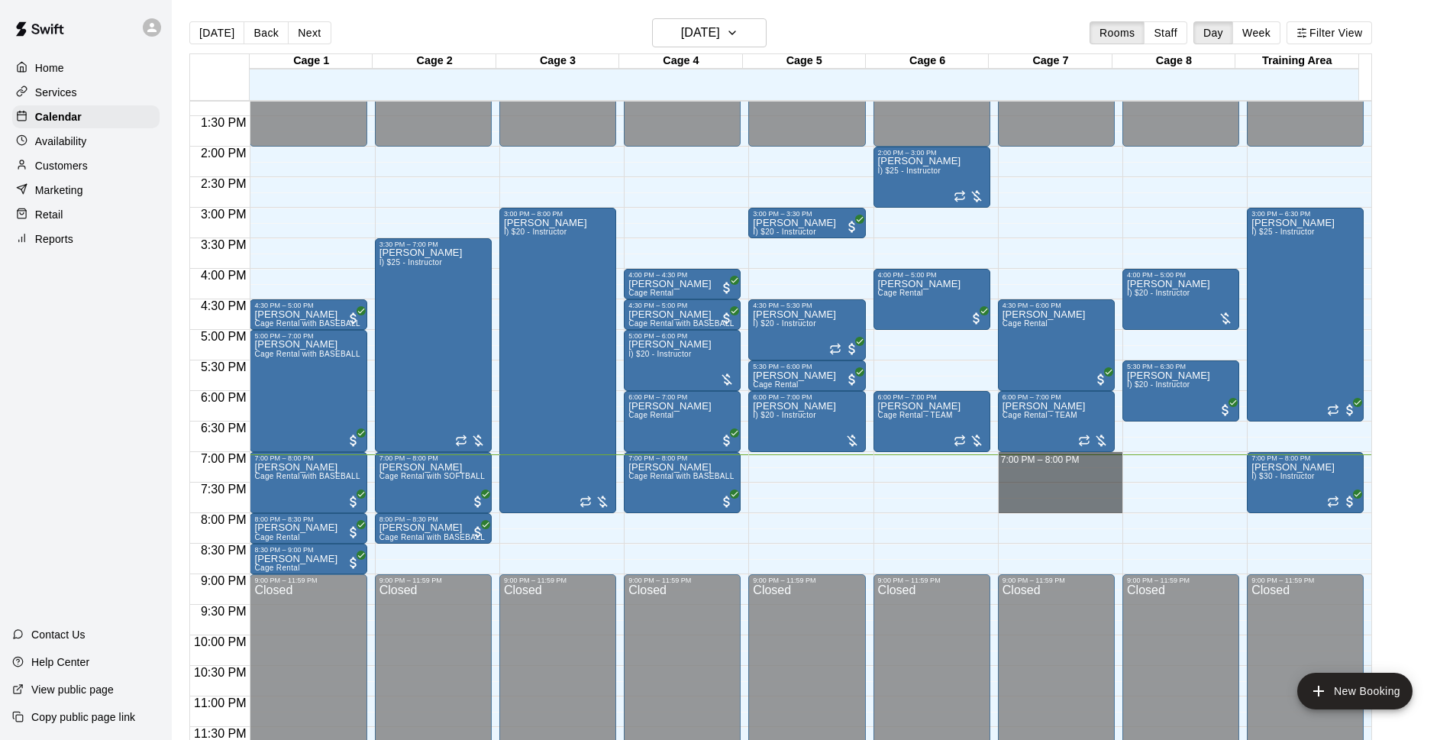
drag, startPoint x: 1043, startPoint y: 457, endPoint x: 1050, endPoint y: 504, distance: 47.1
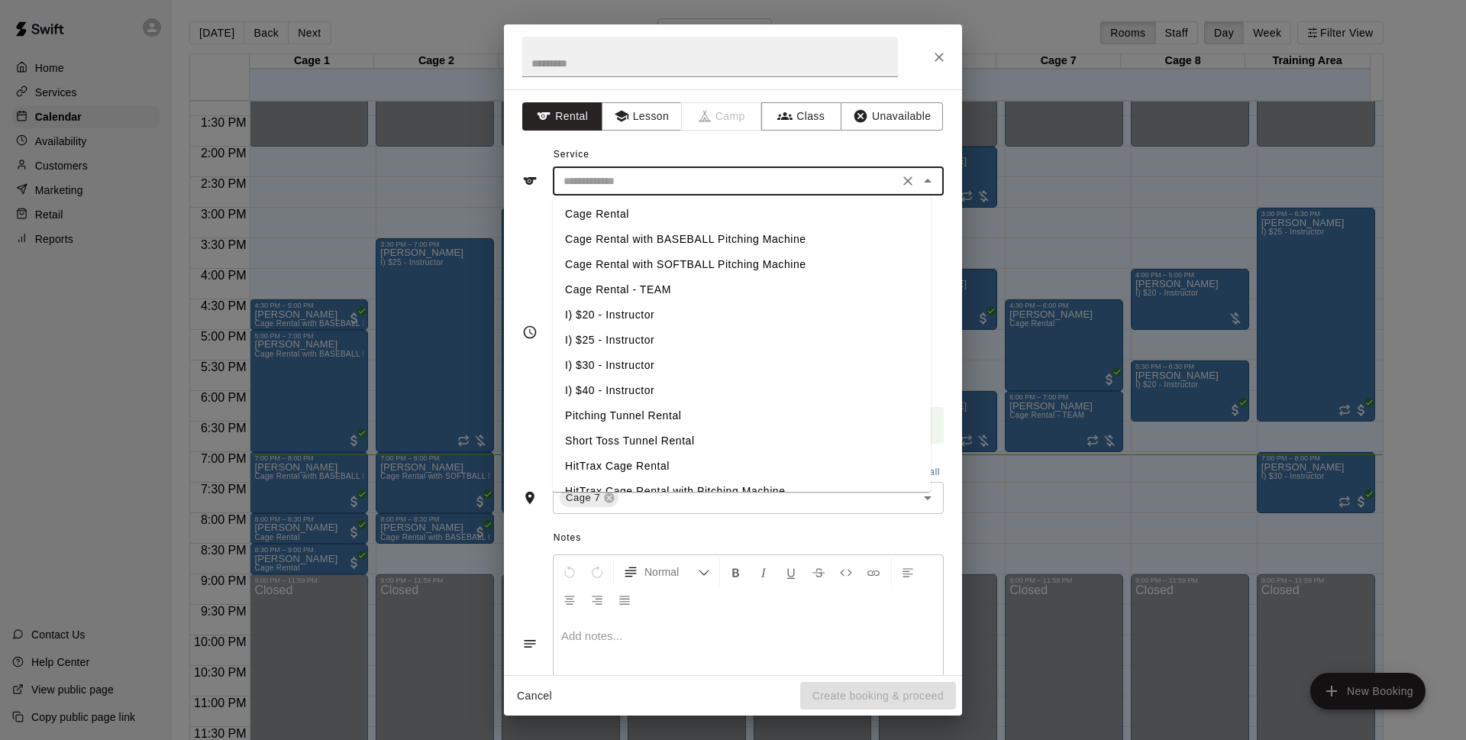
click at [737, 189] on input "text" at bounding box center [725, 181] width 337 height 19
click at [716, 207] on li "Cage Rental" at bounding box center [742, 214] width 378 height 25
type input "**********"
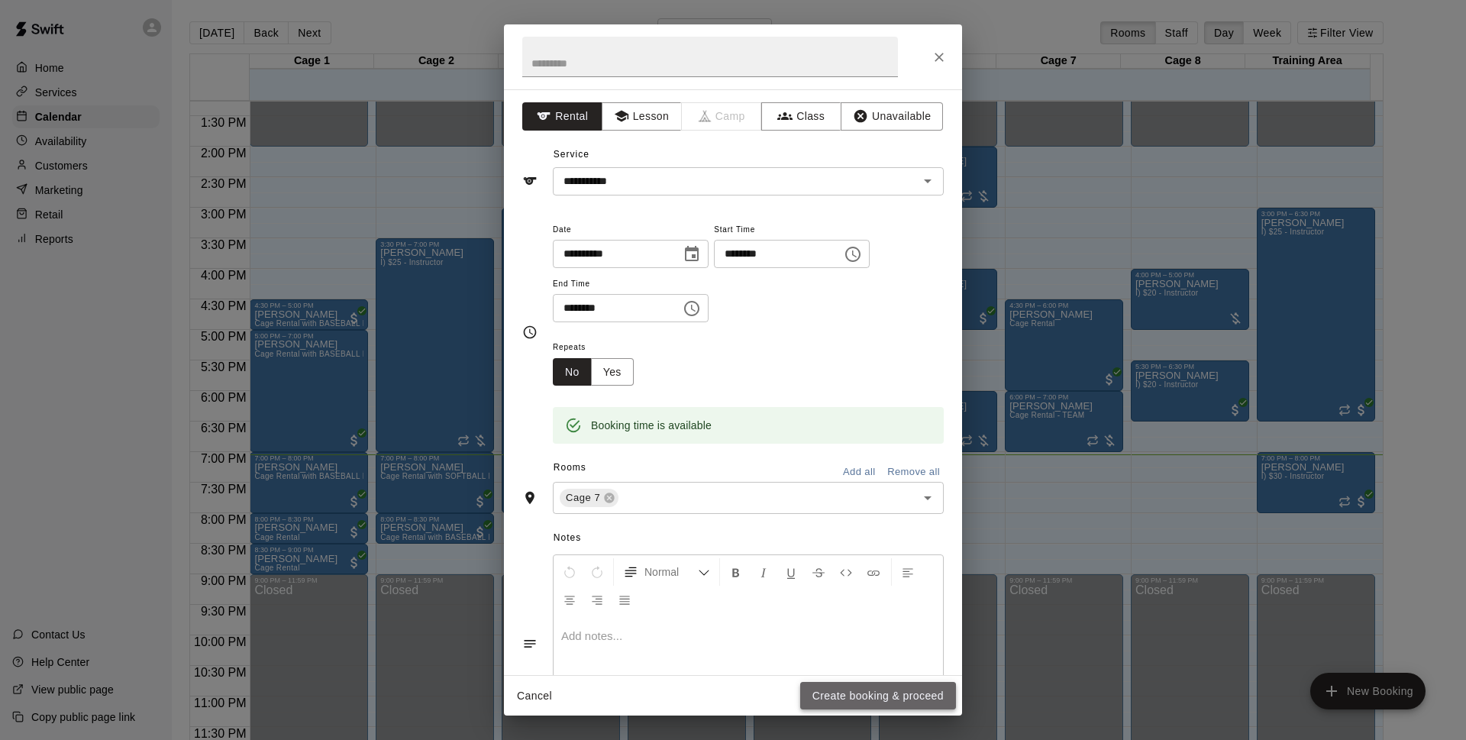
click at [899, 702] on button "Create booking & proceed" at bounding box center [878, 696] width 156 height 28
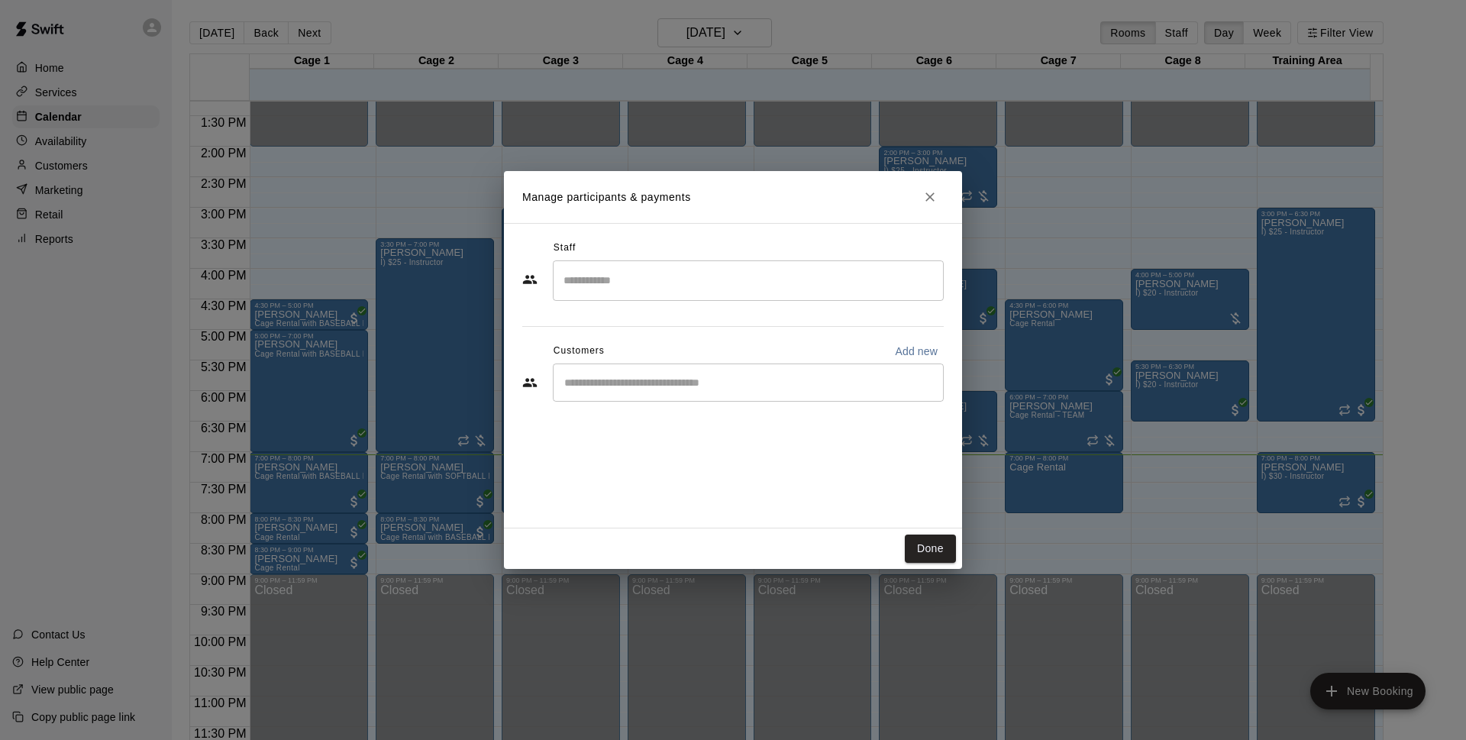
click at [731, 370] on div "​" at bounding box center [748, 382] width 391 height 38
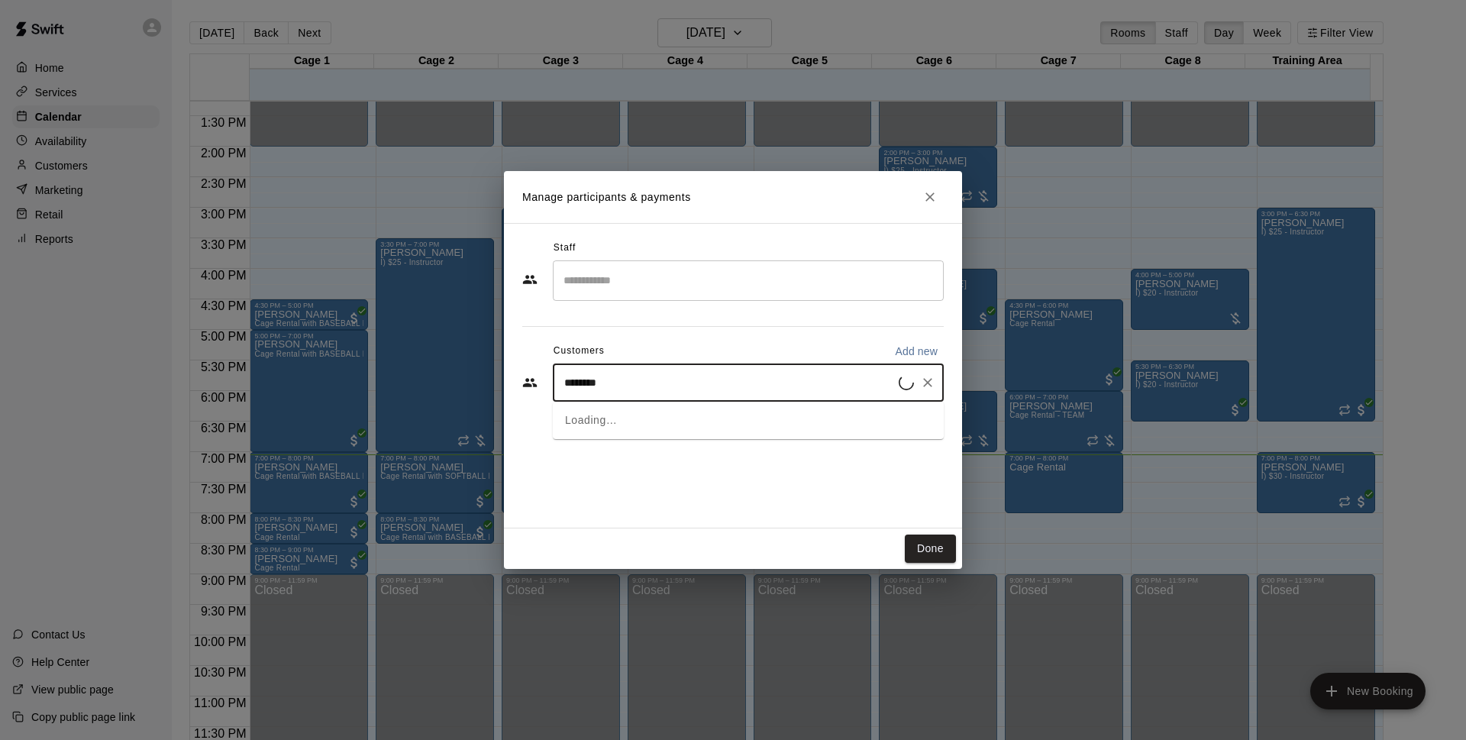
type input "*********"
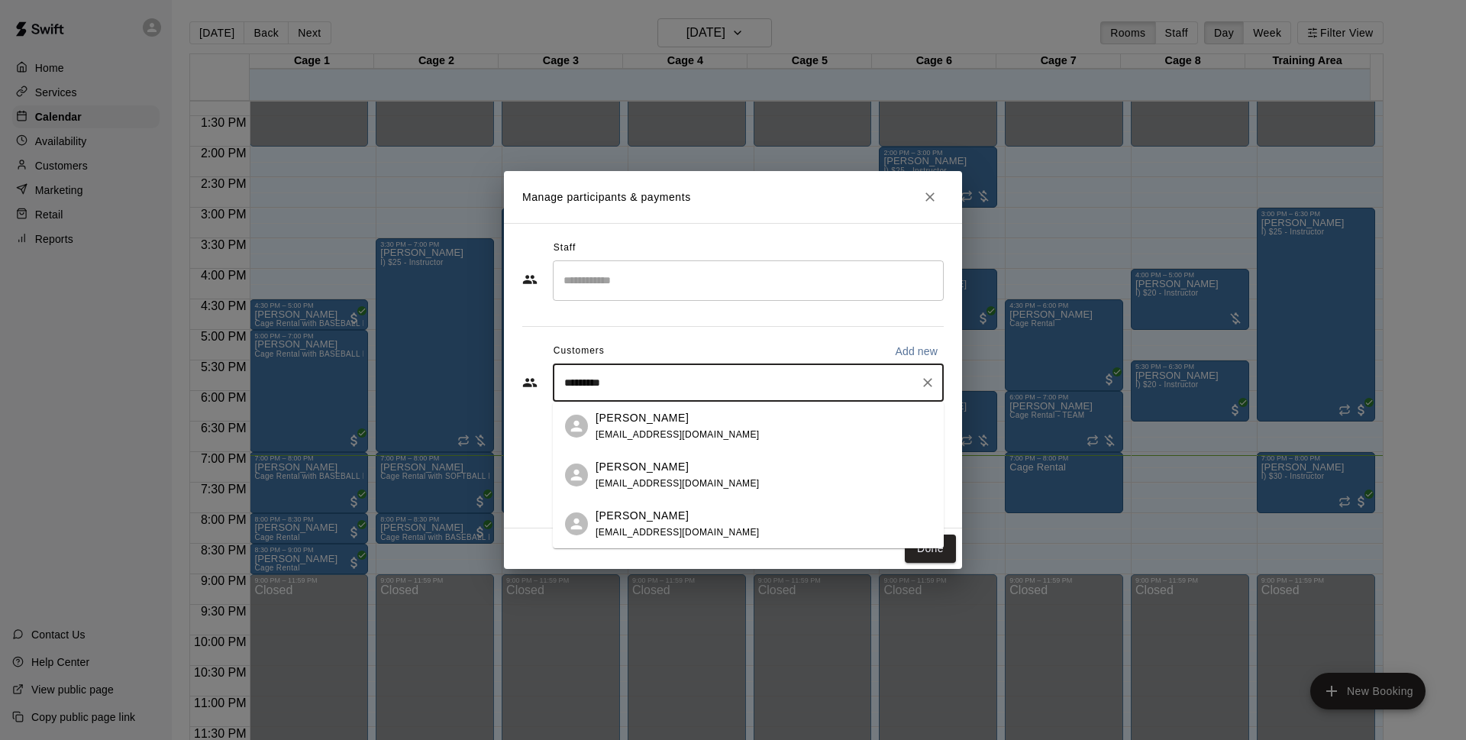
click at [675, 420] on p "[PERSON_NAME]" at bounding box center [641, 418] width 93 height 16
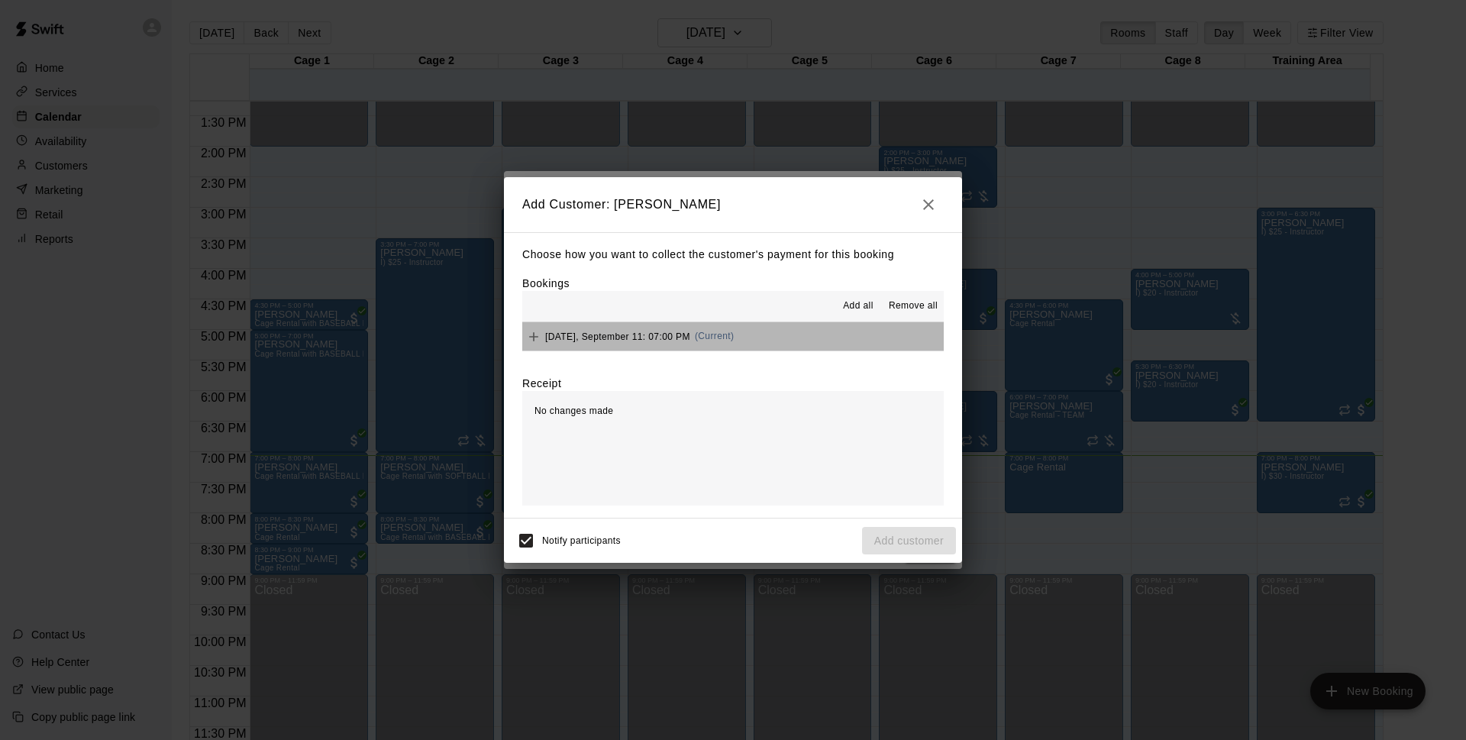
click at [779, 327] on button "Thursday, September 11: 07:00 PM (Current)" at bounding box center [732, 336] width 421 height 28
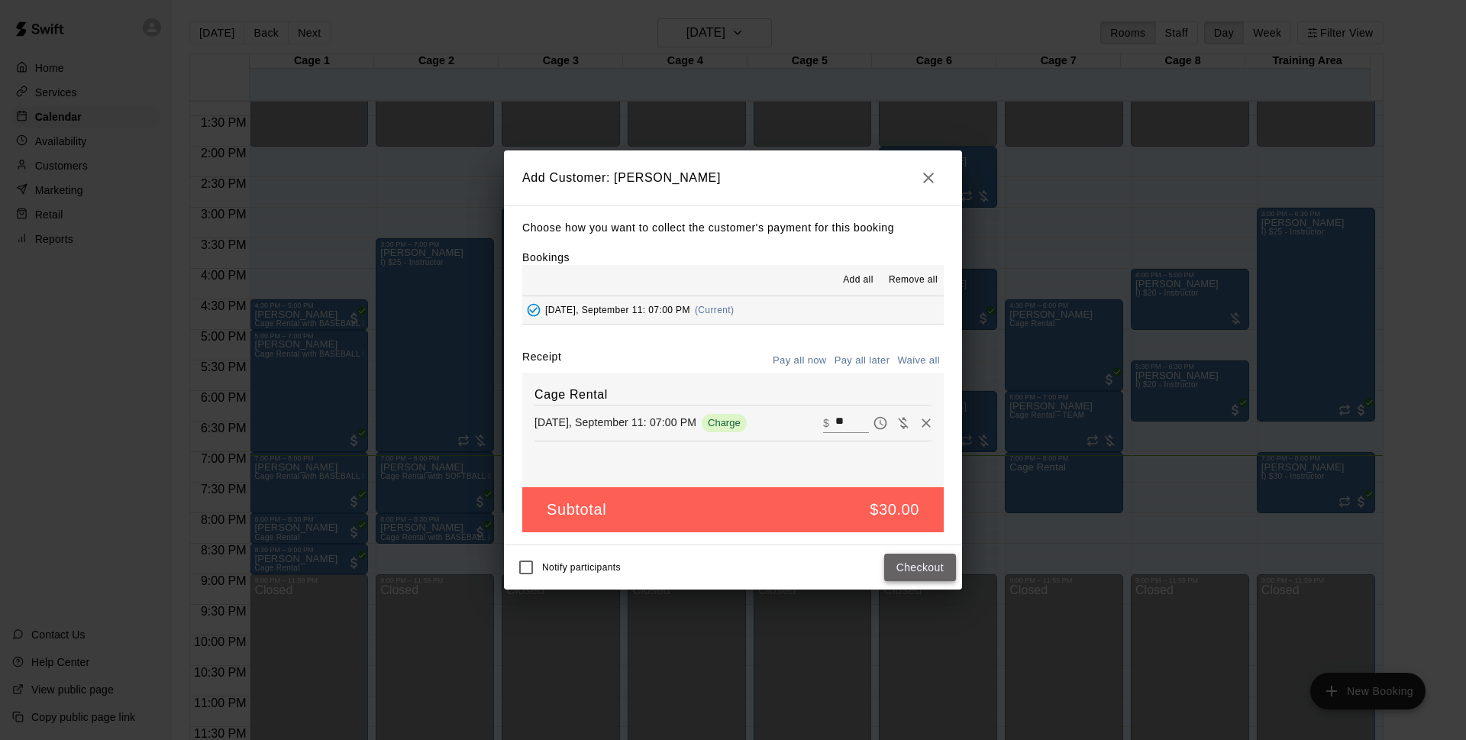
click at [915, 577] on button "Checkout" at bounding box center [920, 567] width 72 height 28
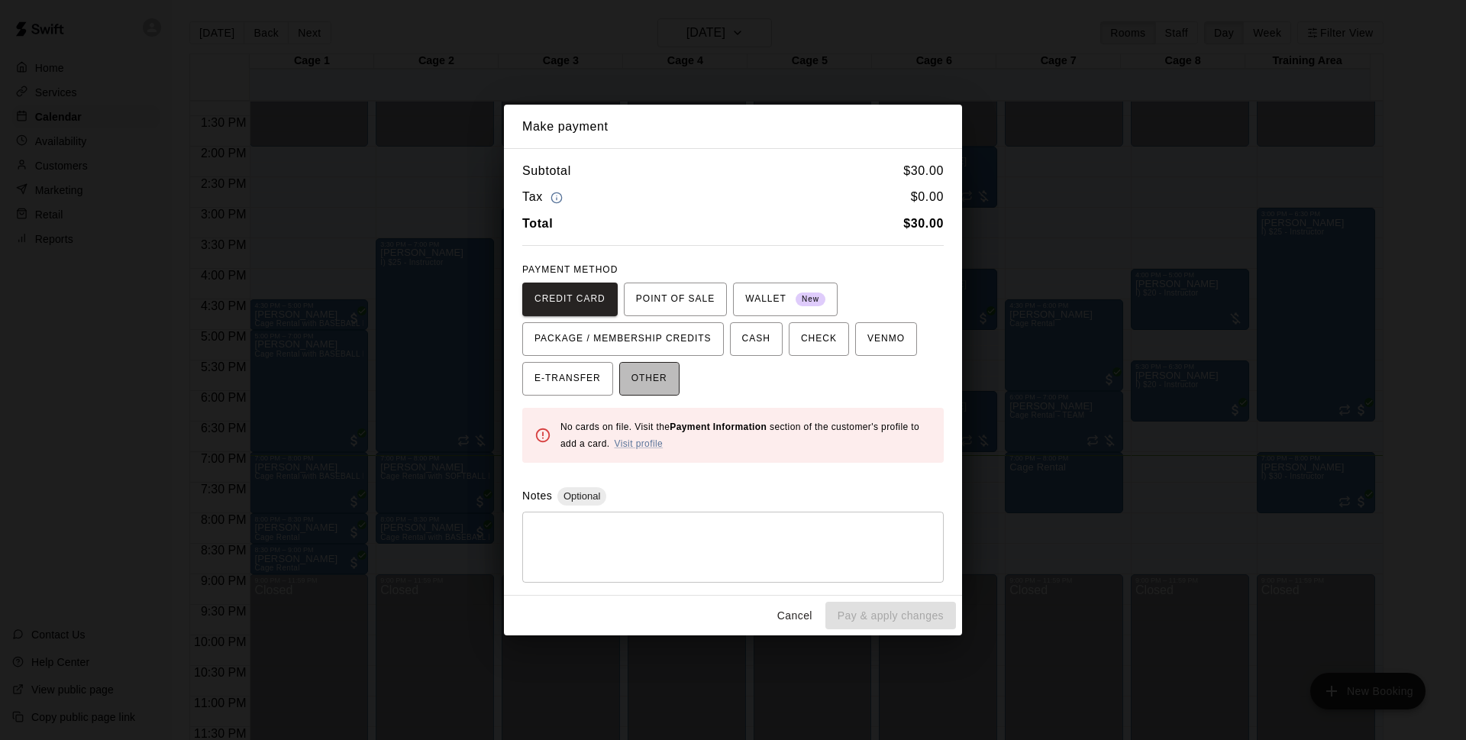
click at [654, 373] on span "OTHER" at bounding box center [649, 378] width 36 height 24
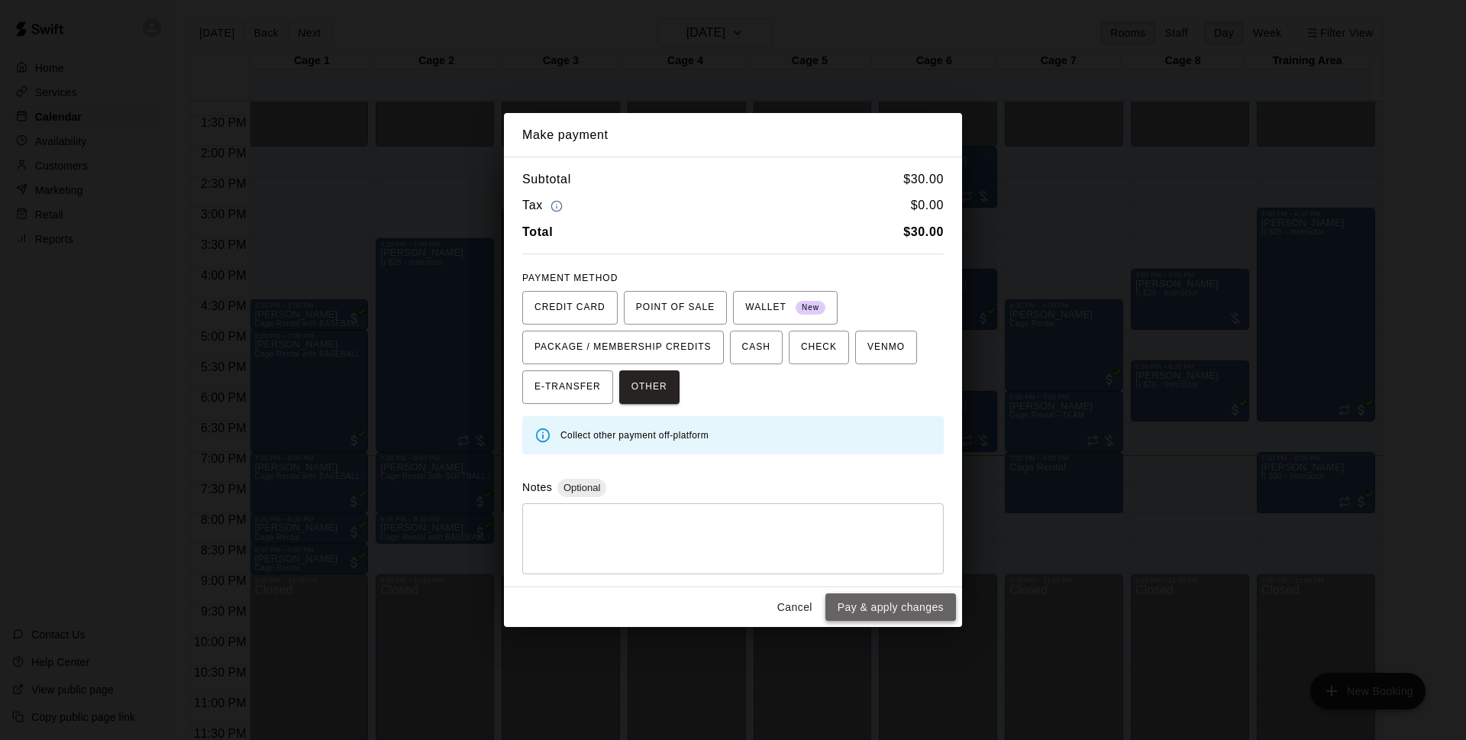
click at [932, 601] on button "Pay & apply changes" at bounding box center [890, 607] width 131 height 28
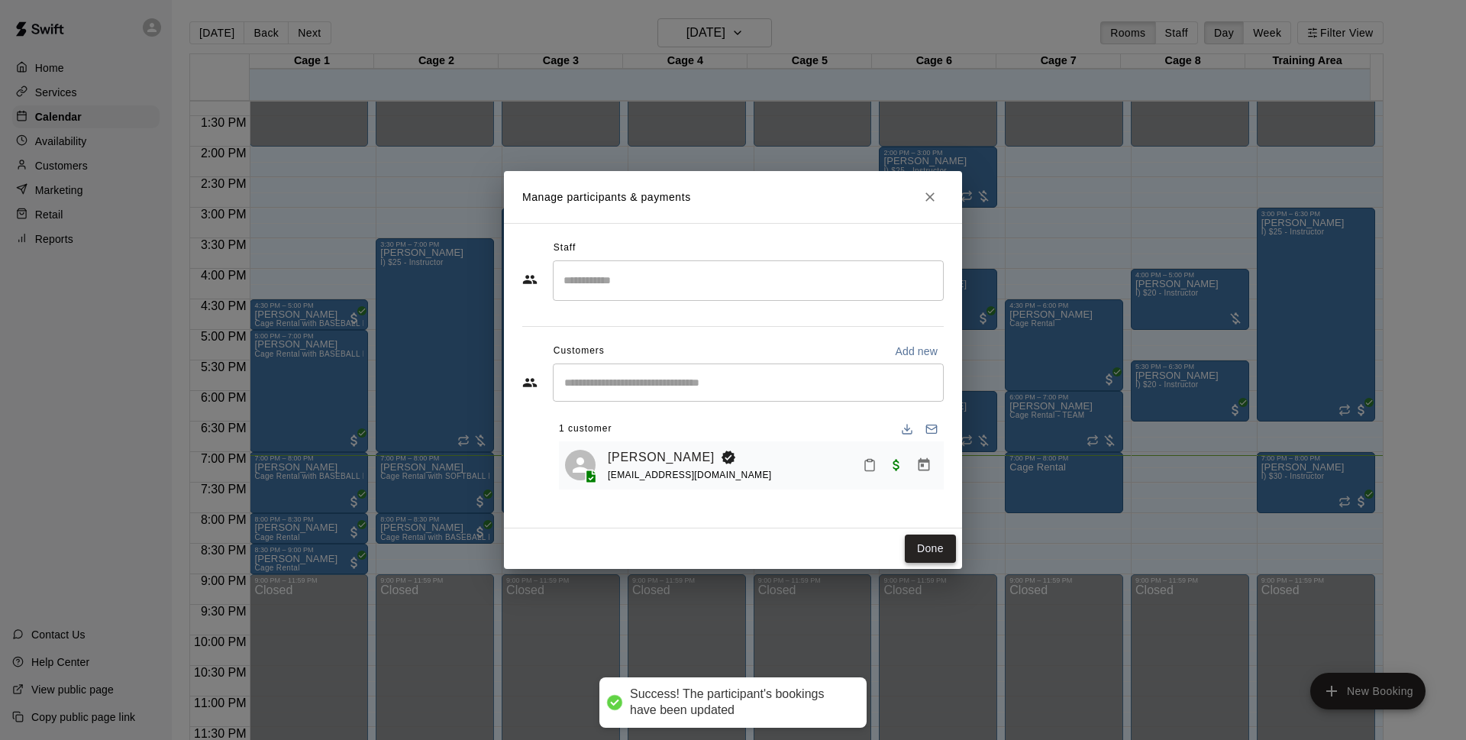
click at [942, 544] on button "Done" at bounding box center [930, 548] width 51 height 28
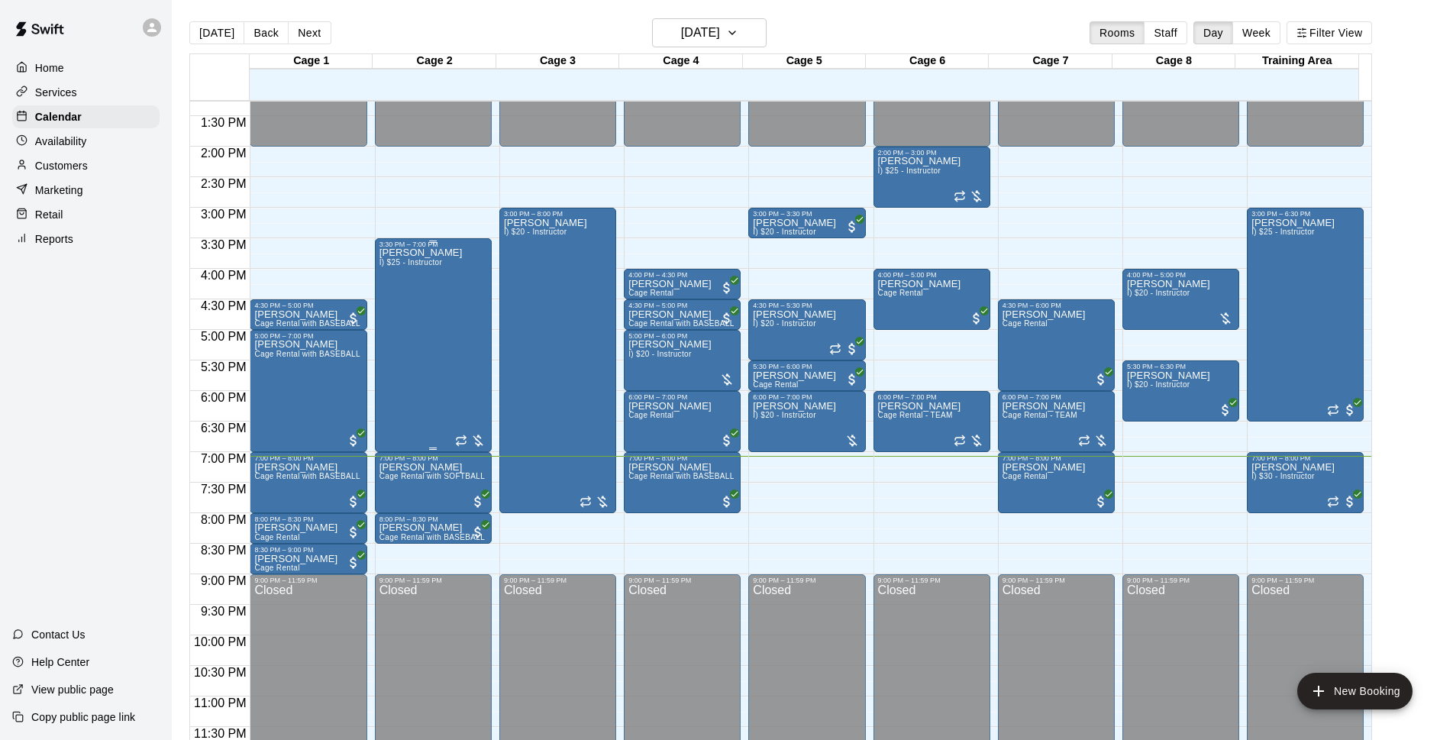
click at [457, 301] on div "[PERSON_NAME] I) $25 - Instructor" at bounding box center [433, 618] width 108 height 740
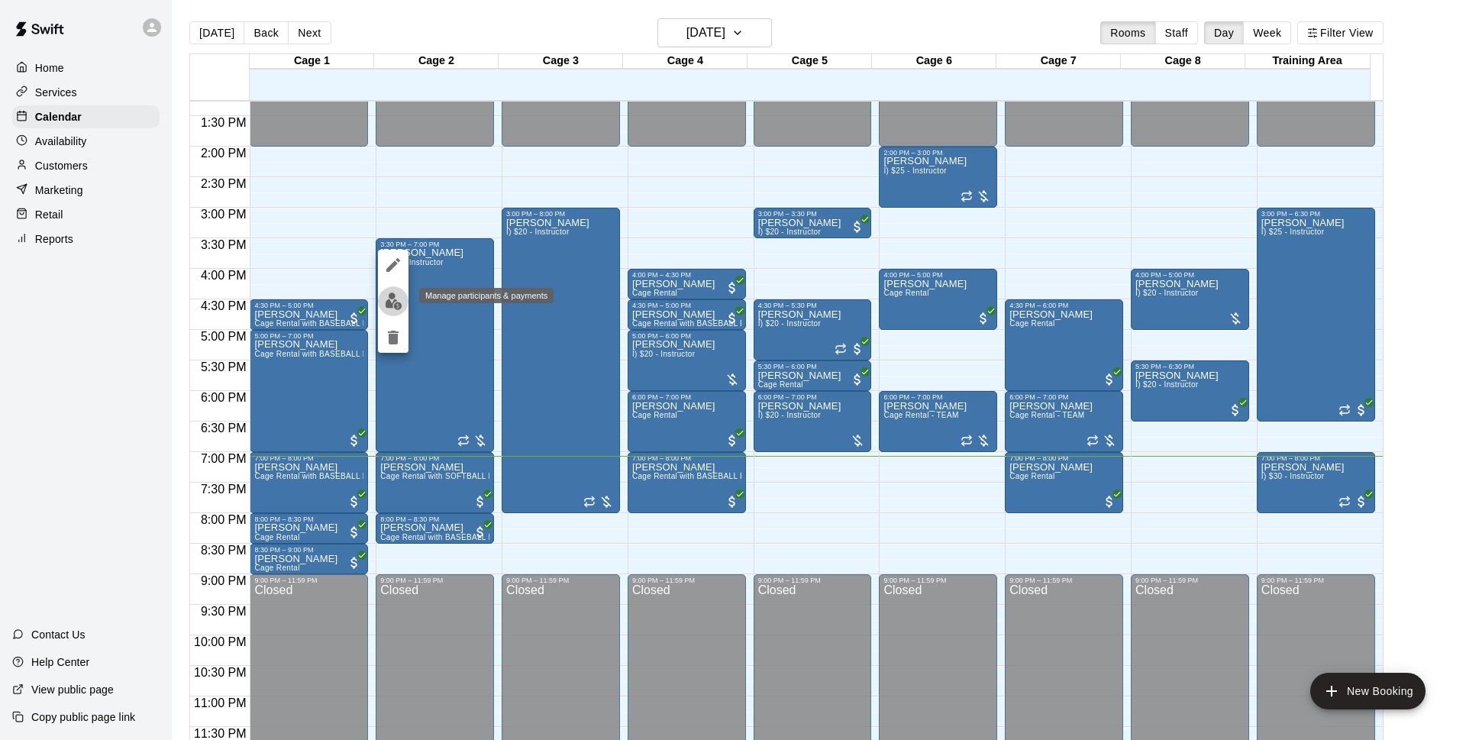
click at [387, 294] on img "edit" at bounding box center [394, 301] width 18 height 18
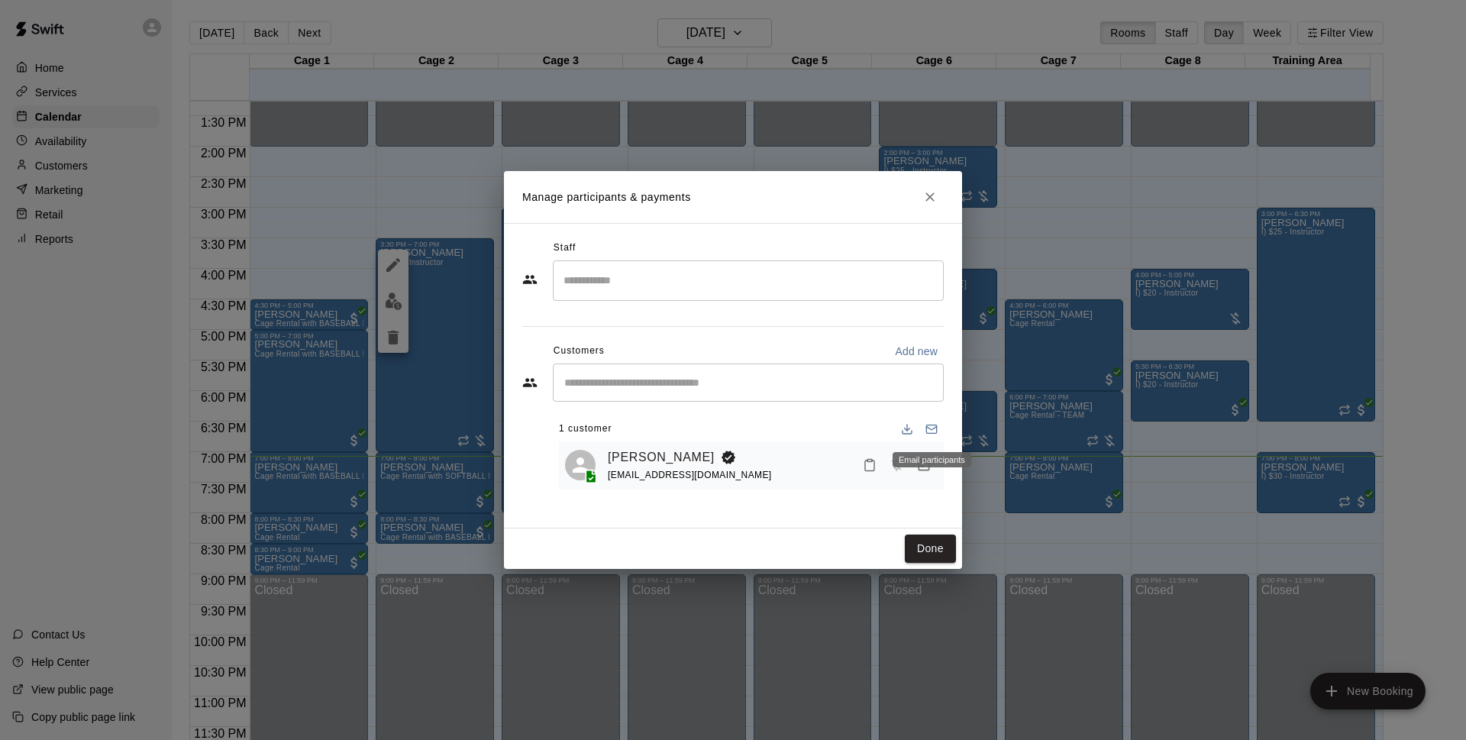
click at [934, 459] on div "Email participants" at bounding box center [931, 459] width 79 height 15
click at [924, 471] on icon "Manage bookings & payment" at bounding box center [923, 464] width 11 height 13
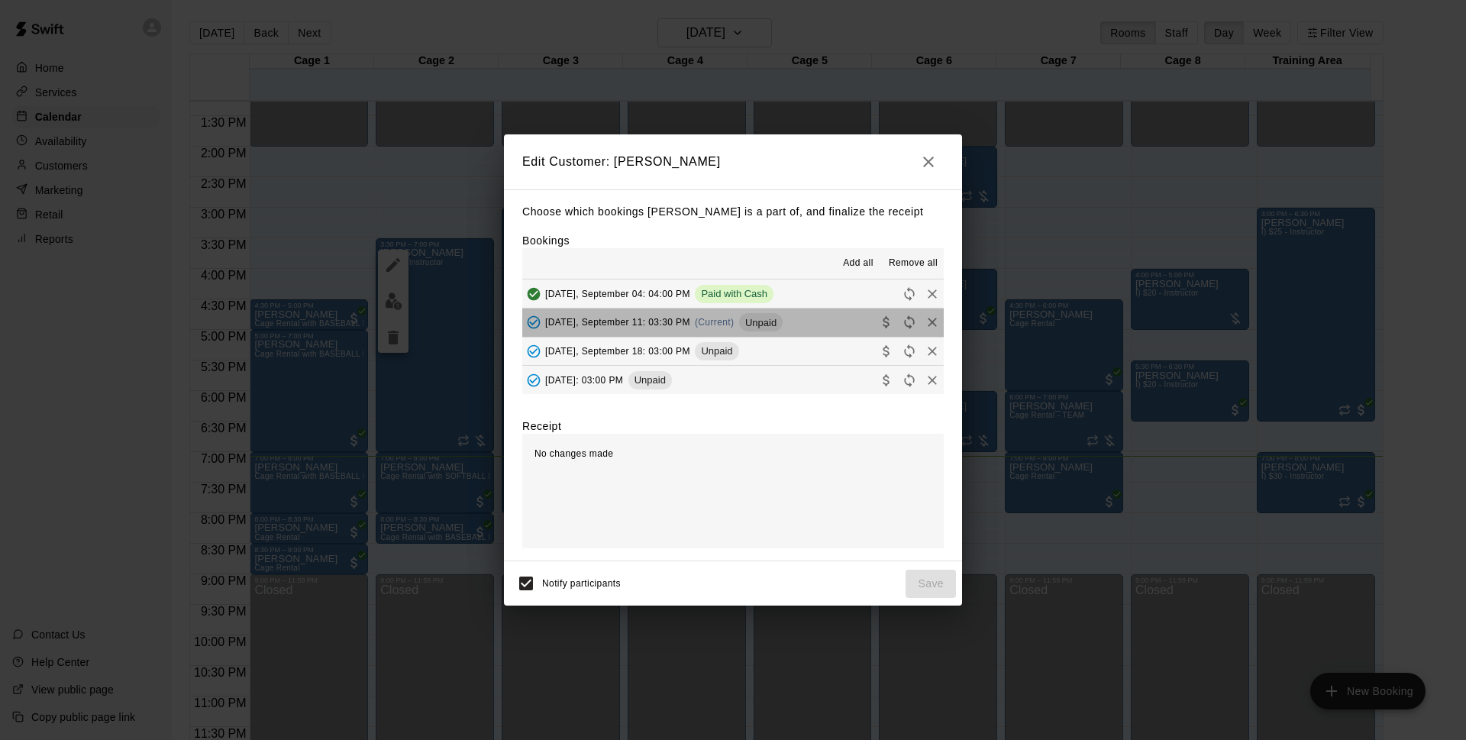
click at [811, 330] on button "[DATE], September 11: 03:30 PM (Current) Unpaid" at bounding box center [732, 322] width 421 height 28
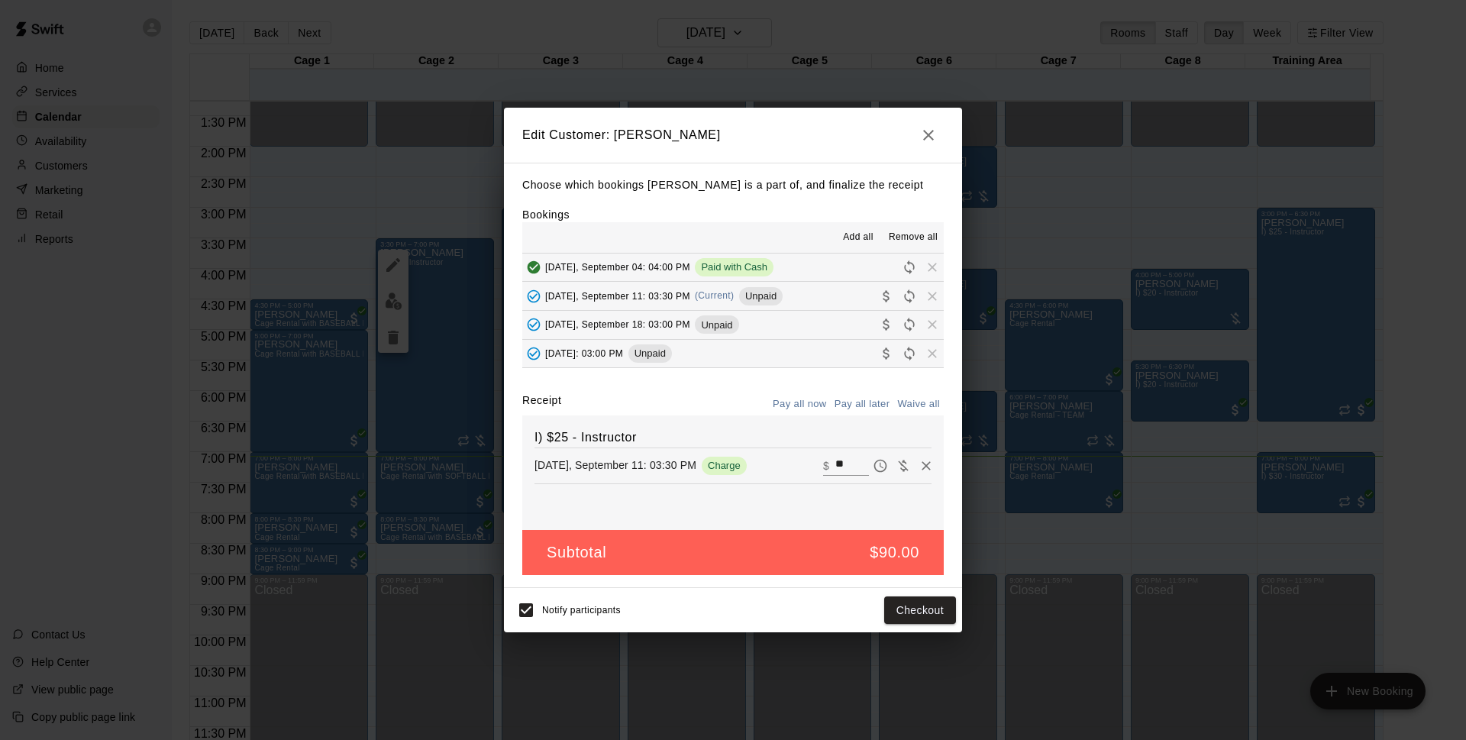
click at [930, 144] on button "button" at bounding box center [928, 135] width 31 height 31
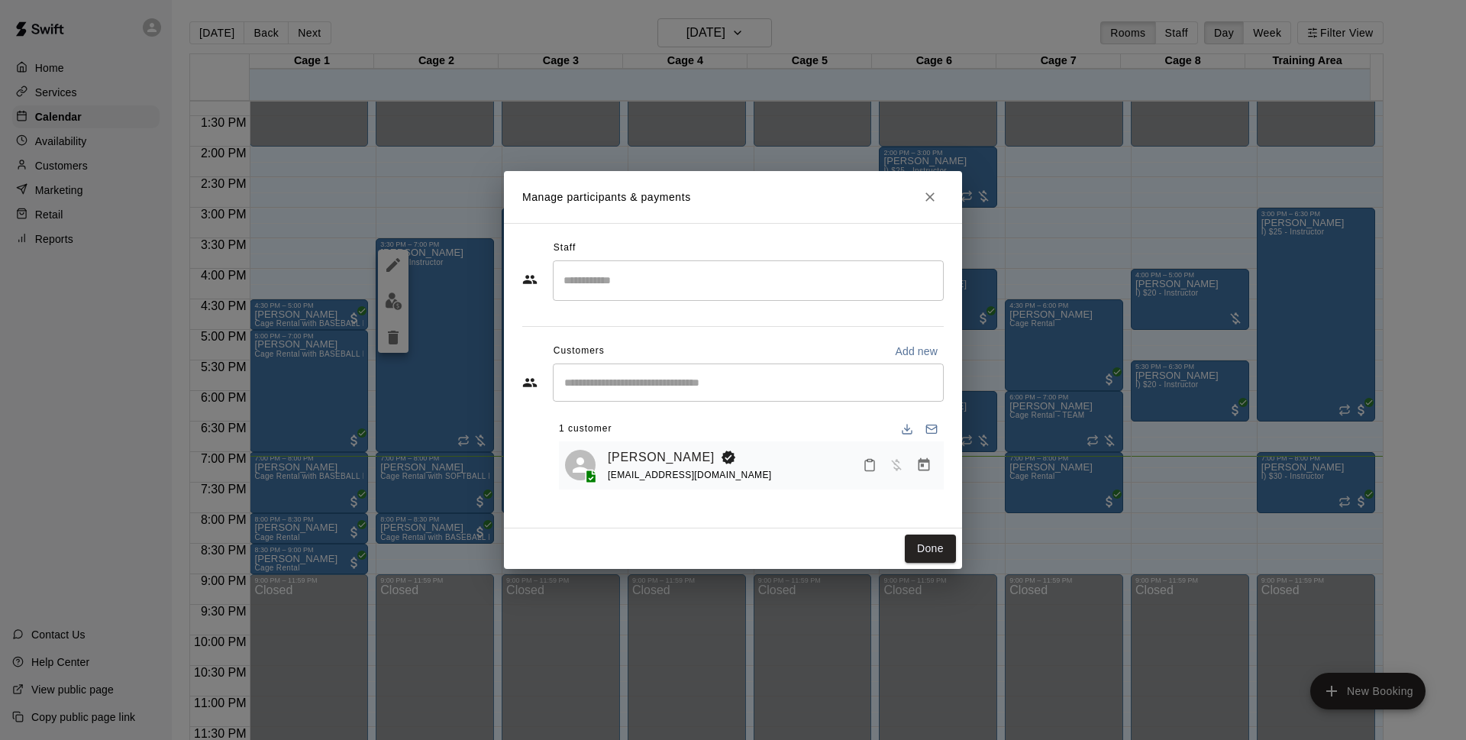
click at [931, 195] on icon "Close" at bounding box center [929, 196] width 15 height 15
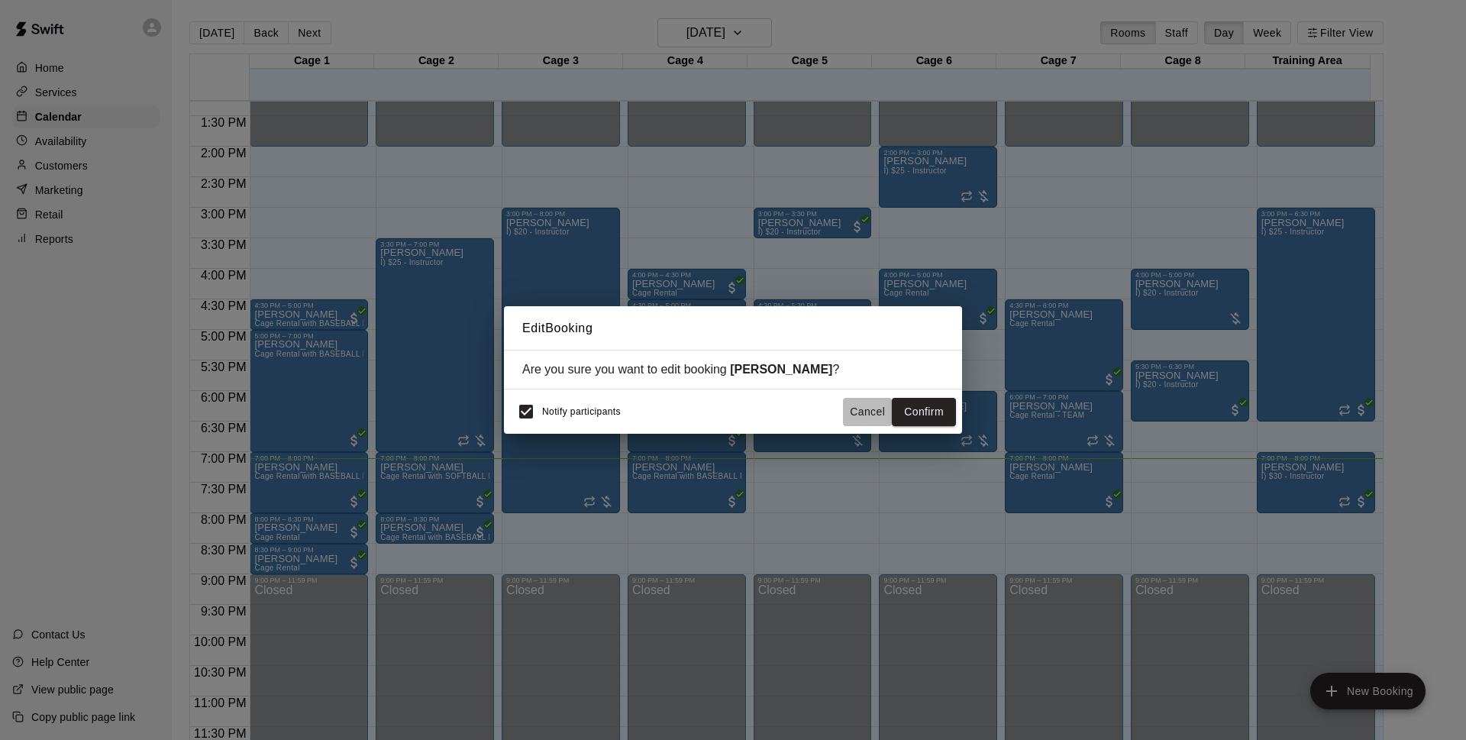
click at [876, 411] on button "Cancel" at bounding box center [867, 412] width 49 height 28
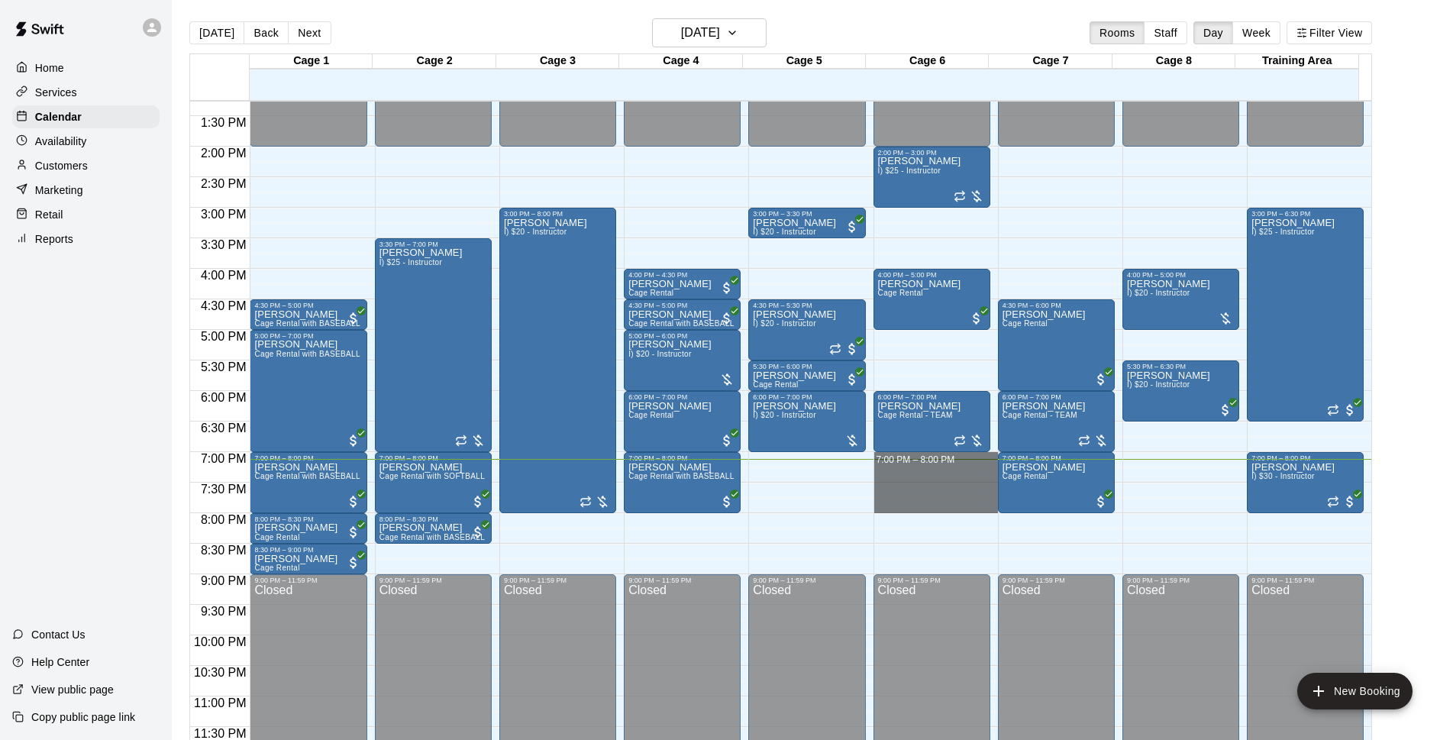
drag, startPoint x: 919, startPoint y: 458, endPoint x: 925, endPoint y: 505, distance: 47.7
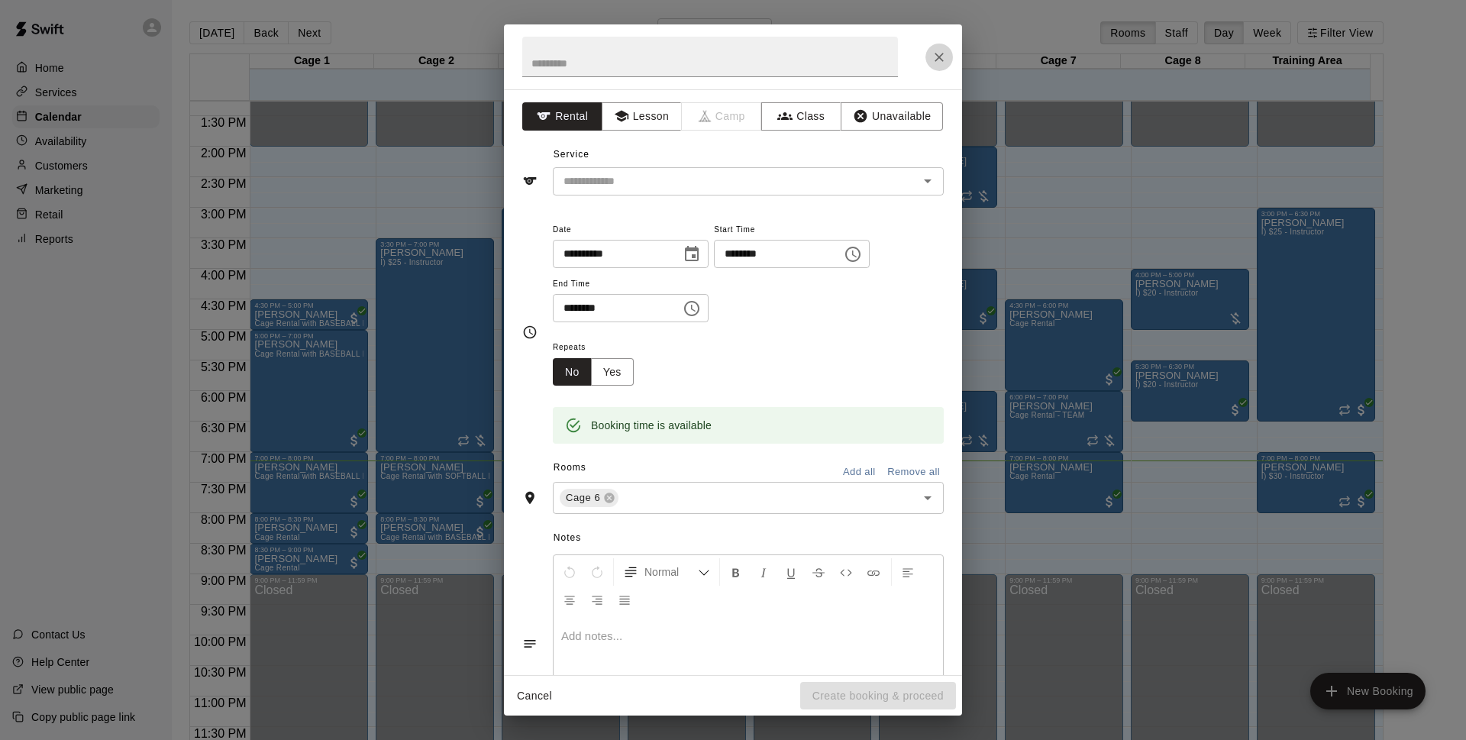
click at [925, 55] on button "Close" at bounding box center [938, 57] width 27 height 27
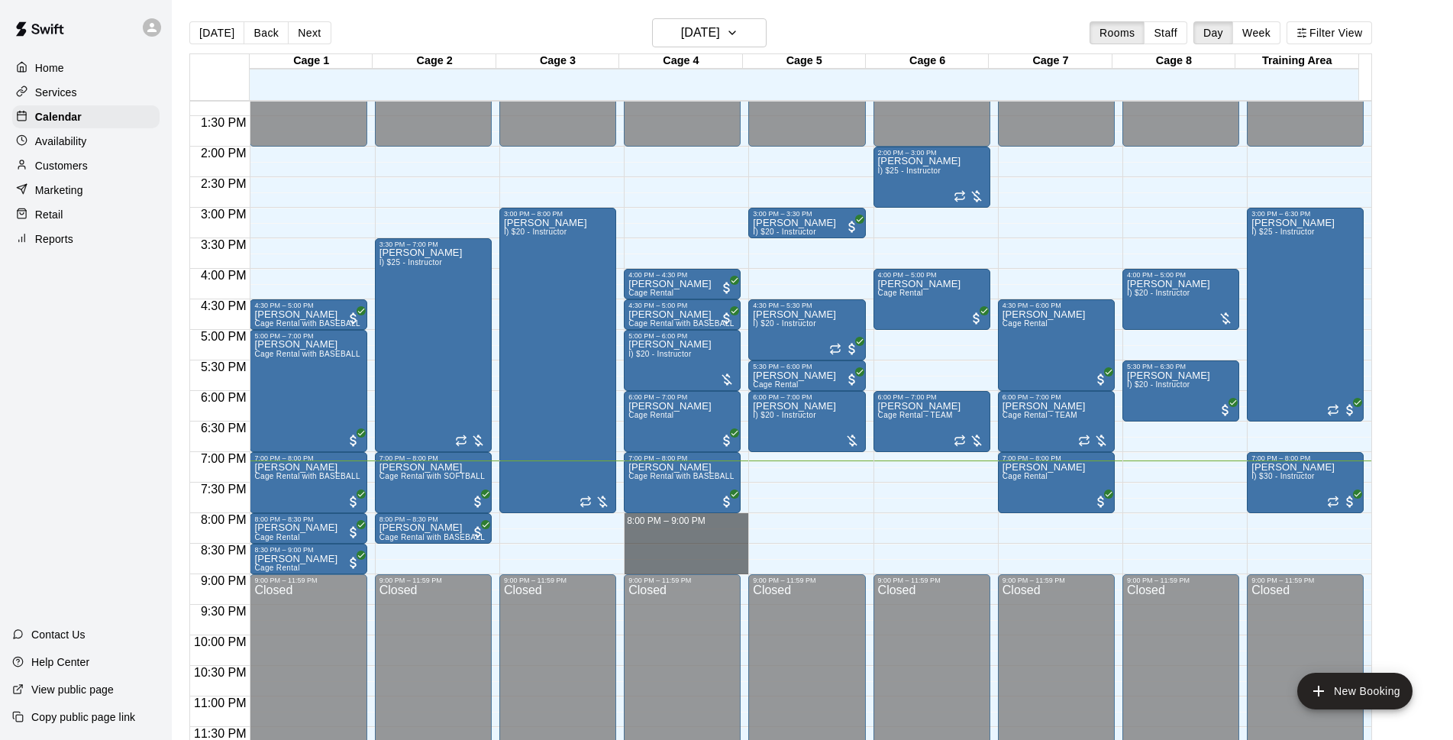
drag, startPoint x: 679, startPoint y: 517, endPoint x: 685, endPoint y: 564, distance: 47.7
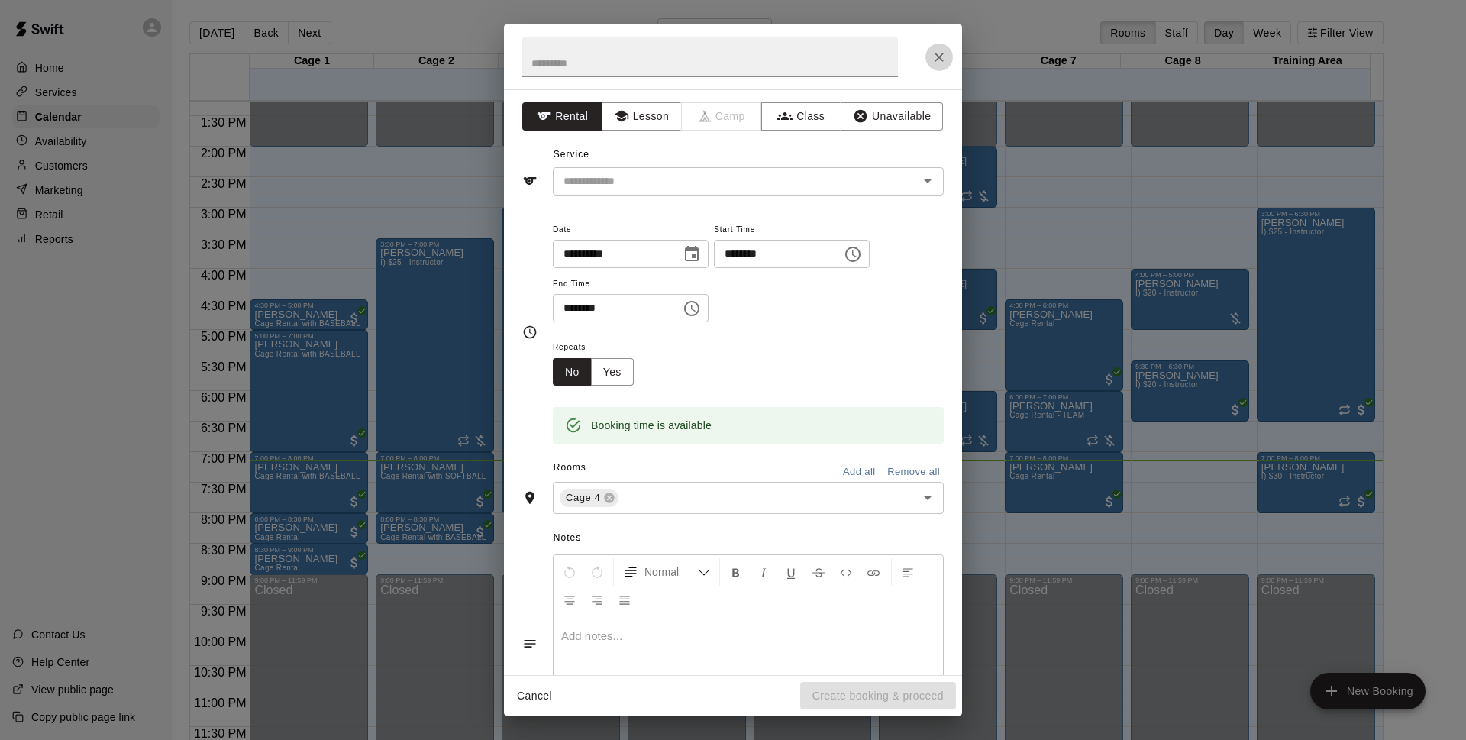
click at [933, 56] on icon "Close" at bounding box center [938, 57] width 15 height 15
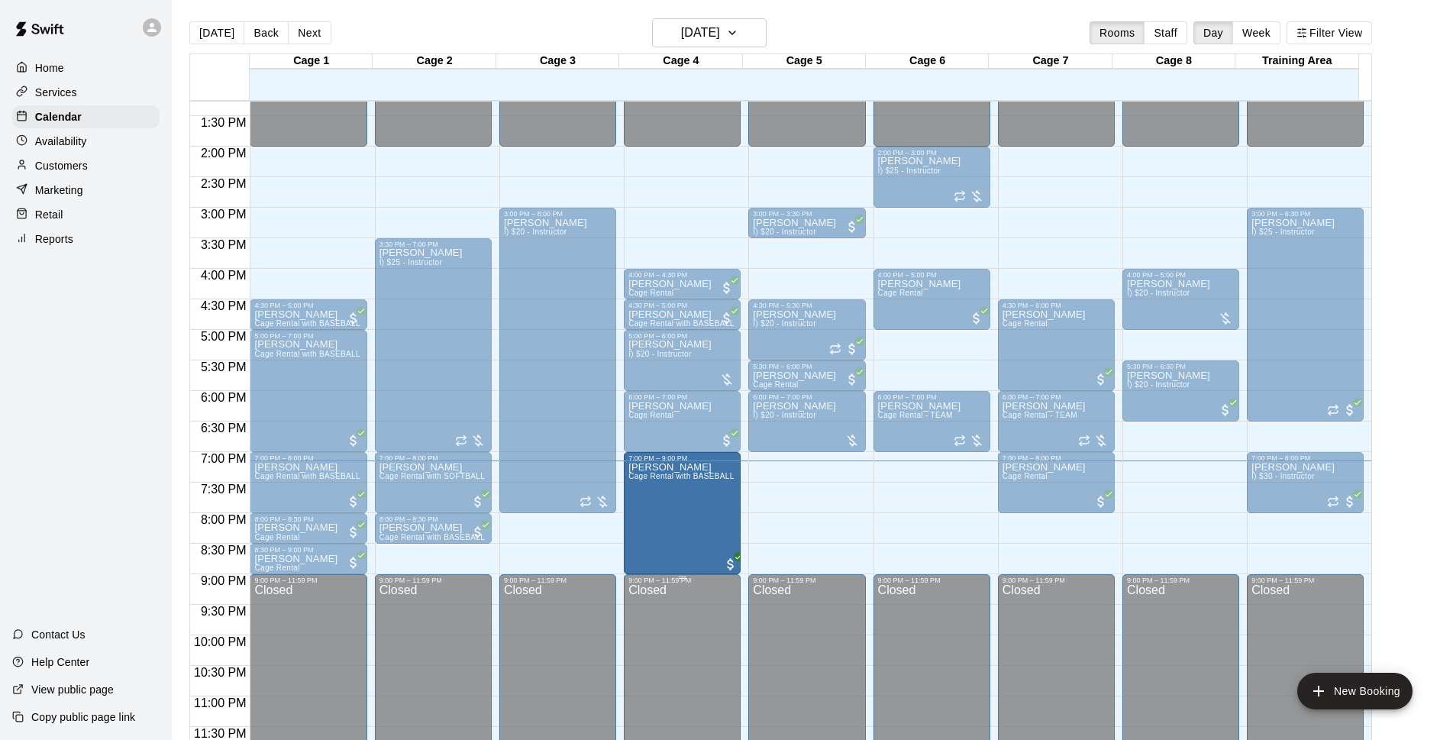
drag, startPoint x: 679, startPoint y: 509, endPoint x: 671, endPoint y: 577, distance: 68.5
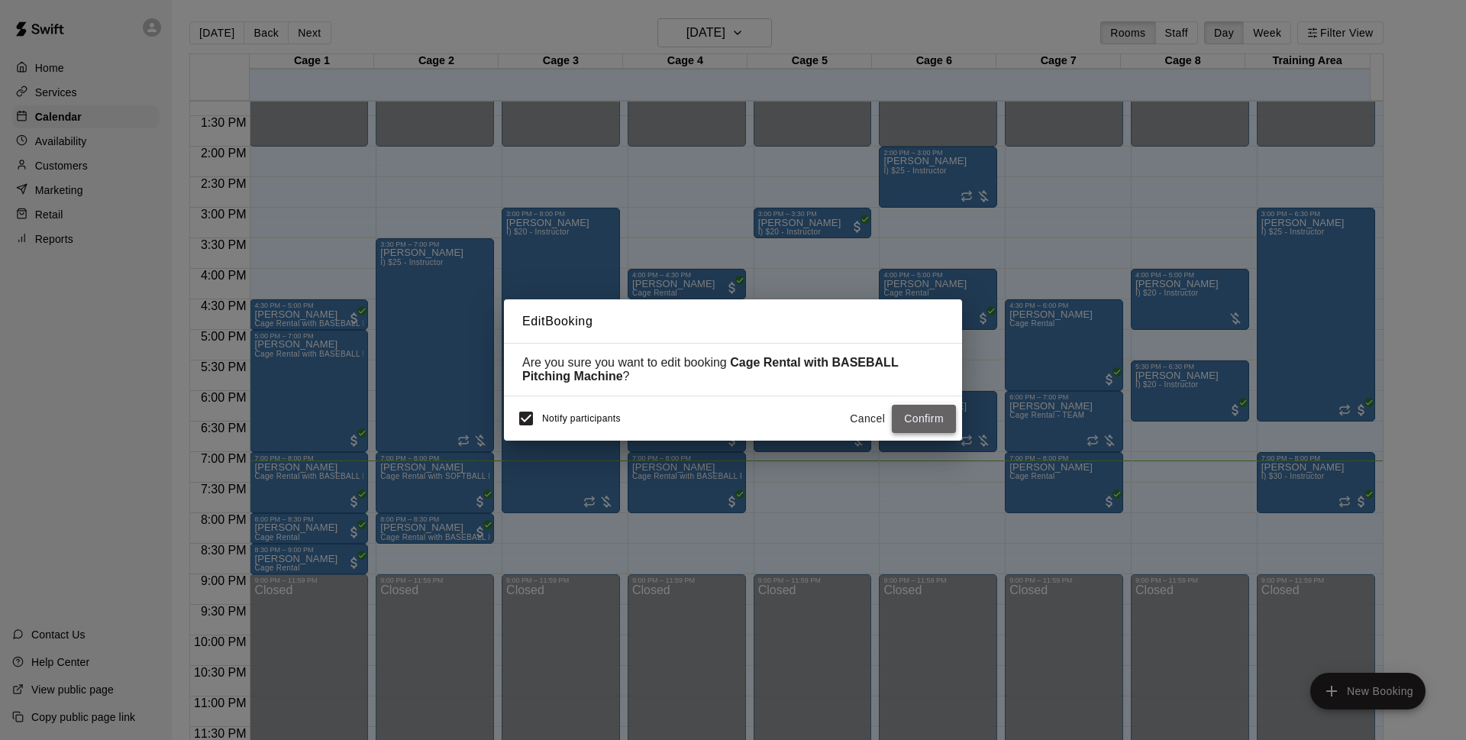
click at [908, 422] on button "Confirm" at bounding box center [924, 419] width 64 height 28
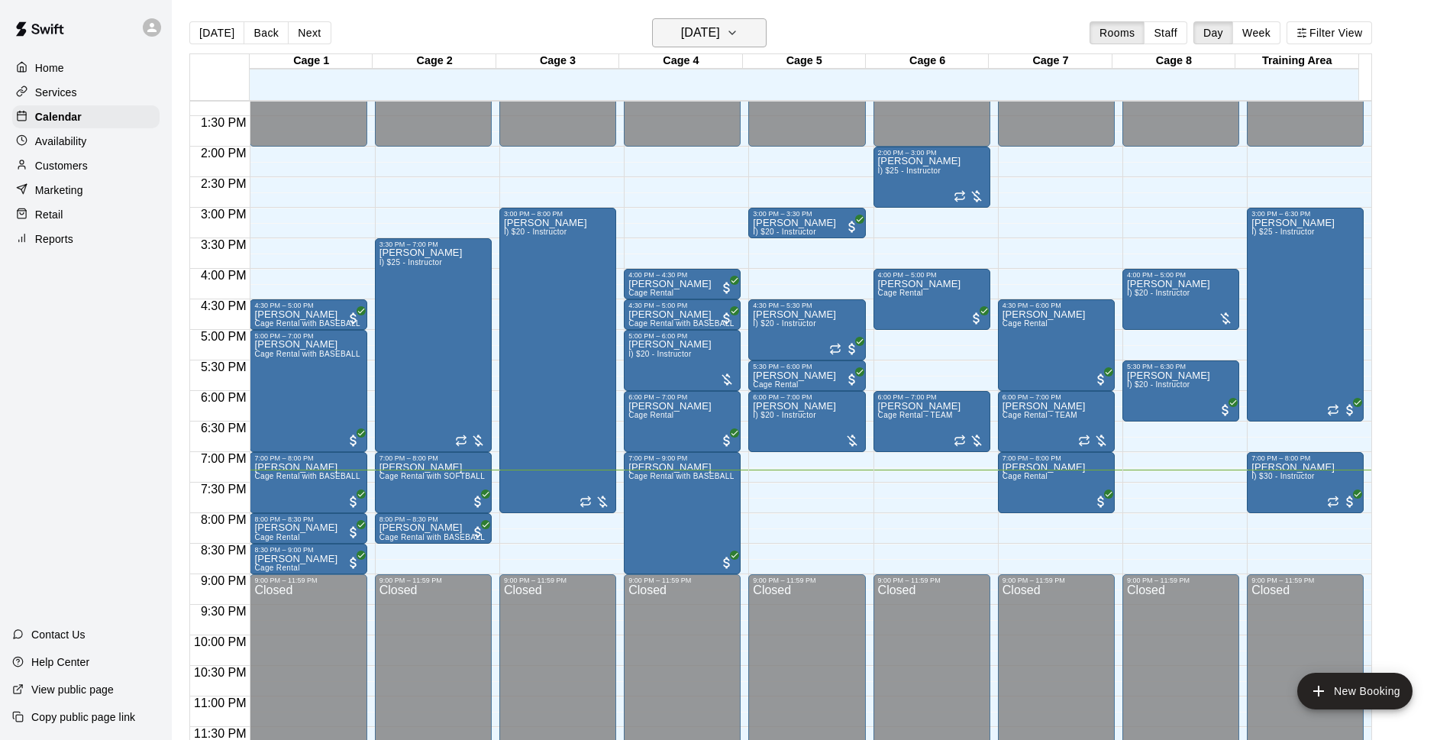
click at [718, 32] on h6 "[DATE]" at bounding box center [700, 32] width 39 height 21
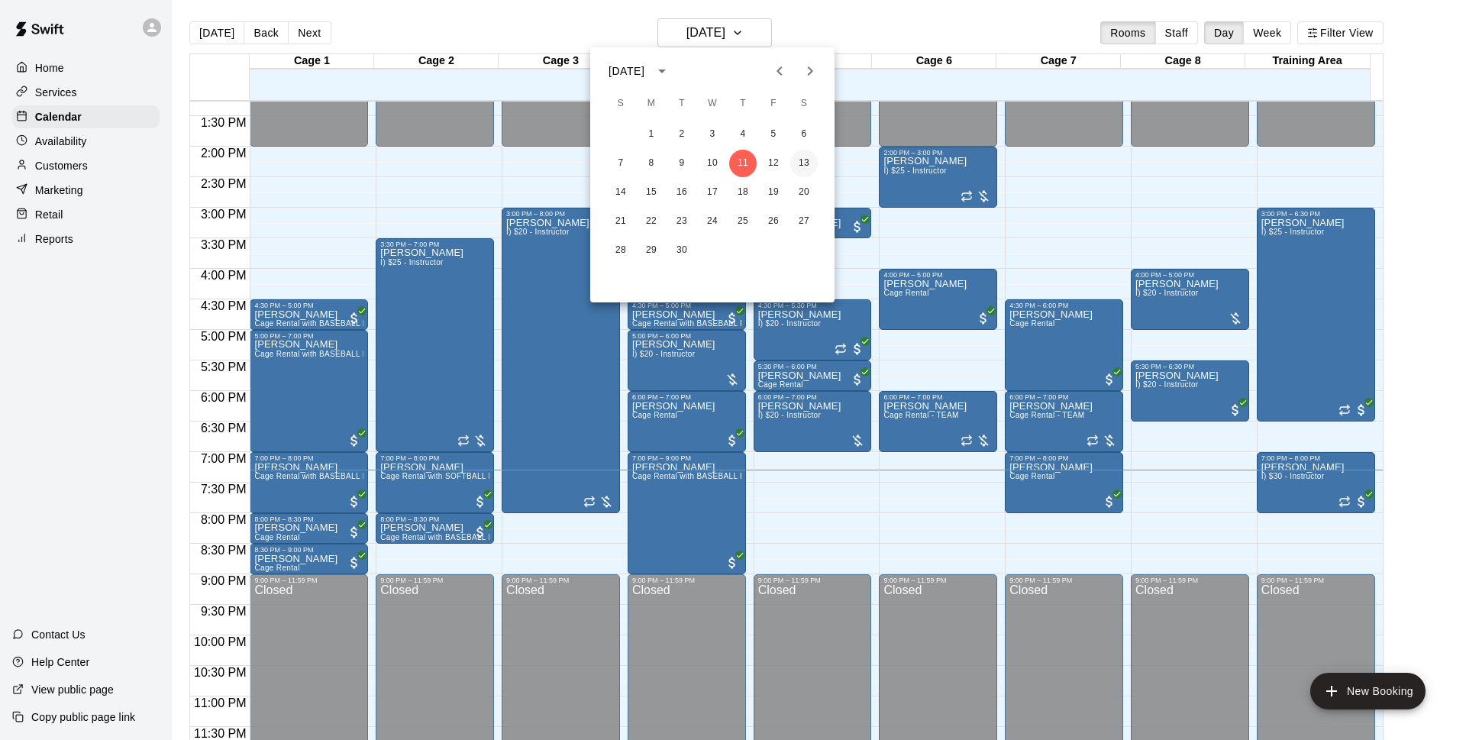
click at [809, 156] on button "13" at bounding box center [803, 163] width 27 height 27
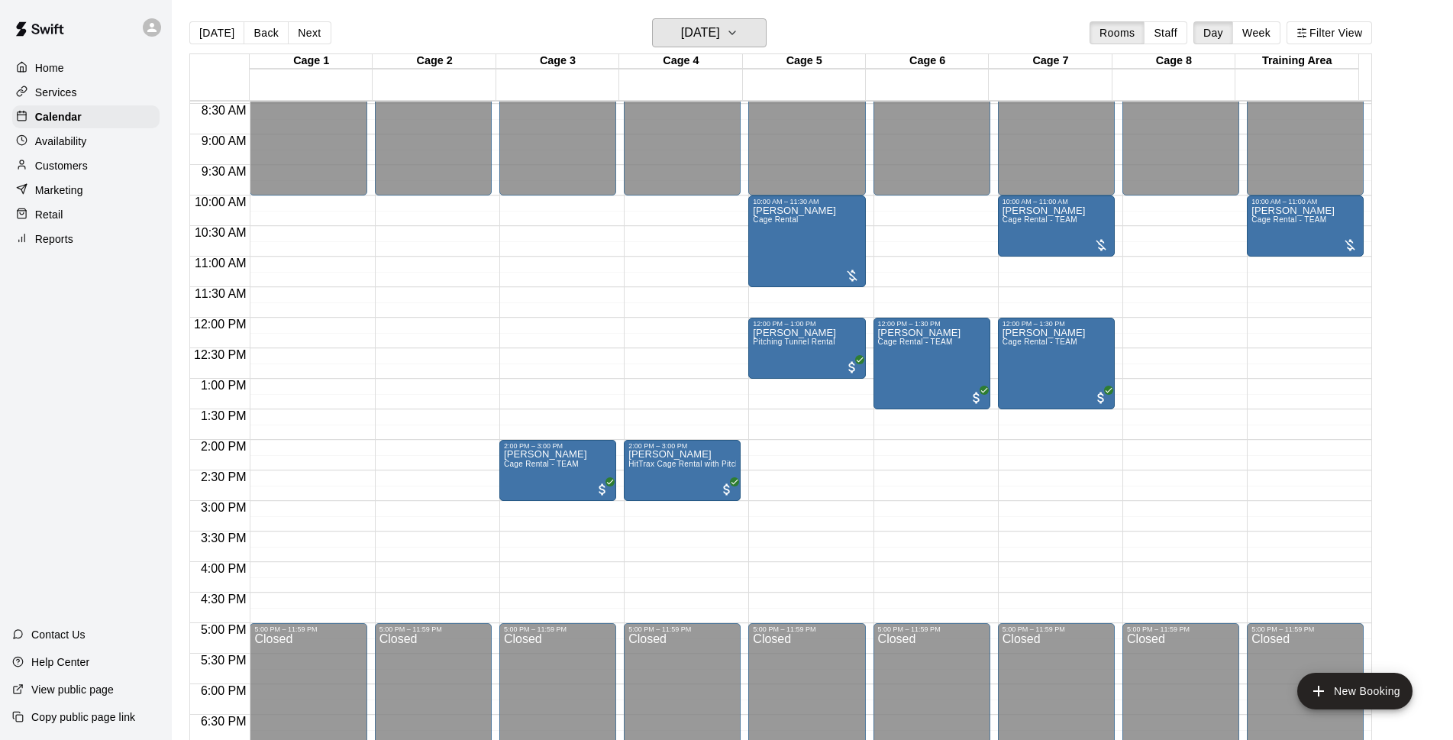
scroll to position [418, 0]
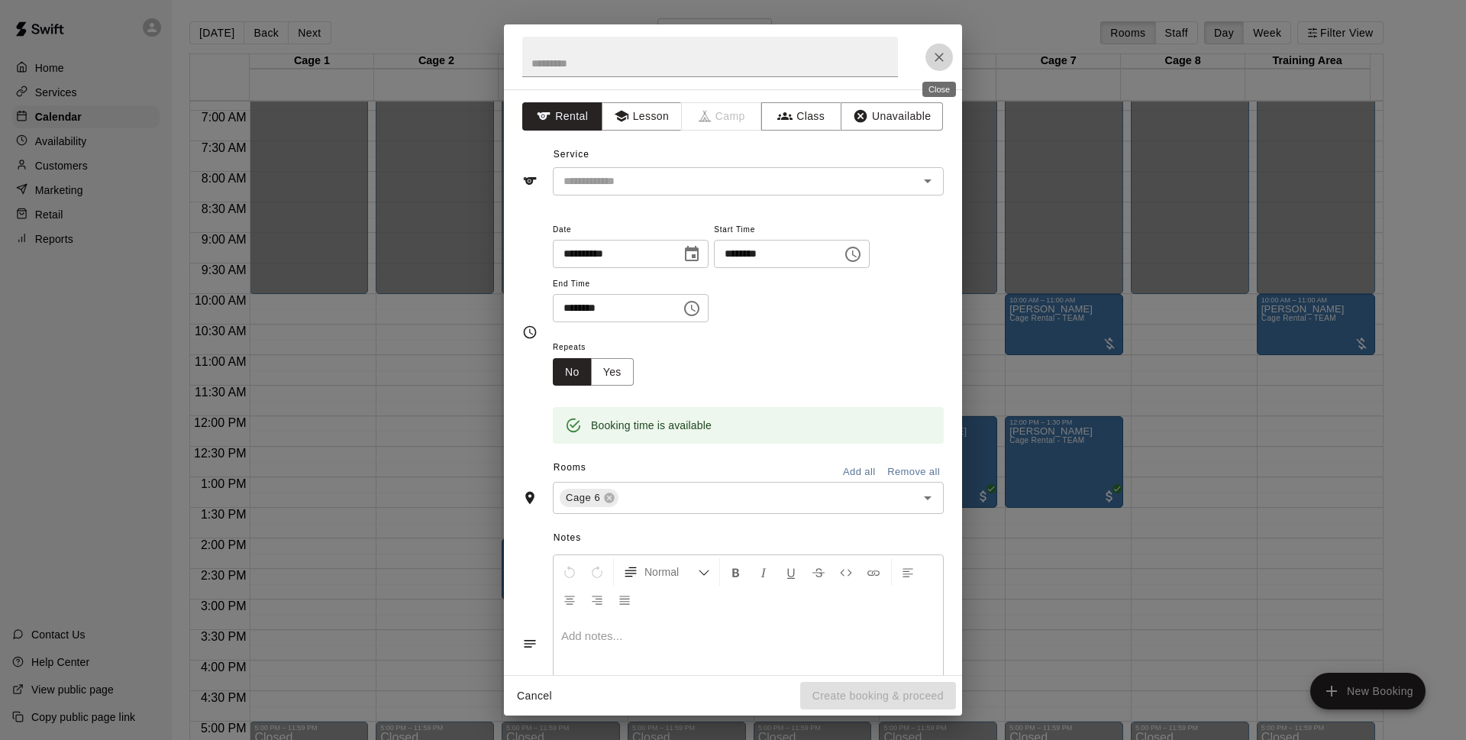
drag, startPoint x: 957, startPoint y: 242, endPoint x: 937, endPoint y: 53, distance: 189.6
click at [937, 51] on icon "Close" at bounding box center [938, 57] width 15 height 15
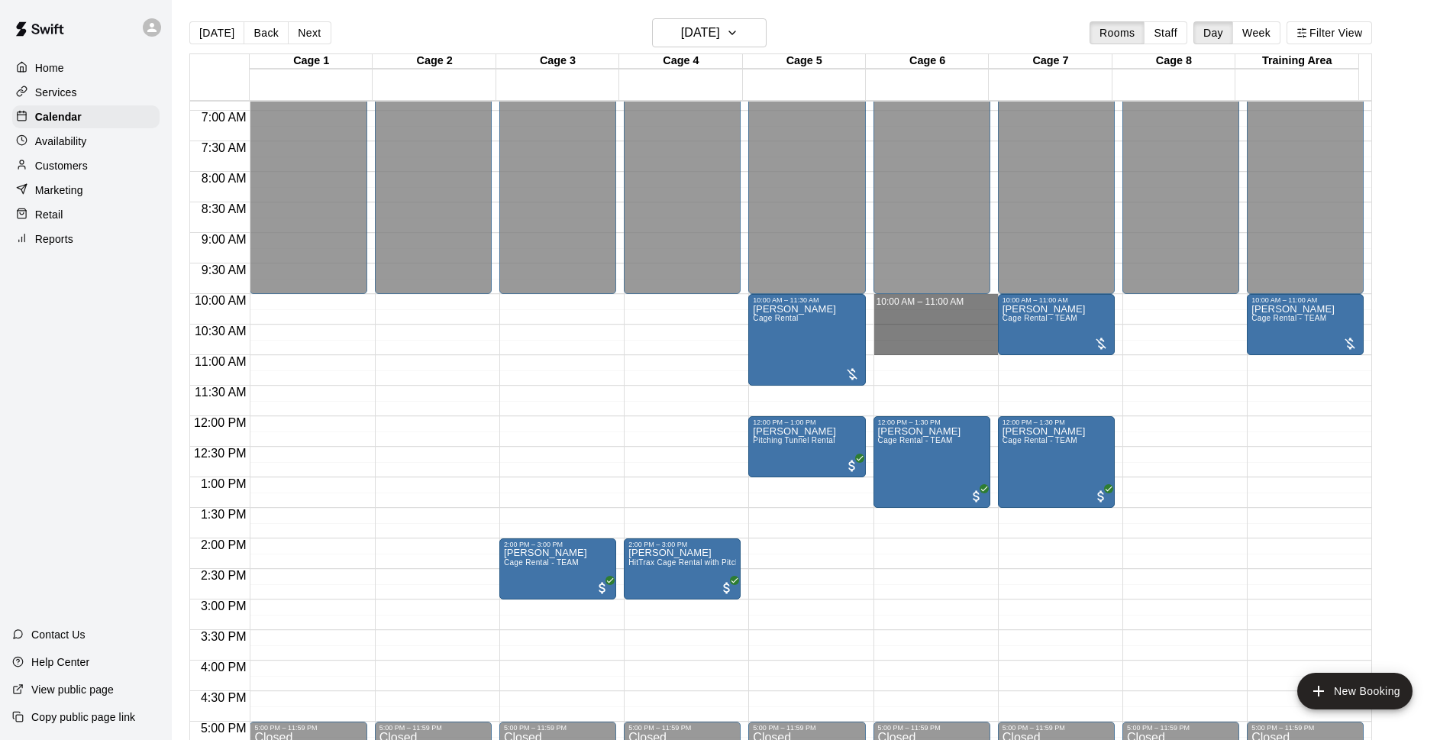
drag, startPoint x: 895, startPoint y: 298, endPoint x: 905, endPoint y: 352, distance: 55.1
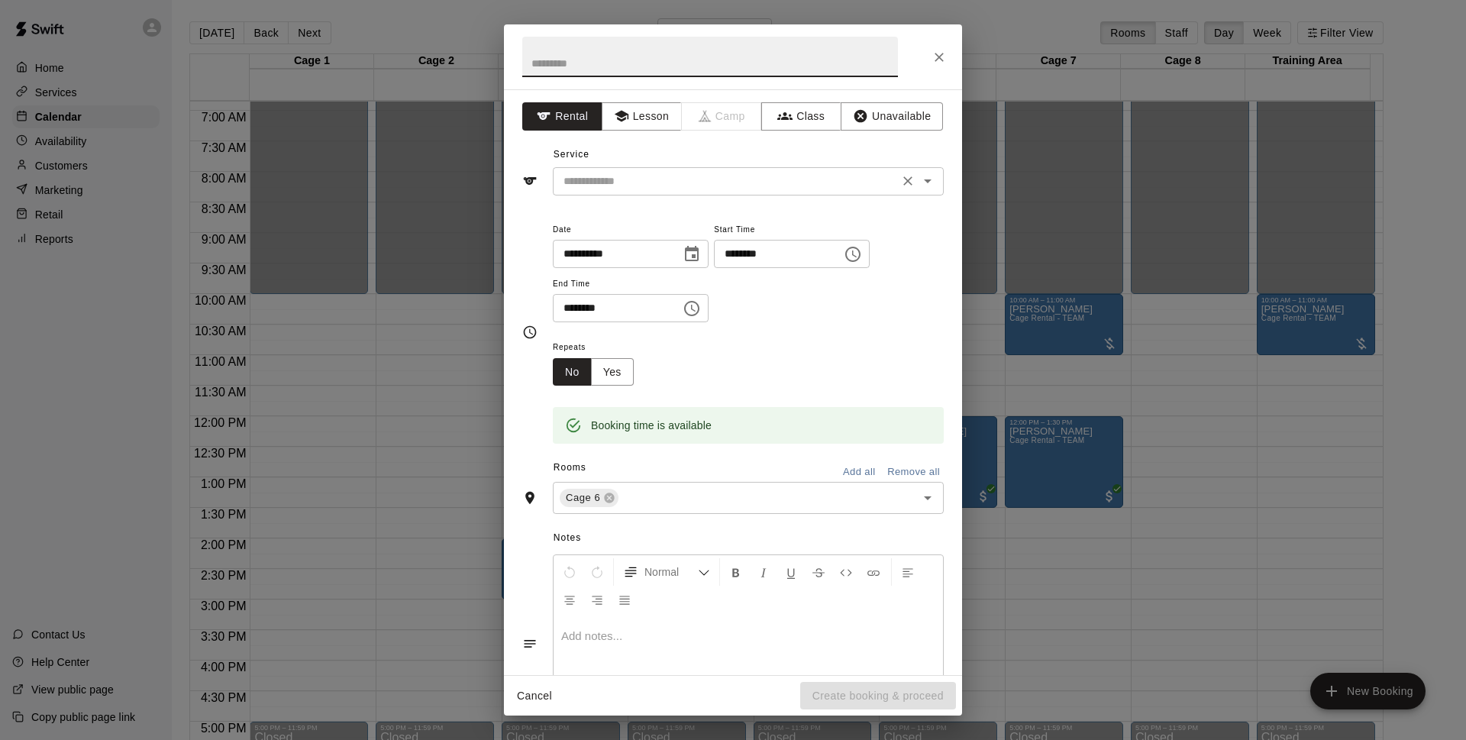
click at [710, 179] on input "text" at bounding box center [725, 181] width 337 height 19
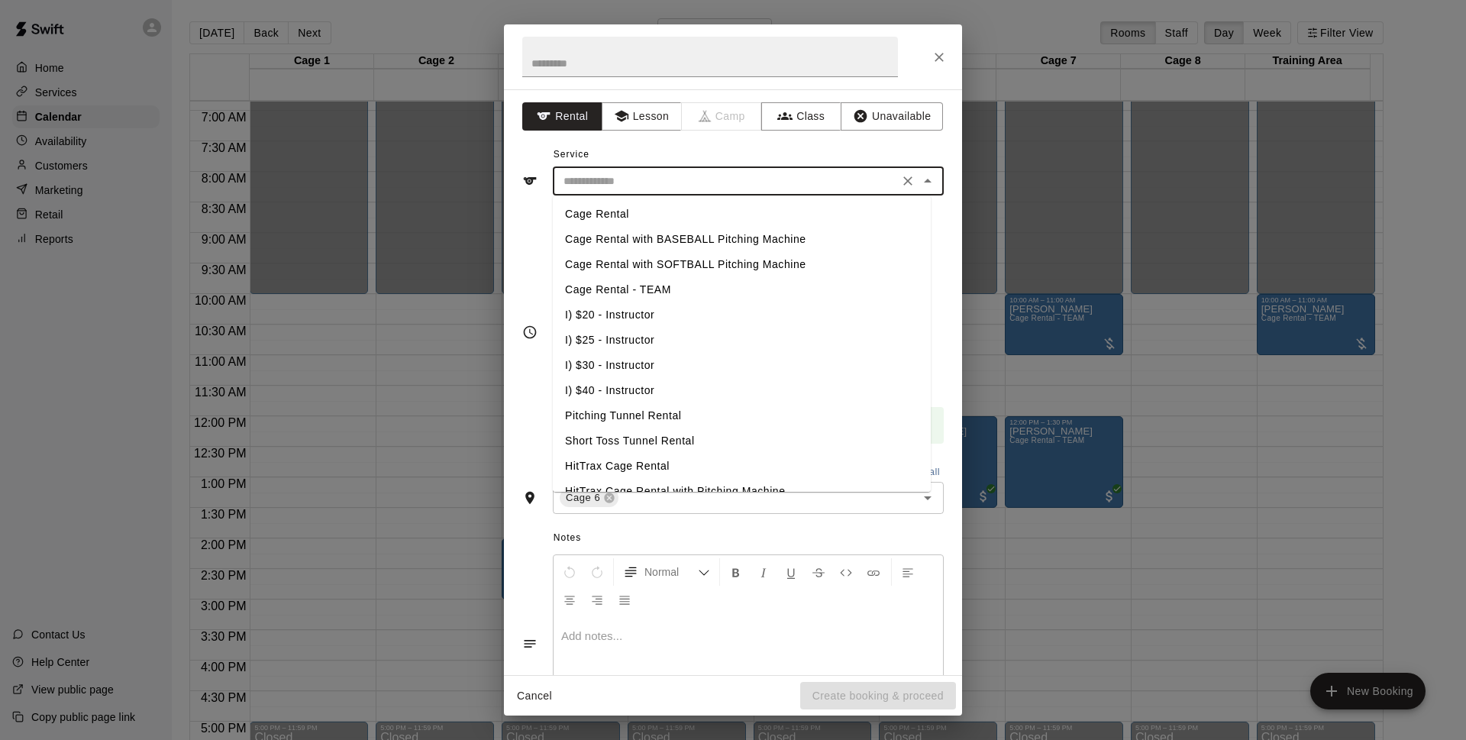
click at [684, 219] on li "Cage Rental" at bounding box center [742, 214] width 378 height 25
type input "**********"
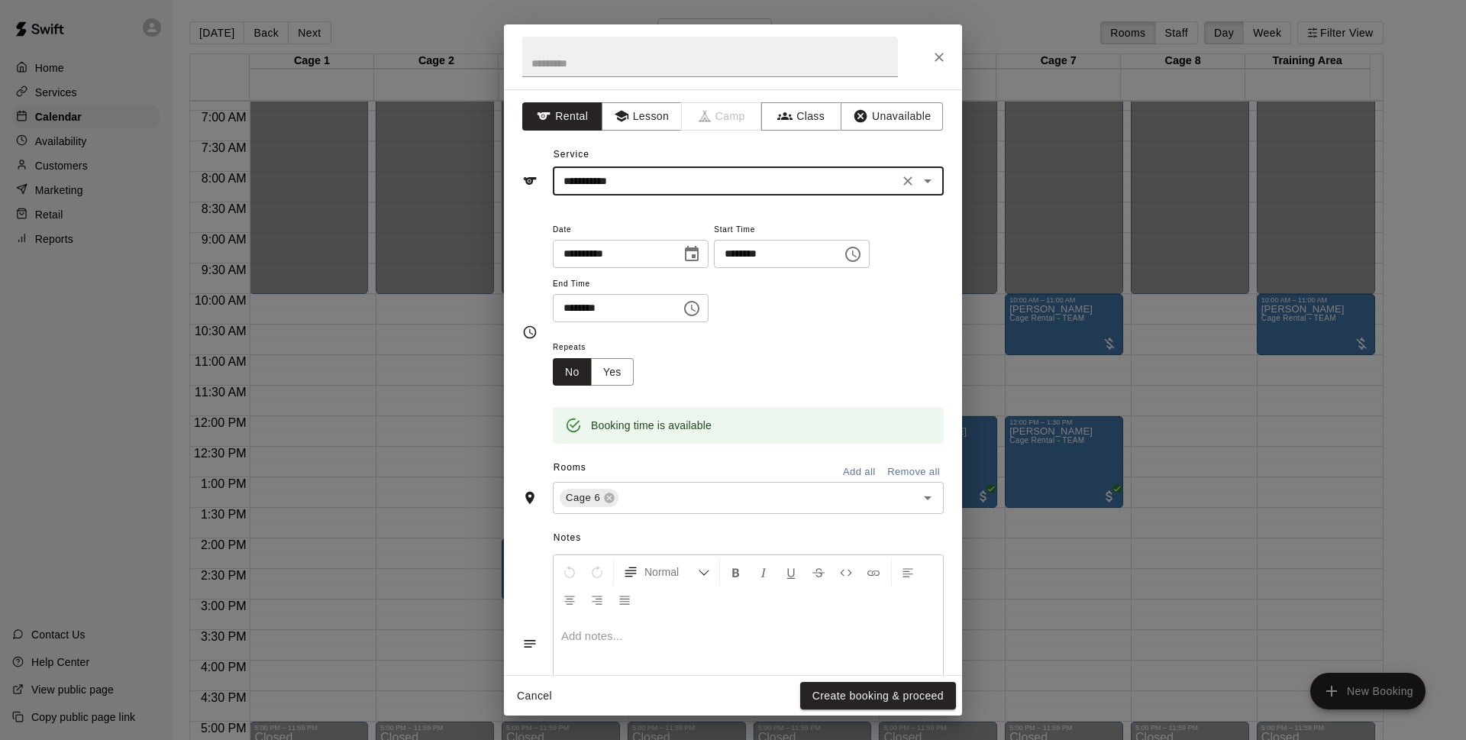
click at [866, 689] on button "Create booking & proceed" at bounding box center [878, 696] width 156 height 28
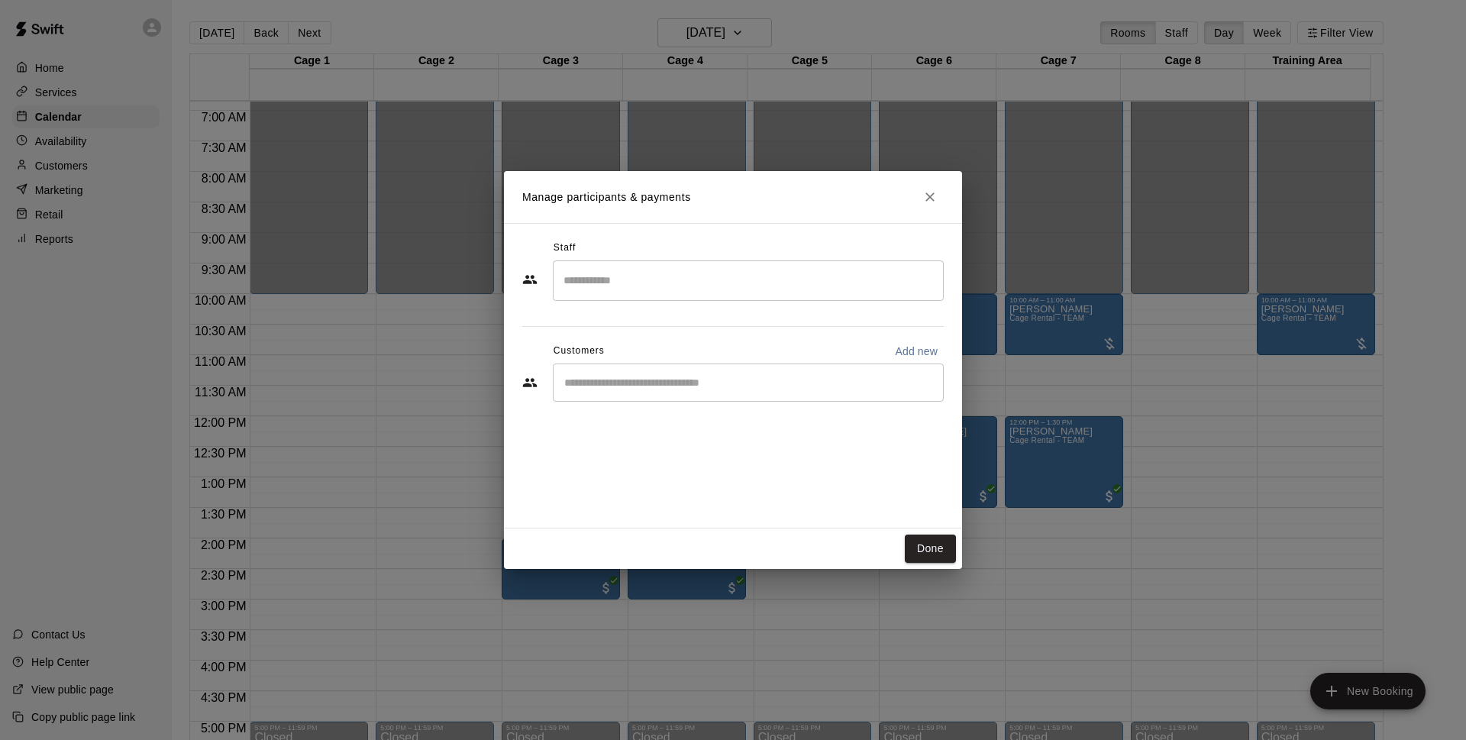
click at [648, 389] on input "Start typing to search customers..." at bounding box center [748, 382] width 377 height 15
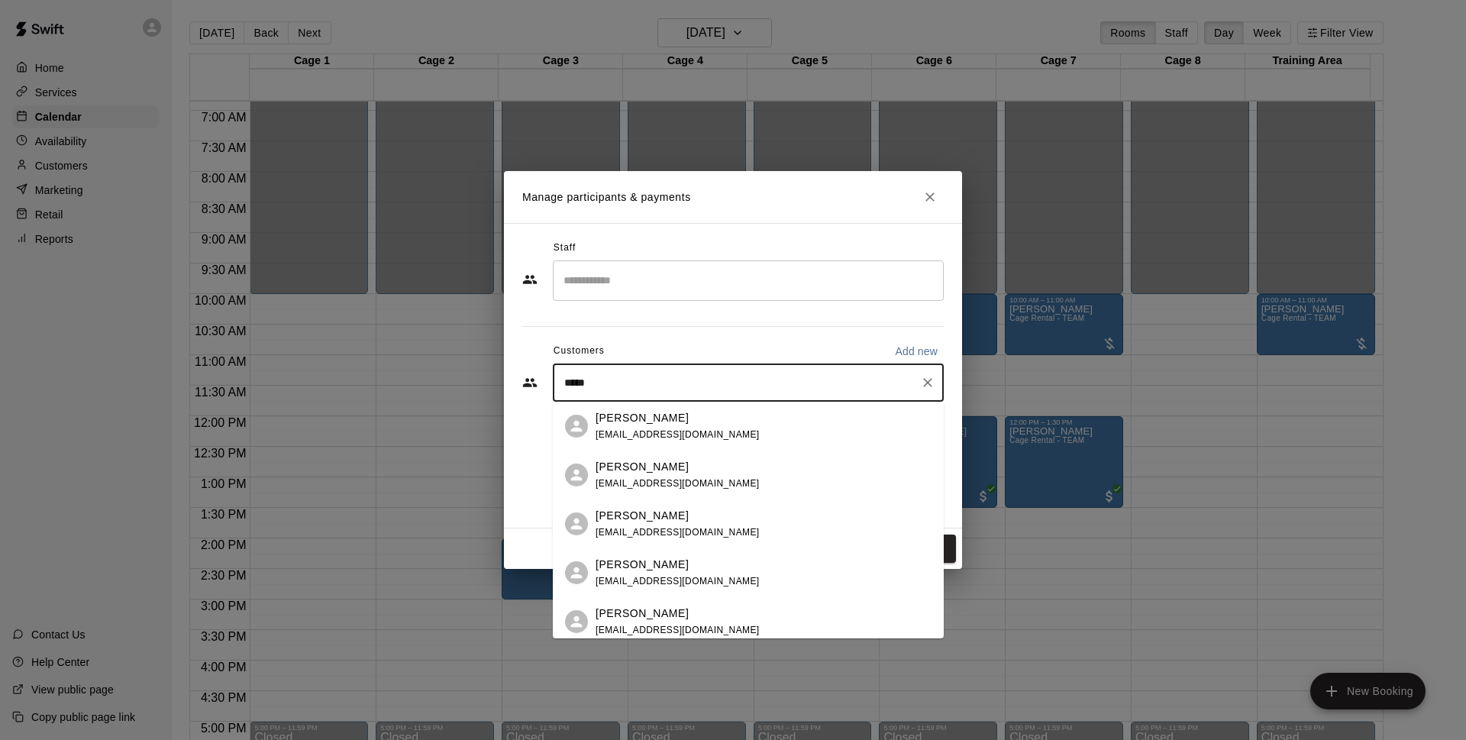
type input "*****"
click at [743, 522] on div "Shane Reed shane.l.reed20@gmail.com" at bounding box center [763, 524] width 336 height 33
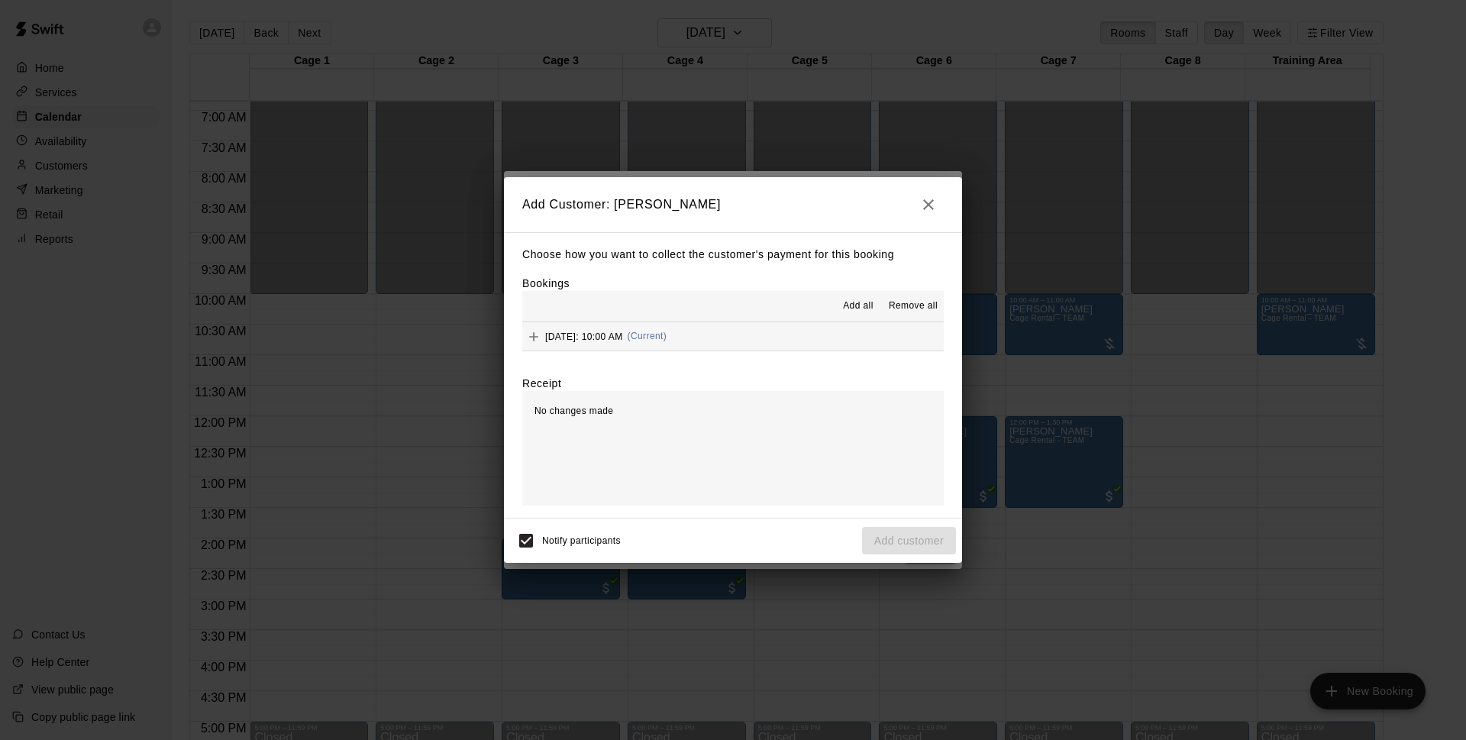
click at [752, 337] on button "Saturday, September 13: 10:00 AM (Current)" at bounding box center [732, 336] width 421 height 28
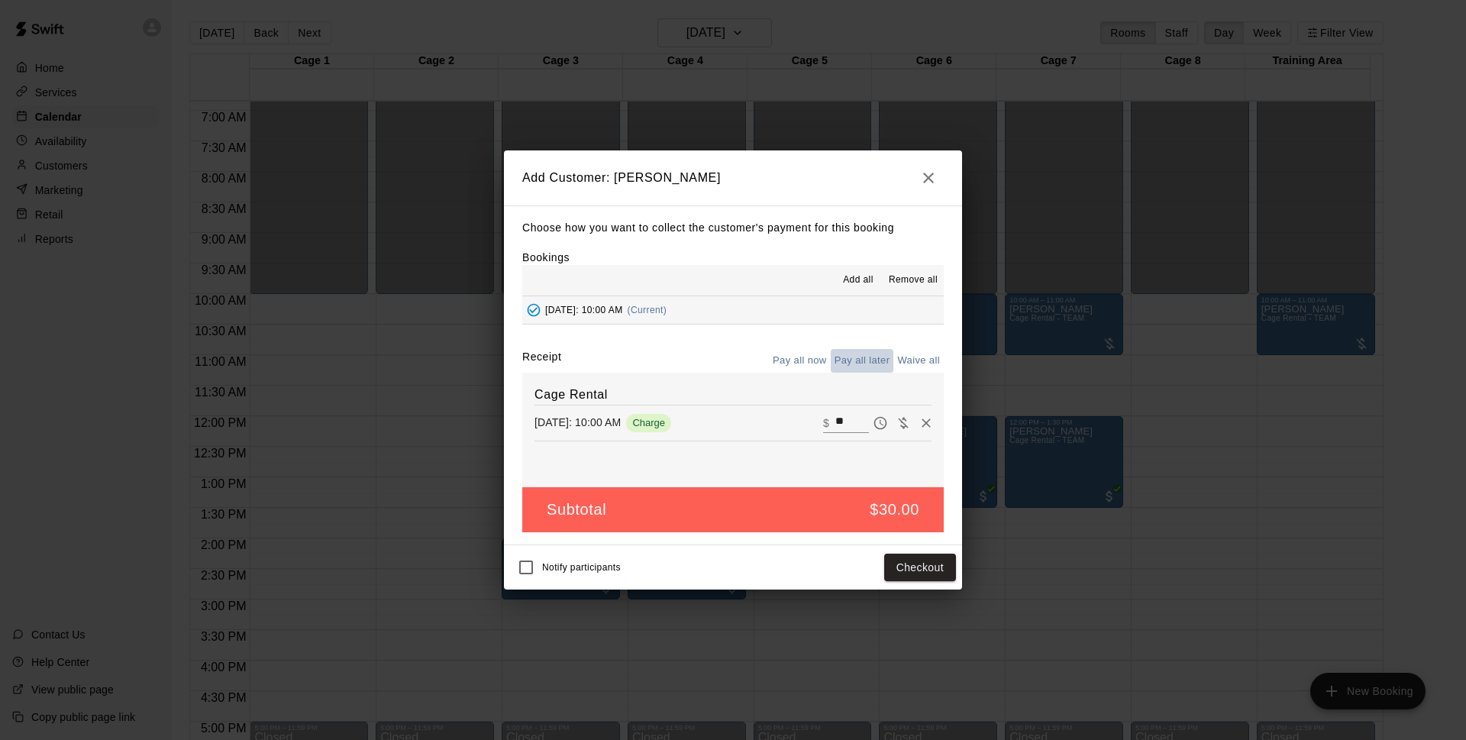
click at [874, 363] on button "Pay all later" at bounding box center [862, 361] width 63 height 24
click at [921, 570] on button "Add customer" at bounding box center [909, 567] width 94 height 28
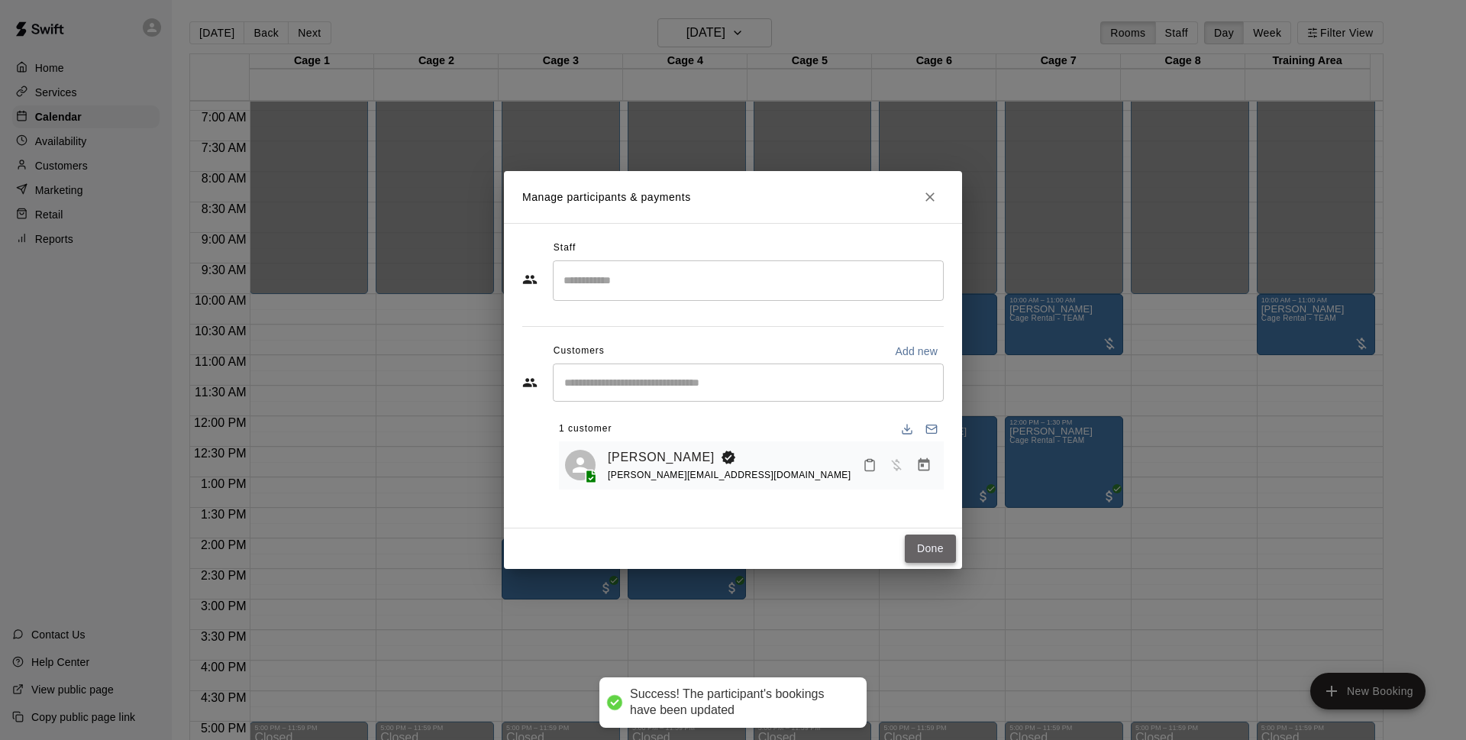
click at [937, 544] on button "Done" at bounding box center [930, 548] width 51 height 28
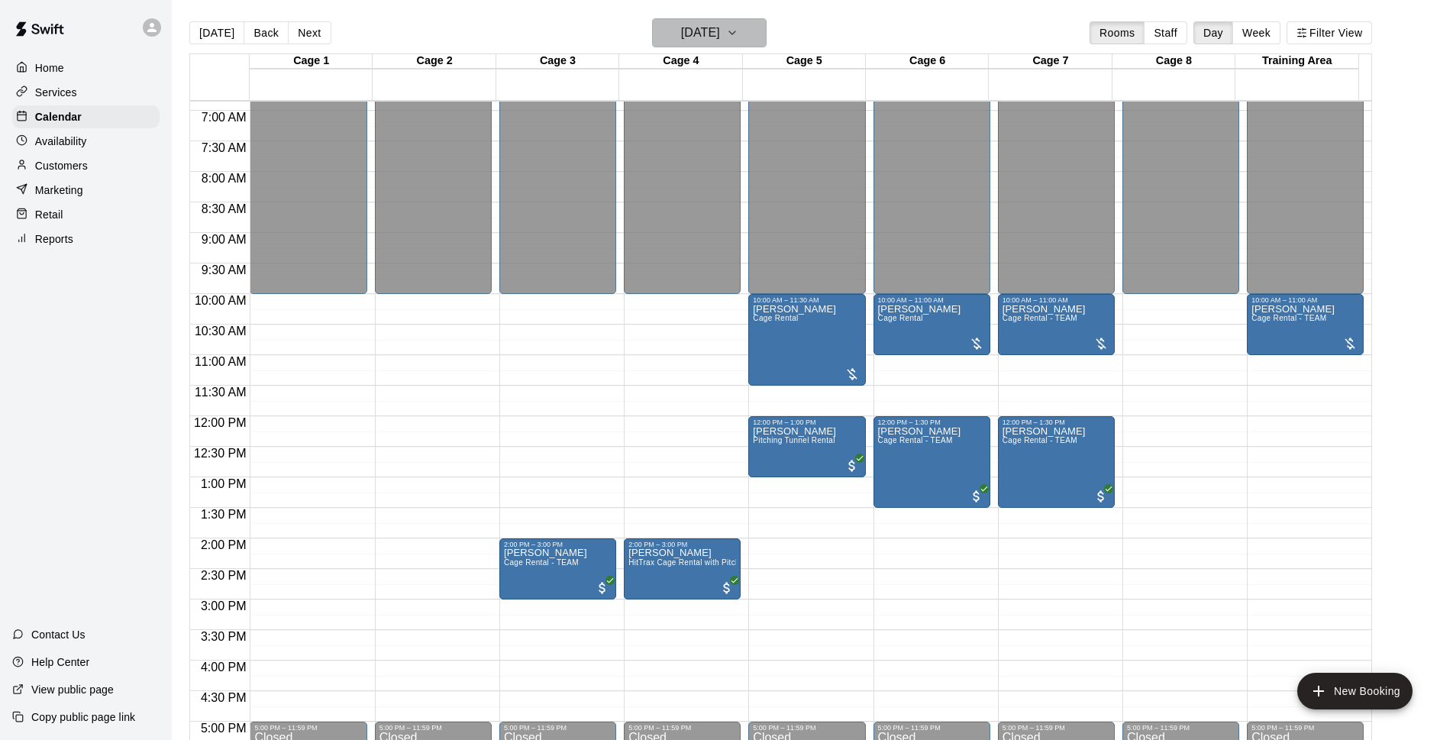
click at [688, 34] on h6 "Saturday Sep 13" at bounding box center [700, 32] width 39 height 21
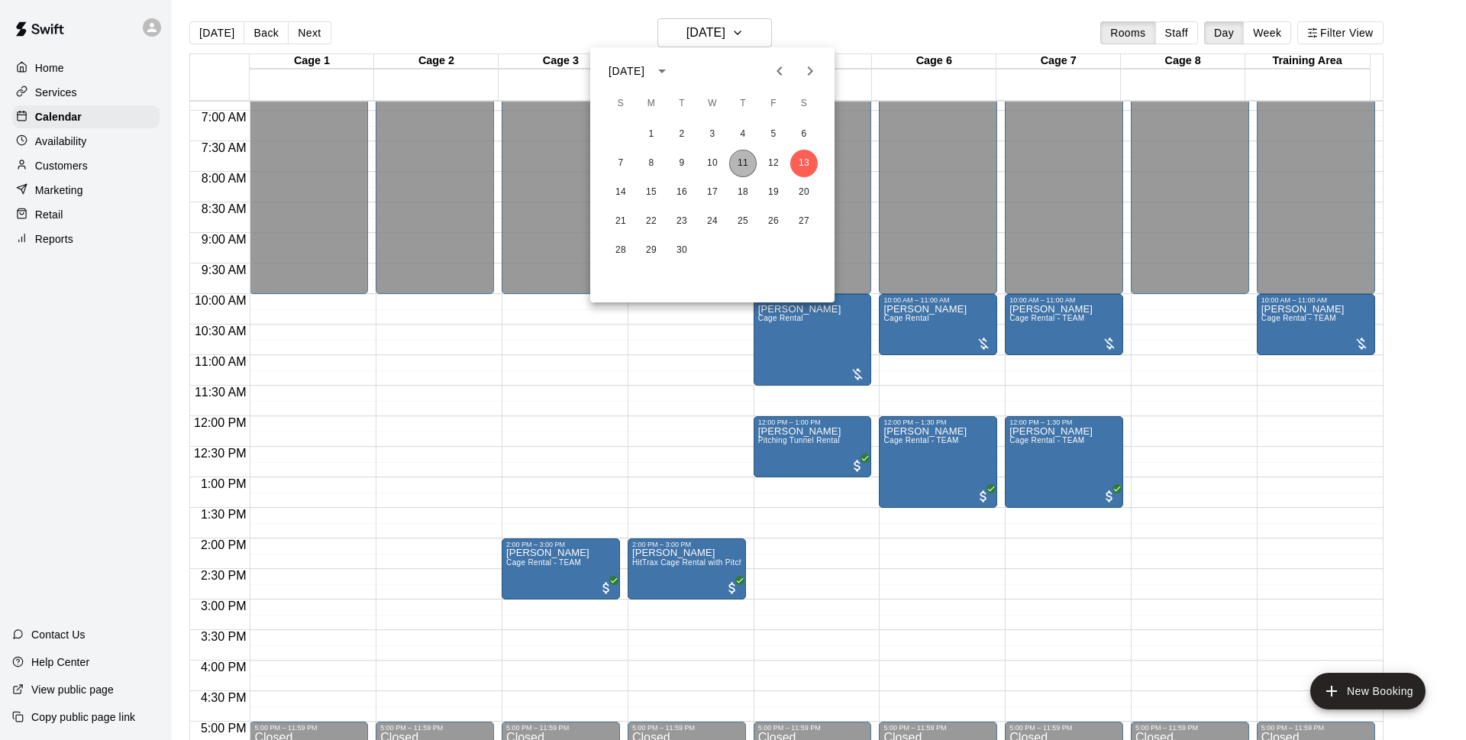
click at [750, 166] on button "11" at bounding box center [742, 163] width 27 height 27
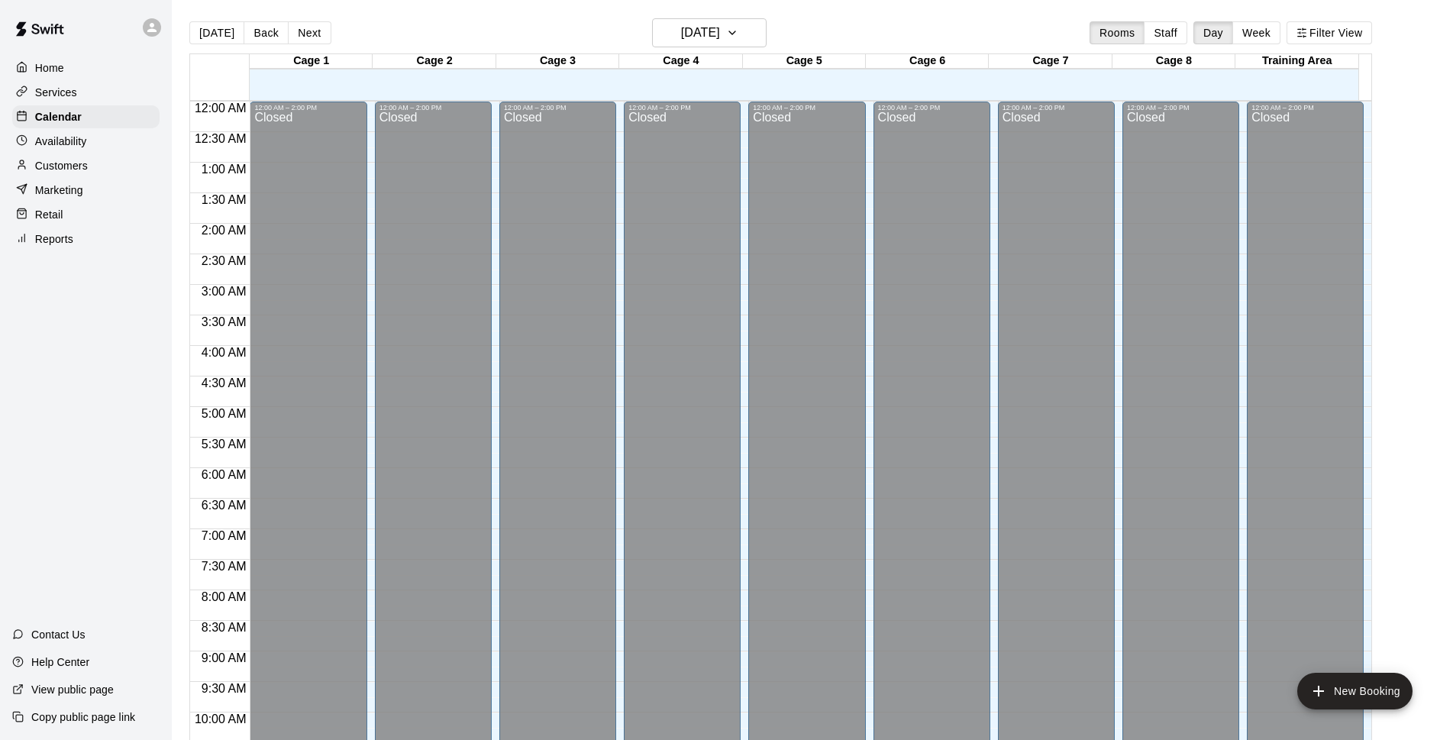
scroll to position [764, 0]
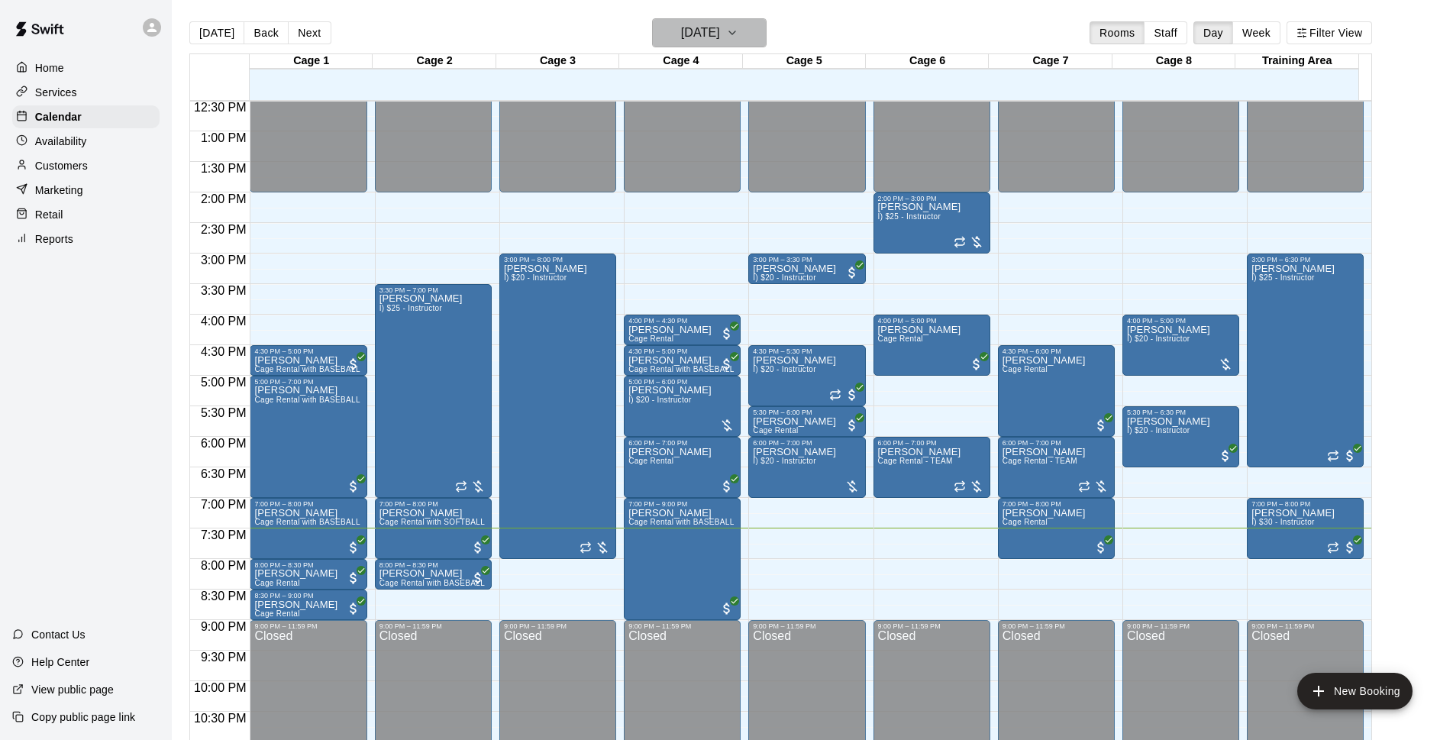
click at [711, 26] on h6 "[DATE]" at bounding box center [700, 32] width 39 height 21
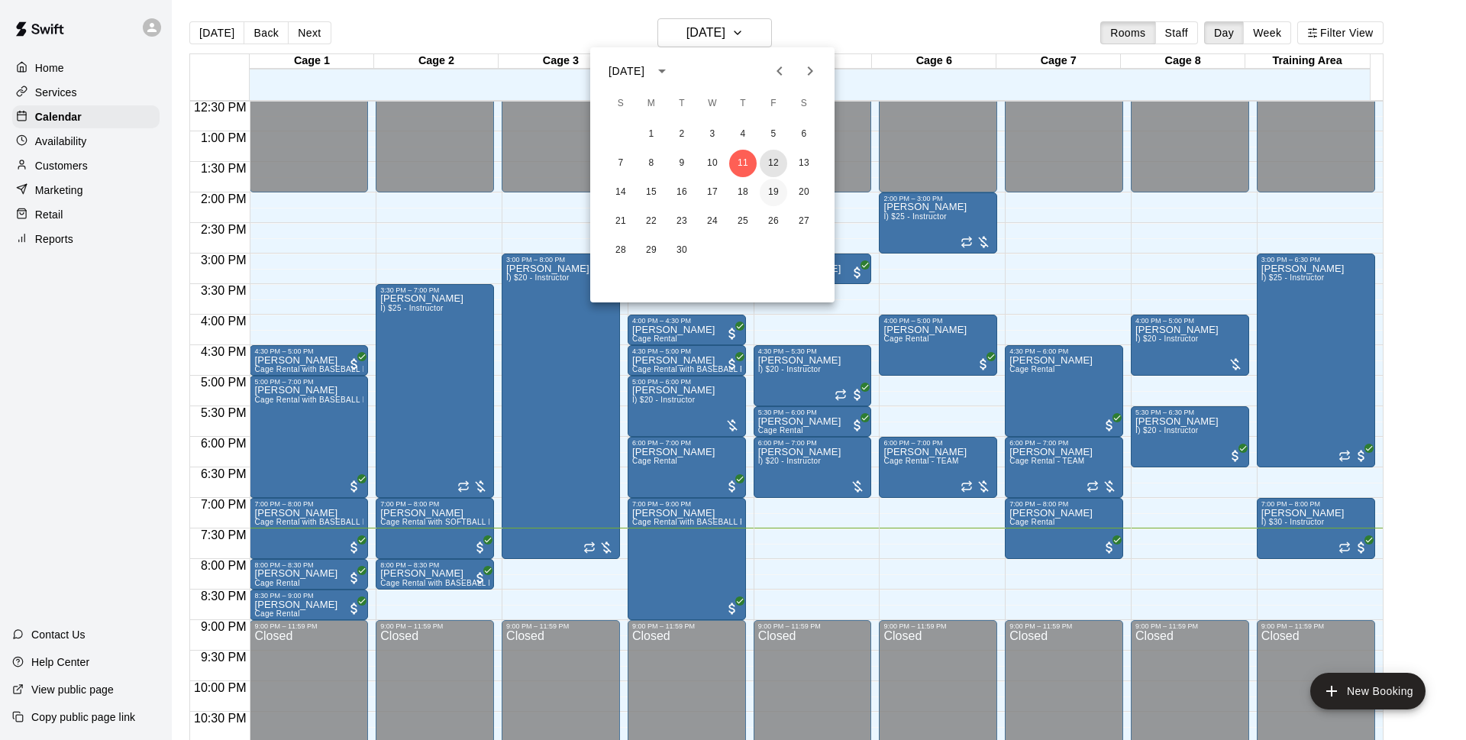
click at [766, 167] on button "12" at bounding box center [773, 163] width 27 height 27
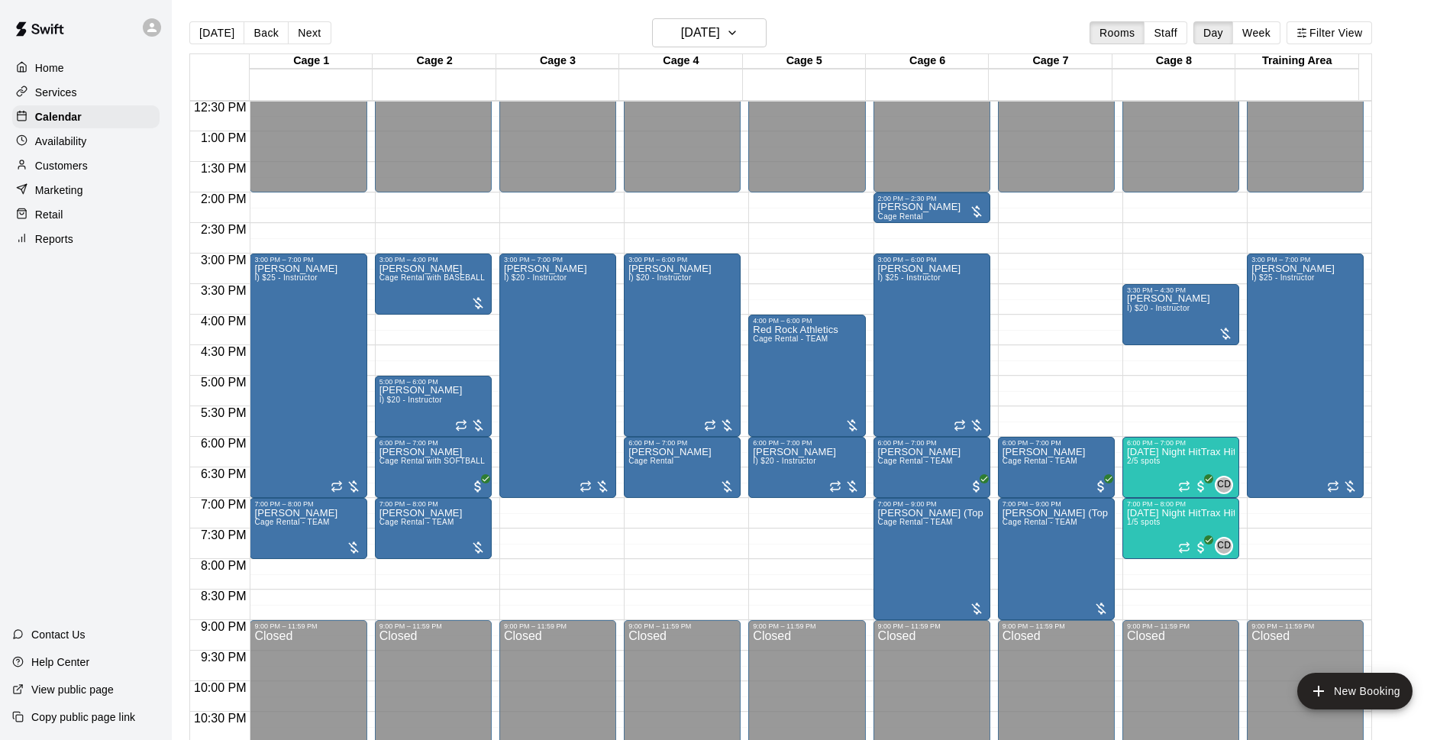
click at [811, 18] on main "[DATE] Back [DATE][DATE] Rooms Staff Day Week Filter View Cage 1 12 Fri Cage 2 …" at bounding box center [812, 382] width 1281 height 764
click at [760, 30] on button "[DATE]" at bounding box center [709, 32] width 115 height 29
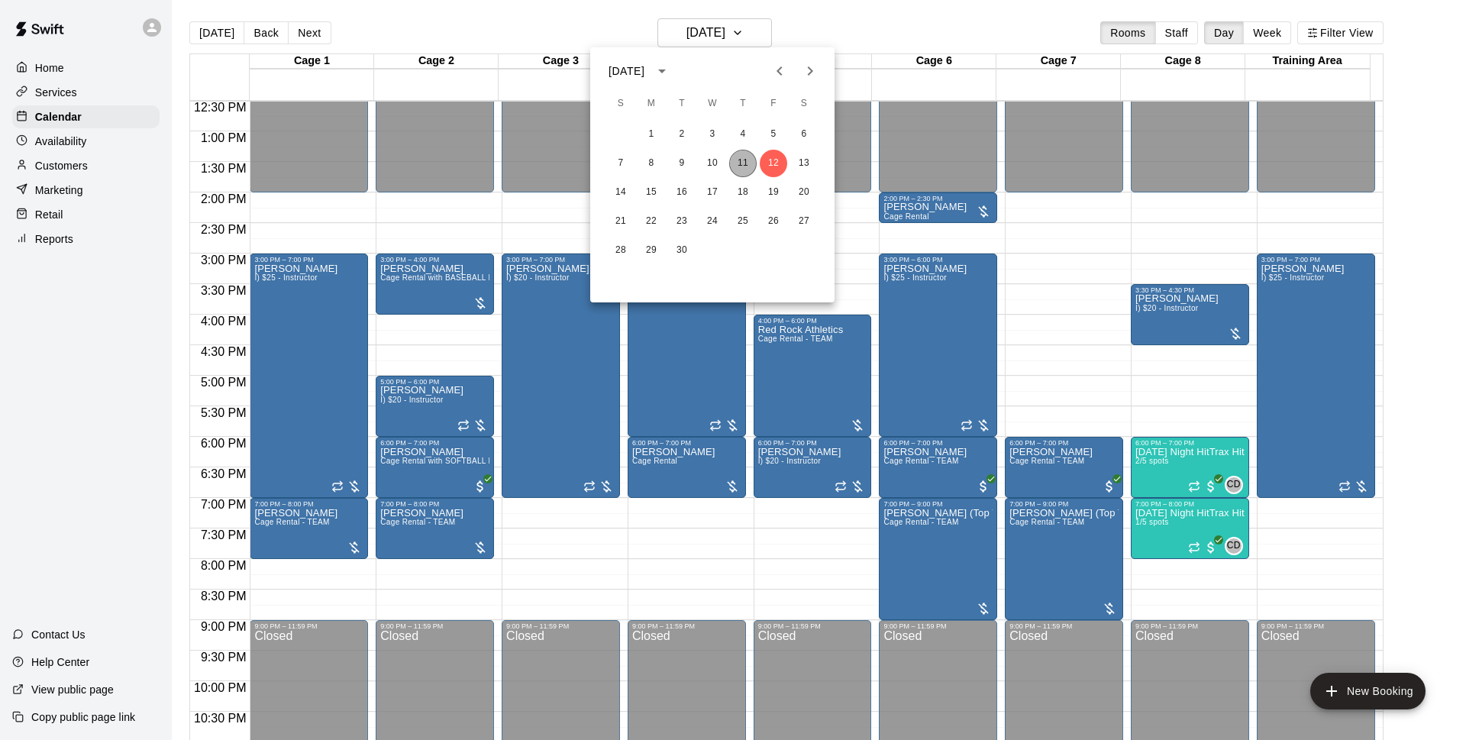
click at [747, 159] on button "11" at bounding box center [742, 163] width 27 height 27
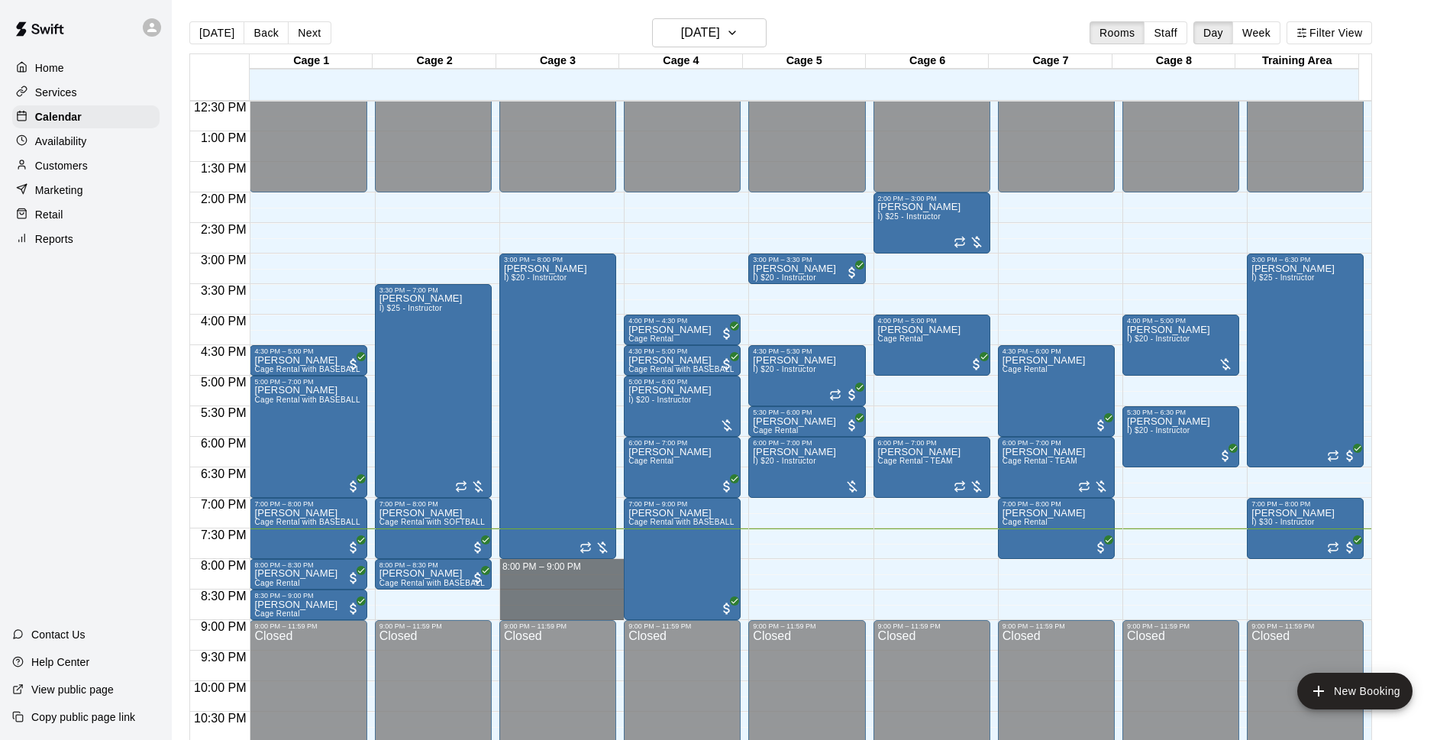
drag, startPoint x: 538, startPoint y: 564, endPoint x: 607, endPoint y: 600, distance: 77.5
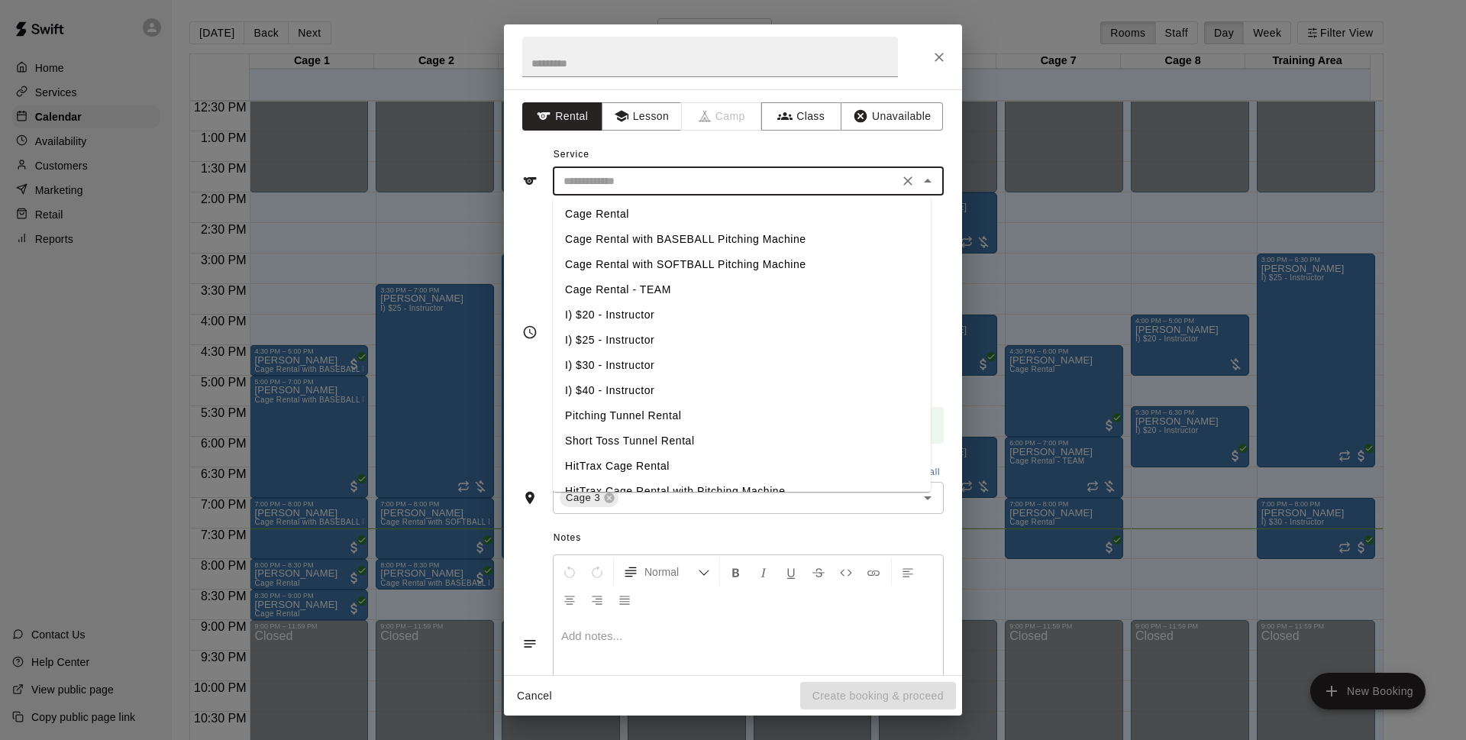
click at [664, 235] on li "Cage Rental with BASEBALL Pitching Machine" at bounding box center [742, 239] width 378 height 25
type input "**********"
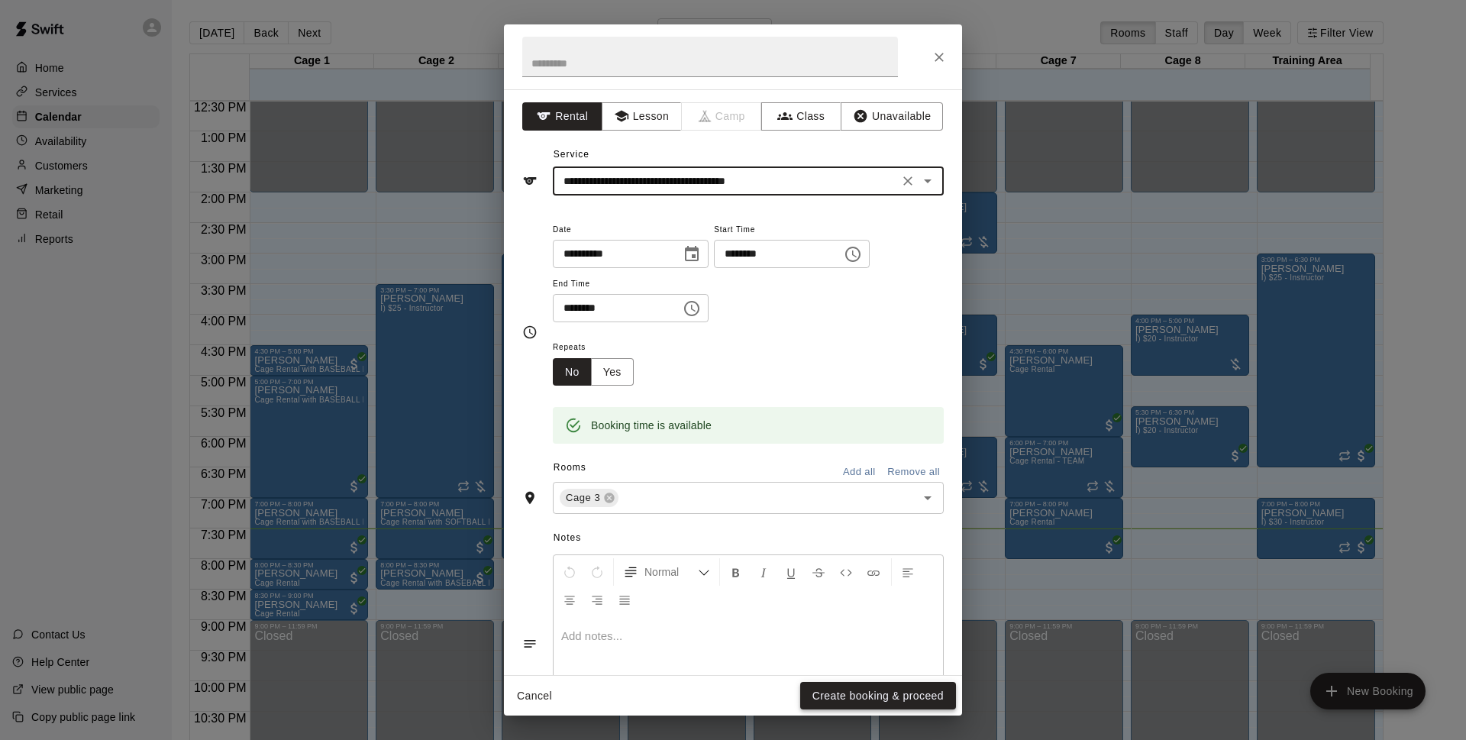
click at [915, 692] on button "Create booking & proceed" at bounding box center [878, 696] width 156 height 28
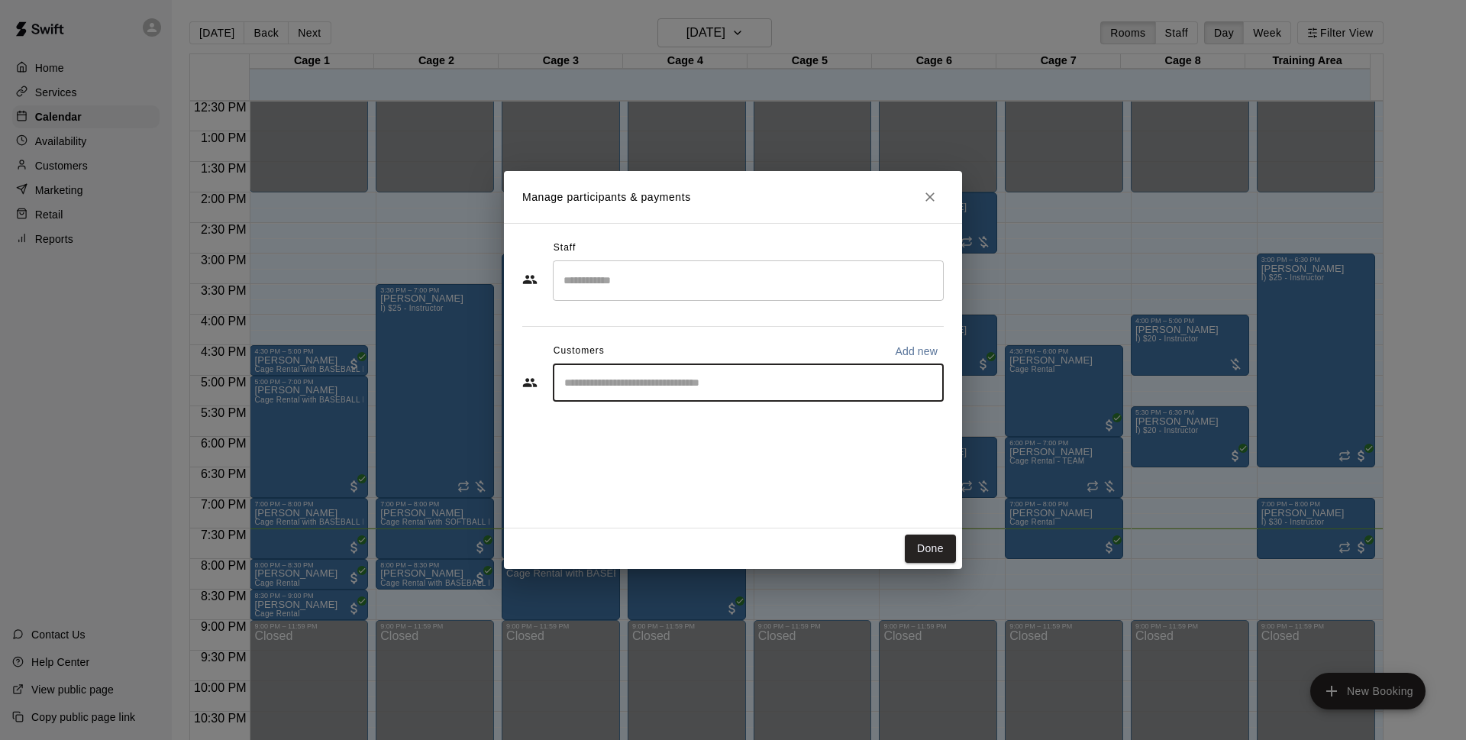
click at [786, 385] on input "Start typing to search customers..." at bounding box center [748, 382] width 377 height 15
type input "******"
click at [605, 423] on p "[PERSON_NAME]" at bounding box center [641, 418] width 93 height 16
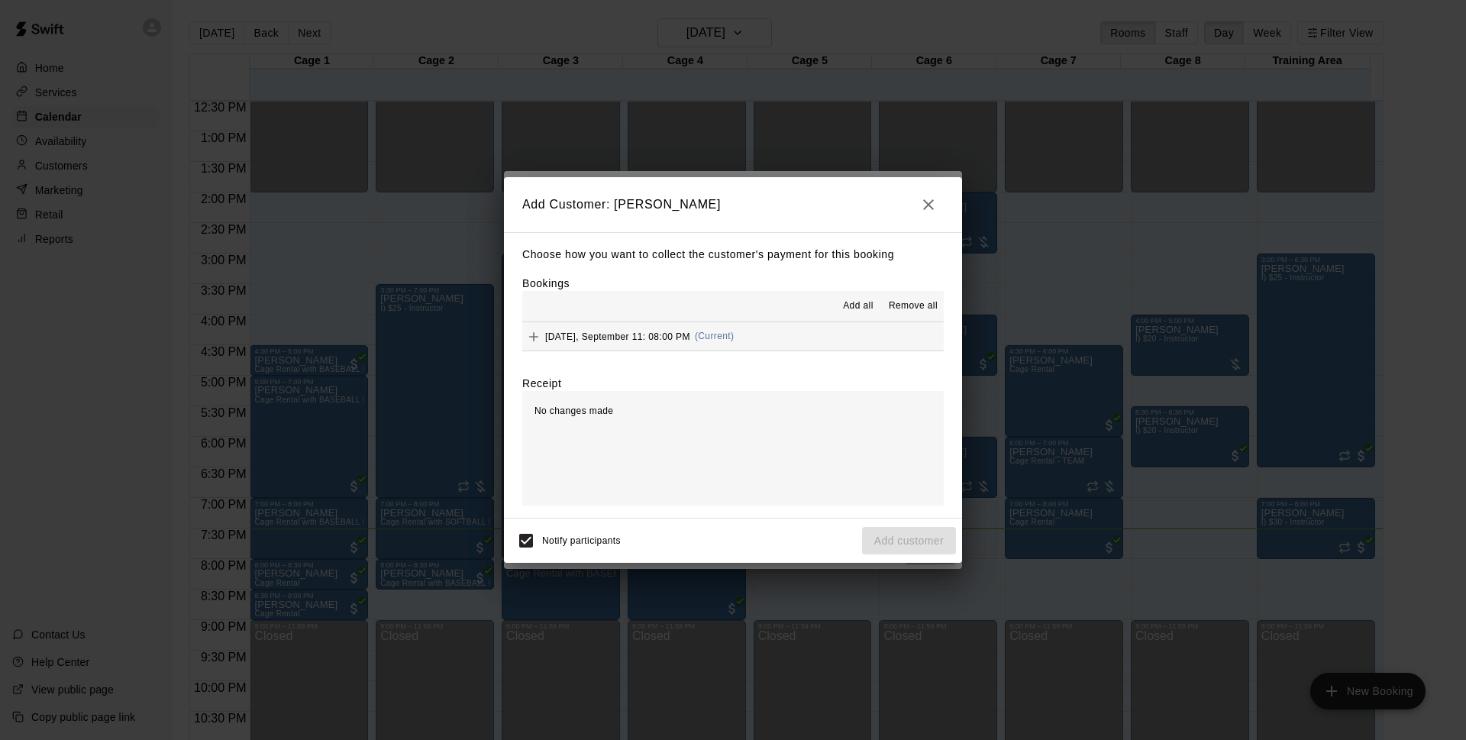
click at [822, 344] on button "[DATE], September 11: 08:00 PM (Current)" at bounding box center [732, 336] width 421 height 28
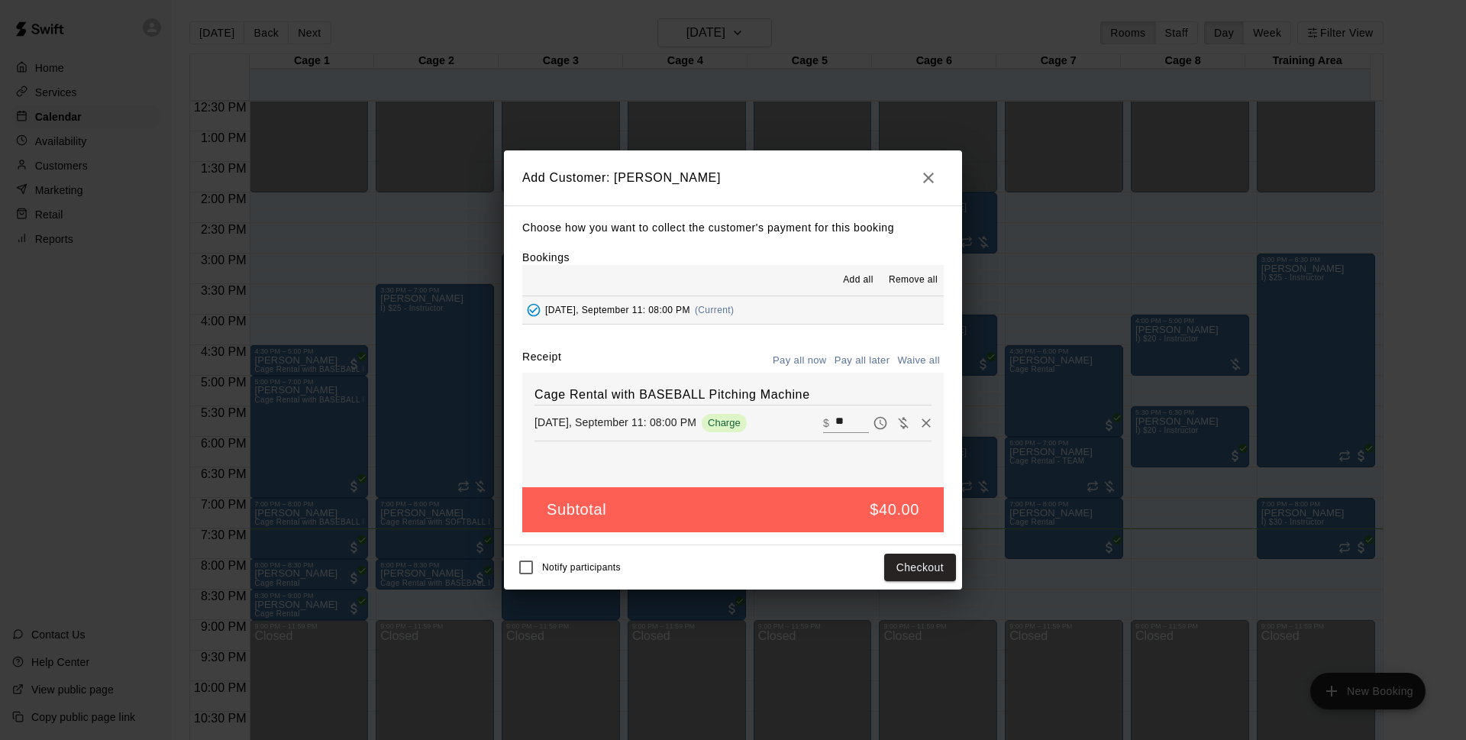
click at [867, 348] on div "Choose how you want to collect the customer's payment for this booking Bookings…" at bounding box center [733, 375] width 458 height 340
click at [868, 355] on button "Pay all later" at bounding box center [862, 361] width 63 height 24
click at [908, 570] on button "Add customer" at bounding box center [909, 567] width 94 height 28
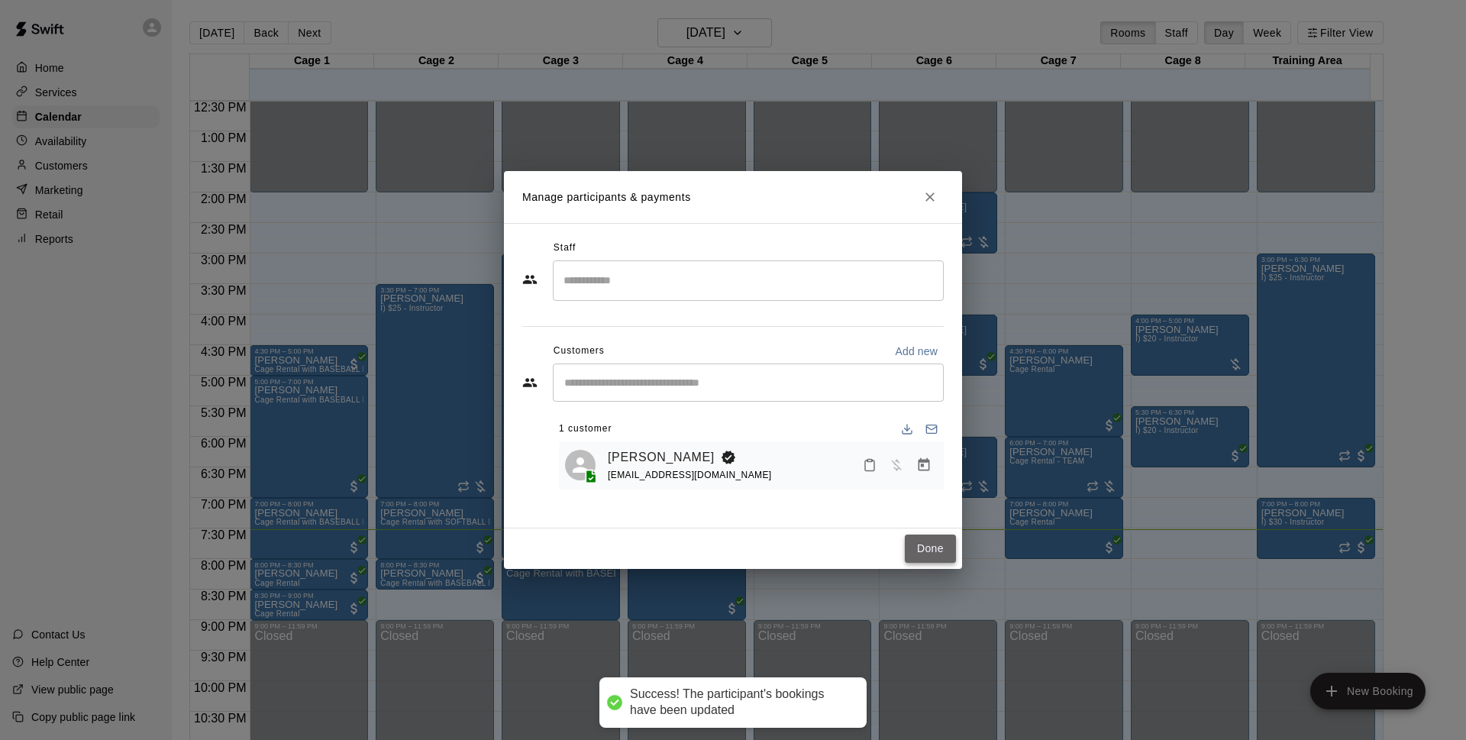
click at [944, 544] on button "Done" at bounding box center [930, 548] width 51 height 28
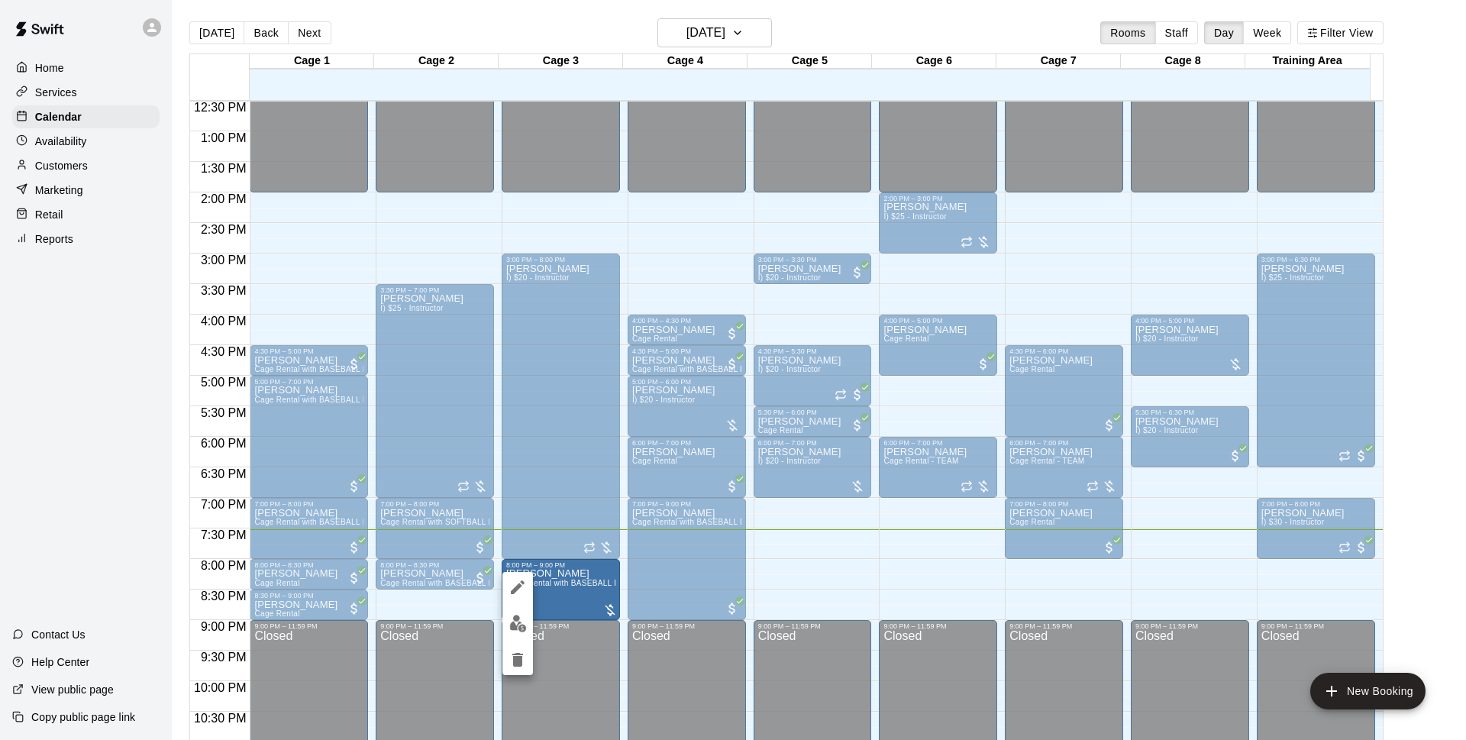
click at [809, 566] on div at bounding box center [733, 370] width 1466 height 740
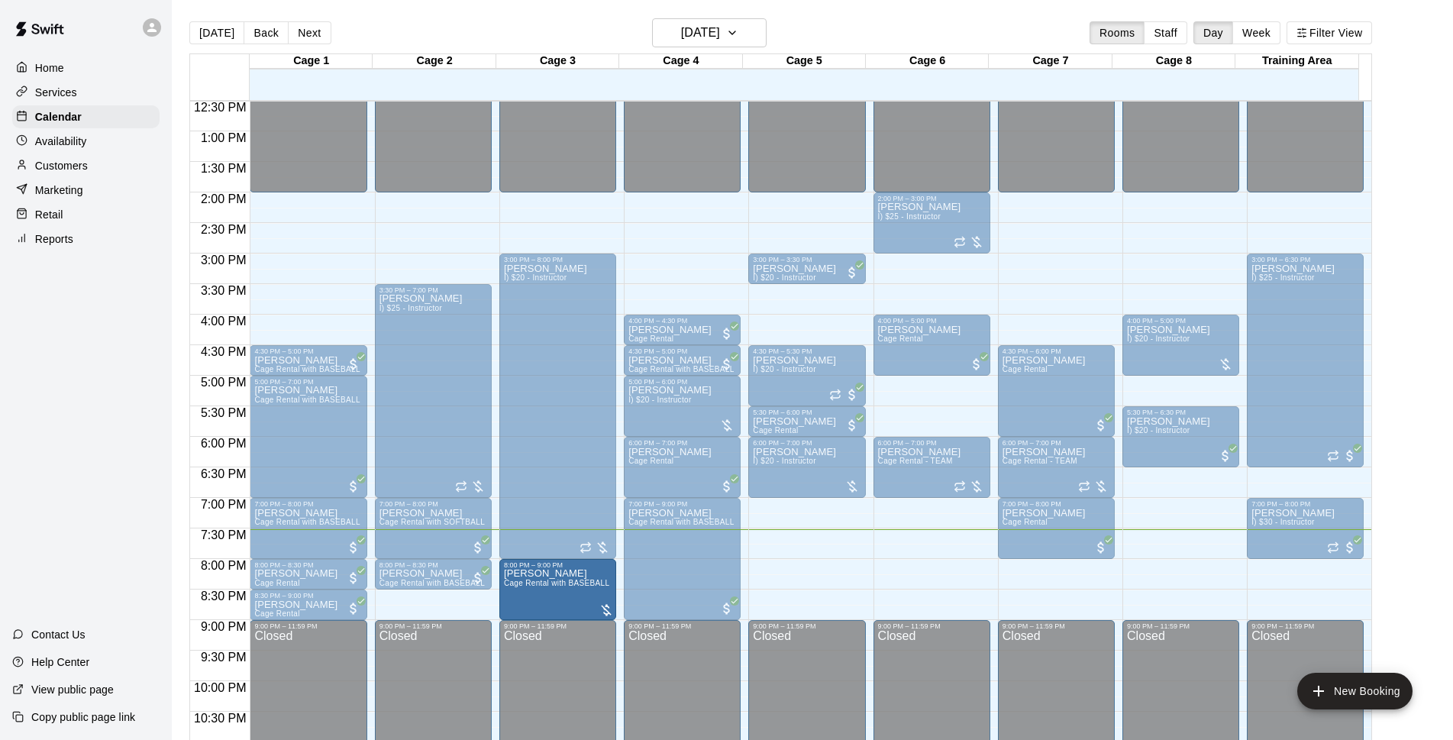
click at [769, 573] on div "12:00 AM – 2:00 PM Closed 3:00 PM – 3:30 PM Chris Decolati I) $20 - Instructor …" at bounding box center [806, 70] width 117 height 1466
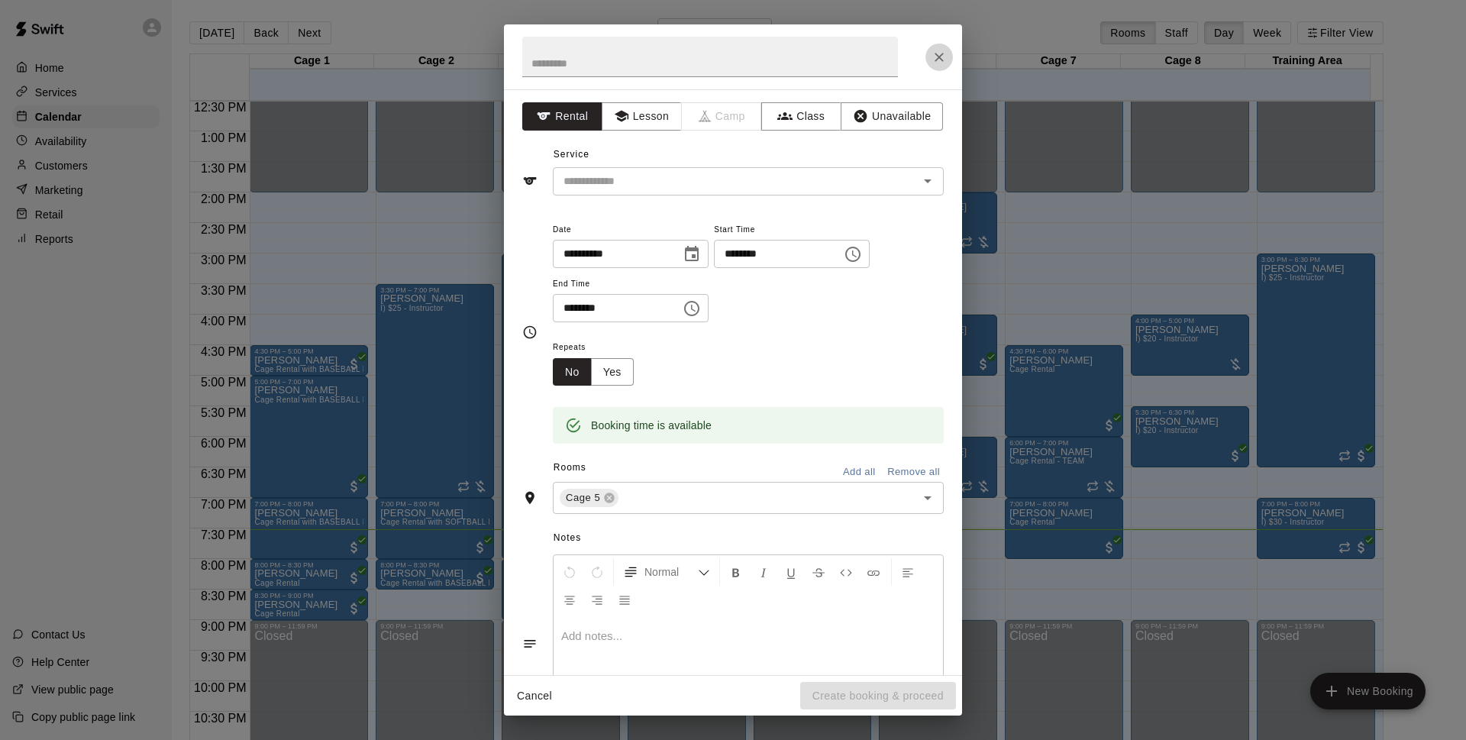
click at [935, 53] on icon "Close" at bounding box center [938, 57] width 15 height 15
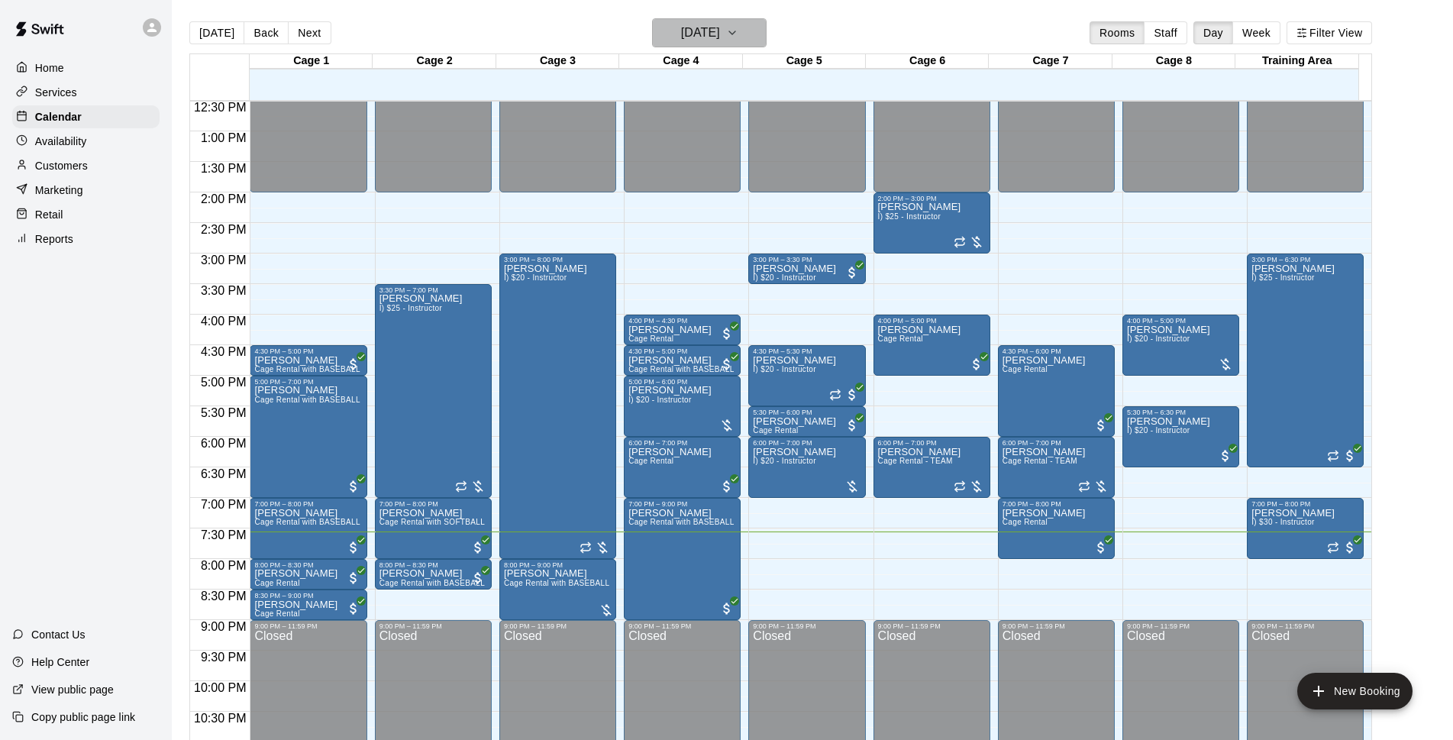
click at [738, 37] on icon "button" at bounding box center [732, 33] width 12 height 18
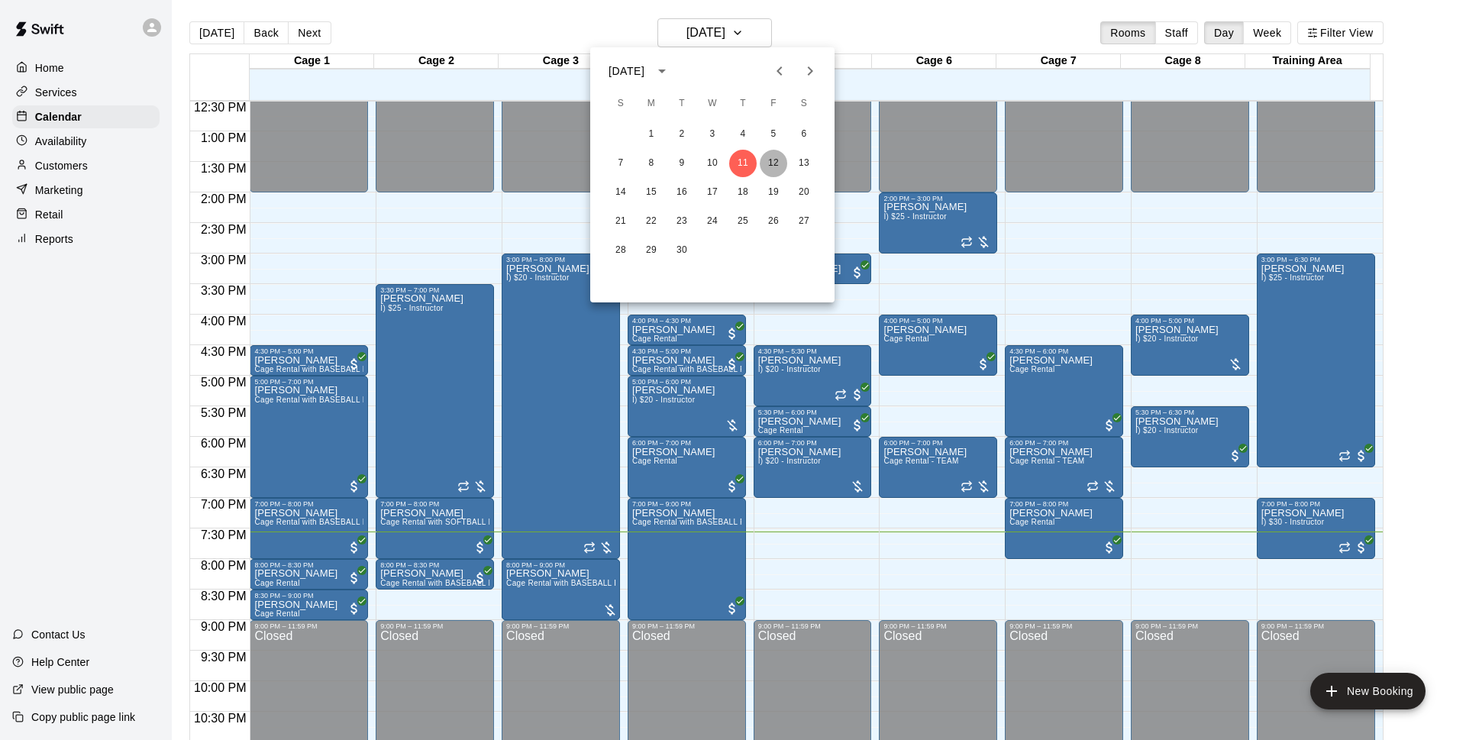
click at [781, 167] on button "12" at bounding box center [773, 163] width 27 height 27
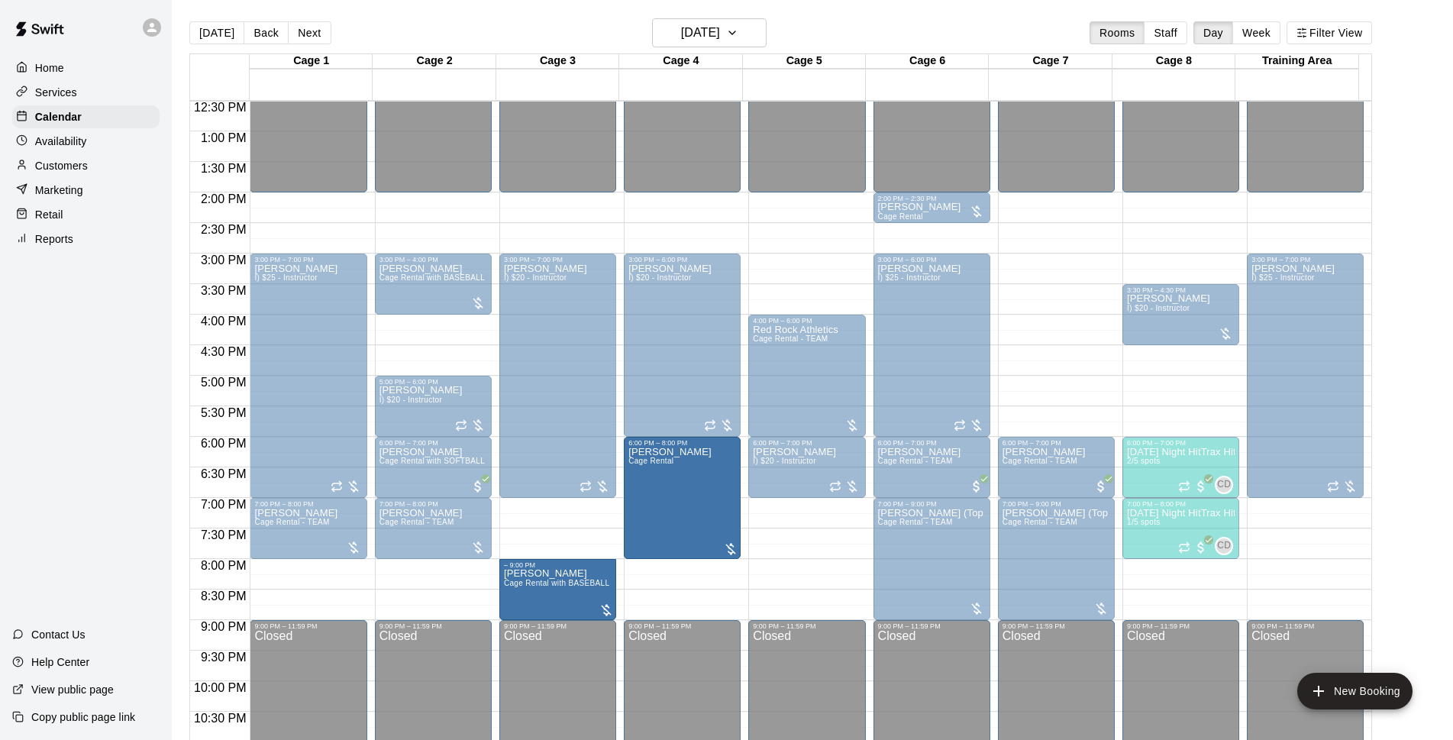
drag, startPoint x: 688, startPoint y: 531, endPoint x: 699, endPoint y: 573, distance: 43.5
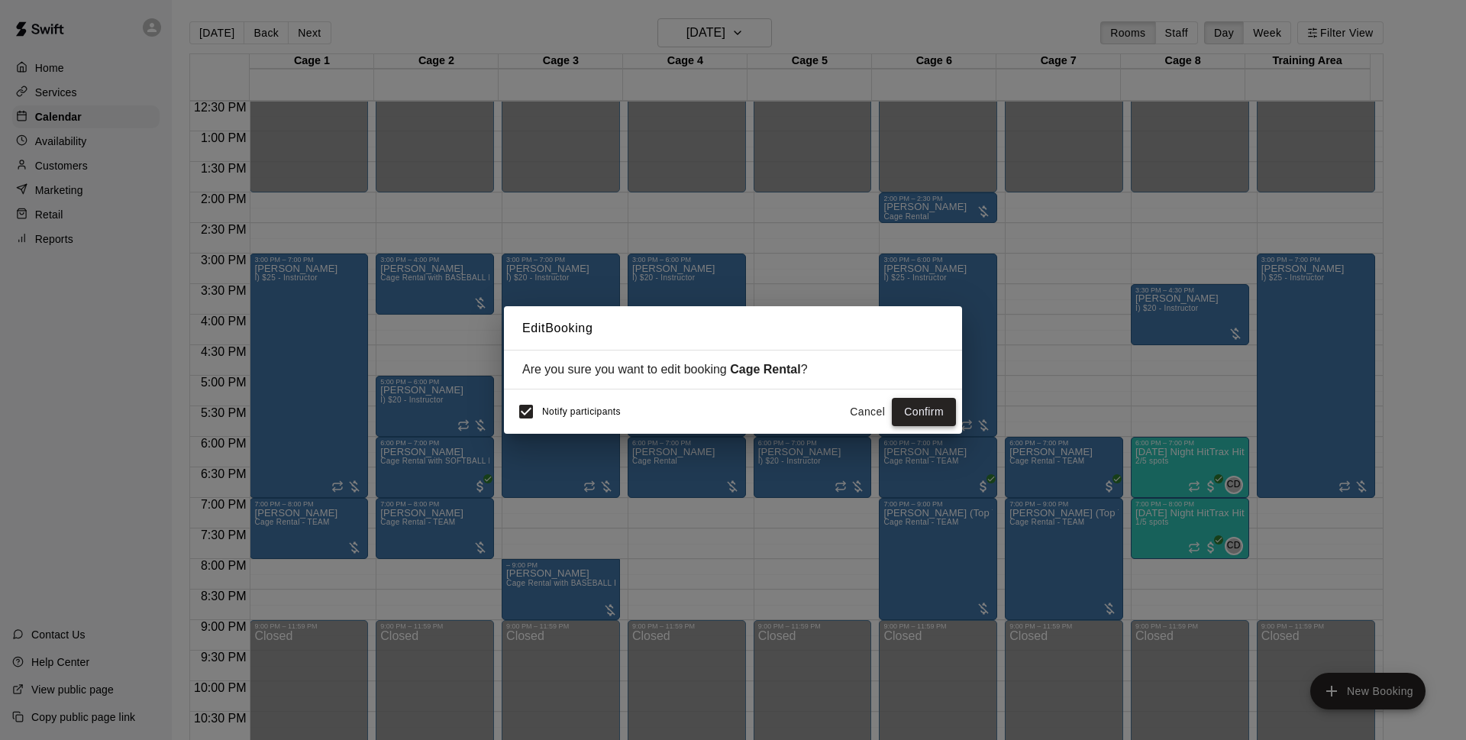
click at [931, 405] on button "Confirm" at bounding box center [924, 412] width 64 height 28
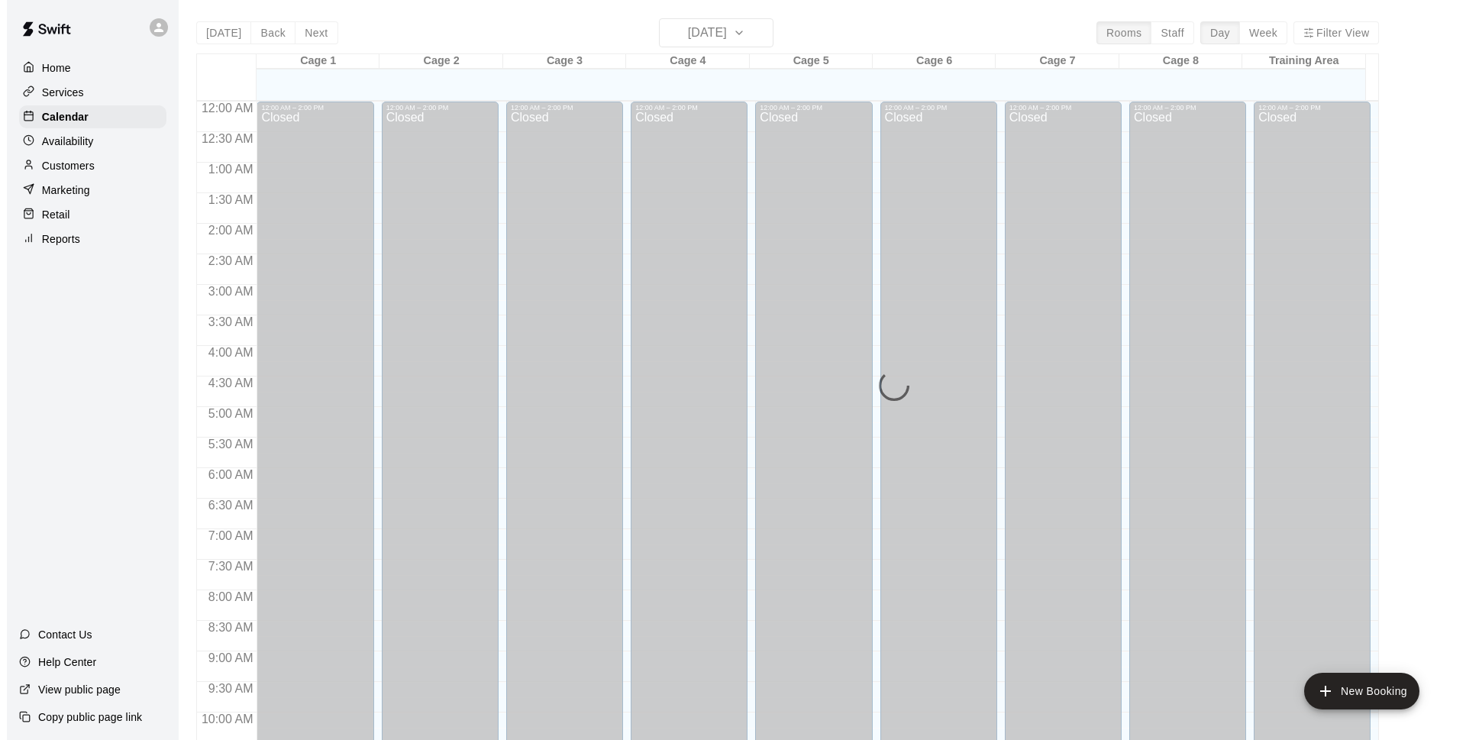
scroll to position [764, 0]
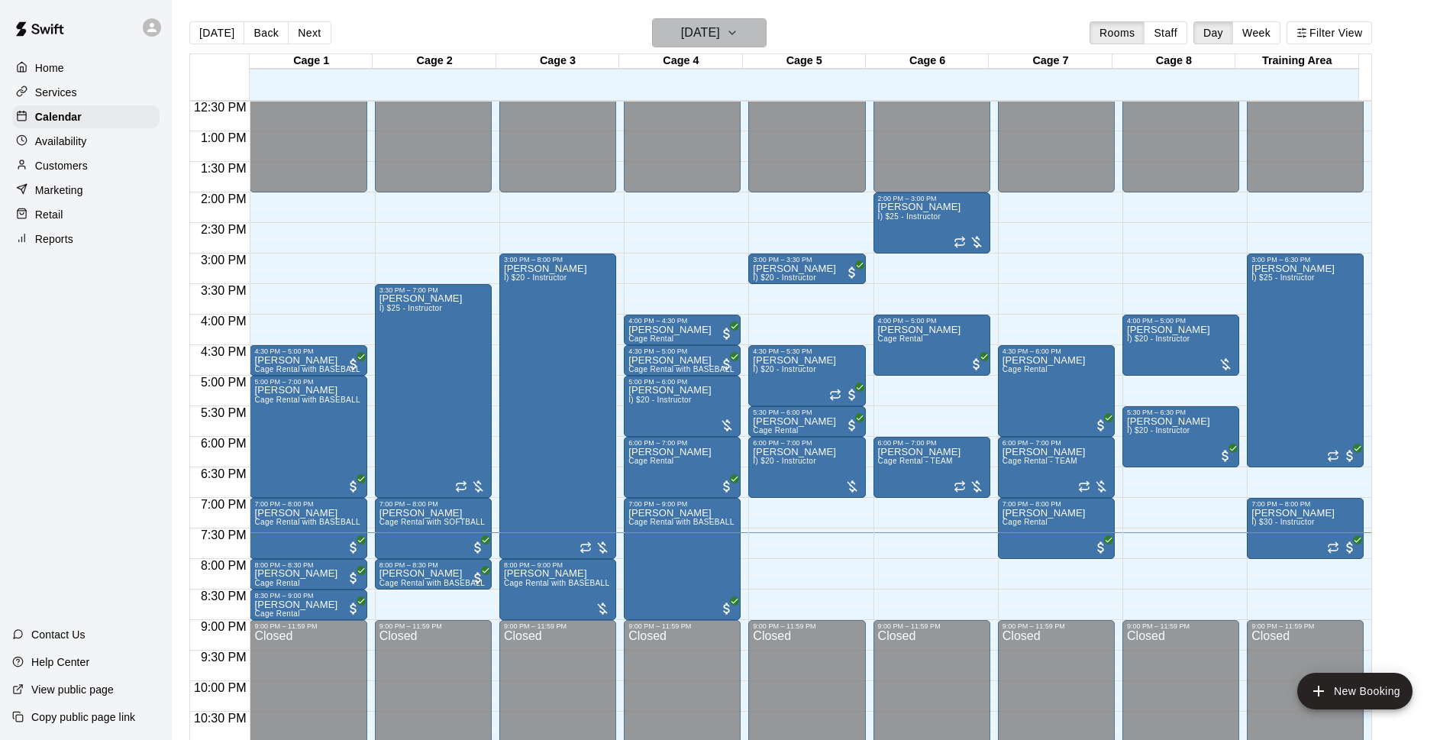
click at [720, 38] on h6 "[DATE]" at bounding box center [700, 32] width 39 height 21
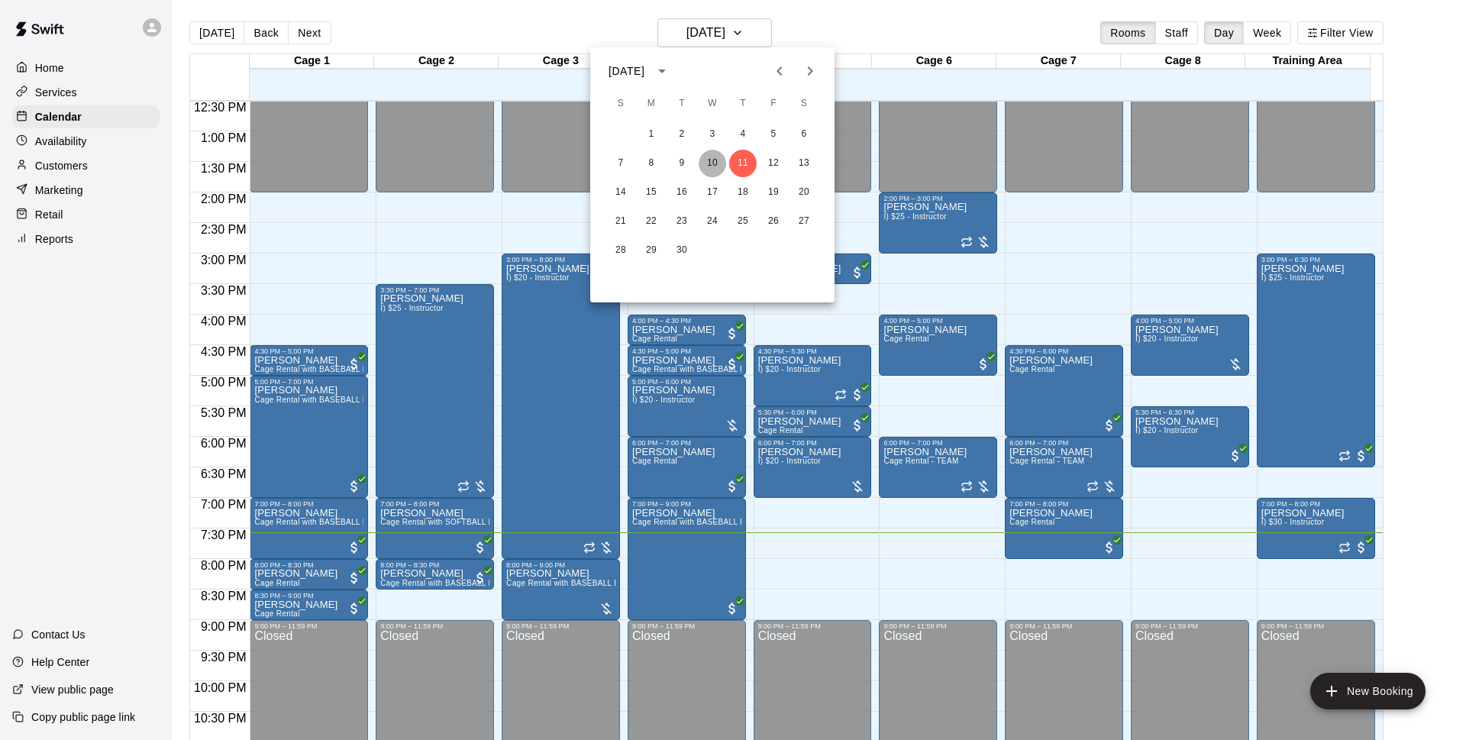
click at [712, 168] on button "10" at bounding box center [711, 163] width 27 height 27
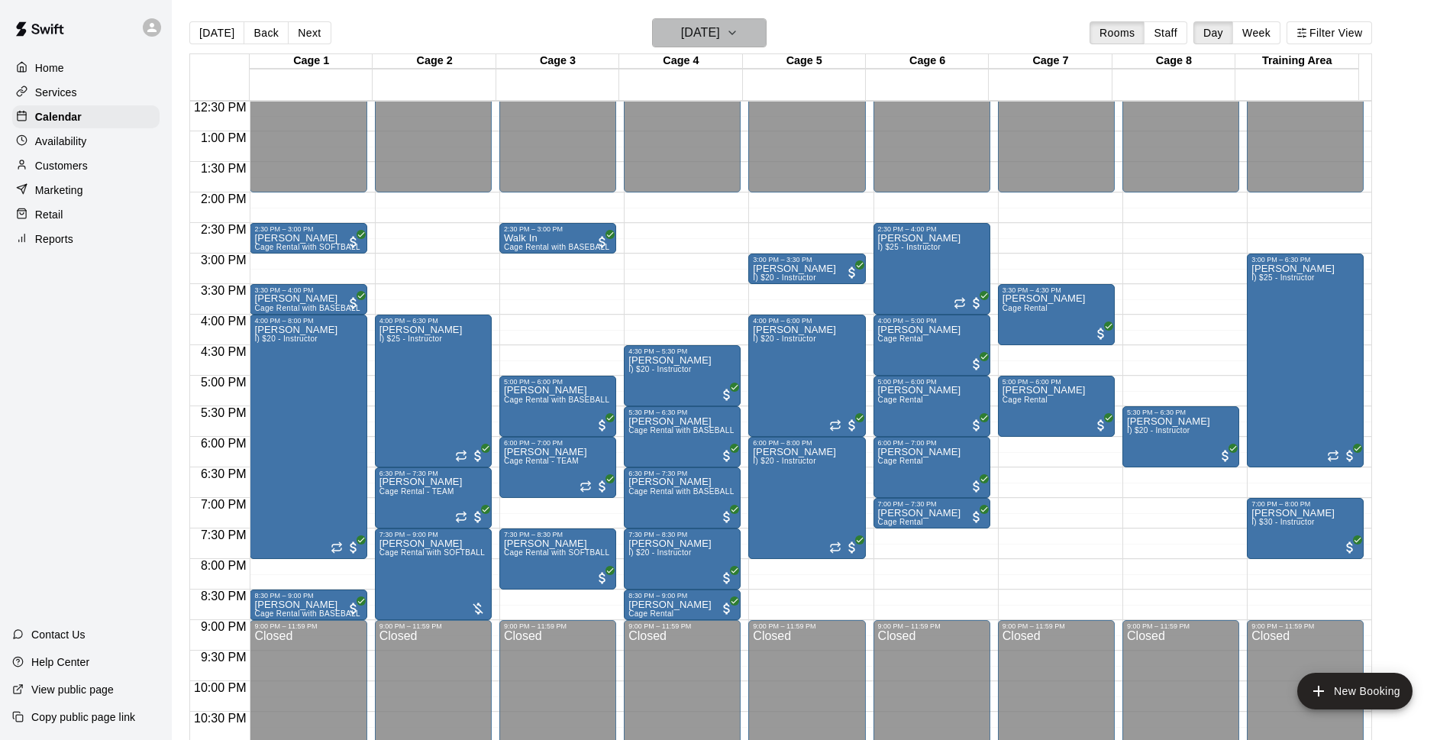
click at [720, 37] on h6 "[DATE]" at bounding box center [700, 32] width 39 height 21
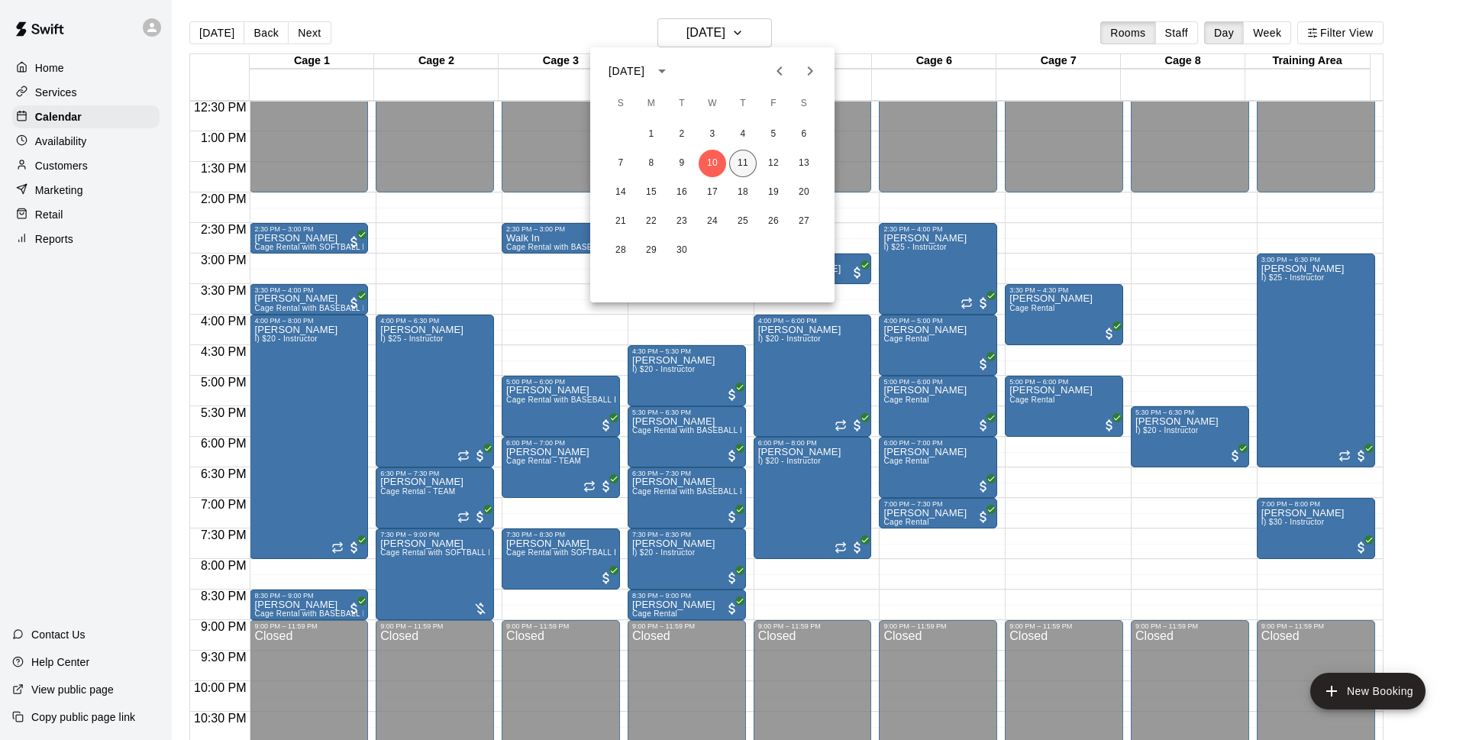
click at [746, 160] on button "11" at bounding box center [742, 163] width 27 height 27
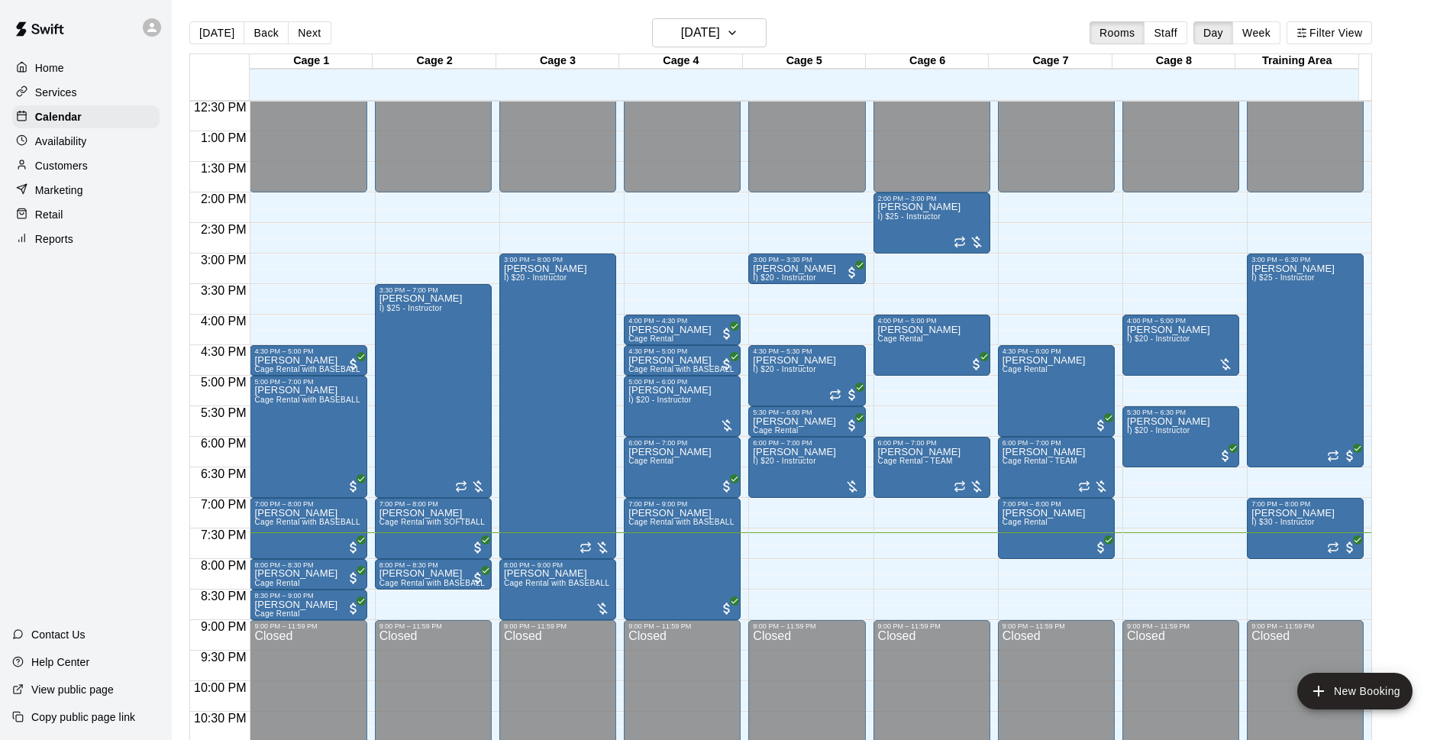
click at [895, 32] on div "[DATE] Back [DATE][DATE] Rooms Staff Day Week Filter View" at bounding box center [780, 35] width 1182 height 35
click at [745, 21] on button "[DATE]" at bounding box center [709, 32] width 115 height 29
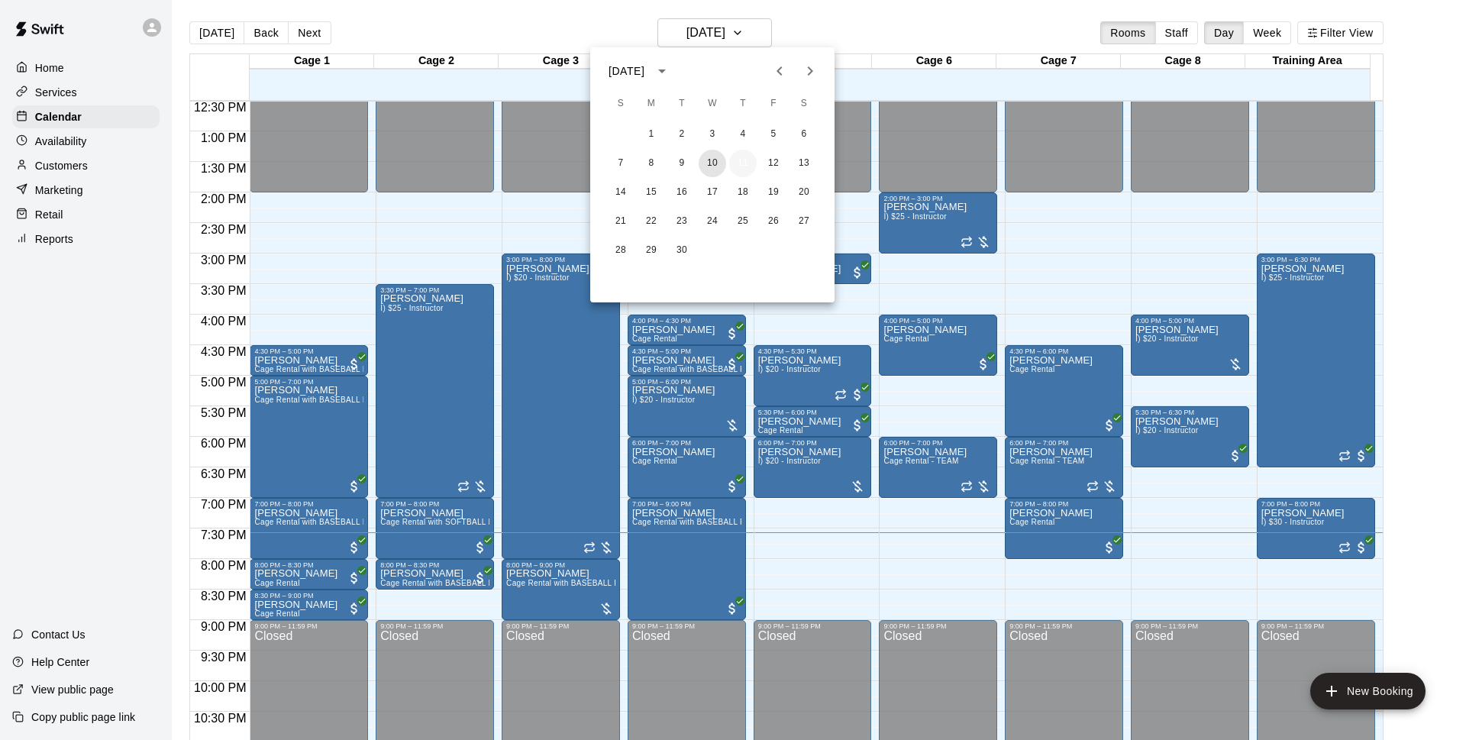
click at [716, 160] on button "10" at bounding box center [711, 163] width 27 height 27
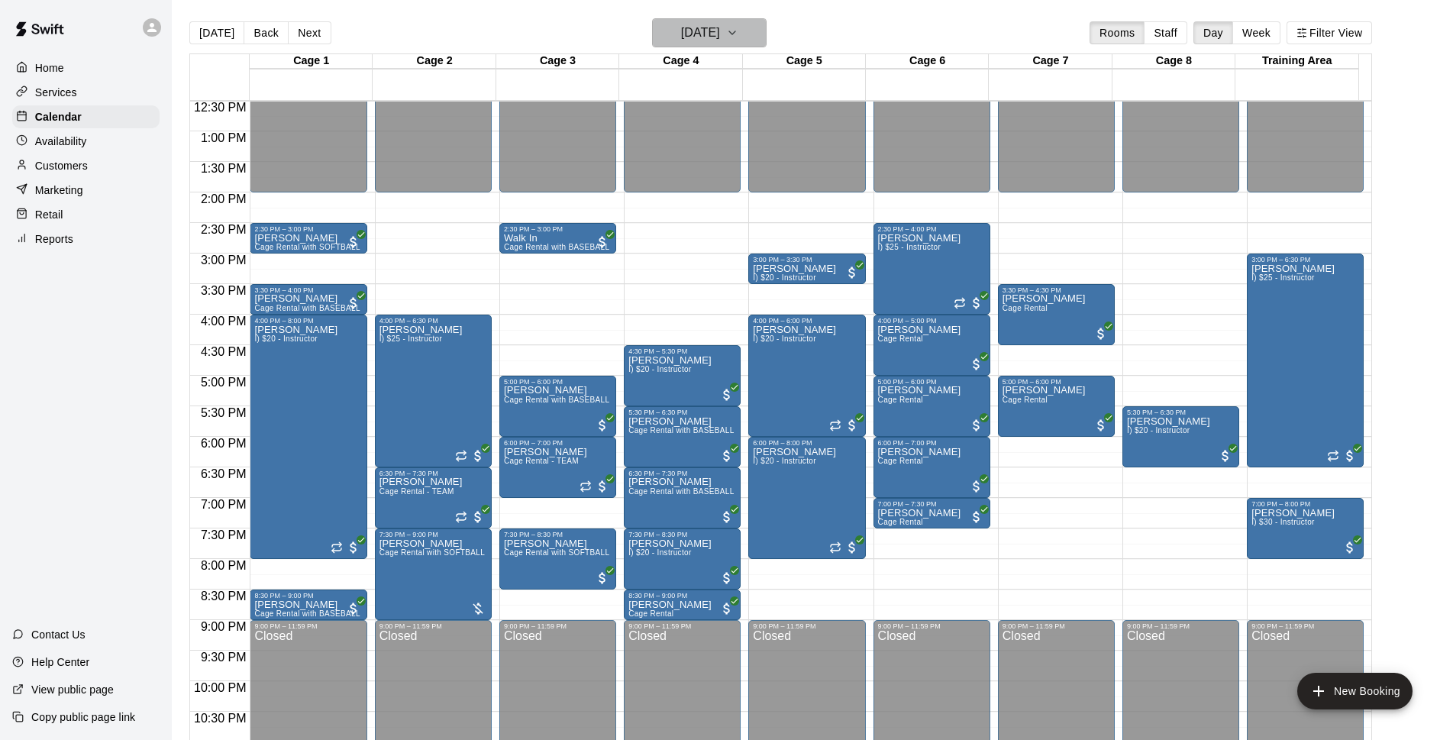
click at [720, 23] on h6 "[DATE]" at bounding box center [700, 32] width 39 height 21
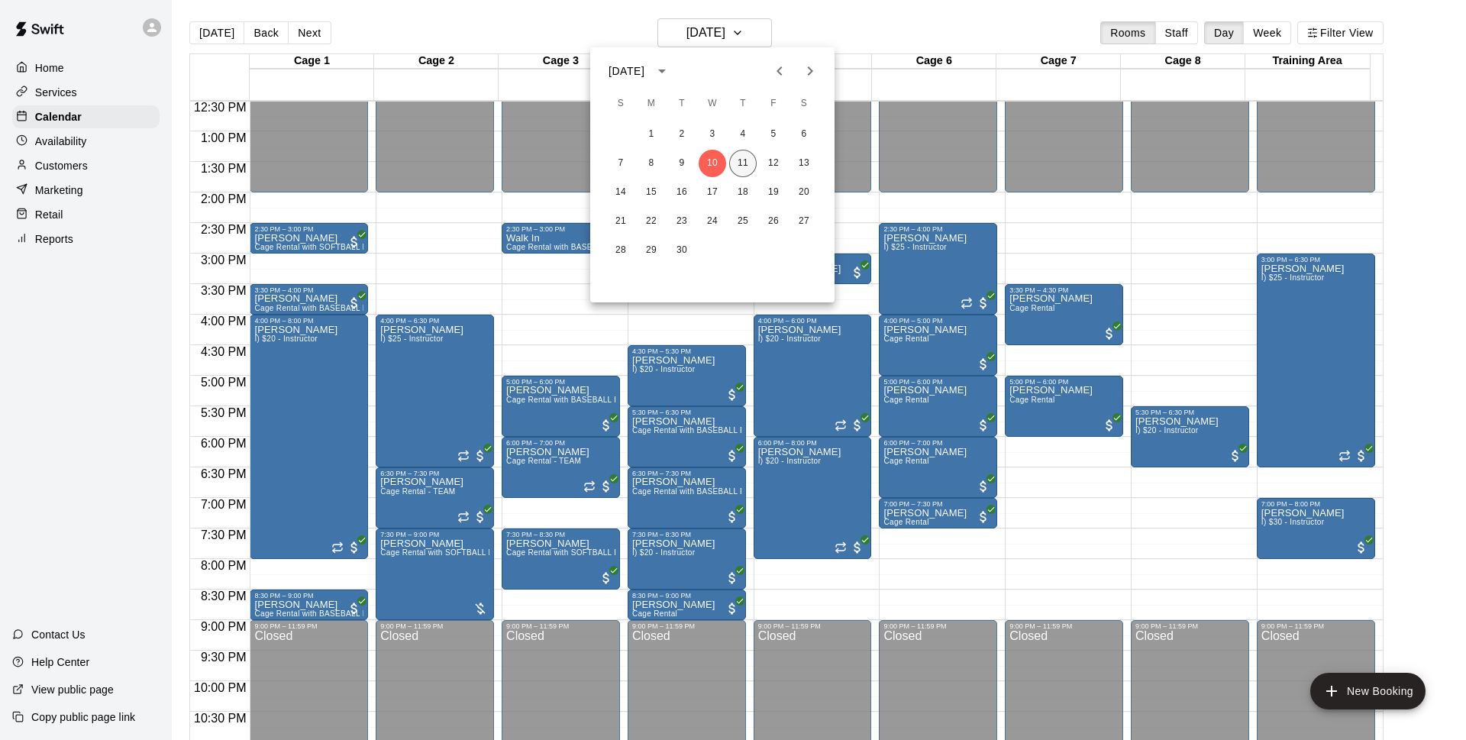
click at [733, 170] on button "11" at bounding box center [742, 163] width 27 height 27
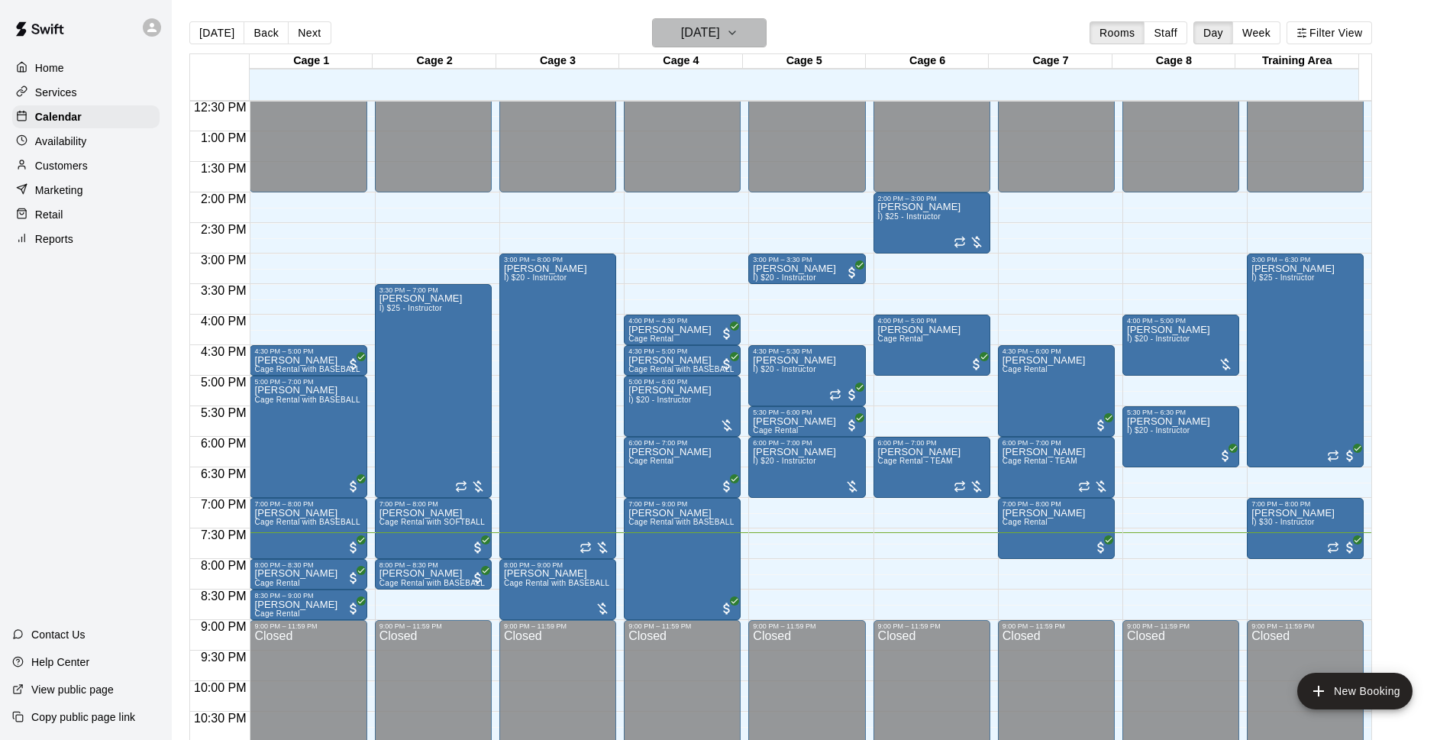
click at [702, 47] on button "[DATE]" at bounding box center [709, 32] width 115 height 29
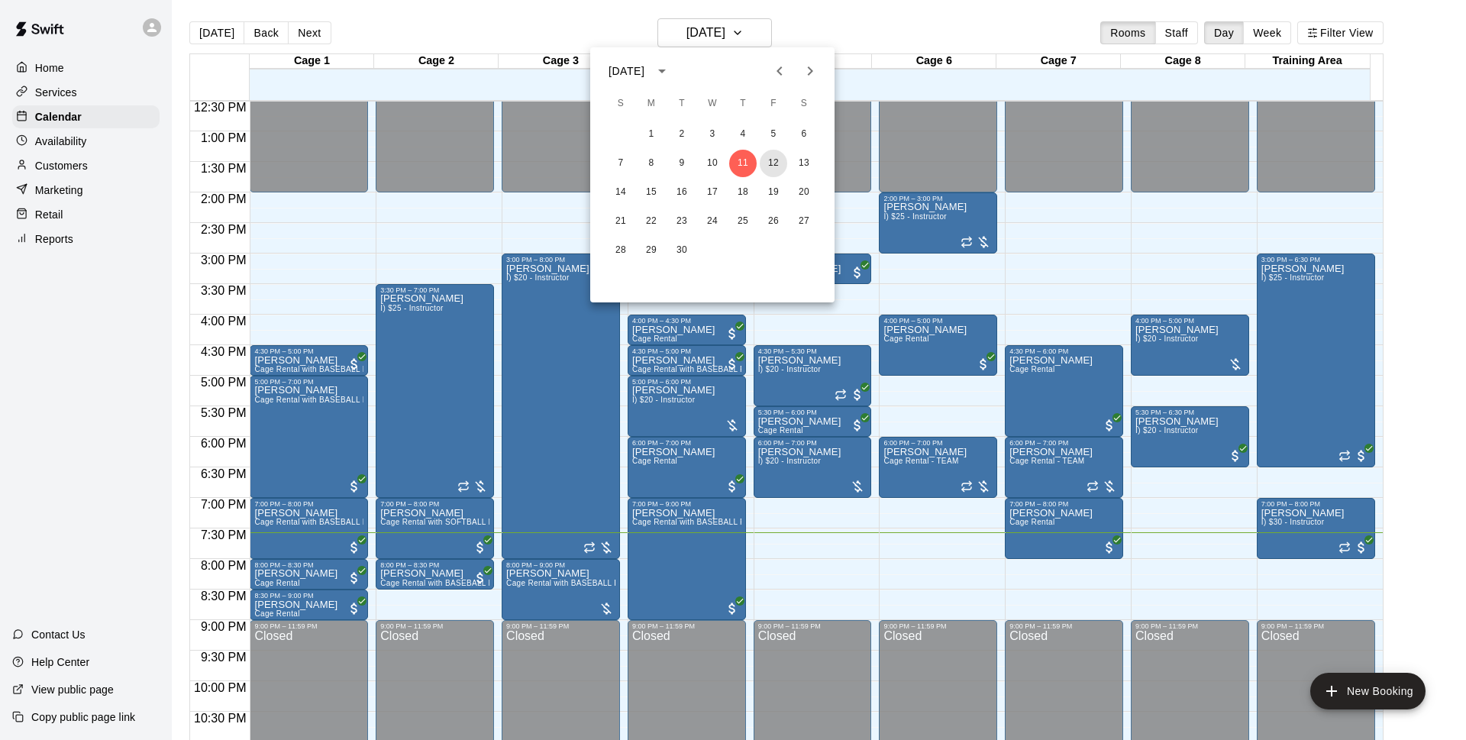
click at [786, 160] on button "12" at bounding box center [773, 163] width 27 height 27
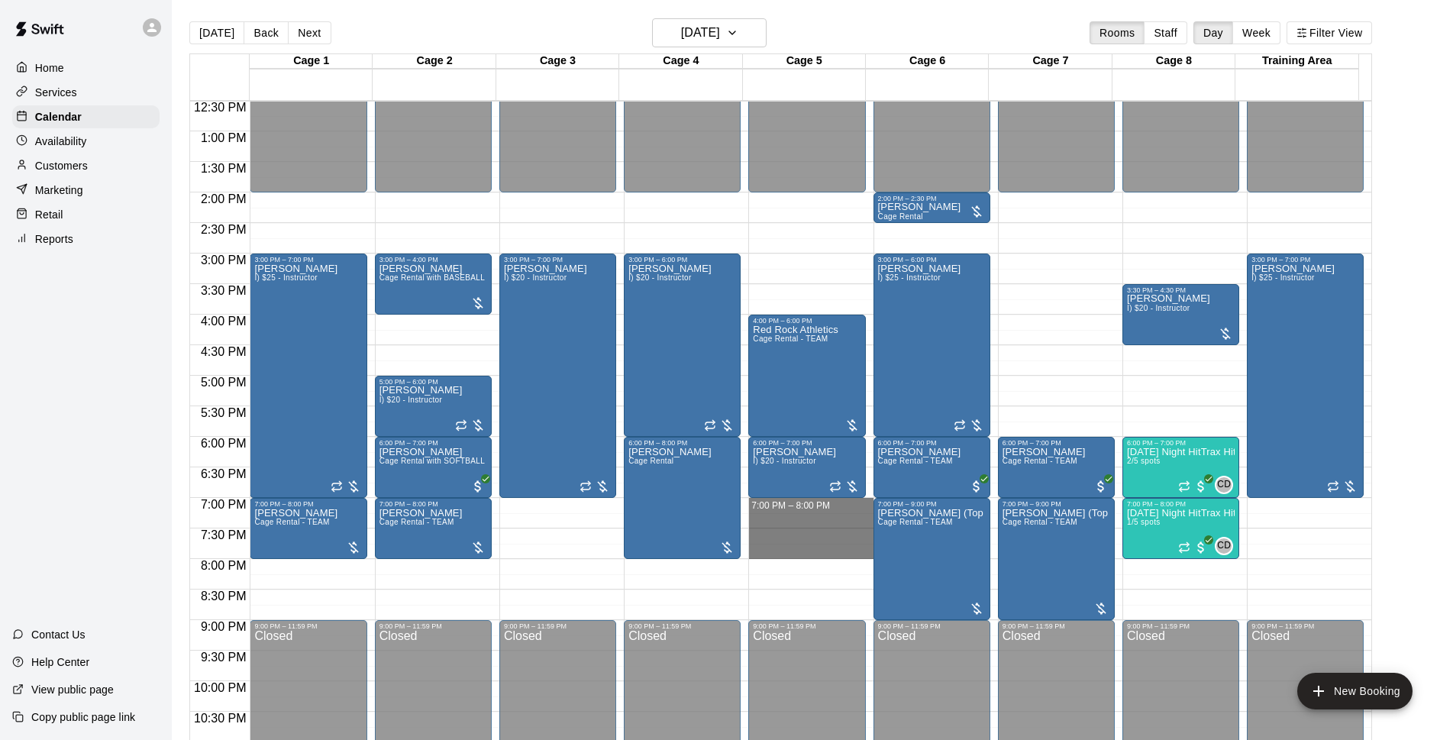
drag, startPoint x: 792, startPoint y: 502, endPoint x: 792, endPoint y: 553, distance: 51.1
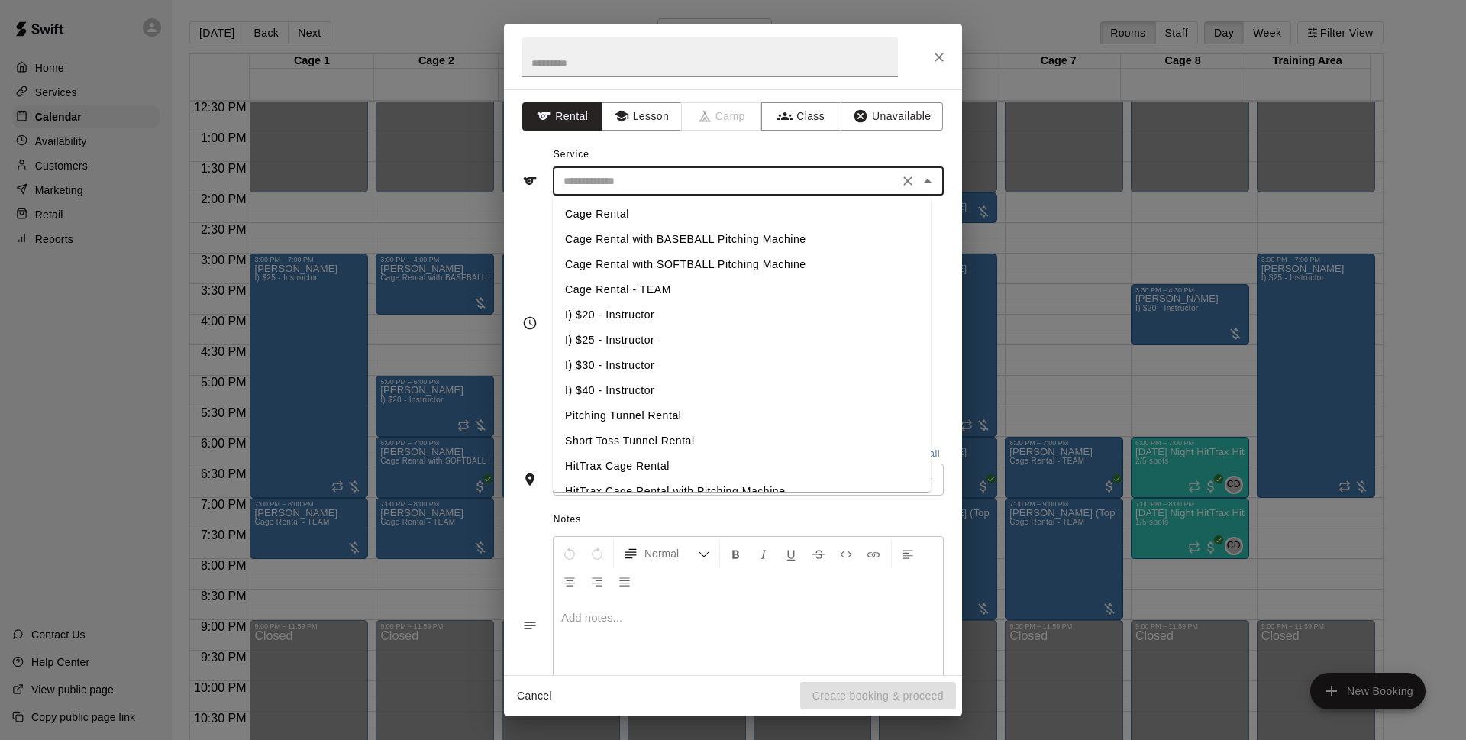
click at [659, 178] on input "text" at bounding box center [725, 181] width 337 height 19
drag, startPoint x: 653, startPoint y: 211, endPoint x: 744, endPoint y: 424, distance: 231.1
click at [653, 212] on li "Cage Rental" at bounding box center [742, 214] width 378 height 25
type input "**********"
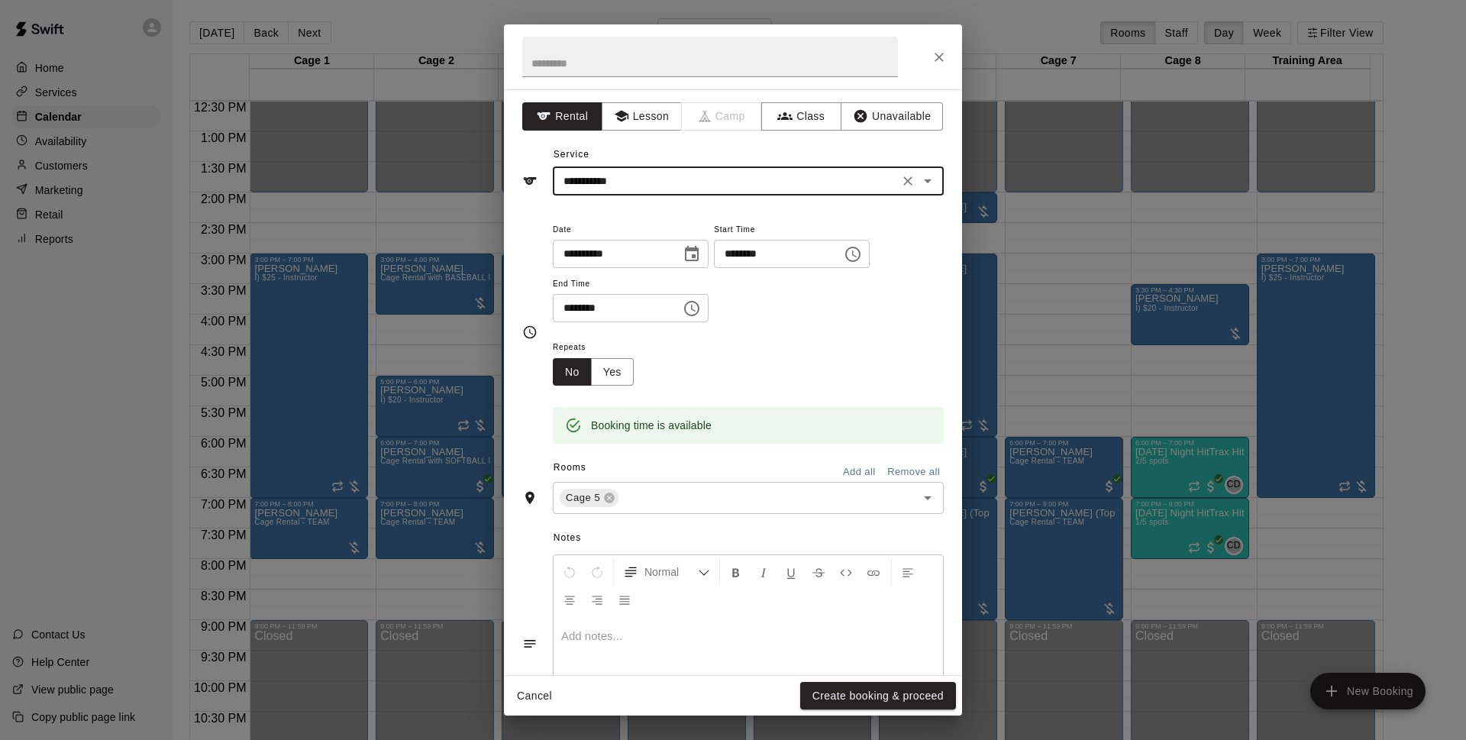
drag, startPoint x: 853, startPoint y: 692, endPoint x: 879, endPoint y: 684, distance: 27.1
click at [854, 692] on button "Create booking & proceed" at bounding box center [878, 696] width 156 height 28
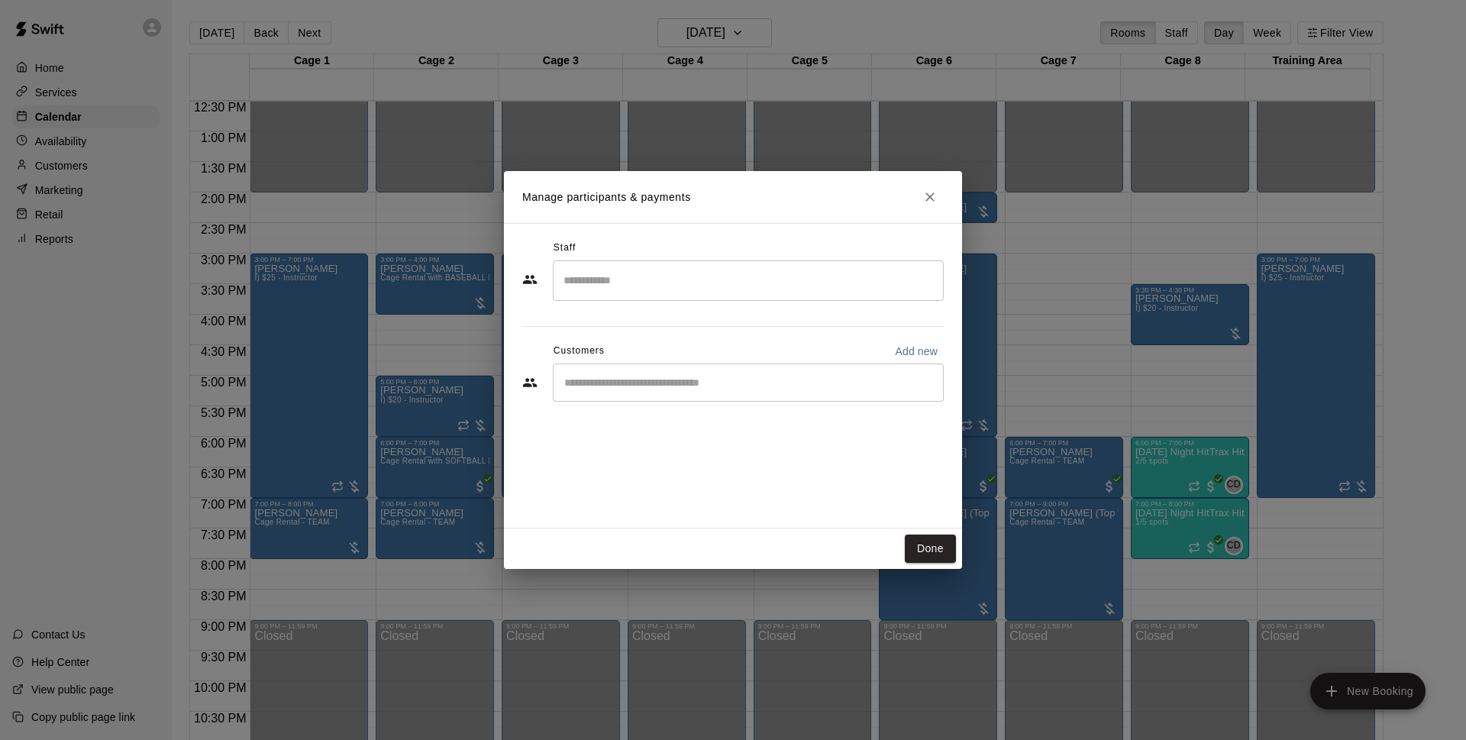
click at [649, 370] on div "​" at bounding box center [748, 382] width 391 height 38
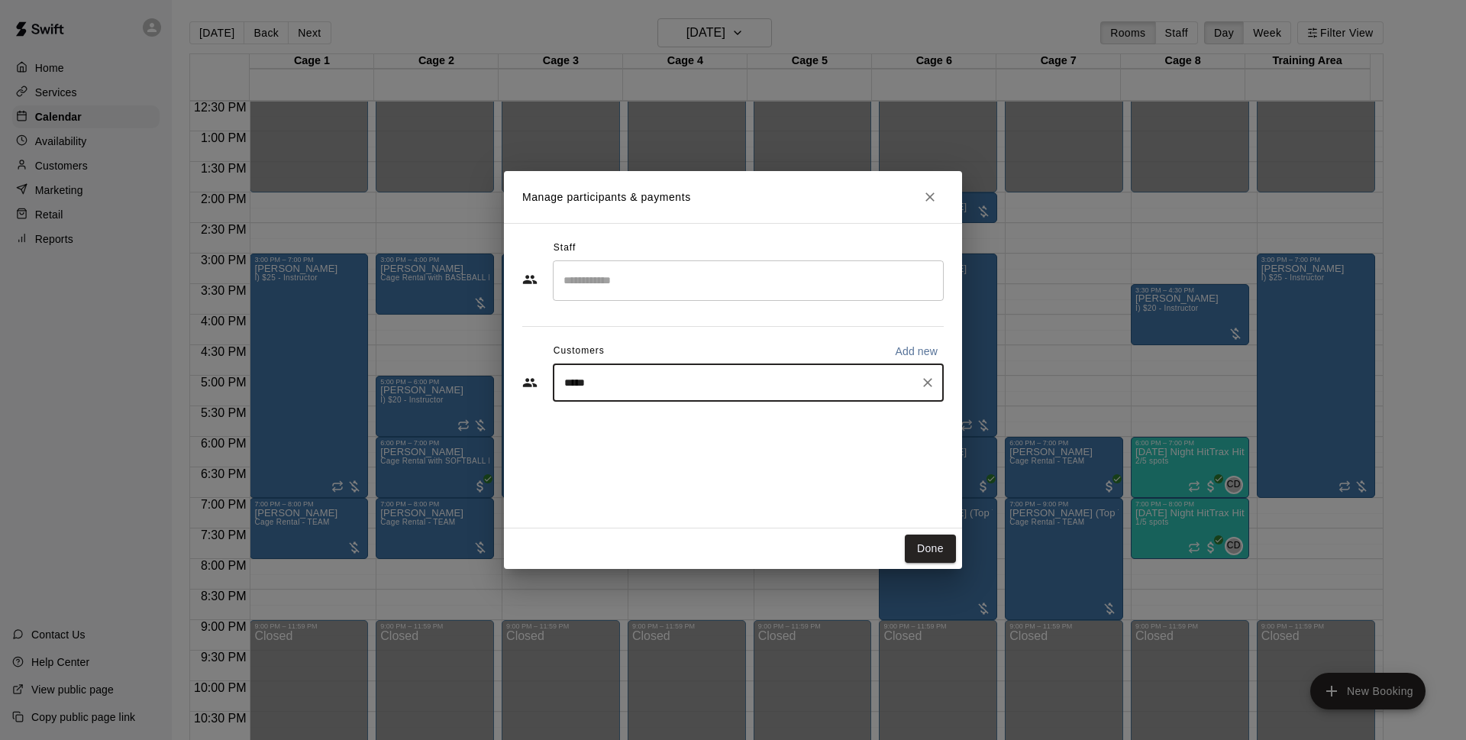
type input "******"
click at [663, 421] on p "[PERSON_NAME]" at bounding box center [641, 418] width 93 height 16
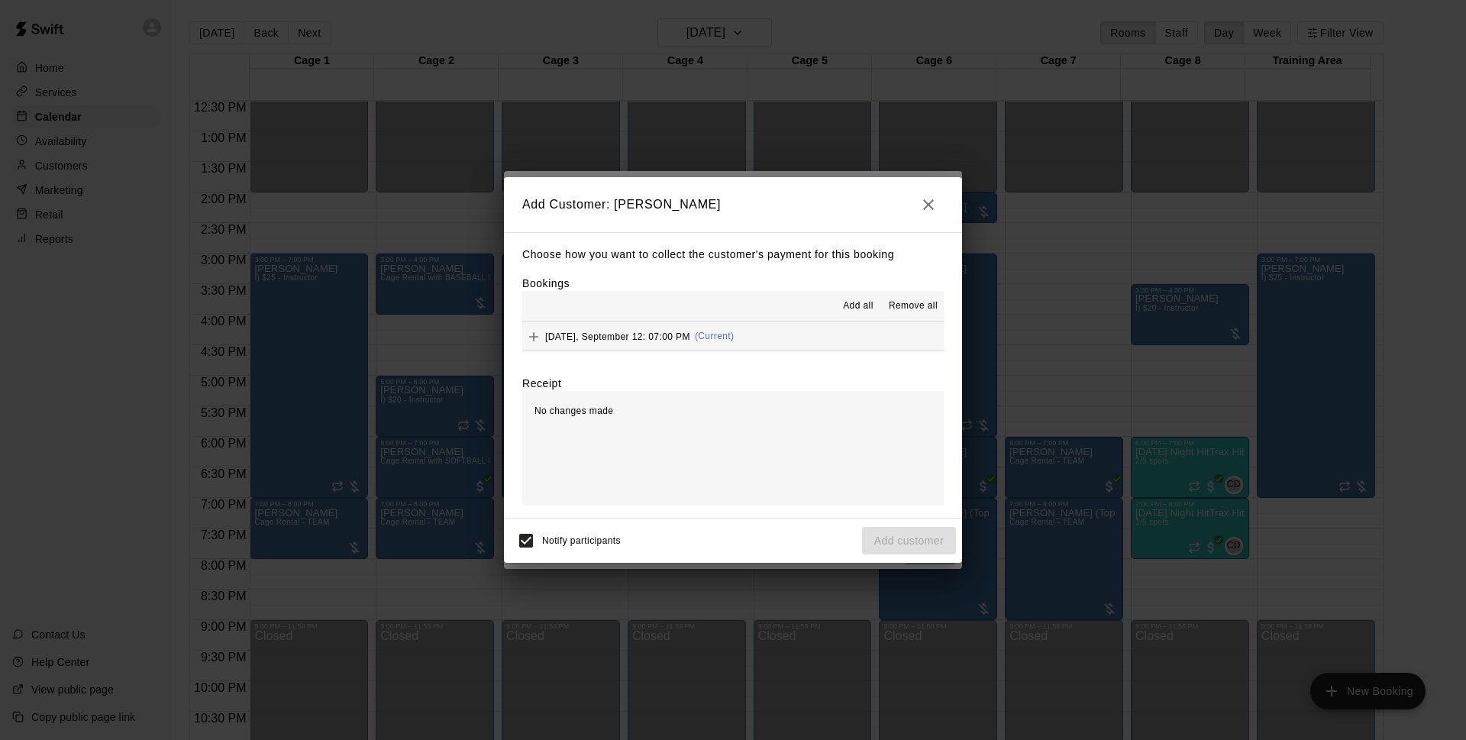
click at [771, 327] on button "[DATE], September 12: 07:00 PM (Current)" at bounding box center [732, 336] width 421 height 28
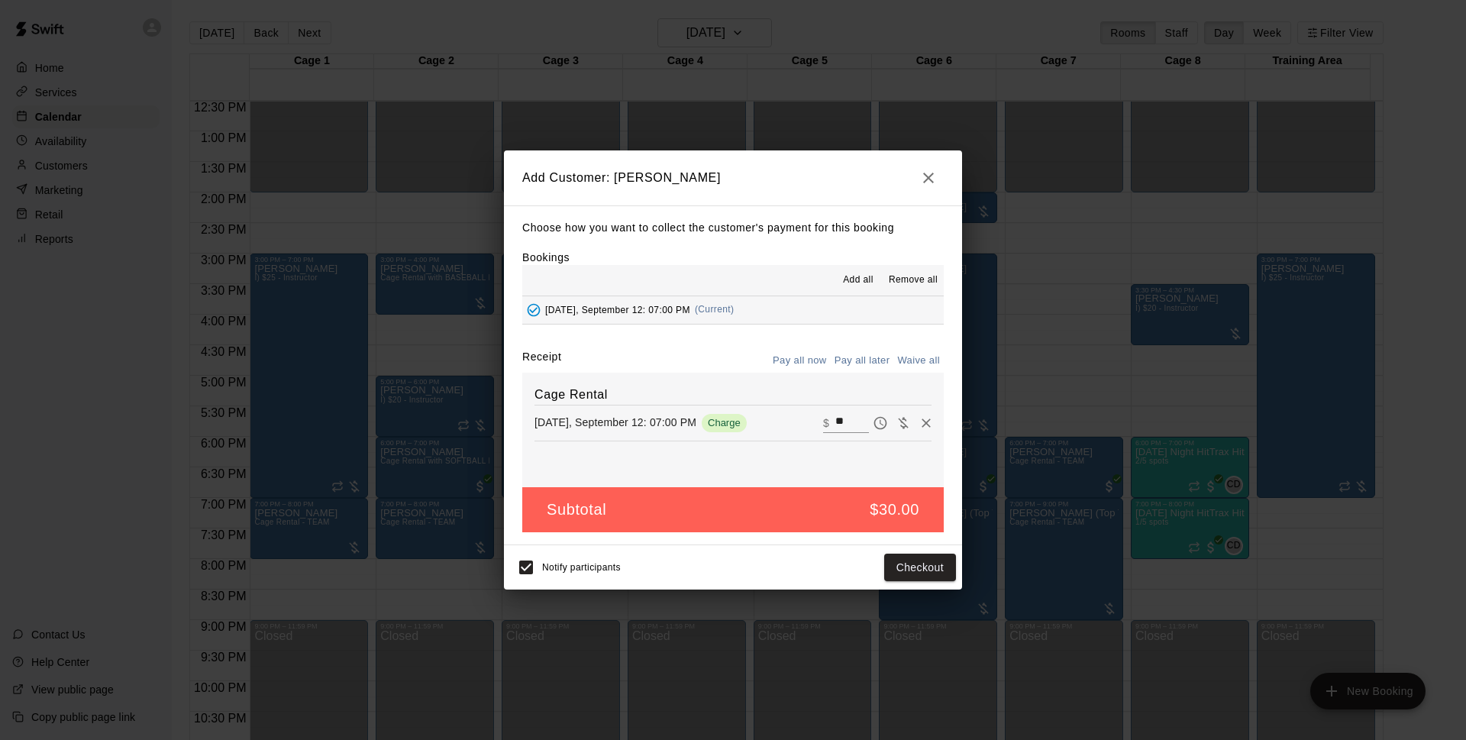
click at [853, 363] on button "Pay all later" at bounding box center [862, 361] width 63 height 24
click at [905, 563] on button "Add customer" at bounding box center [909, 567] width 94 height 28
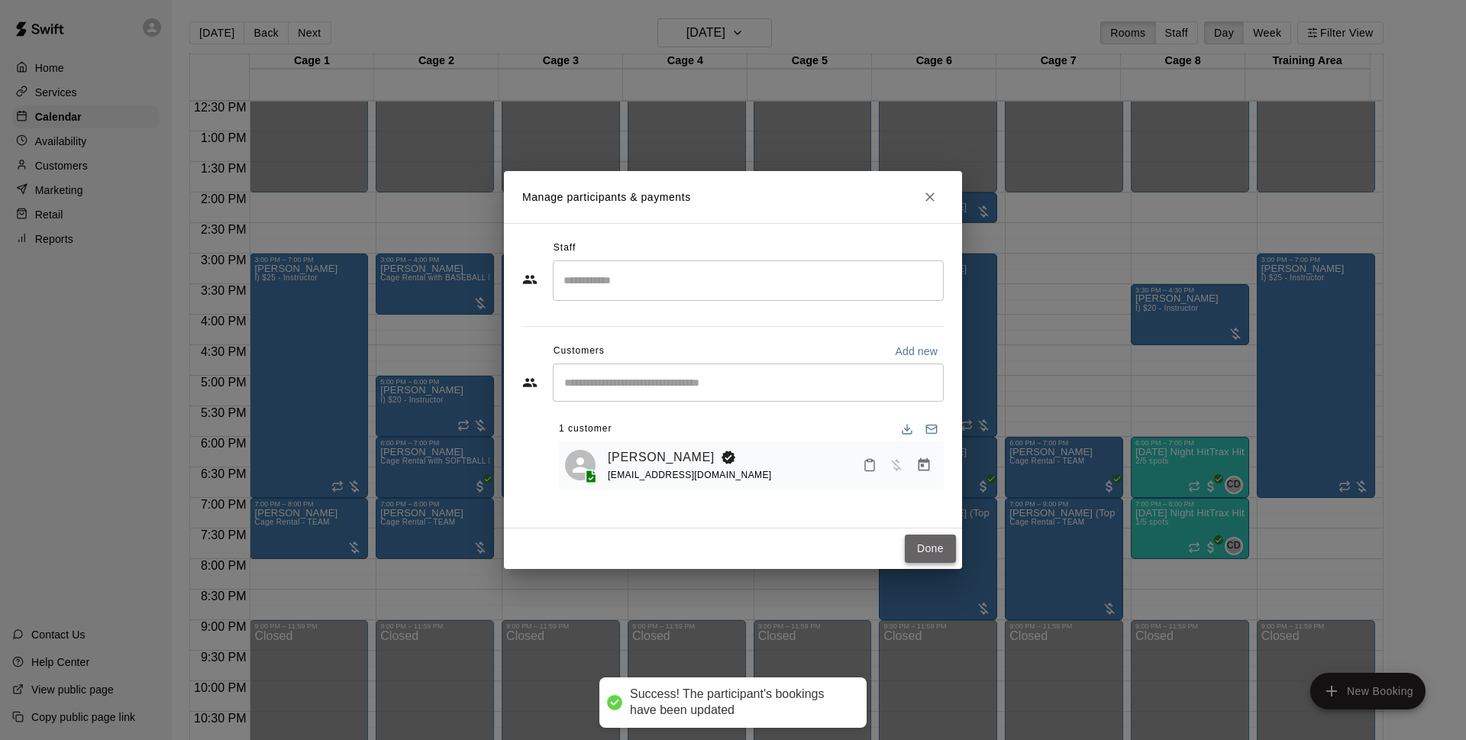
click at [937, 556] on button "Done" at bounding box center [930, 548] width 51 height 28
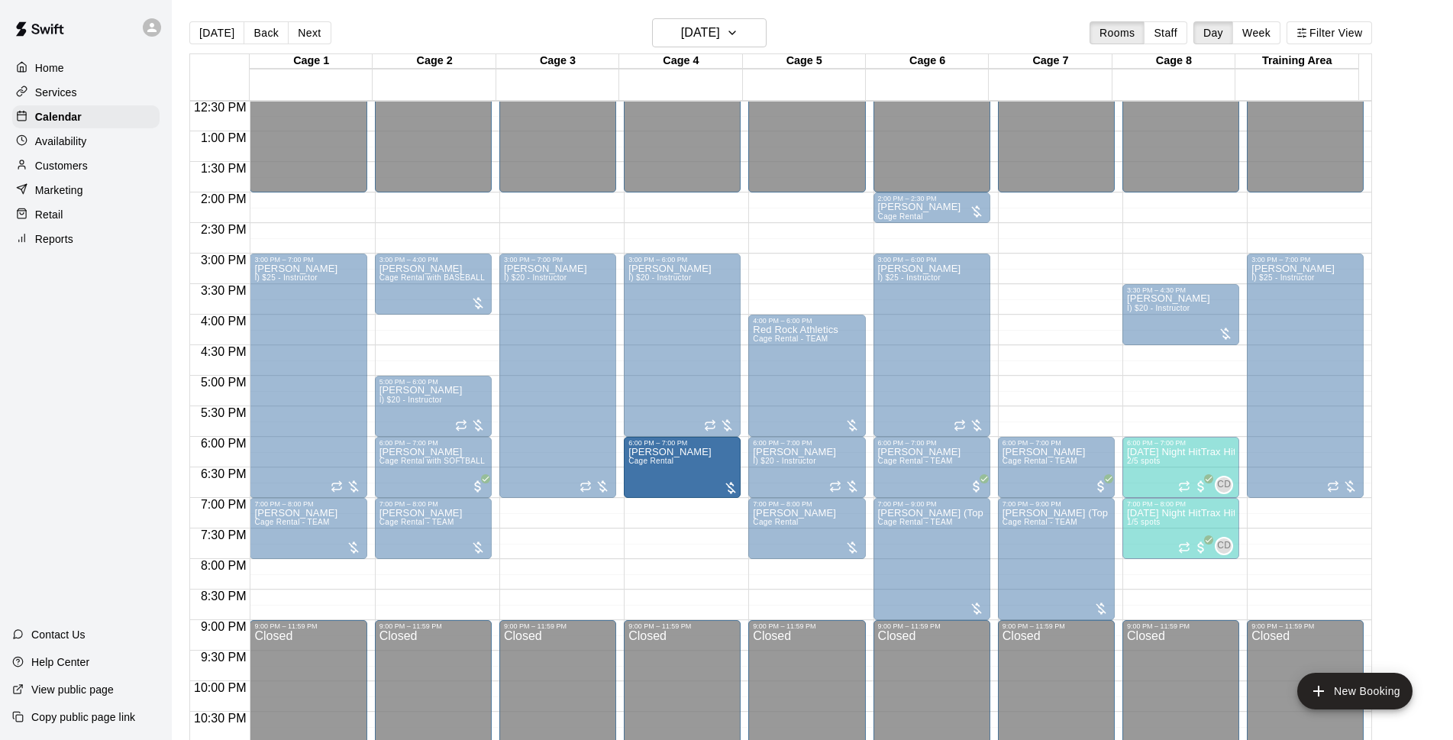
drag, startPoint x: 679, startPoint y: 557, endPoint x: 675, endPoint y: 506, distance: 51.3
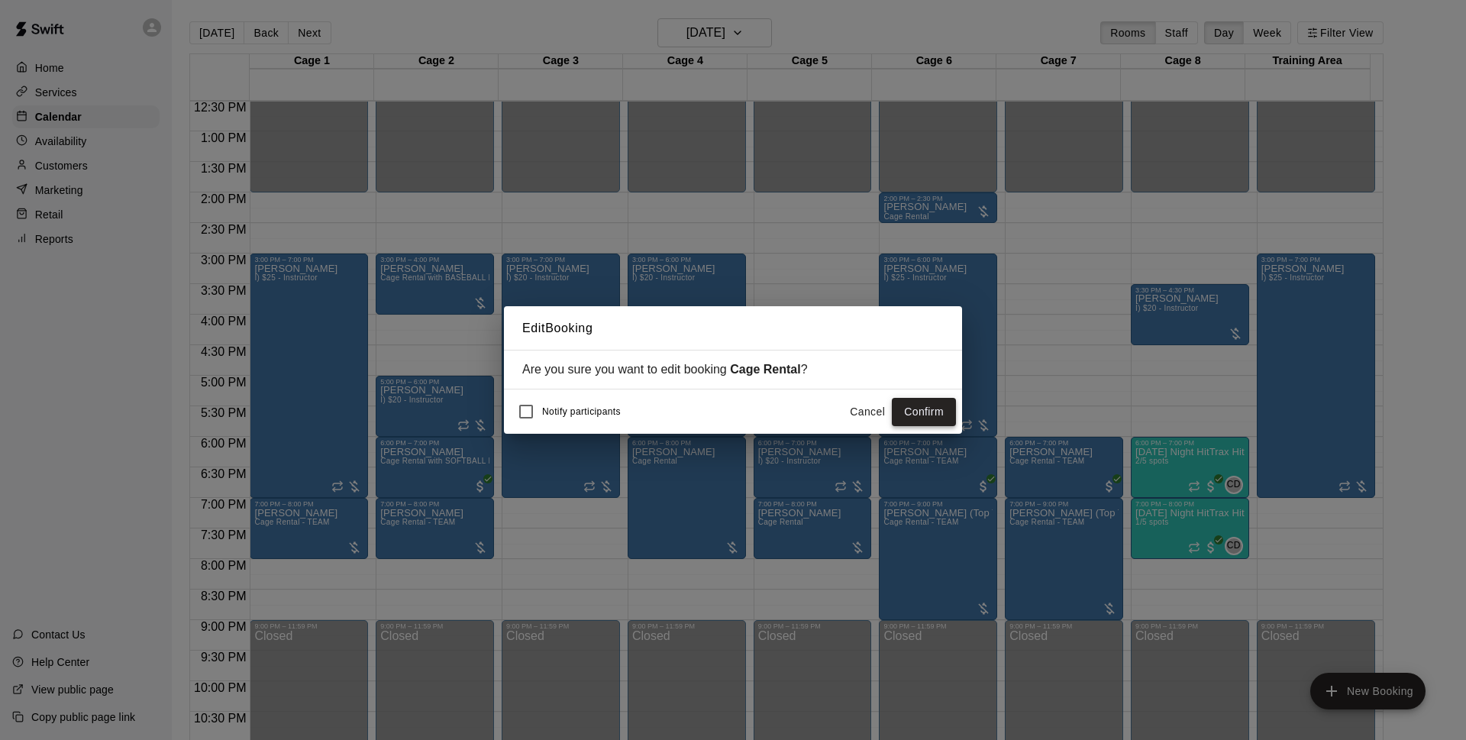
click at [936, 415] on button "Confirm" at bounding box center [924, 412] width 64 height 28
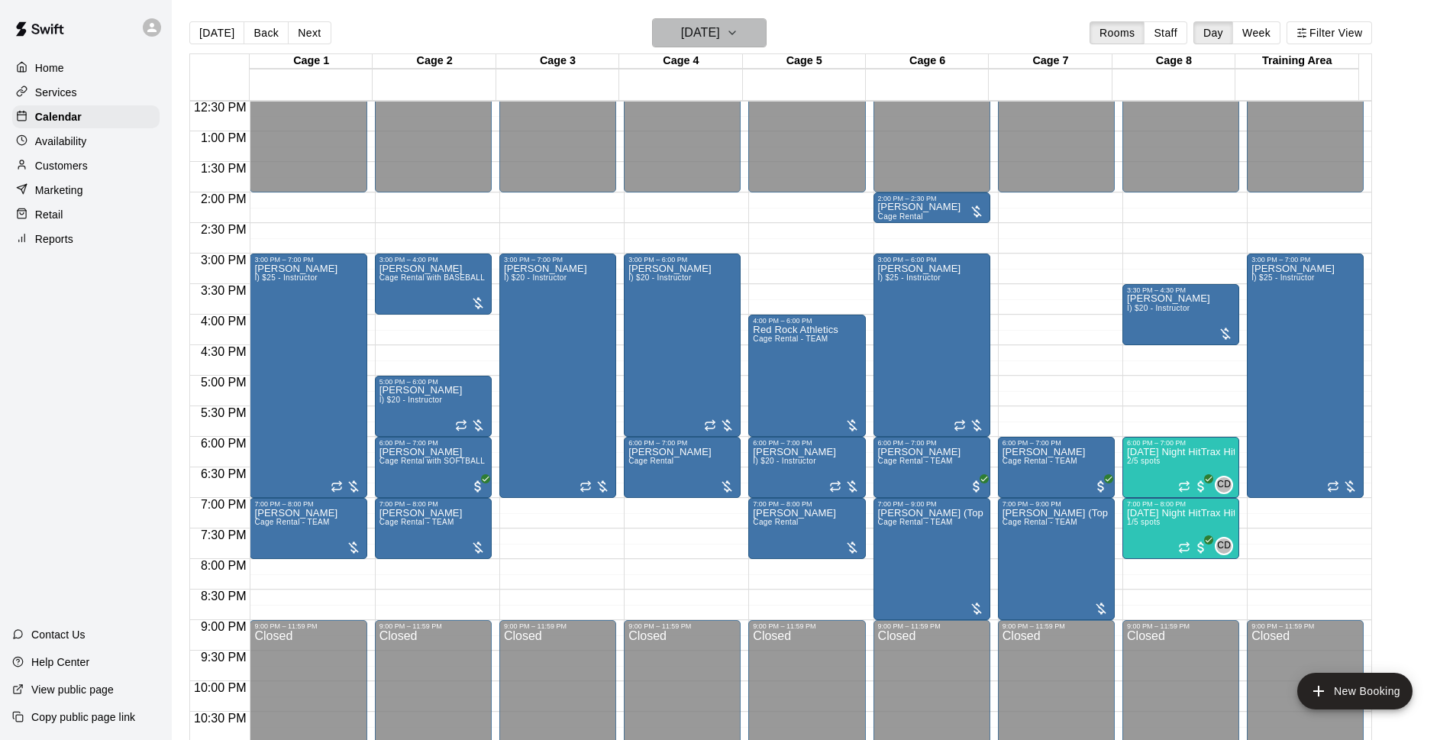
click at [701, 40] on h6 "[DATE]" at bounding box center [700, 32] width 39 height 21
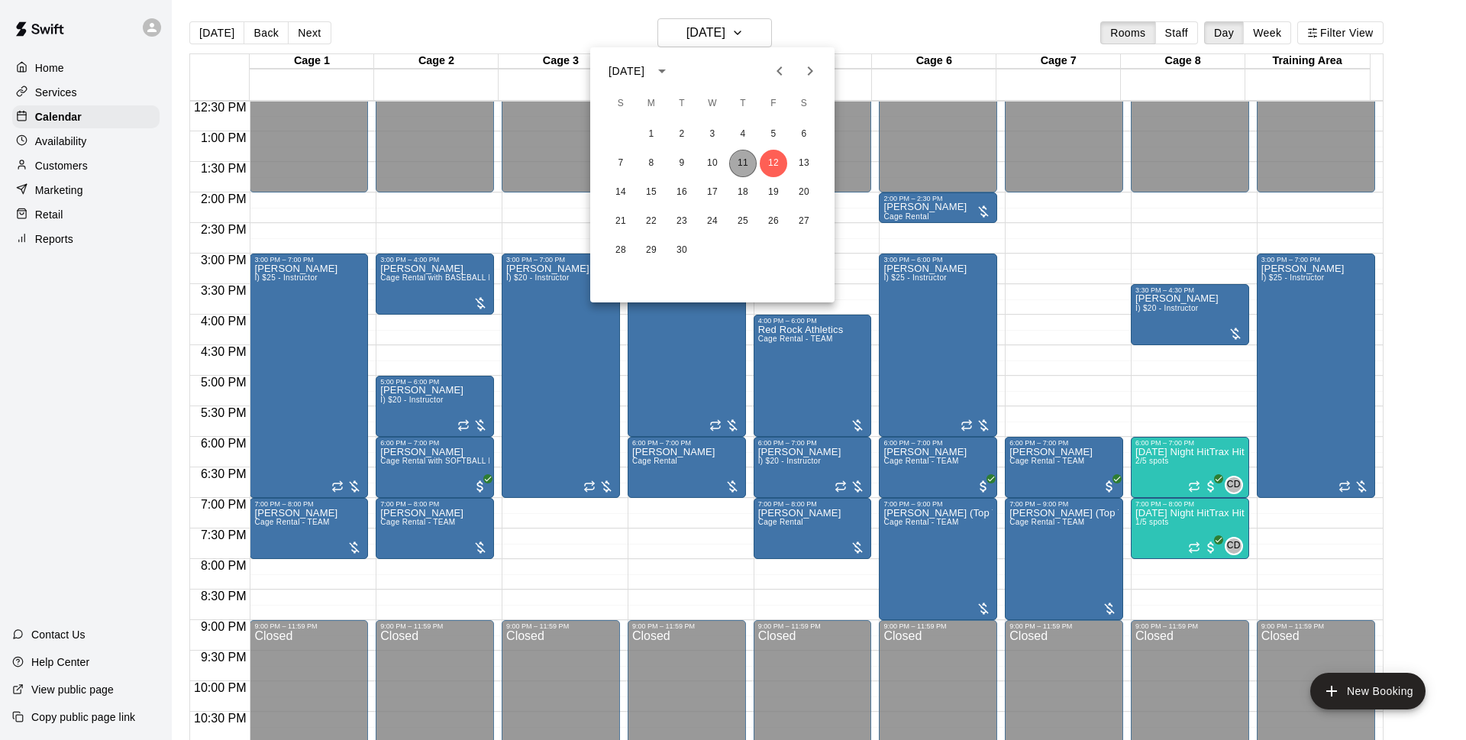
drag, startPoint x: 740, startPoint y: 158, endPoint x: 1465, endPoint y: 250, distance: 730.2
click at [740, 159] on button "11" at bounding box center [742, 163] width 27 height 27
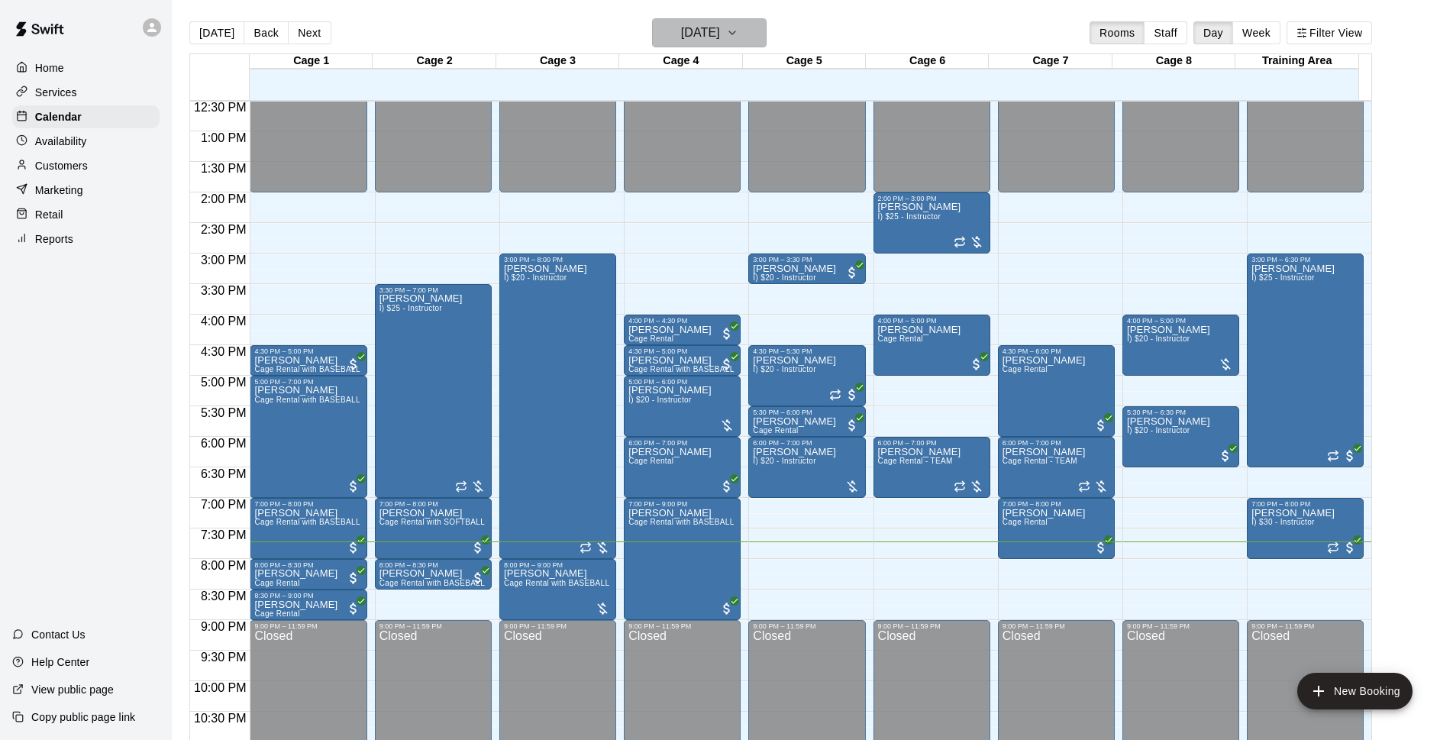
click at [683, 31] on h6 "[DATE]" at bounding box center [700, 32] width 39 height 21
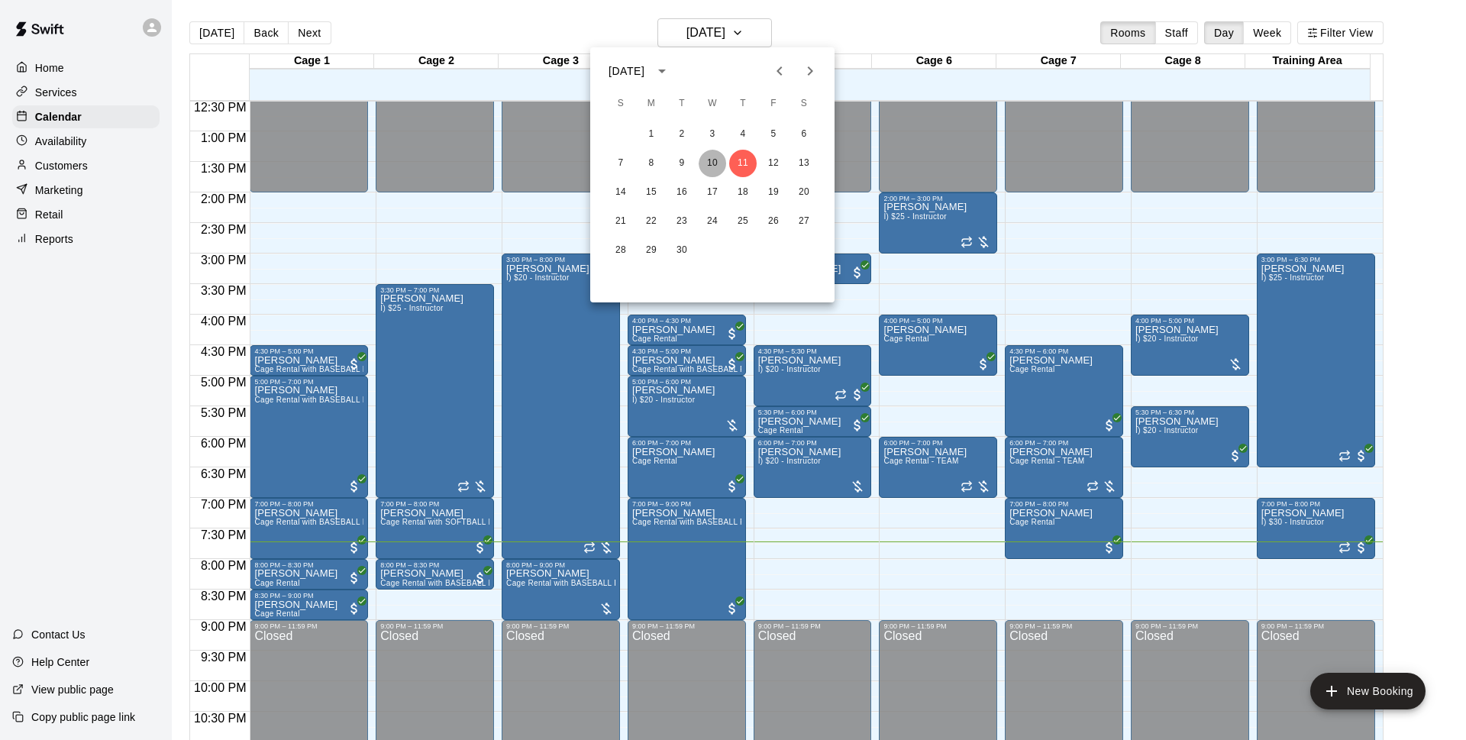
click at [719, 171] on button "10" at bounding box center [711, 163] width 27 height 27
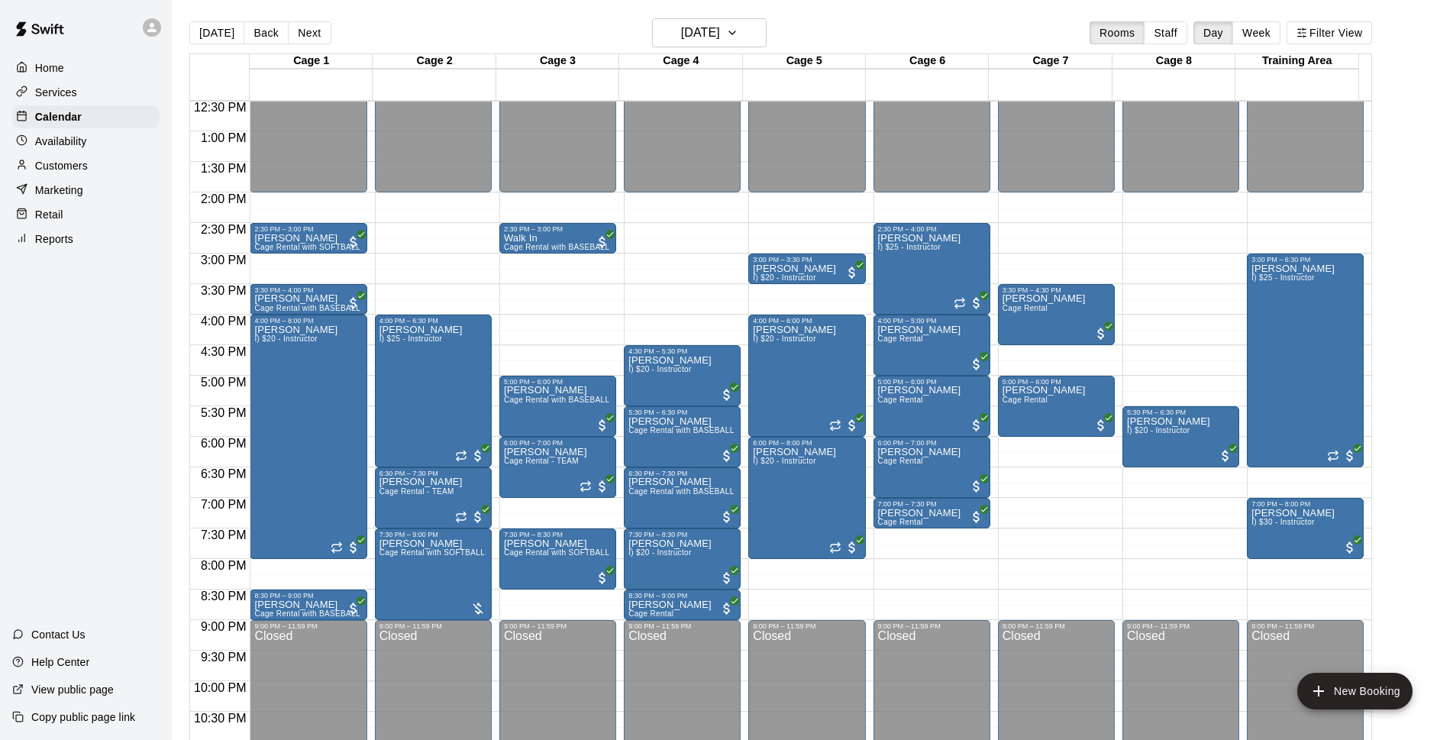
click at [840, 37] on div "[DATE] Back [DATE][DATE] Rooms Staff Day Week Filter View" at bounding box center [780, 35] width 1182 height 35
click at [720, 31] on h6 "[DATE]" at bounding box center [700, 32] width 39 height 21
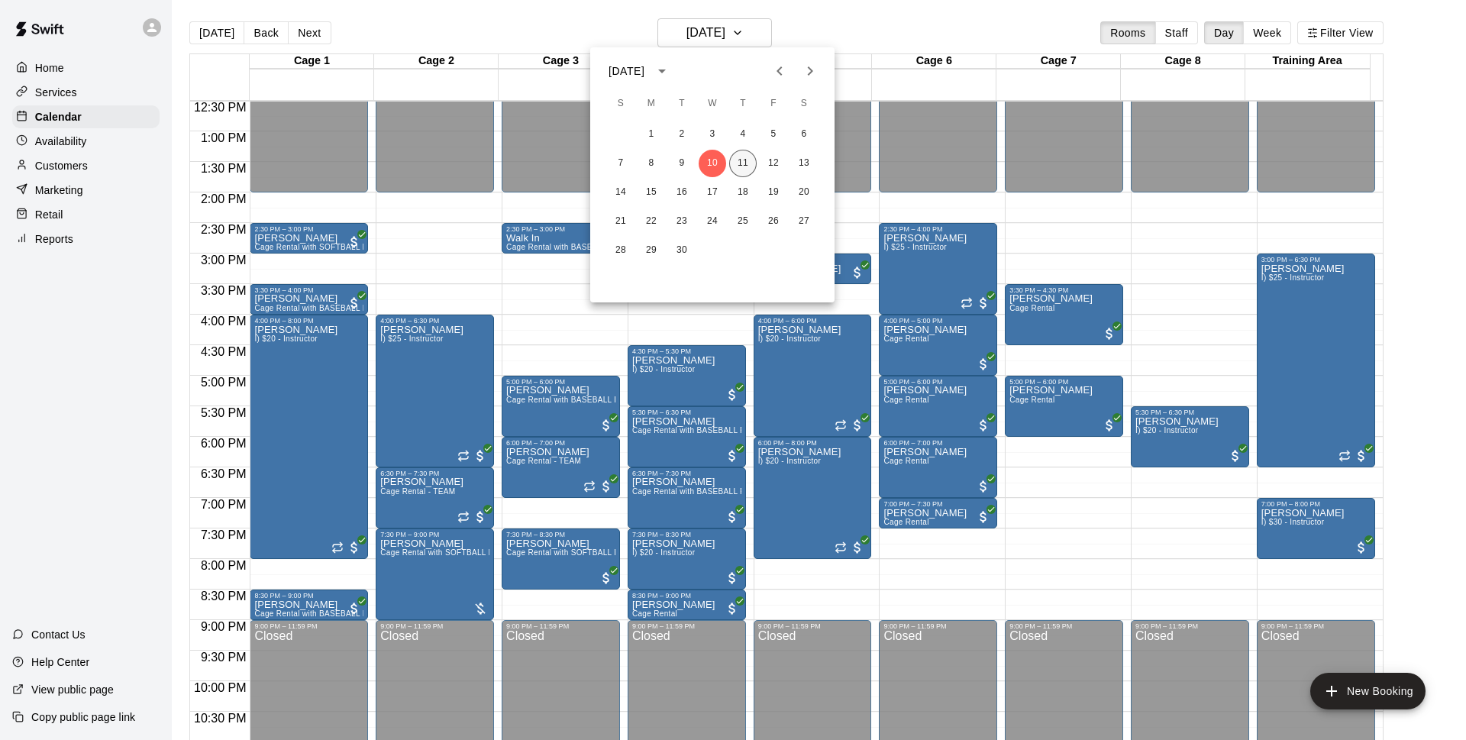
click at [750, 164] on button "11" at bounding box center [742, 163] width 27 height 27
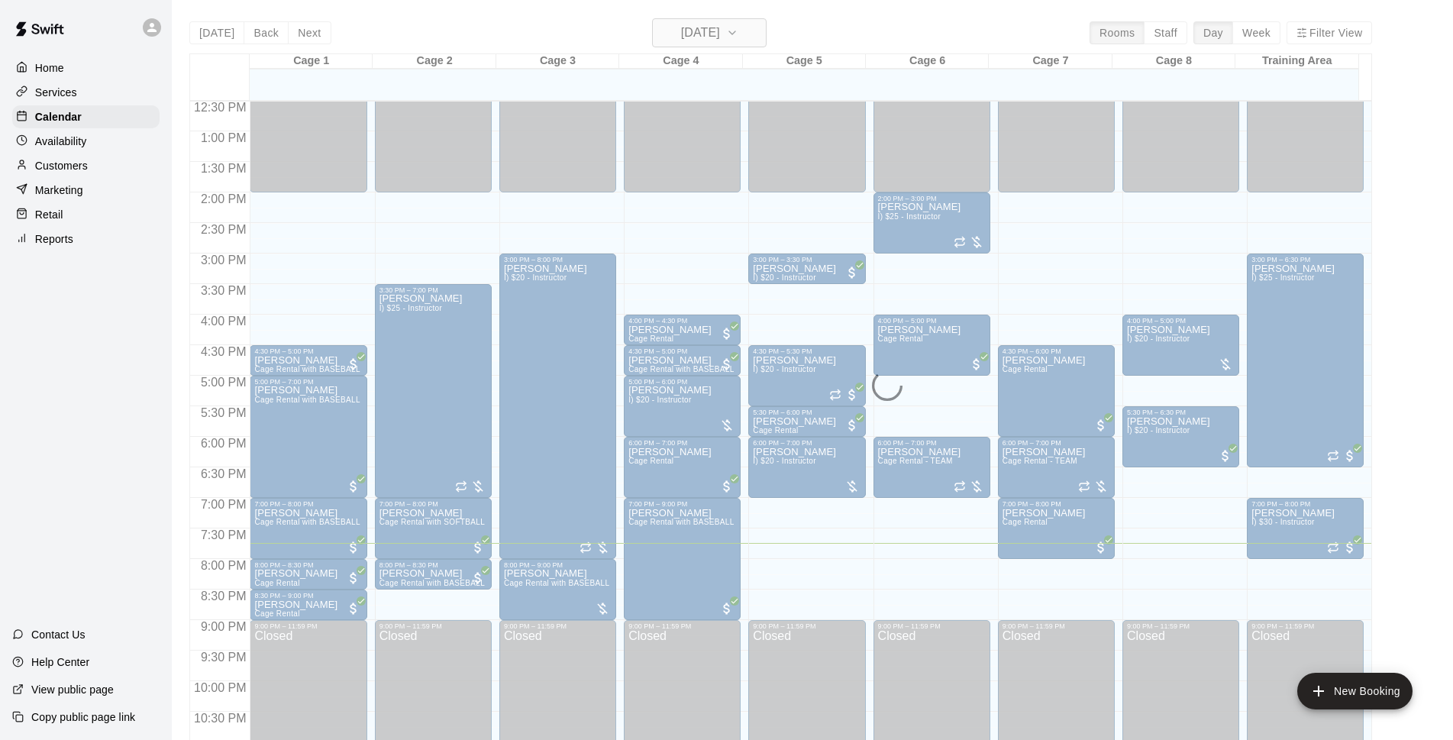
click at [720, 37] on h6 "[DATE]" at bounding box center [700, 32] width 39 height 21
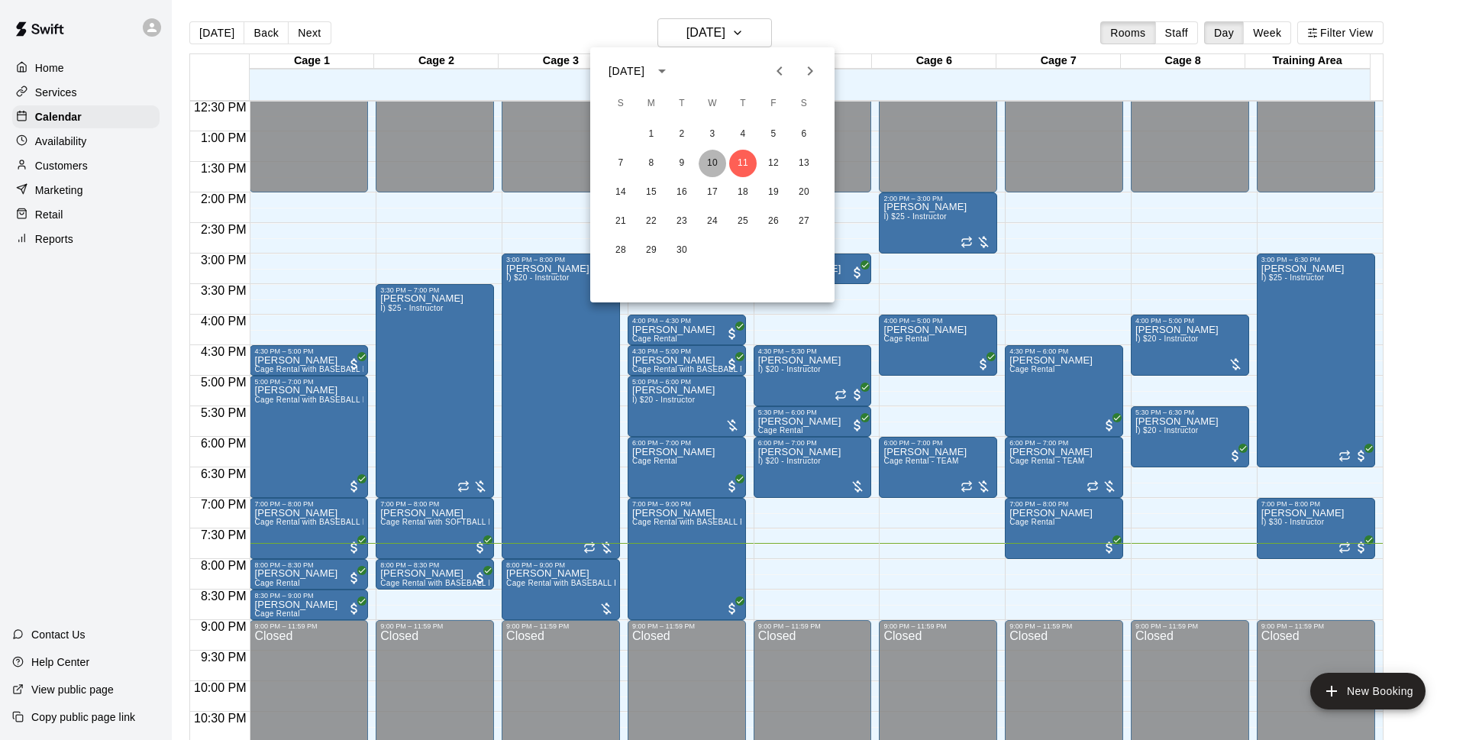
click at [715, 161] on button "10" at bounding box center [711, 163] width 27 height 27
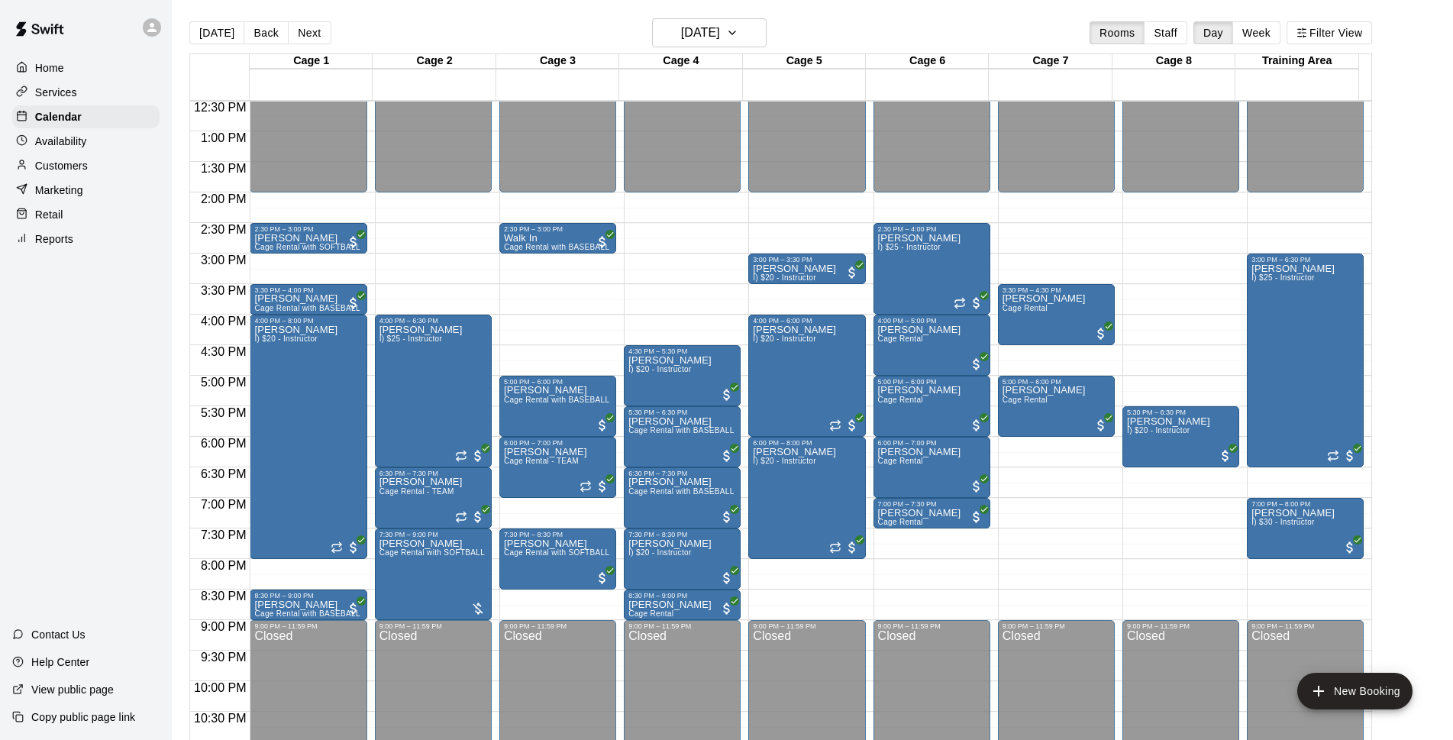
click at [750, 47] on div "[DATE] Back [DATE][DATE] Rooms Staff Day Week Filter View" at bounding box center [780, 35] width 1182 height 35
click at [720, 32] on h6 "[DATE]" at bounding box center [700, 32] width 39 height 21
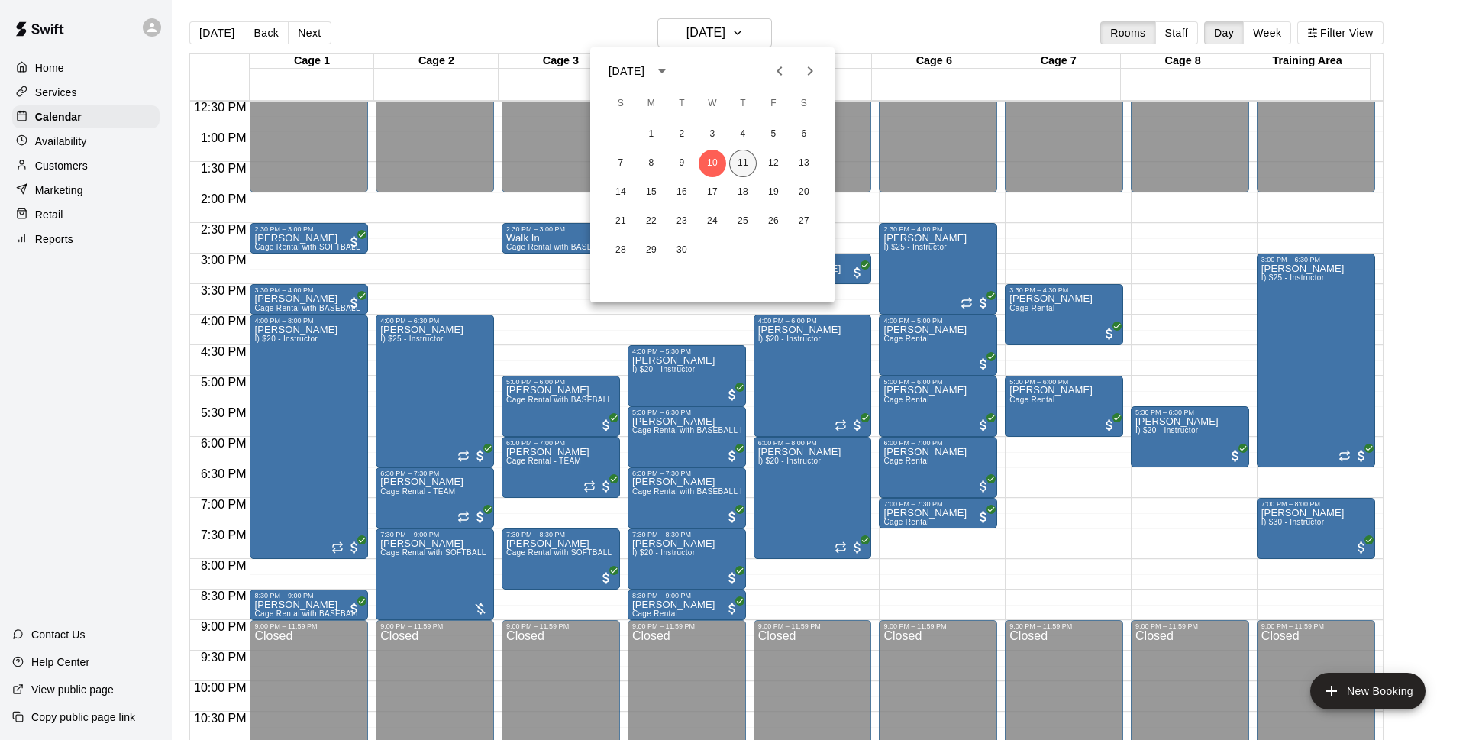
click at [751, 166] on button "11" at bounding box center [742, 163] width 27 height 27
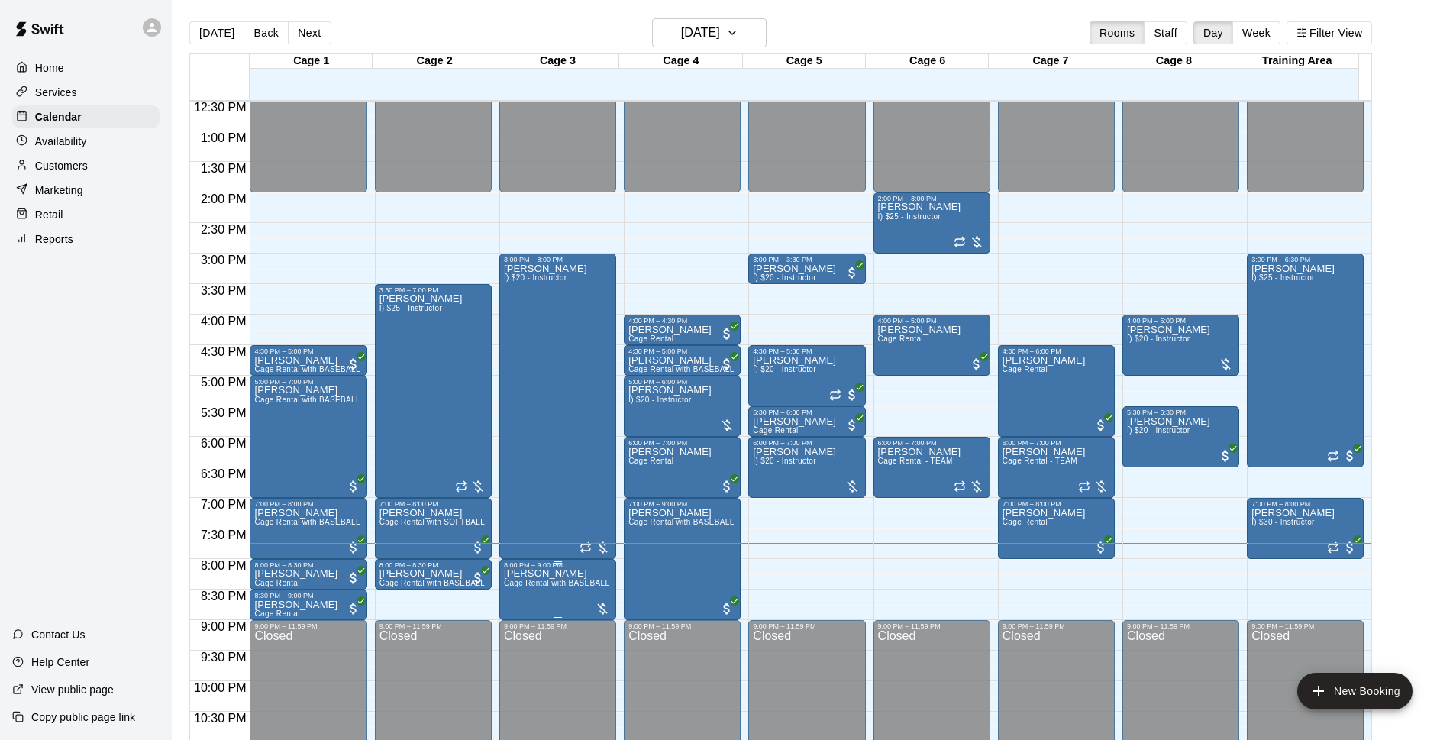
click at [563, 582] on span "Cage Rental with BASEBALL Pitching Machine" at bounding box center [589, 583] width 170 height 8
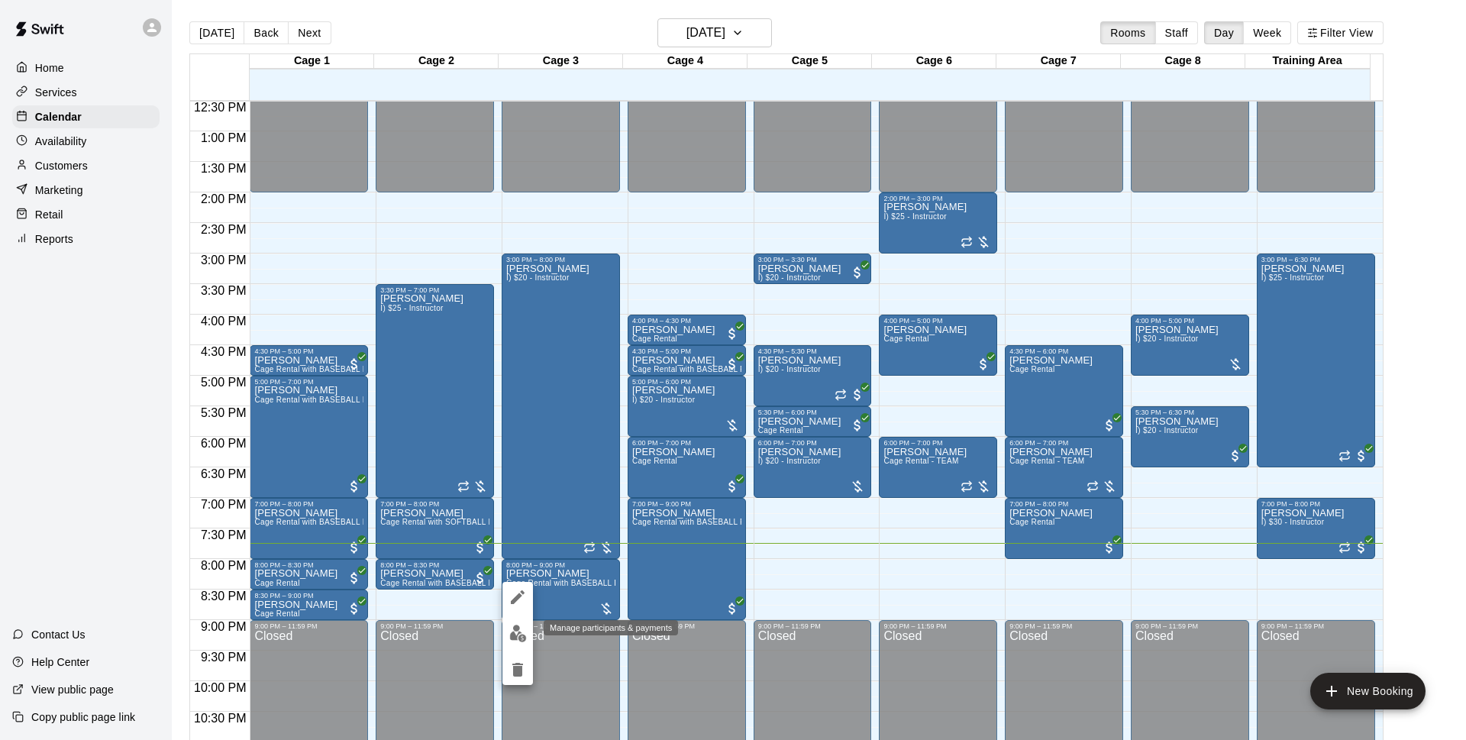
click at [522, 643] on button "edit" at bounding box center [517, 633] width 31 height 30
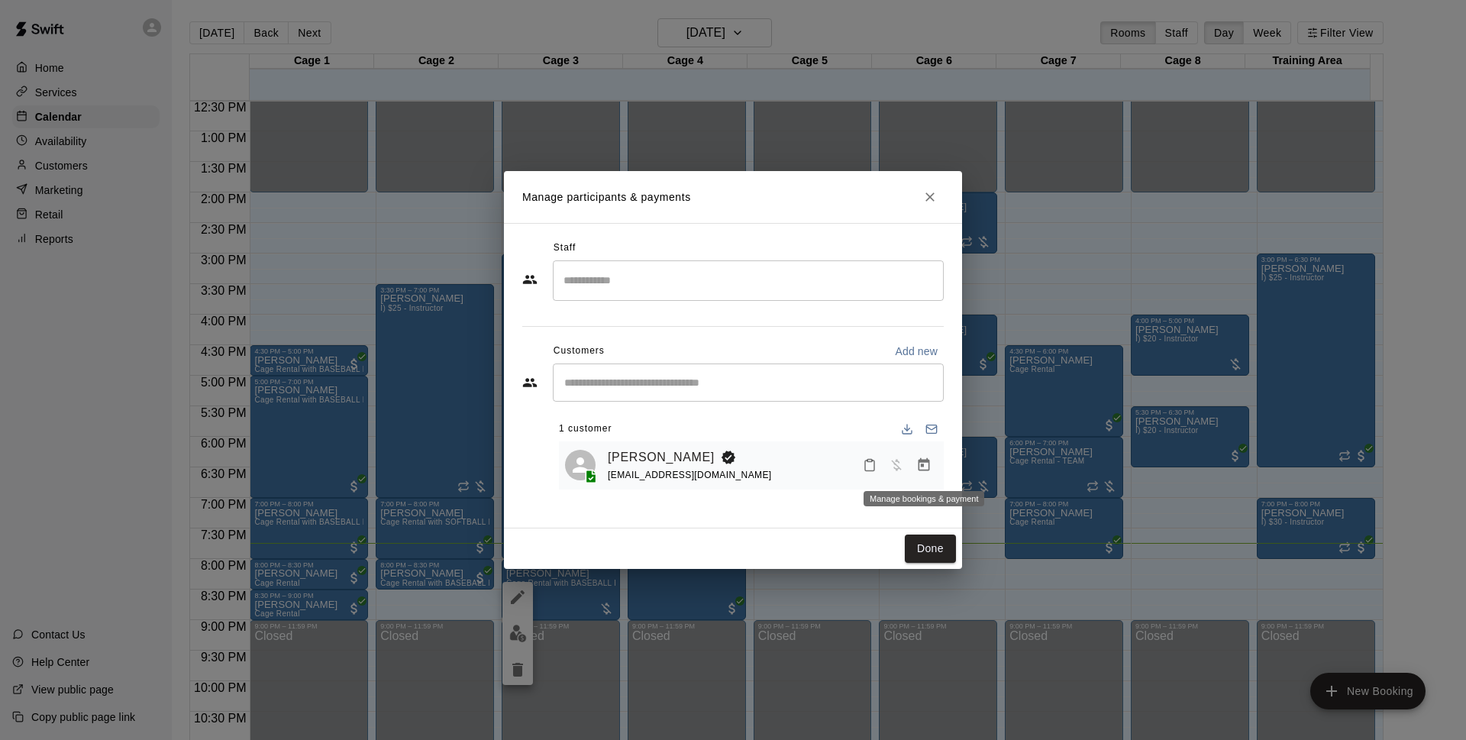
click at [928, 463] on icon "Manage bookings & payment" at bounding box center [923, 464] width 11 height 13
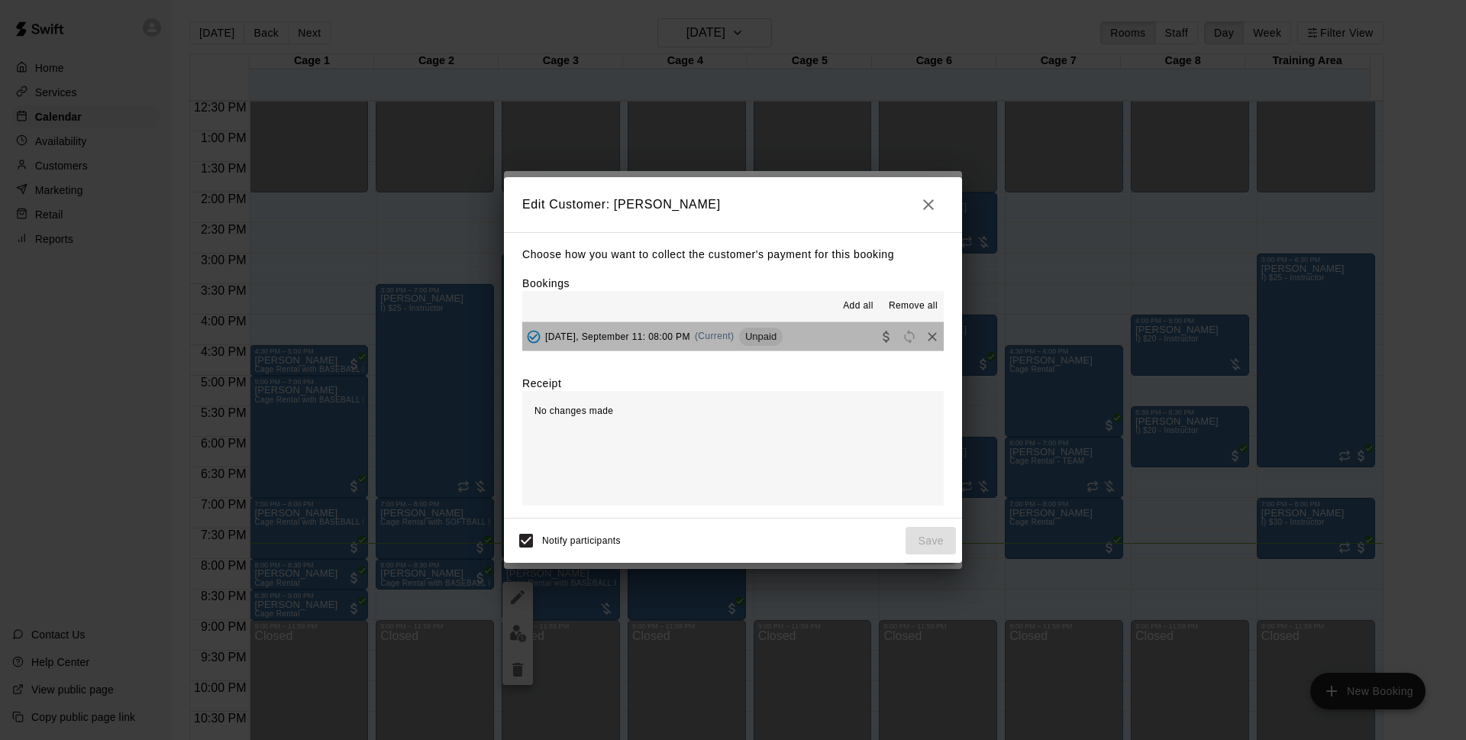
drag, startPoint x: 856, startPoint y: 393, endPoint x: 777, endPoint y: 332, distance: 99.6
click at [777, 332] on span "Unpaid" at bounding box center [761, 336] width 44 height 11
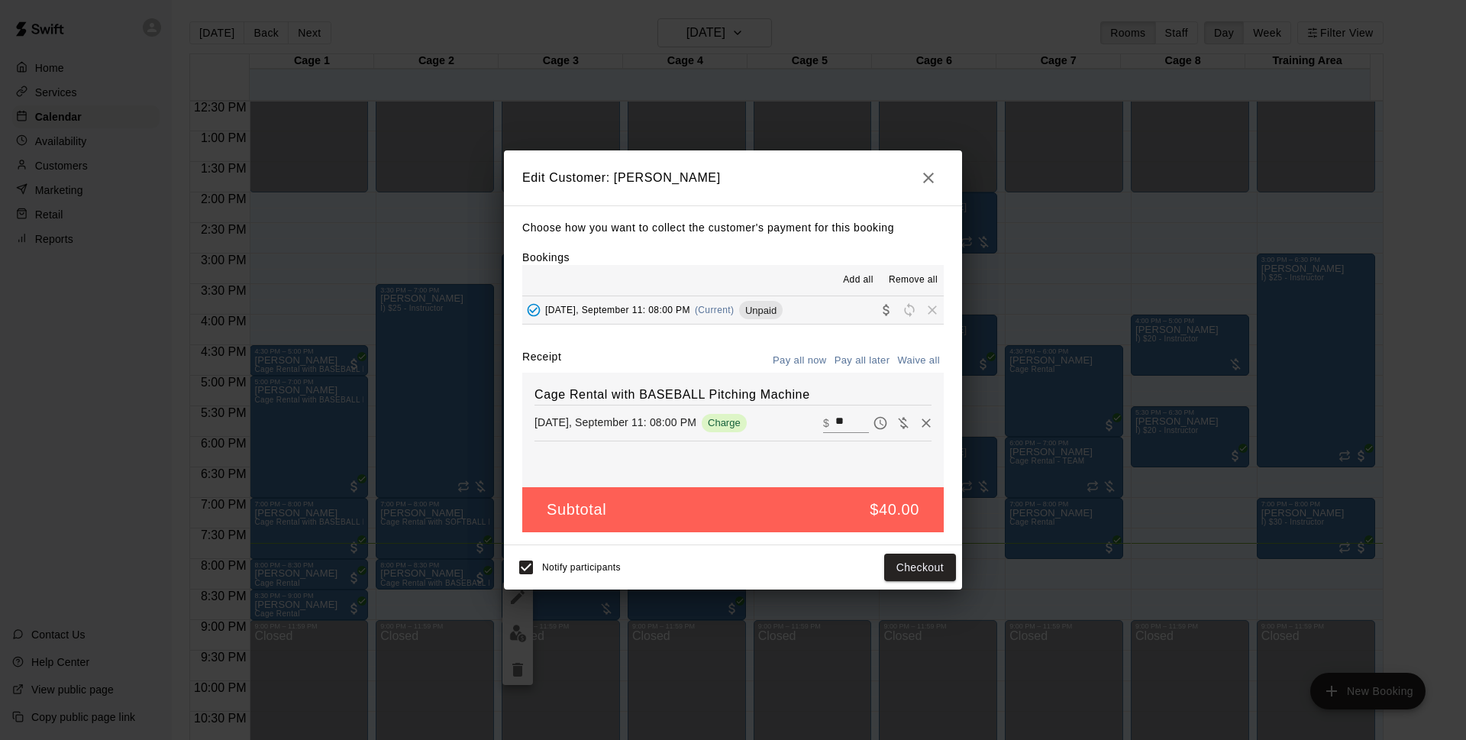
drag, startPoint x: 845, startPoint y: 208, endPoint x: 847, endPoint y: 201, distance: 7.8
click at [845, 207] on div "Choose how you want to collect the customer's payment for this booking Bookings…" at bounding box center [733, 375] width 458 height 340
click at [846, 421] on input "**" at bounding box center [852, 423] width 34 height 20
type input "*"
type input "**"
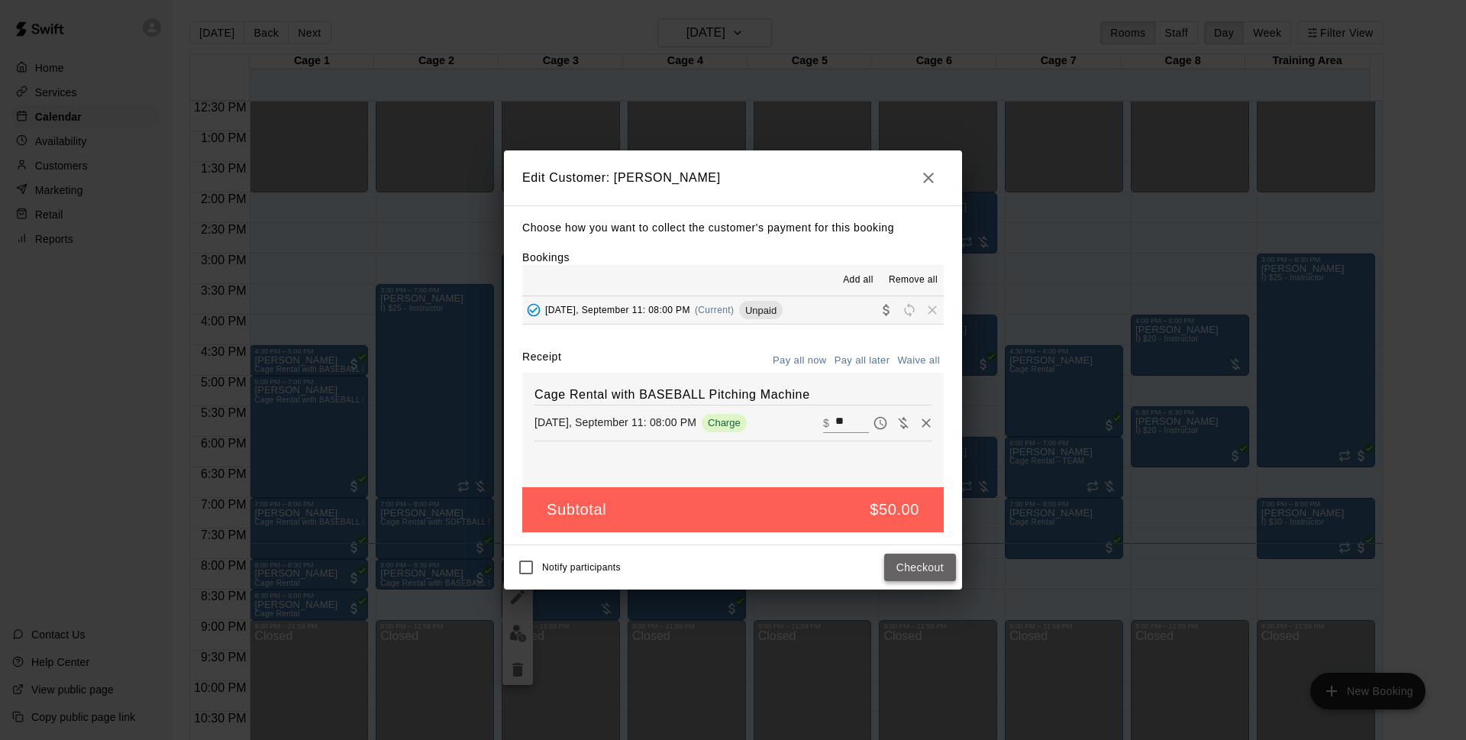
click at [941, 573] on button "Checkout" at bounding box center [920, 567] width 72 height 28
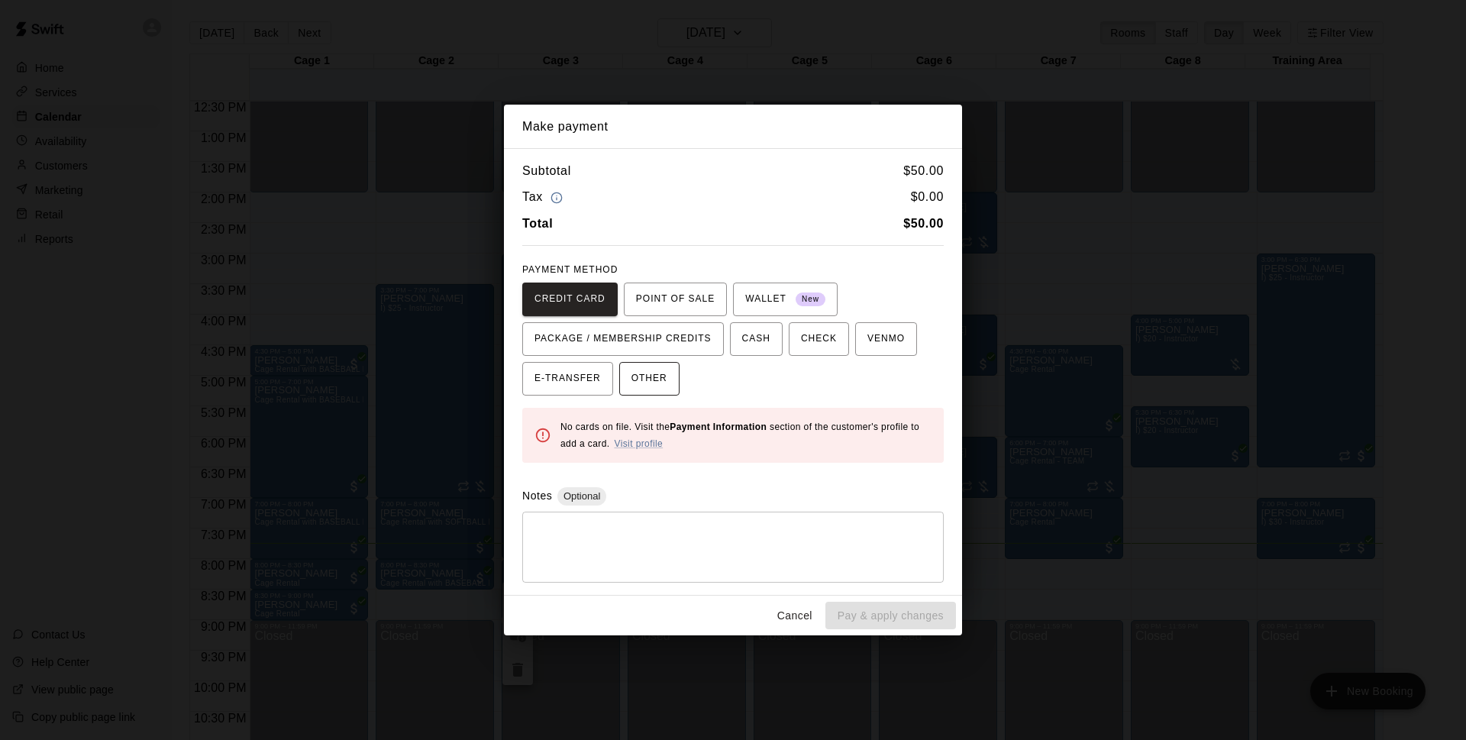
click at [675, 383] on button "OTHER" at bounding box center [649, 379] width 60 height 34
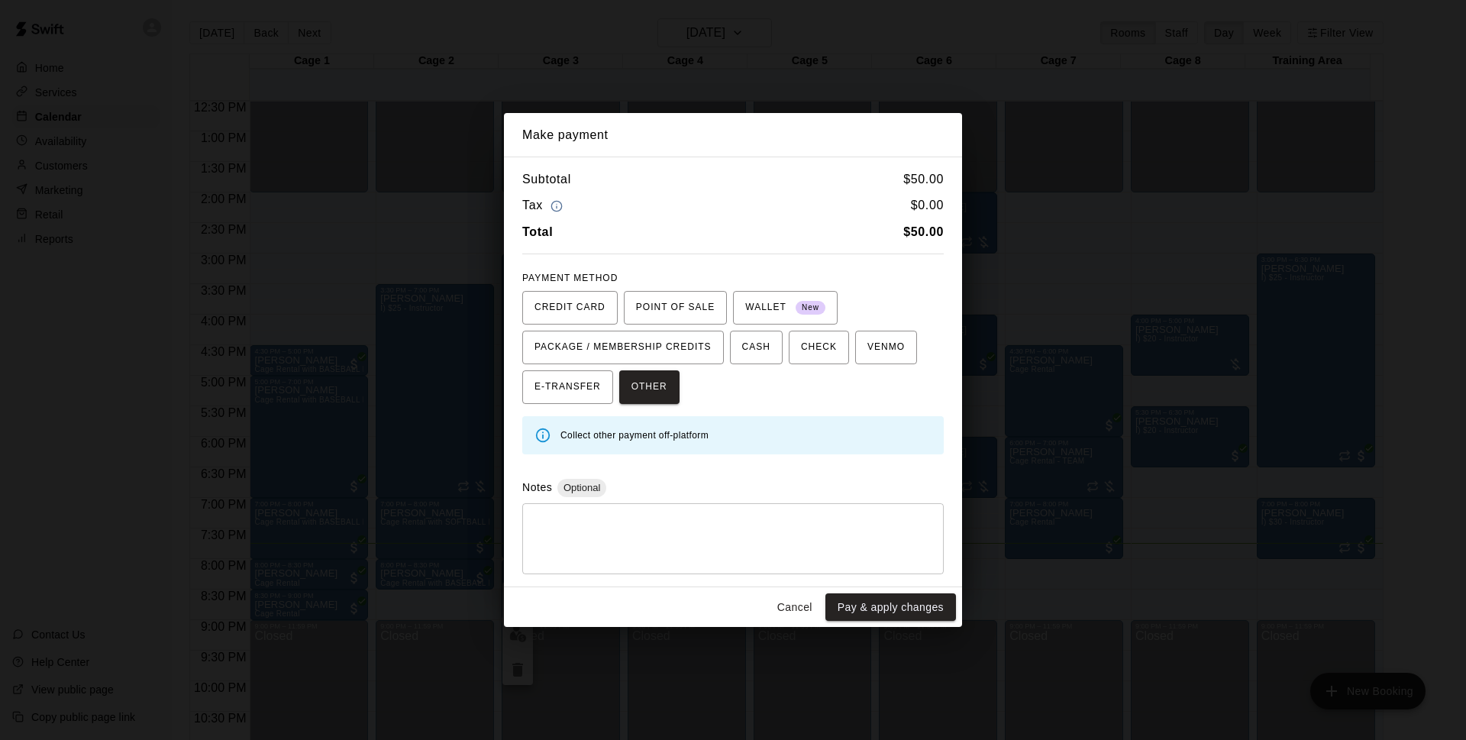
drag, startPoint x: 885, startPoint y: 612, endPoint x: 1335, endPoint y: 337, distance: 527.6
click at [886, 611] on button "Pay & apply changes" at bounding box center [890, 607] width 131 height 28
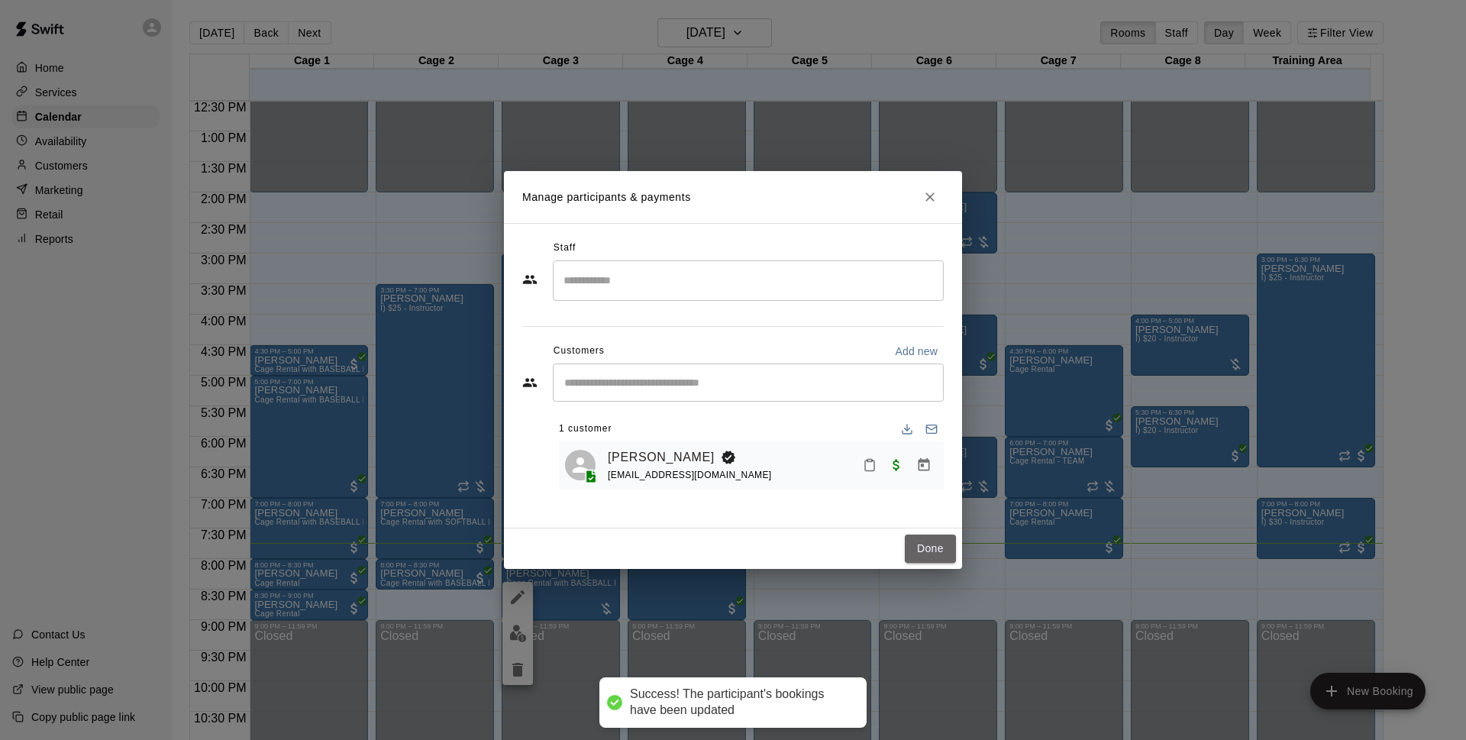
drag, startPoint x: 938, startPoint y: 550, endPoint x: 1401, endPoint y: 368, distance: 497.0
click at [940, 552] on button "Done" at bounding box center [930, 548] width 51 height 28
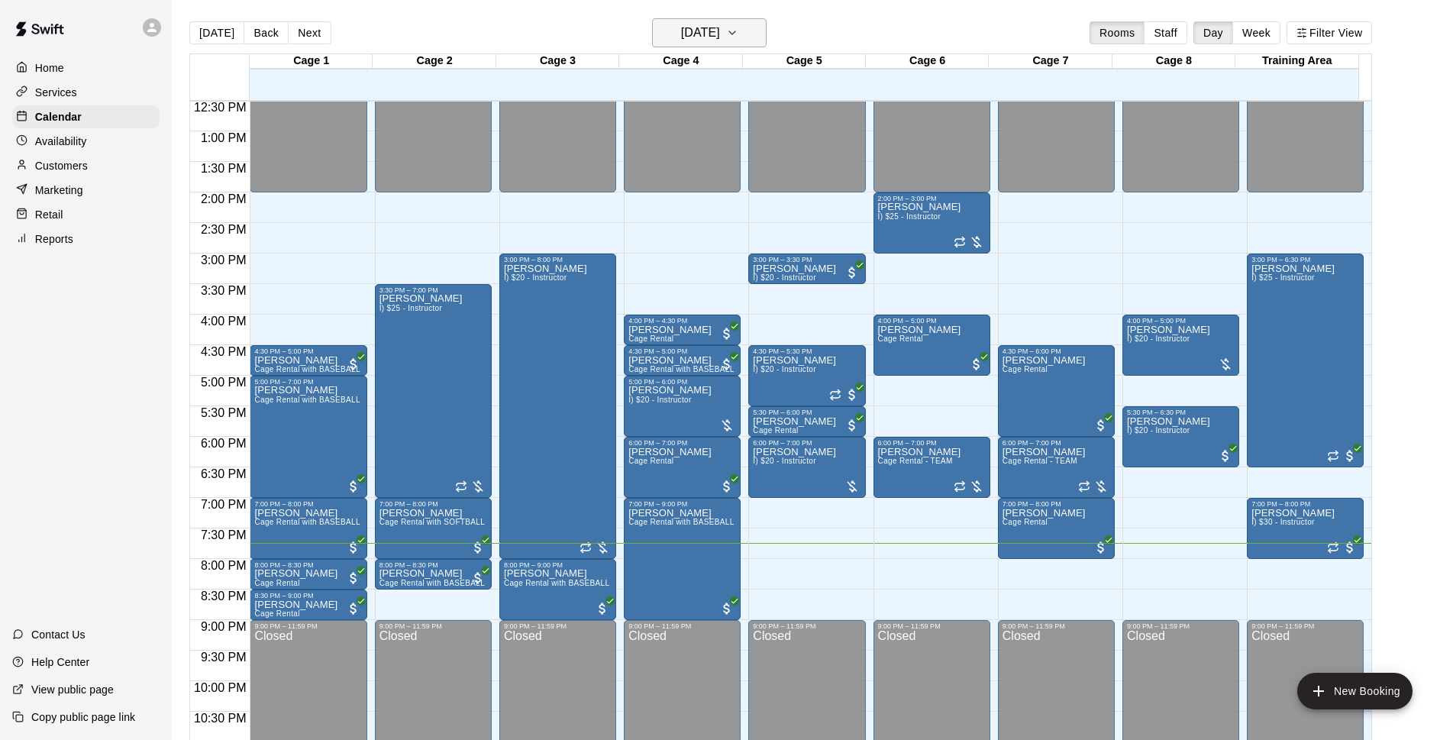
click at [720, 37] on h6 "[DATE]" at bounding box center [700, 32] width 39 height 21
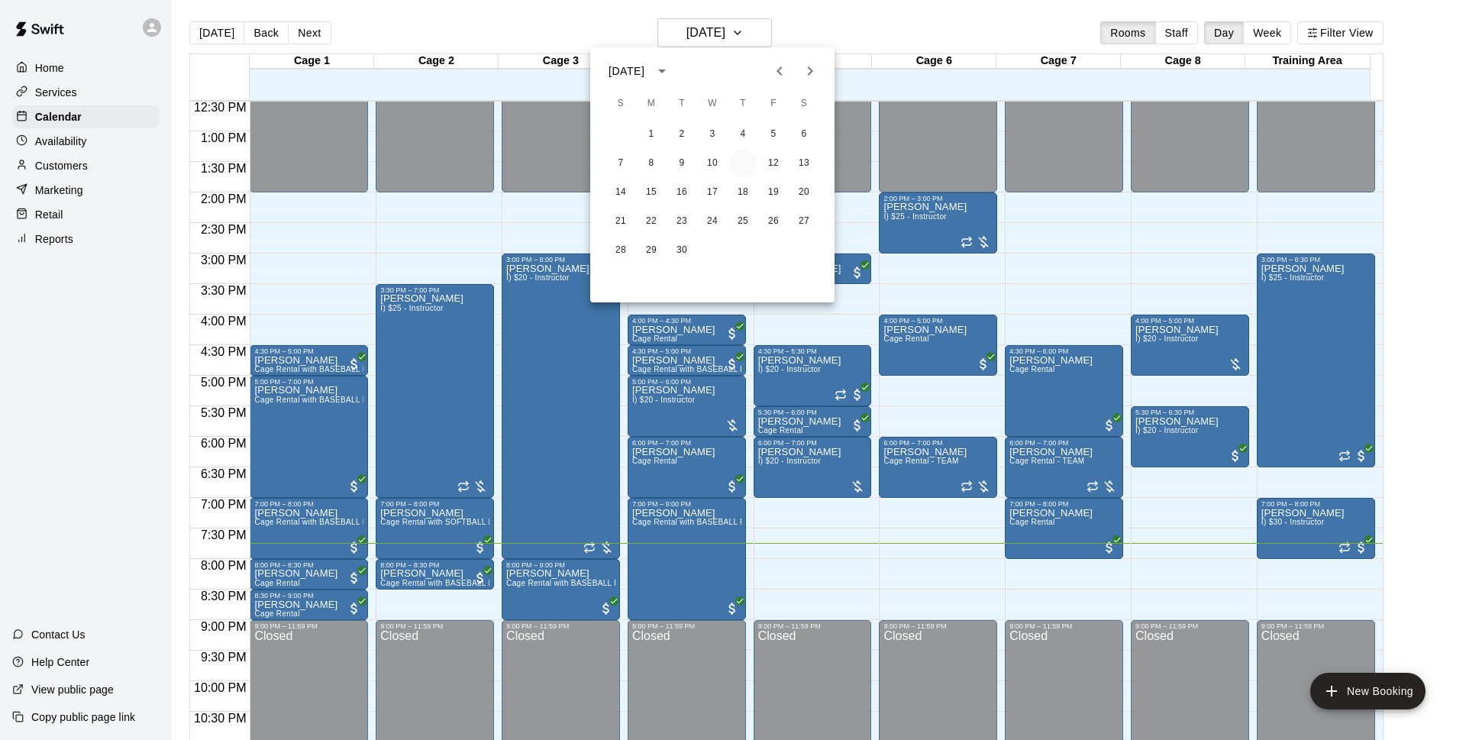
click at [731, 163] on button "11" at bounding box center [742, 163] width 27 height 27
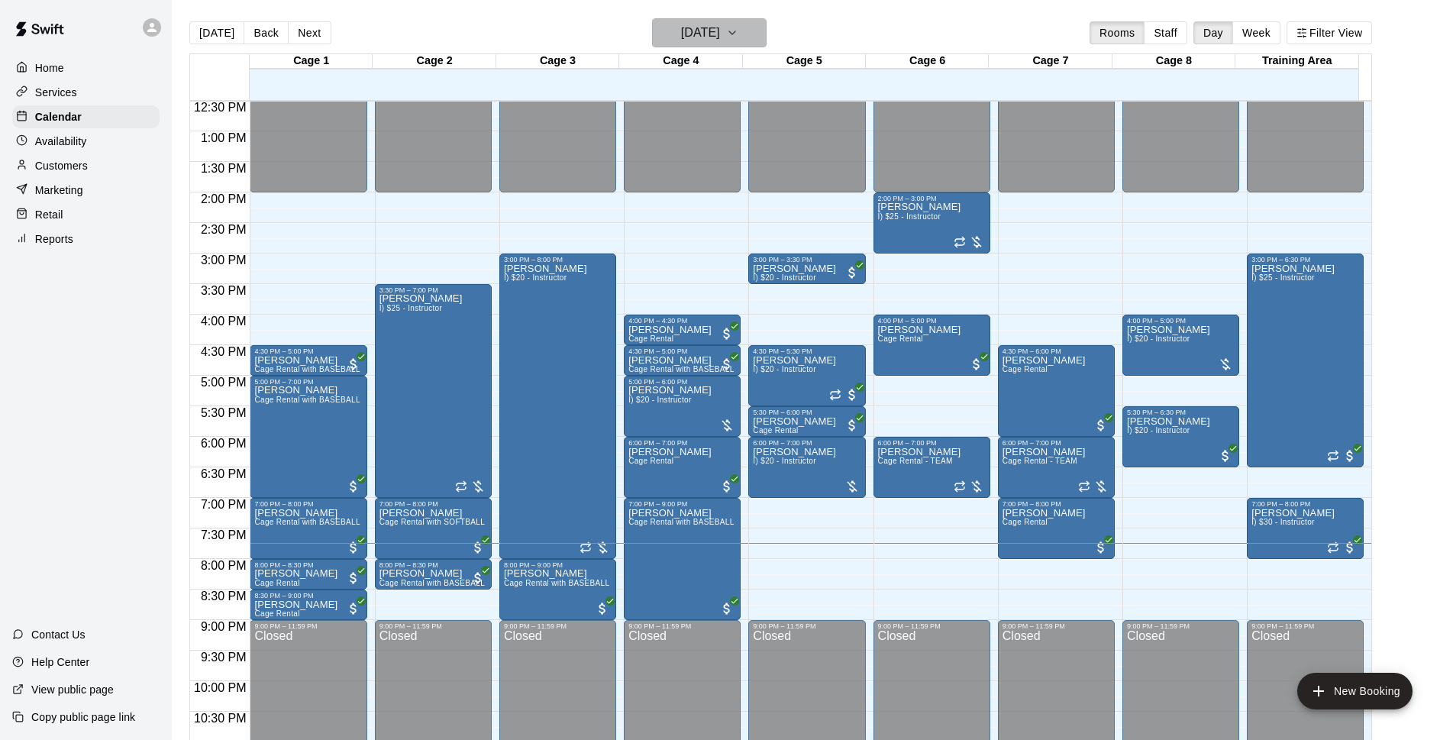
click at [720, 33] on h6 "[DATE]" at bounding box center [700, 32] width 39 height 21
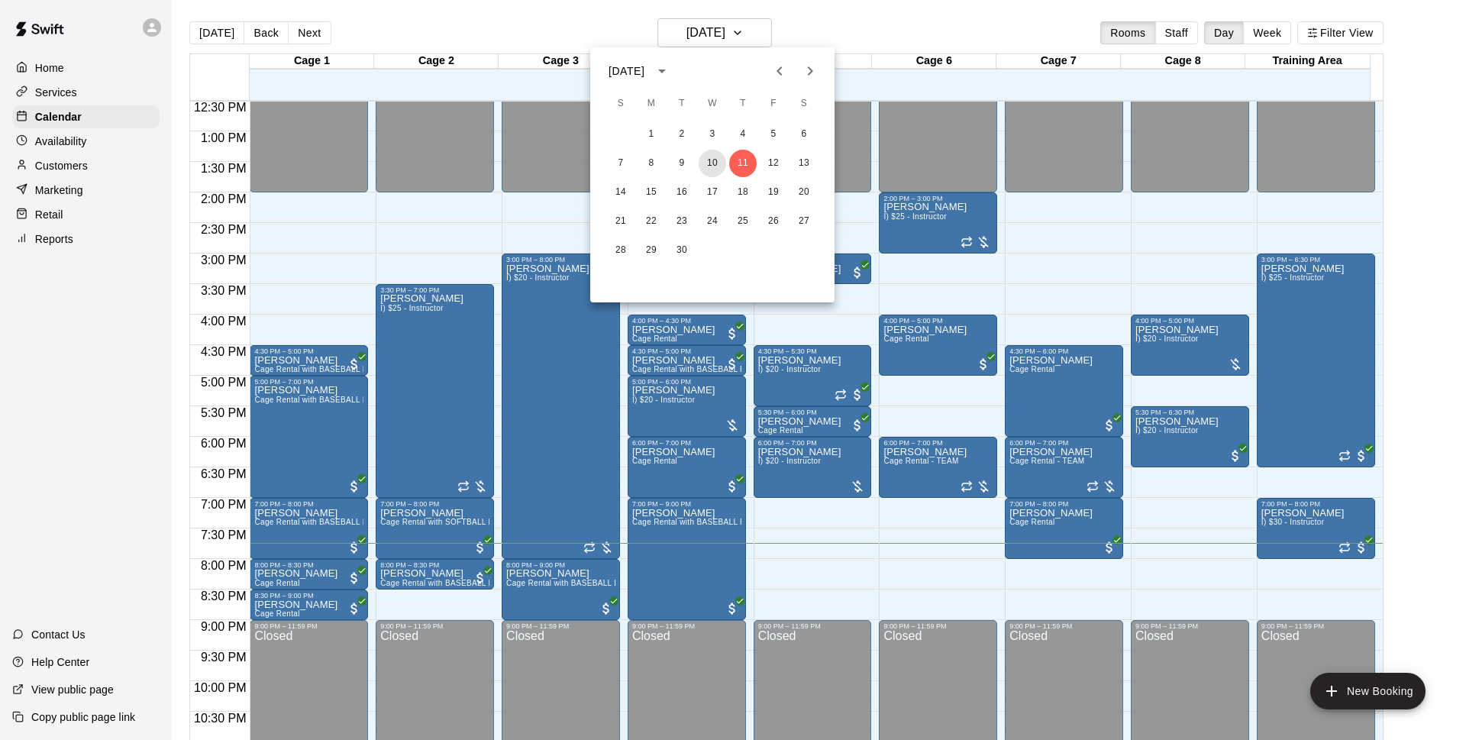
click at [718, 169] on button "10" at bounding box center [711, 163] width 27 height 27
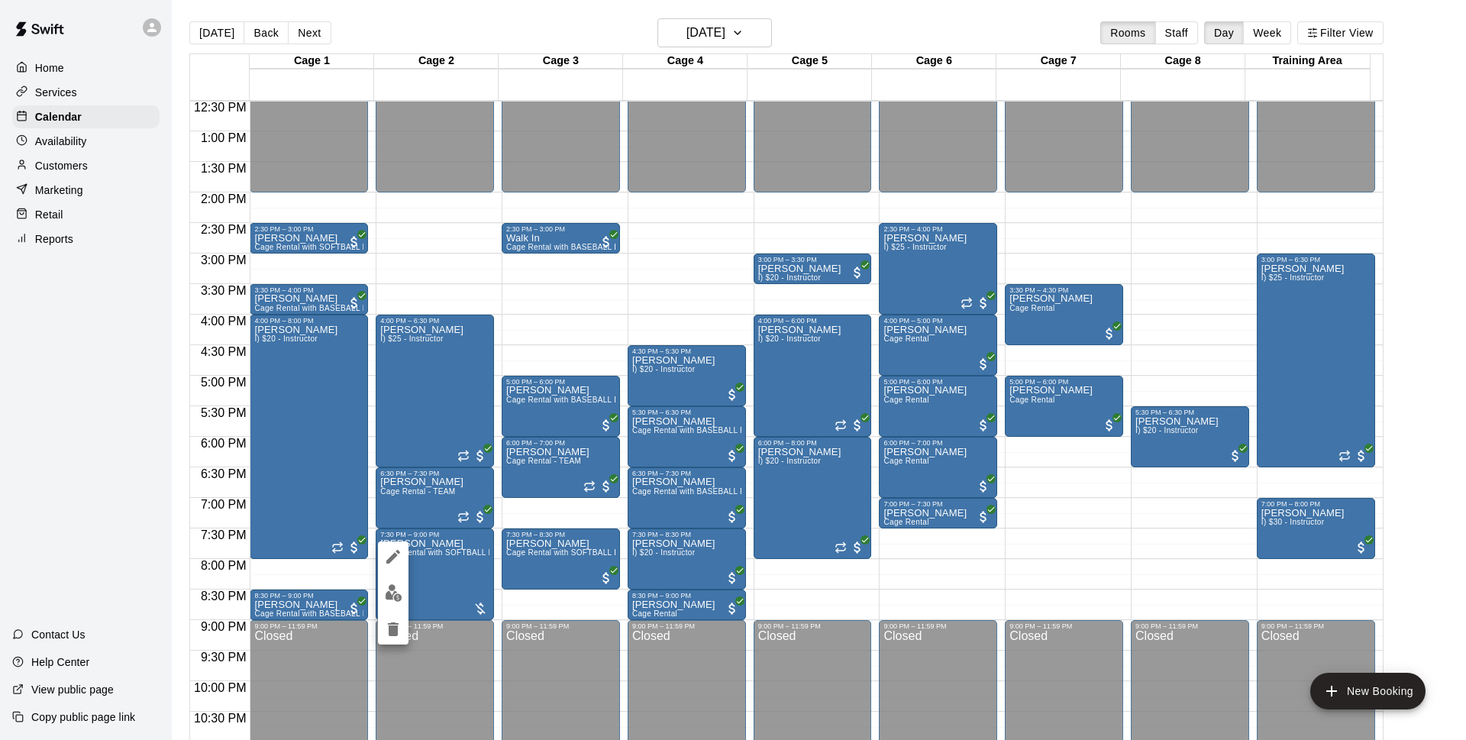
click at [849, 34] on div at bounding box center [733, 370] width 1466 height 740
click at [725, 36] on h6 "[DATE]" at bounding box center [705, 32] width 39 height 21
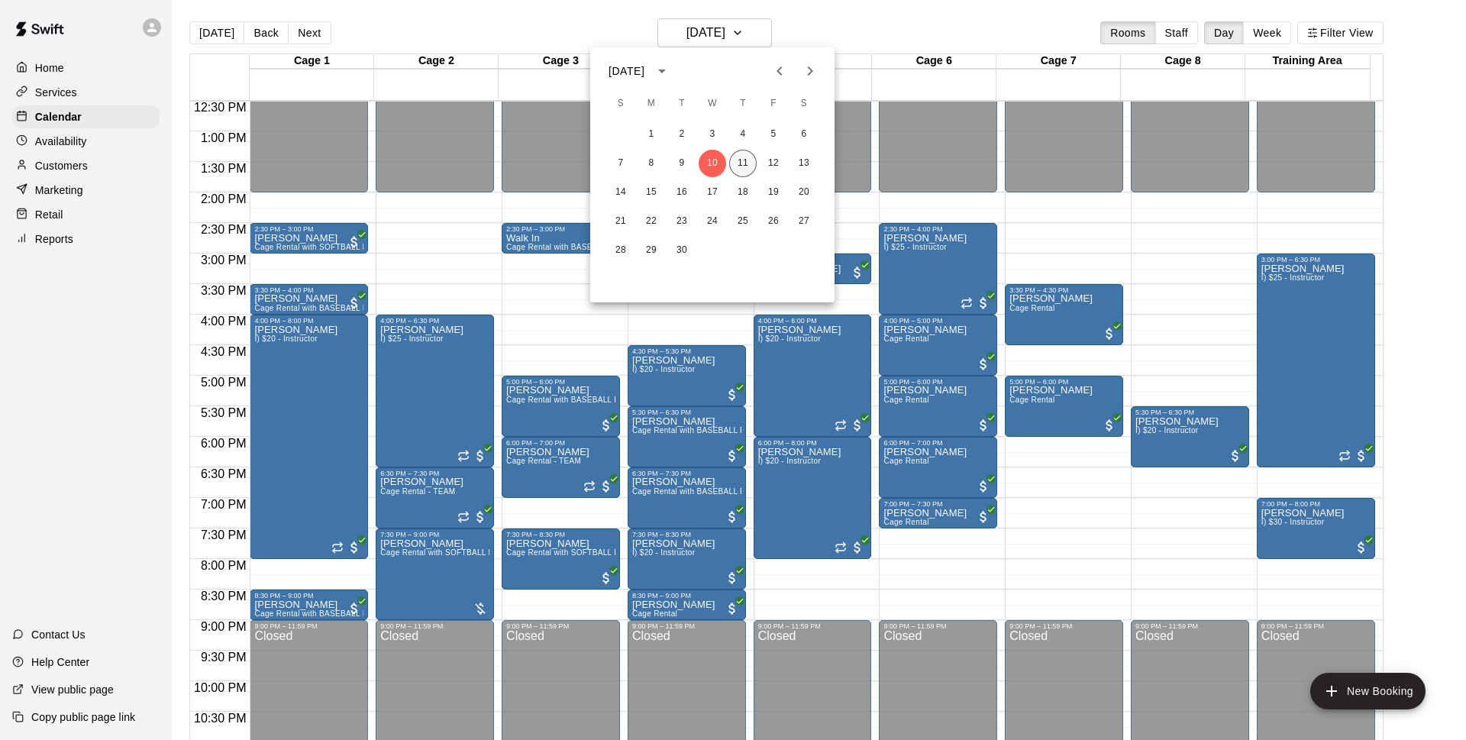
click at [740, 161] on button "11" at bounding box center [742, 163] width 27 height 27
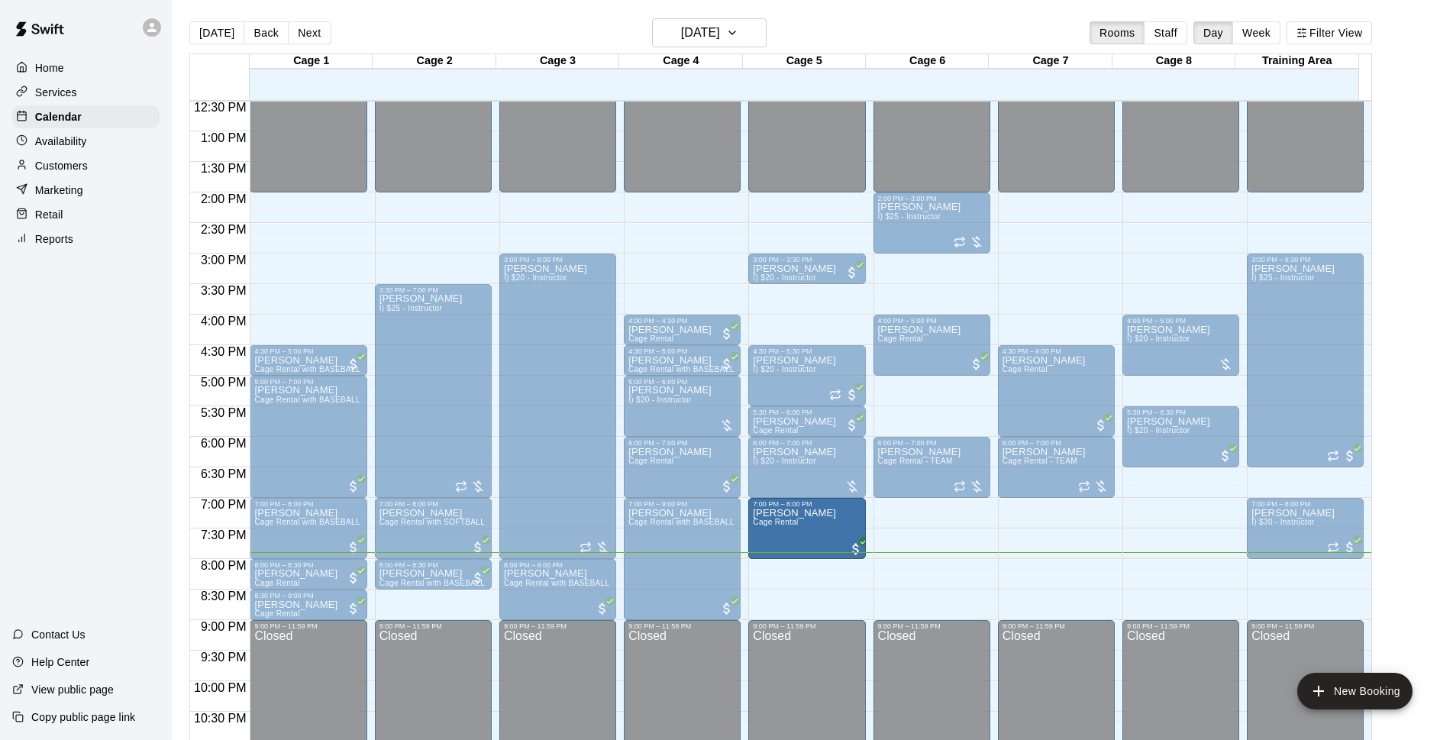
drag, startPoint x: 857, startPoint y: 519, endPoint x: 790, endPoint y: 546, distance: 72.3
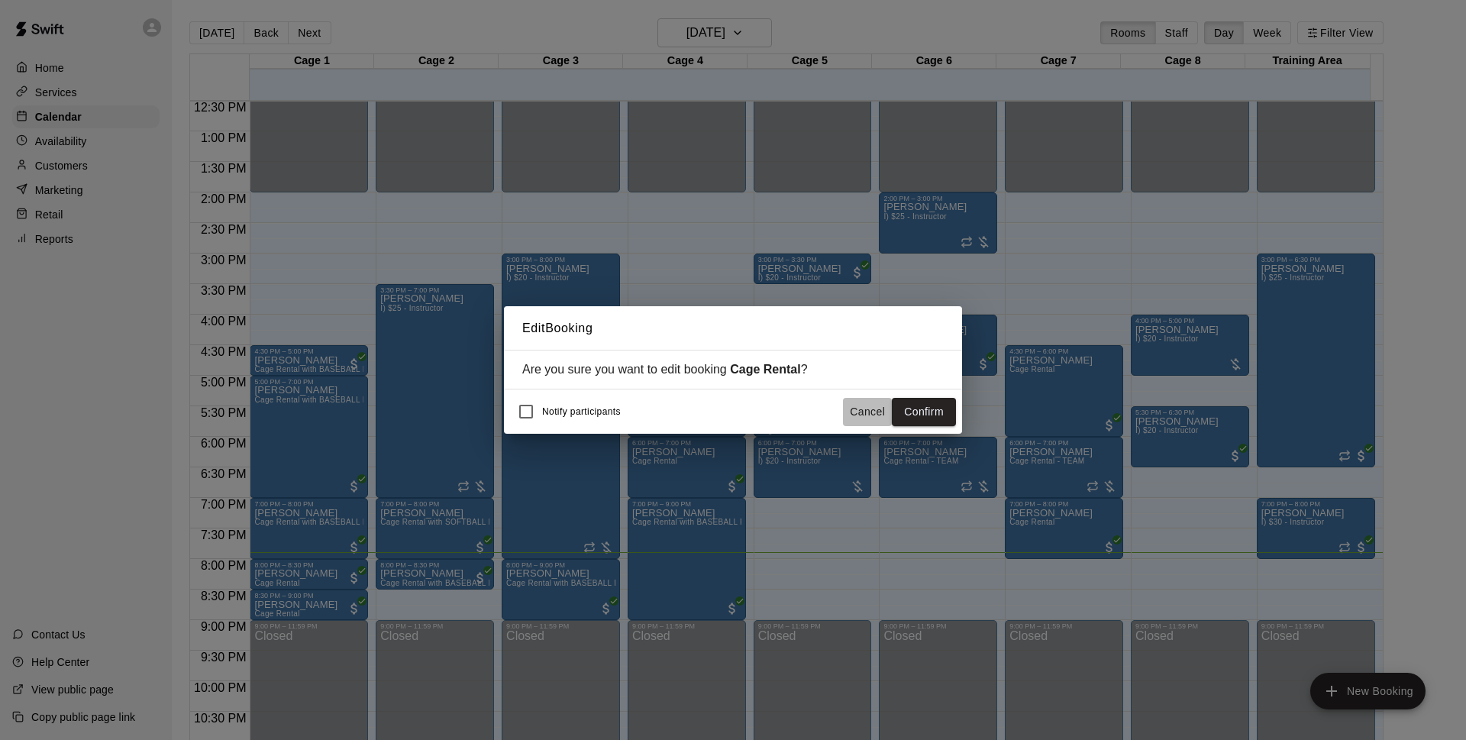
click at [874, 411] on button "Cancel" at bounding box center [867, 412] width 49 height 28
click at [935, 417] on button "Confirm" at bounding box center [924, 412] width 64 height 28
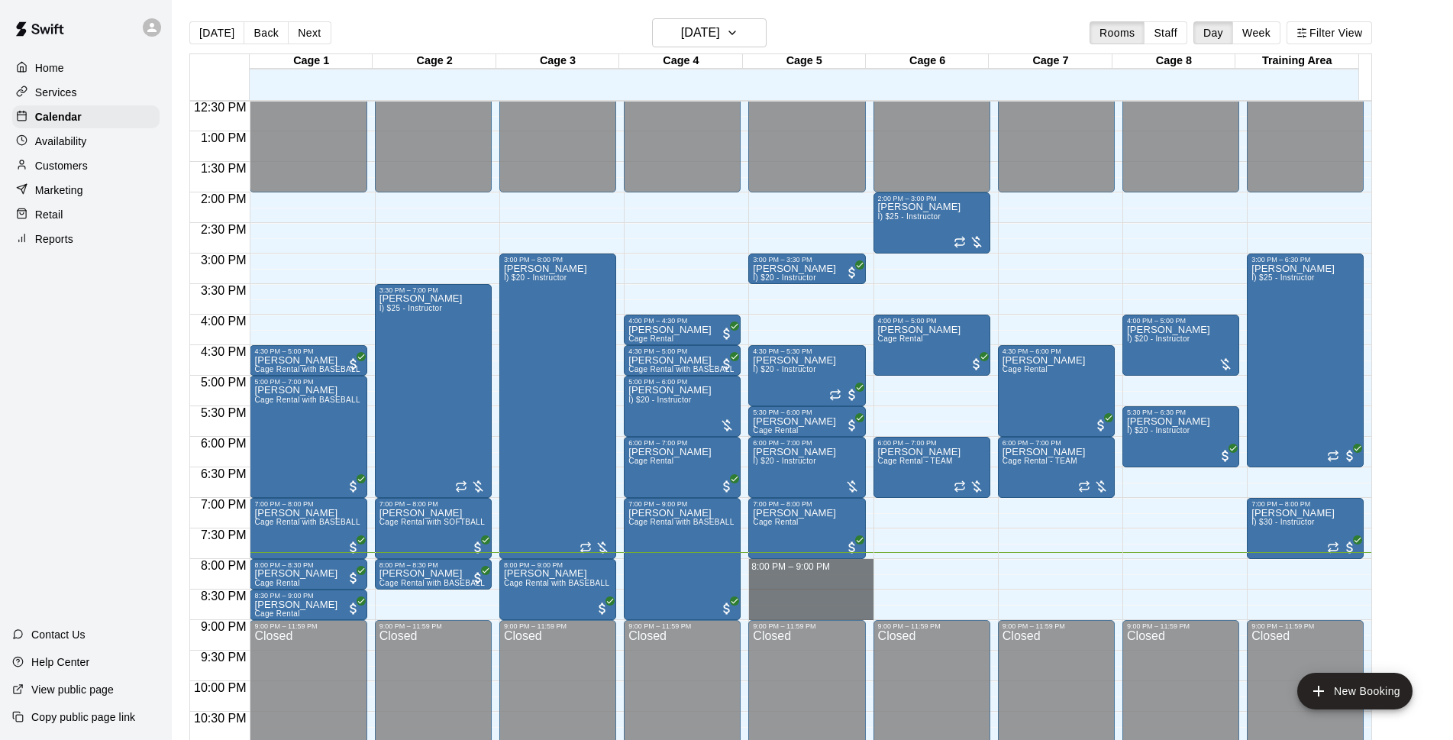
drag, startPoint x: 782, startPoint y: 563, endPoint x: 1036, endPoint y: 315, distance: 355.2
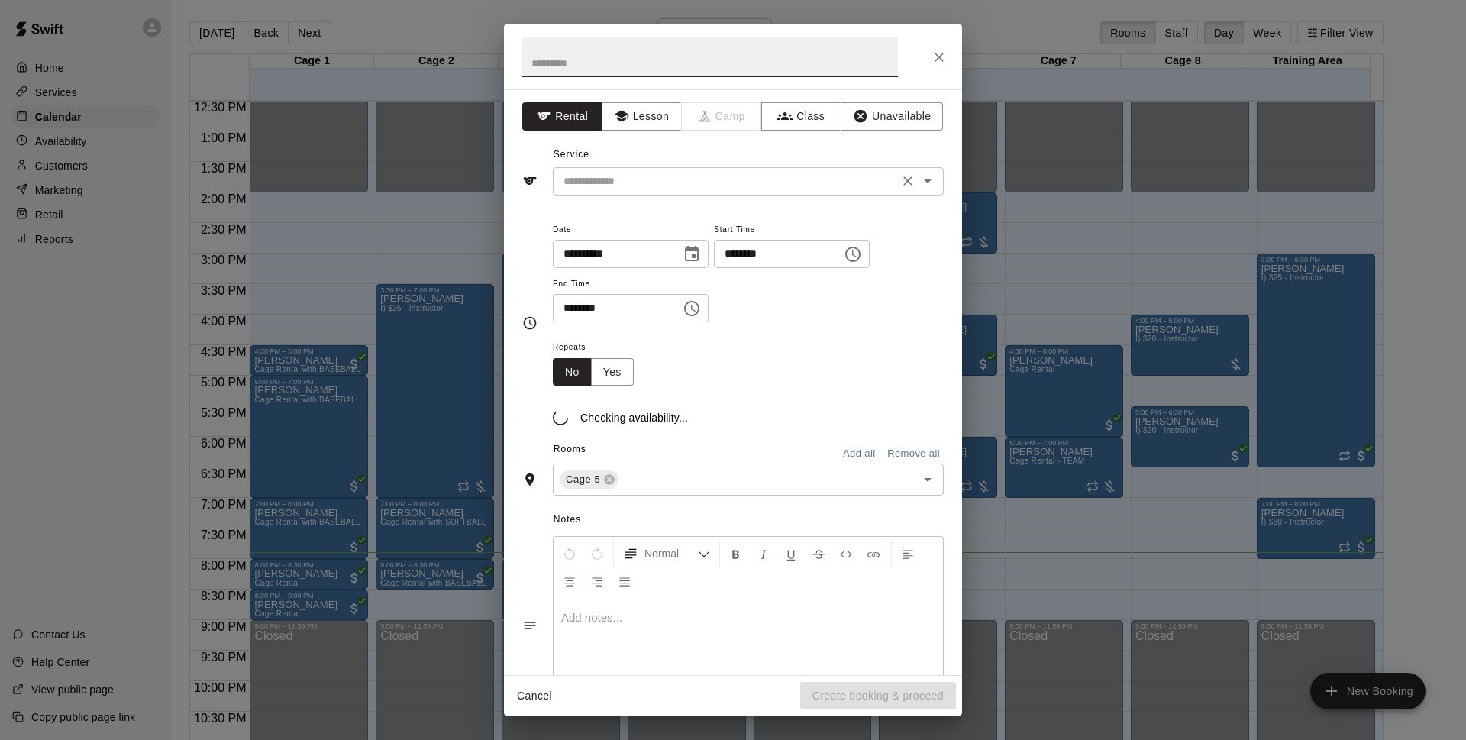
click at [682, 176] on input "text" at bounding box center [725, 181] width 337 height 19
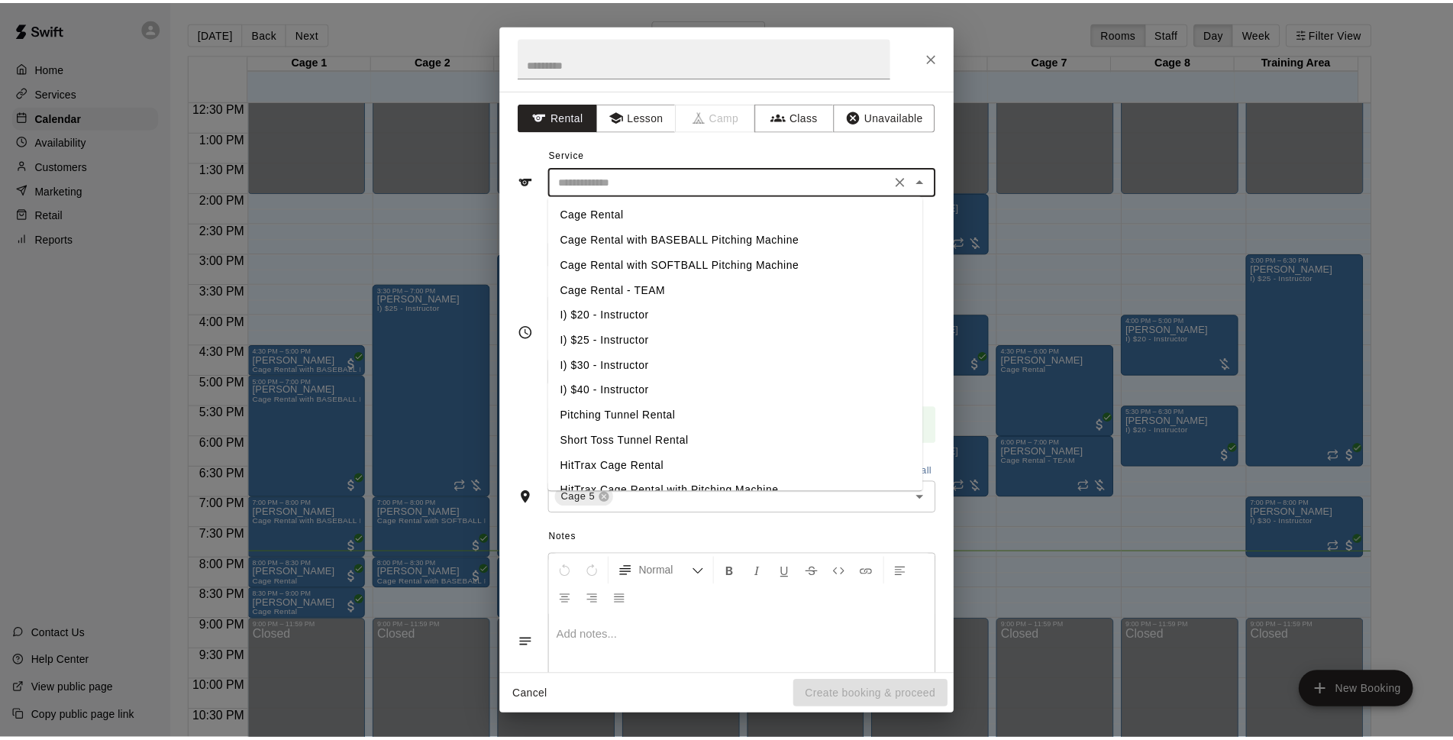
scroll to position [0, 0]
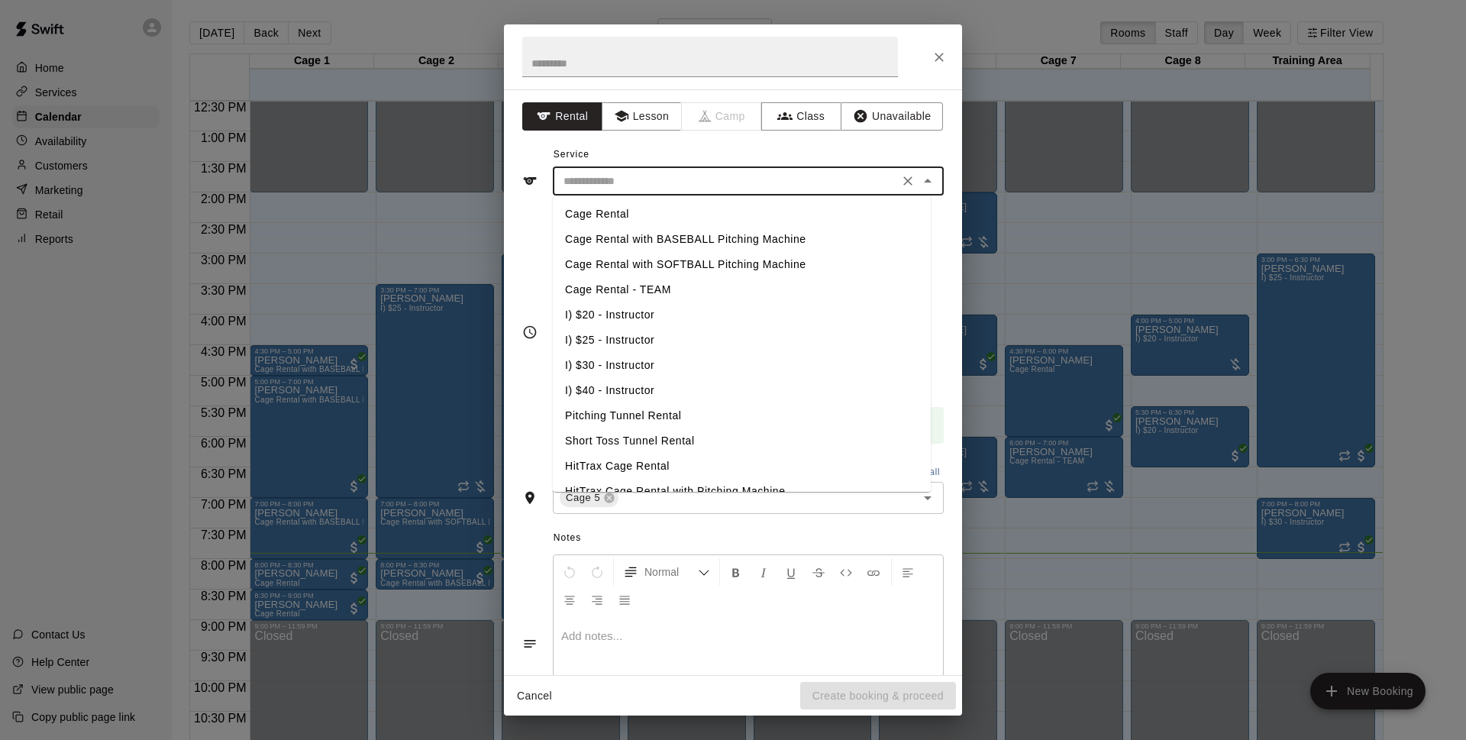
click at [673, 288] on li "Cage Rental - TEAM" at bounding box center [742, 289] width 378 height 25
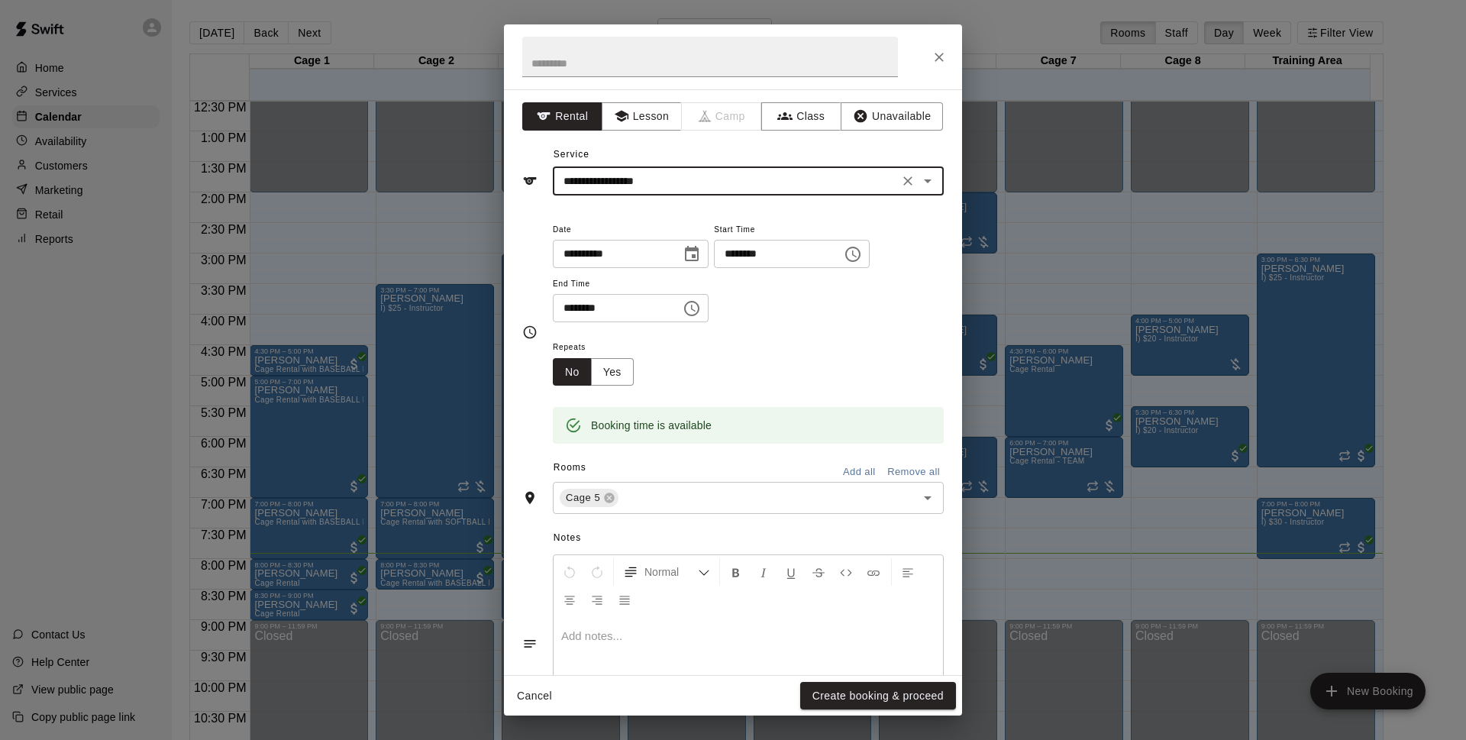
click at [873, 174] on input "**********" at bounding box center [725, 181] width 337 height 19
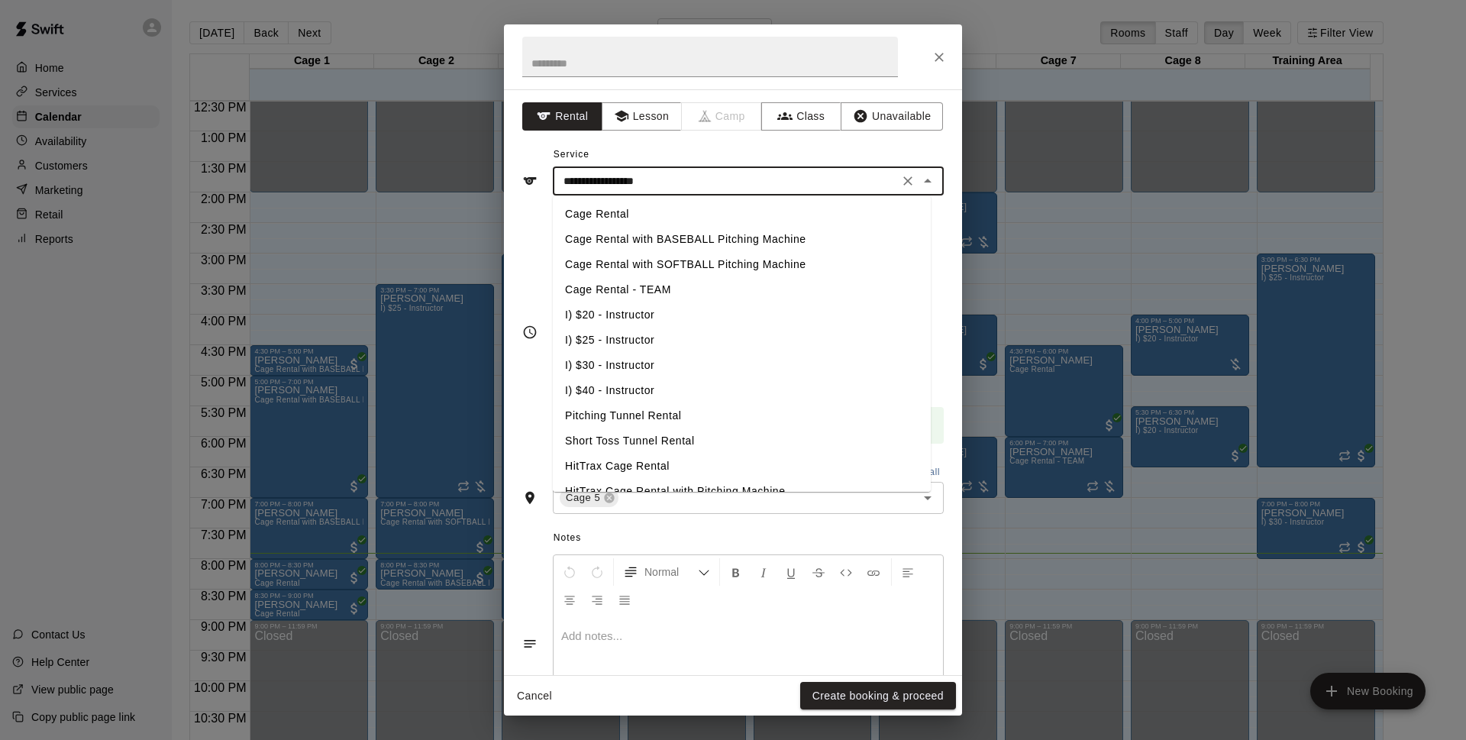
click at [698, 208] on li "Cage Rental" at bounding box center [742, 214] width 378 height 25
type input "**********"
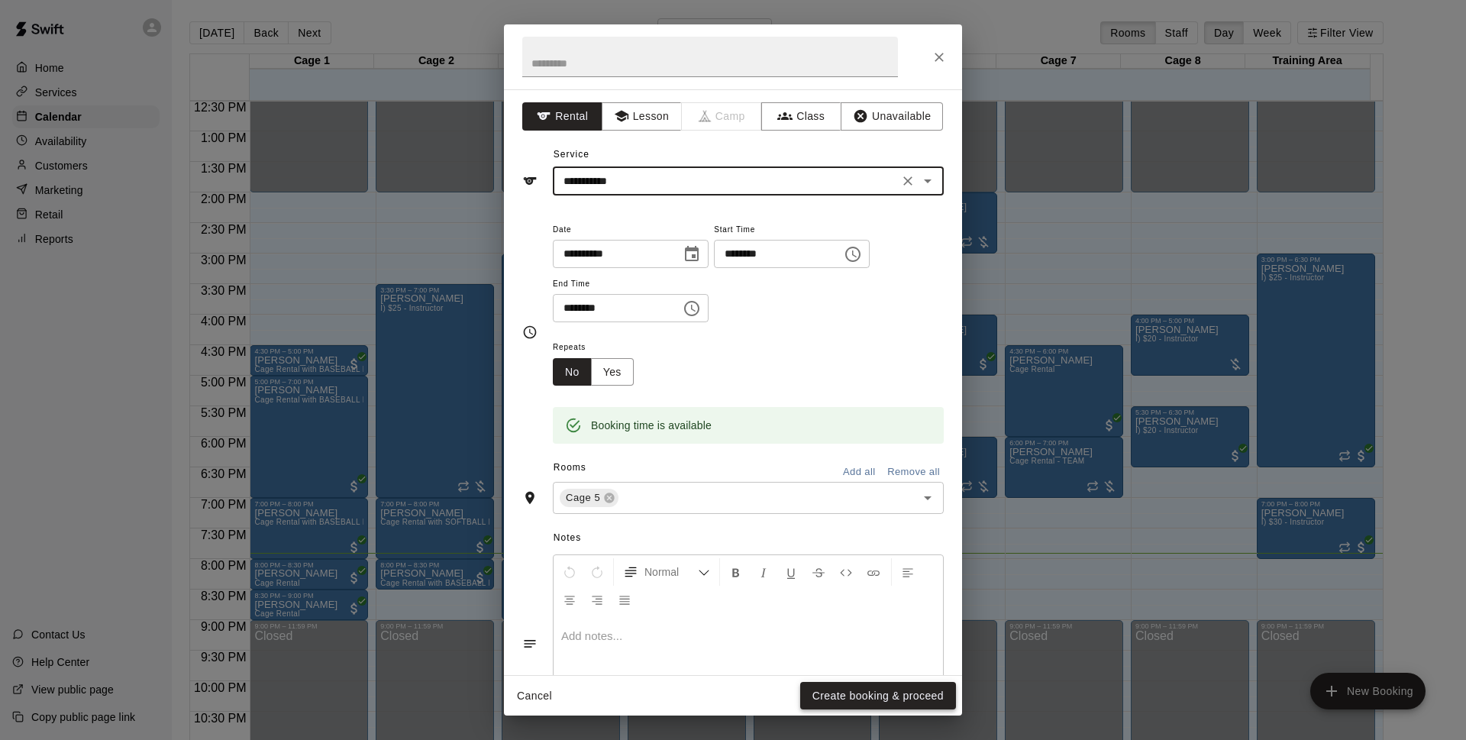
click at [873, 692] on button "Create booking & proceed" at bounding box center [878, 696] width 156 height 28
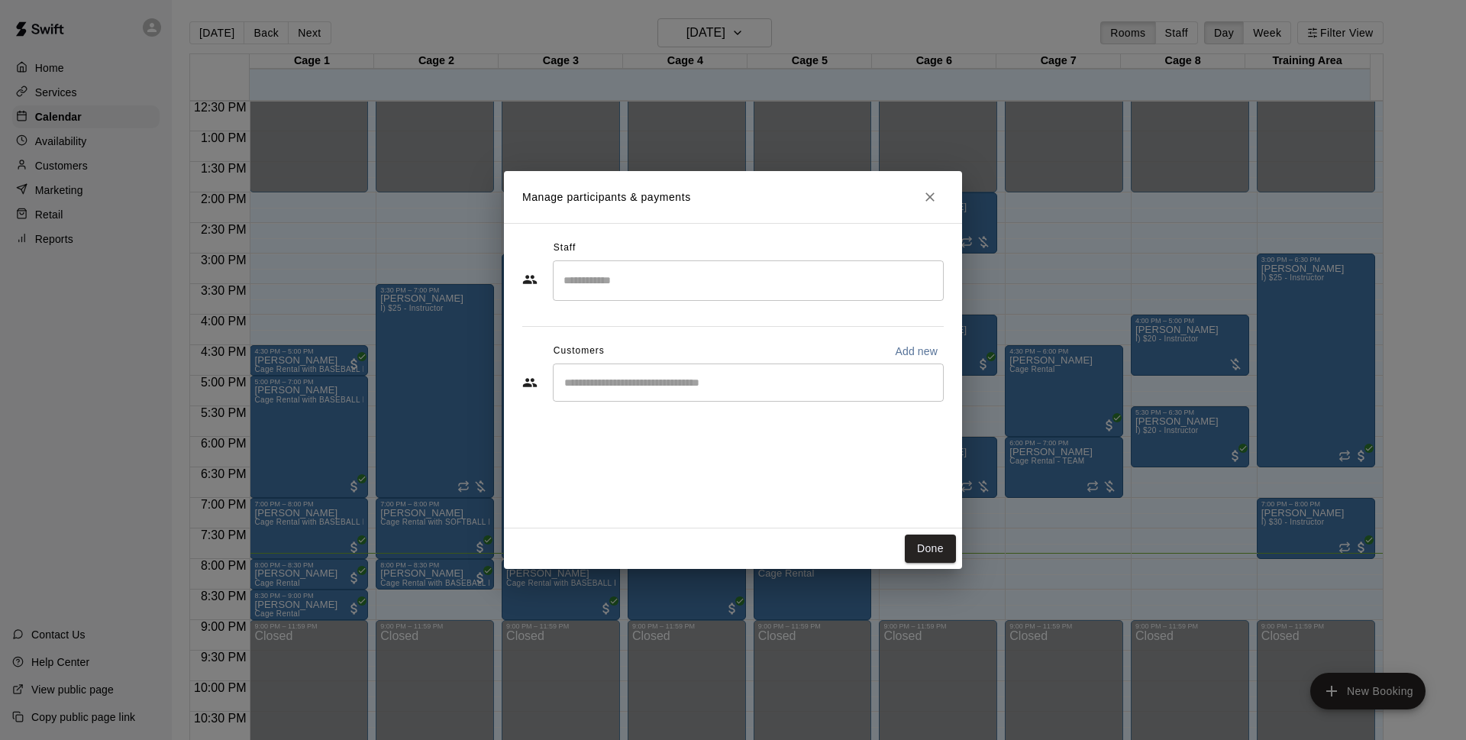
click at [863, 406] on div "Staff ​ Customers Add new ​" at bounding box center [732, 326] width 421 height 181
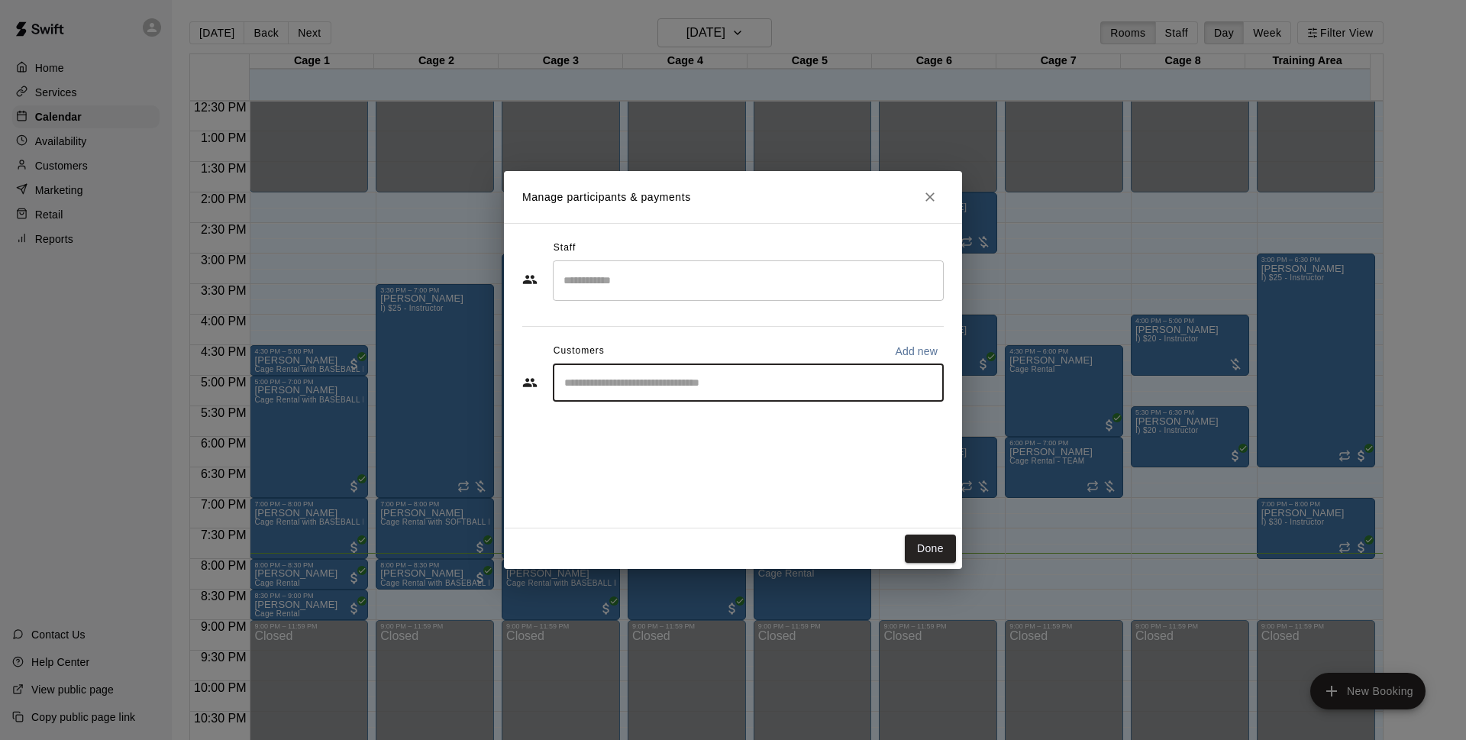
click at [878, 386] on input "Start typing to search customers..." at bounding box center [748, 382] width 377 height 15
type input "*****"
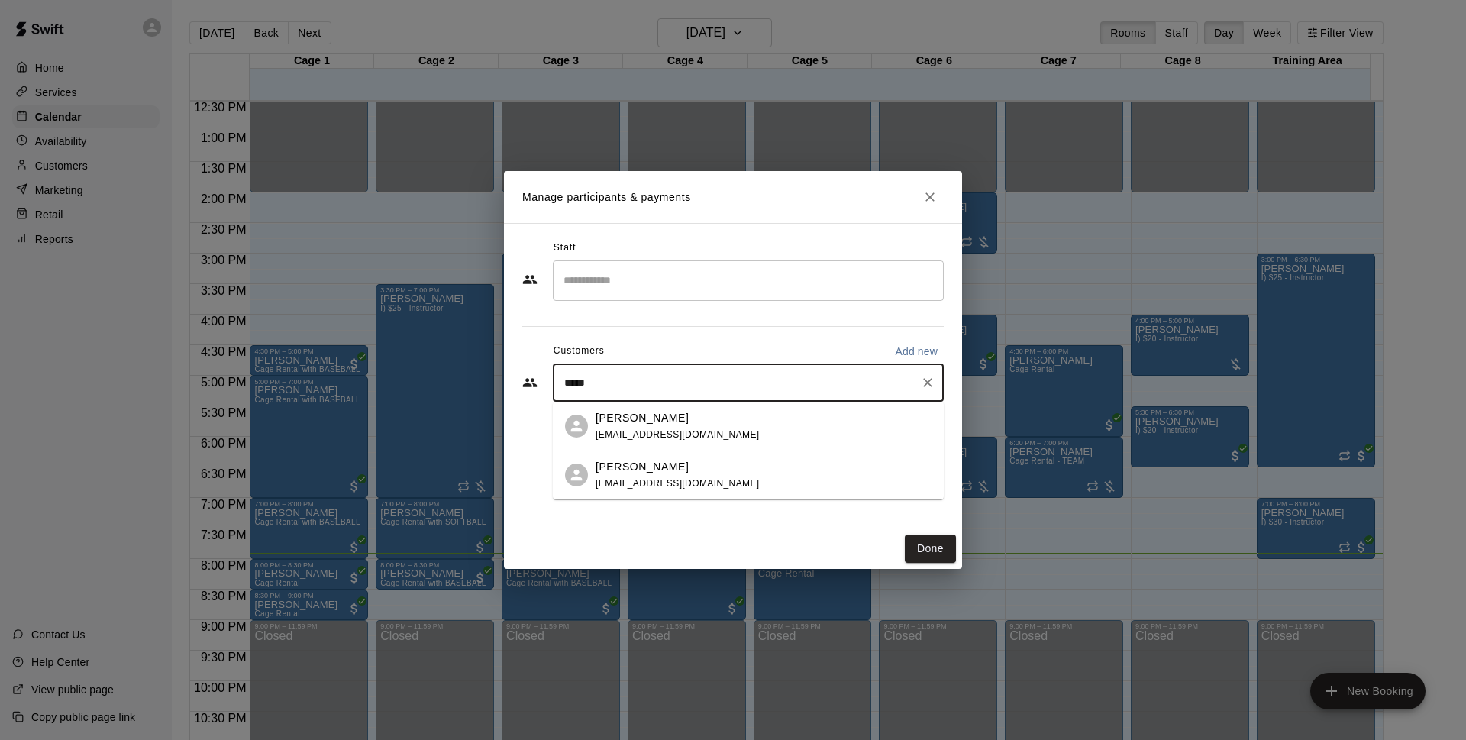
click at [714, 429] on span "[EMAIL_ADDRESS][DOMAIN_NAME]" at bounding box center [677, 434] width 164 height 11
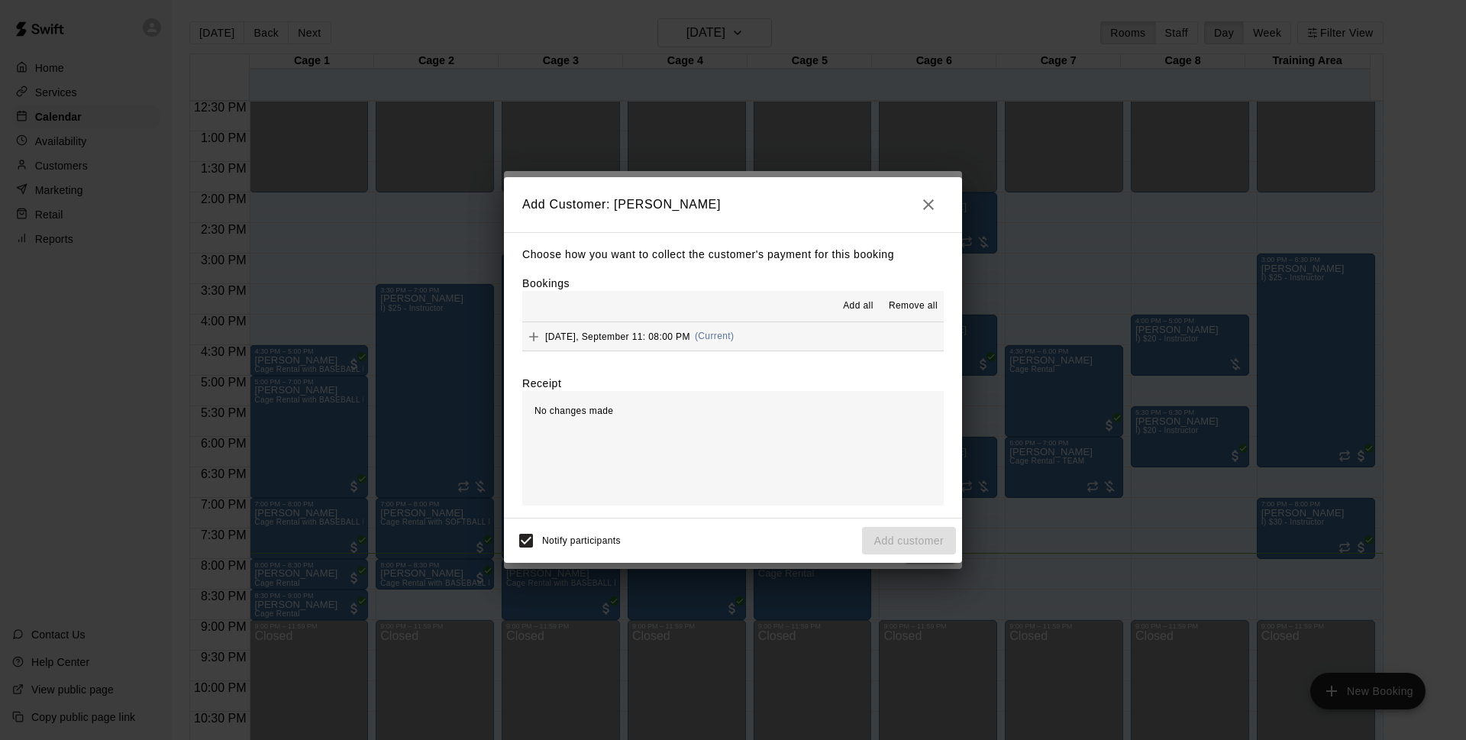
click at [836, 327] on button "[DATE], September 11: 08:00 PM (Current)" at bounding box center [732, 336] width 421 height 28
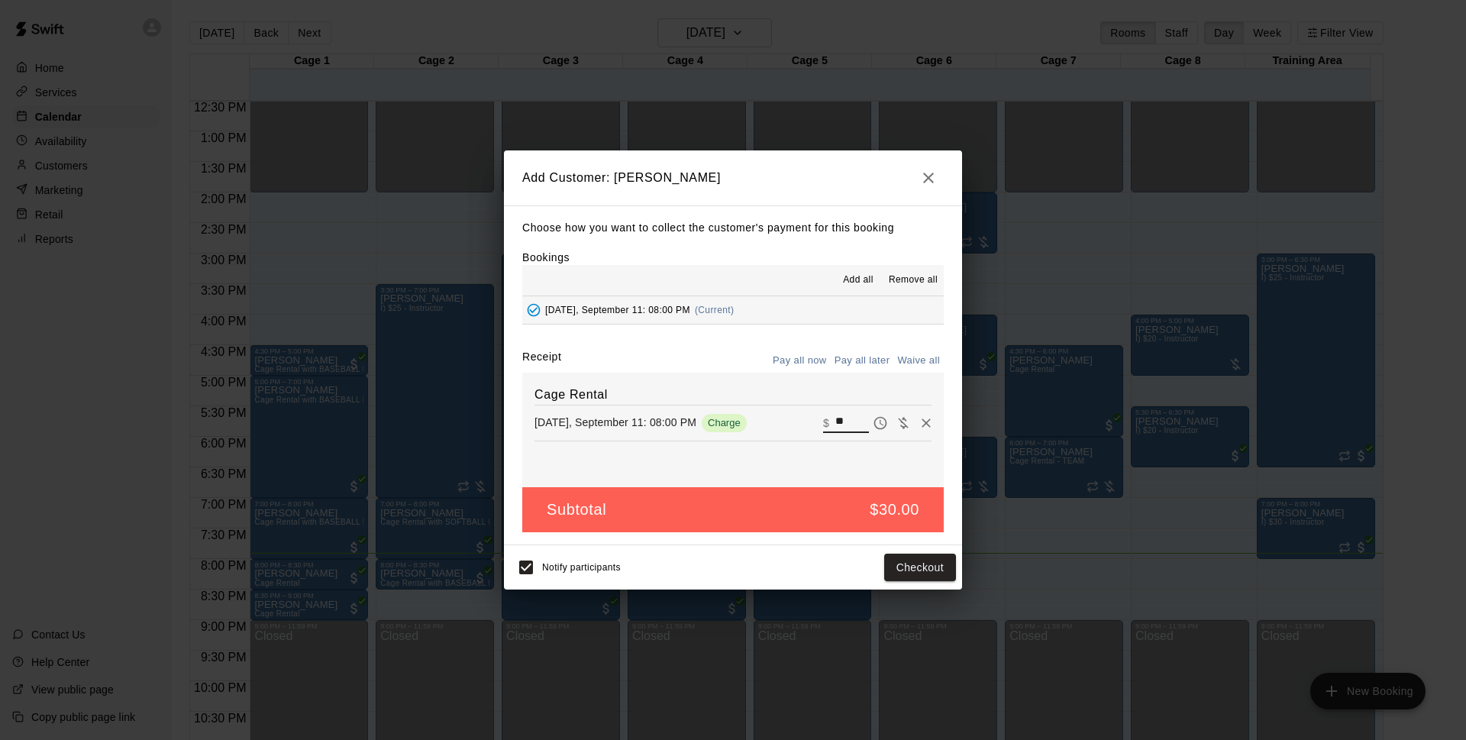
click at [835, 418] on input "**" at bounding box center [852, 423] width 34 height 20
type input "*"
drag, startPoint x: 900, startPoint y: 186, endPoint x: 938, endPoint y: 185, distance: 38.2
click at [901, 187] on h2 "Add Customer: [PERSON_NAME]" at bounding box center [733, 177] width 458 height 55
click at [938, 185] on button "button" at bounding box center [928, 178] width 31 height 31
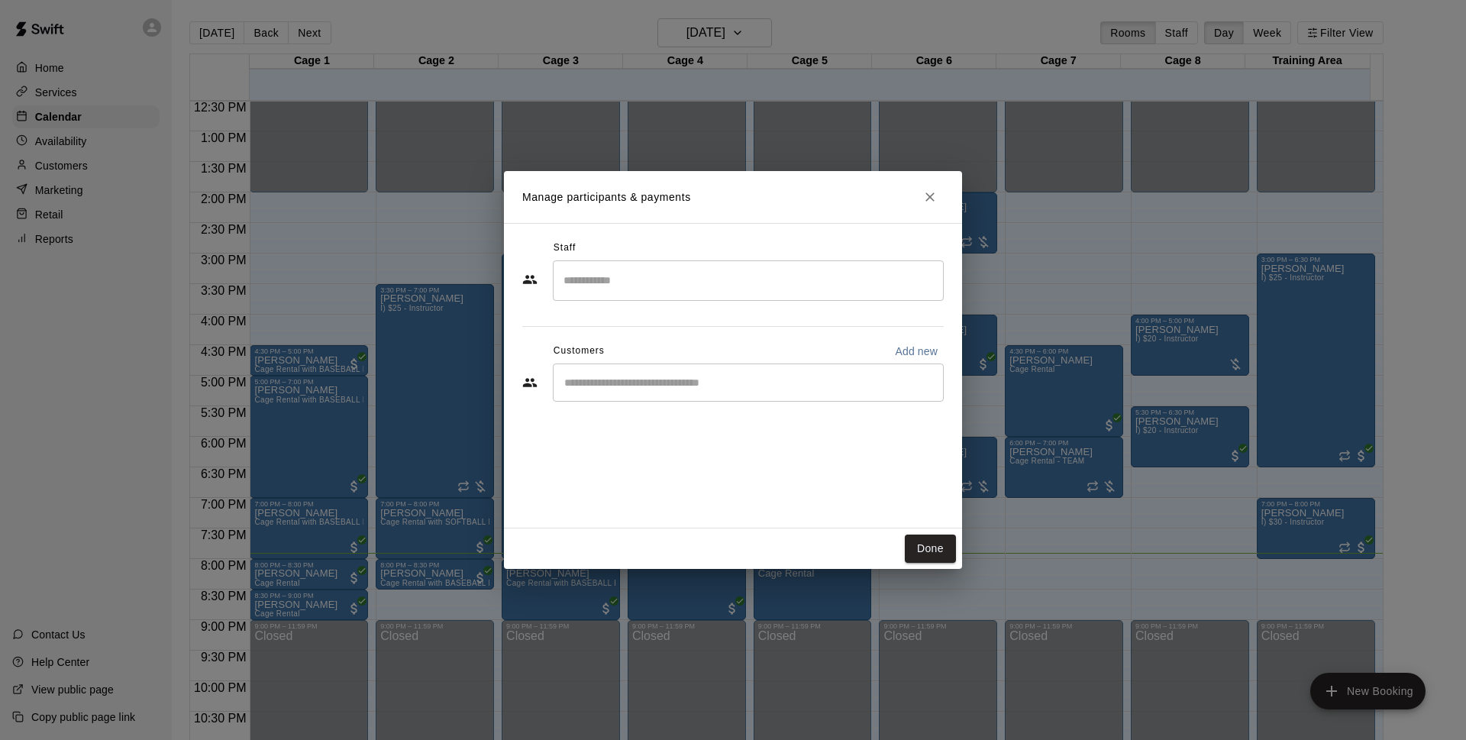
click at [939, 200] on button "Close" at bounding box center [929, 196] width 27 height 27
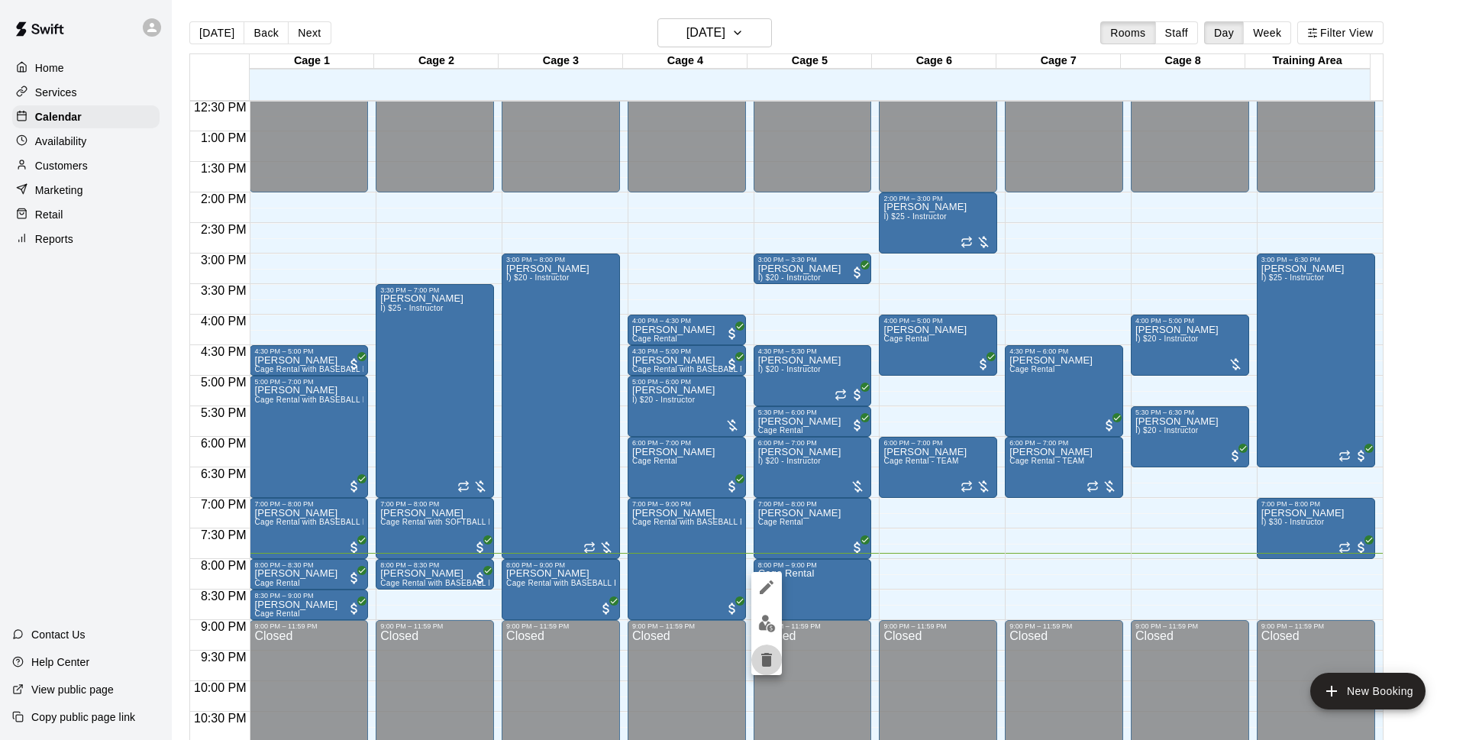
click at [769, 662] on icon "delete" at bounding box center [766, 660] width 11 height 14
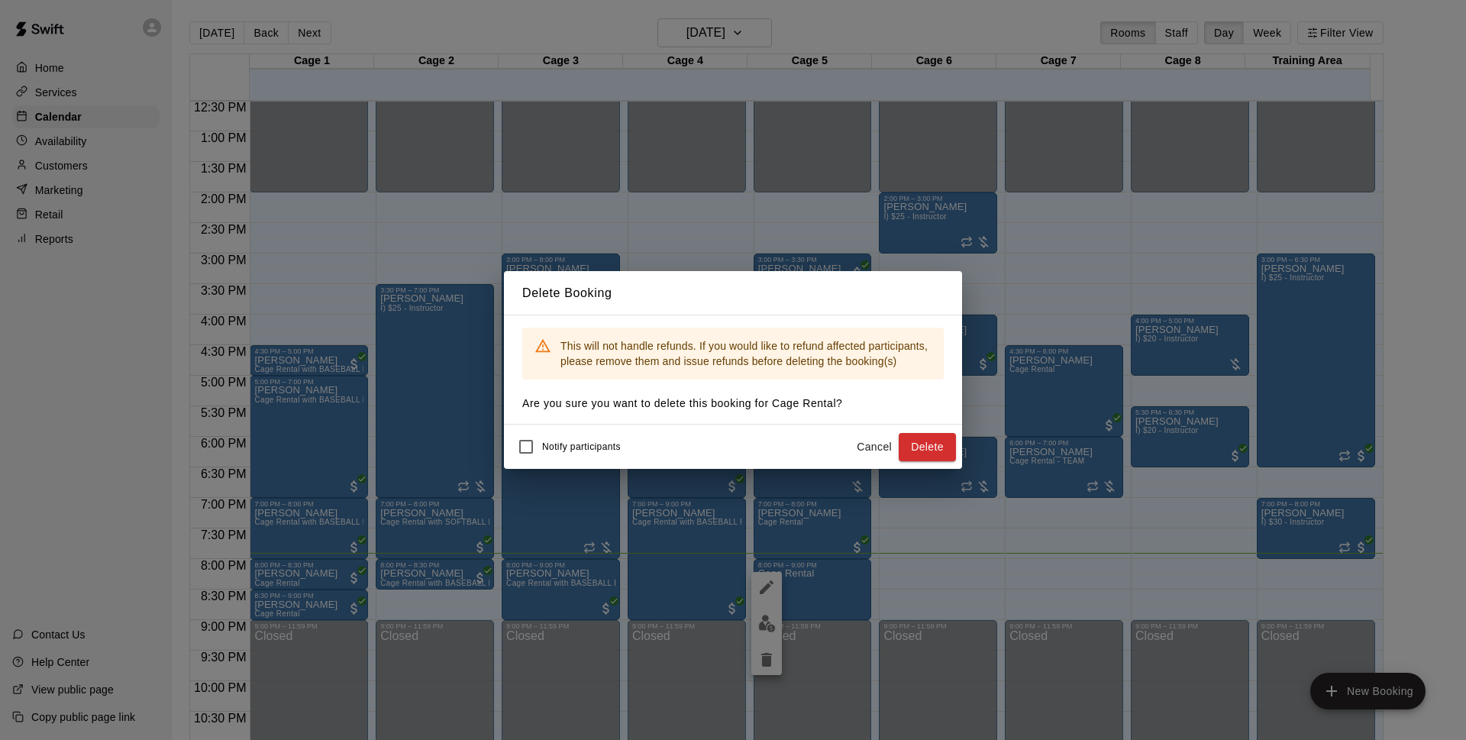
drag, startPoint x: 948, startPoint y: 444, endPoint x: 1051, endPoint y: 437, distance: 103.3
click at [950, 445] on button "Delete" at bounding box center [927, 447] width 57 height 28
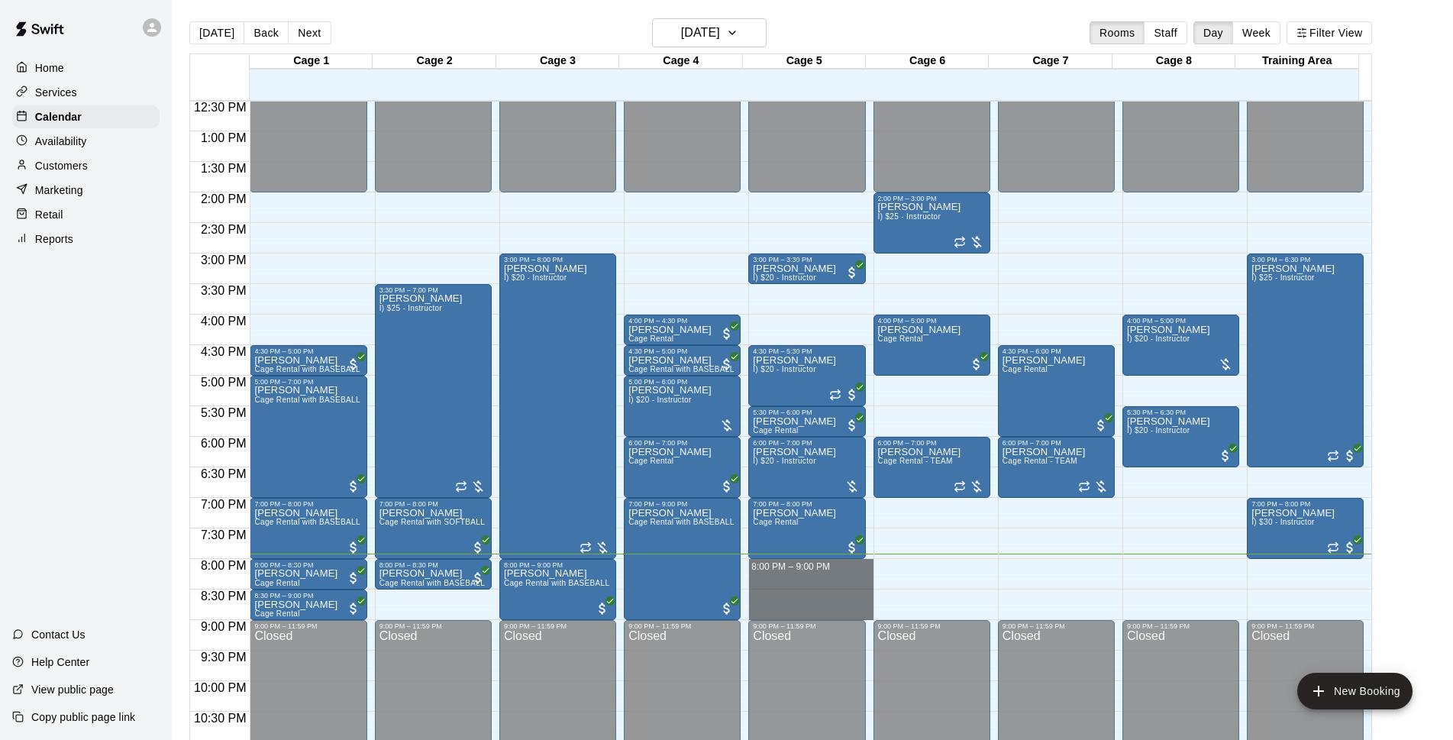
drag, startPoint x: 770, startPoint y: 565, endPoint x: 781, endPoint y: 618, distance: 53.7
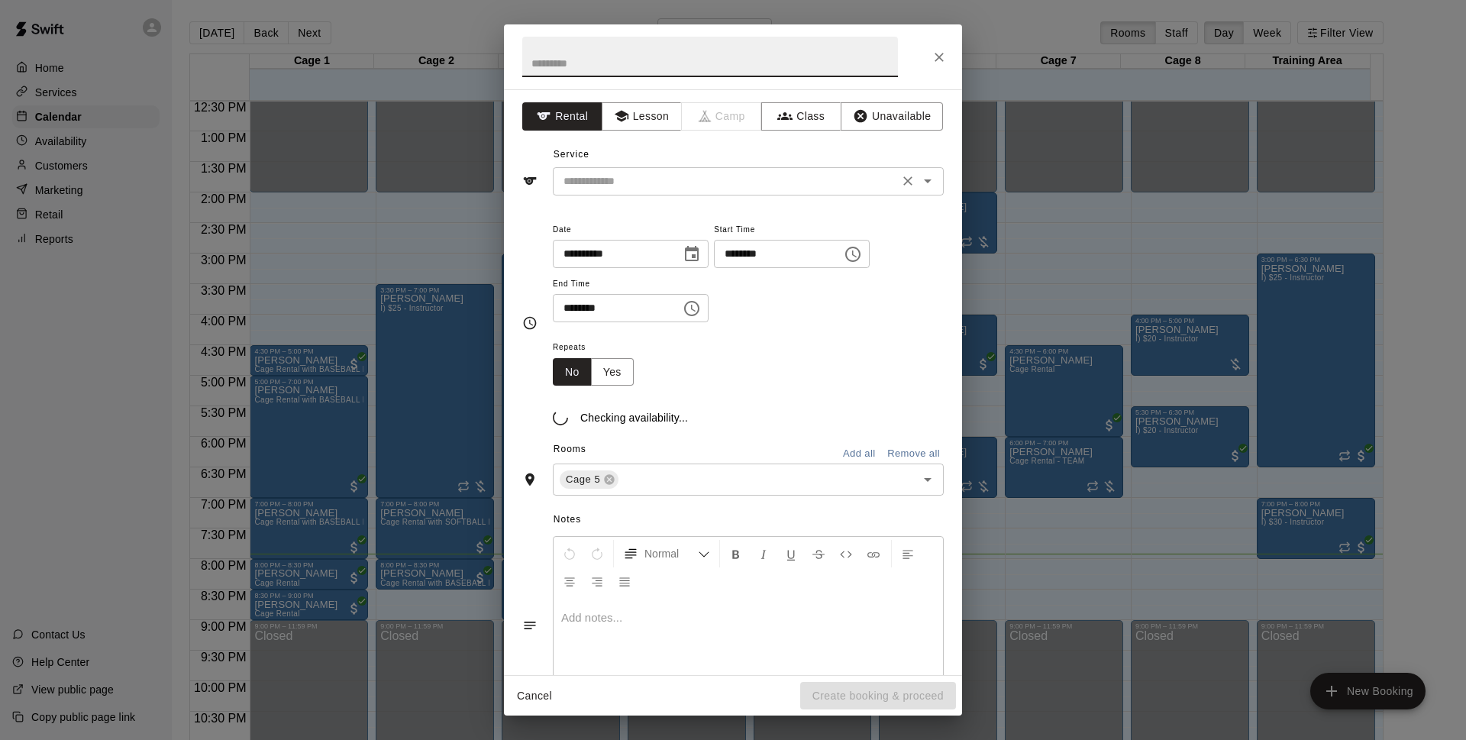
click at [797, 179] on input "text" at bounding box center [725, 181] width 337 height 19
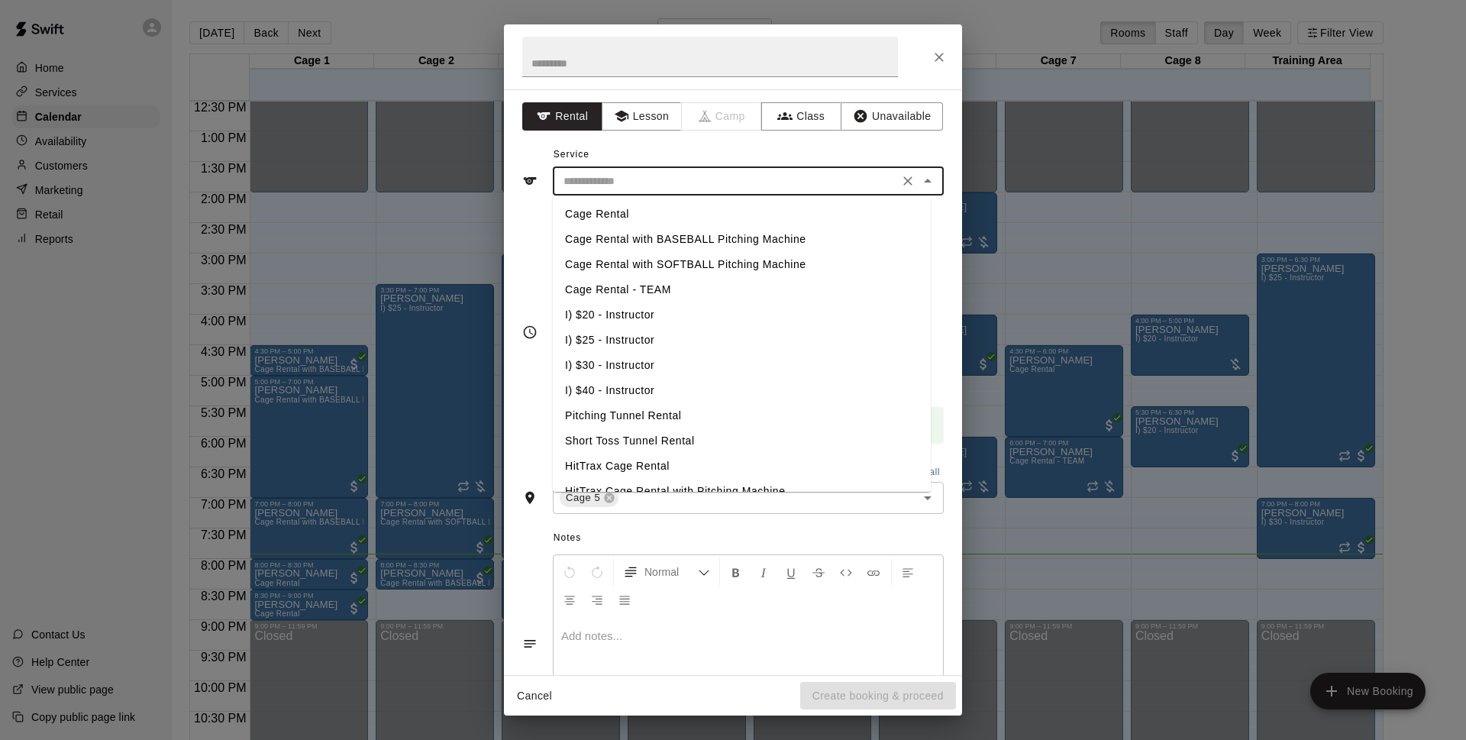
click at [679, 289] on li "Cage Rental - TEAM" at bounding box center [742, 289] width 378 height 25
click at [759, 186] on input "**********" at bounding box center [725, 181] width 337 height 19
click at [824, 208] on li "Cage Rental" at bounding box center [742, 214] width 378 height 25
type input "**********"
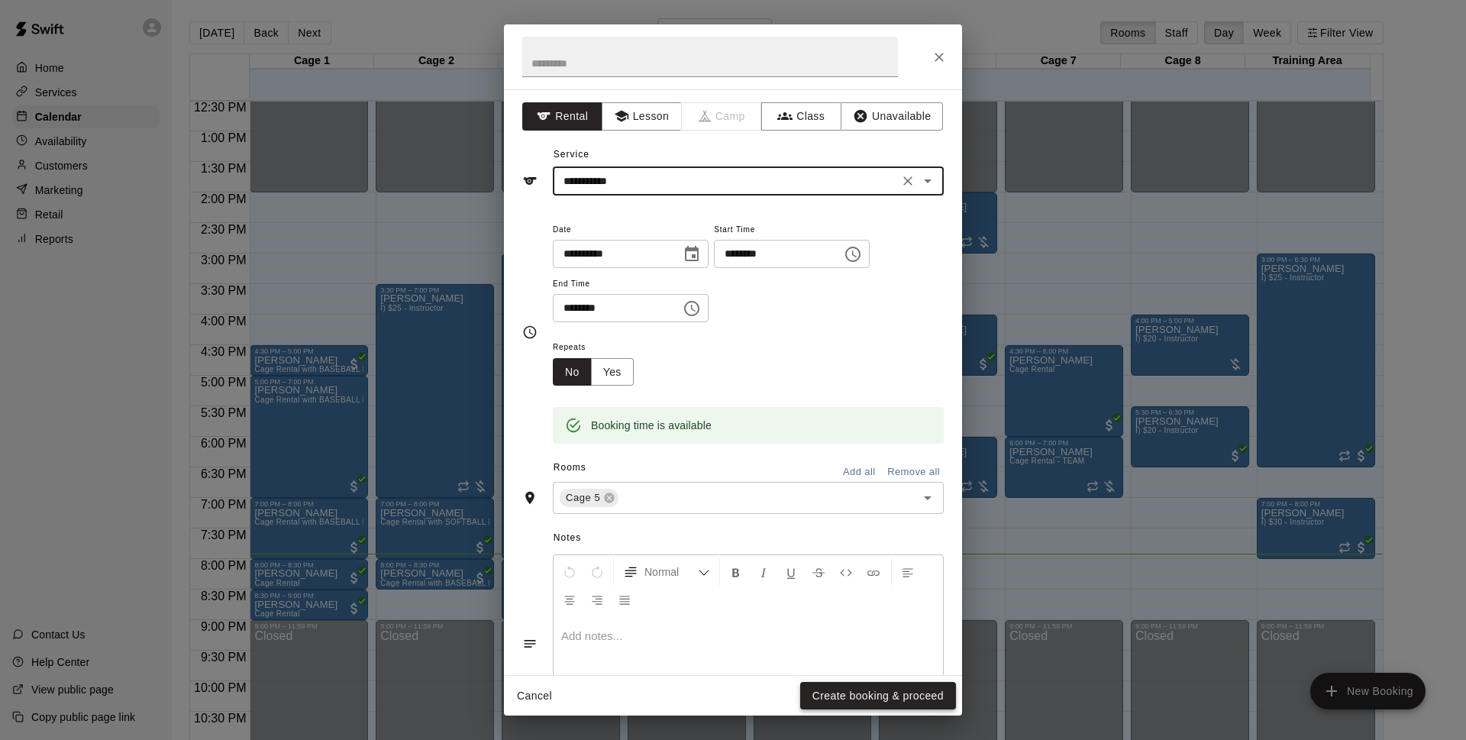
click at [920, 688] on button "Create booking & proceed" at bounding box center [878, 696] width 156 height 28
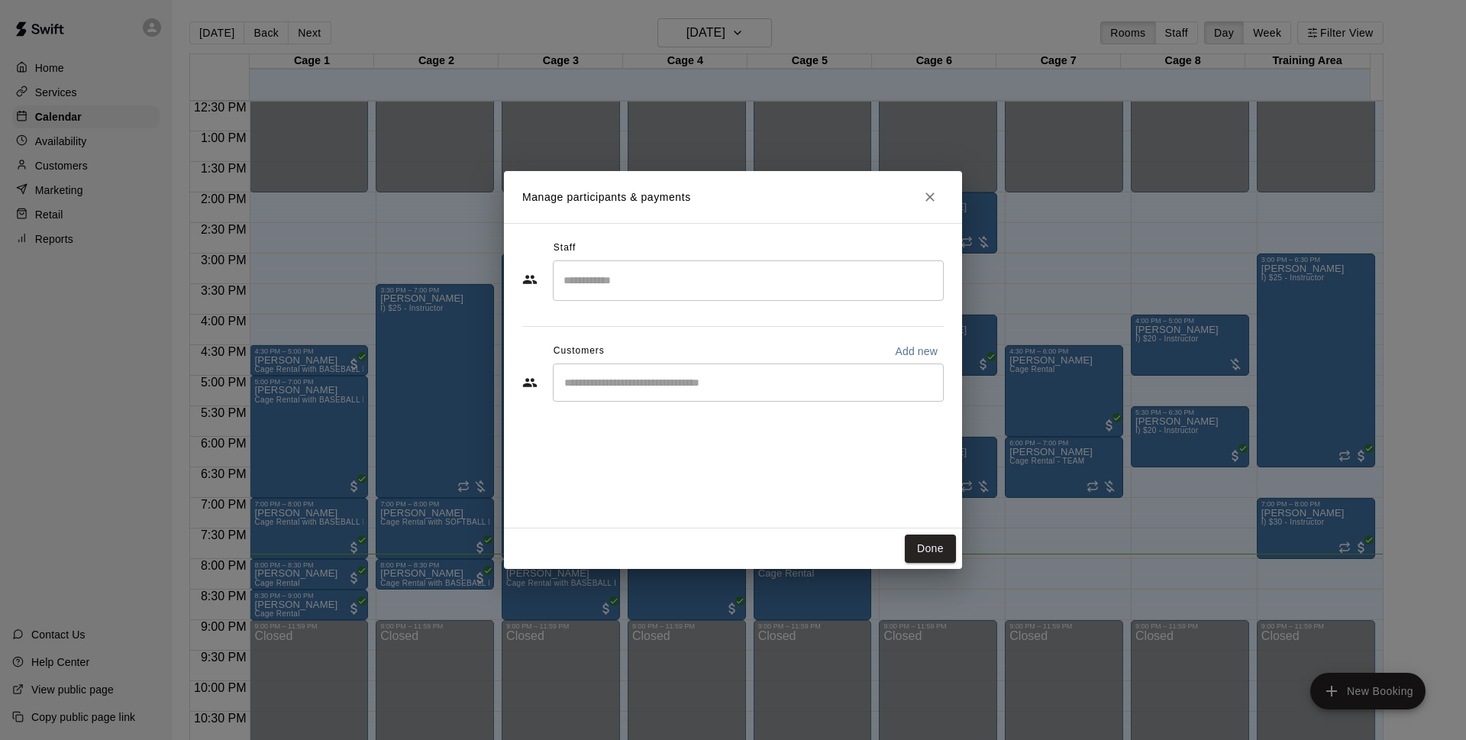
click at [738, 394] on div "​" at bounding box center [748, 382] width 391 height 38
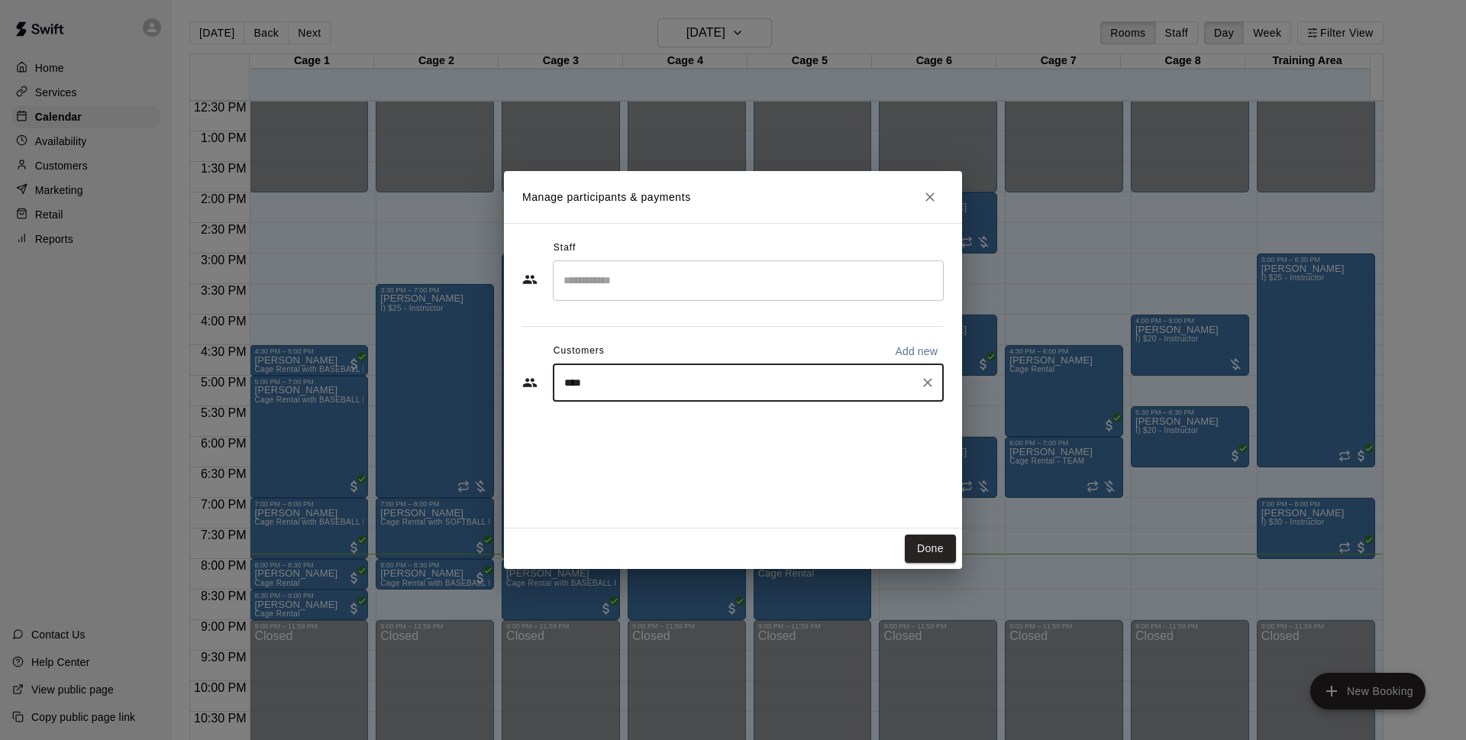
type input "*****"
click at [735, 413] on div "[PERSON_NAME] [EMAIL_ADDRESS][DOMAIN_NAME]" at bounding box center [763, 426] width 336 height 33
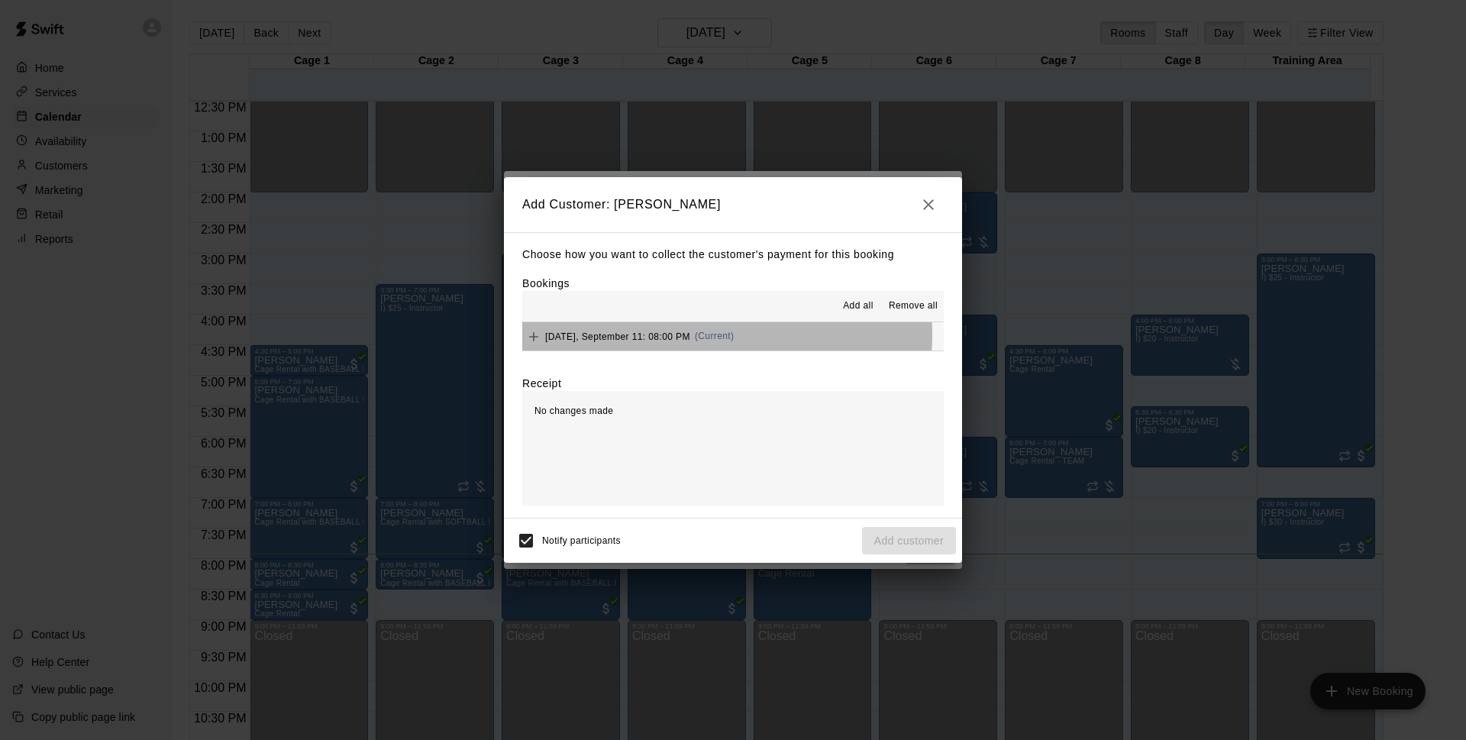
click at [708, 335] on span "(Current)" at bounding box center [715, 336] width 40 height 11
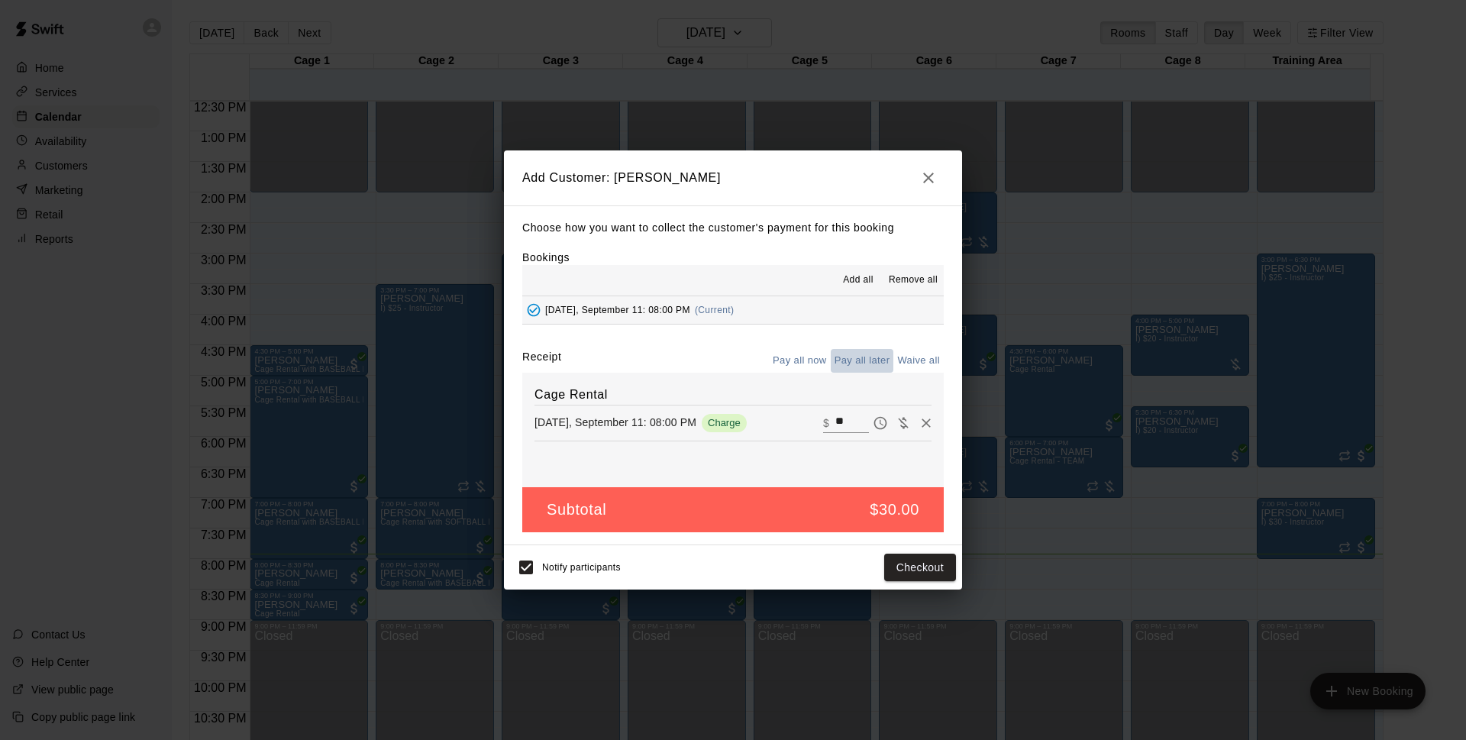
click at [857, 363] on button "Pay all later" at bounding box center [862, 361] width 63 height 24
click at [911, 566] on button "Add customer" at bounding box center [909, 567] width 94 height 28
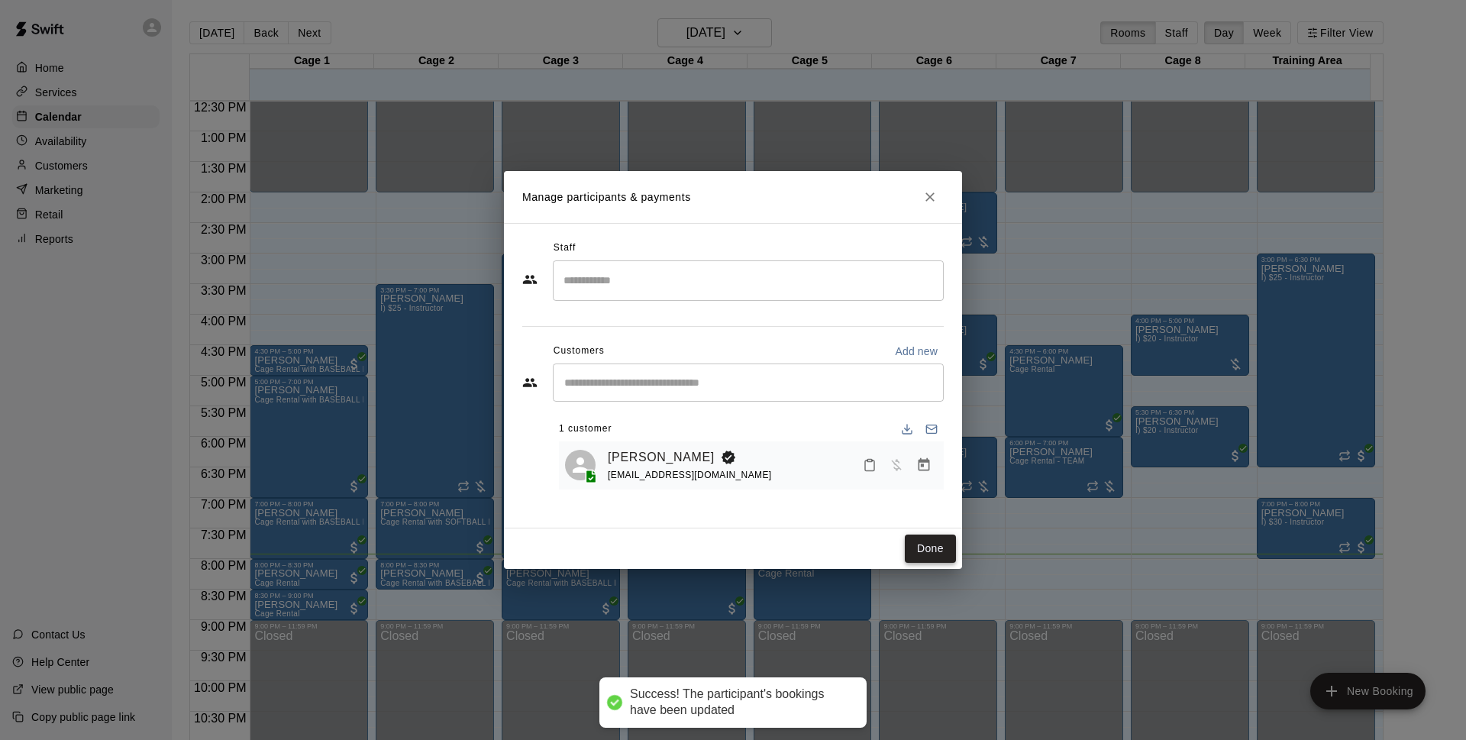
click at [933, 551] on button "Done" at bounding box center [930, 548] width 51 height 28
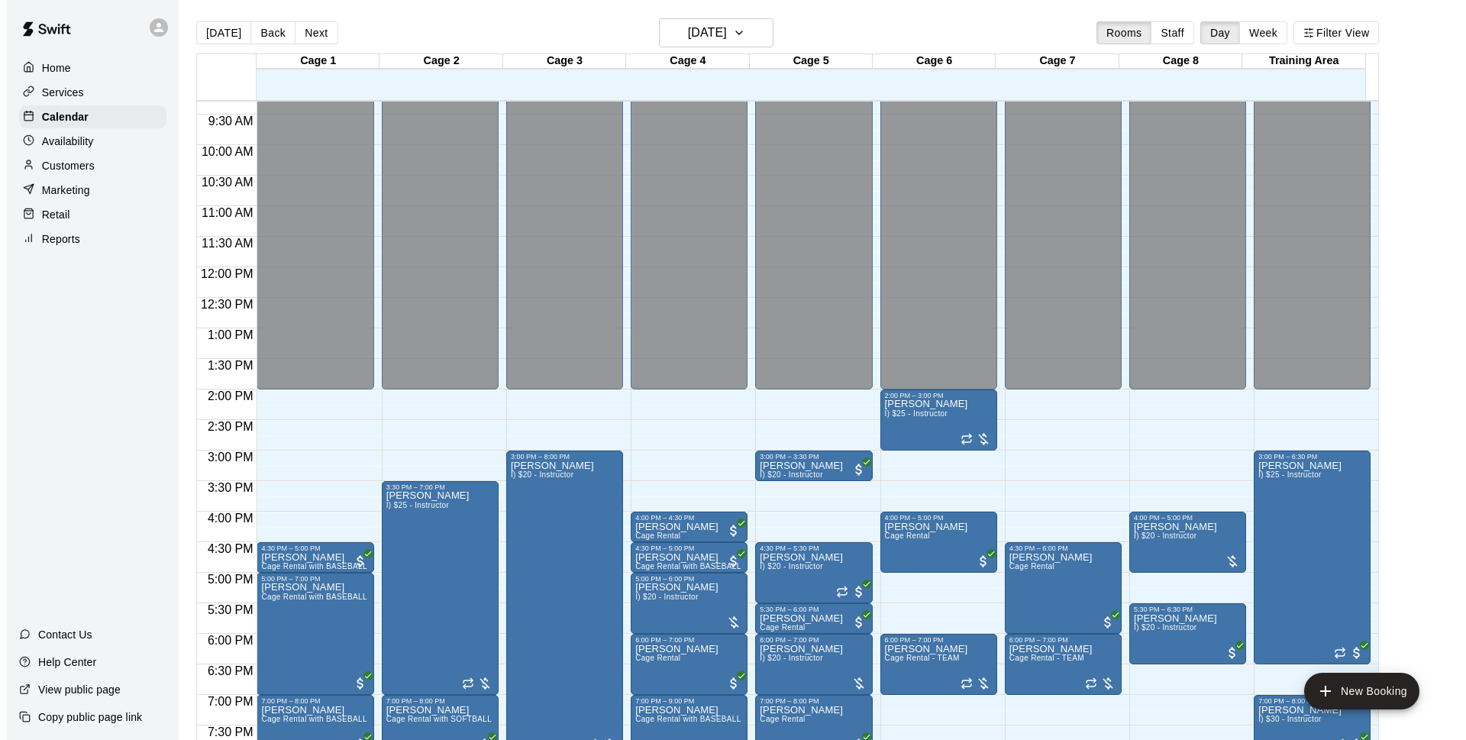
scroll to position [811, 0]
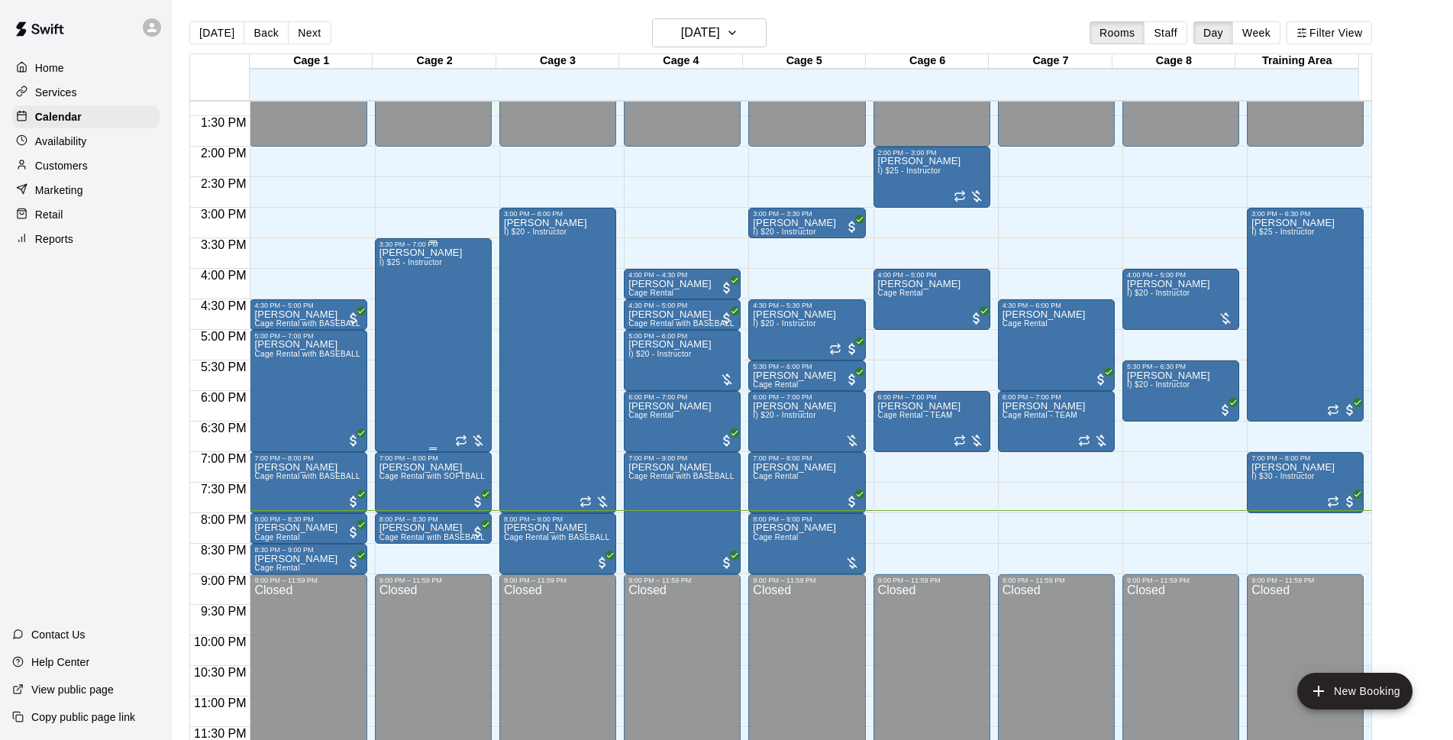
click at [467, 361] on div "[PERSON_NAME] I) $25 - Instructor" at bounding box center [433, 618] width 108 height 740
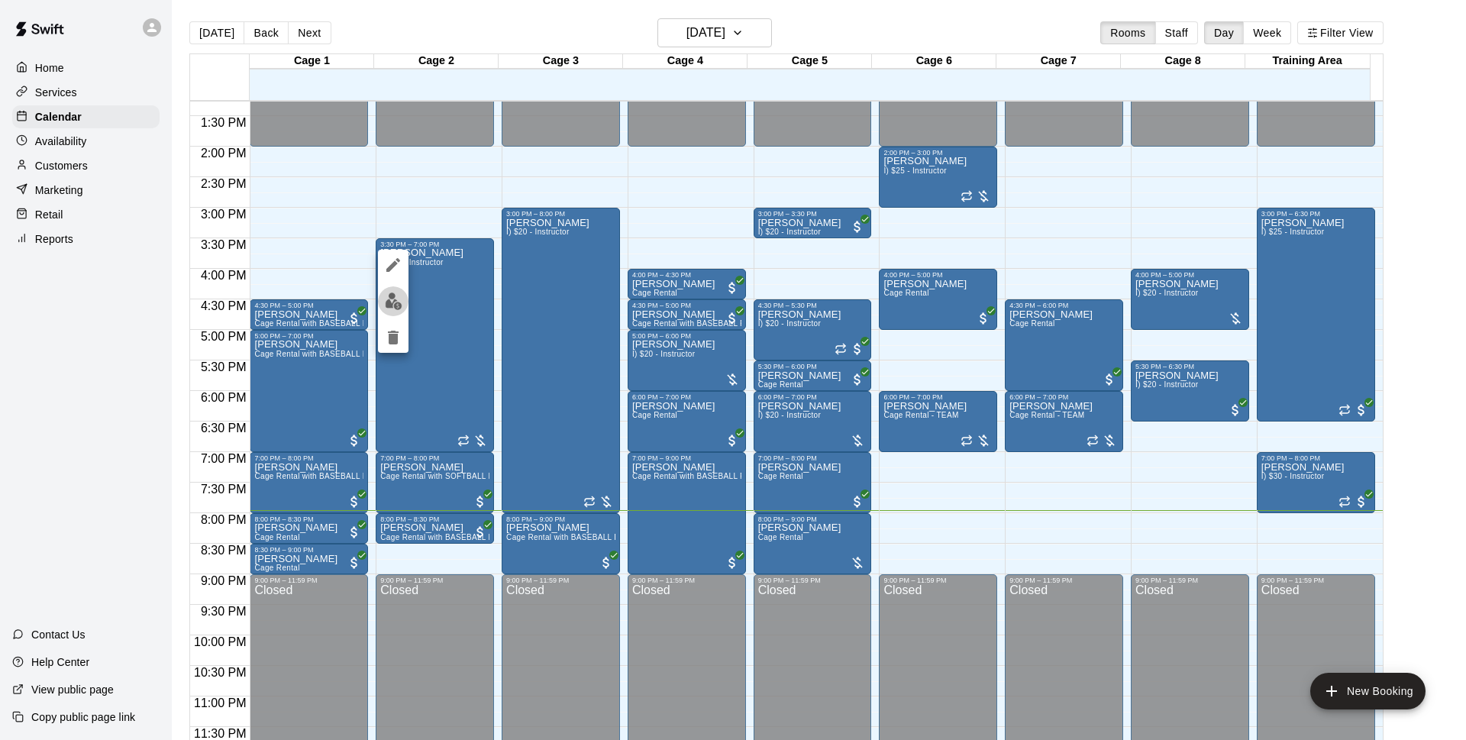
click at [402, 303] on button "edit" at bounding box center [393, 301] width 31 height 30
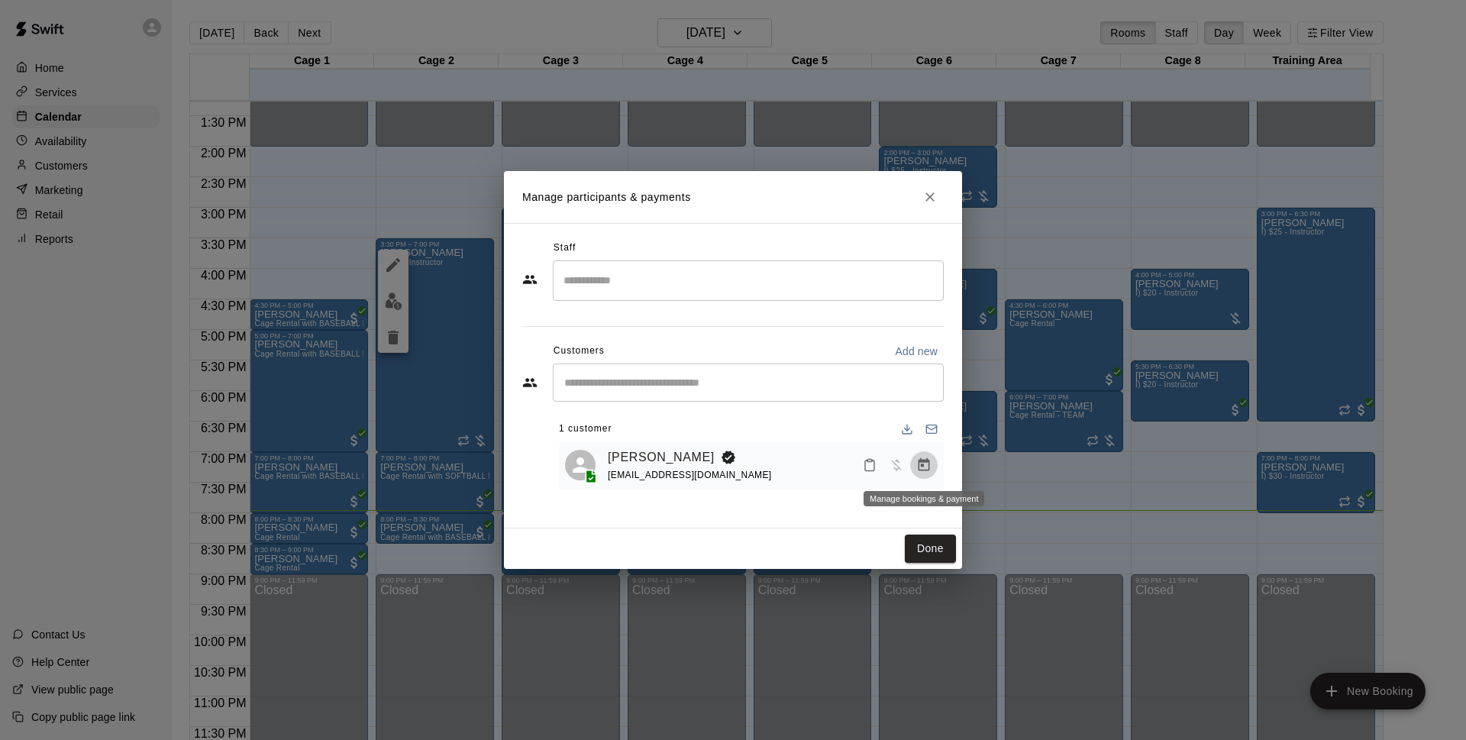
click at [924, 469] on icon "Manage bookings & payment" at bounding box center [923, 464] width 15 height 15
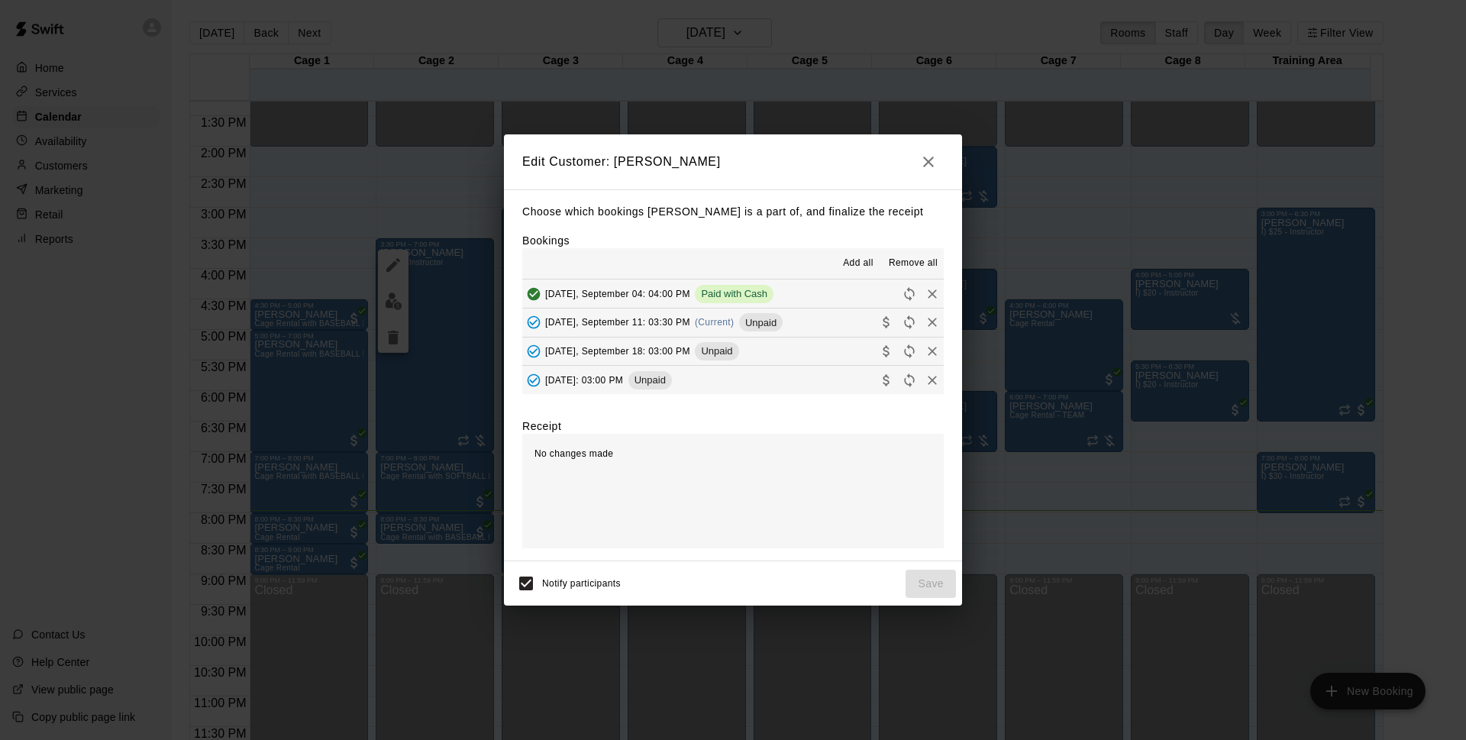
click at [726, 356] on span "Unpaid" at bounding box center [717, 350] width 44 height 11
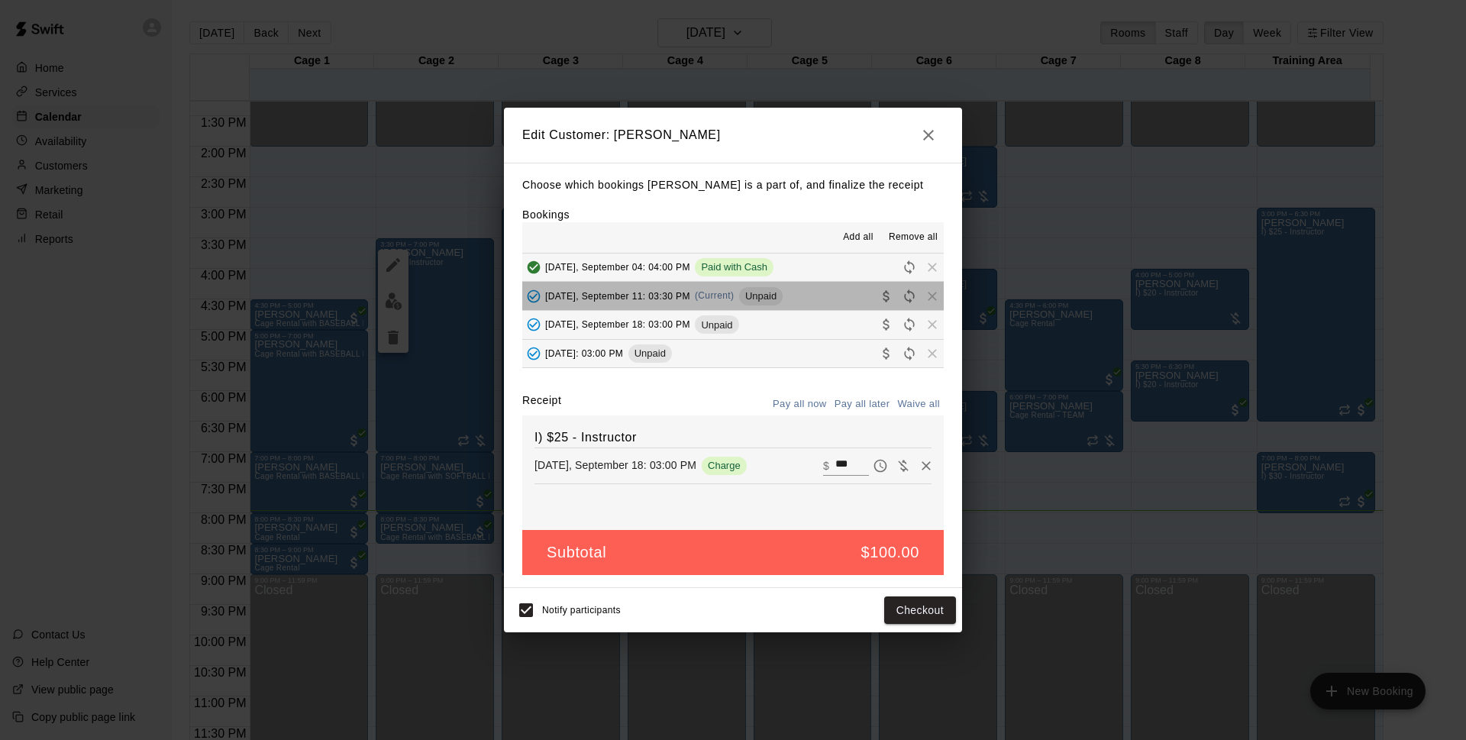
click at [780, 289] on div "Unpaid" at bounding box center [761, 296] width 44 height 18
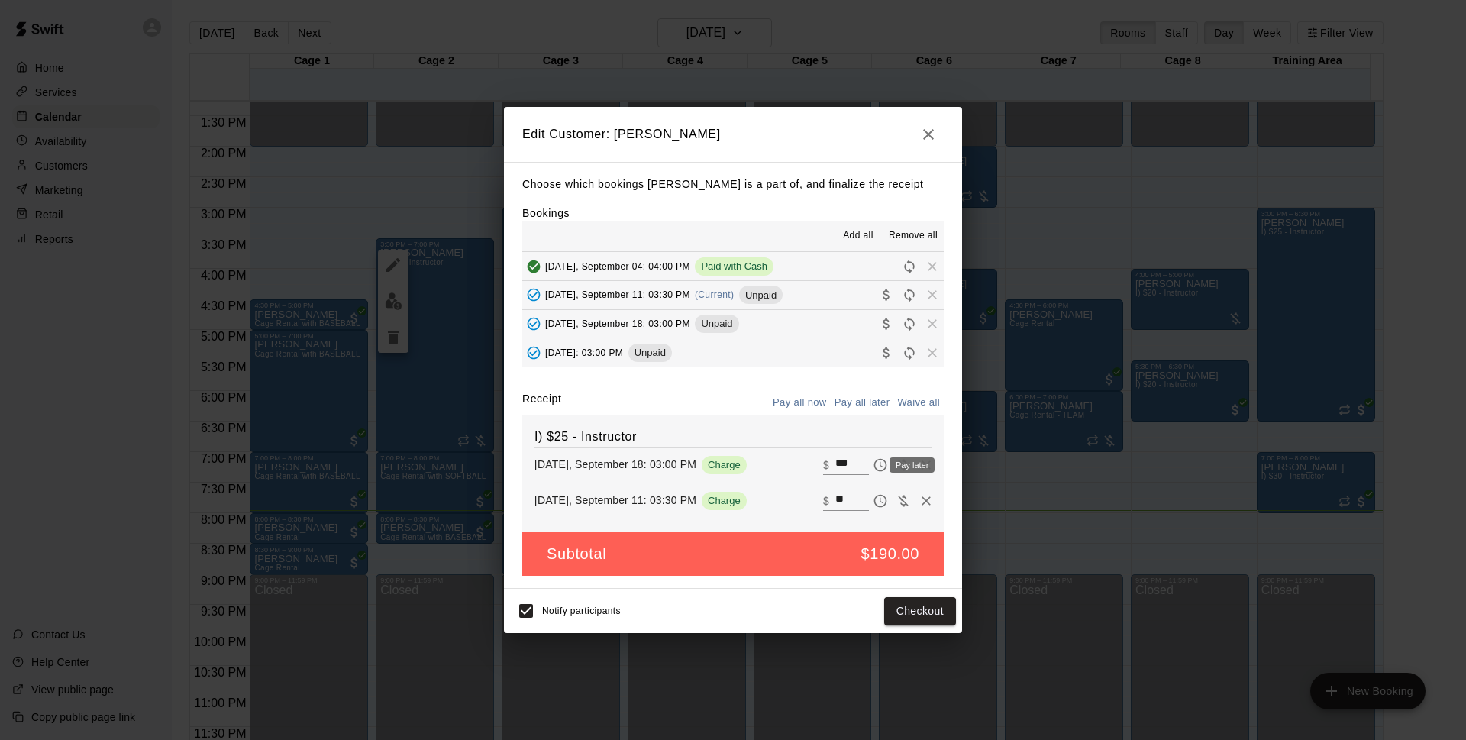
click at [908, 469] on div "Pay later" at bounding box center [911, 464] width 45 height 15
click at [933, 149] on h2 "Edit Customer: [PERSON_NAME]" at bounding box center [733, 134] width 458 height 55
click at [933, 140] on icon "button" at bounding box center [928, 134] width 18 height 18
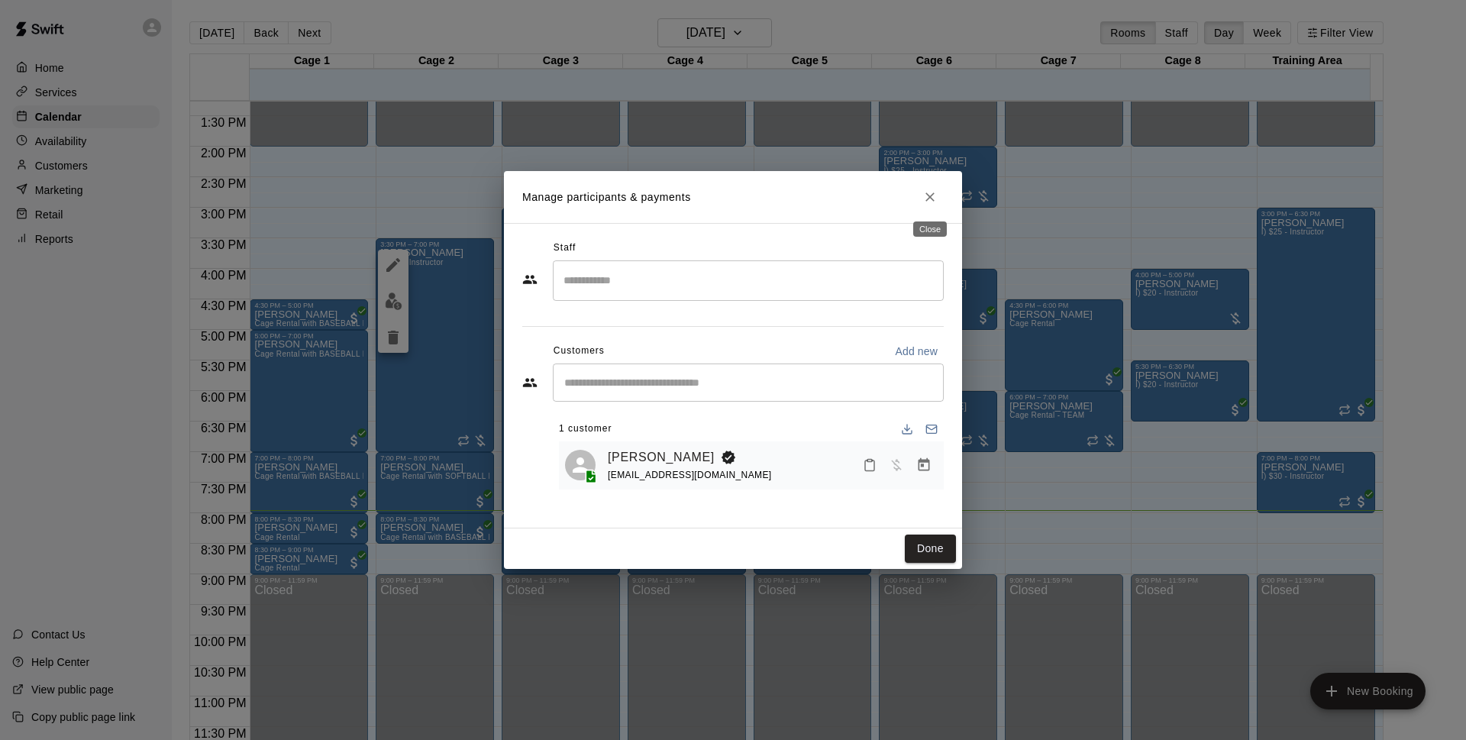
click at [924, 200] on icon "Close" at bounding box center [929, 196] width 15 height 15
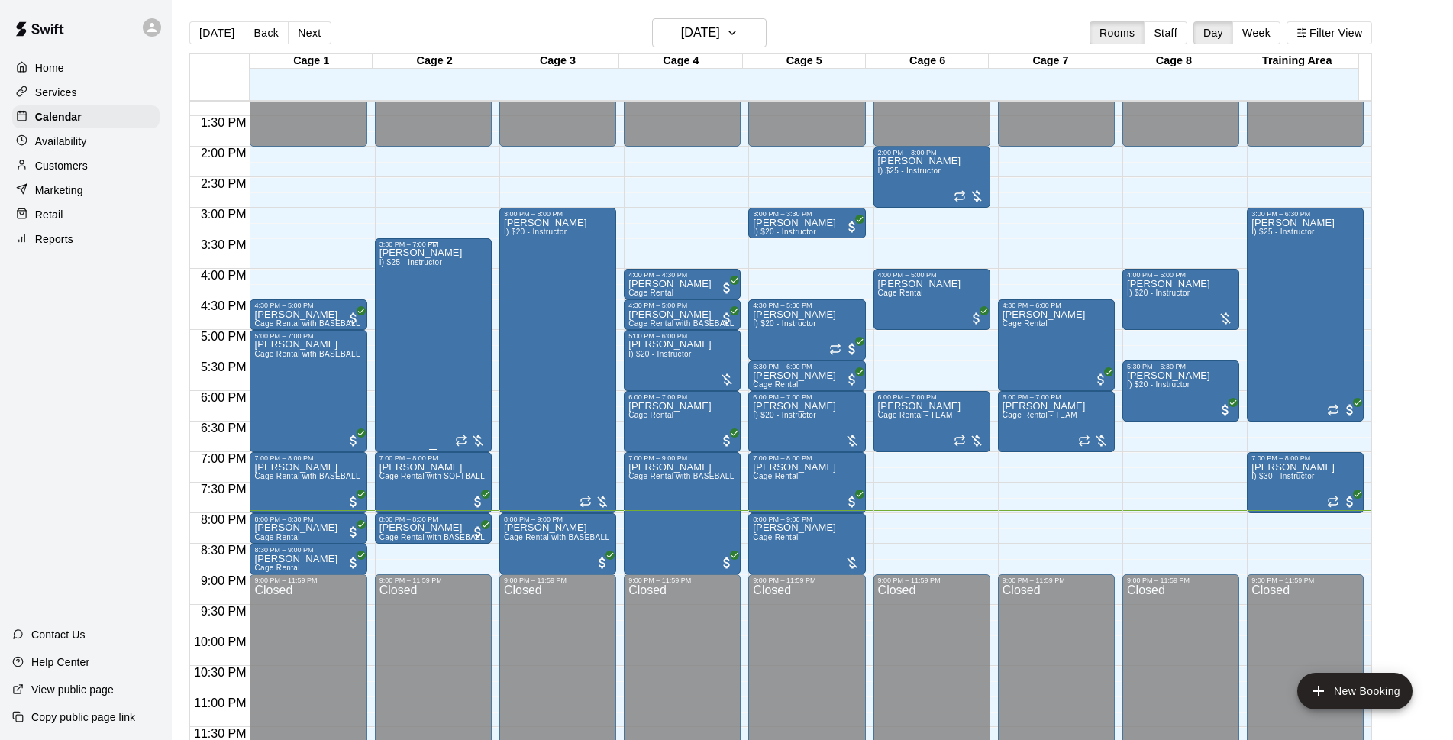
click at [433, 353] on div "[PERSON_NAME] I) $25 - Instructor" at bounding box center [420, 618] width 83 height 740
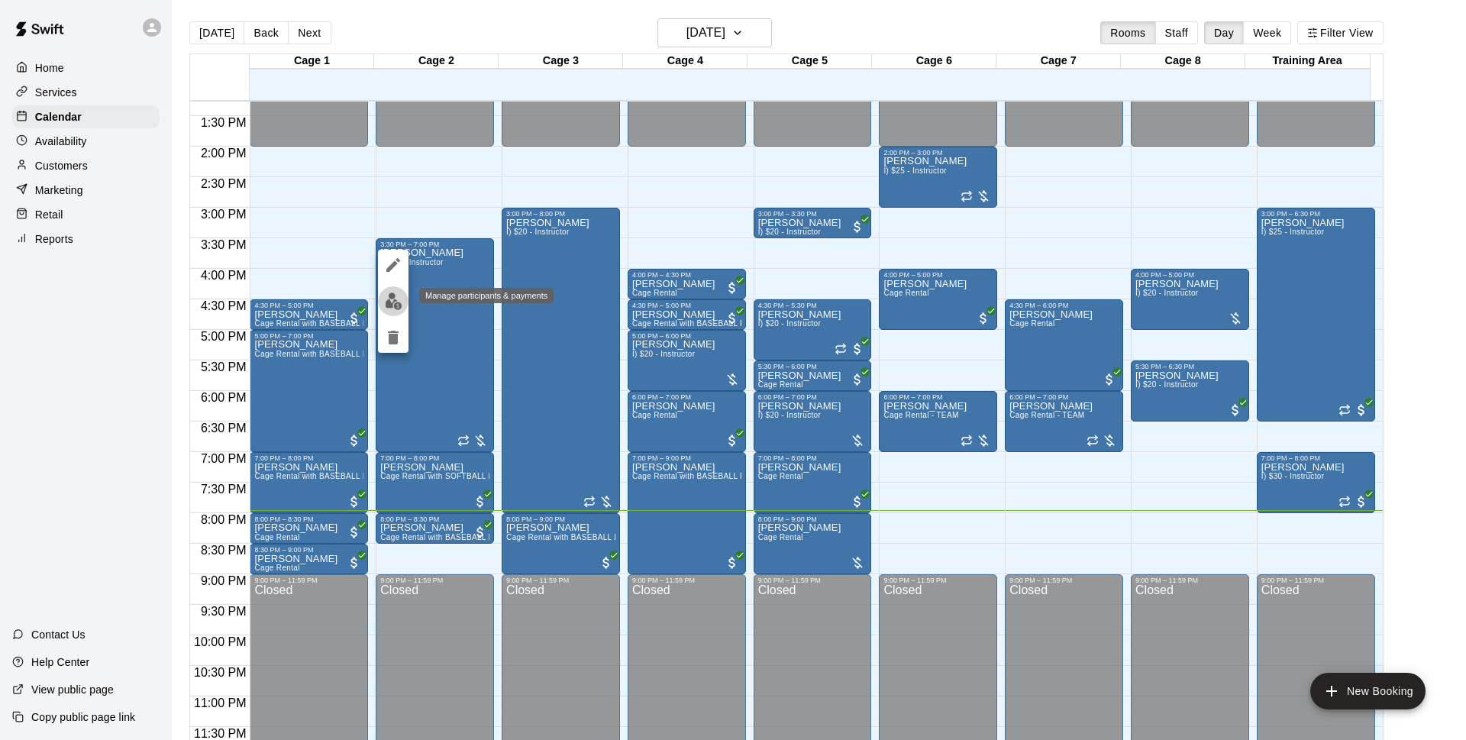
click at [381, 303] on button "edit" at bounding box center [393, 301] width 31 height 30
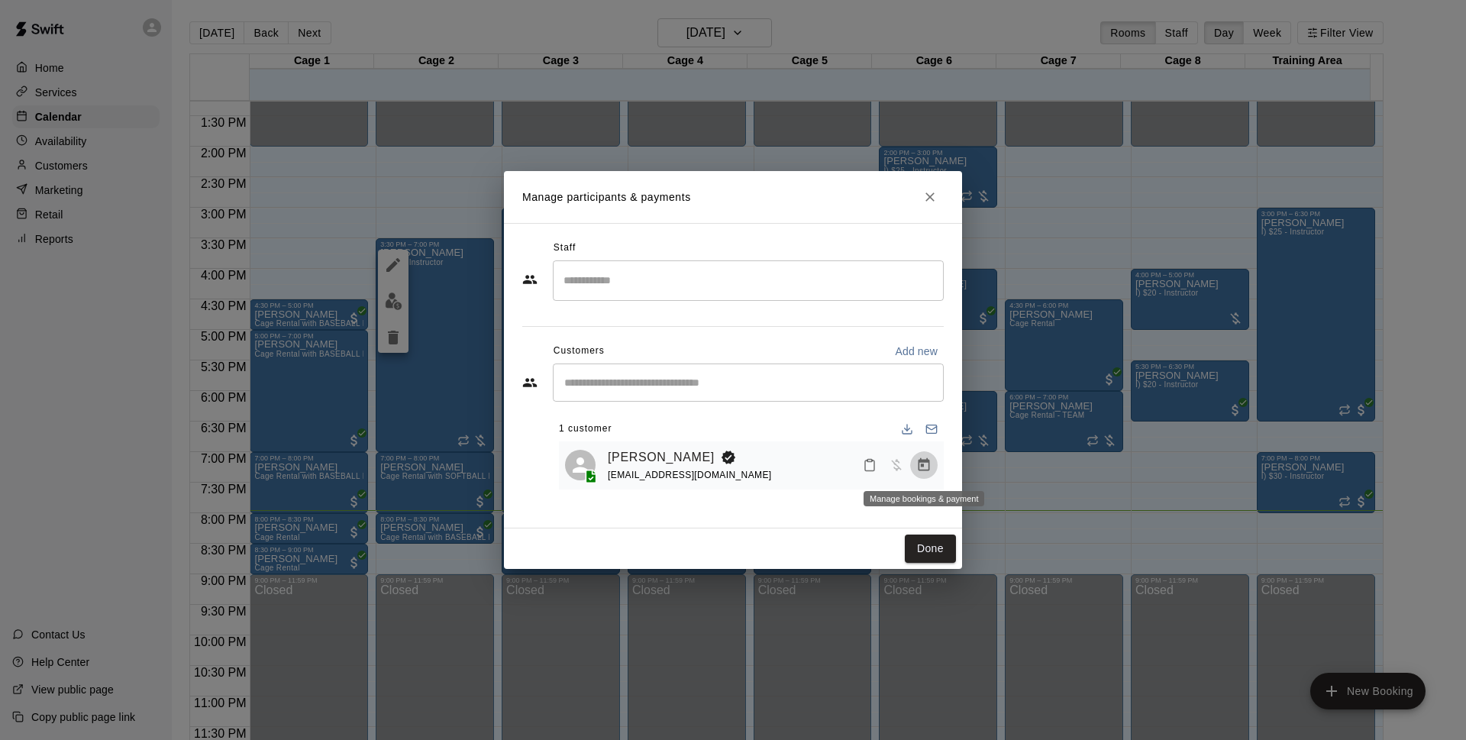
click at [923, 469] on icon "Manage bookings & payment" at bounding box center [923, 464] width 15 height 15
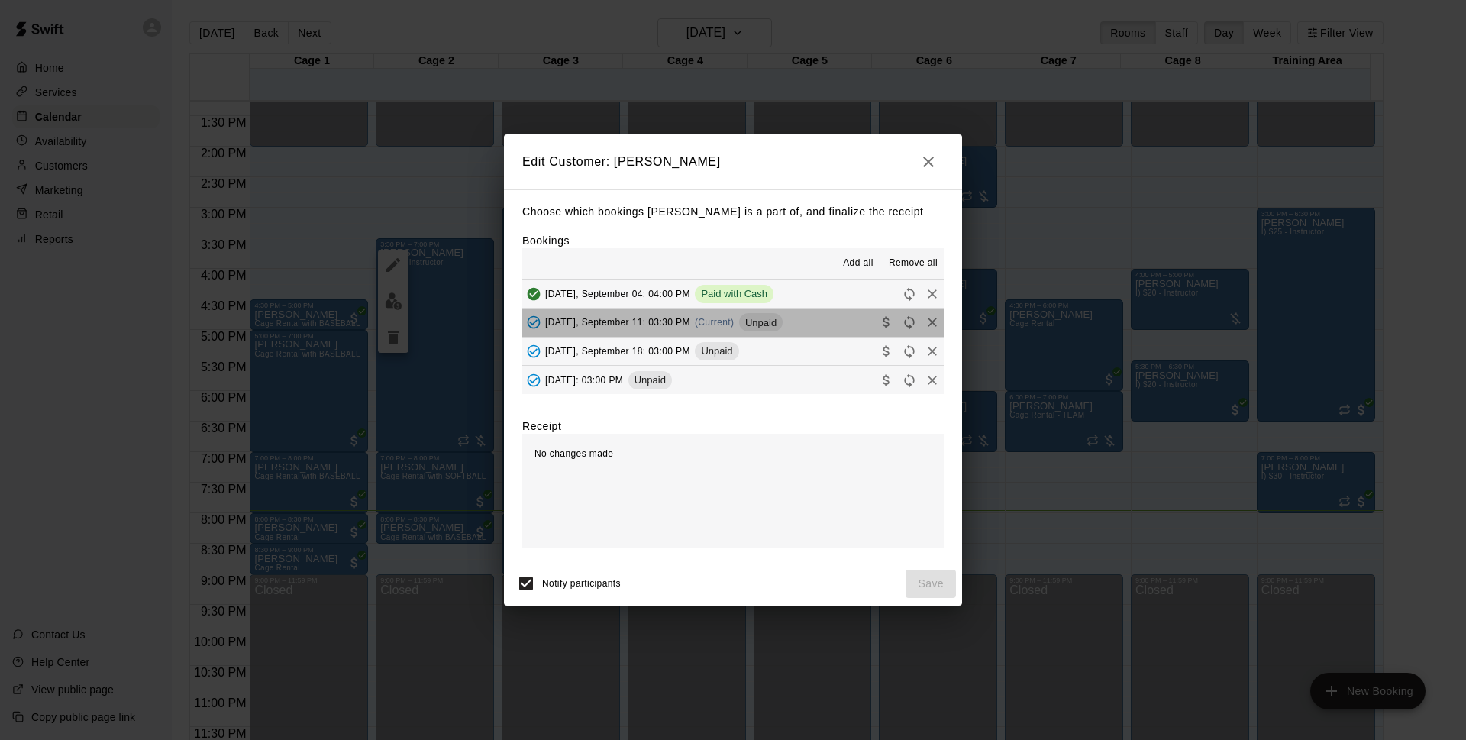
click at [734, 330] on div "[DATE], September 11: 03:30 PM (Current) Unpaid" at bounding box center [652, 322] width 260 height 23
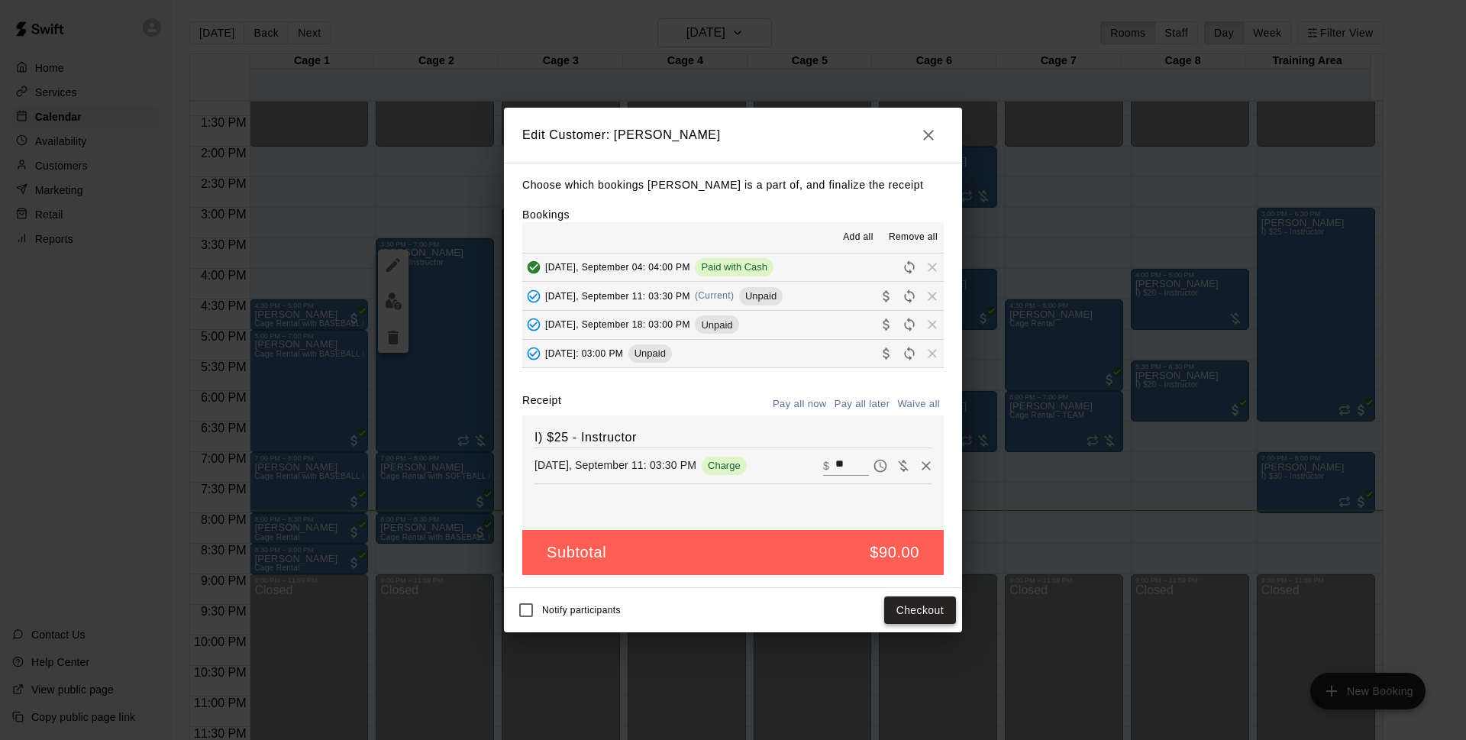
click at [915, 615] on button "Checkout" at bounding box center [920, 610] width 72 height 28
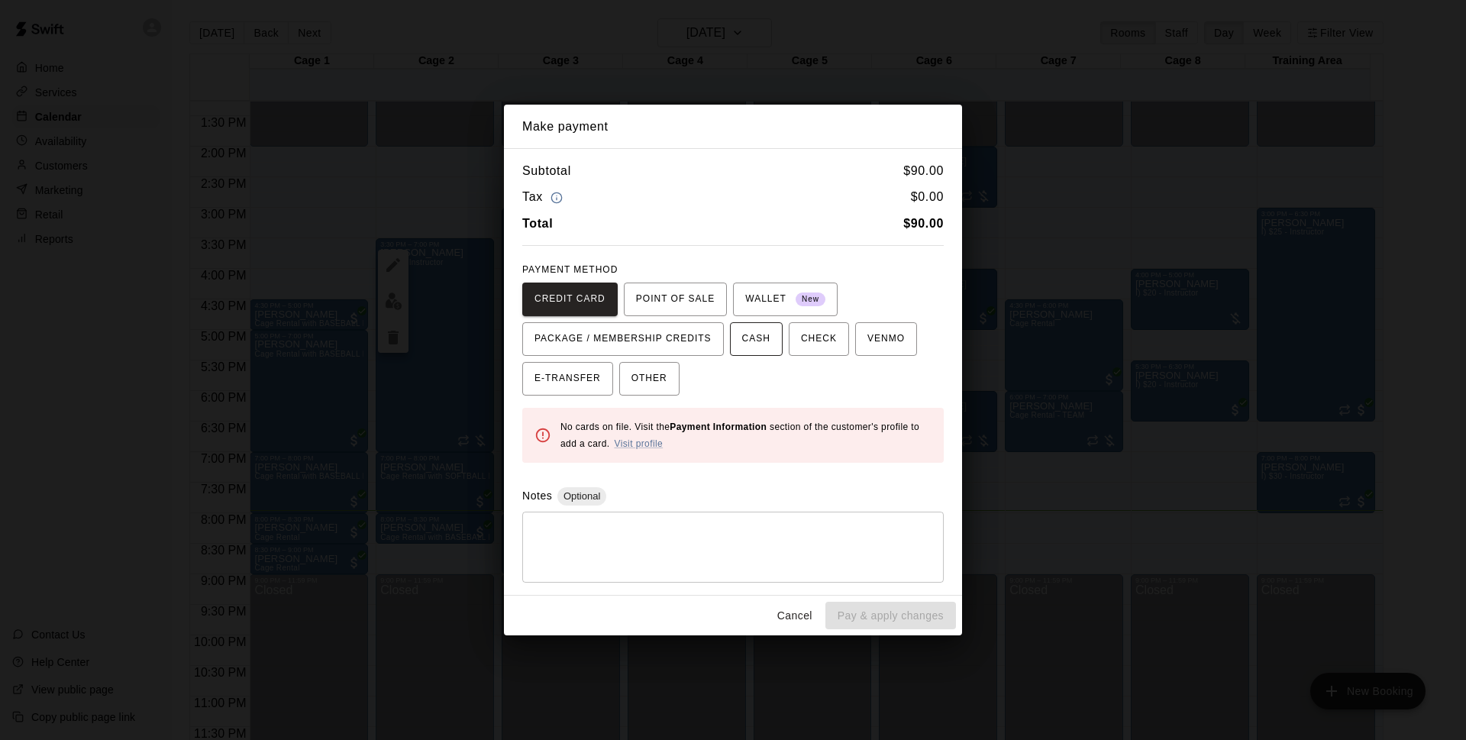
click at [758, 327] on span "CASH" at bounding box center [756, 339] width 28 height 24
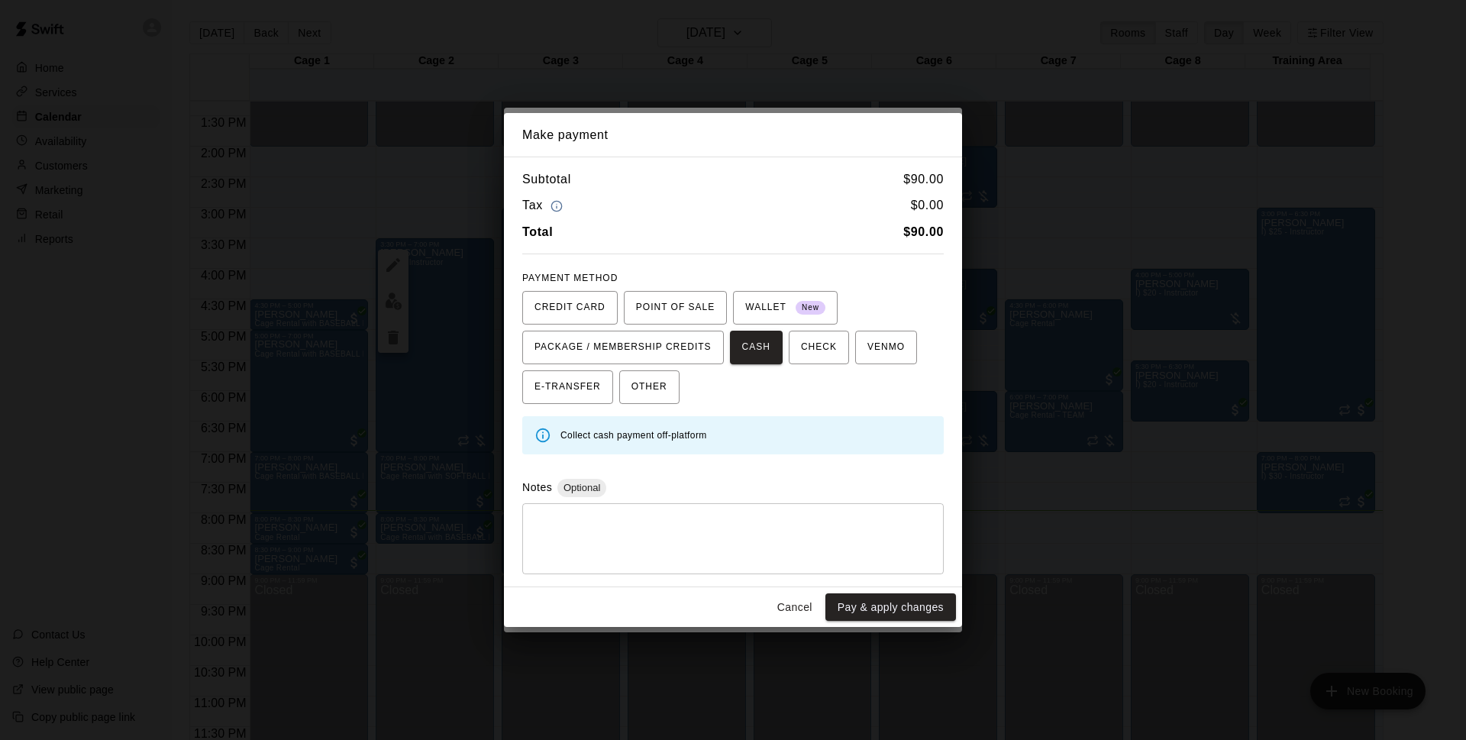
drag, startPoint x: 902, startPoint y: 608, endPoint x: 1005, endPoint y: 593, distance: 103.4
click at [903, 610] on button "Pay & apply changes" at bounding box center [890, 607] width 131 height 28
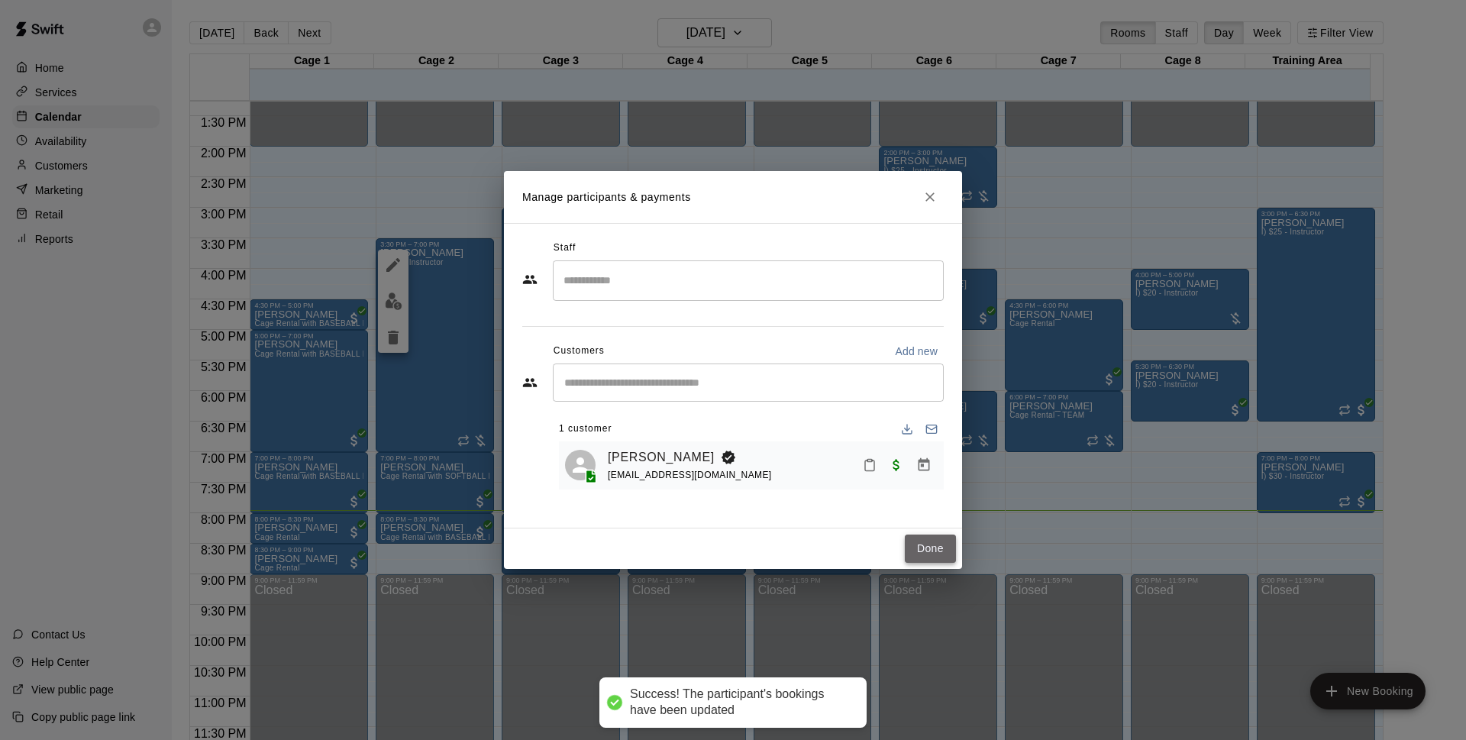
click at [947, 548] on button "Done" at bounding box center [930, 548] width 51 height 28
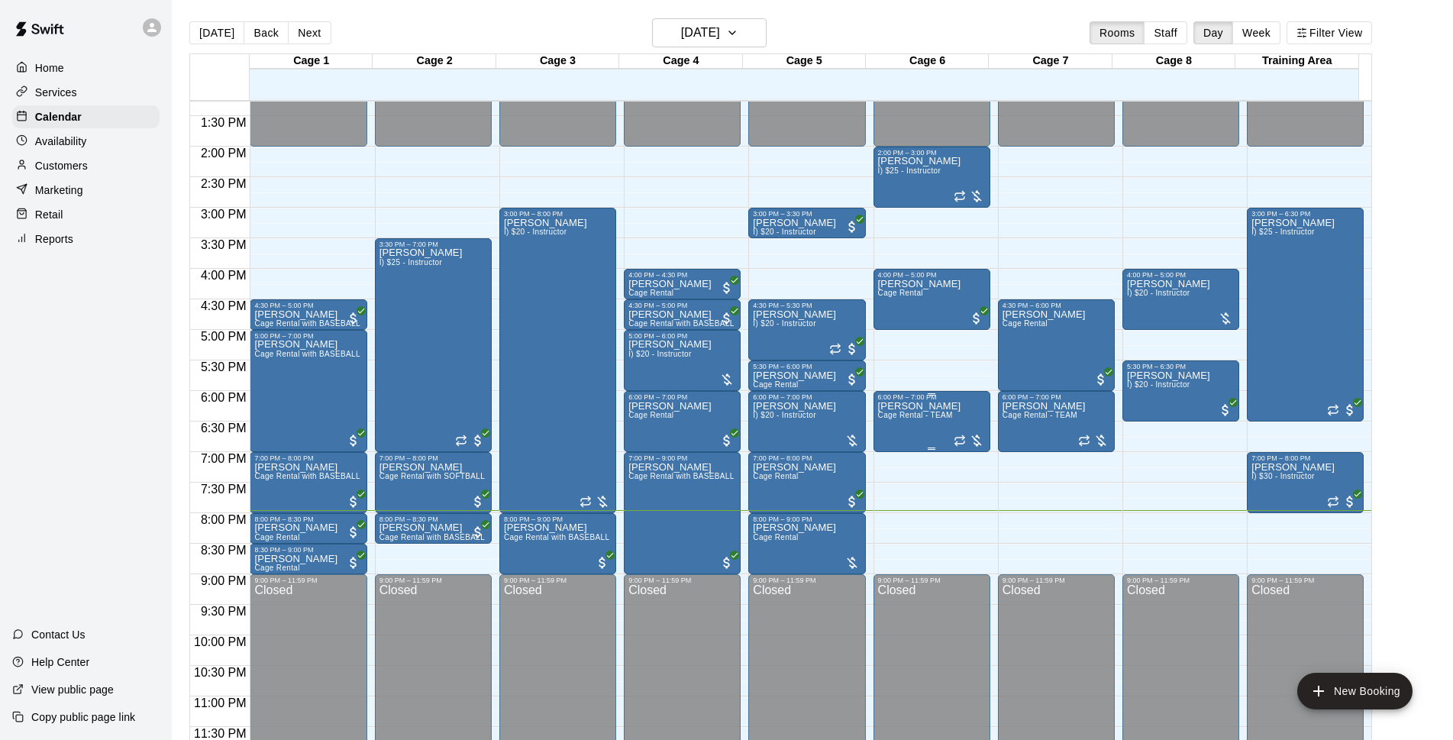
click at [915, 415] on span "Cage Rental - TEAM" at bounding box center [915, 415] width 75 height 8
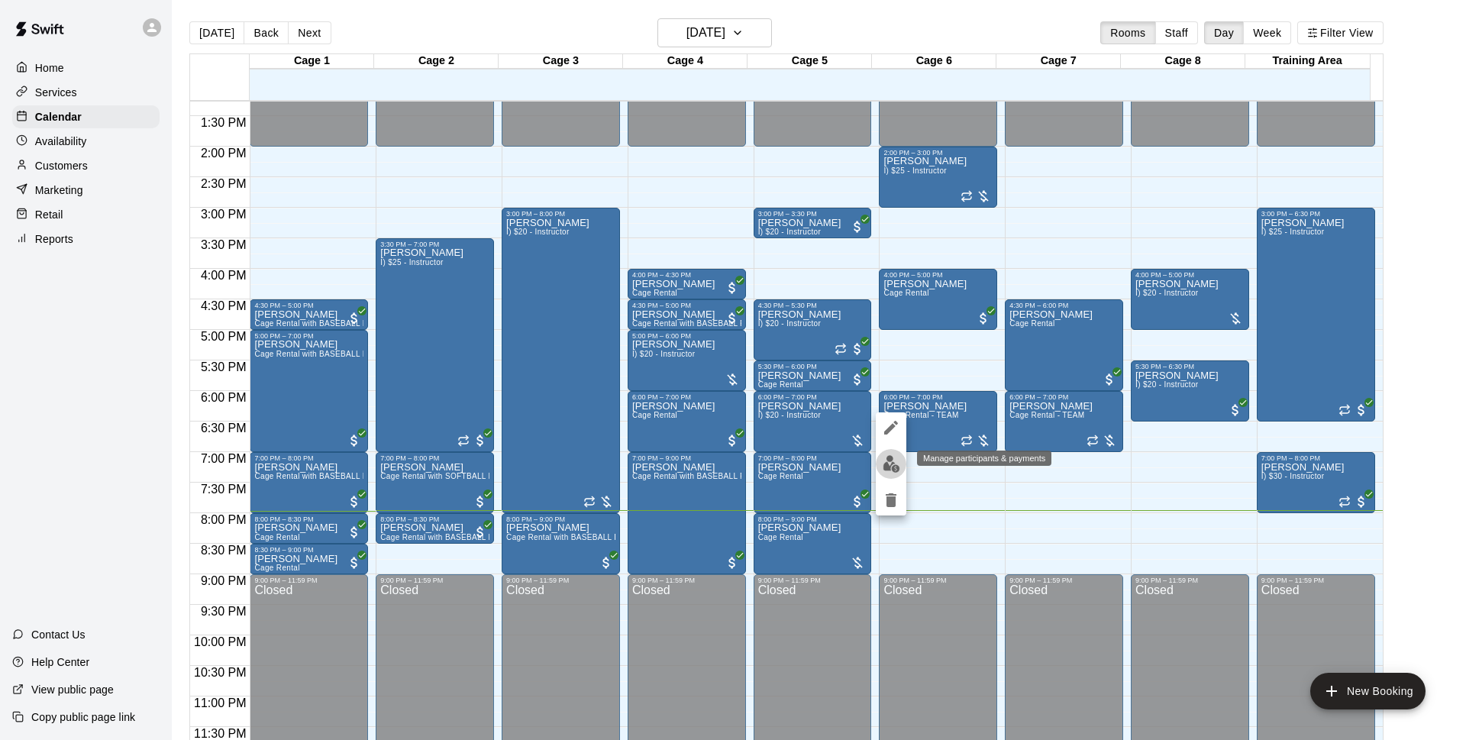
click at [891, 466] on img "edit" at bounding box center [891, 464] width 18 height 18
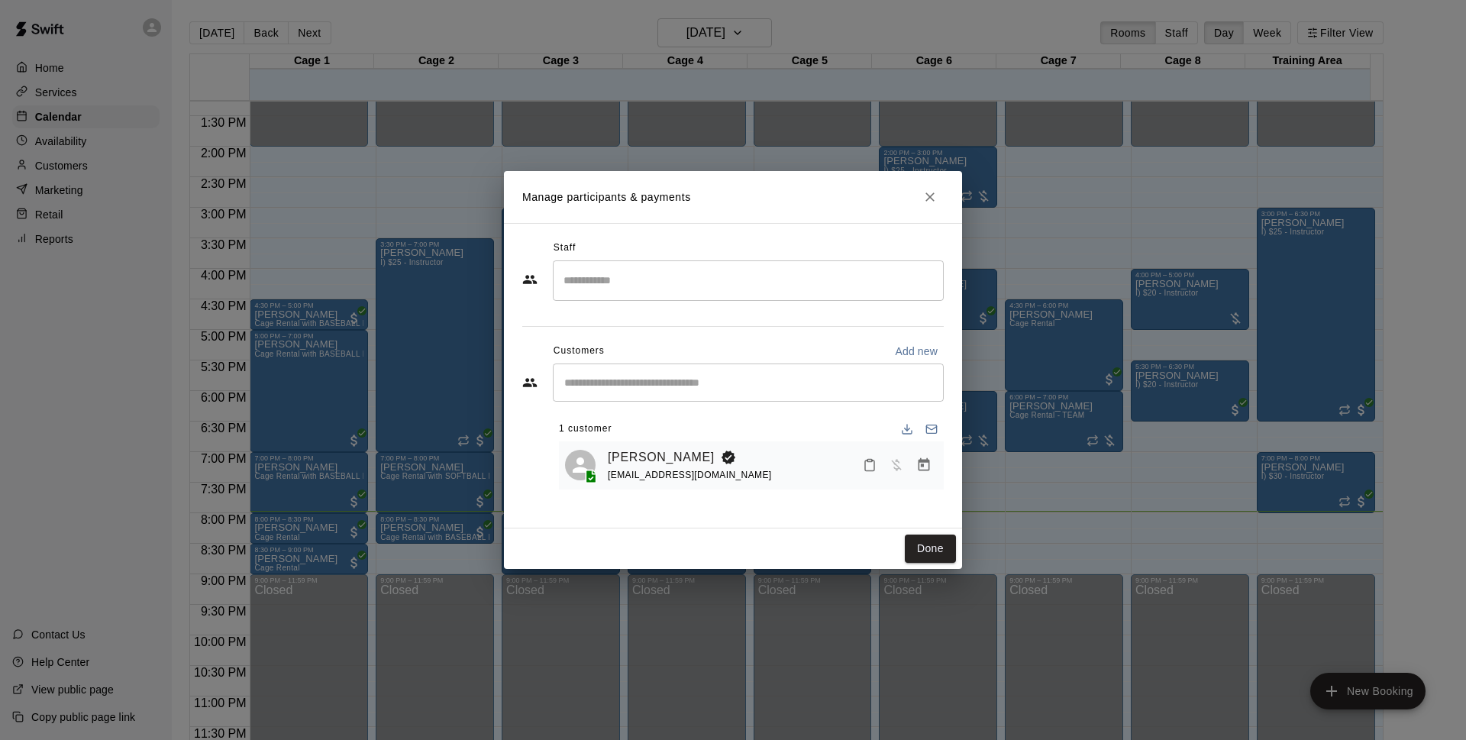
click at [927, 473] on icon "Manage bookings & payment" at bounding box center [923, 464] width 15 height 15
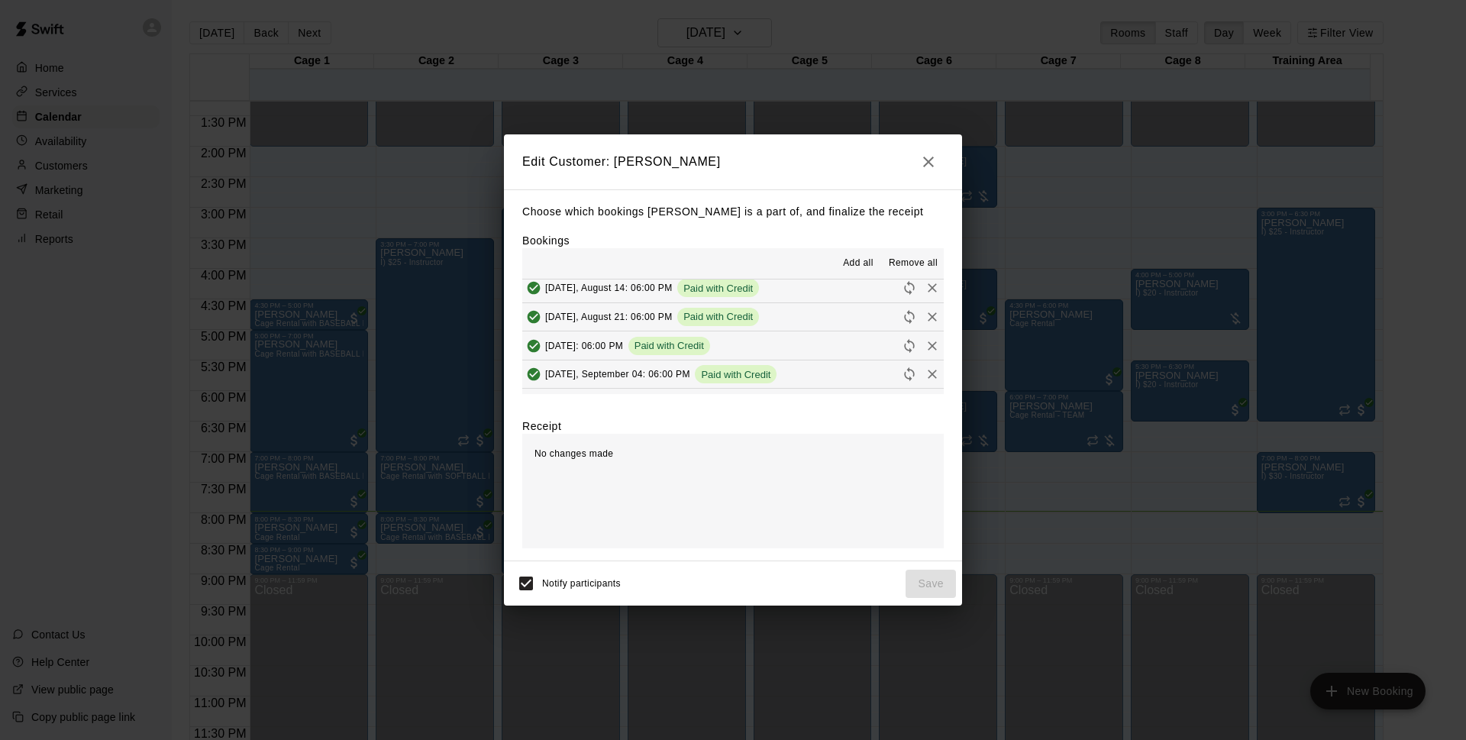
scroll to position [115, 0]
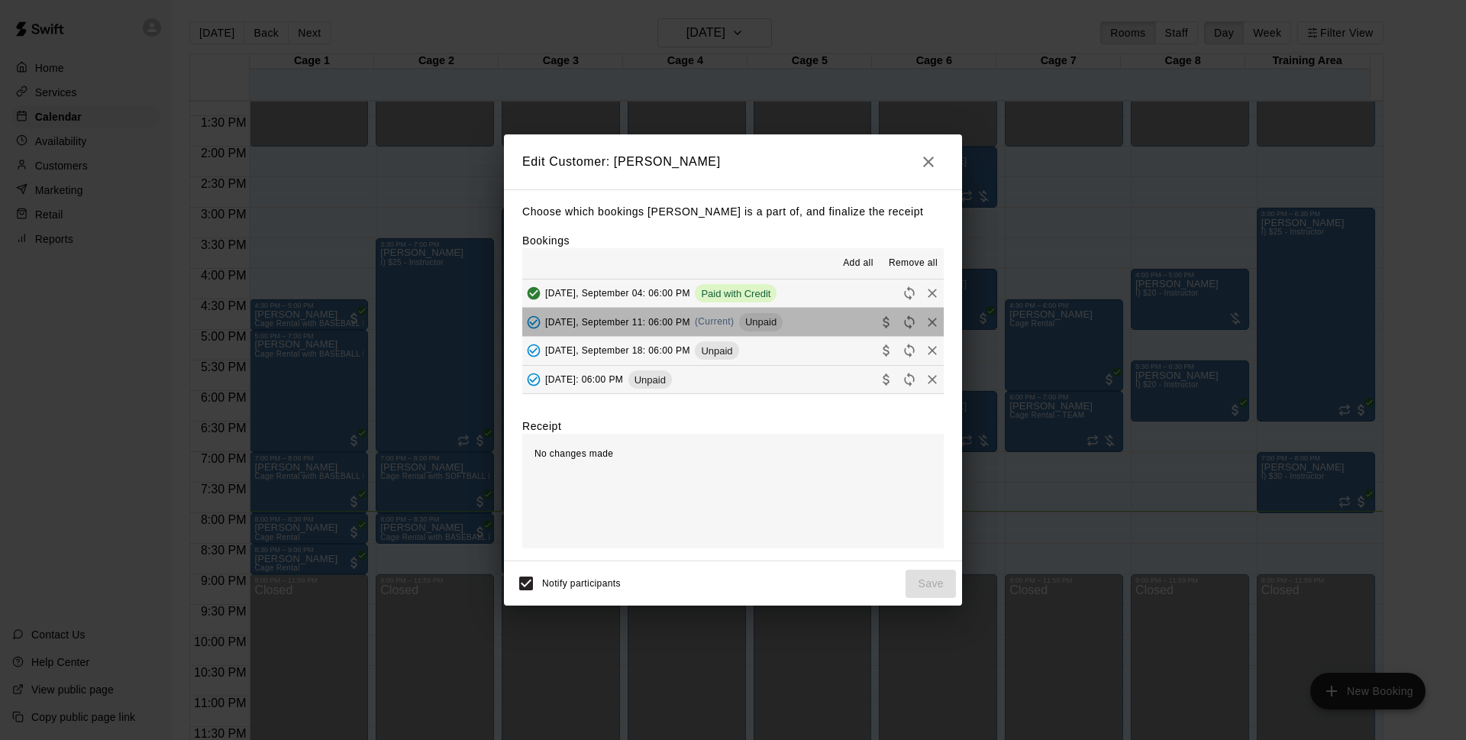
click at [746, 313] on div "[DATE], September 11: 06:00 PM (Current) Unpaid" at bounding box center [652, 322] width 260 height 23
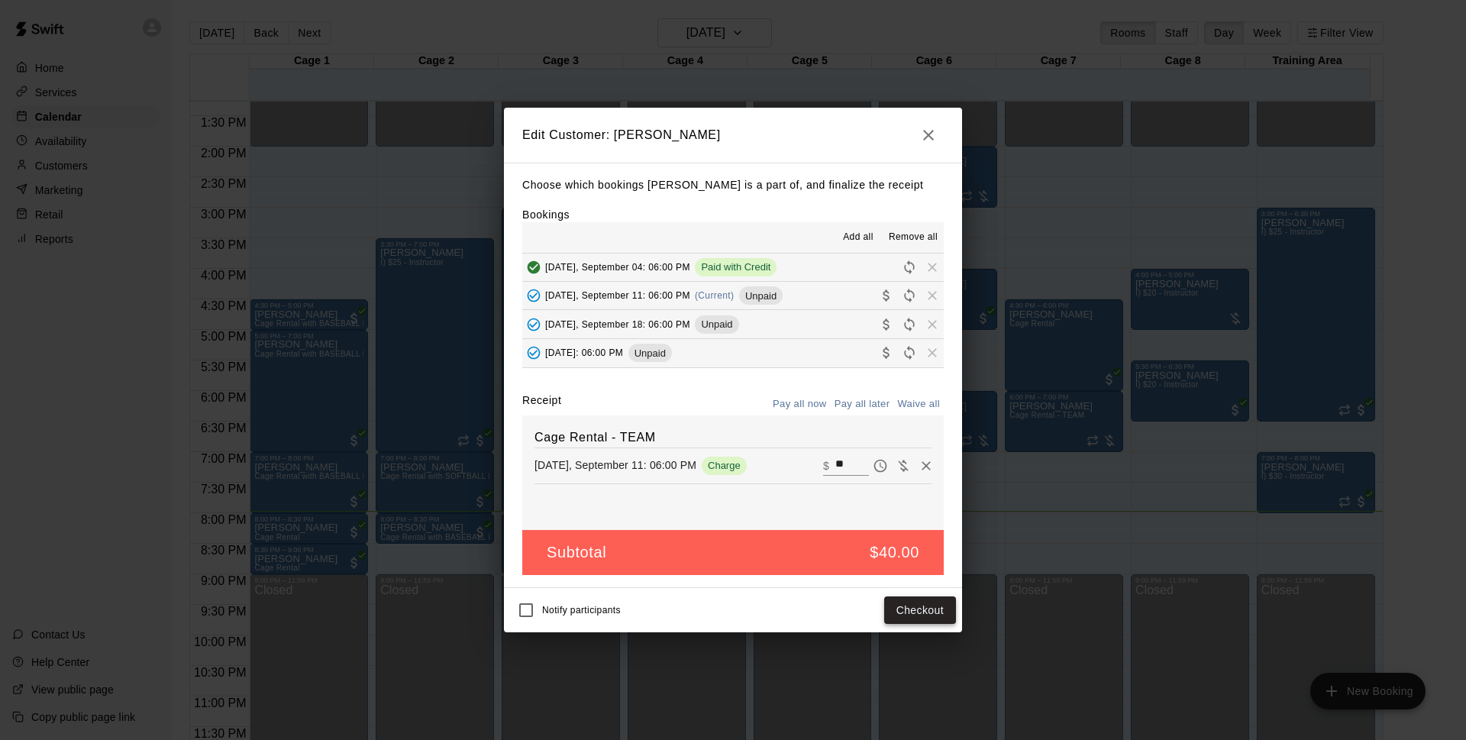
click at [908, 615] on button "Checkout" at bounding box center [920, 610] width 72 height 28
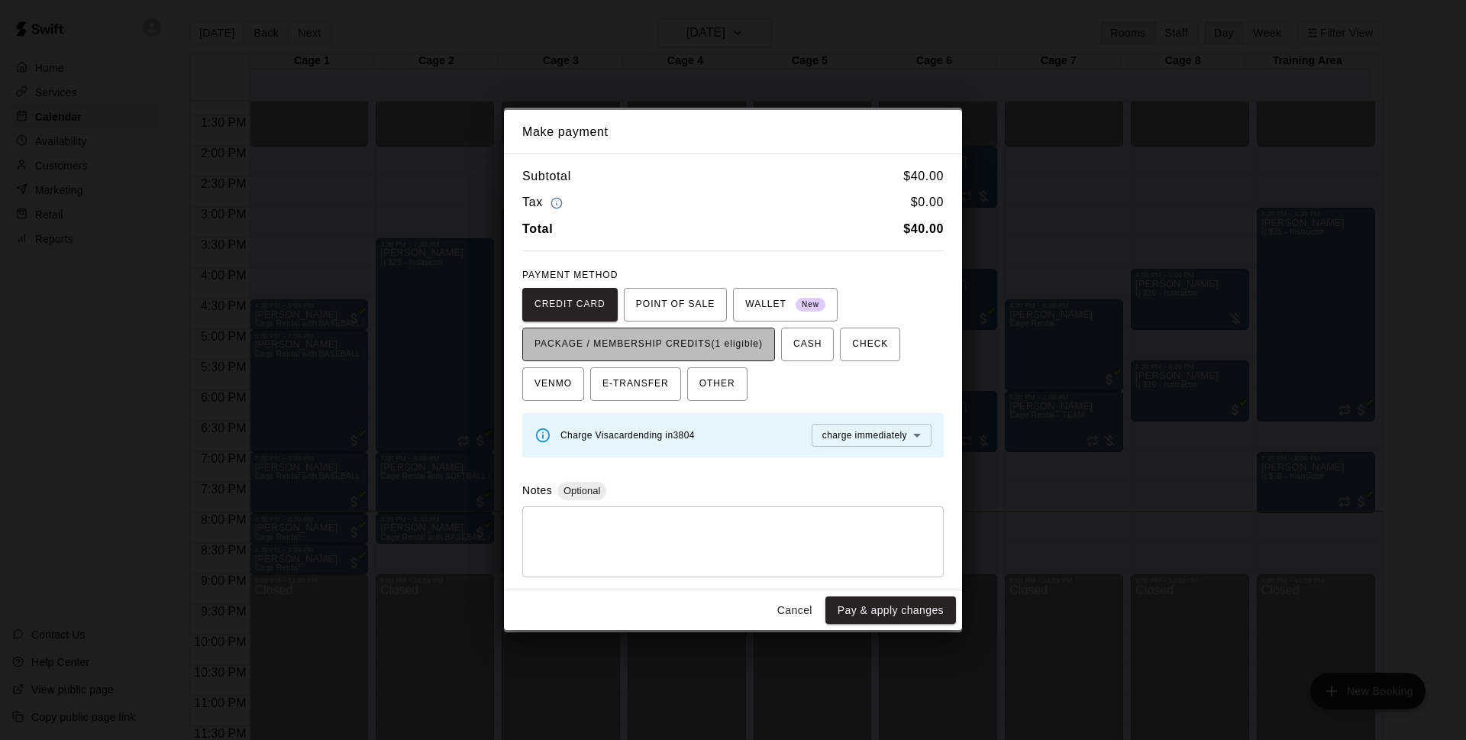
click at [740, 347] on span "PACKAGE / MEMBERSHIP CREDITS (1 eligible)" at bounding box center [648, 344] width 228 height 24
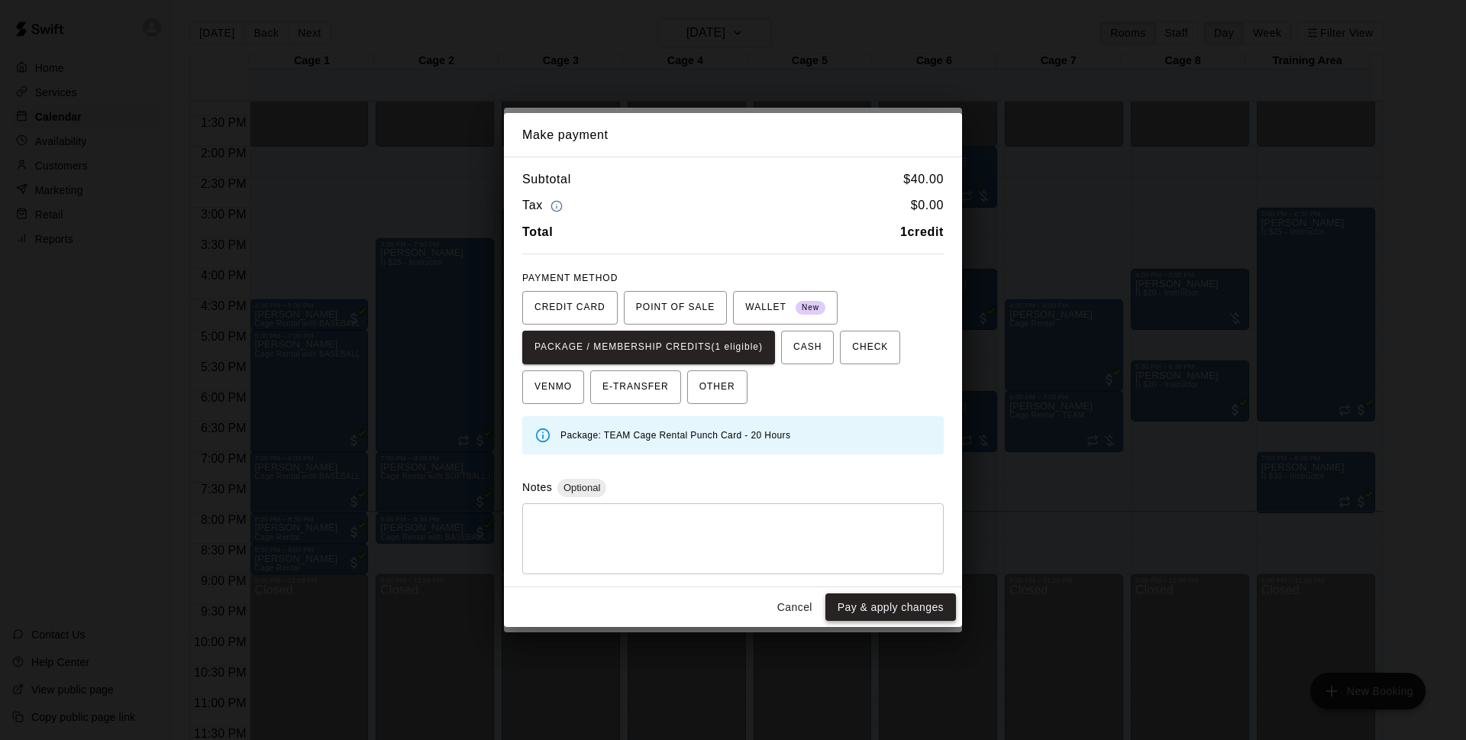
click at [891, 605] on button "Pay & apply changes" at bounding box center [890, 607] width 131 height 28
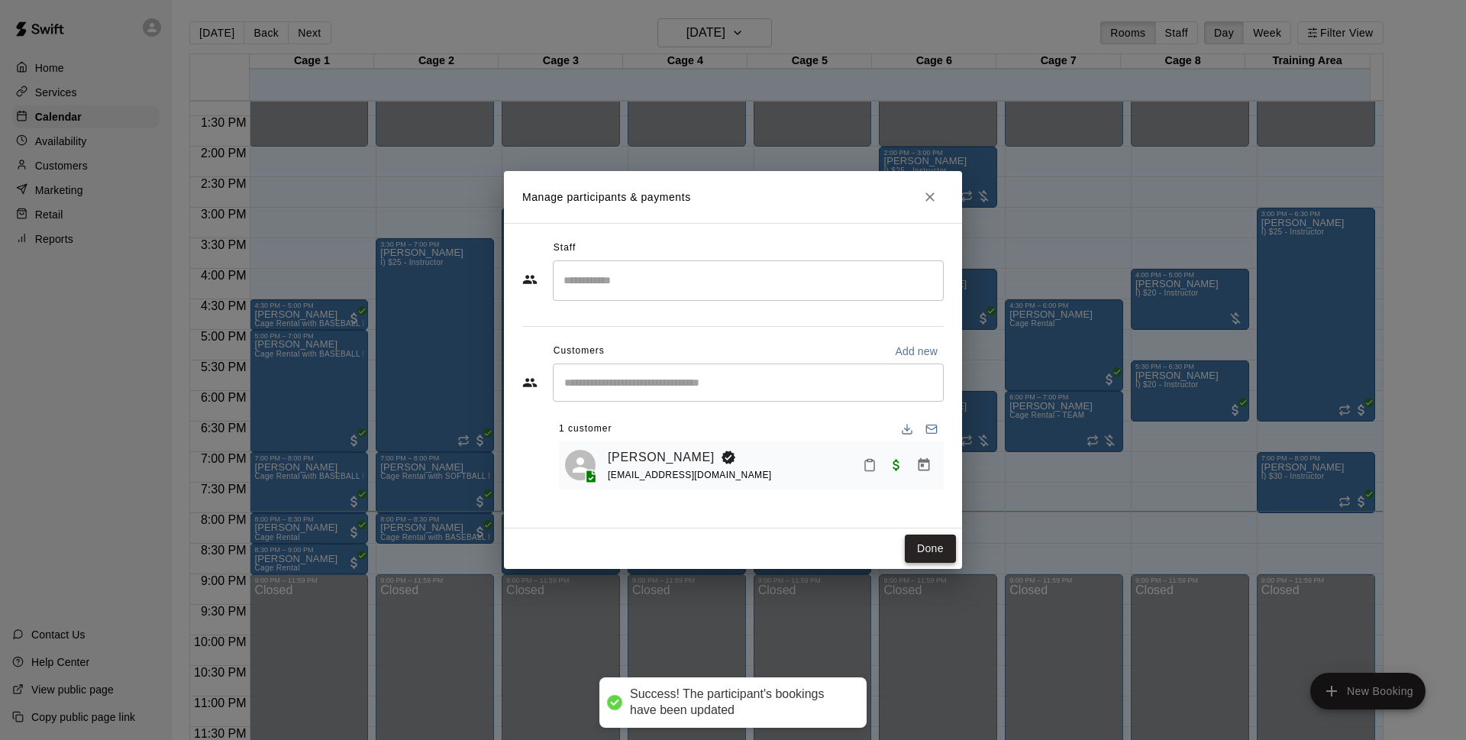
click at [937, 547] on button "Done" at bounding box center [930, 548] width 51 height 28
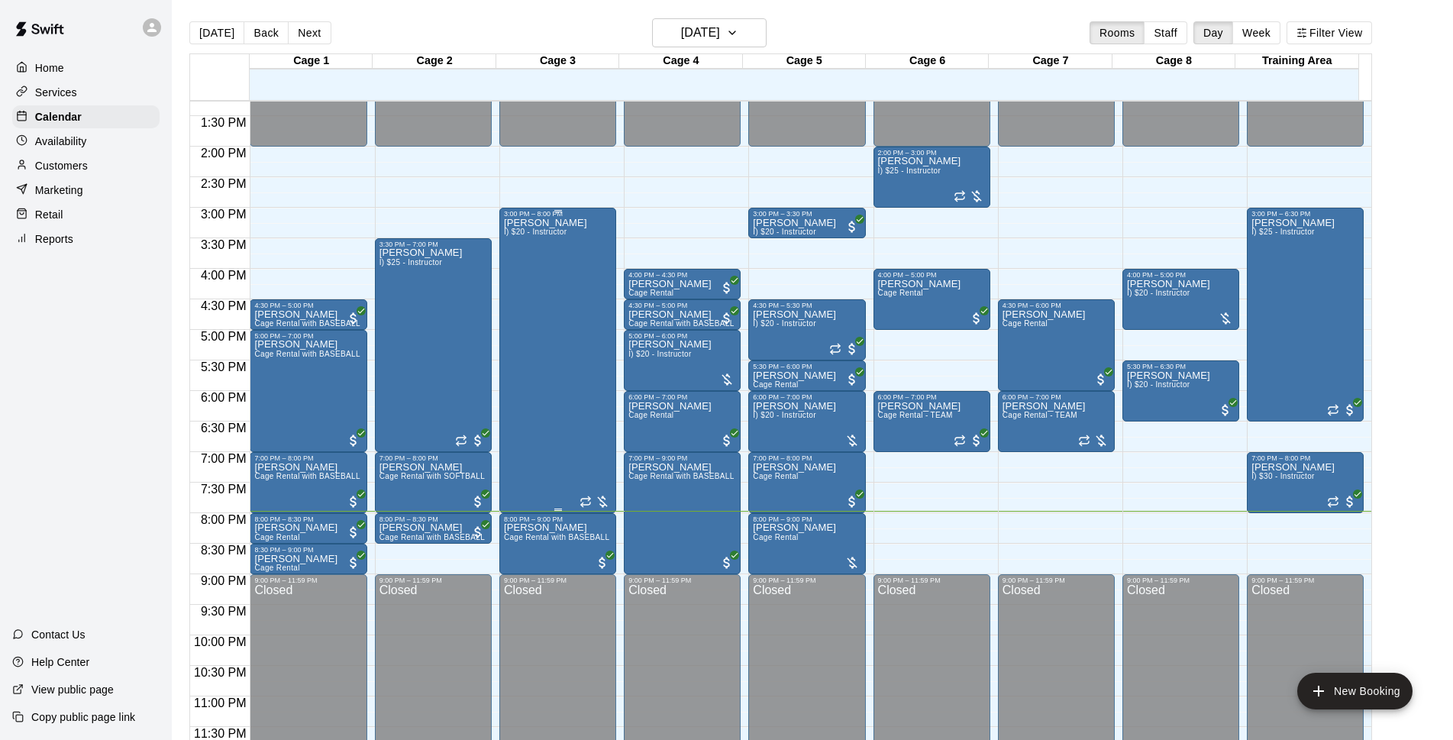
click at [555, 336] on div "[PERSON_NAME] I) $20 - Instructor" at bounding box center [545, 588] width 83 height 740
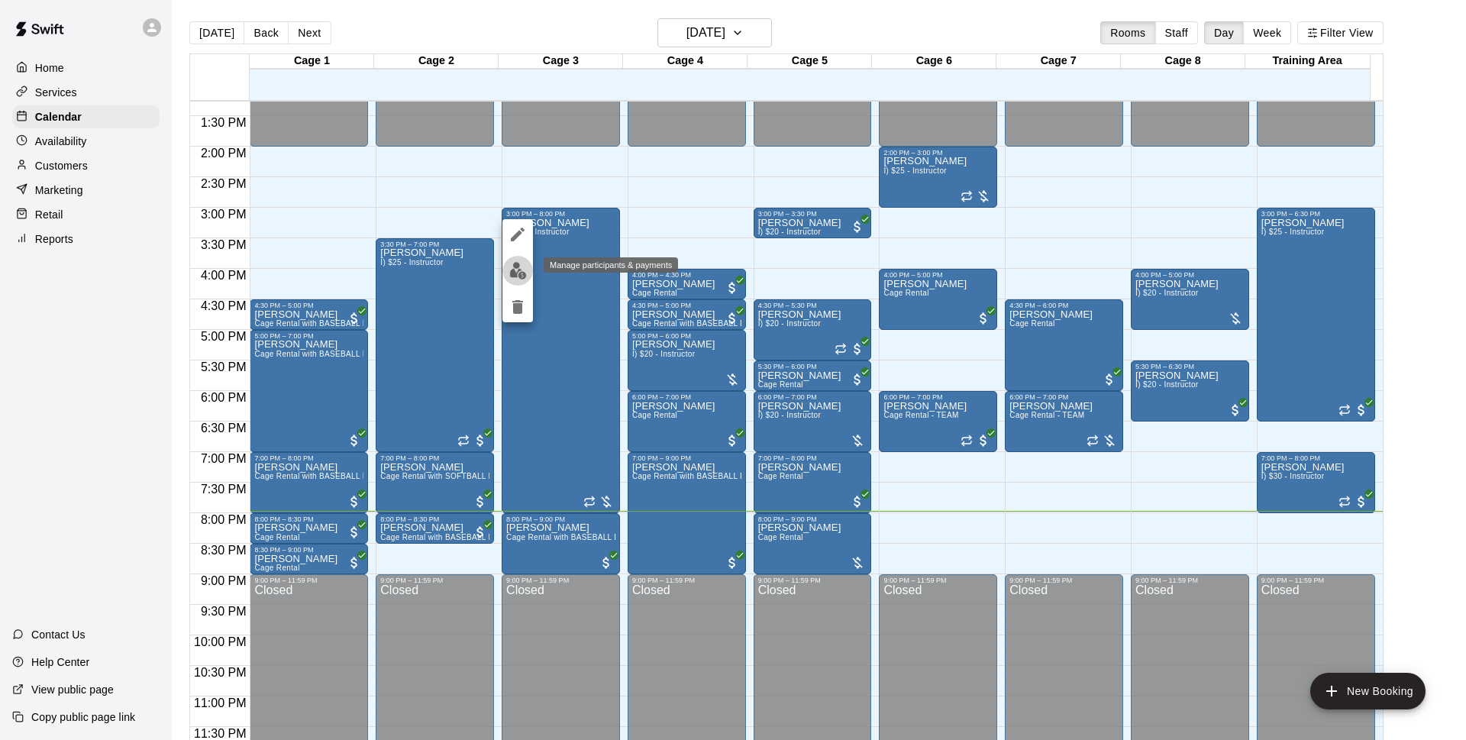
click at [516, 276] on img "edit" at bounding box center [518, 271] width 18 height 18
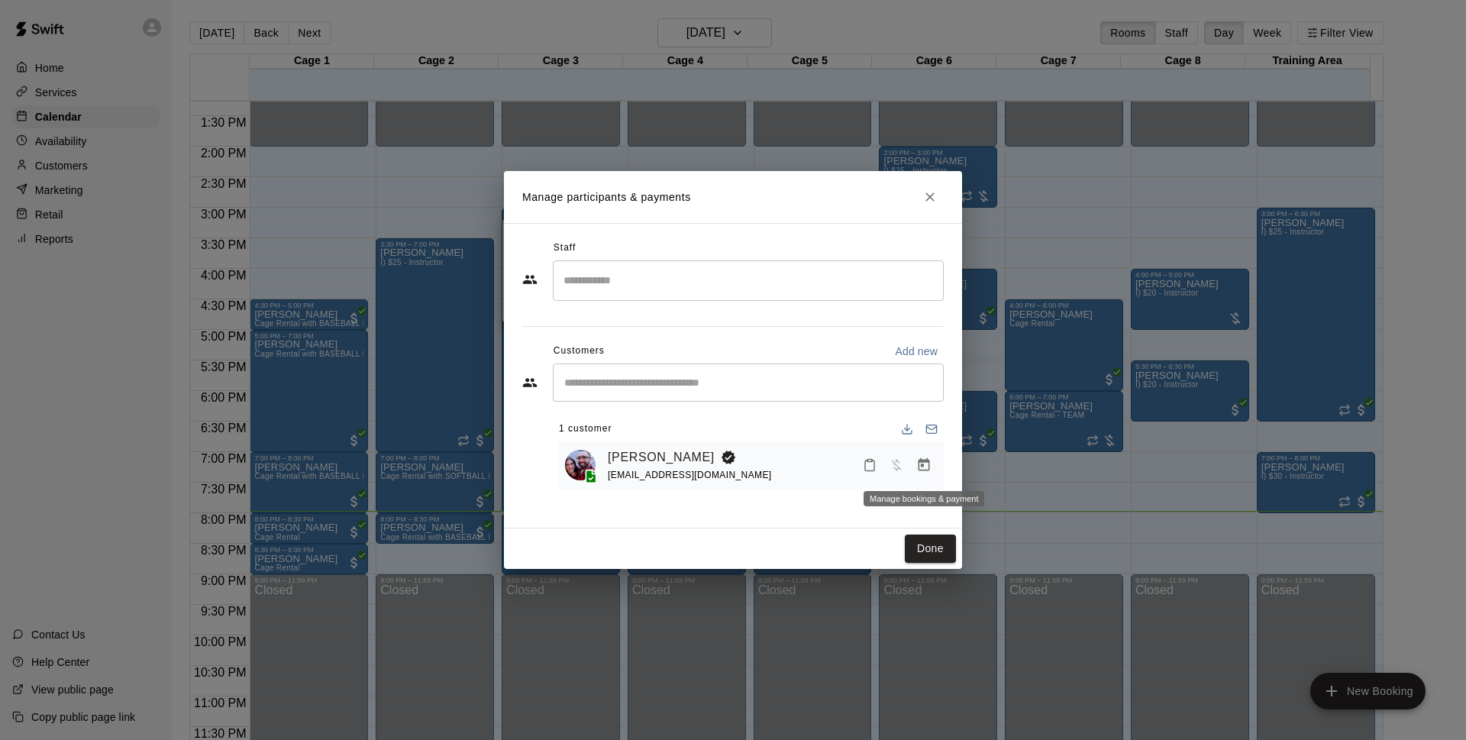
click at [918, 457] on button "Manage bookings & payment" at bounding box center [923, 464] width 27 height 27
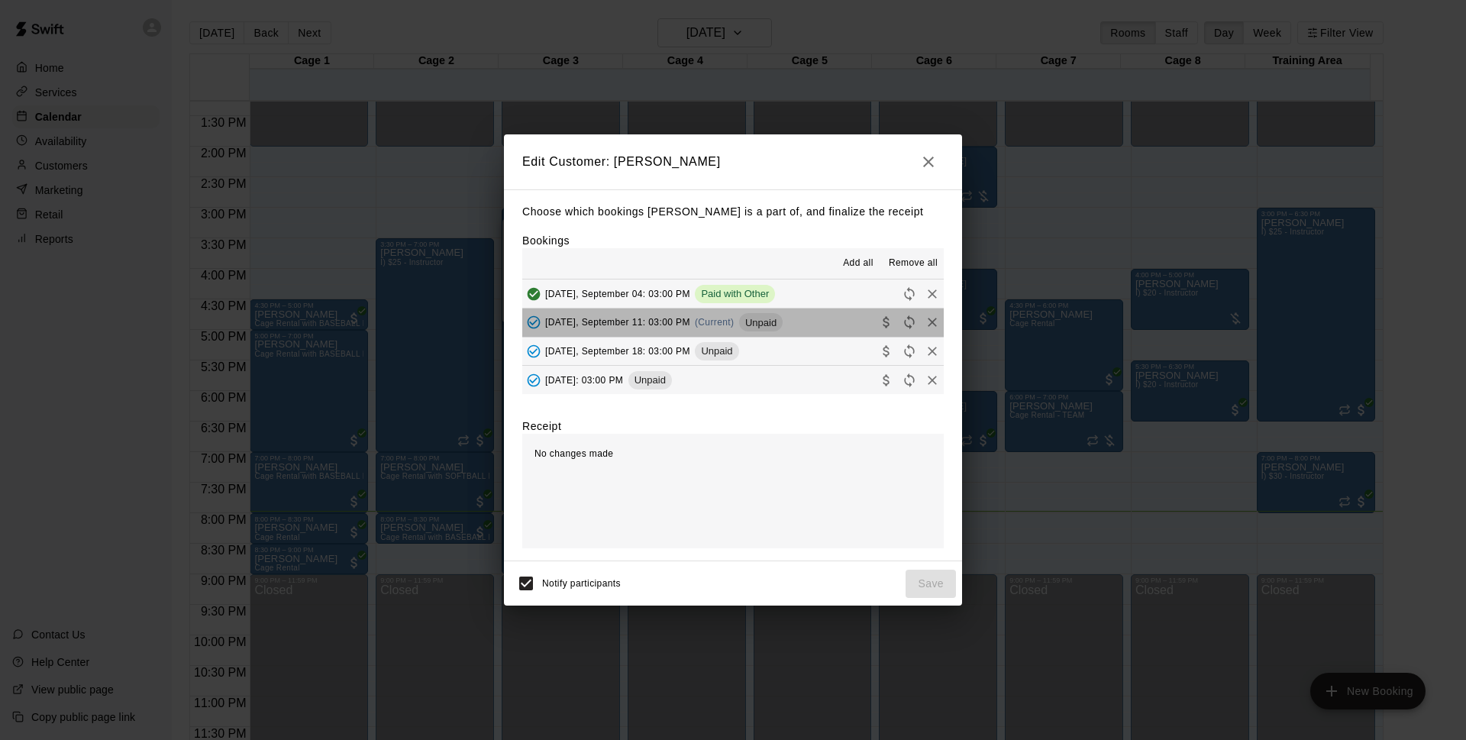
click at [779, 324] on span "Unpaid" at bounding box center [761, 322] width 44 height 11
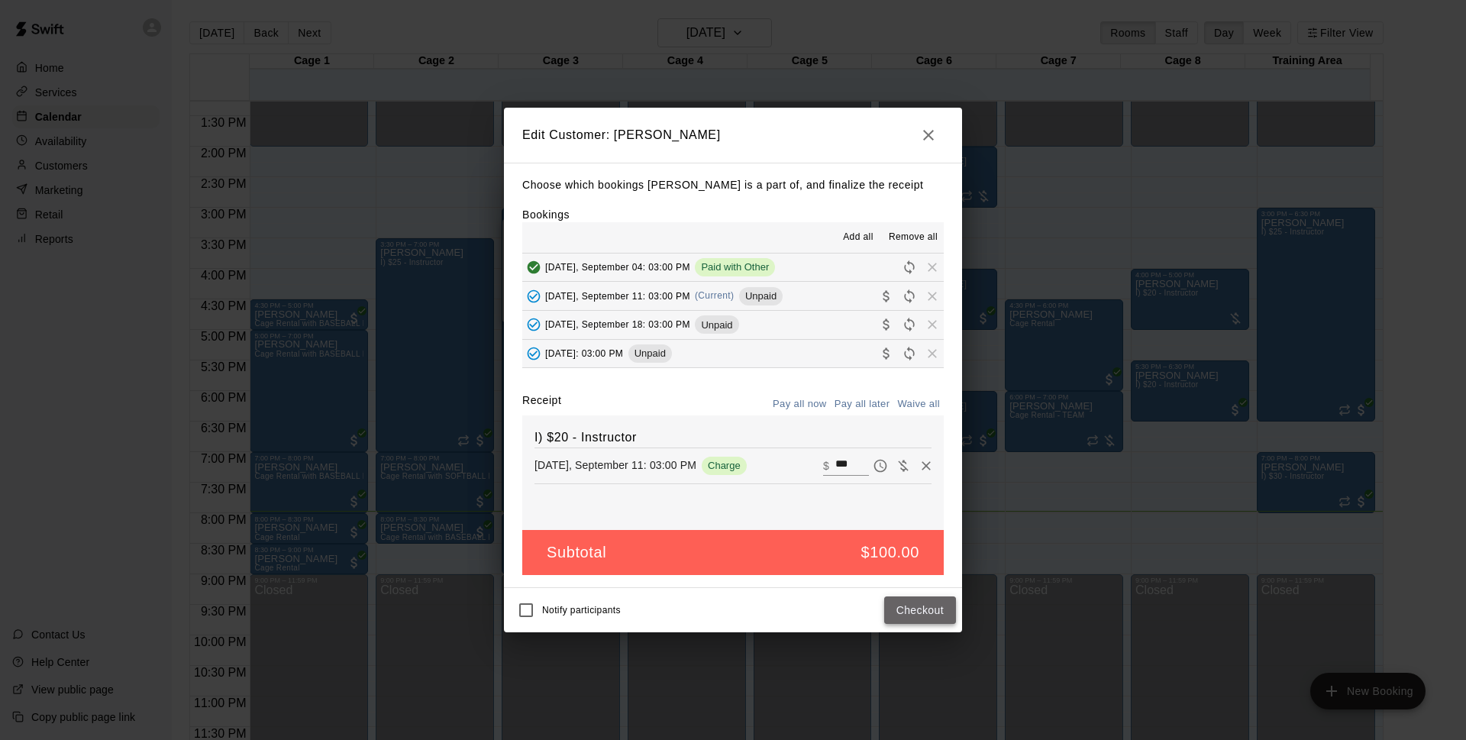
click at [913, 615] on button "Checkout" at bounding box center [920, 610] width 72 height 28
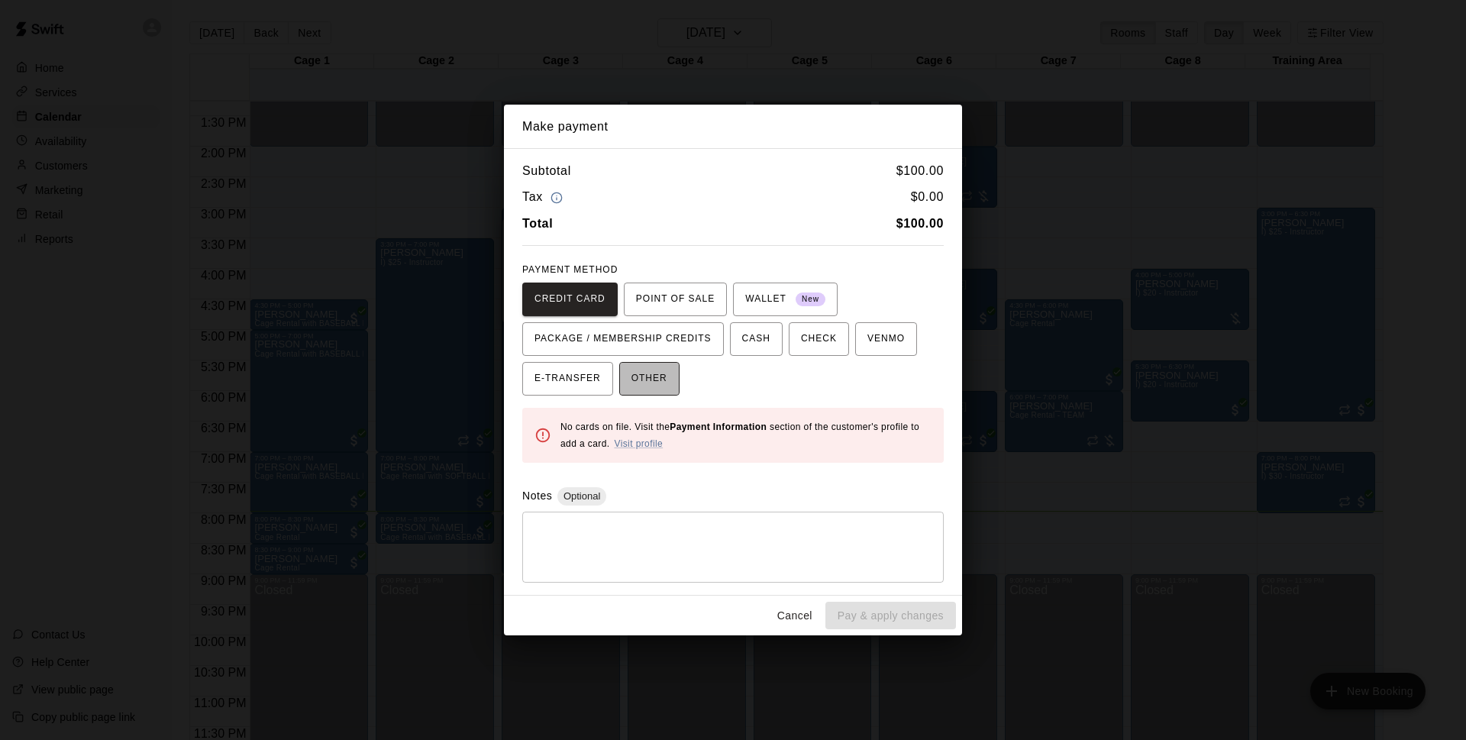
click at [673, 371] on button "OTHER" at bounding box center [649, 379] width 60 height 34
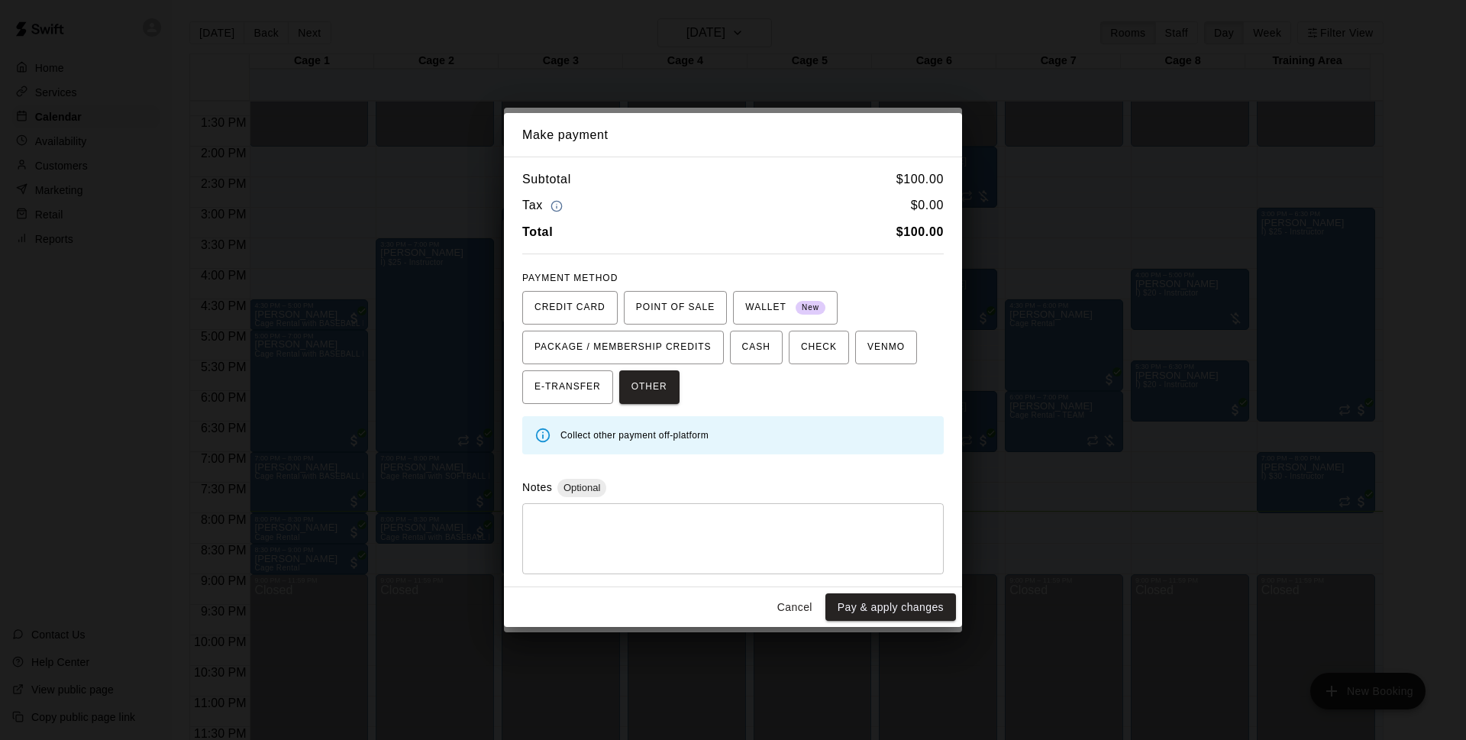
click at [882, 595] on button "Pay & apply changes" at bounding box center [890, 607] width 131 height 28
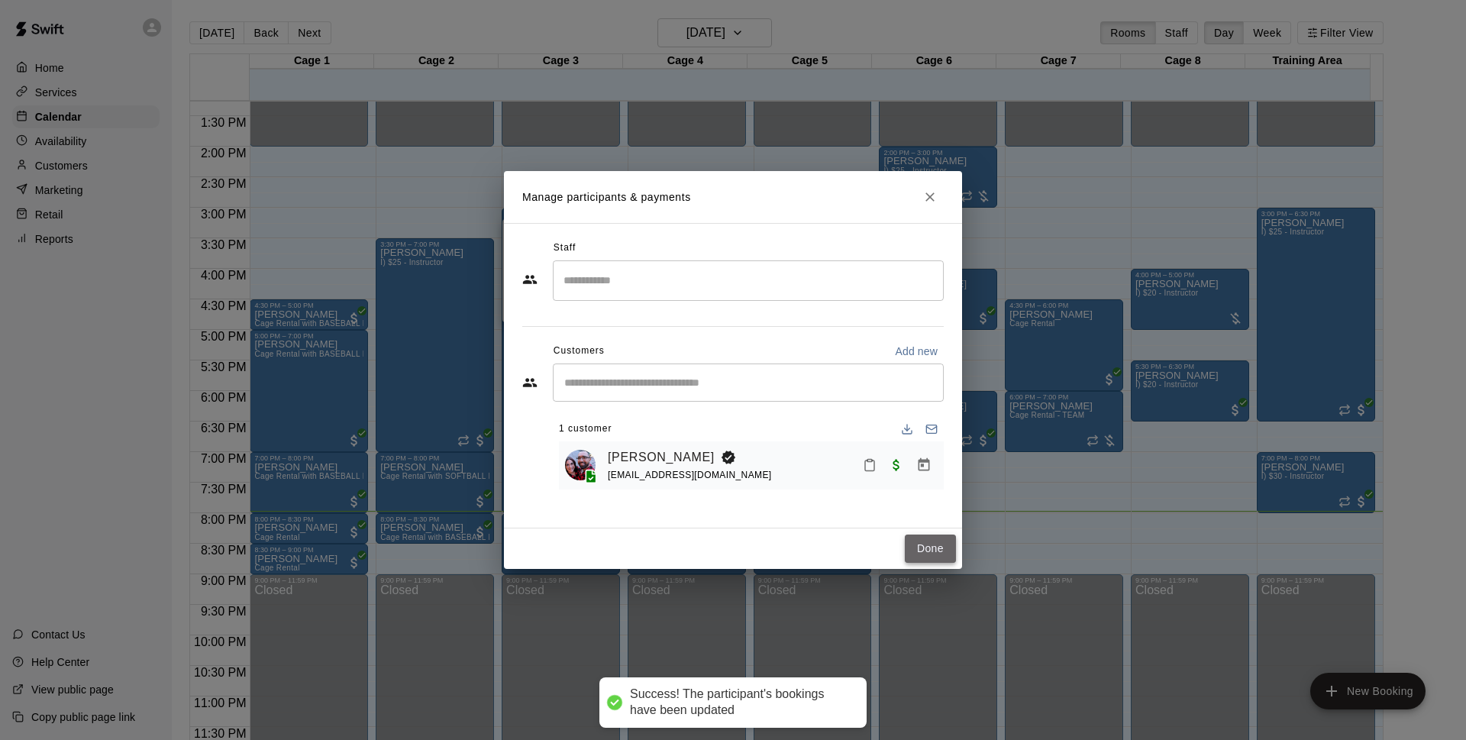
click at [938, 551] on button "Done" at bounding box center [930, 548] width 51 height 28
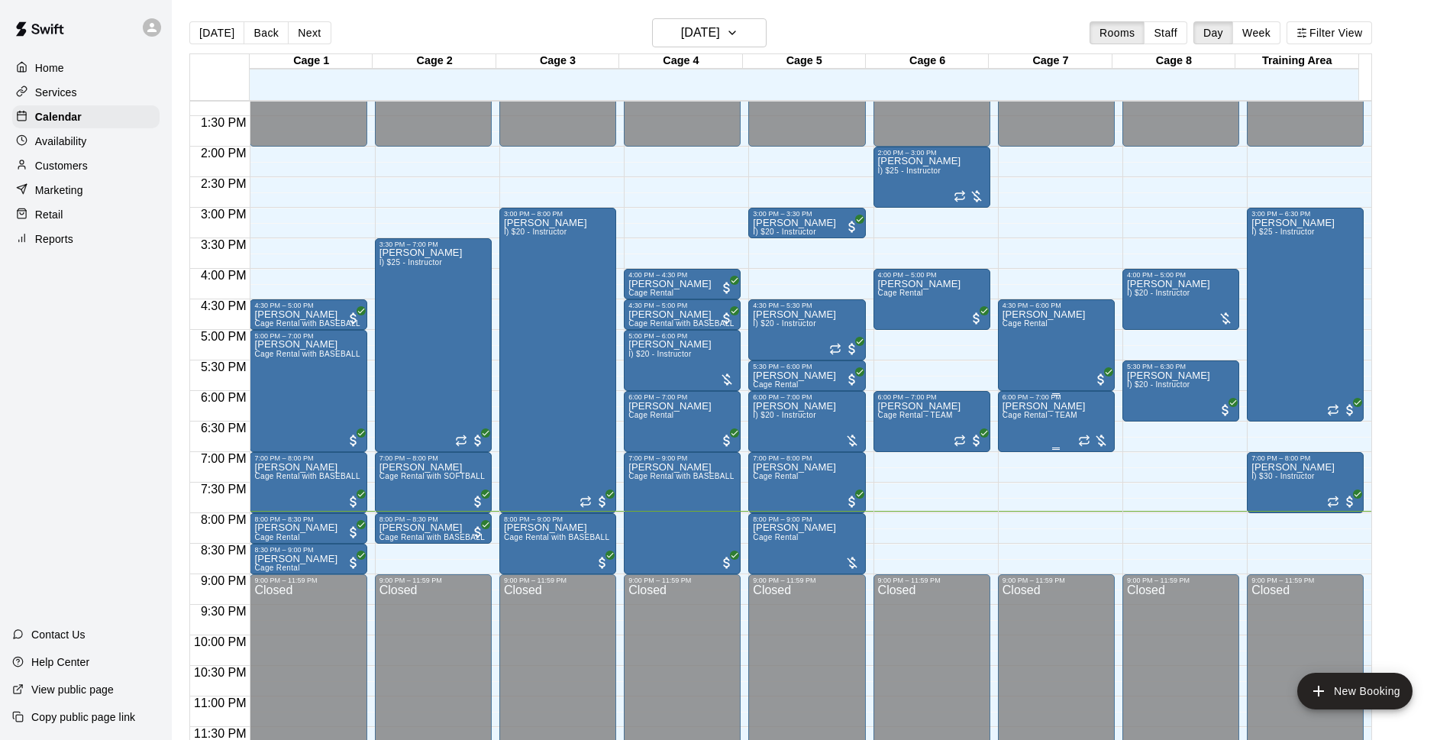
click at [1066, 419] on span "Cage Rental - TEAM" at bounding box center [1039, 415] width 75 height 8
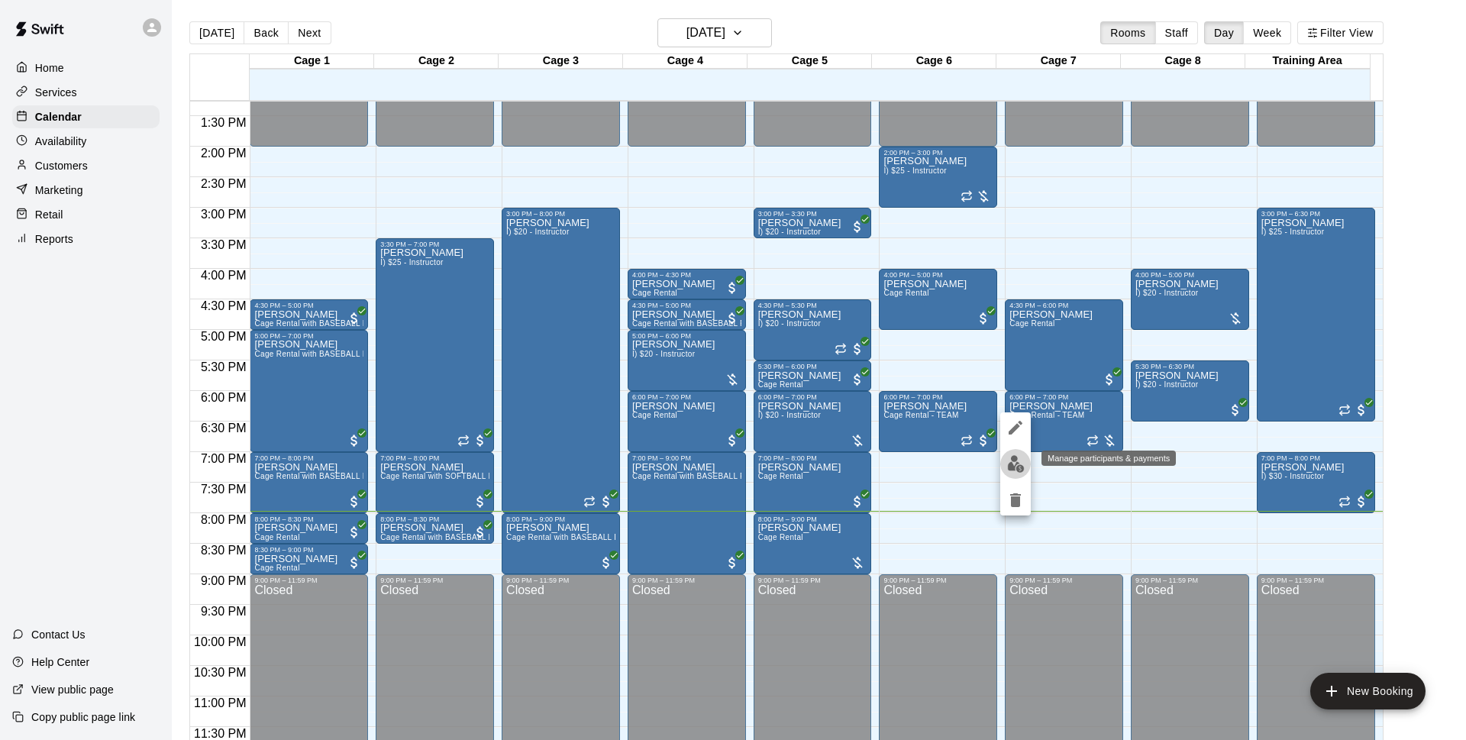
click at [1017, 457] on img "edit" at bounding box center [1016, 464] width 18 height 18
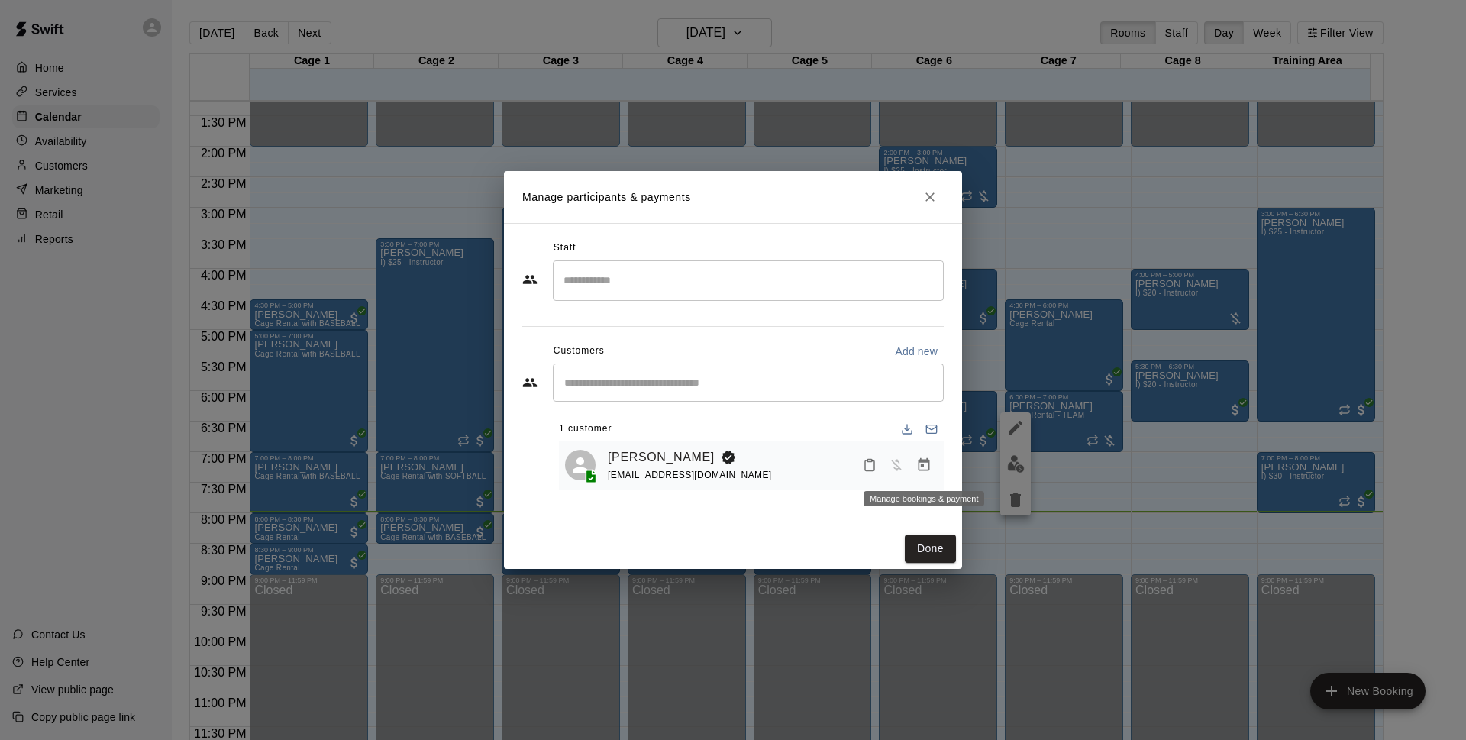
click at [920, 470] on icon "Manage bookings & payment" at bounding box center [923, 464] width 15 height 15
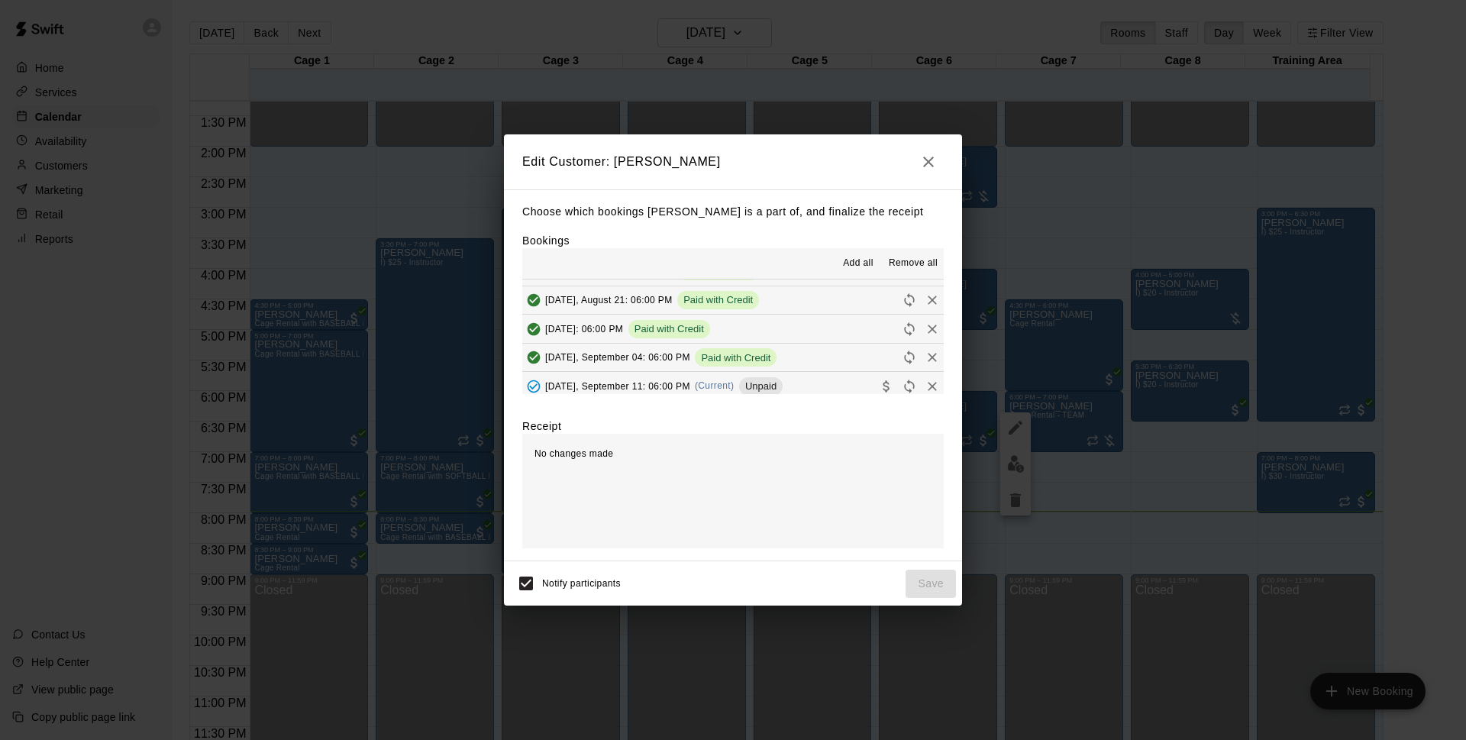
scroll to position [103, 0]
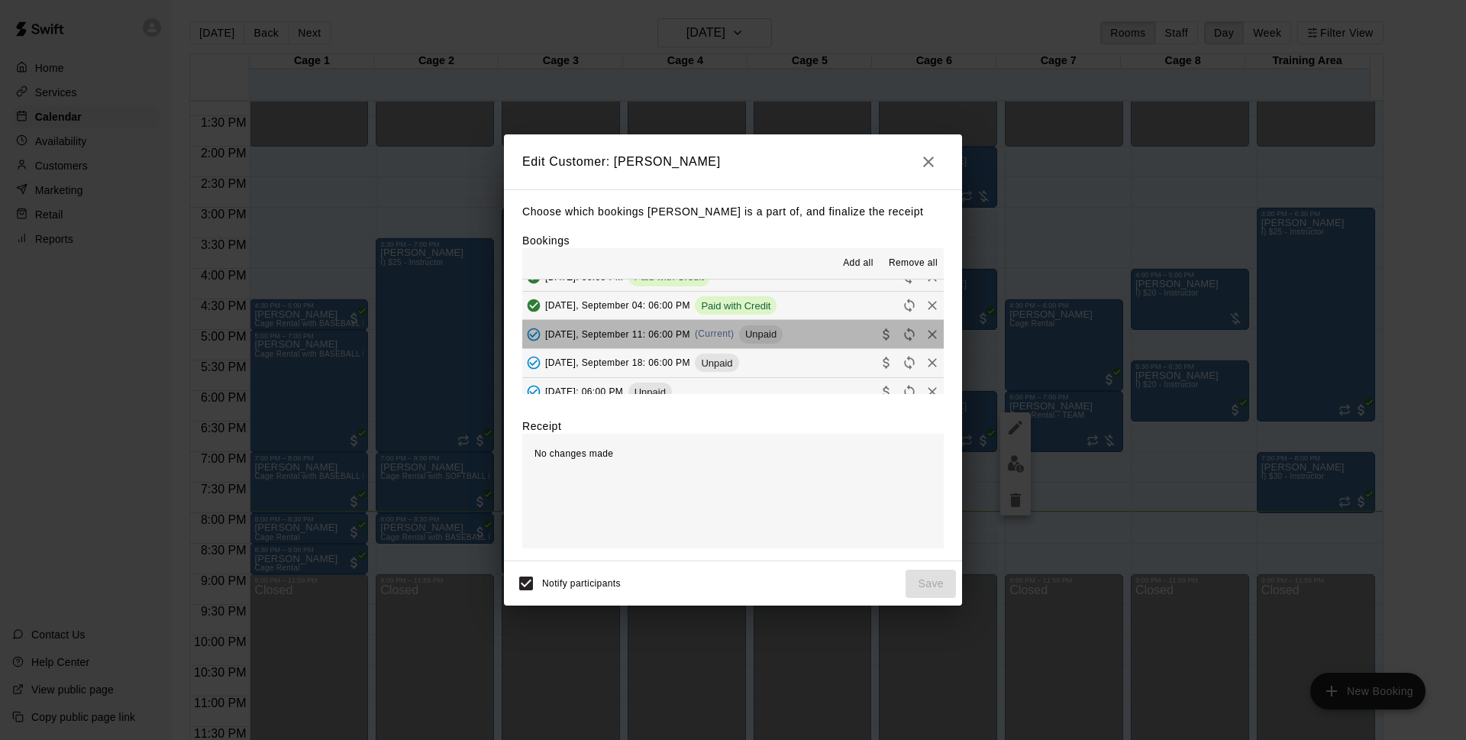
click at [820, 340] on button "[DATE], September 11: 06:00 PM (Current) Unpaid" at bounding box center [732, 334] width 421 height 28
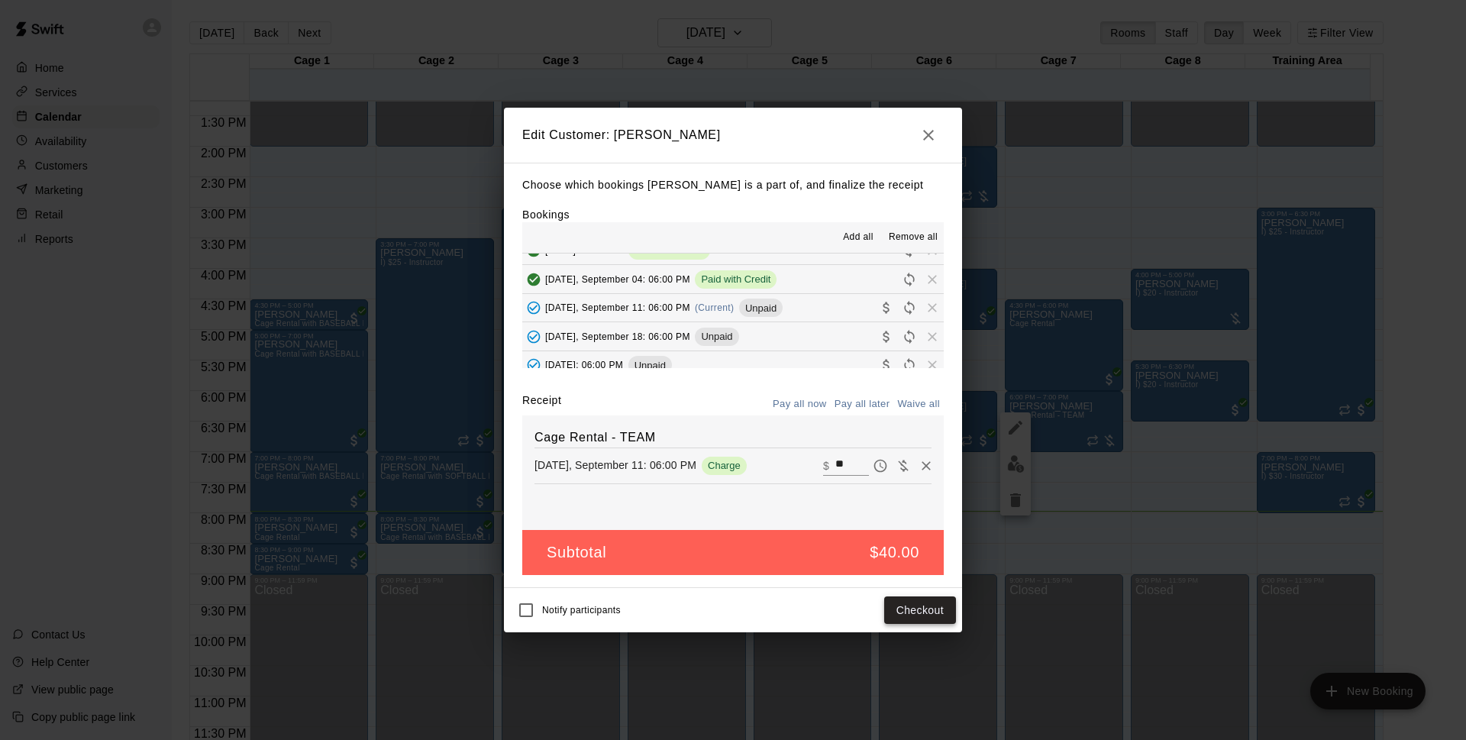
click at [922, 608] on button "Checkout" at bounding box center [920, 610] width 72 height 28
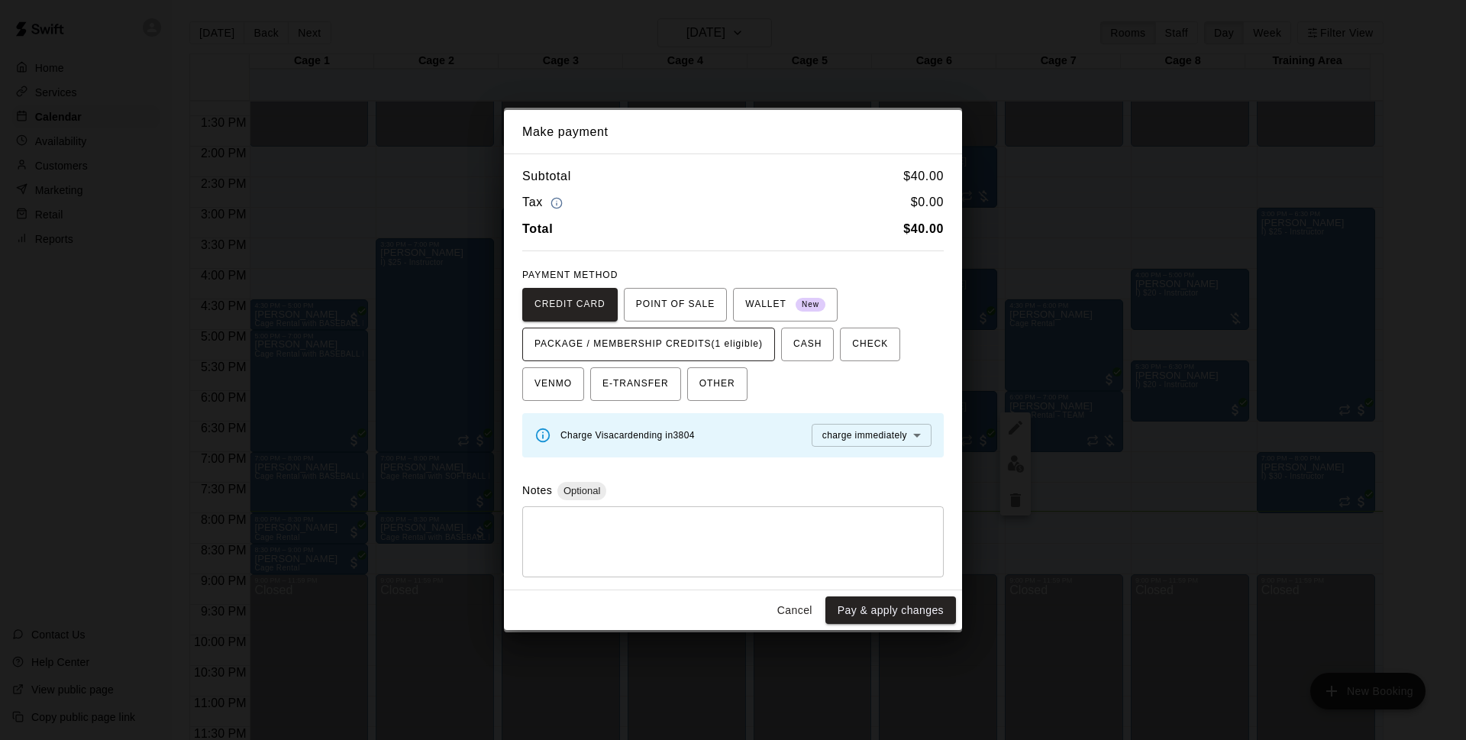
click at [715, 329] on button "PACKAGE / MEMBERSHIP CREDITS (1 eligible)" at bounding box center [648, 344] width 253 height 34
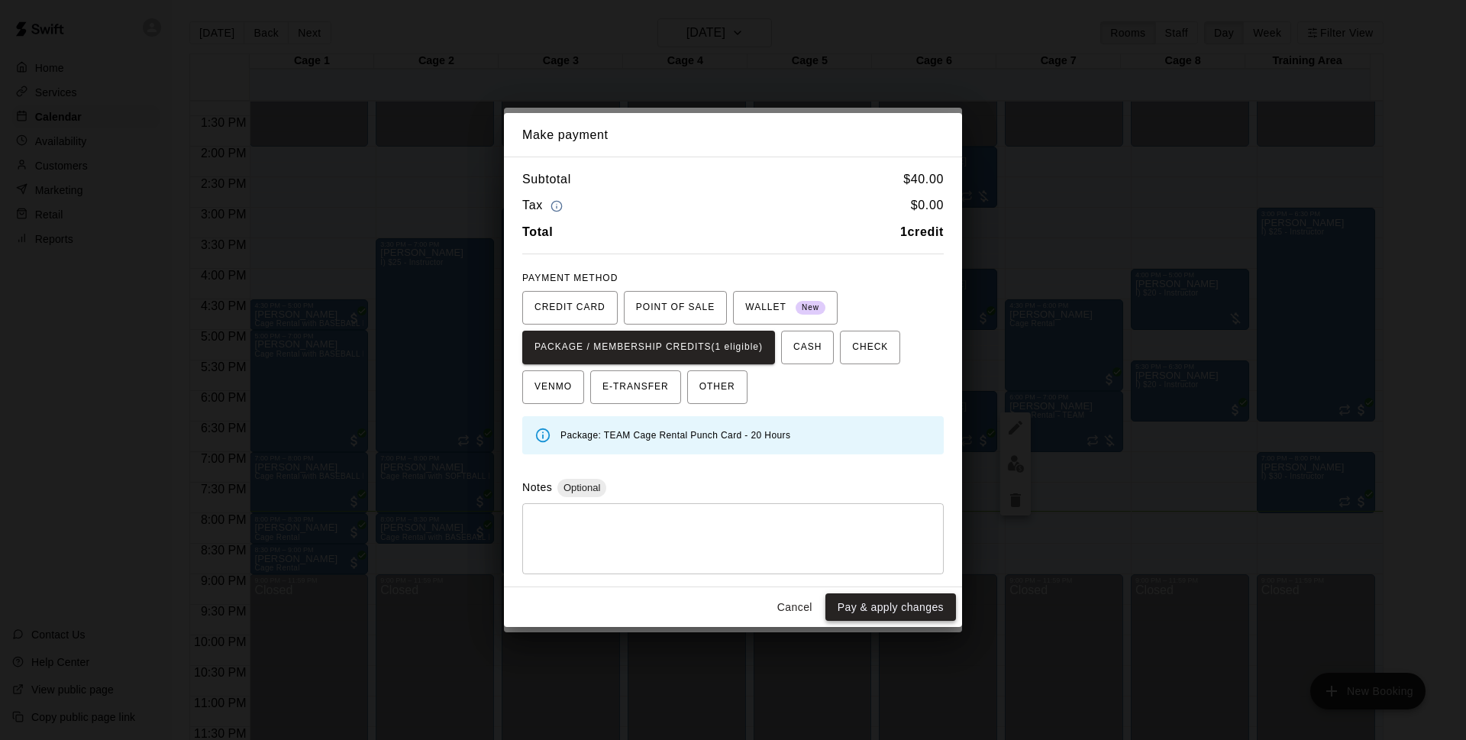
click at [918, 614] on button "Pay & apply changes" at bounding box center [890, 607] width 131 height 28
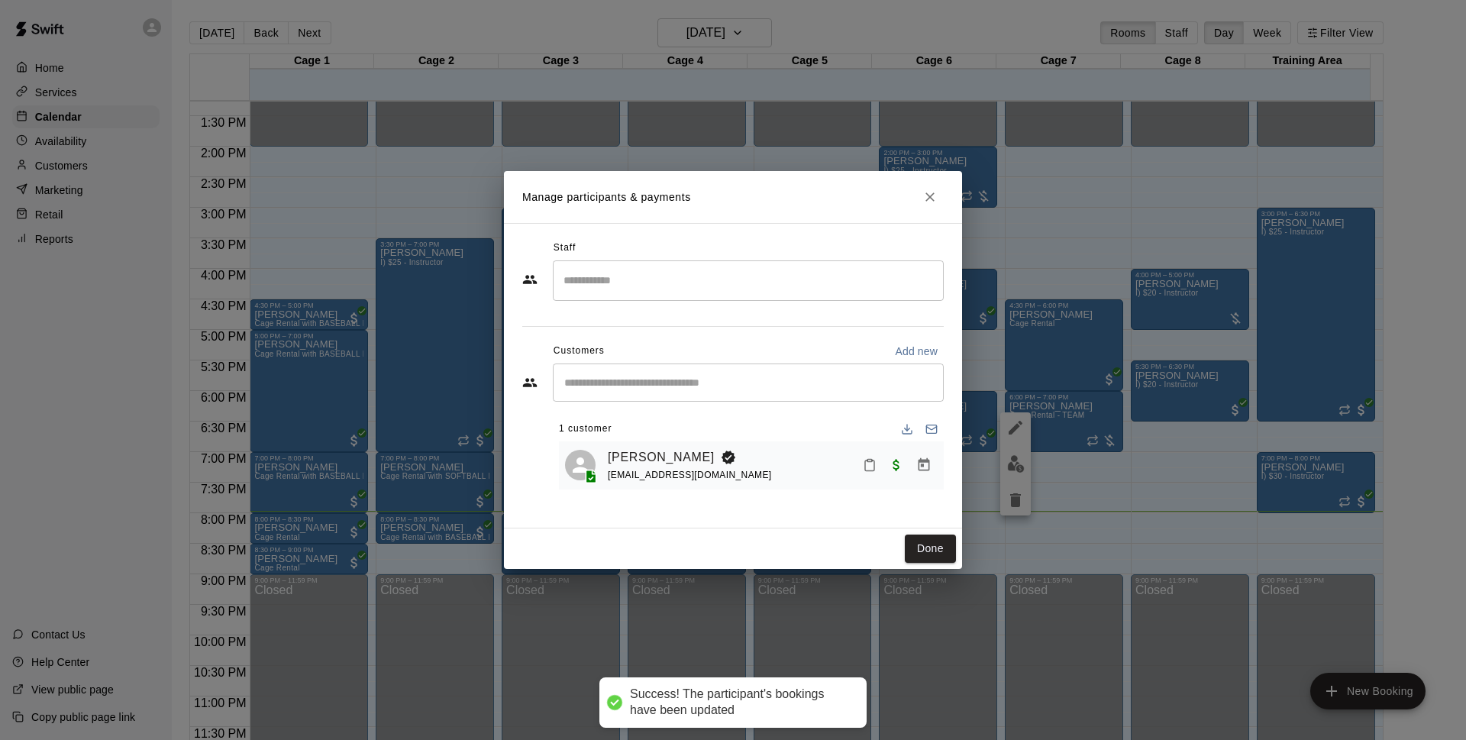
drag, startPoint x: 912, startPoint y: 555, endPoint x: 949, endPoint y: 644, distance: 96.5
click at [912, 557] on button "Done" at bounding box center [930, 548] width 51 height 28
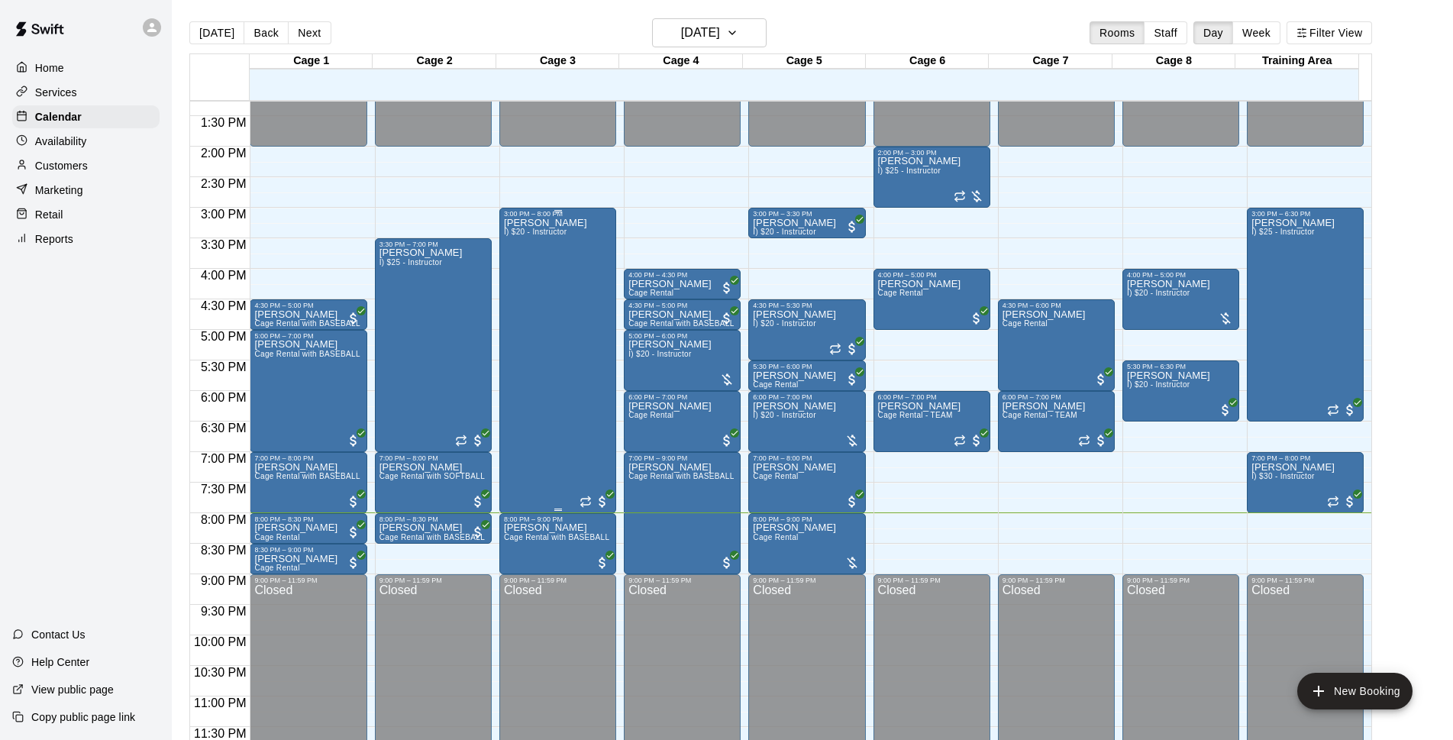
click at [525, 266] on div "[PERSON_NAME] I) $20 - Instructor" at bounding box center [545, 588] width 83 height 740
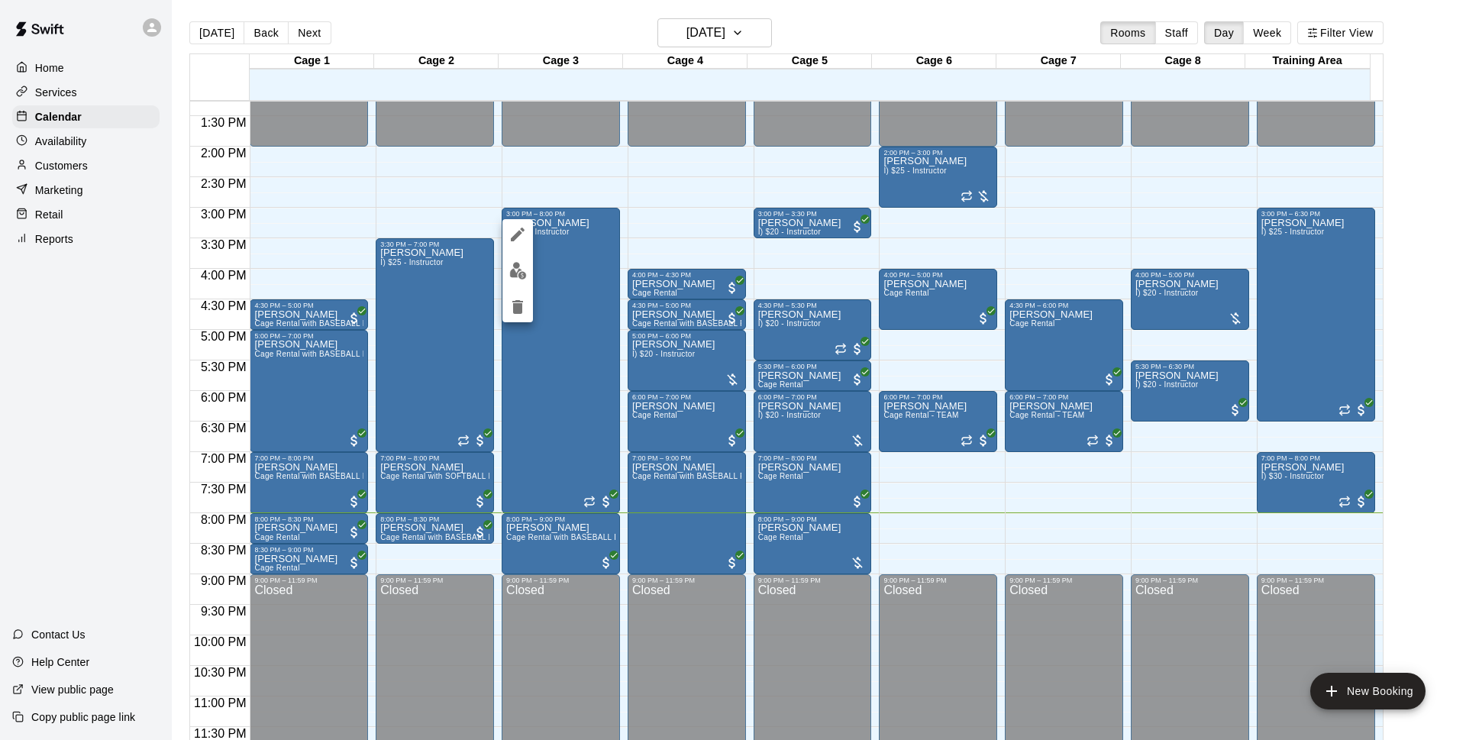
click at [579, 293] on div at bounding box center [733, 370] width 1466 height 740
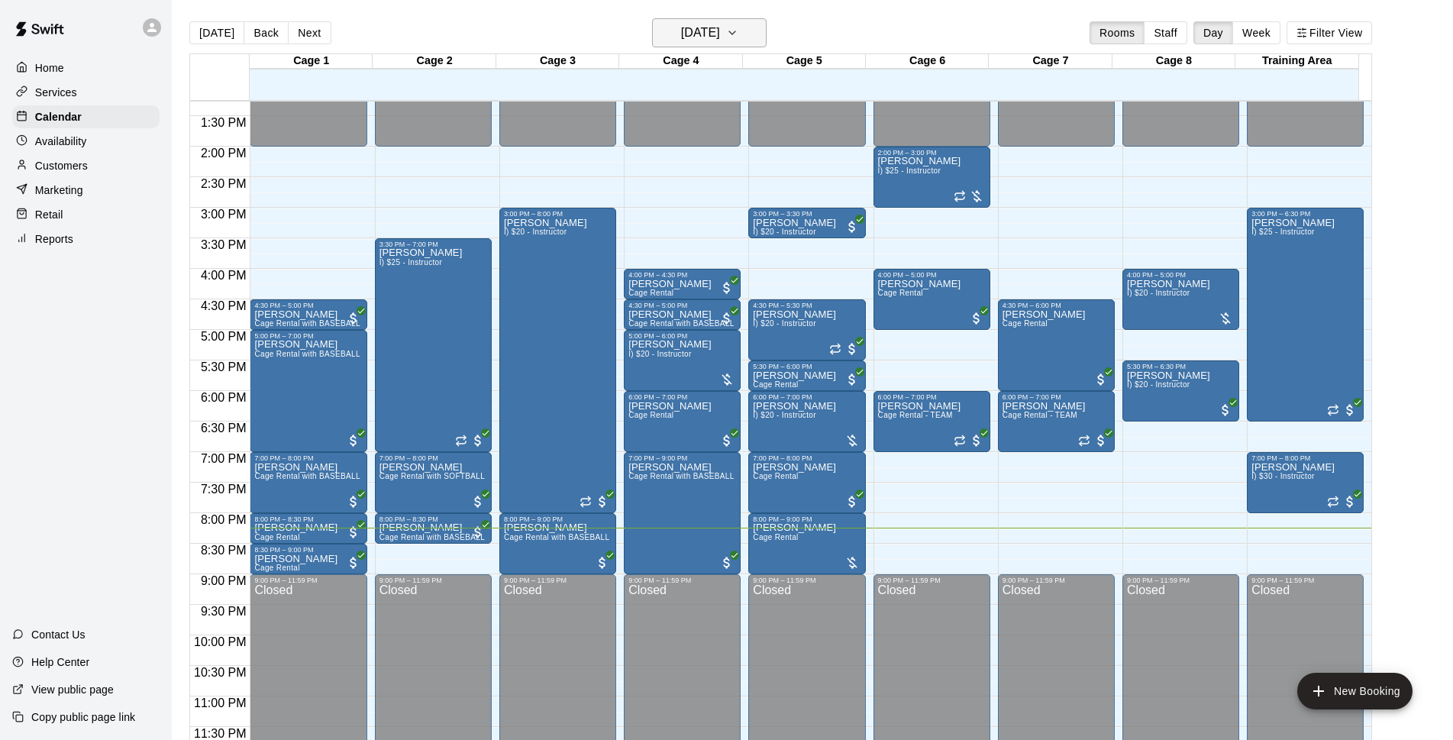
click at [738, 27] on icon "button" at bounding box center [732, 33] width 12 height 18
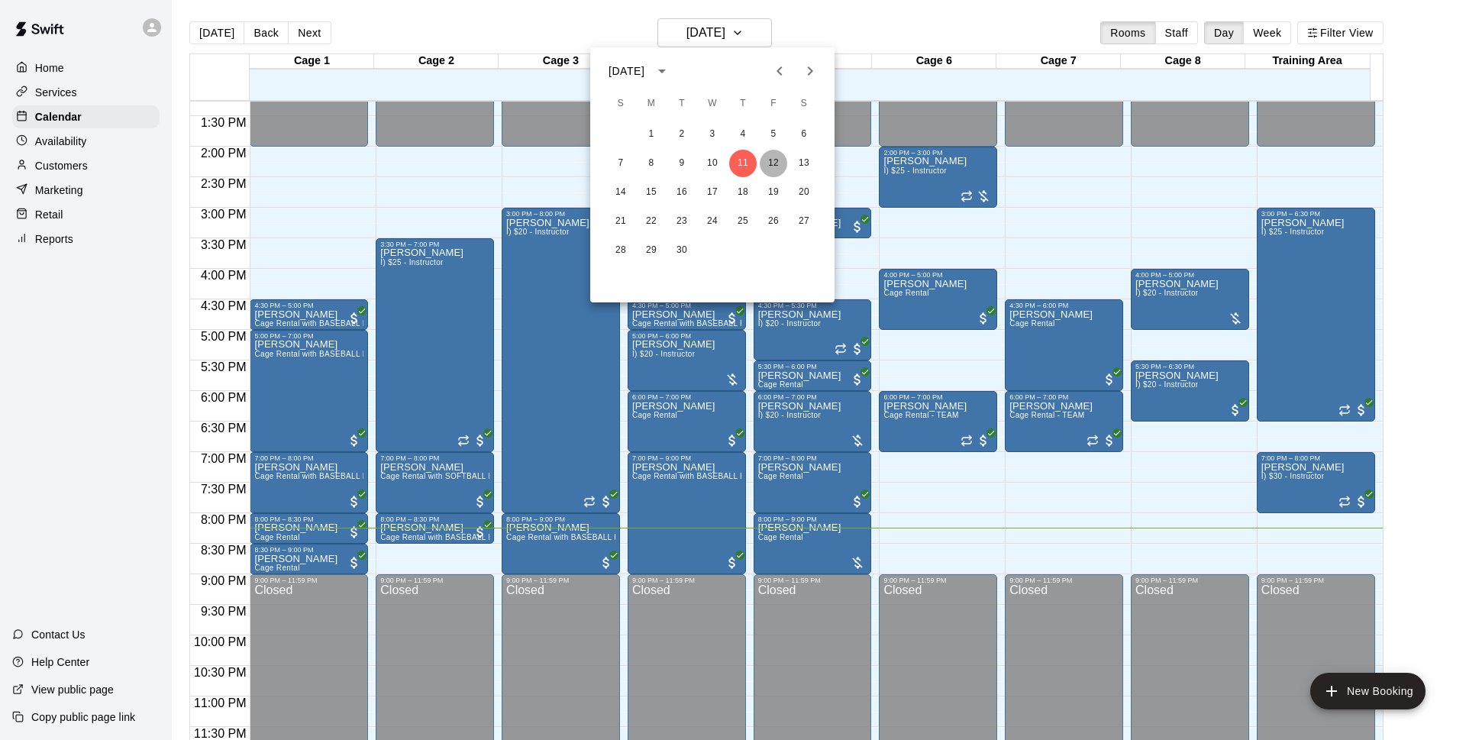
click at [782, 156] on button "12" at bounding box center [773, 163] width 27 height 27
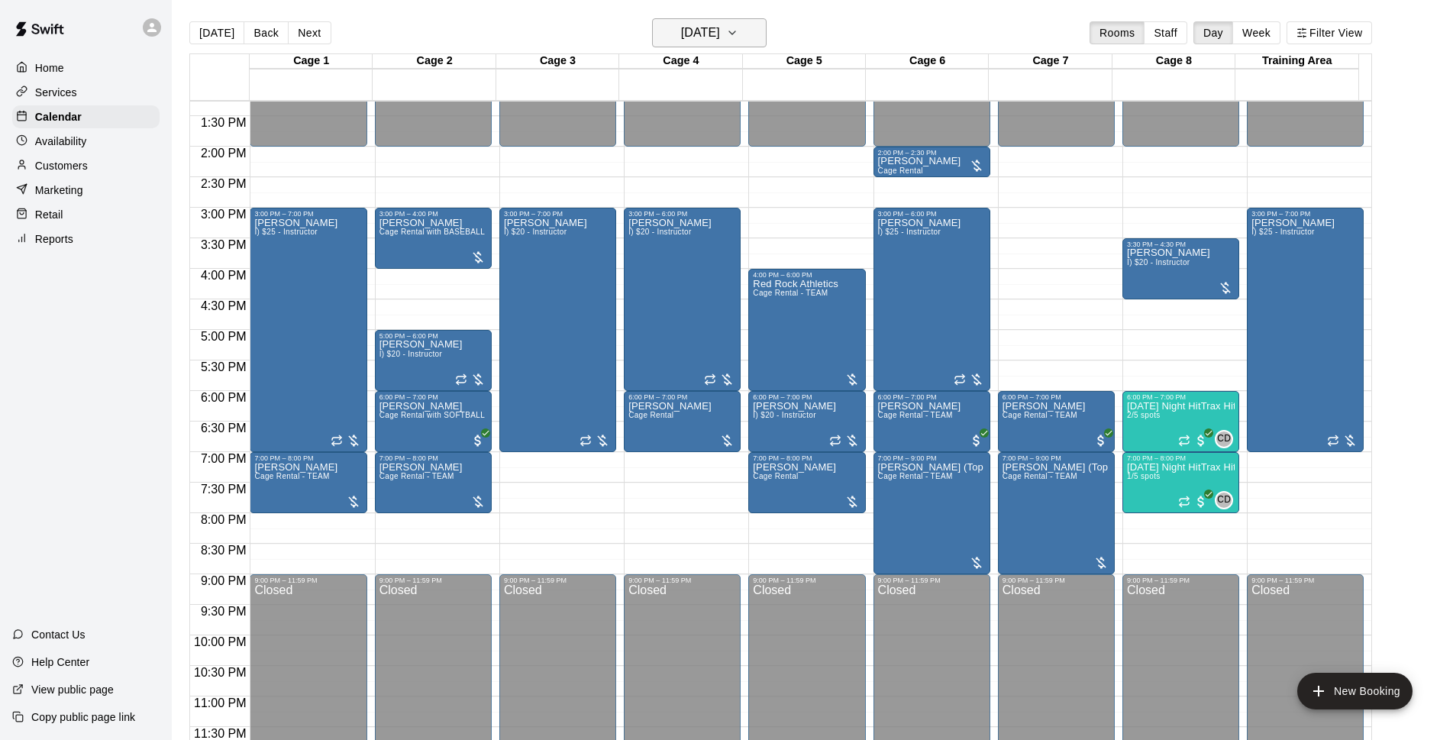
click at [766, 33] on button "[DATE]" at bounding box center [709, 32] width 115 height 29
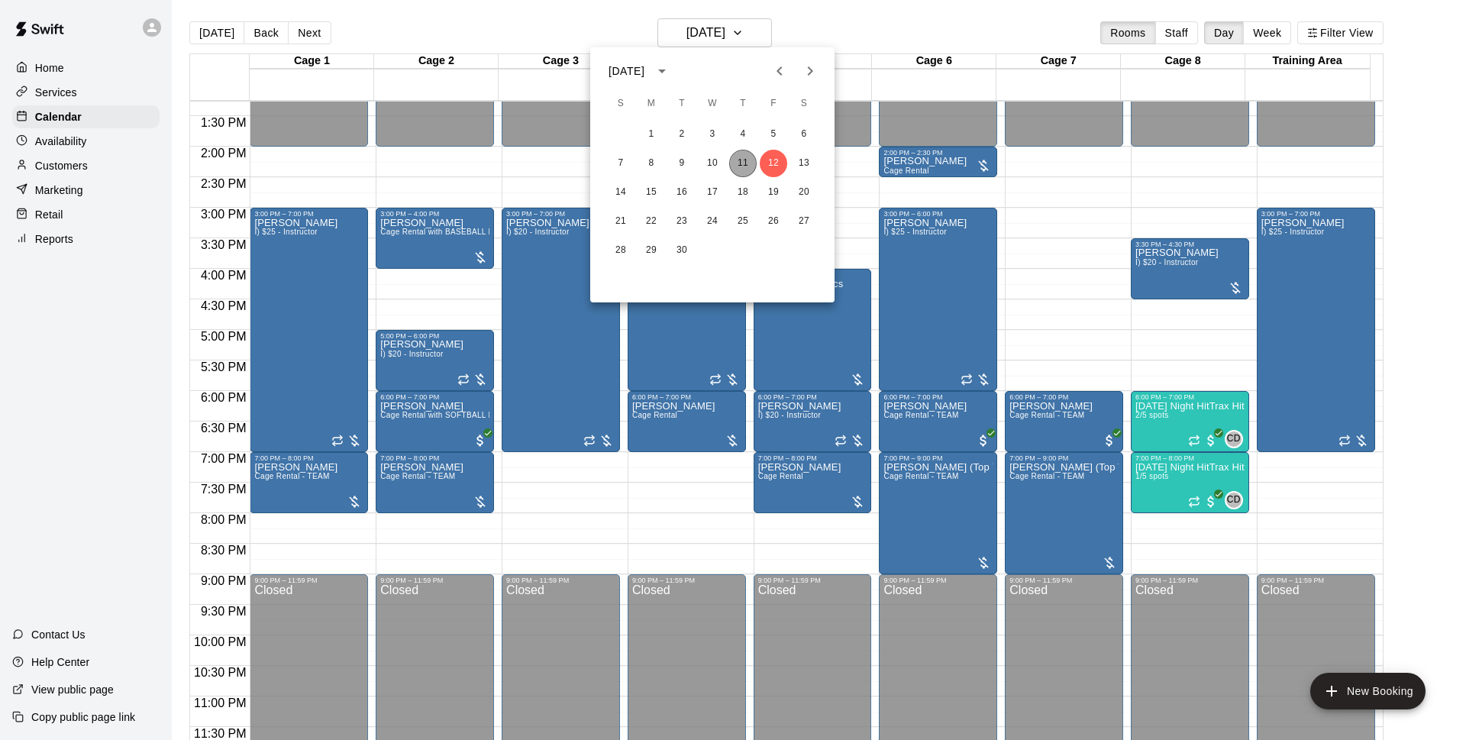
drag, startPoint x: 747, startPoint y: 169, endPoint x: 841, endPoint y: 44, distance: 157.0
click at [751, 169] on button "11" at bounding box center [742, 163] width 27 height 27
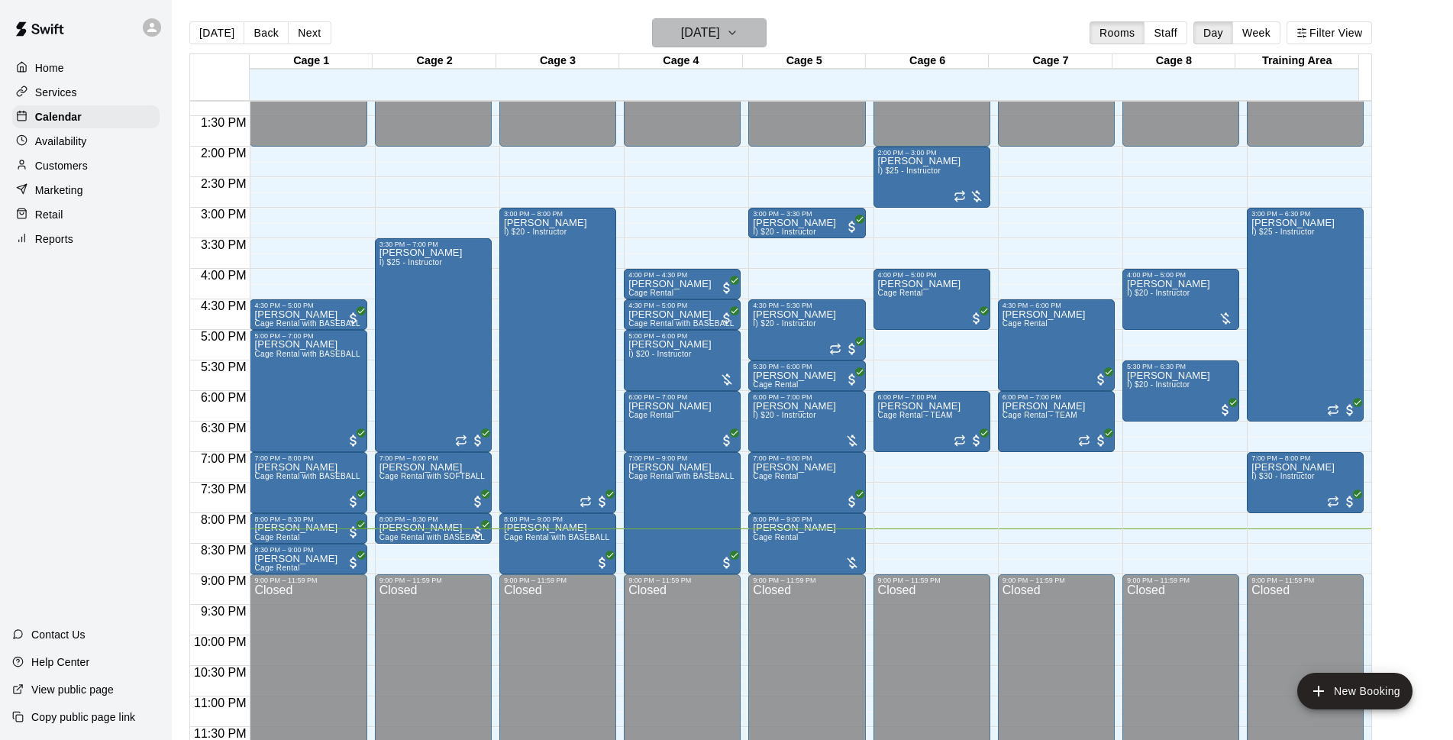
click at [766, 26] on button "[DATE]" at bounding box center [709, 32] width 115 height 29
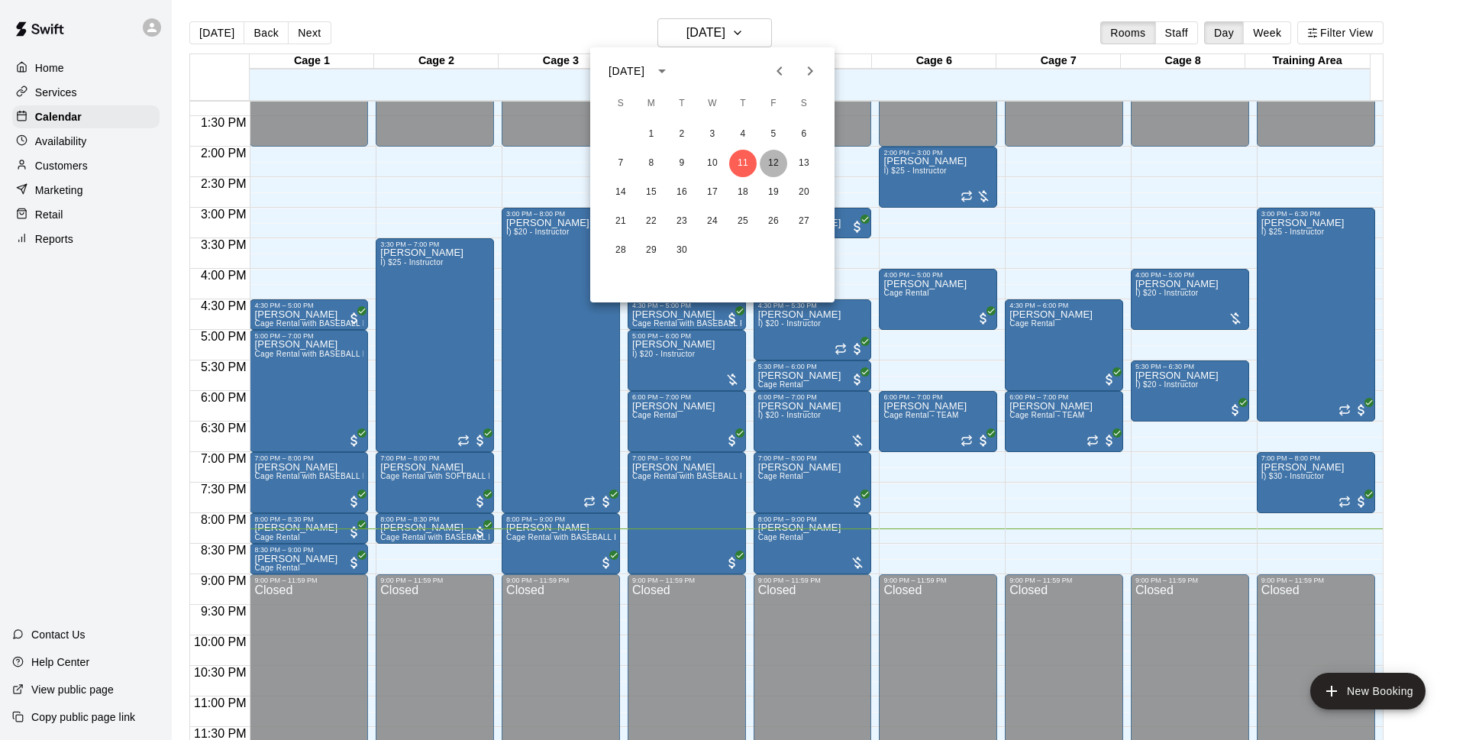
click at [774, 152] on button "12" at bounding box center [773, 163] width 27 height 27
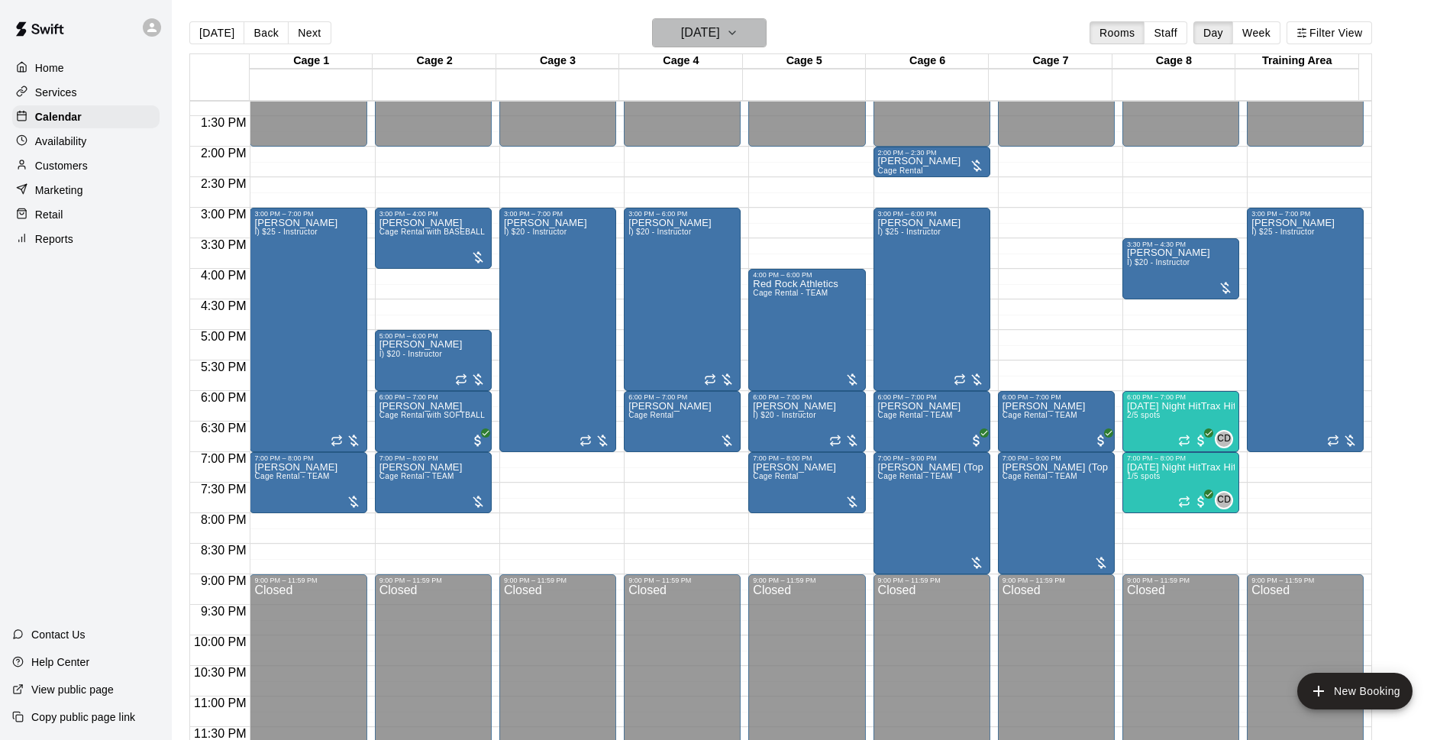
click at [720, 36] on h6 "[DATE]" at bounding box center [700, 32] width 39 height 21
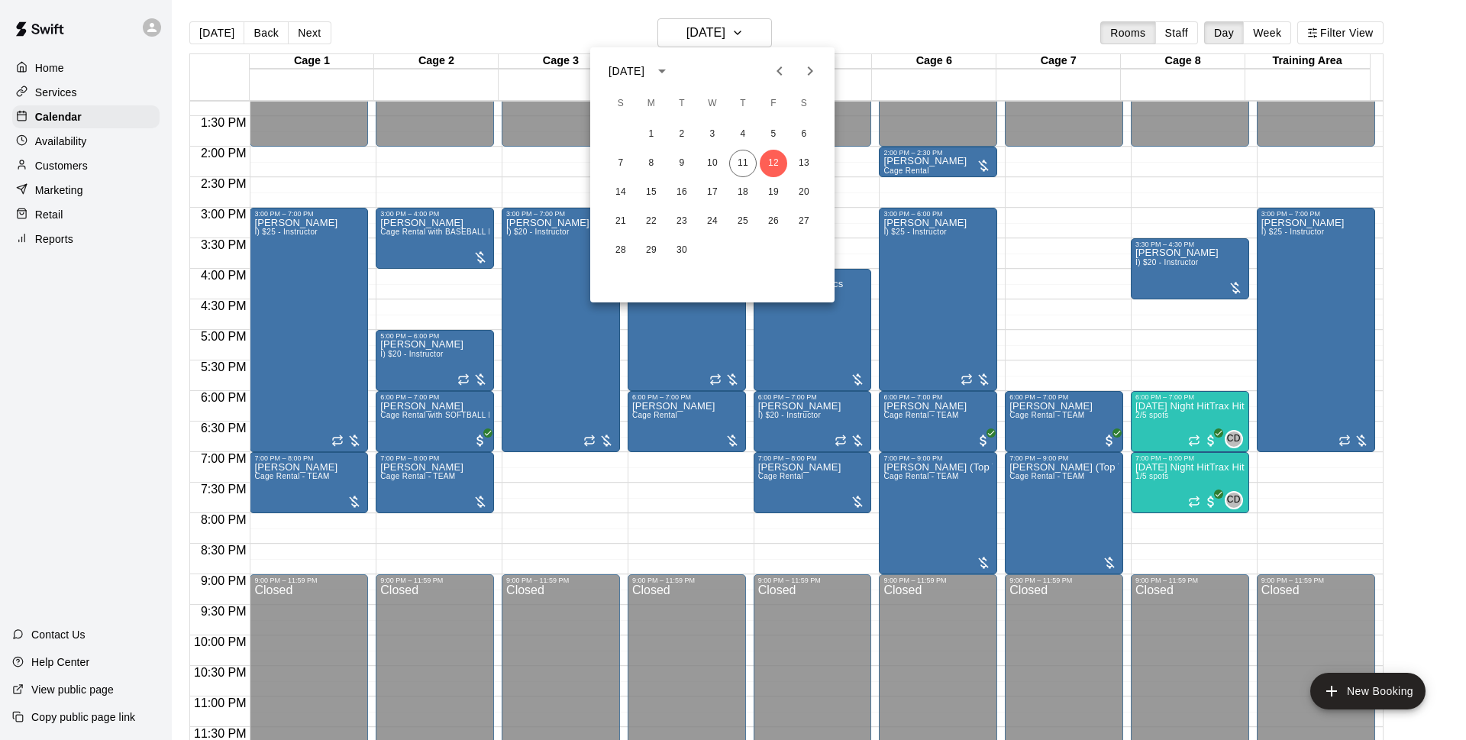
click at [836, 23] on div at bounding box center [733, 370] width 1466 height 740
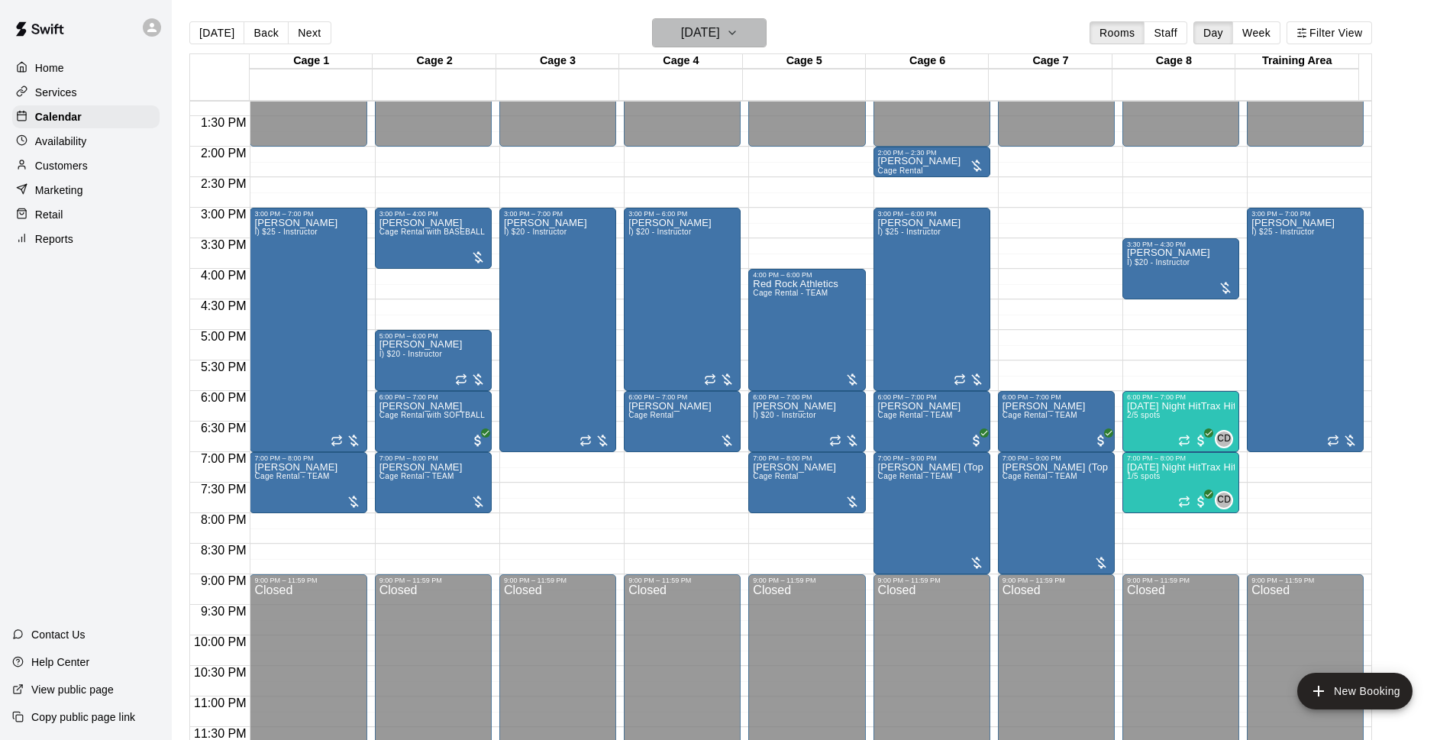
click at [738, 37] on icon "button" at bounding box center [732, 33] width 12 height 18
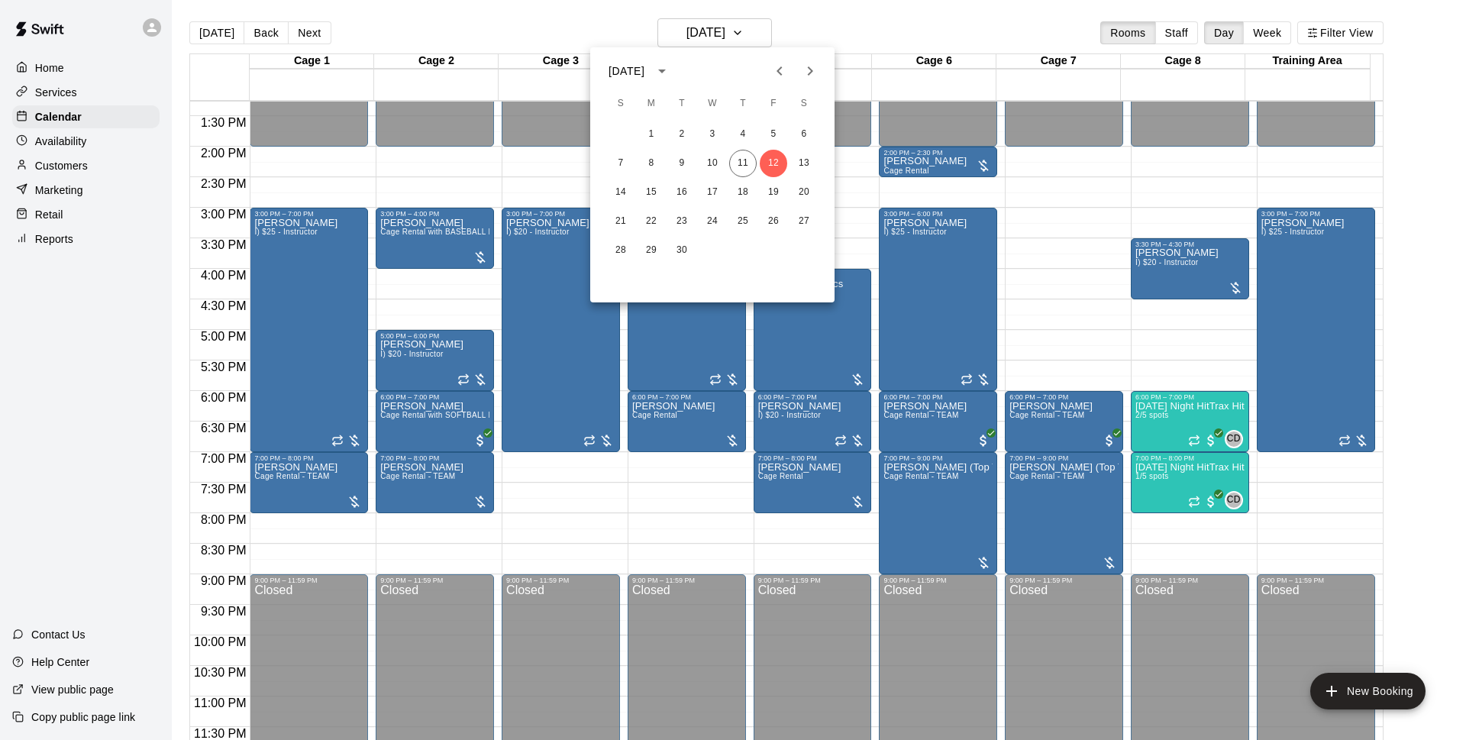
click at [880, 18] on div at bounding box center [733, 370] width 1466 height 740
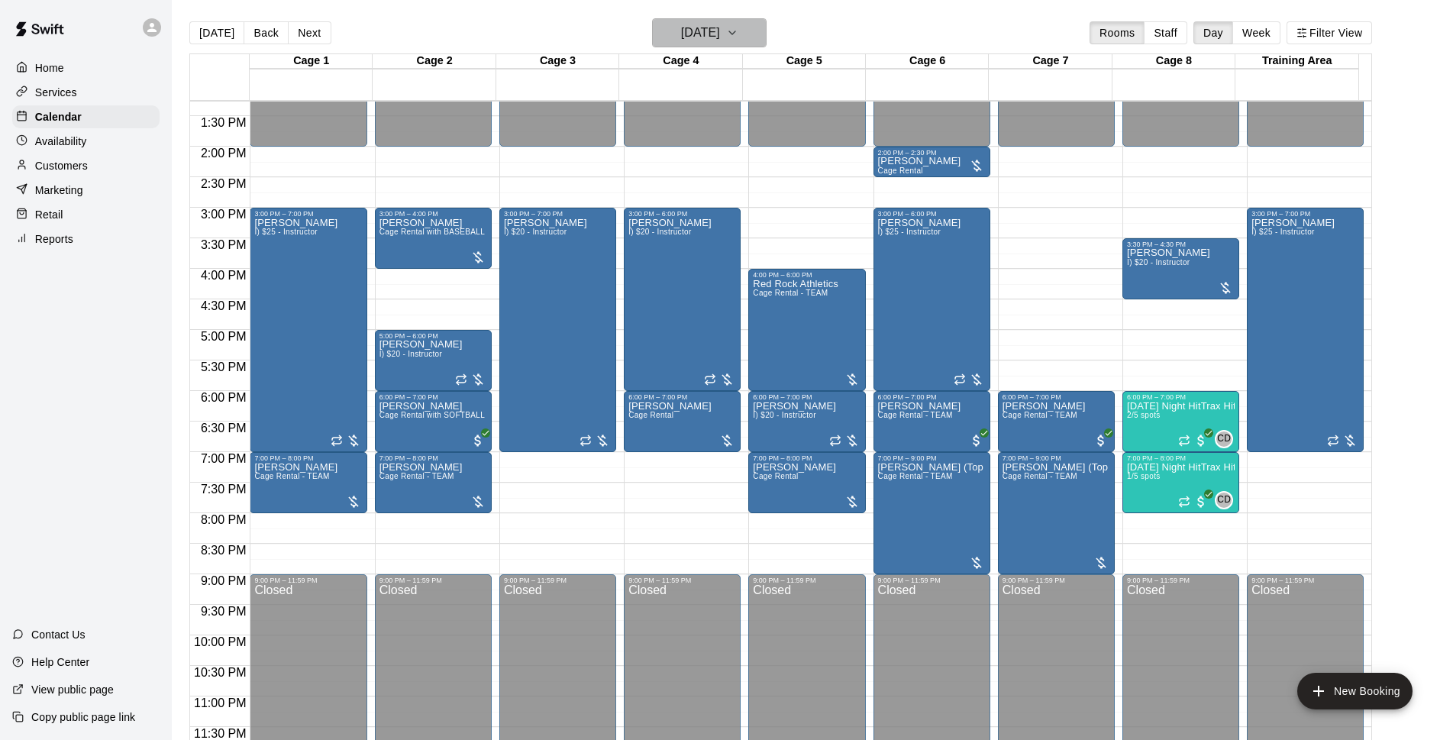
click at [738, 36] on icon "button" at bounding box center [732, 33] width 12 height 18
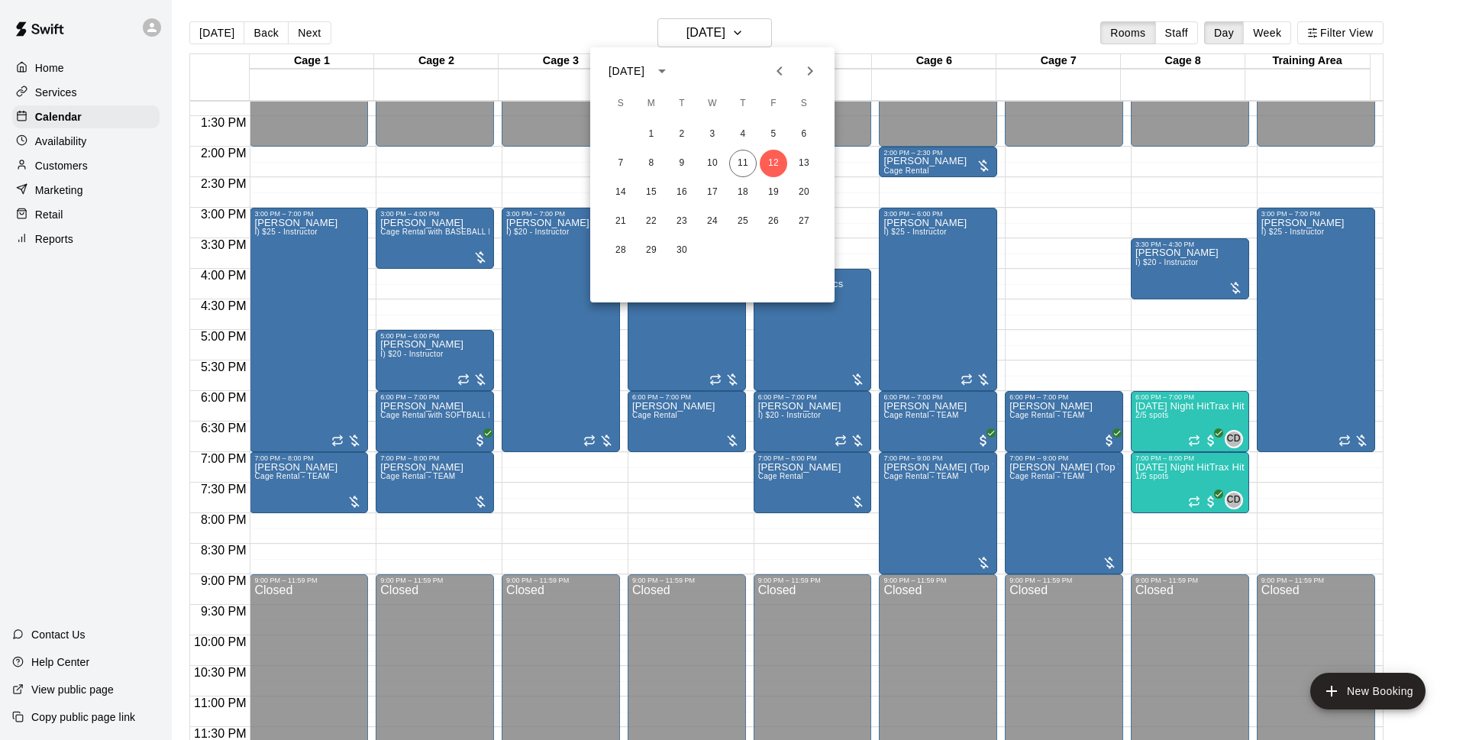
click at [787, 40] on div at bounding box center [733, 370] width 1466 height 740
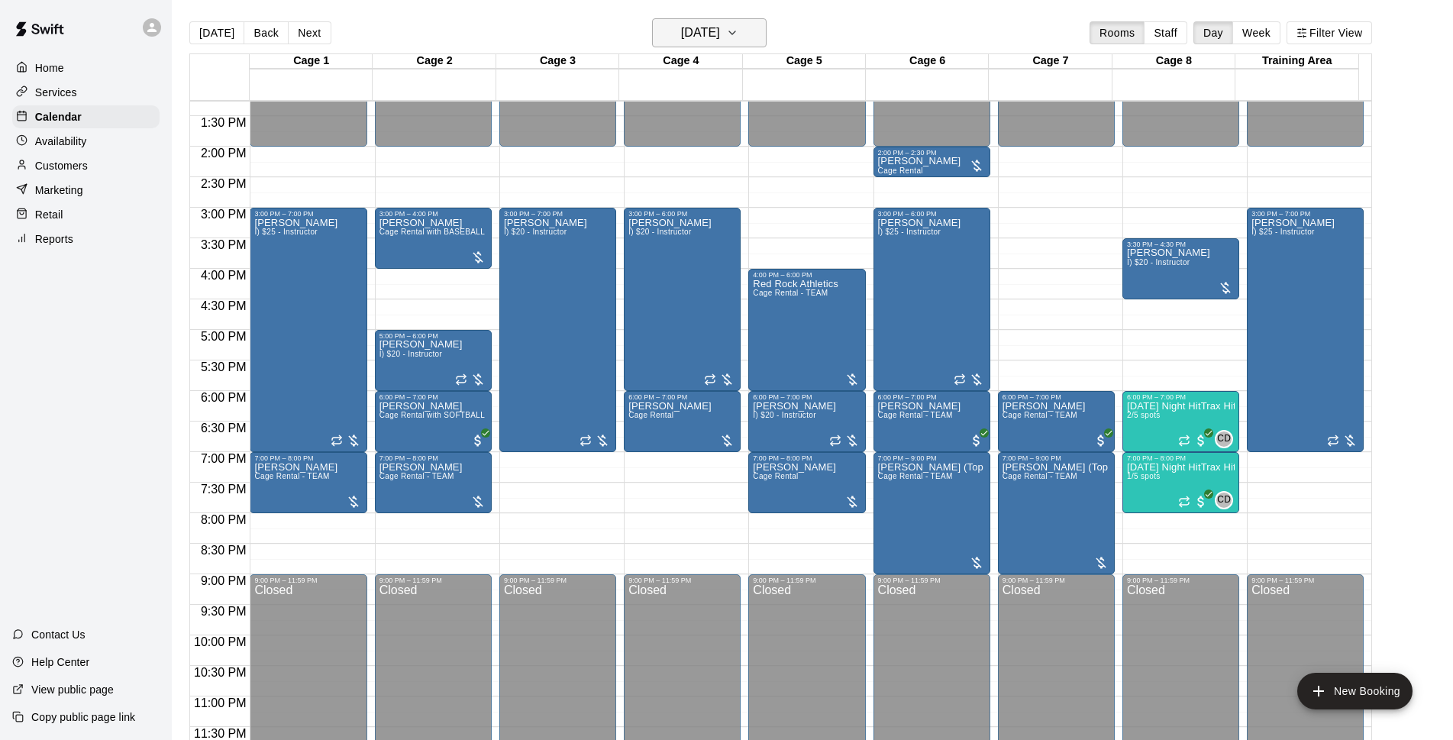
click at [738, 34] on icon "button" at bounding box center [732, 33] width 12 height 18
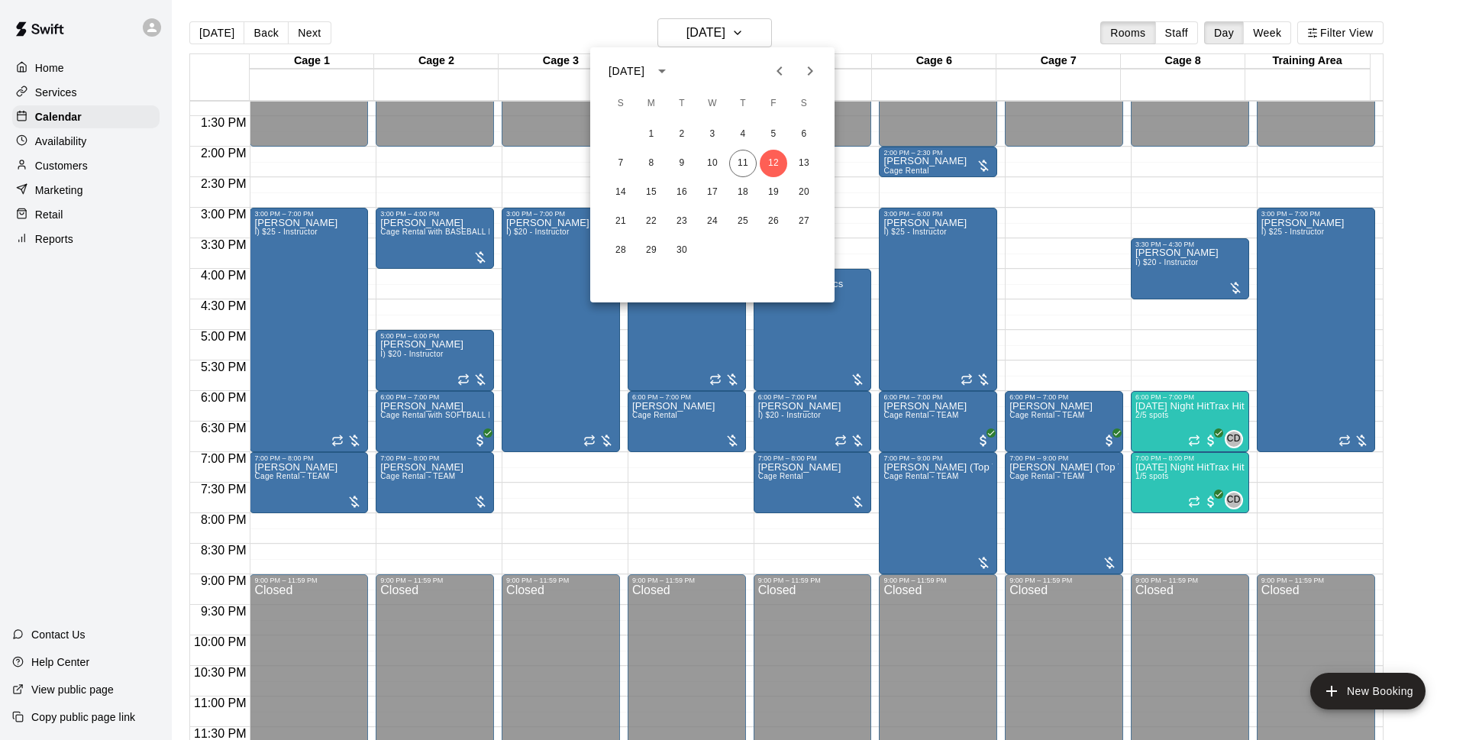
click at [779, 27] on div at bounding box center [733, 370] width 1466 height 740
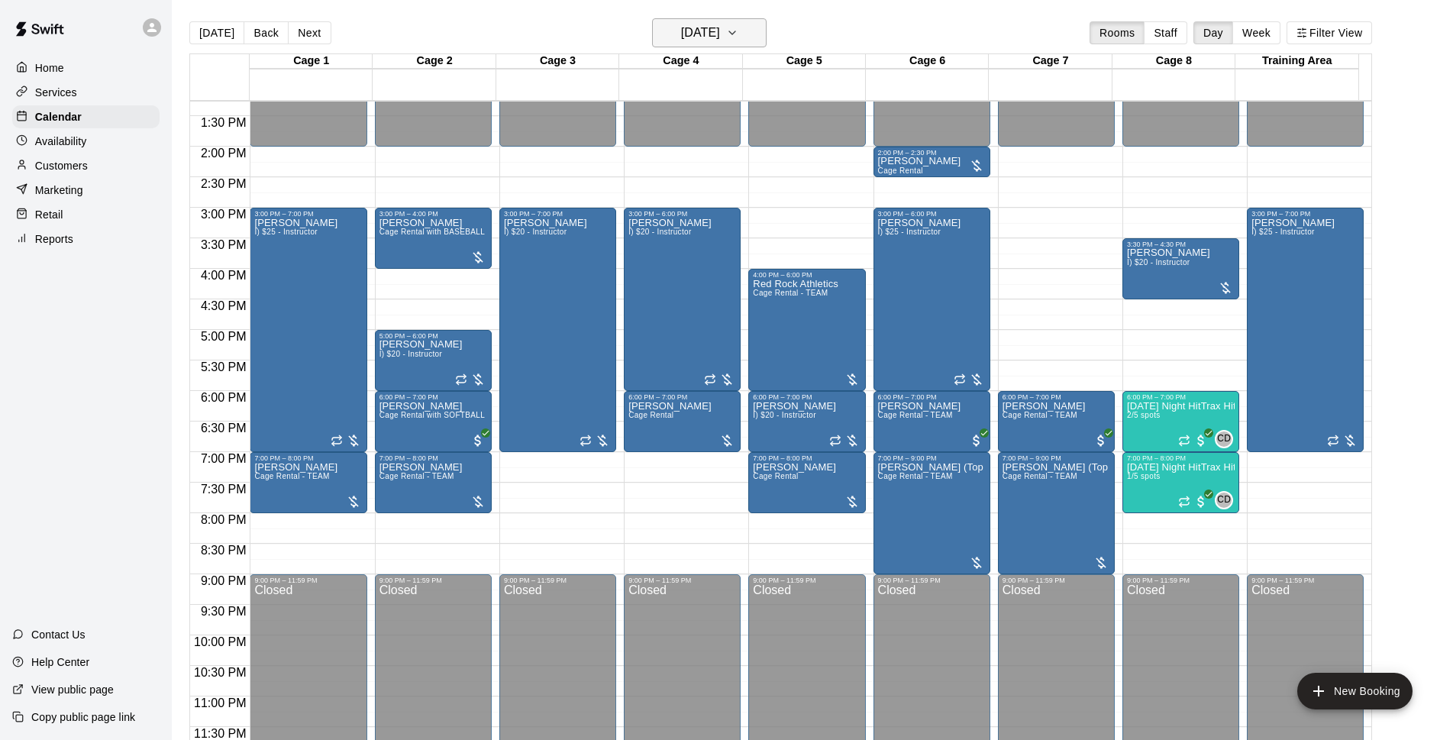
click at [761, 45] on button "[DATE]" at bounding box center [709, 32] width 115 height 29
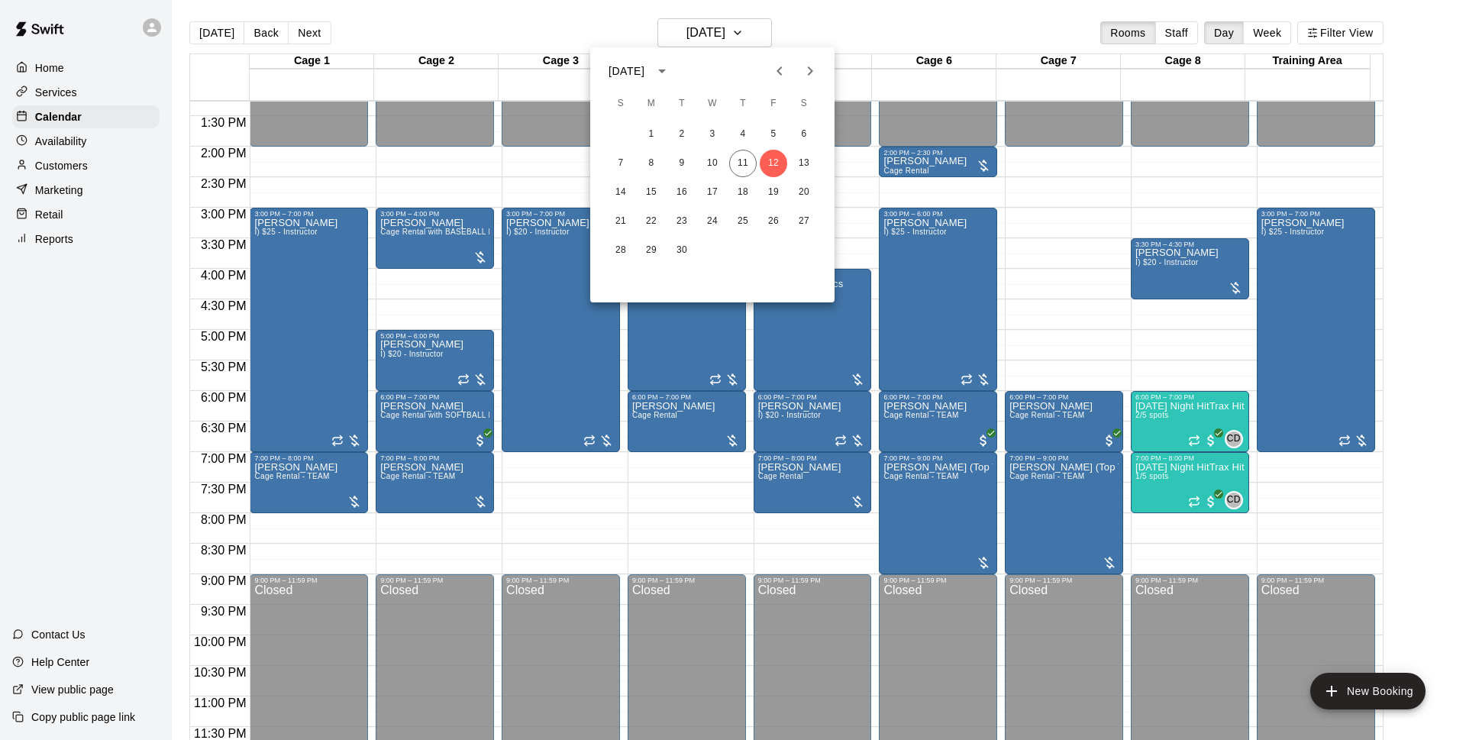
click at [754, 153] on div "7 8 9 10 11 12 13" at bounding box center [712, 163] width 244 height 27
click at [831, 38] on div at bounding box center [733, 370] width 1466 height 740
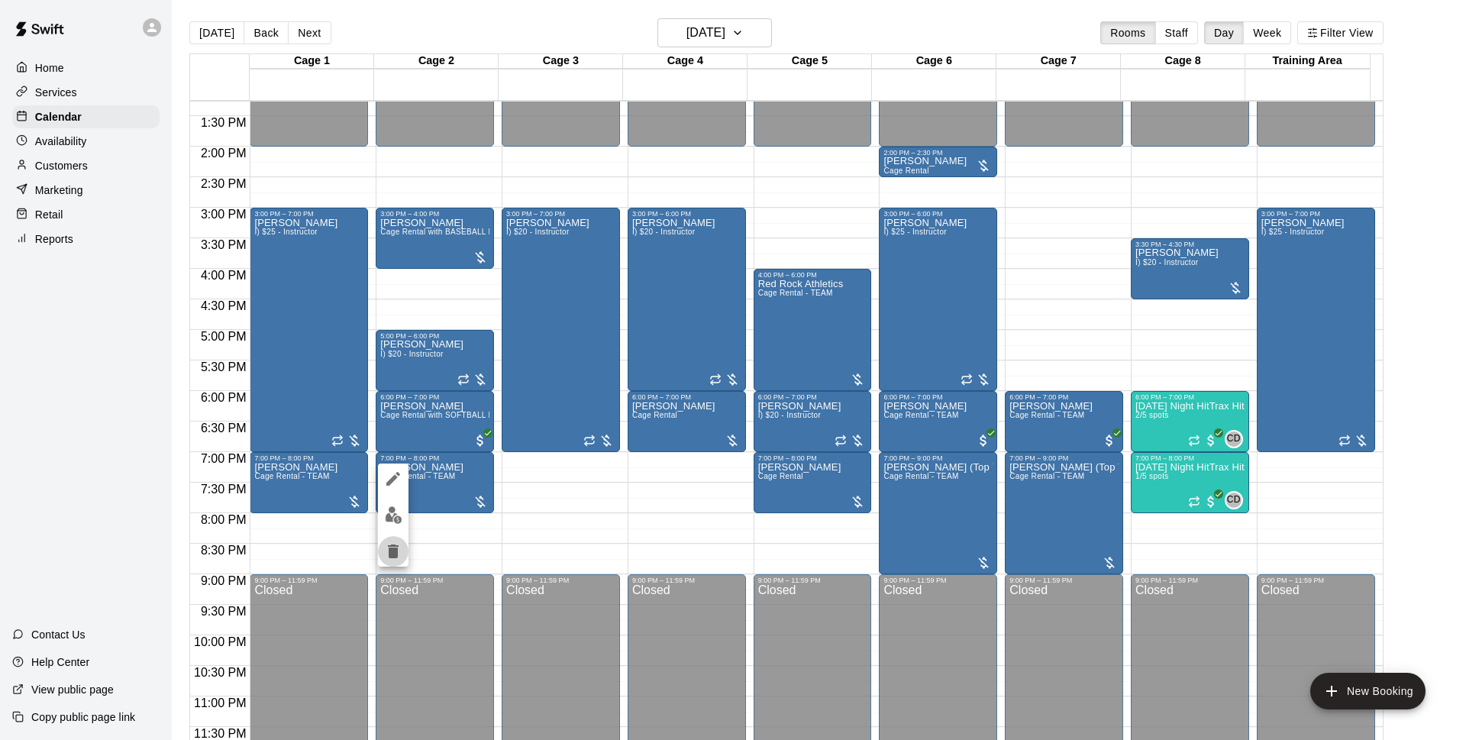
click at [390, 554] on icon "delete" at bounding box center [393, 551] width 11 height 14
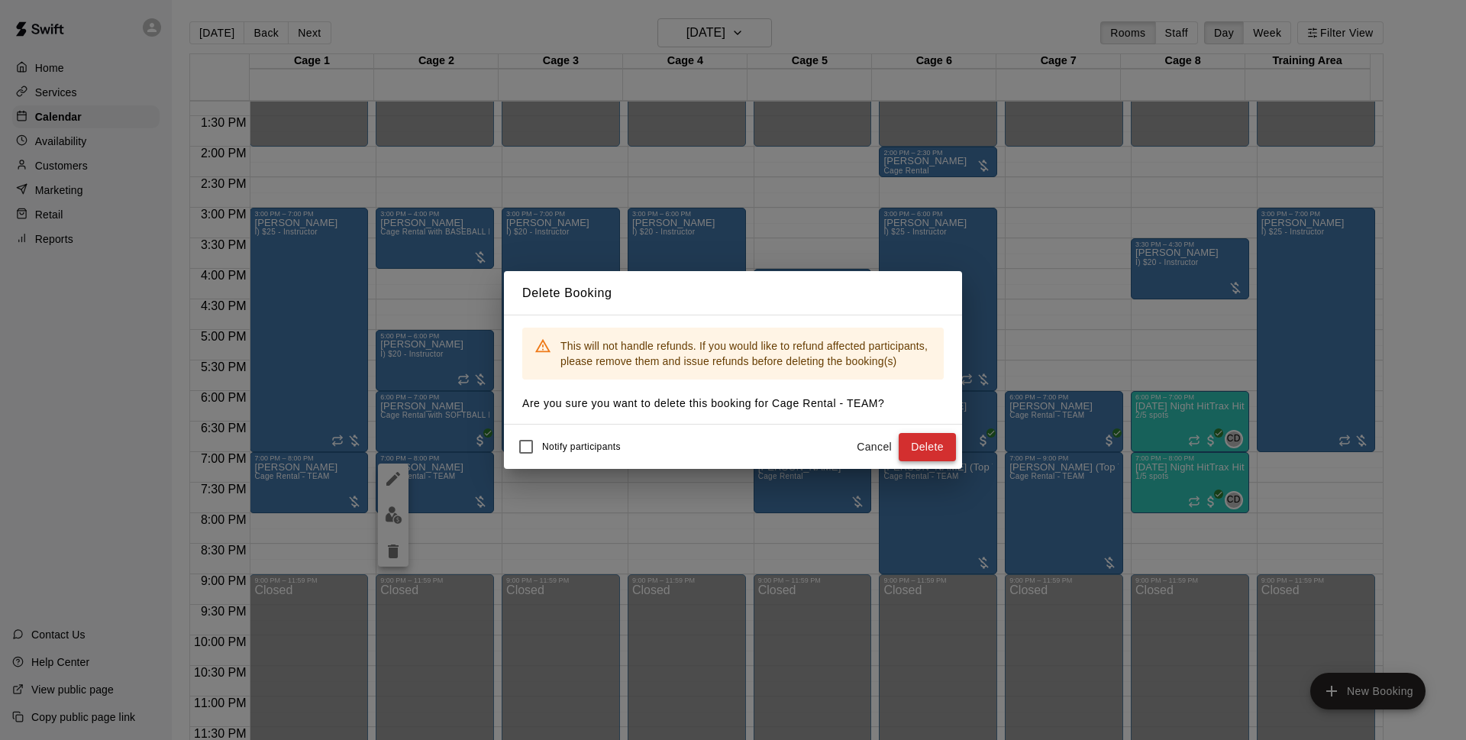
click at [924, 447] on button "Delete" at bounding box center [927, 447] width 57 height 28
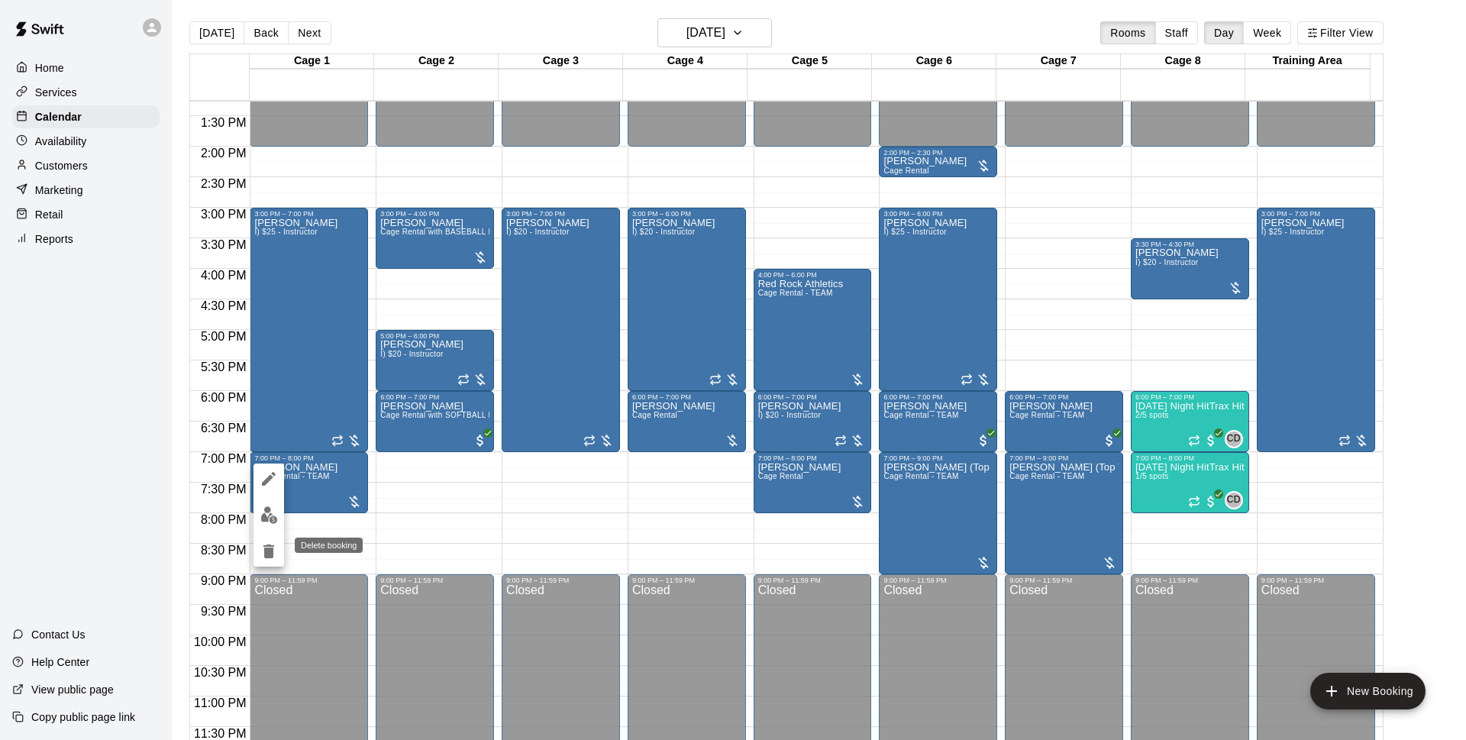
click at [271, 544] on icon "delete" at bounding box center [269, 551] width 18 height 18
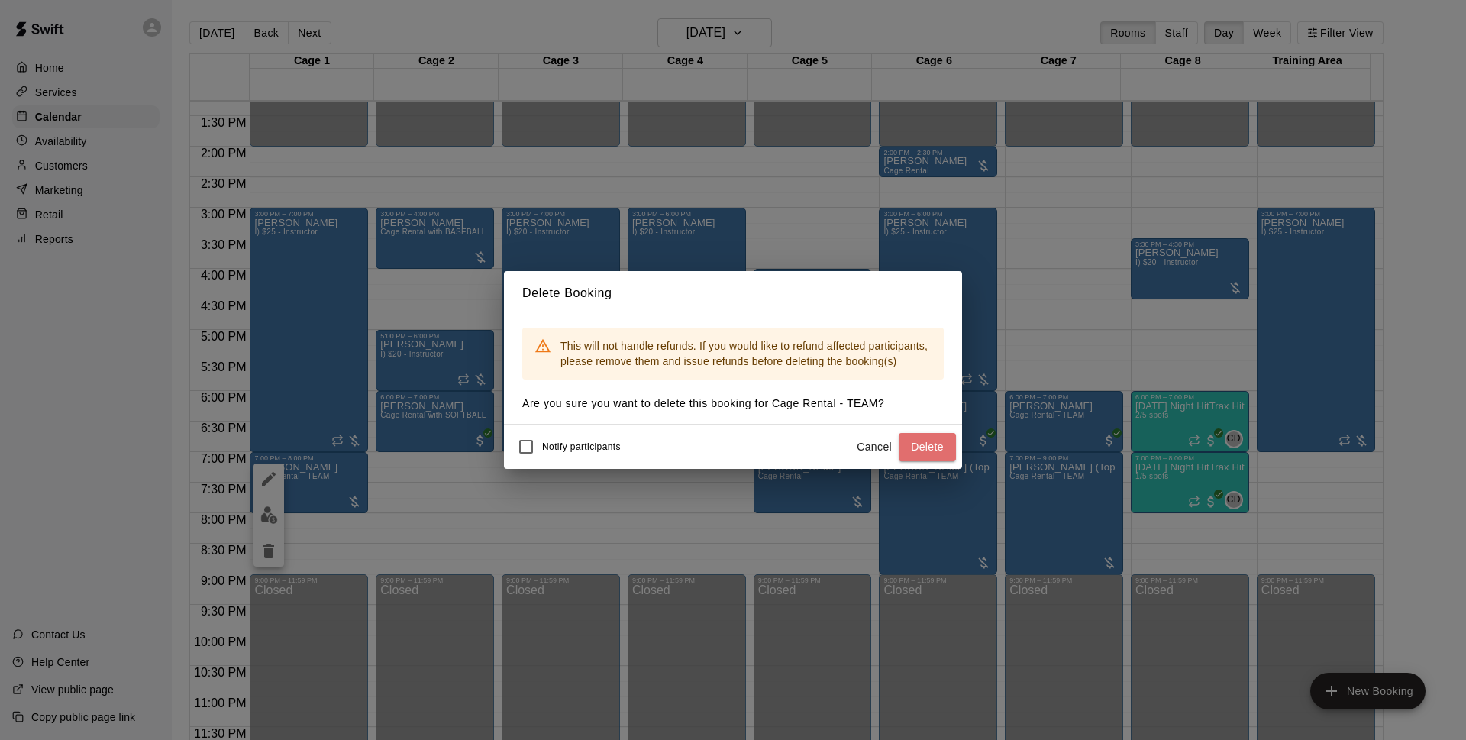
drag, startPoint x: 940, startPoint y: 450, endPoint x: 988, endPoint y: 515, distance: 80.8
click at [938, 450] on button "Delete" at bounding box center [927, 447] width 57 height 28
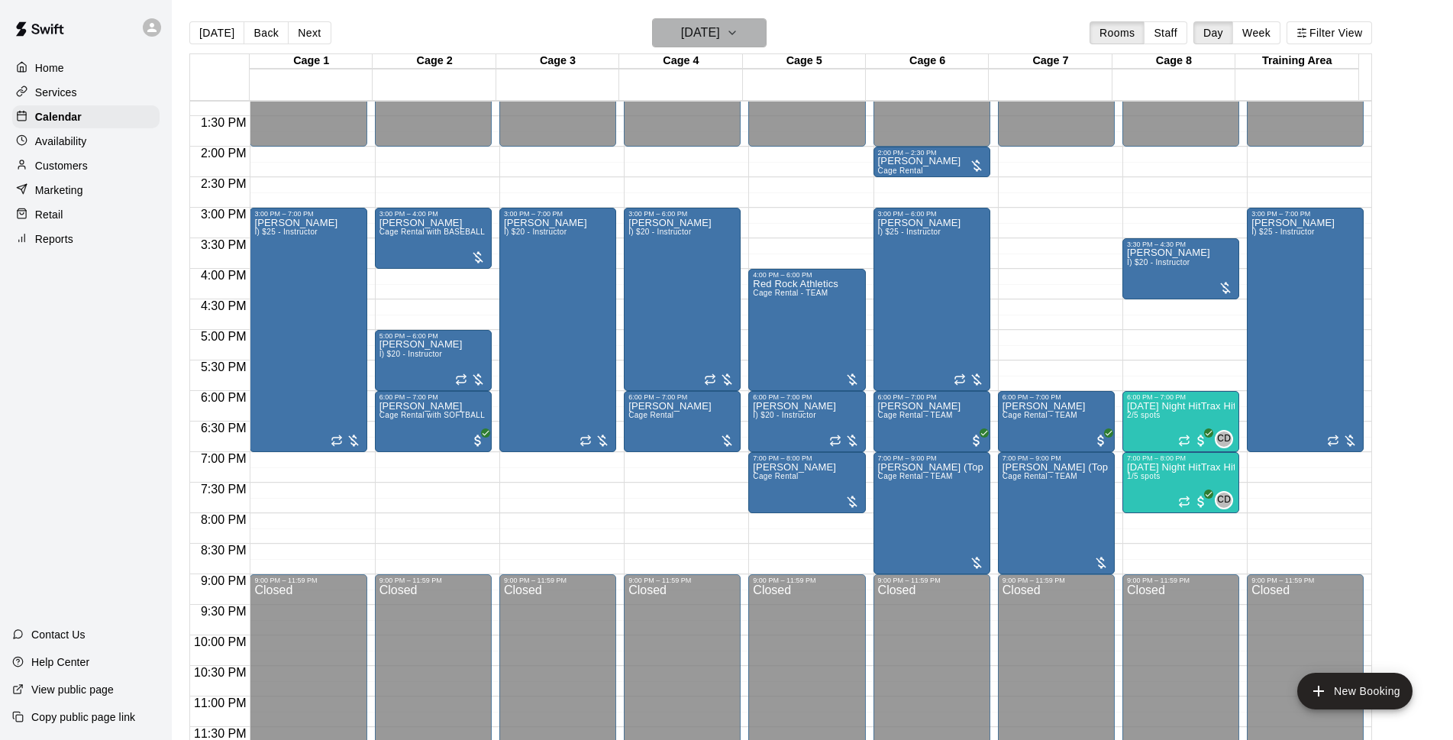
click at [663, 47] on div "[DATE] Back [DATE][DATE] Rooms Staff Day Week Filter View" at bounding box center [780, 35] width 1182 height 35
click at [681, 40] on h6 "[DATE]" at bounding box center [700, 32] width 39 height 21
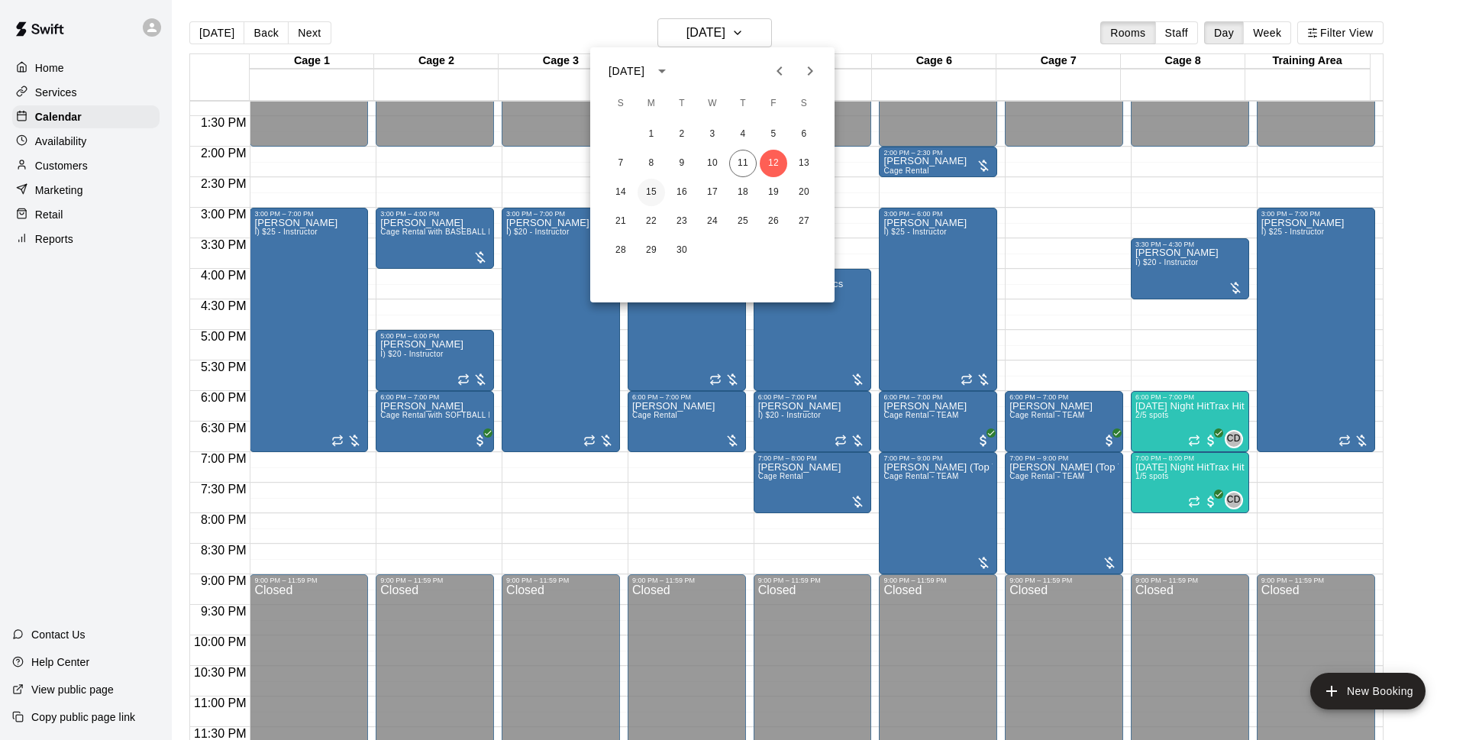
click at [647, 188] on button "15" at bounding box center [650, 192] width 27 height 27
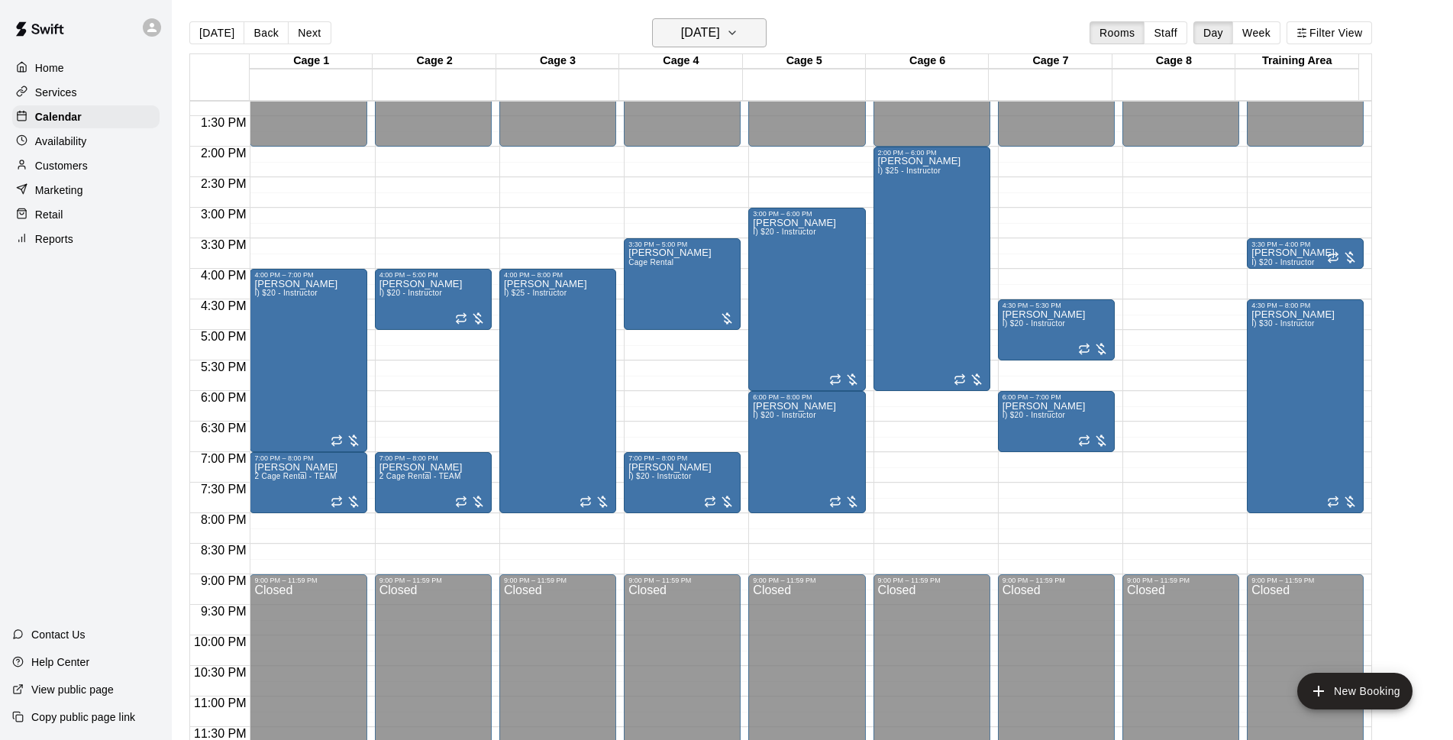
click at [720, 31] on h6 "[DATE]" at bounding box center [700, 32] width 39 height 21
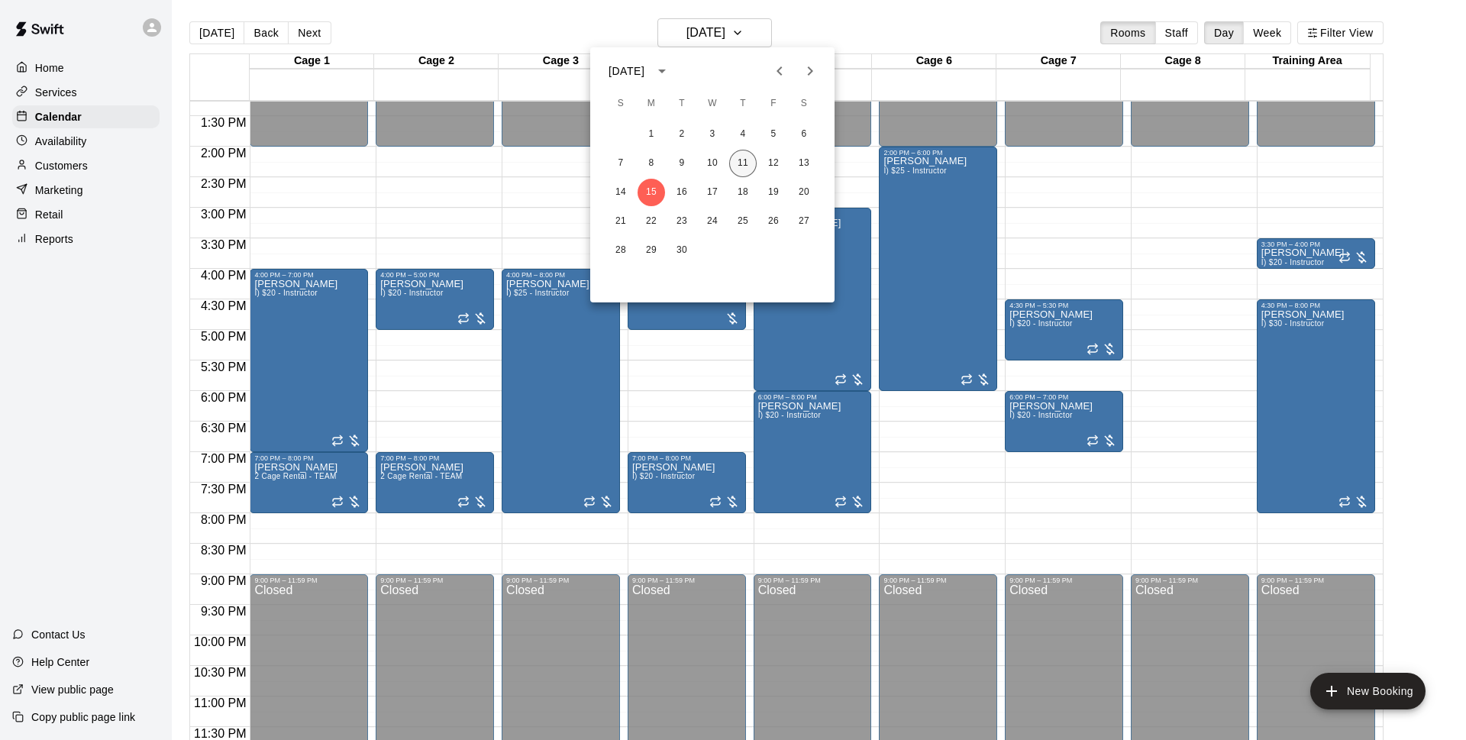
click at [753, 160] on button "11" at bounding box center [742, 163] width 27 height 27
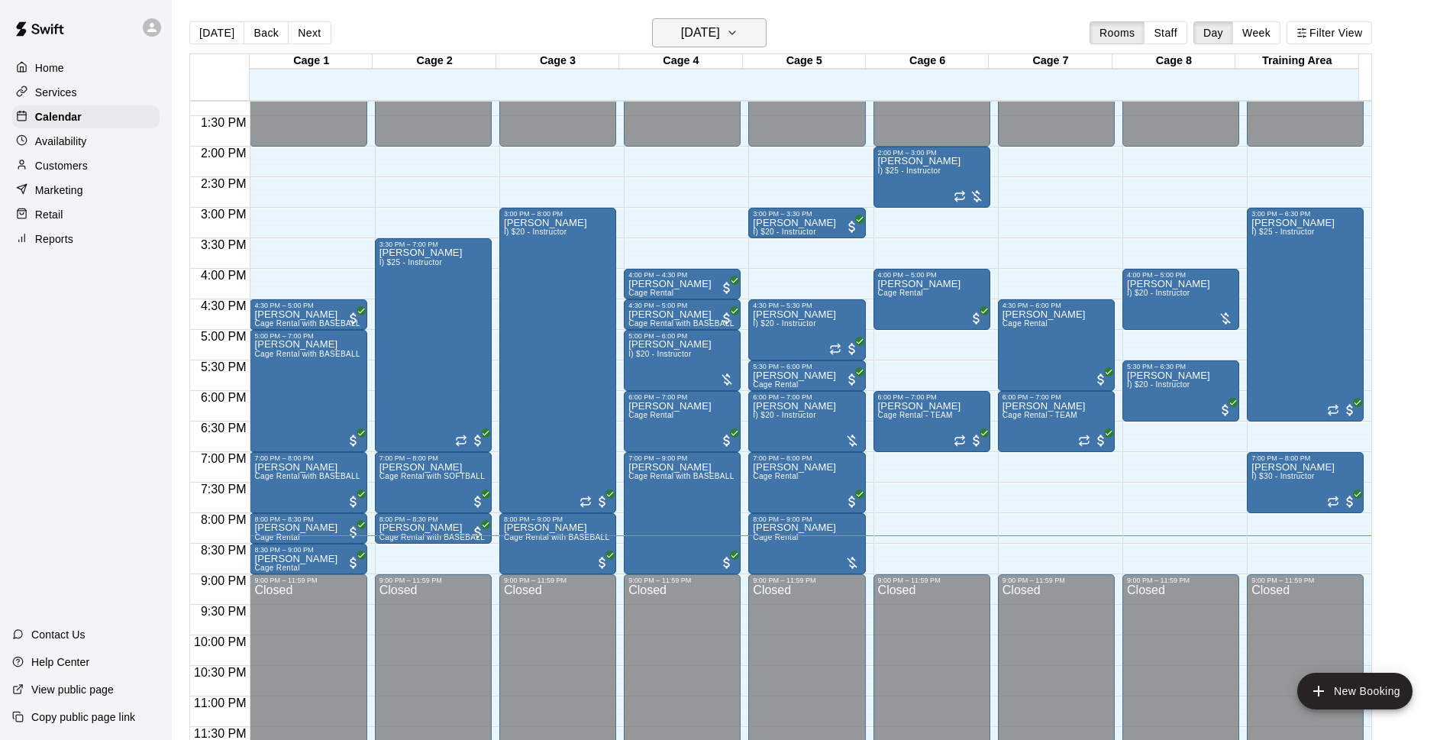
drag, startPoint x: 739, startPoint y: 53, endPoint x: 743, endPoint y: 37, distance: 16.5
click at [742, 38] on div "[DATE] Back [DATE][DATE] Rooms Staff Day Week Filter View Cage 1 11 Thu Cage 2 …" at bounding box center [780, 388] width 1182 height 740
click at [720, 34] on h6 "[DATE]" at bounding box center [700, 32] width 39 height 21
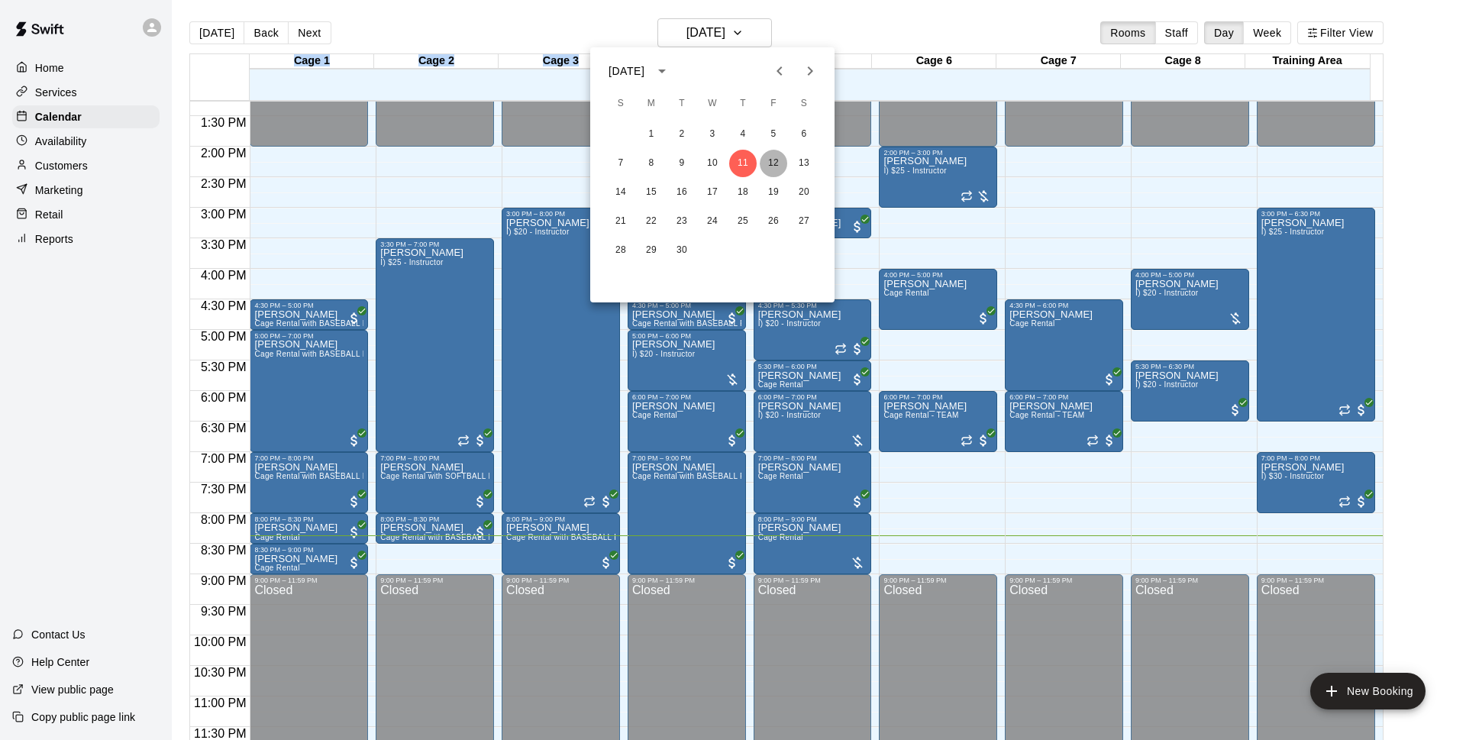
click at [781, 159] on button "12" at bounding box center [773, 163] width 27 height 27
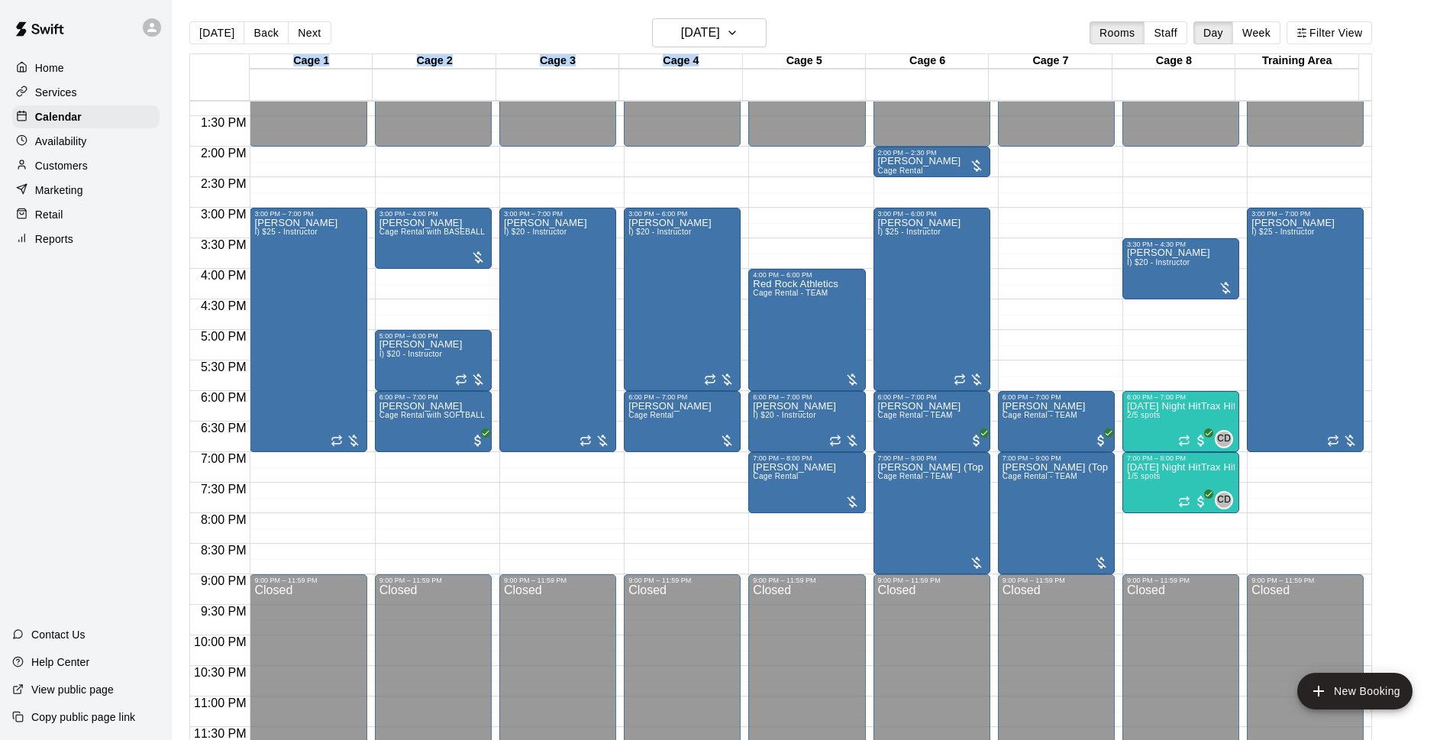
click at [819, 32] on div "[DATE] Back [DATE][DATE] Rooms Staff Day Week Filter View" at bounding box center [780, 35] width 1182 height 35
drag, startPoint x: 1300, startPoint y: 147, endPoint x: 1179, endPoint y: 138, distance: 121.7
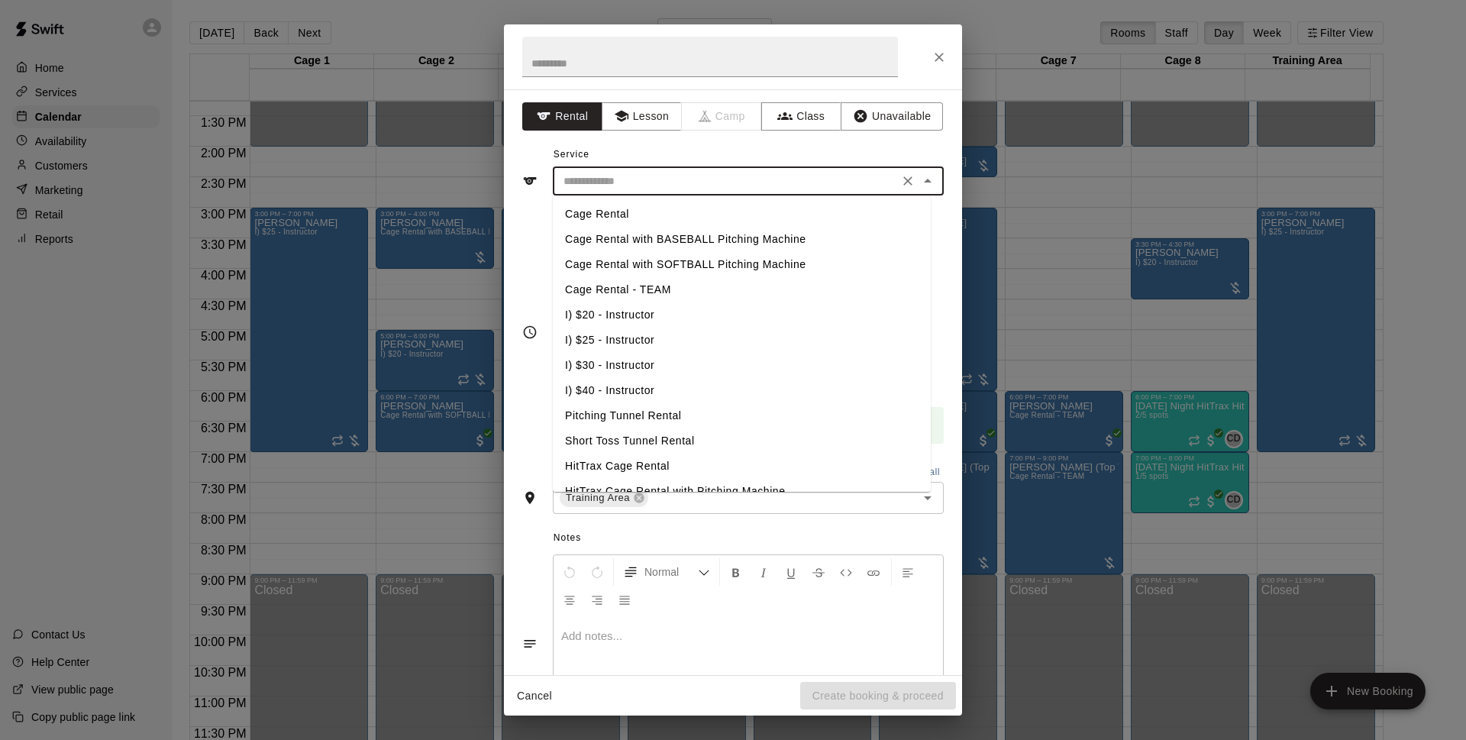
click at [705, 182] on input "text" at bounding box center [725, 181] width 337 height 19
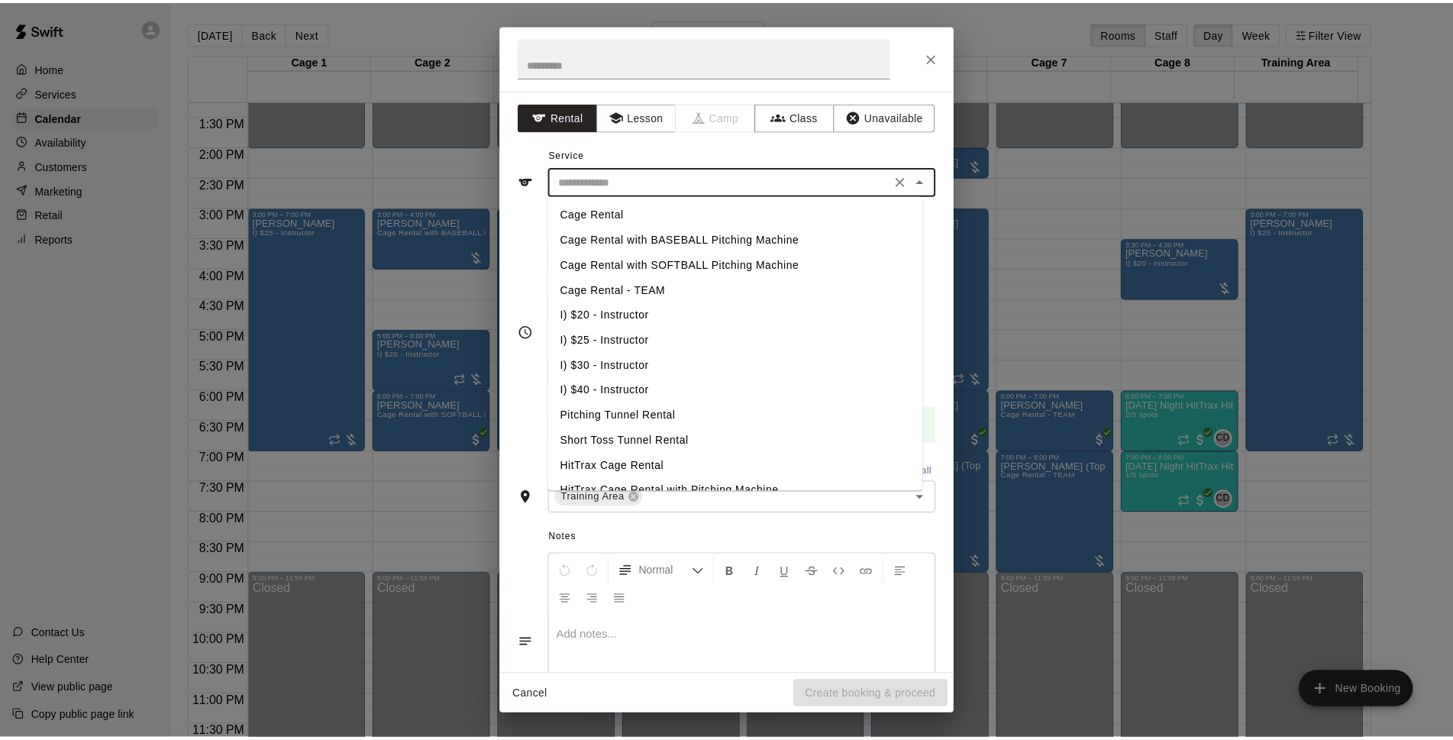
scroll to position [44, 0]
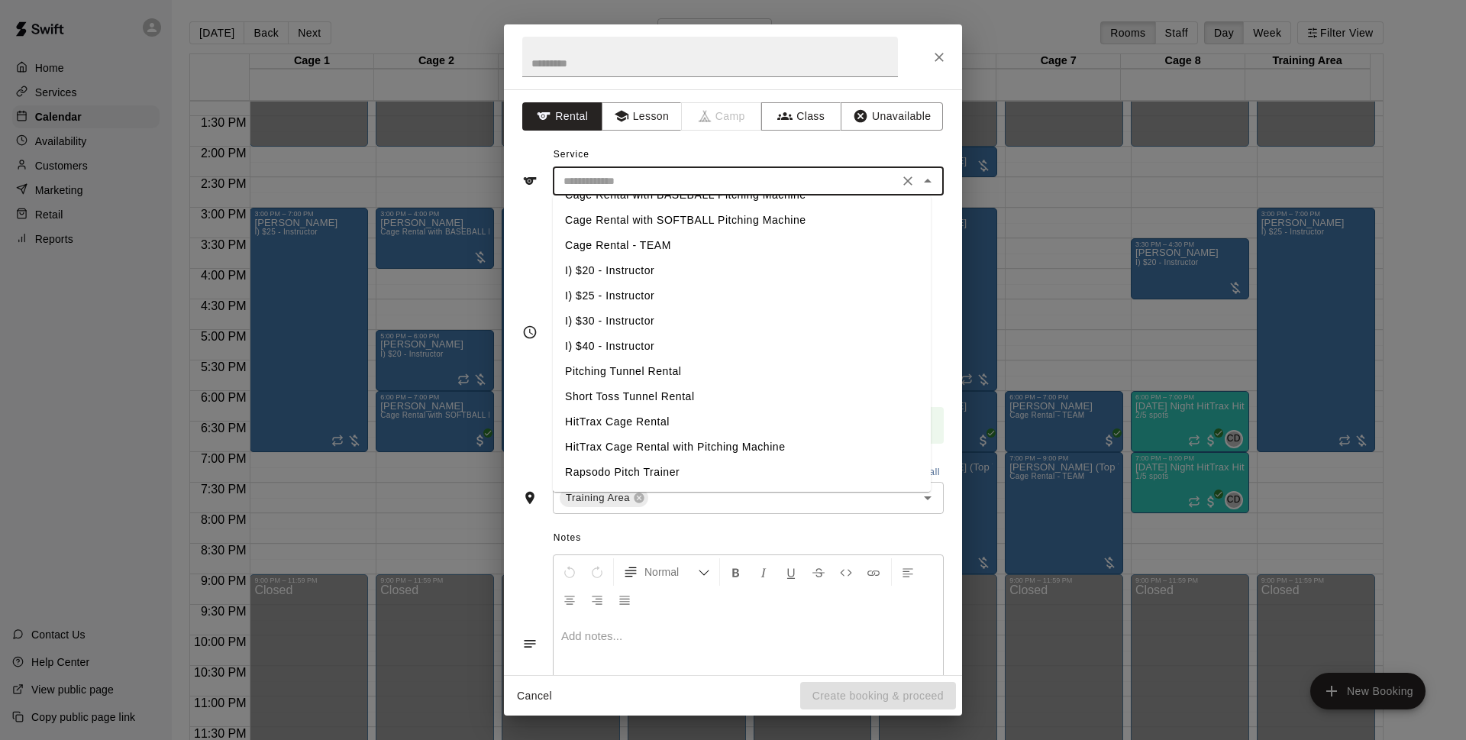
click at [645, 368] on li "Pitching Tunnel Rental" at bounding box center [742, 371] width 378 height 25
type input "**********"
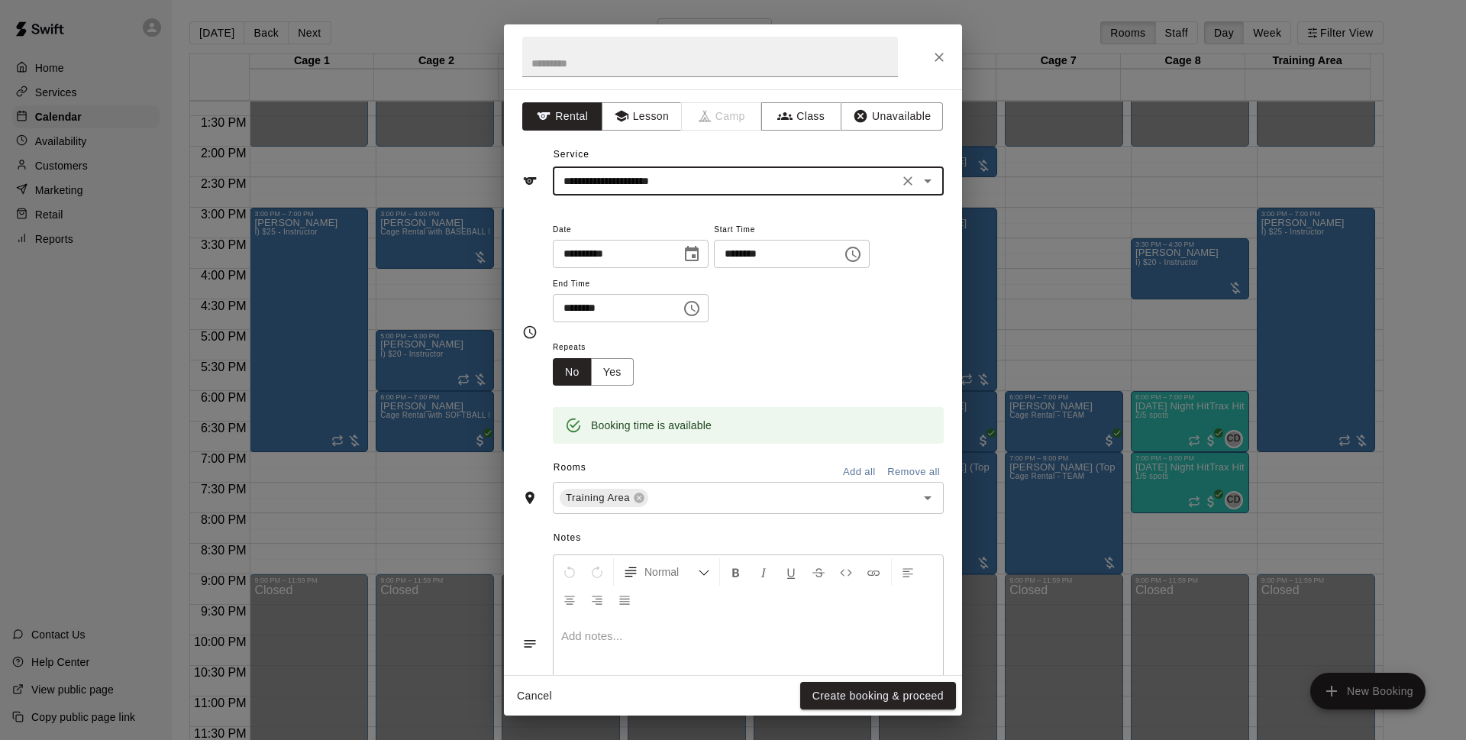
drag, startPoint x: 882, startPoint y: 706, endPoint x: 887, endPoint y: 693, distance: 13.8
click at [882, 705] on button "Create booking & proceed" at bounding box center [878, 696] width 156 height 28
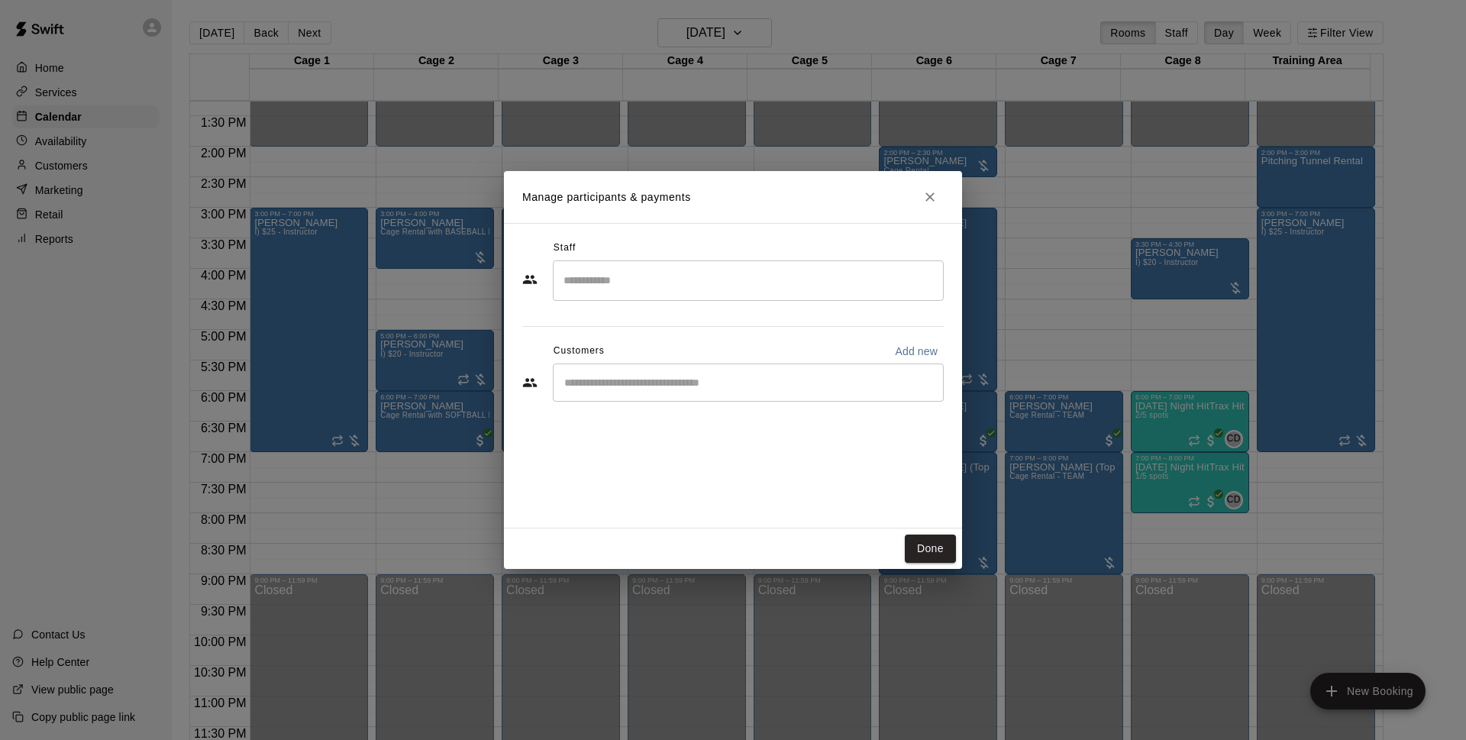
drag, startPoint x: 676, startPoint y: 383, endPoint x: 647, endPoint y: 360, distance: 38.0
click at [676, 383] on input "Start typing to search customers..." at bounding box center [748, 382] width 377 height 15
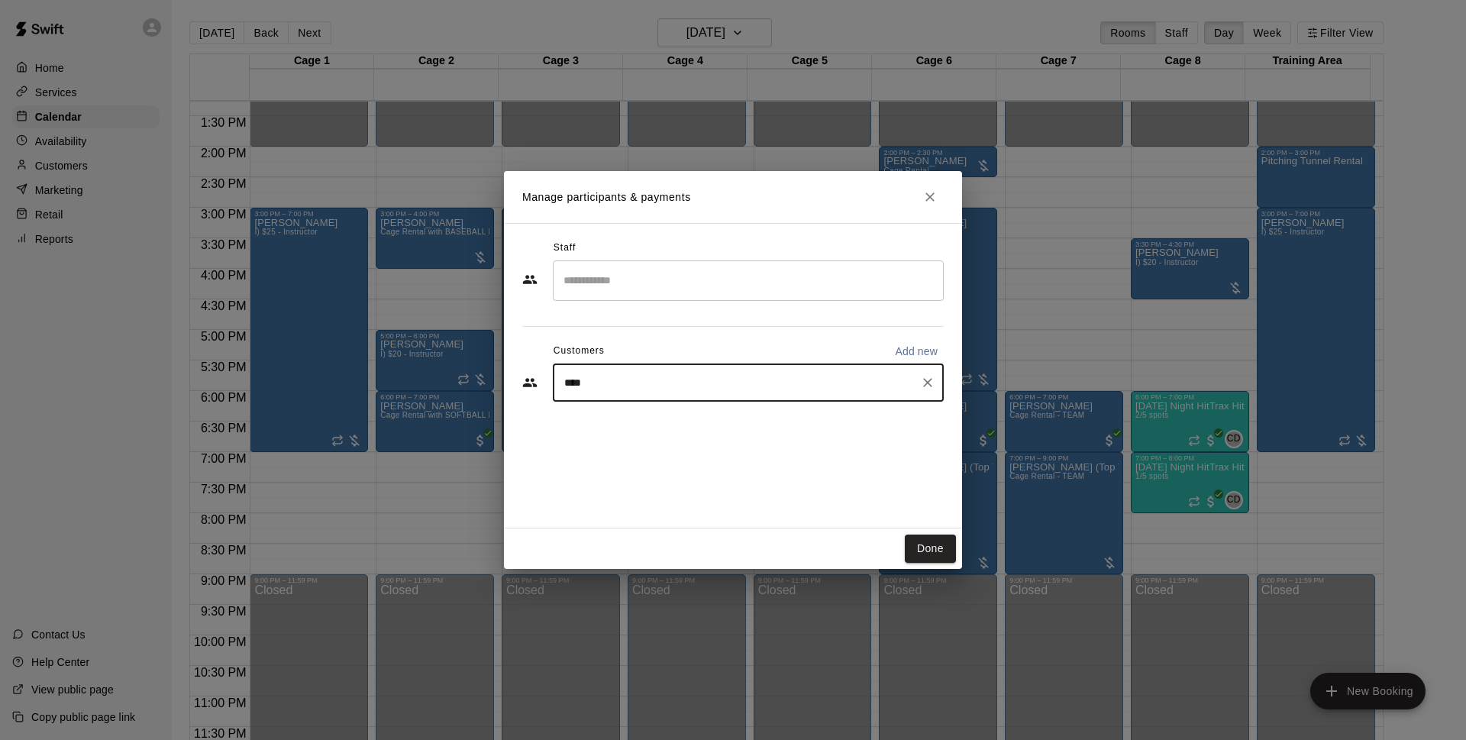
type input "*****"
click at [625, 426] on div "[PERSON_NAME] Cage Membership - MAJOR LEAGUE [EMAIL_ADDRESS][DOMAIN_NAME]" at bounding box center [726, 426] width 263 height 33
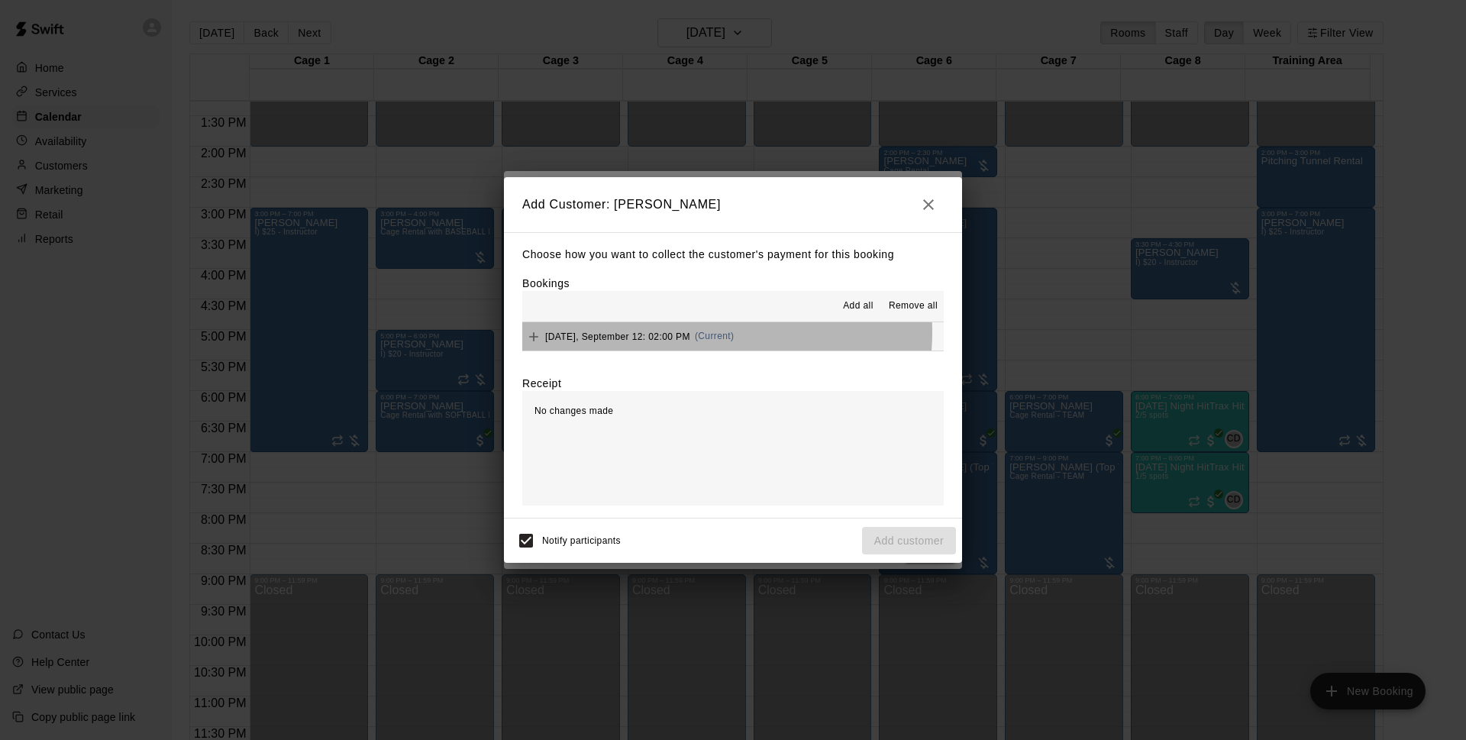
click at [704, 333] on span "(Current)" at bounding box center [715, 336] width 40 height 11
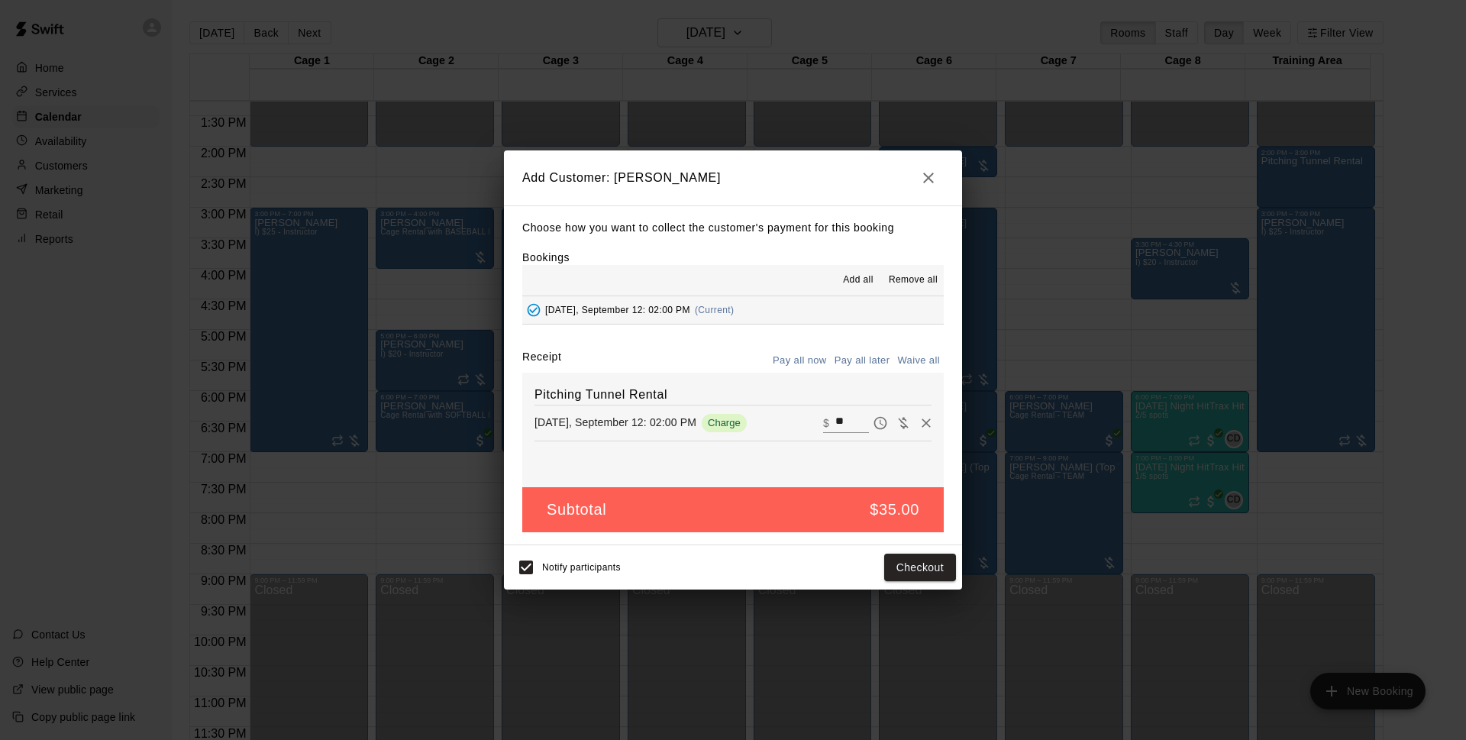
click at [856, 365] on button "Pay all later" at bounding box center [862, 361] width 63 height 24
click at [912, 559] on button "Add customer" at bounding box center [909, 567] width 94 height 28
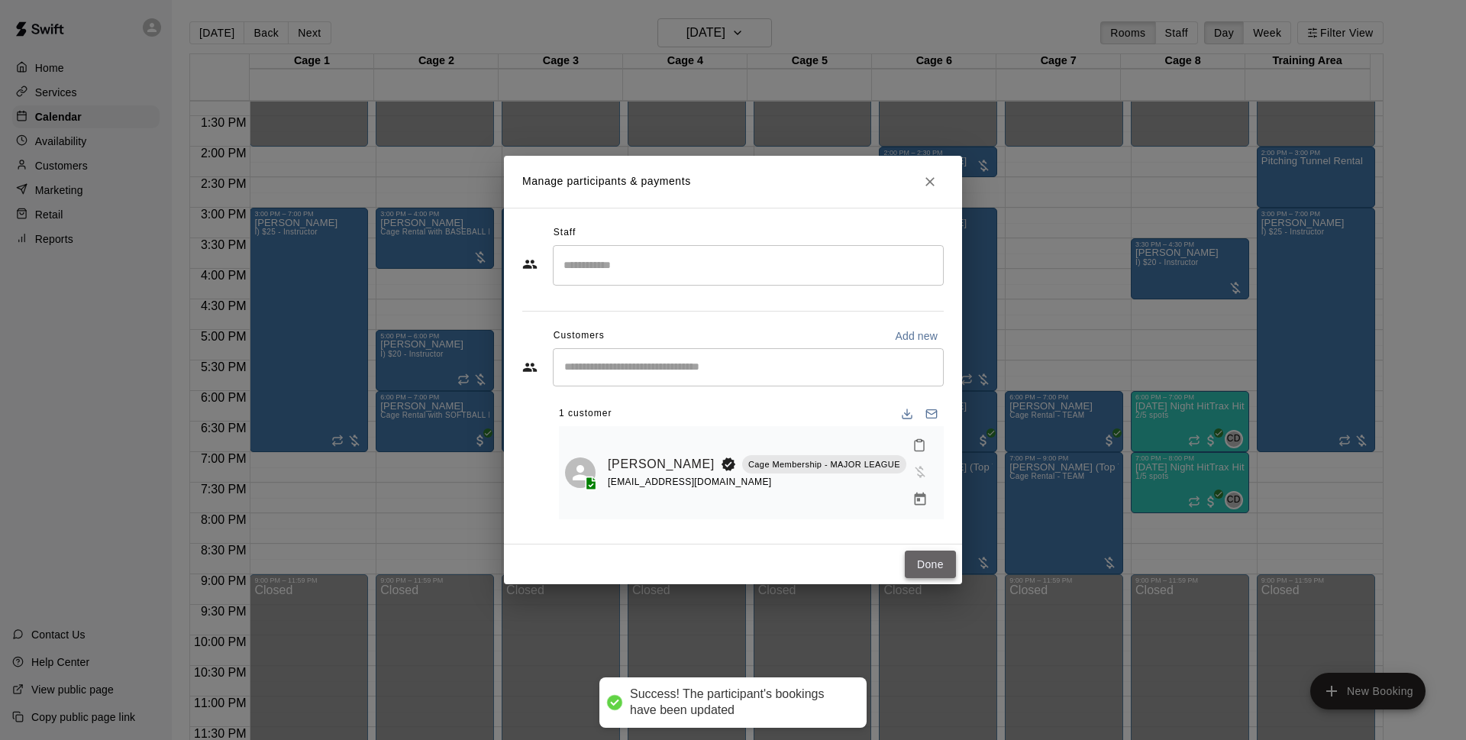
click at [937, 552] on button "Done" at bounding box center [930, 564] width 51 height 28
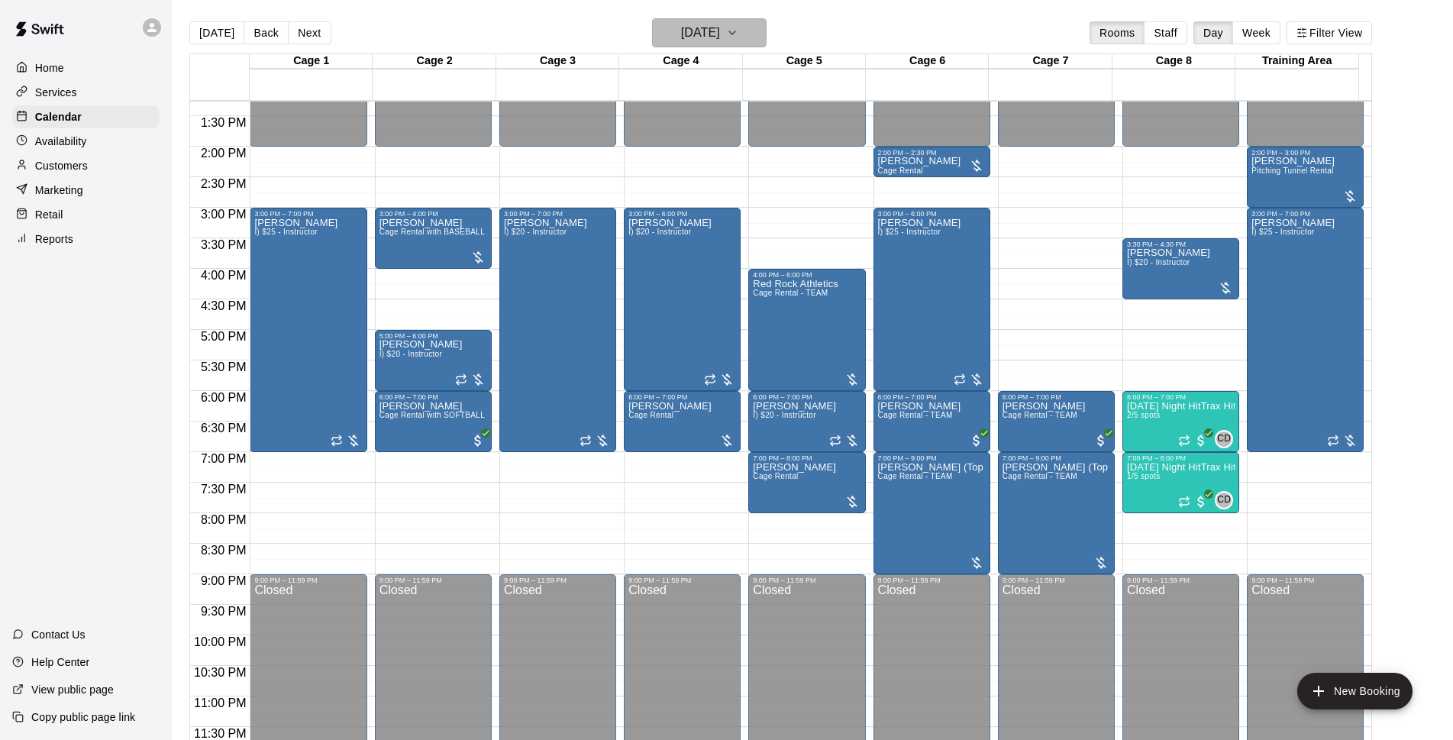
click at [719, 22] on h6 "[DATE]" at bounding box center [700, 32] width 39 height 21
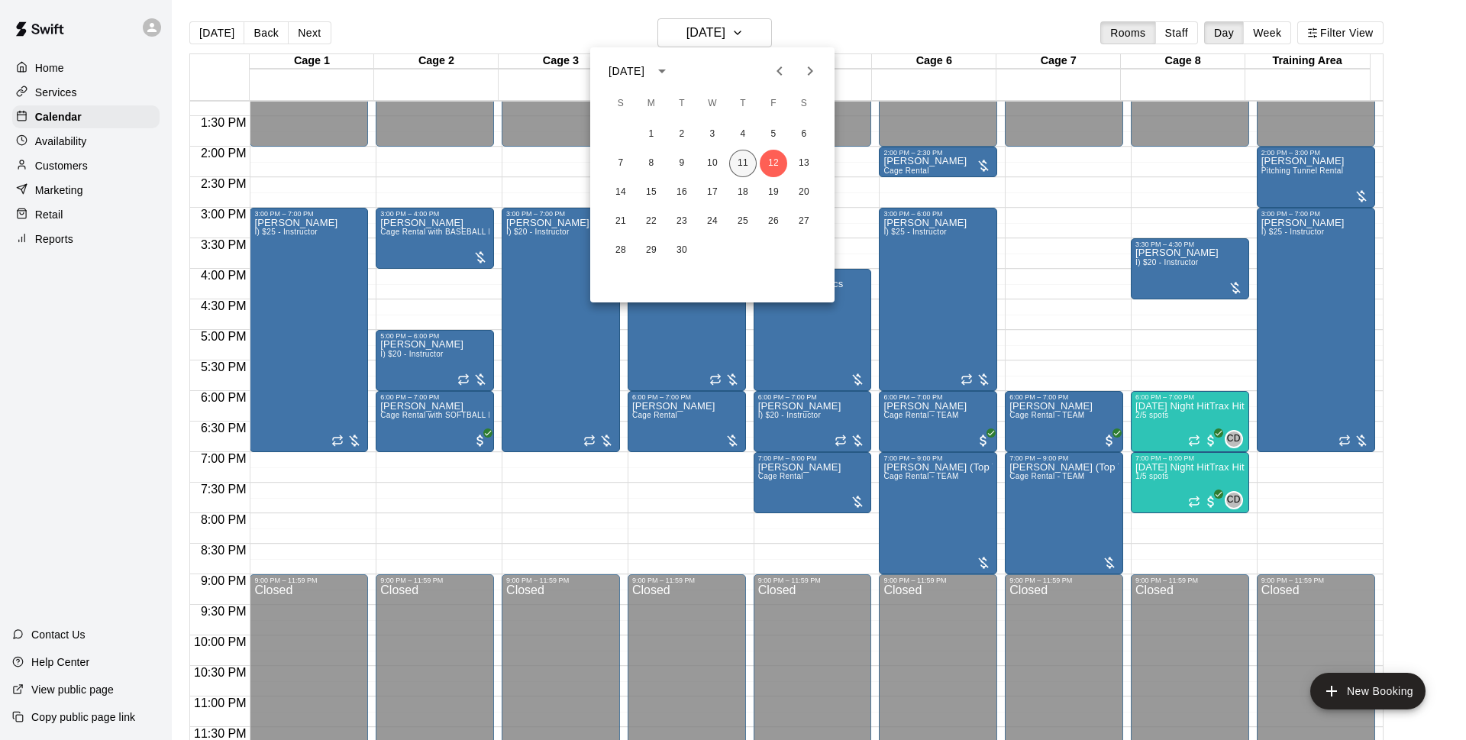
click at [749, 162] on button "11" at bounding box center [742, 163] width 27 height 27
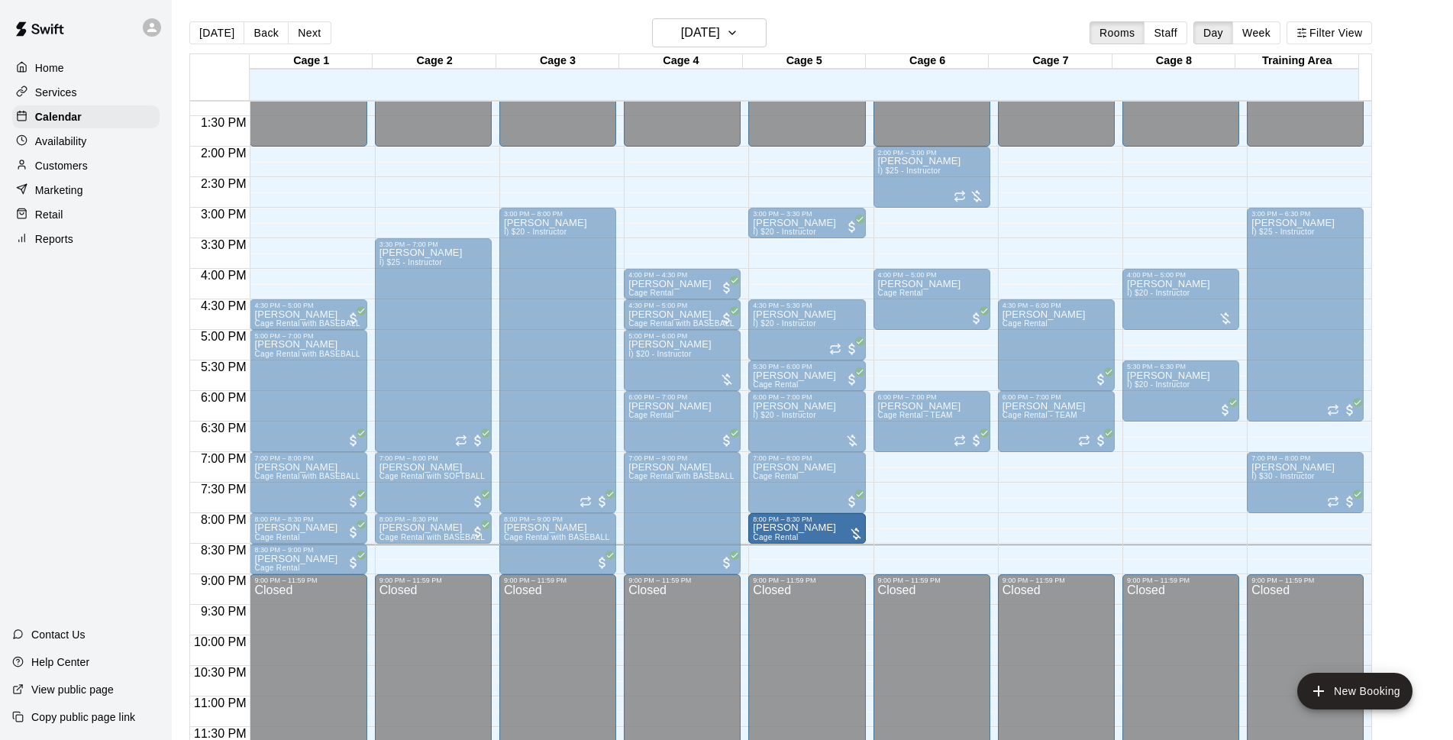
drag, startPoint x: 805, startPoint y: 569, endPoint x: 806, endPoint y: 547, distance: 21.4
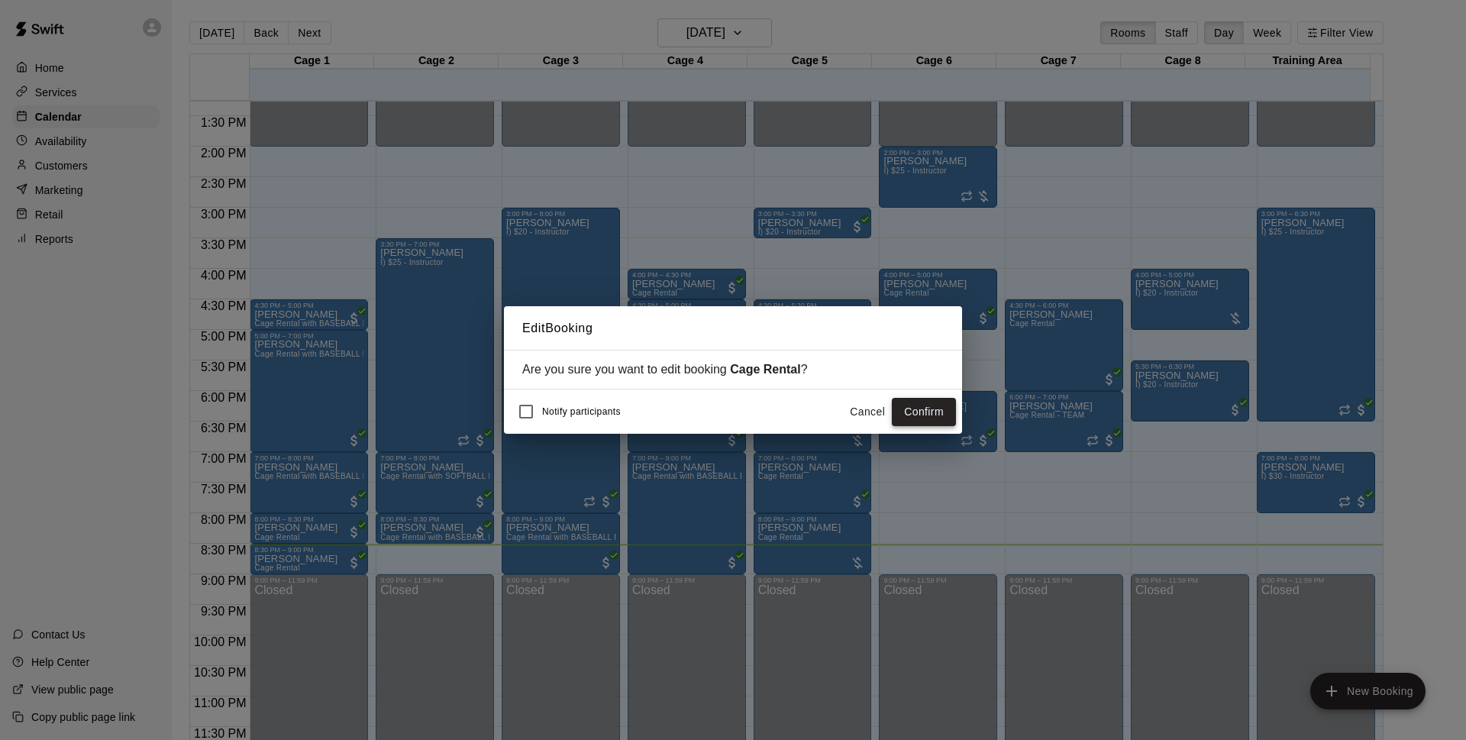
click at [934, 413] on button "Confirm" at bounding box center [924, 412] width 64 height 28
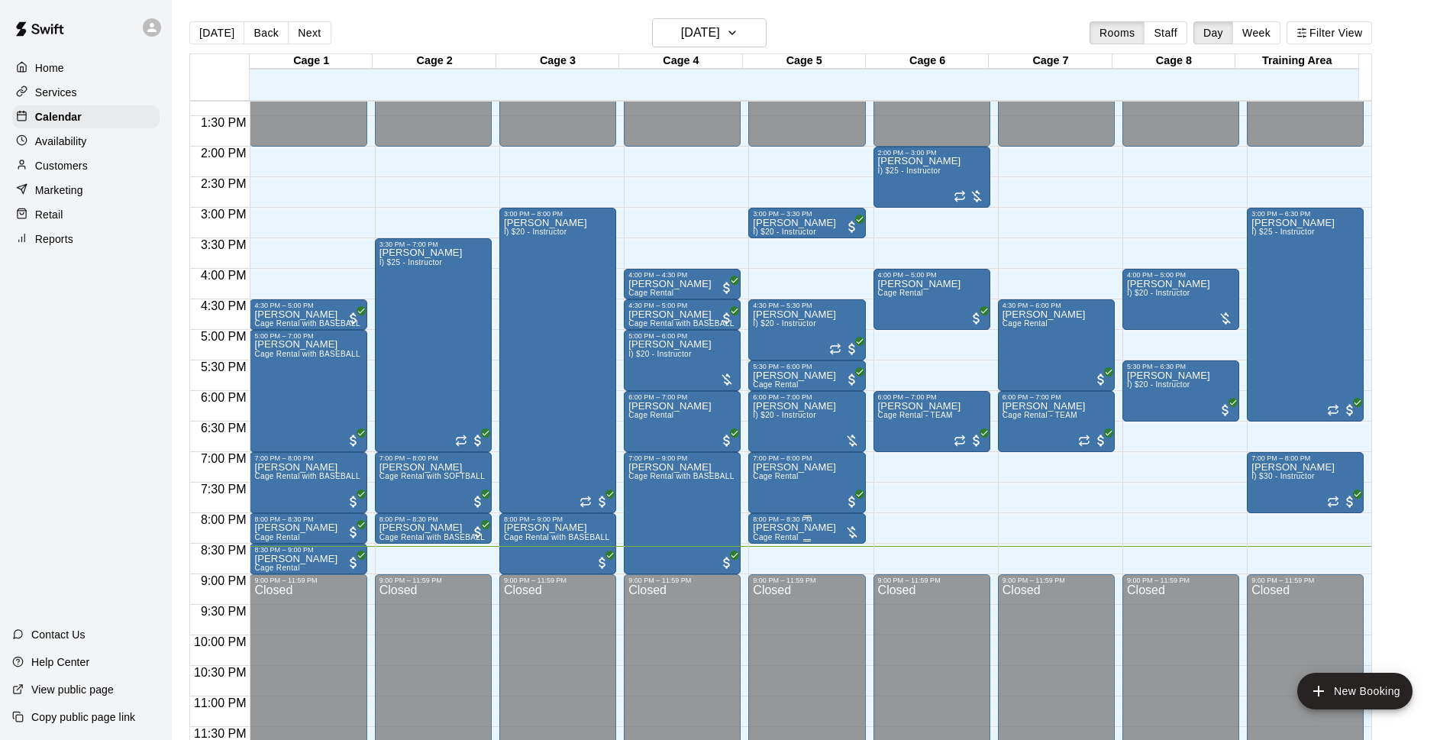
click at [761, 527] on p "[PERSON_NAME]" at bounding box center [794, 527] width 83 height 0
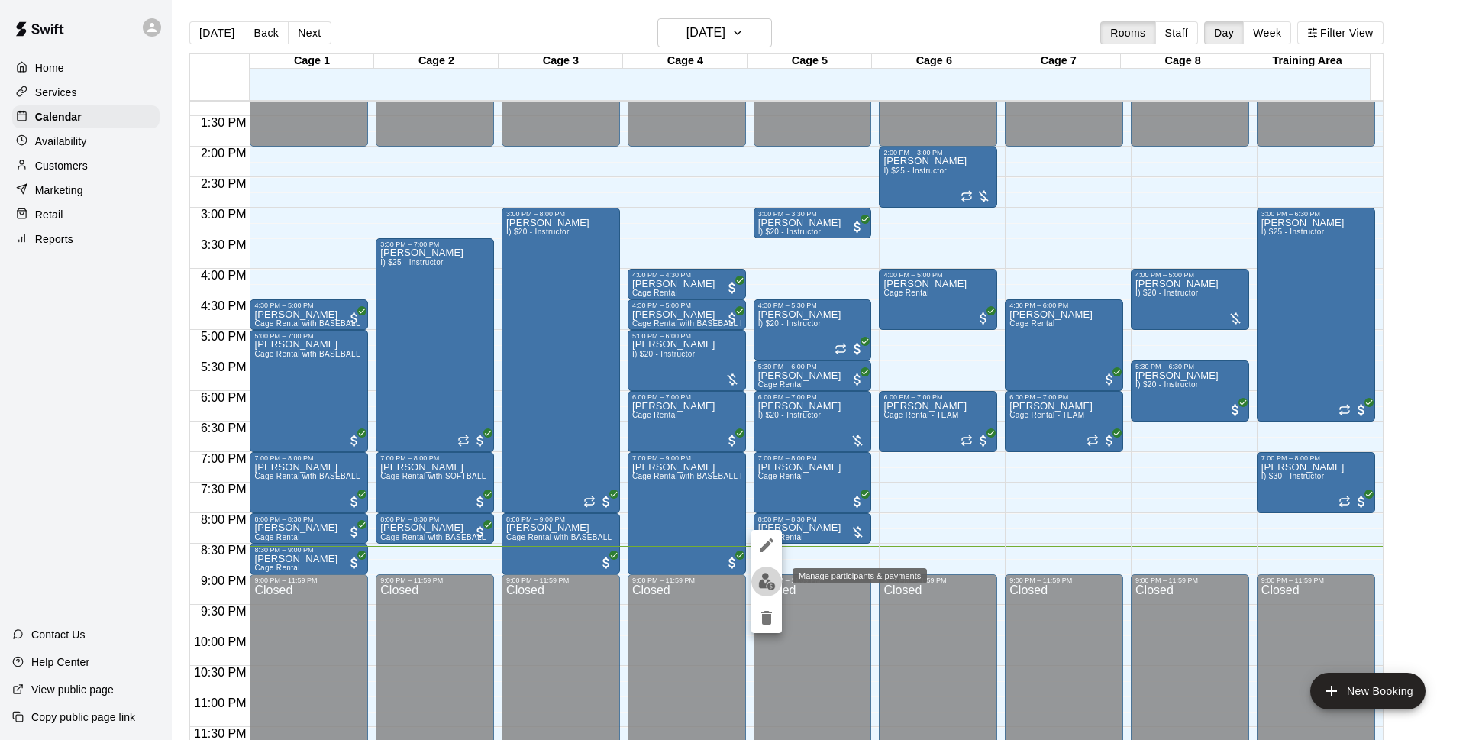
click at [773, 584] on img "edit" at bounding box center [767, 582] width 18 height 18
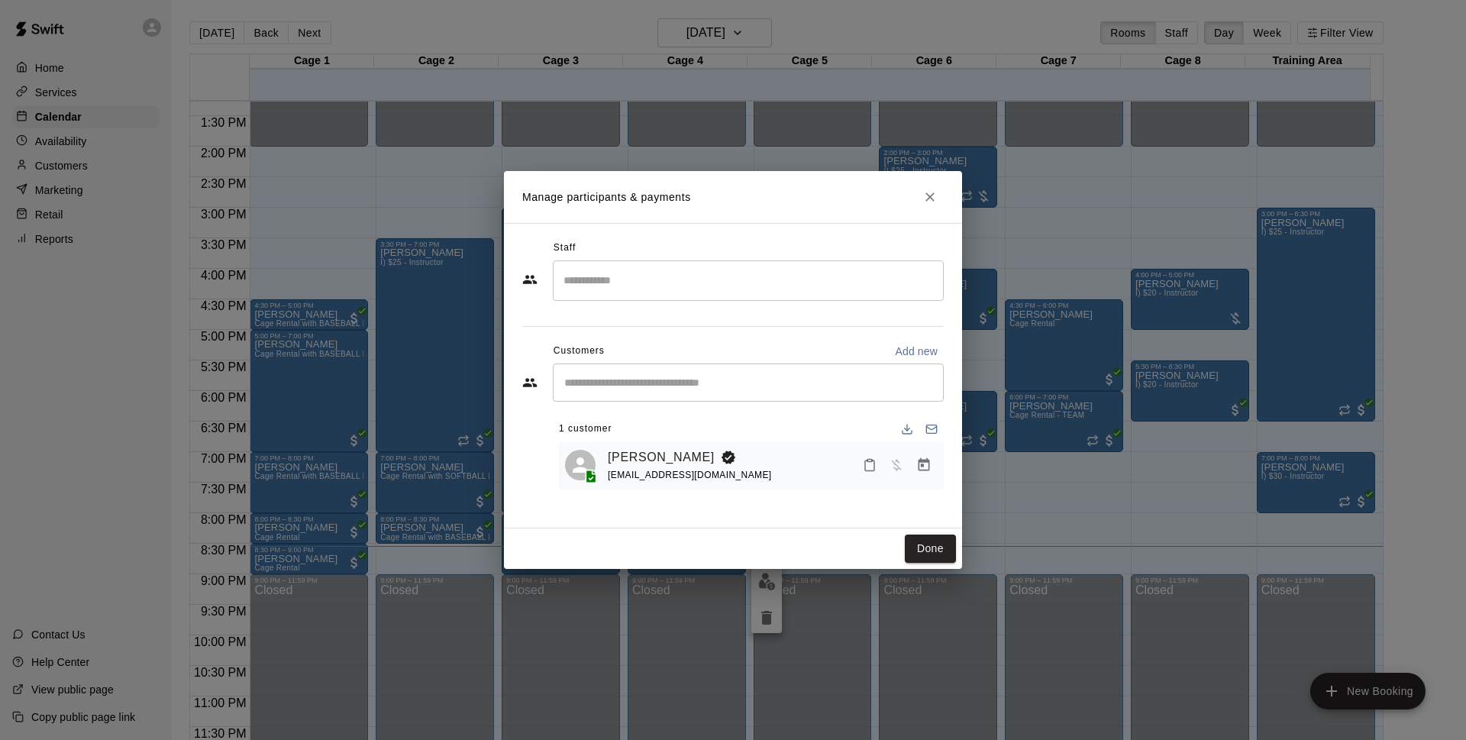
click at [922, 463] on icon "Manage bookings & payment" at bounding box center [923, 464] width 11 height 13
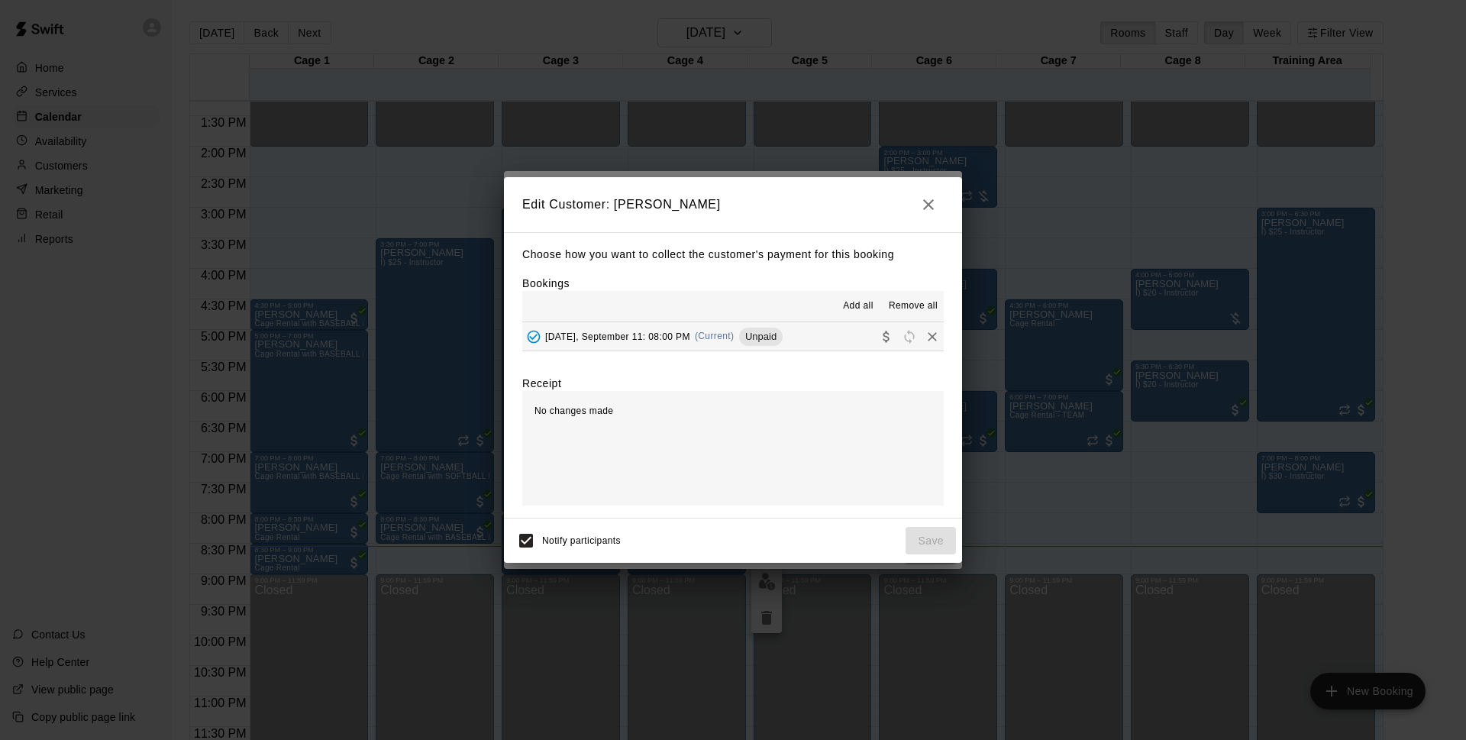
click at [809, 333] on button "[DATE], September 11: 08:00 PM (Current) Unpaid" at bounding box center [732, 336] width 421 height 28
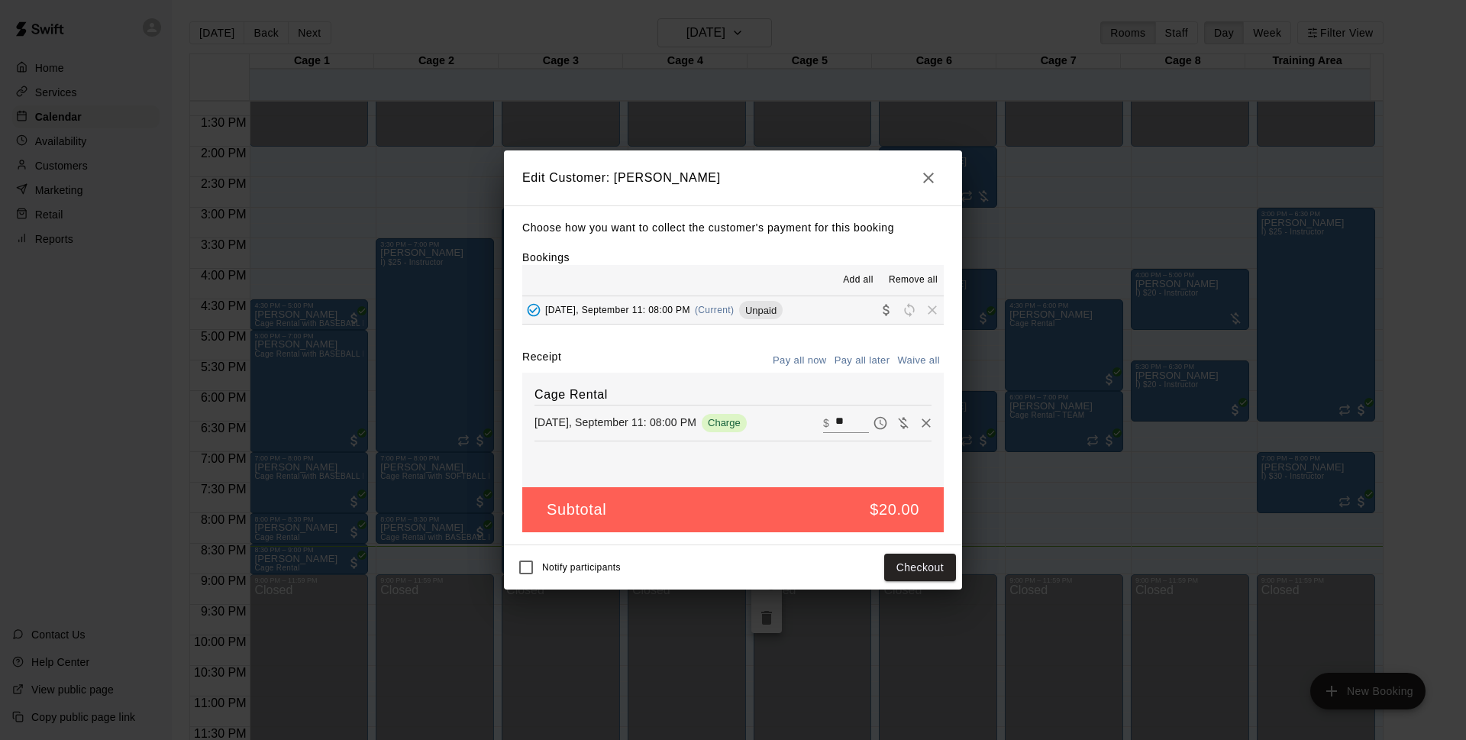
click at [847, 418] on input "**" at bounding box center [852, 423] width 34 height 20
type input "*"
type input "**"
click at [944, 557] on button "Checkout" at bounding box center [920, 567] width 72 height 28
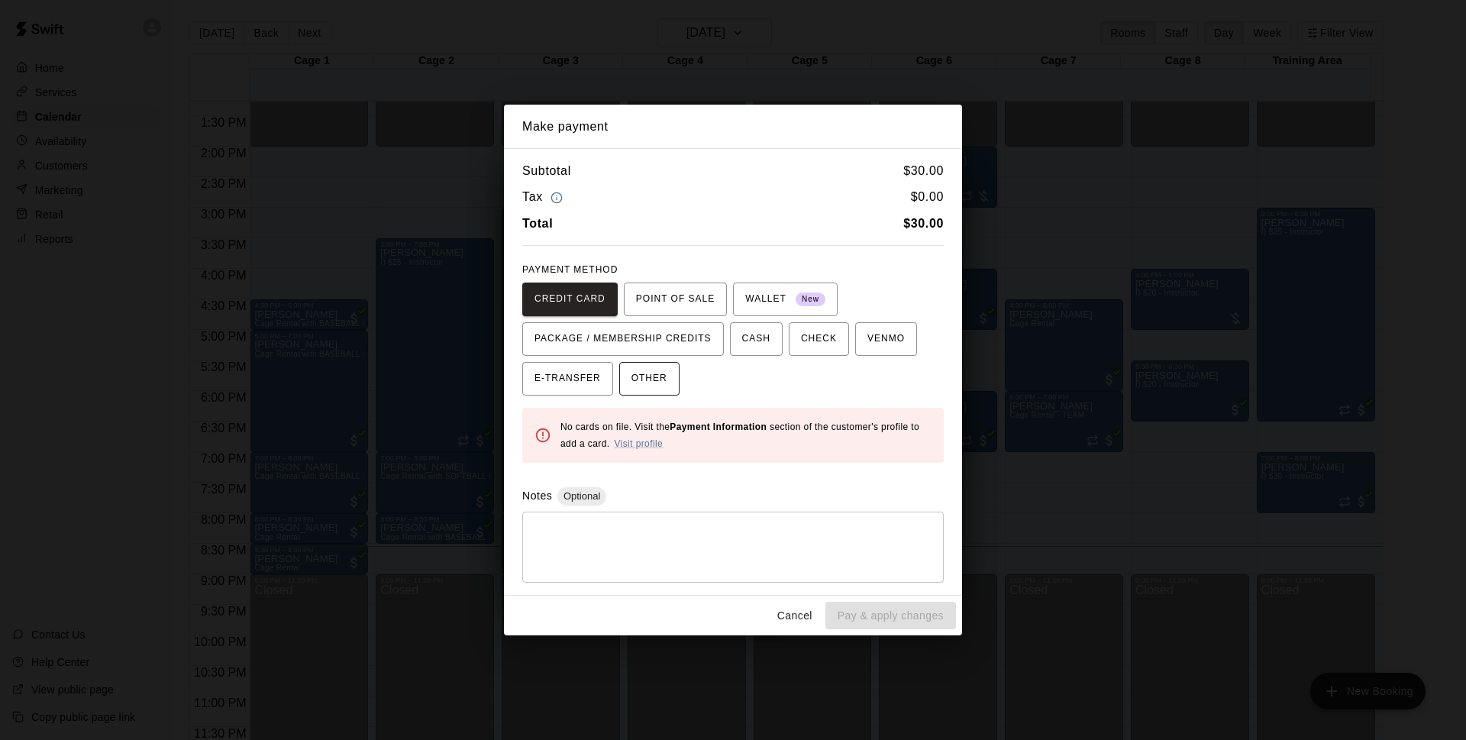
click at [650, 368] on span "OTHER" at bounding box center [649, 378] width 36 height 24
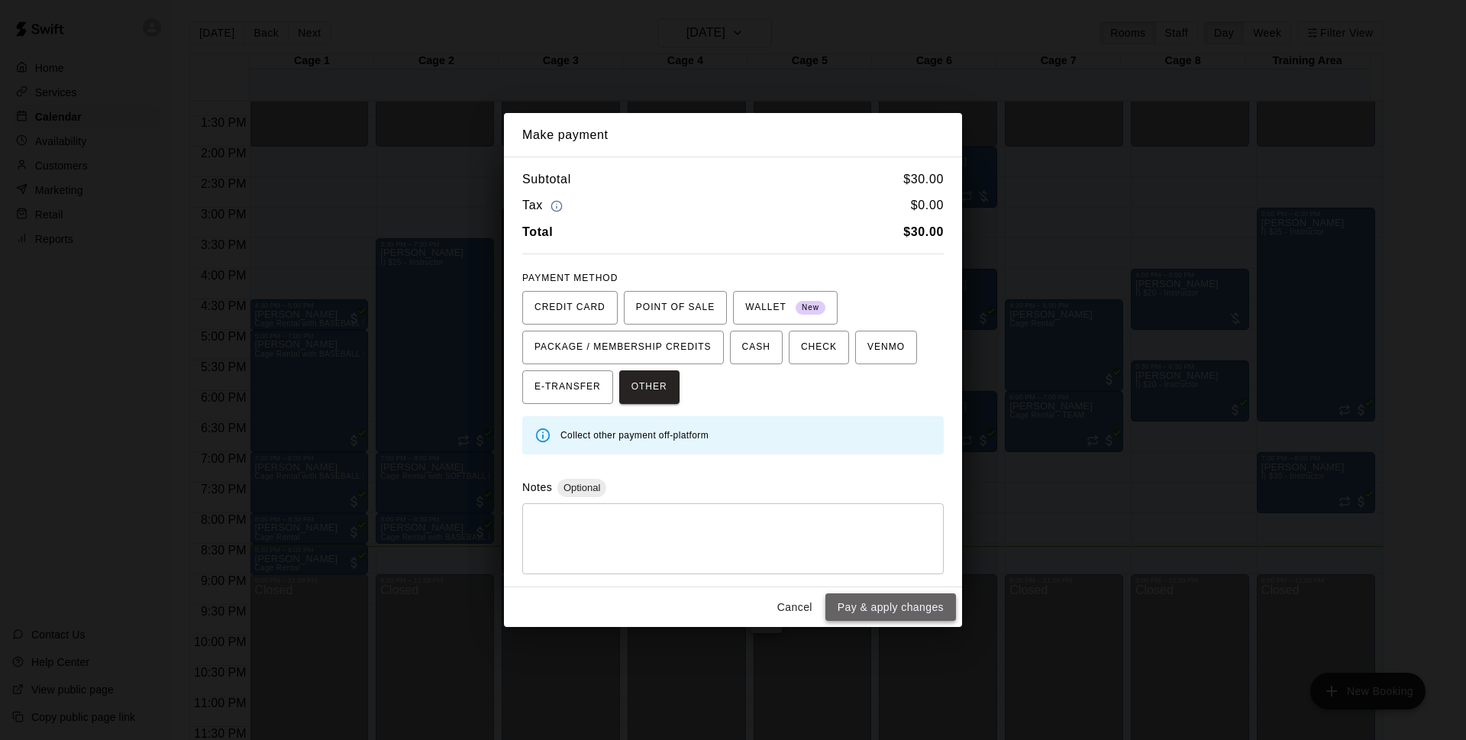
click at [874, 605] on button "Pay & apply changes" at bounding box center [890, 607] width 131 height 28
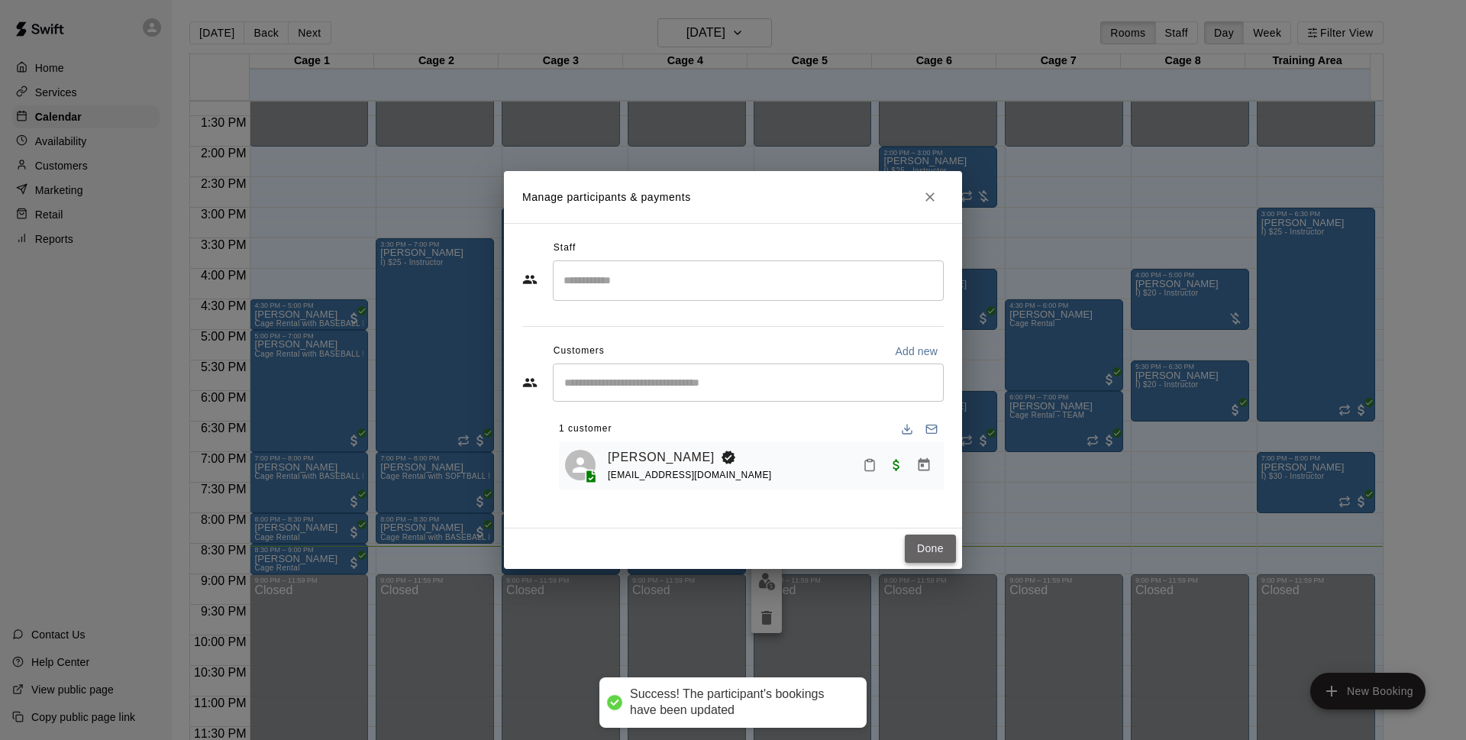
click at [934, 560] on button "Done" at bounding box center [930, 548] width 51 height 28
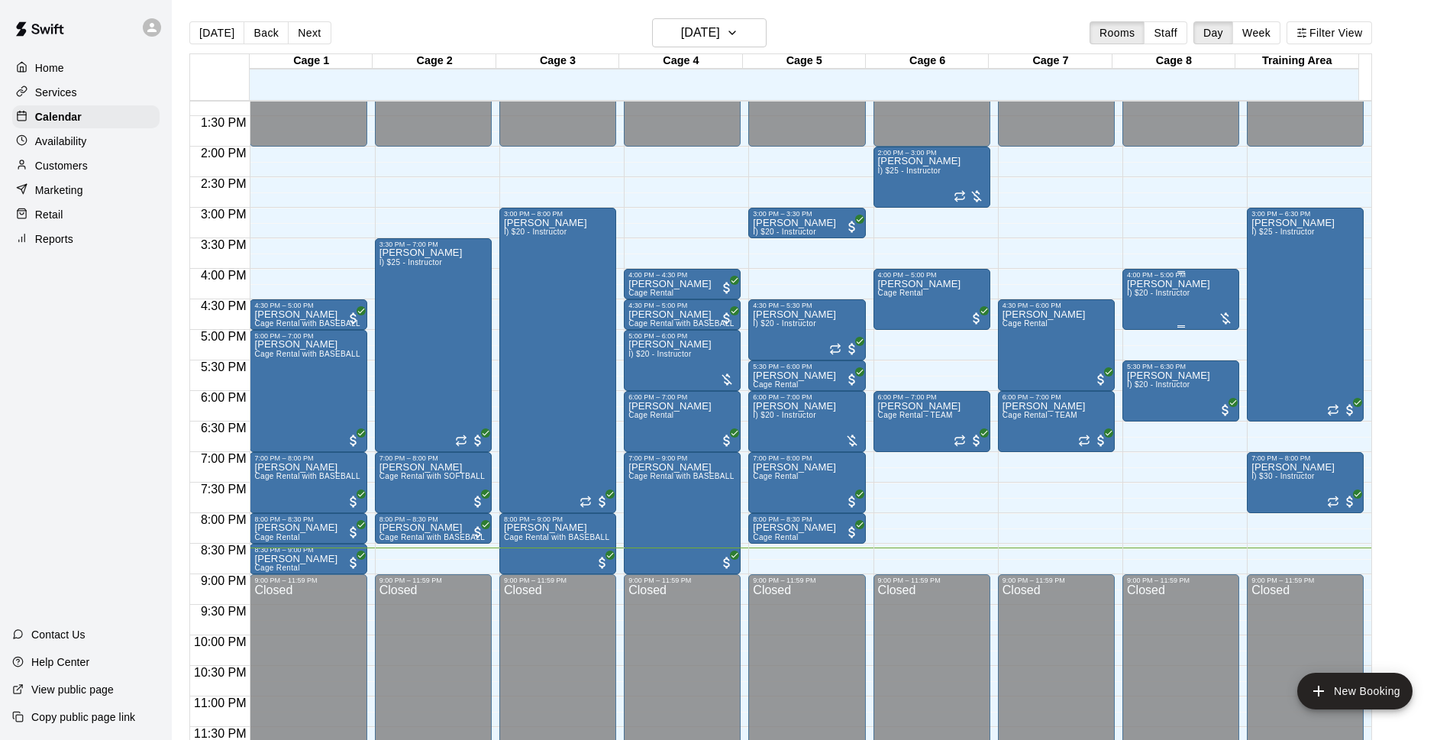
click at [1150, 295] on span "I) $20 - Instructor" at bounding box center [1158, 293] width 63 height 8
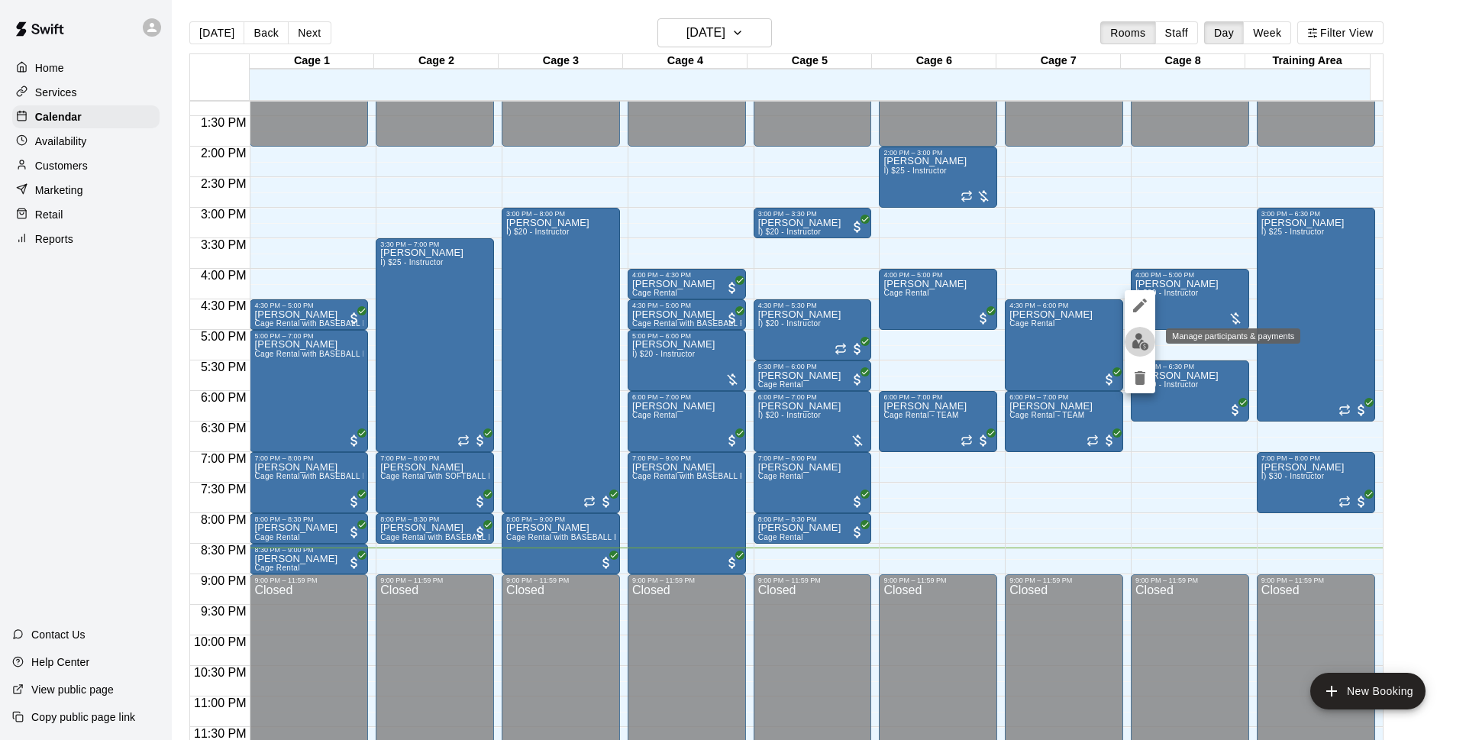
click at [1134, 344] on img "edit" at bounding box center [1140, 342] width 18 height 18
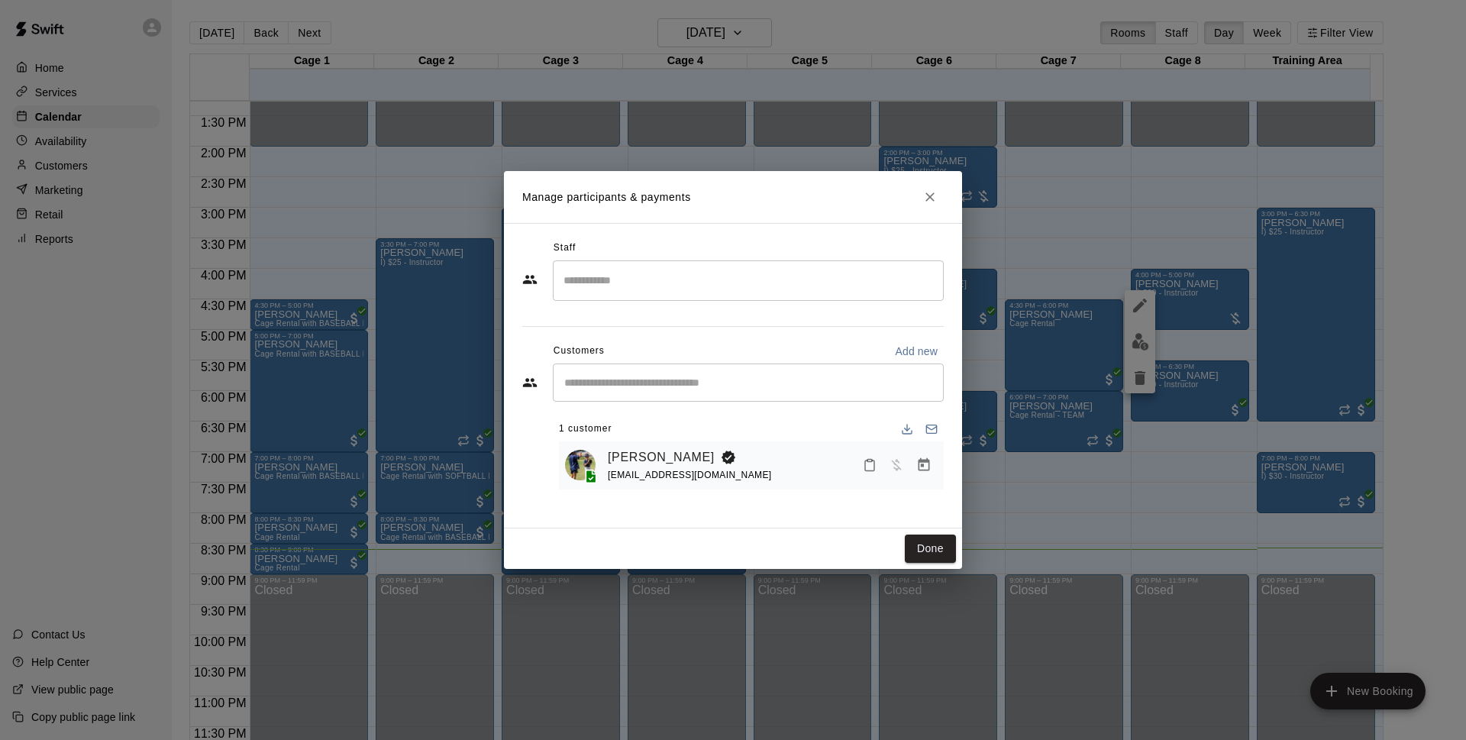
click at [925, 466] on icon "Manage bookings & payment" at bounding box center [923, 464] width 15 height 15
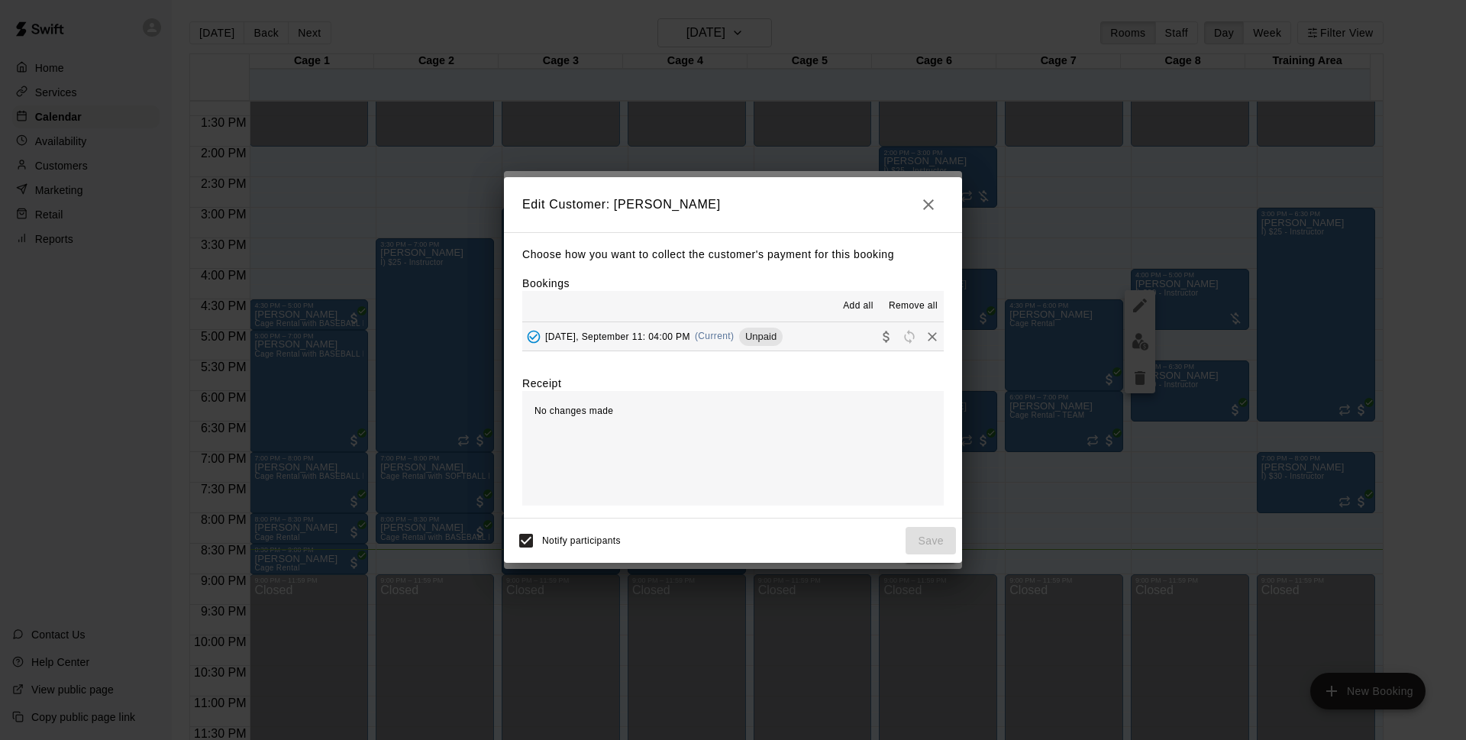
click at [753, 332] on span "Unpaid" at bounding box center [761, 336] width 44 height 11
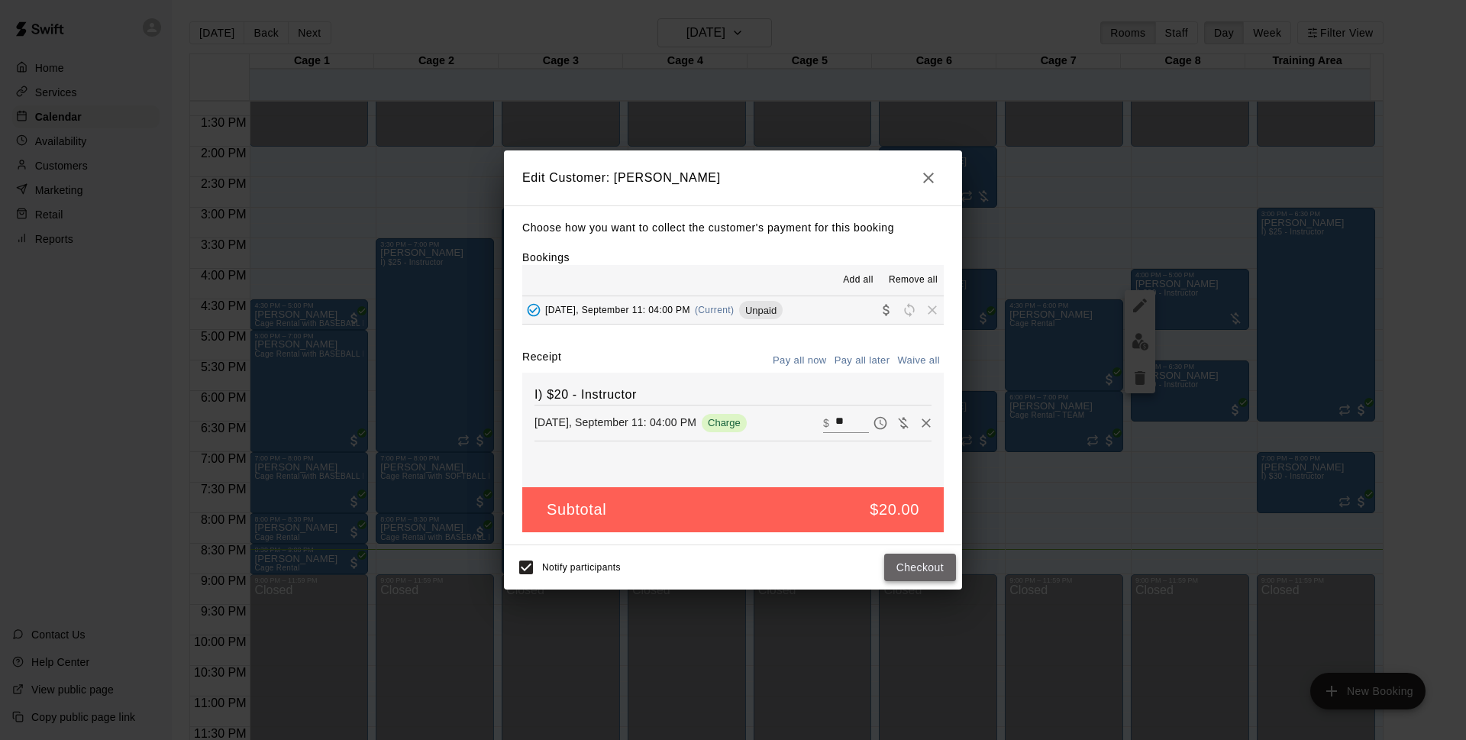
click at [940, 566] on button "Checkout" at bounding box center [920, 567] width 72 height 28
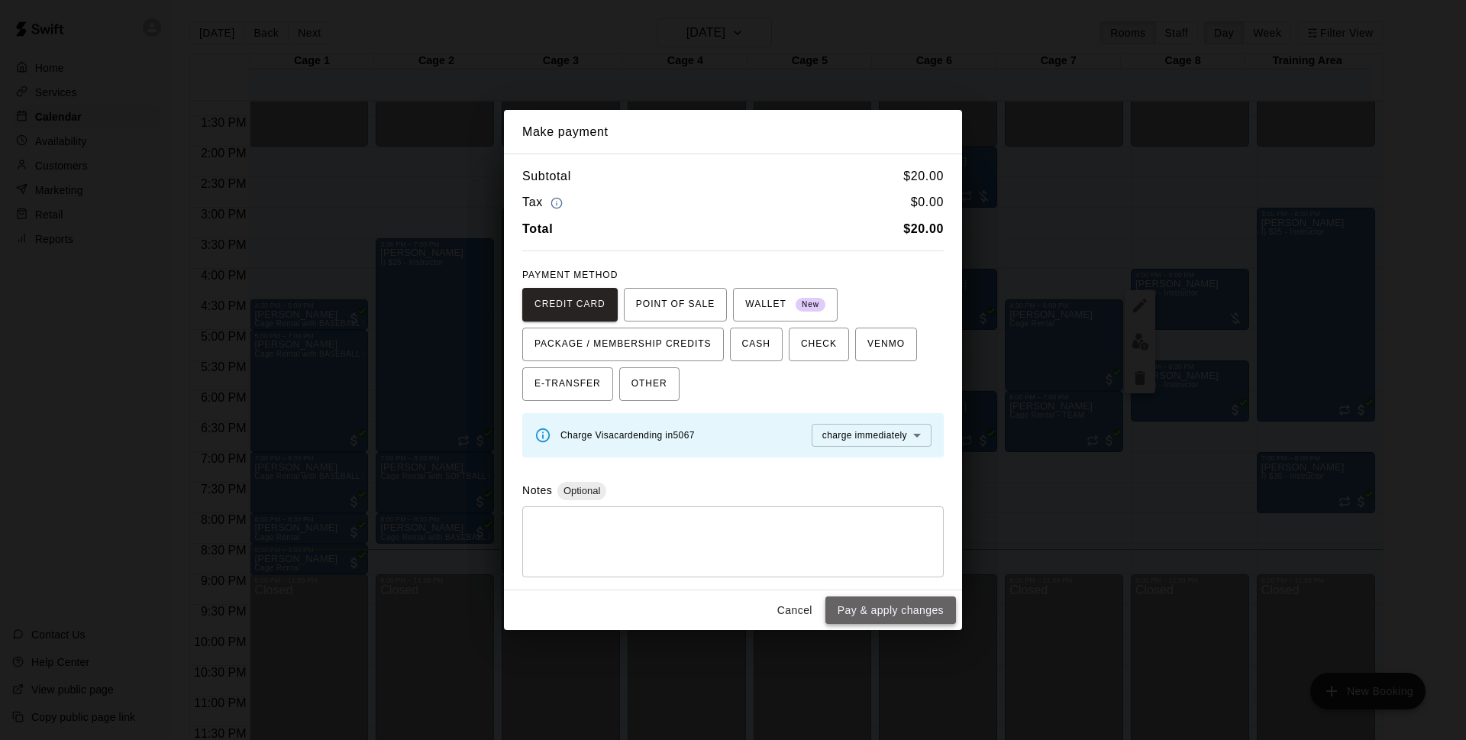
click at [896, 602] on button "Pay & apply changes" at bounding box center [890, 610] width 131 height 28
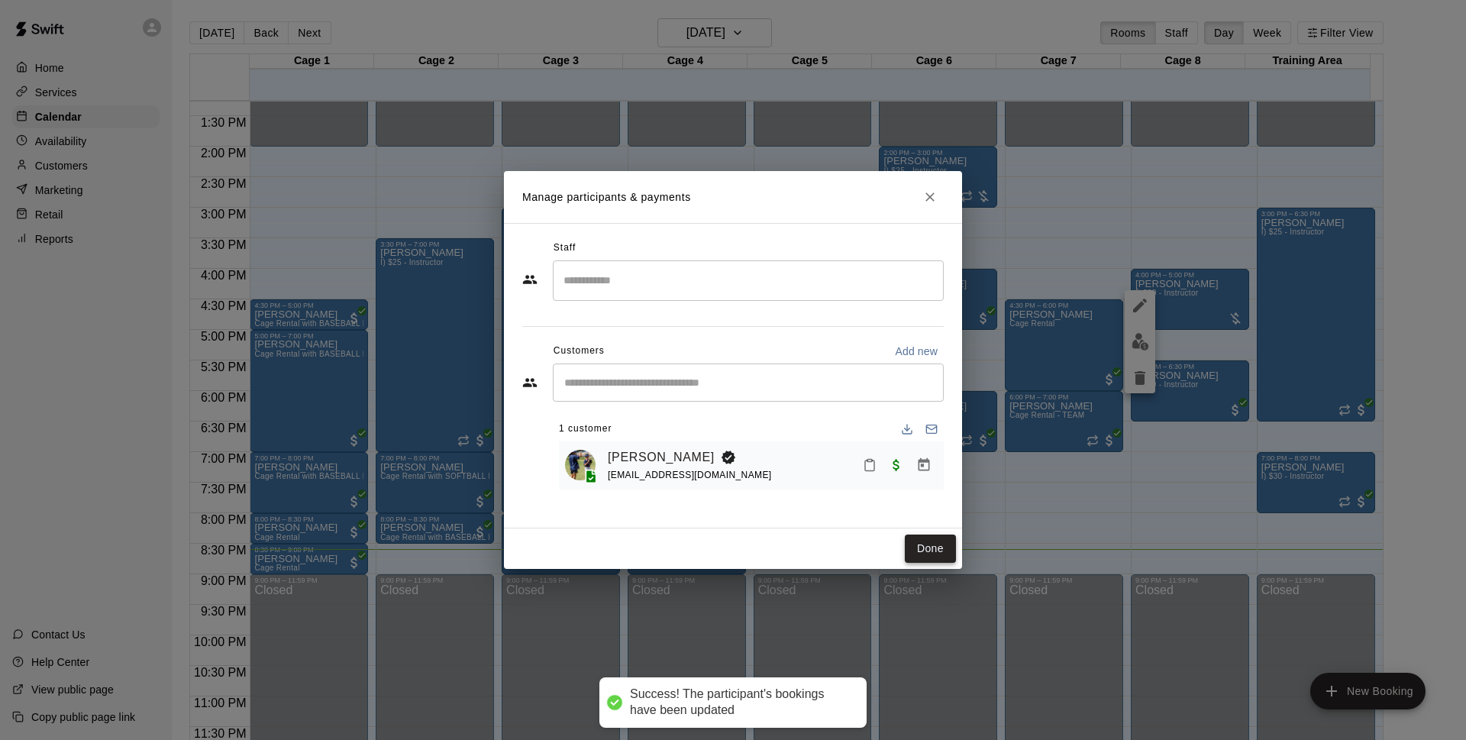
click at [927, 553] on button "Done" at bounding box center [930, 548] width 51 height 28
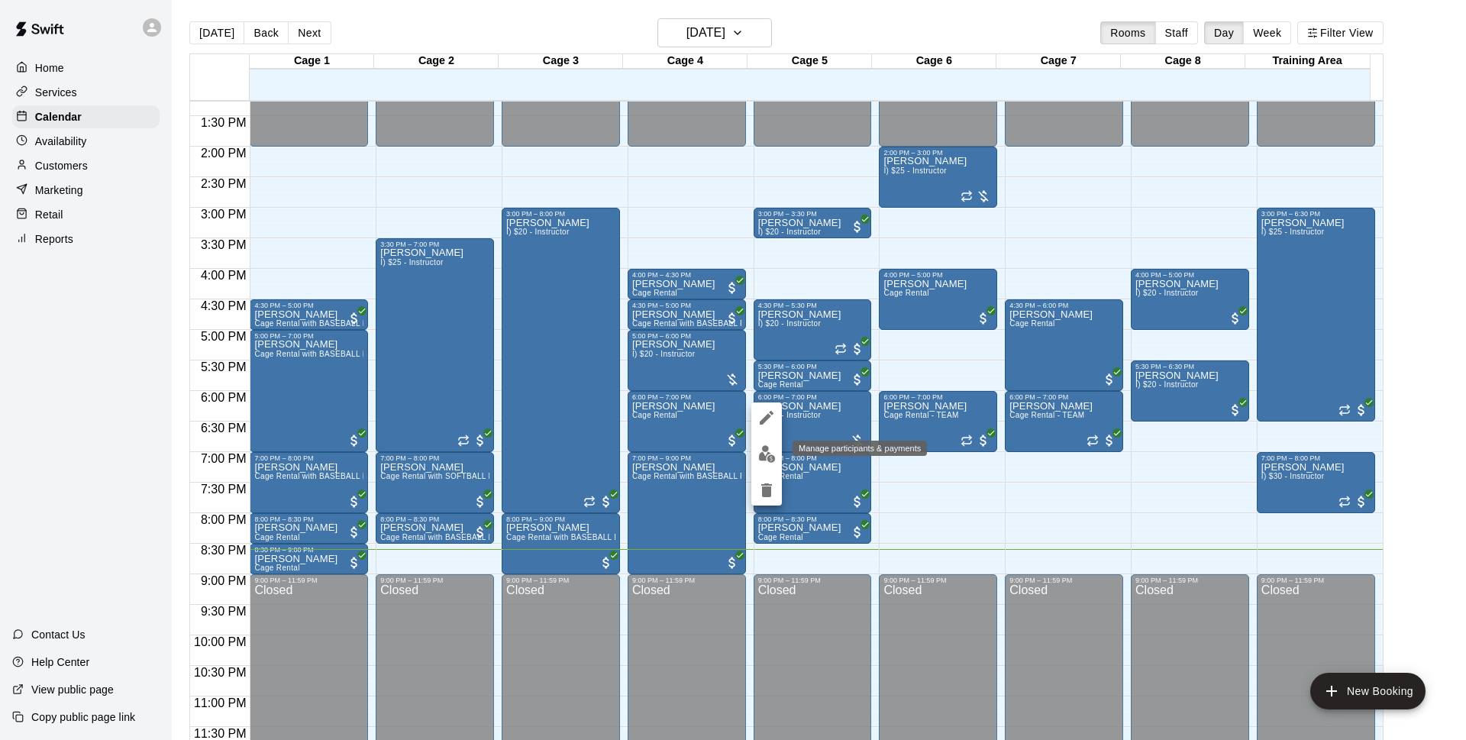
click at [760, 450] on img "edit" at bounding box center [767, 454] width 18 height 18
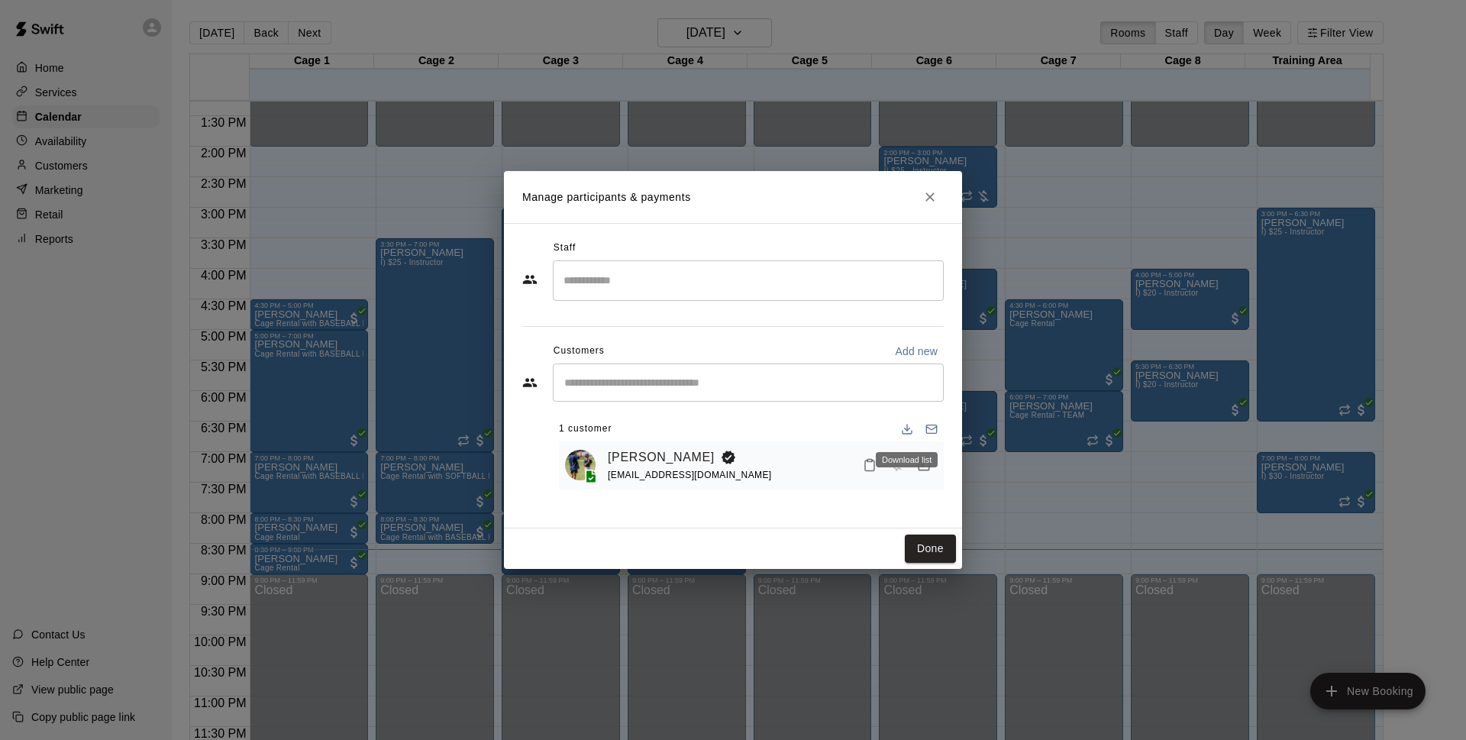
click at [926, 467] on div "Download list" at bounding box center [906, 454] width 65 height 27
click at [918, 466] on icon "Manage bookings & payment" at bounding box center [923, 464] width 15 height 15
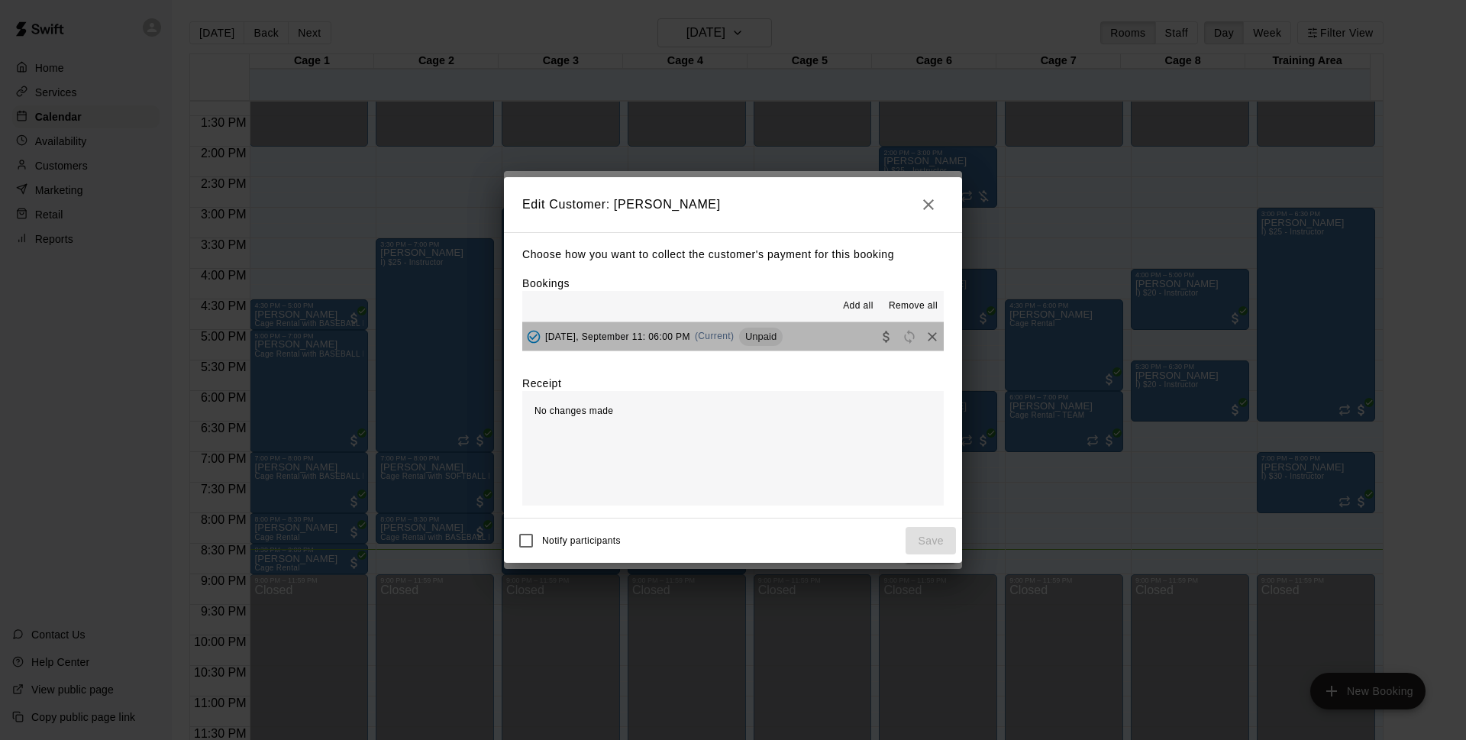
click at [836, 334] on button "[DATE], September 11: 06:00 PM (Current) Unpaid" at bounding box center [732, 336] width 421 height 28
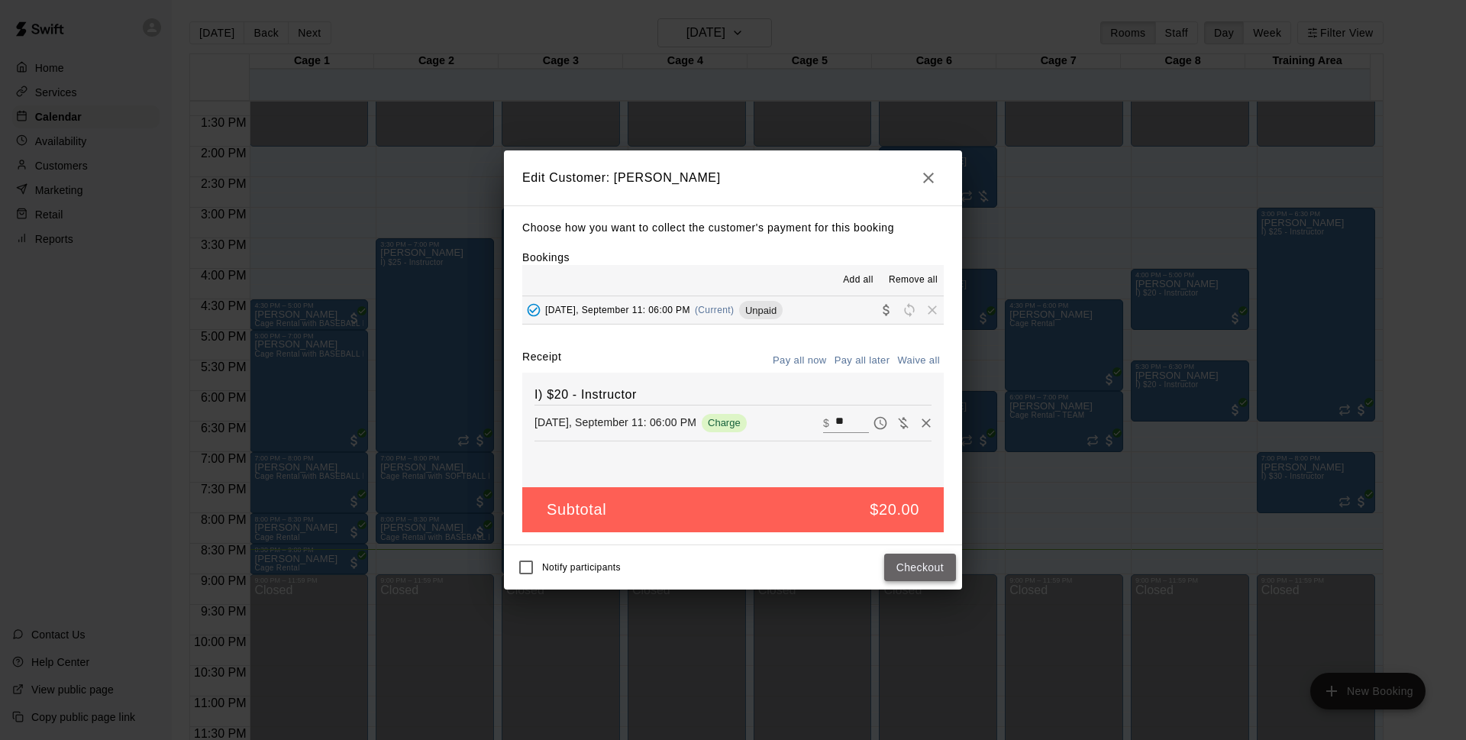
click at [924, 573] on button "Checkout" at bounding box center [920, 567] width 72 height 28
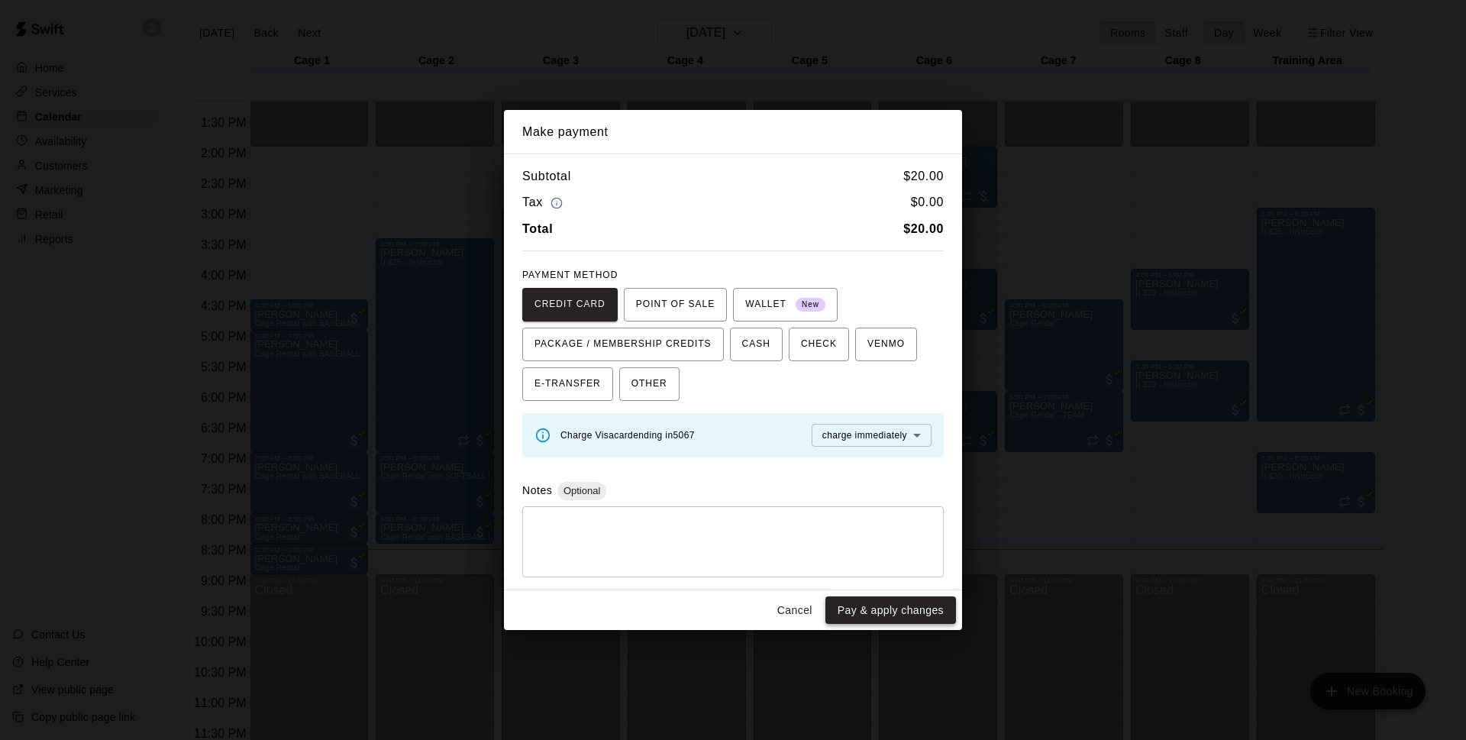
click at [908, 616] on button "Pay & apply changes" at bounding box center [890, 610] width 131 height 28
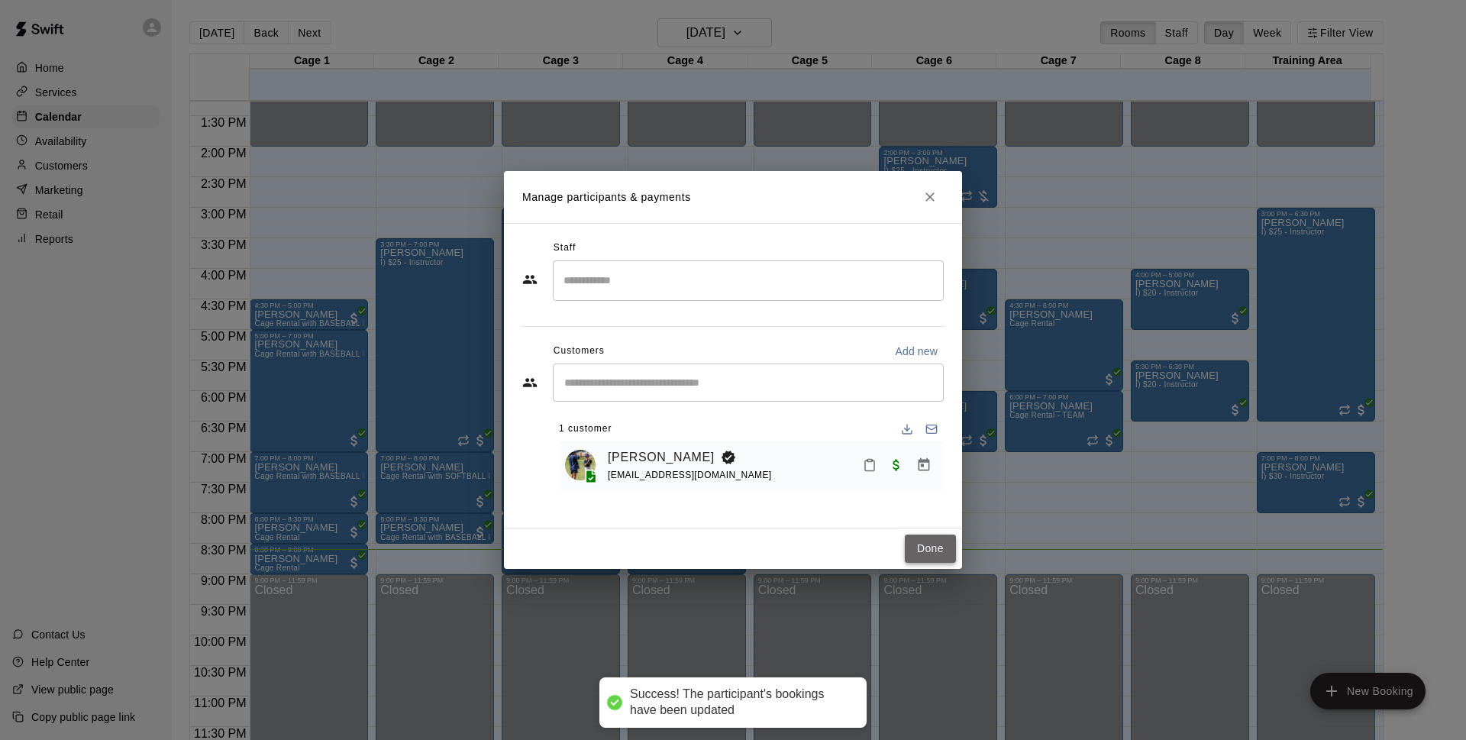
click at [930, 537] on button "Done" at bounding box center [930, 548] width 51 height 28
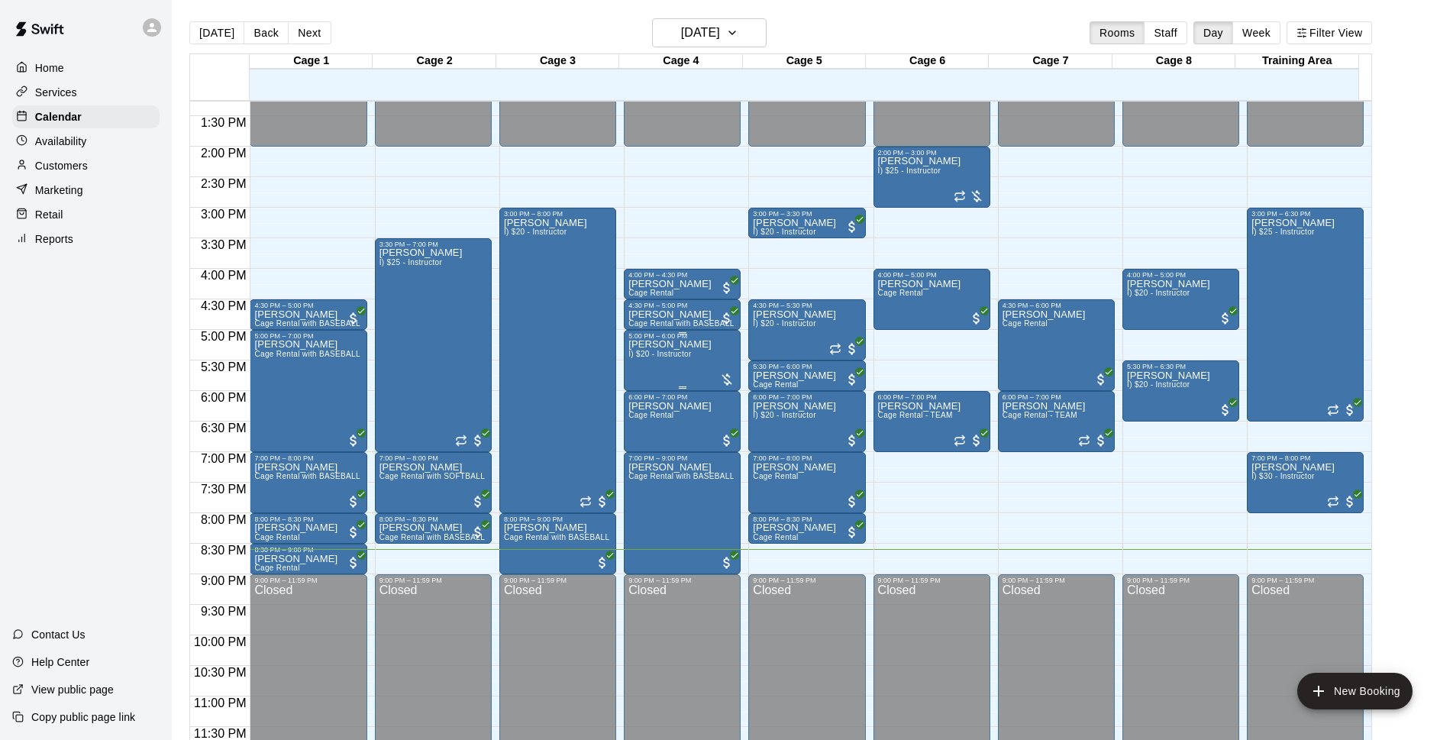
click at [666, 344] on p "[PERSON_NAME]" at bounding box center [669, 344] width 83 height 0
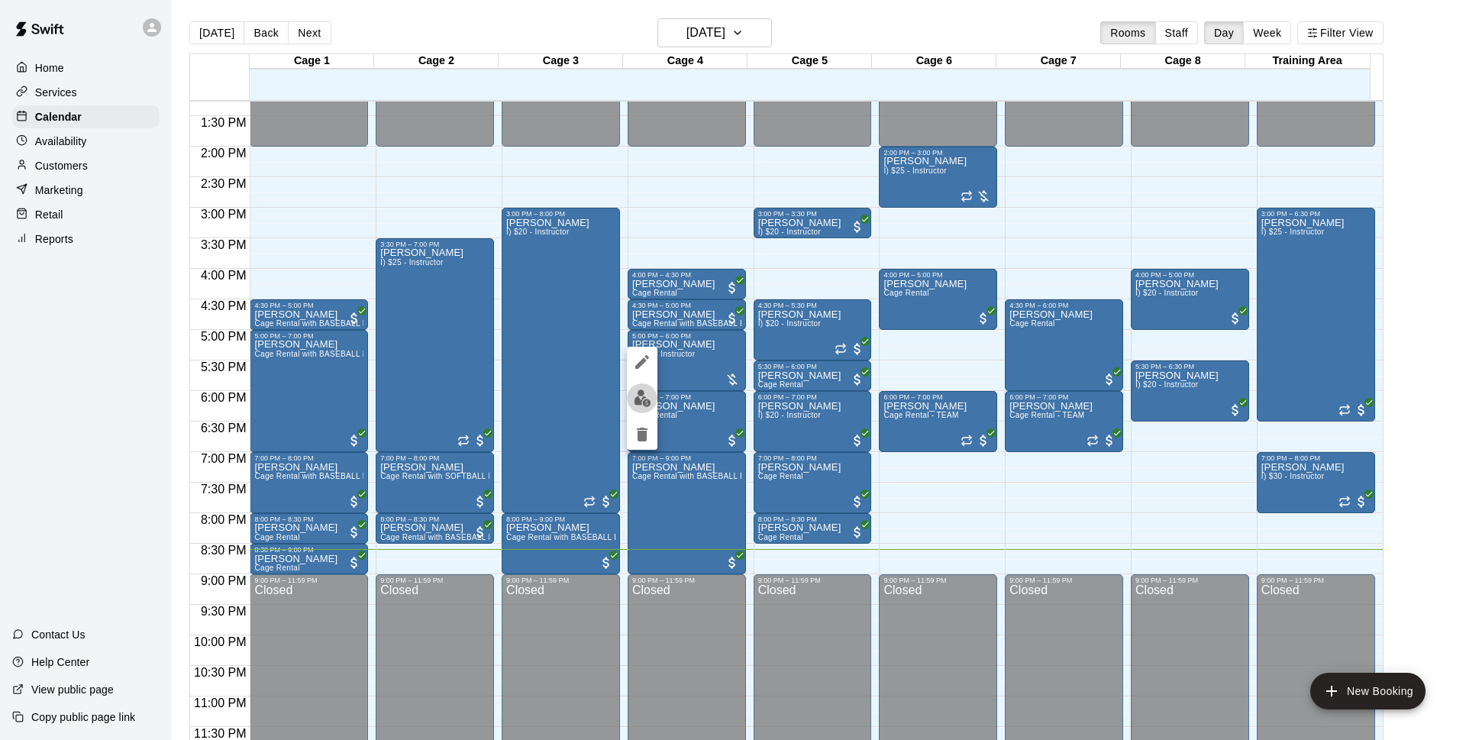
click at [646, 397] on img "edit" at bounding box center [643, 398] width 18 height 18
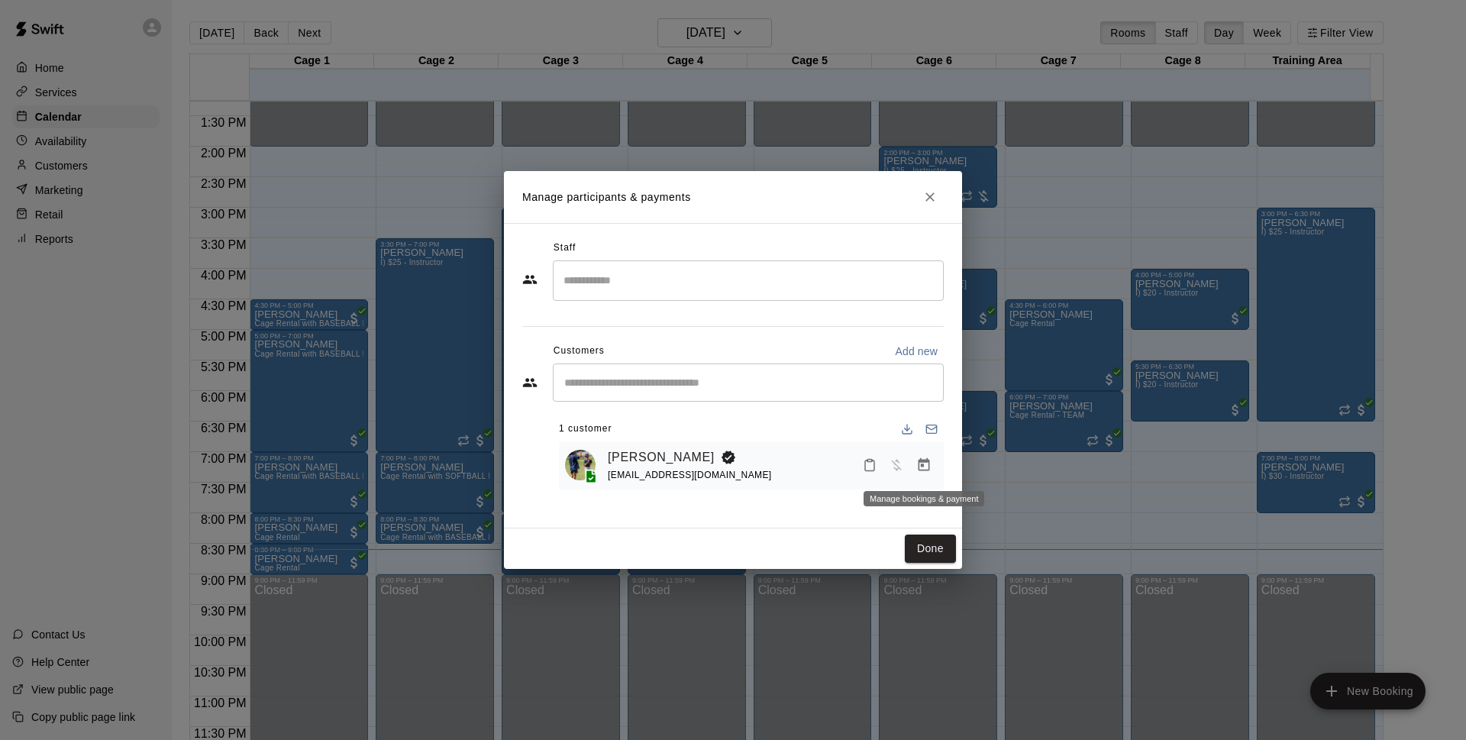
click at [927, 459] on icon "Manage bookings & payment" at bounding box center [923, 464] width 15 height 15
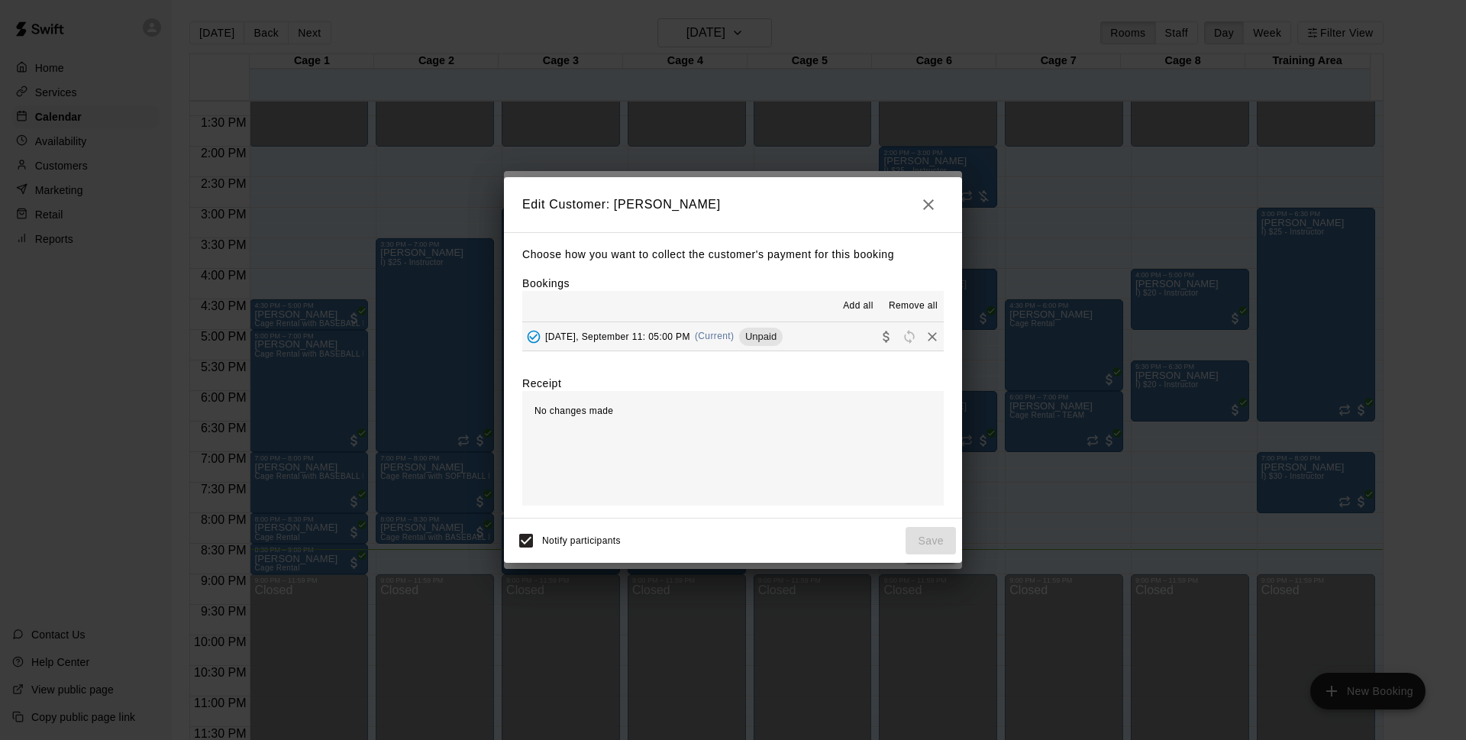
click at [806, 344] on button "[DATE], September 11: 05:00 PM (Current) Unpaid" at bounding box center [732, 336] width 421 height 28
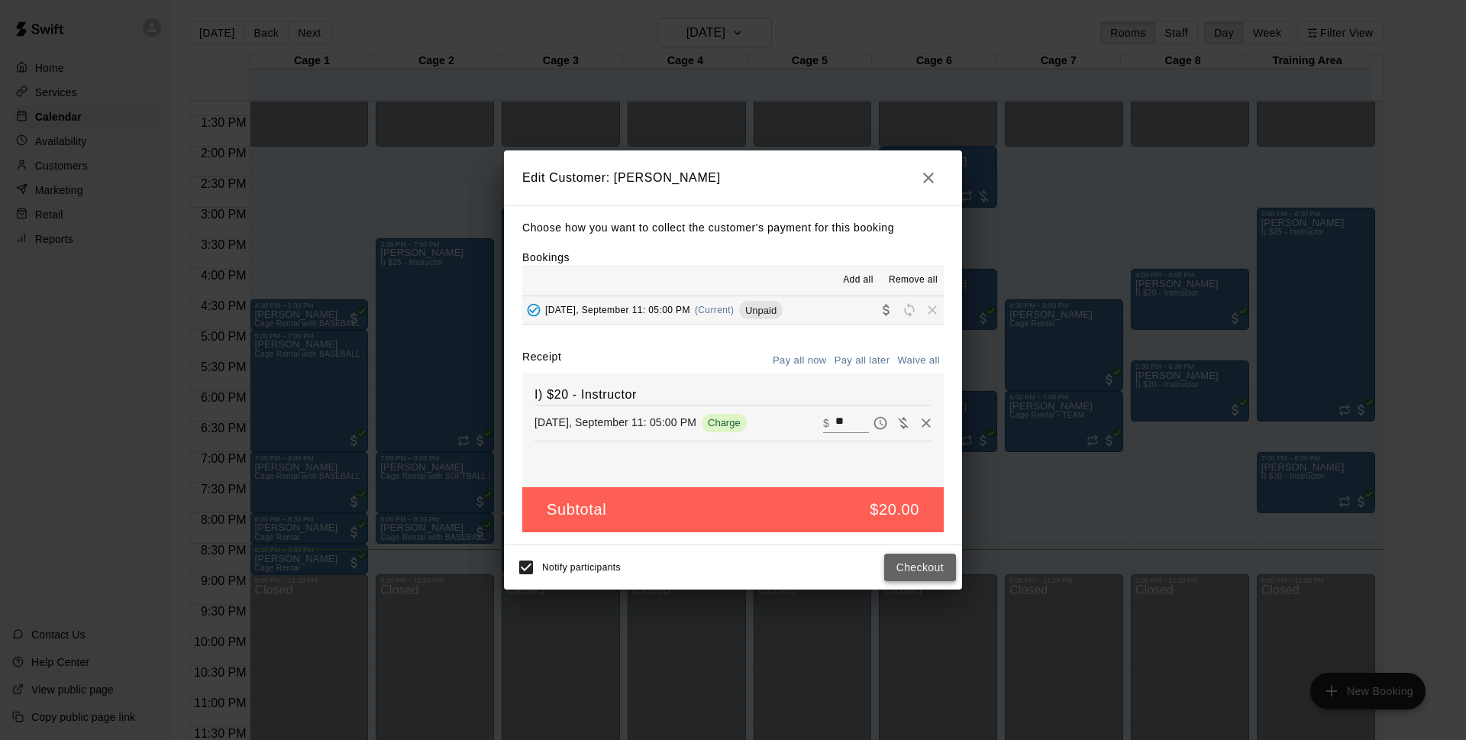
click at [916, 563] on button "Checkout" at bounding box center [920, 567] width 72 height 28
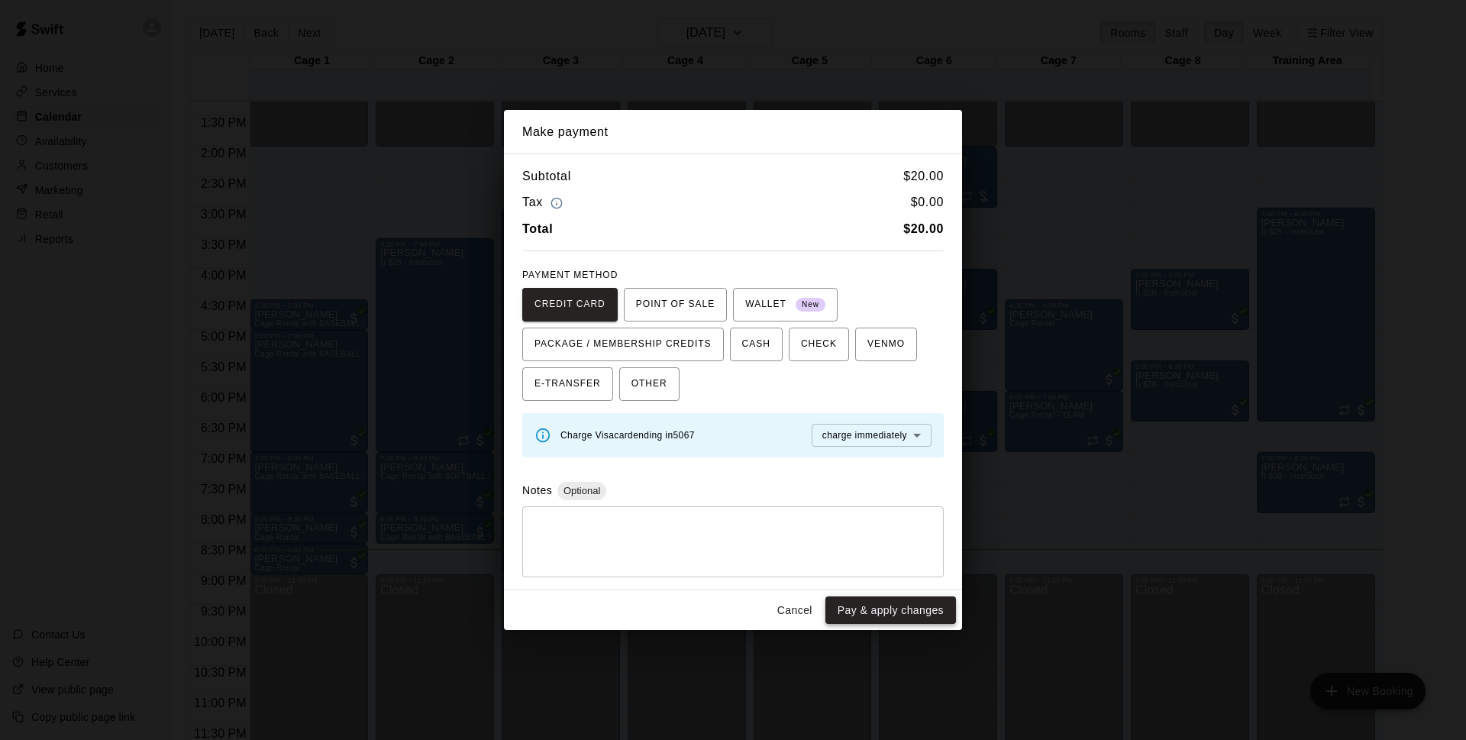
click at [892, 600] on button "Pay & apply changes" at bounding box center [890, 610] width 131 height 28
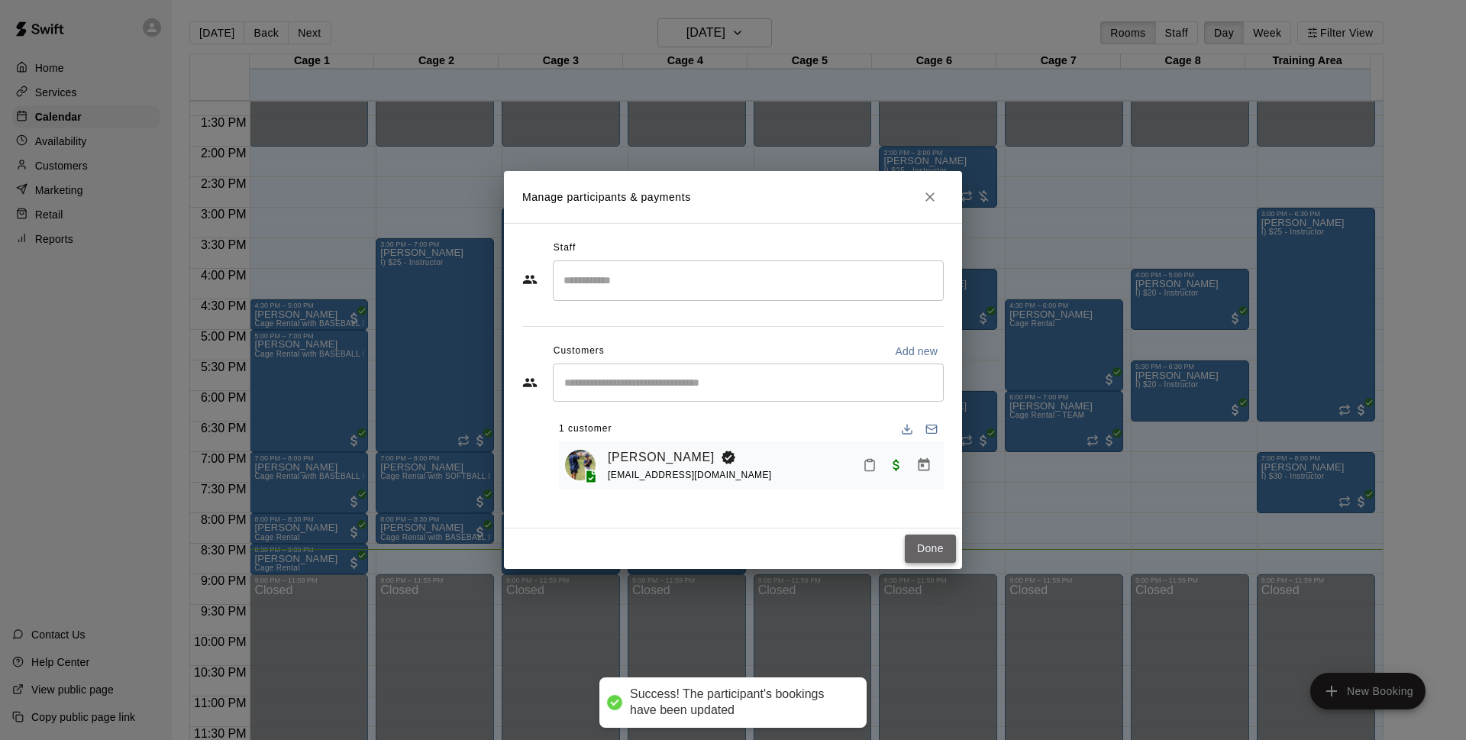
click at [928, 553] on button "Done" at bounding box center [930, 548] width 51 height 28
